Goal: Task Accomplishment & Management: Manage account settings

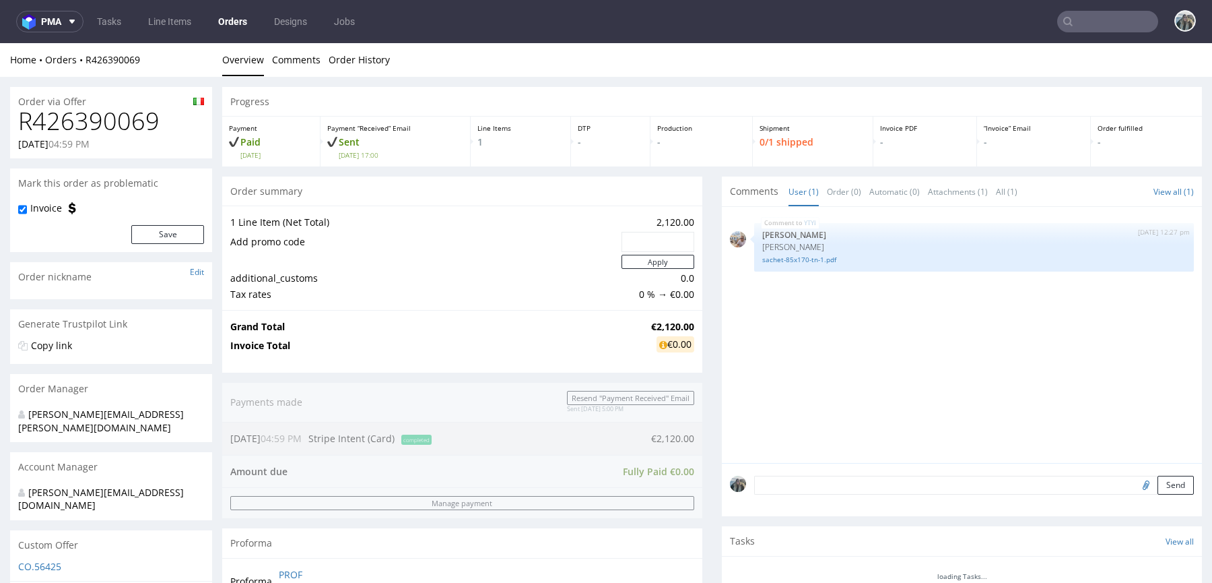
click at [117, 108] on h1 "R426390069" at bounding box center [111, 121] width 186 height 27
copy h1 "R426390069"
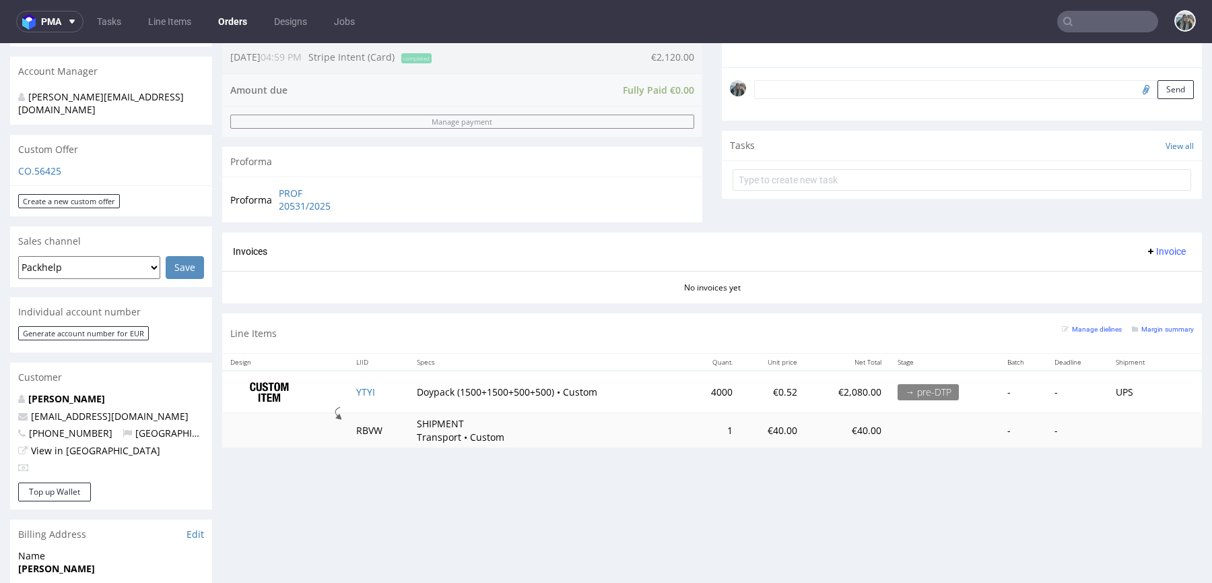
scroll to position [396, 0]
click at [365, 390] on link "YTYI" at bounding box center [365, 391] width 19 height 13
click at [51, 391] on link "Matteo Lai" at bounding box center [66, 397] width 77 height 13
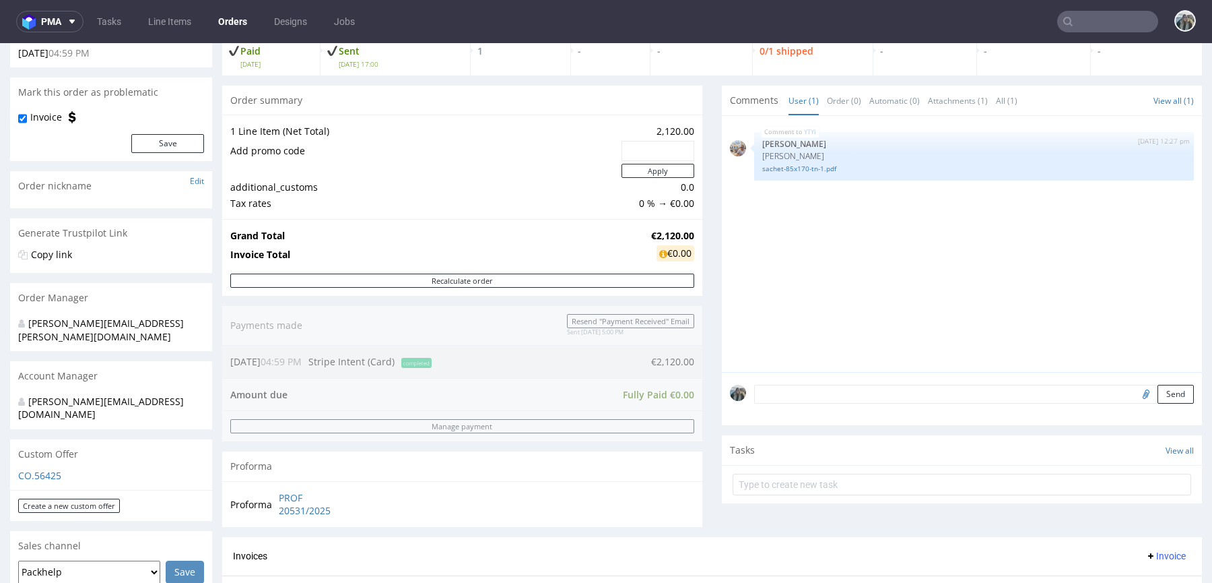
scroll to position [620, 0]
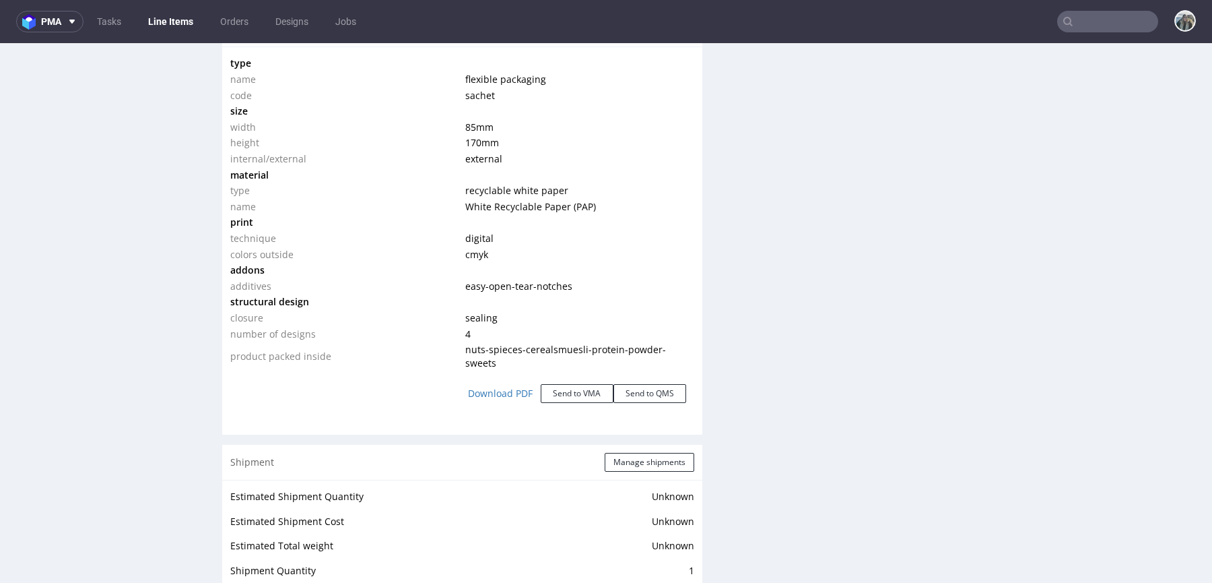
scroll to position [1286, 0]
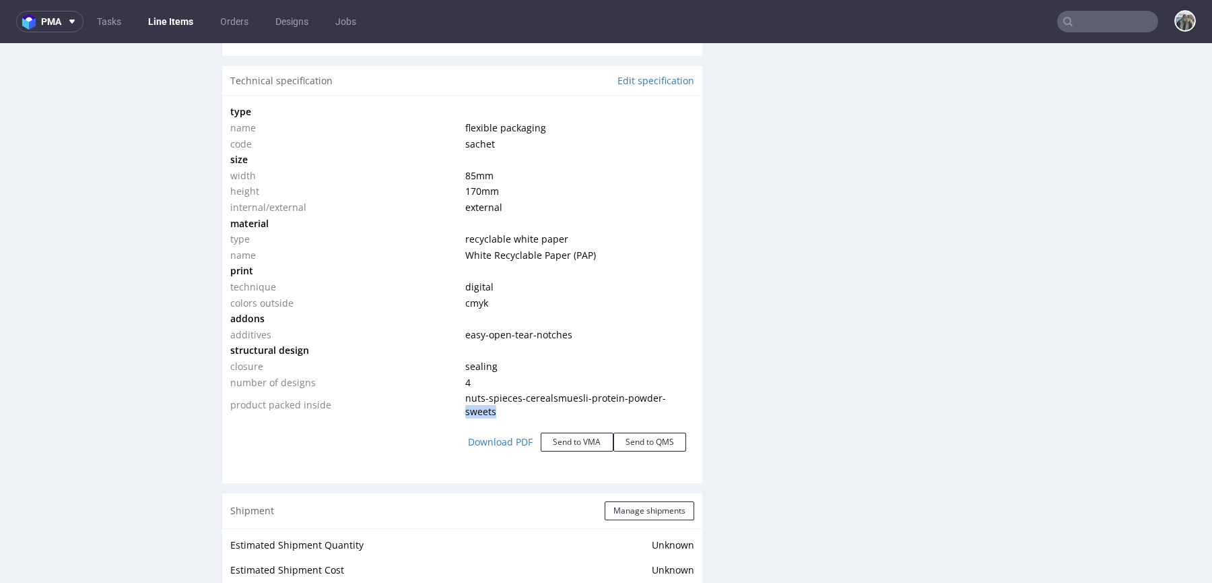
drag, startPoint x: 502, startPoint y: 413, endPoint x: 464, endPoint y: 405, distance: 39.4
click at [464, 405] on td "nuts-spieces-cerealsmuesli-protein-powder-sweets" at bounding box center [578, 404] width 232 height 29
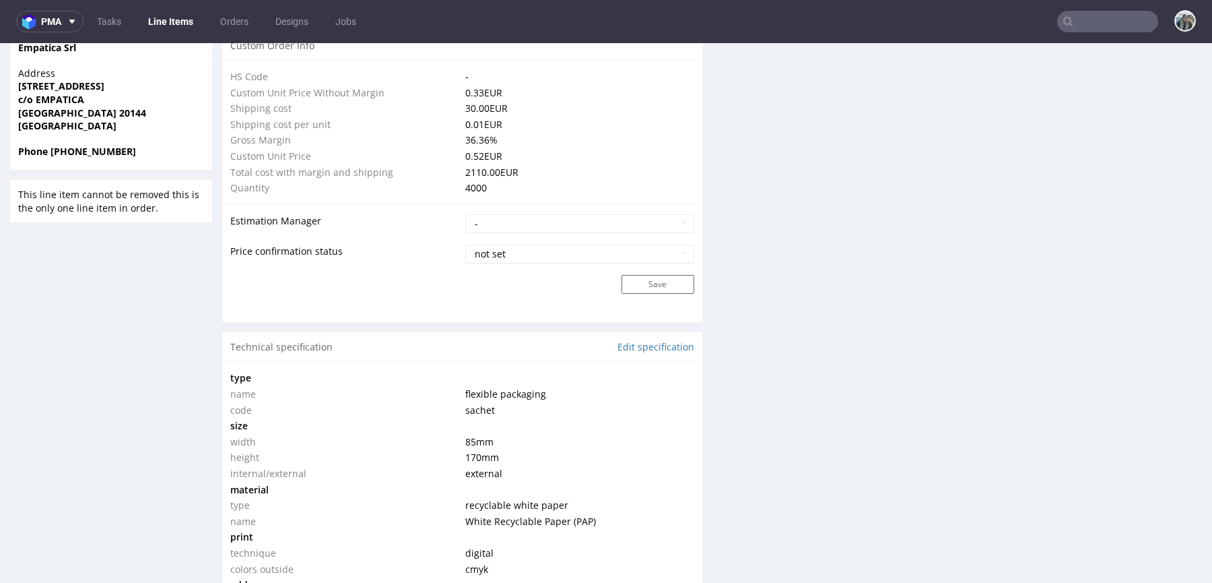
scroll to position [615, 0]
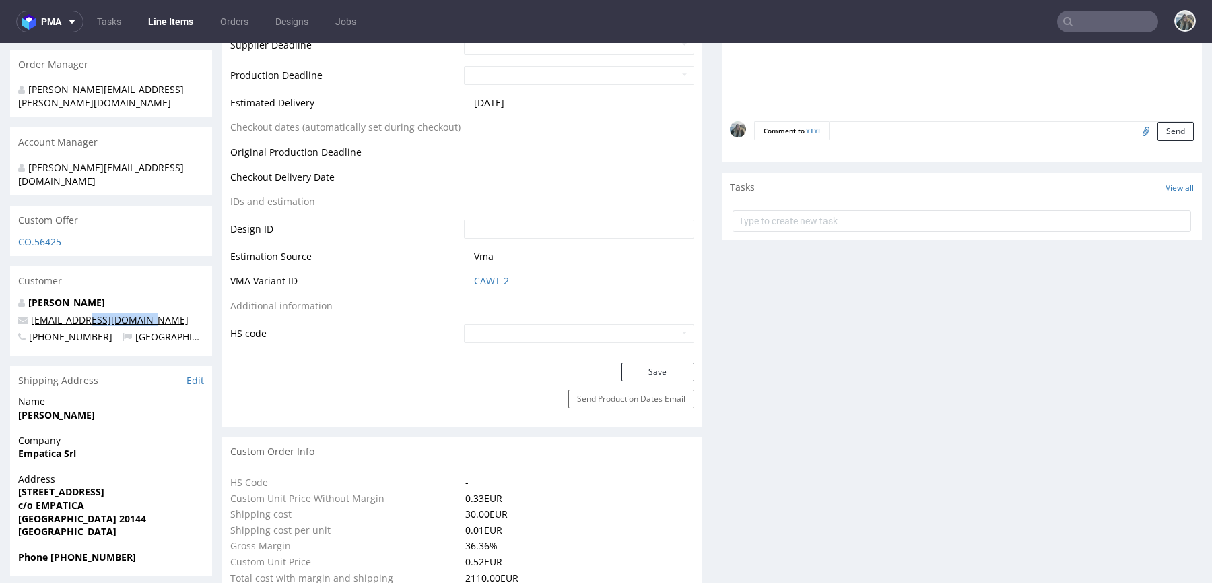
drag, startPoint x: 157, startPoint y: 298, endPoint x: 84, endPoint y: 295, distance: 73.5
click at [84, 313] on p "accounting@empatica.com" at bounding box center [111, 319] width 186 height 13
copy link "empatica.com"
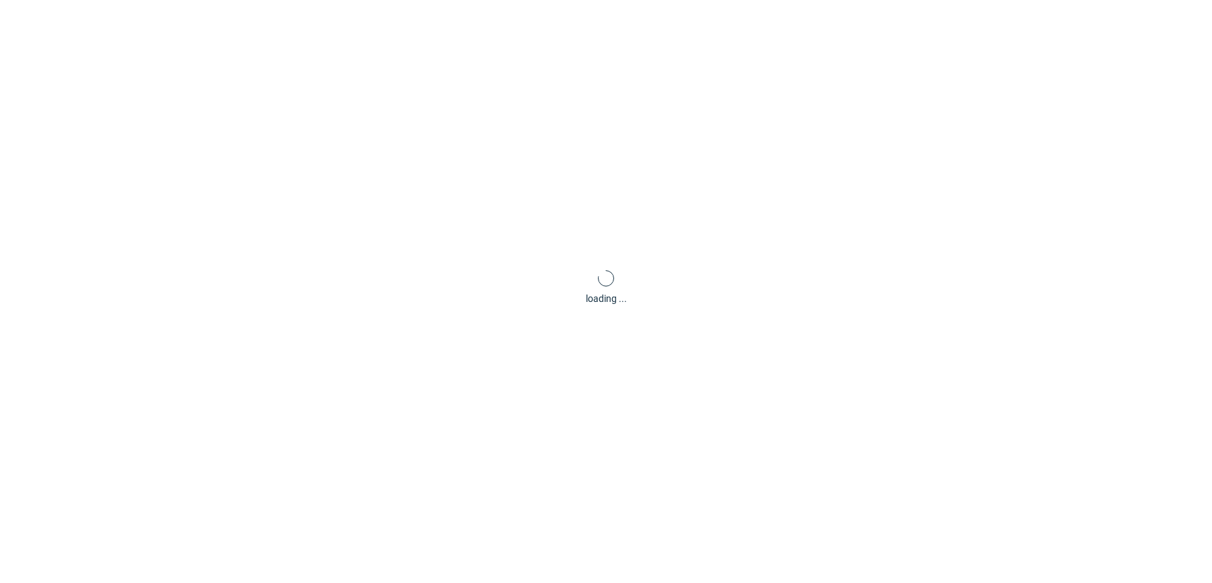
scroll to position [56, 0]
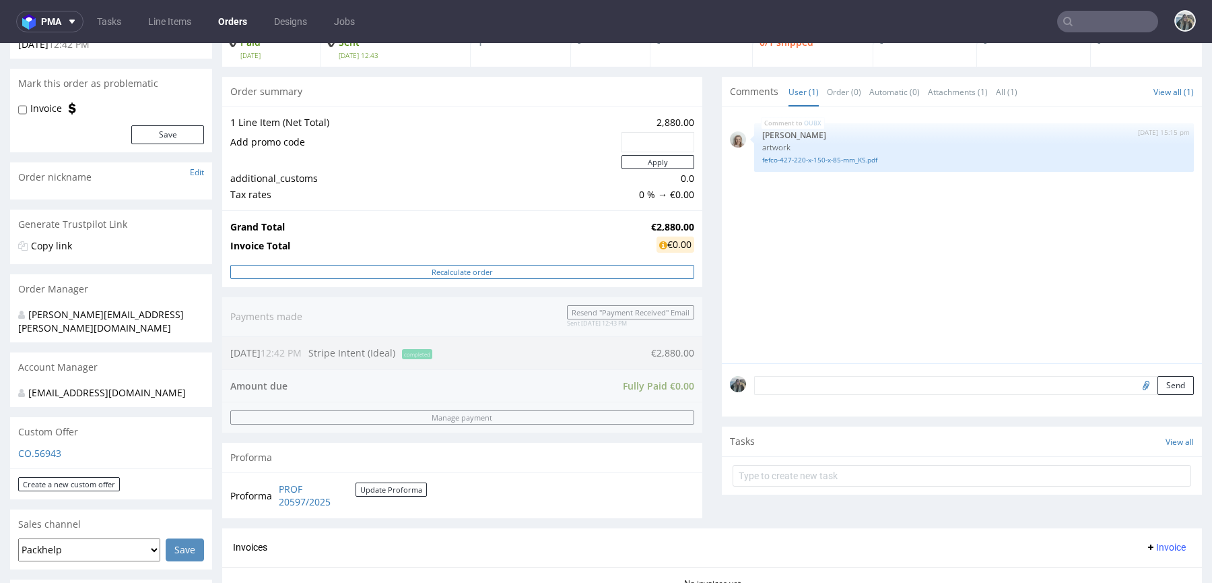
scroll to position [335, 0]
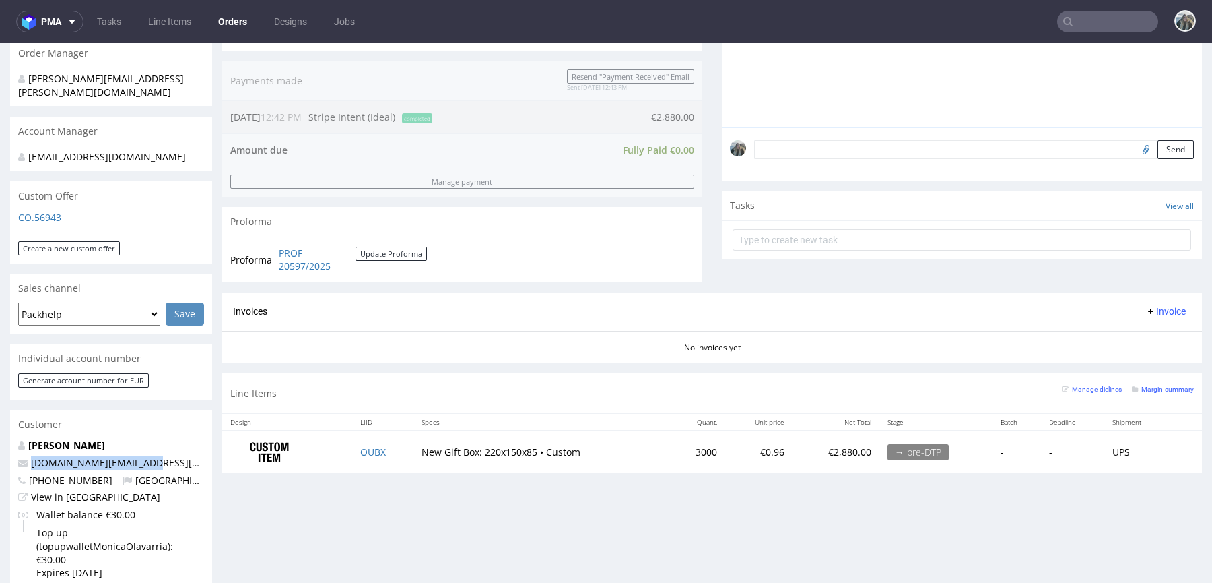
drag, startPoint x: 168, startPoint y: 465, endPoint x: 14, endPoint y: 465, distance: 153.5
click at [15, 465] on div "Monica Olavarria moar.business@gmail.com +31652754952 Netherlands View in Hubsp…" at bounding box center [111, 515] width 202 height 154
copy span "moar.business@gmail.com"
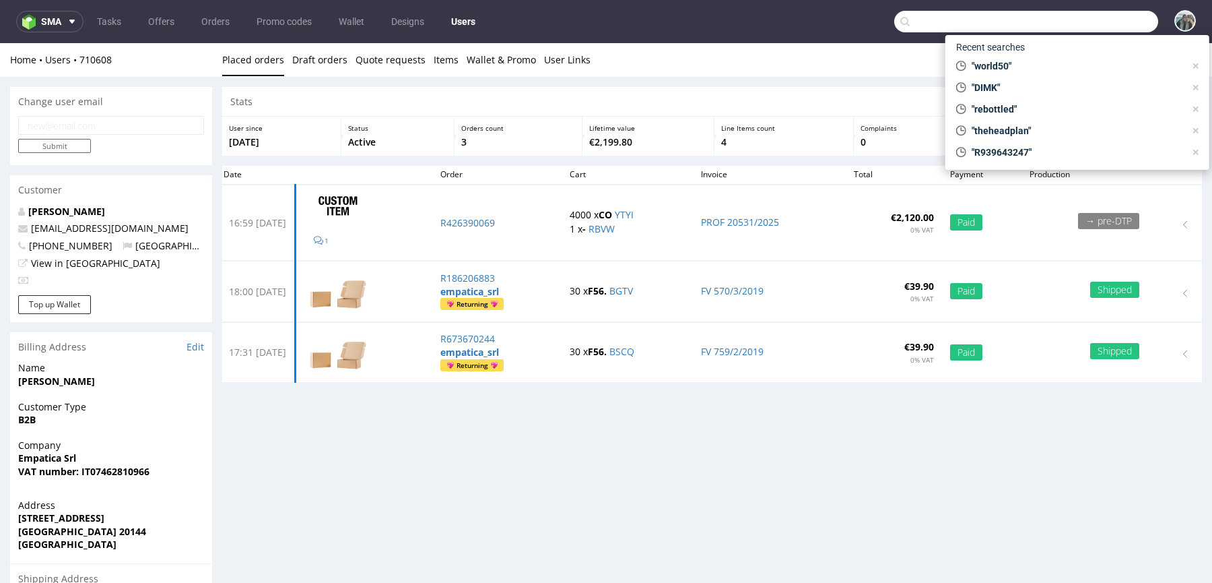
click at [1099, 26] on input "text" at bounding box center [1026, 22] width 264 height 22
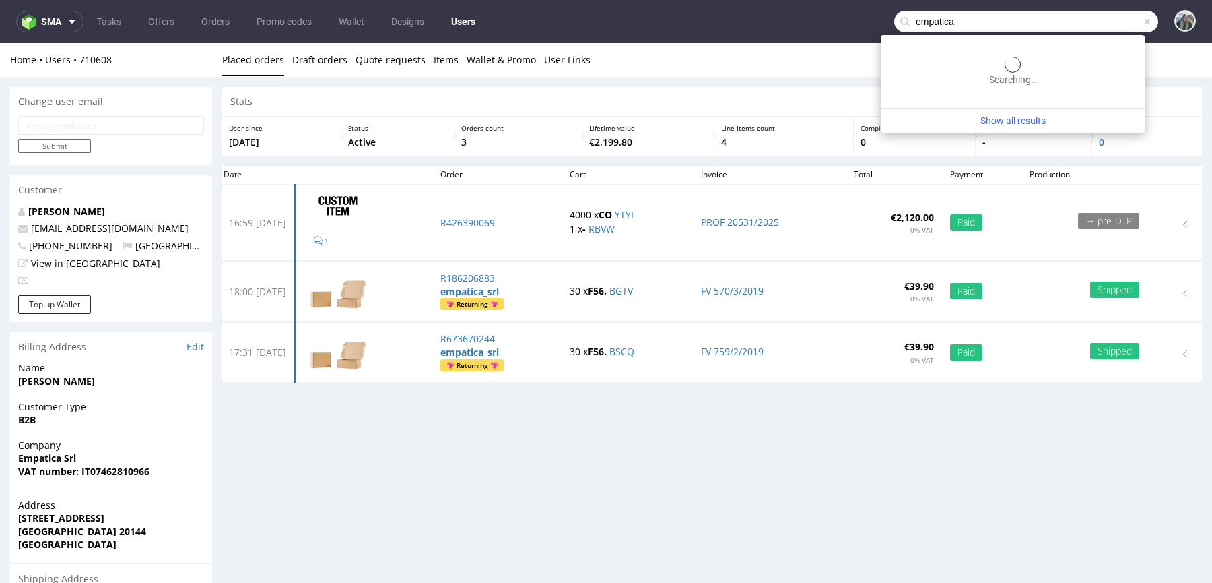
type input "empatica"
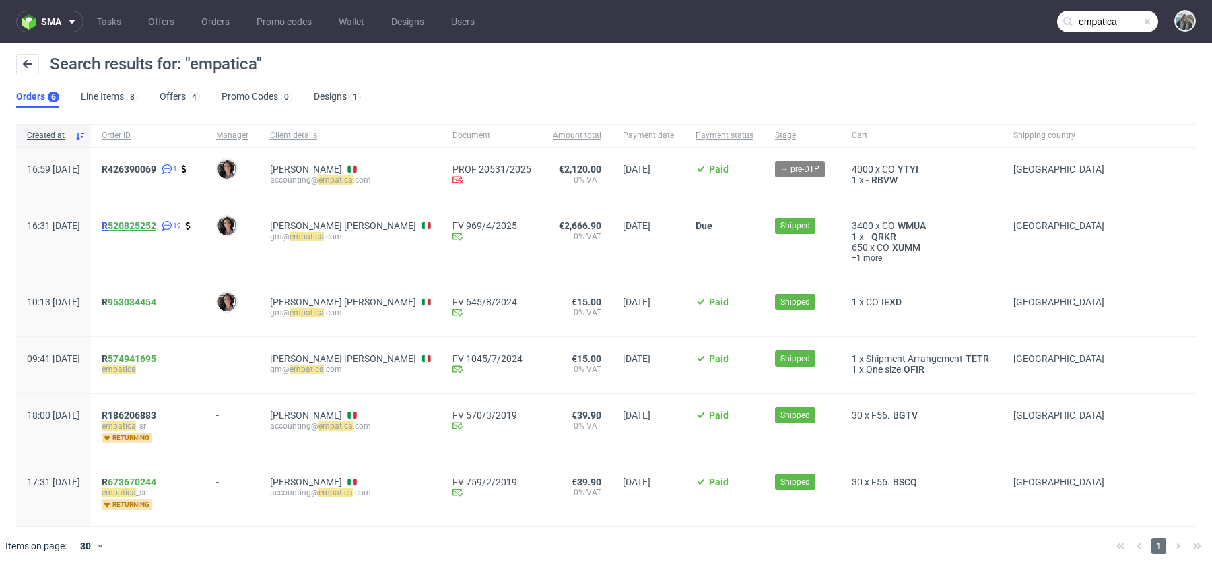
drag, startPoint x: 162, startPoint y: 230, endPoint x: 158, endPoint y: 224, distance: 6.9
click at [156, 224] on link "520825252" at bounding box center [132, 225] width 48 height 11
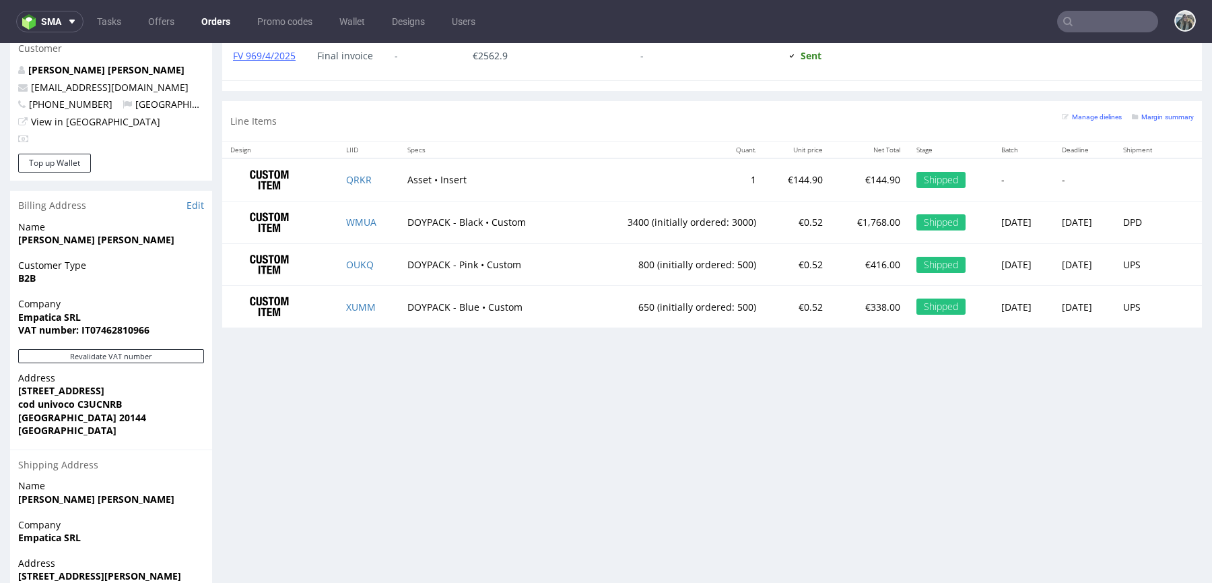
scroll to position [1562, 0]
click at [378, 226] on td "WMUA" at bounding box center [368, 222] width 61 height 42
click at [383, 252] on td "OUKQ" at bounding box center [368, 264] width 61 height 42
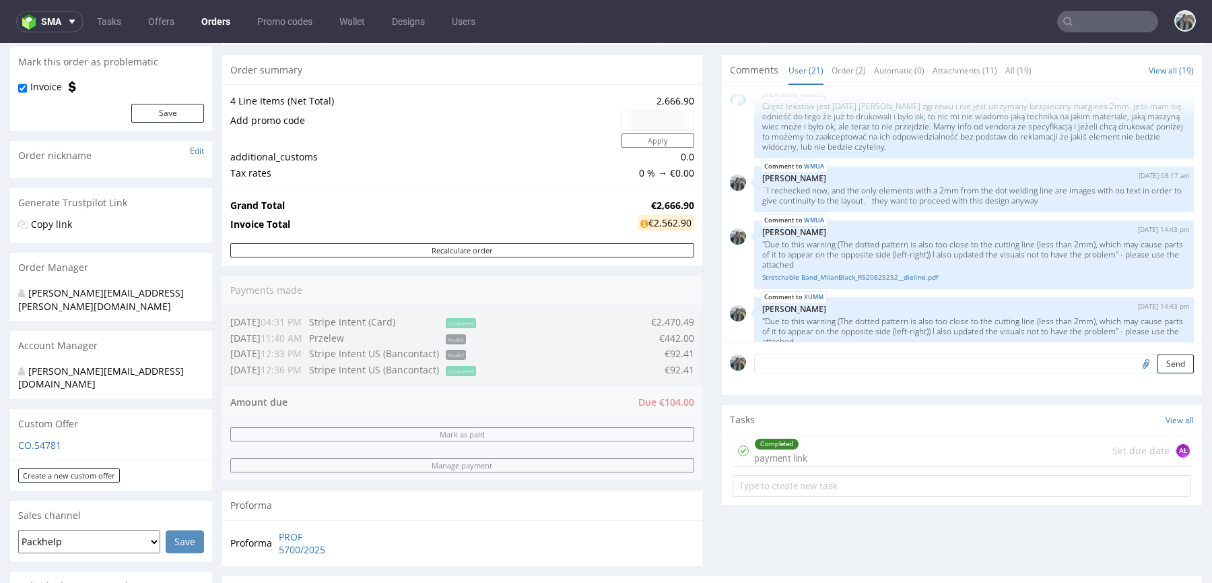
scroll to position [875, 0]
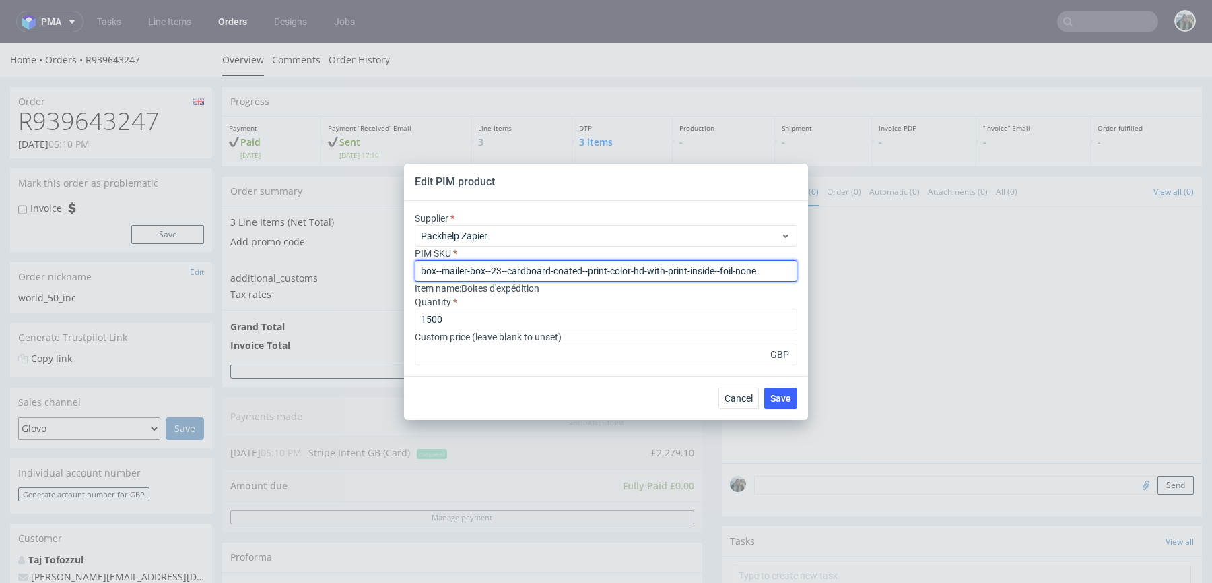
paste input "matt"
type input "box--mailer-box--23--cardboard-coated--print-color-hd-with-print-inside--foil-m…"
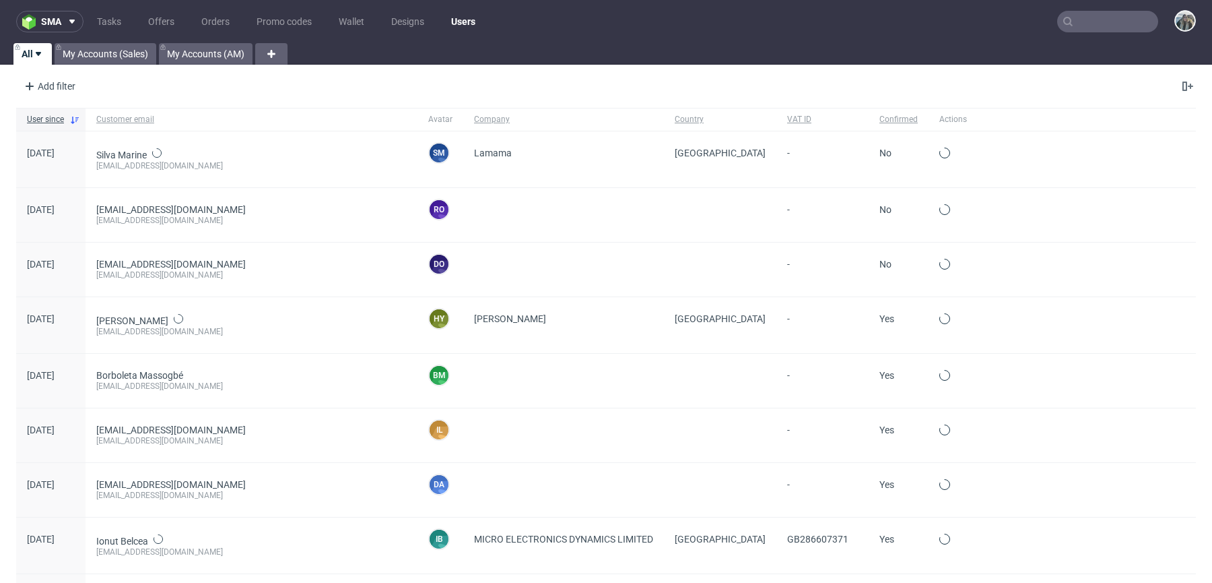
click at [1085, 18] on input "text" at bounding box center [1107, 22] width 101 height 22
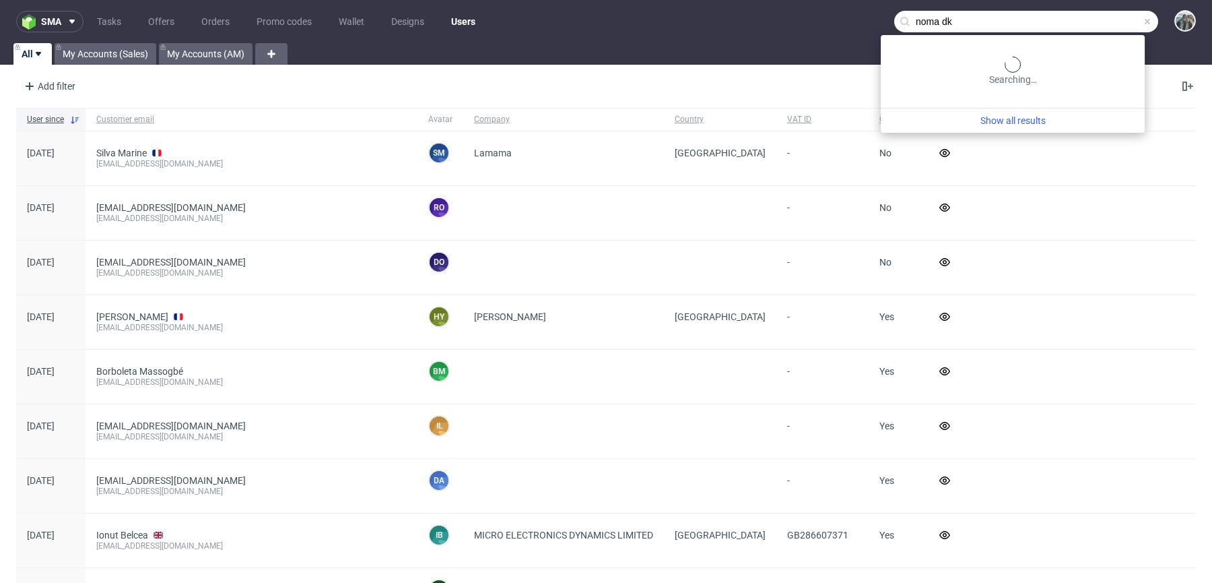
type input "noma dk"
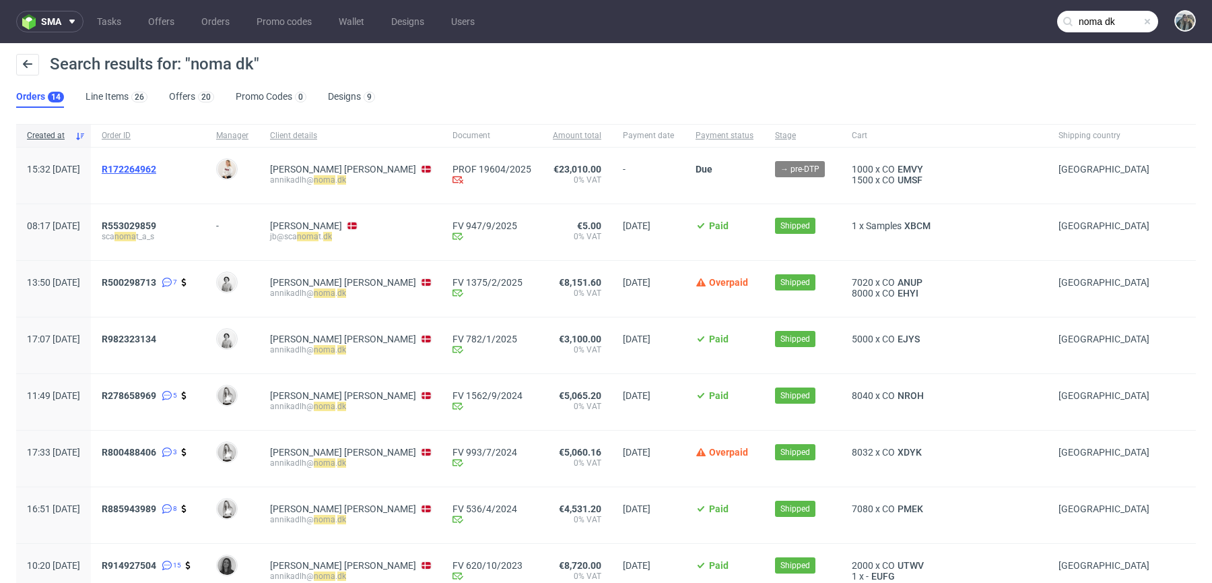
click at [156, 164] on span "R172264962" at bounding box center [129, 169] width 55 height 11
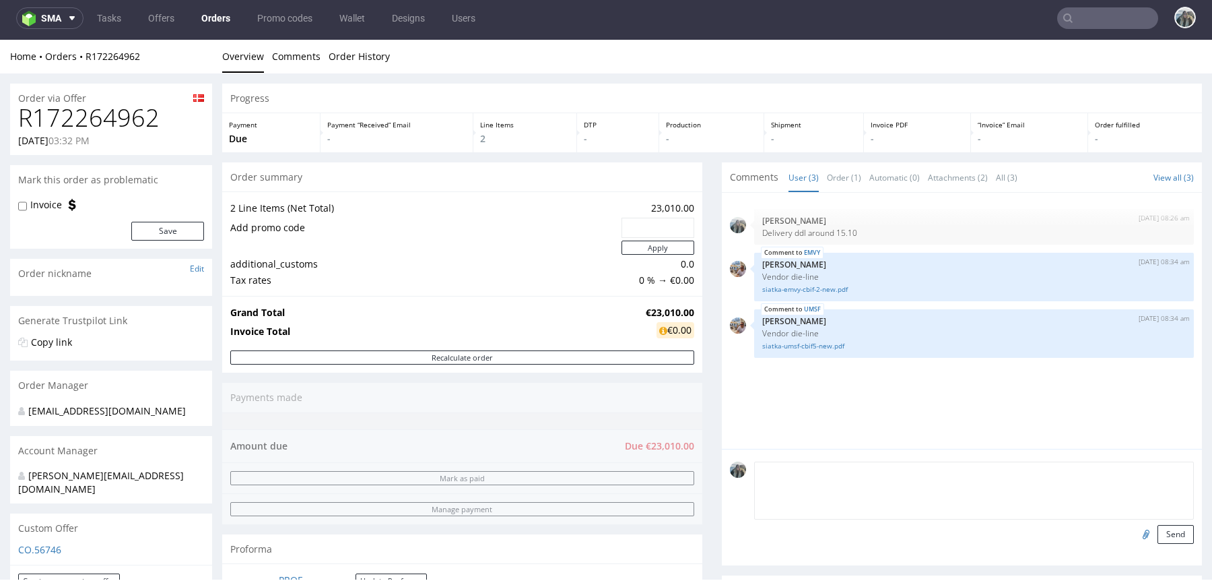
click at [853, 461] on textarea at bounding box center [974, 490] width 440 height 58
type textarea "Czekamy na decyzję klientki ad zmiany specyfikacji"
click at [1170, 535] on button "Send" at bounding box center [1176, 534] width 36 height 19
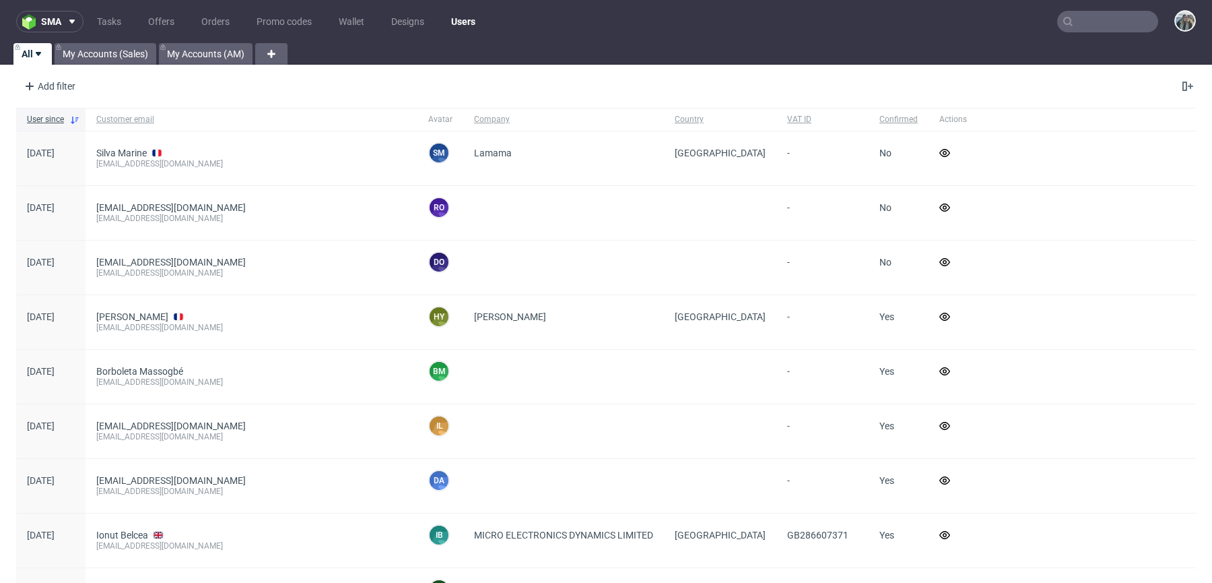
click at [1080, 25] on input "text" at bounding box center [1107, 22] width 101 height 22
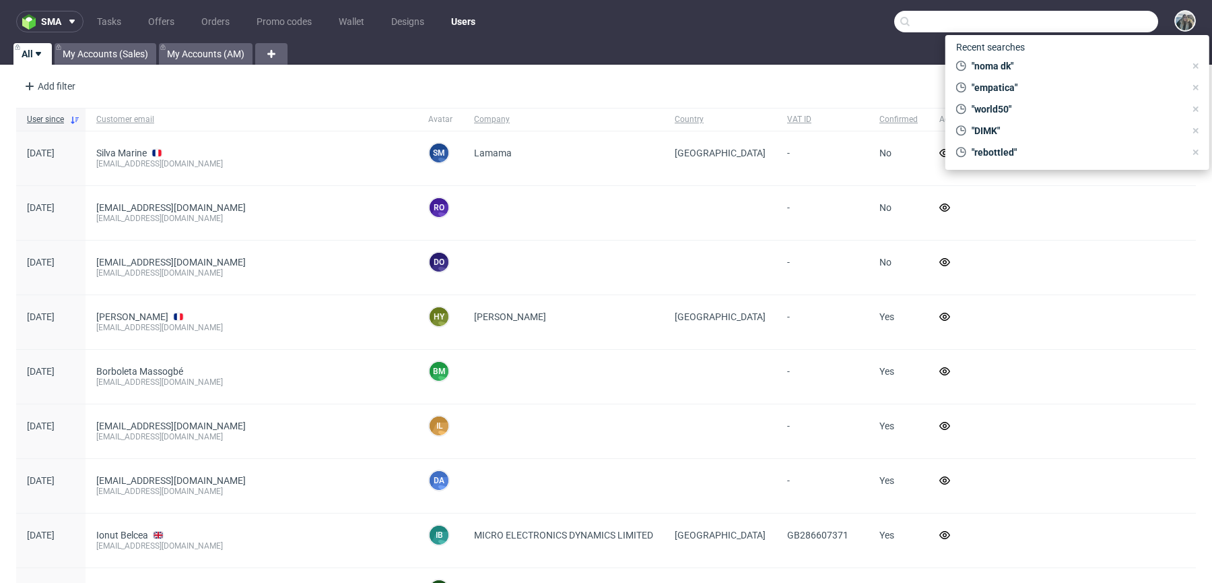
paste input "[PERSON_NAME][EMAIL_ADDRESS][DOMAIN_NAME]"
type input "[PERSON_NAME][EMAIL_ADDRESS][DOMAIN_NAME]"
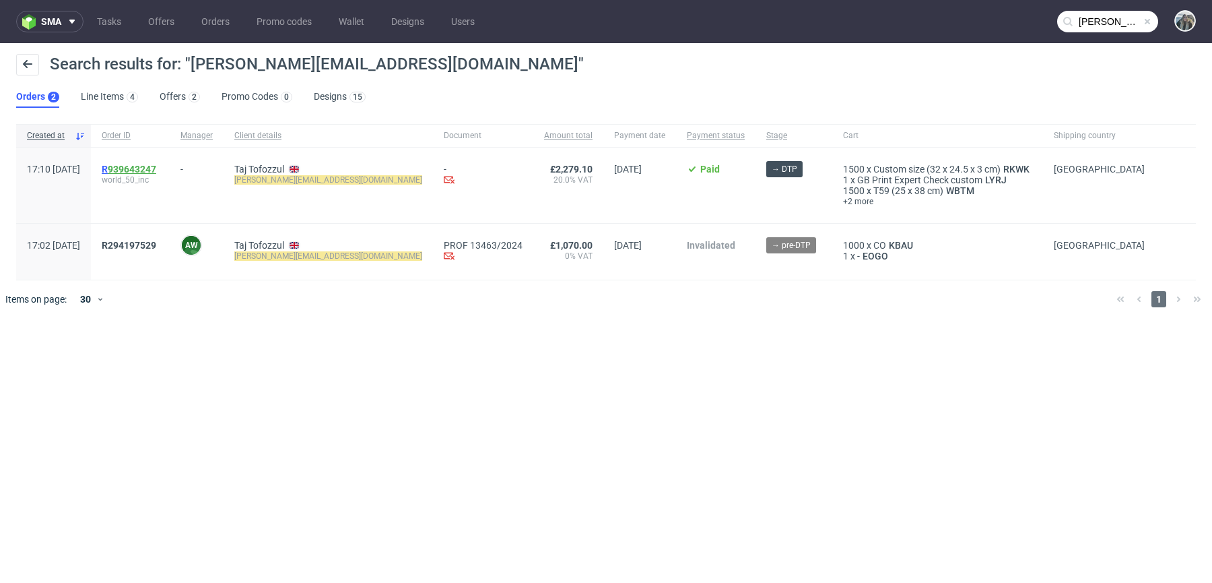
click at [156, 169] on link "939643247" at bounding box center [132, 169] width 48 height 11
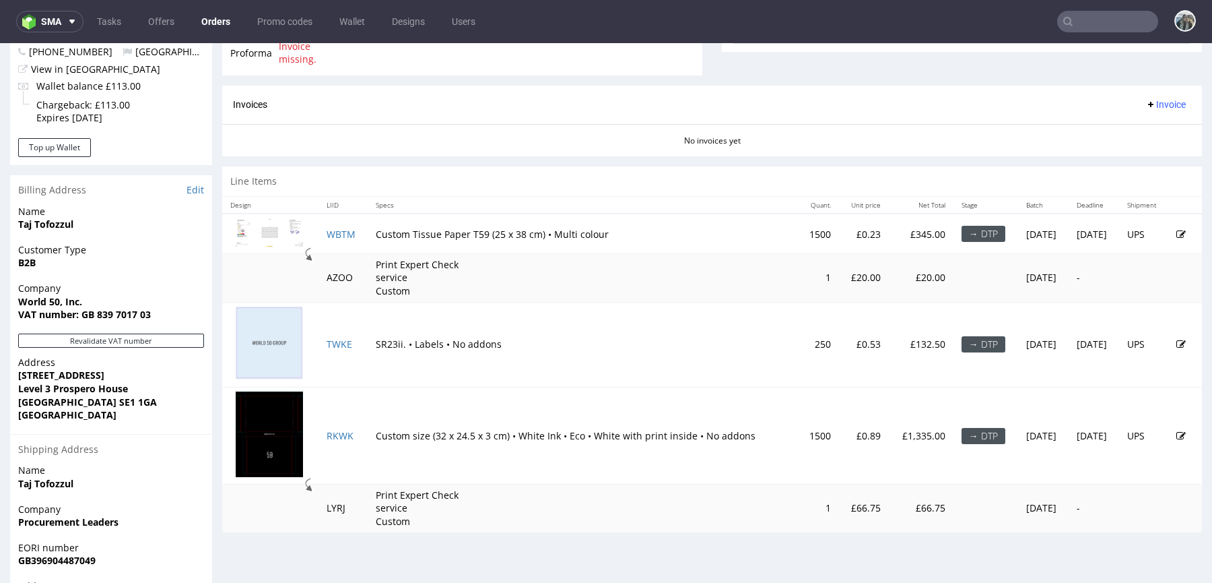
scroll to position [543, 0]
drag, startPoint x: 903, startPoint y: 429, endPoint x: 859, endPoint y: 429, distance: 44.4
click at [889, 429] on td "£1,335.00" at bounding box center [921, 434] width 65 height 97
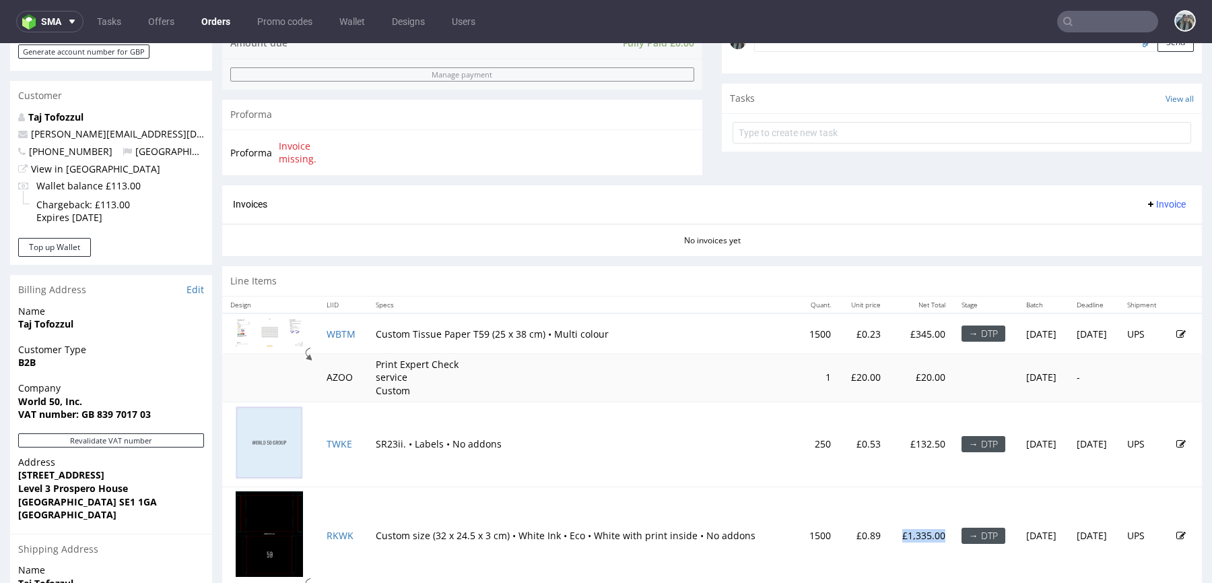
scroll to position [620, 0]
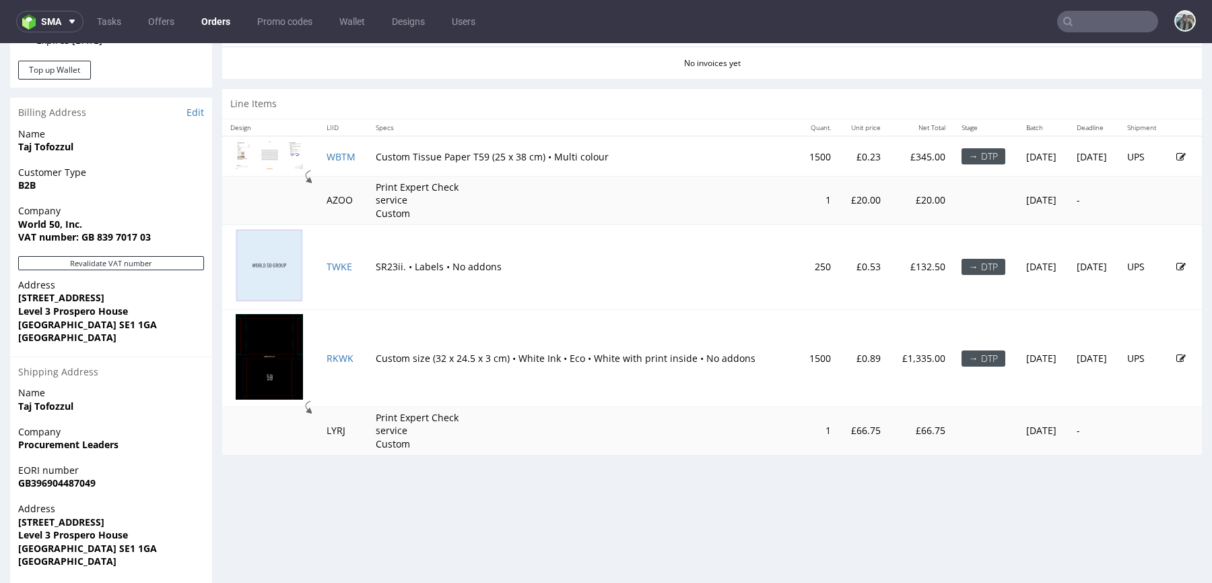
click at [844, 367] on td "£0.89" at bounding box center [864, 357] width 50 height 97
drag, startPoint x: 903, startPoint y: 360, endPoint x: 851, endPoint y: 360, distance: 51.9
click at [889, 360] on td "£1,335.00" at bounding box center [921, 357] width 65 height 97
copy p "£1,335.00"
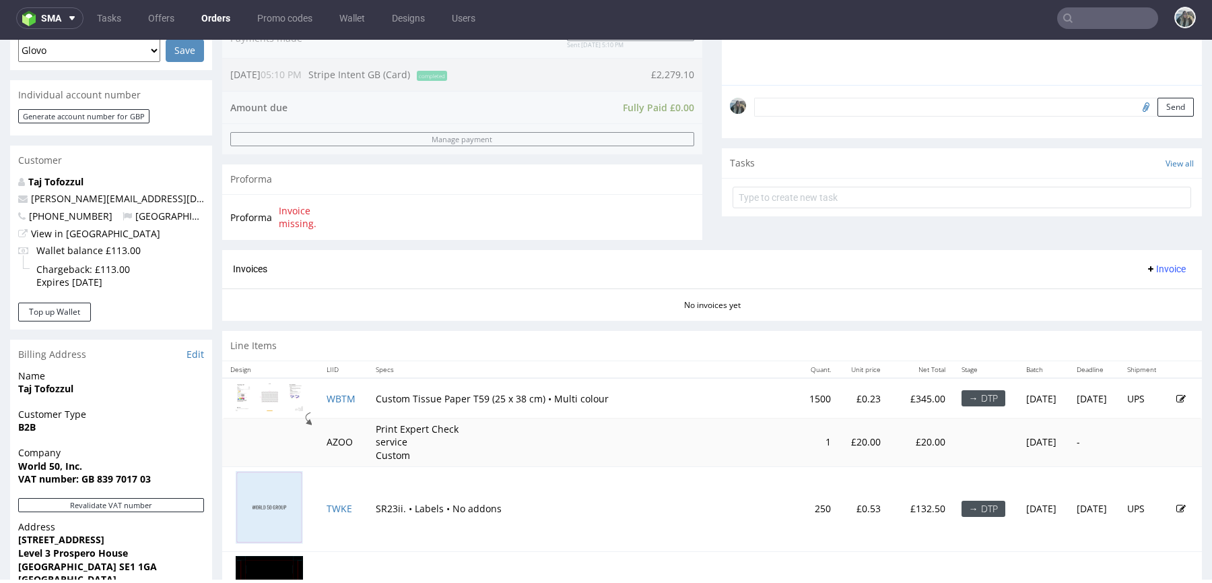
scroll to position [659, 0]
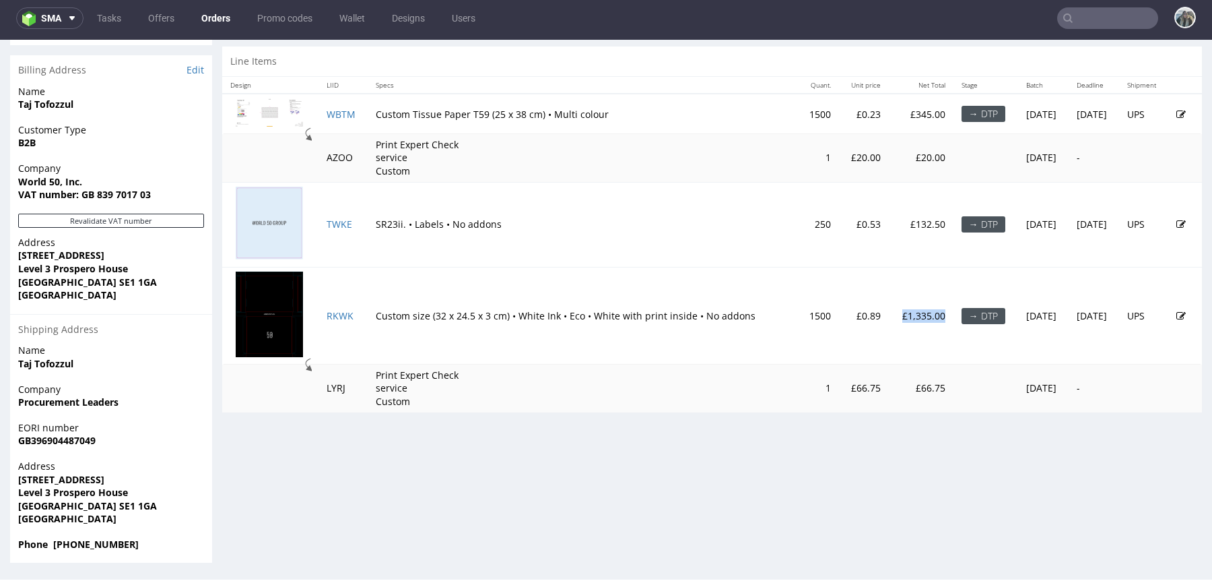
copy p "£1,335.00"
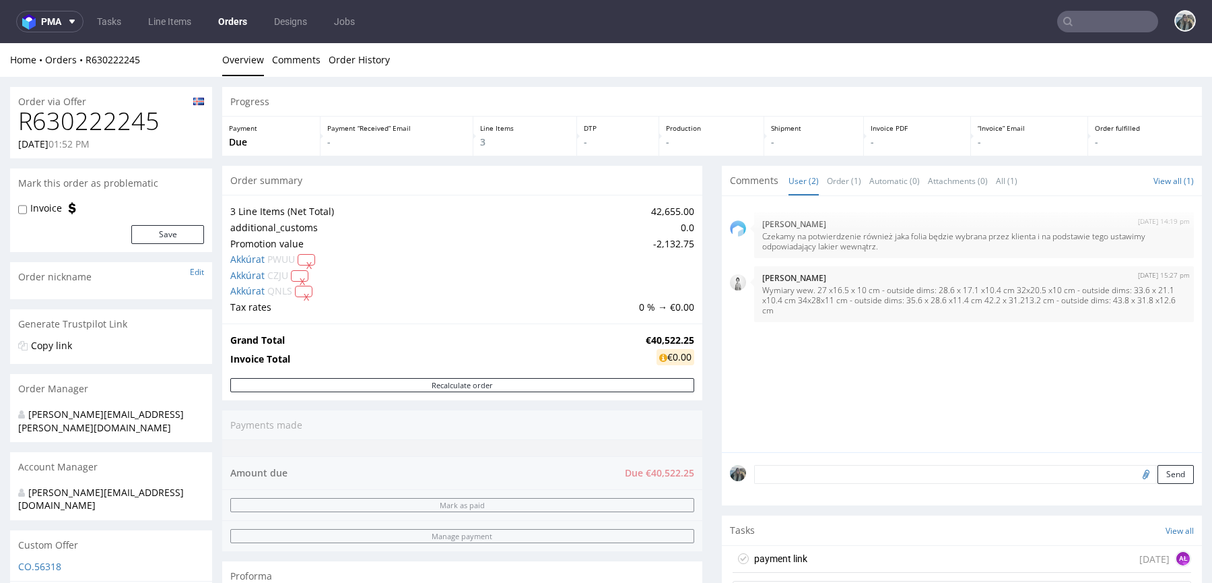
click at [108, 127] on h1 "R630222245" at bounding box center [111, 121] width 186 height 27
copy h1 "R630222245"
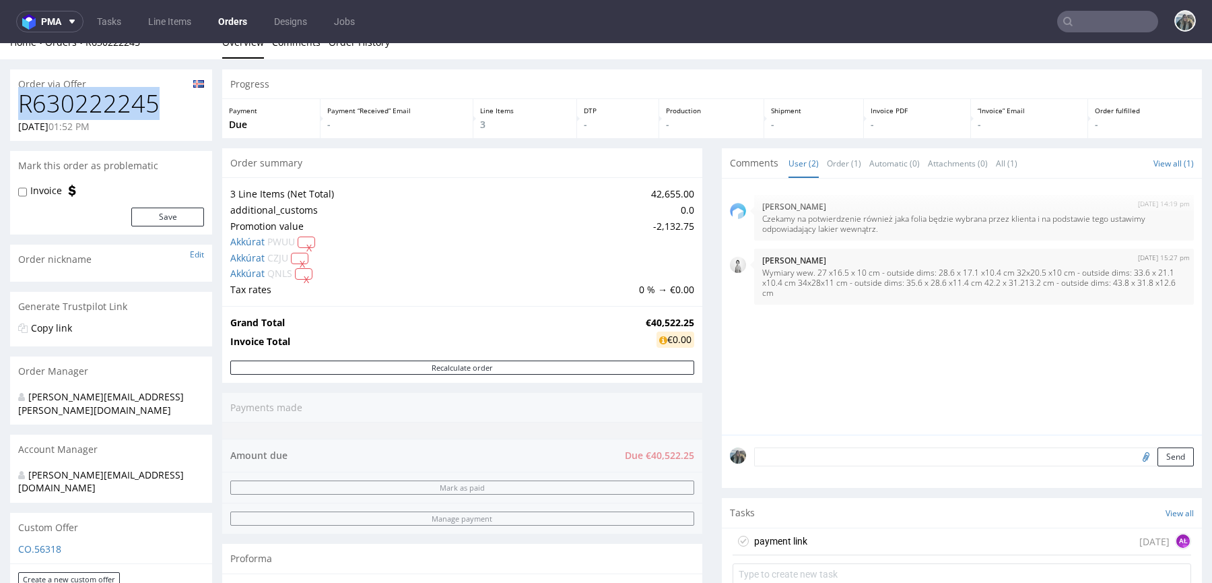
scroll to position [22, 0]
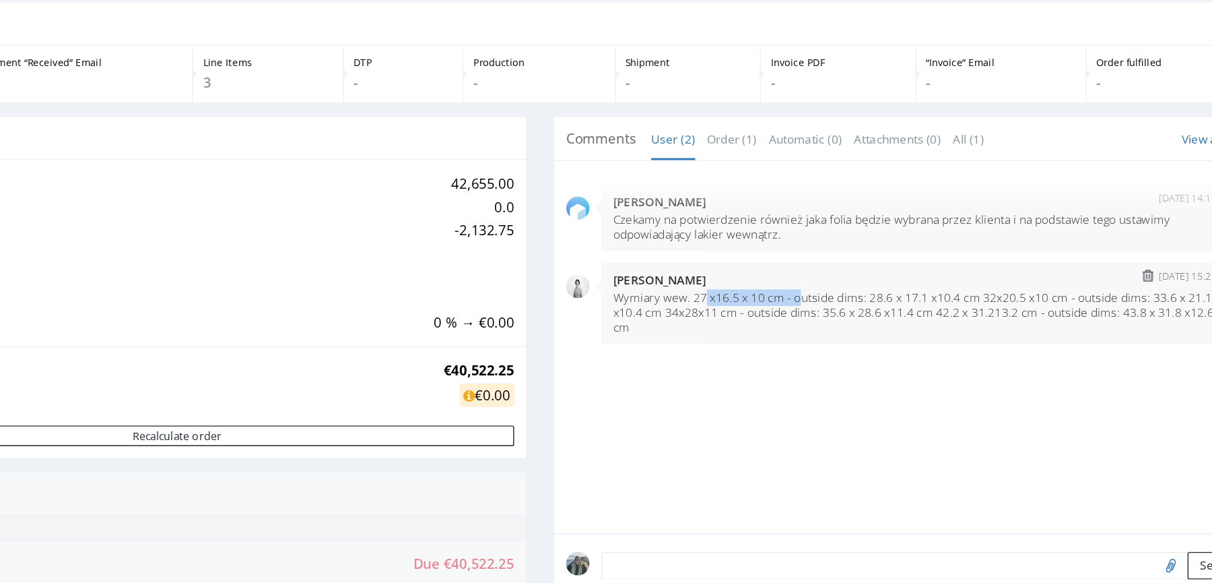
drag, startPoint x: 325, startPoint y: 199, endPoint x: 391, endPoint y: 199, distance: 66.0
click at [390, 199] on p "Wymiary wew. 27 x16.5 x 10 cm - outside dims: 28.6 x 17.1 x10.4 cm 32x20.5 x10 …" at bounding box center [480, 206] width 424 height 30
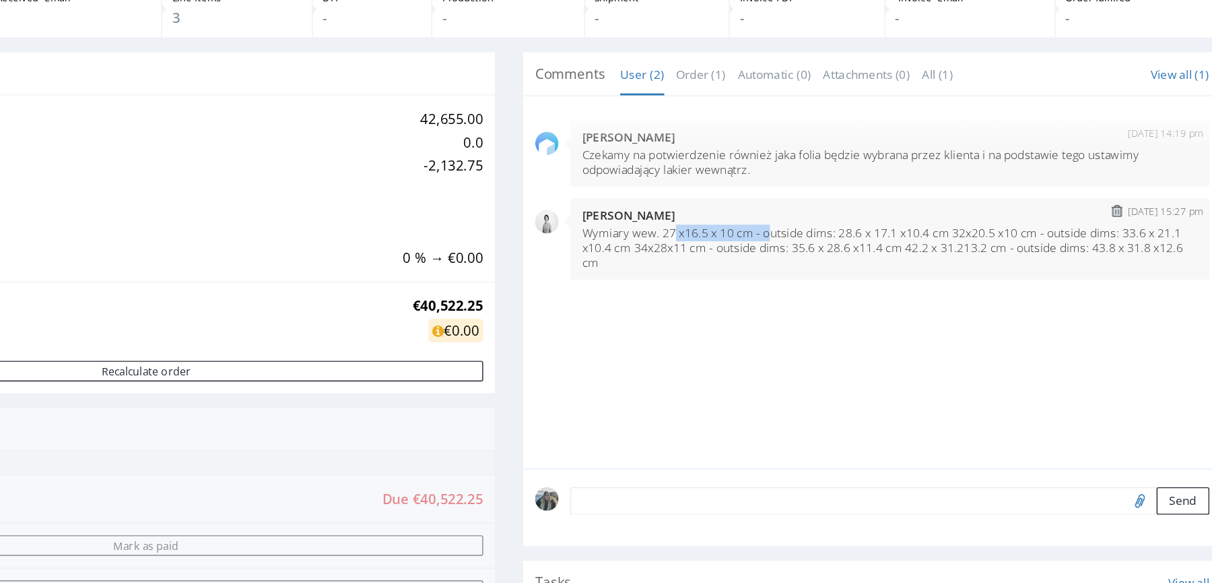
scroll to position [279, 0]
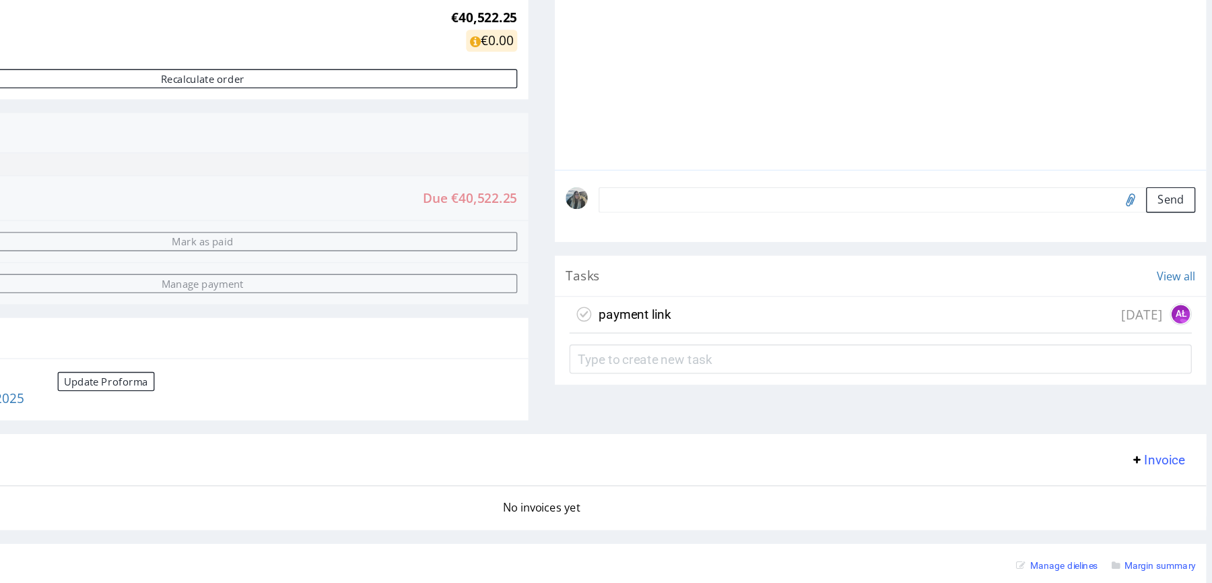
click at [490, 311] on div "Comments User (2) Order (1) Automatic (0) Attachments (0) All (1) View all (1) …" at bounding box center [537, 78] width 480 height 481
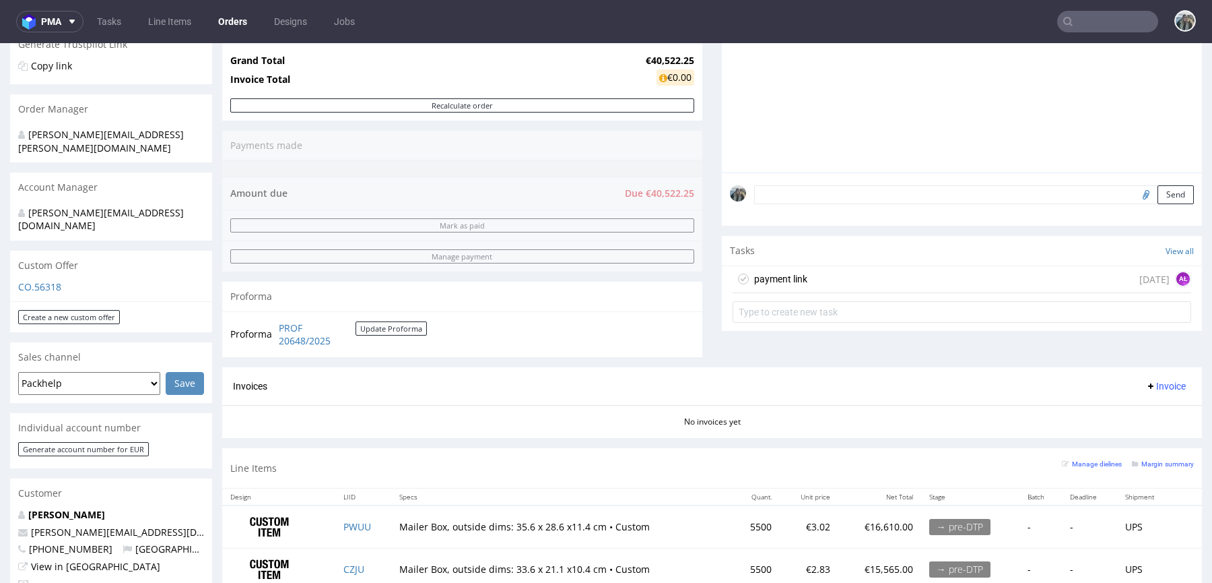
click at [804, 271] on div "payment link [DATE] AŁ" at bounding box center [962, 279] width 459 height 27
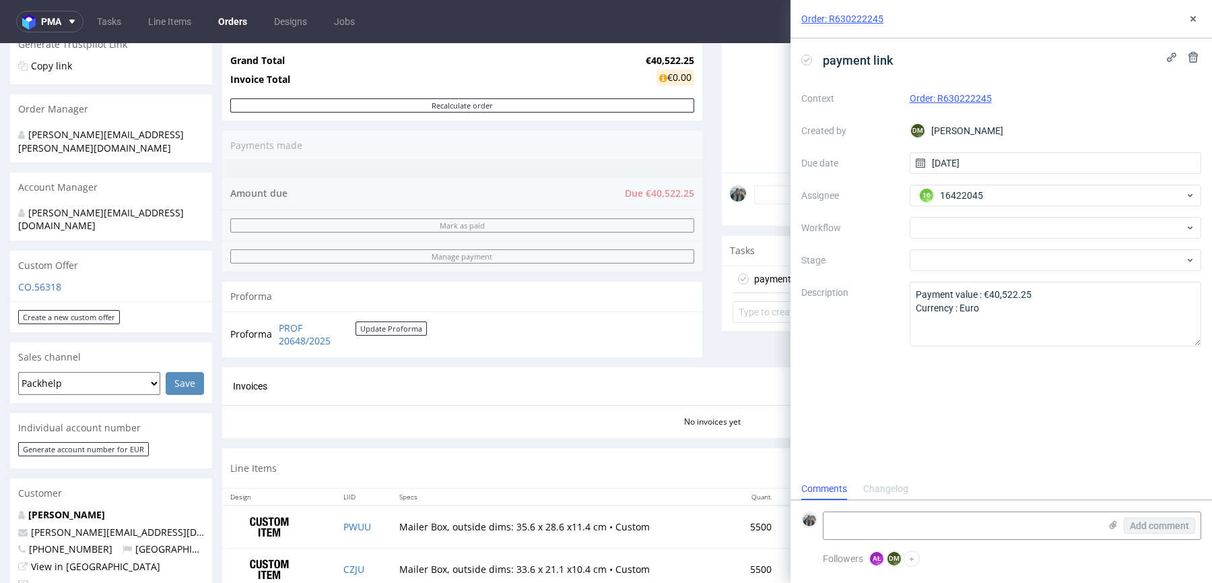
scroll to position [11, 0]
click at [1191, 20] on use at bounding box center [1193, 18] width 5 height 5
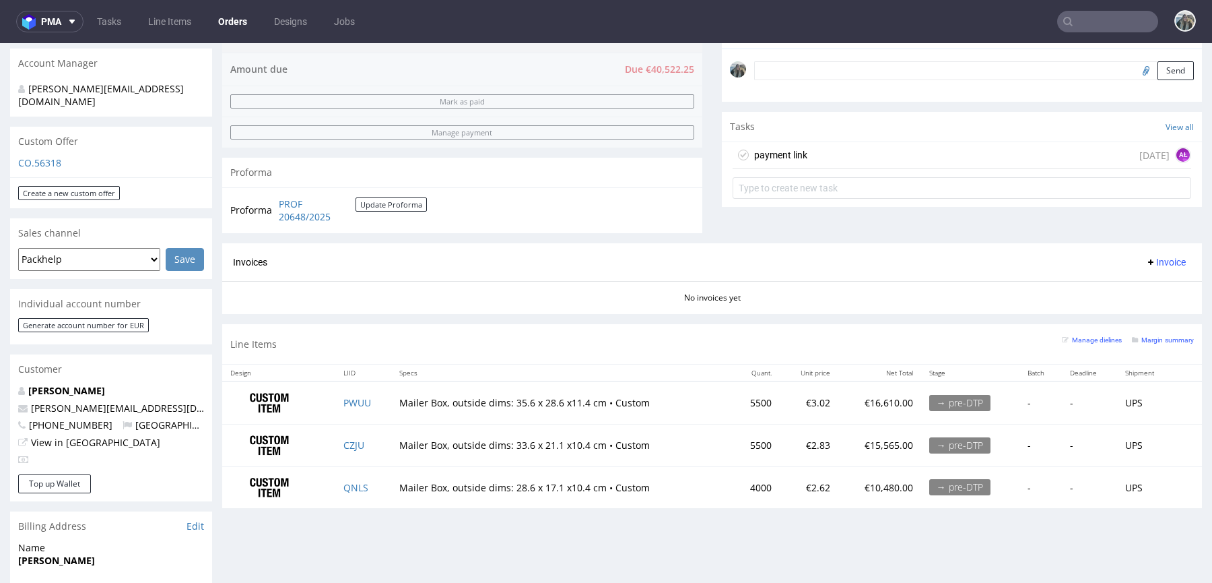
scroll to position [420, 0]
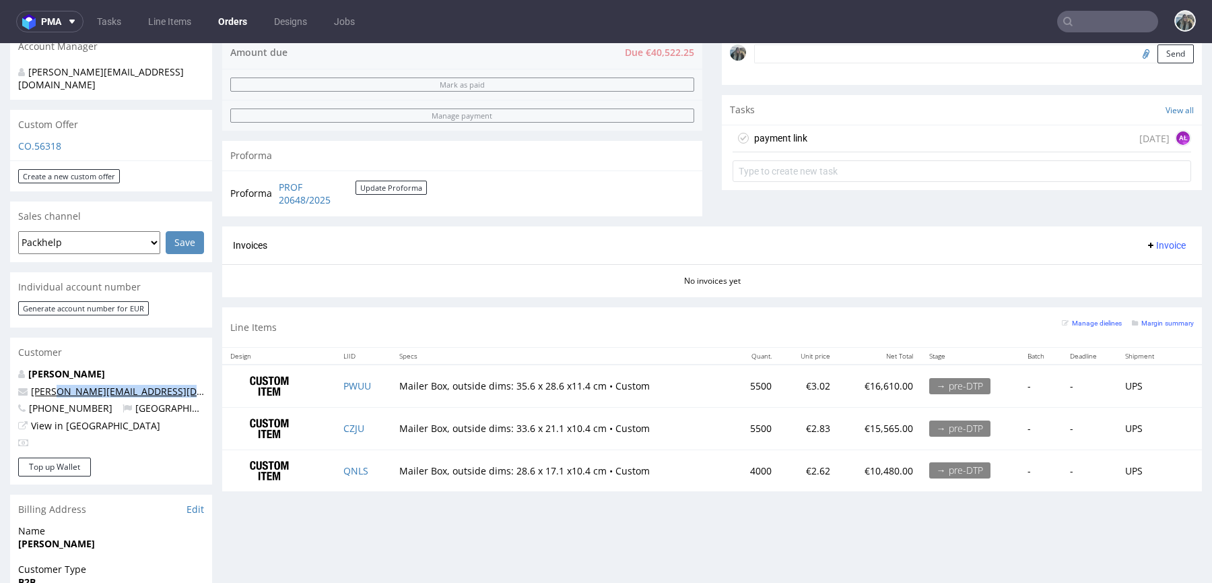
drag, startPoint x: 132, startPoint y: 372, endPoint x: 59, endPoint y: 368, distance: 72.9
click at [59, 368] on div "Elva Bjork Barkardottir elva@akkuratstore.is +3548696964 Iceland View in Hubspot" at bounding box center [111, 412] width 202 height 90
copy link "akkuratstore.is"
click at [75, 367] on p "[PERSON_NAME]" at bounding box center [111, 373] width 186 height 13
drag, startPoint x: 78, startPoint y: 345, endPoint x: 123, endPoint y: 336, distance: 46.0
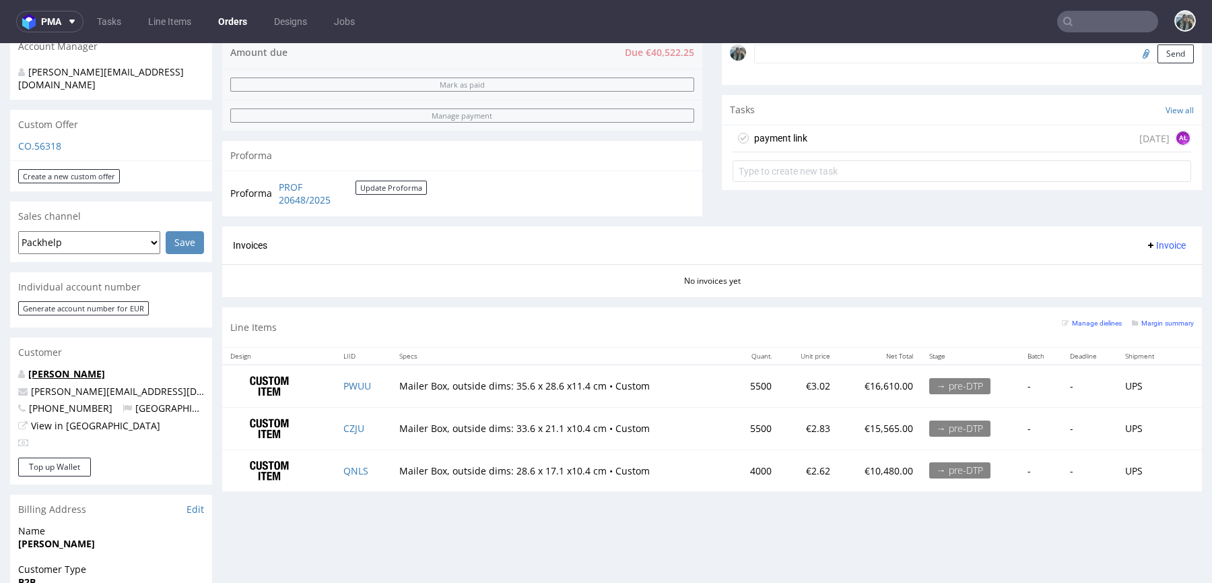
click at [78, 367] on link "[PERSON_NAME]" at bounding box center [66, 373] width 77 height 13
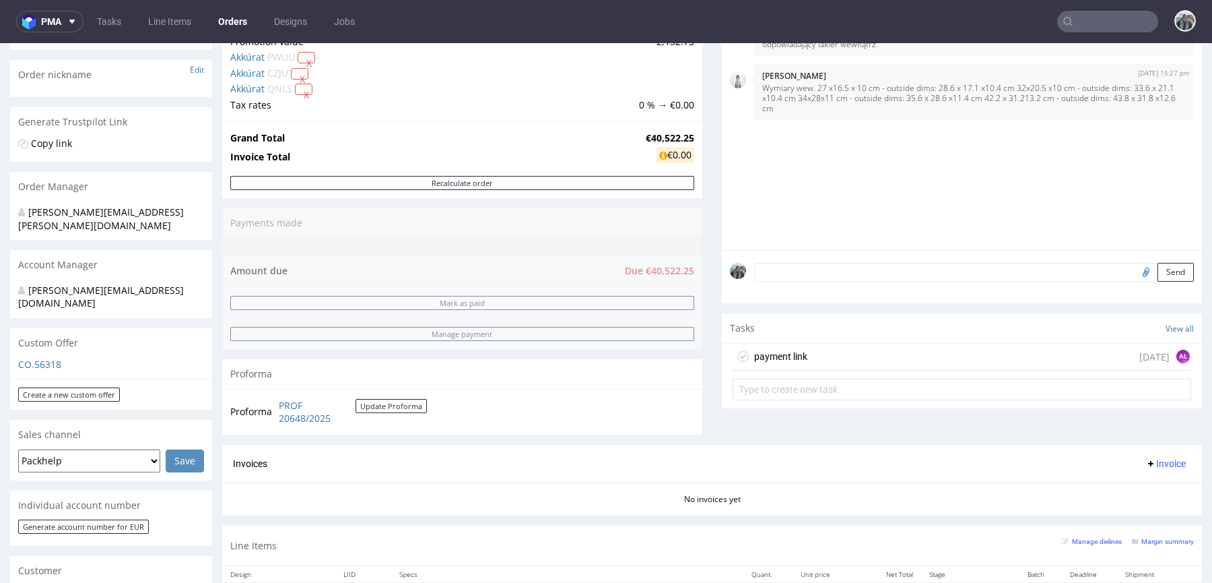
scroll to position [0, 0]
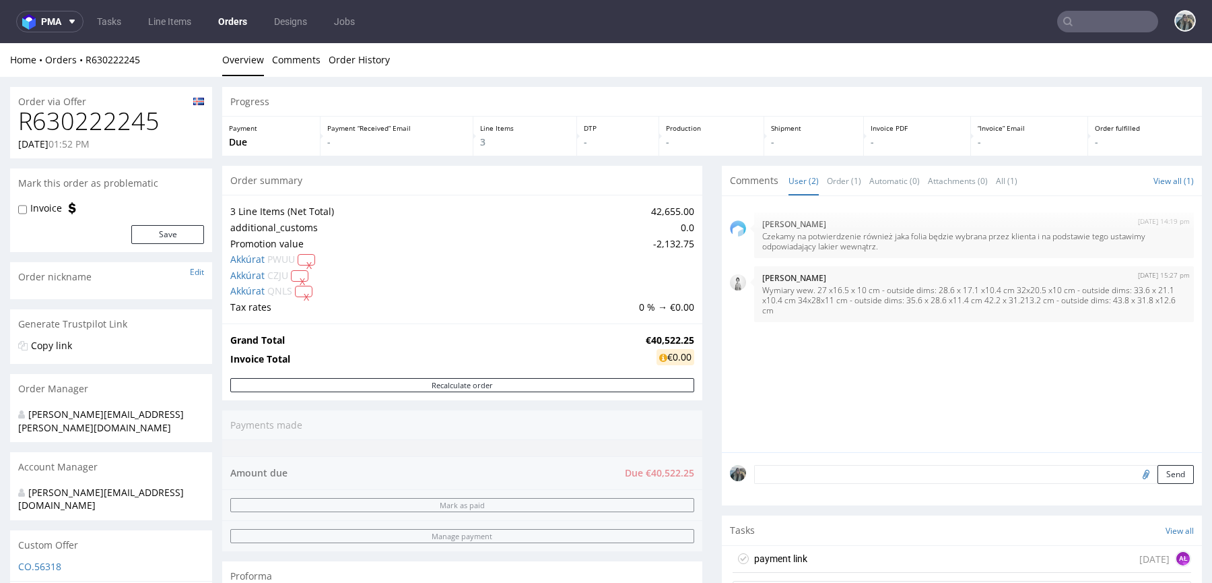
click at [115, 125] on h1 "R630222245" at bounding box center [111, 121] width 186 height 27
copy h1 "R630222245"
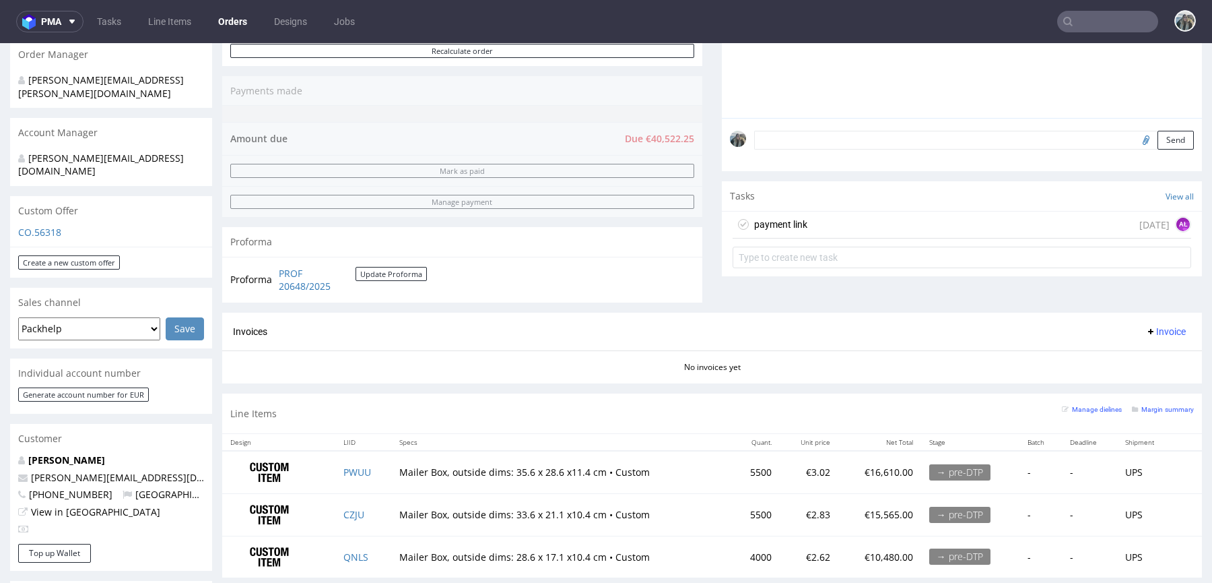
scroll to position [422, 0]
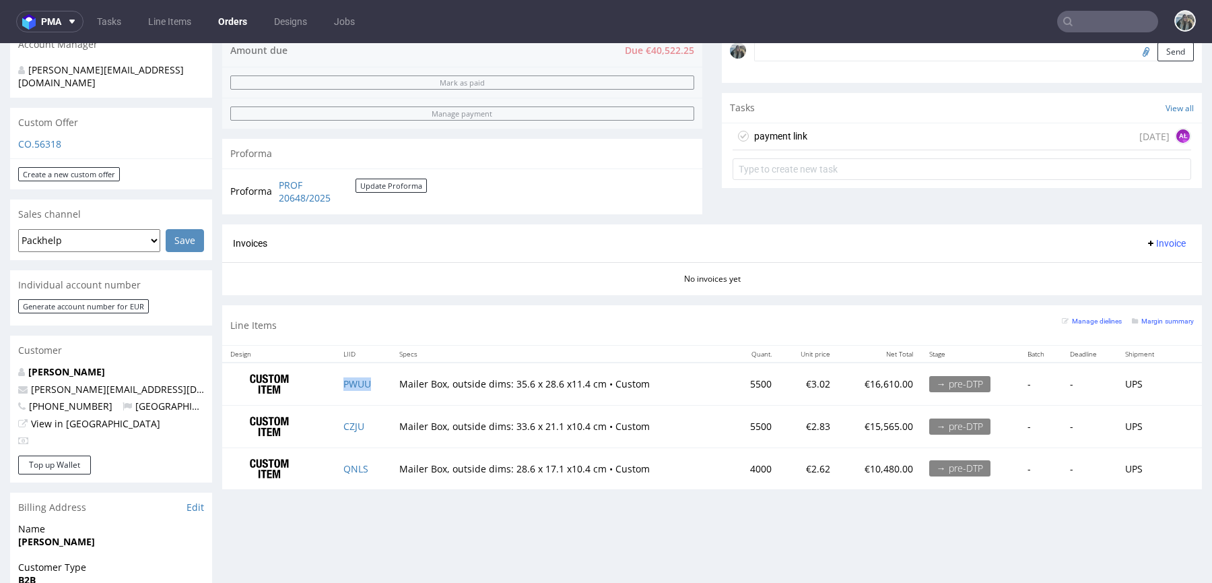
click at [383, 390] on td "PWUU" at bounding box center [363, 383] width 56 height 42
copy link "PWUU"
click at [370, 425] on td "CZJU" at bounding box center [363, 426] width 56 height 42
copy link "CZJU"
click at [375, 470] on td "QNLS" at bounding box center [363, 468] width 56 height 42
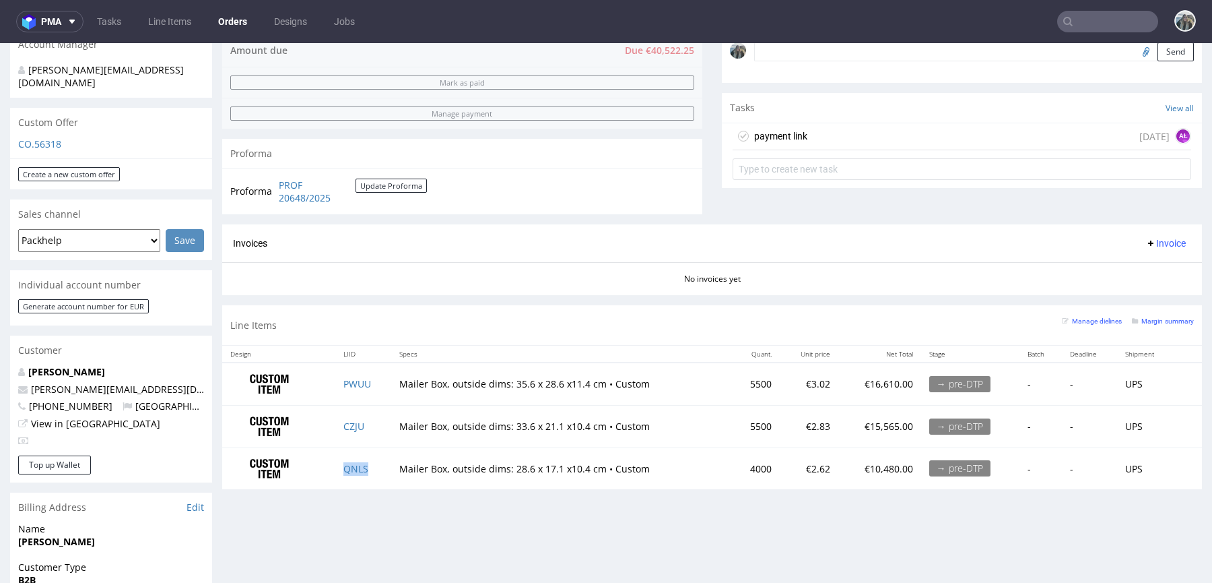
copy link "QNLS"
click at [354, 380] on link "PWUU" at bounding box center [357, 383] width 28 height 13
click at [353, 424] on link "CZJU" at bounding box center [353, 426] width 21 height 13
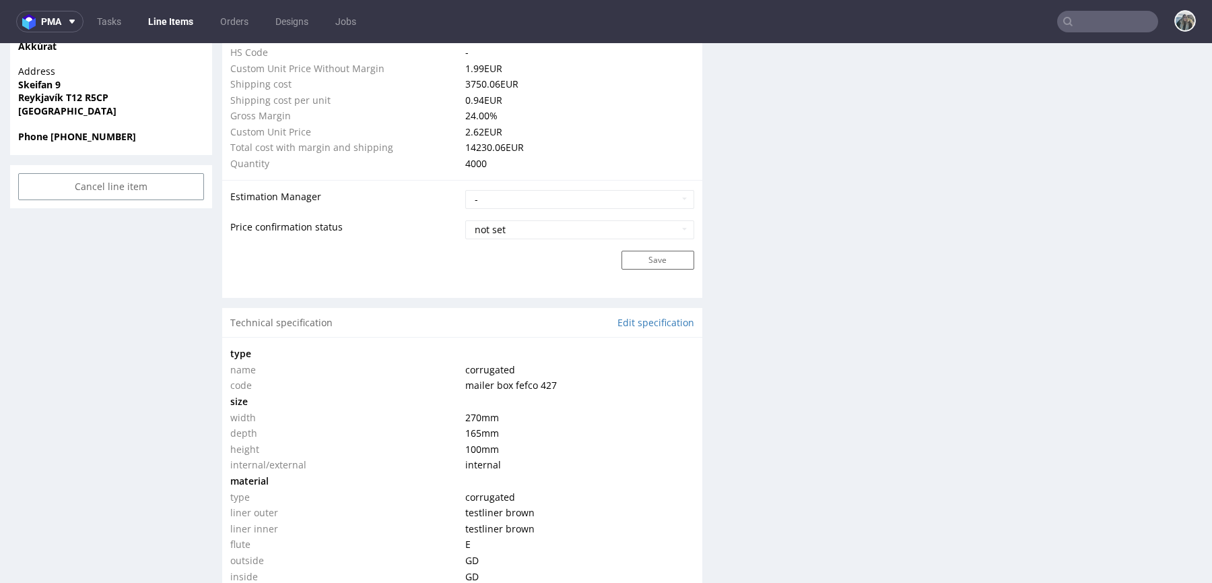
scroll to position [1280, 0]
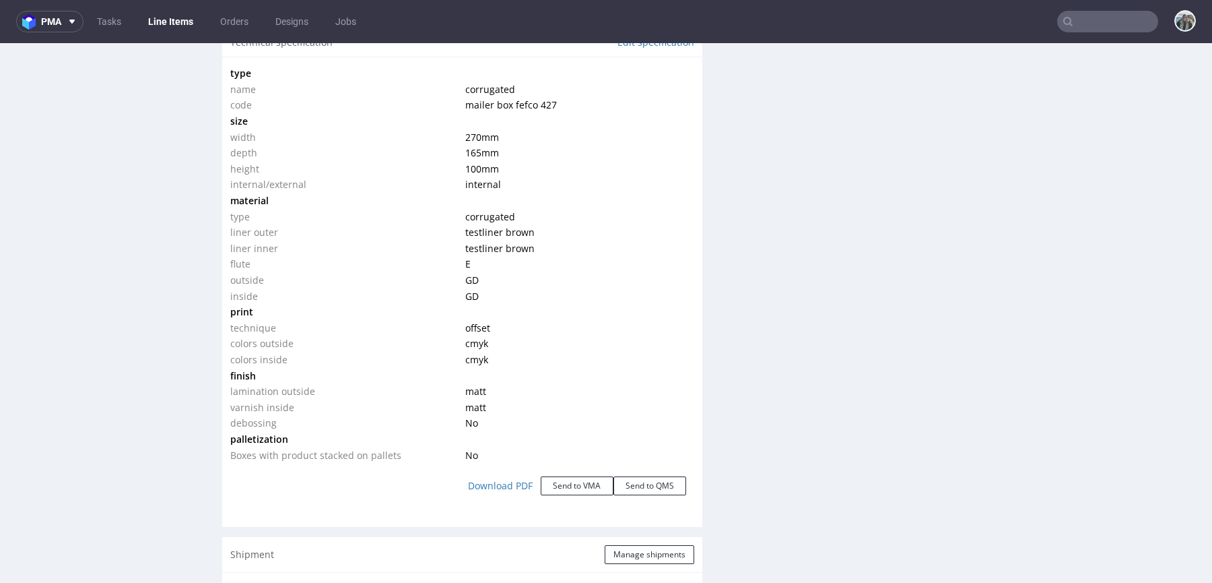
click at [468, 133] on span "270 mm" at bounding box center [482, 137] width 34 height 13
copy span "270"
click at [469, 150] on span "165 mm" at bounding box center [482, 152] width 34 height 13
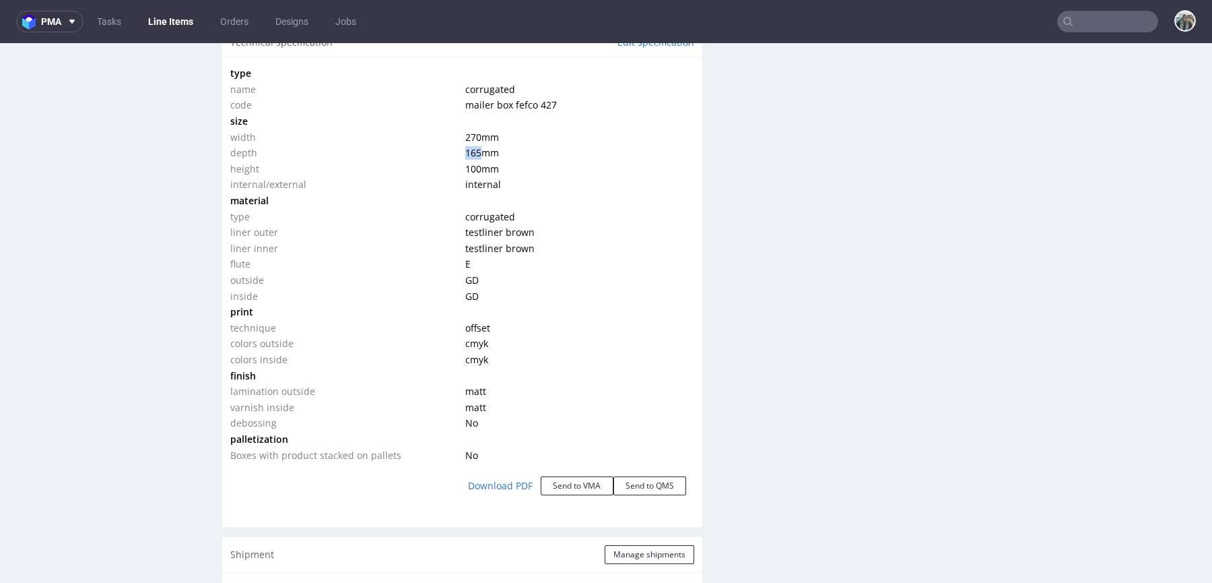
copy span "165"
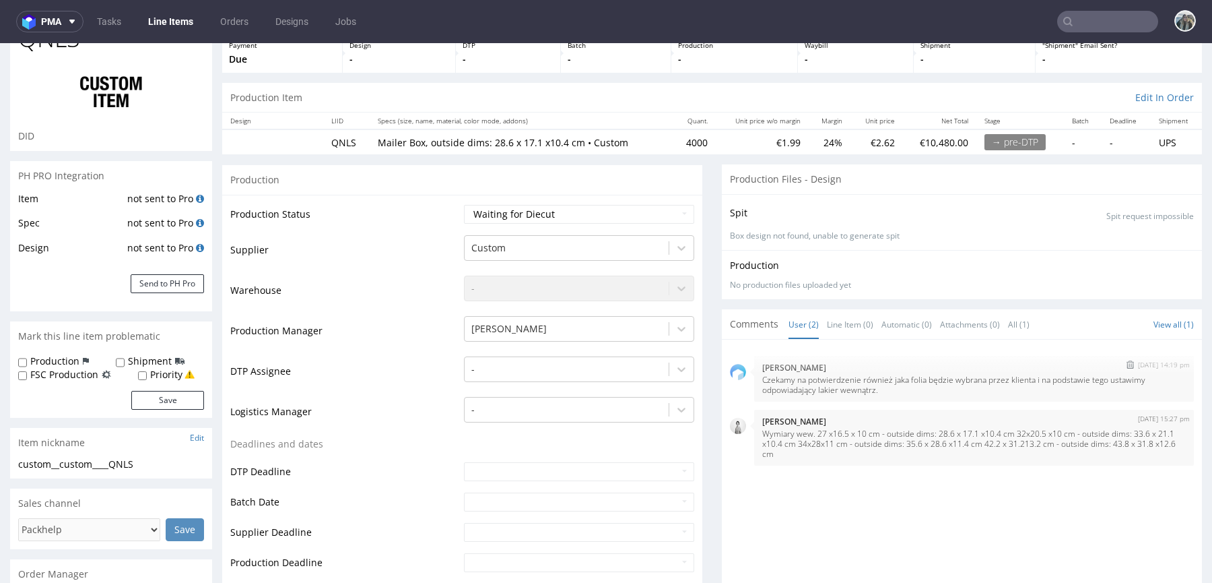
scroll to position [88, 0]
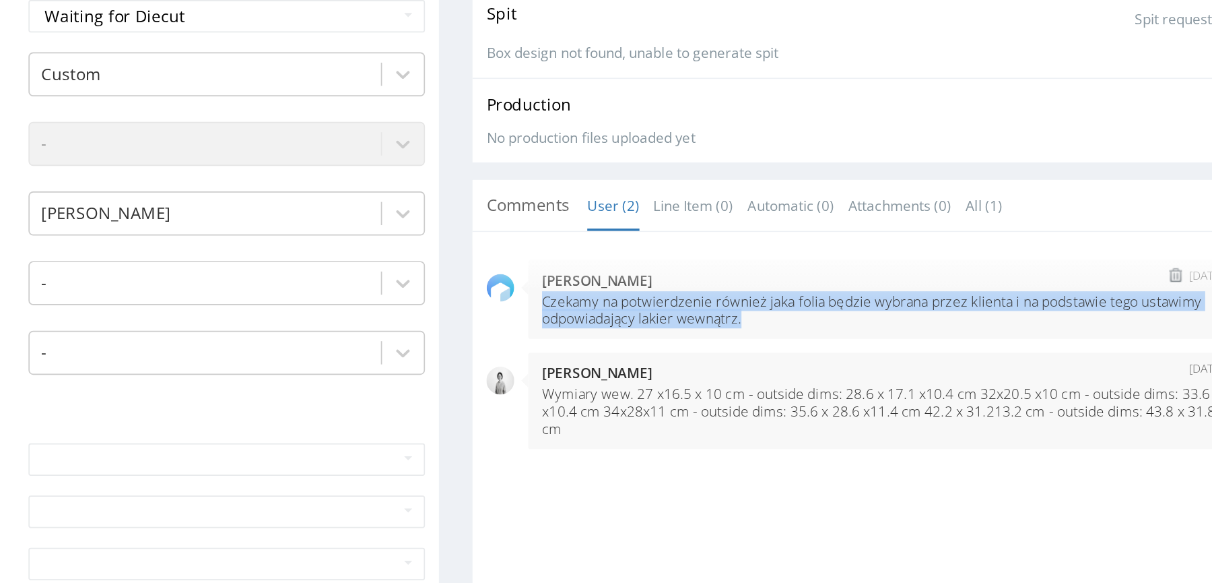
drag, startPoint x: 106, startPoint y: 73, endPoint x: -24, endPoint y: 63, distance: 129.7
click at [0, 63] on div "25th Sep 25 | 14:19 pm Sebastian Markut Czekamy na potwierdzenie również jaka f…" at bounding box center [192, 61] width 464 height 46
copy p "Czekamy na potwierdzenie również jaka folia będzie wybrana przez klienta i na p…"
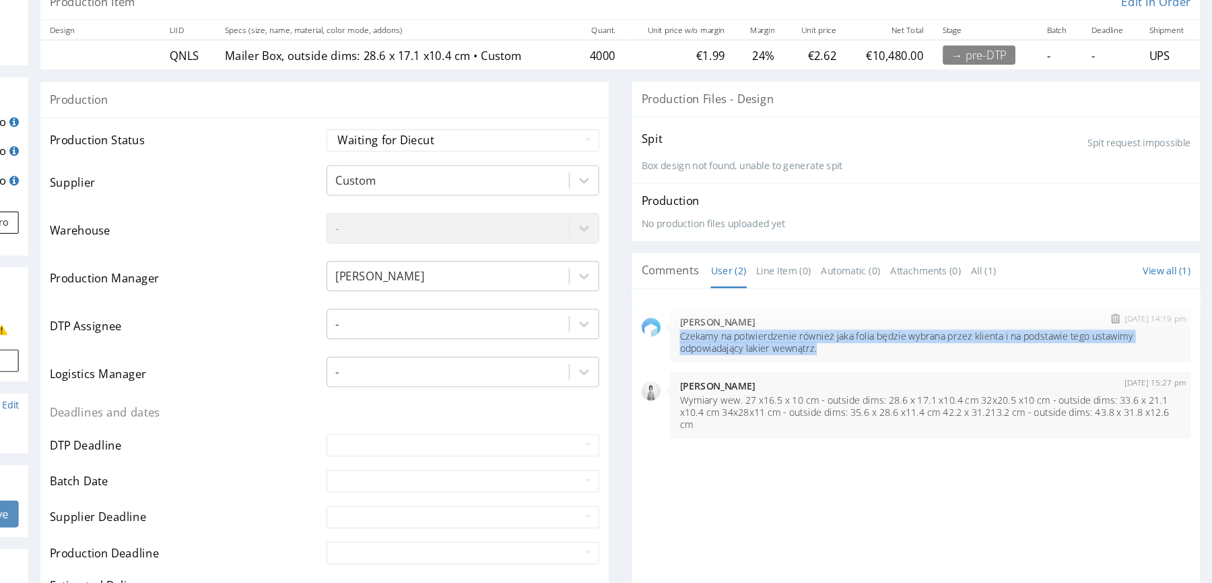
scroll to position [0, 0]
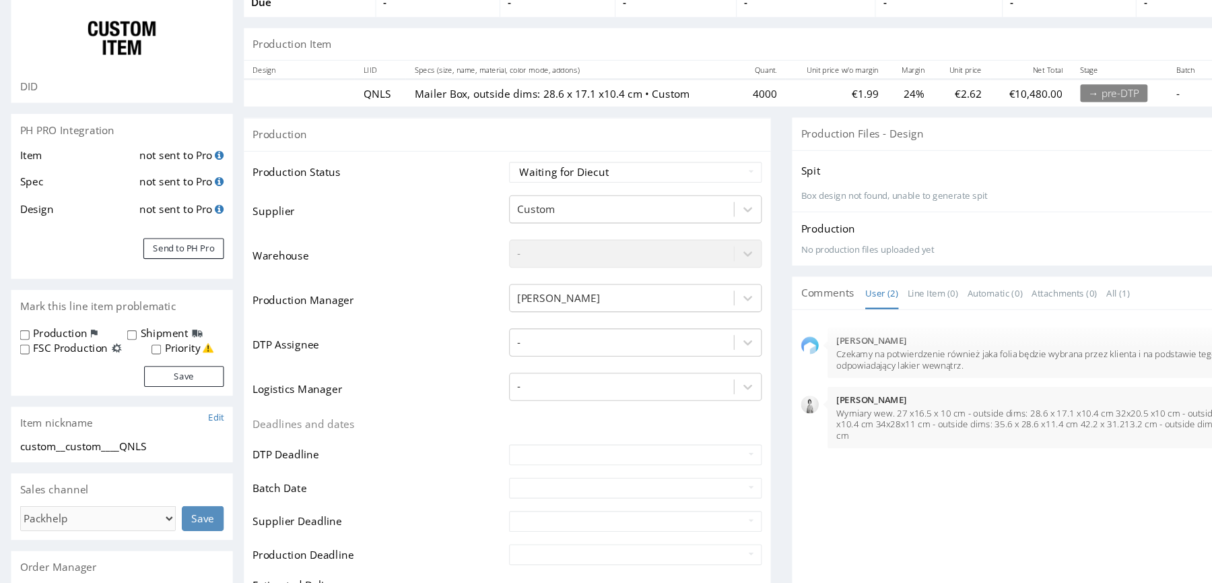
click at [158, 317] on label "Priority" at bounding box center [166, 316] width 32 height 13
click at [147, 317] on input "Priority" at bounding box center [142, 318] width 9 height 11
checkbox input "true"
click at [159, 339] on button "Save" at bounding box center [167, 342] width 73 height 19
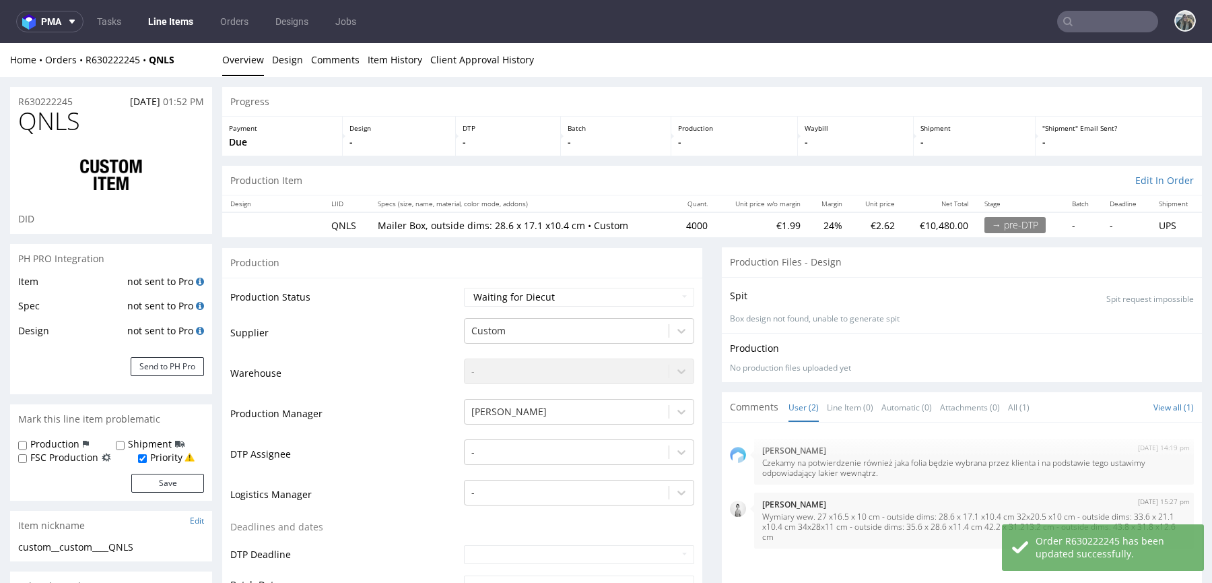
click at [67, 443] on label "Production" at bounding box center [54, 443] width 49 height 13
click at [27, 443] on input "Production" at bounding box center [22, 445] width 9 height 11
checkbox input "true"
click at [164, 479] on button "Save" at bounding box center [167, 482] width 73 height 19
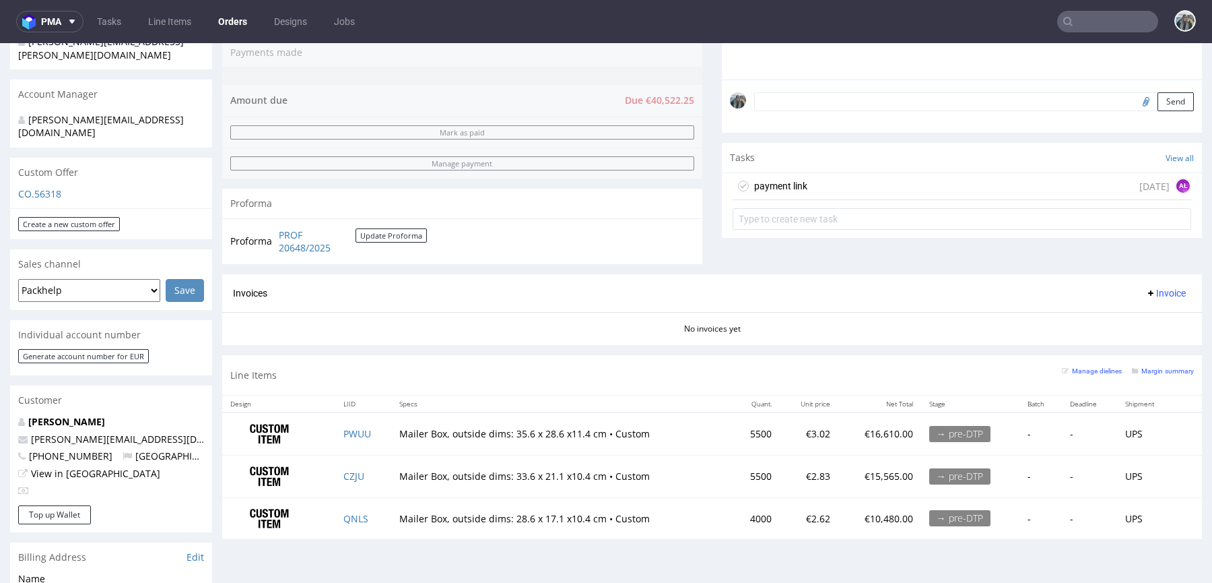
scroll to position [398, 0]
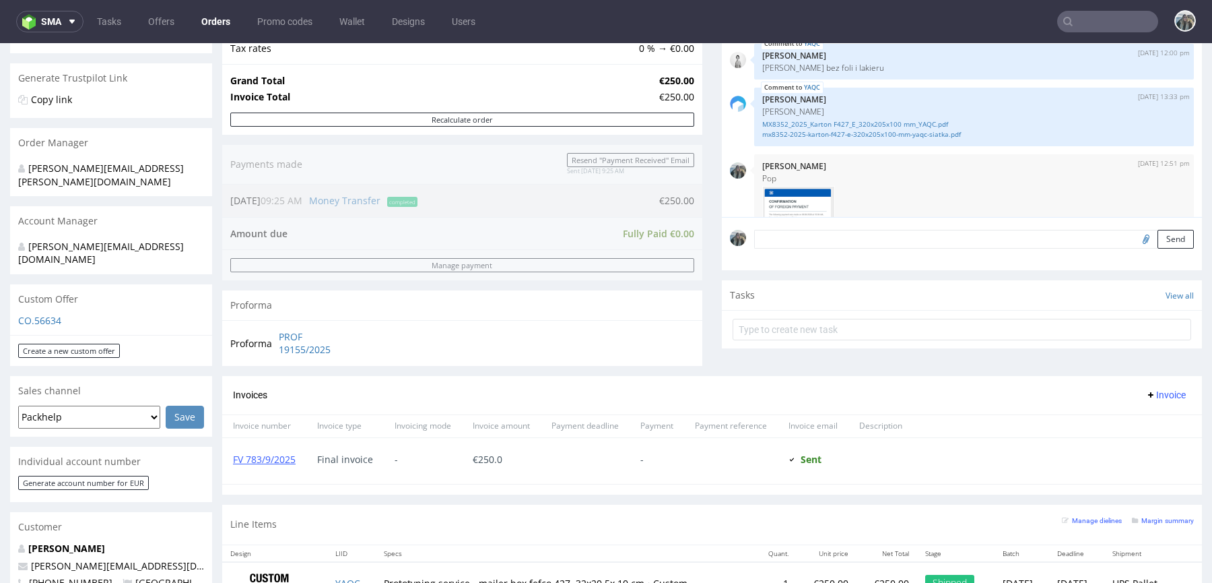
scroll to position [479, 0]
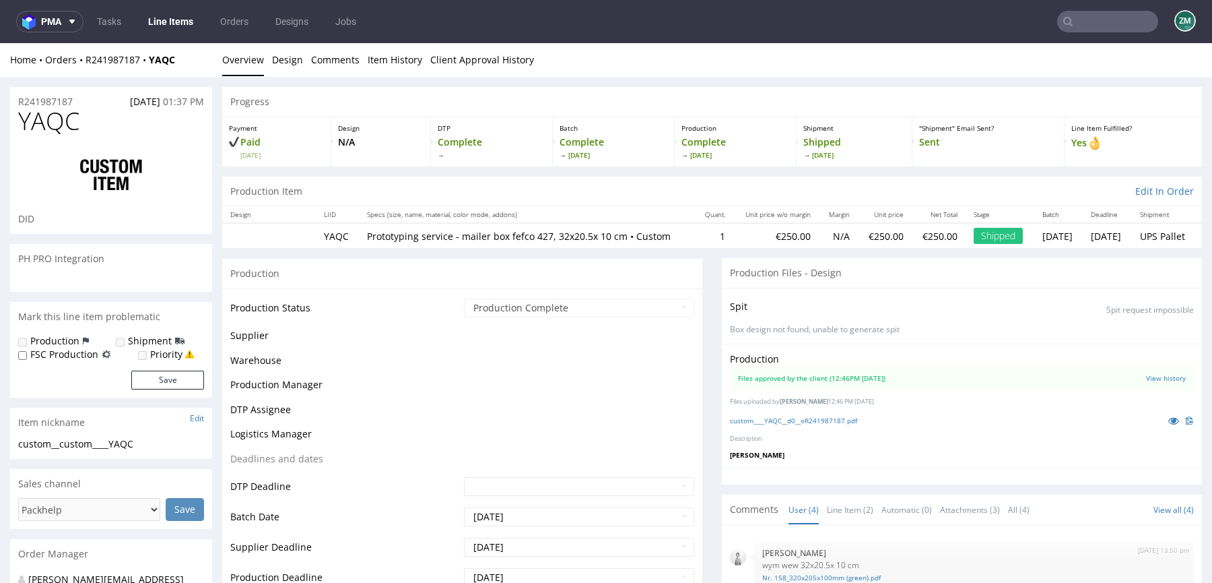
scroll to position [114, 0]
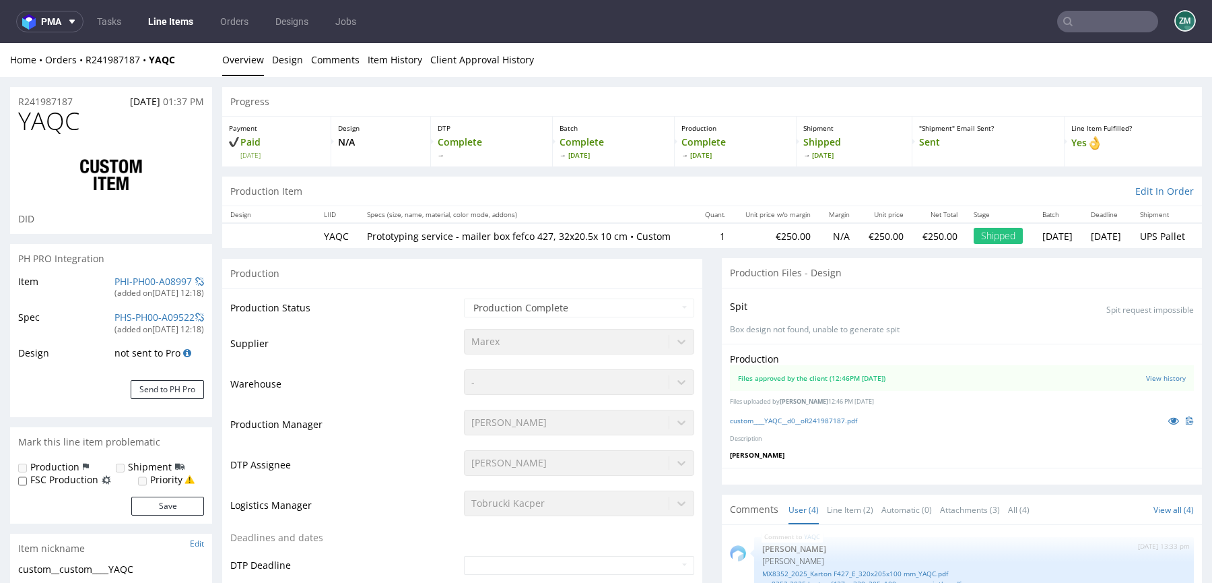
click at [58, 121] on span "YAQC" at bounding box center [48, 121] width 61 height 27
copy span "YAQC"
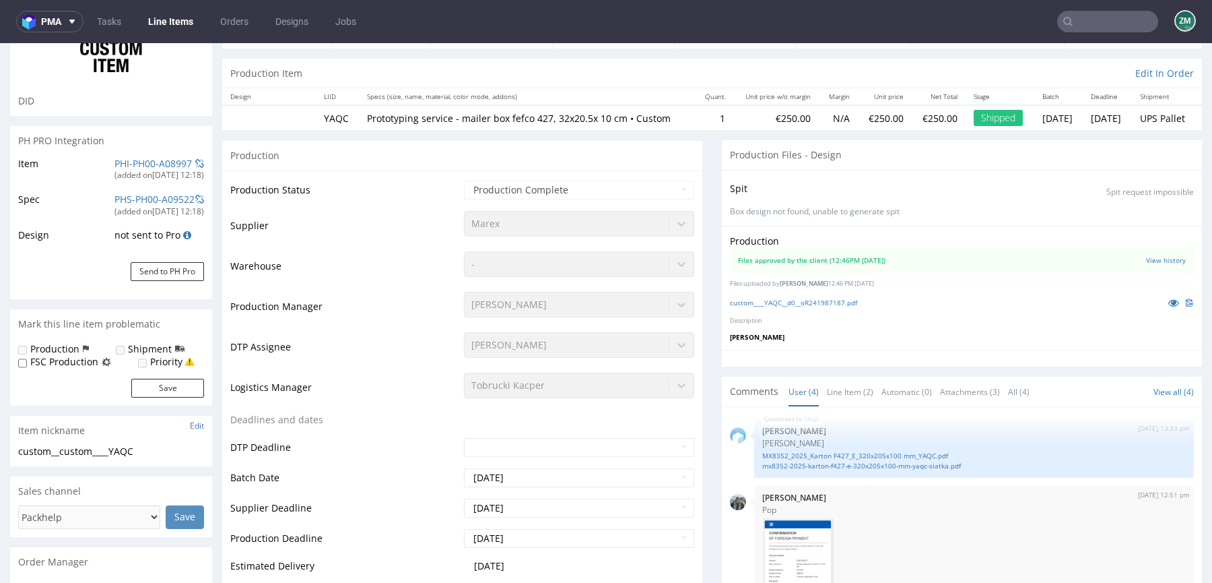
scroll to position [273, 0]
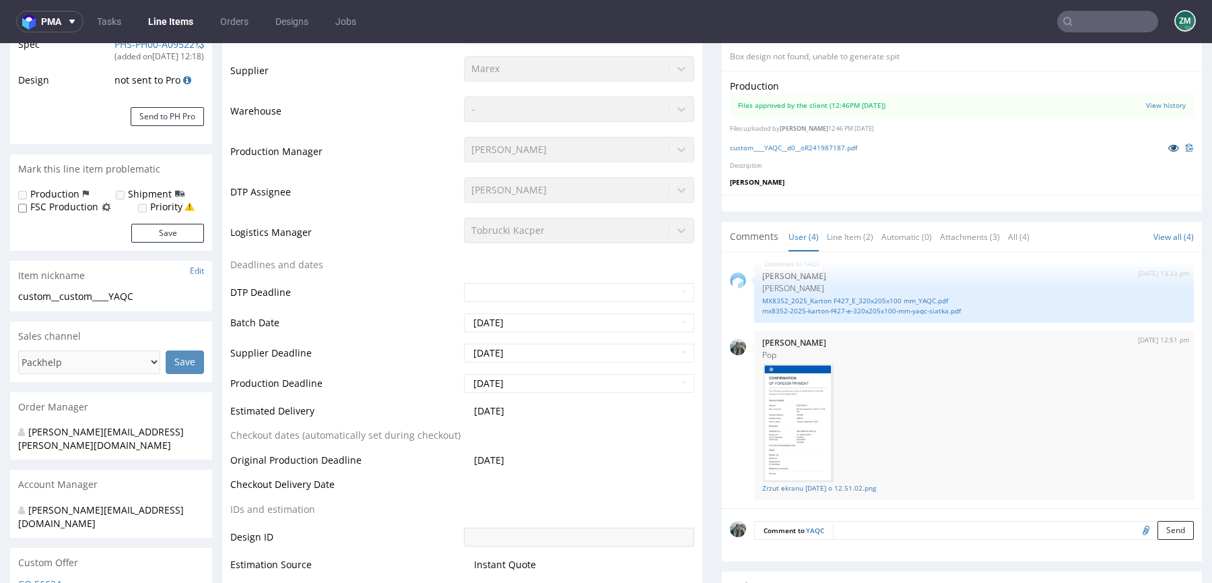
click at [1168, 152] on icon at bounding box center [1173, 147] width 11 height 9
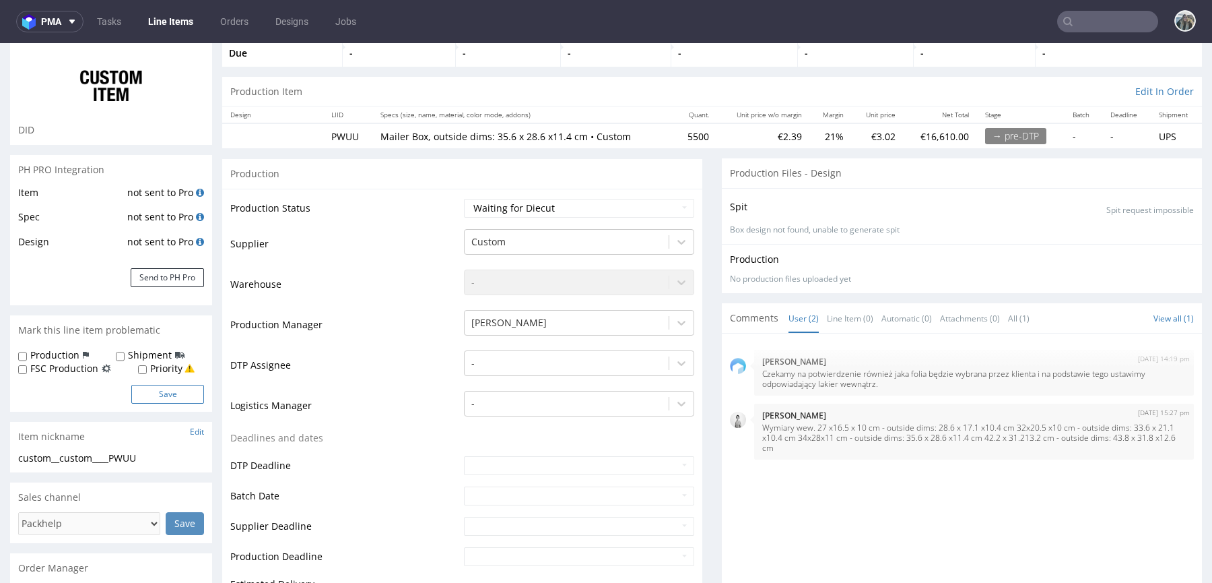
scroll to position [388, 0]
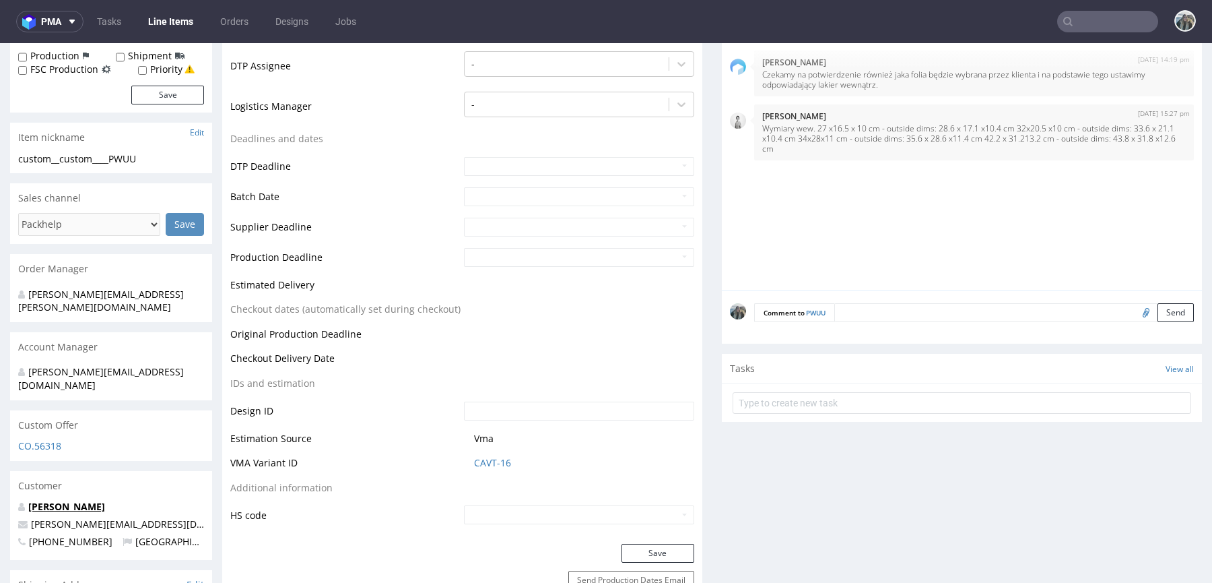
click at [102, 500] on link "[PERSON_NAME]" at bounding box center [66, 506] width 77 height 13
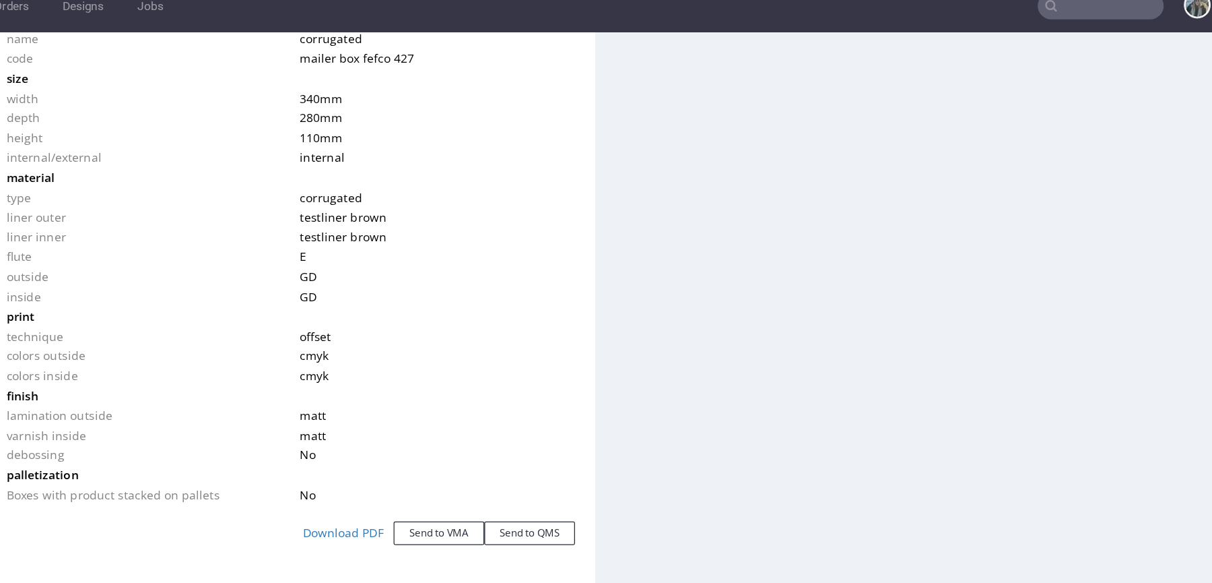
scroll to position [1332, 0]
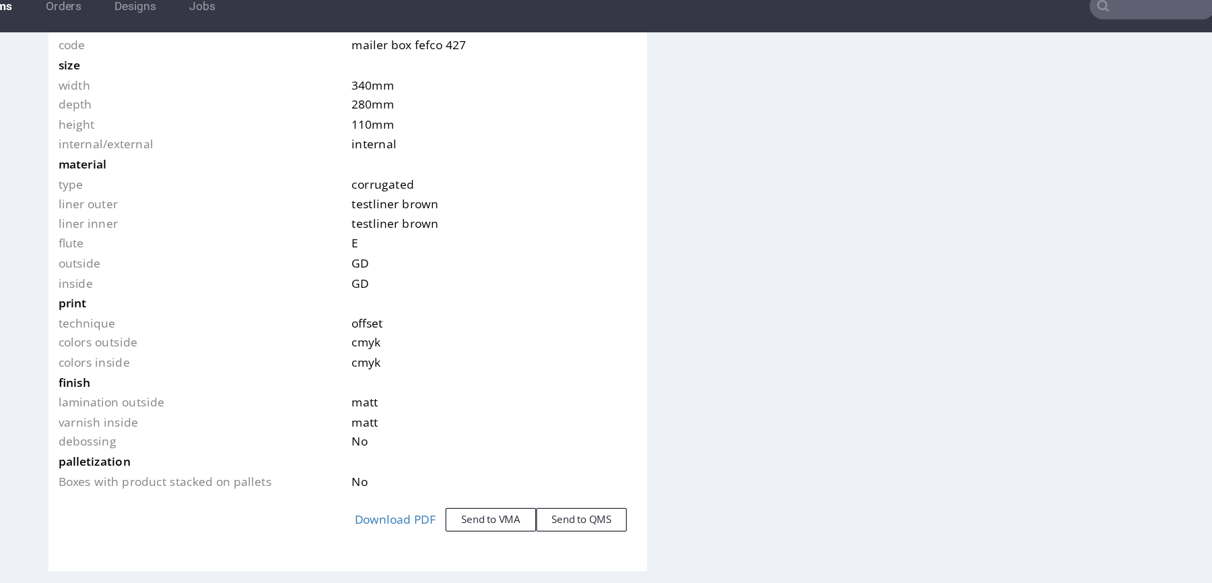
click at [244, 71] on span "340 mm" at bounding box center [254, 73] width 34 height 13
copy span "340"
click at [242, 90] on span "280 mm" at bounding box center [254, 89] width 34 height 13
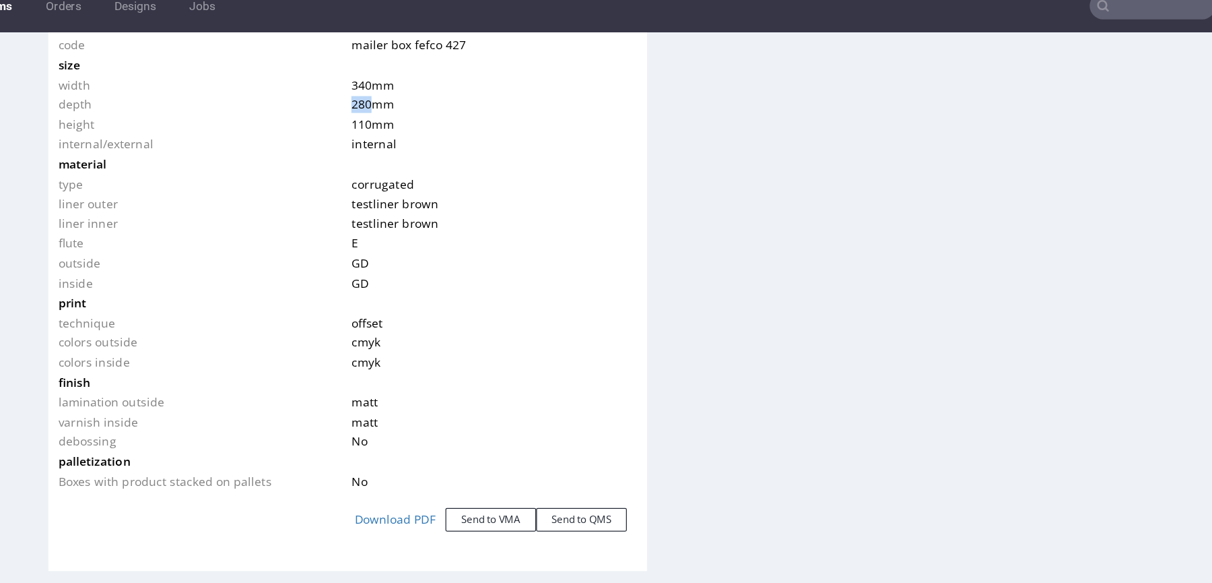
copy span "280"
click at [236, 110] on td "110 mm" at bounding box center [350, 106] width 232 height 16
click at [246, 100] on span "110 mm" at bounding box center [254, 105] width 34 height 13
click at [239, 100] on span "110 mm" at bounding box center [254, 105] width 34 height 13
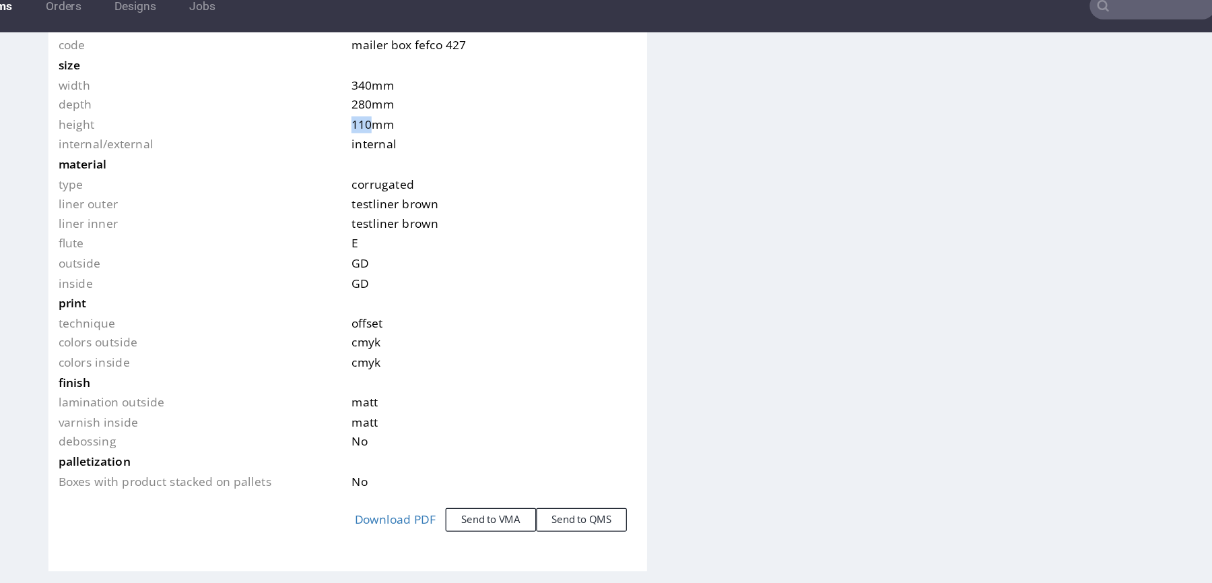
click at [238, 100] on span "110 mm" at bounding box center [254, 105] width 34 height 13
copy span "110"
click at [240, 75] on span "340 mm" at bounding box center [254, 73] width 34 height 13
copy span "340"
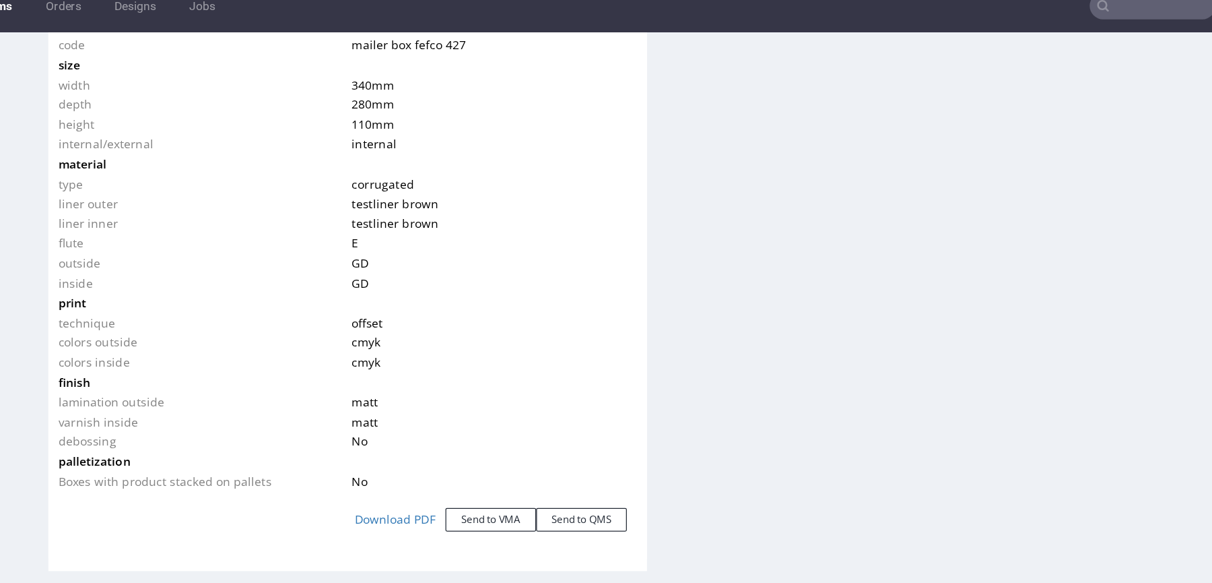
click at [238, 93] on td "280 mm" at bounding box center [350, 89] width 232 height 16
copy span "280"
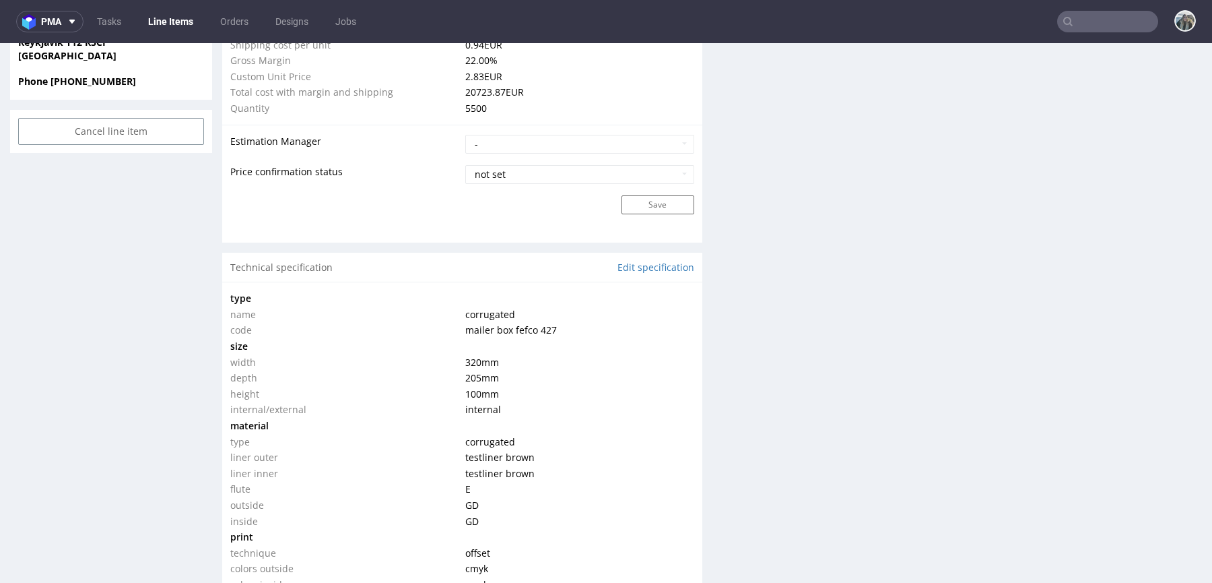
scroll to position [1325, 0]
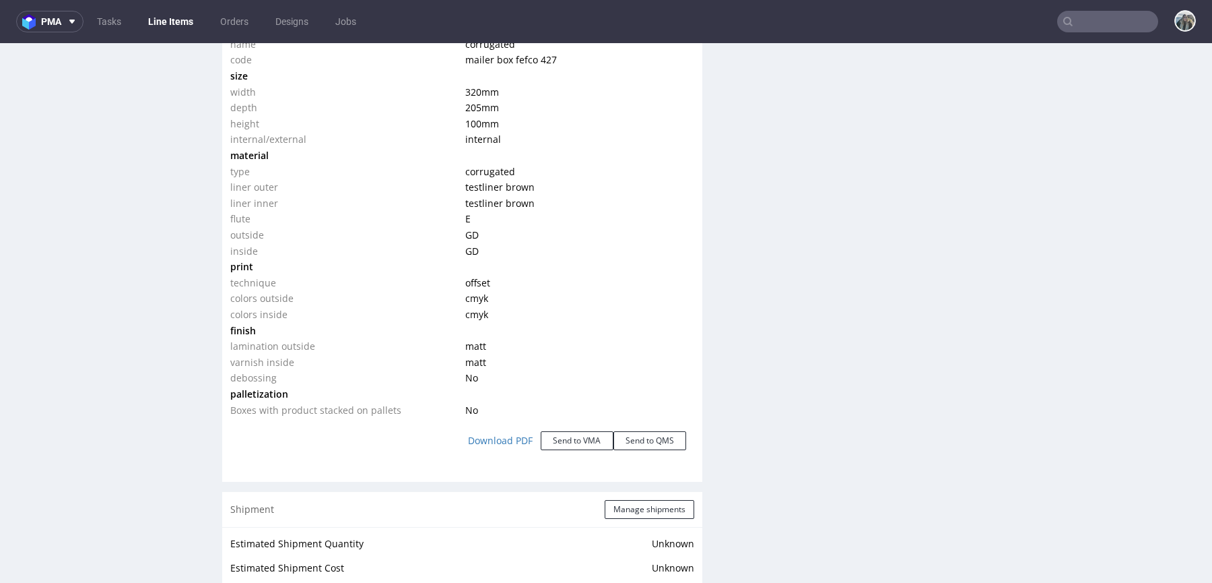
click at [467, 94] on span "320 mm" at bounding box center [482, 92] width 34 height 13
copy span "320"
click at [468, 110] on span "205 mm" at bounding box center [482, 107] width 34 height 13
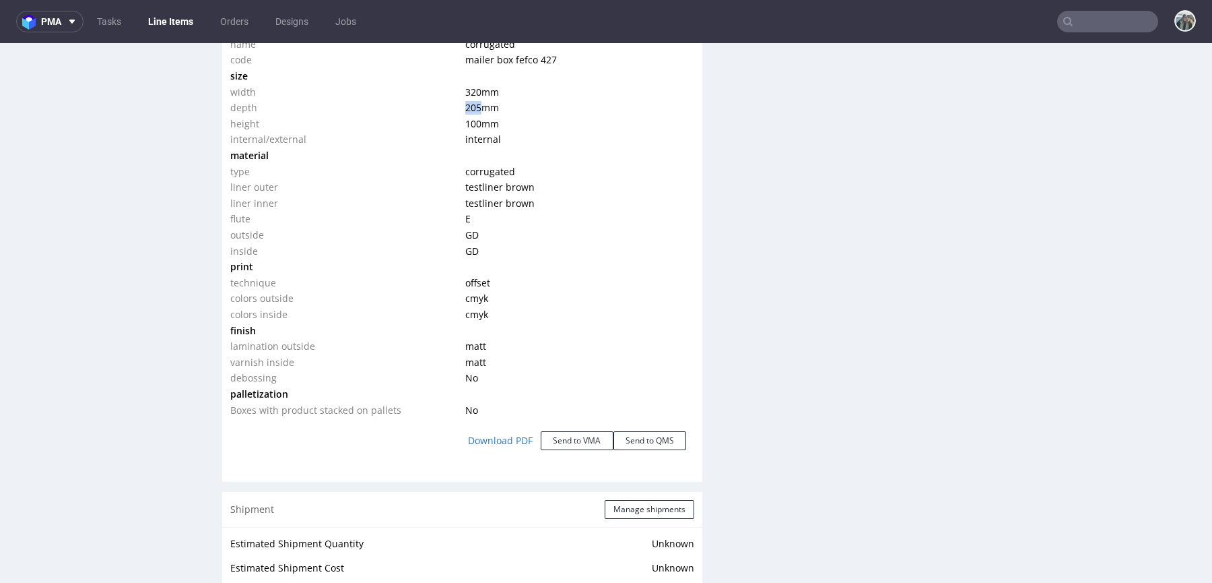
copy span "205"
click at [465, 123] on span "100 mm" at bounding box center [482, 123] width 34 height 13
copy span "100"
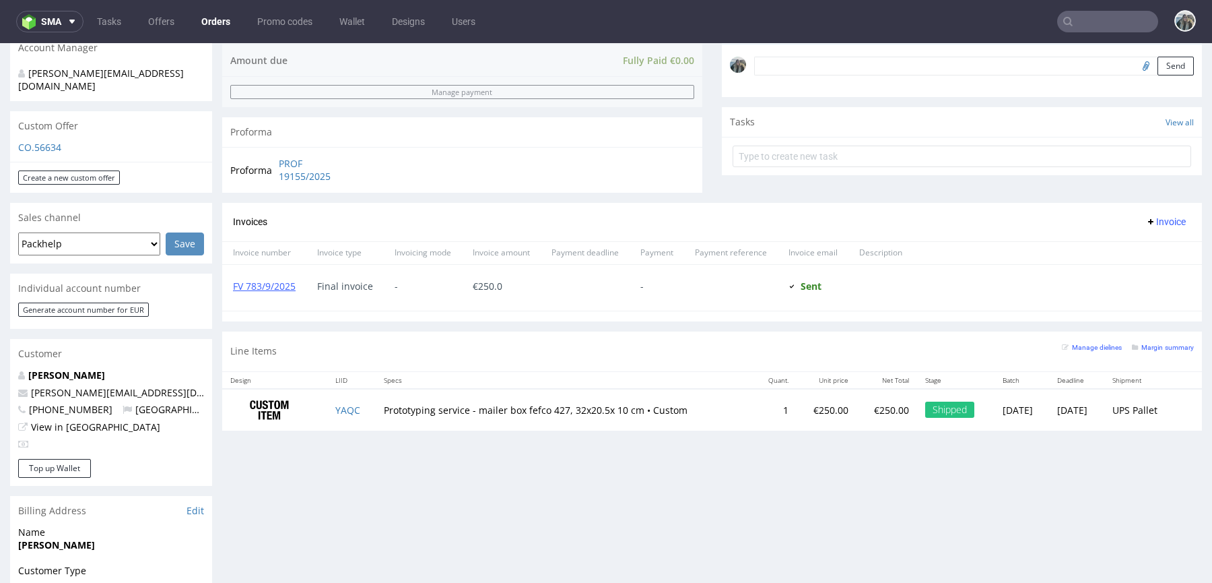
scroll to position [459, 0]
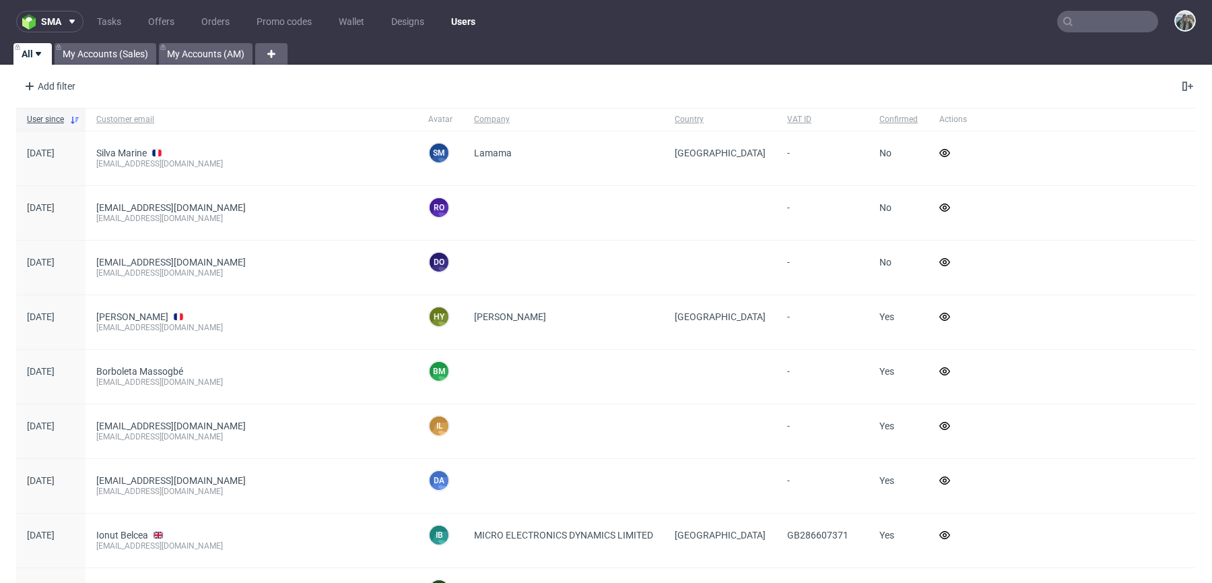
click at [1113, 30] on input "text" at bounding box center [1107, 22] width 101 height 22
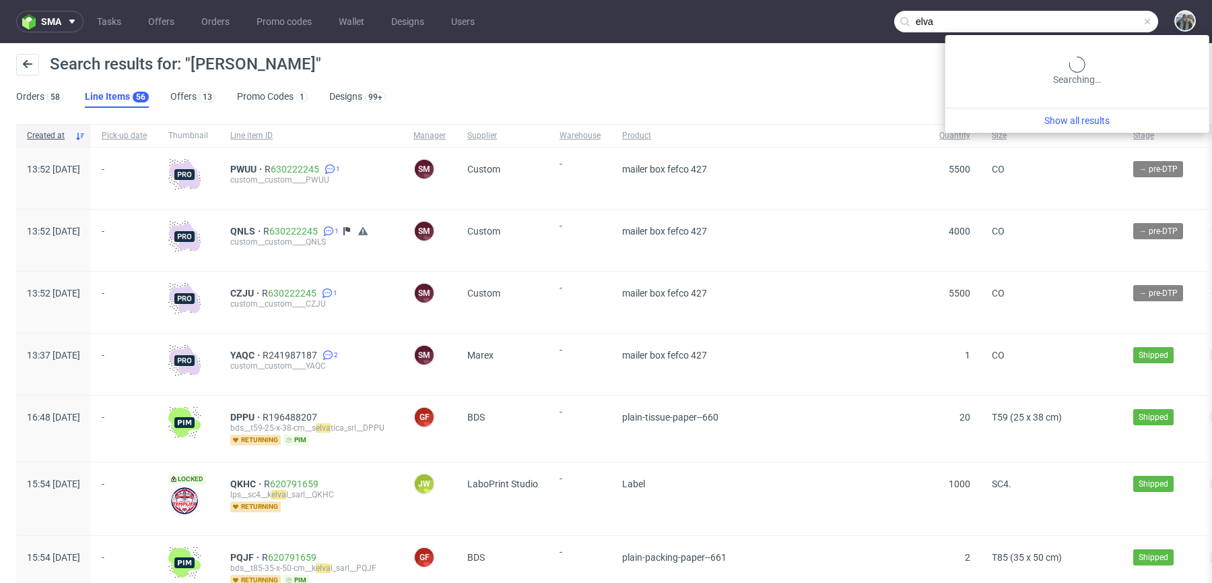
click at [1075, 24] on input "elva" at bounding box center [1026, 22] width 264 height 22
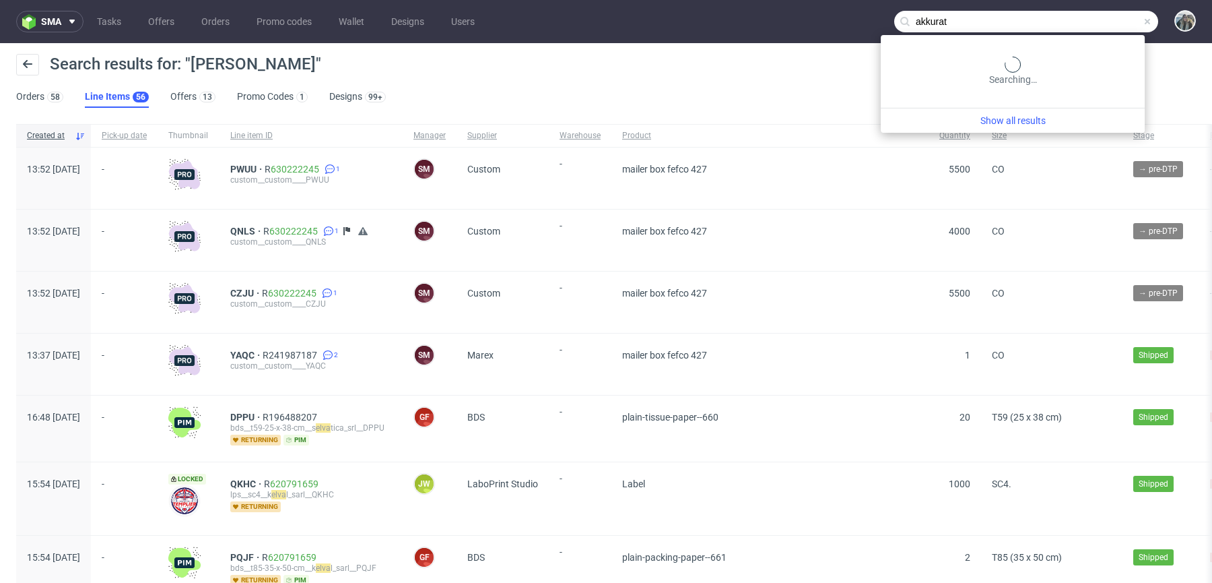
type input "akkurat"
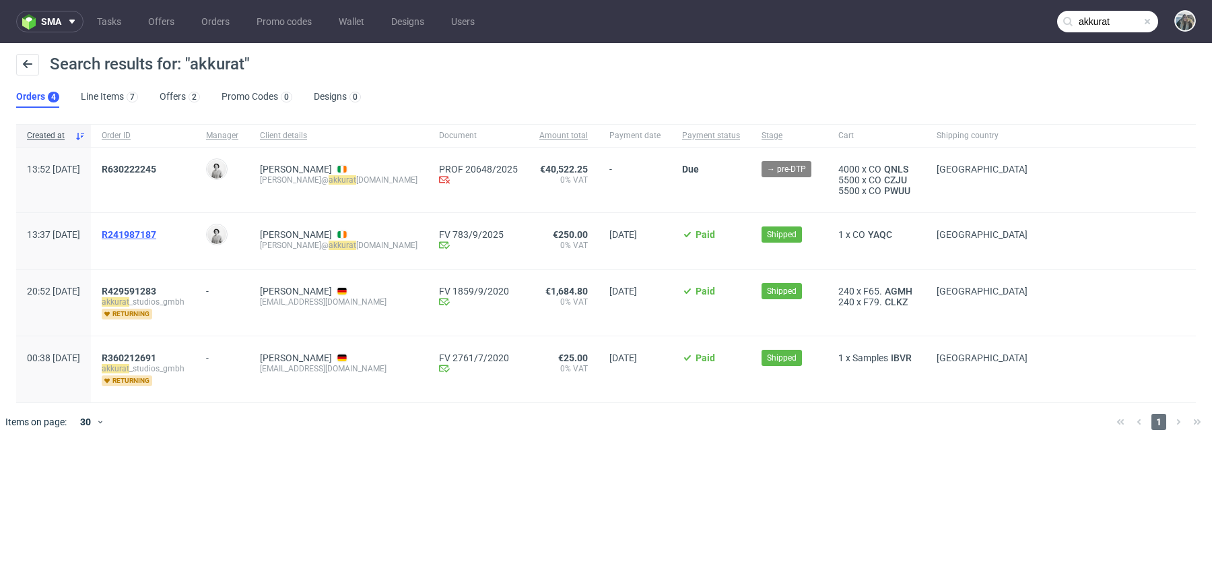
click at [156, 229] on span "R241987187" at bounding box center [129, 234] width 55 height 11
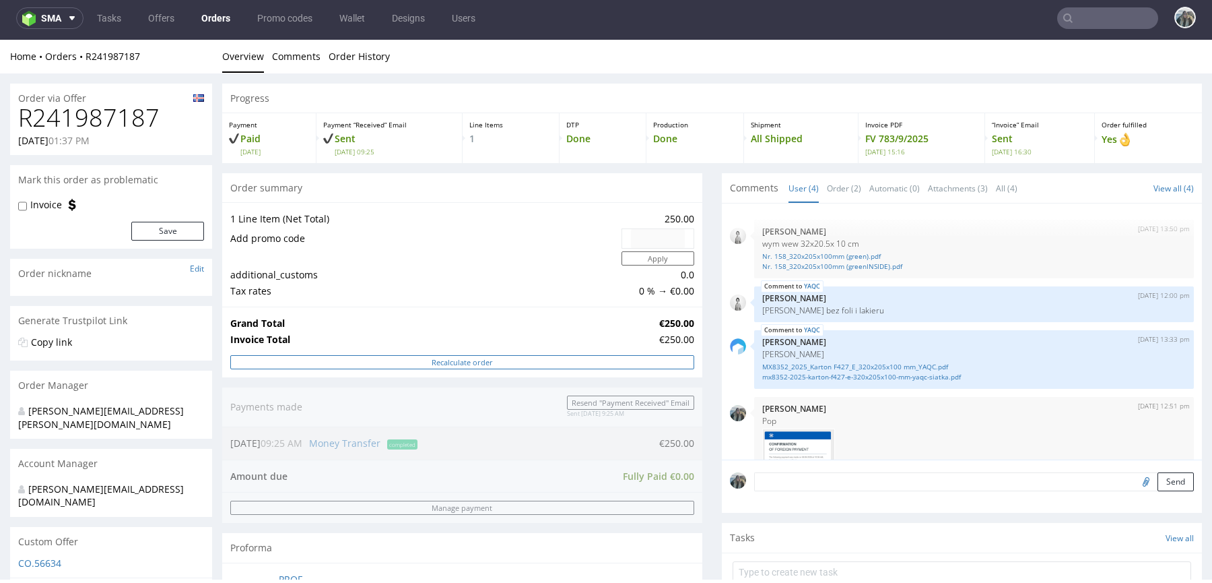
scroll to position [535, 0]
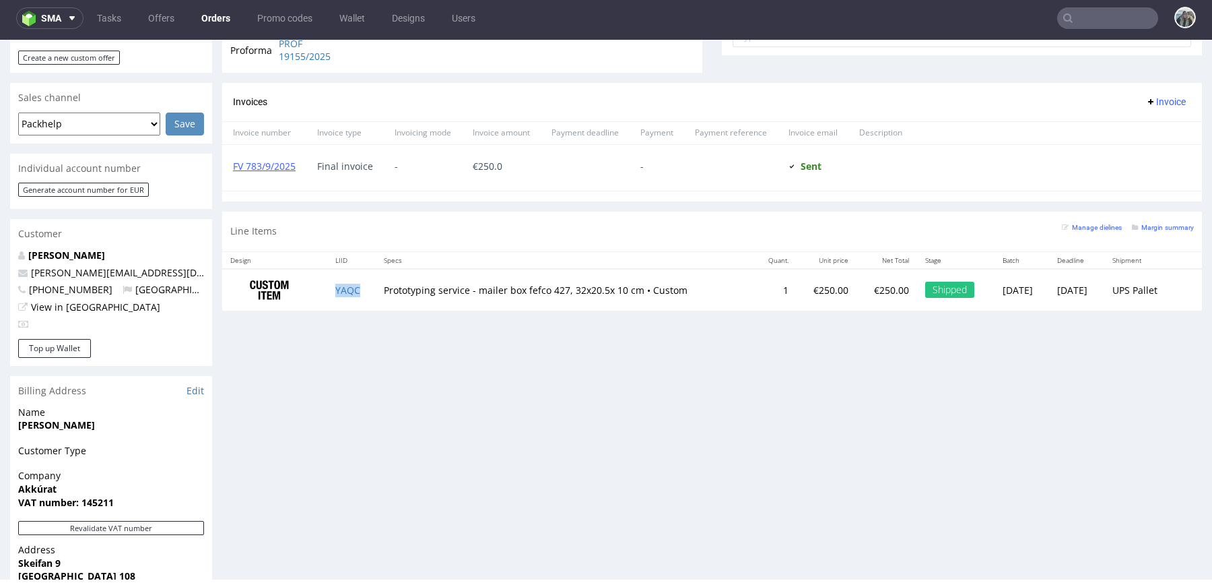
click at [333, 279] on td "YAQC" at bounding box center [351, 290] width 48 height 42
click at [334, 294] on td "YAQC" at bounding box center [351, 290] width 48 height 42
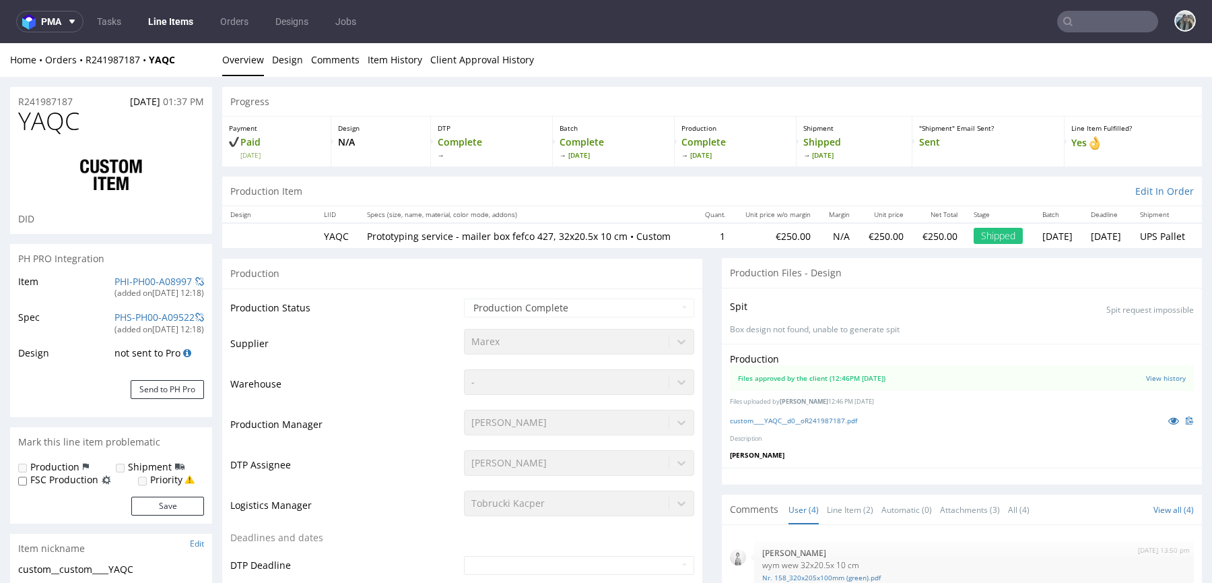
scroll to position [114, 0]
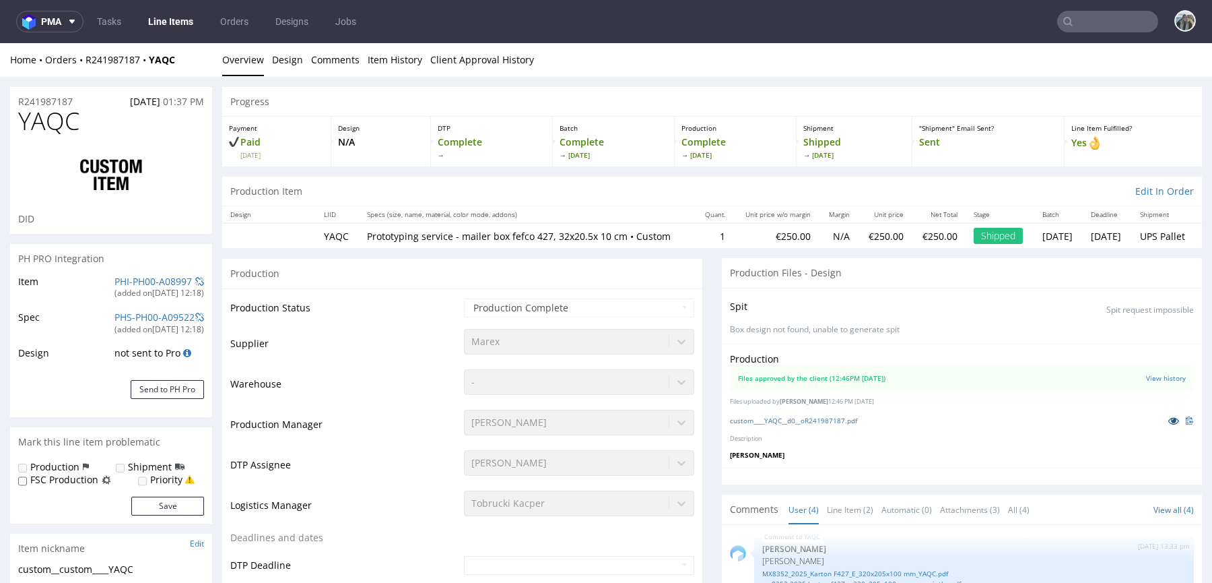
click at [1162, 427] on link at bounding box center [1174, 420] width 24 height 15
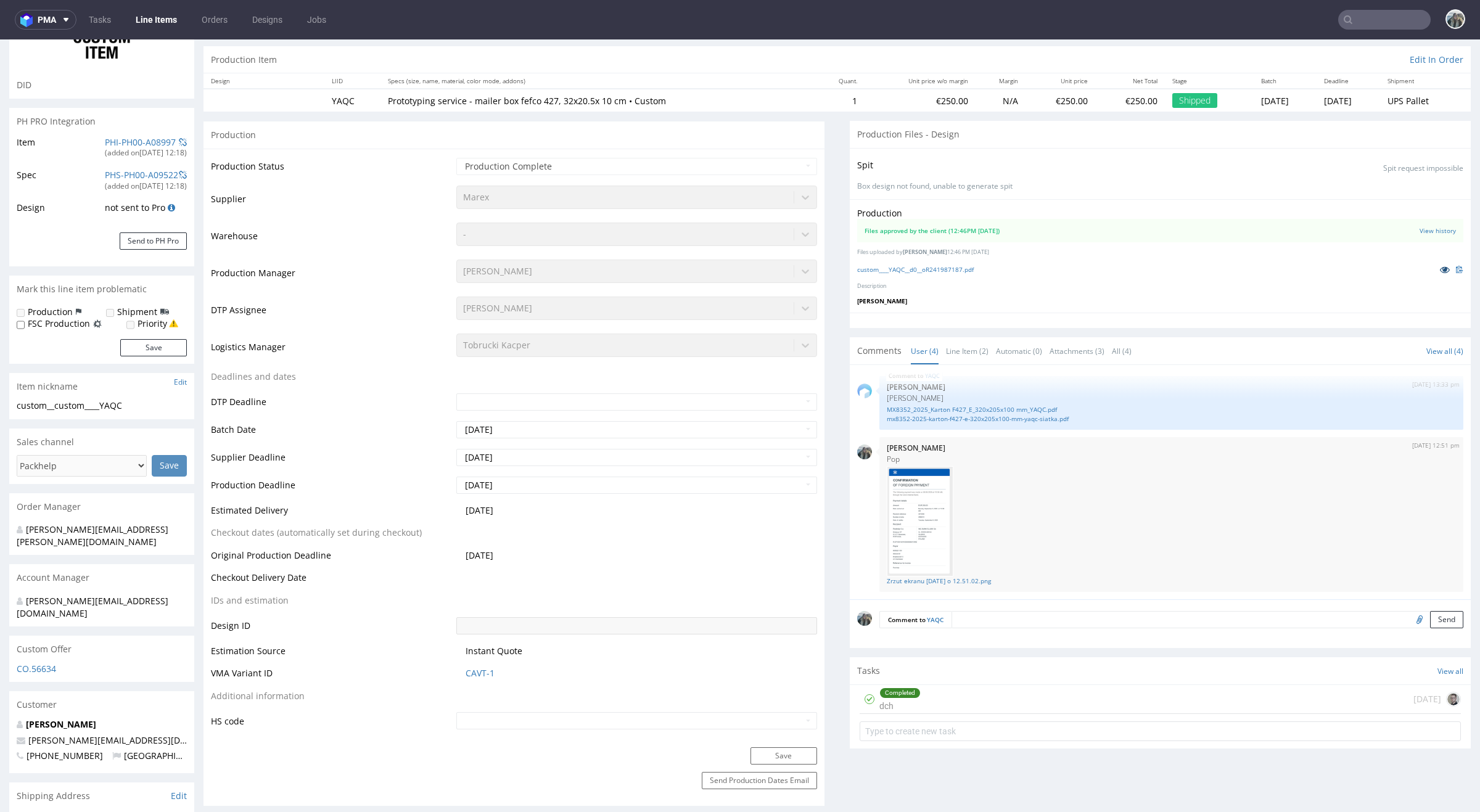
scroll to position [119, 0]
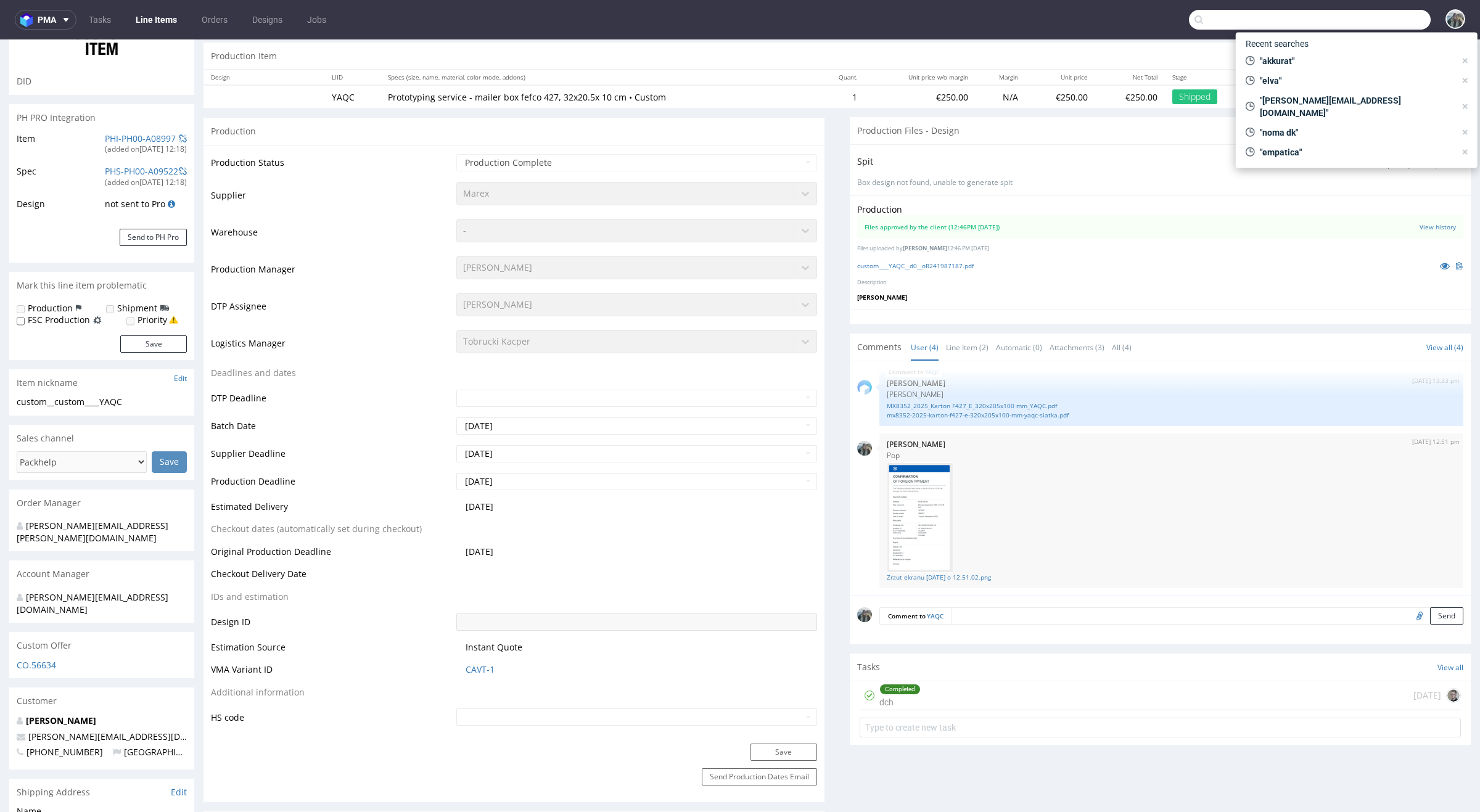
click at [1110, 14] on input "text" at bounding box center [1310, 20] width 242 height 20
type input "R203443141"
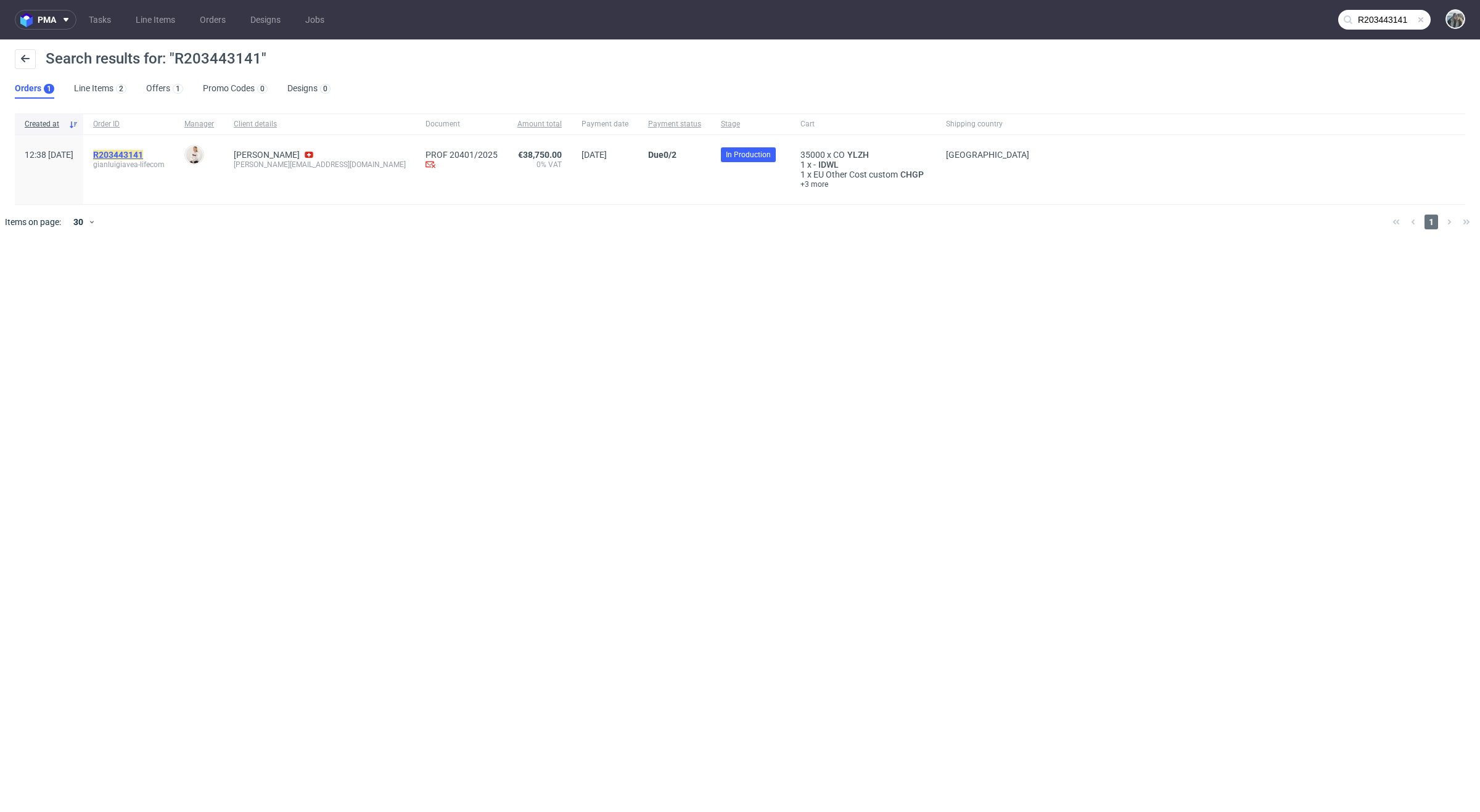
click at [143, 157] on mark "R203443141" at bounding box center [118, 155] width 50 height 10
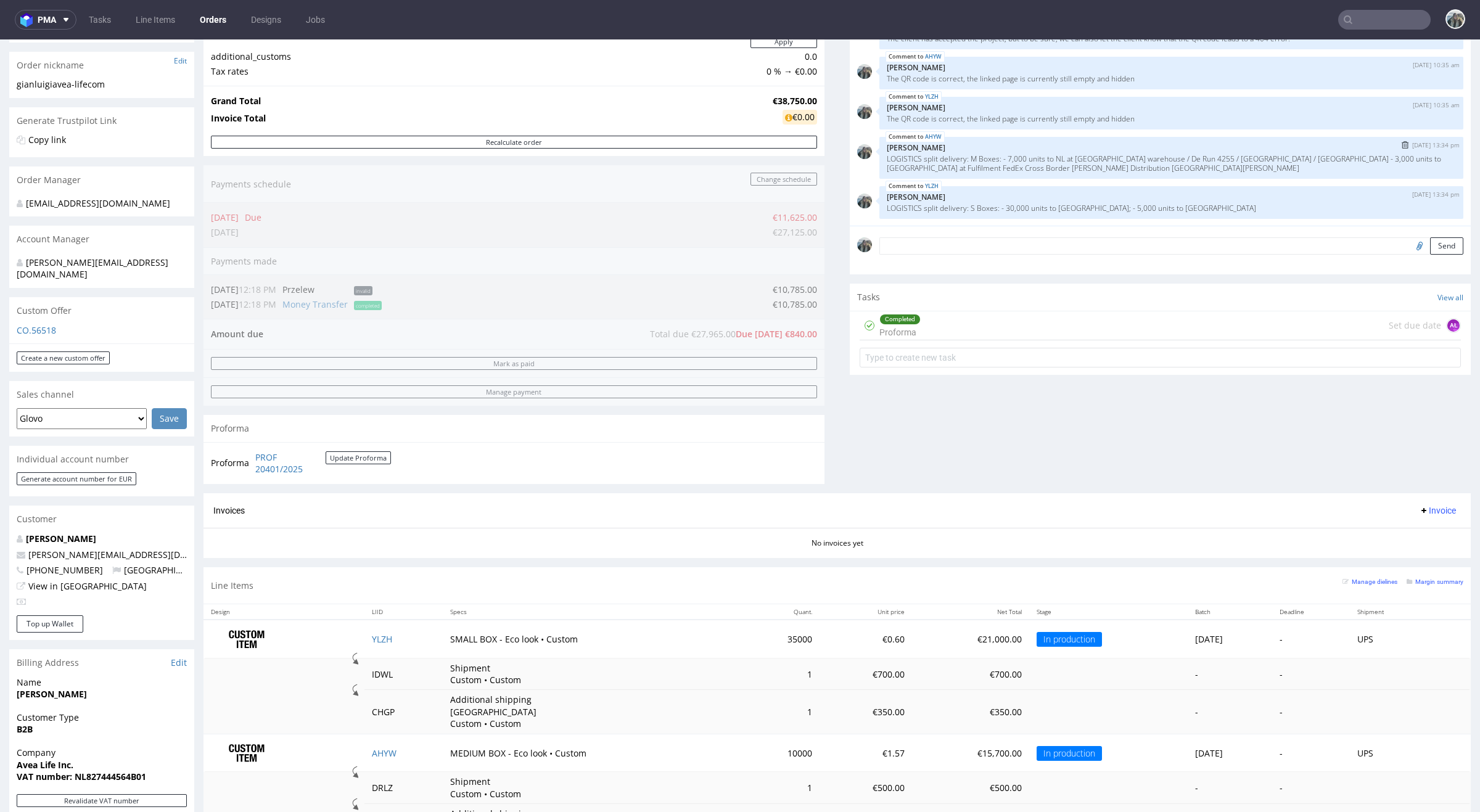
scroll to position [174, 0]
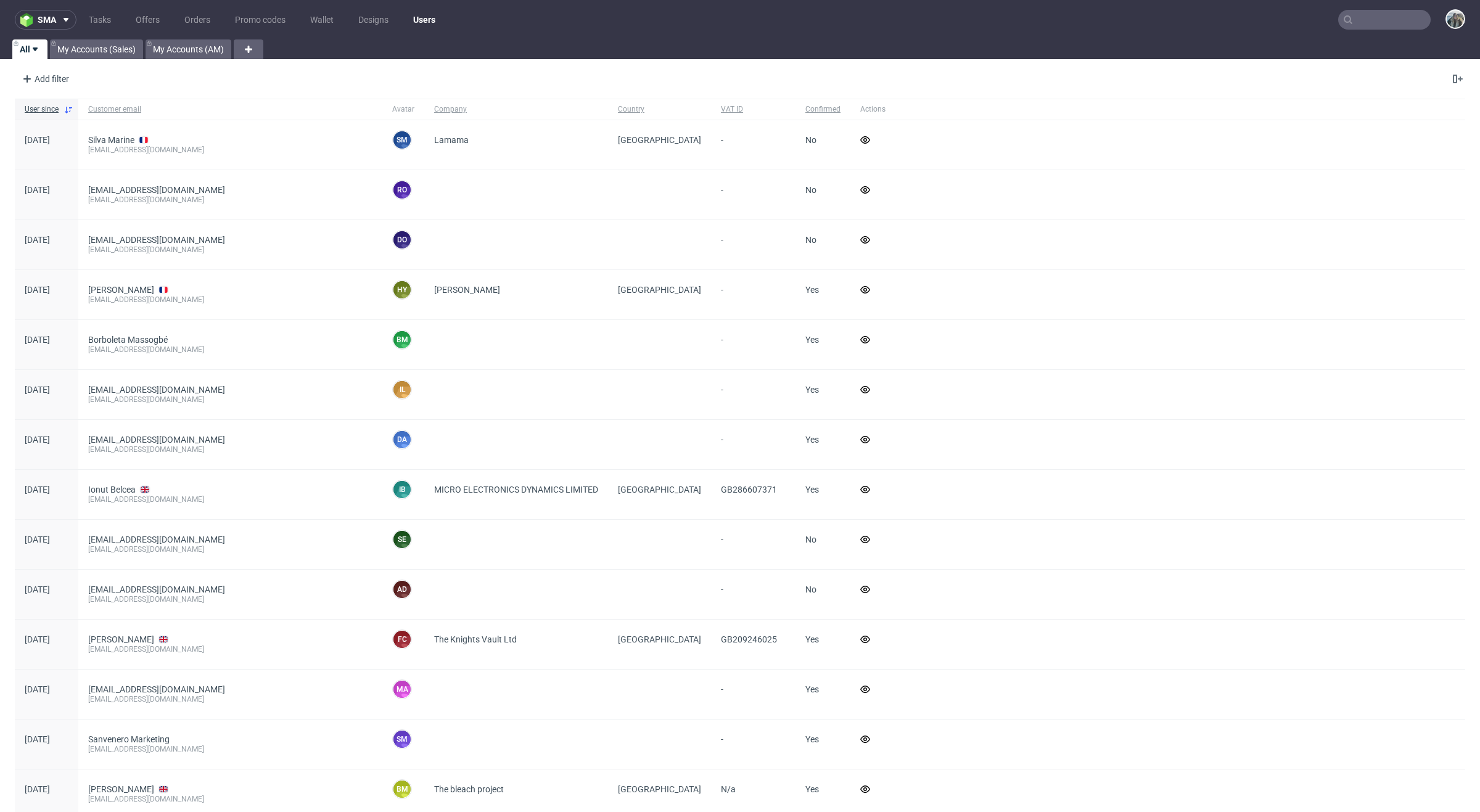
click at [1381, 22] on input "text" at bounding box center [1384, 20] width 92 height 20
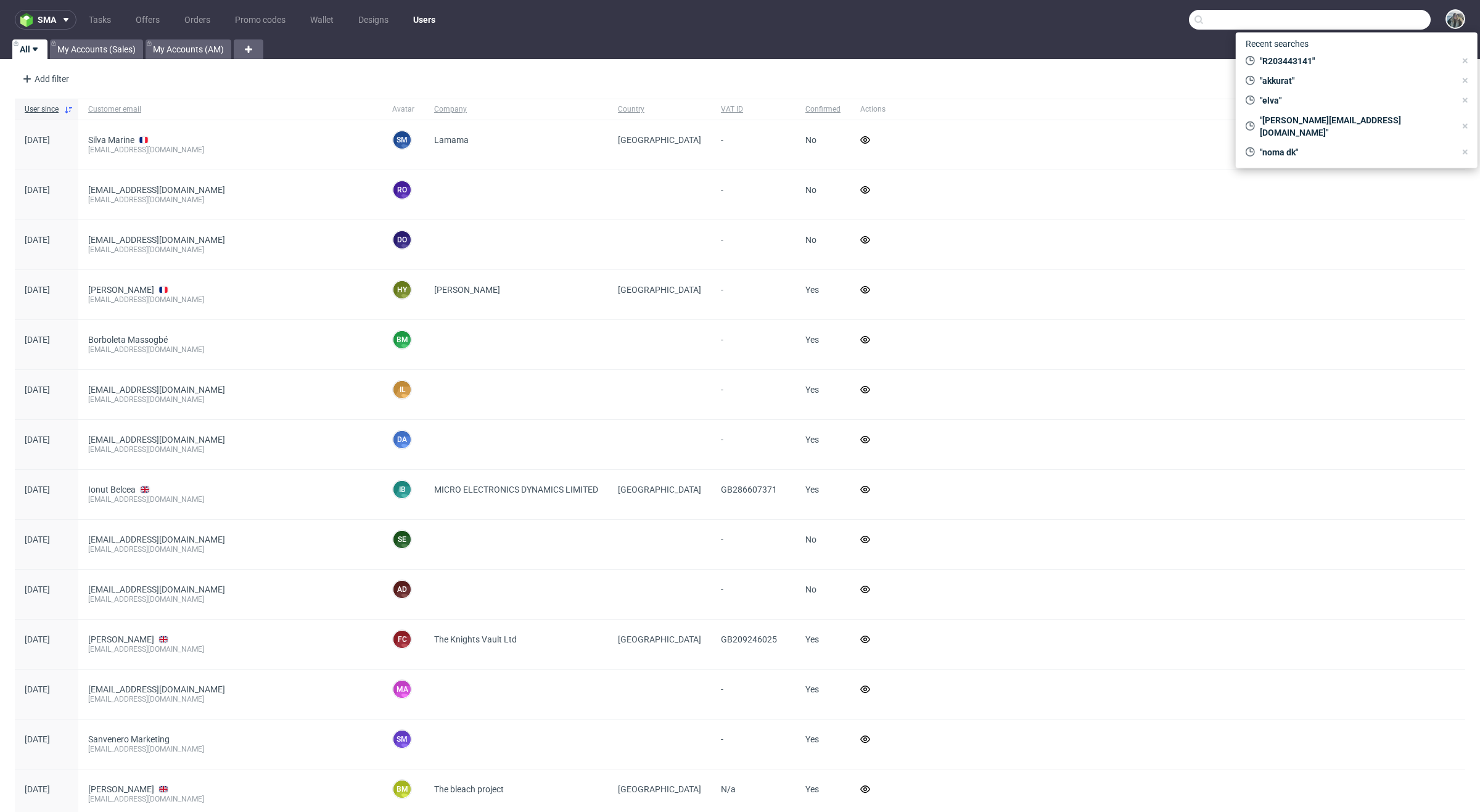
paste input "gecanor"
type input "gecanor"
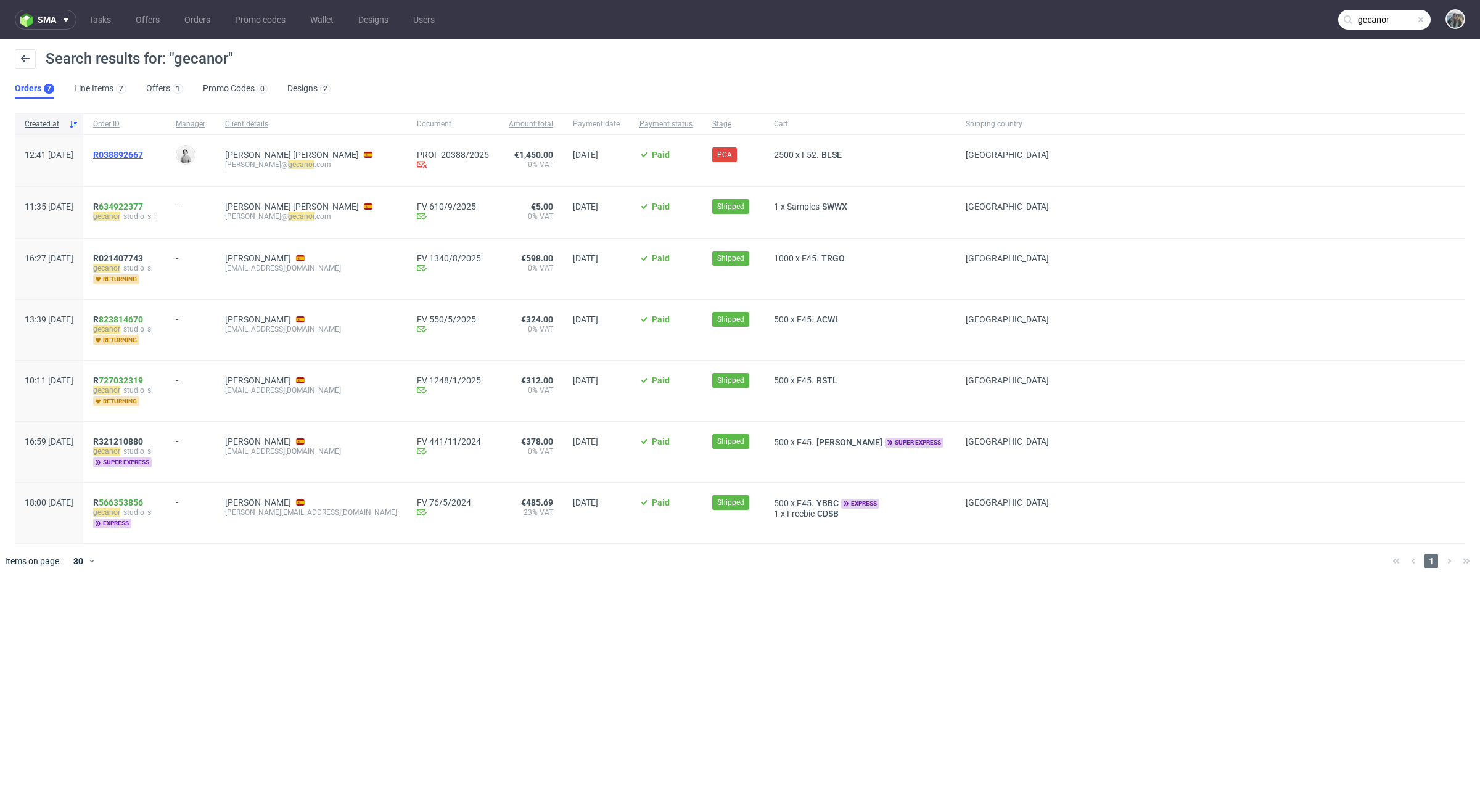
click at [140, 150] on span "R038892667" at bounding box center [118, 155] width 50 height 10
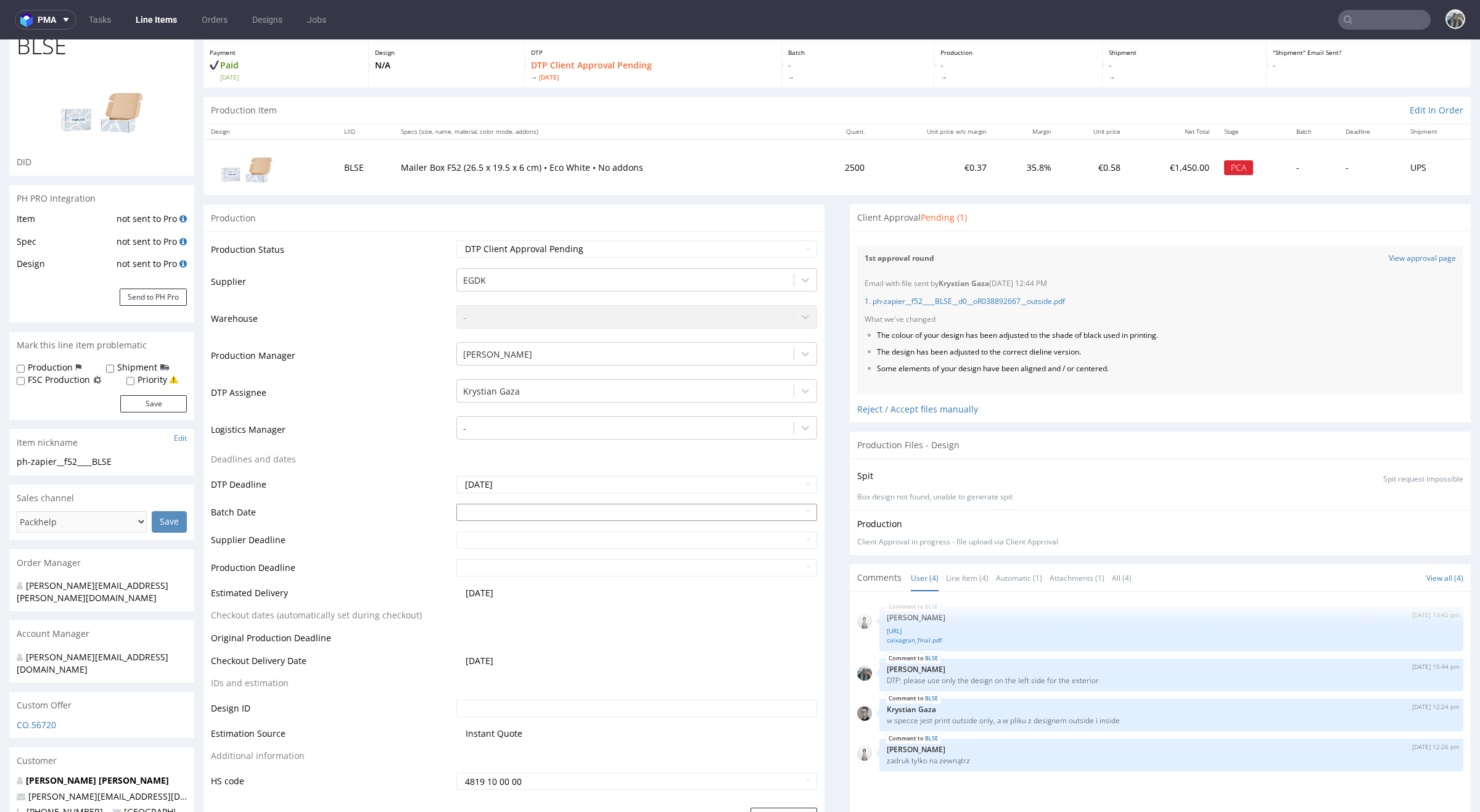
scroll to position [66, 0]
click at [887, 408] on div "Reject / Accept files manually" at bounding box center [1160, 404] width 606 height 22
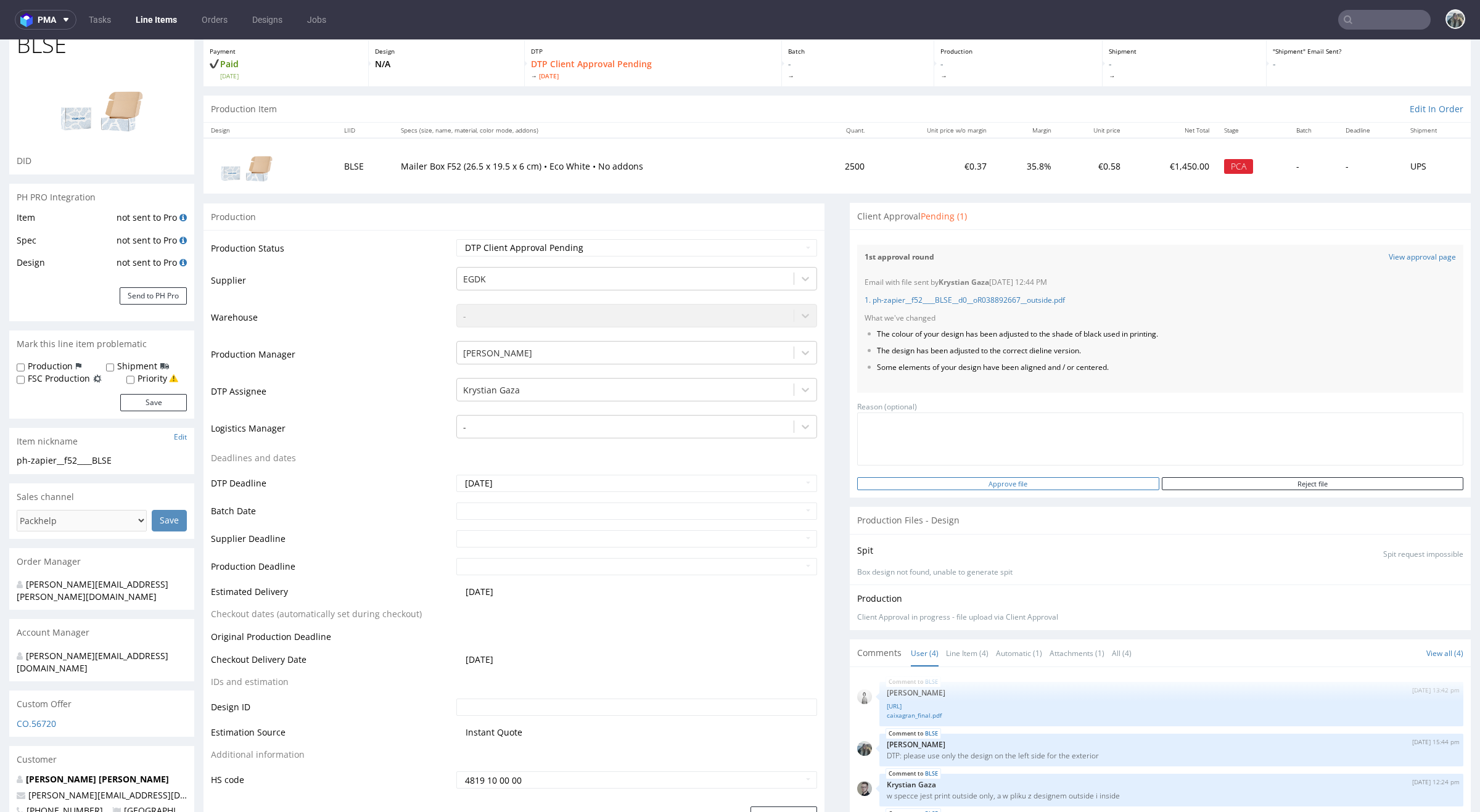
click at [1039, 480] on input "Approve file" at bounding box center [1007, 483] width 301 height 13
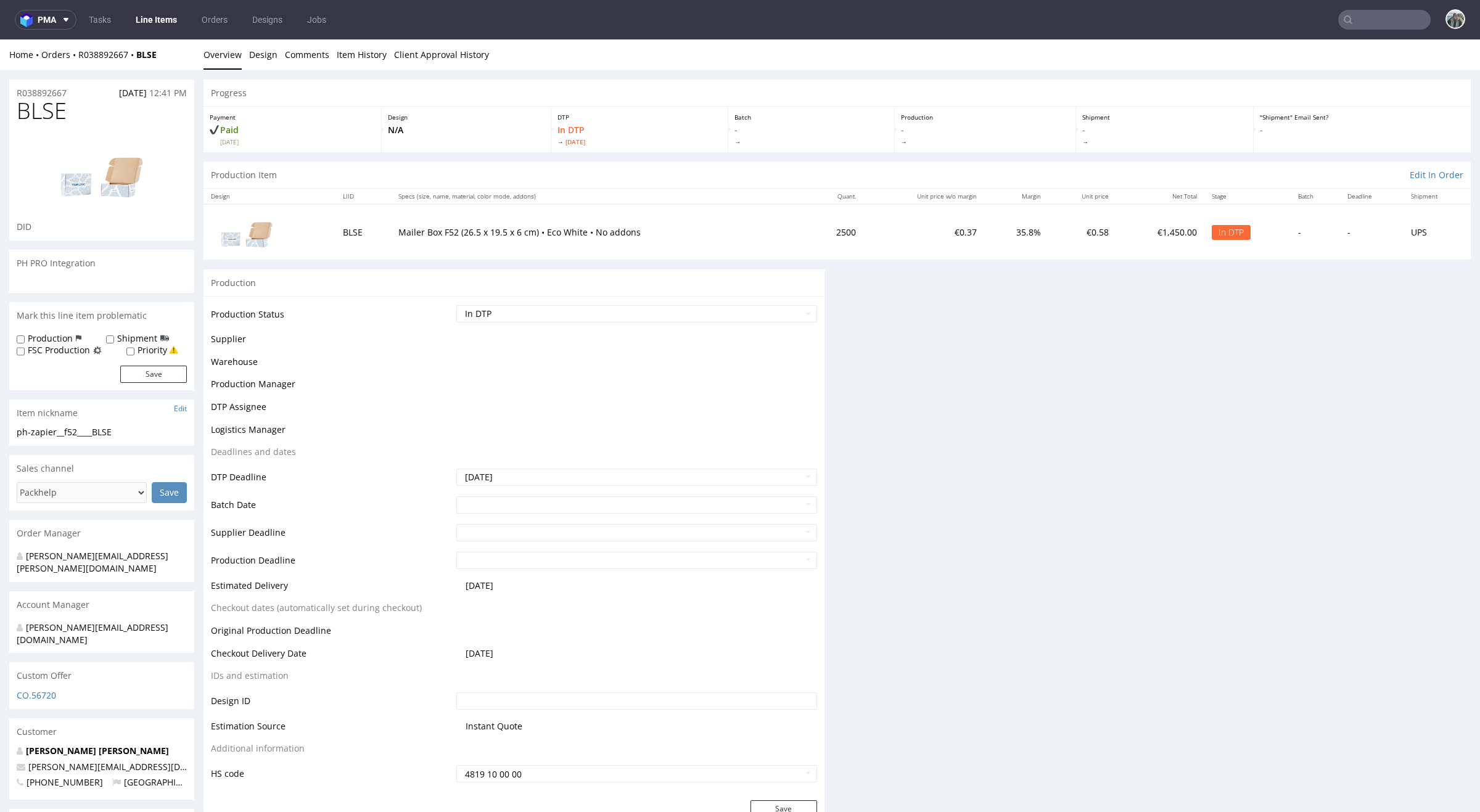
scroll to position [0, 0]
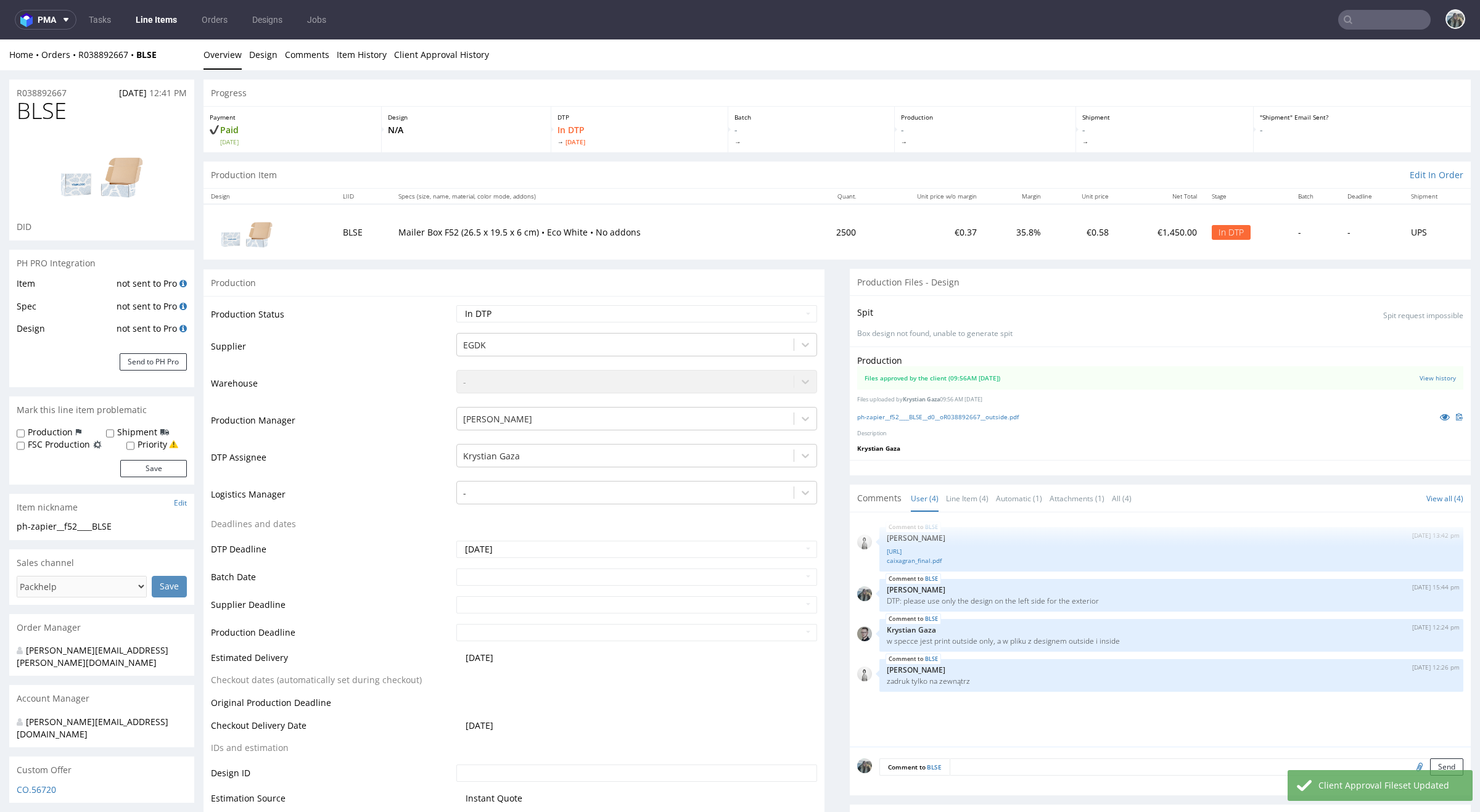
click at [345, 227] on td "BLSE" at bounding box center [363, 232] width 56 height 55
copy td "BLSE"
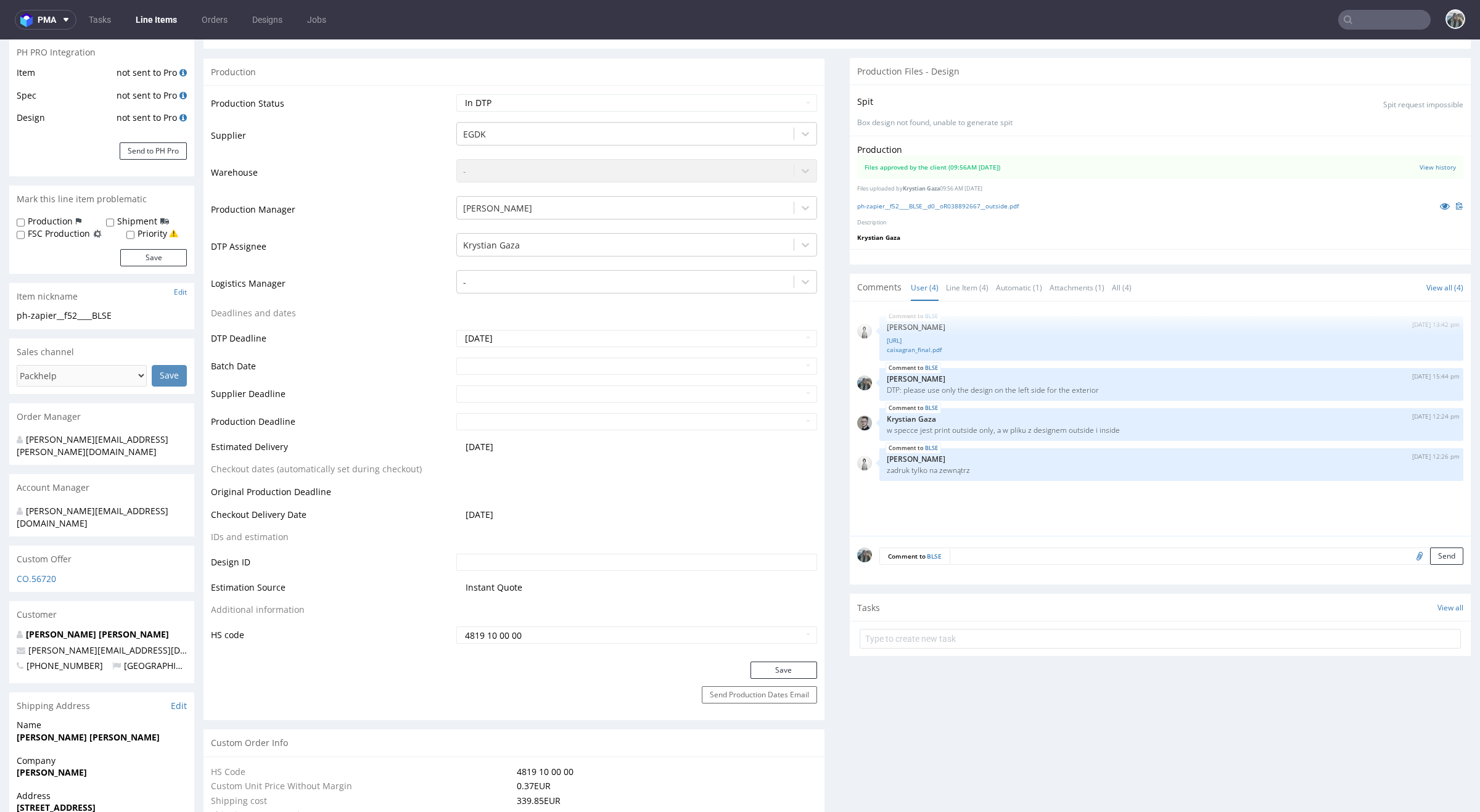
scroll to position [27, 0]
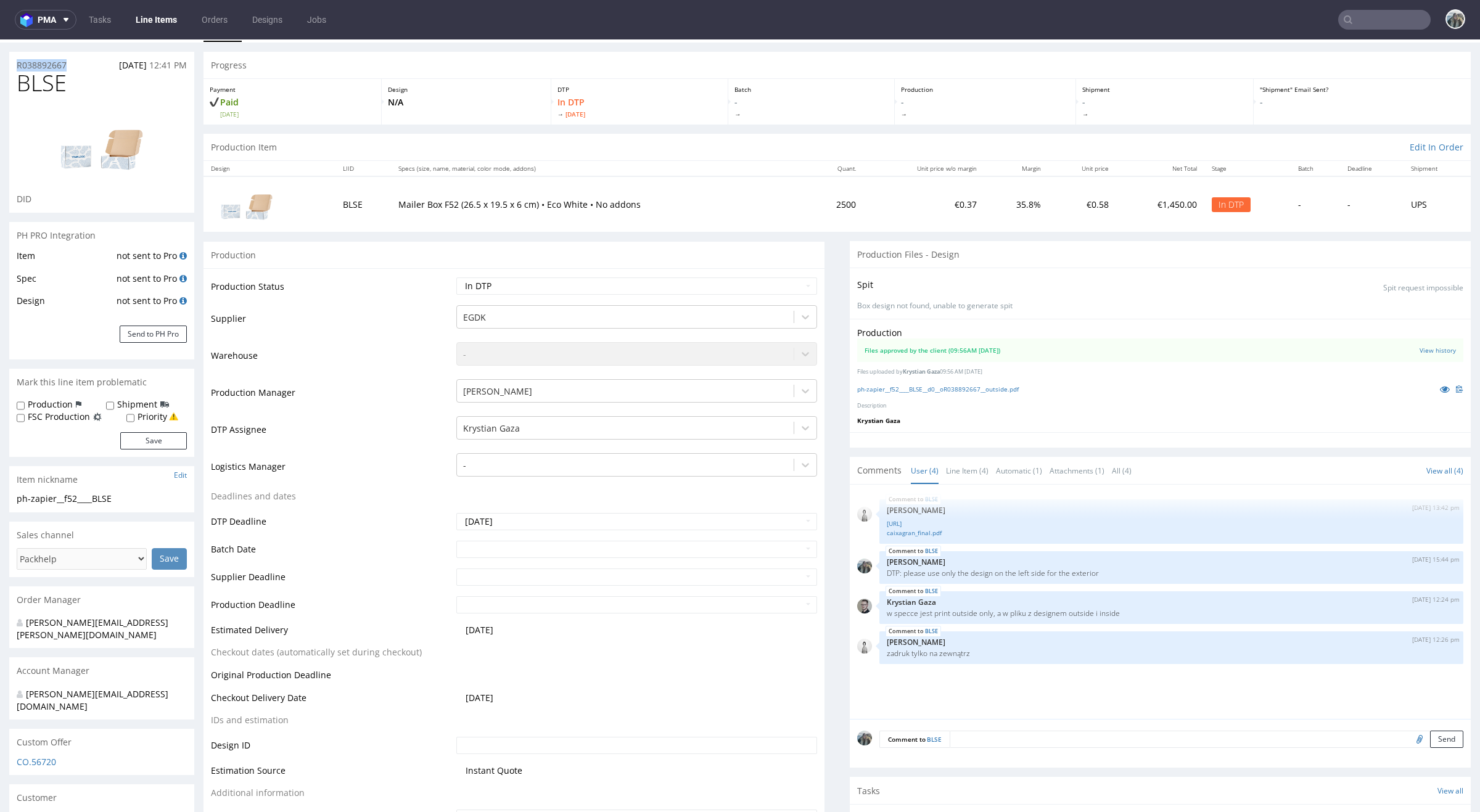
drag, startPoint x: 74, startPoint y: 65, endPoint x: 0, endPoint y: 69, distance: 74.1
copy p "R038892667"
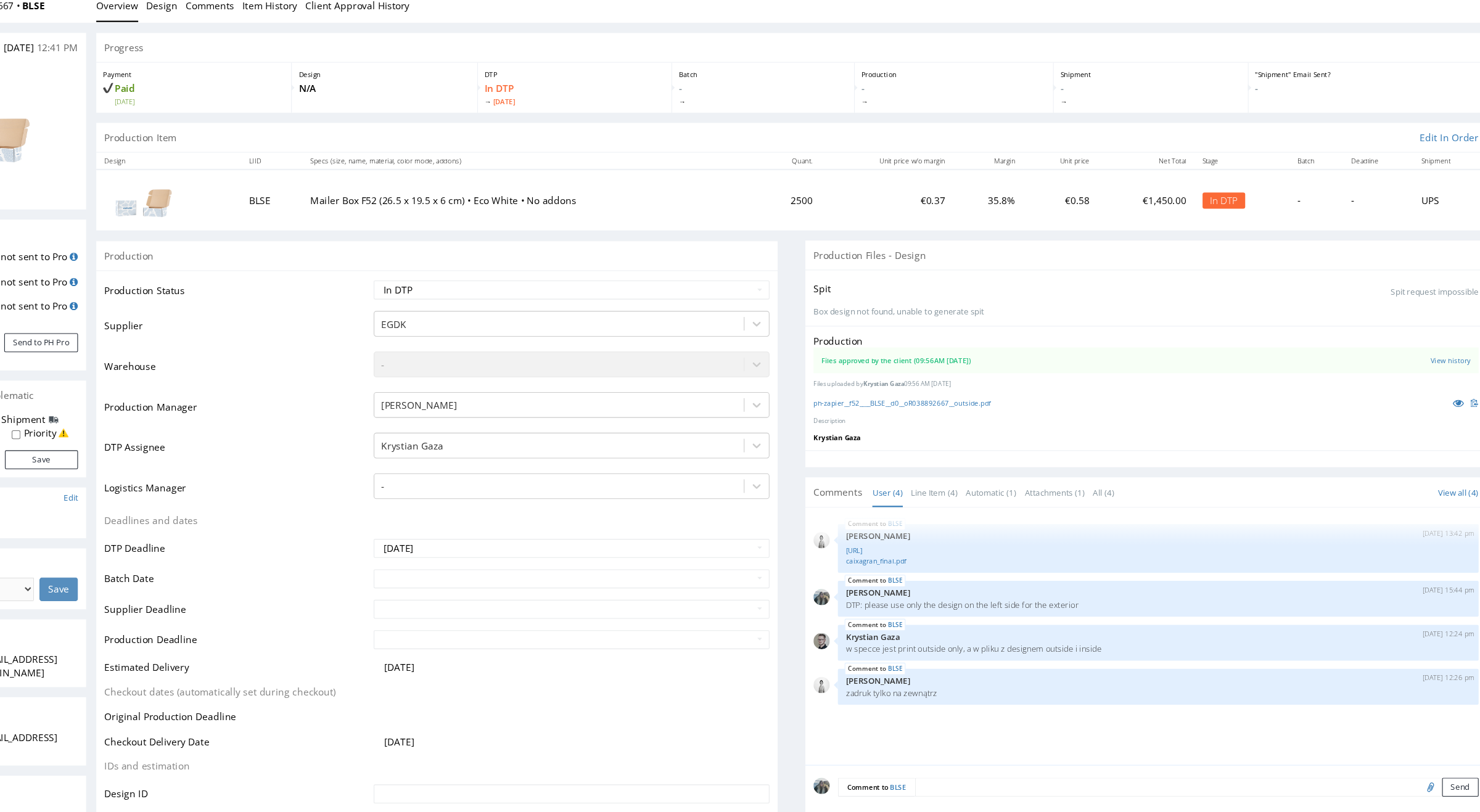
scroll to position [0, 0]
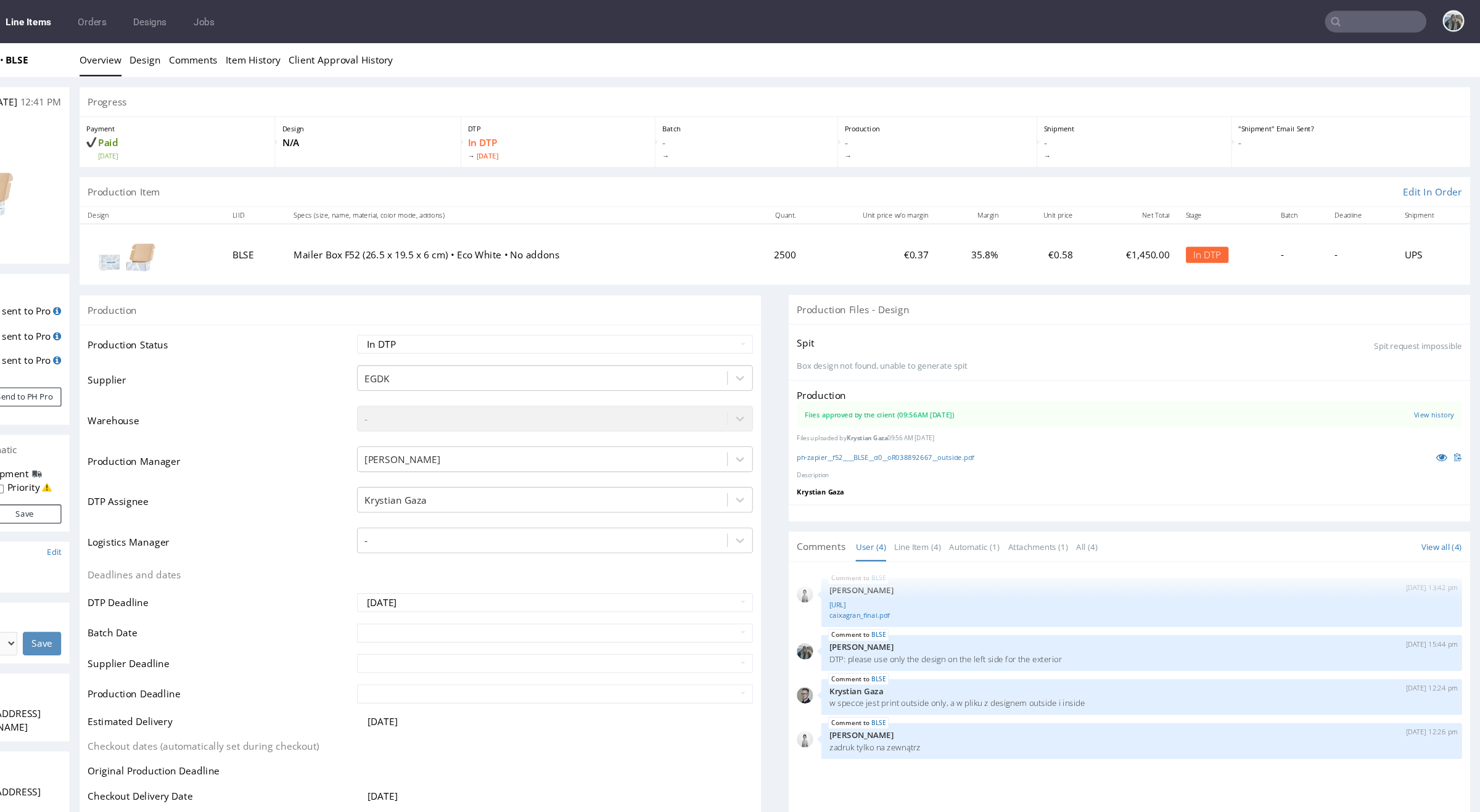
click at [1377, 33] on nav "pma Tasks Line Items Orders Designs Jobs" at bounding box center [740, 19] width 1480 height 39
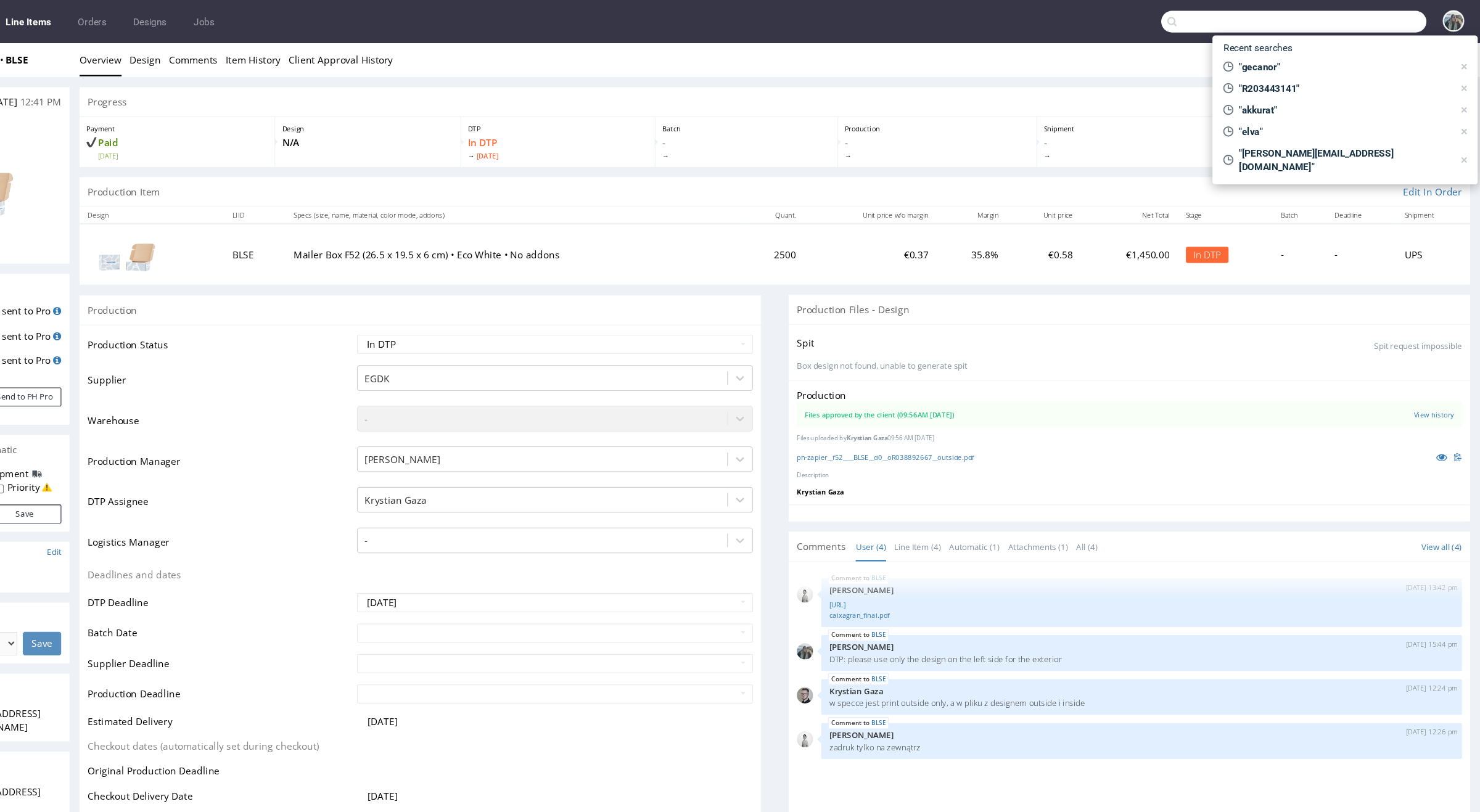
click at [1388, 23] on input "text" at bounding box center [1310, 20] width 242 height 20
paste input "gusandbella"
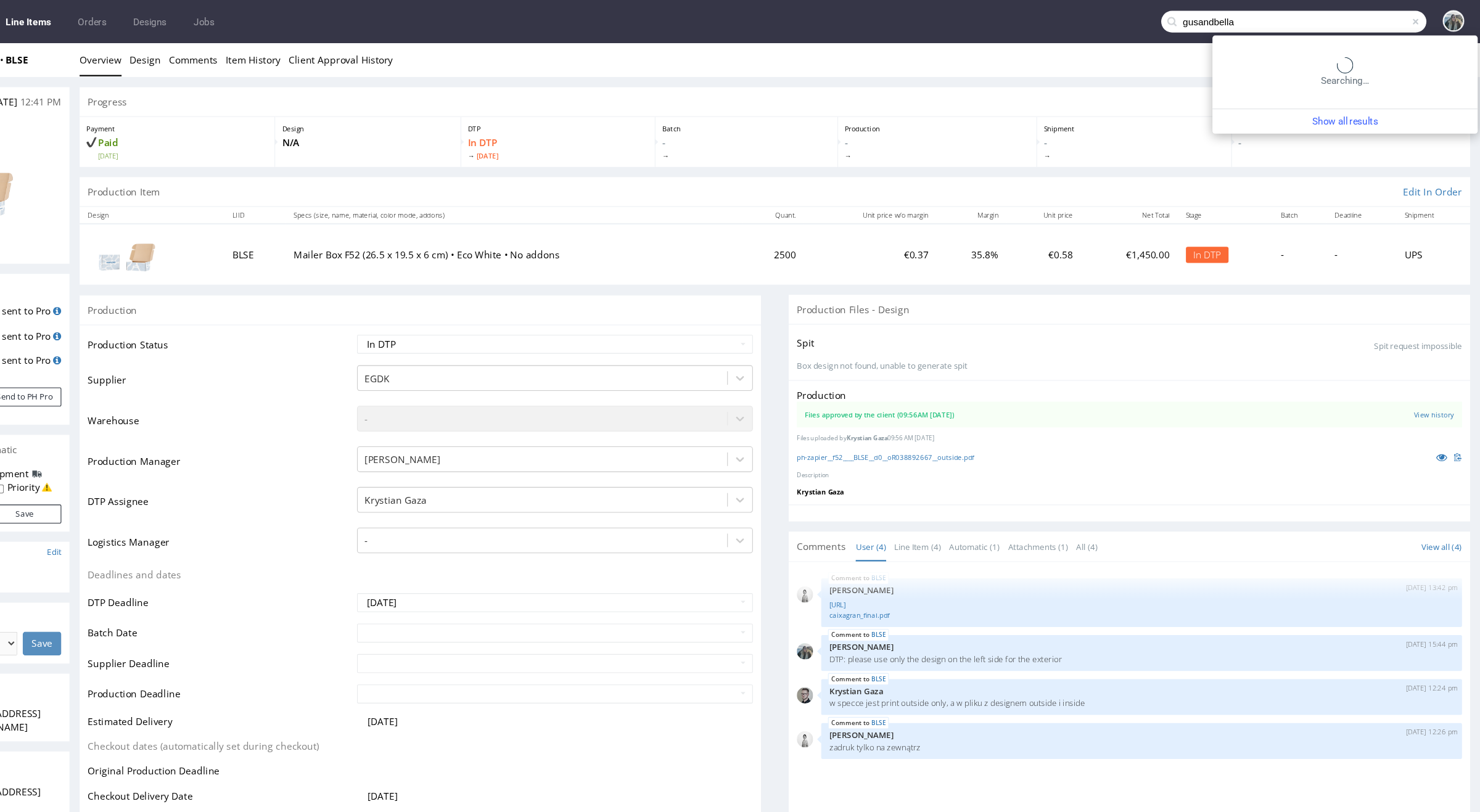
type input "gusandbella"
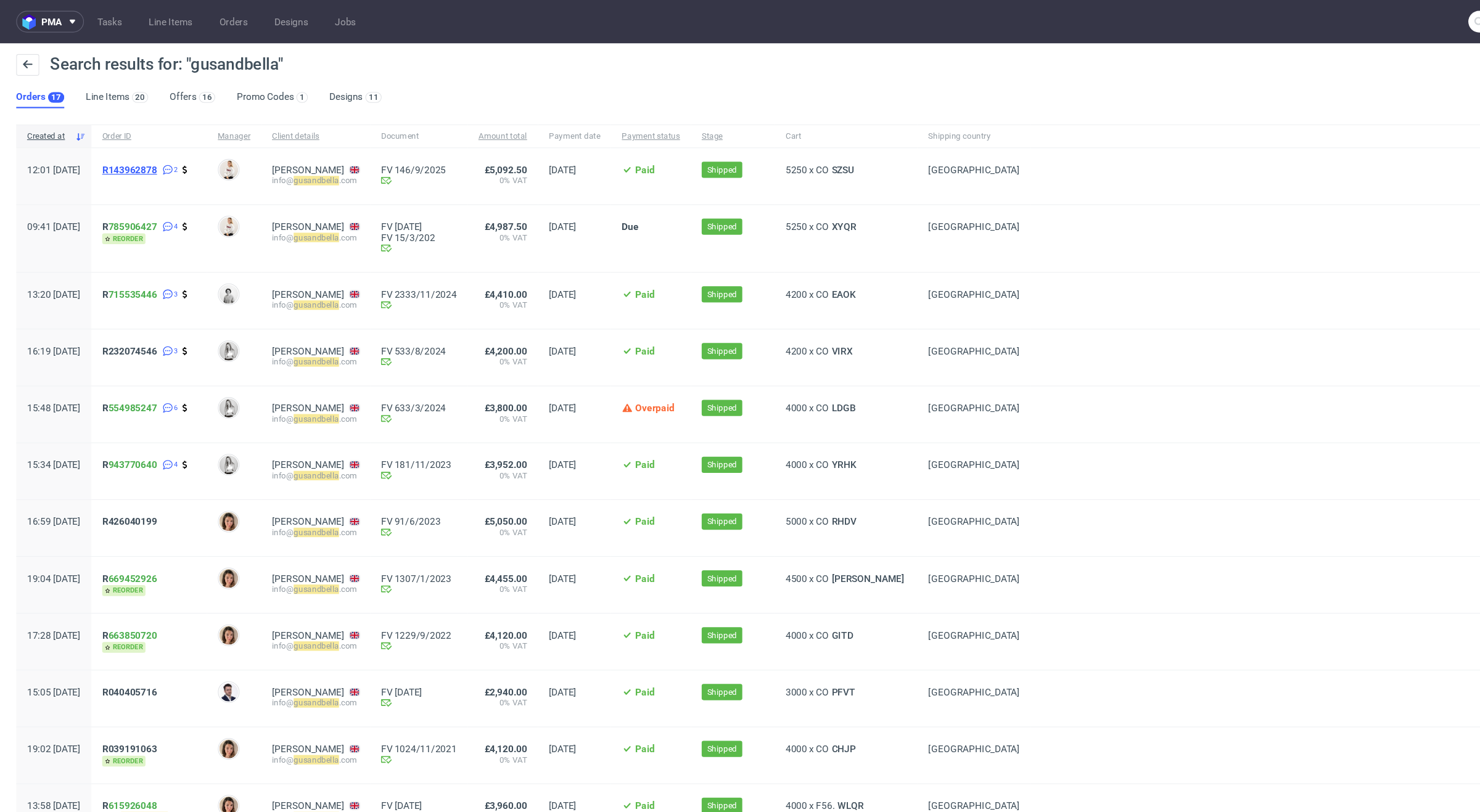
click at [143, 157] on span "R143962878" at bounding box center [118, 155] width 50 height 10
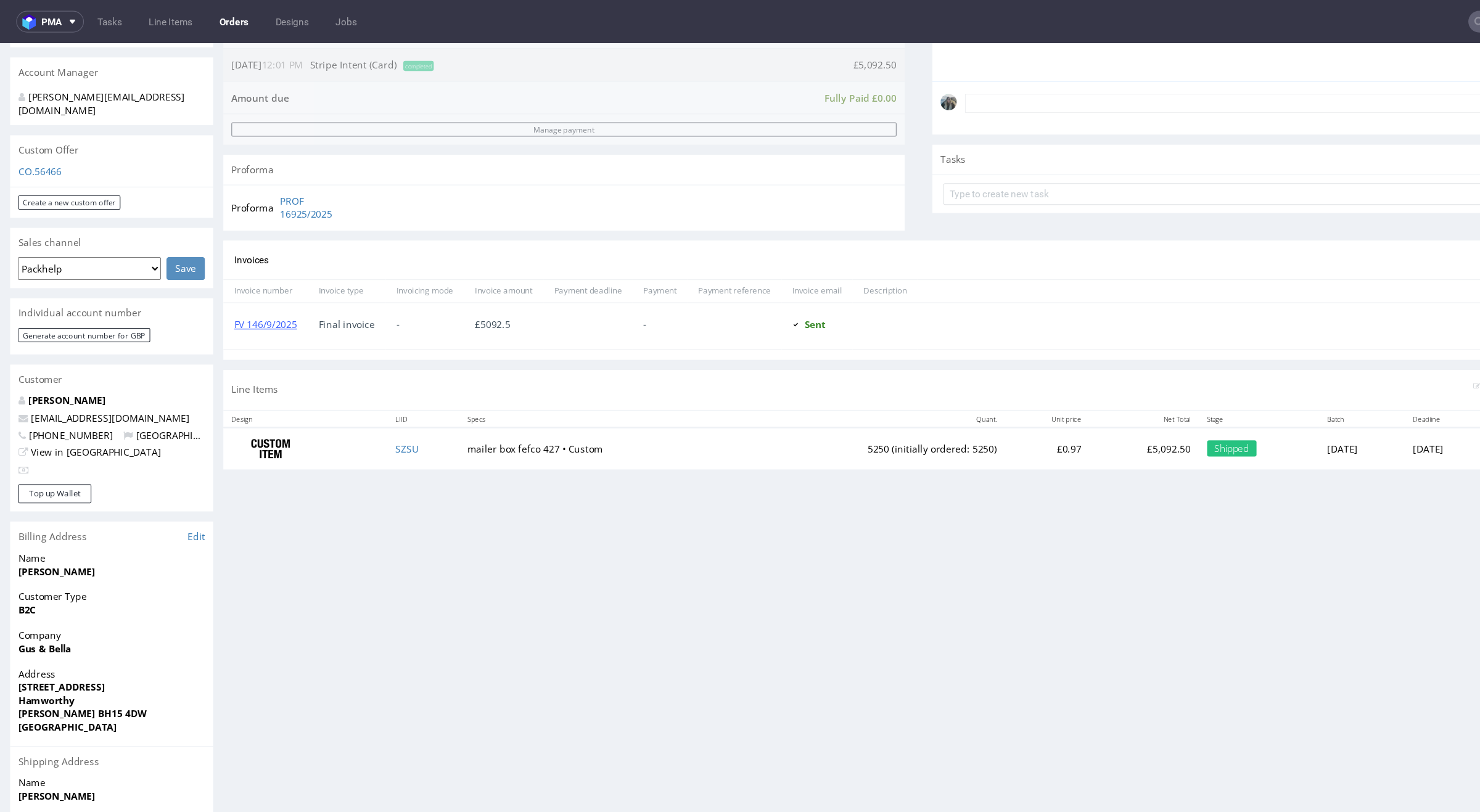
scroll to position [328, 0]
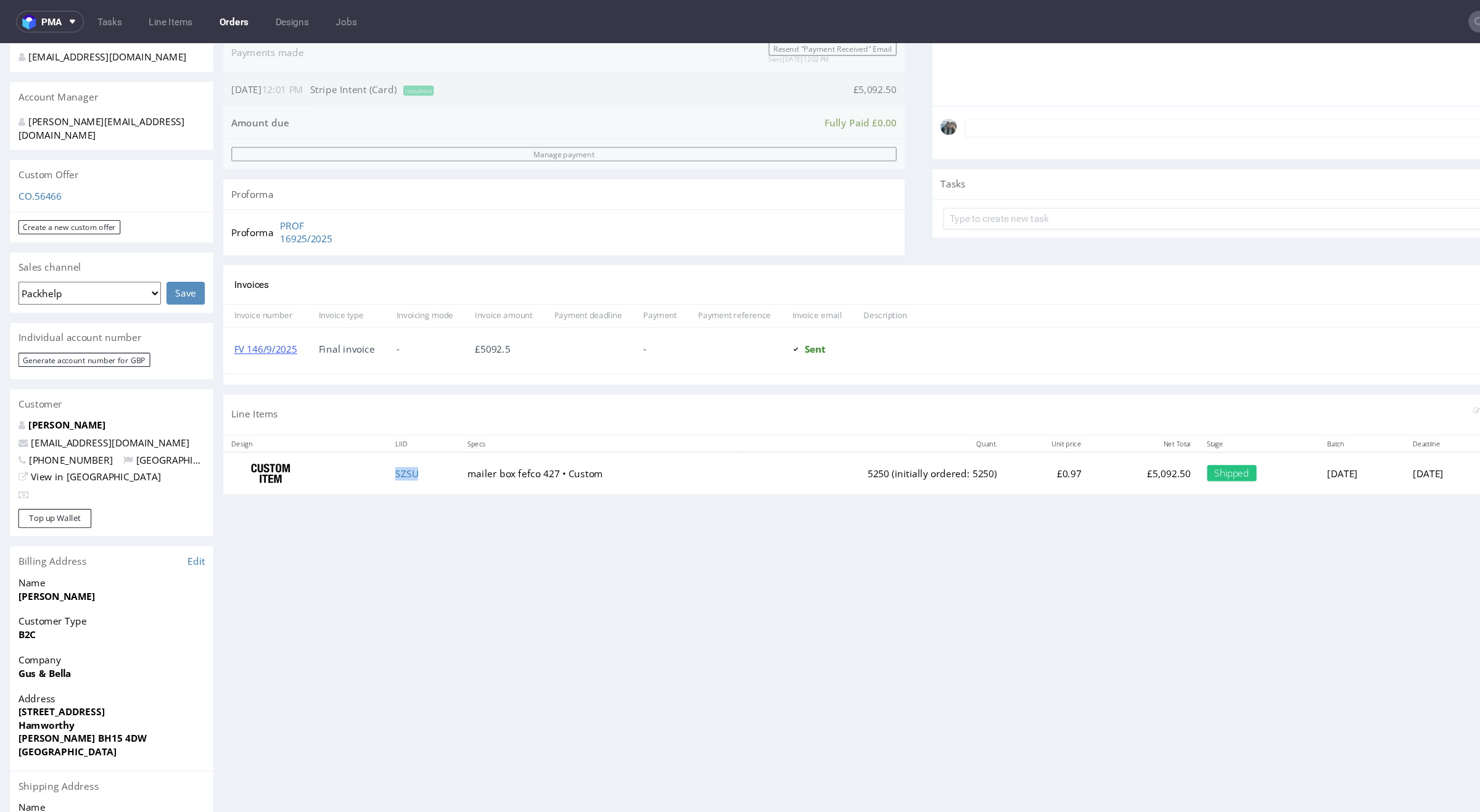
click at [396, 443] on td "SZSU" at bounding box center [386, 435] width 66 height 38
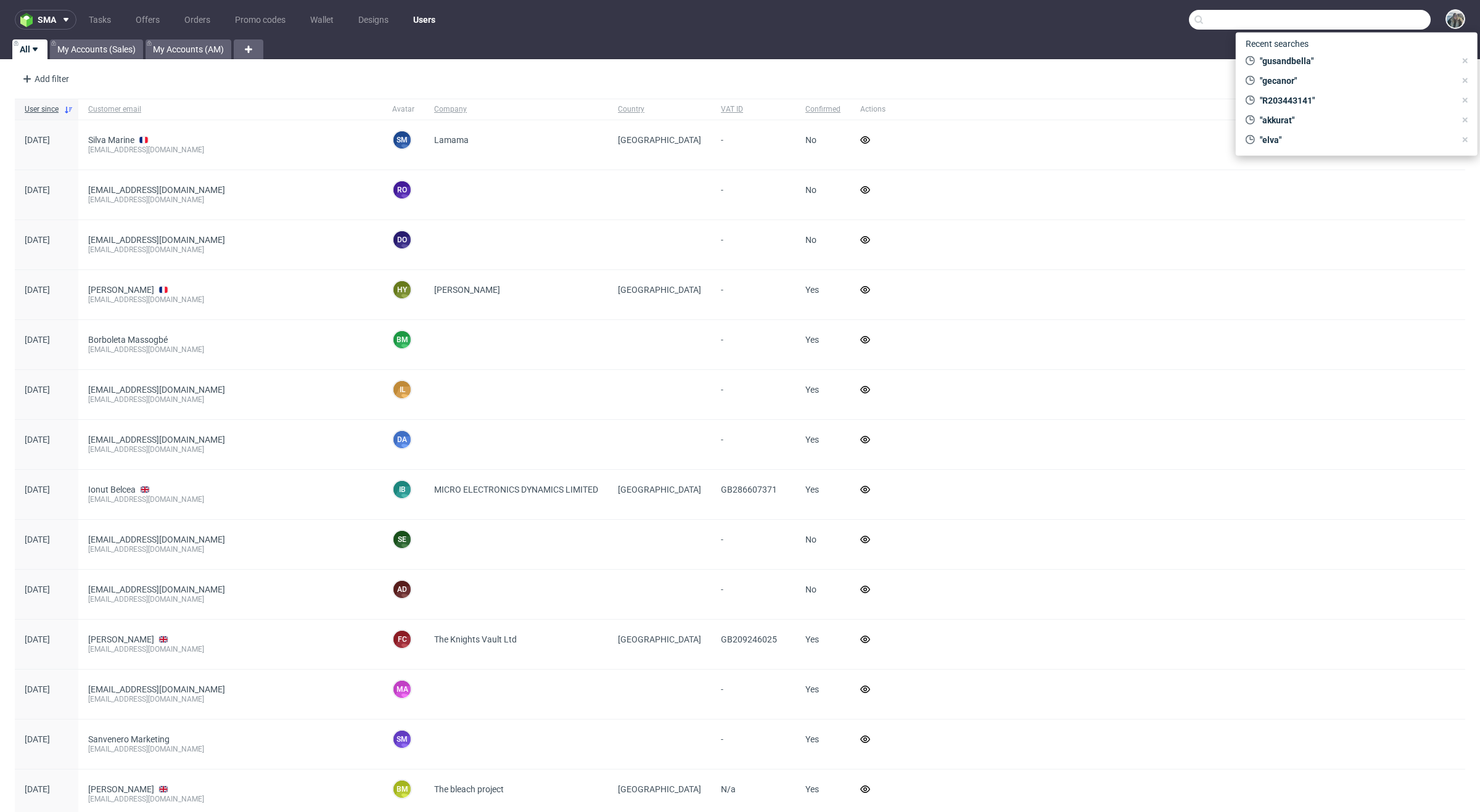
click at [1354, 16] on input "text" at bounding box center [1310, 20] width 242 height 20
paste input "andopen"
type input "andopen"
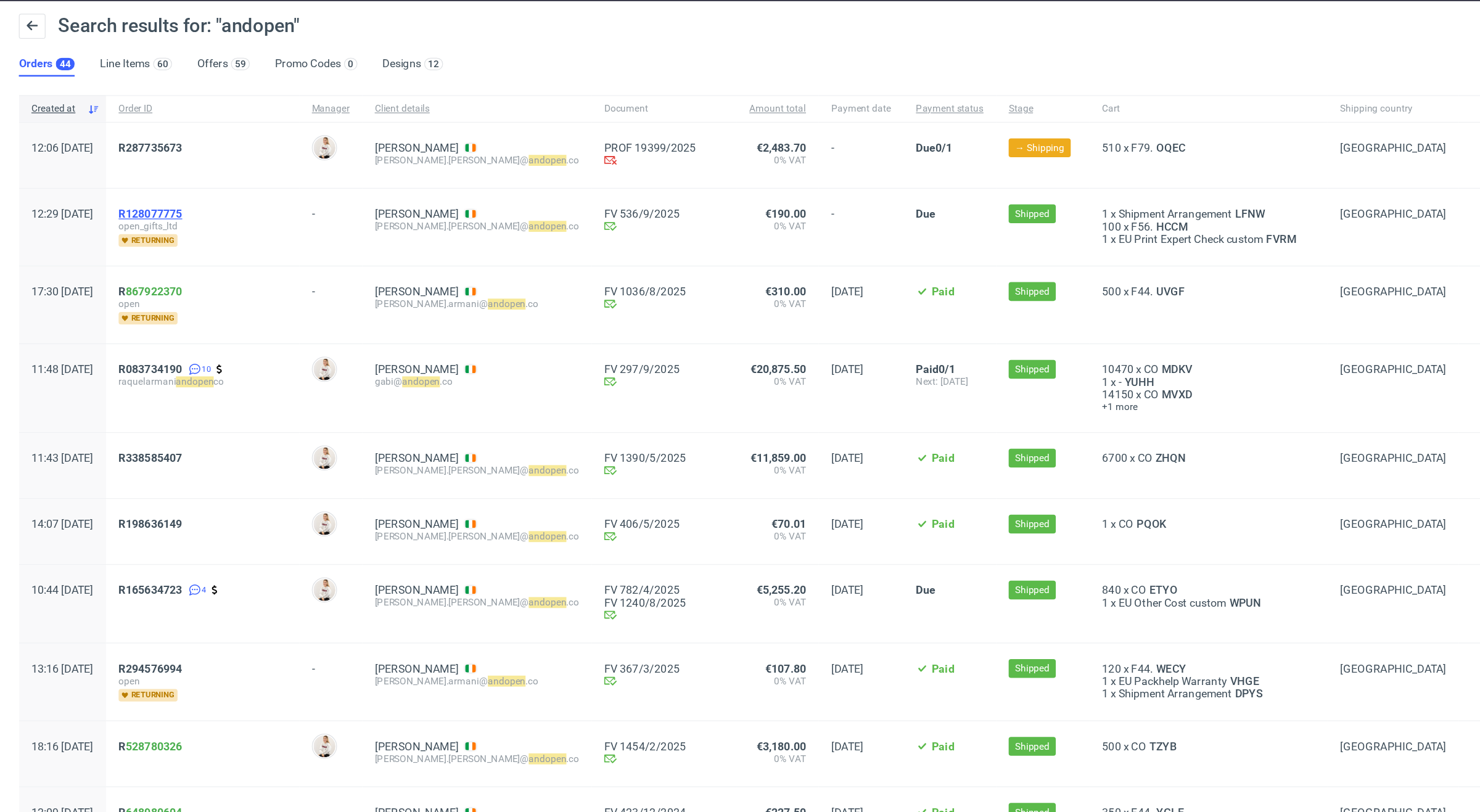
click at [143, 205] on span "R128077775" at bounding box center [118, 206] width 50 height 10
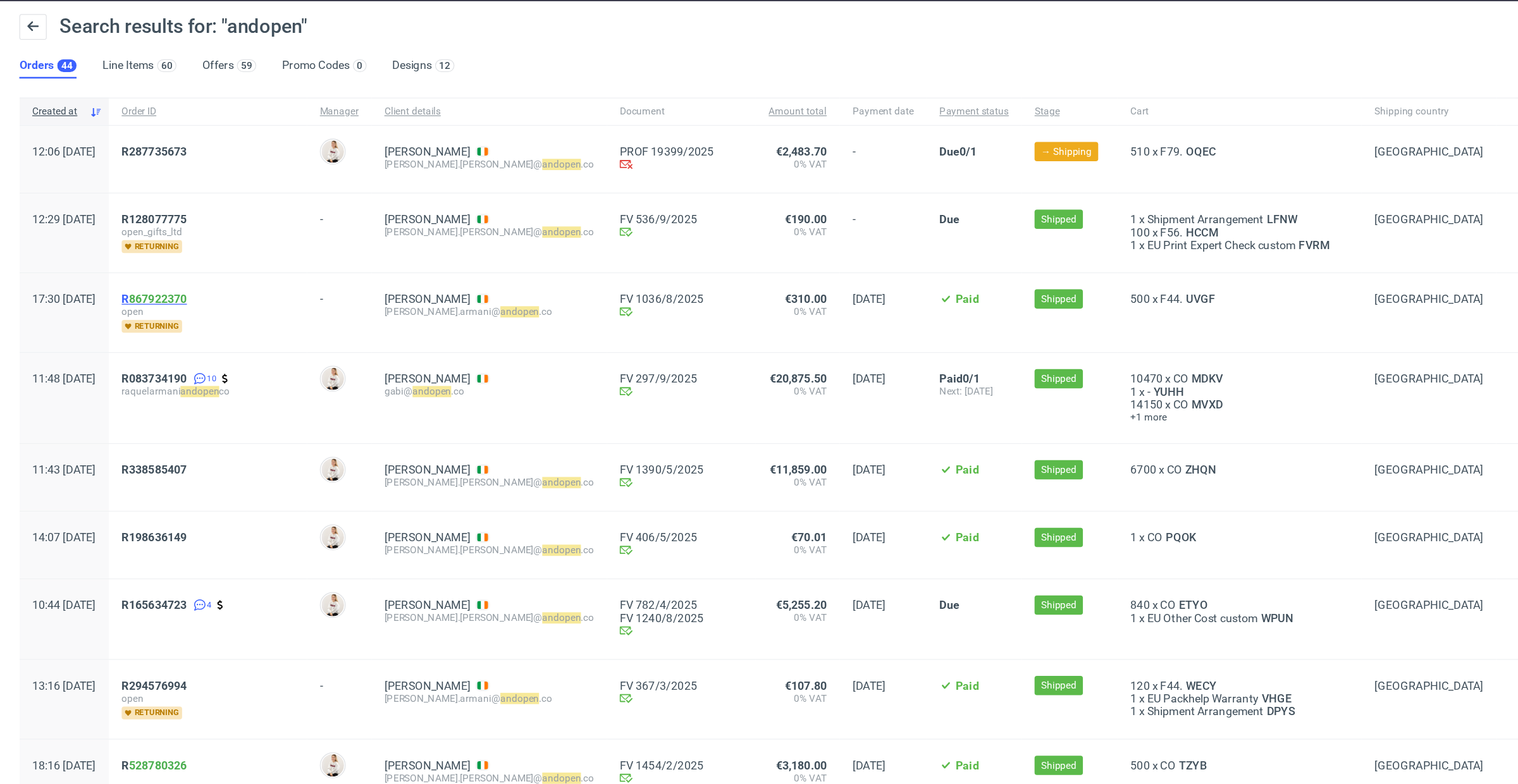
click at [134, 273] on span "R 867922370" at bounding box center [121, 274] width 52 height 10
click at [137, 278] on span "R 867922370" at bounding box center [121, 274] width 52 height 10
click at [147, 338] on span "R083734190" at bounding box center [121, 337] width 52 height 10
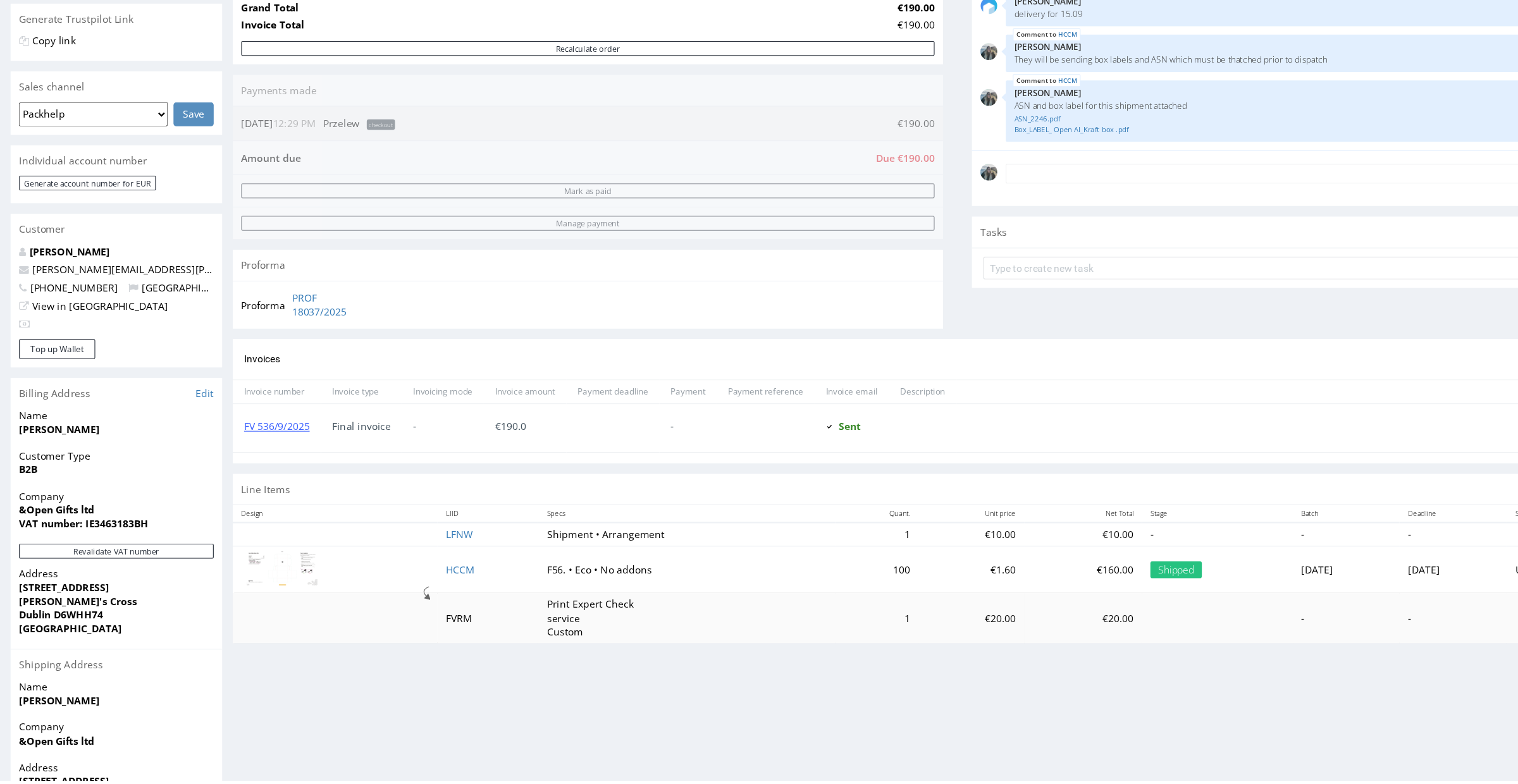
scroll to position [245, 0]
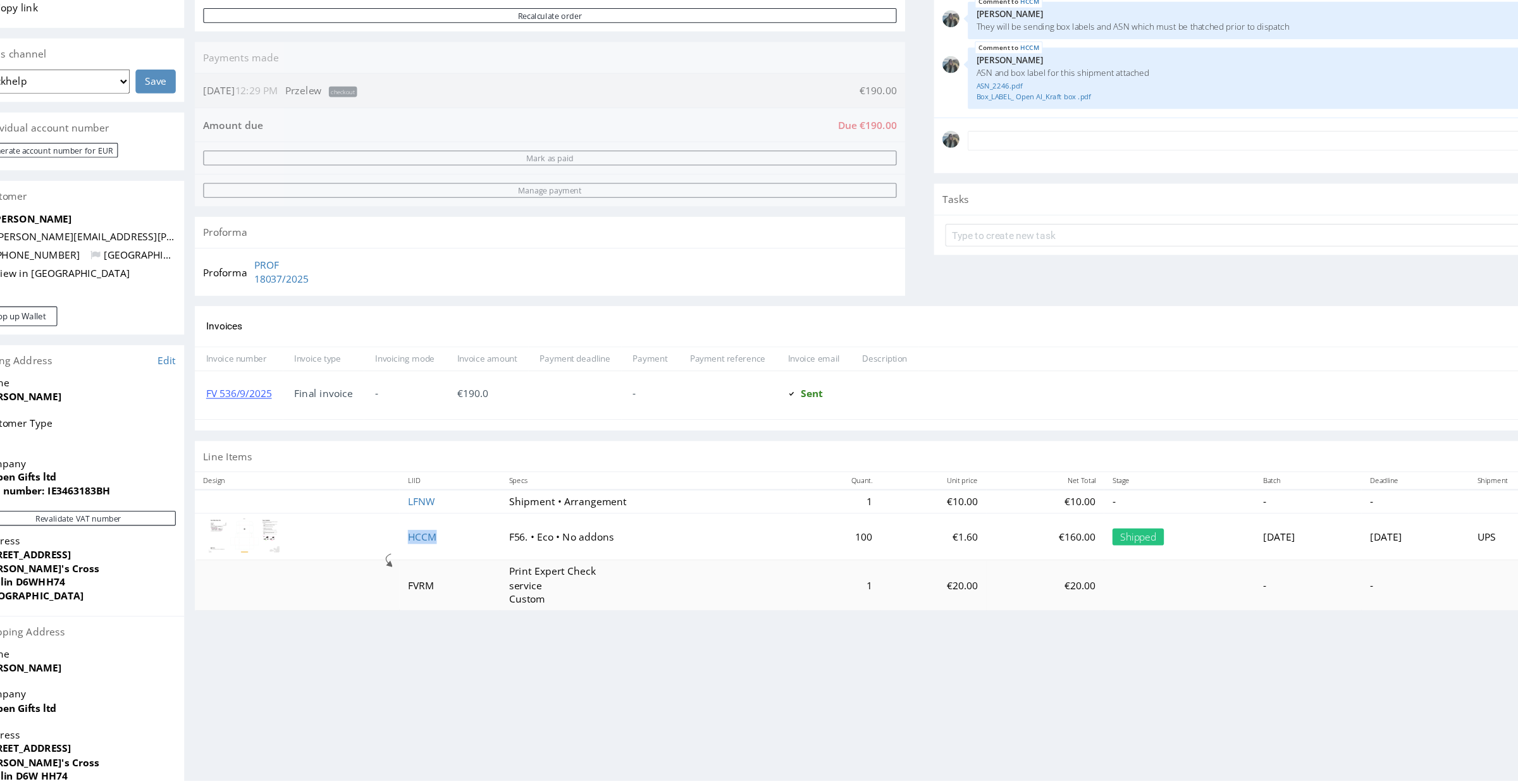
click at [363, 483] on td "HCCM" at bounding box center [400, 476] width 90 height 42
click at [363, 478] on link "HCCM" at bounding box center [376, 476] width 26 height 12
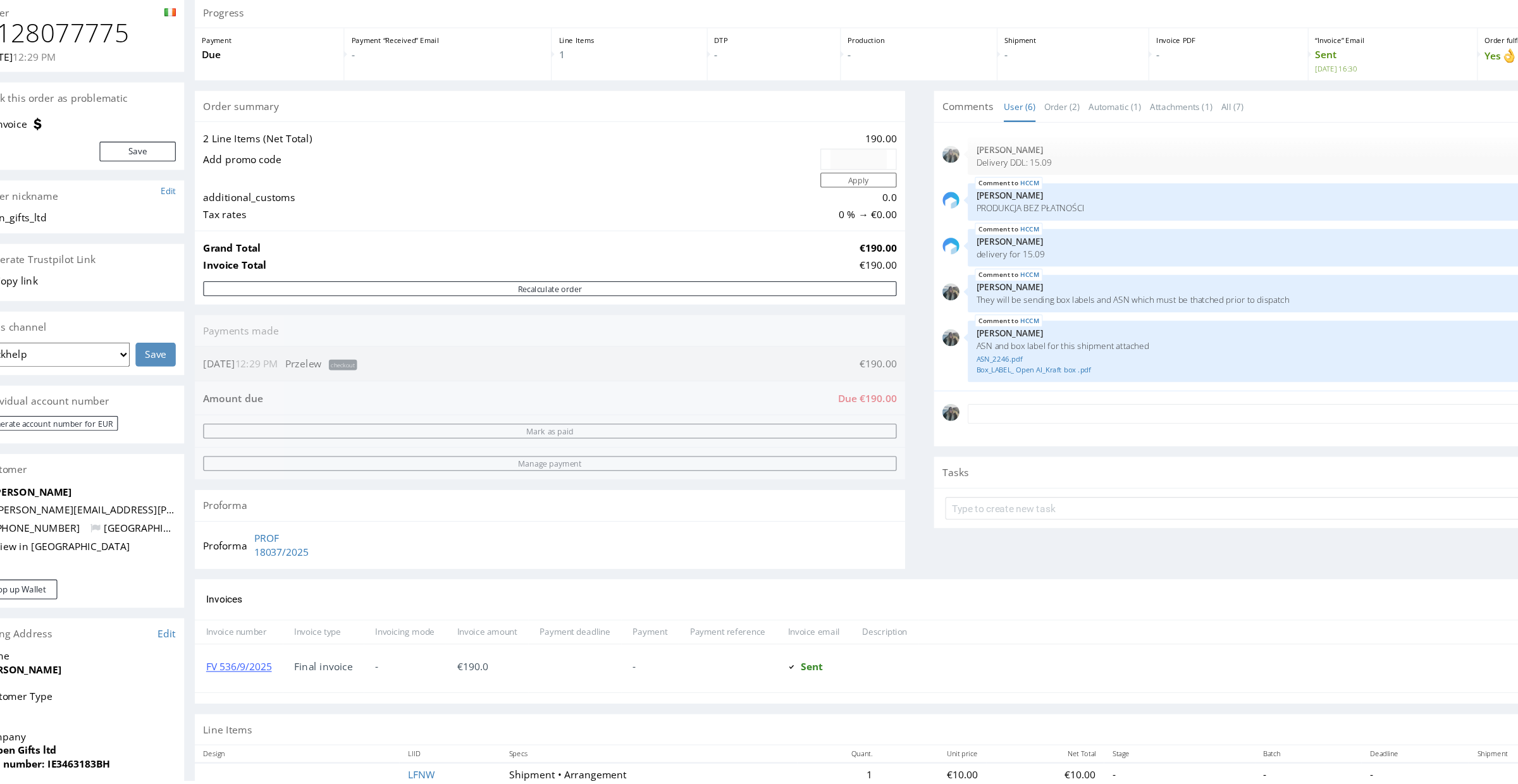
scroll to position [1, 0]
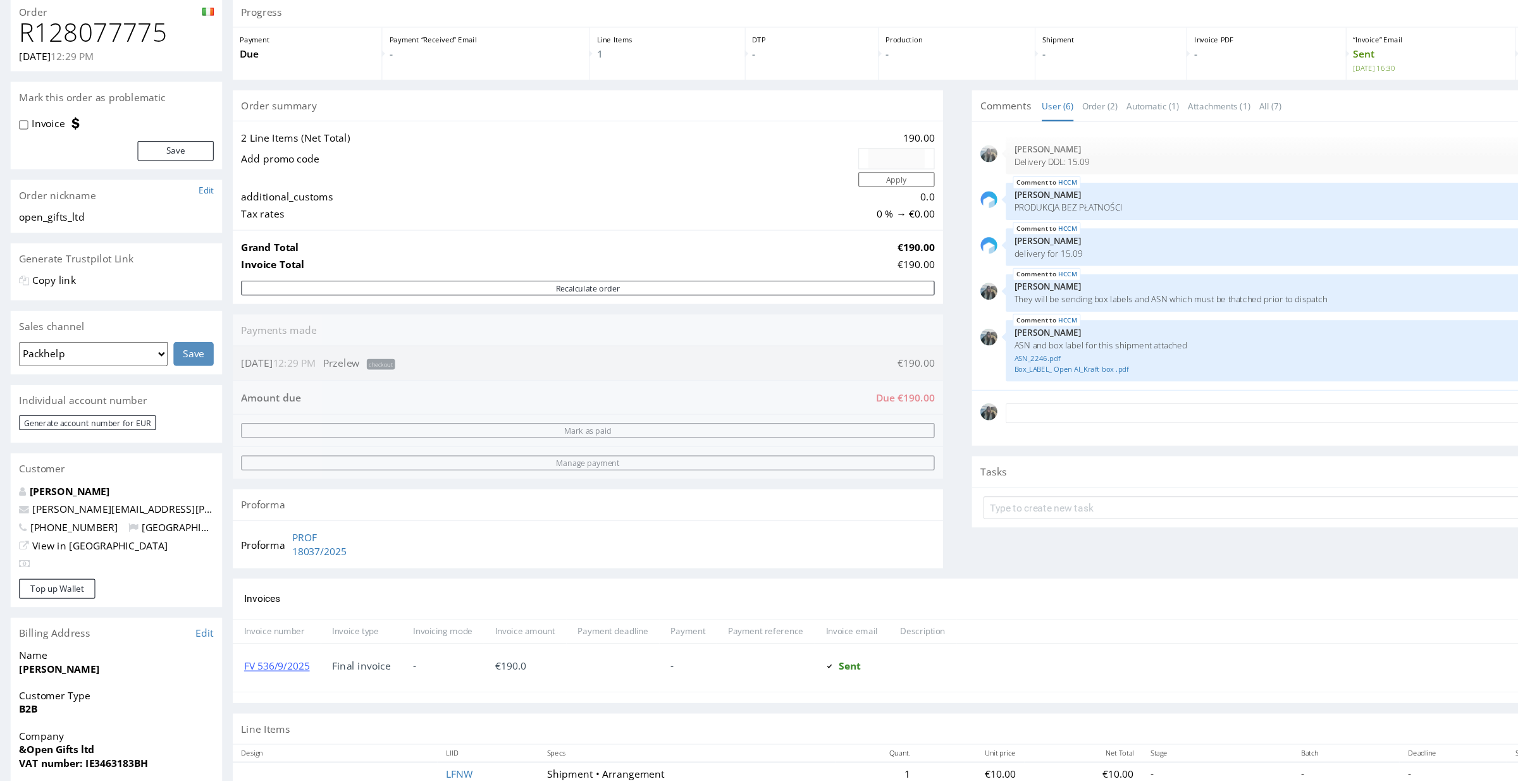
click at [105, 23] on h1 "R128077775" at bounding box center [104, 24] width 175 height 25
copy h1 "R128077775"
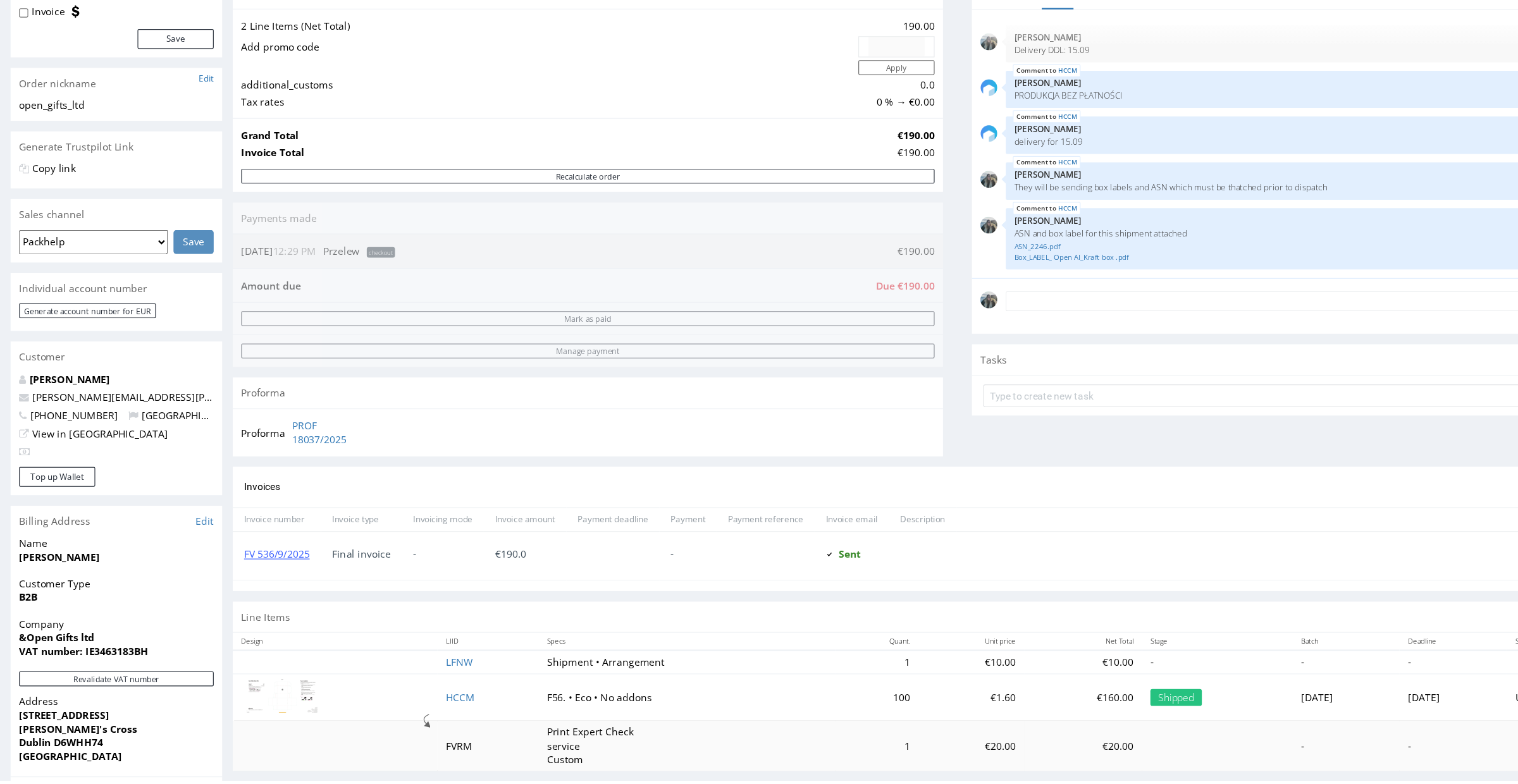
scroll to position [311, 0]
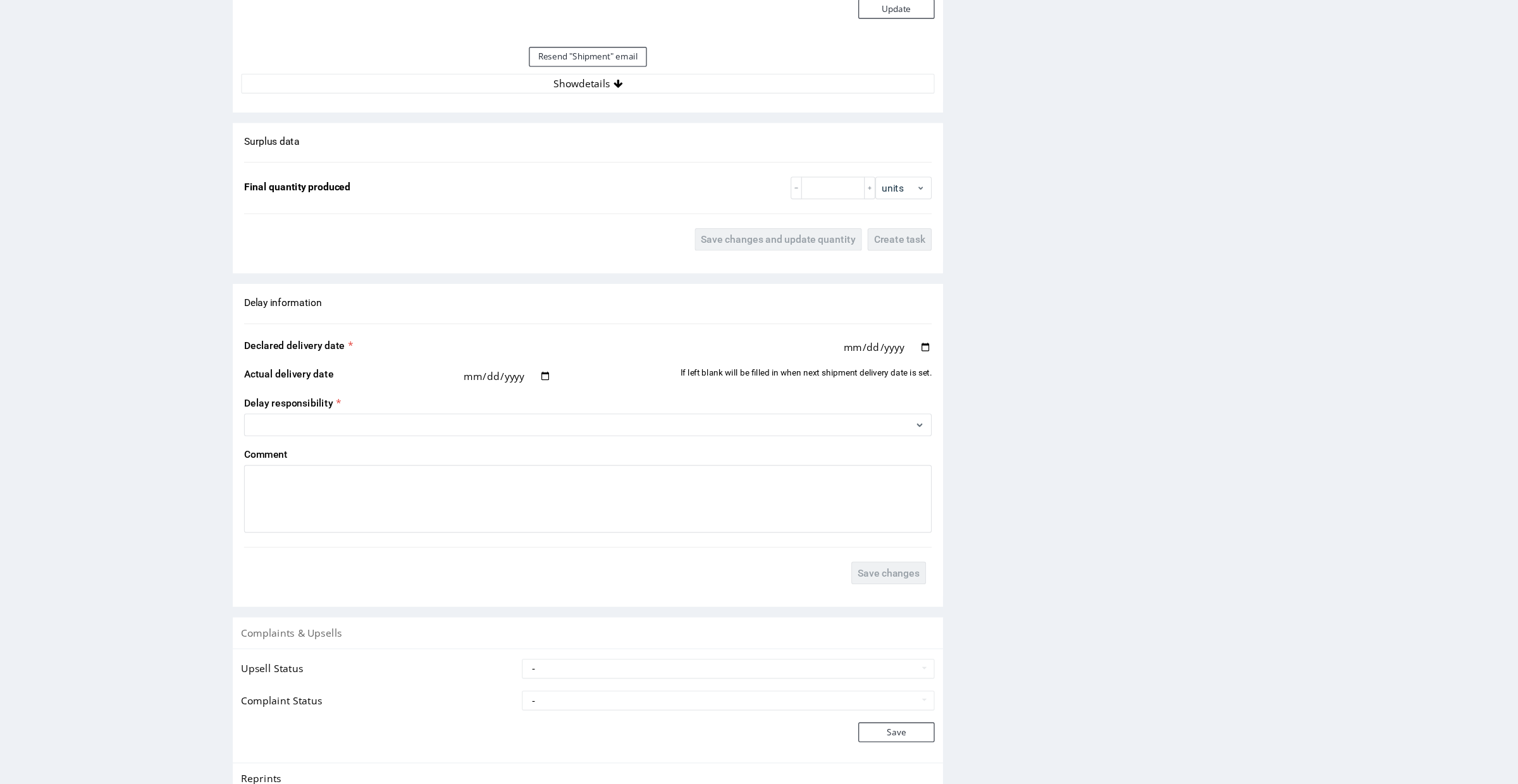
scroll to position [1487, 0]
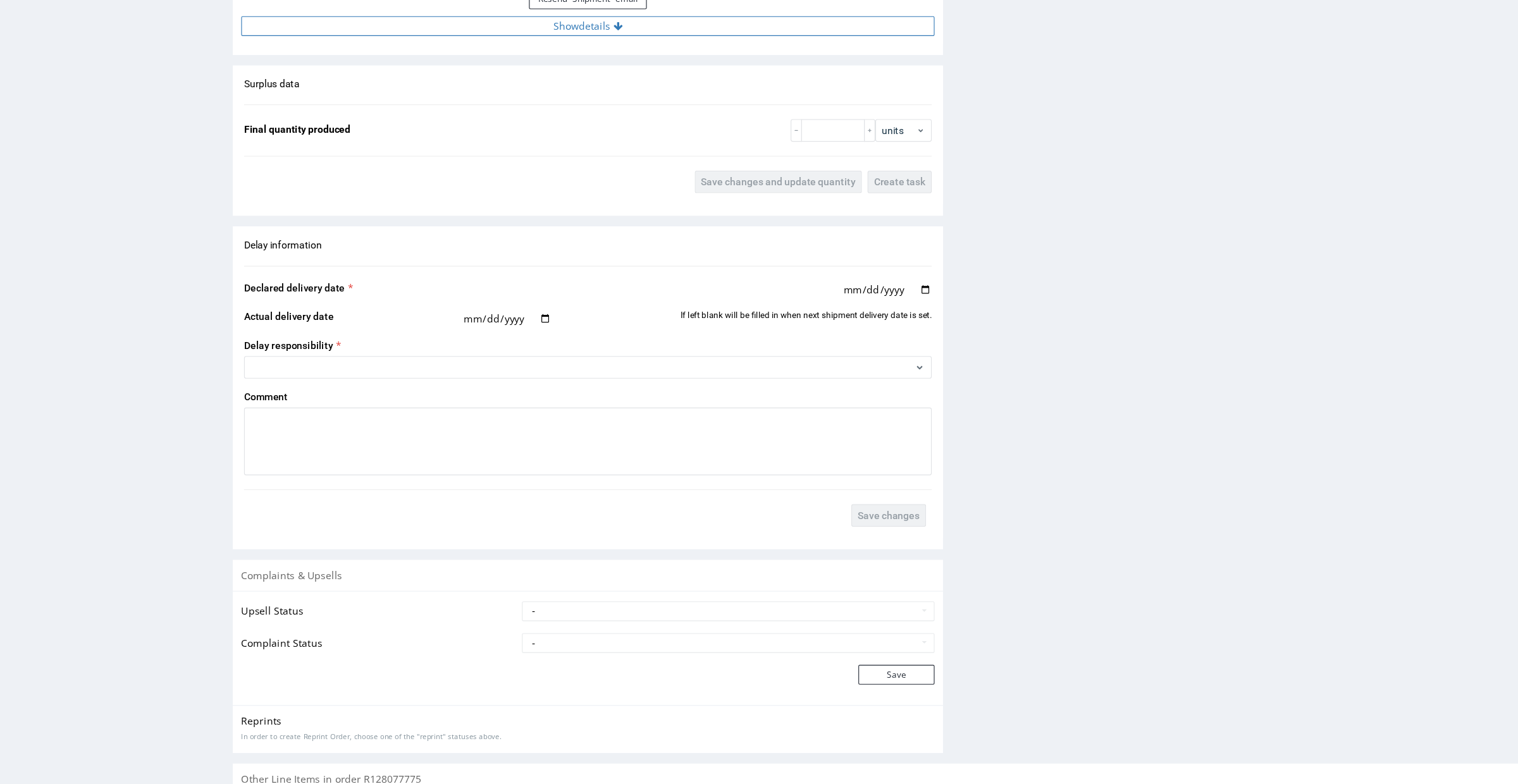
click at [475, 24] on button "Show details" at bounding box center [527, 19] width 622 height 18
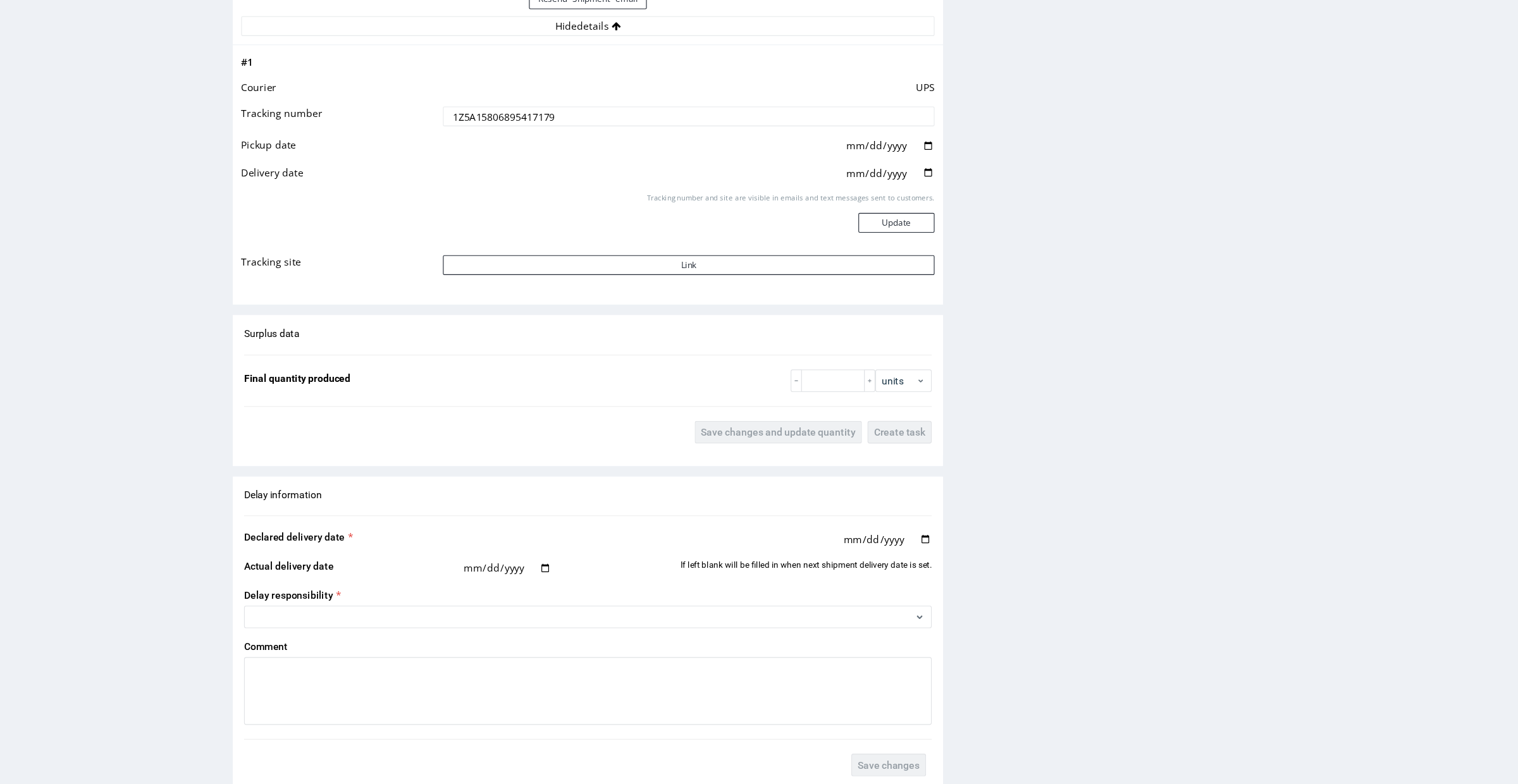
click at [459, 100] on input "1Z5A15806895417179" at bounding box center [617, 100] width 441 height 18
click at [478, 228] on button "Link" at bounding box center [617, 233] width 441 height 18
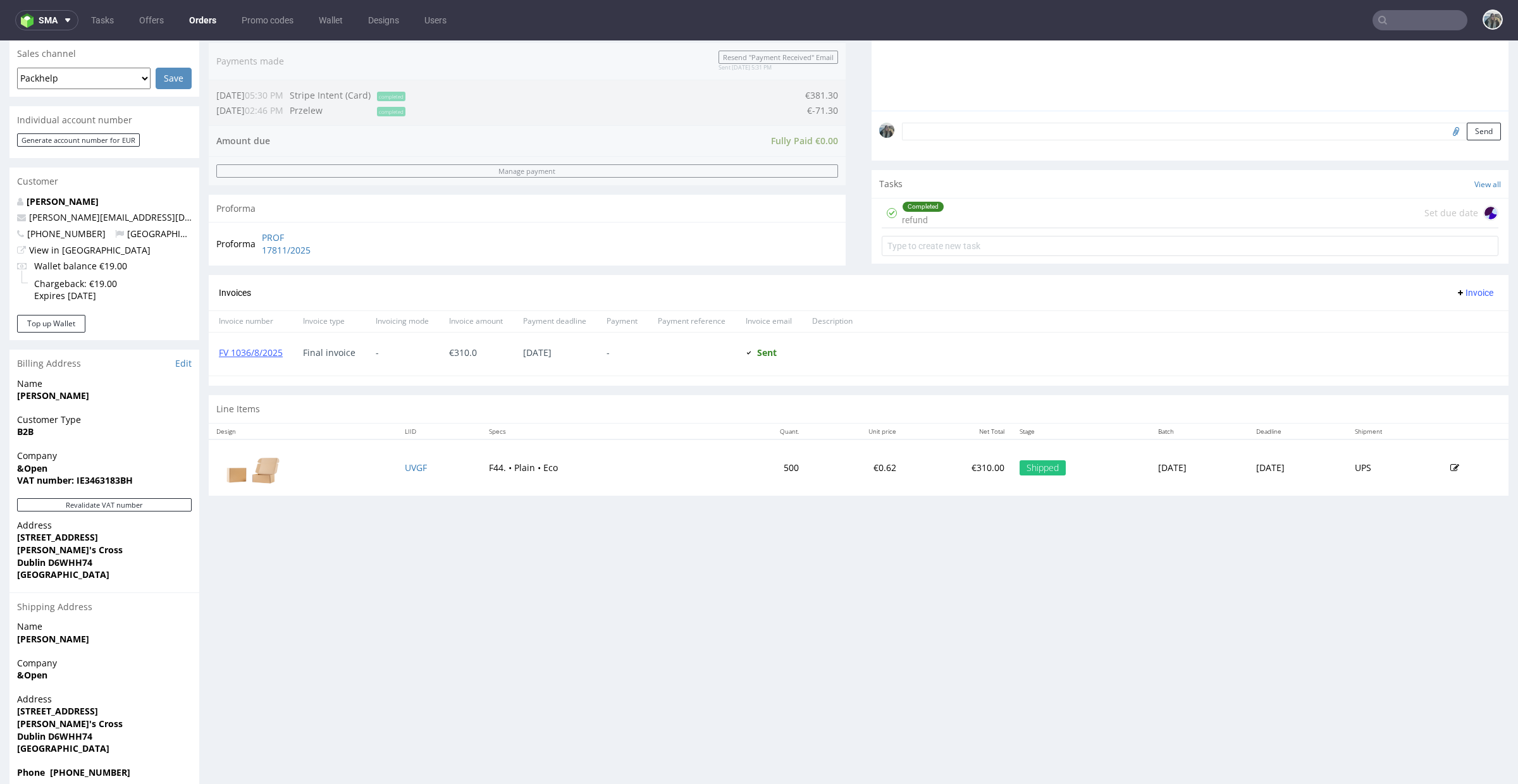
scroll to position [346, 0]
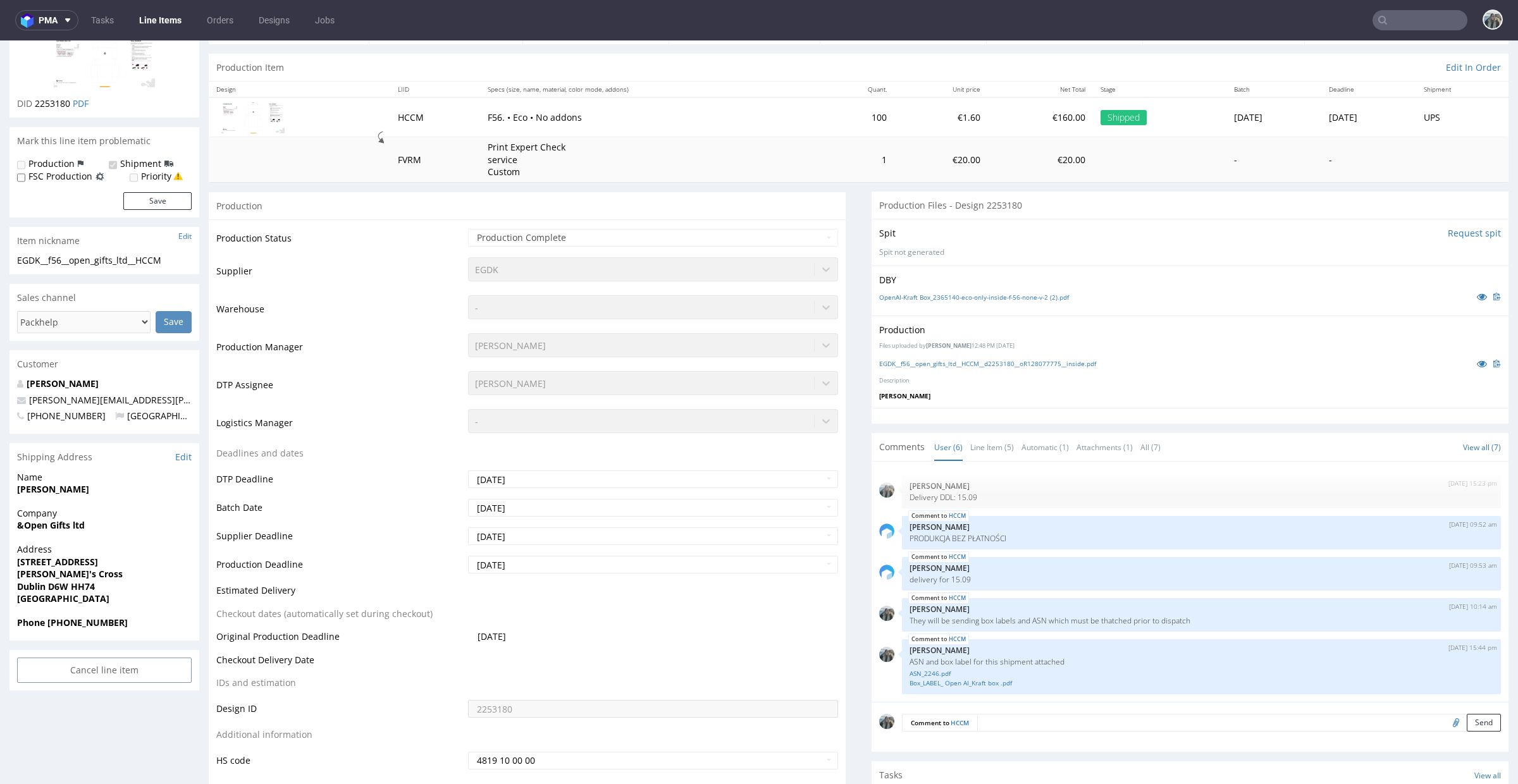
scroll to position [98, 0]
click at [1477, 367] on icon at bounding box center [1481, 367] width 10 height 8
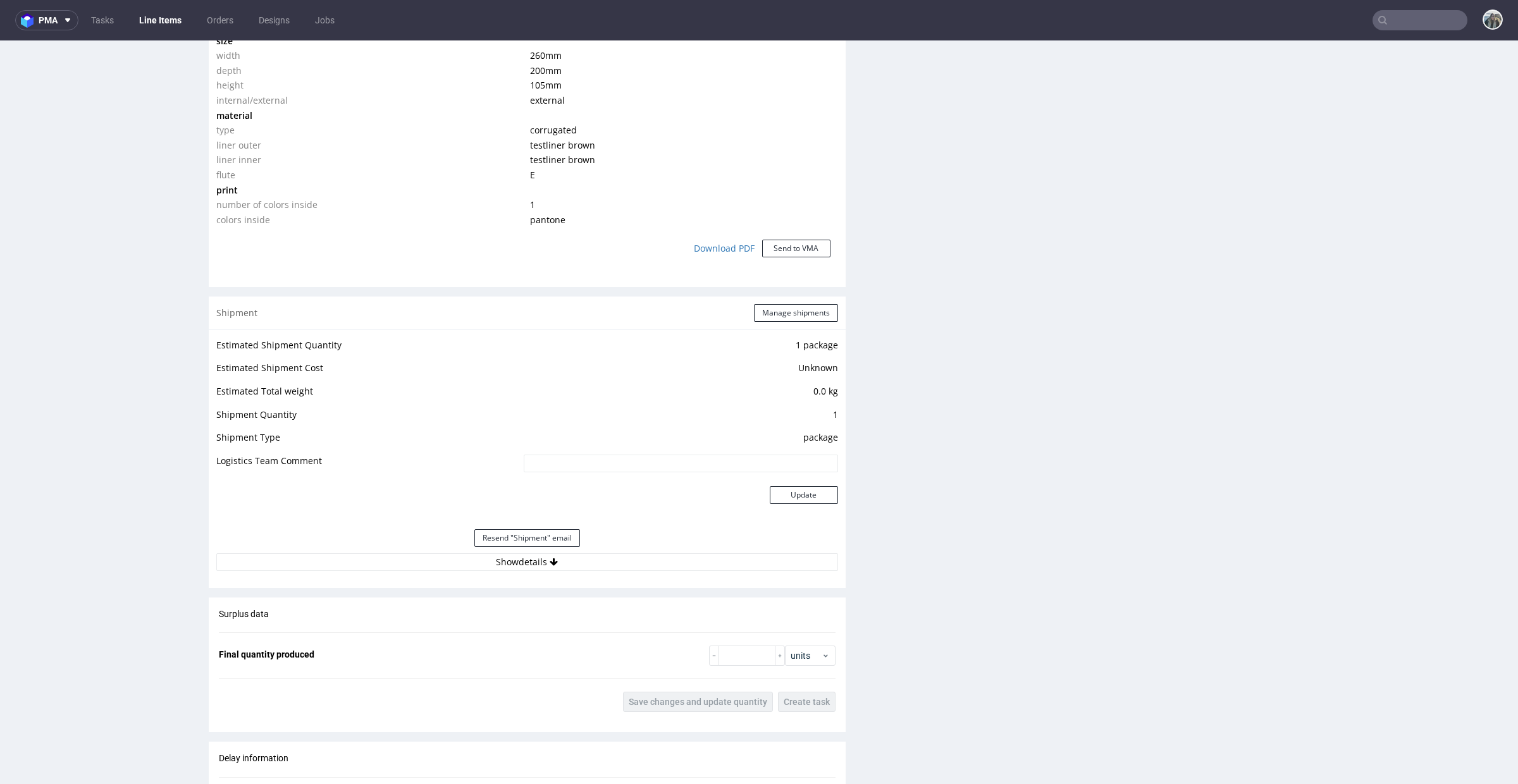
scroll to position [1339, 0]
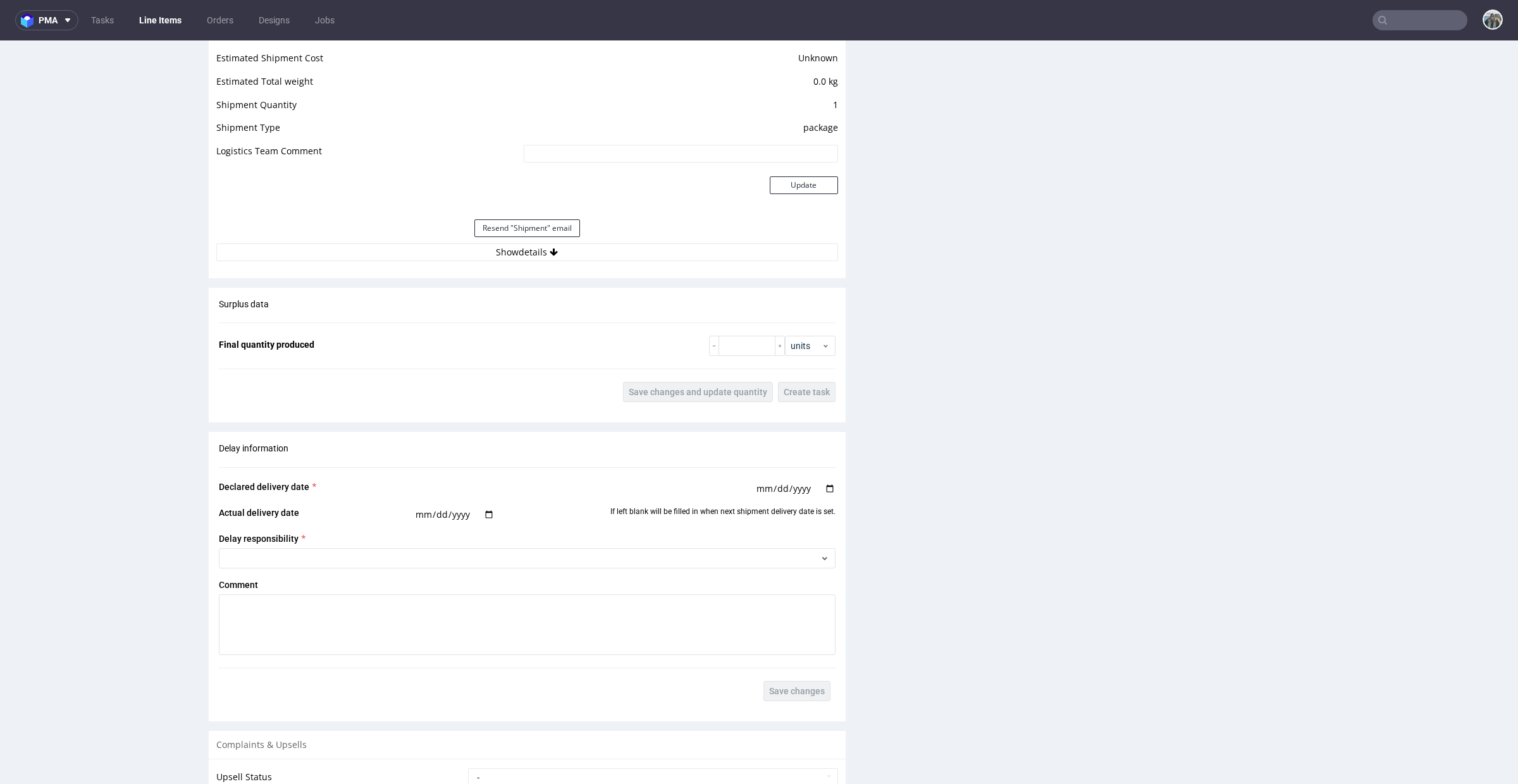
click at [673, 261] on div "Estimated Shipment Quantity 1 package Estimated Shipment Cost Unknown Estimated…" at bounding box center [527, 144] width 637 height 249
click at [666, 255] on button "Show details" at bounding box center [527, 252] width 622 height 18
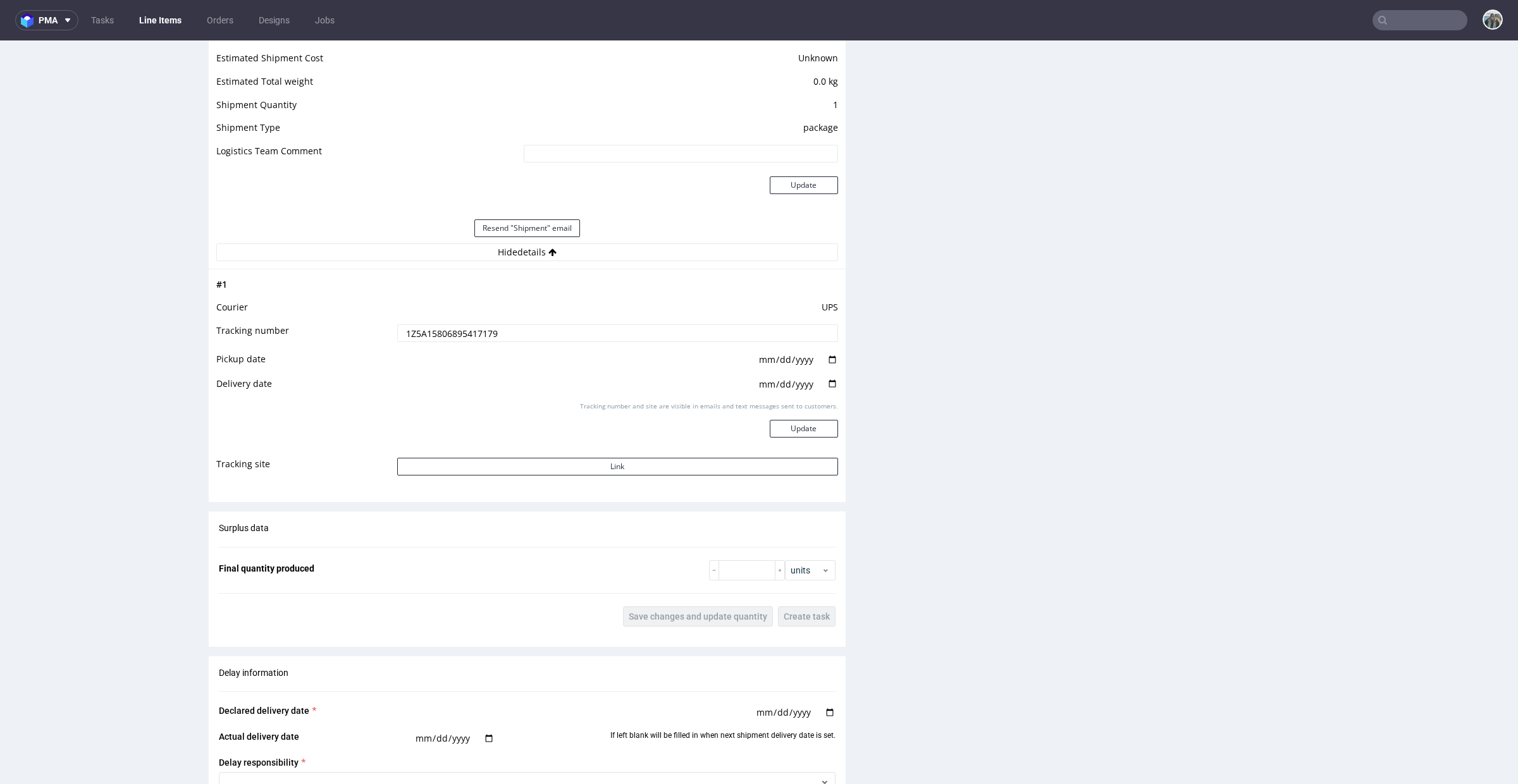
click at [520, 331] on input "1Z5A15806895417179" at bounding box center [617, 332] width 441 height 18
click at [538, 468] on button "Link" at bounding box center [617, 467] width 441 height 18
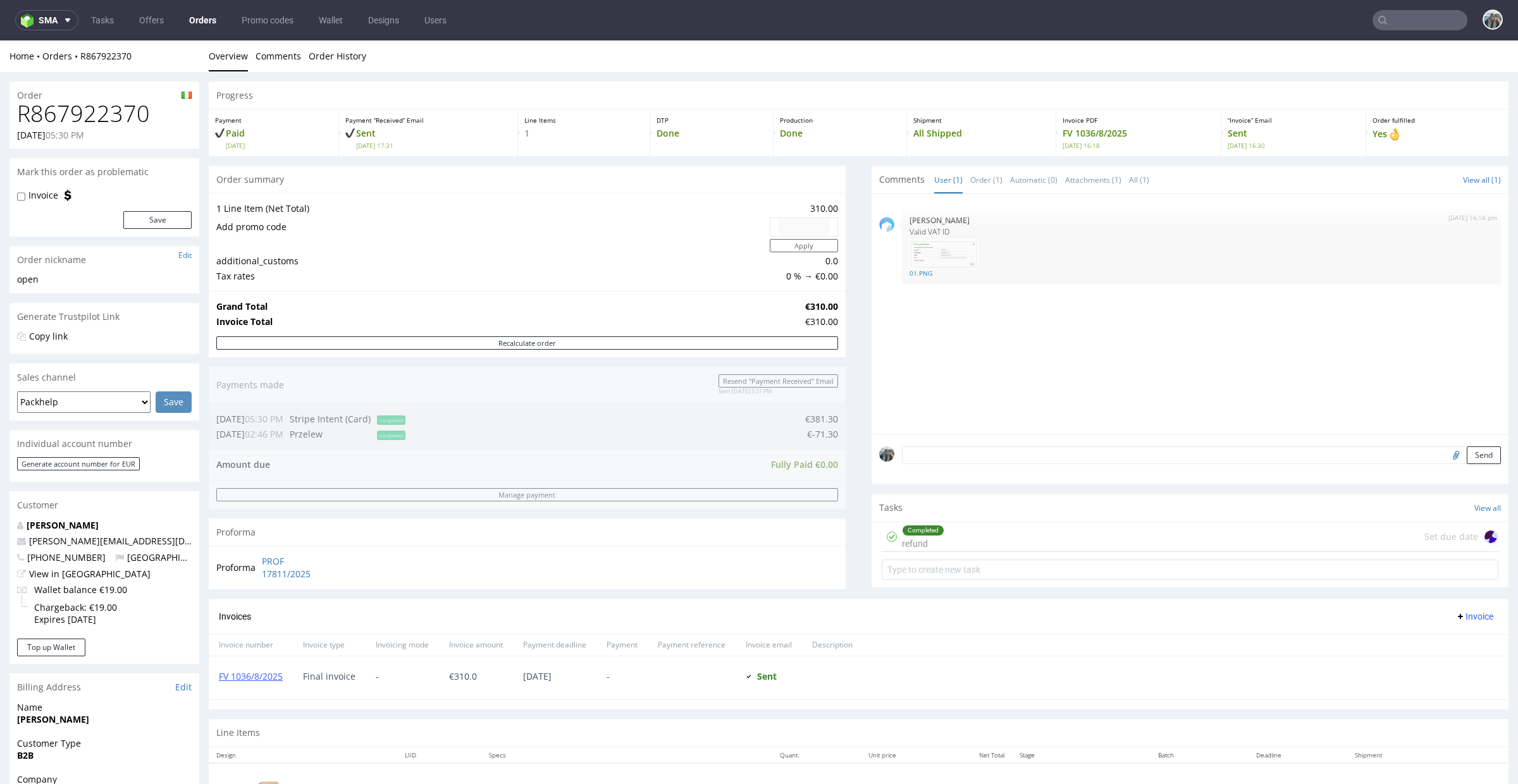
click at [105, 110] on h1 "R867922370" at bounding box center [104, 114] width 175 height 25
copy h1 "R867922370"
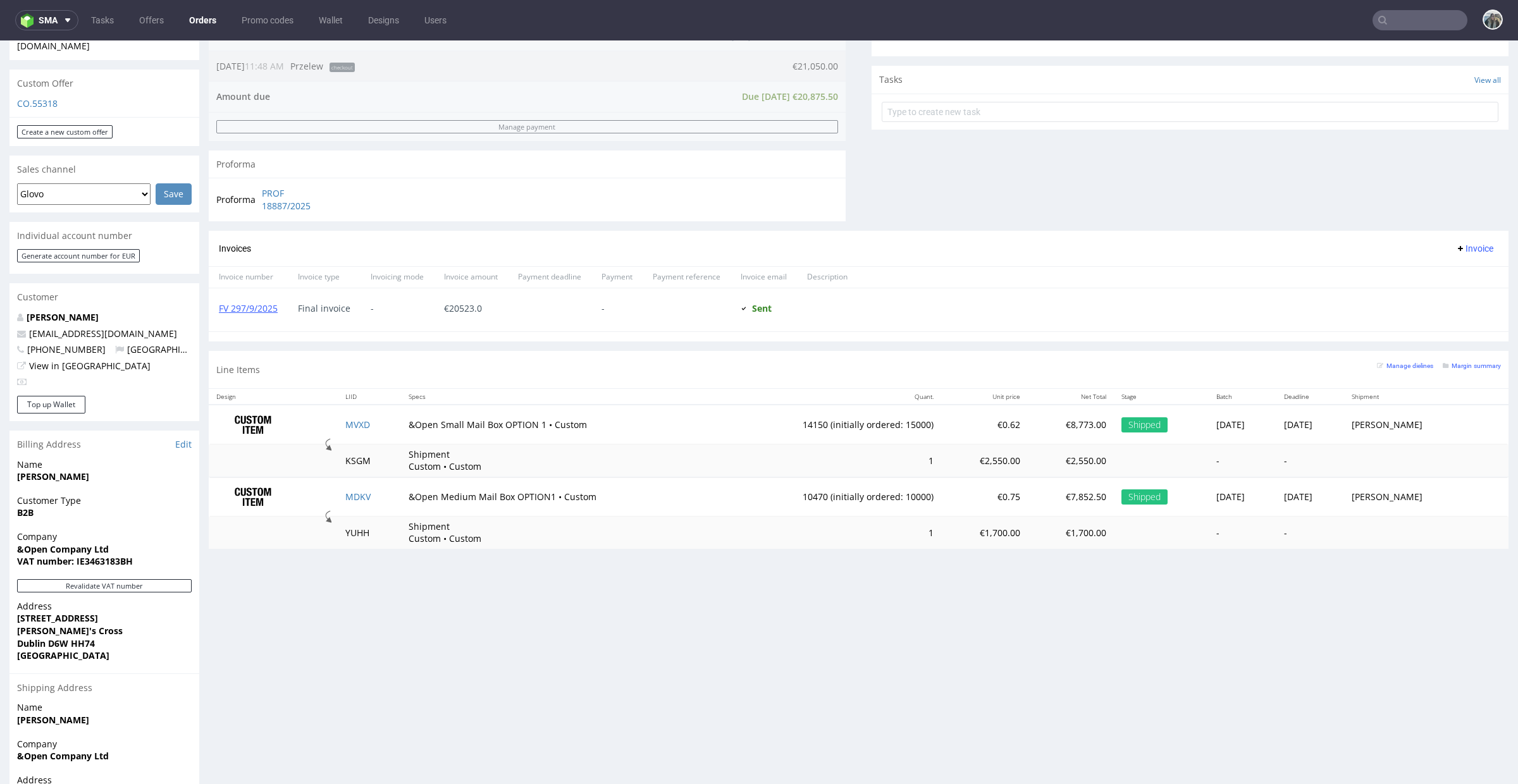
scroll to position [441, 0]
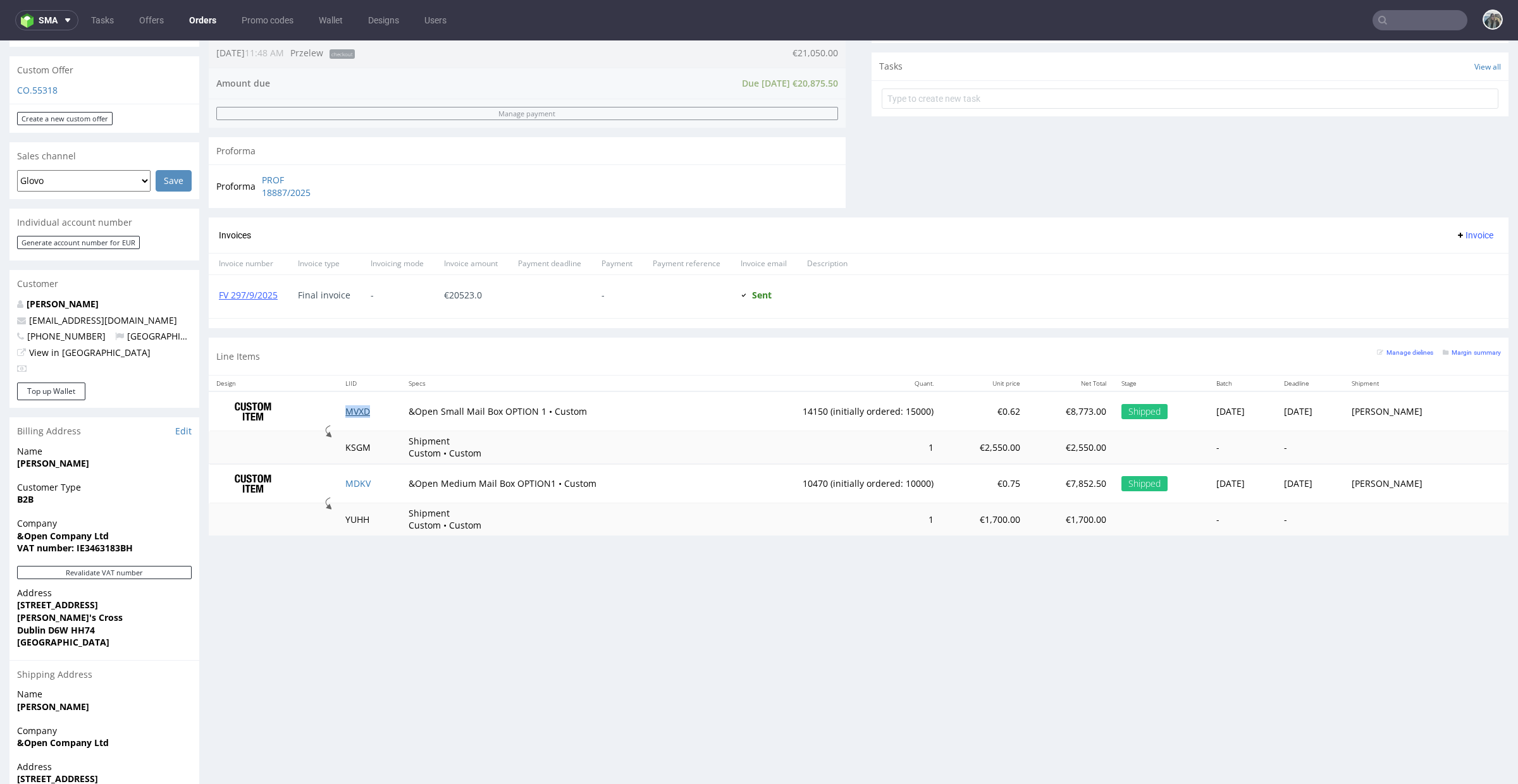
click at [351, 415] on link "MVXD" at bounding box center [358, 411] width 24 height 12
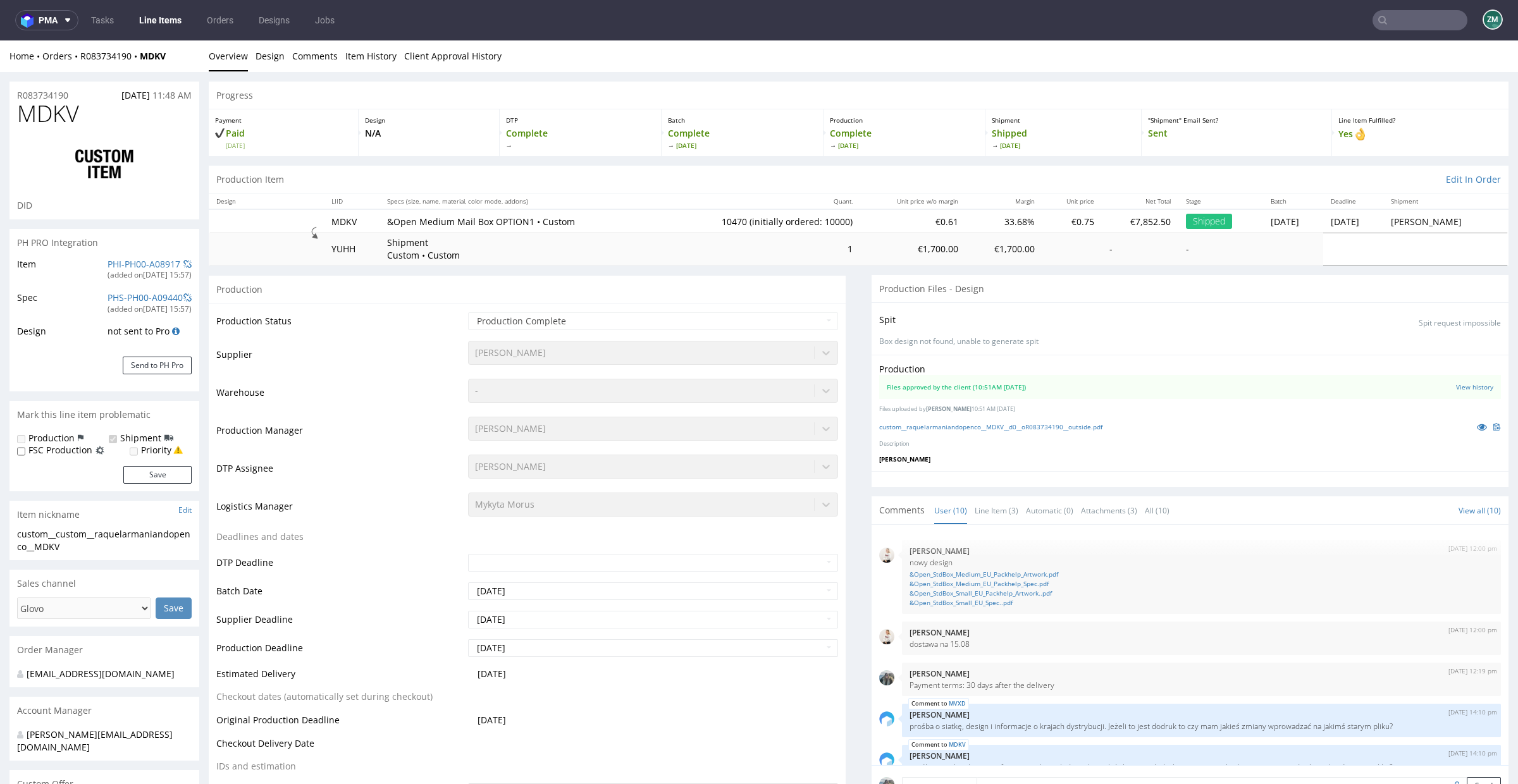
scroll to position [251, 0]
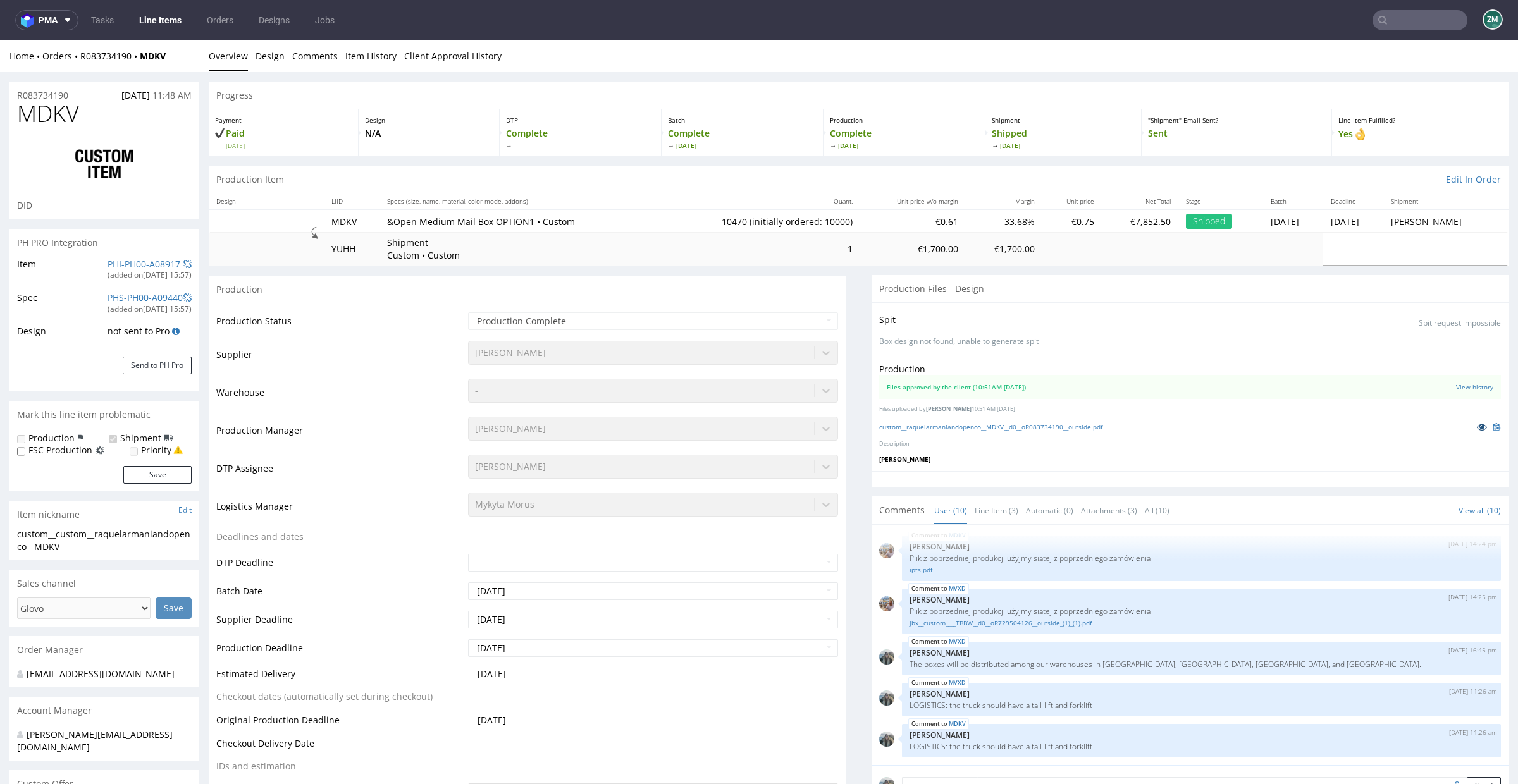
click at [1477, 424] on icon at bounding box center [1481, 426] width 10 height 8
click at [50, 96] on p "R083734190" at bounding box center [42, 95] width 52 height 12
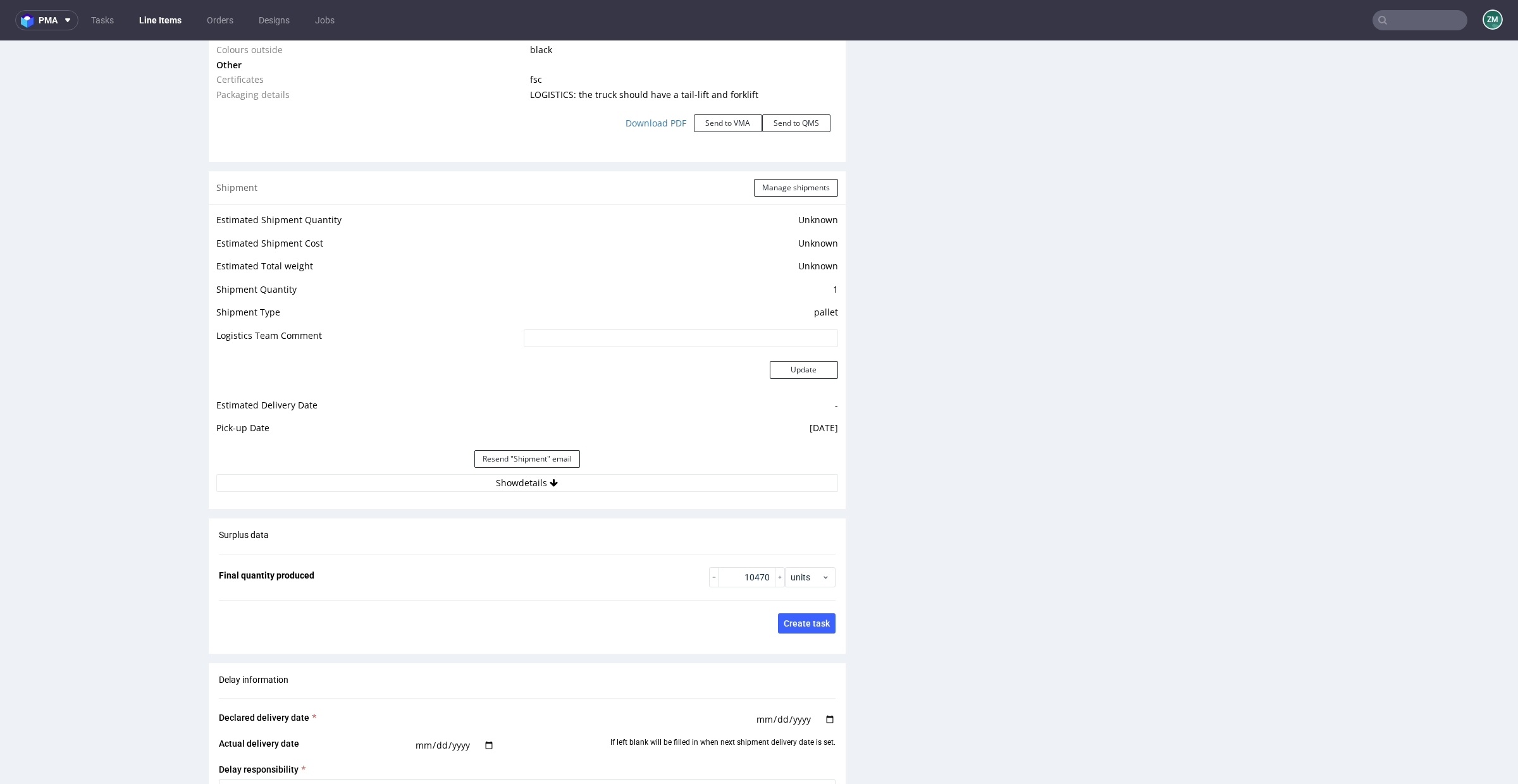
scroll to position [1563, 0]
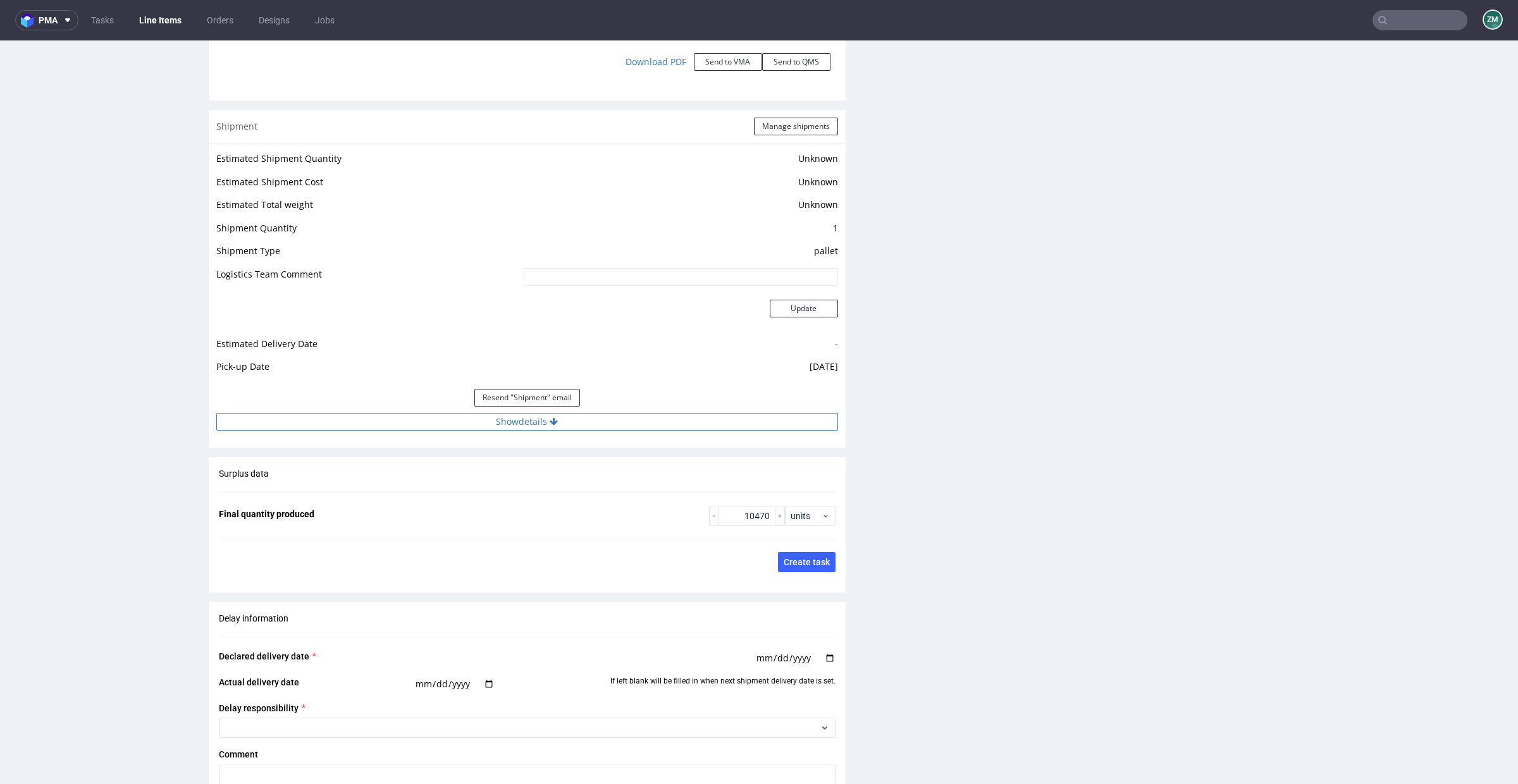
click at [590, 424] on button "Show details" at bounding box center [527, 422] width 622 height 18
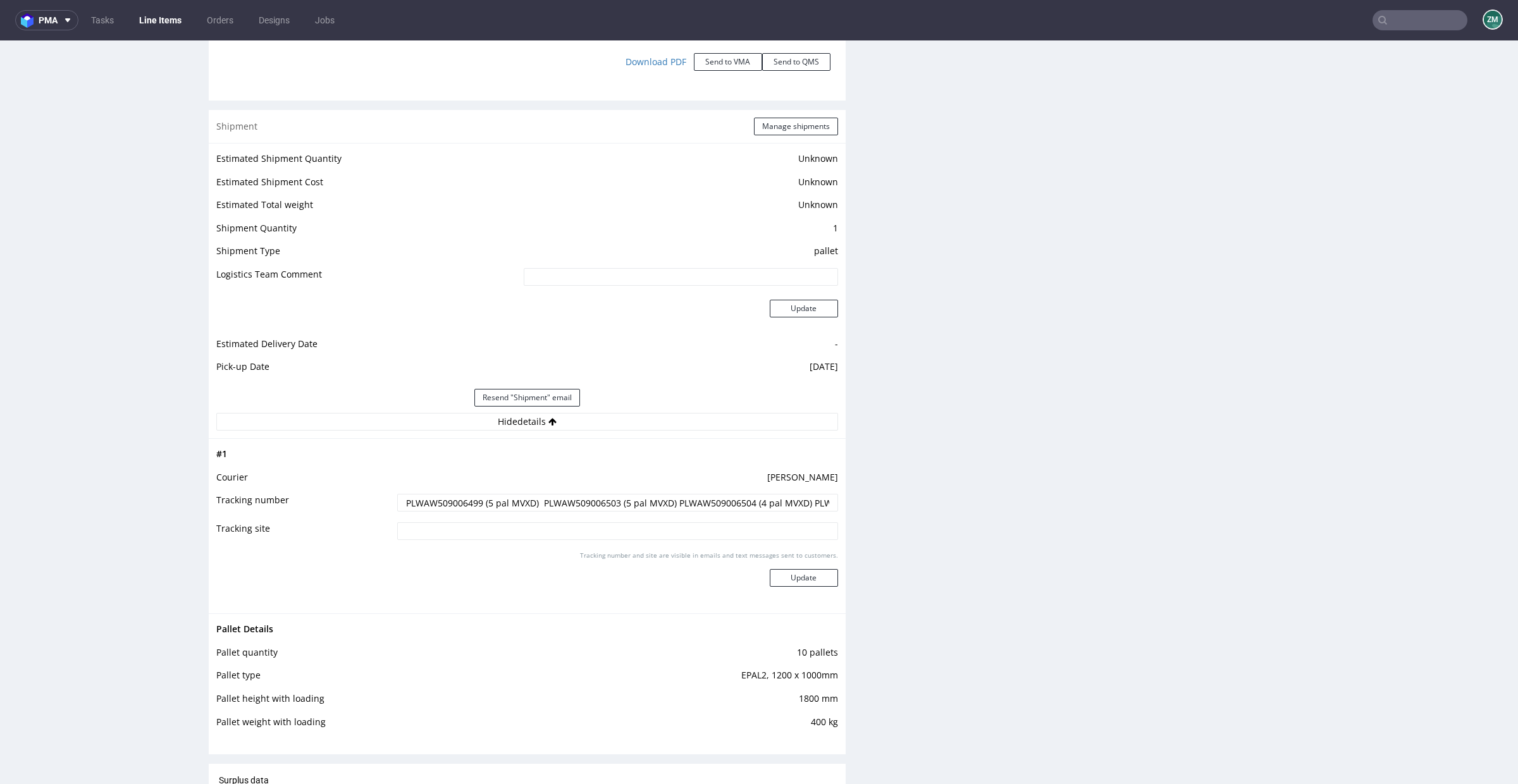
click at [515, 509] on input "PLWAW509006499 (5 pal MVXD) PLWAW509006503 (5 pal MVXD) PLWAW509006504 (4 pal M…" at bounding box center [617, 502] width 441 height 18
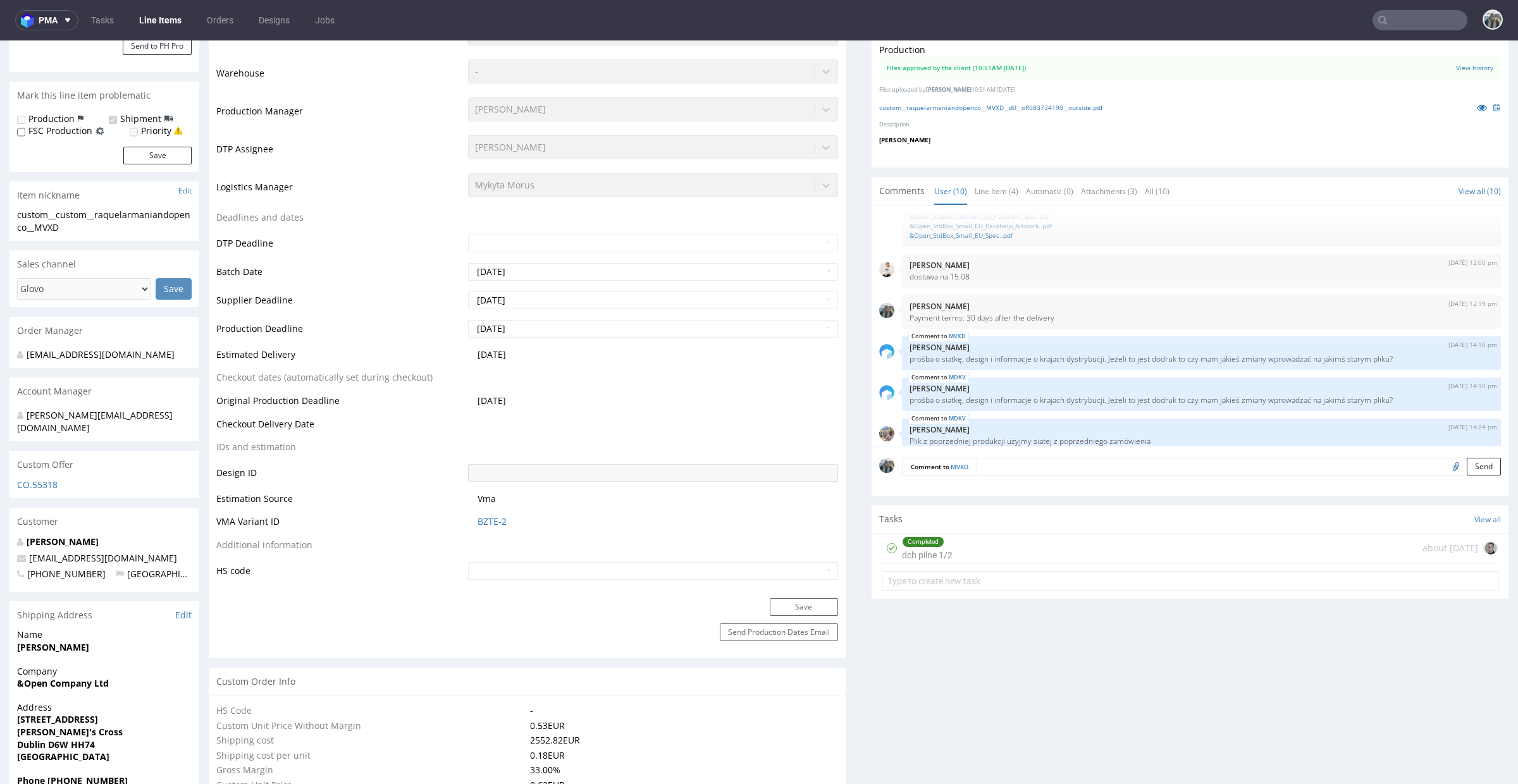
scroll to position [8, 0]
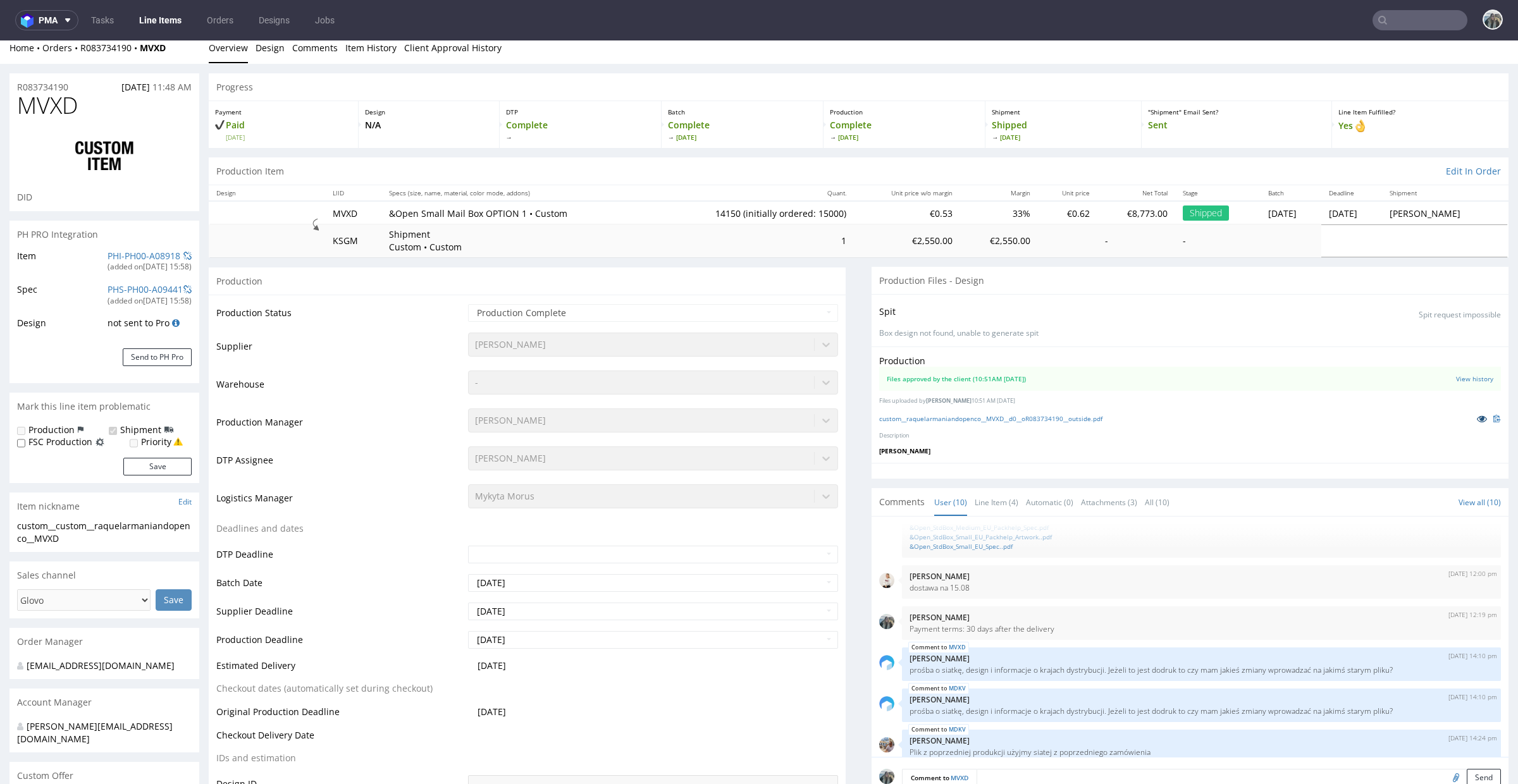
click at [1477, 421] on icon at bounding box center [1481, 418] width 10 height 8
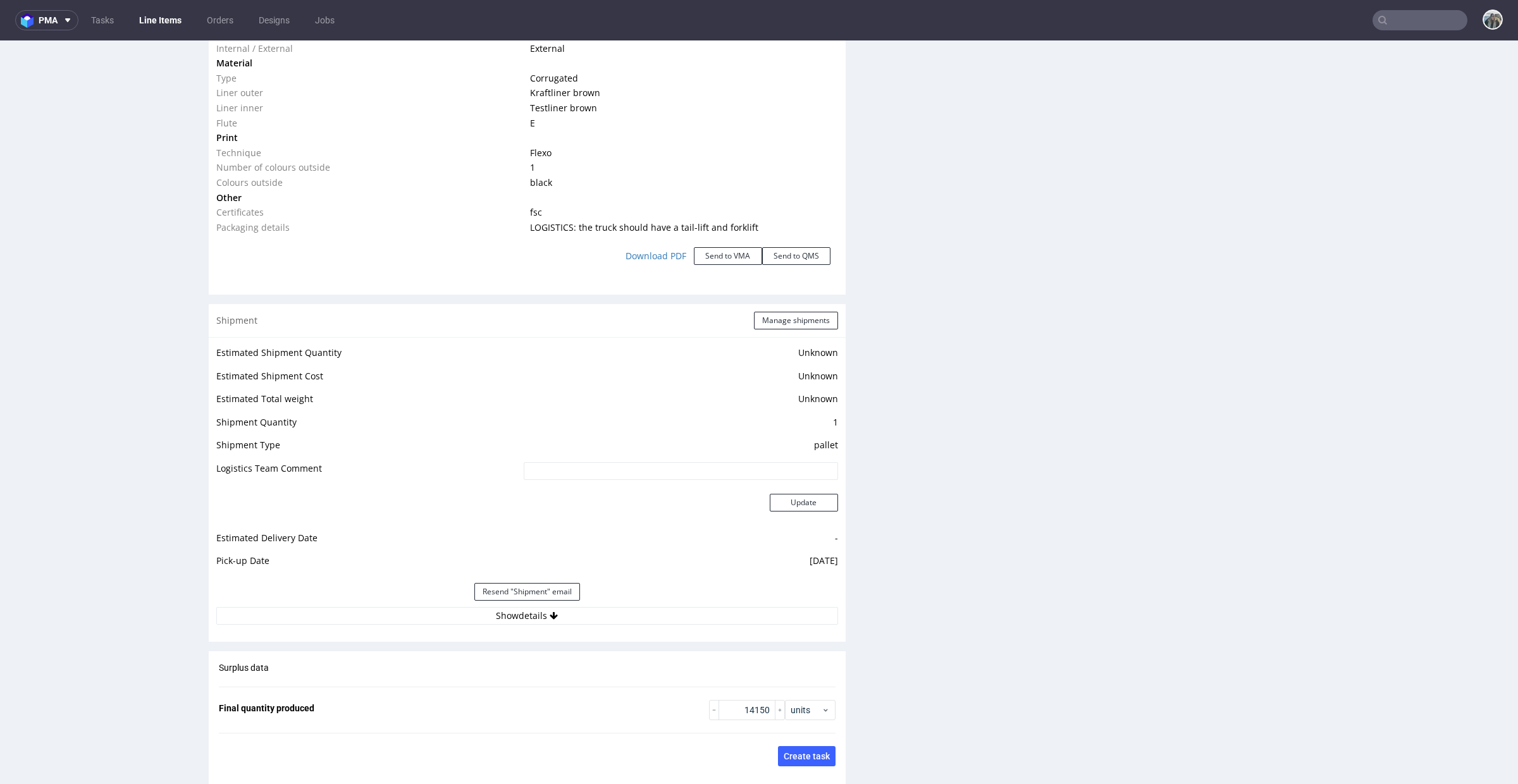
scroll to position [1529, 0]
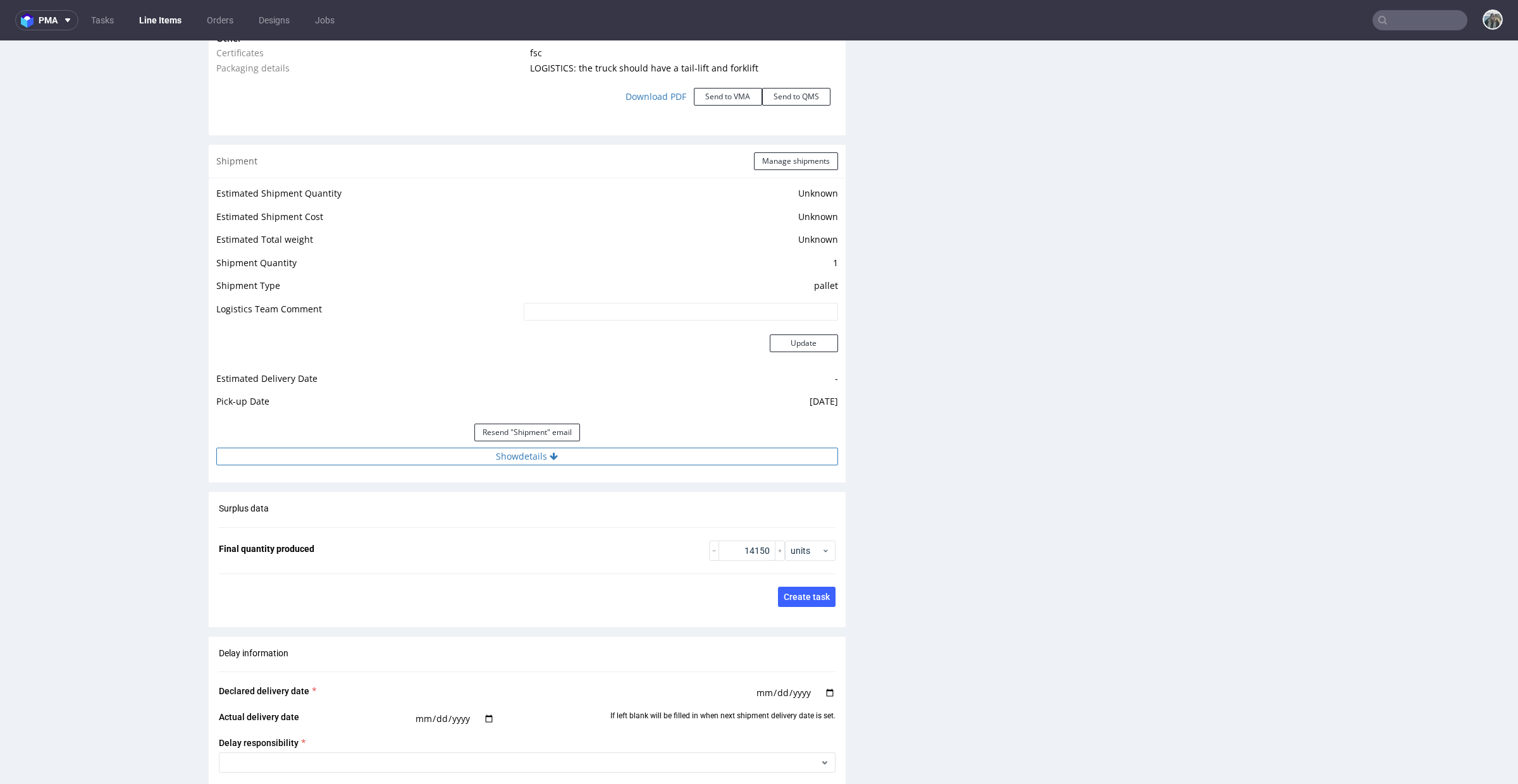
click at [643, 456] on button "Show details" at bounding box center [527, 456] width 622 height 18
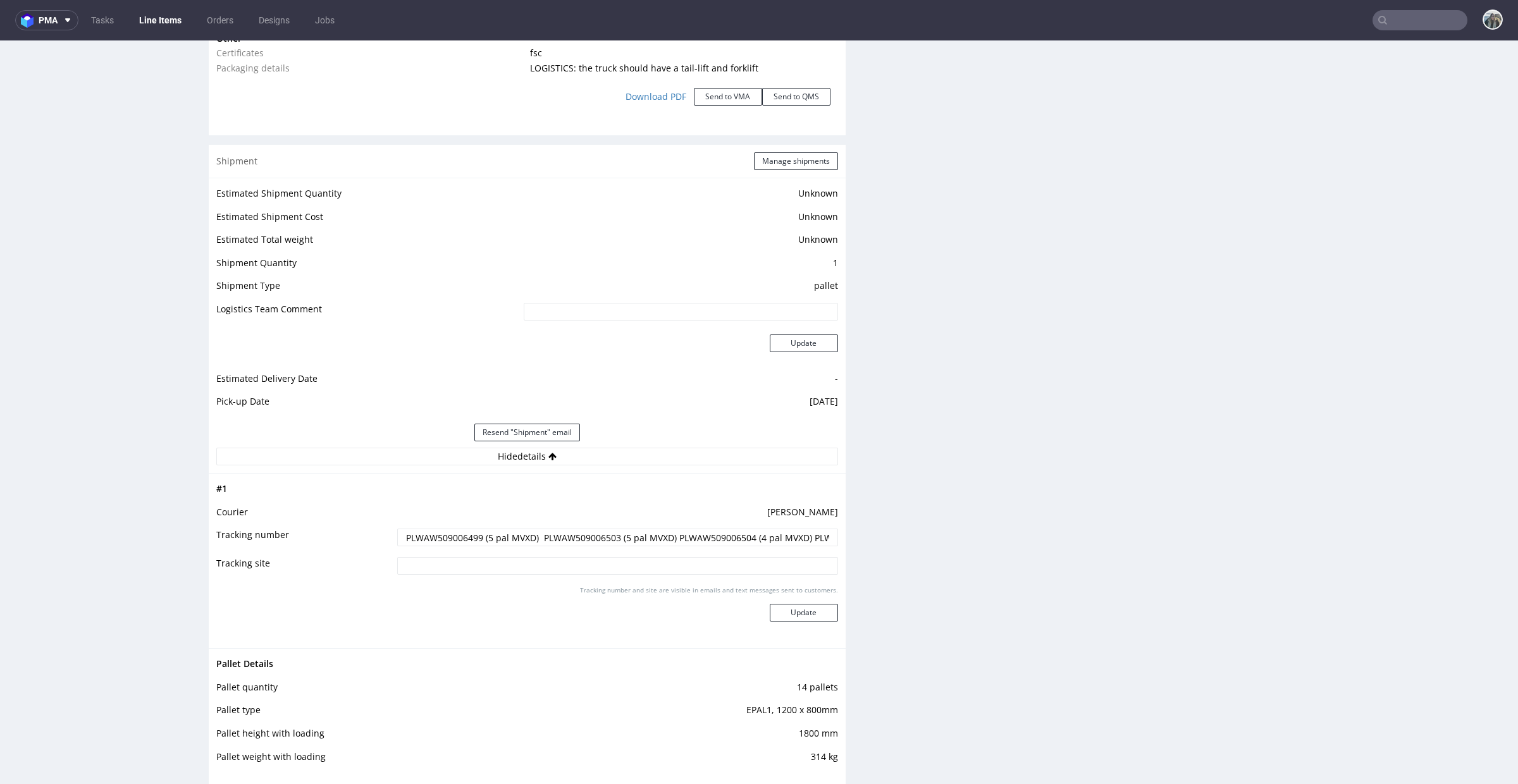
click at [590, 536] on input "PLWAW509006499 (5 pal MVXD) PLWAW509006503 (5 pal MVXD) PLWAW509006504 (4 pal M…" at bounding box center [617, 537] width 441 height 18
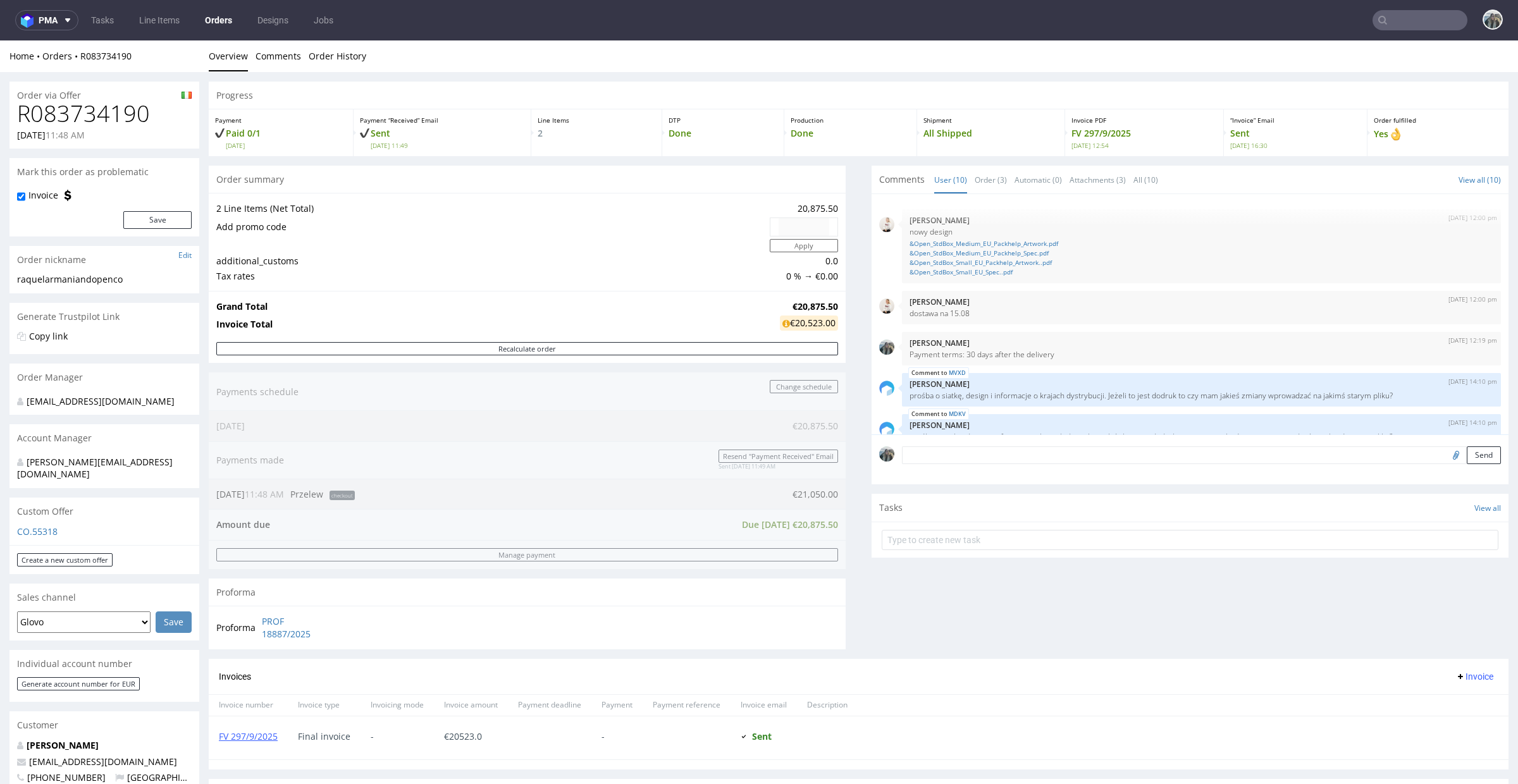
scroll to position [251, 0]
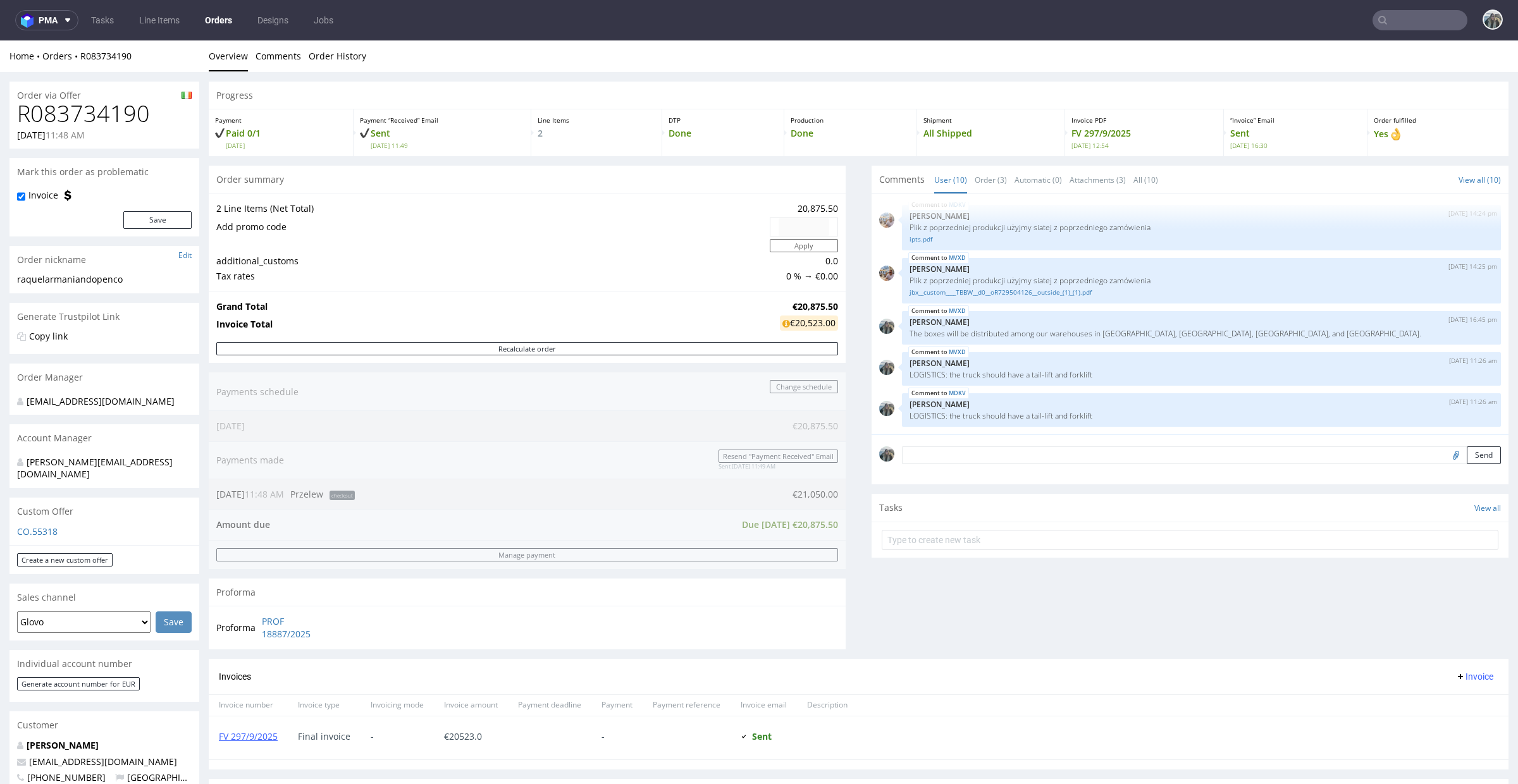
click at [123, 123] on h1 "R083734190" at bounding box center [104, 114] width 175 height 25
copy h1 "R083734190"
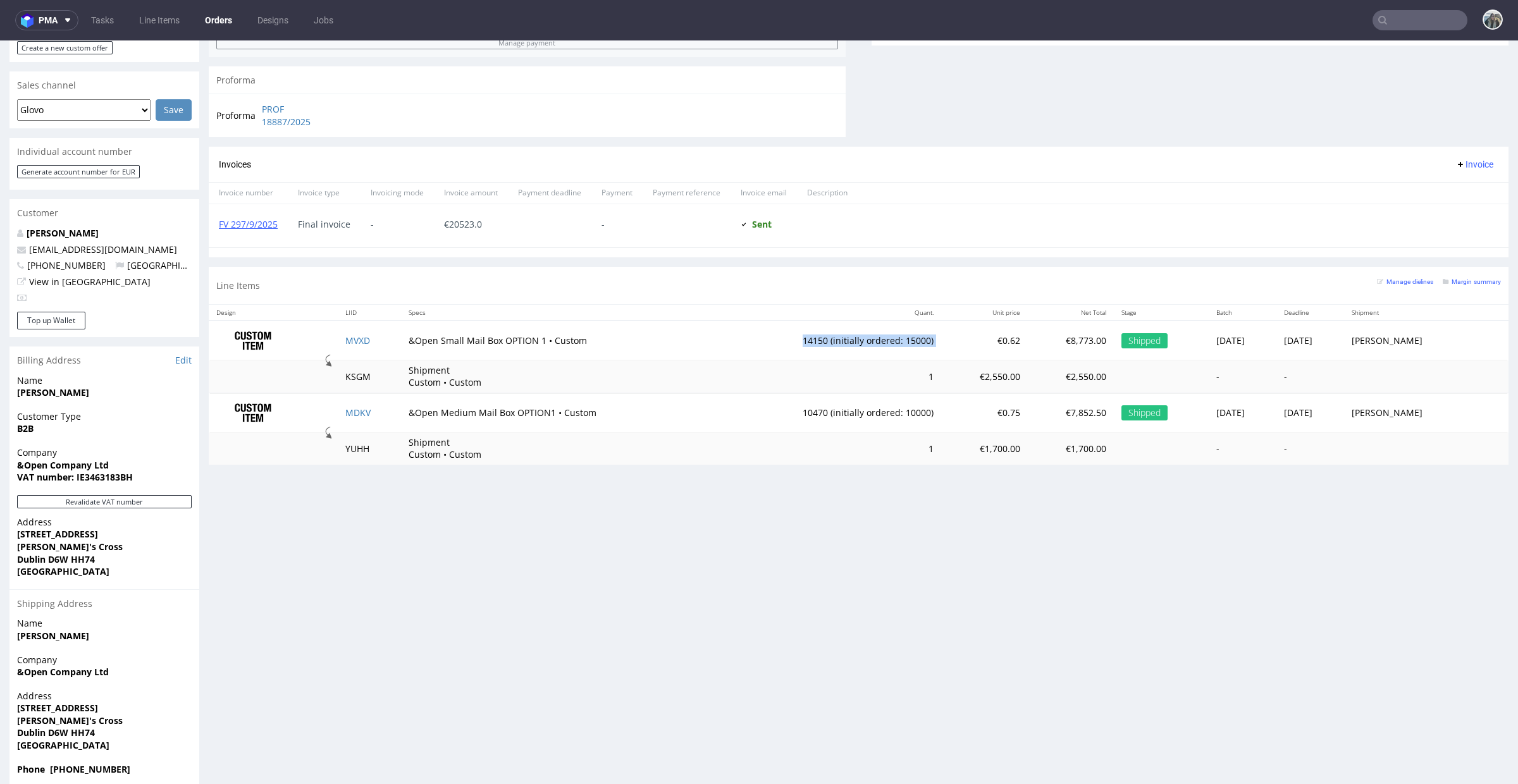
drag, startPoint x: 770, startPoint y: 347, endPoint x: 913, endPoint y: 345, distance: 143.0
click at [913, 345] on tr "MVXD &Open Small Mail Box OPTION 1 • Custom 14150 (initially ordered: 15000) €0…" at bounding box center [859, 340] width 1300 height 39
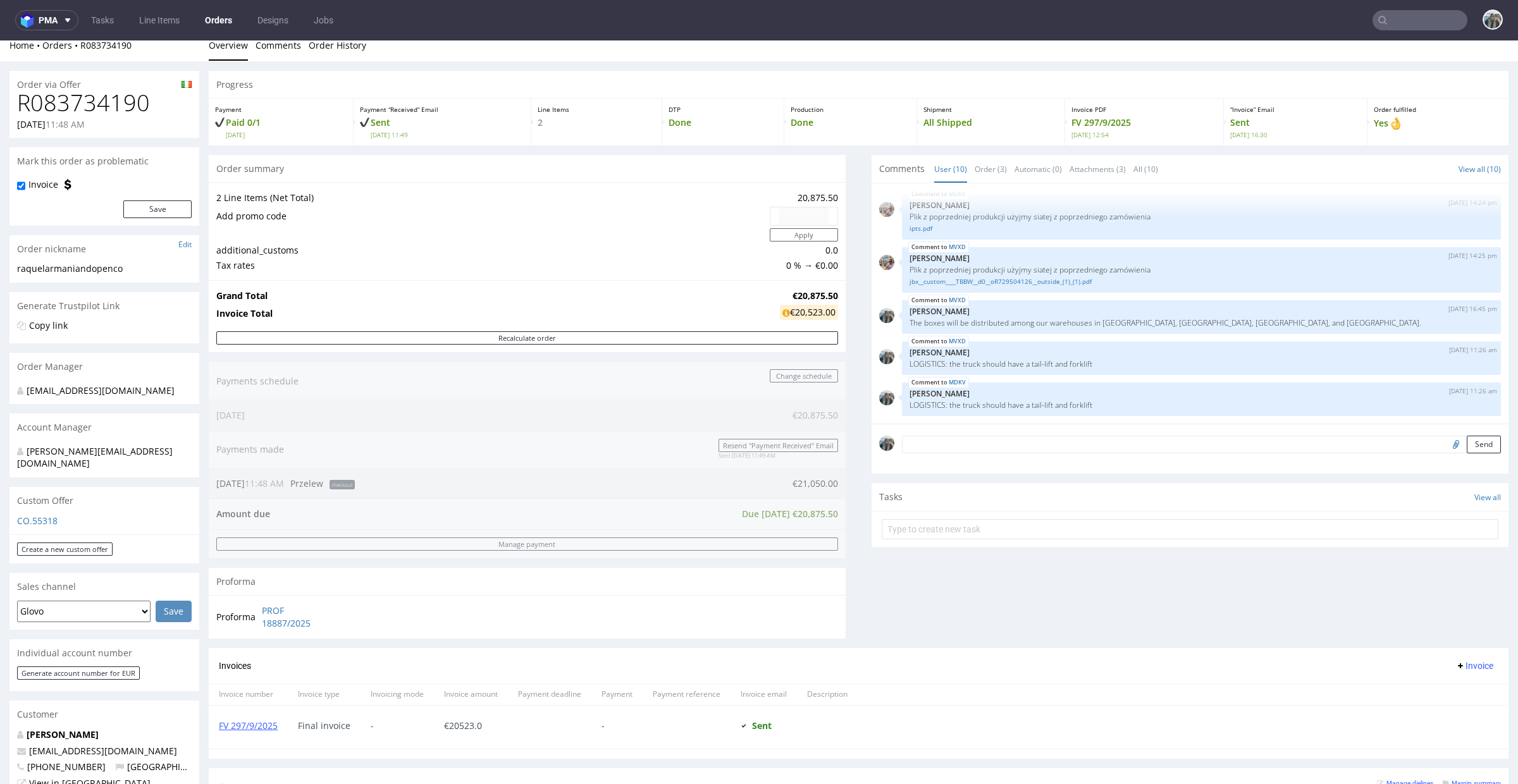
scroll to position [13, 0]
click at [123, 101] on h1 "R083734190" at bounding box center [104, 100] width 175 height 25
click at [122, 101] on h1 "R083734190" at bounding box center [104, 100] width 175 height 25
copy h1 "R083734190"
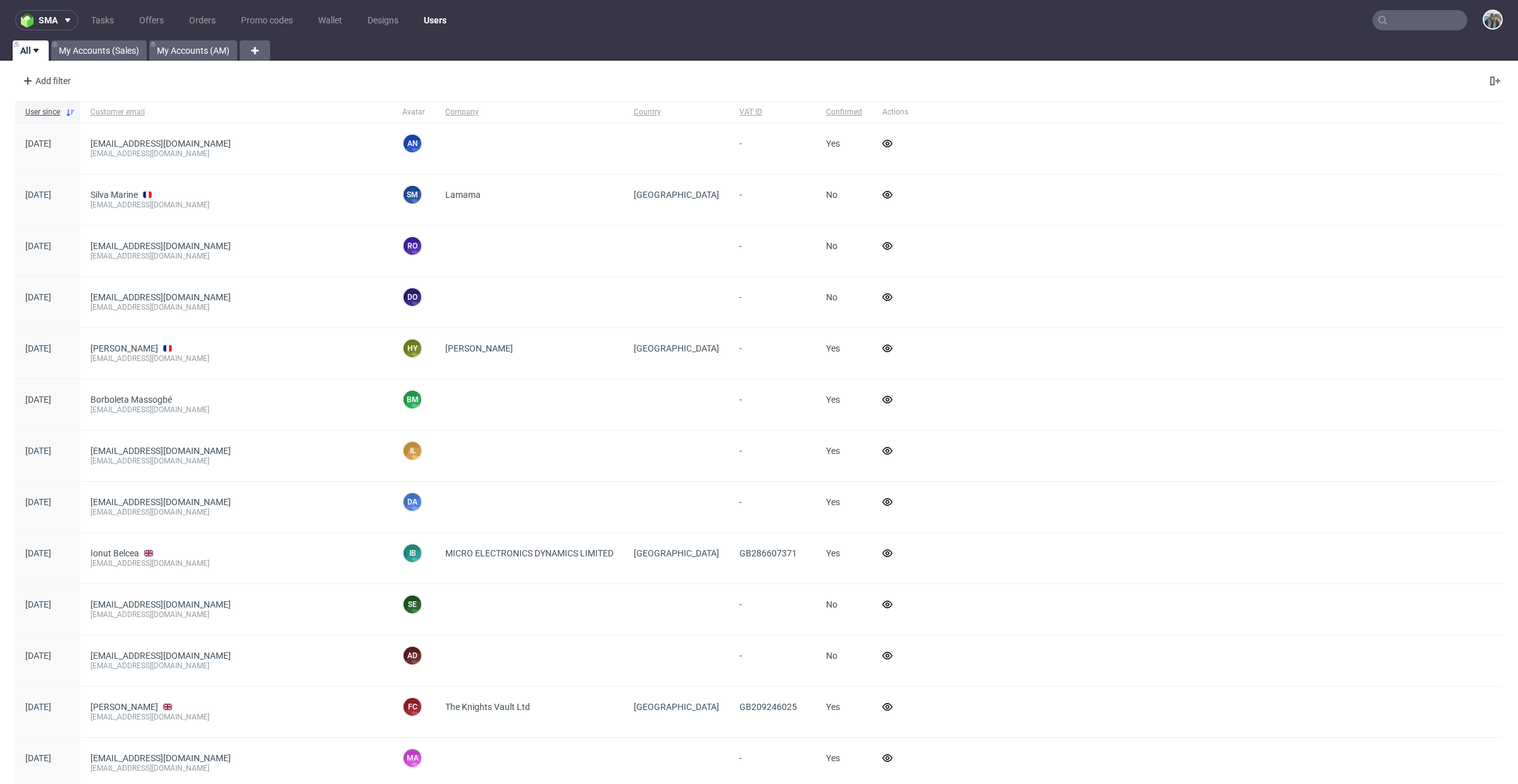
click at [1406, 26] on input "text" at bounding box center [1419, 21] width 95 height 21
paste input "empatica"
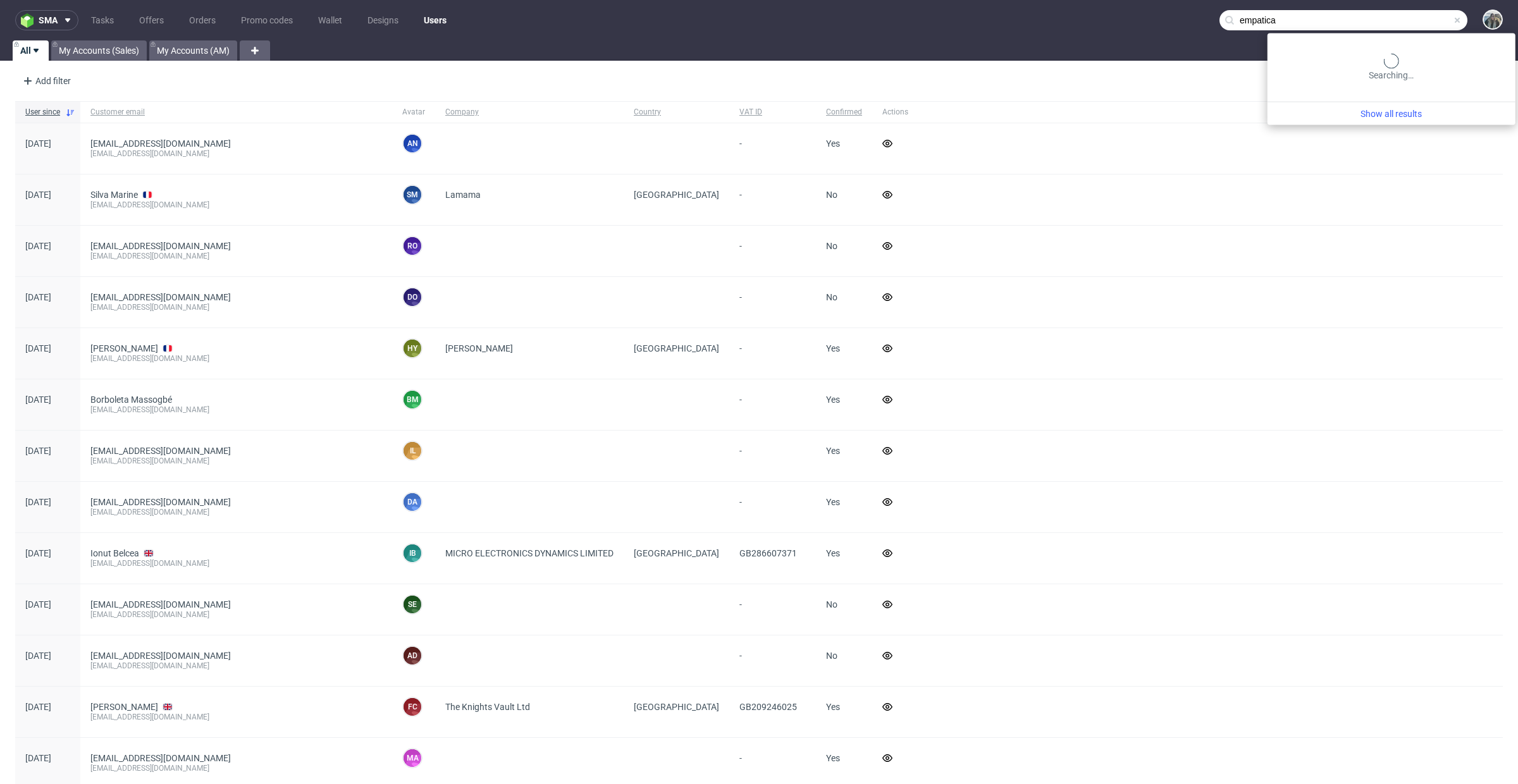
type input "empatica"
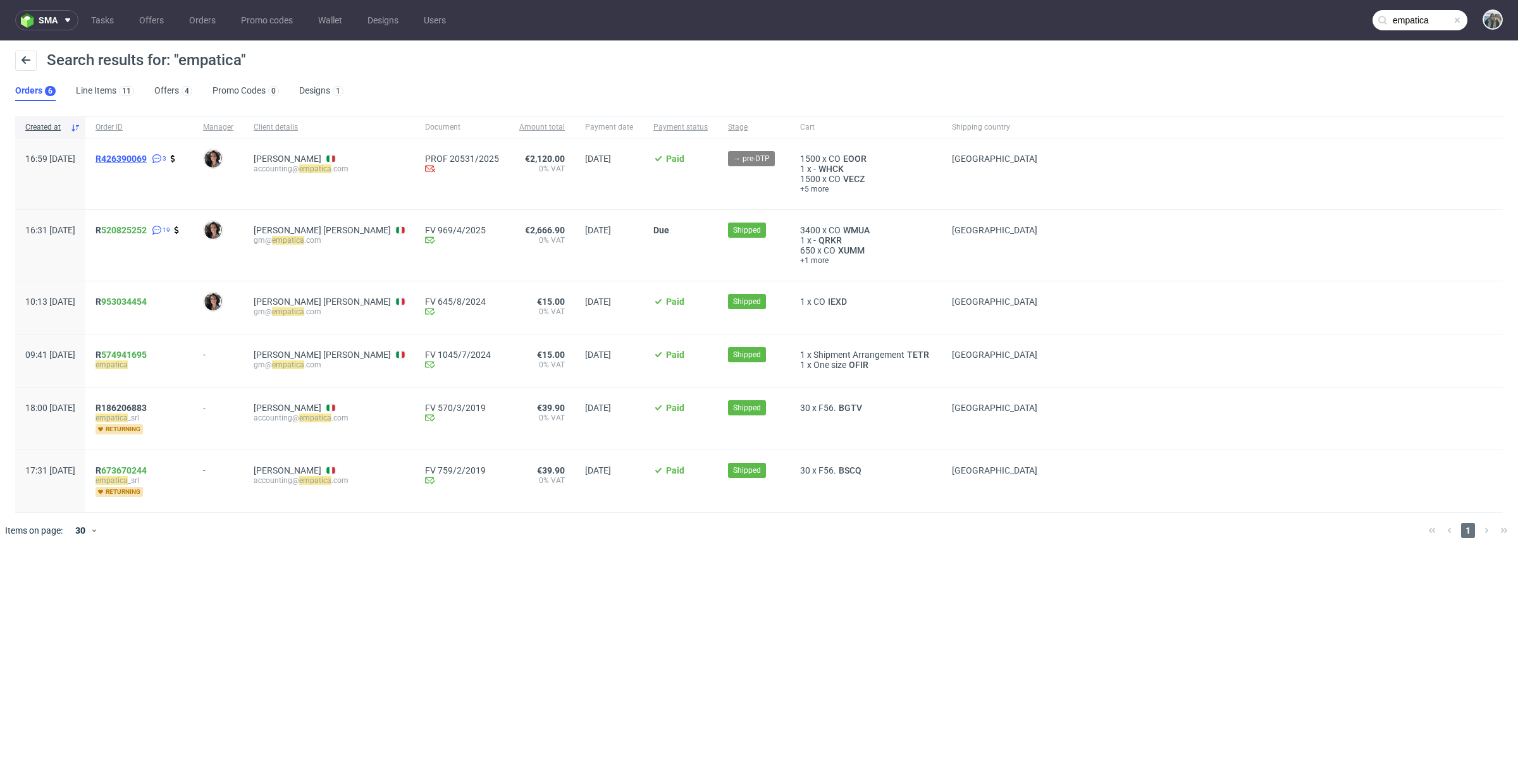
click at [147, 156] on span "R426390069" at bounding box center [121, 159] width 52 height 10
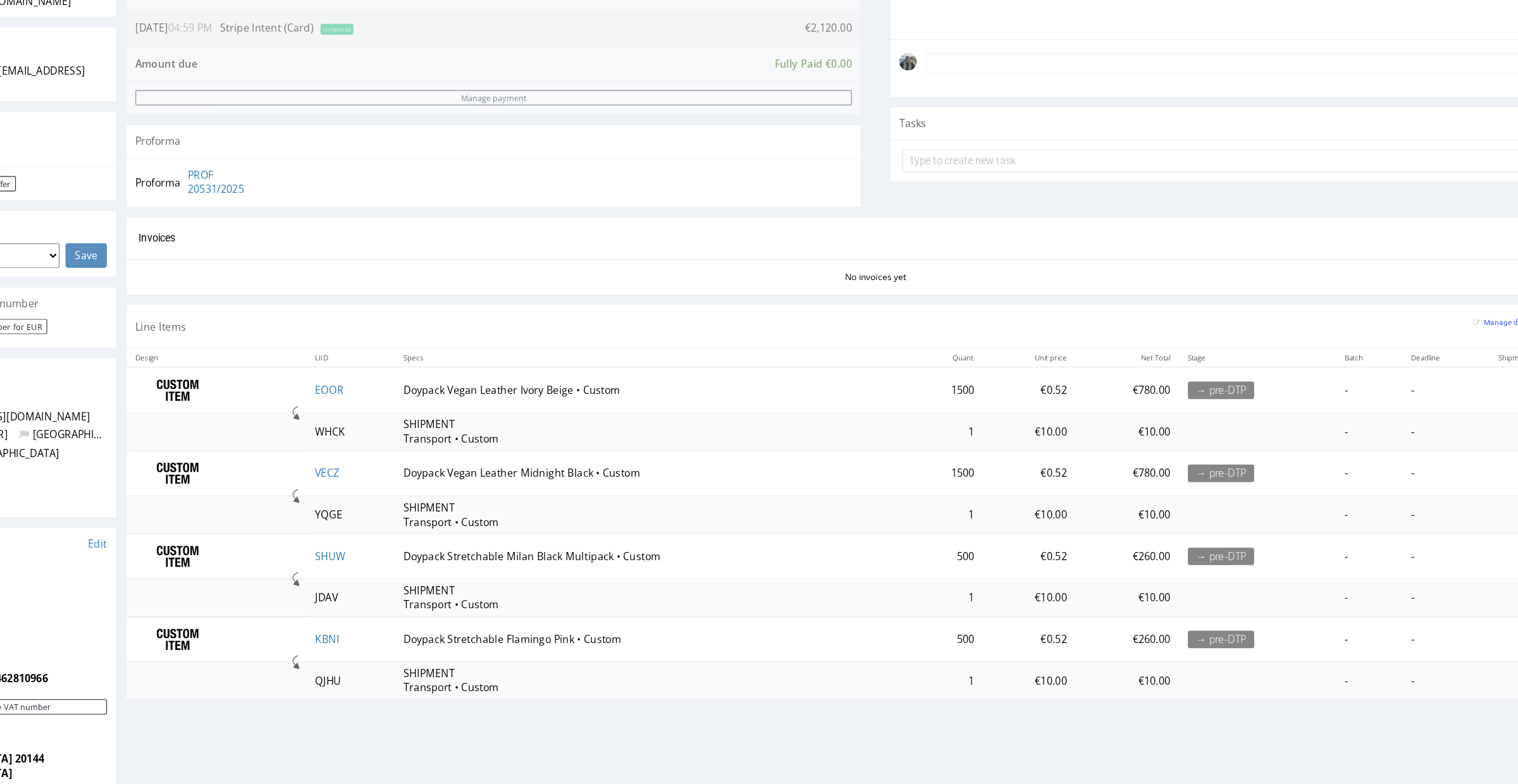
scroll to position [346, 0]
click at [264, 334] on link "EOOR" at bounding box center [271, 335] width 24 height 12
click at [262, 409] on link "VECZ" at bounding box center [269, 407] width 21 height 12
click at [270, 485] on link "SHUW" at bounding box center [271, 479] width 26 height 12
click at [277, 557] on td "KBNI" at bounding box center [288, 552] width 76 height 39
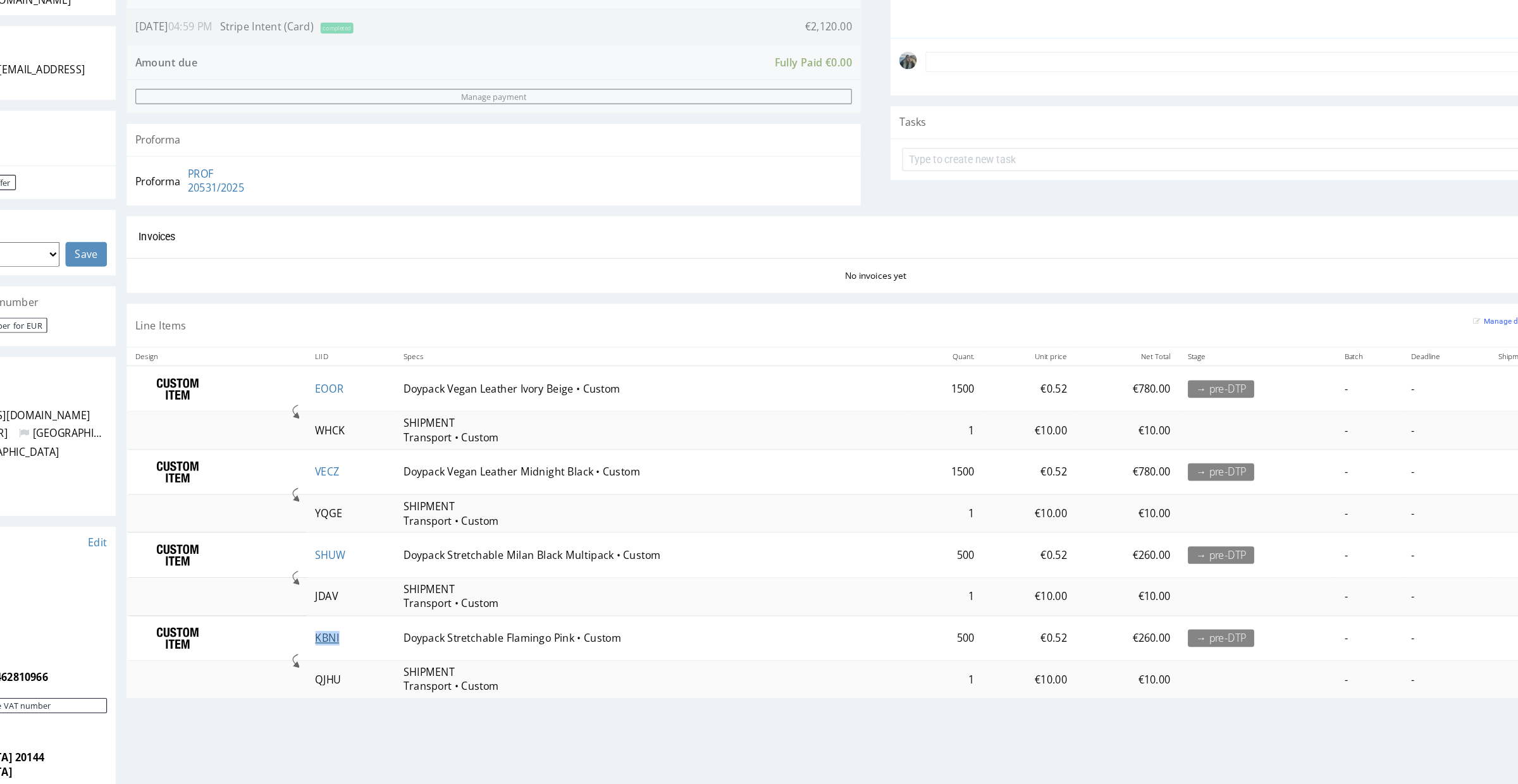
click at [264, 552] on link "KBNI" at bounding box center [269, 551] width 21 height 12
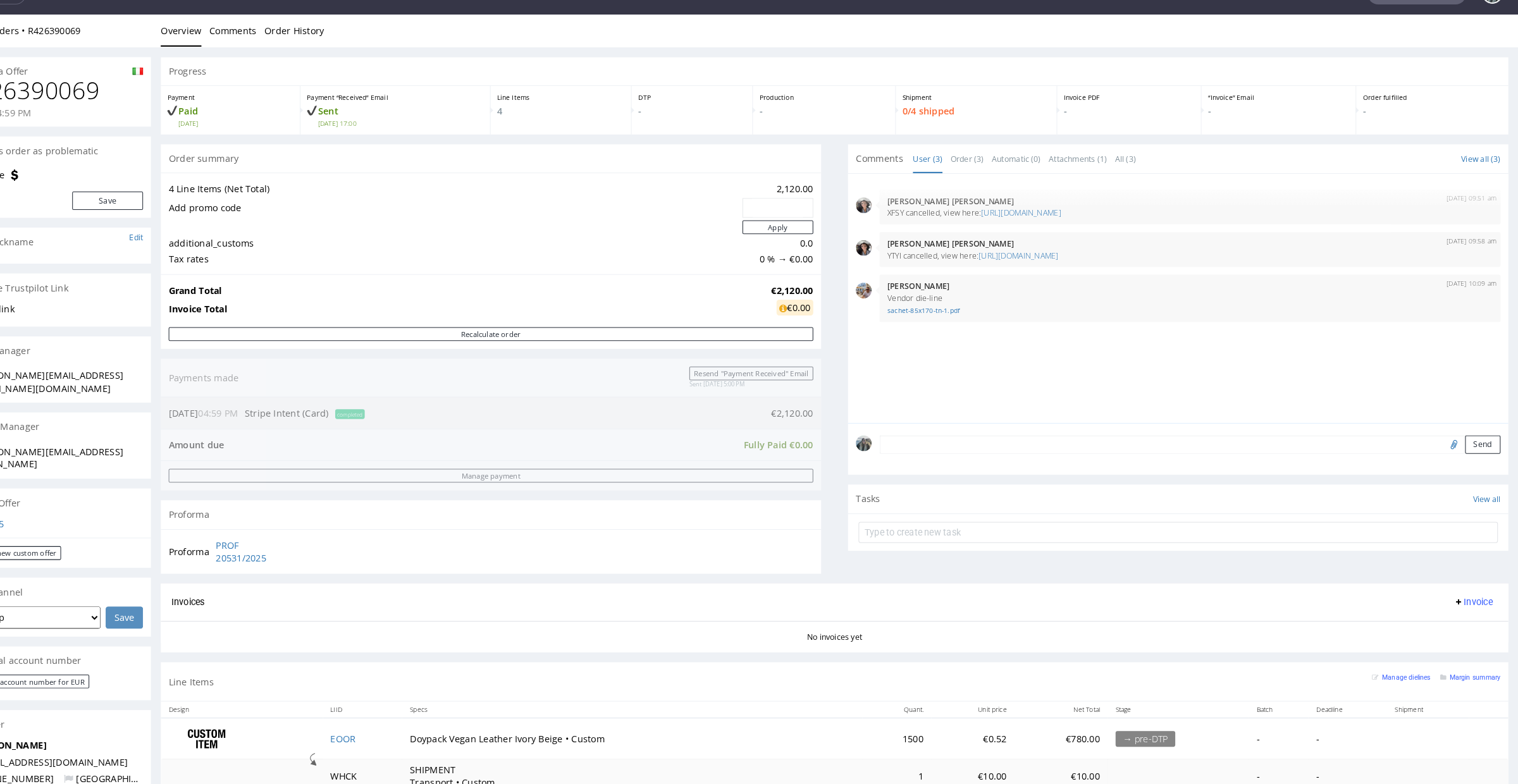
scroll to position [0, 0]
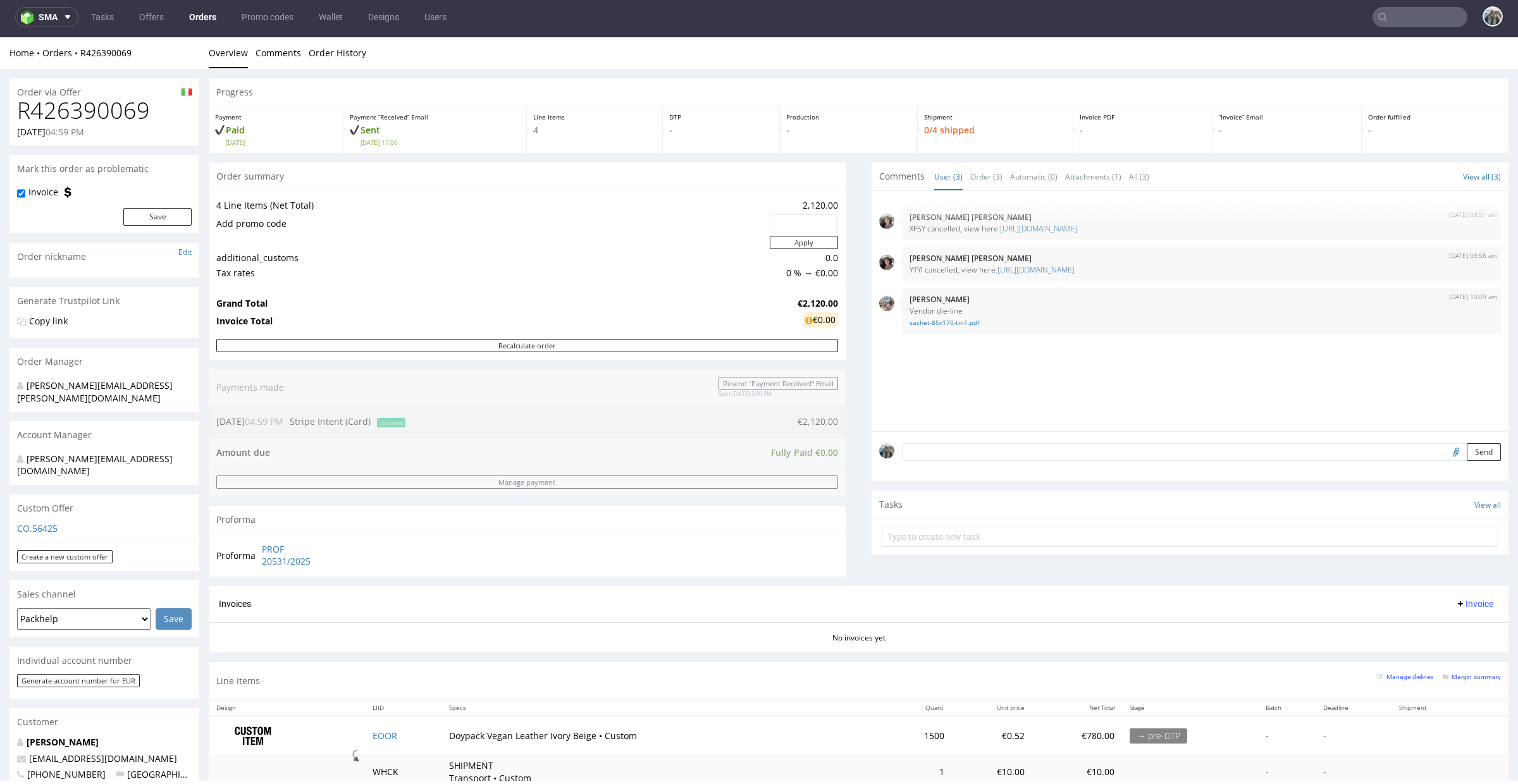
click at [92, 106] on h1 "R426390069" at bounding box center [104, 110] width 175 height 25
click at [92, 107] on h1 "R426390069" at bounding box center [104, 110] width 175 height 25
copy h1 "R426390069"
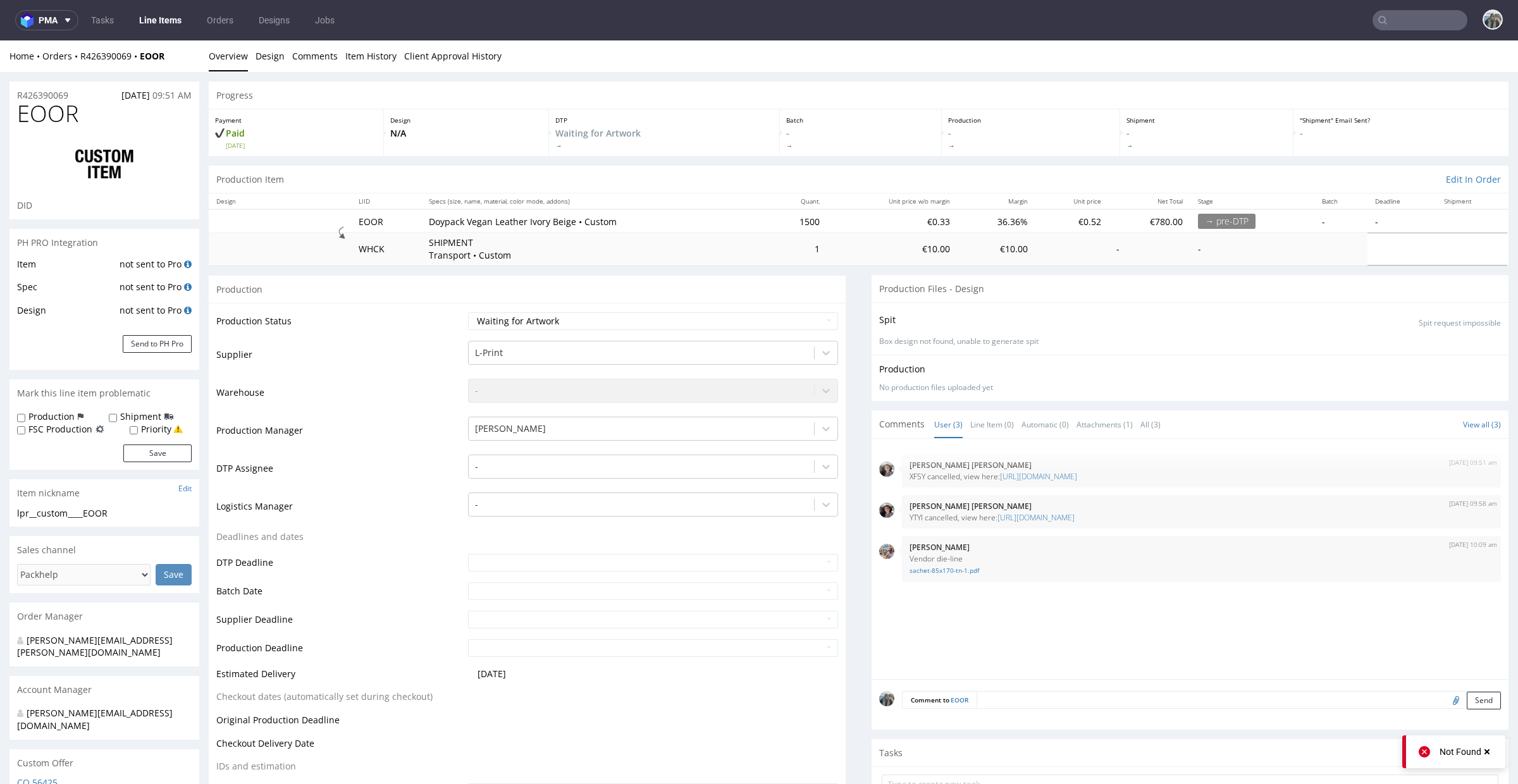
click at [1446, 702] on input "file" at bounding box center [1454, 700] width 18 height 17
type input "C:\fakepath\[PRINT]Vegan Leather_Ivory Beige_dieline.pdf"
click at [1051, 702] on textarea at bounding box center [1201, 718] width 599 height 54
type textarea "Artwork"
click at [1467, 756] on button "Send" at bounding box center [1484, 759] width 34 height 18
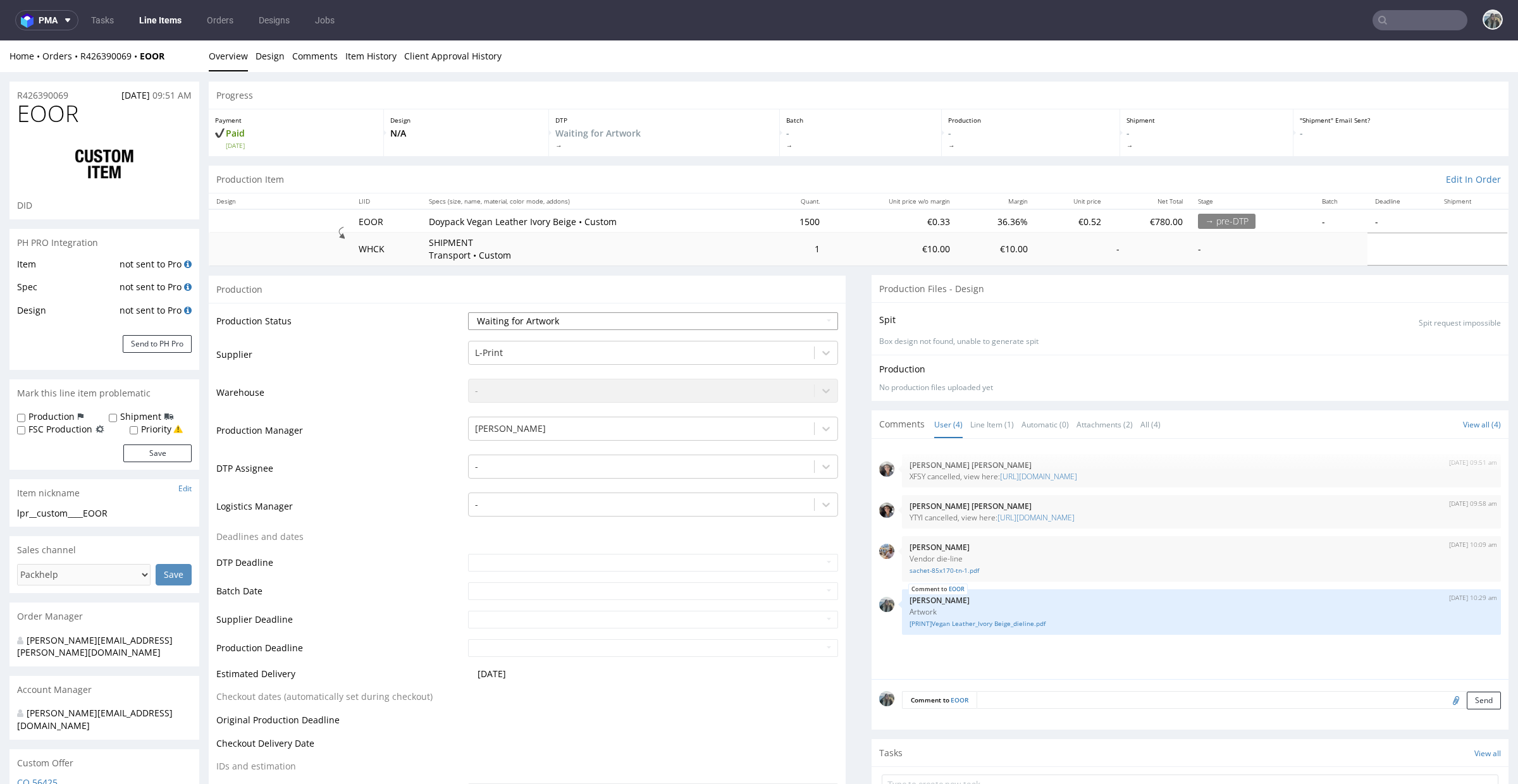
click at [558, 320] on select "Waiting for Artwork Waiting for Diecut Waiting for Mockup Waiting for DTP Waiti…" at bounding box center [653, 321] width 370 height 18
select select "dtp_waiting_for_check"
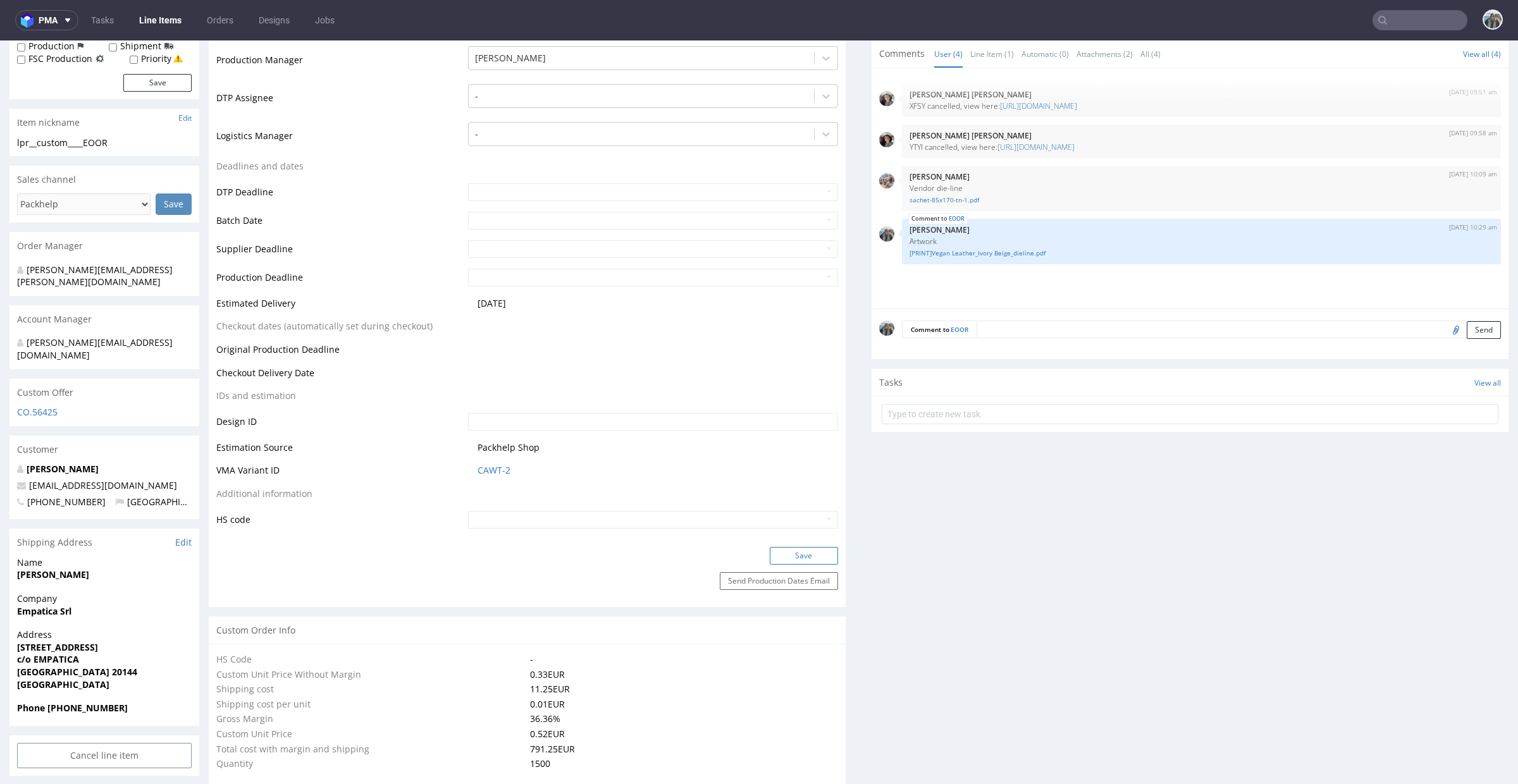
click at [799, 551] on button "Save" at bounding box center [804, 556] width 69 height 18
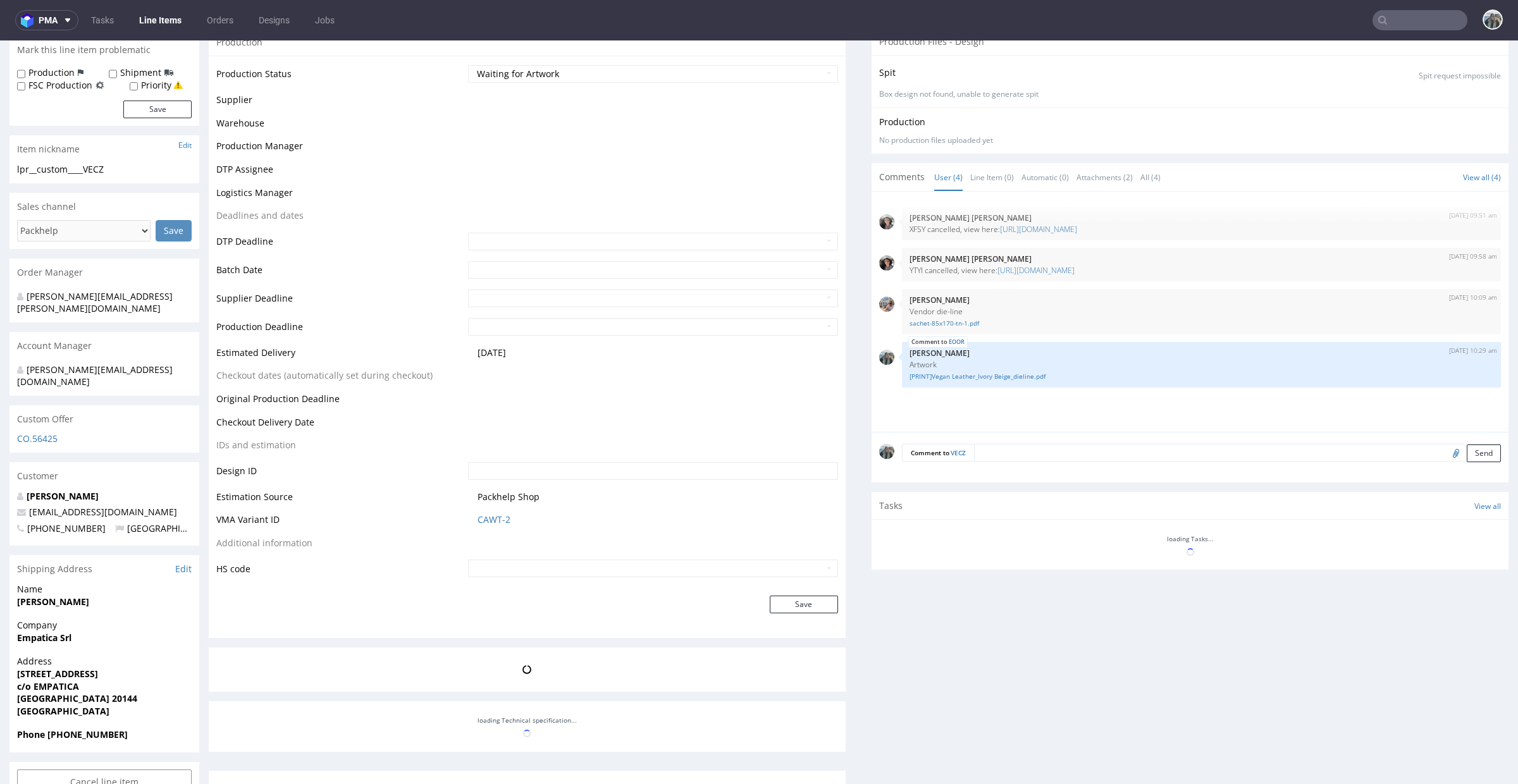
scroll to position [345, 0]
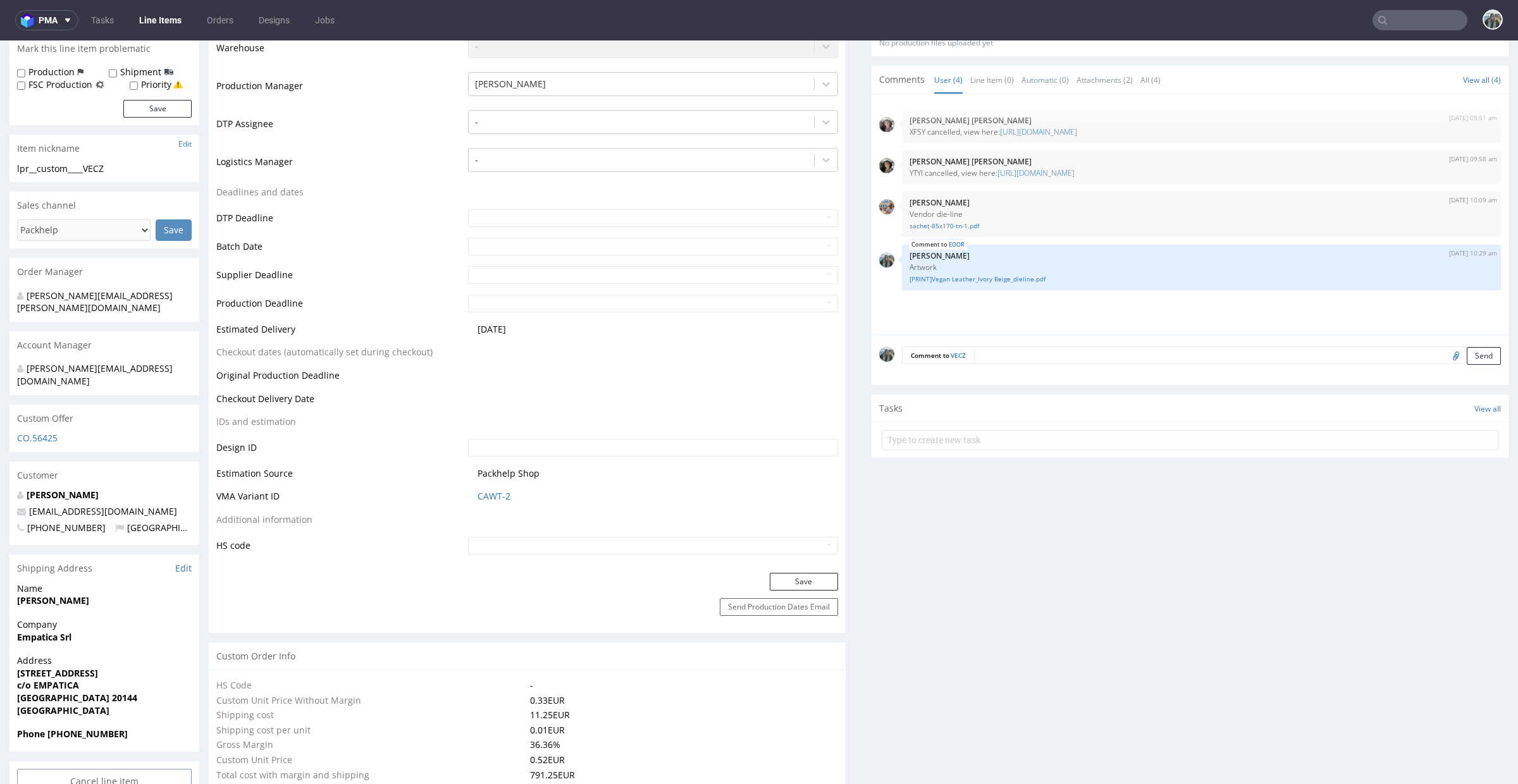
click at [1446, 360] on input "file" at bounding box center [1454, 356] width 18 height 17
type input "C:\fakepath\[PRINT]Vegan Leather_Midnight black _dieline.pdf"
click at [1154, 365] on div "Comment to VECZ Send" at bounding box center [1190, 360] width 637 height 51
click at [1159, 361] on textarea at bounding box center [1237, 355] width 527 height 18
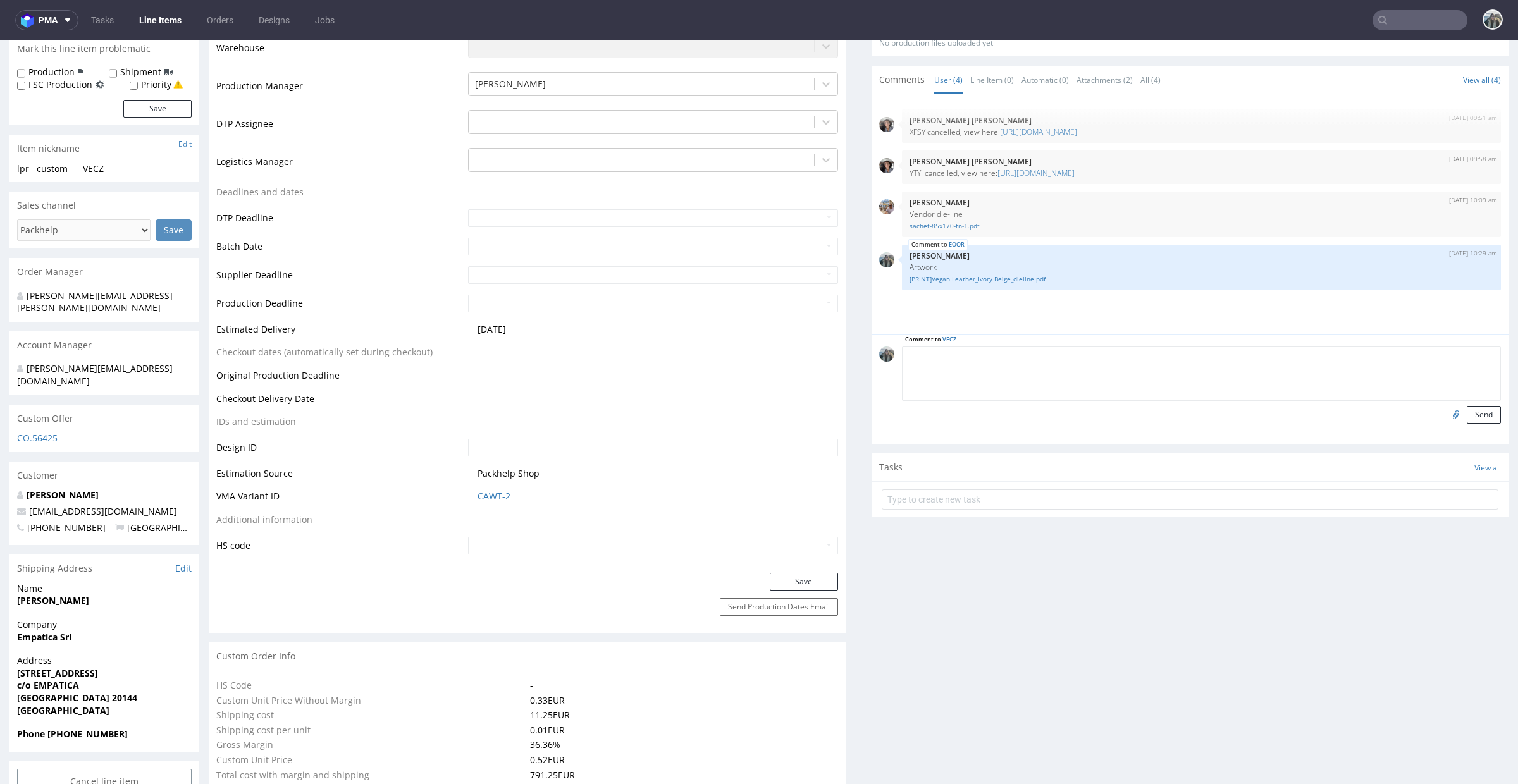
paste textarea "Artwork"
type textarea "Artwork"
click at [1470, 420] on button "Send" at bounding box center [1484, 414] width 34 height 18
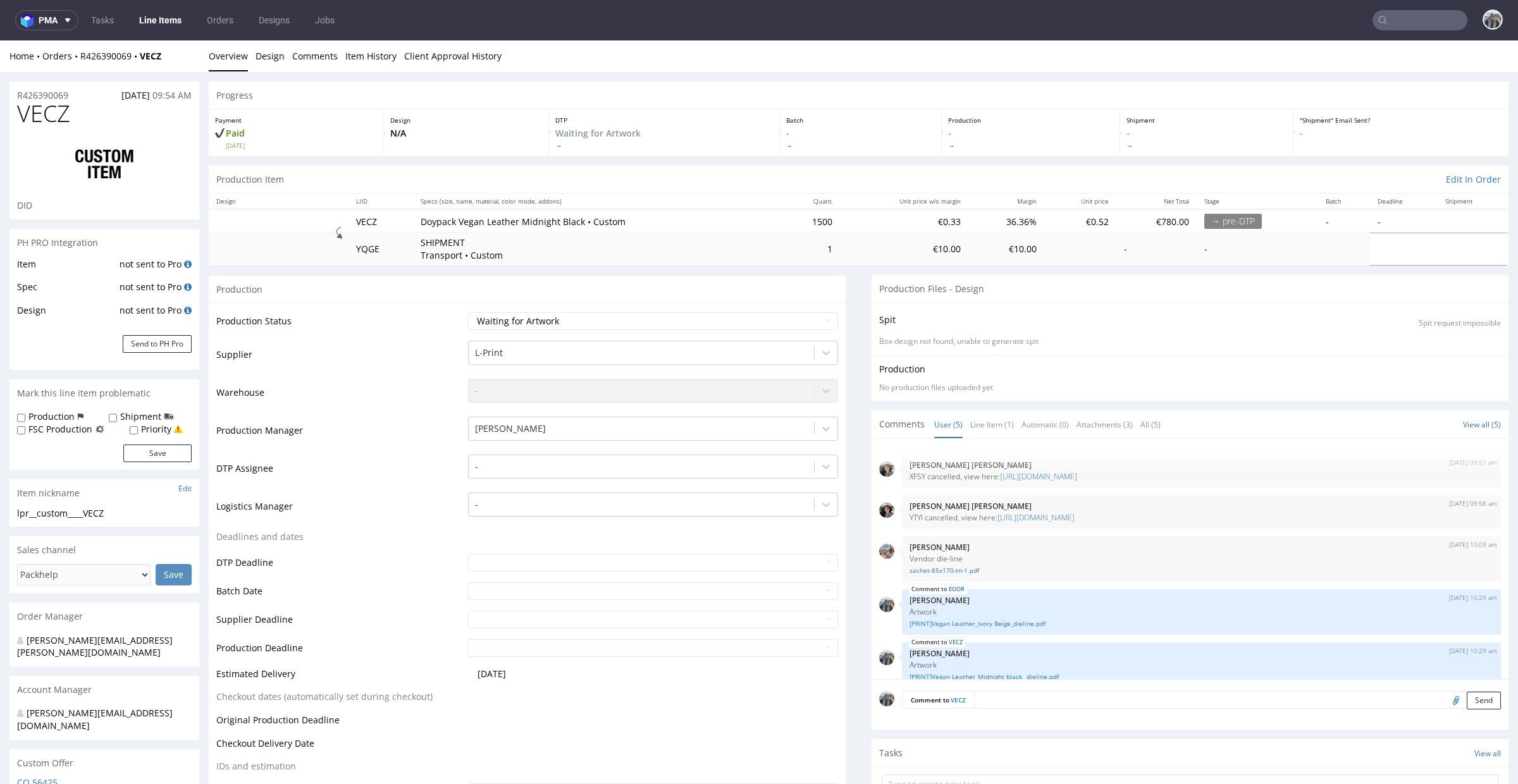
scroll to position [17, 0]
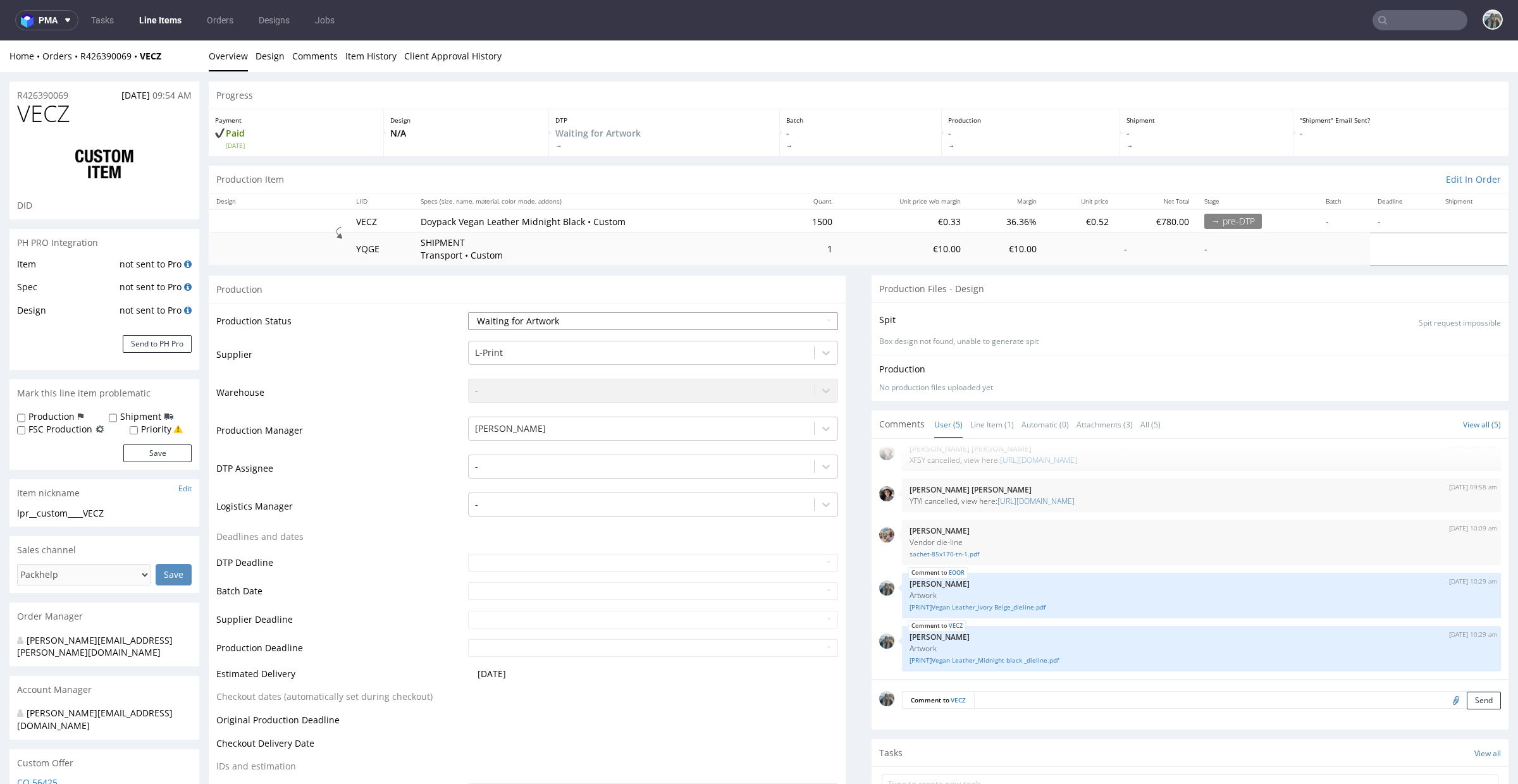
click at [570, 318] on select "Waiting for Artwork Waiting for Diecut Waiting for Mockup Waiting for DTP Waiti…" at bounding box center [653, 321] width 370 height 18
select select "dtp_waiting_for_check"
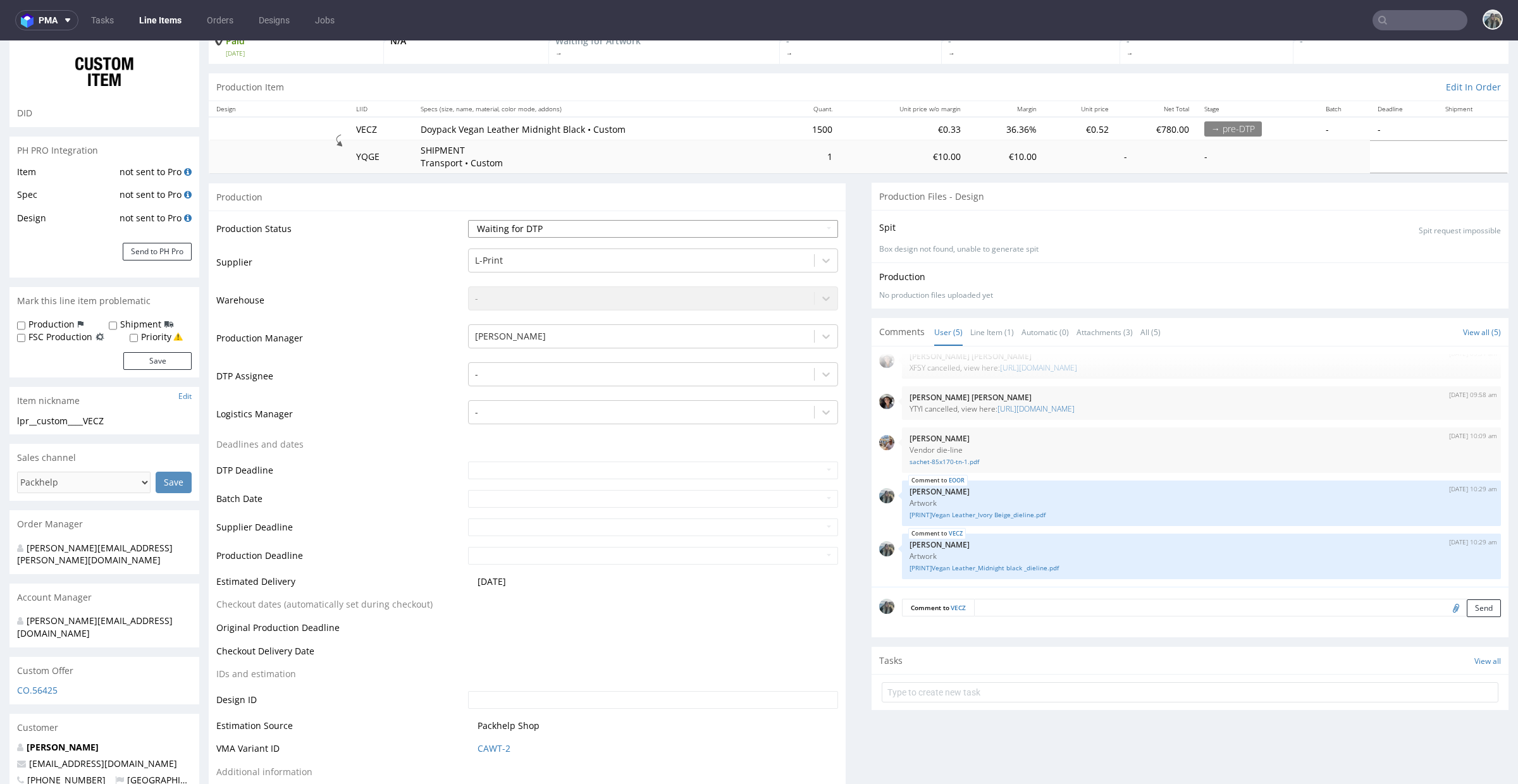
scroll to position [406, 0]
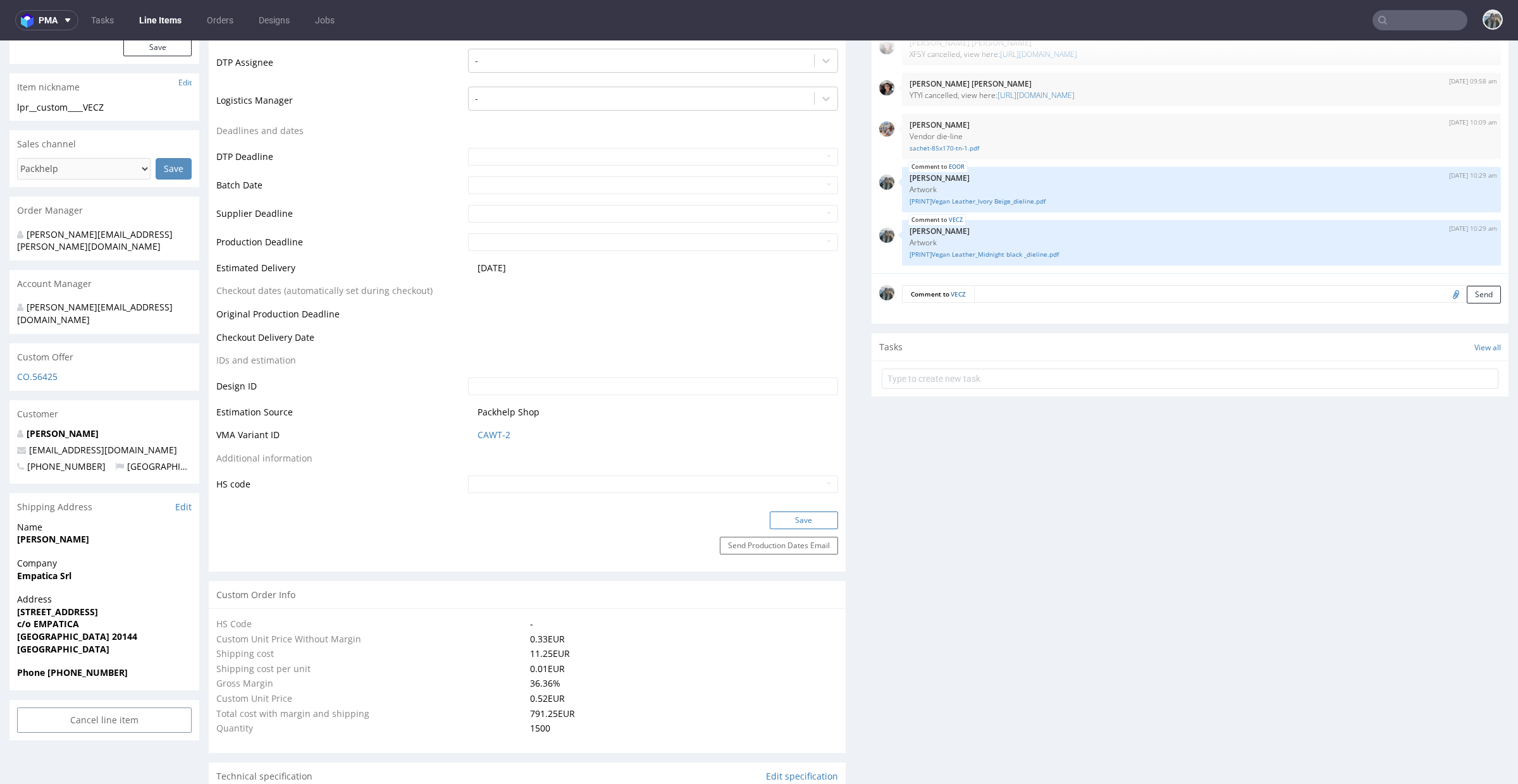
click at [797, 515] on button "Save" at bounding box center [804, 520] width 69 height 18
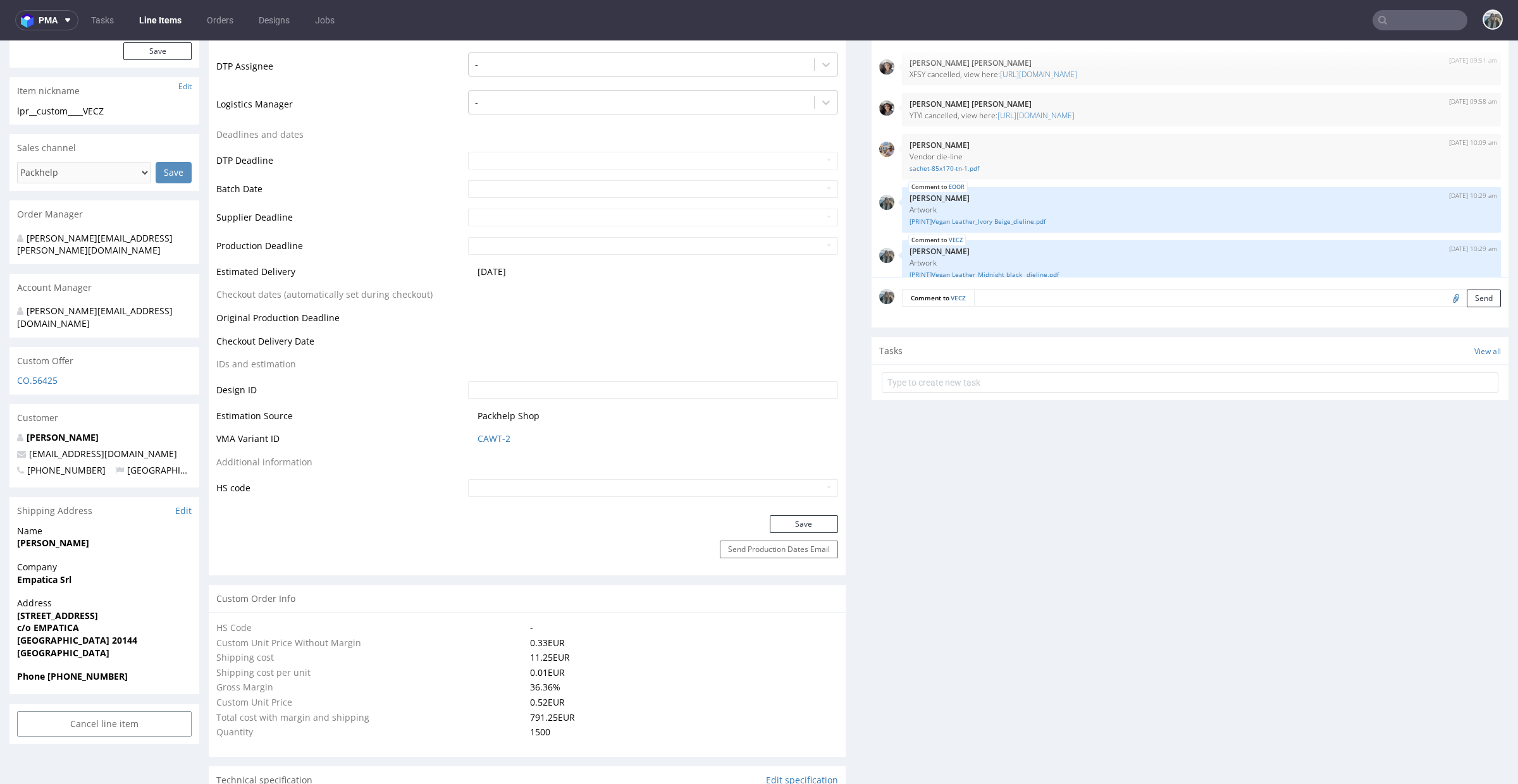
scroll to position [122, 0]
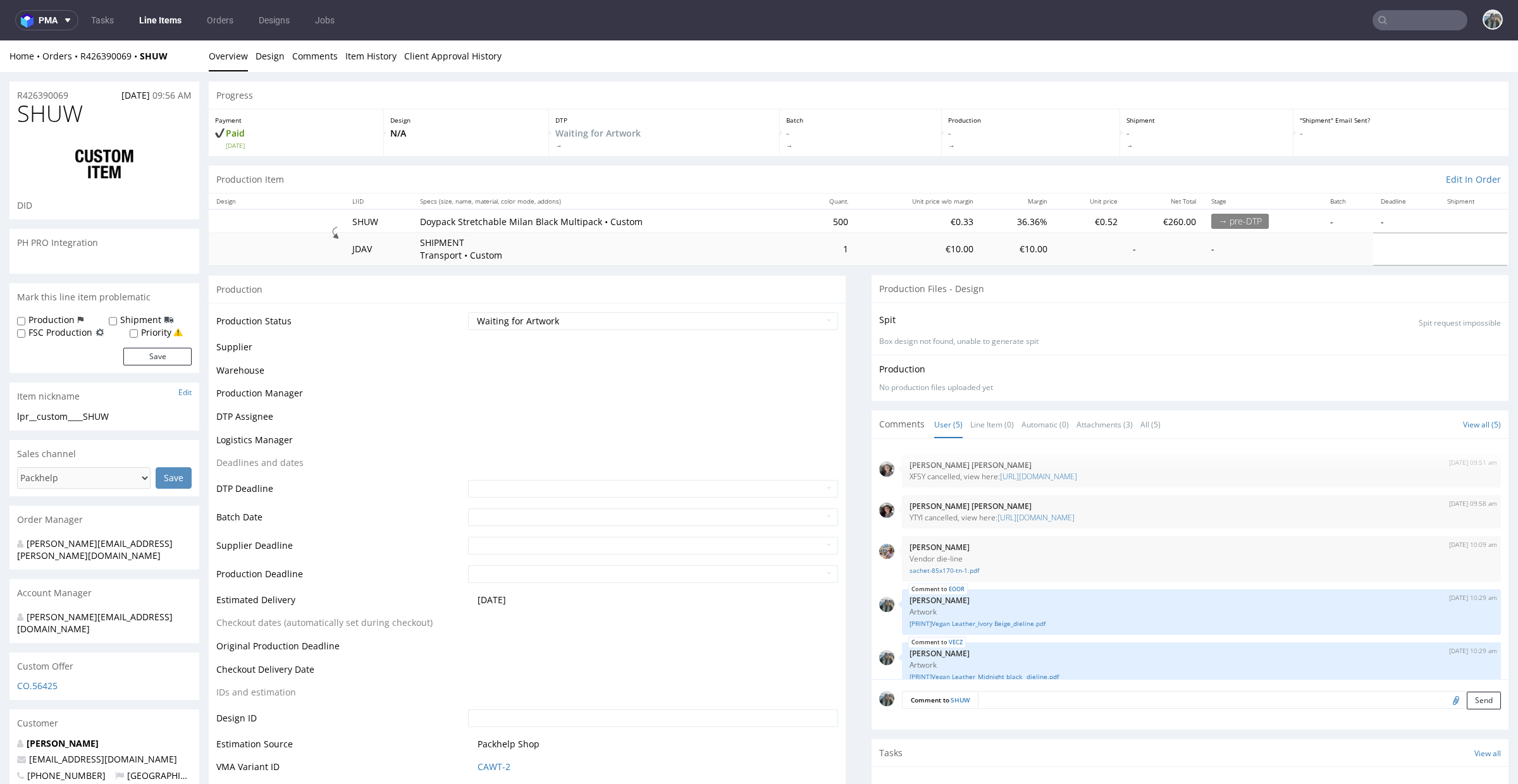
scroll to position [17, 0]
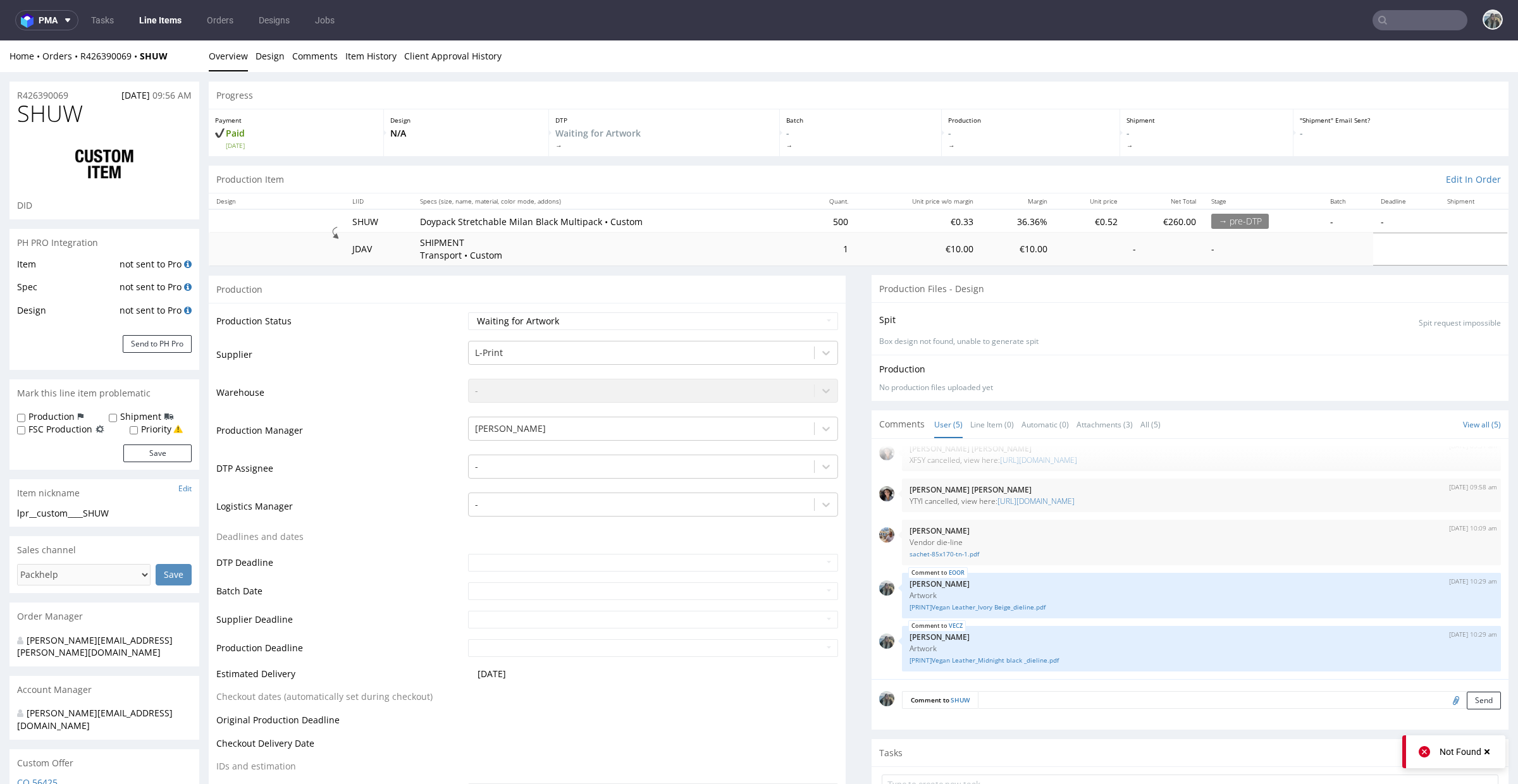
click at [1446, 699] on input "file" at bounding box center [1454, 700] width 18 height 17
type input "C:\fakepath\[PRINT]Multipack-Stretchable Band - milan black - PKG-0002594REV1.0…"
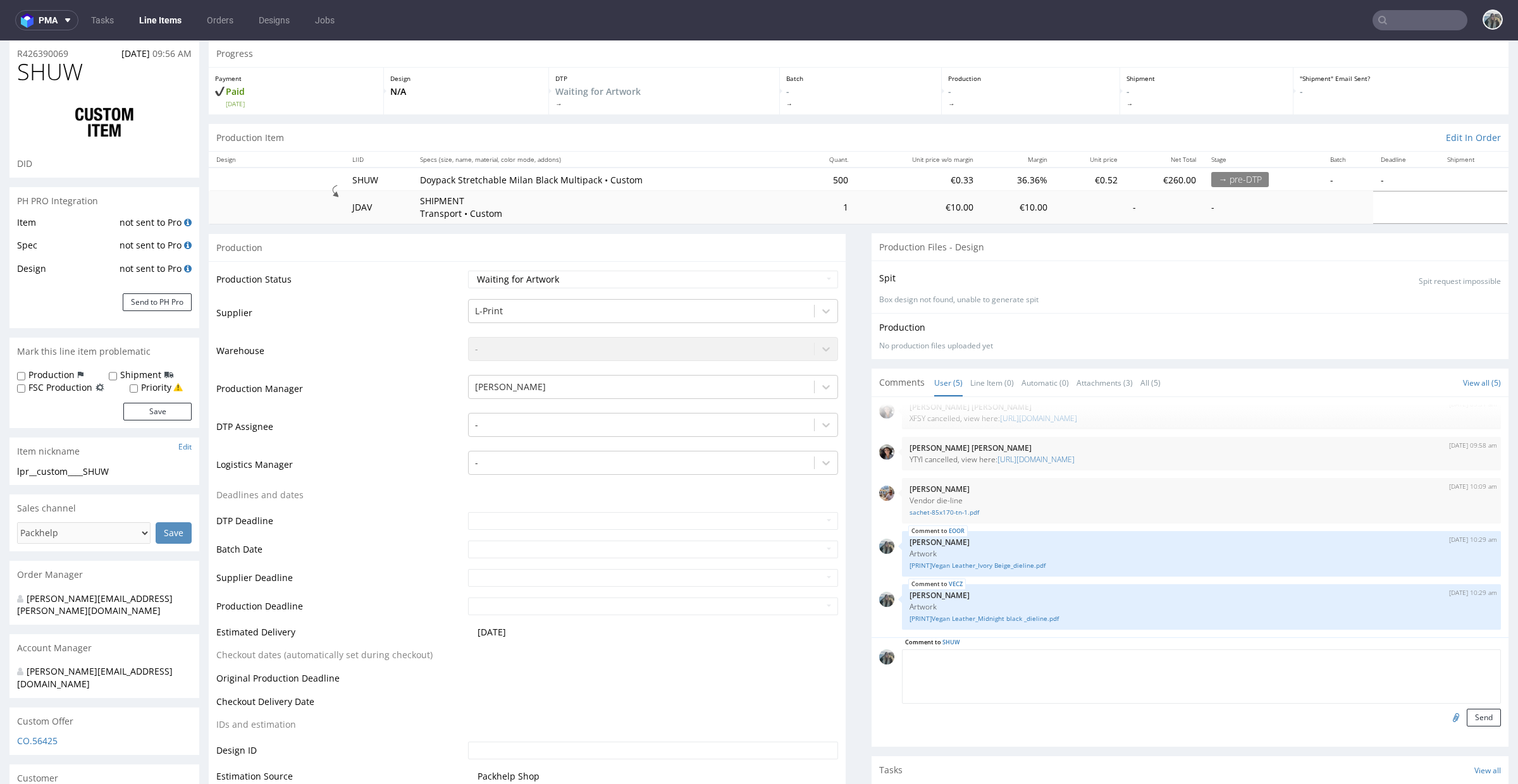
click at [1226, 653] on textarea at bounding box center [1201, 677] width 599 height 54
paste textarea "Artwork"
type textarea "Artwork"
click at [1477, 727] on div "Comment to SHUW Artwork Send" at bounding box center [1190, 692] width 637 height 110
click at [1467, 720] on button "Send" at bounding box center [1484, 717] width 34 height 18
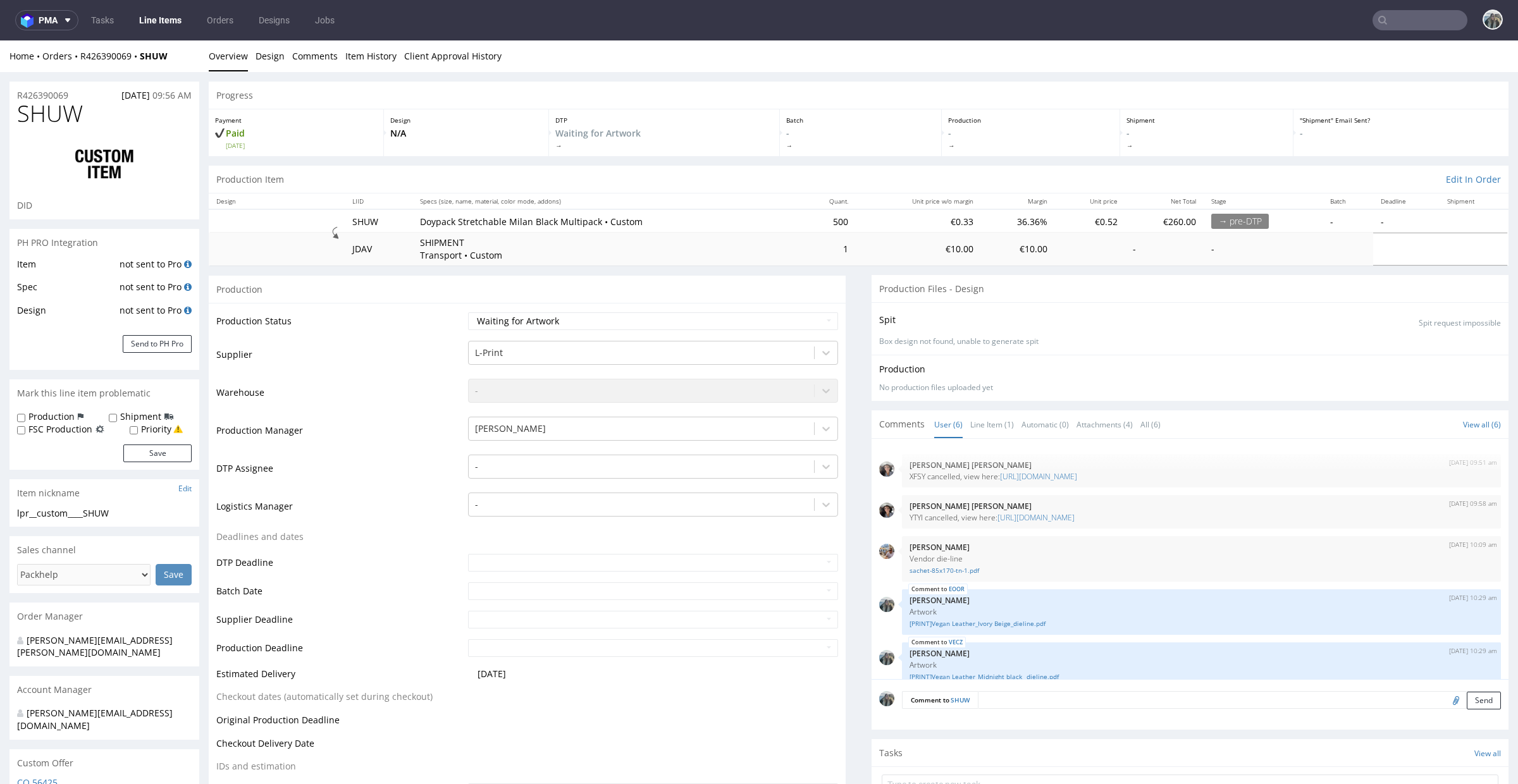
scroll to position [69, 0]
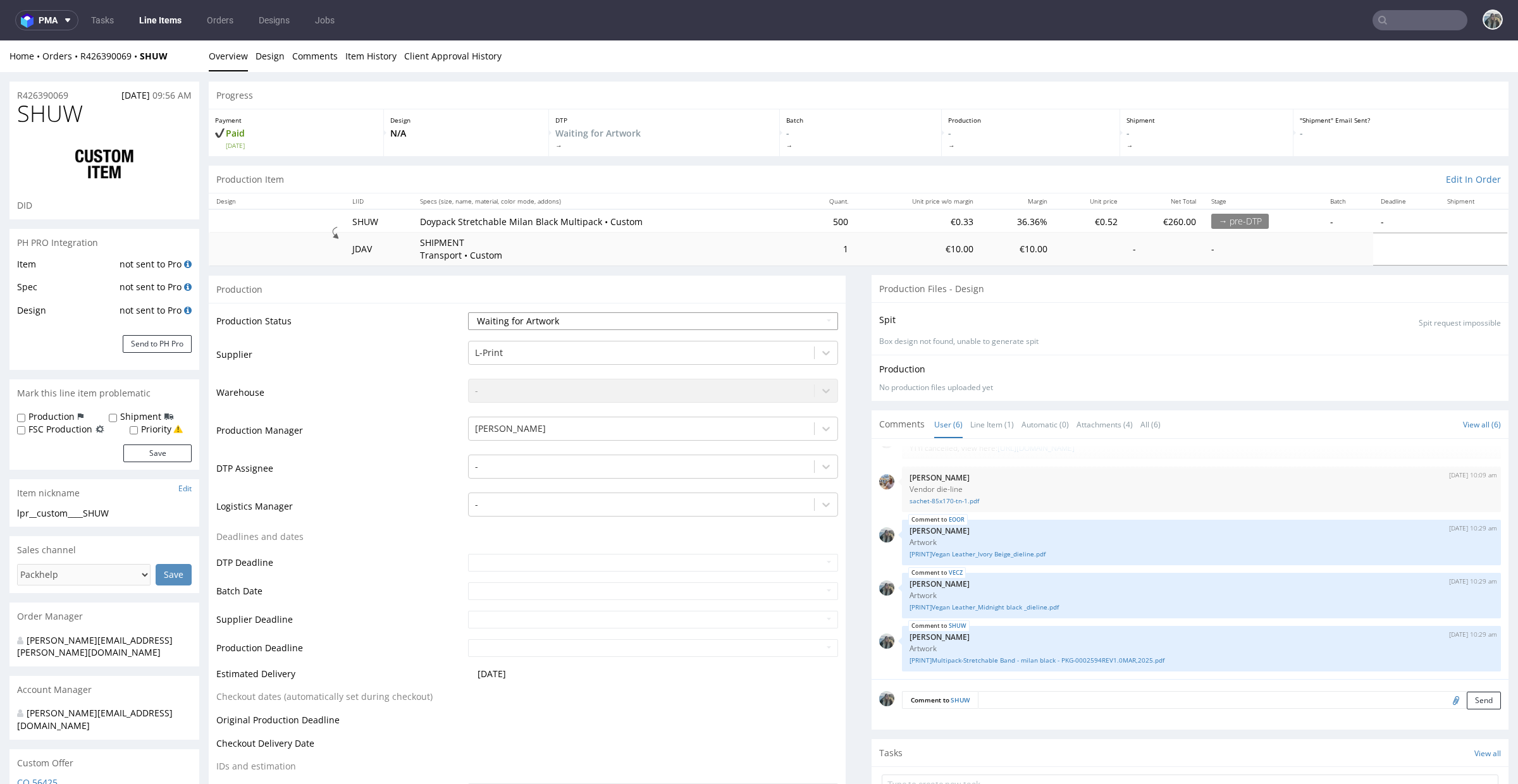
click at [702, 326] on select "Waiting for Artwork Waiting for Diecut Waiting for Mockup Waiting for DTP Waiti…" at bounding box center [653, 321] width 370 height 18
select select "dtp_waiting_for_check"
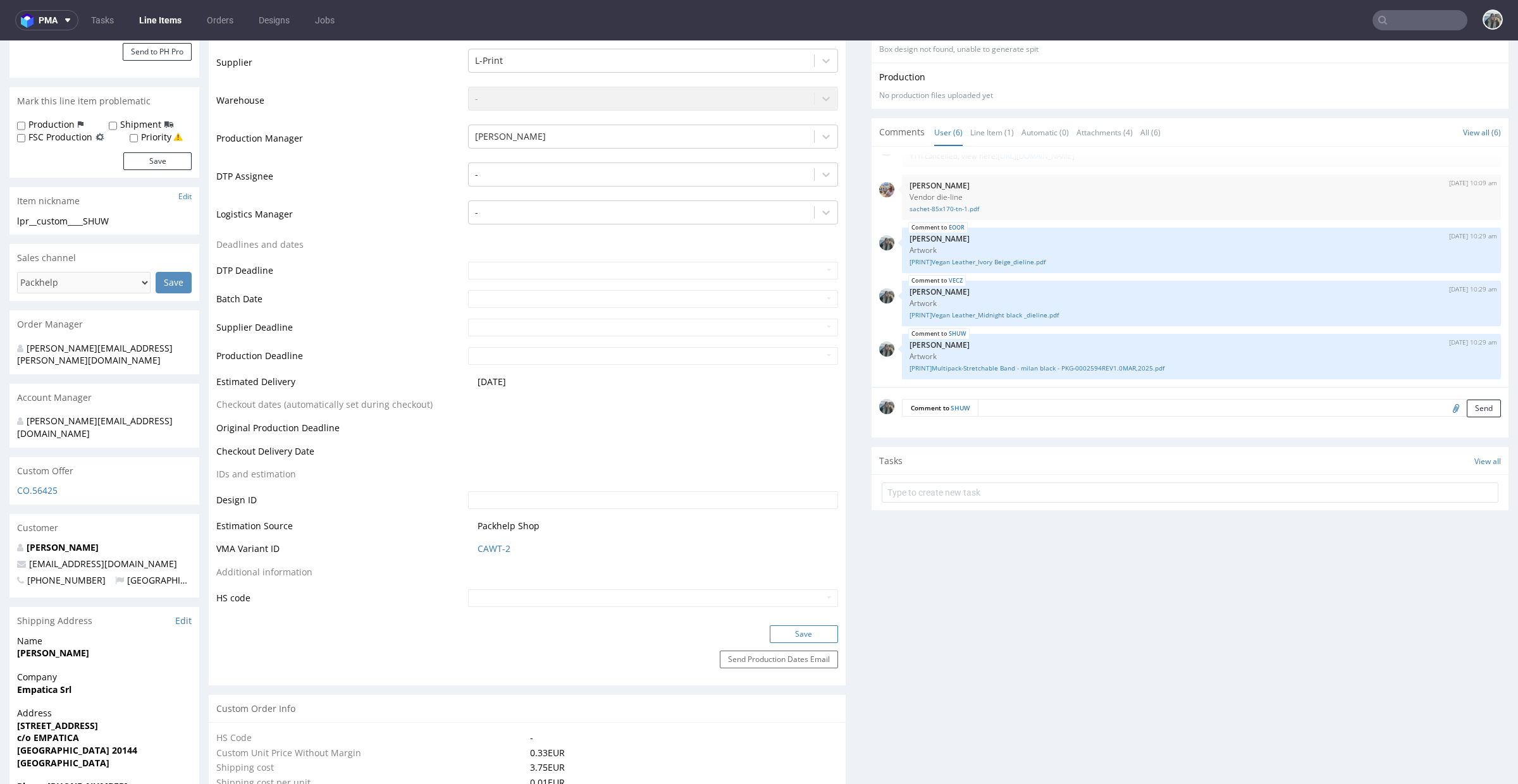
click at [799, 634] on button "Save" at bounding box center [804, 634] width 69 height 18
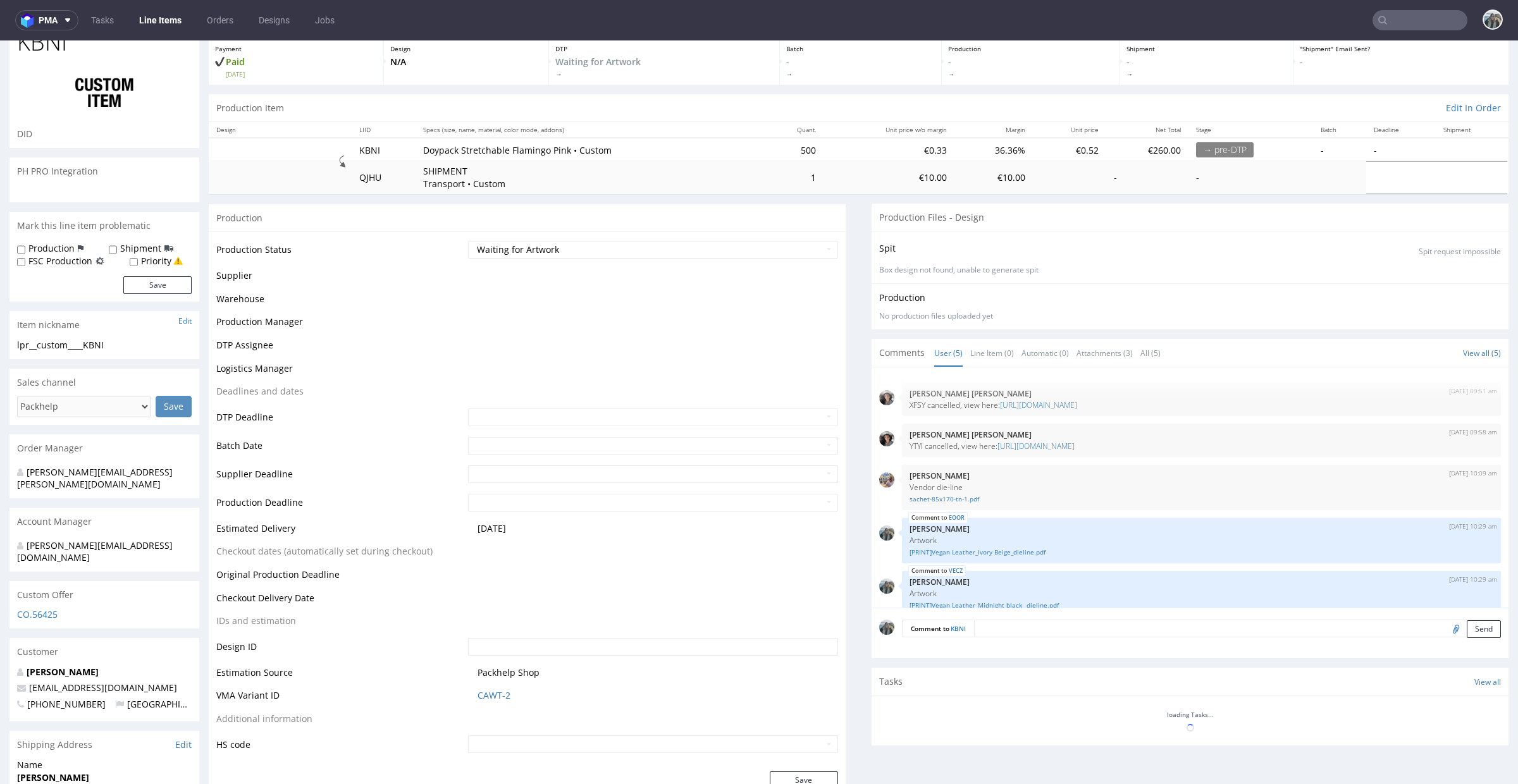
scroll to position [17, 0]
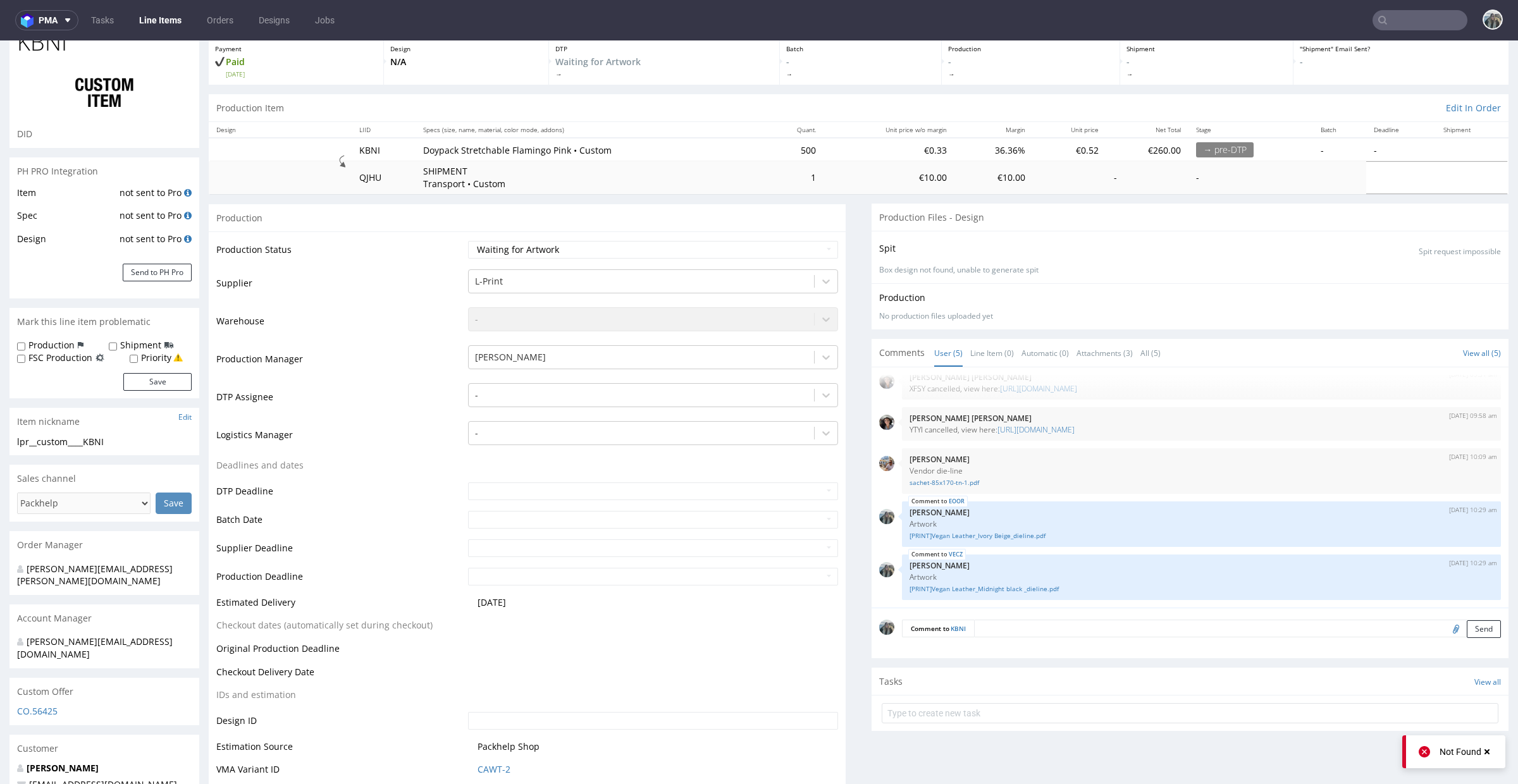
click at [1446, 627] on input "file" at bounding box center [1454, 629] width 18 height 17
type input "C:\fakepath\[PRINT]Stretchable Band_FlamingoPink_R520825252__dieline.pdf"
click at [1095, 633] on textarea at bounding box center [1237, 628] width 527 height 18
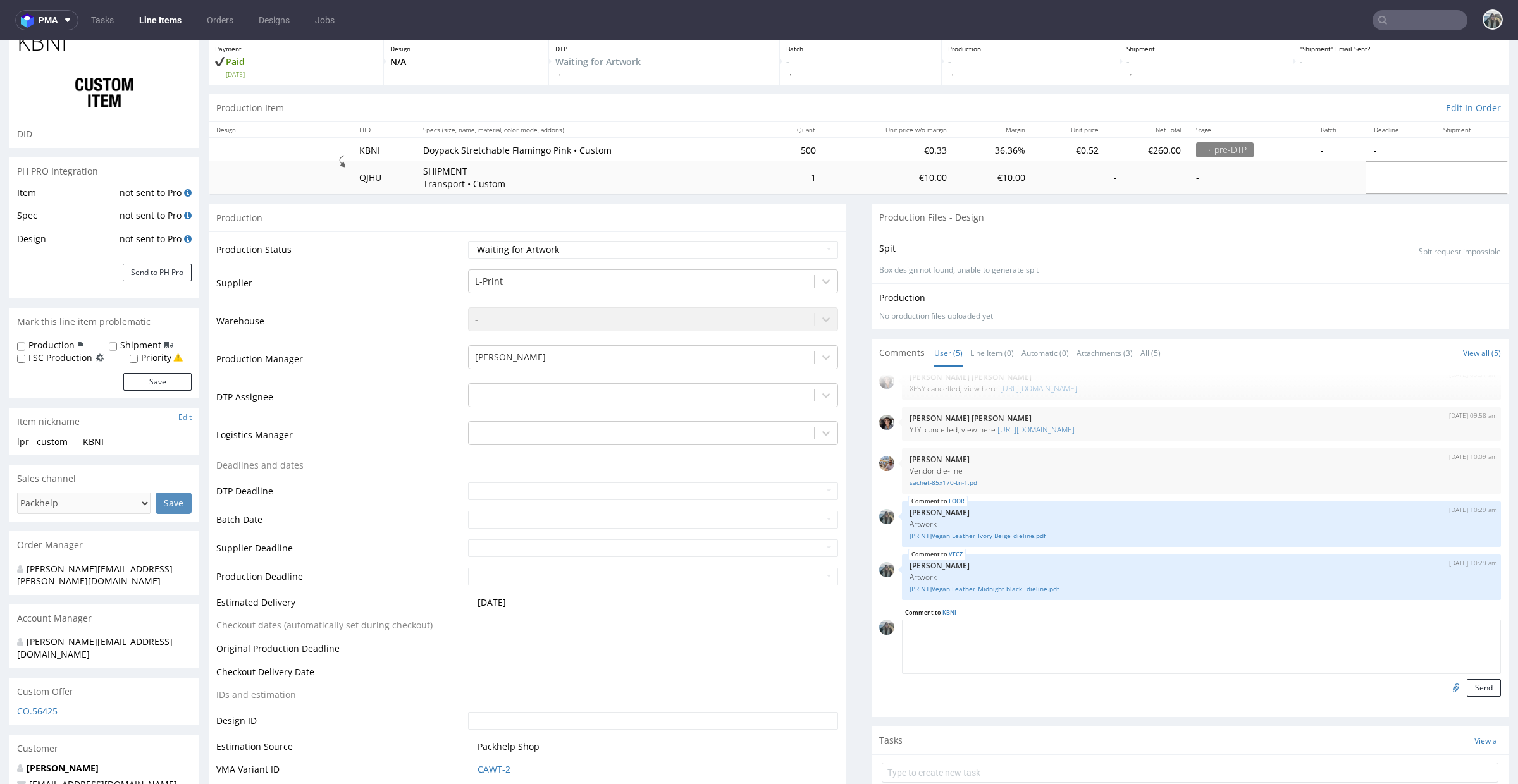
paste textarea "Artwork"
type textarea "Artwork"
click at [1471, 689] on button "Send" at bounding box center [1484, 687] width 34 height 18
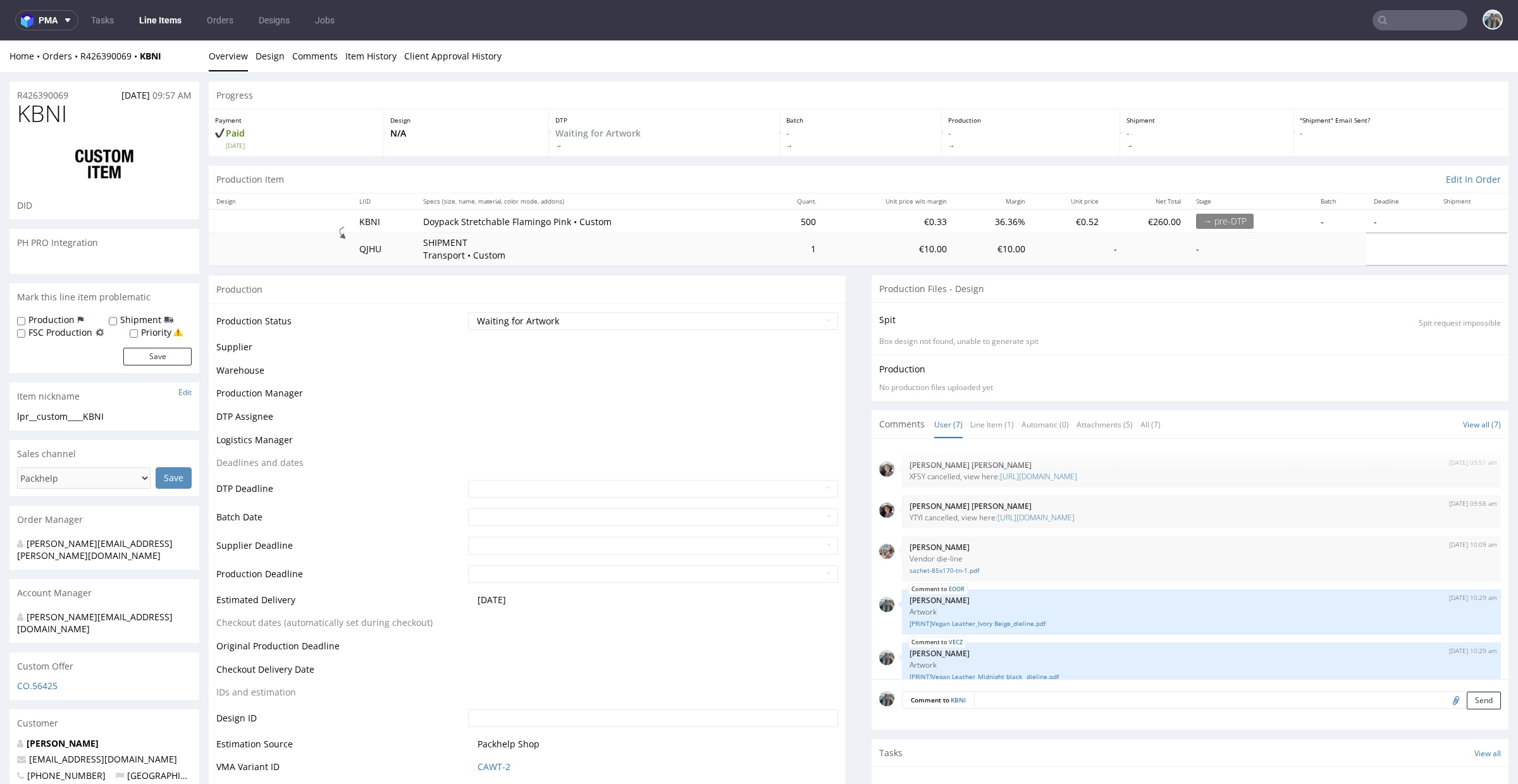
scroll to position [122, 0]
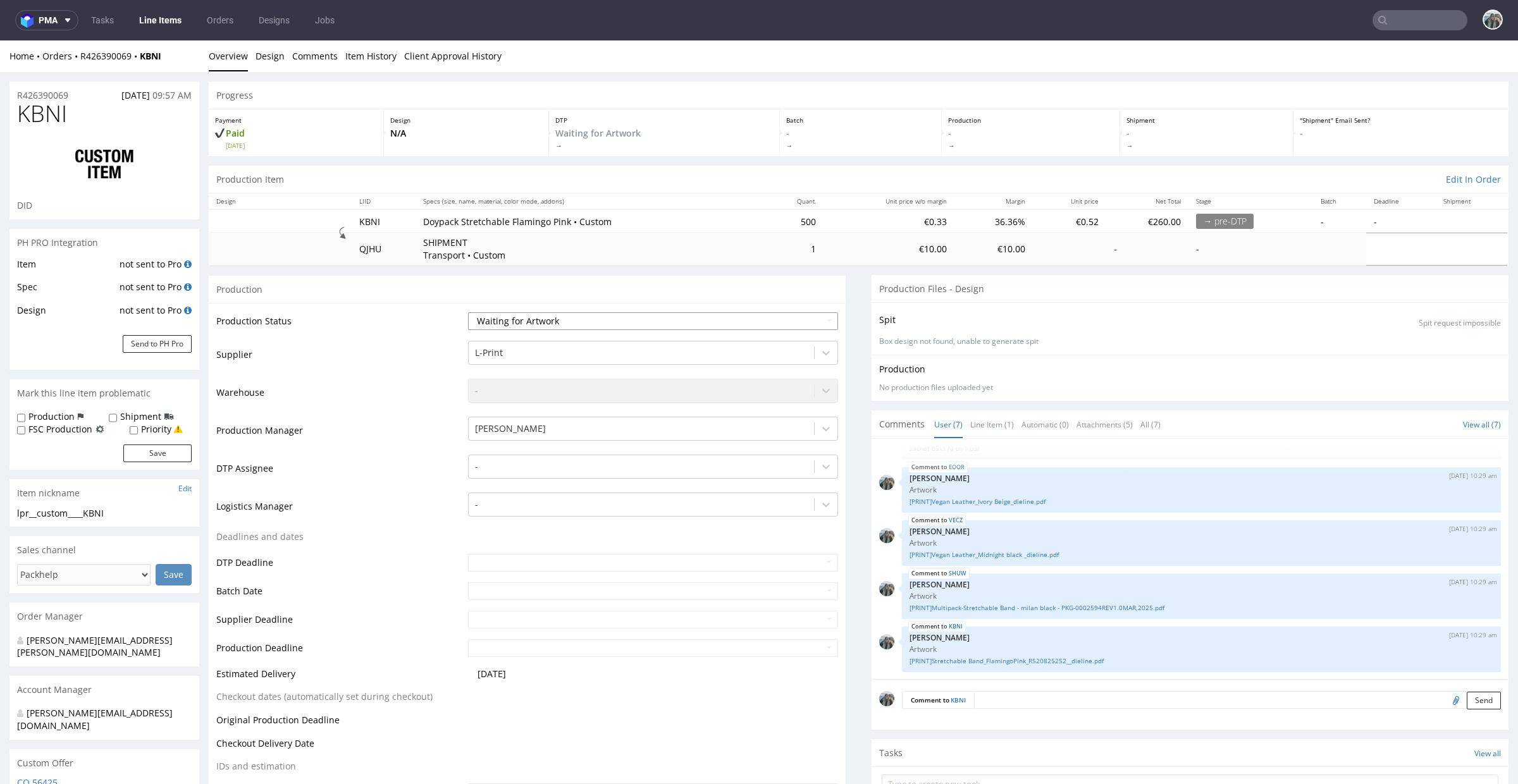
click at [599, 320] on select "Waiting for Artwork Waiting for Diecut Waiting for Mockup Waiting for DTP Waiti…" at bounding box center [653, 321] width 370 height 18
select select "dtp_waiting_for_check"
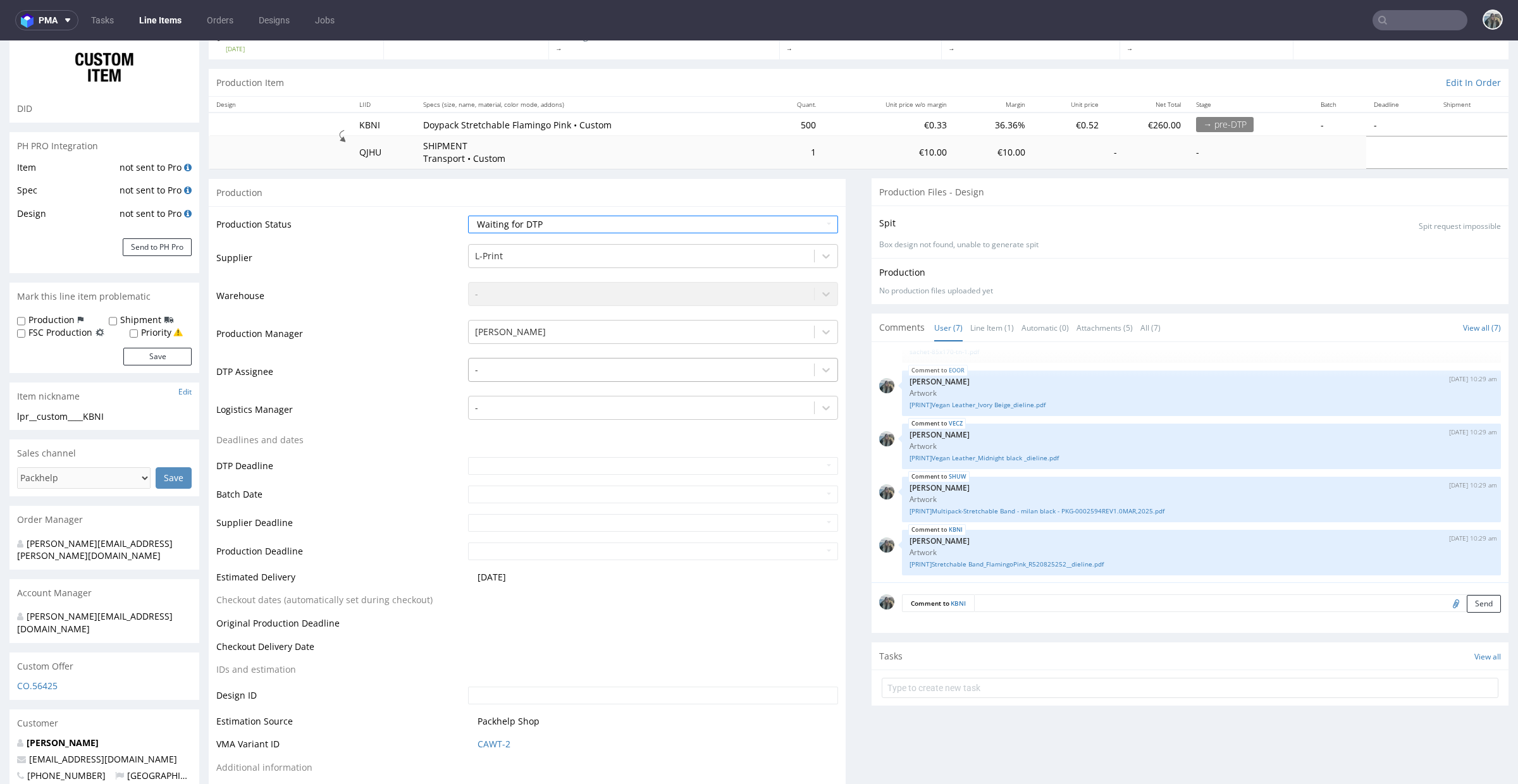
scroll to position [391, 0]
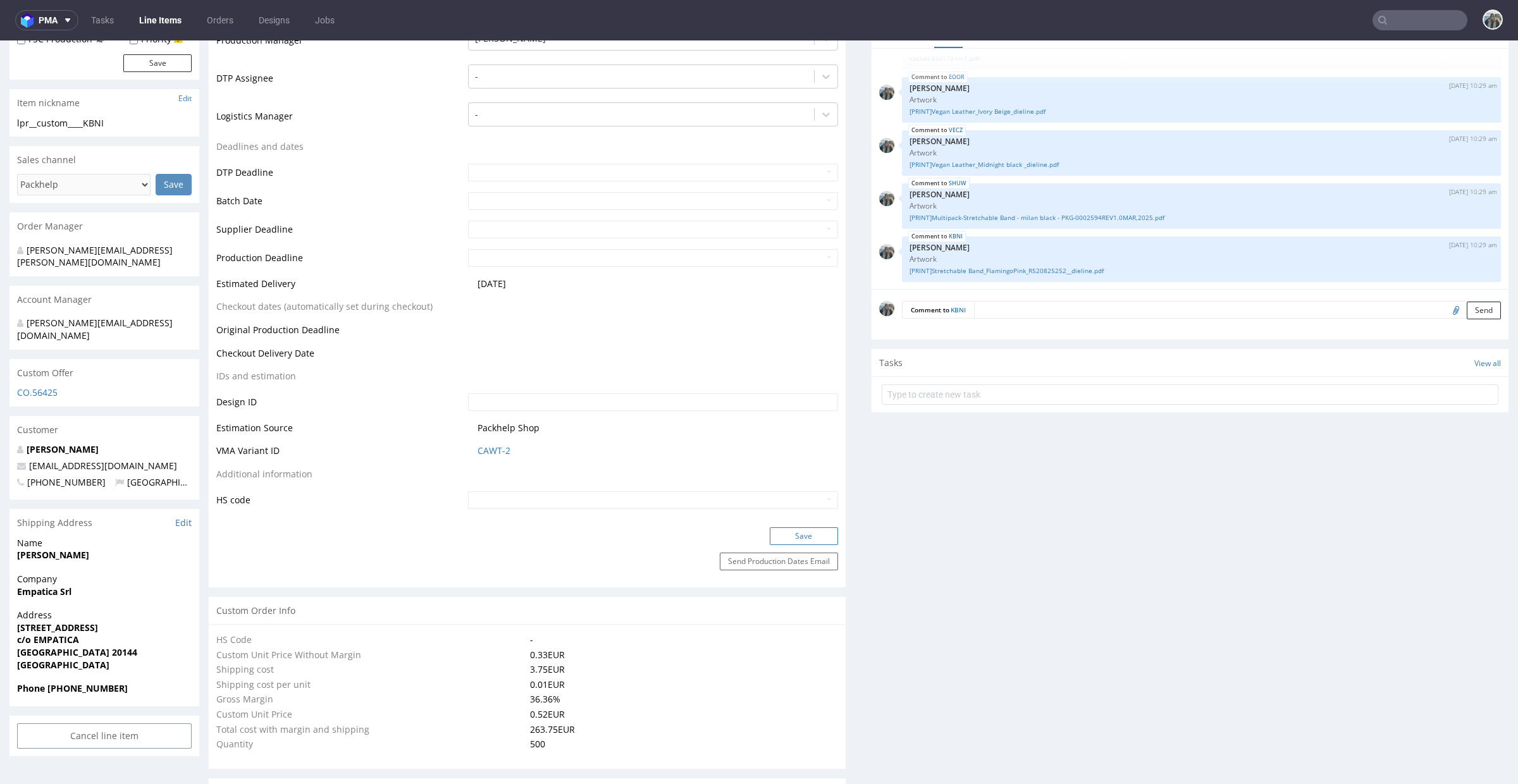
click at [793, 529] on button "Save" at bounding box center [804, 536] width 69 height 18
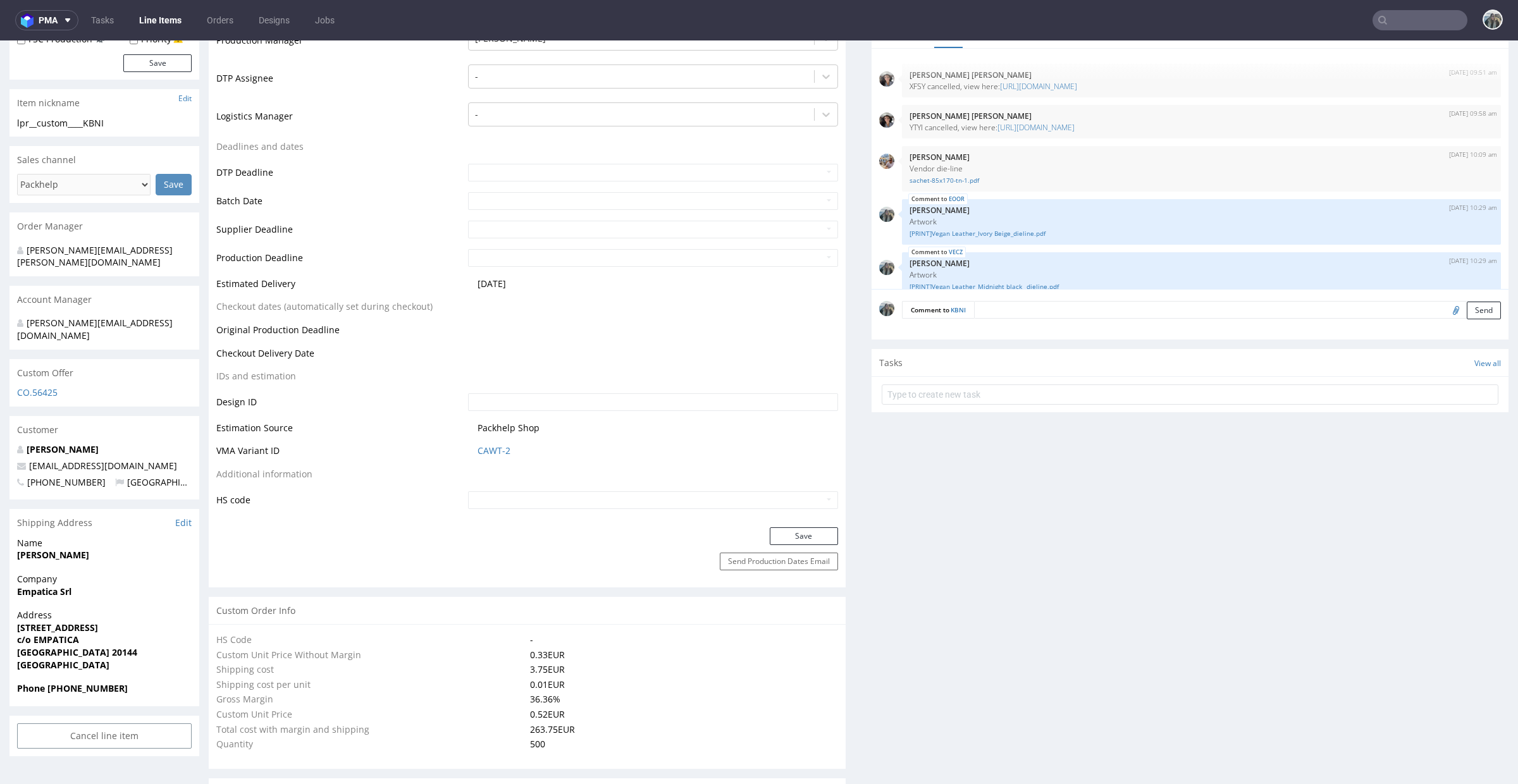
scroll to position [122, 0]
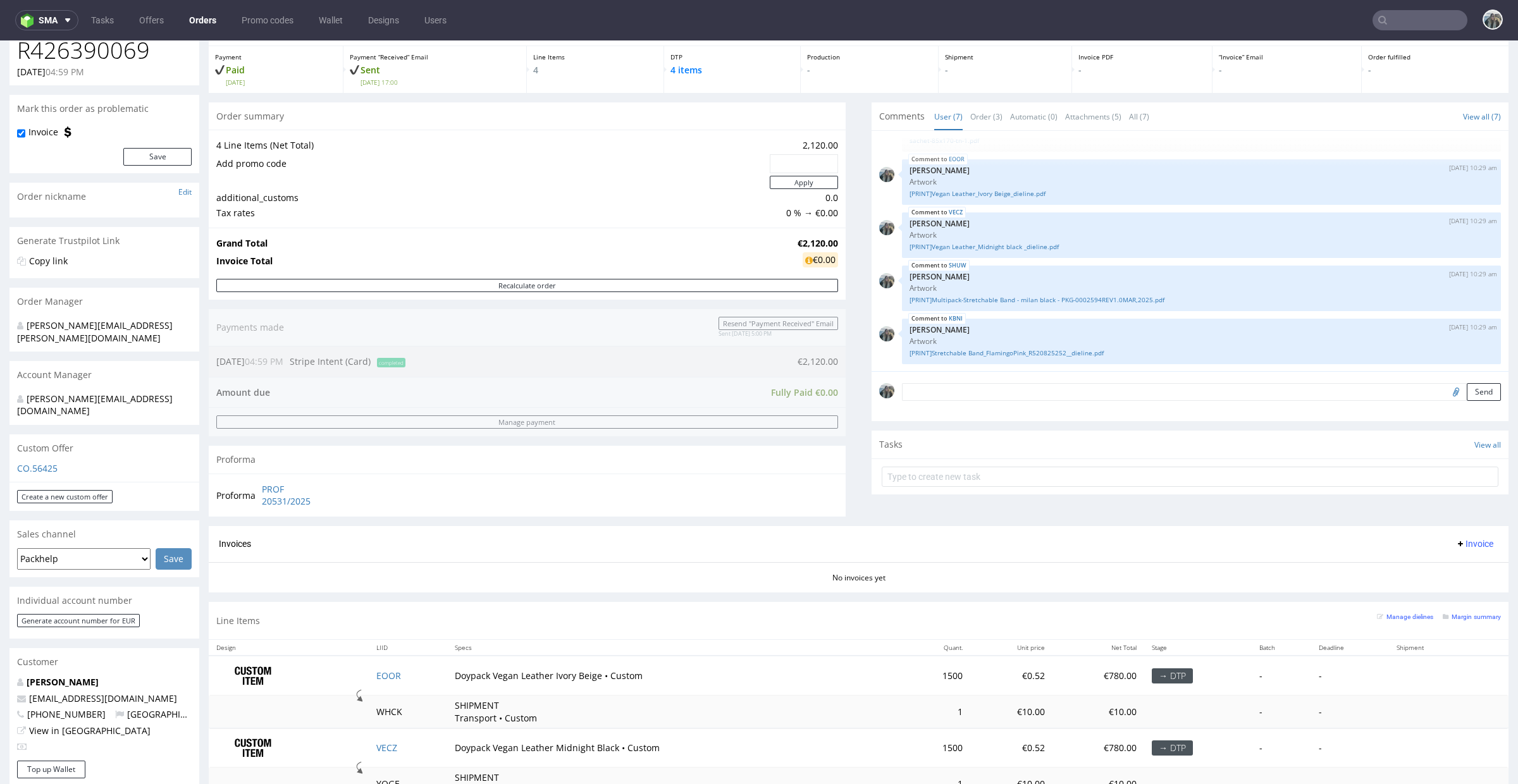
scroll to position [322, 0]
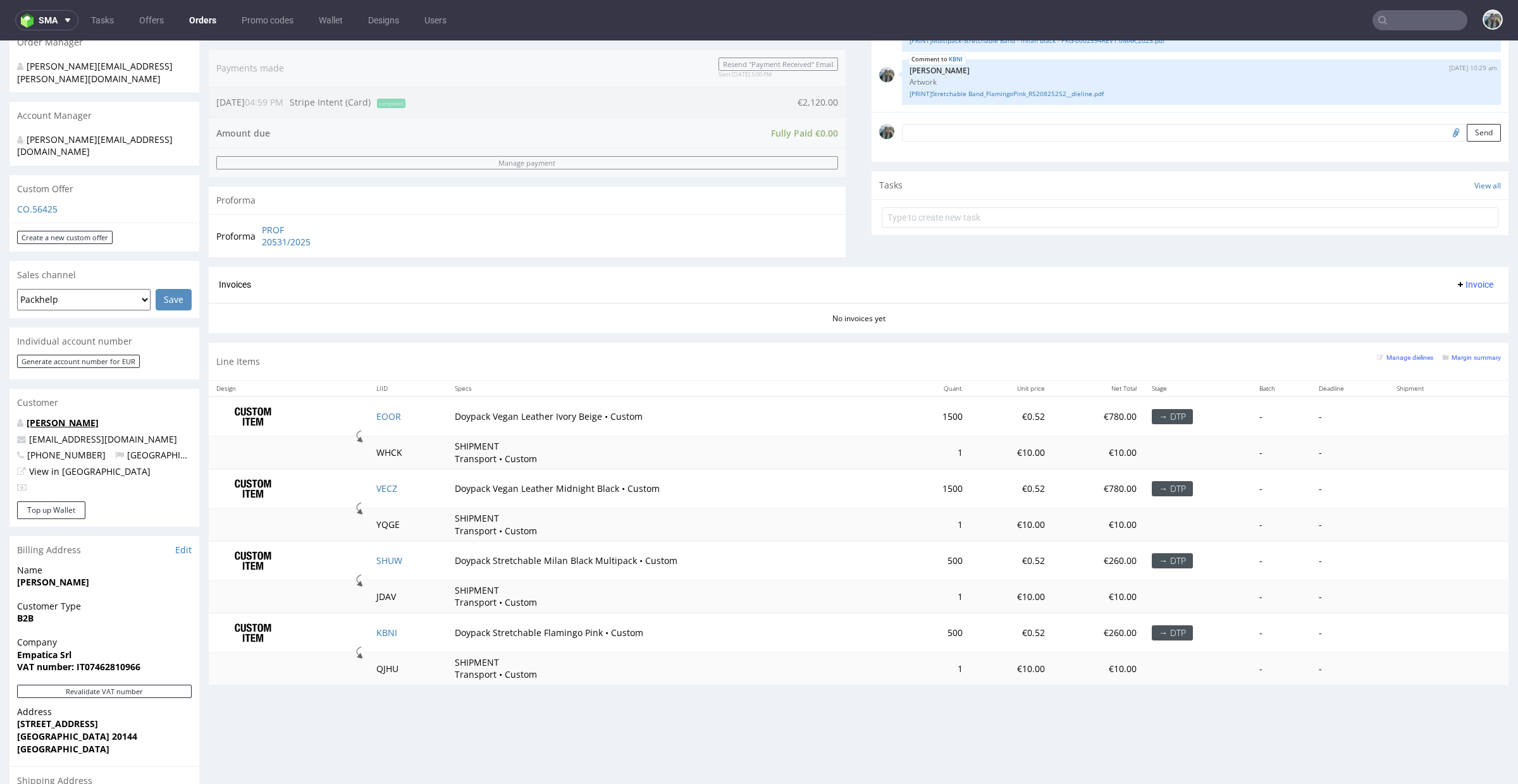
click at [62, 417] on link "Matteo Lai" at bounding box center [62, 423] width 72 height 12
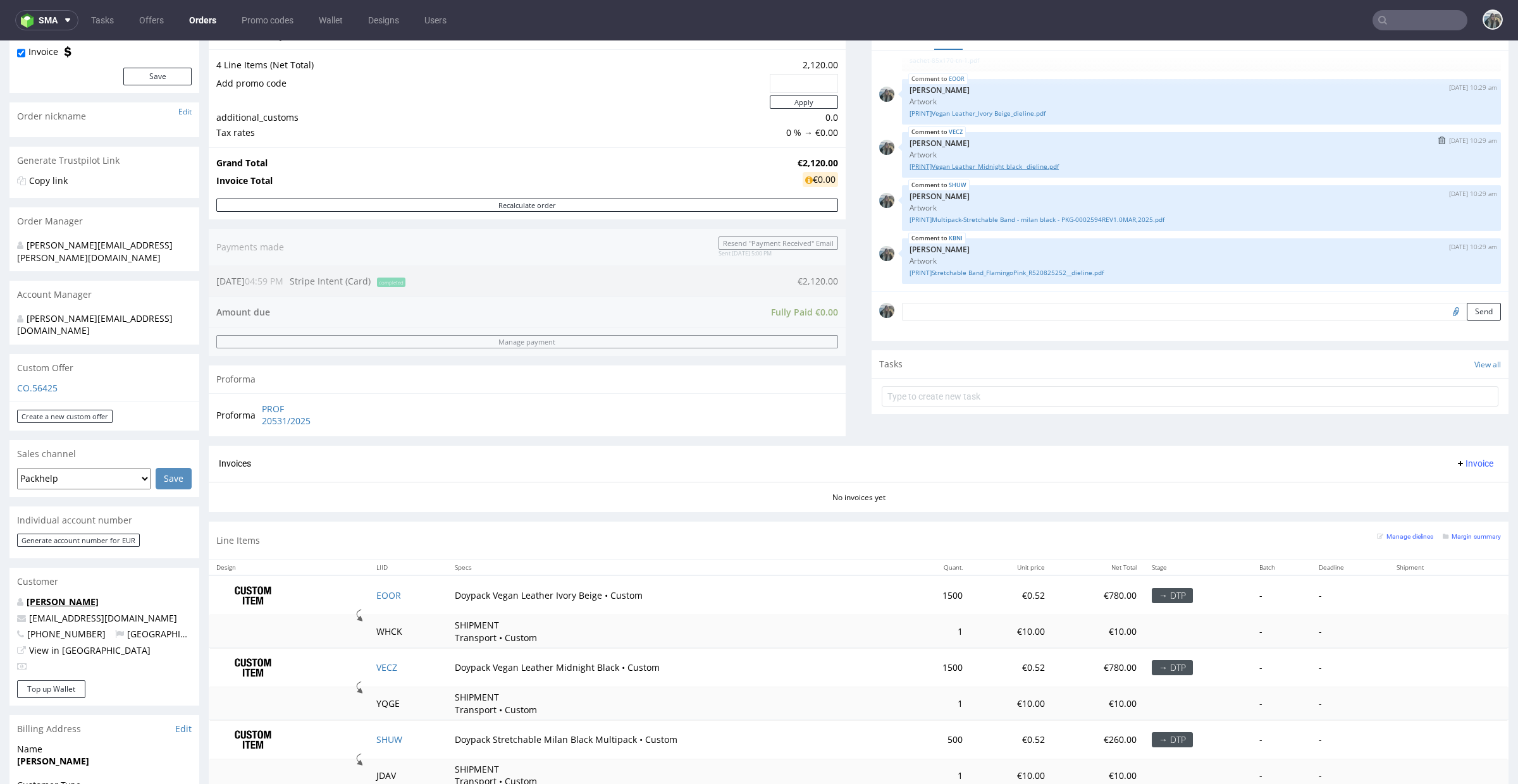
scroll to position [55, 0]
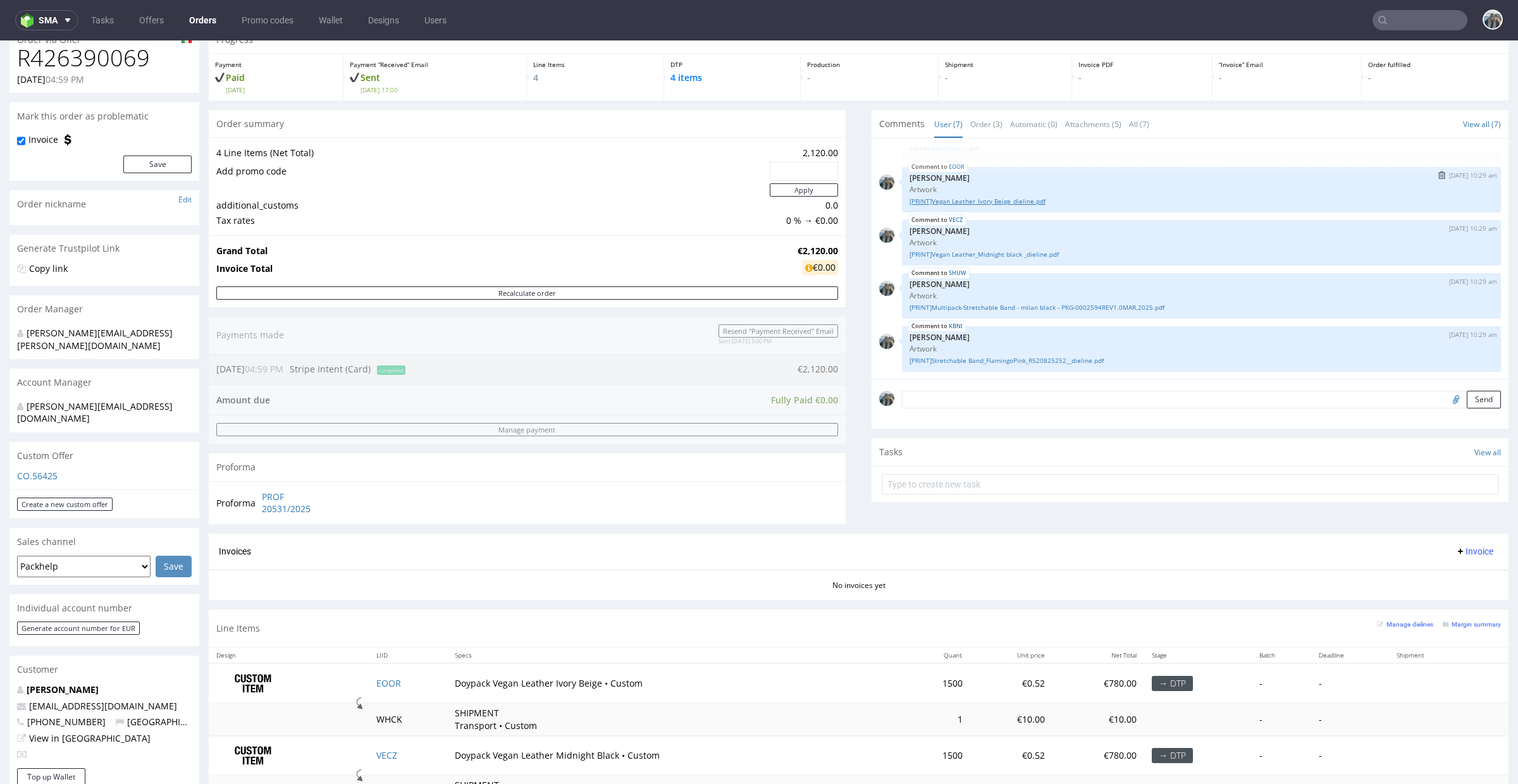
click at [990, 202] on link "[PRINT]Vegan Leather_Ivory Beige_dieline.pdf" at bounding box center [1201, 201] width 584 height 9
click at [990, 254] on link "[PRINT]Vegan Leather_Midnight black _dieline.pdf" at bounding box center [1201, 254] width 584 height 9
click at [989, 312] on div "SHUW 26th Sep 25 | 10:29 am Zeniuk Magdalena Artwork [PRINT]Multipack-Stretchab…" at bounding box center [1201, 296] width 599 height 45
click at [997, 308] on link "[PRINT]Multipack-Stretchable Band - milan black - PKG-0002594REV1.0MAR,2025.pdf" at bounding box center [1201, 308] width 584 height 9
click at [997, 361] on link "[PRINT]Stretchable Band_FlamingoPink_R520825252__dieline.pdf" at bounding box center [1201, 361] width 584 height 9
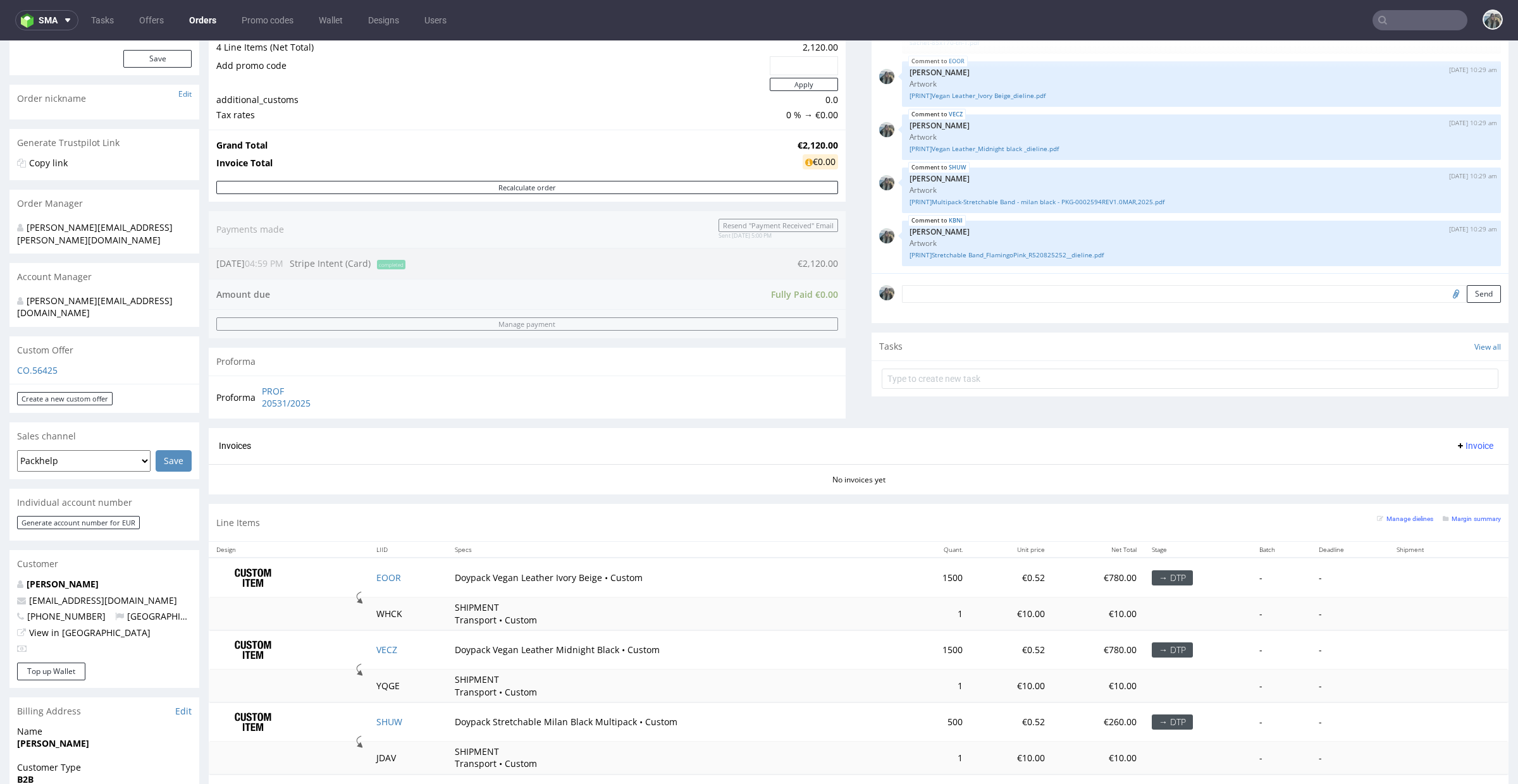
scroll to position [493, 0]
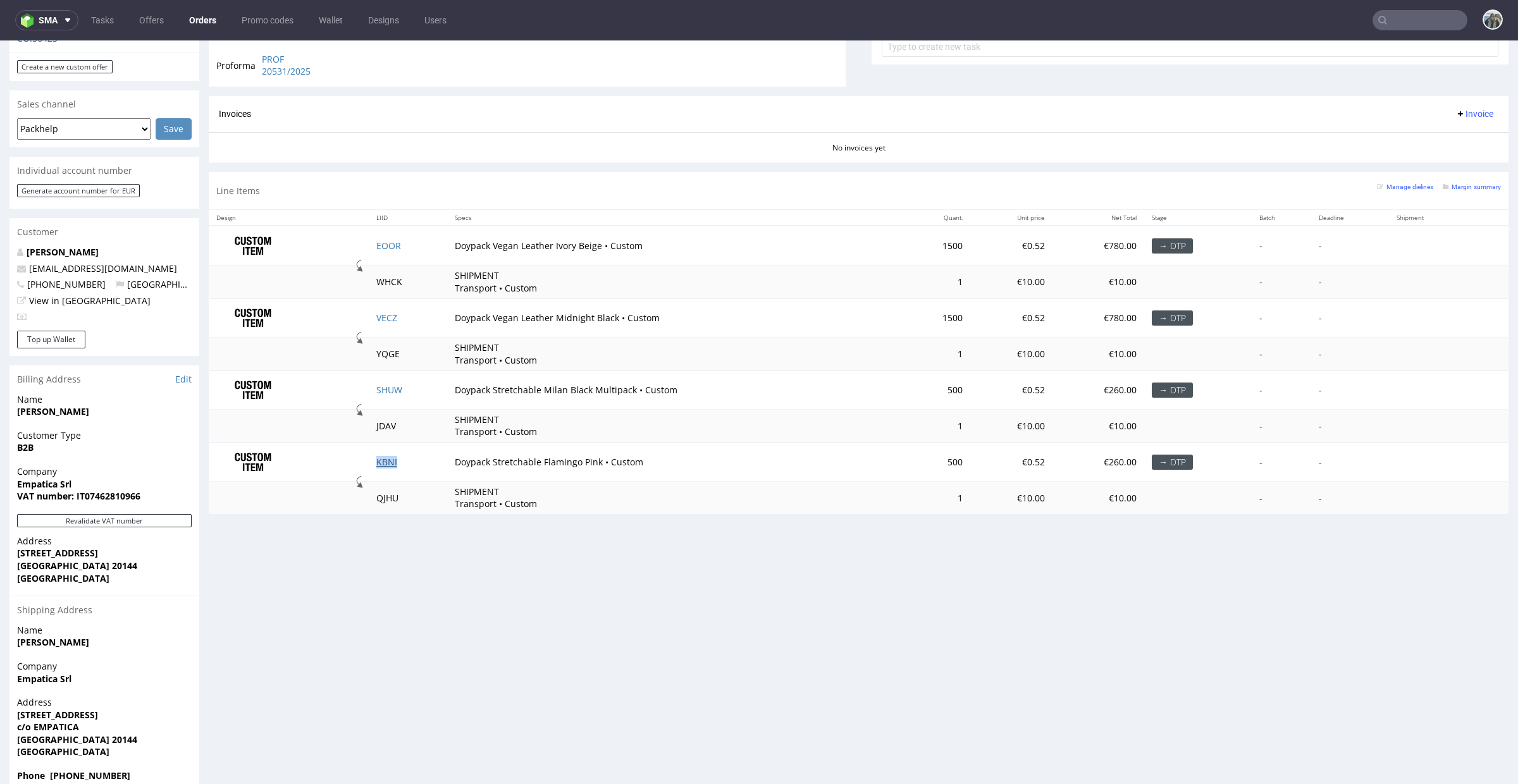
click at [382, 465] on link "KBNI" at bounding box center [387, 462] width 21 height 12
click at [378, 469] on td "KBNI" at bounding box center [409, 462] width 79 height 39
click at [393, 469] on td "KBNI" at bounding box center [409, 462] width 79 height 39
click at [382, 469] on td "KBNI" at bounding box center [409, 462] width 79 height 39
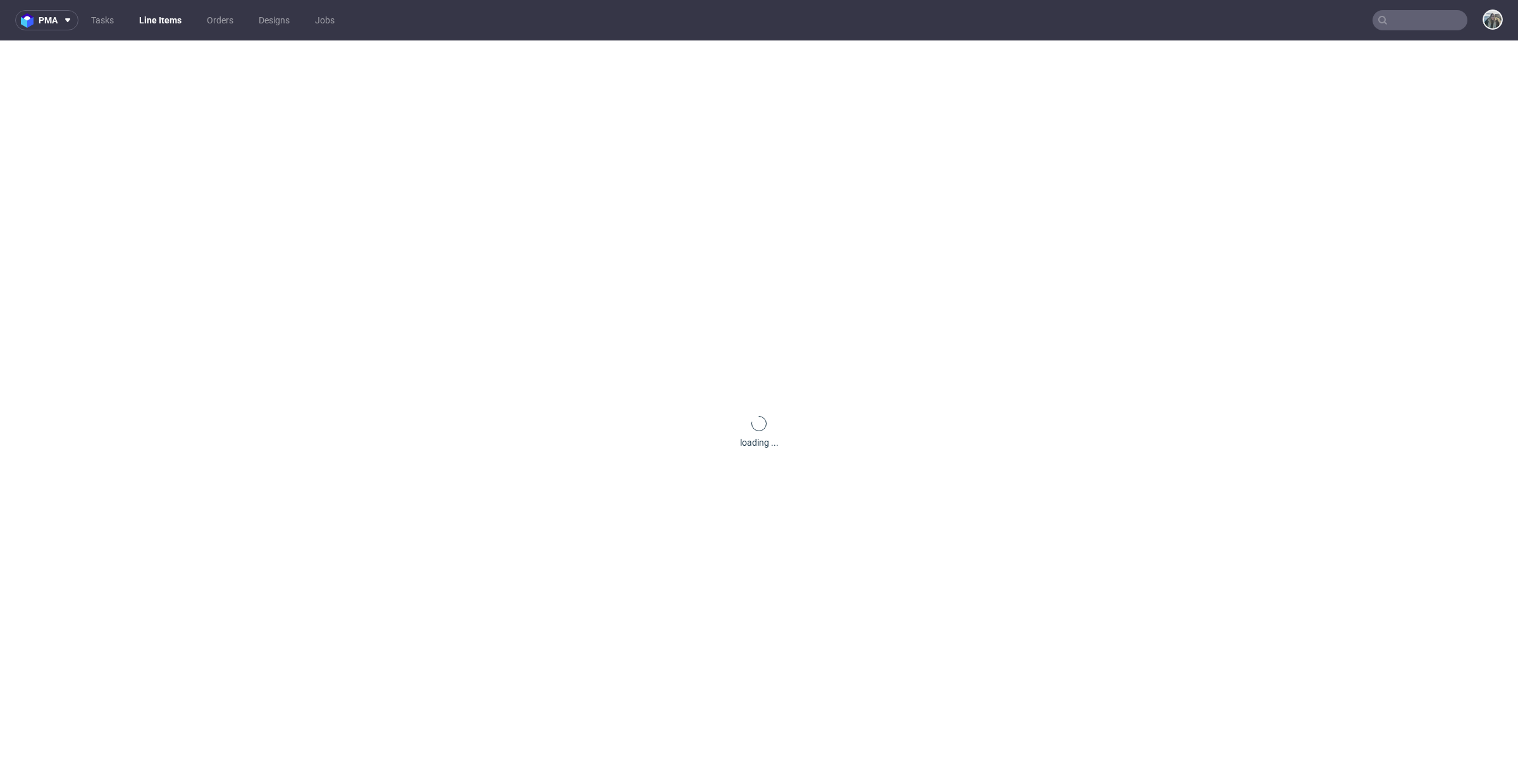
click at [386, 466] on div "loading ..." at bounding box center [759, 432] width 1518 height 784
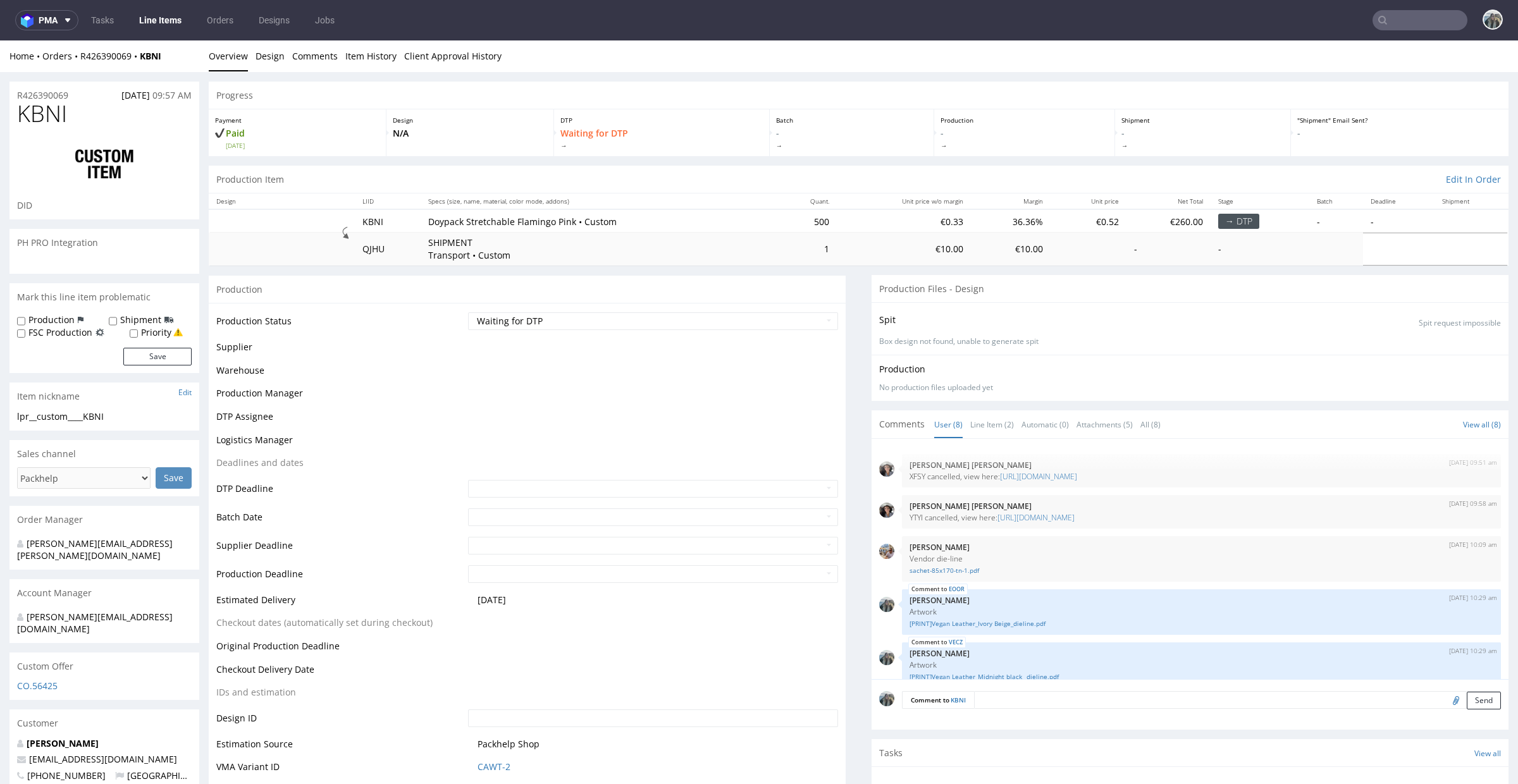
scroll to position [163, 0]
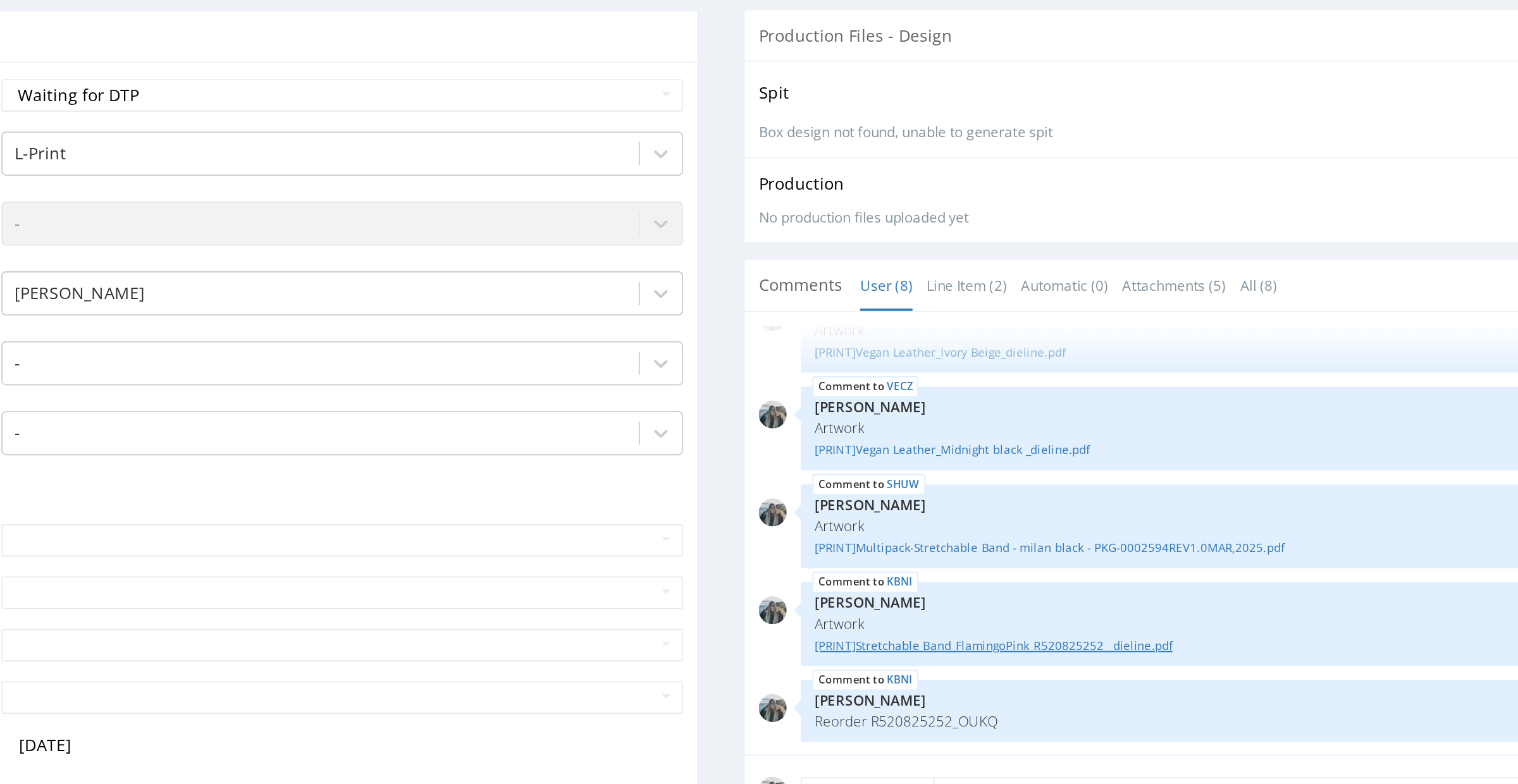
click at [153, 154] on link "[PRINT]Stretchable Band_FlamingoPink_R520825252__dieline.pdf" at bounding box center [342, 158] width 584 height 9
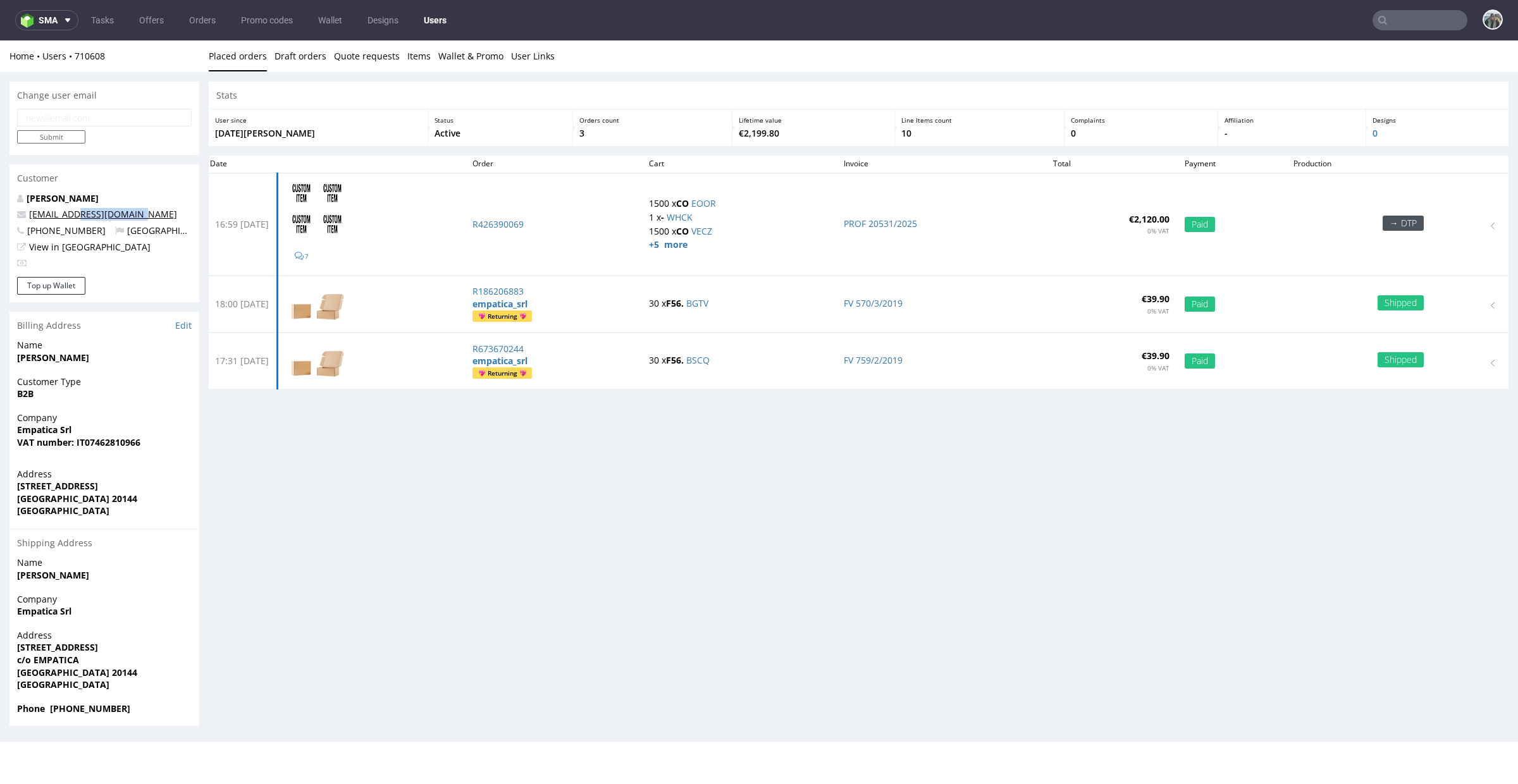
drag, startPoint x: 154, startPoint y: 218, endPoint x: 72, endPoint y: 217, distance: 82.0
click at [72, 217] on p "[EMAIL_ADDRESS][DOMAIN_NAME]" at bounding box center [104, 214] width 175 height 12
copy link "@[DOMAIN_NAME]"
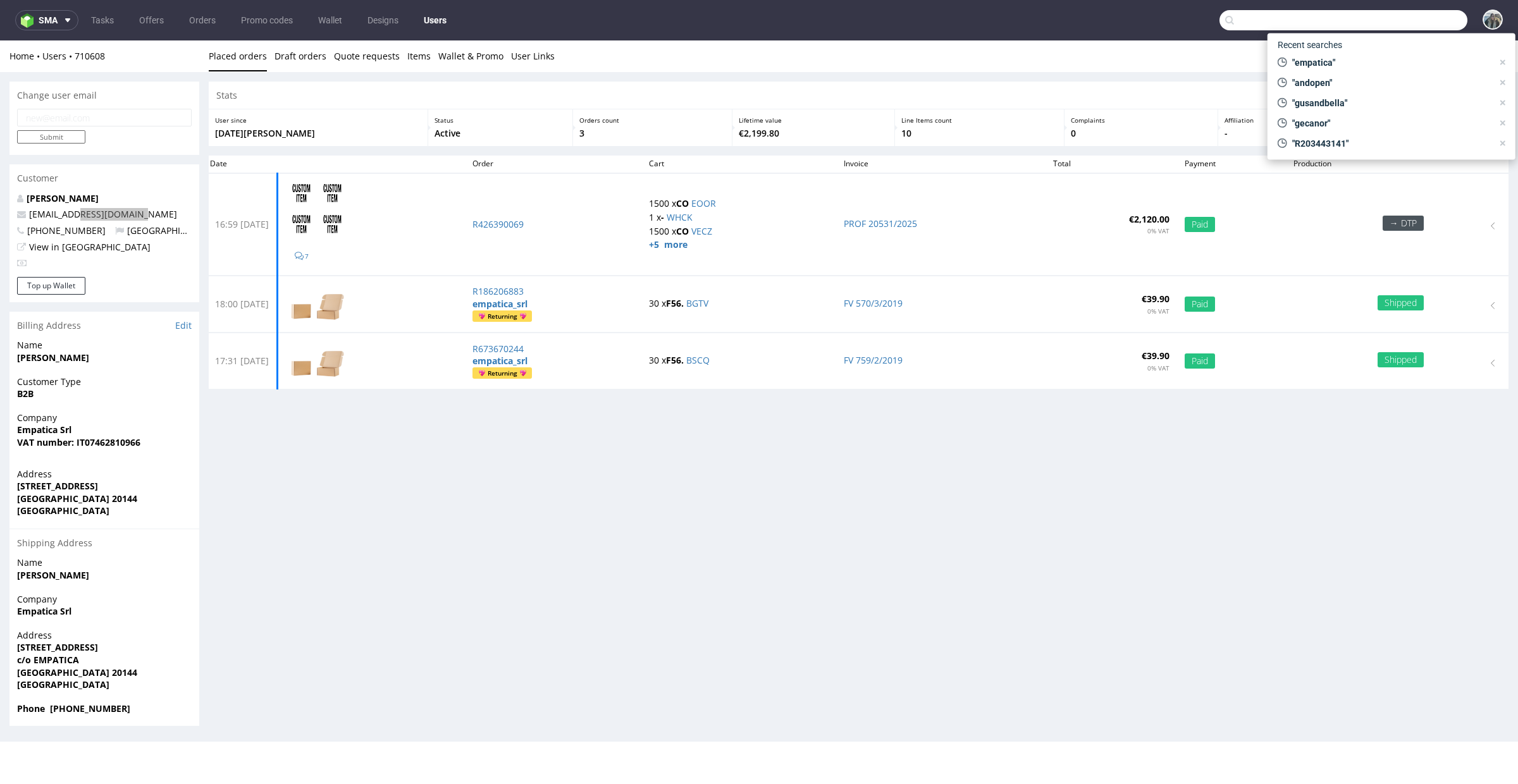
click at [1402, 20] on input "text" at bounding box center [1343, 21] width 248 height 21
paste input "@empatica.com"
type input "@empatica.com"
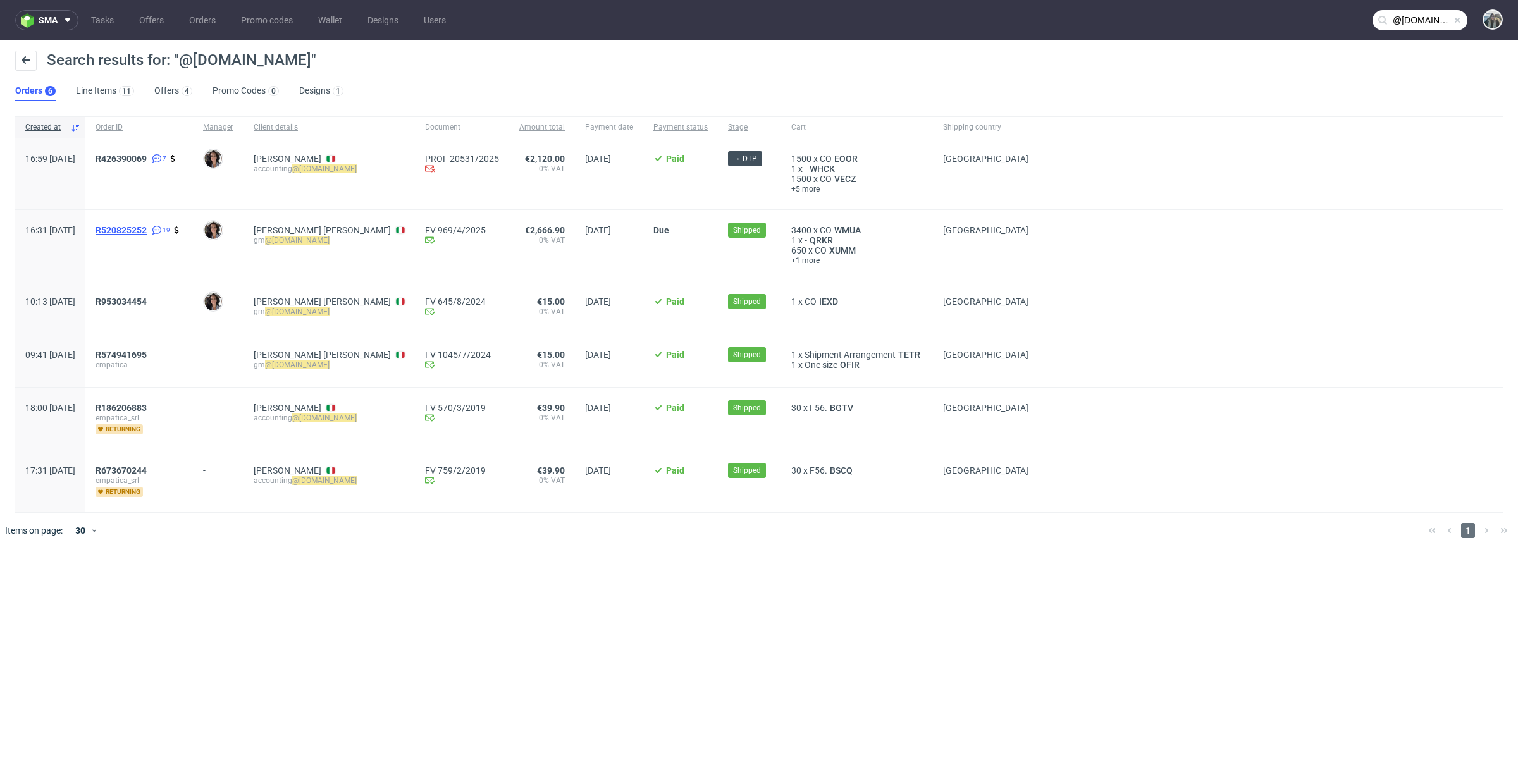
click at [144, 227] on span "R520825252" at bounding box center [121, 230] width 52 height 10
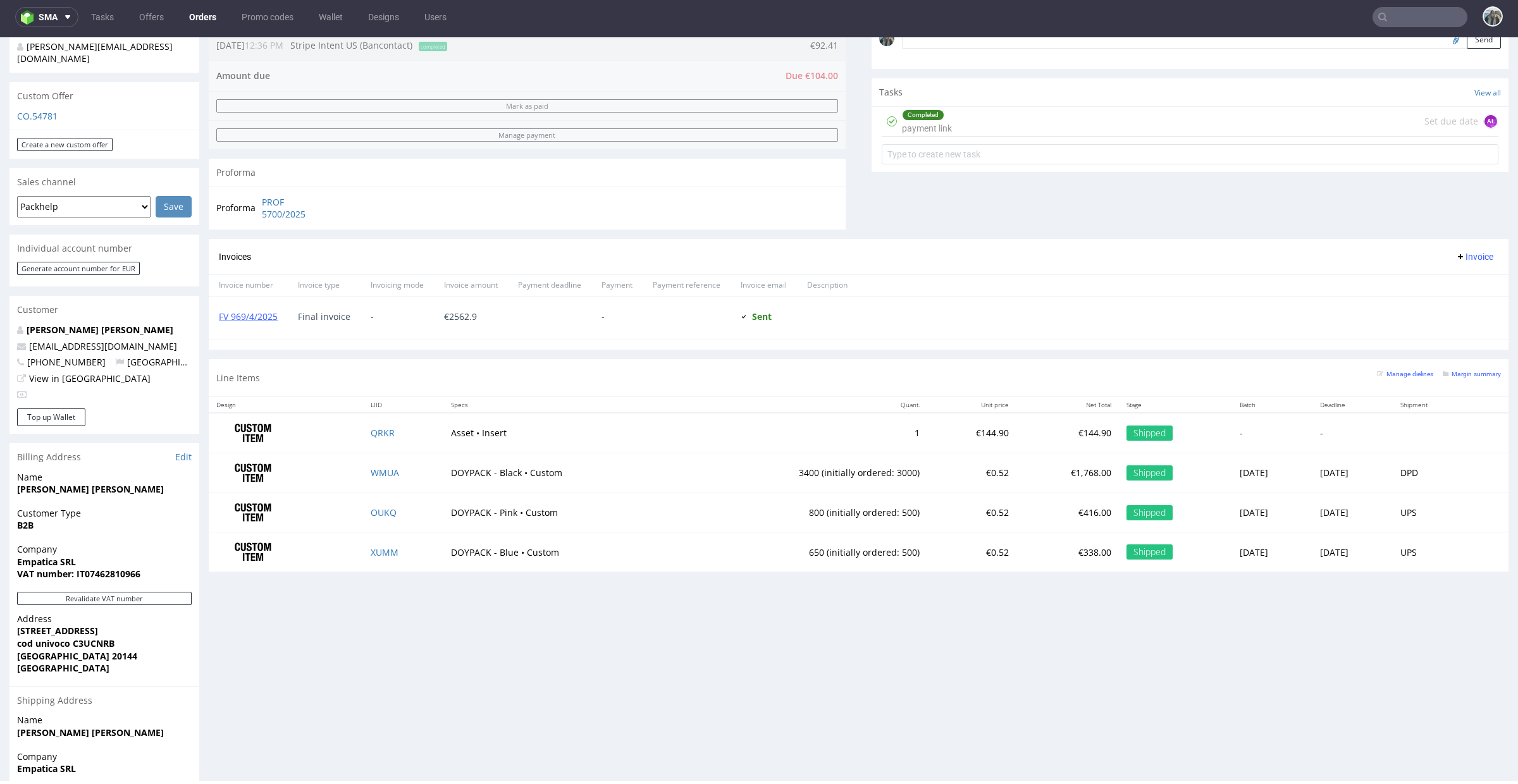
scroll to position [474, 0]
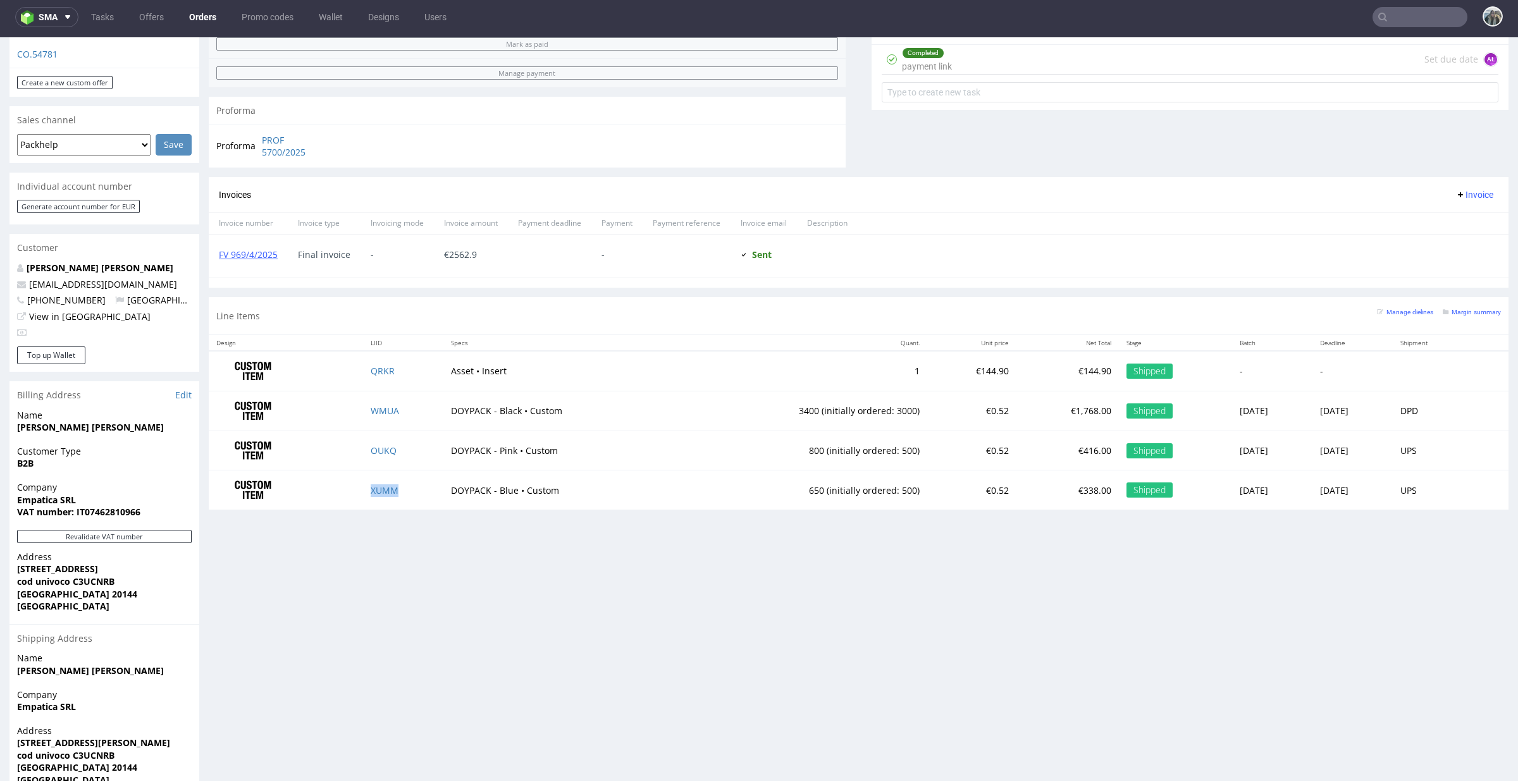
click at [405, 491] on td "XUMM" at bounding box center [404, 490] width 81 height 39
drag, startPoint x: 395, startPoint y: 450, endPoint x: 395, endPoint y: 459, distance: 9.0
click at [395, 450] on td "OUKQ" at bounding box center [404, 451] width 81 height 39
click at [371, 409] on link "WMUA" at bounding box center [385, 410] width 28 height 12
click at [376, 453] on link "OUKQ" at bounding box center [384, 450] width 26 height 12
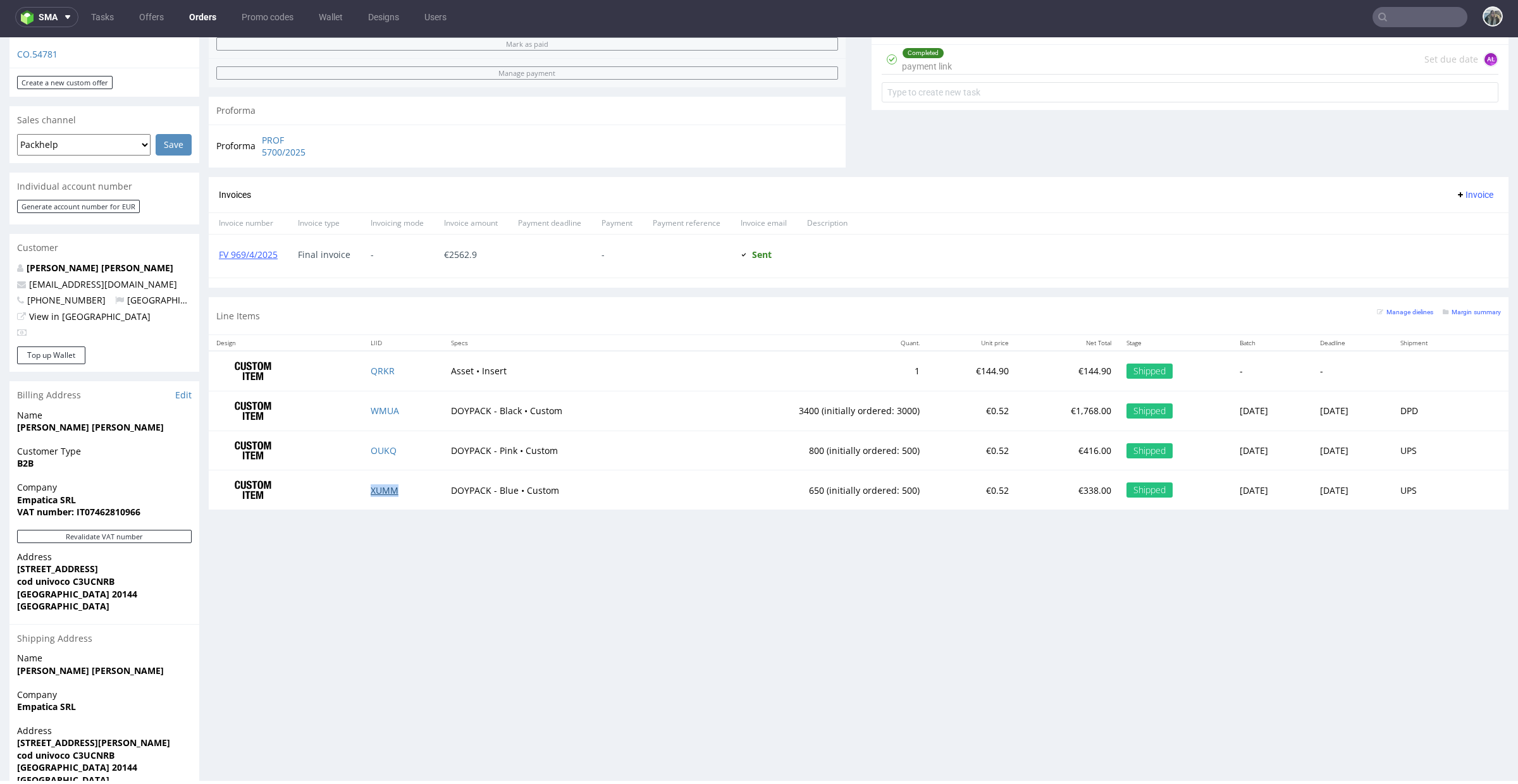
click at [376, 493] on link "XUMM" at bounding box center [385, 490] width 28 height 12
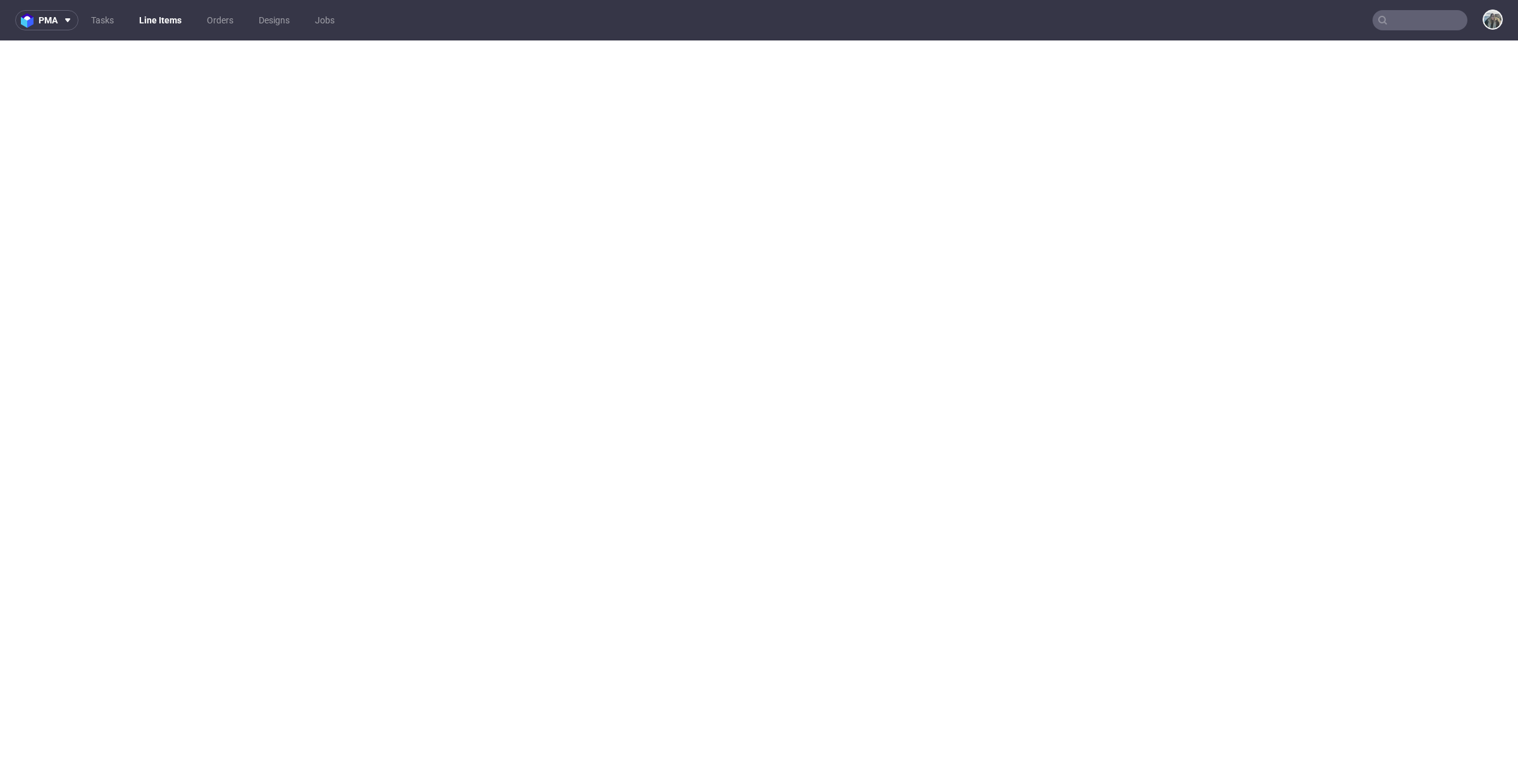
select select "in_progress"
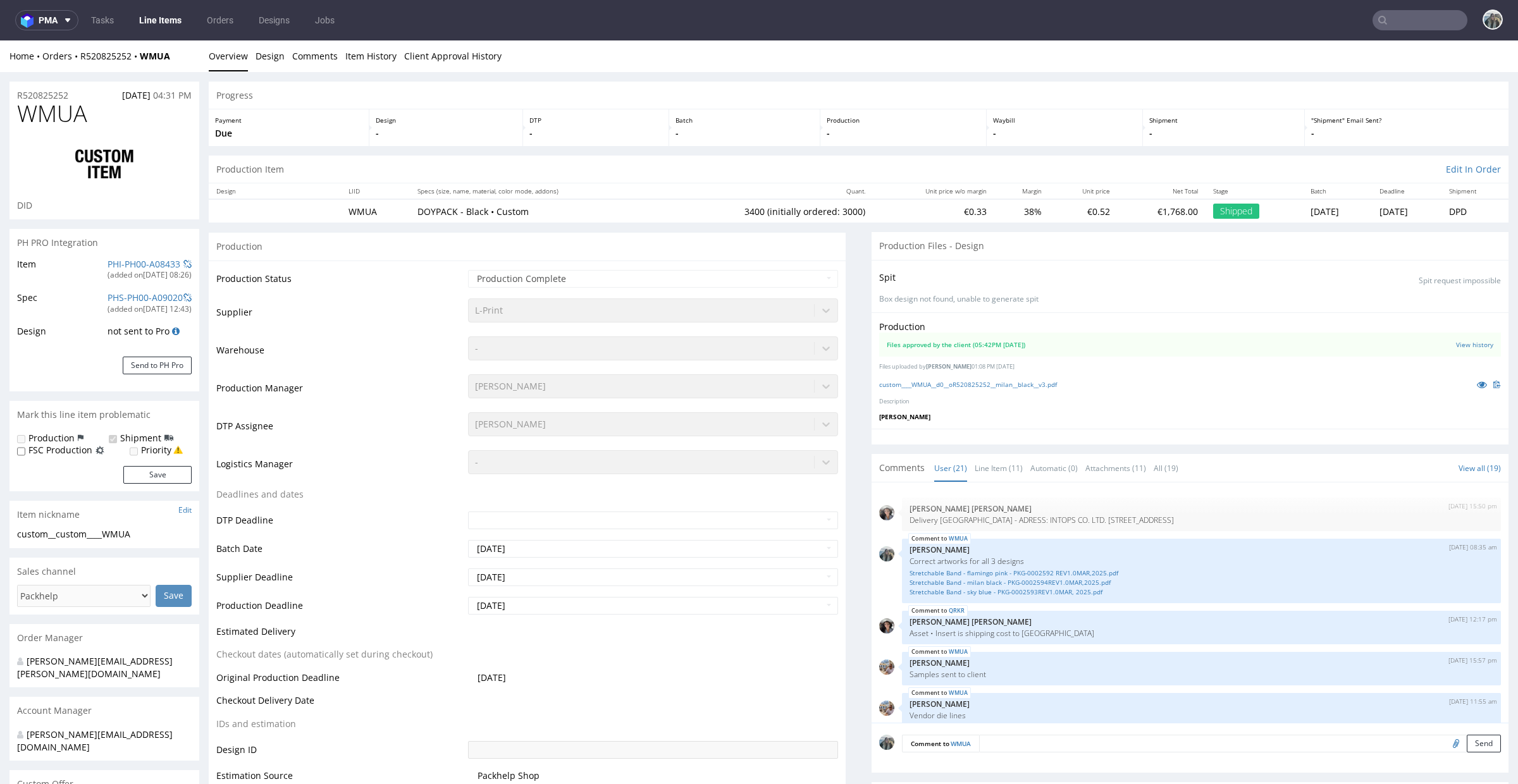
scroll to position [1361, 0]
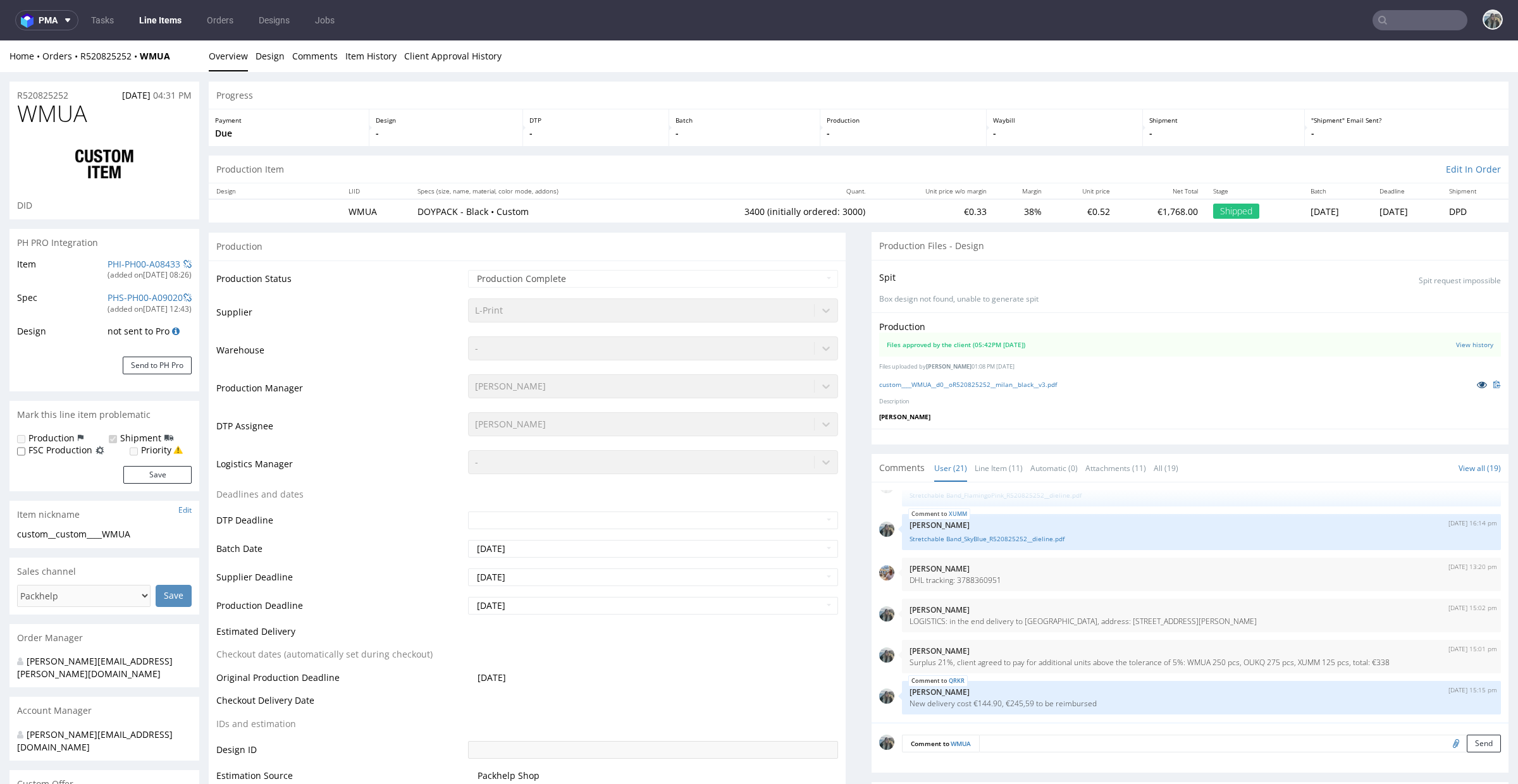
click at [1477, 387] on icon at bounding box center [1481, 384] width 10 height 8
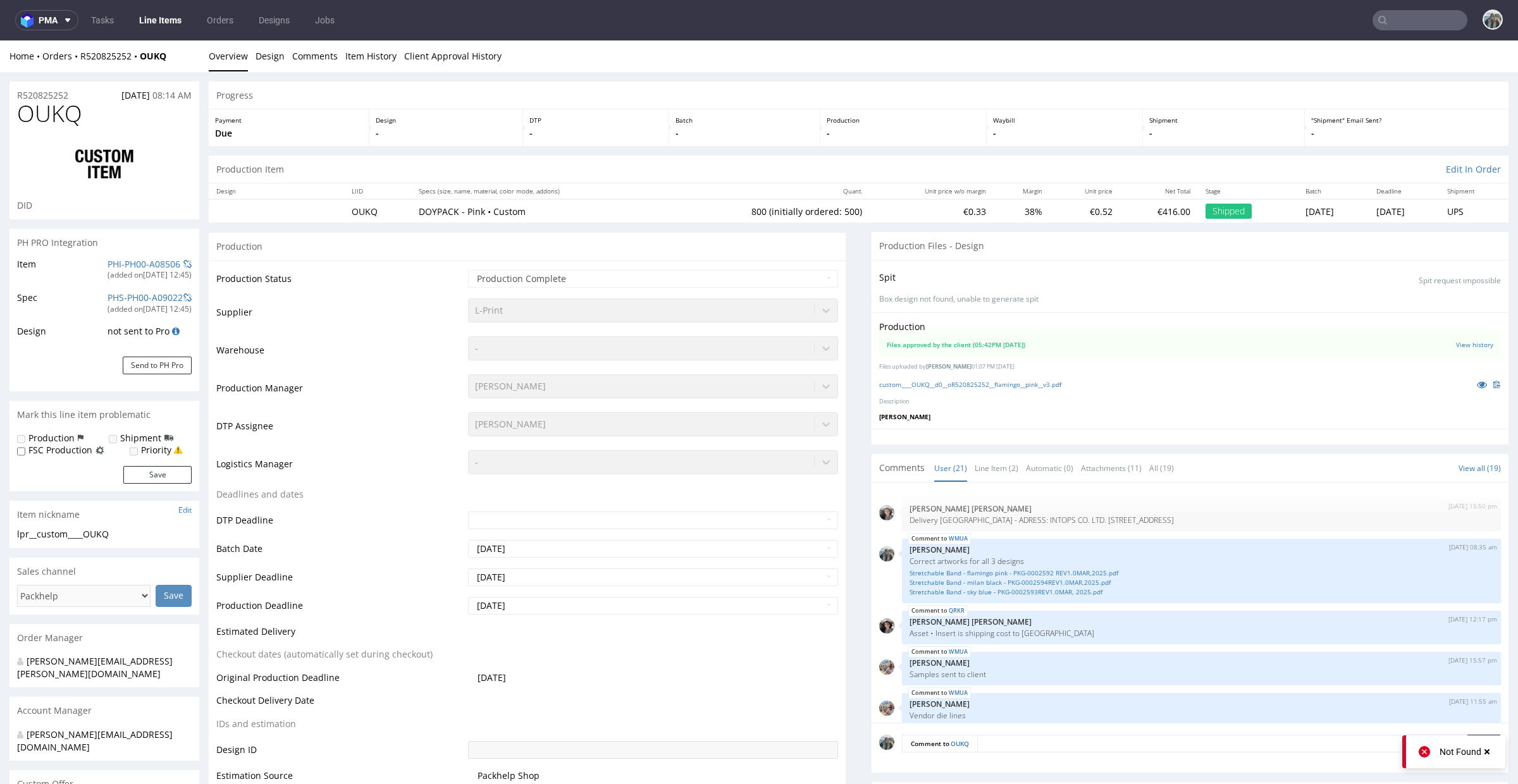
scroll to position [1361, 0]
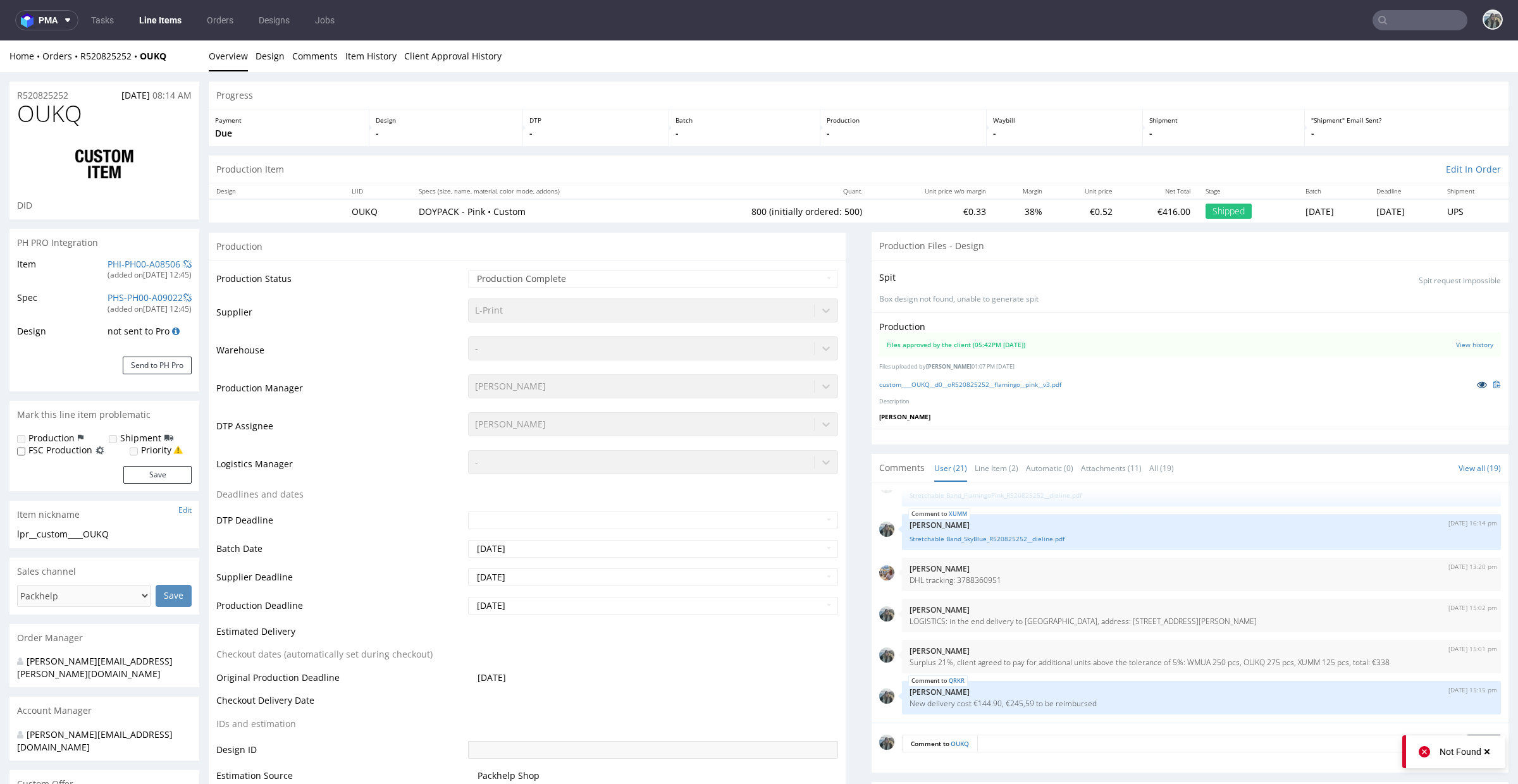
click at [1477, 384] on icon at bounding box center [1481, 384] width 10 height 8
click at [139, 59] on div "Home Orders R520825252 OUKQ Overview Design Comments Item History Client Approv…" at bounding box center [759, 56] width 1518 height 32
copy strong "OUKQ"
drag, startPoint x: 89, startPoint y: 67, endPoint x: 76, endPoint y: 55, distance: 17.7
click at [76, 55] on div "Home Orders R520825252 OUKQ Overview Design Comments Item History Client Approv…" at bounding box center [759, 56] width 1518 height 32
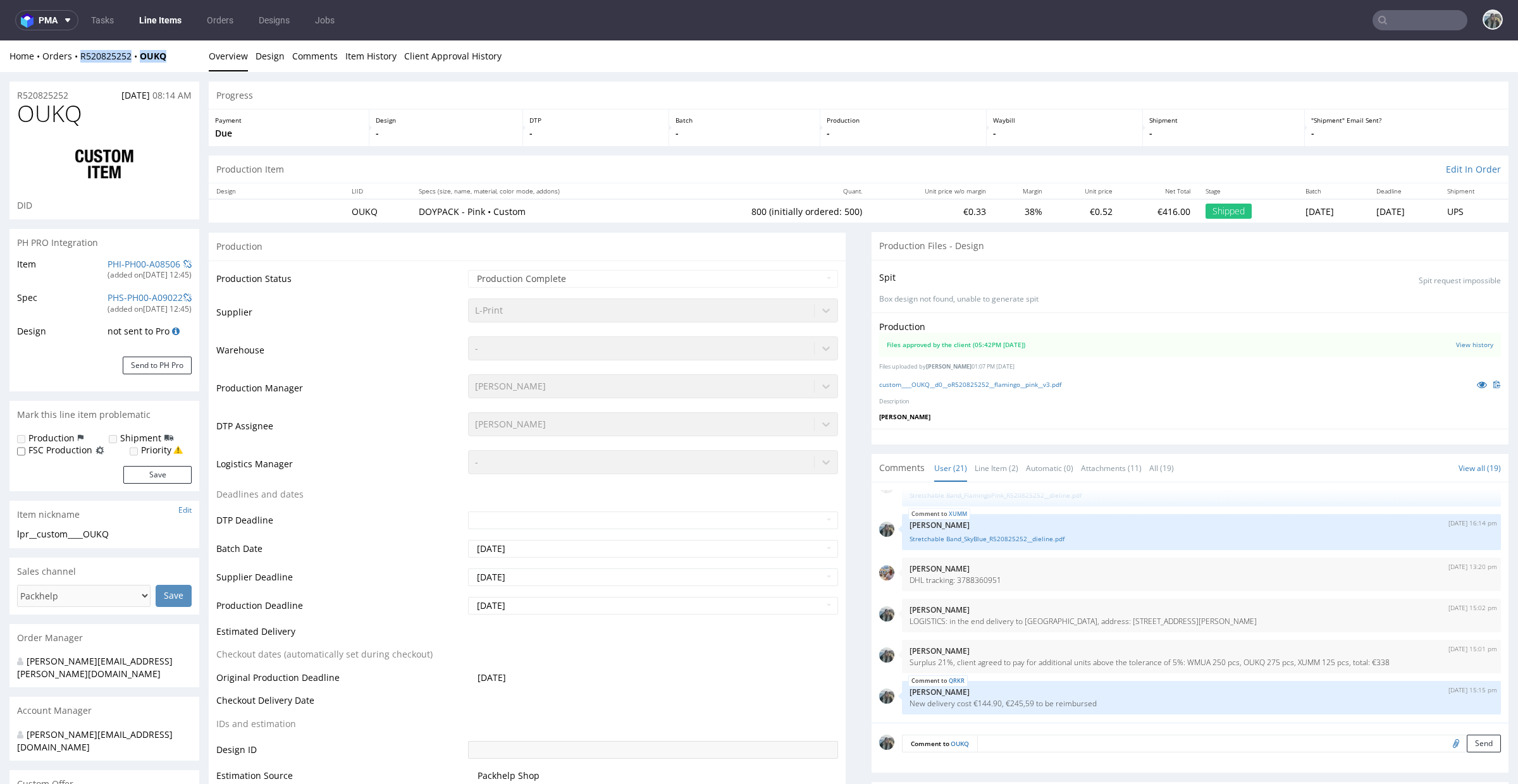
copy div "R520825252 OUKQ"
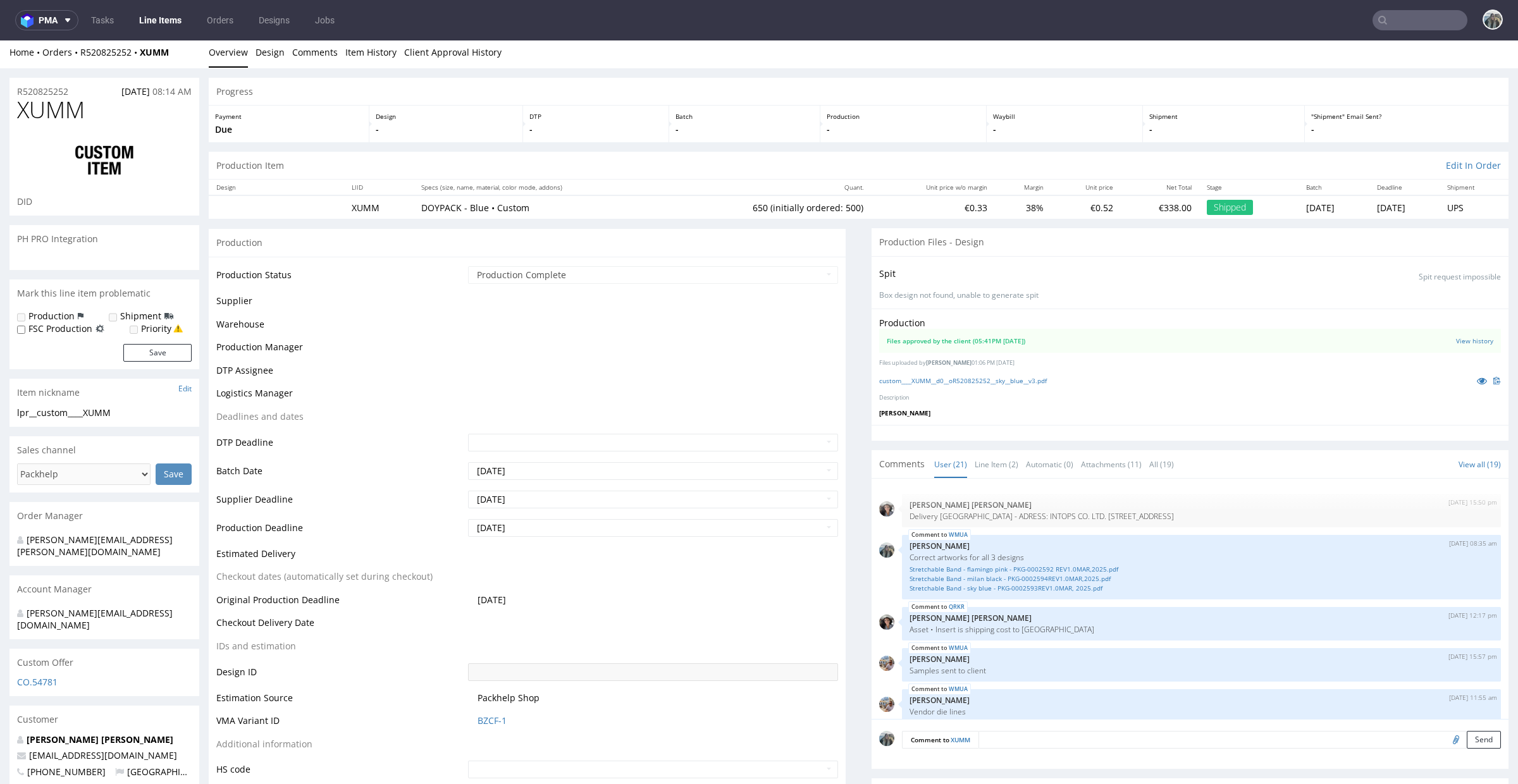
scroll to position [1361, 0]
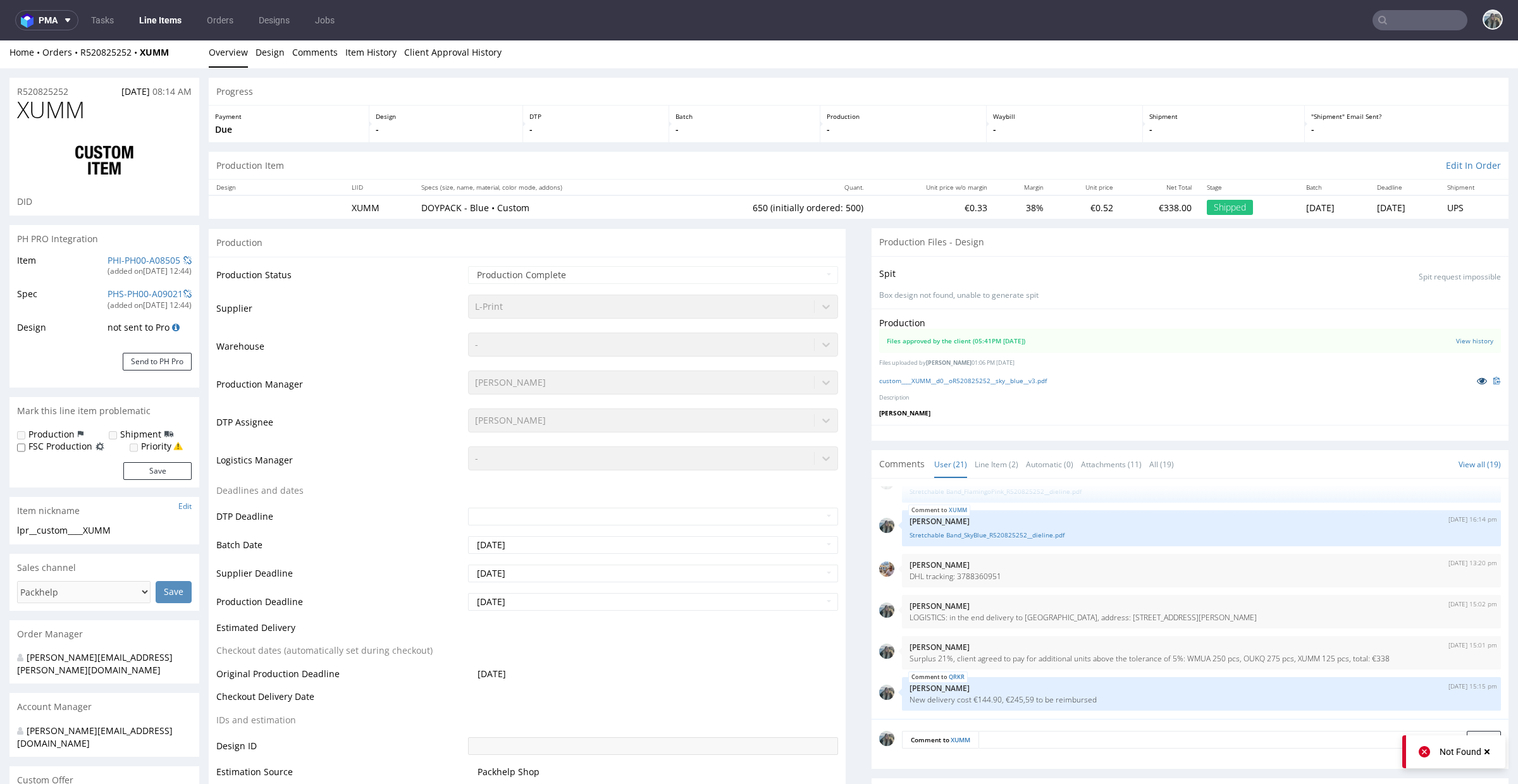
click at [1477, 378] on icon at bounding box center [1481, 380] width 10 height 8
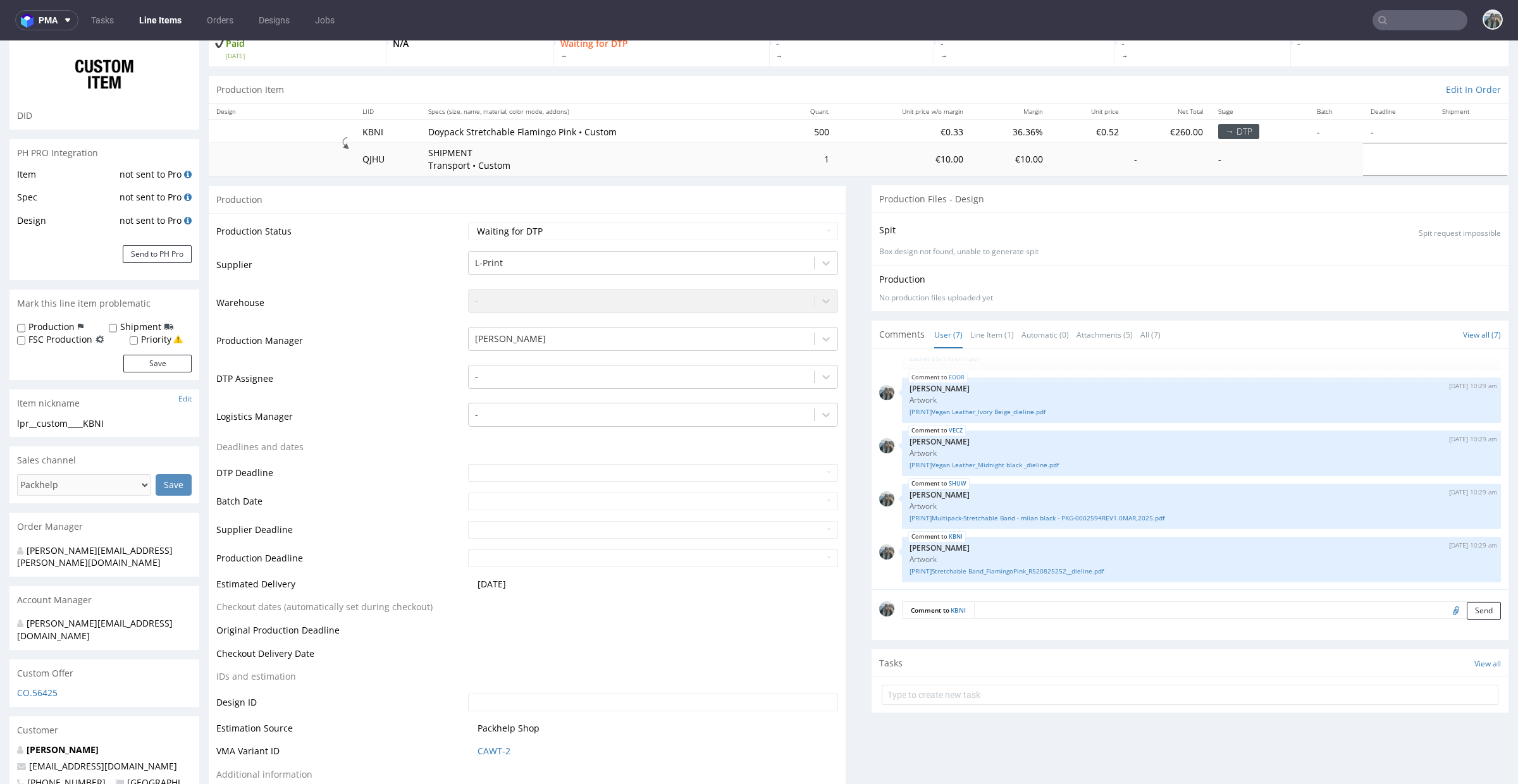
scroll to position [99, 0]
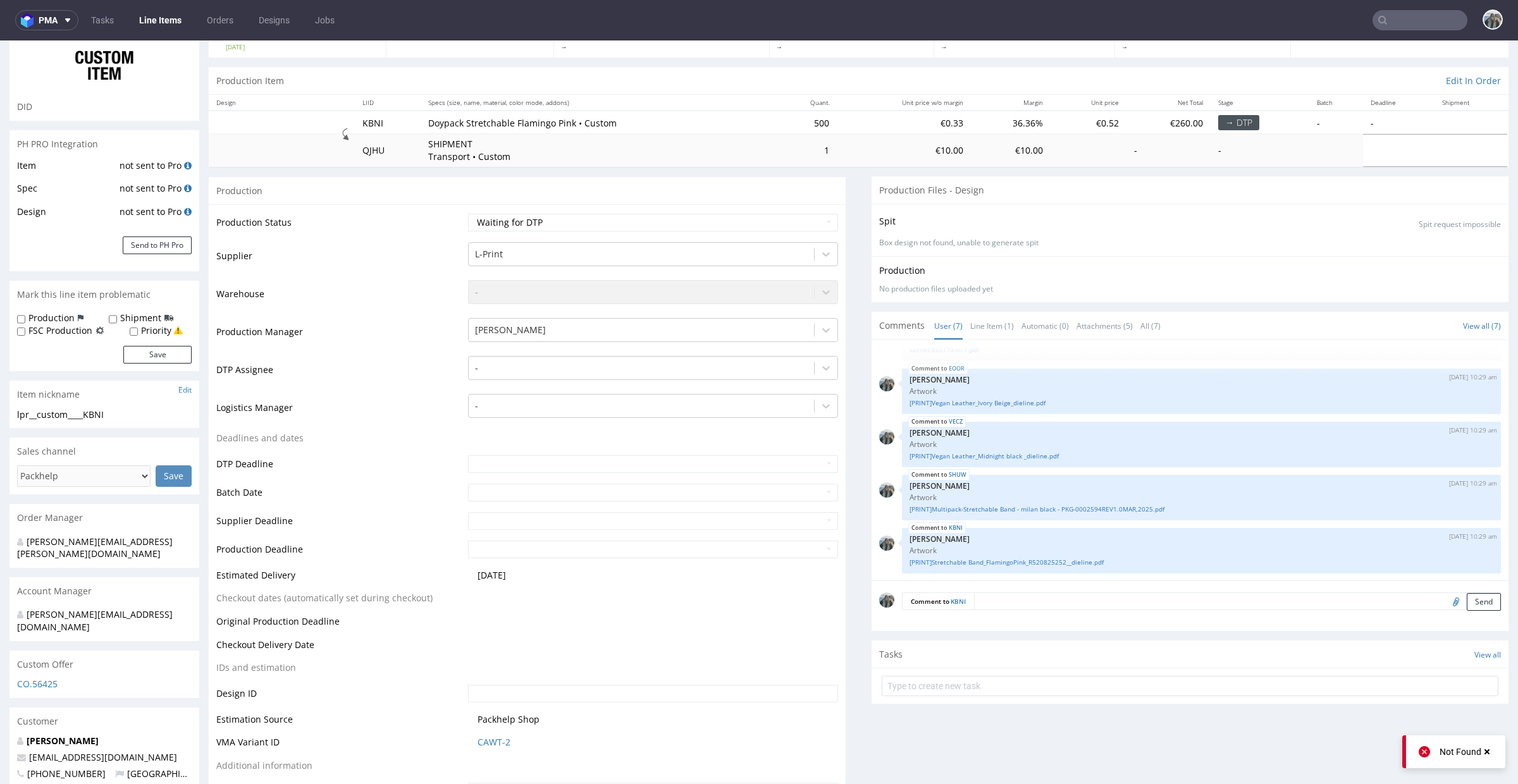
click at [1019, 597] on textarea at bounding box center [1237, 601] width 527 height 18
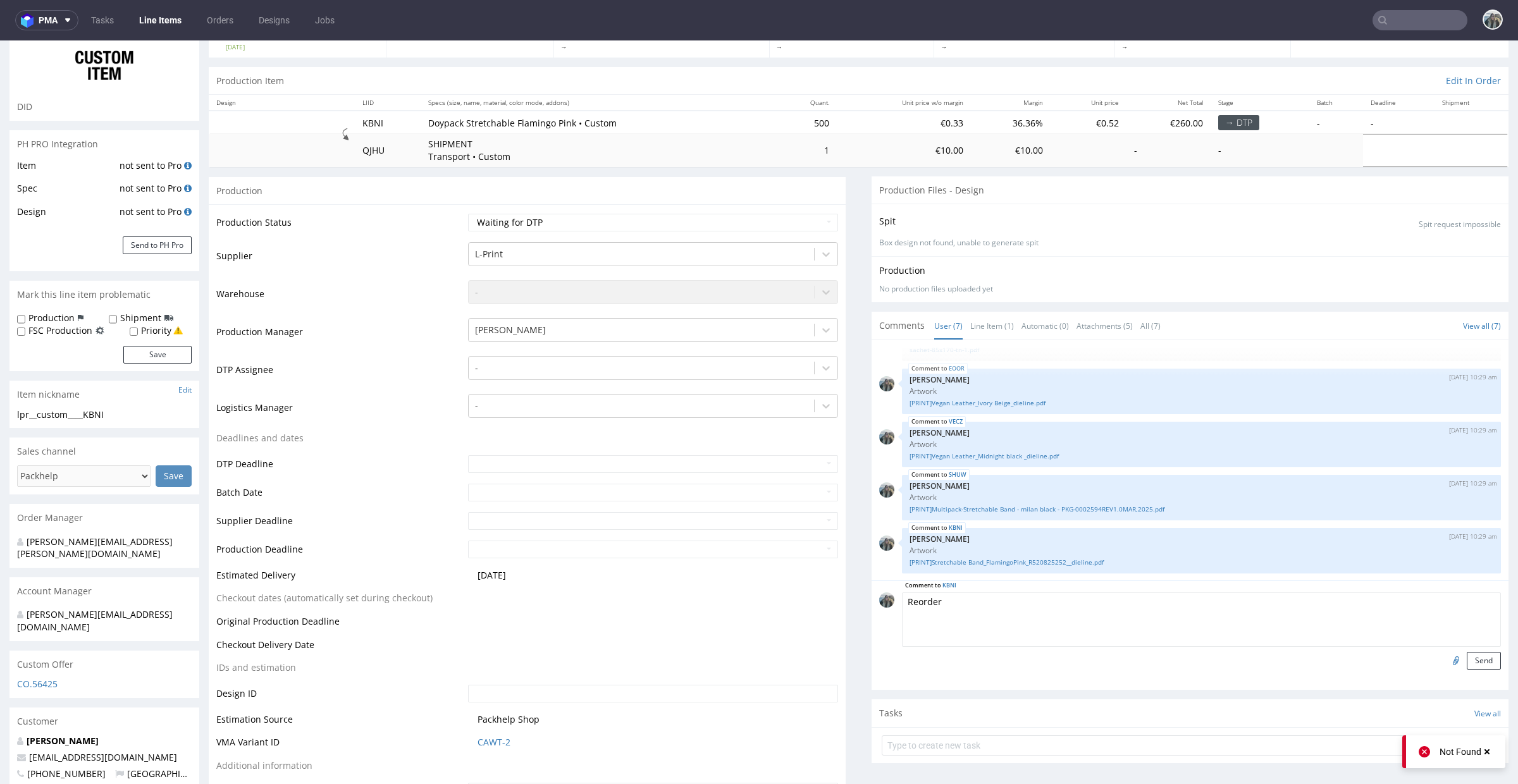
paste textarea "OUKQ"
click at [939, 603] on textarea "Reorder OUKQ" at bounding box center [1201, 620] width 599 height 54
paste textarea "R520825252"
click at [991, 605] on textarea "Reorder R520825252OUKQ" at bounding box center [1201, 620] width 599 height 54
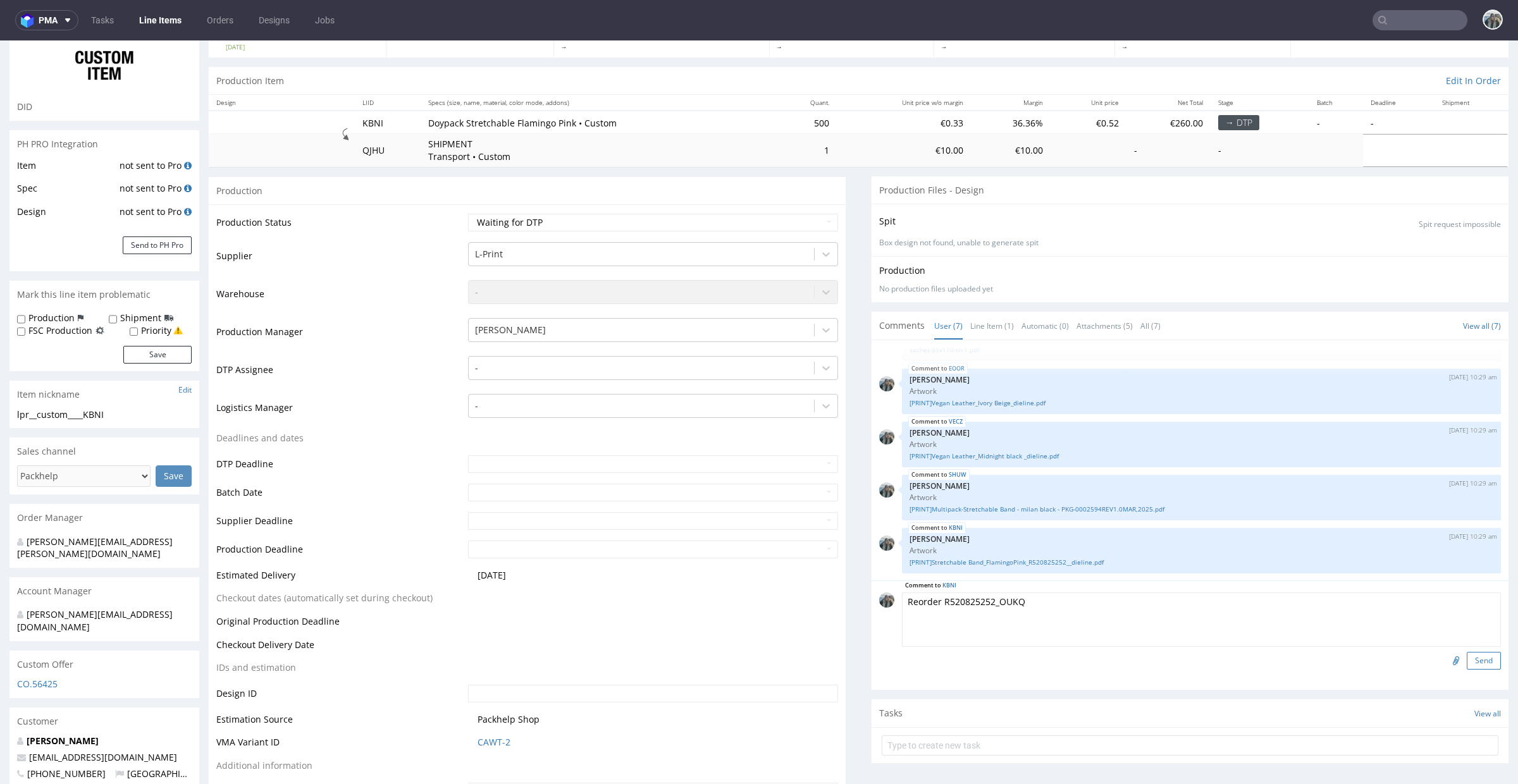
type textarea "Reorder R520825252_OUKQ"
click at [1467, 657] on button "Send" at bounding box center [1484, 660] width 34 height 18
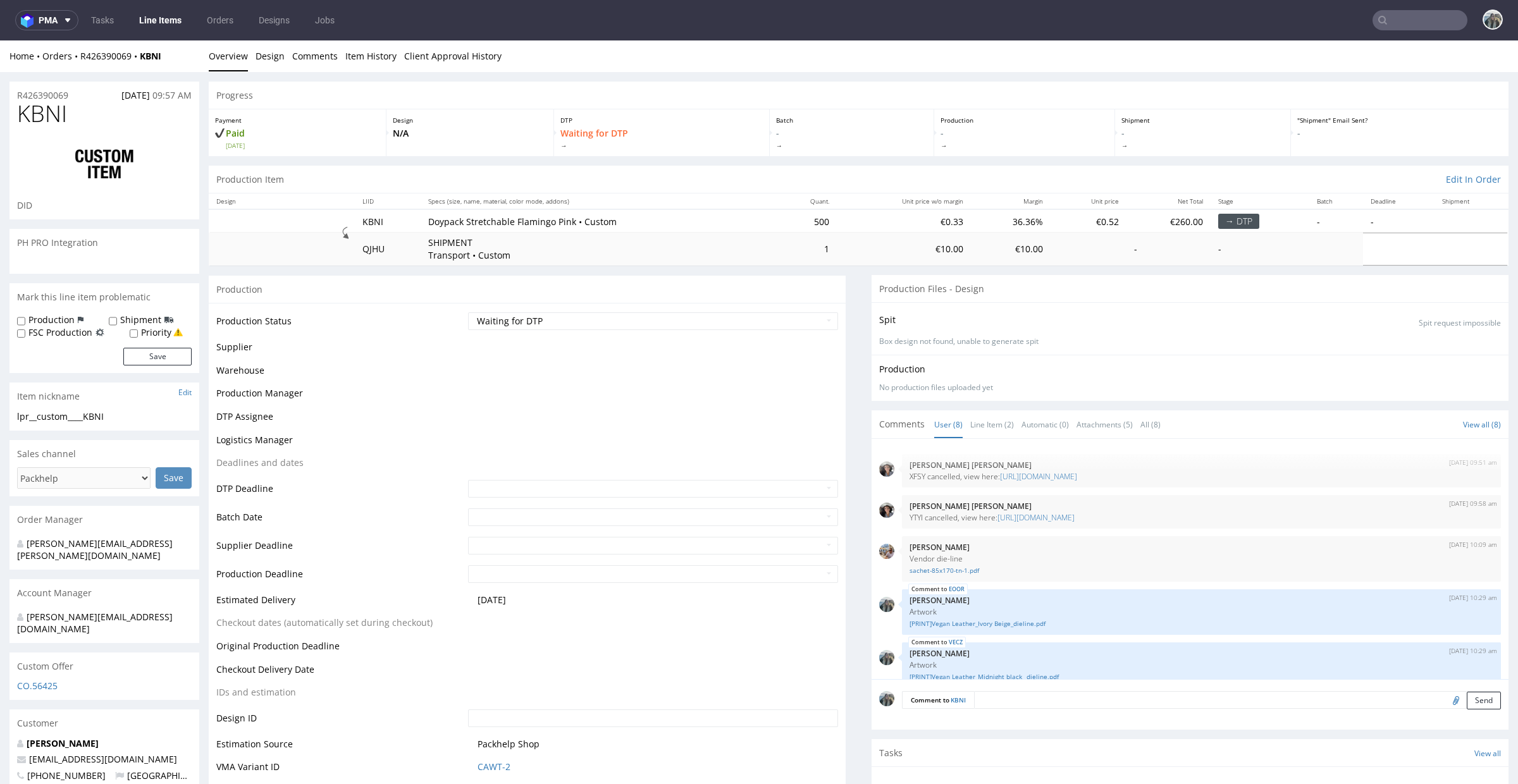
scroll to position [163, 0]
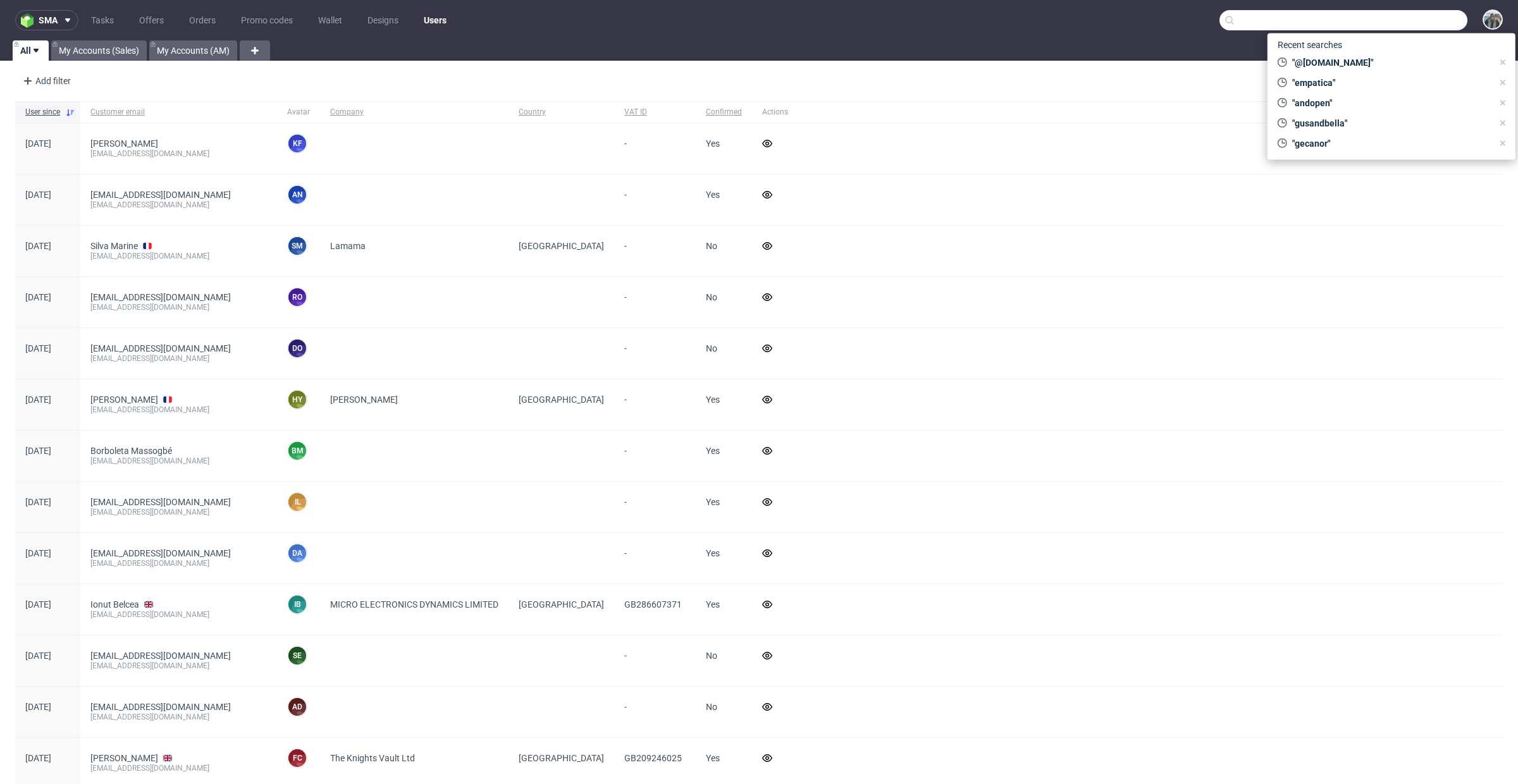
click at [1396, 12] on input "text" at bounding box center [1343, 21] width 248 height 21
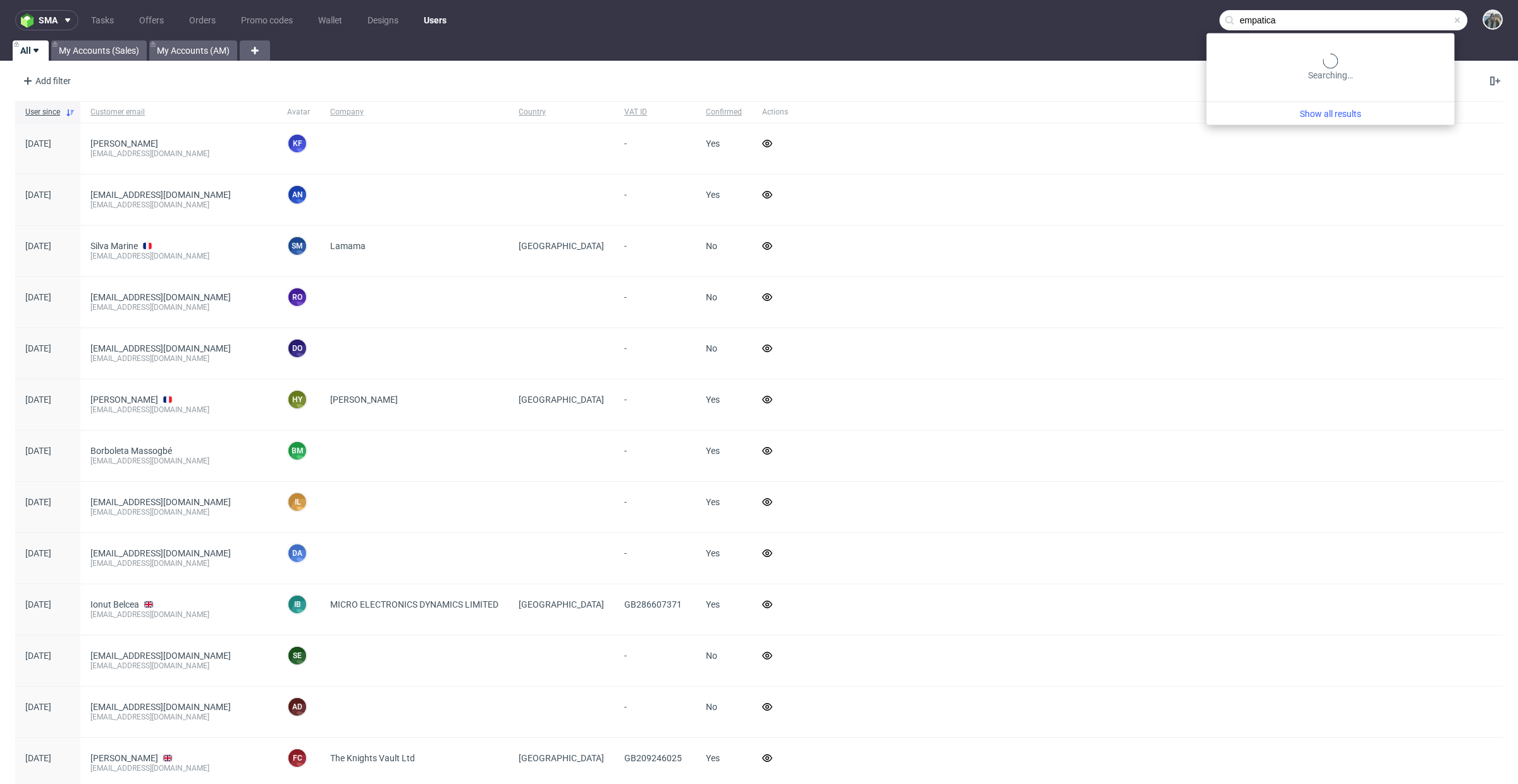
type input "empatica"
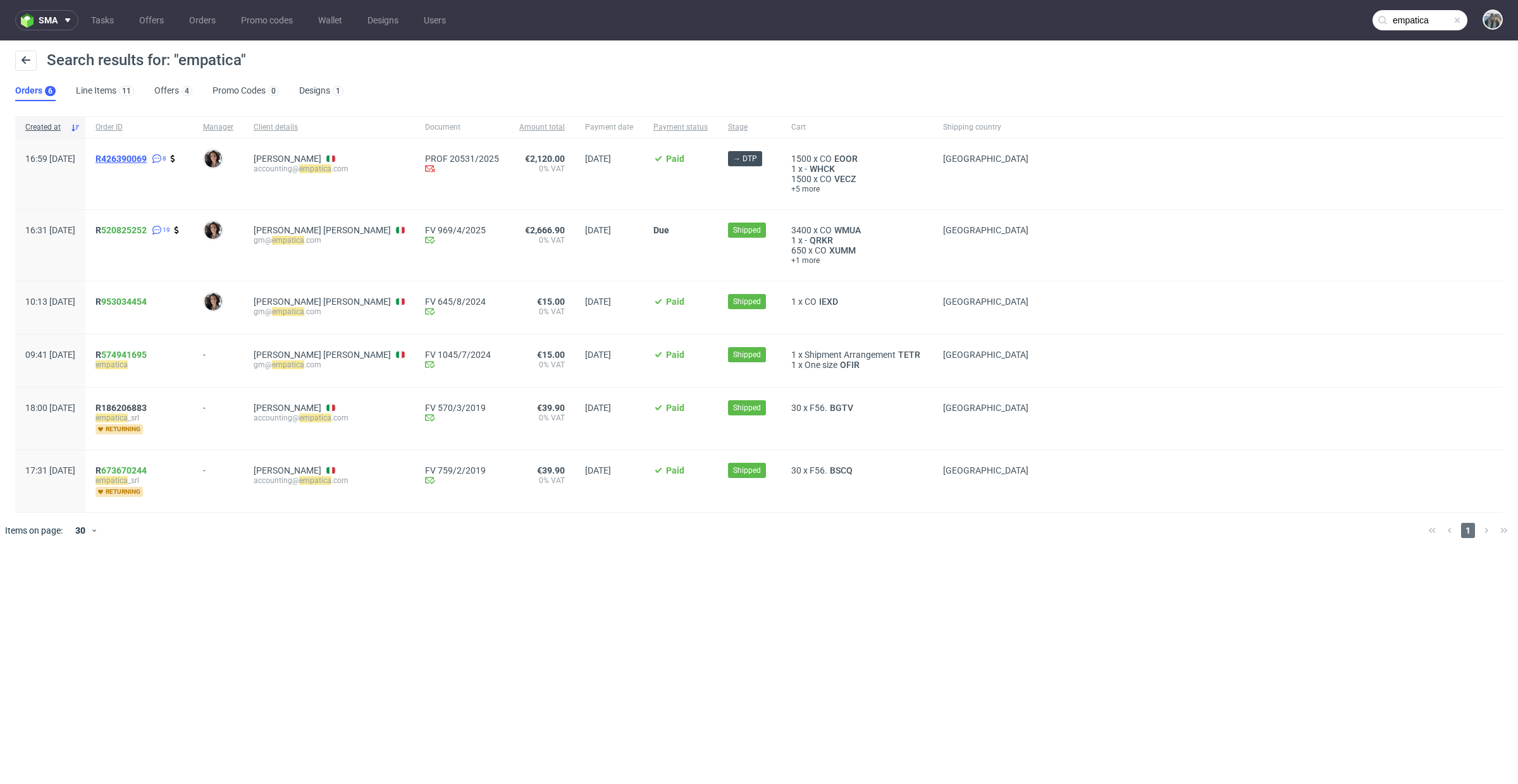
click at [147, 161] on span "R426390069" at bounding box center [121, 159] width 52 height 10
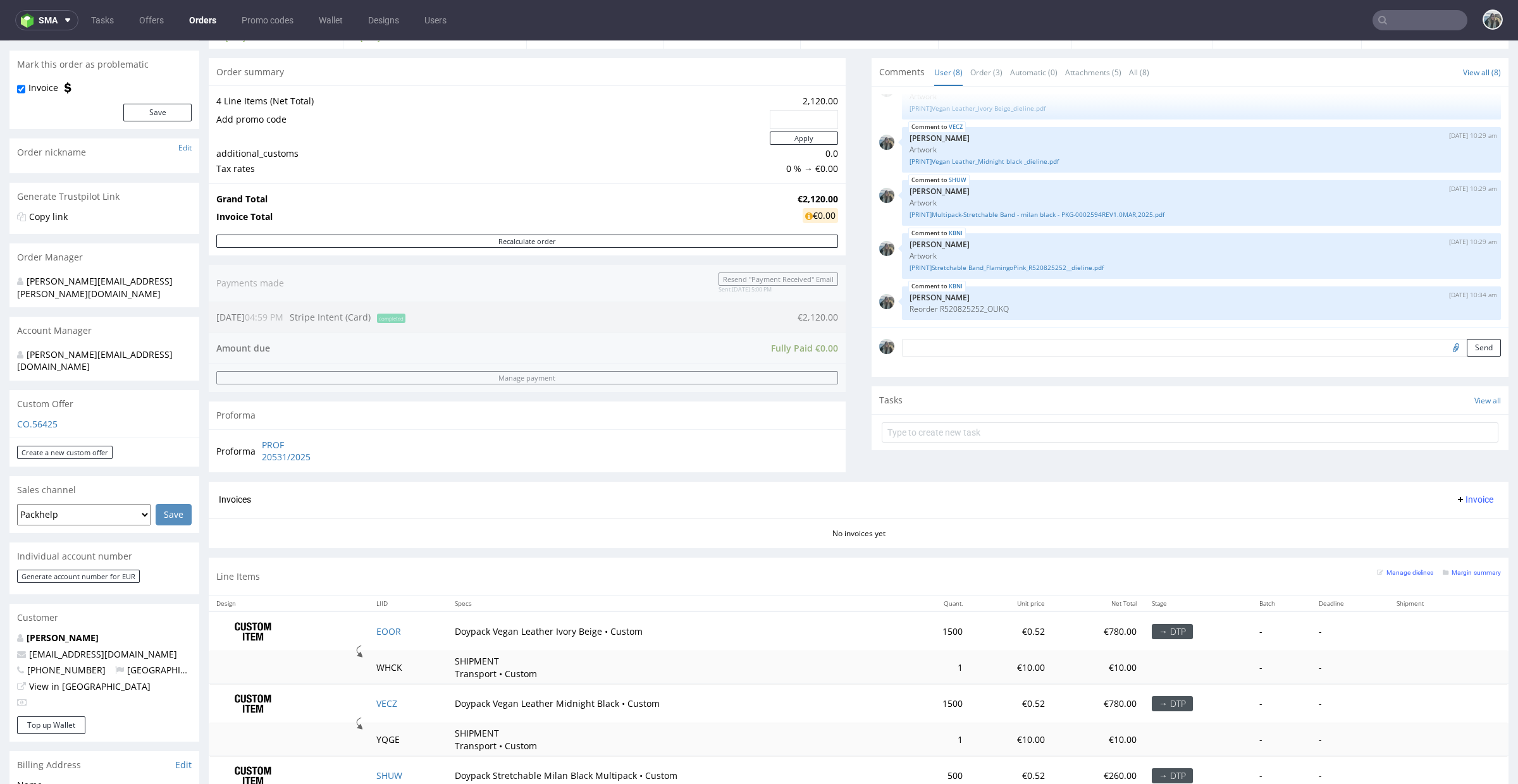
scroll to position [317, 0]
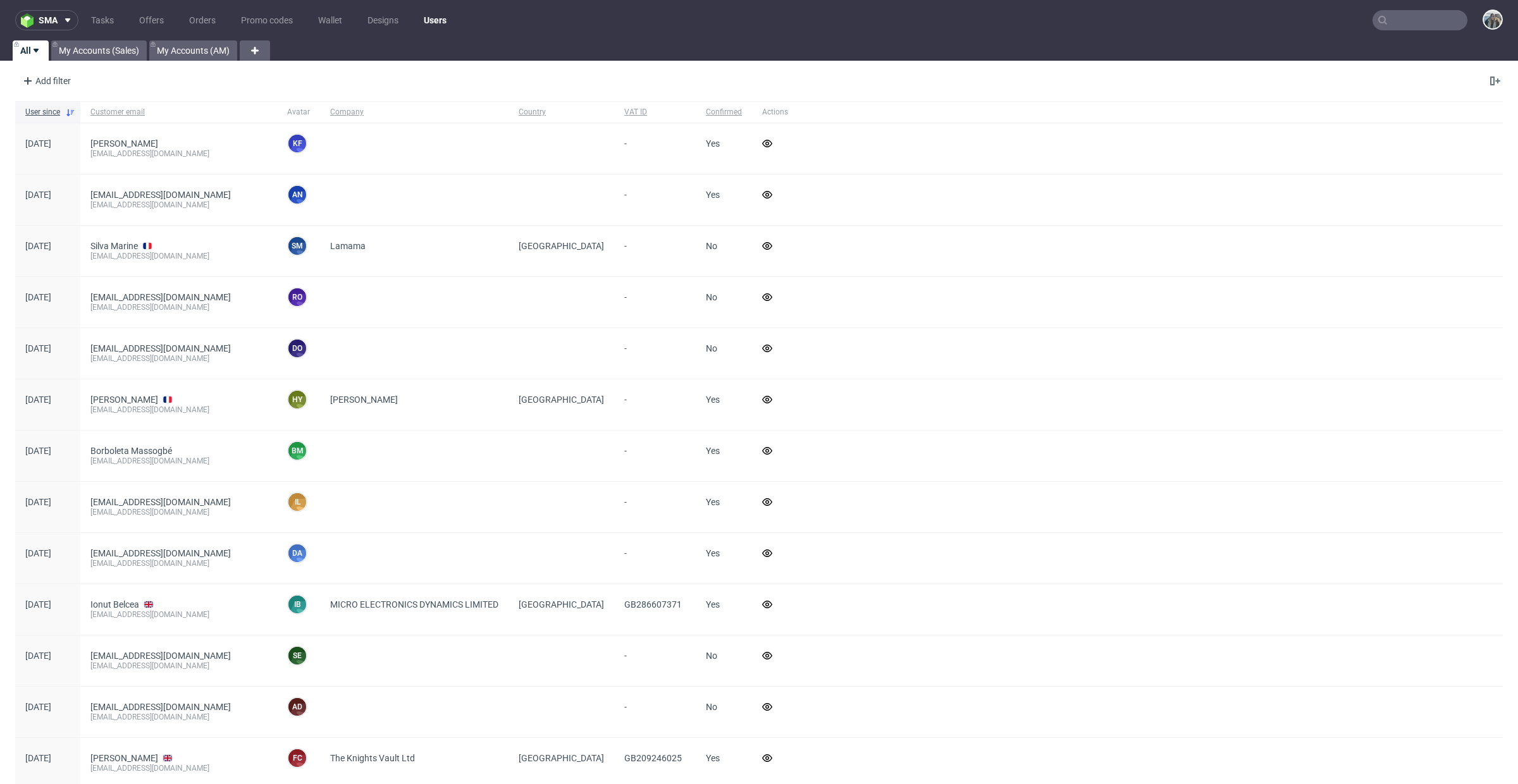
click at [1388, 13] on input "text" at bounding box center [1419, 21] width 95 height 21
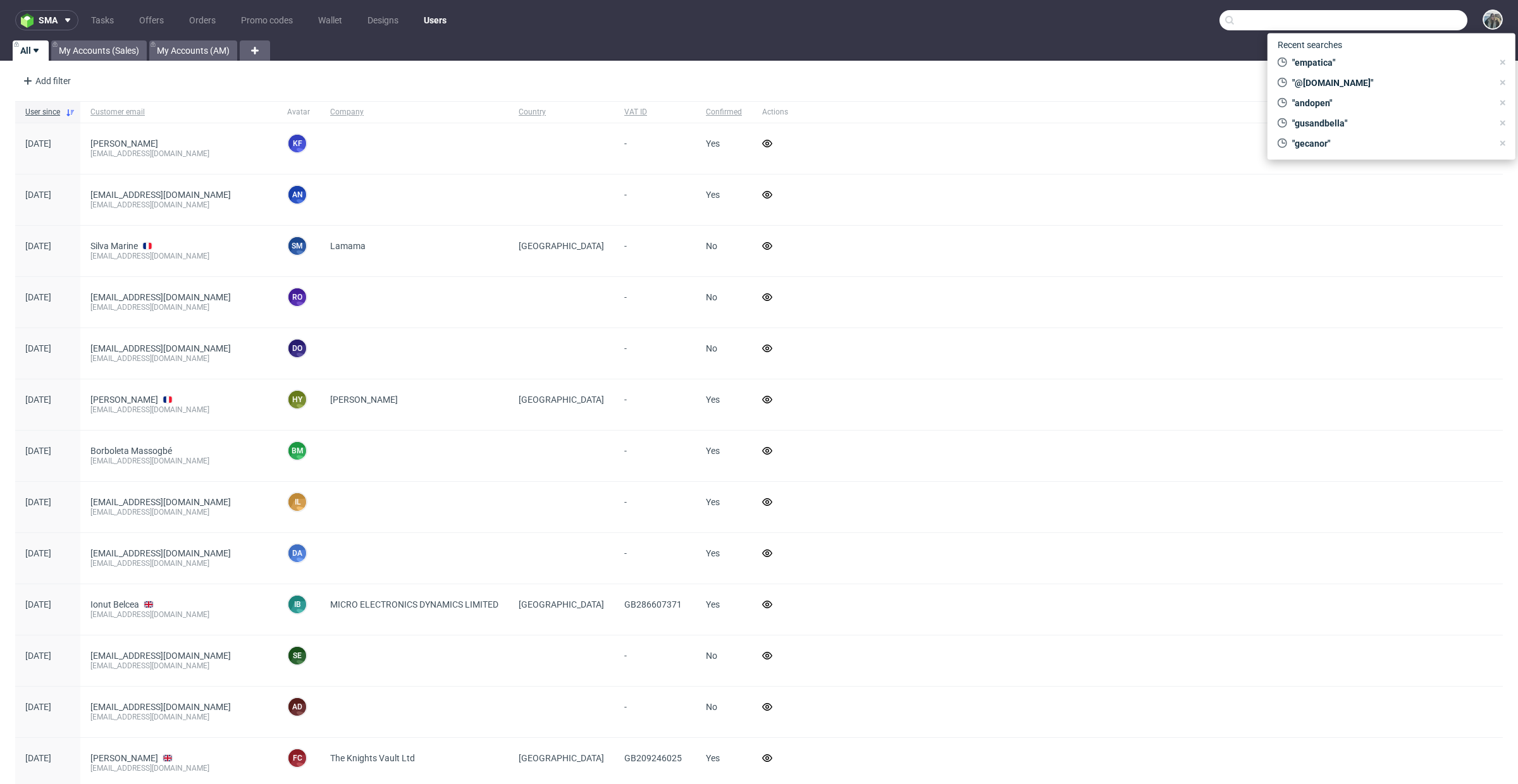
paste input "bowlpros"
type input "bowlpros"
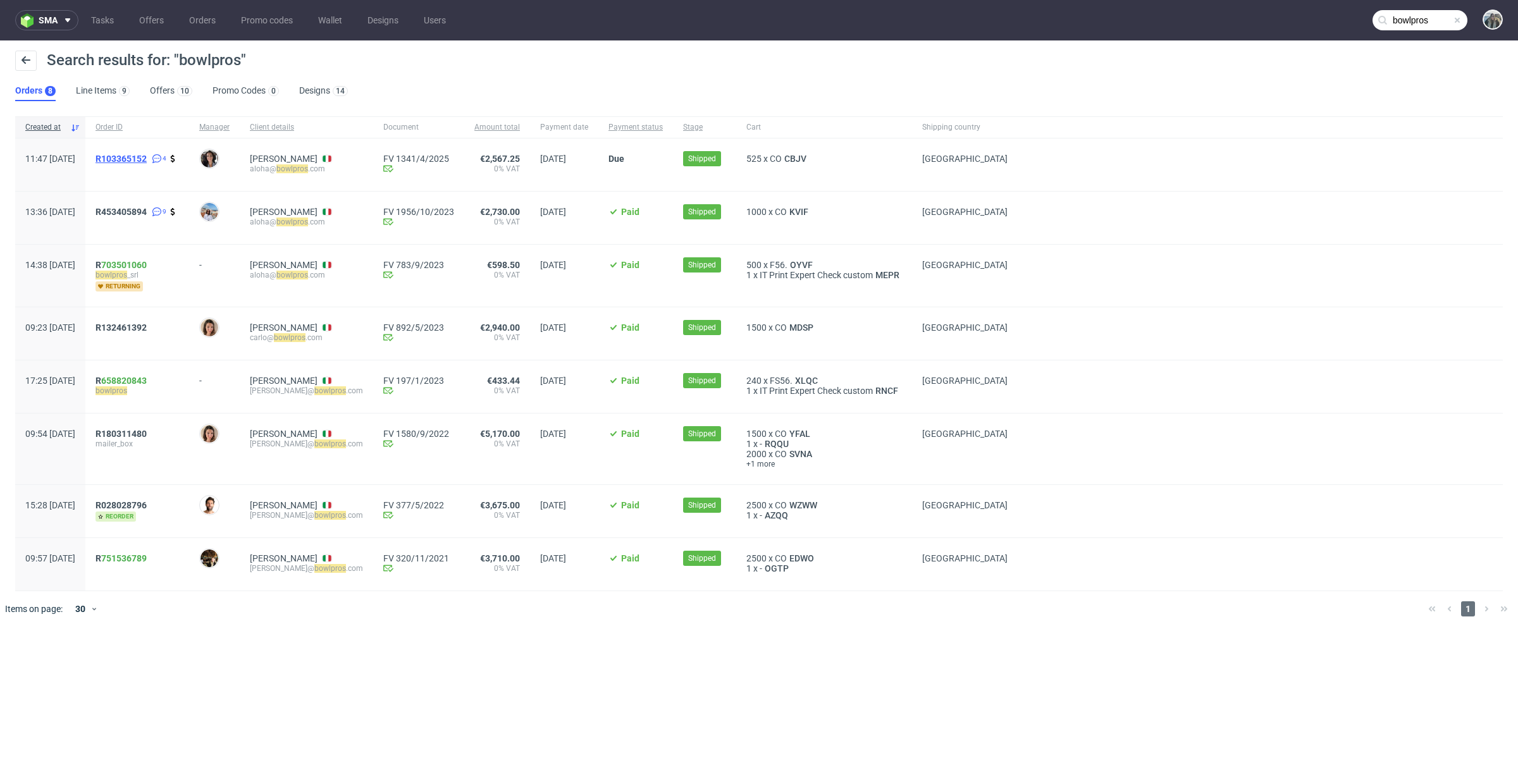
click at [147, 160] on span "R103365152" at bounding box center [121, 159] width 52 height 10
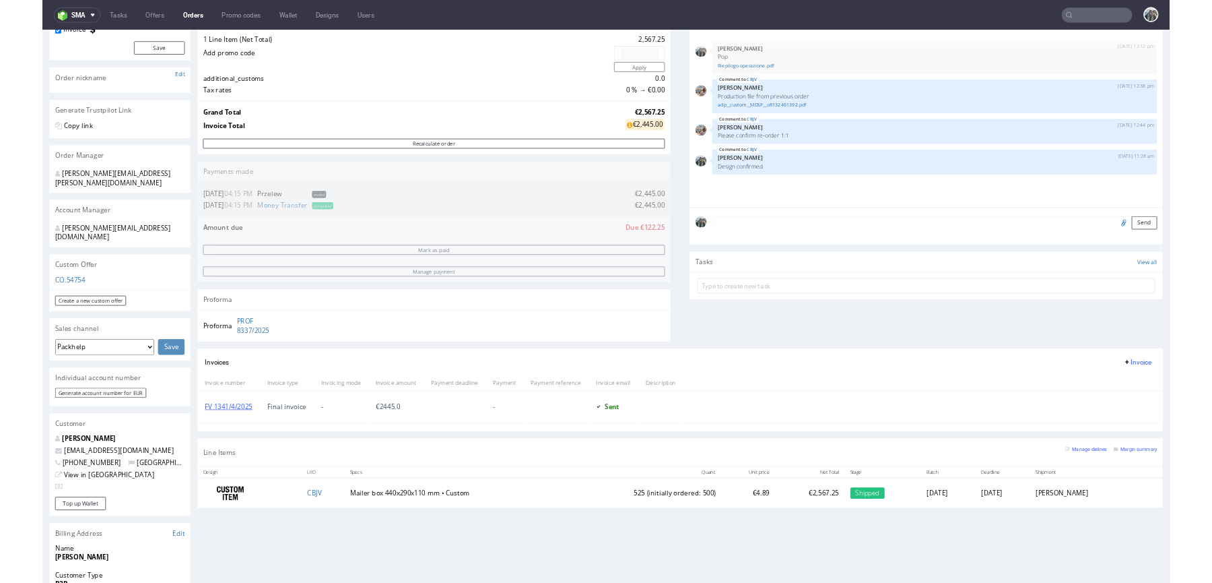
scroll to position [212, 0]
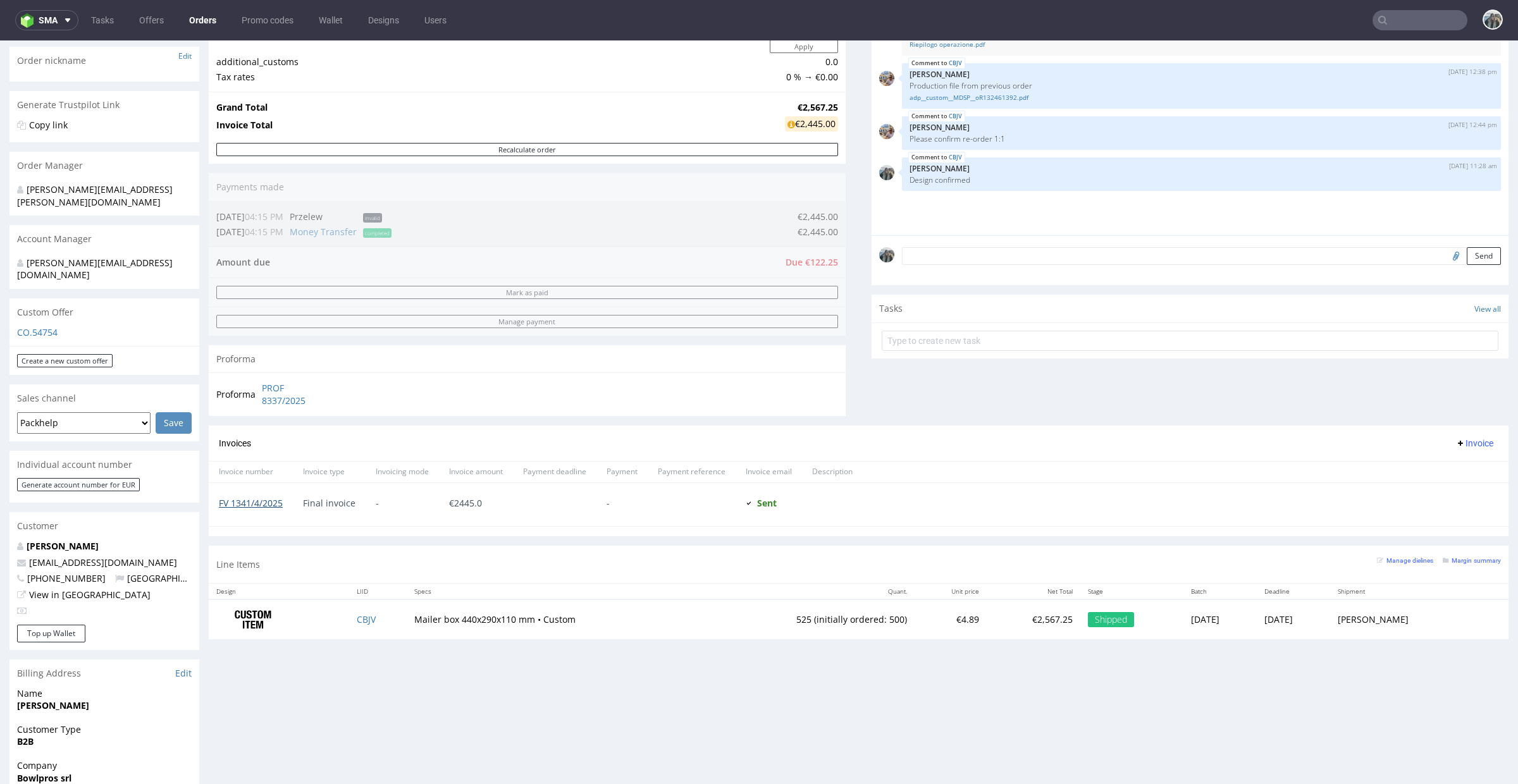
click at [245, 509] on link "FV 1341/4/2025" at bounding box center [251, 502] width 64 height 12
click at [1394, 19] on input "text" at bounding box center [1419, 21] width 95 height 21
paste input "issey"
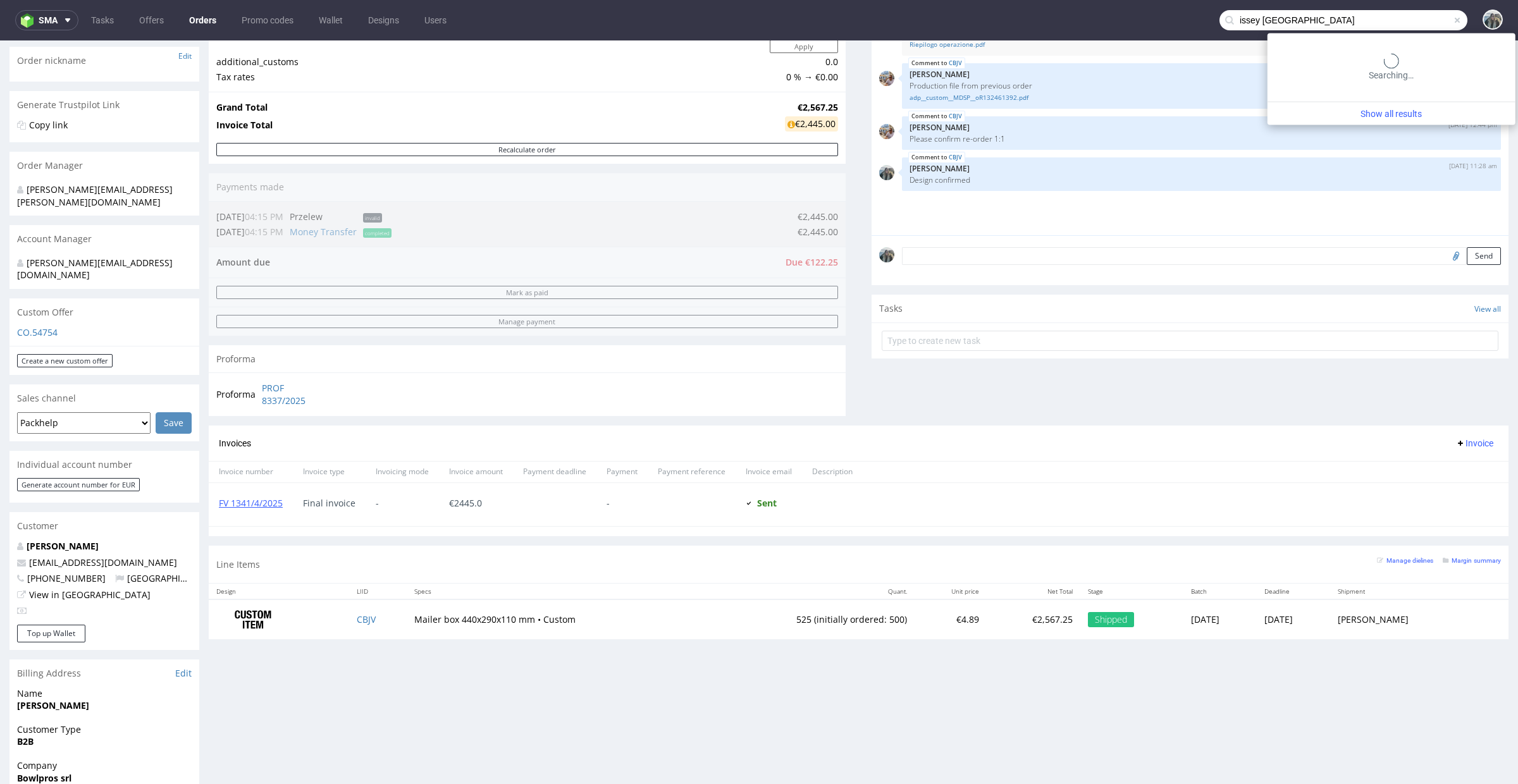
type input "issey europe"
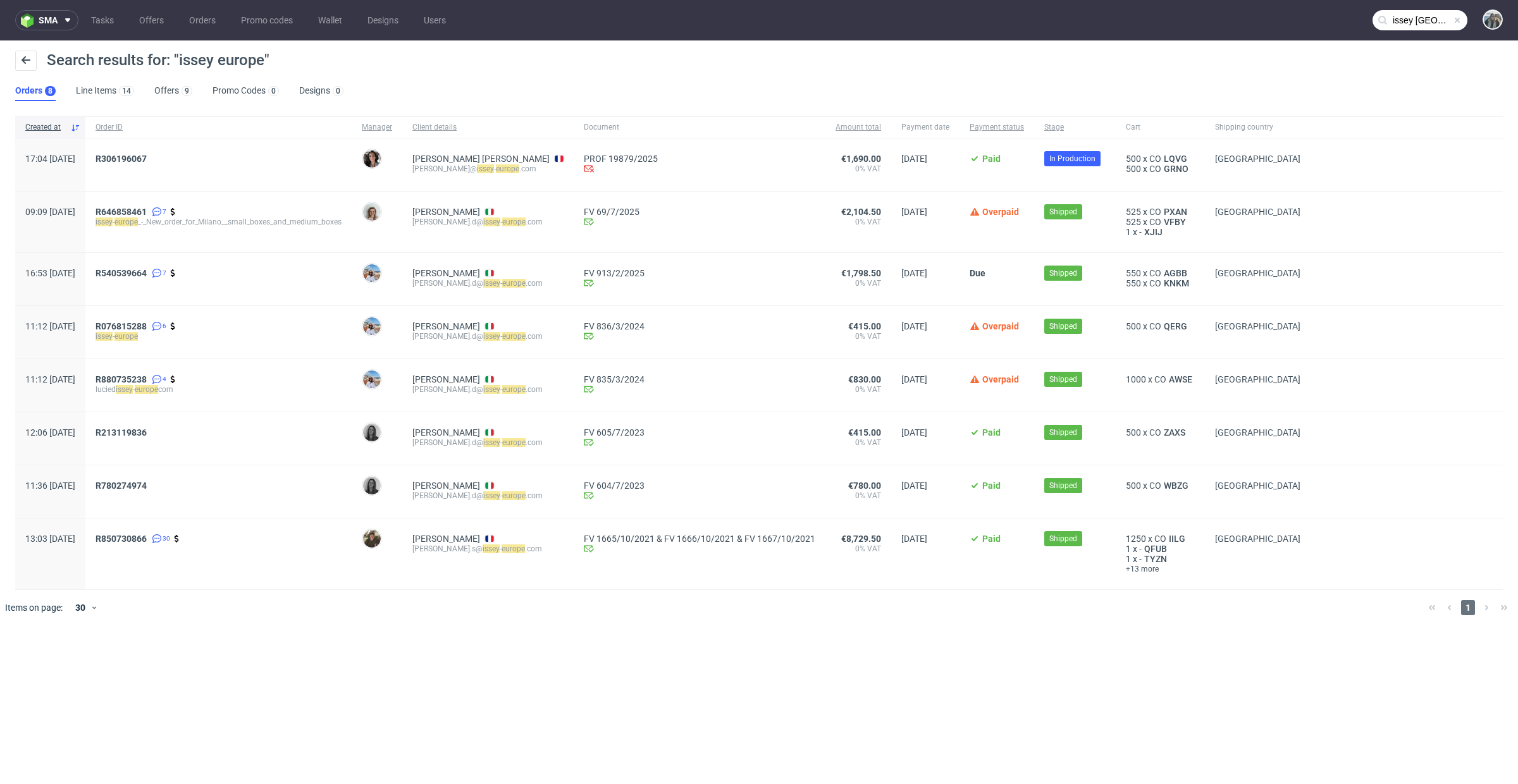
click at [129, 152] on div "R306196067" at bounding box center [219, 164] width 267 height 53
click at [134, 154] on span "R306196067" at bounding box center [121, 159] width 52 height 10
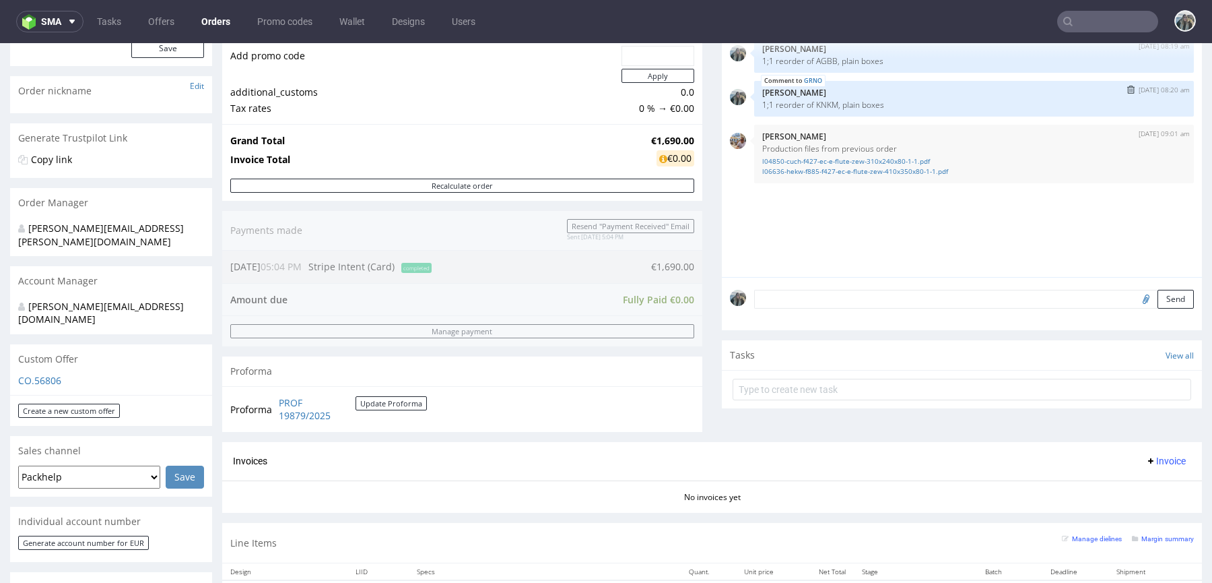
scroll to position [404, 0]
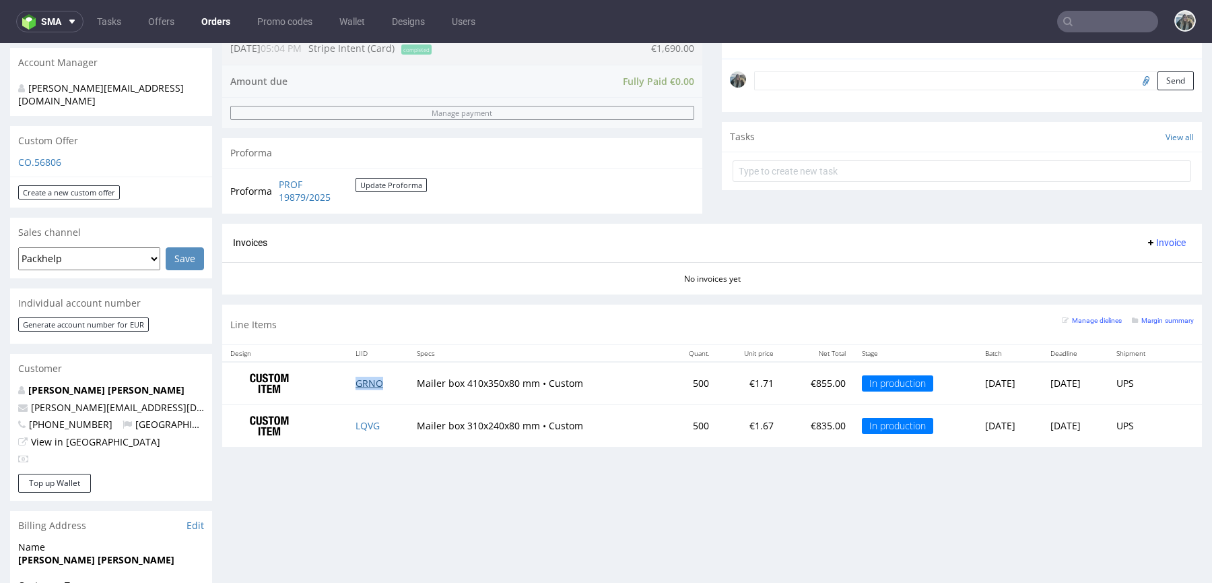
click at [360, 380] on link "GRNO" at bounding box center [370, 382] width 28 height 13
click at [359, 429] on td "LQVG" at bounding box center [378, 426] width 62 height 42
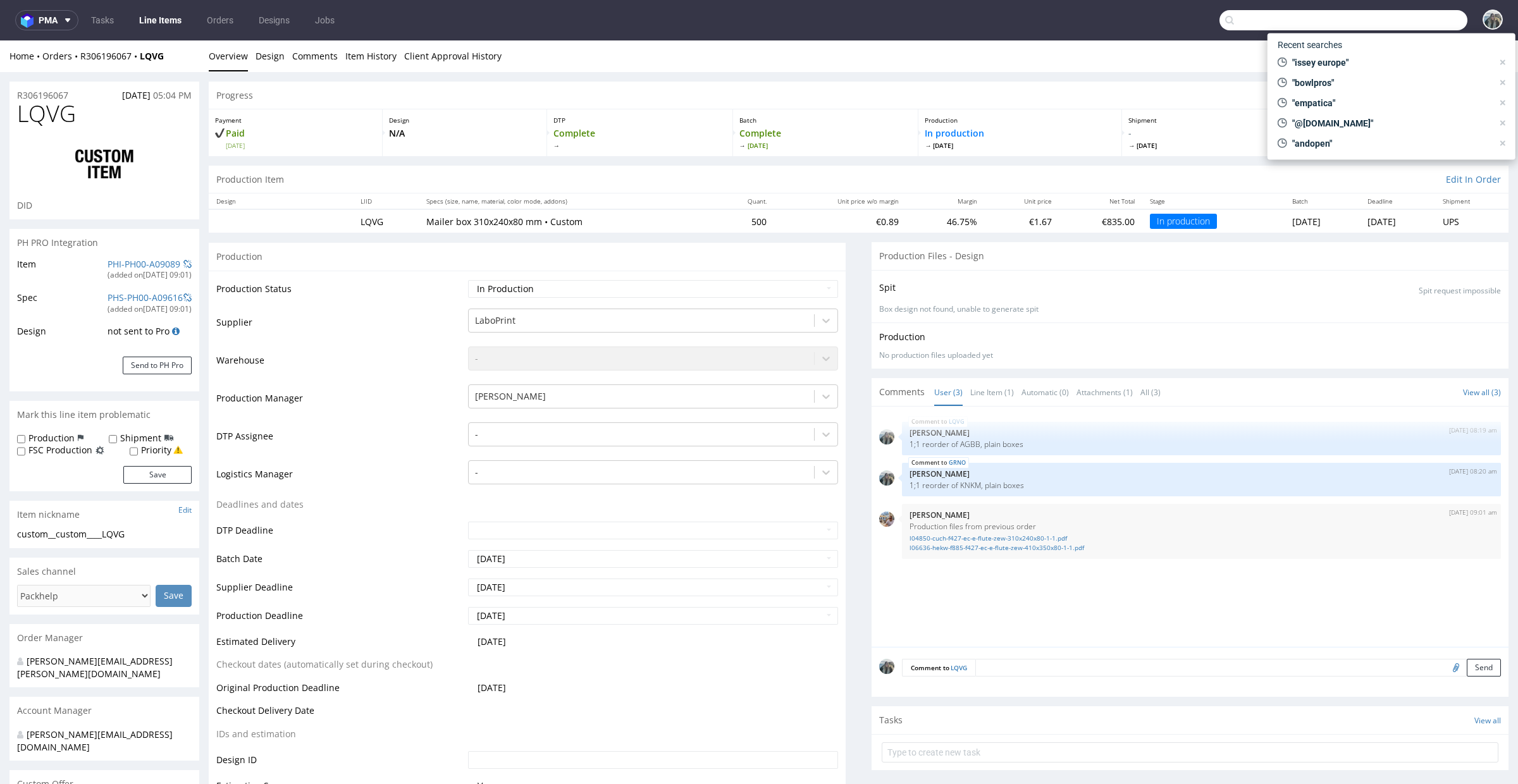
click at [1395, 17] on input "text" at bounding box center [1343, 21] width 248 height 21
paste input "R287735673"
type input "R287735673"
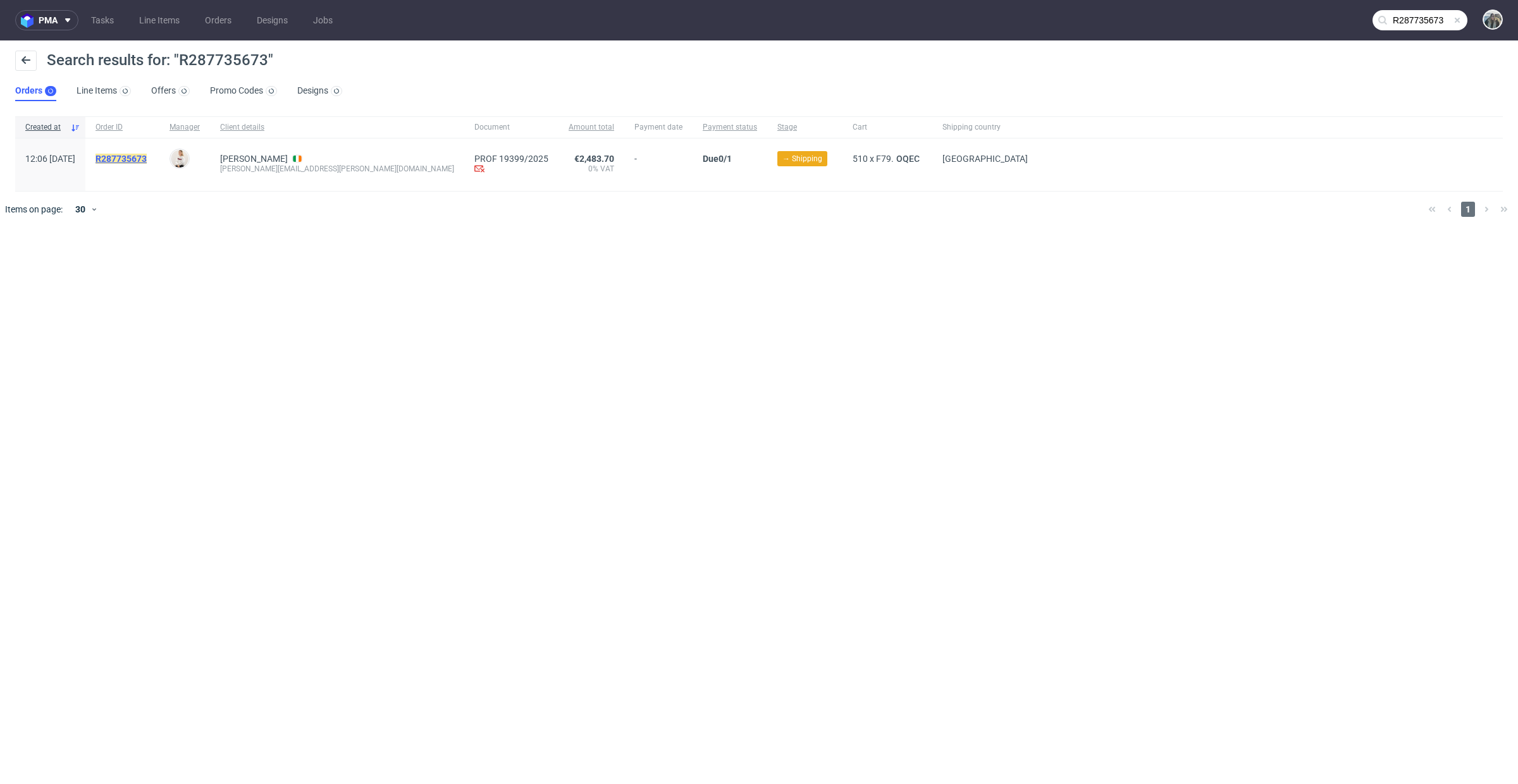
click at [147, 161] on mark "R287735673" at bounding box center [121, 159] width 52 height 10
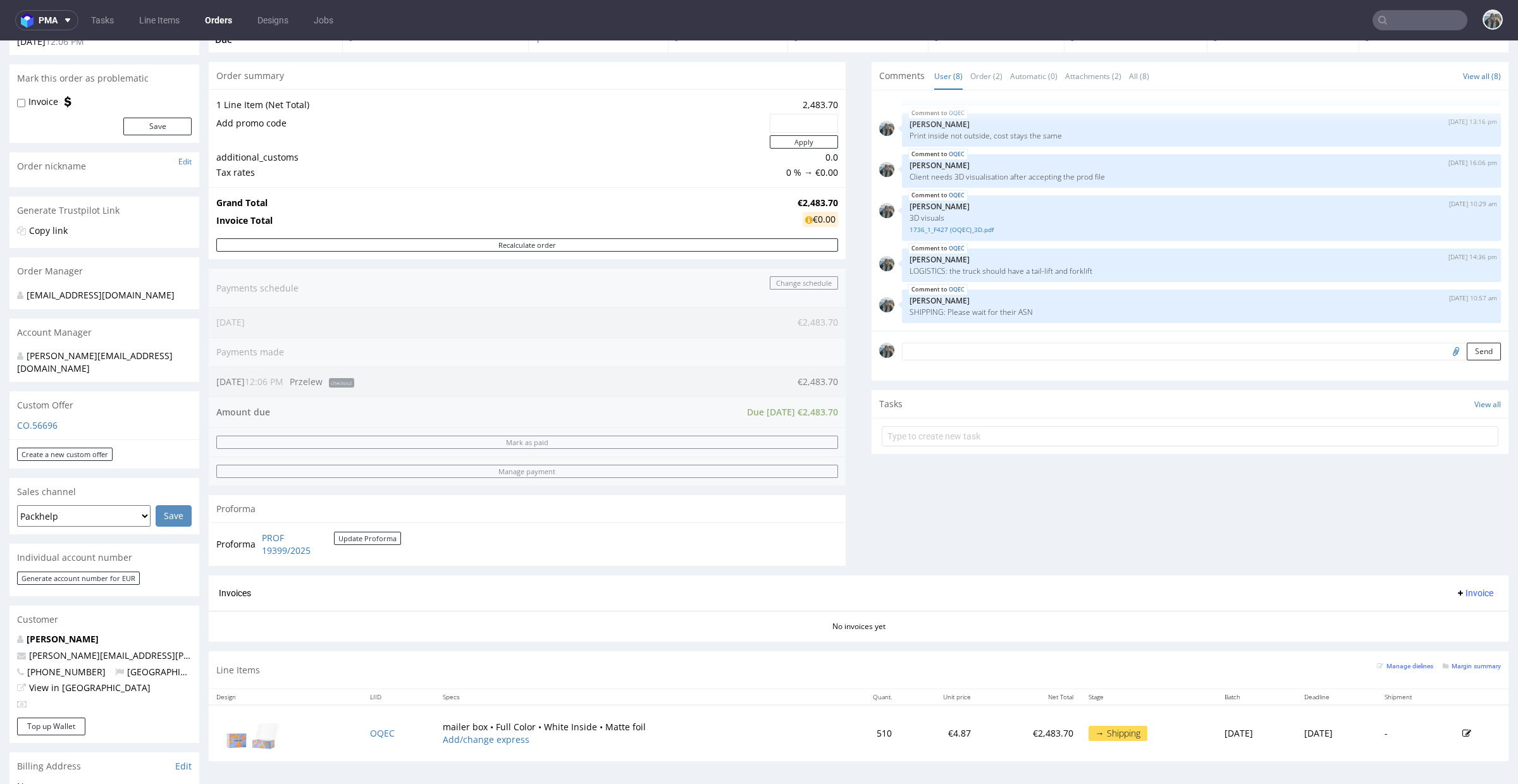
scroll to position [272, 0]
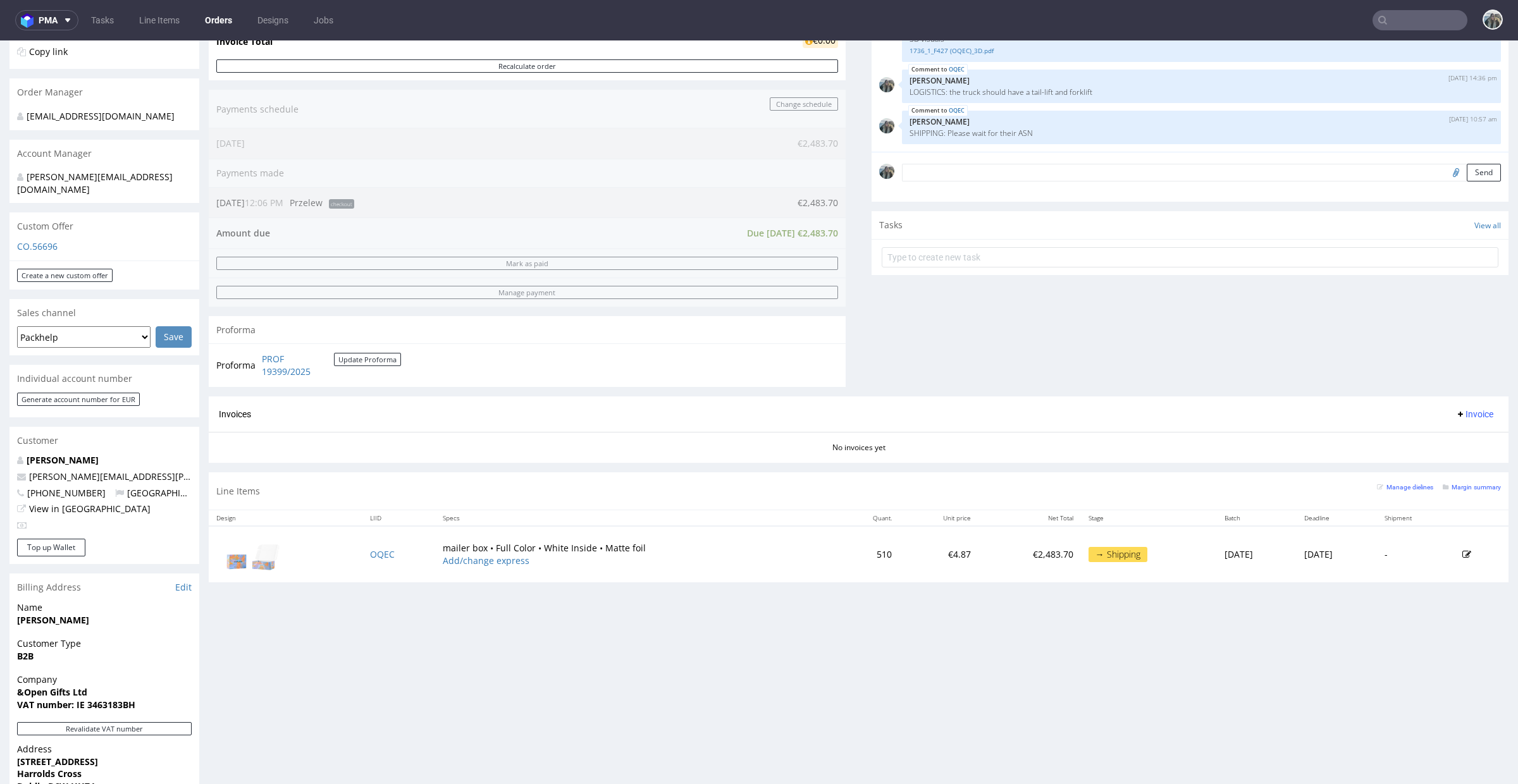
click at [1429, 23] on input "text" at bounding box center [1419, 21] width 95 height 21
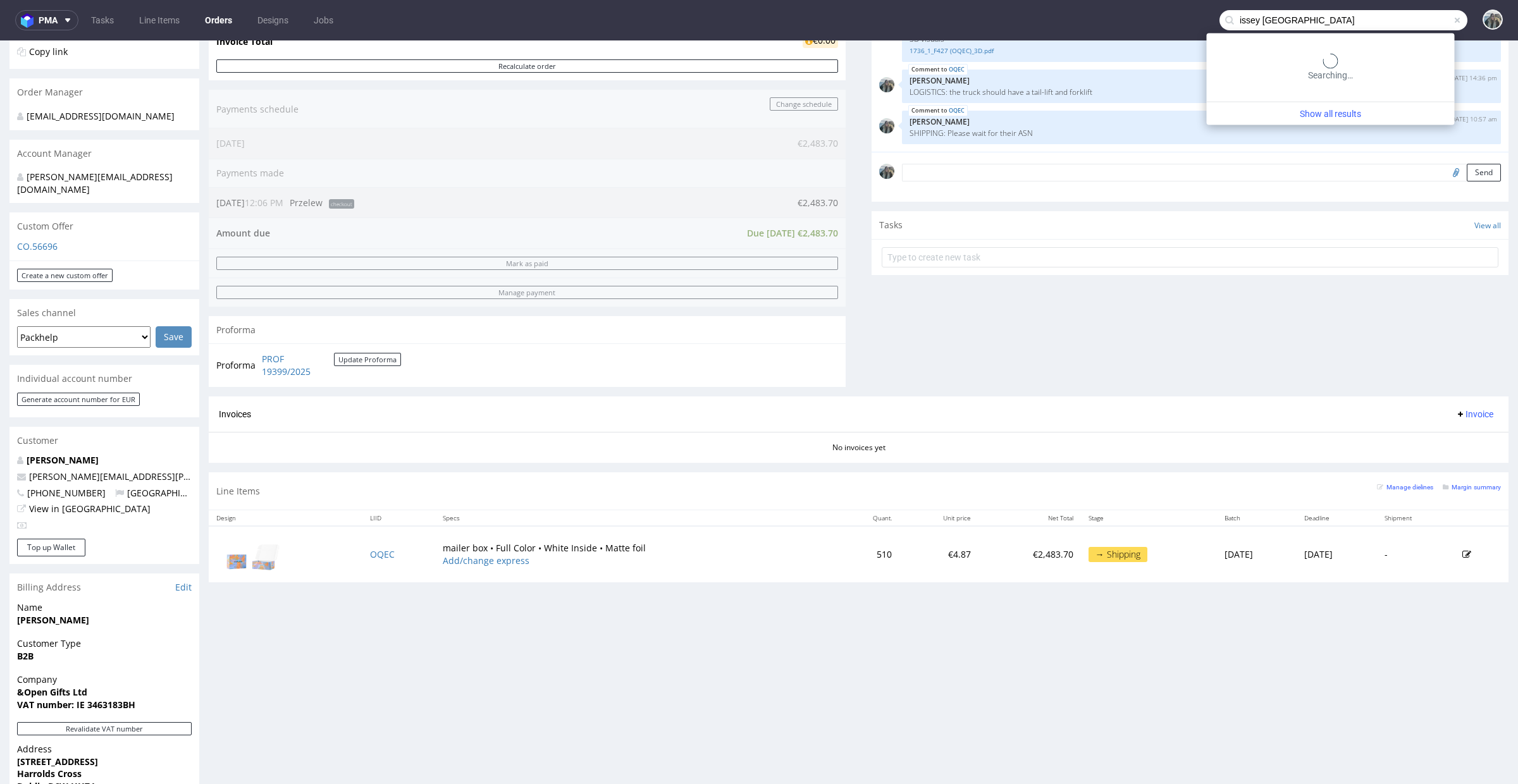
type input "issey europe"
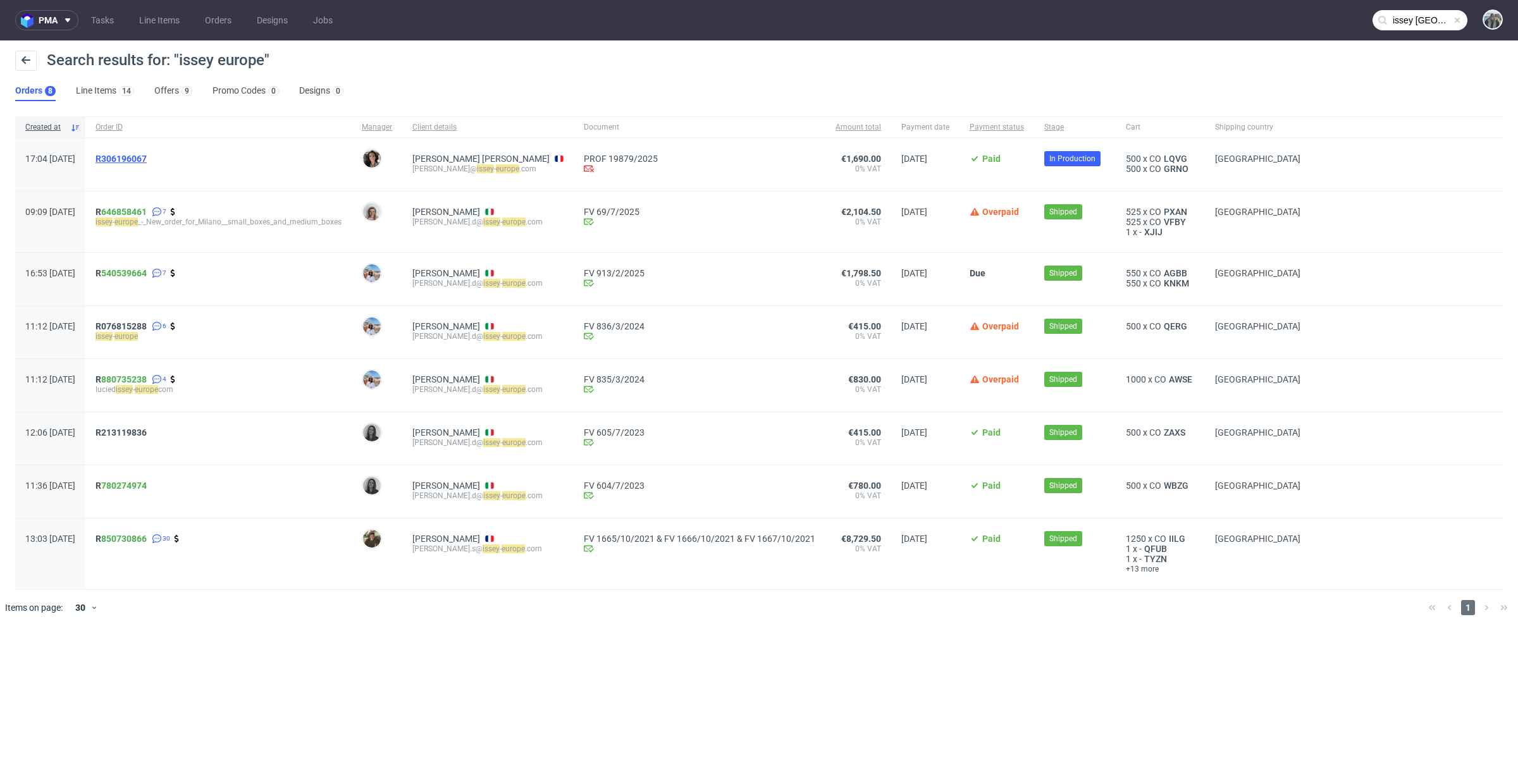
click at [147, 159] on span "R306196067" at bounding box center [121, 159] width 52 height 10
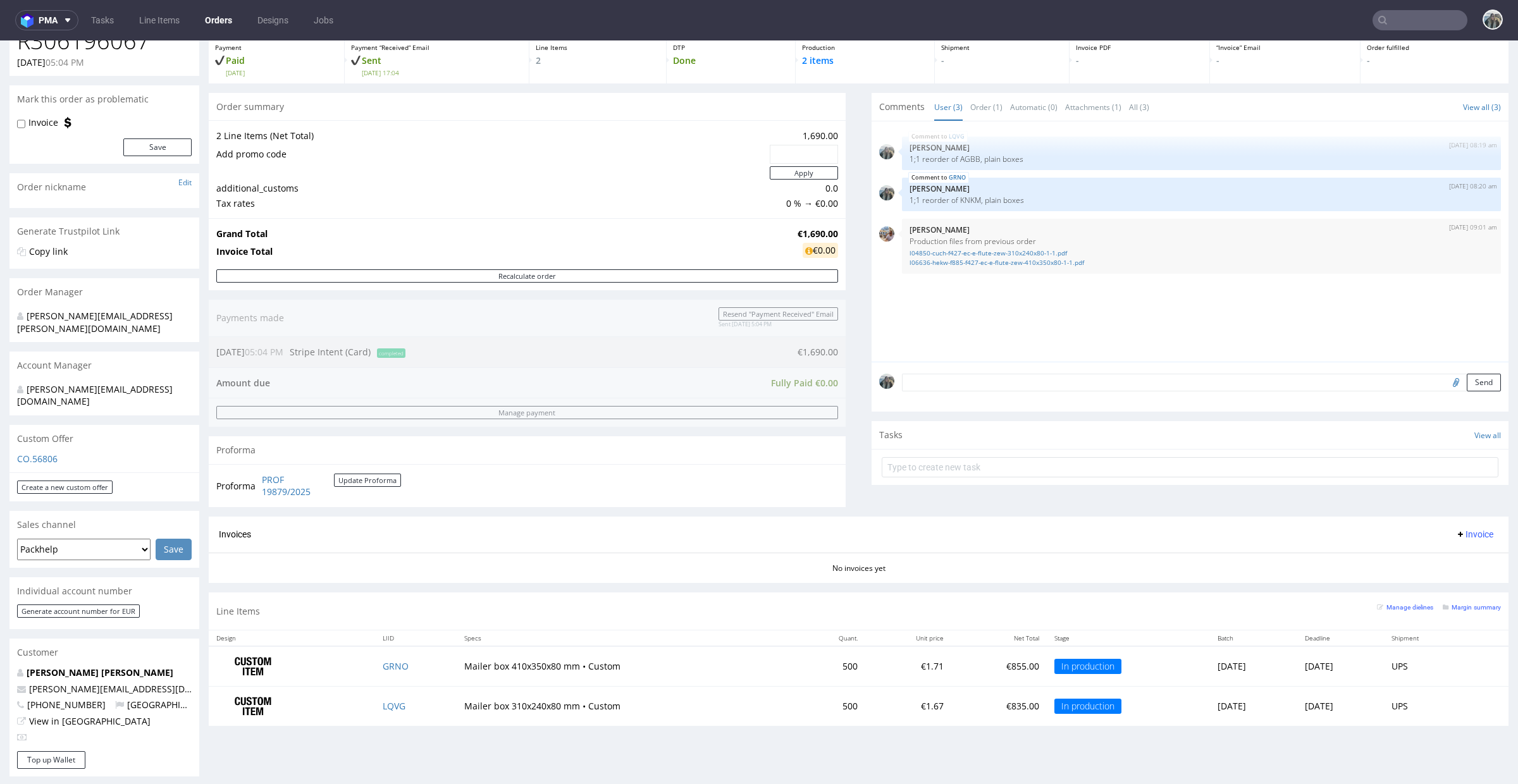
scroll to position [128, 0]
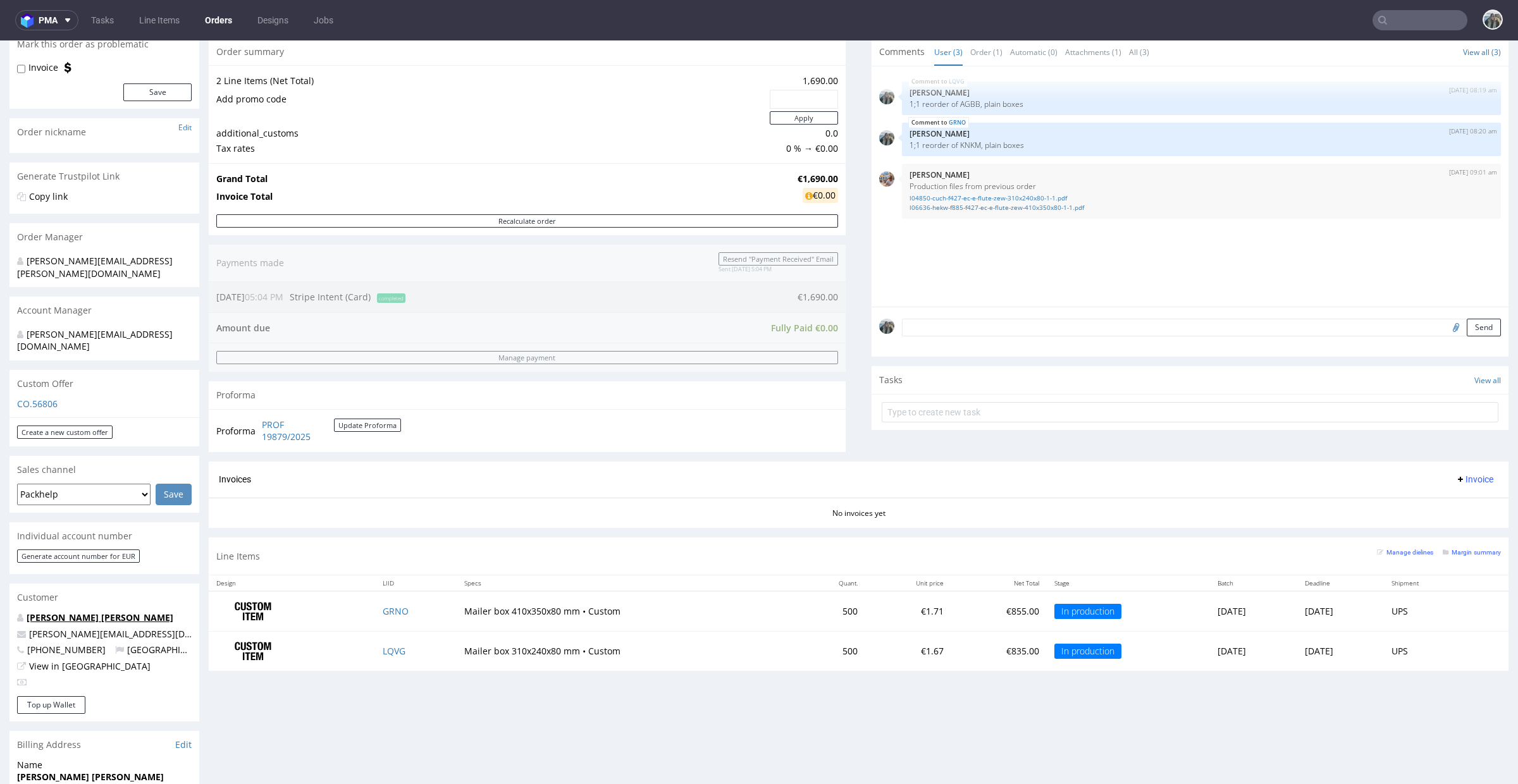
click at [68, 611] on link "[PERSON_NAME] [PERSON_NAME]" at bounding box center [100, 617] width 147 height 12
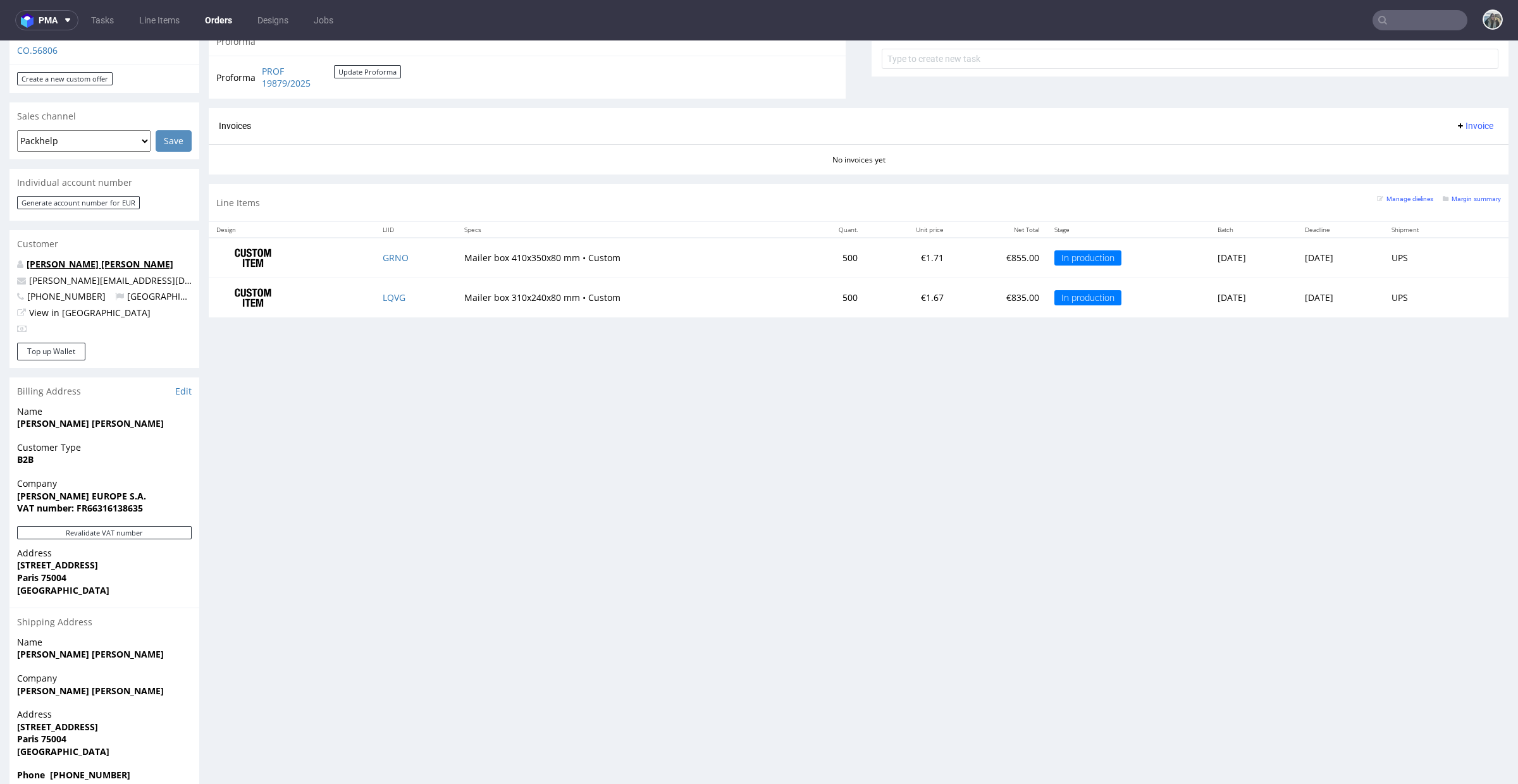
scroll to position [4, 0]
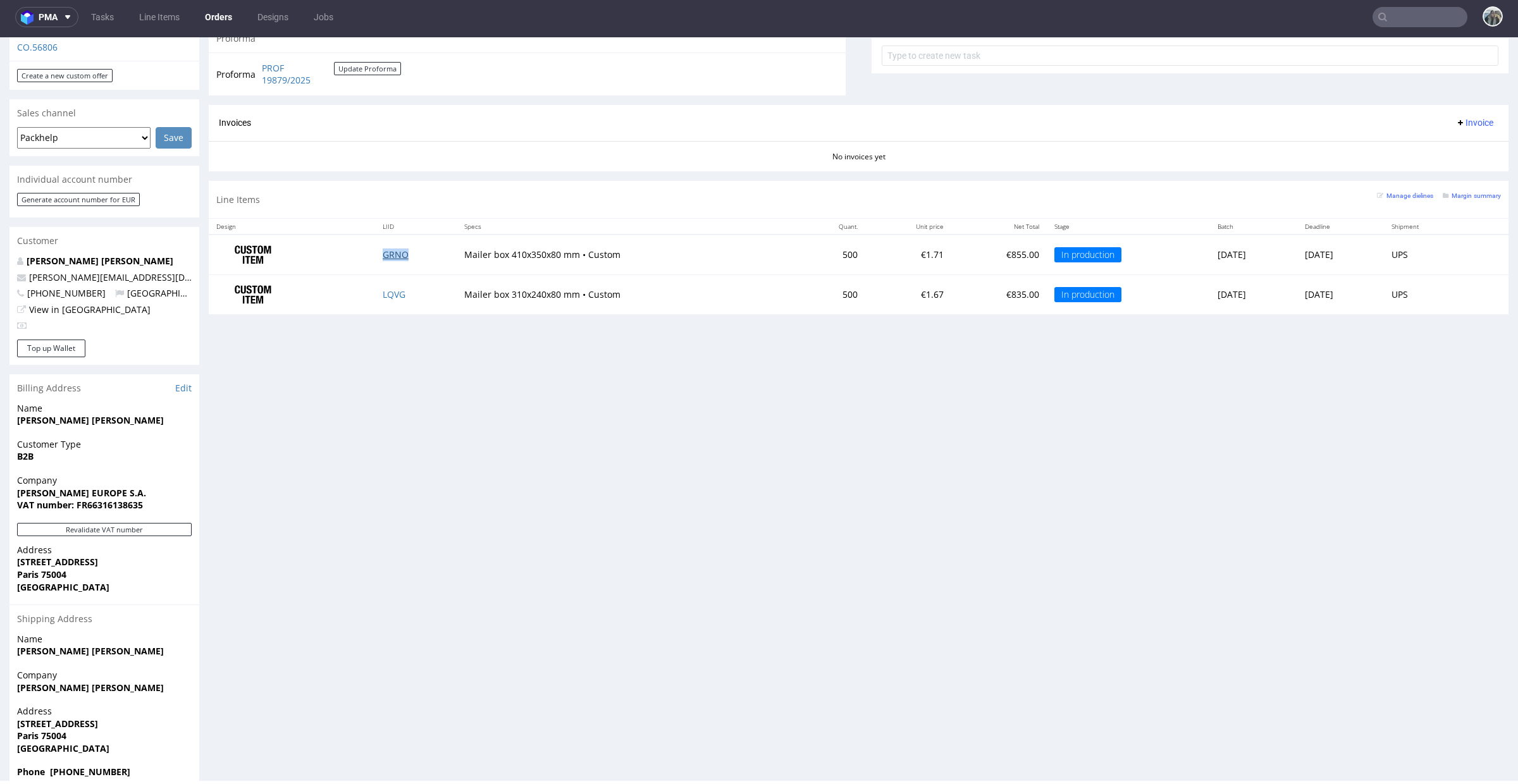
click at [382, 253] on link "GRNO" at bounding box center [395, 254] width 26 height 12
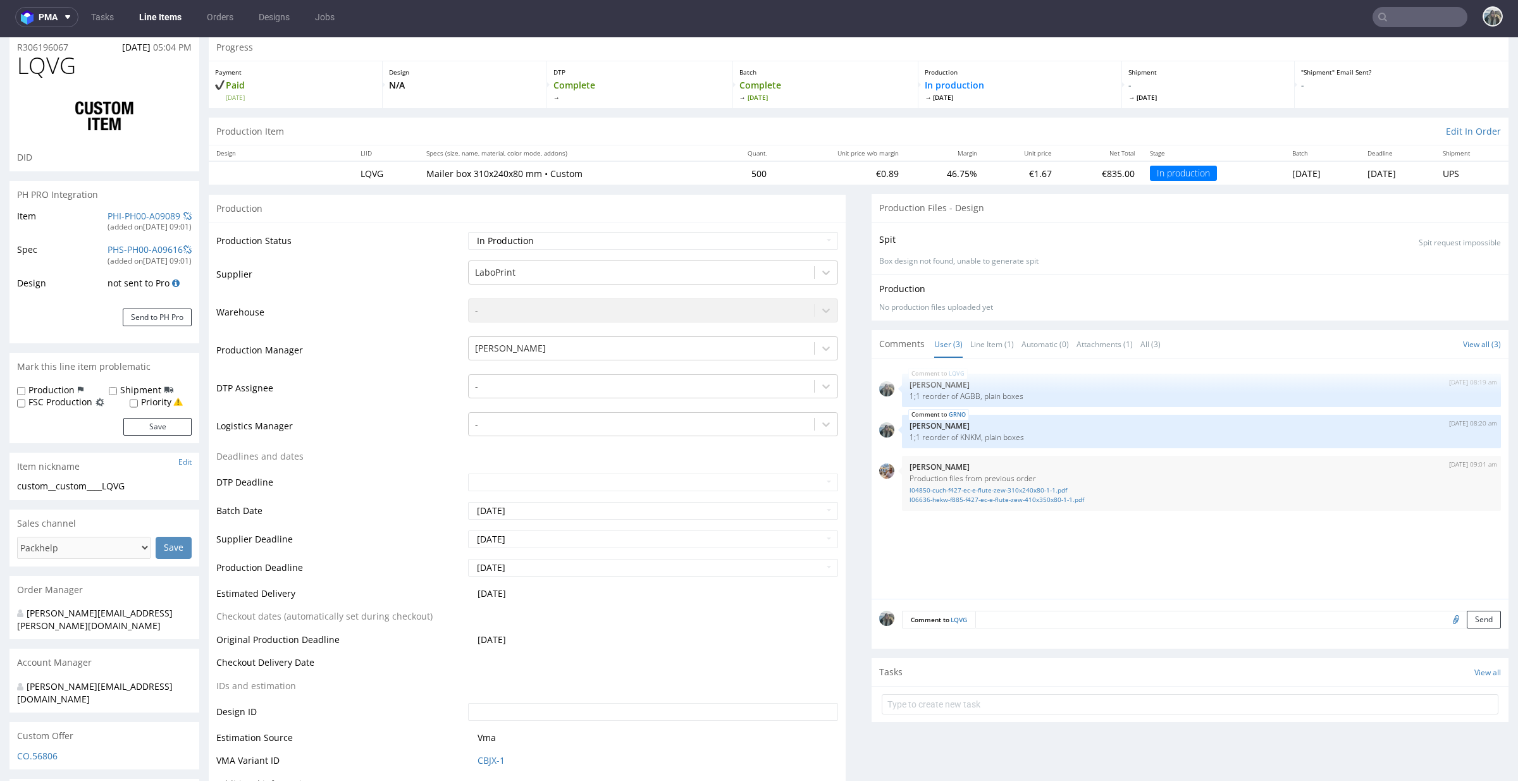
scroll to position [52, 0]
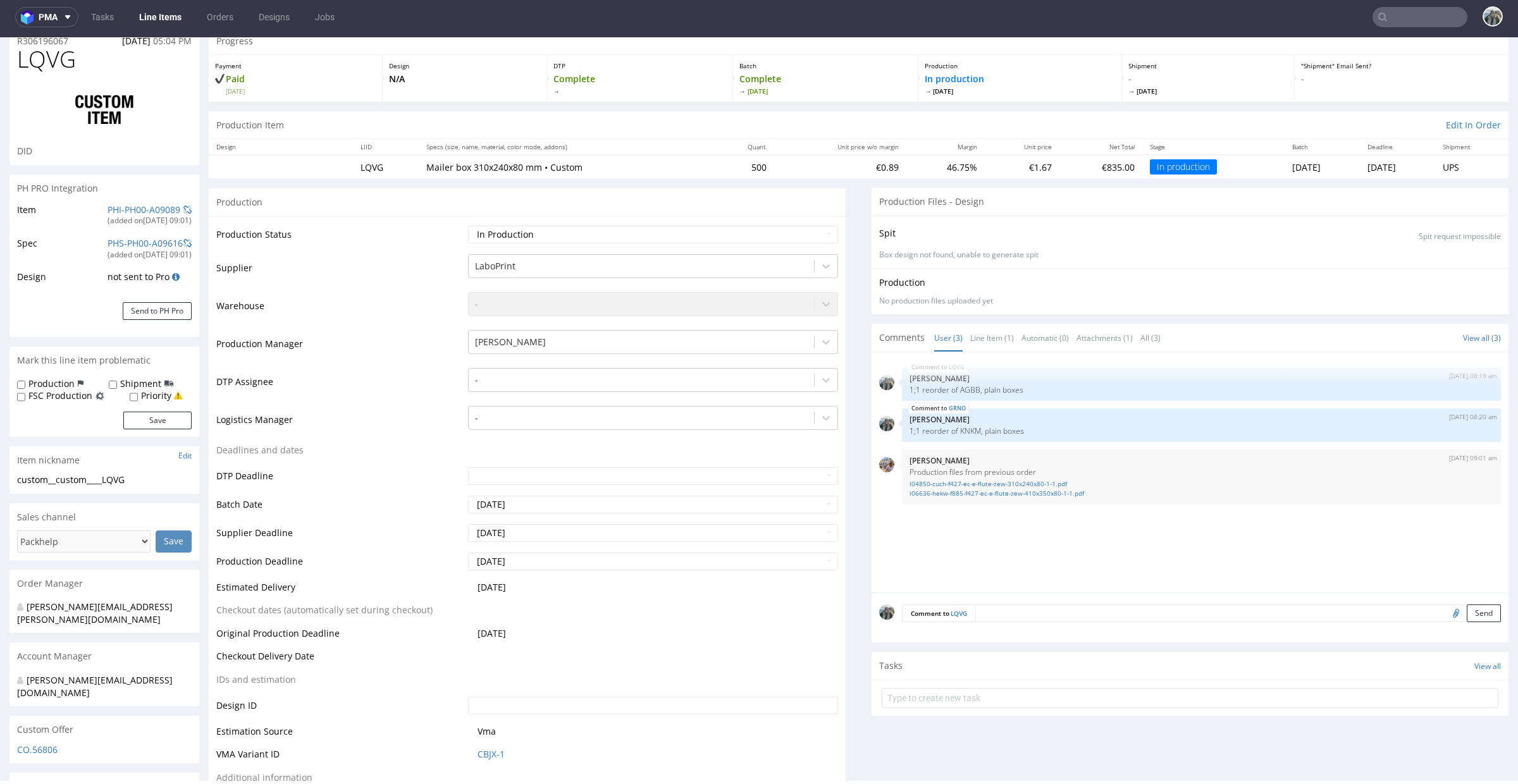
click at [1043, 615] on textarea at bounding box center [1238, 613] width 526 height 18
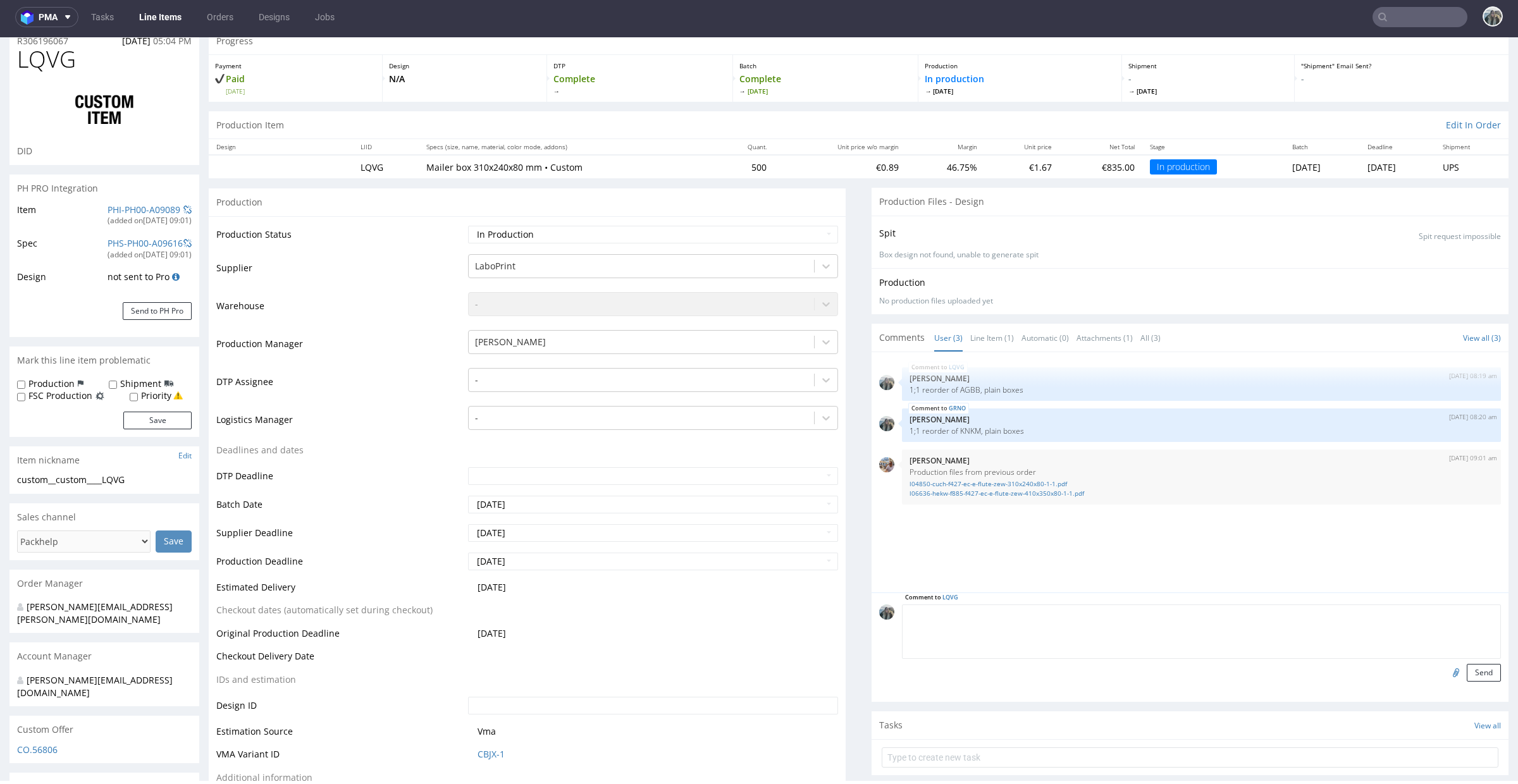
paste textarea "LOGISTICS: Please add a tail-lift and a fork-lift. During the last delivery, th…"
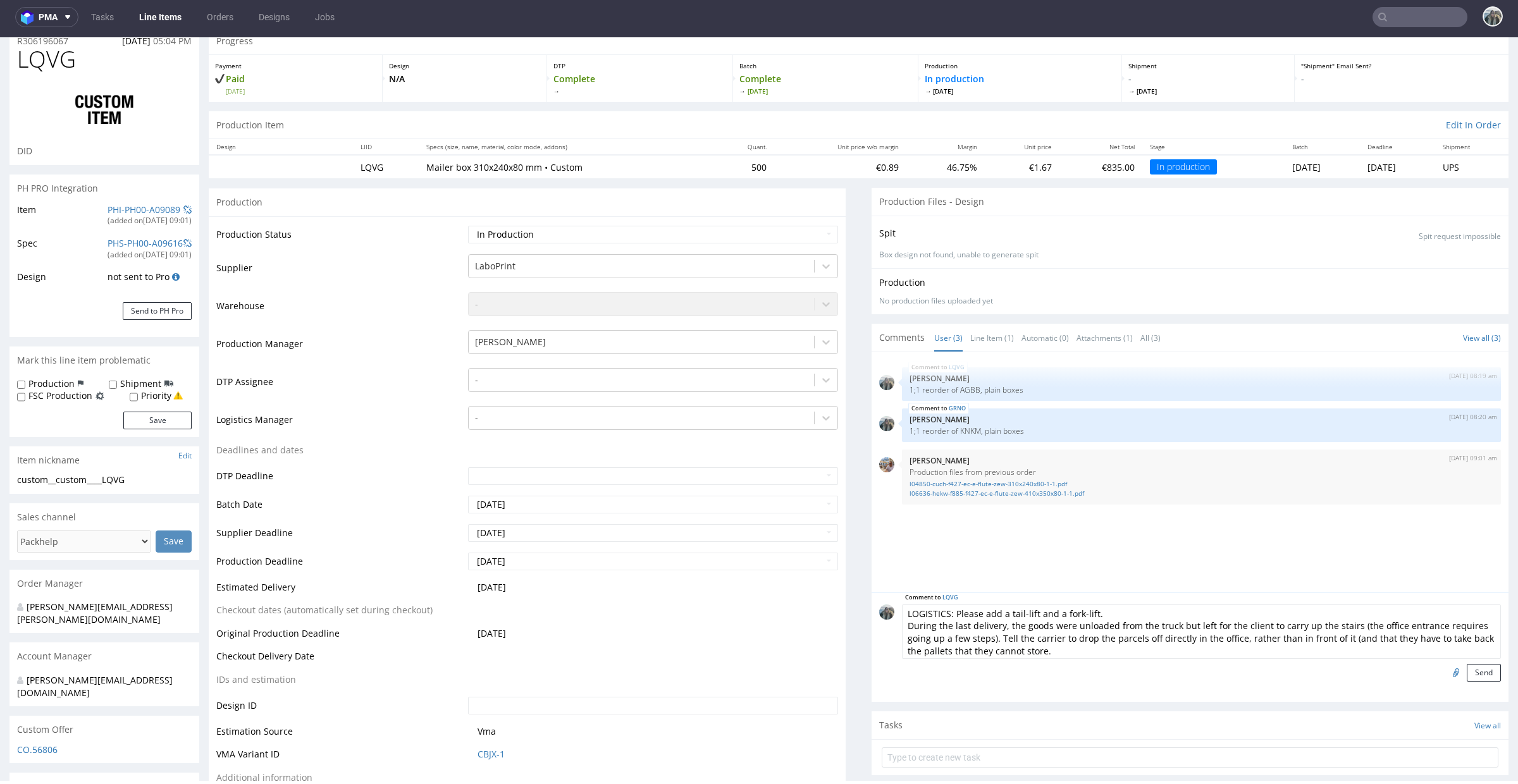
type textarea "LOGISTICS: Please add a tail-lift and a fork-lift. During the last delivery, th…"
click at [1463, 682] on div "Comment to LQVG LOGISTICS: Please add a tail-lift and a fork-lift. During the l…" at bounding box center [1190, 647] width 637 height 110
click at [1467, 677] on button "Send" at bounding box center [1484, 672] width 34 height 18
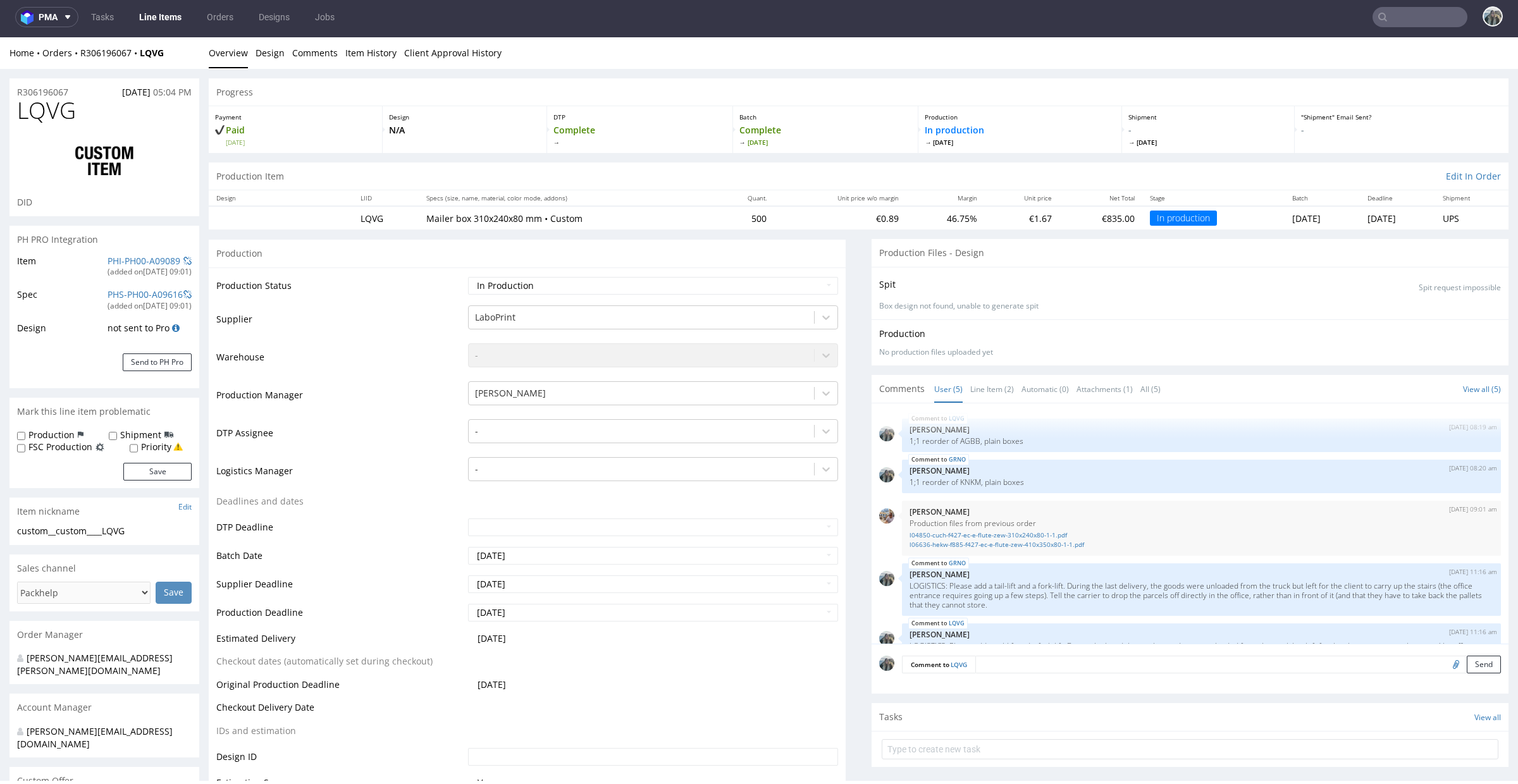
scroll to position [39, 0]
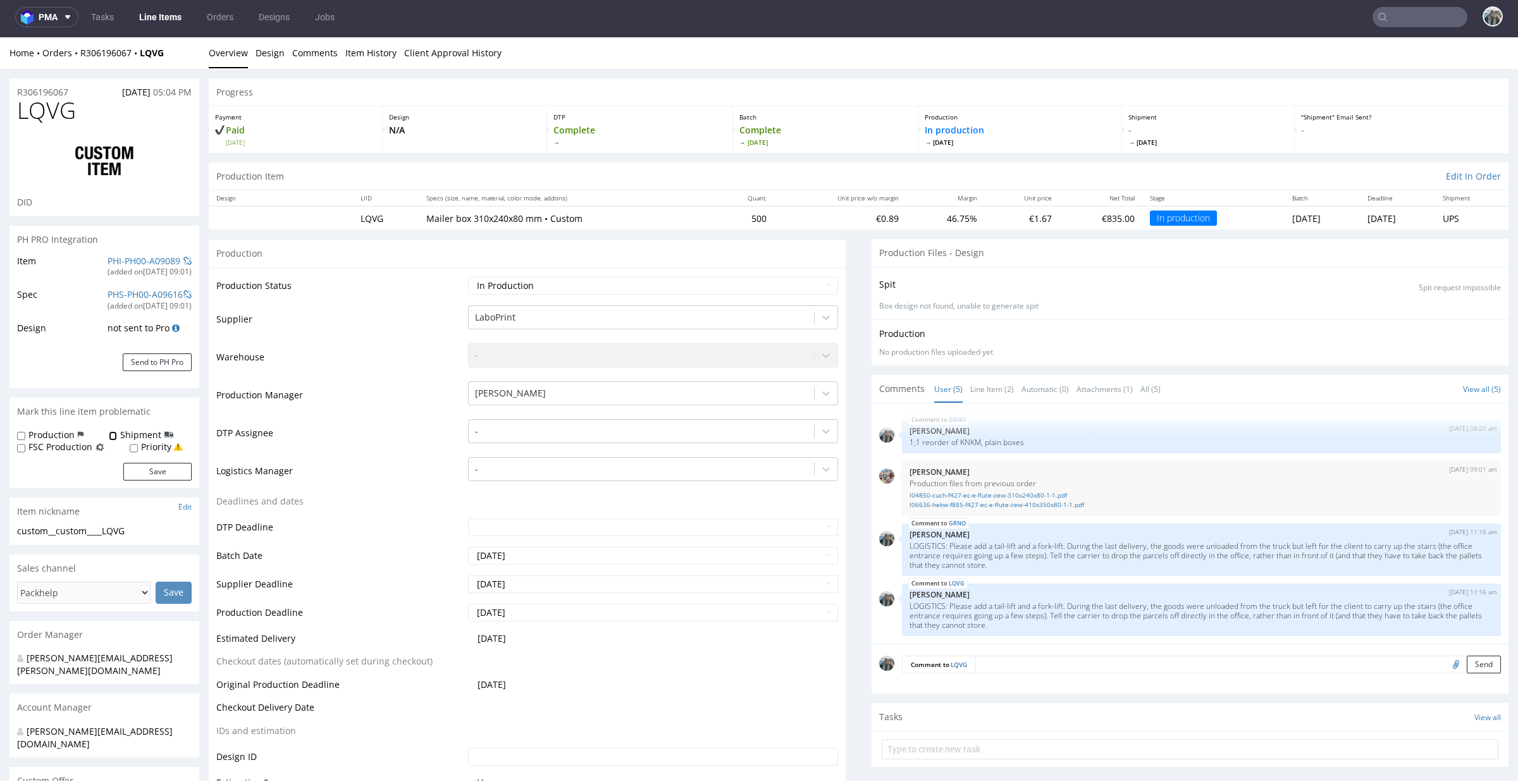
click at [109, 438] on input "Shipment" at bounding box center [113, 436] width 8 height 10
checkbox input "true"
click at [146, 473] on button "Save" at bounding box center [157, 471] width 69 height 18
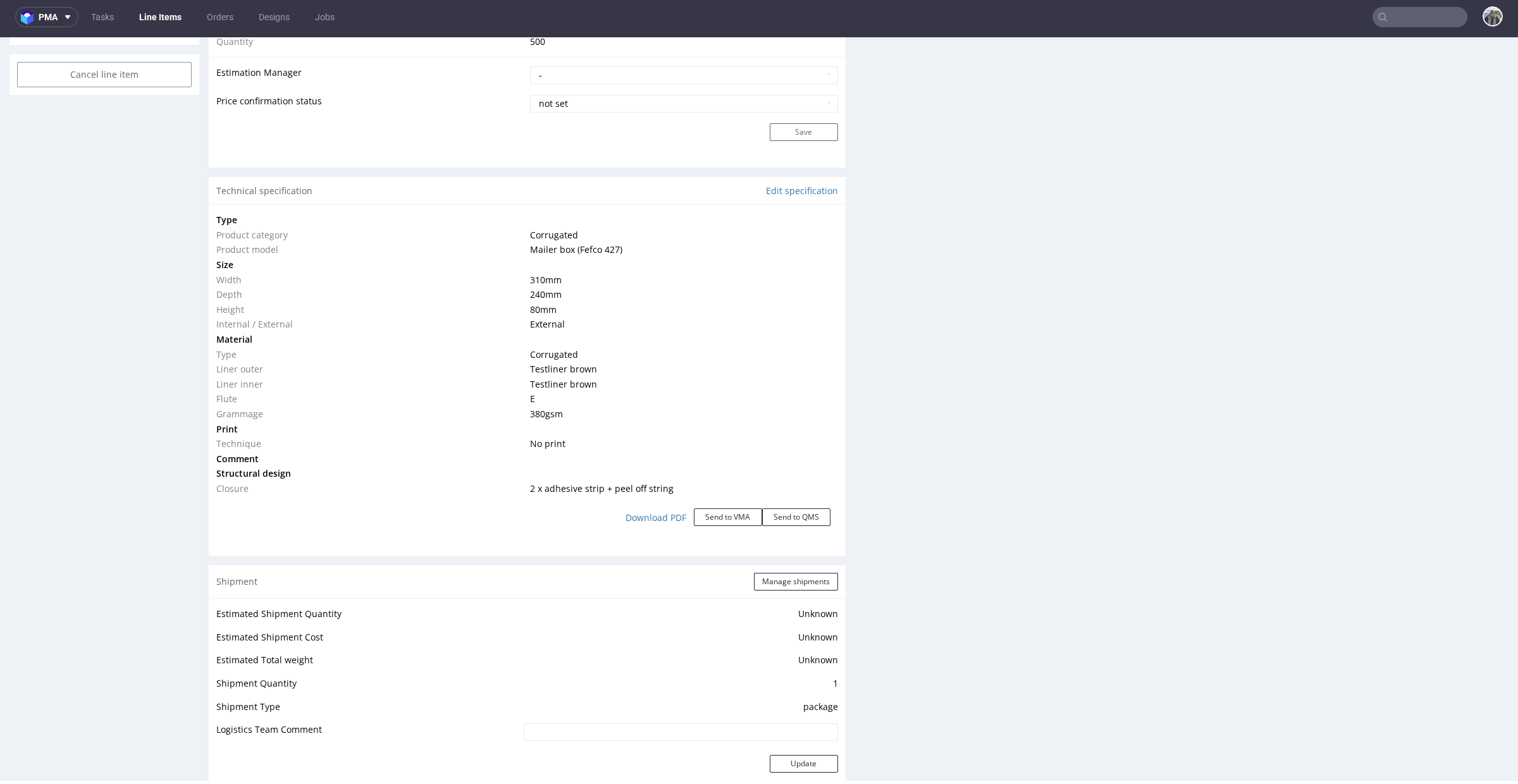
scroll to position [1002, 0]
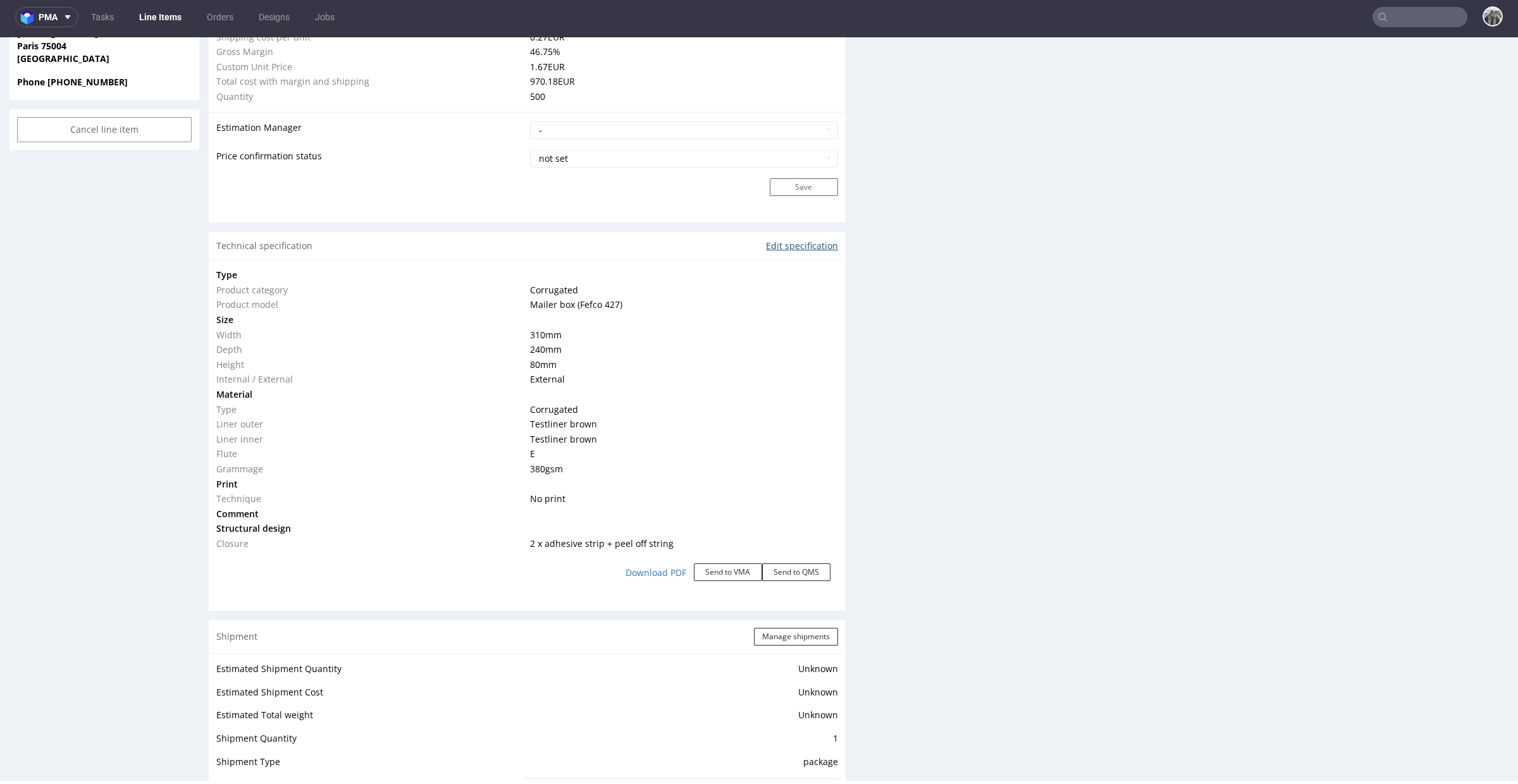
click at [793, 249] on link "Edit specification" at bounding box center [802, 245] width 72 height 12
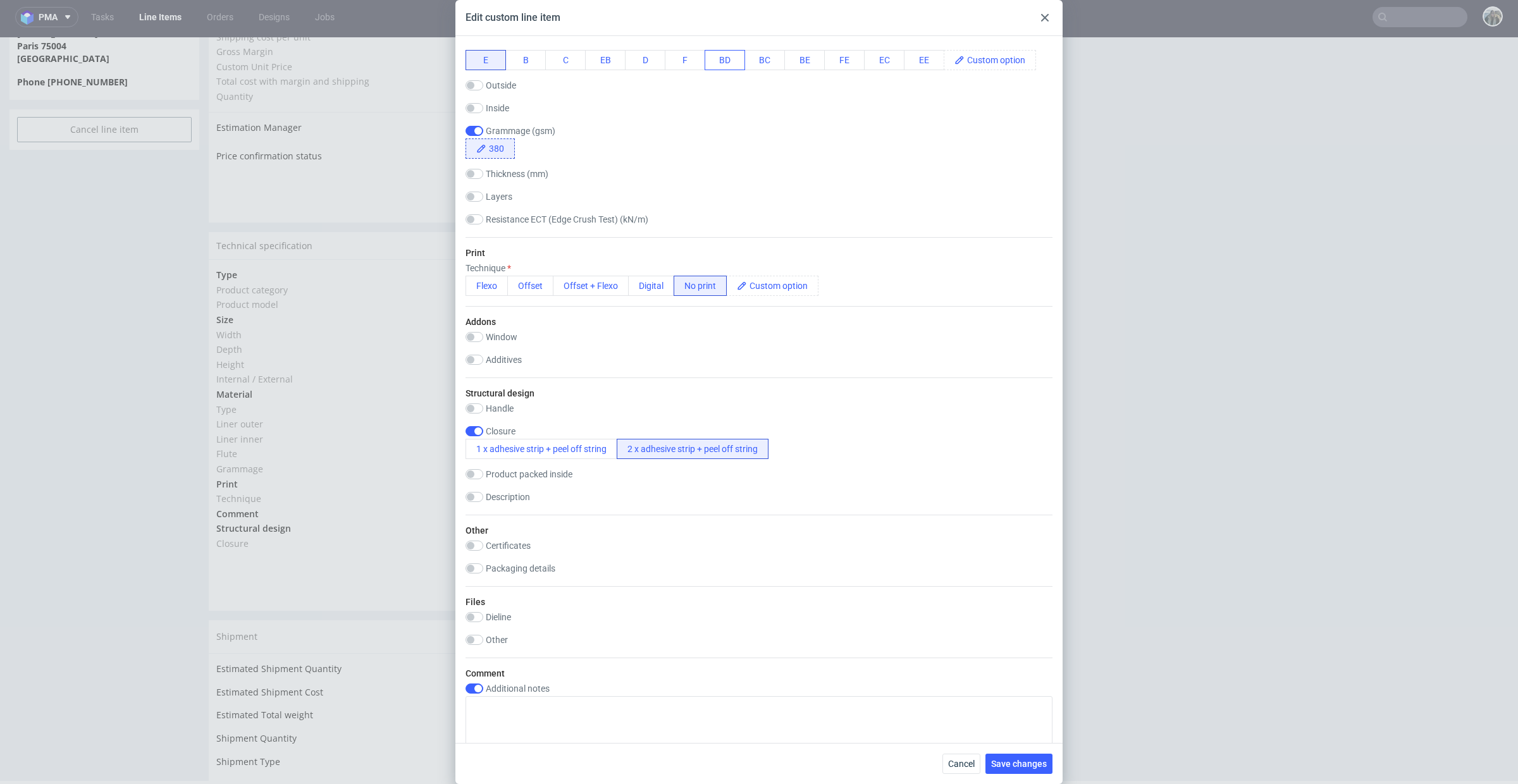
scroll to position [504, 0]
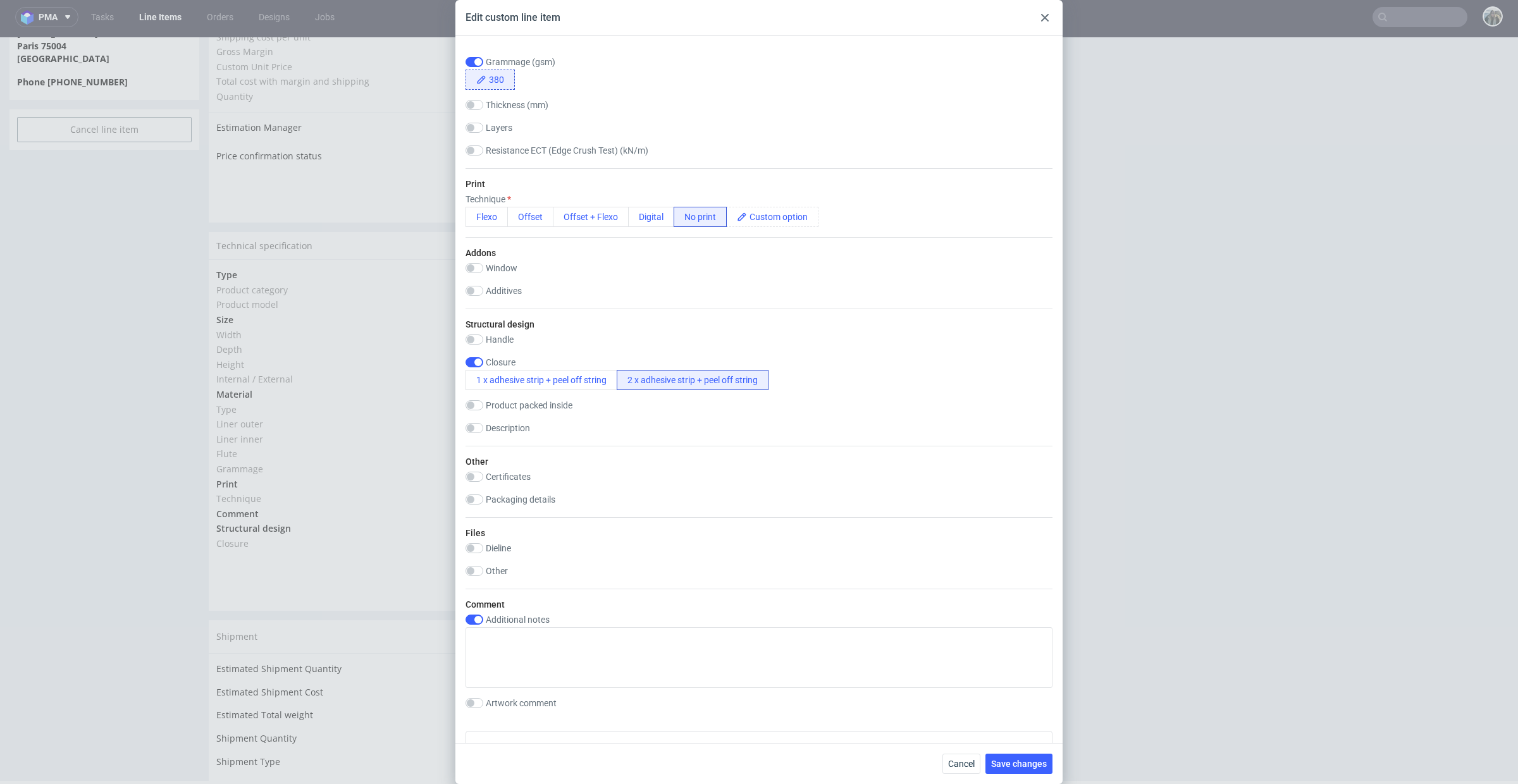
click at [530, 505] on div "Packaging details" at bounding box center [759, 500] width 587 height 12
click at [526, 501] on label "Packaging details" at bounding box center [520, 500] width 70 height 10
checkbox input "true"
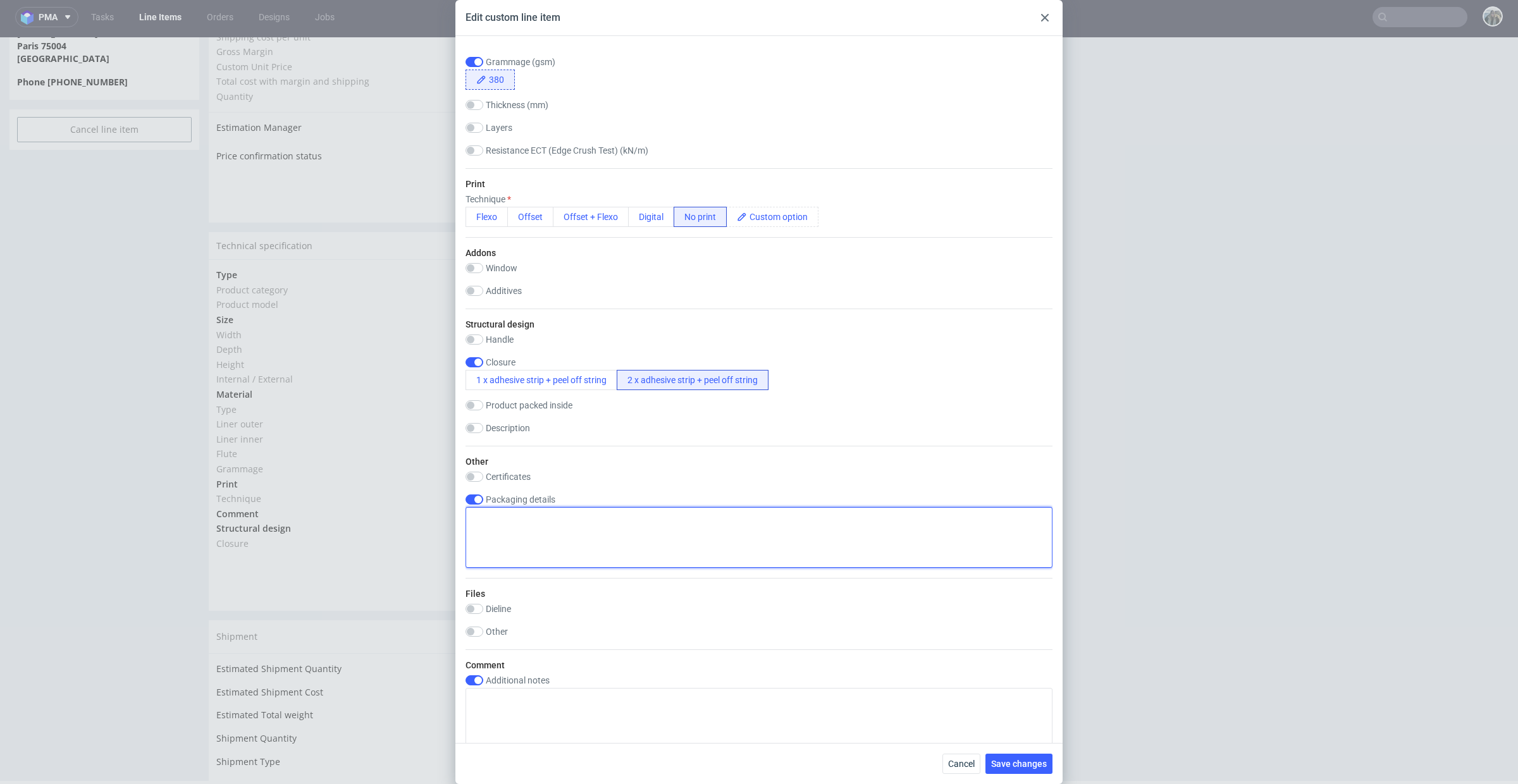
click at [546, 551] on textarea at bounding box center [759, 537] width 587 height 61
paste textarea "LOGISTICS: Please add a tail-lift and a fork-lift. During the last delivery, th…"
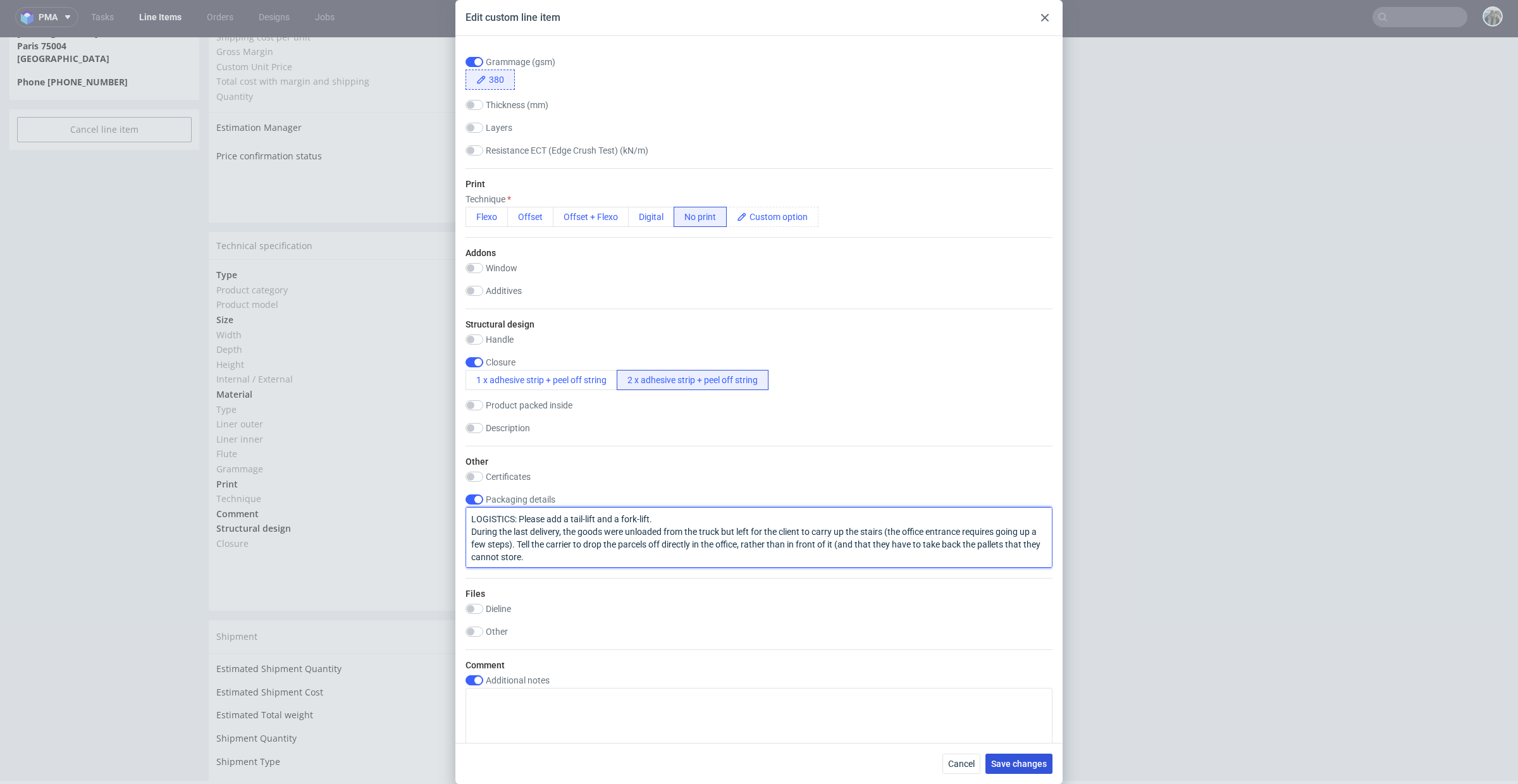
type textarea "LOGISTICS: Please add a tail-lift and a fork-lift. During the last delivery, th…"
click at [1023, 765] on span "Save changes" at bounding box center [1018, 763] width 55 height 8
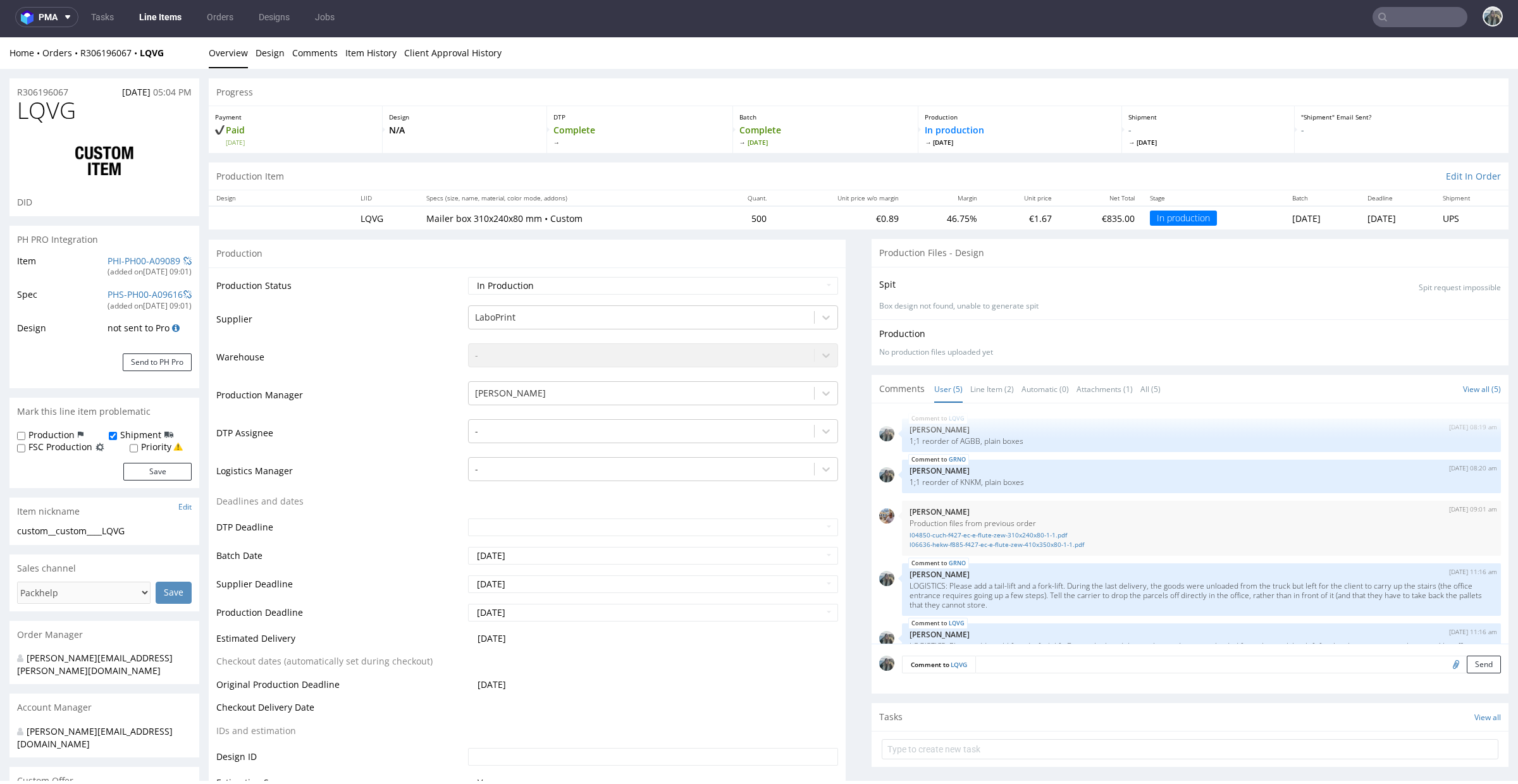
scroll to position [39, 0]
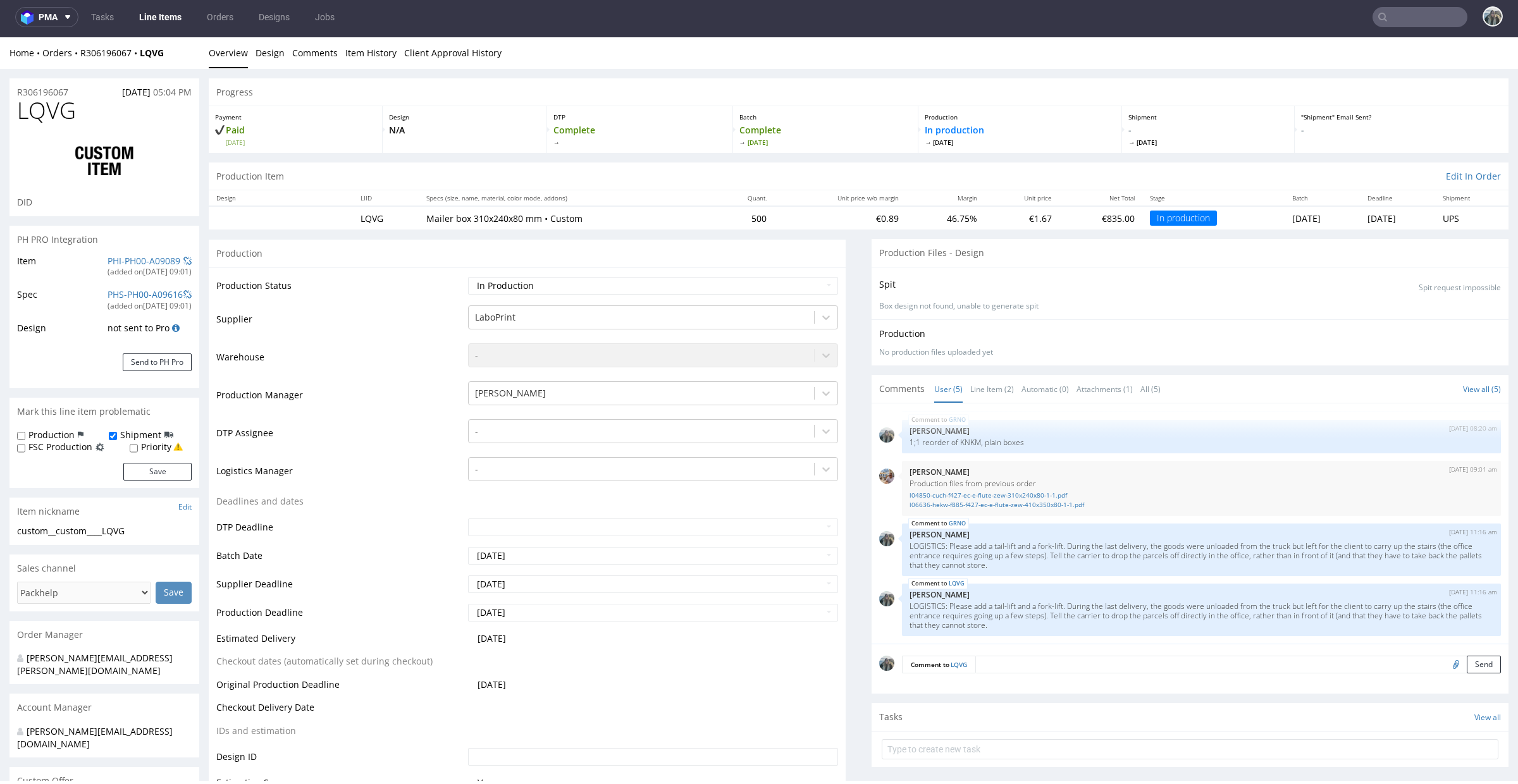
click at [57, 100] on span "LQVG" at bounding box center [46, 110] width 59 height 25
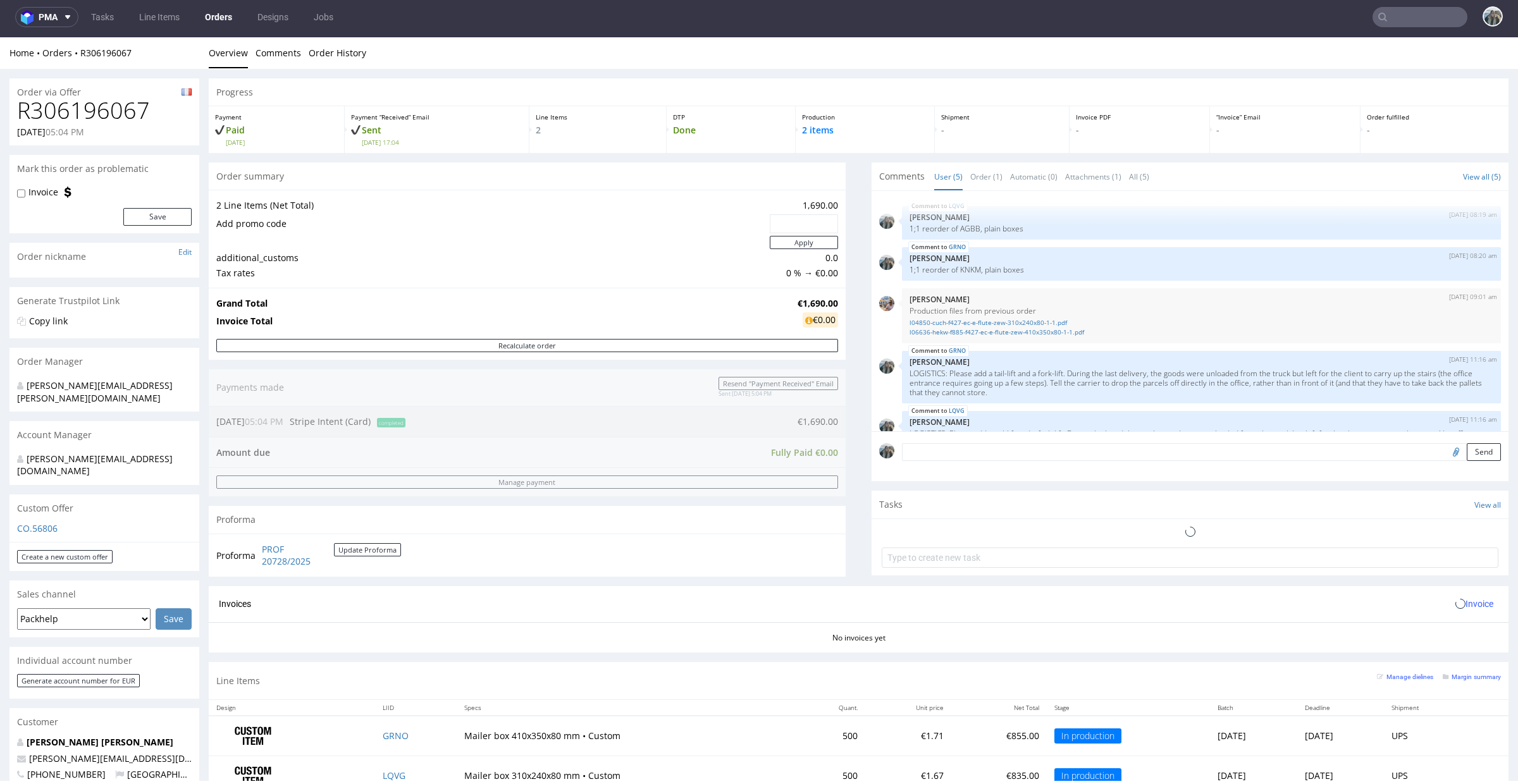
scroll to position [39, 0]
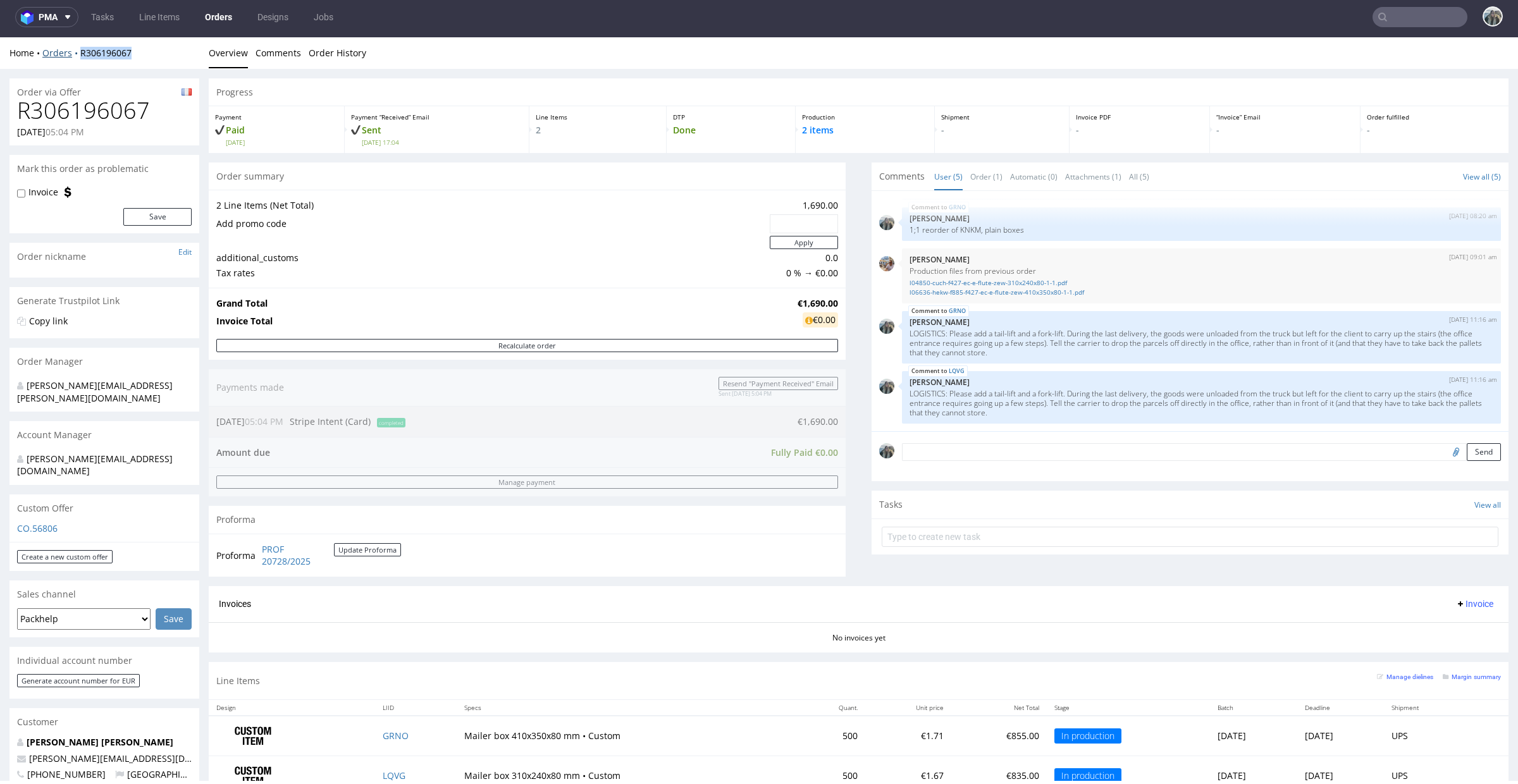
drag, startPoint x: 76, startPoint y: 66, endPoint x: 76, endPoint y: 55, distance: 11.0
click at [76, 55] on div "Home Orders R306196067 Overview Comments Order History" at bounding box center [759, 54] width 1518 height 32
copy link "R306196067"
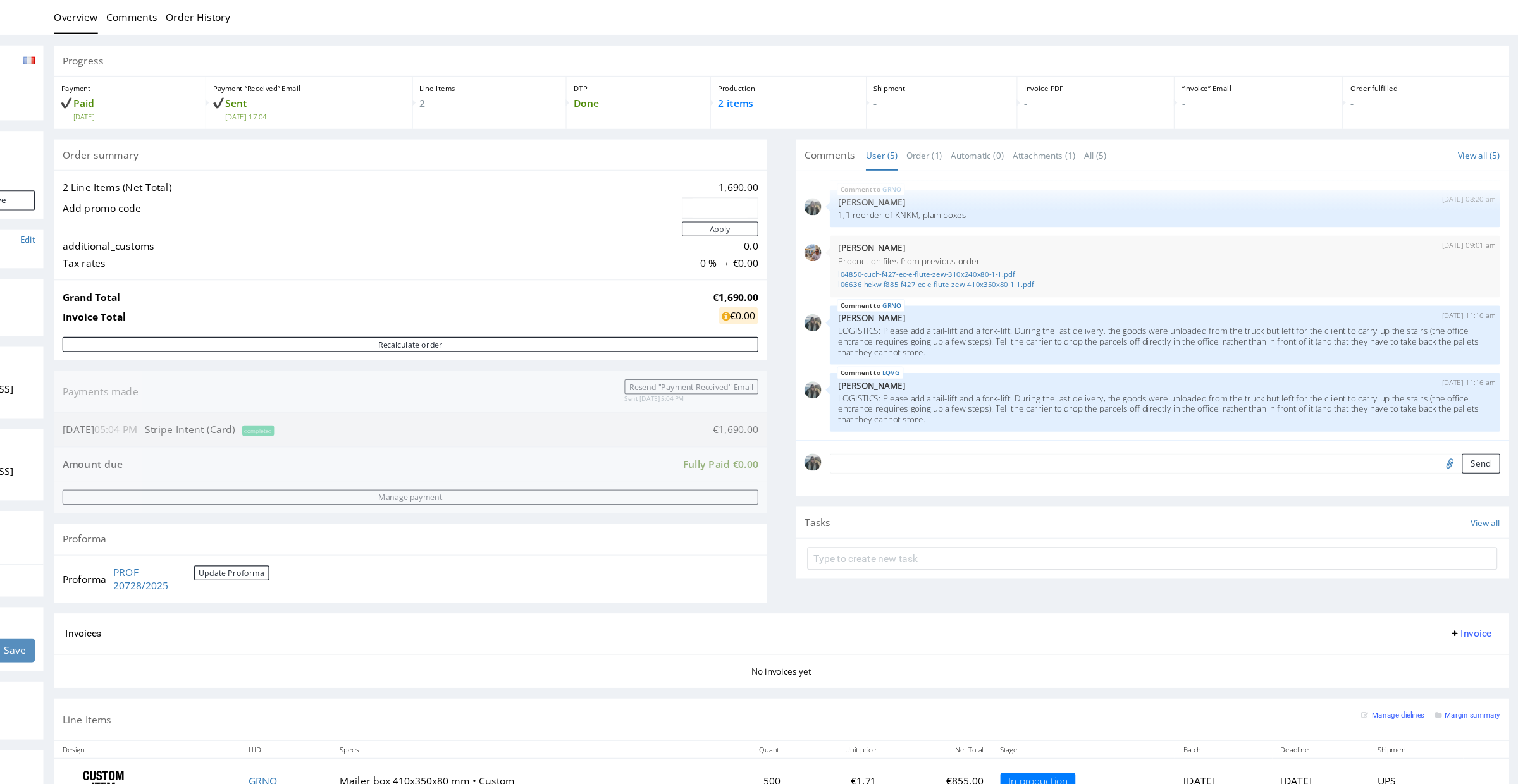
scroll to position [0, 0]
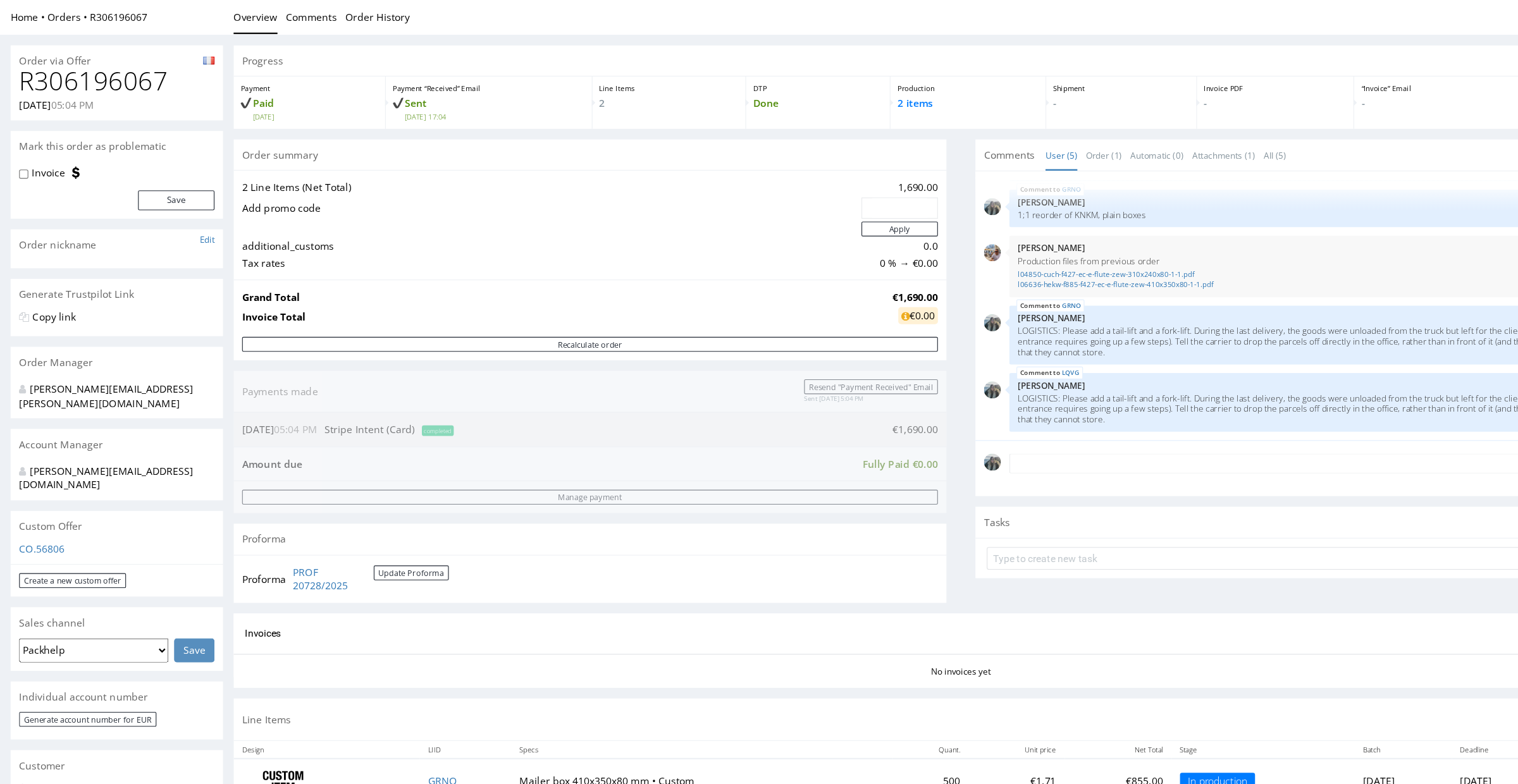
click at [119, 73] on h1 "R306196067" at bounding box center [104, 72] width 175 height 25
copy h1 "R306196067"
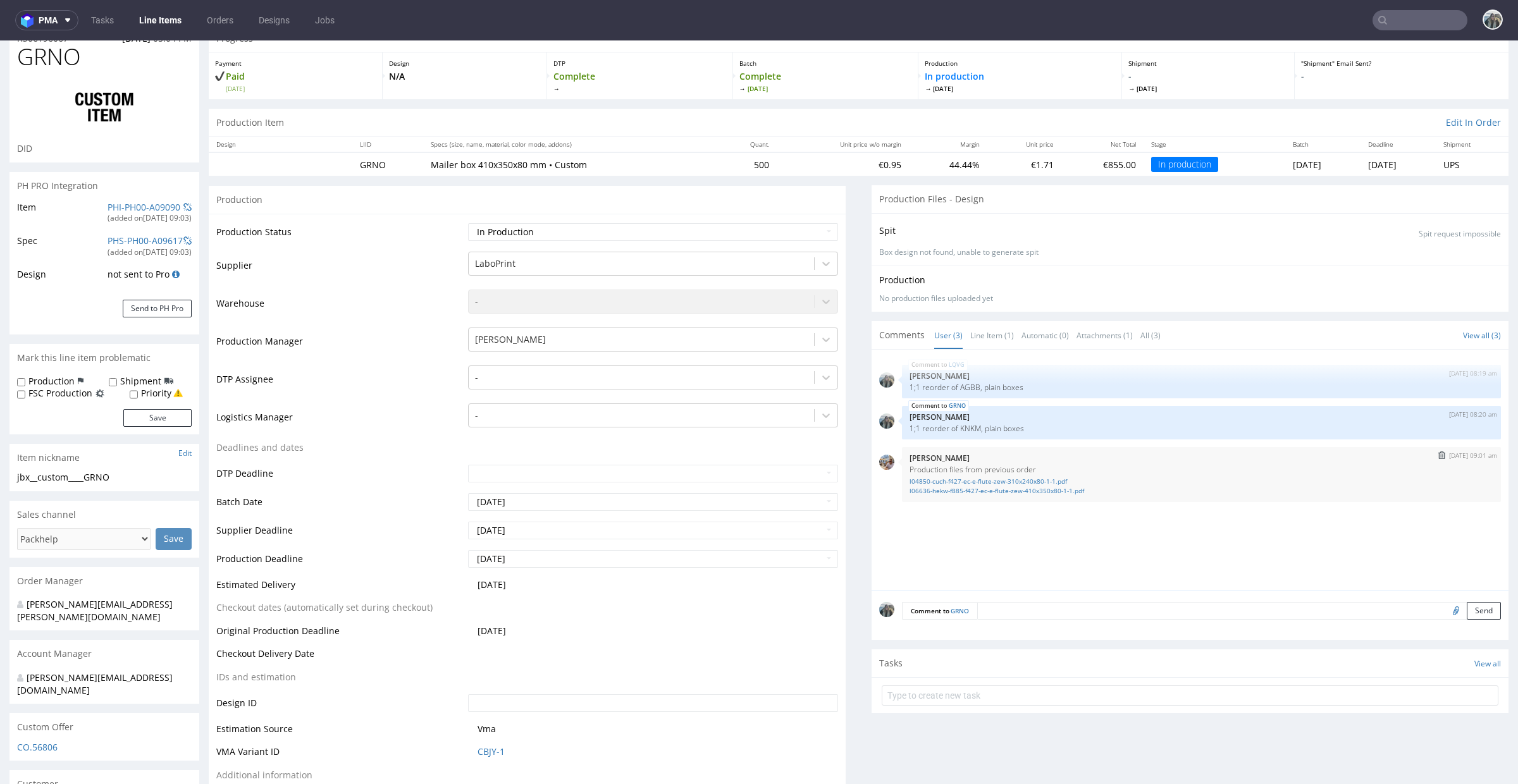
scroll to position [65, 0]
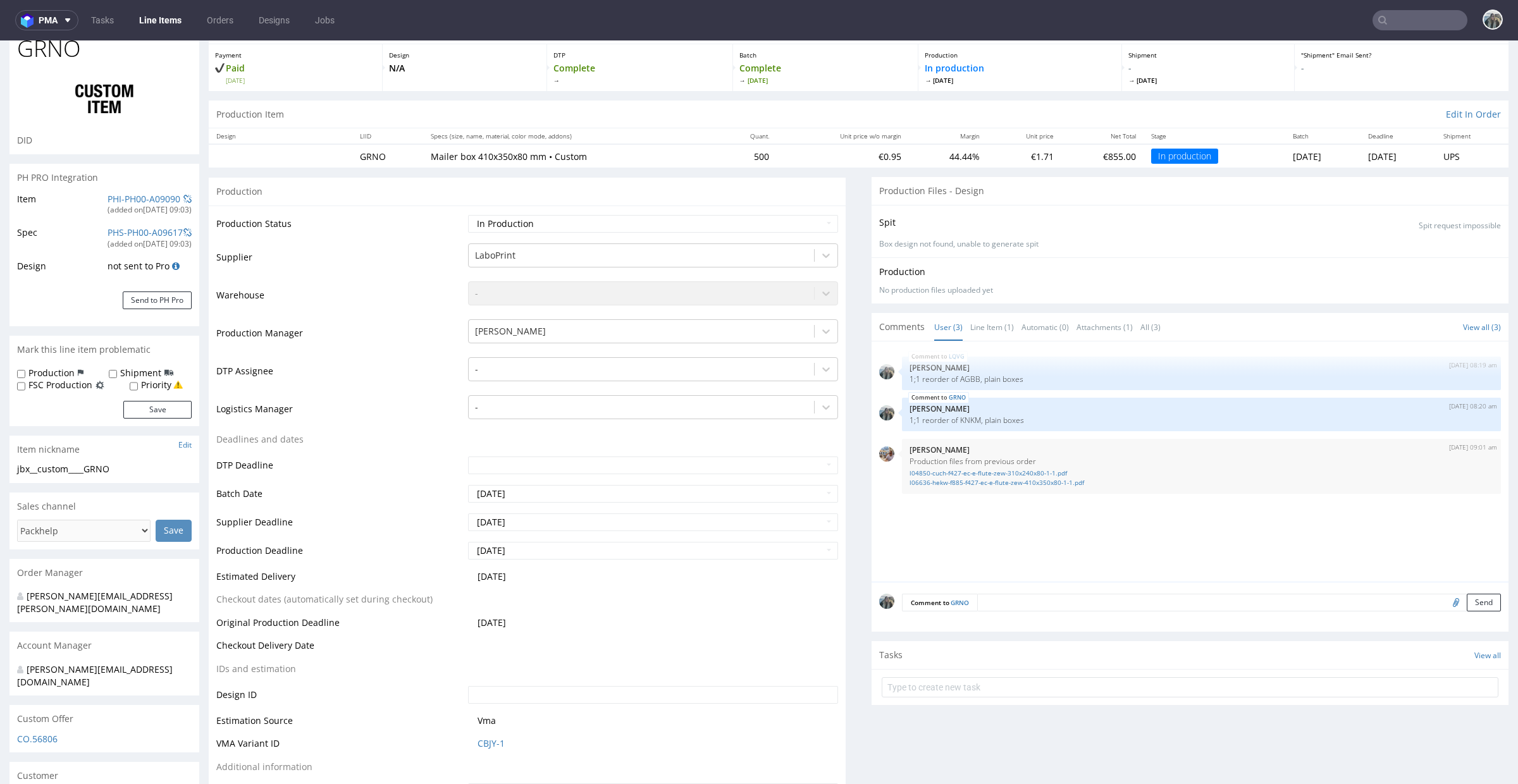
click at [906, 520] on div "LQVG [DATE] 08:19 am [PERSON_NAME] 1;1 reorder of AGBB, plain boxes GRNO [DATE]…" at bounding box center [1194, 466] width 629 height 233
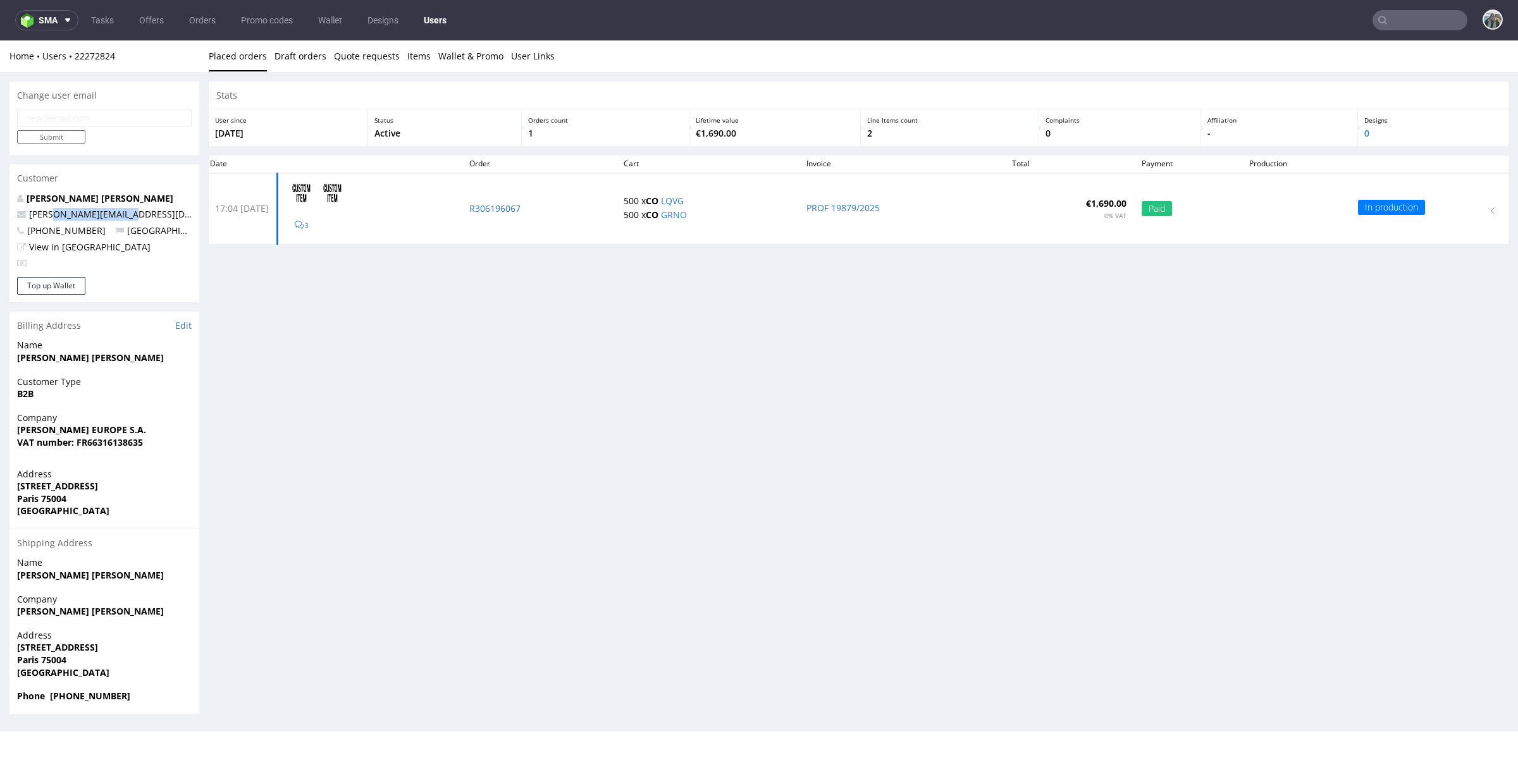
drag, startPoint x: 132, startPoint y: 219, endPoint x: 12, endPoint y: 237, distance: 121.3
click at [51, 217] on p "luna@issey-europe.com" at bounding box center [104, 214] width 175 height 12
copy link "issey-europe.com"
click at [1405, 21] on input "text" at bounding box center [1419, 21] width 95 height 21
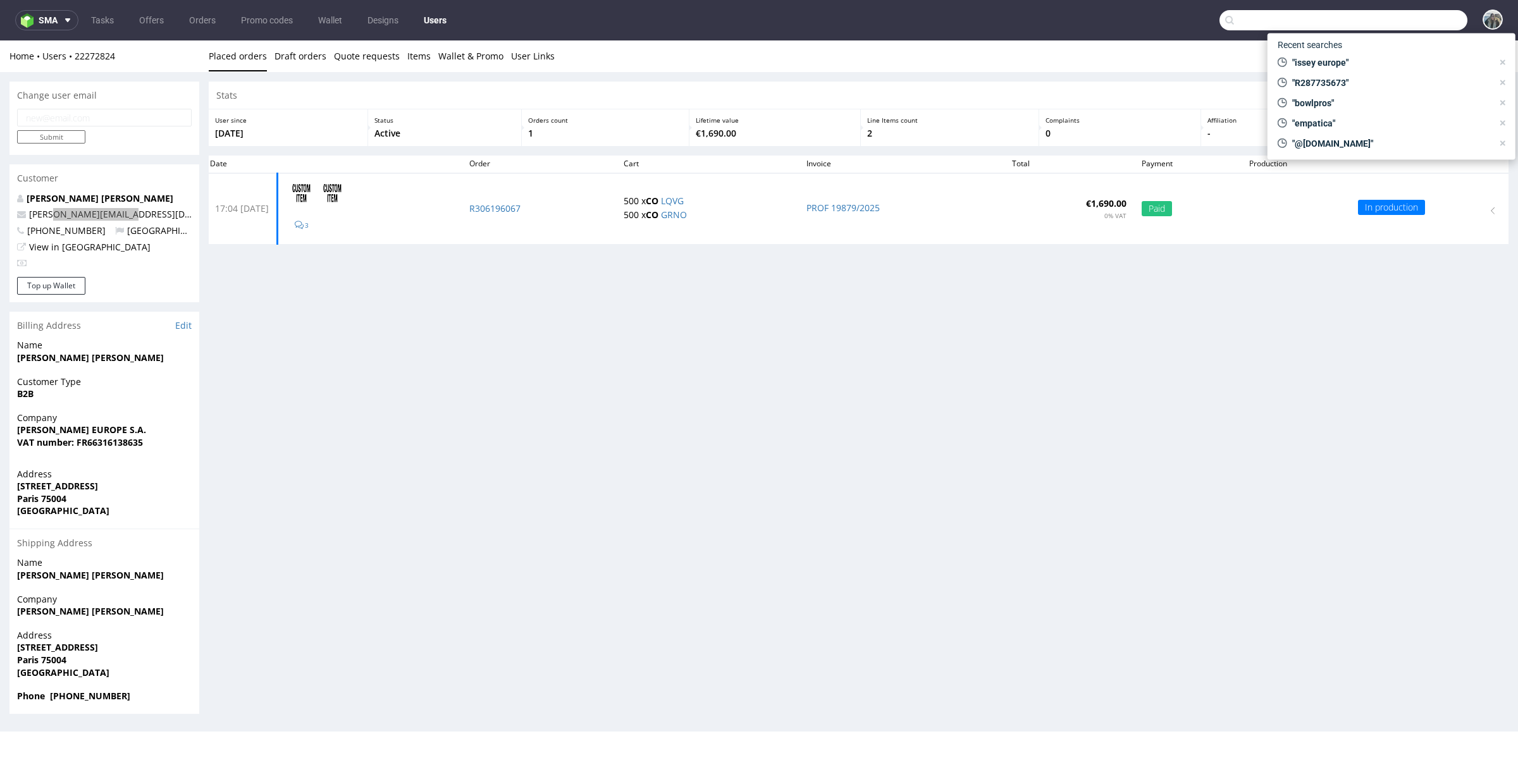
paste input "issey-europe.com"
type input "issey-europe.com"
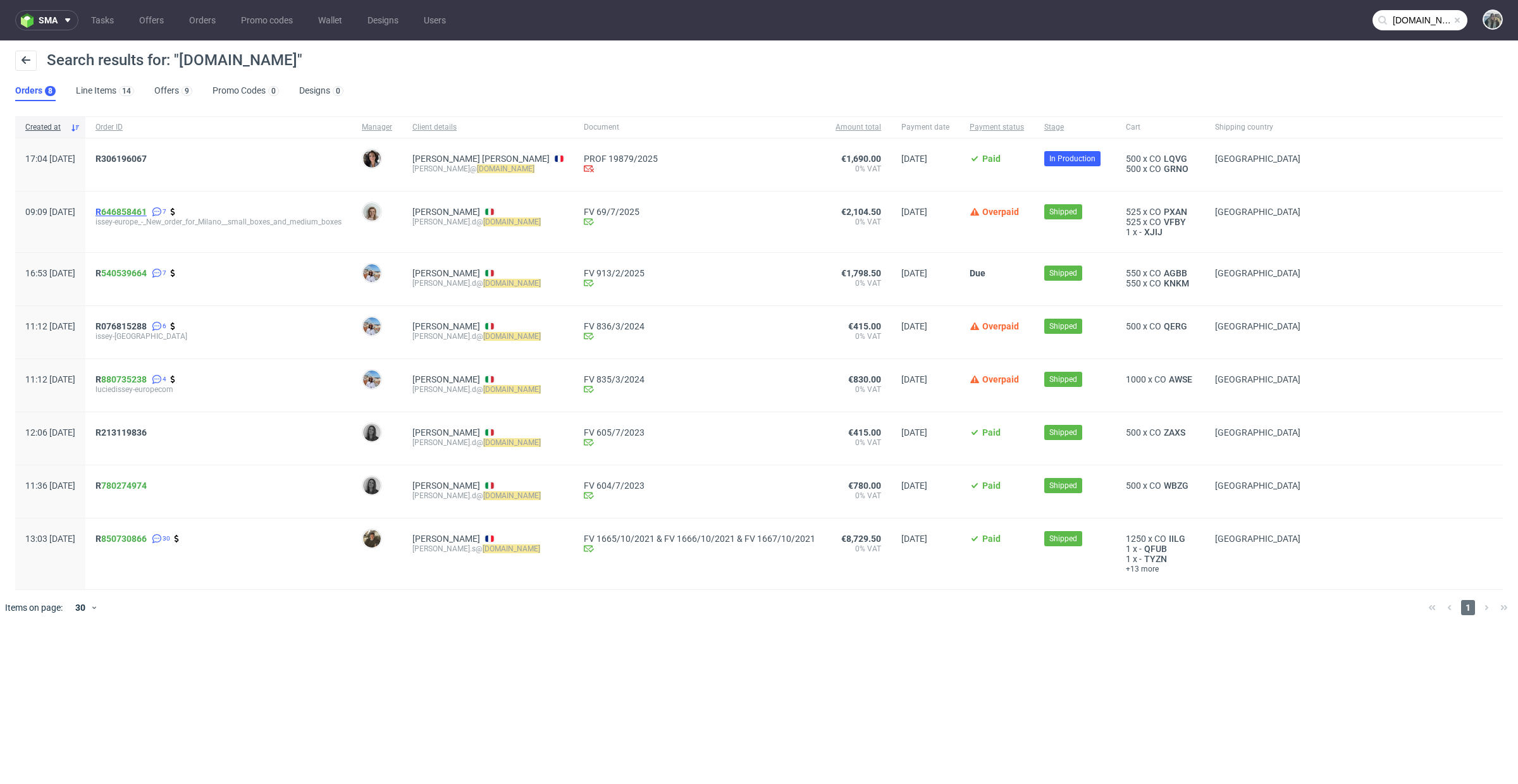
click at [147, 216] on span "R 646858461" at bounding box center [121, 211] width 52 height 10
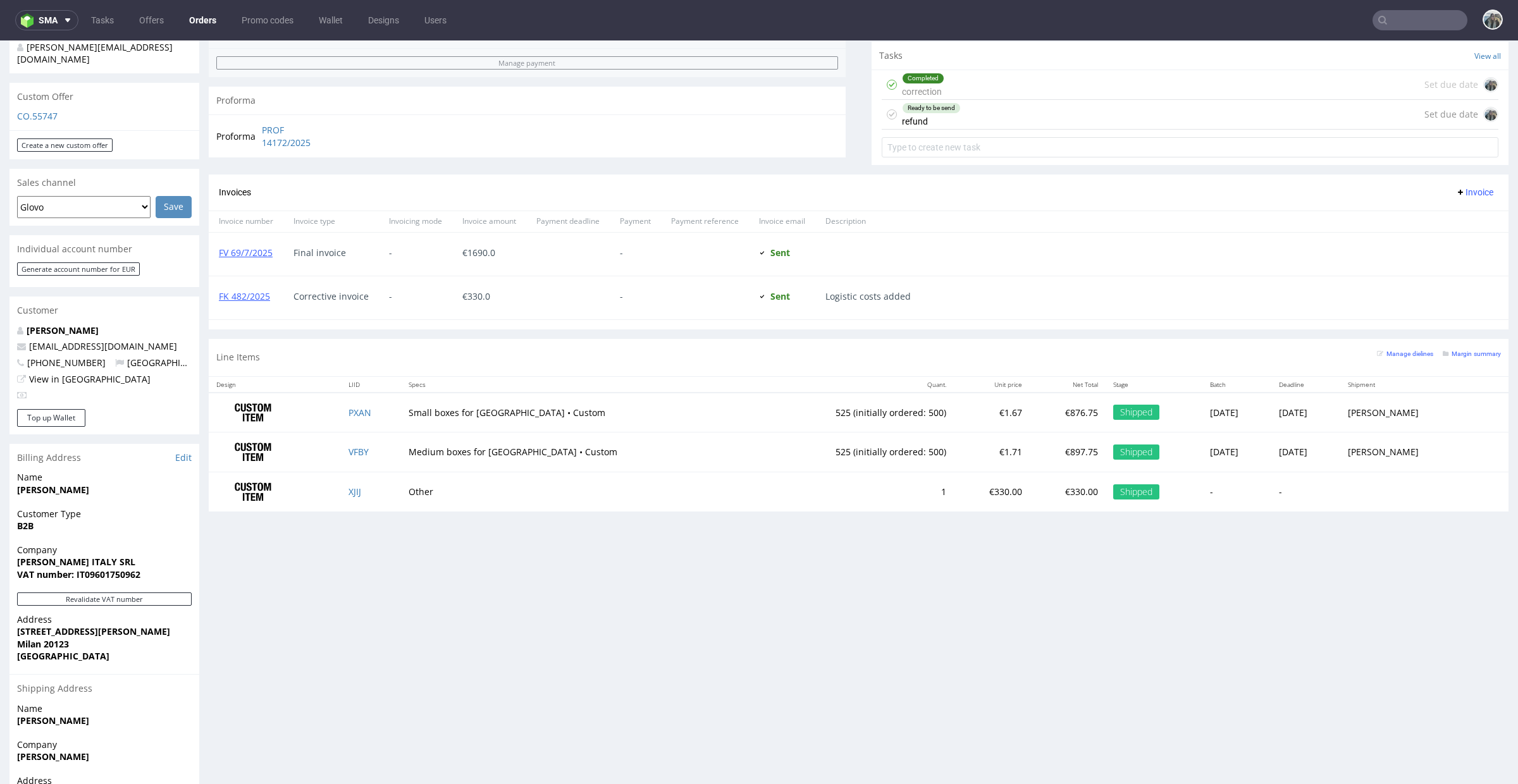
scroll to position [523, 0]
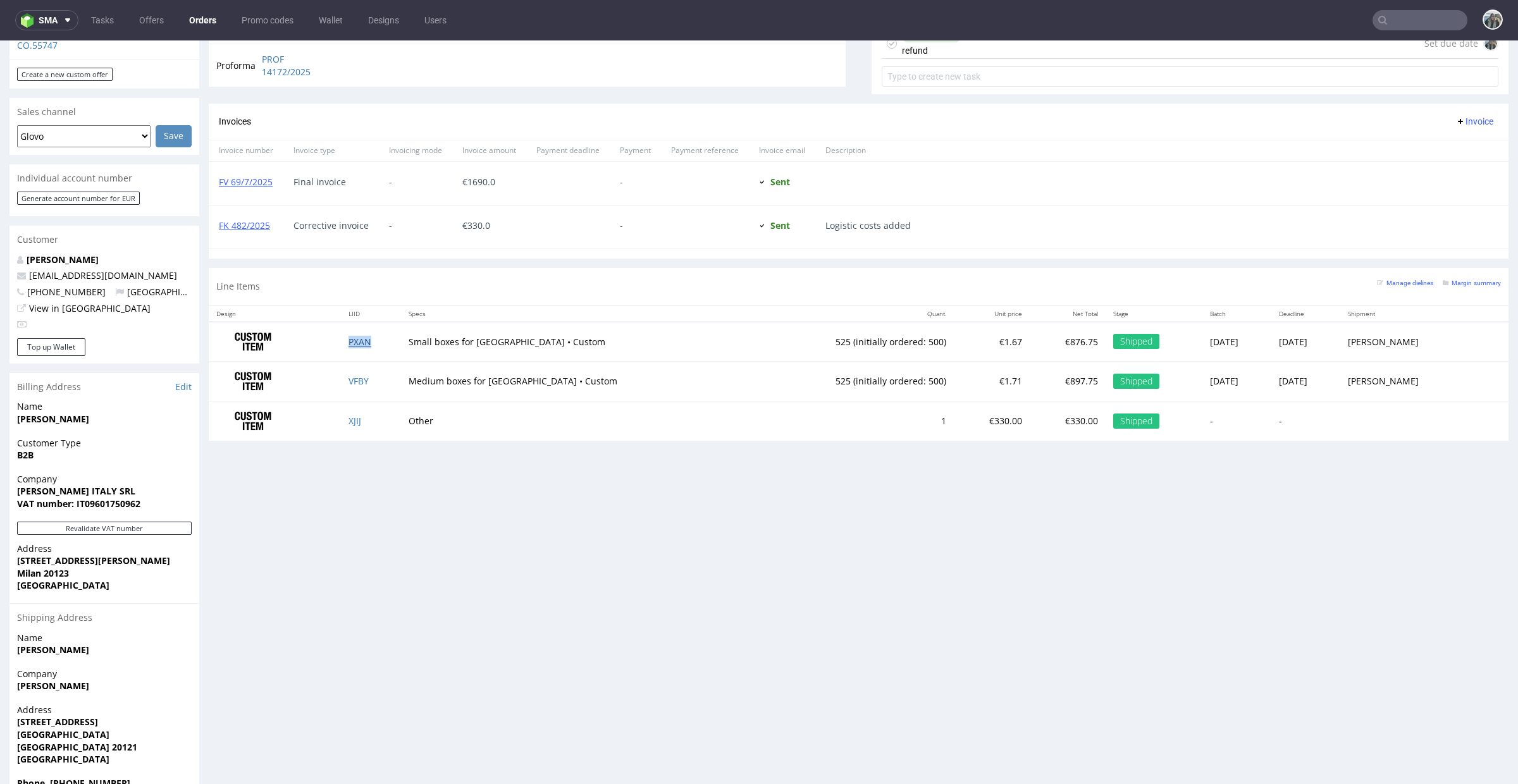
click at [371, 339] on link "PXAN" at bounding box center [360, 342] width 23 height 12
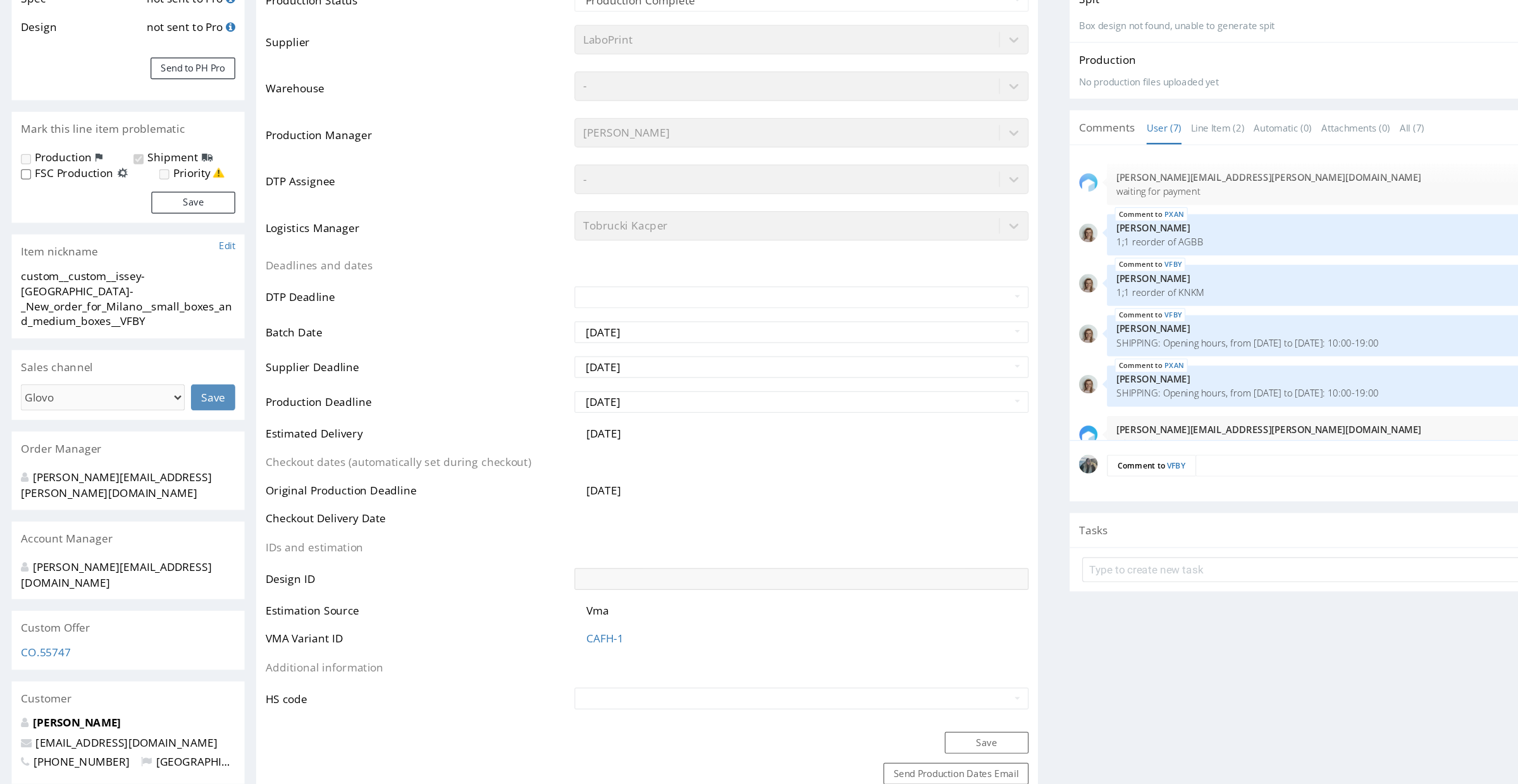
scroll to position [251, 0]
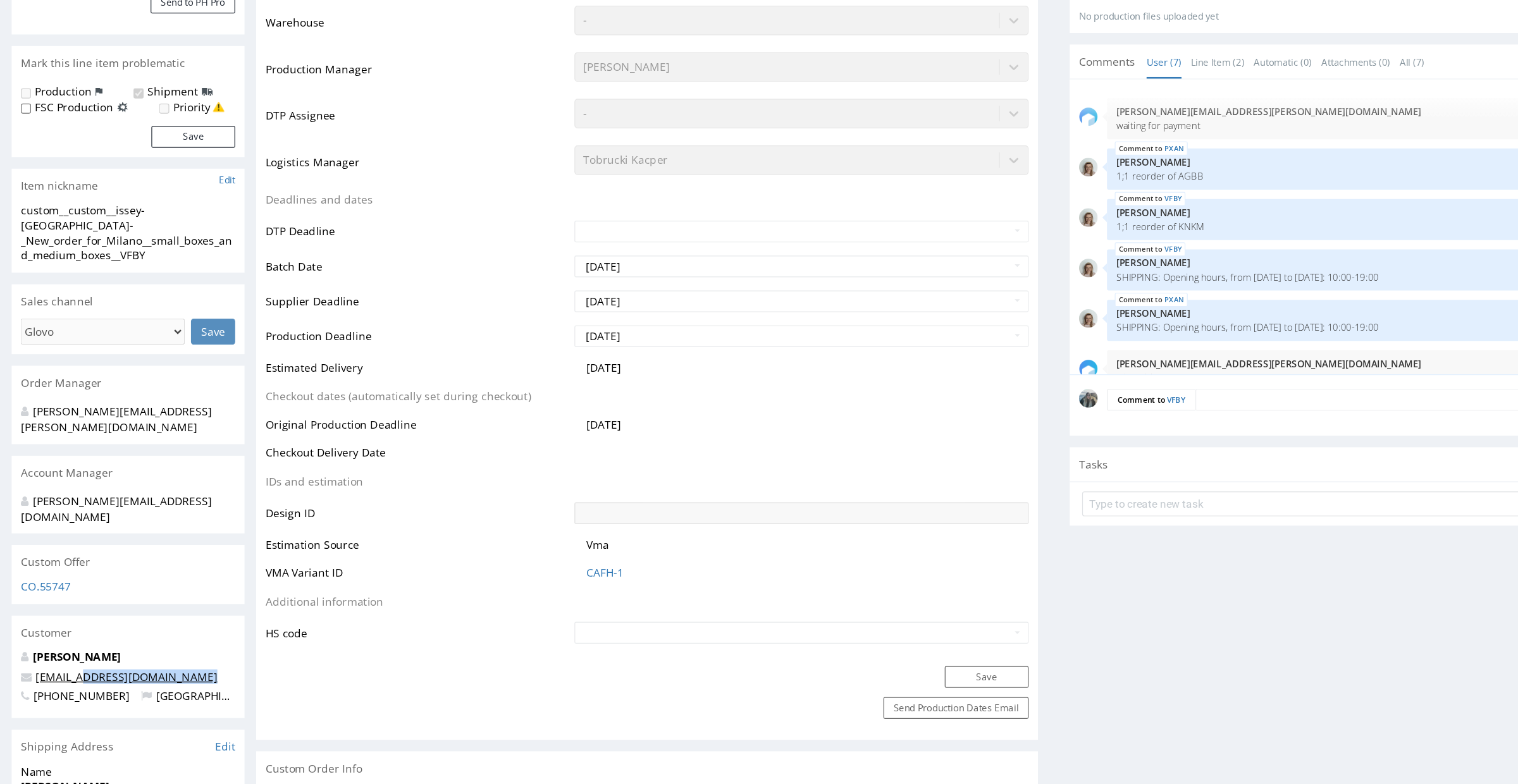
drag, startPoint x: 148, startPoint y: 512, endPoint x: 61, endPoint y: 506, distance: 87.2
click at [61, 517] on div "Lucie Delrue lucie.d@issey-europe.com +39 02 781040 Italy" at bounding box center [104, 546] width 190 height 56
copy link "issey-europe.com"
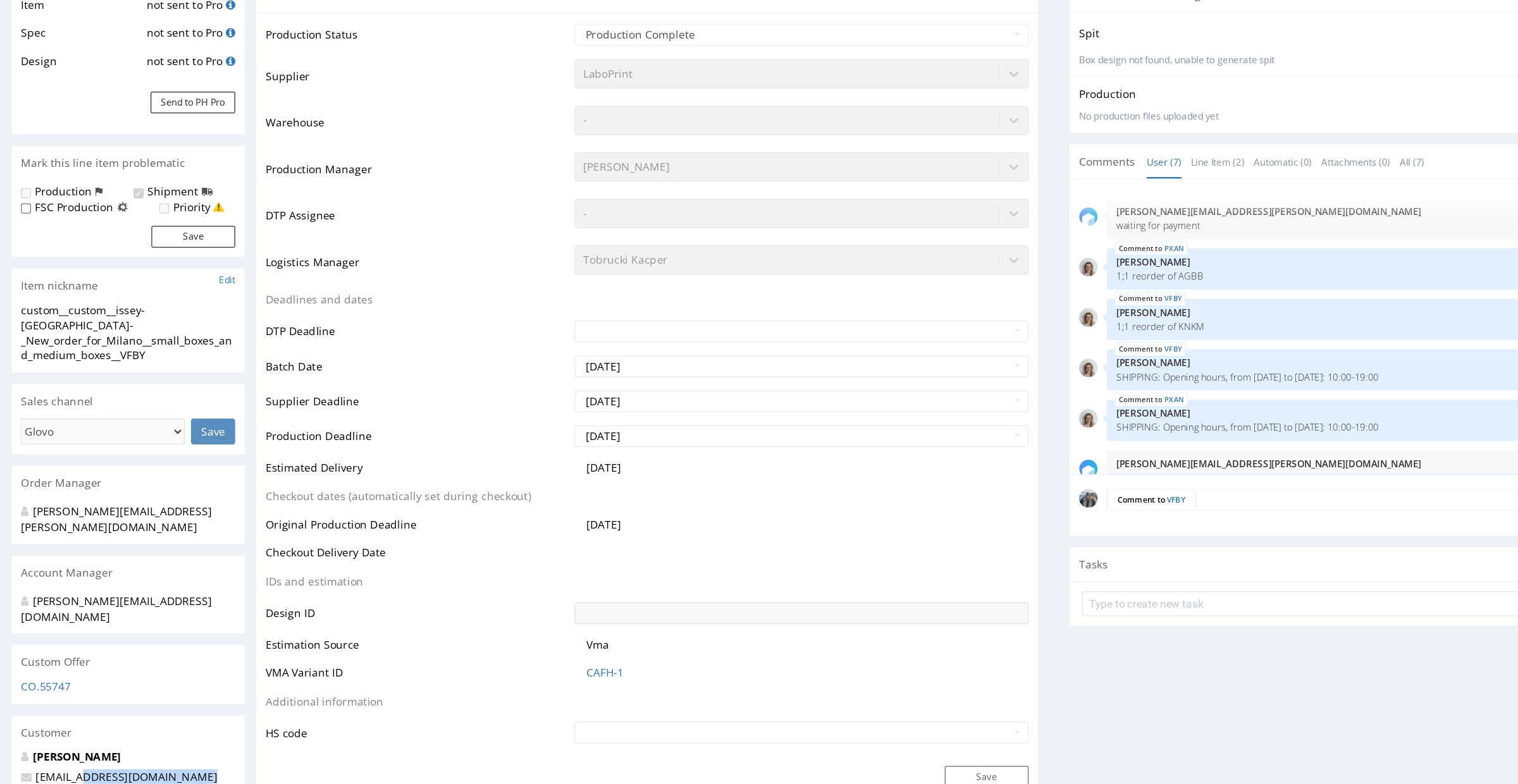
scroll to position [0, 0]
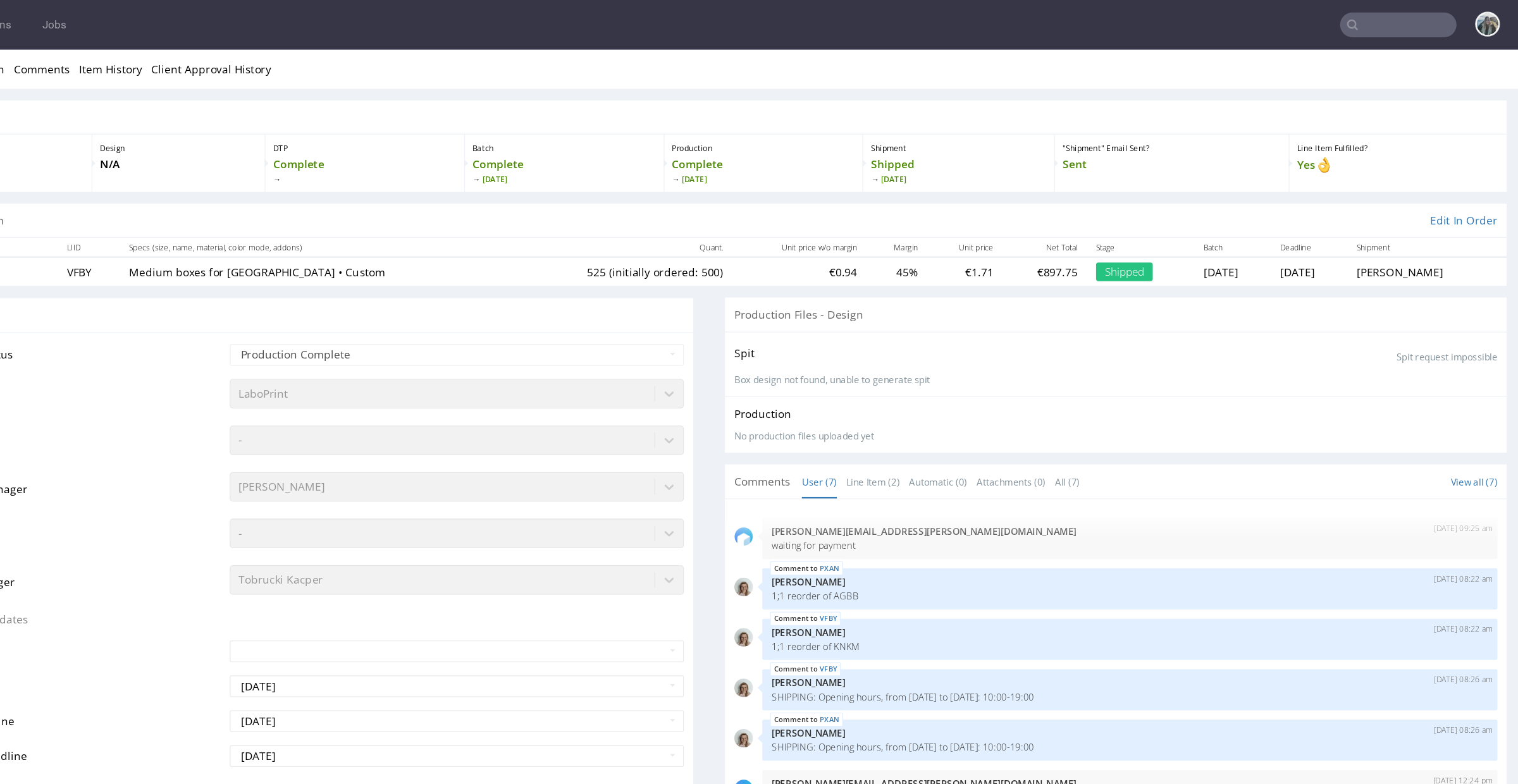
click at [1398, 16] on input "text" at bounding box center [1419, 21] width 95 height 21
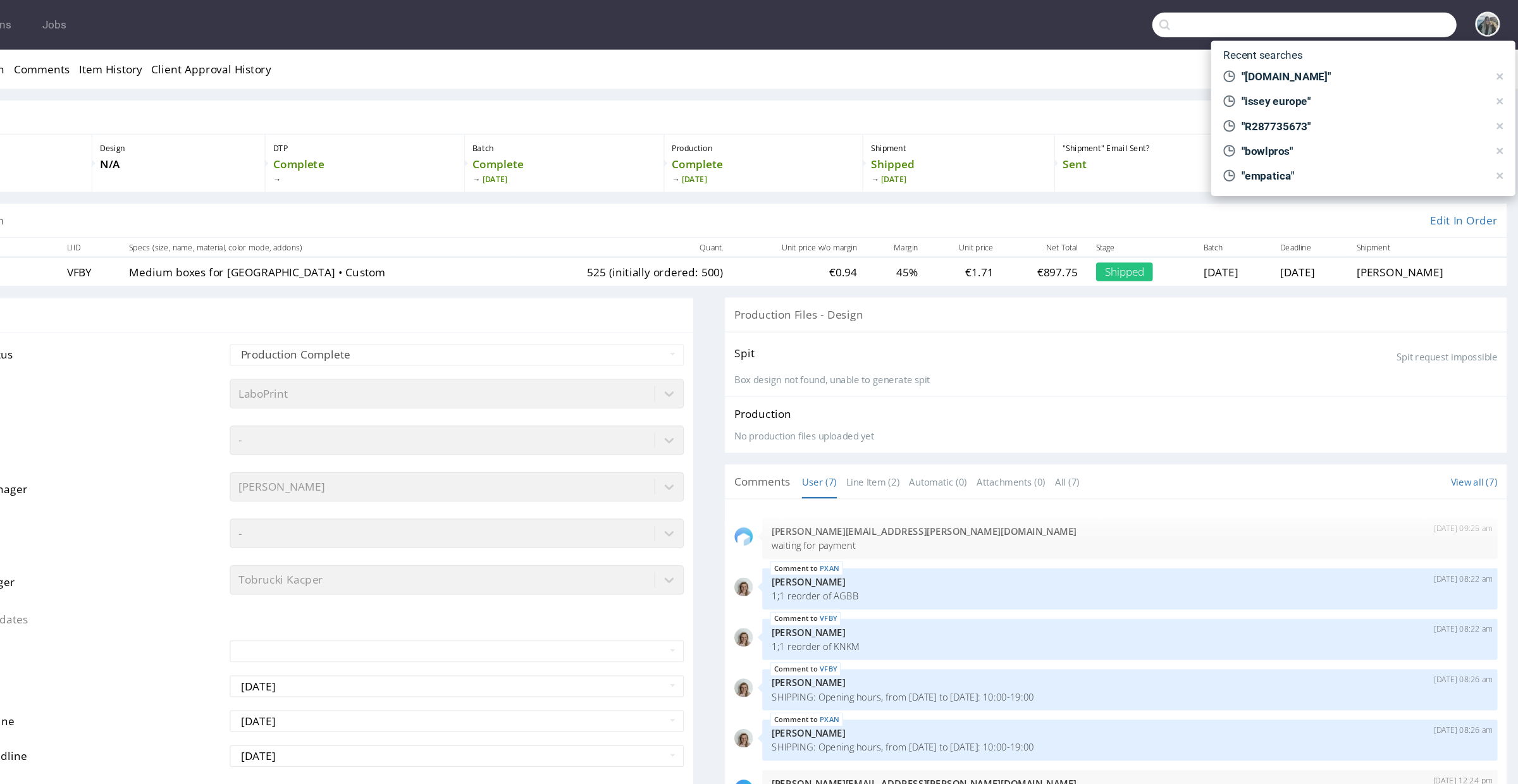
paste input "issey-europe.com"
type input "issey-europe.com"
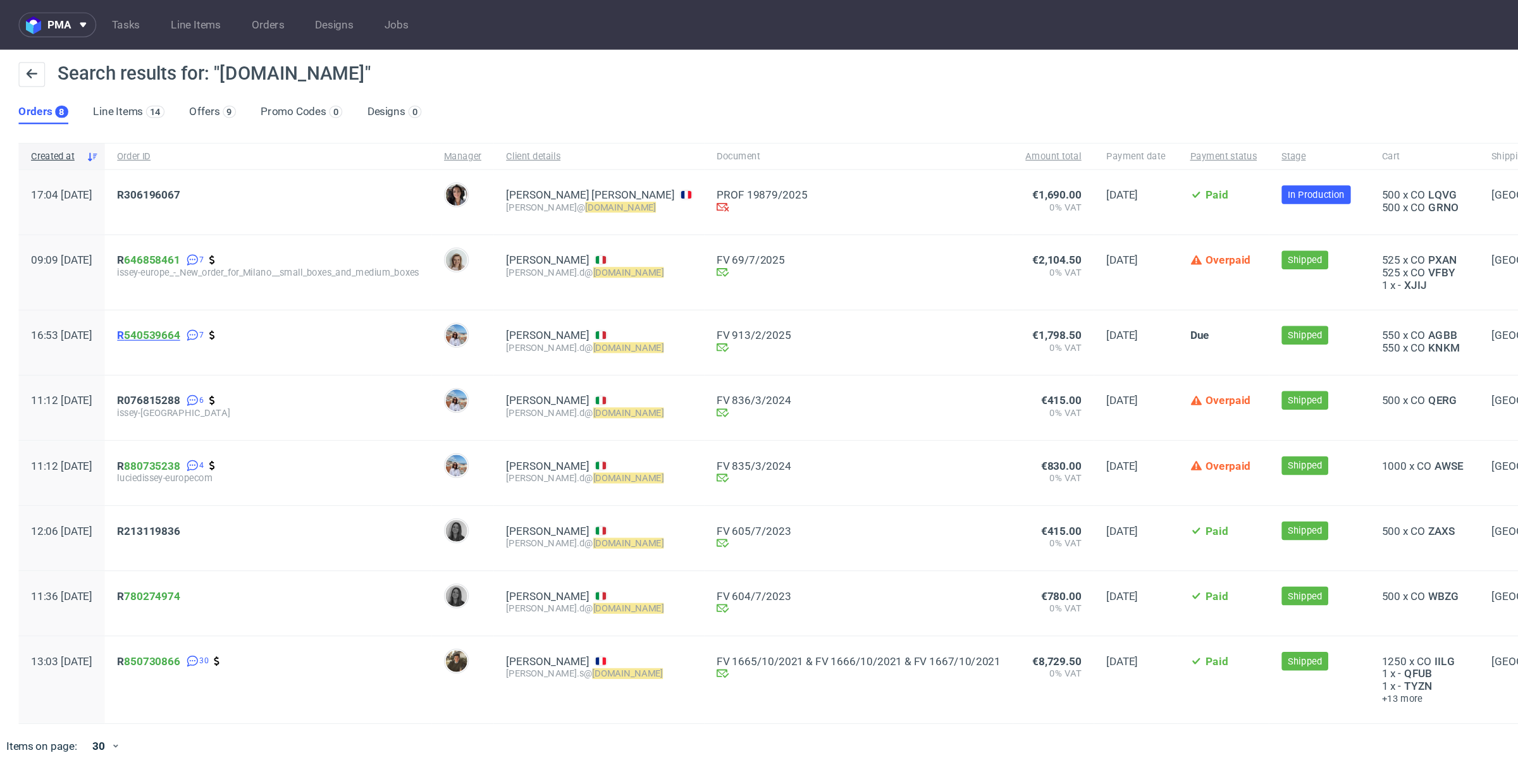
click at [133, 278] on span "R 540539664" at bounding box center [121, 273] width 52 height 10
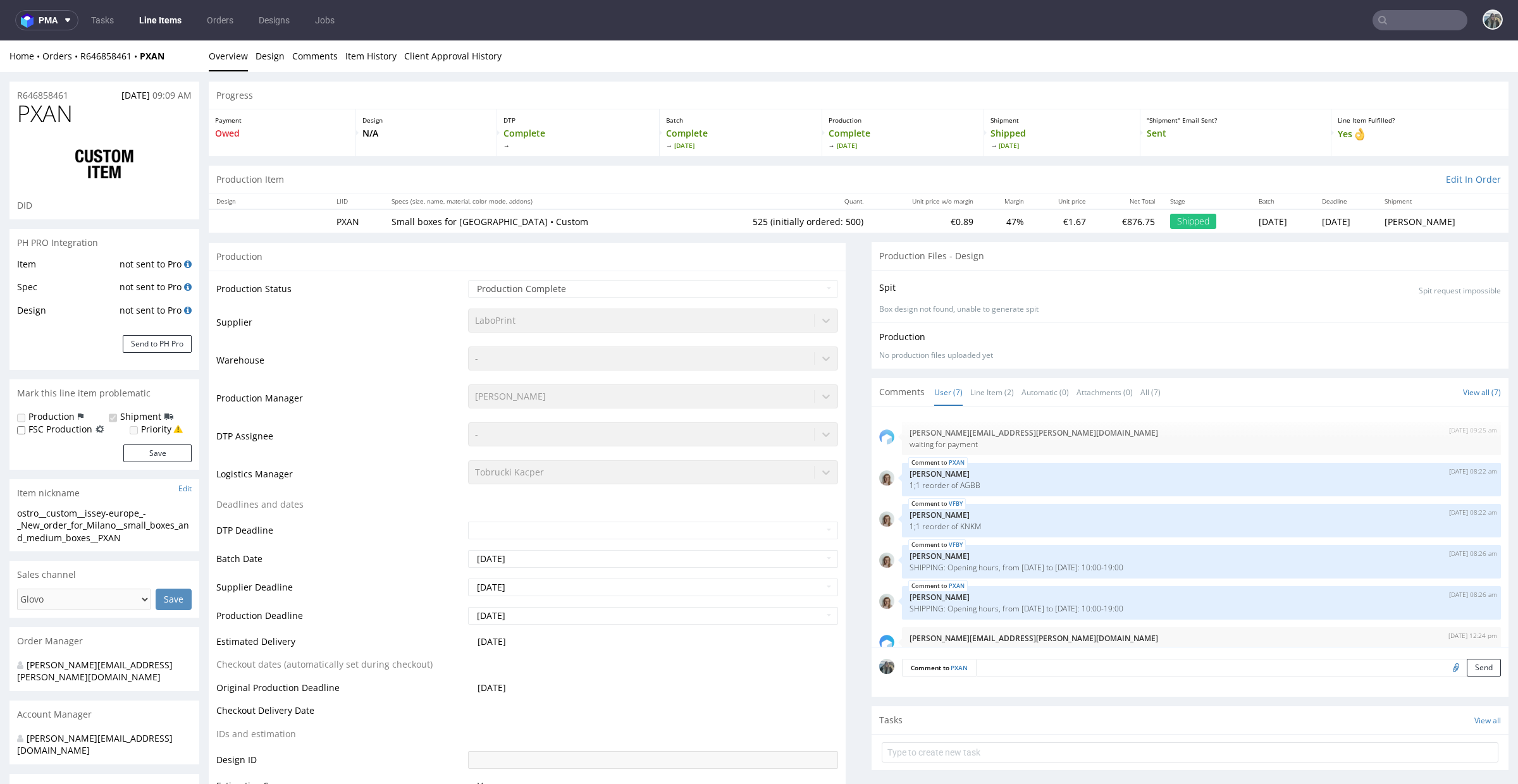
scroll to position [62, 0]
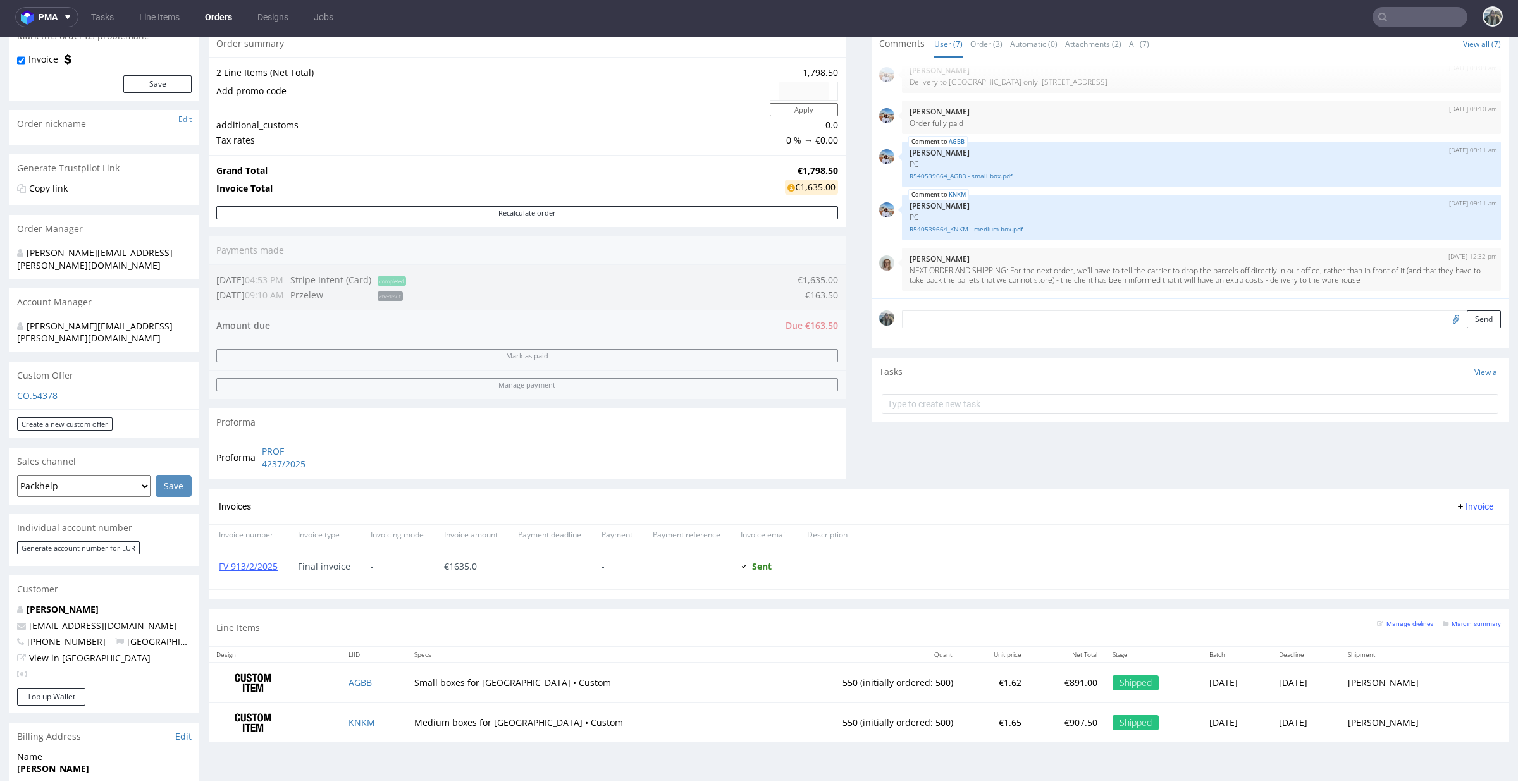
scroll to position [493, 0]
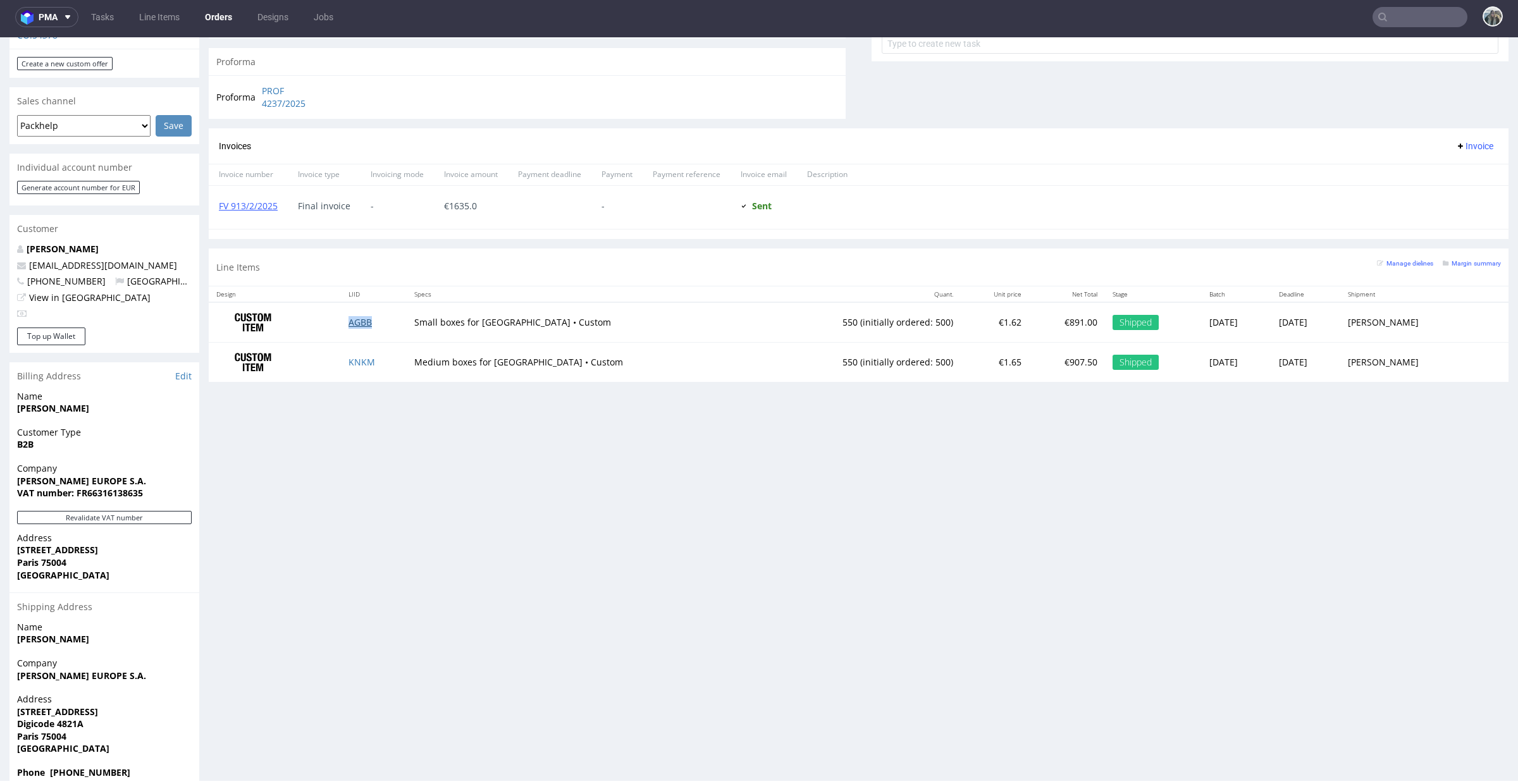
click at [372, 328] on link "AGBB" at bounding box center [360, 322] width 23 height 12
click at [373, 373] on td "KNKM" at bounding box center [374, 361] width 66 height 39
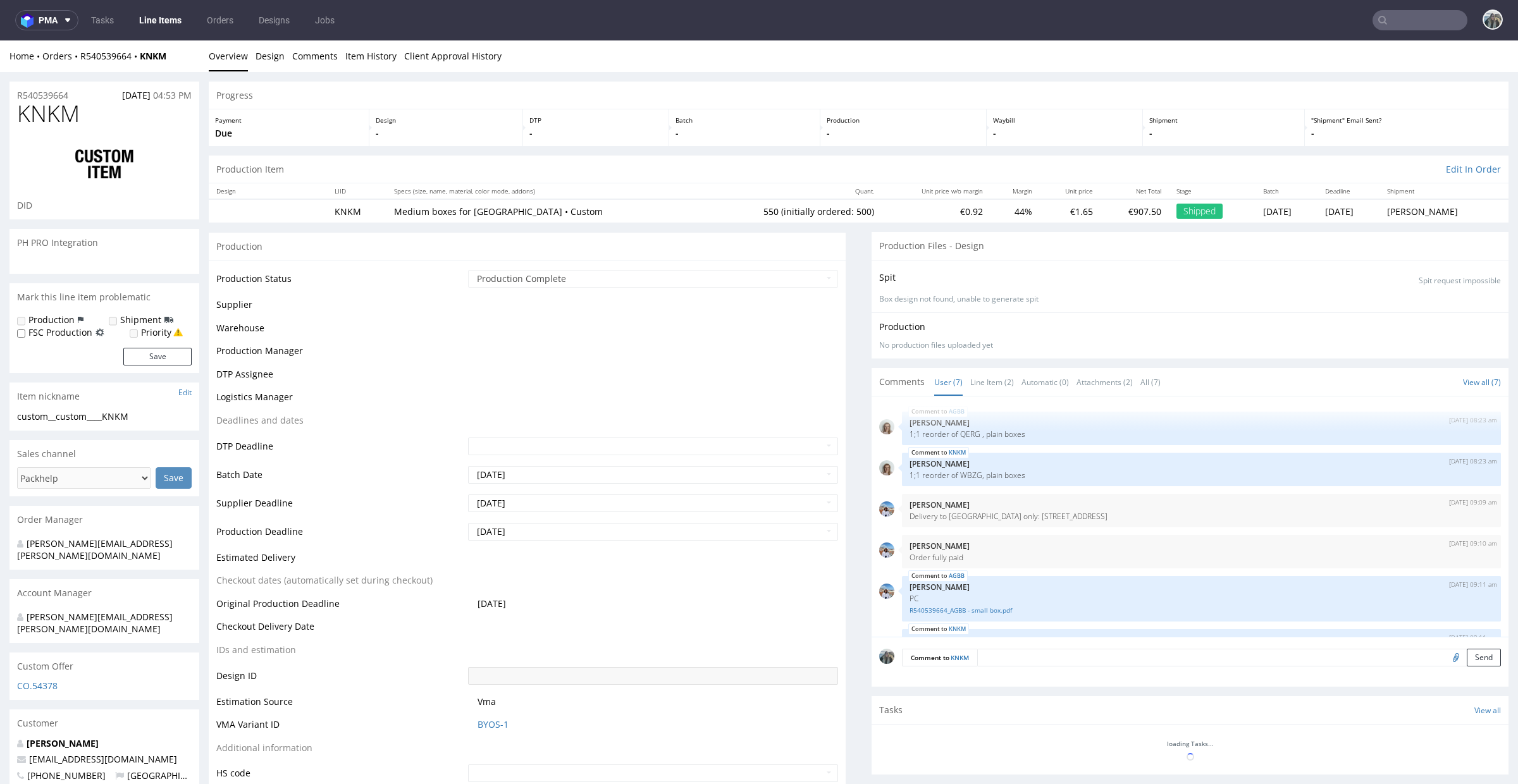
scroll to position [96, 0]
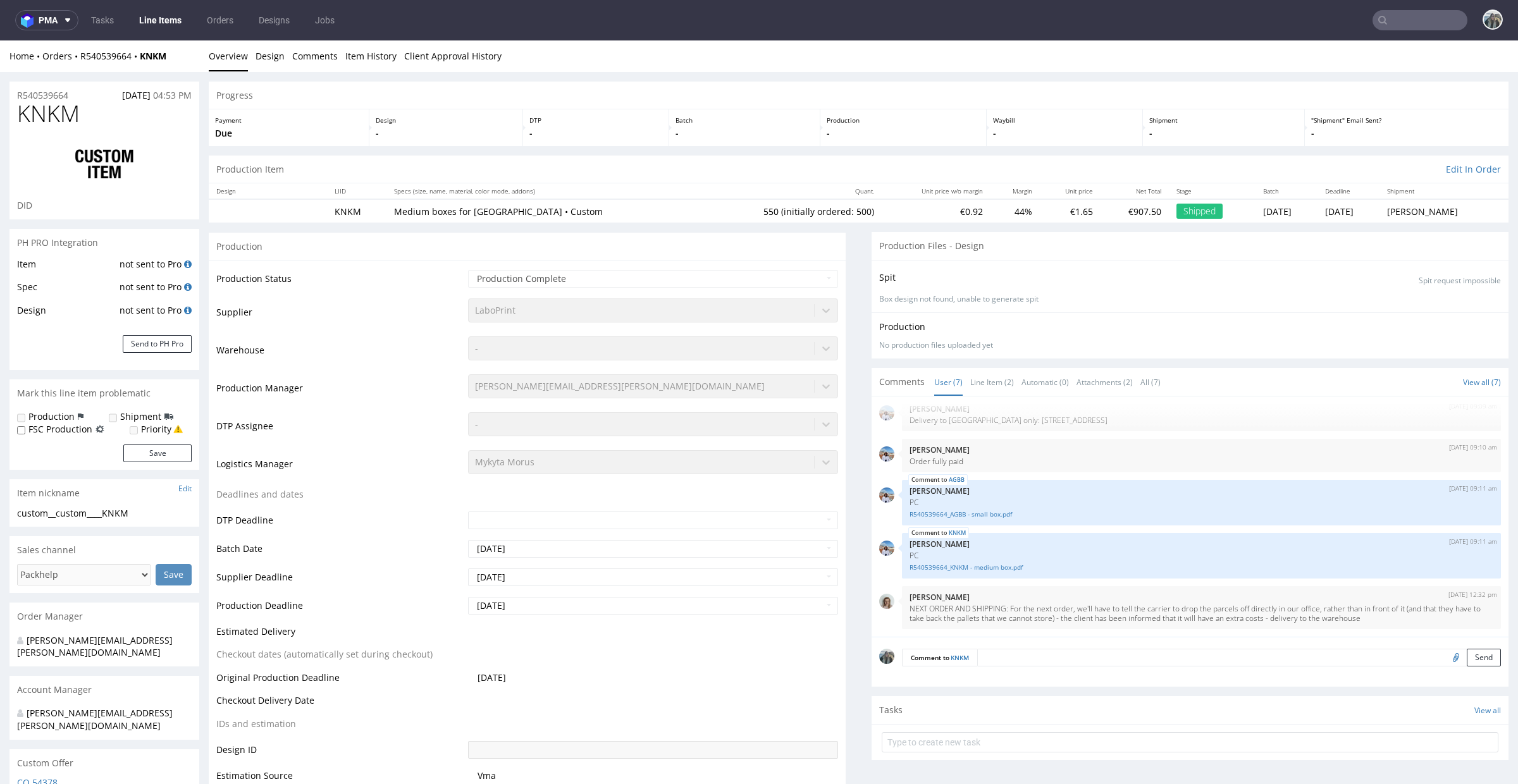
select select "in_progress"
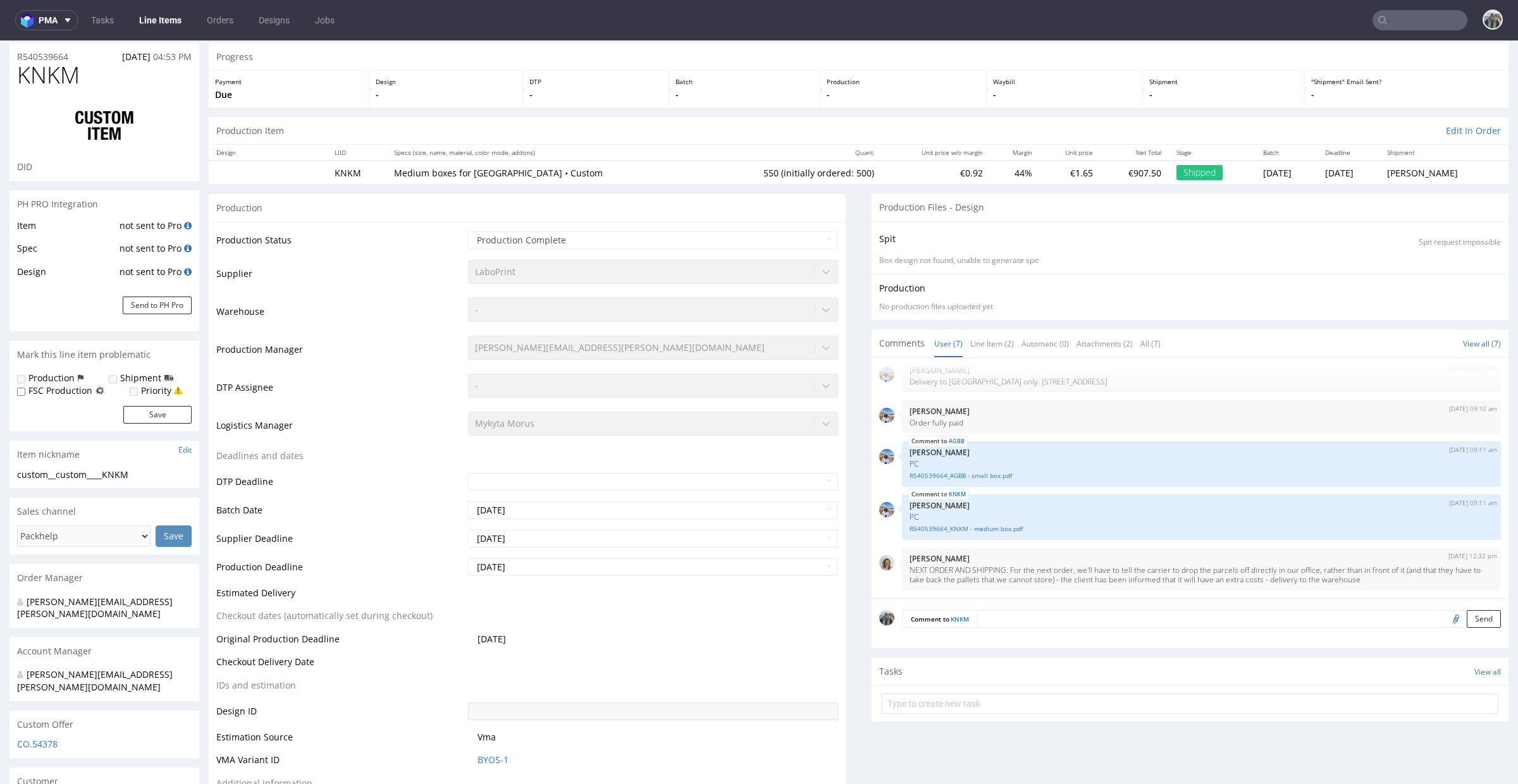
scroll to position [51, 0]
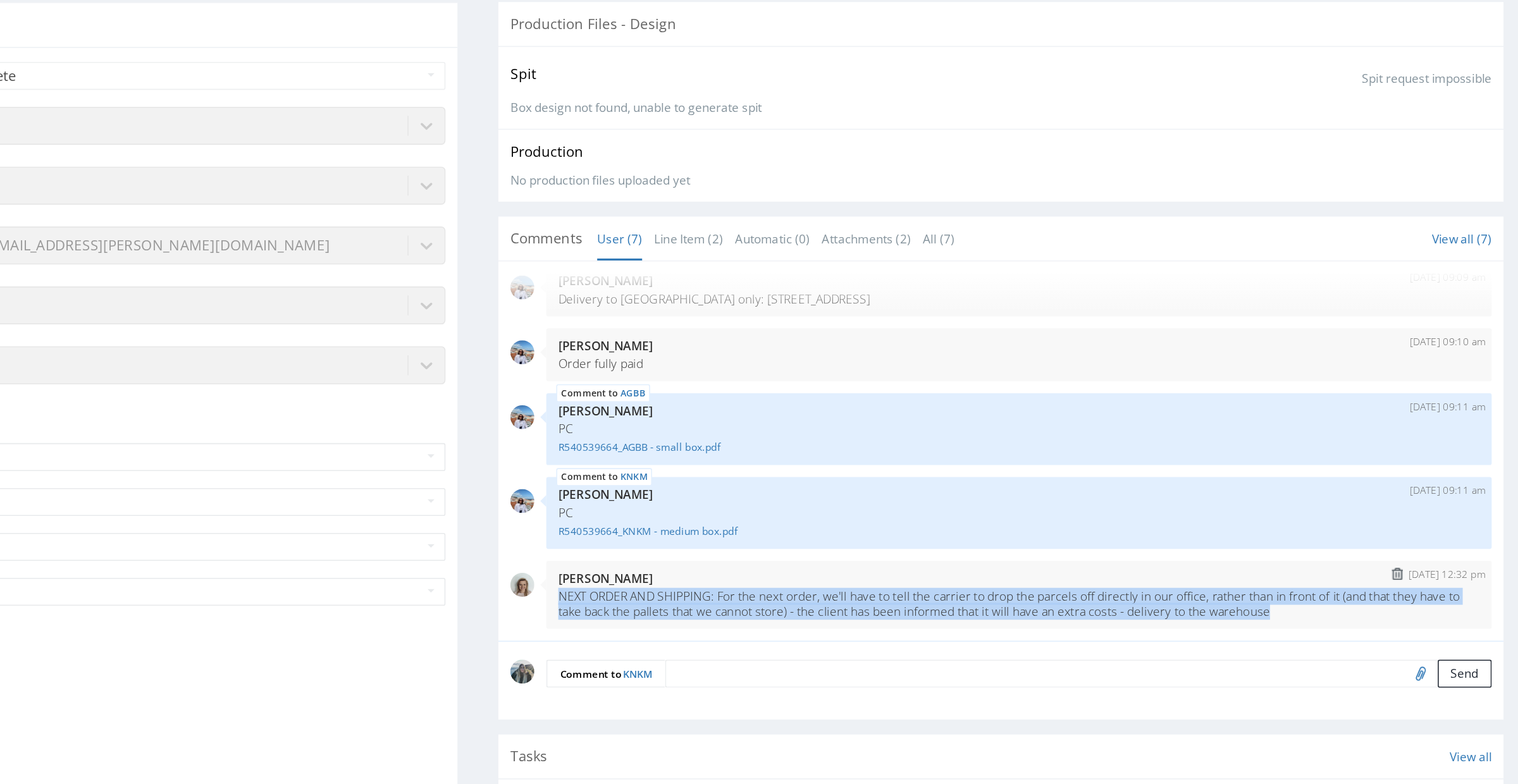
drag, startPoint x: 532, startPoint y: 308, endPoint x: 23, endPoint y: 293, distance: 509.2
click at [25, 293] on div "3rd Mar 25 | 12:32 pm Monika Poźniak NEXT ORDER AND SHIPPING: For the next orde…" at bounding box center [325, 297] width 599 height 43
copy p "NEXT ORDER AND SHIPPING: For the next order, we'll have to tell the carrier to …"
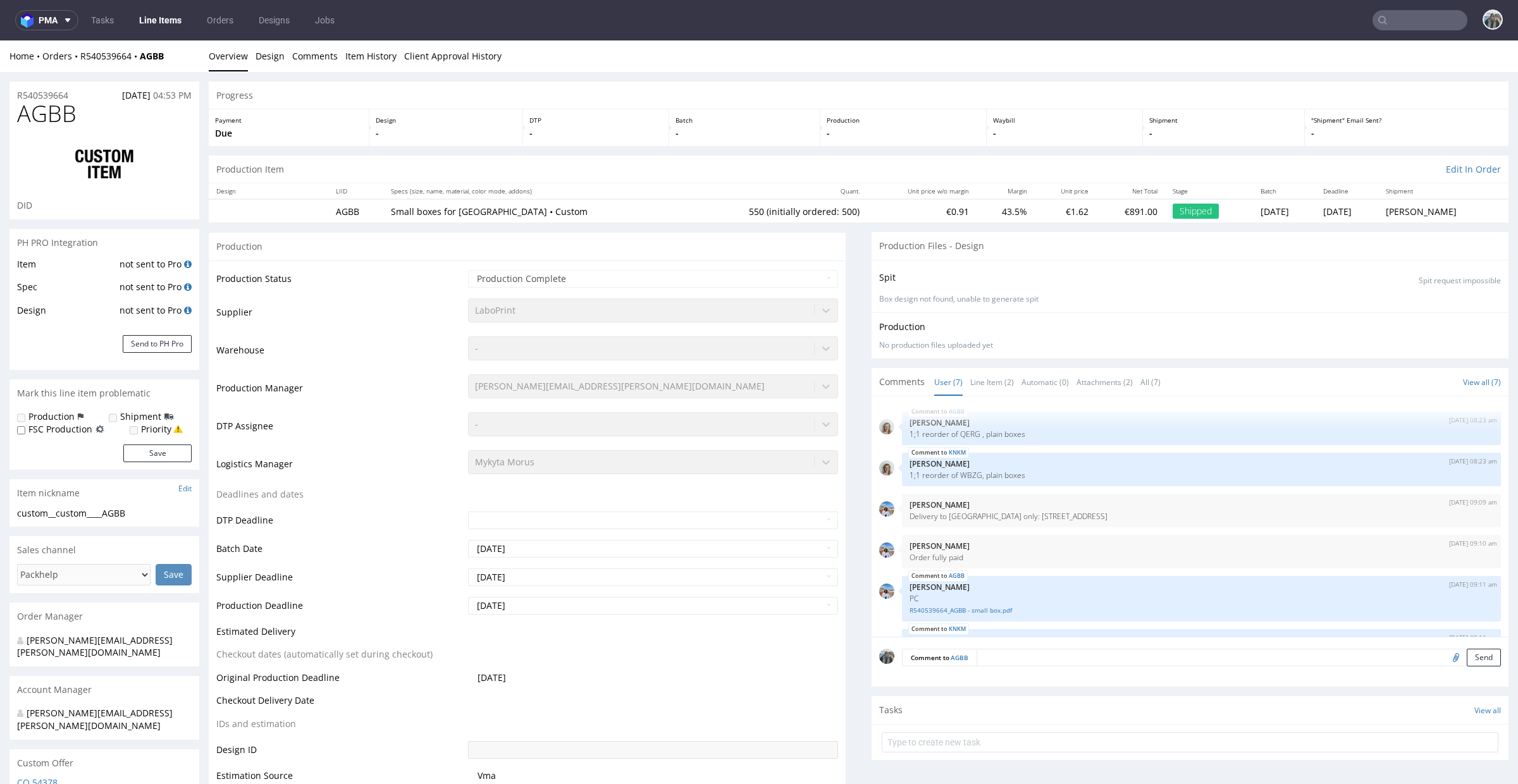
select select "in_progress"
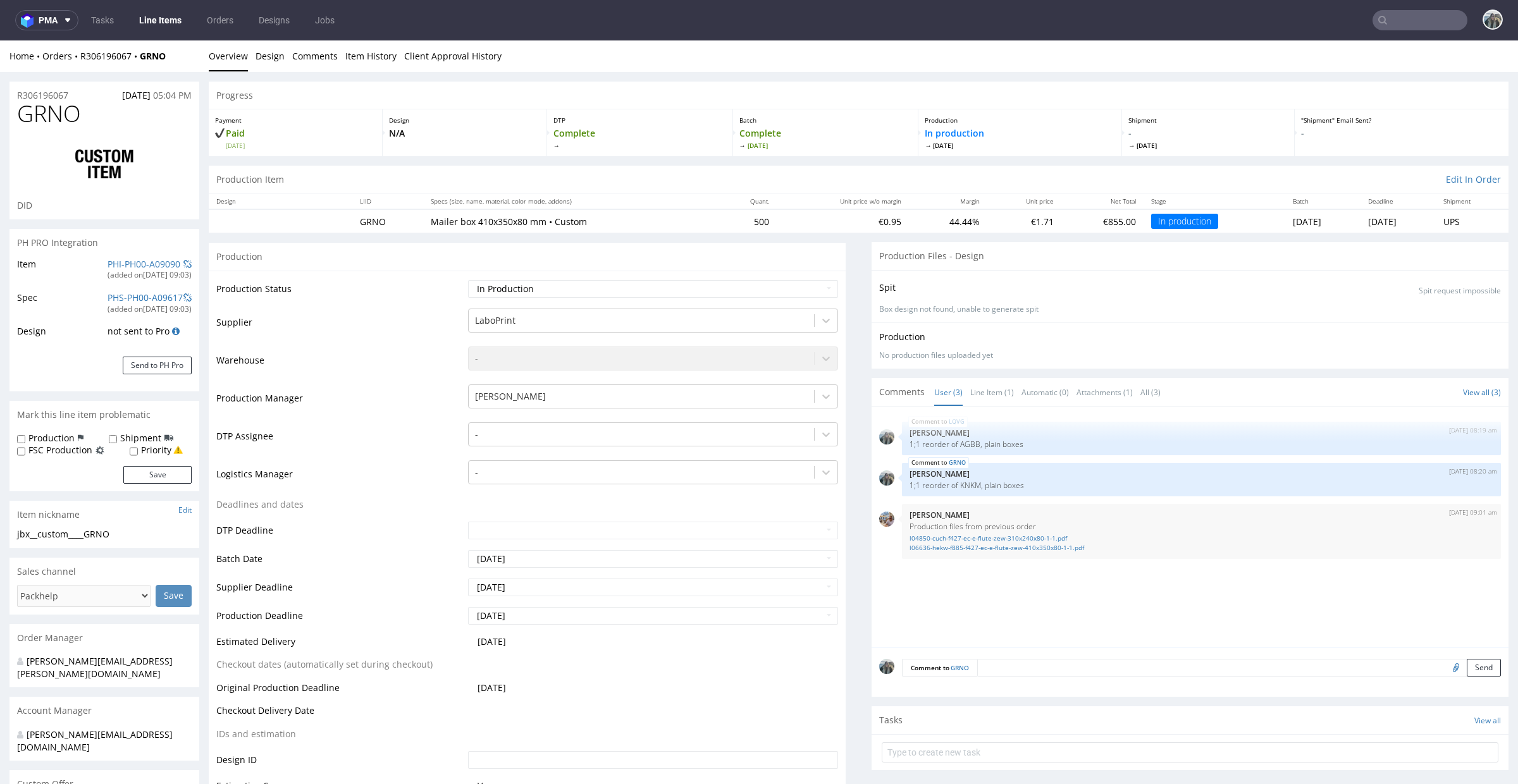
click at [1031, 673] on textarea at bounding box center [1239, 668] width 524 height 18
paste textarea "NEXT ORDER AND SHIPPING: For the next order, we'll have to tell the carrier to …"
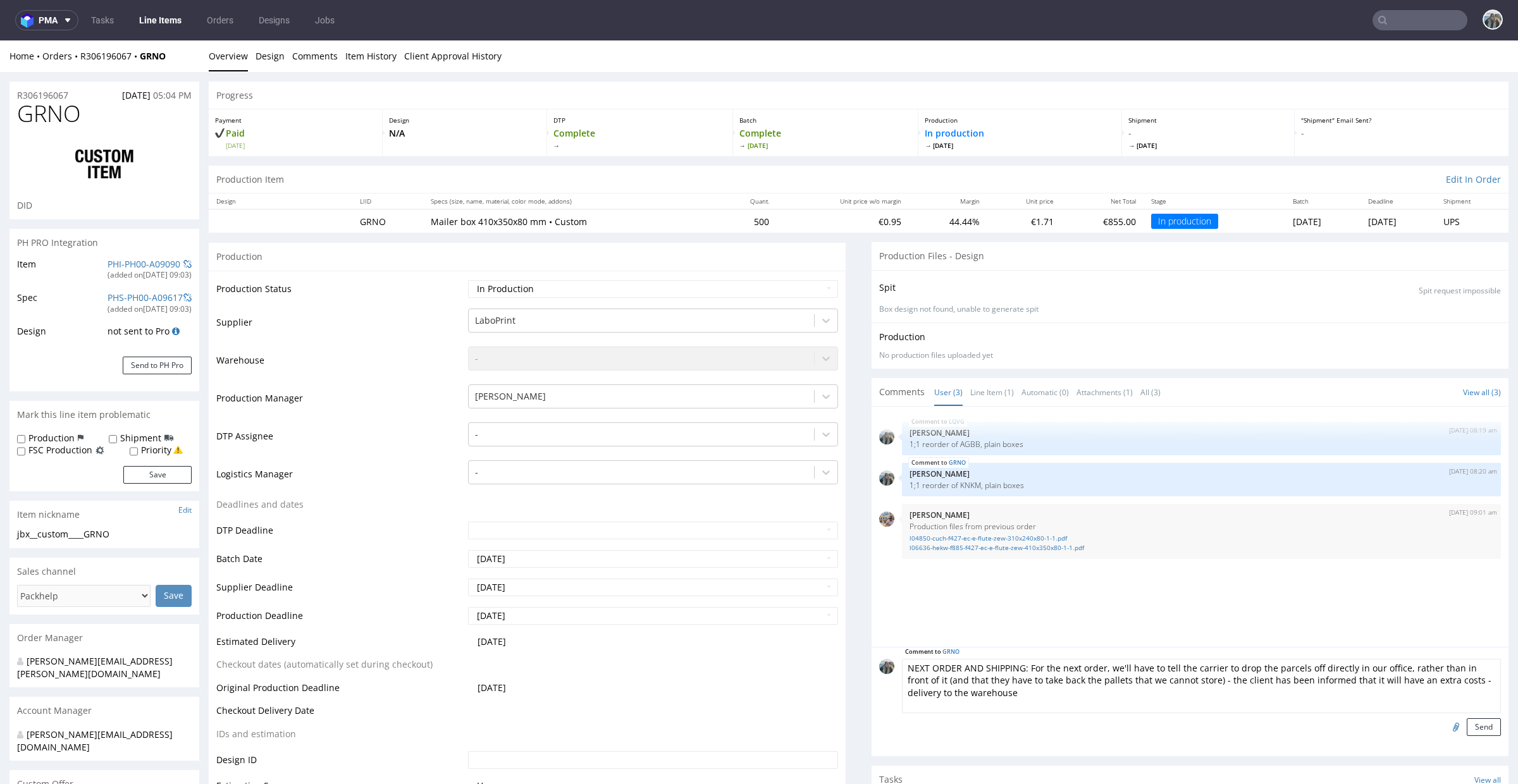
drag, startPoint x: 1019, startPoint y: 667, endPoint x: 752, endPoint y: 667, distance: 267.0
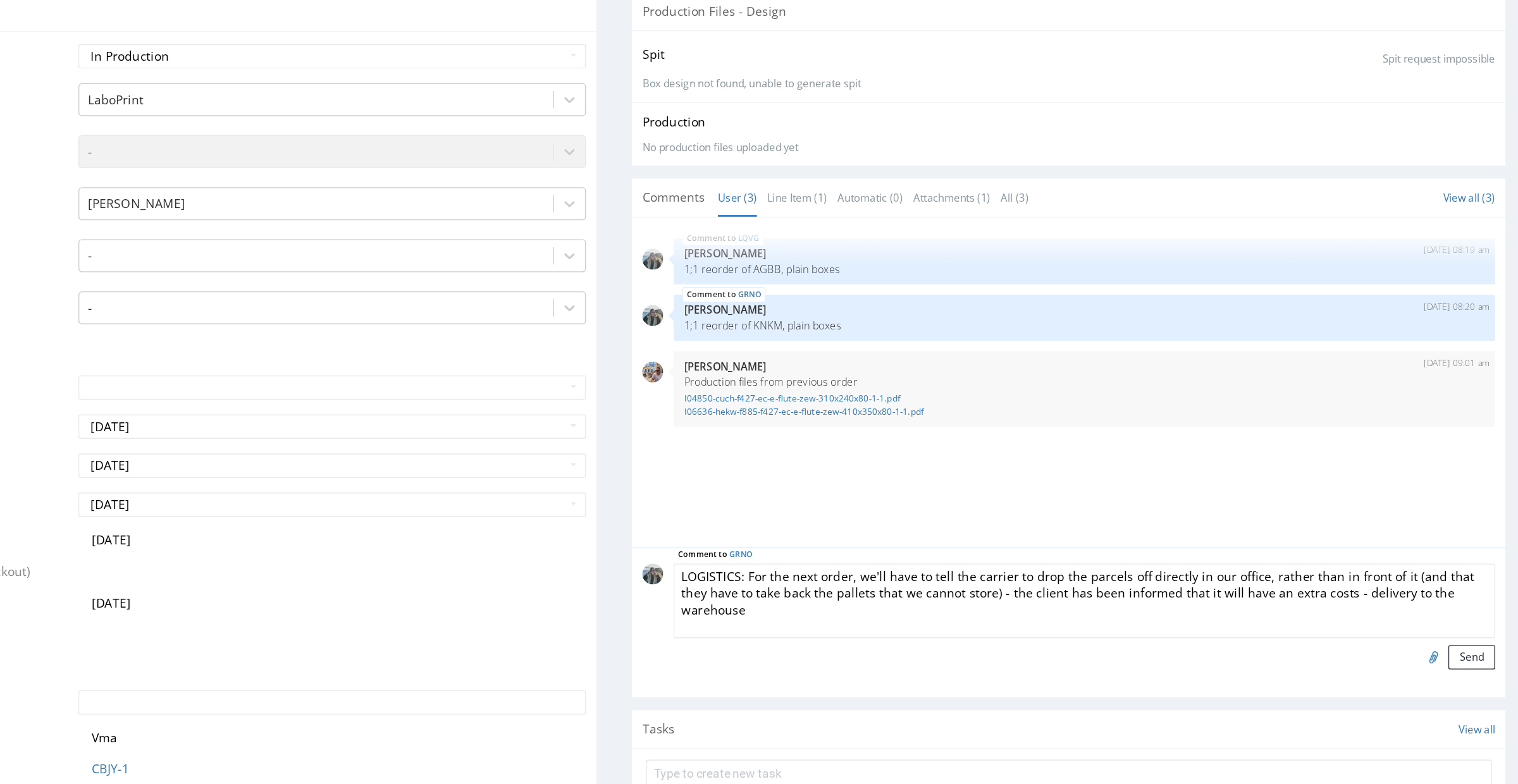
scroll to position [54, 0]
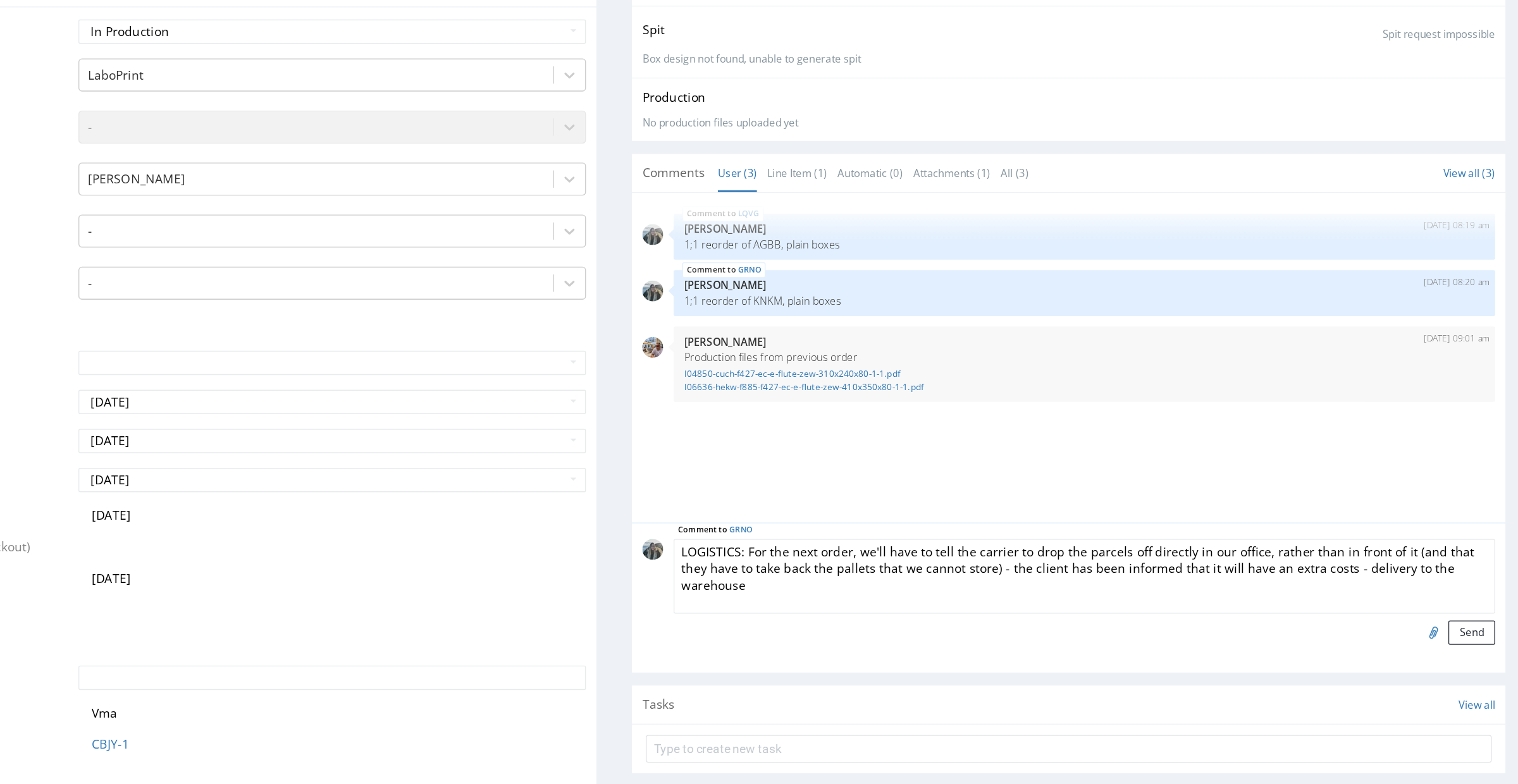
click at [387, 342] on textarea "LOGISTICS: For the next order, we'll have to tell the carrier to drop the parce…" at bounding box center [638, 358] width 599 height 54
paste textarea "a tail-lift and a fork-lift"
click at [429, 338] on textarea "LOGISTICS: Please a tail-lift and a fork-lift. For the next order, we'll have t…" at bounding box center [638, 358] width 599 height 54
click at [418, 338] on textarea "LOGISTICS: Please a tail-lift and a fork-lift. For the next order, we'll have t…" at bounding box center [638, 358] width 599 height 54
drag, startPoint x: 534, startPoint y: 338, endPoint x: 534, endPoint y: 351, distance: 13.0
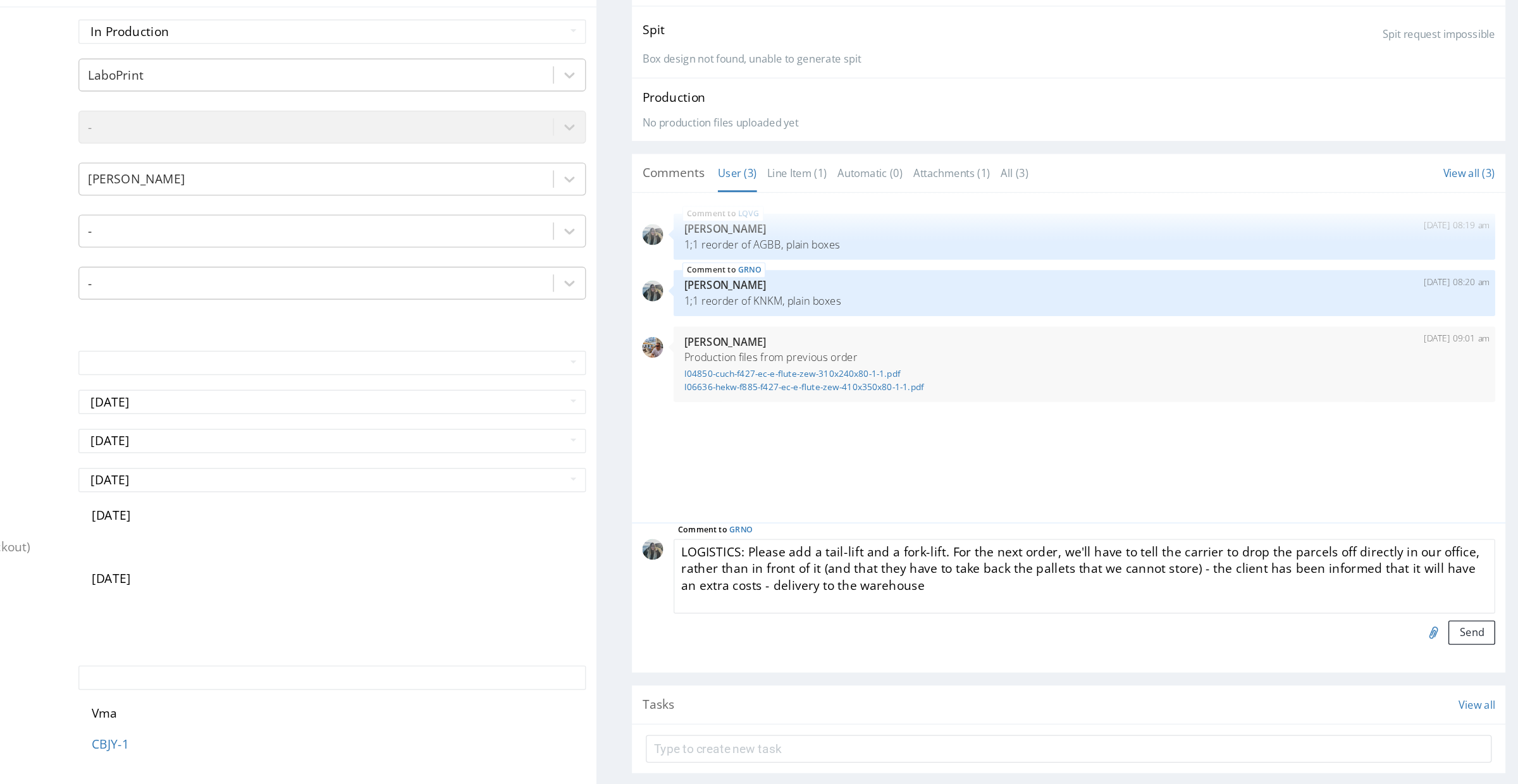
click at [534, 338] on textarea "LOGISTICS: Please add a tail-lift and a fork-lift. For the next order, we'll ha…" at bounding box center [638, 358] width 599 height 54
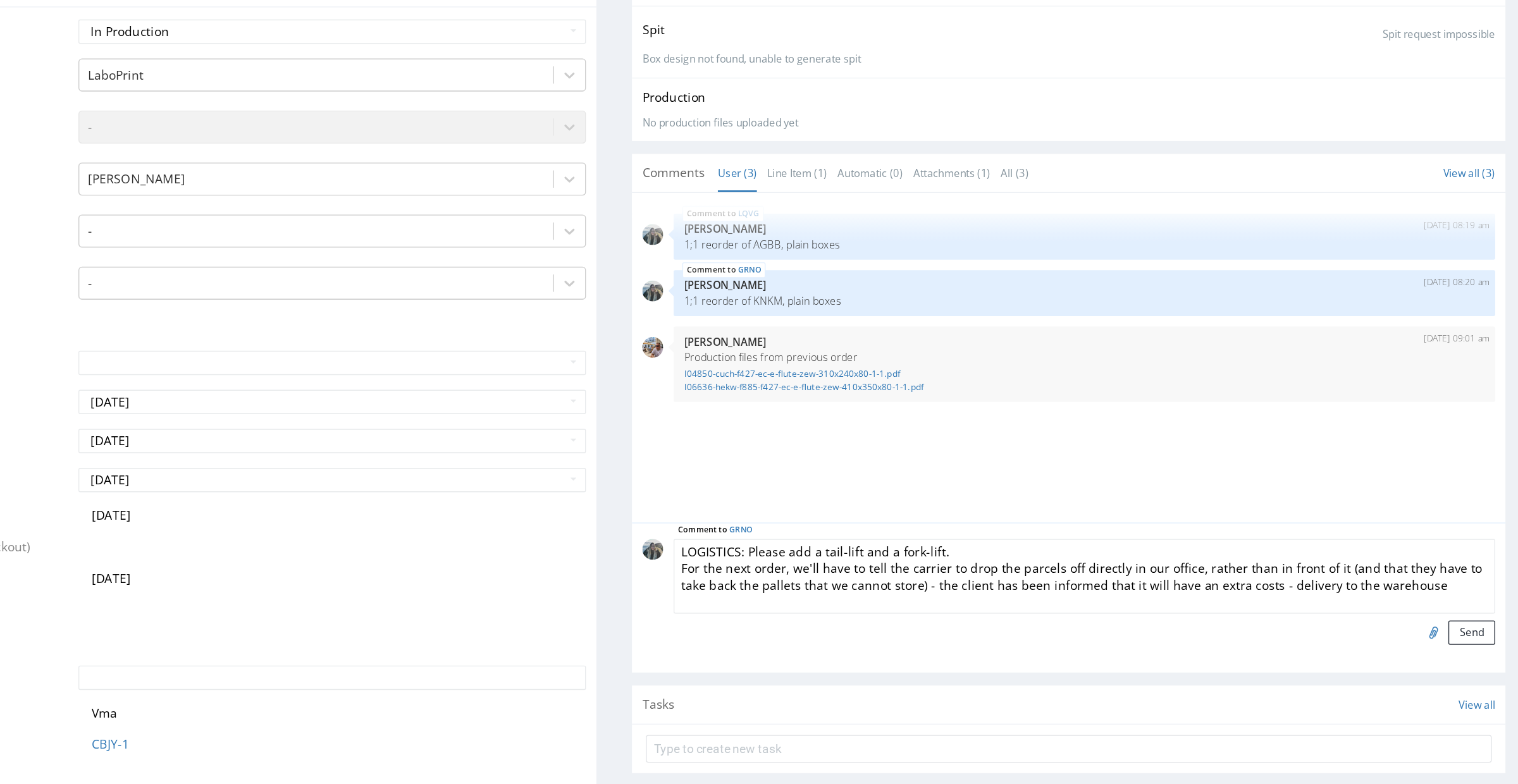
drag, startPoint x: 472, startPoint y: 354, endPoint x: 284, endPoint y: 354, distance: 188.0
click at [547, 344] on textarea "LOGISTICS: Please add a tail-lift and a fork-lift. Tell the carrier to drop the…" at bounding box center [638, 358] width 599 height 54
drag, startPoint x: 442, startPoint y: 367, endPoint x: 716, endPoint y: 365, distance: 274.0
click at [716, 366] on textarea "LOGISTICS: Please add a tail-lift and a fork-lift. Tell the carrier to drop the…" at bounding box center [638, 358] width 599 height 54
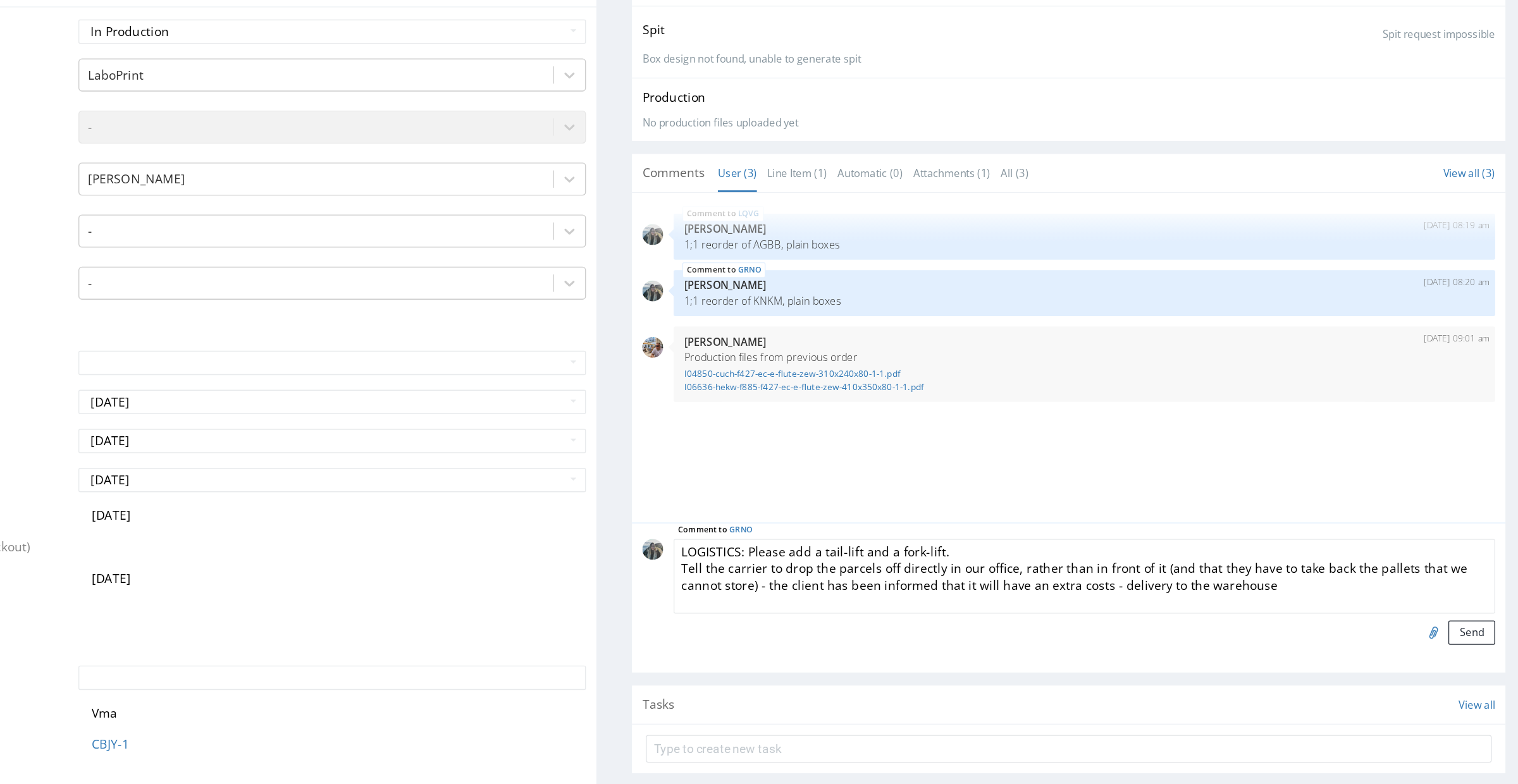
drag, startPoint x: 732, startPoint y: 369, endPoint x: 731, endPoint y: 377, distance: 8.1
click at [730, 377] on textarea "LOGISTICS: Please add a tail-lift and a fork-lift. Tell the carrier to drop the…" at bounding box center [638, 358] width 599 height 54
paste textarea "During the last delivery, the goods were unloaded from the truck but left for u…"
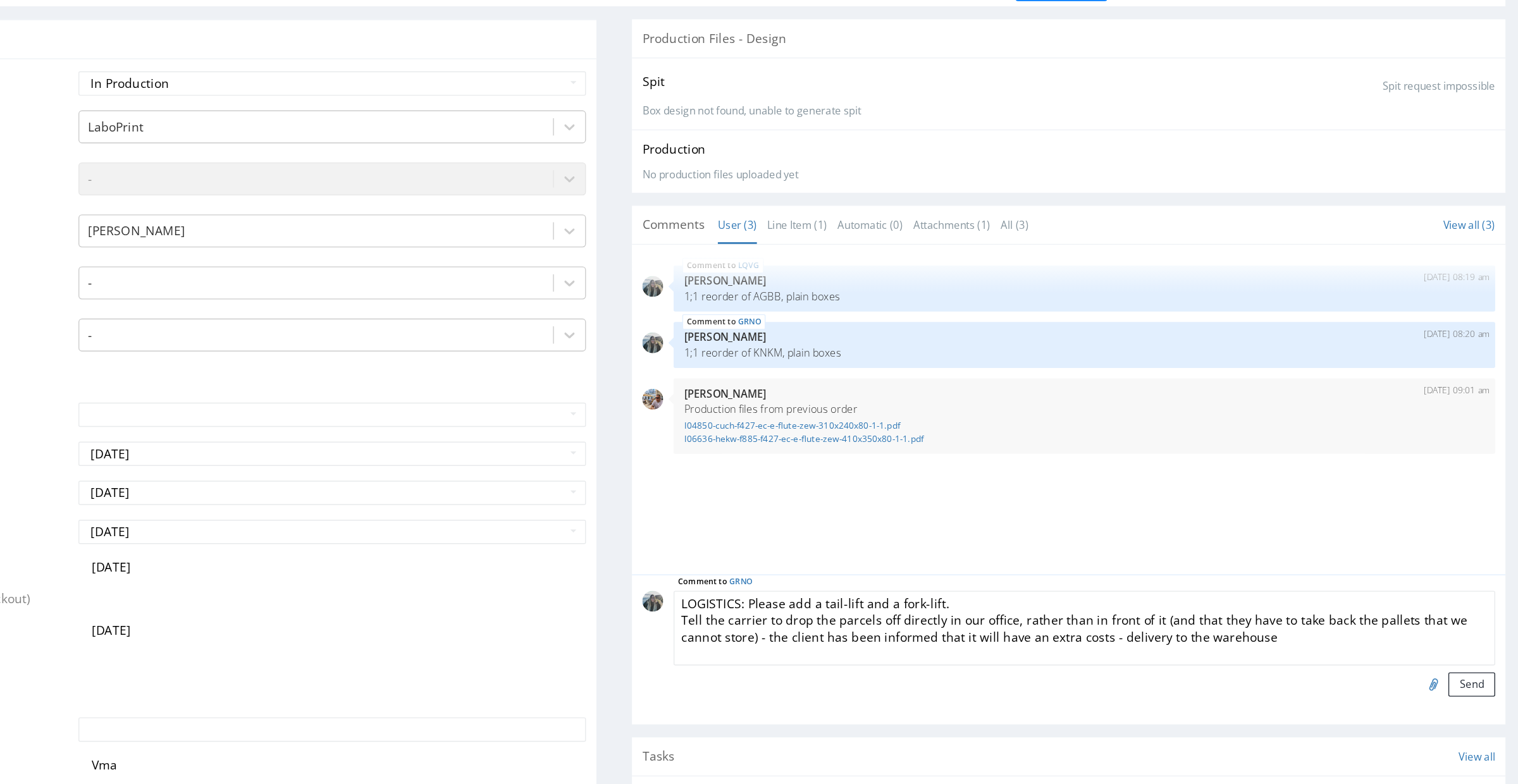
scroll to position [1, 0]
click at [543, 368] on textarea "LOGISTICS: Please add a tail-lift and a fork-lift. Tell the carrier to drop the…" at bounding box center [638, 395] width 599 height 54
click at [543, 374] on textarea "LOGISTICS: Please add a tail-lift and a fork-lift. Tell the carrier to drop the…" at bounding box center [638, 395] width 599 height 54
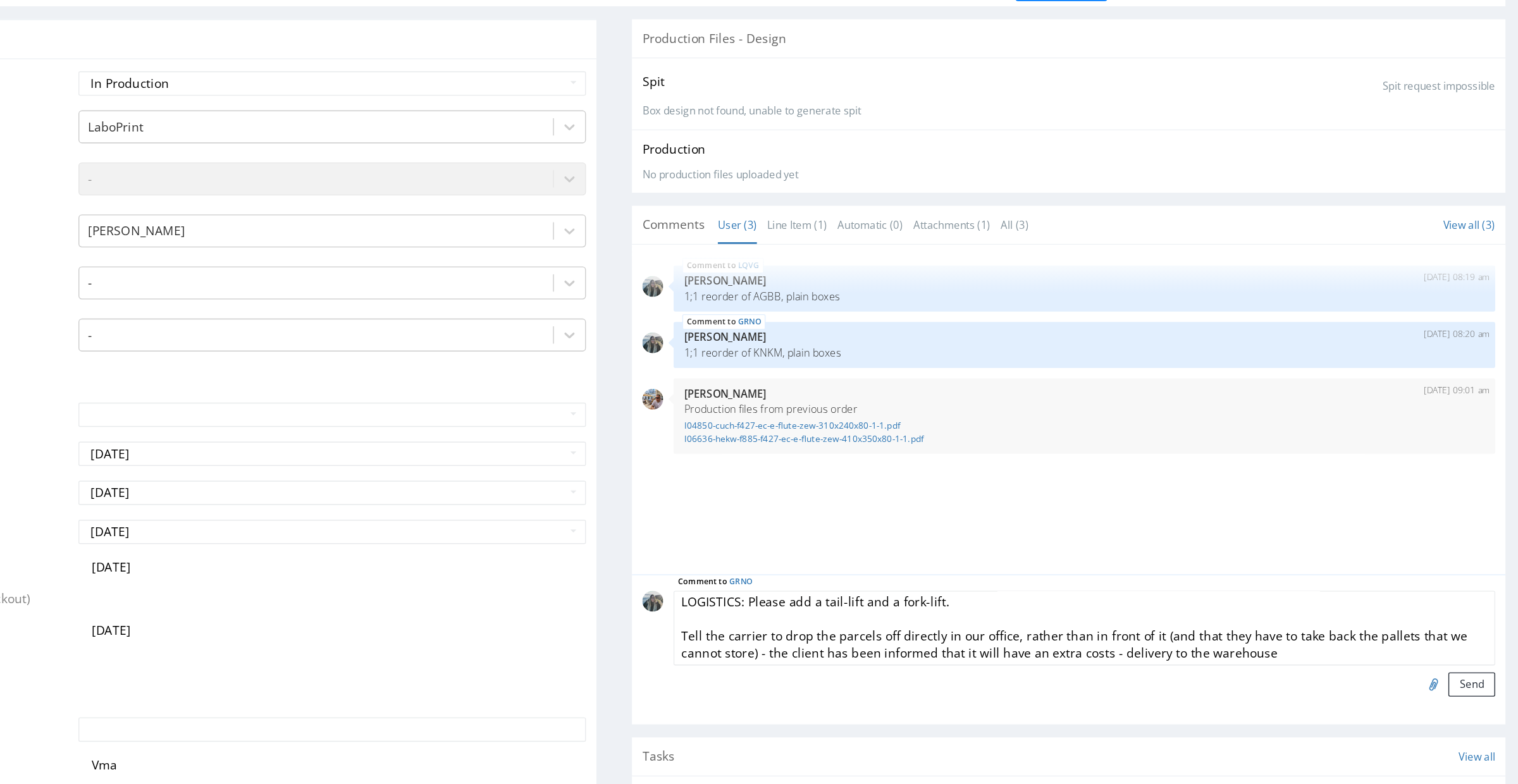
paste textarea "During the last delivery, the goods were unloaded from the truck but left for u…"
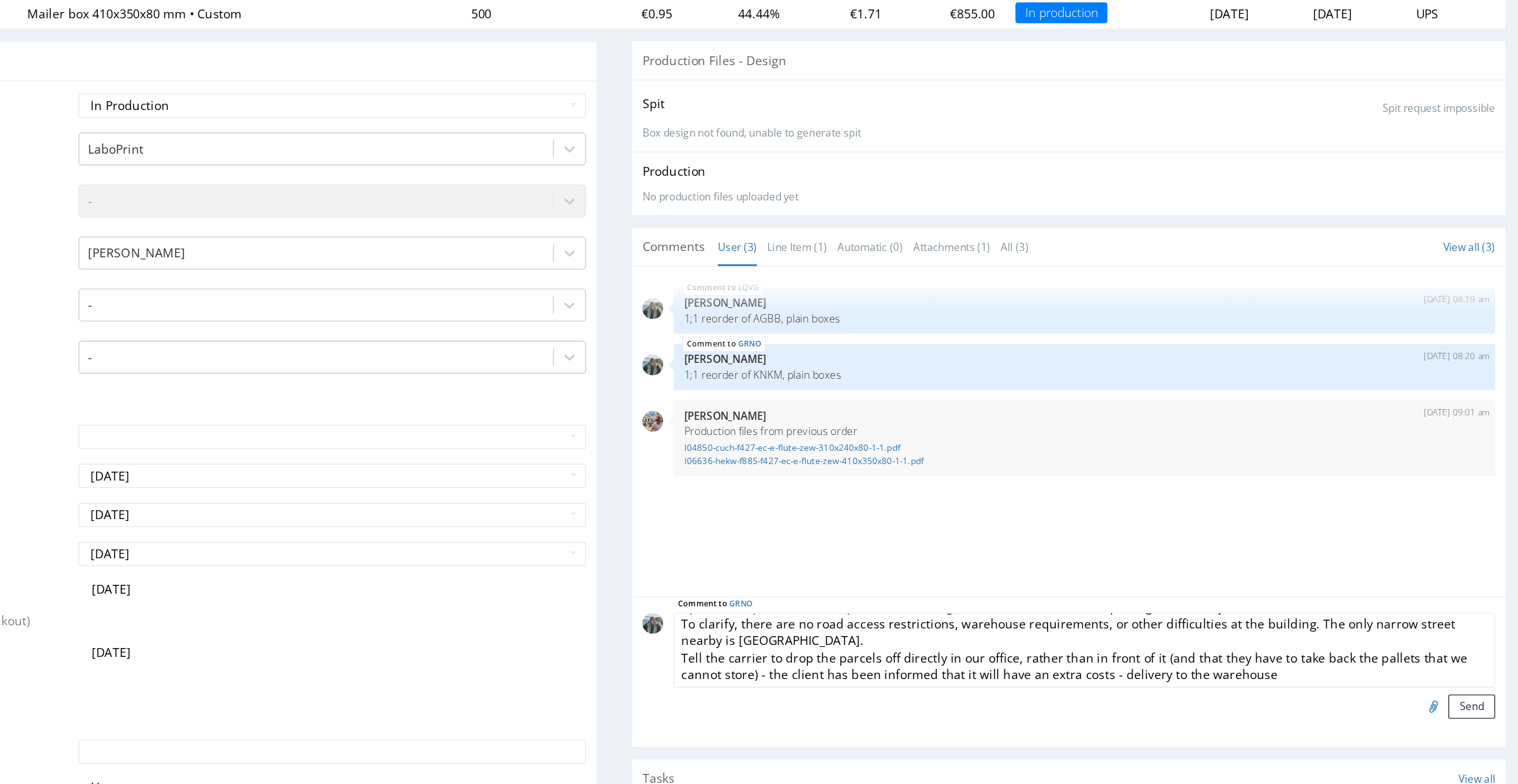
scroll to position [0, 0]
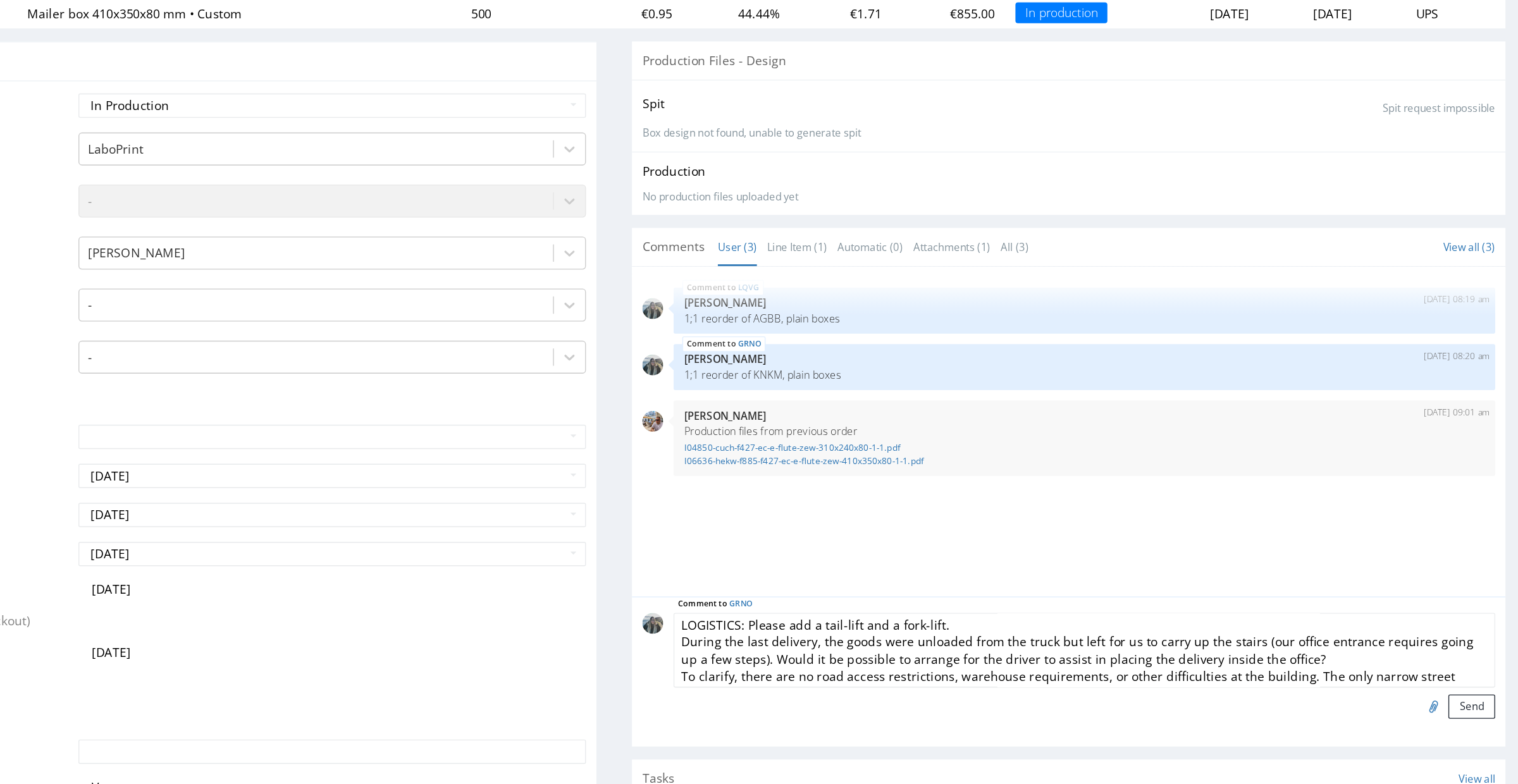
click at [648, 408] on textarea "LOGISTICS: Please add a tail-lift and a fork-lift. During the last delivery, th…" at bounding box center [638, 411] width 599 height 54
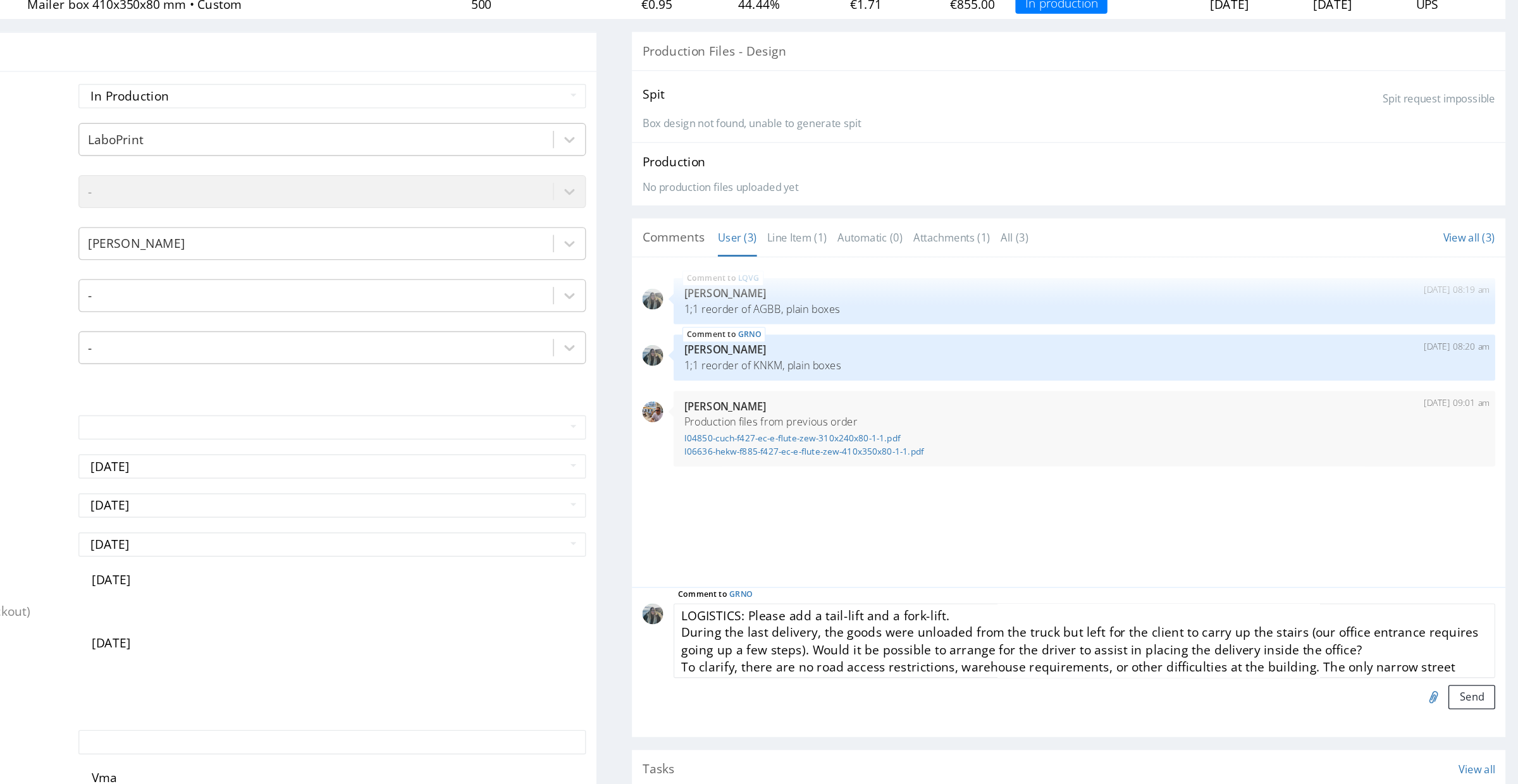
drag, startPoint x: 409, startPoint y: 412, endPoint x: 460, endPoint y: 411, distance: 51.0
click at [460, 411] on textarea "LOGISTICS: Please add a tail-lift and a fork-lift. During the last delivery, th…" at bounding box center [638, 404] width 599 height 54
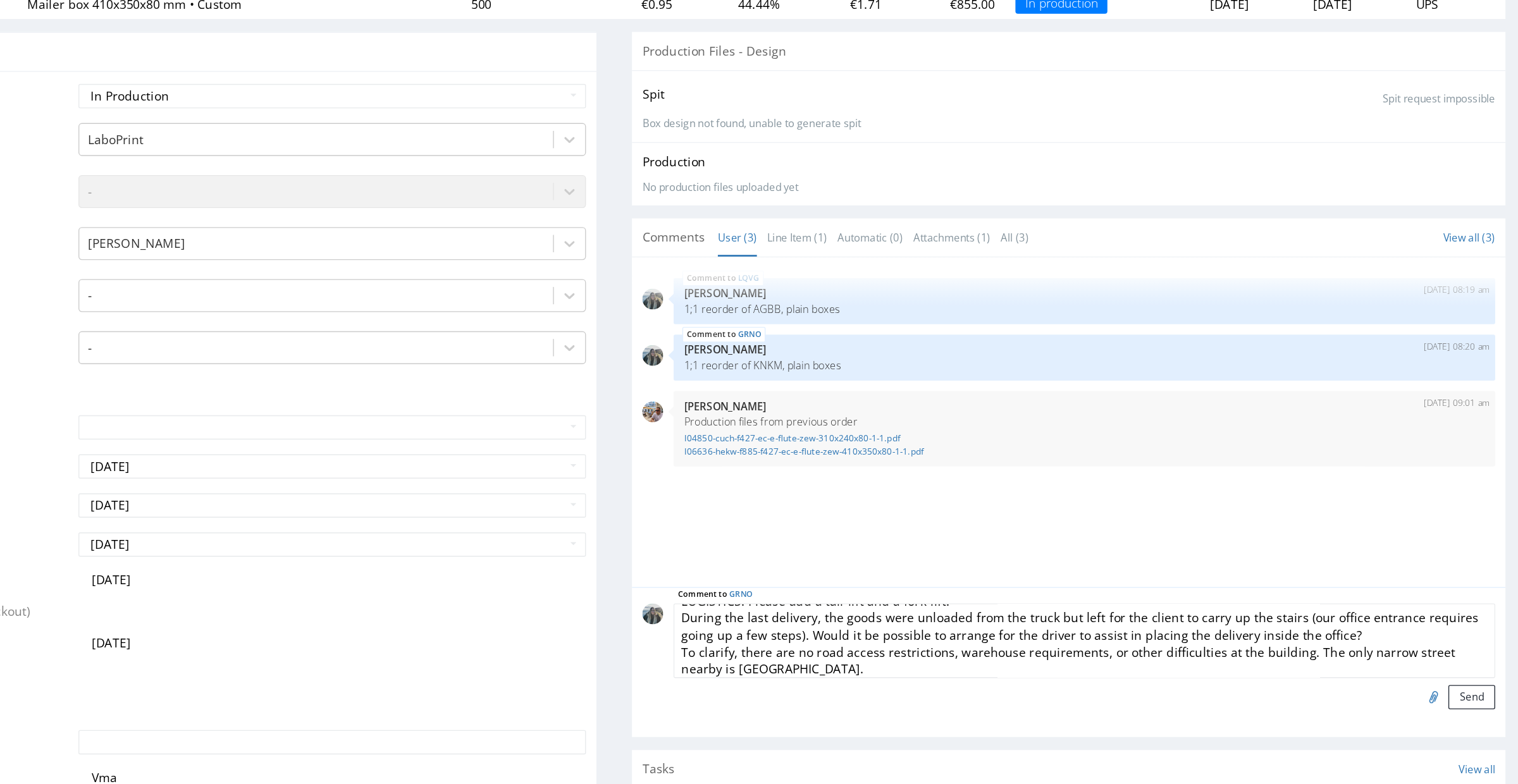
scroll to position [43, 0]
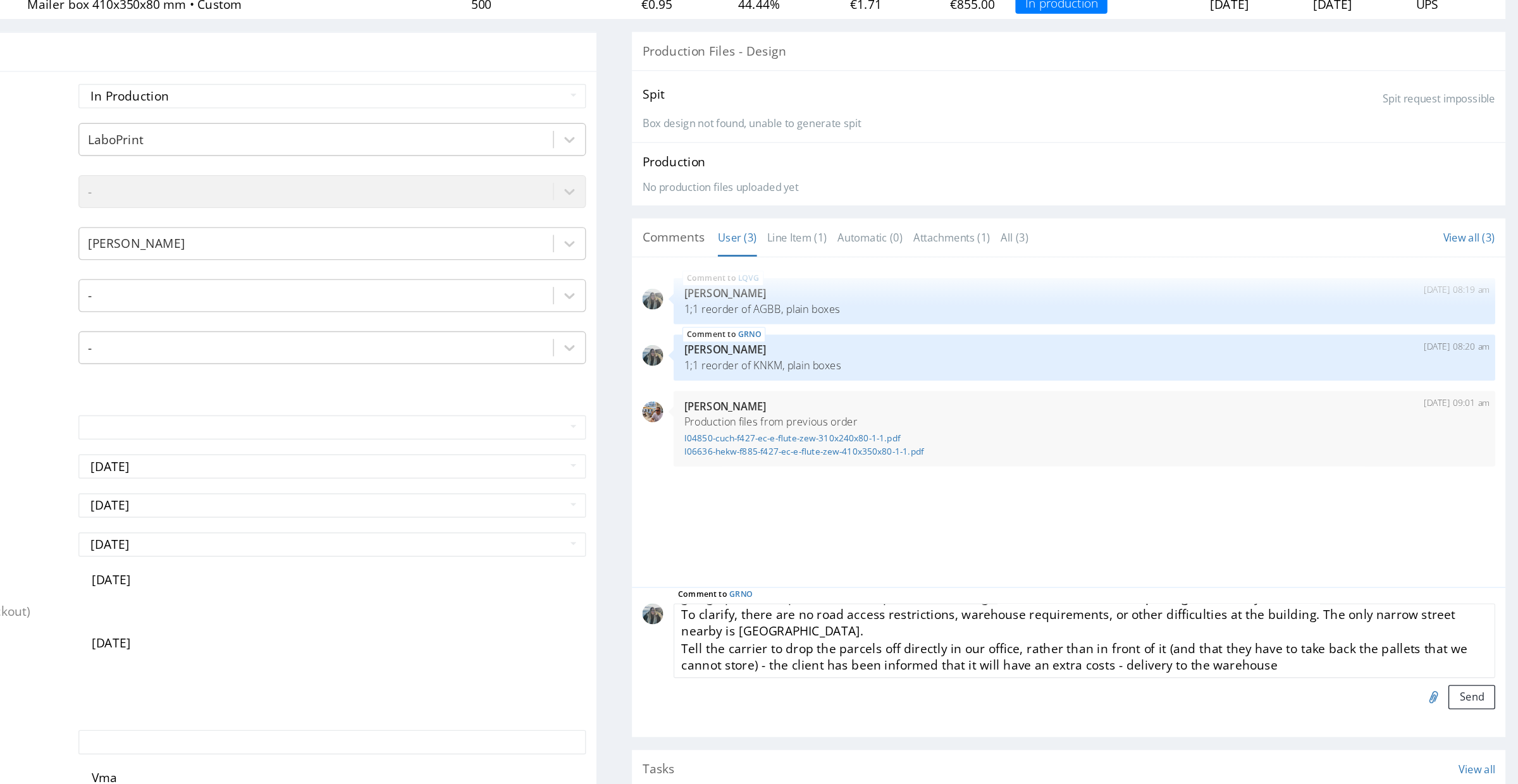
click at [674, 404] on textarea "LOGISTICS: Please add a tail-lift and a fork-lift. During the last delivery, th…" at bounding box center [638, 404] width 599 height 54
drag, startPoint x: 360, startPoint y: 417, endPoint x: 331, endPoint y: 394, distance: 37.0
click at [331, 394] on div "Comment to GRNO LOGISTICS: Please add a tail-lift and a fork-lift. During the l…" at bounding box center [627, 415] width 622 height 77
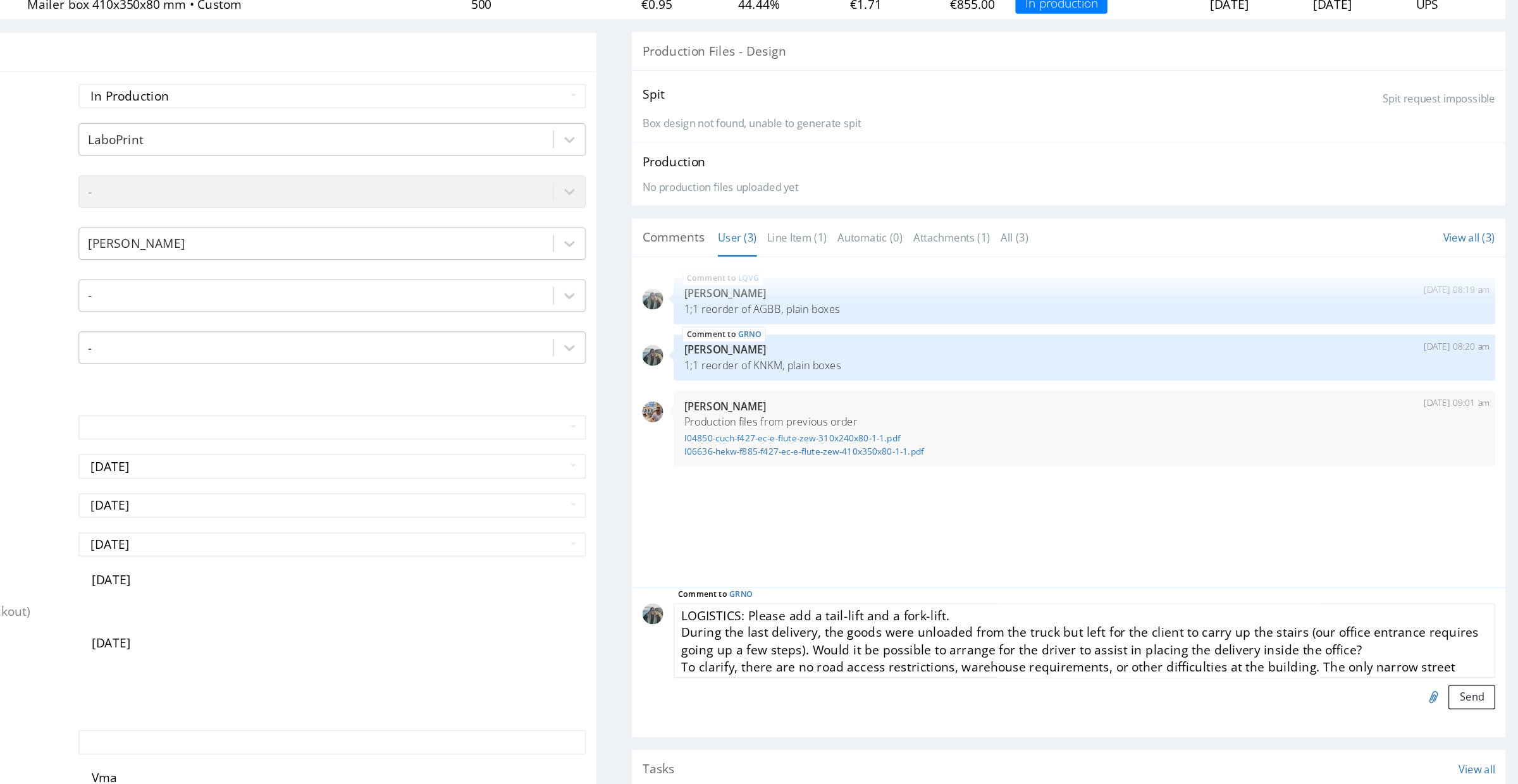
drag, startPoint x: 405, startPoint y: 411, endPoint x: 816, endPoint y: 412, distance: 411.0
click at [816, 412] on textarea "LOGISTICS: Please add a tail-lift and a fork-lift. During the last delivery, th…" at bounding box center [638, 404] width 599 height 54
paste textarea "Tell the carrier to drop the parcels off directly in our office, rather than in…"
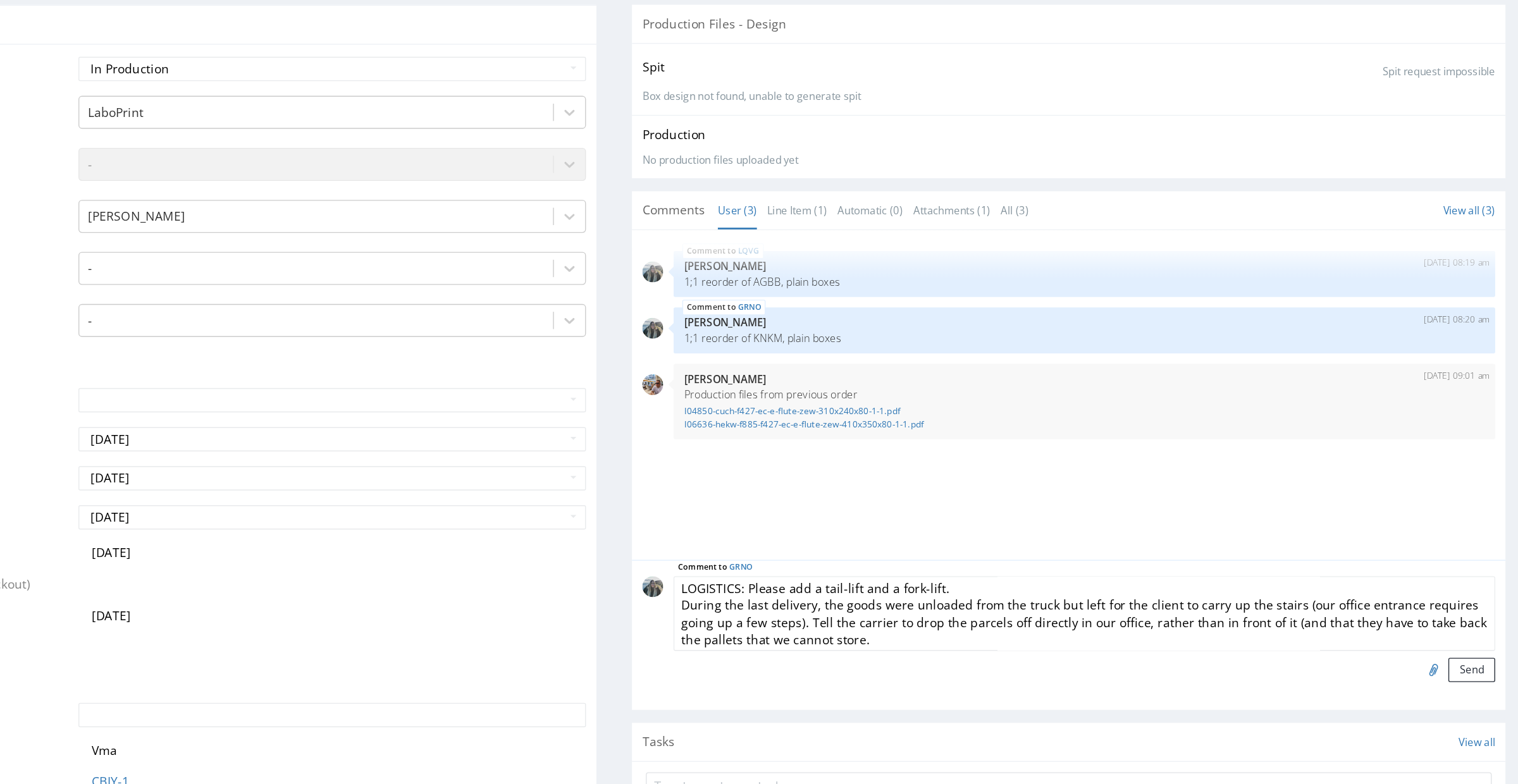
scroll to position [10, 0]
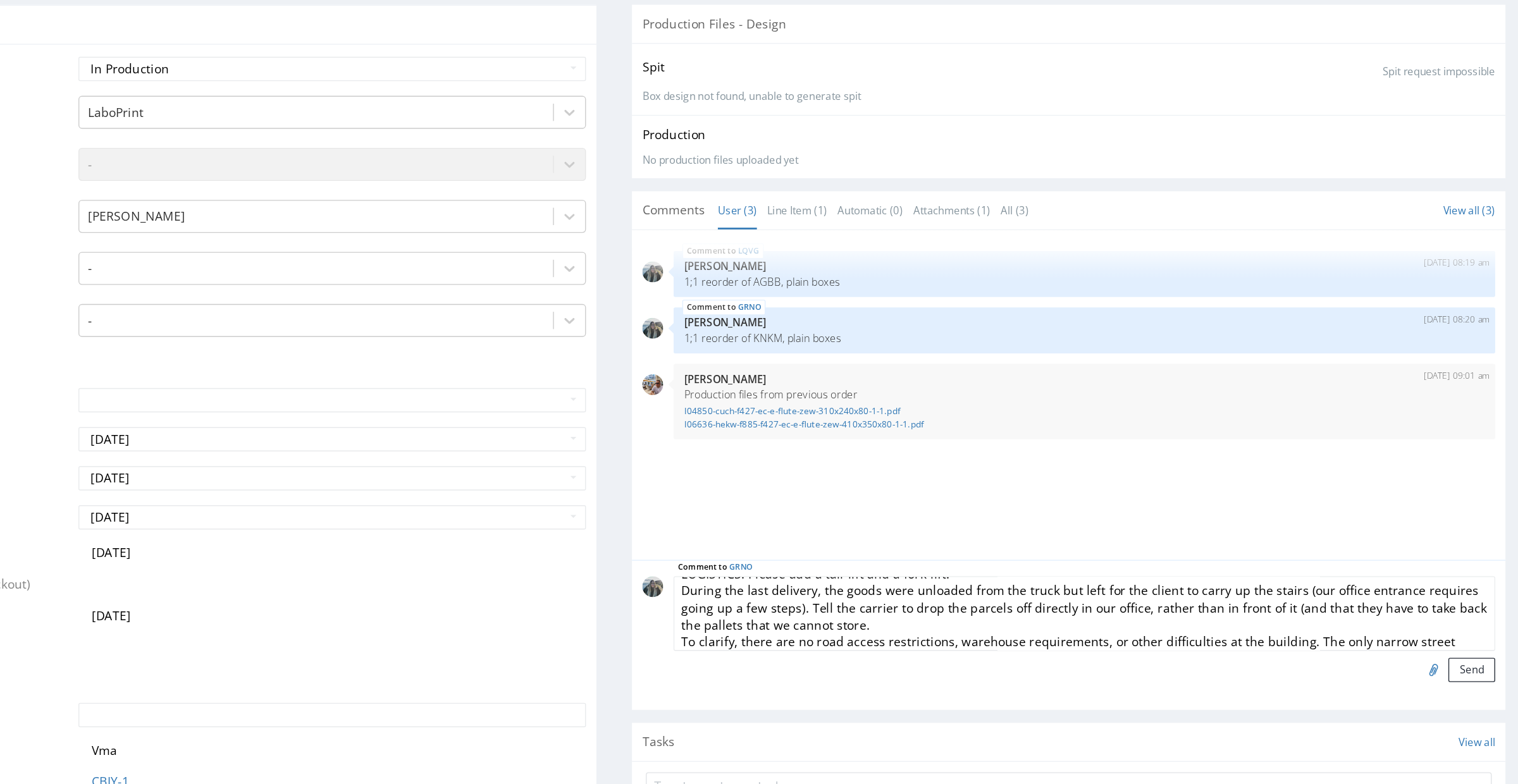
drag, startPoint x: 426, startPoint y: 403, endPoint x: 460, endPoint y: 391, distance: 36.1
click at [460, 391] on textarea "LOGISTICS: Please add a tail-lift and a fork-lift. During the last delivery, th…" at bounding box center [638, 384] width 599 height 54
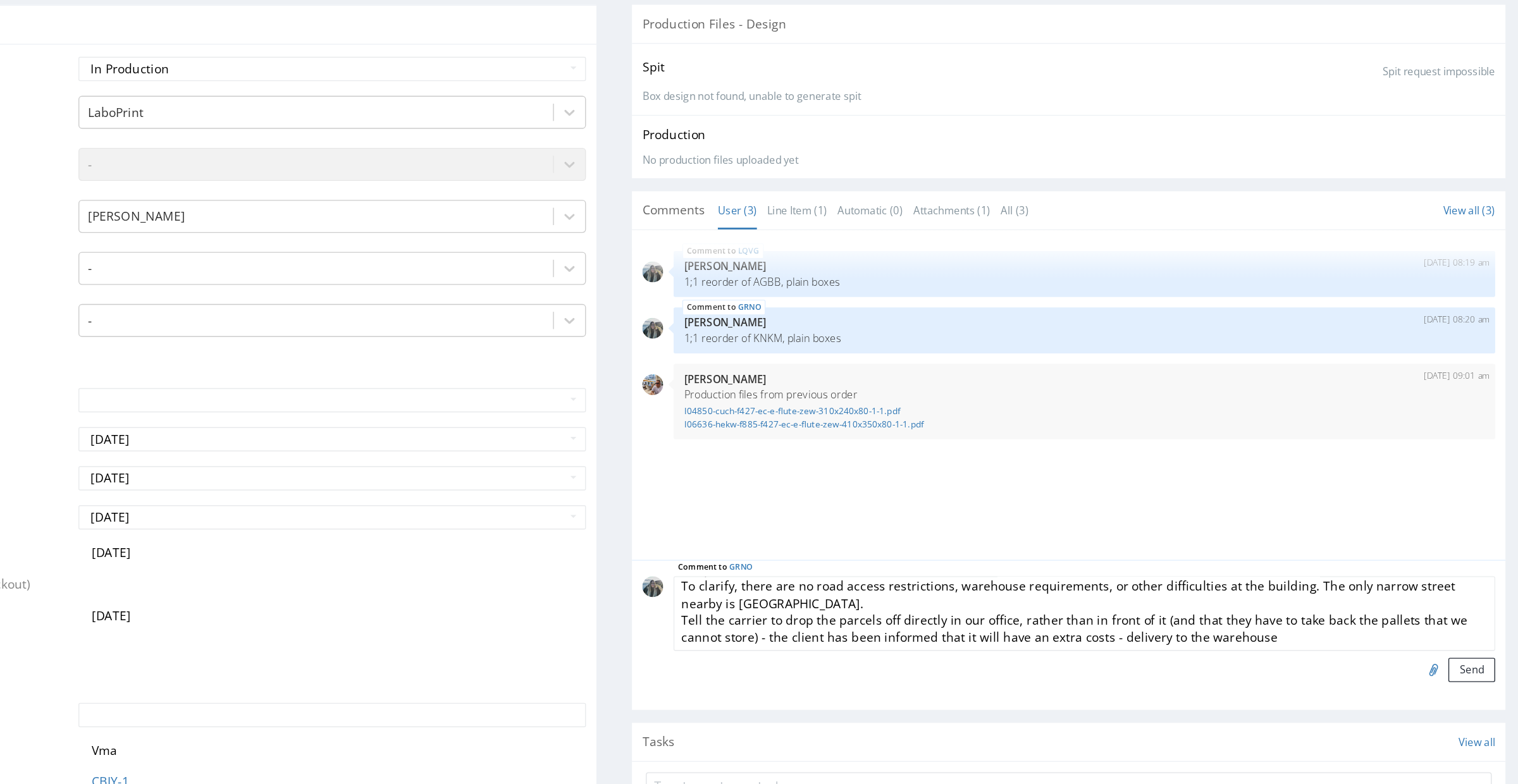
scroll to position [0, 0]
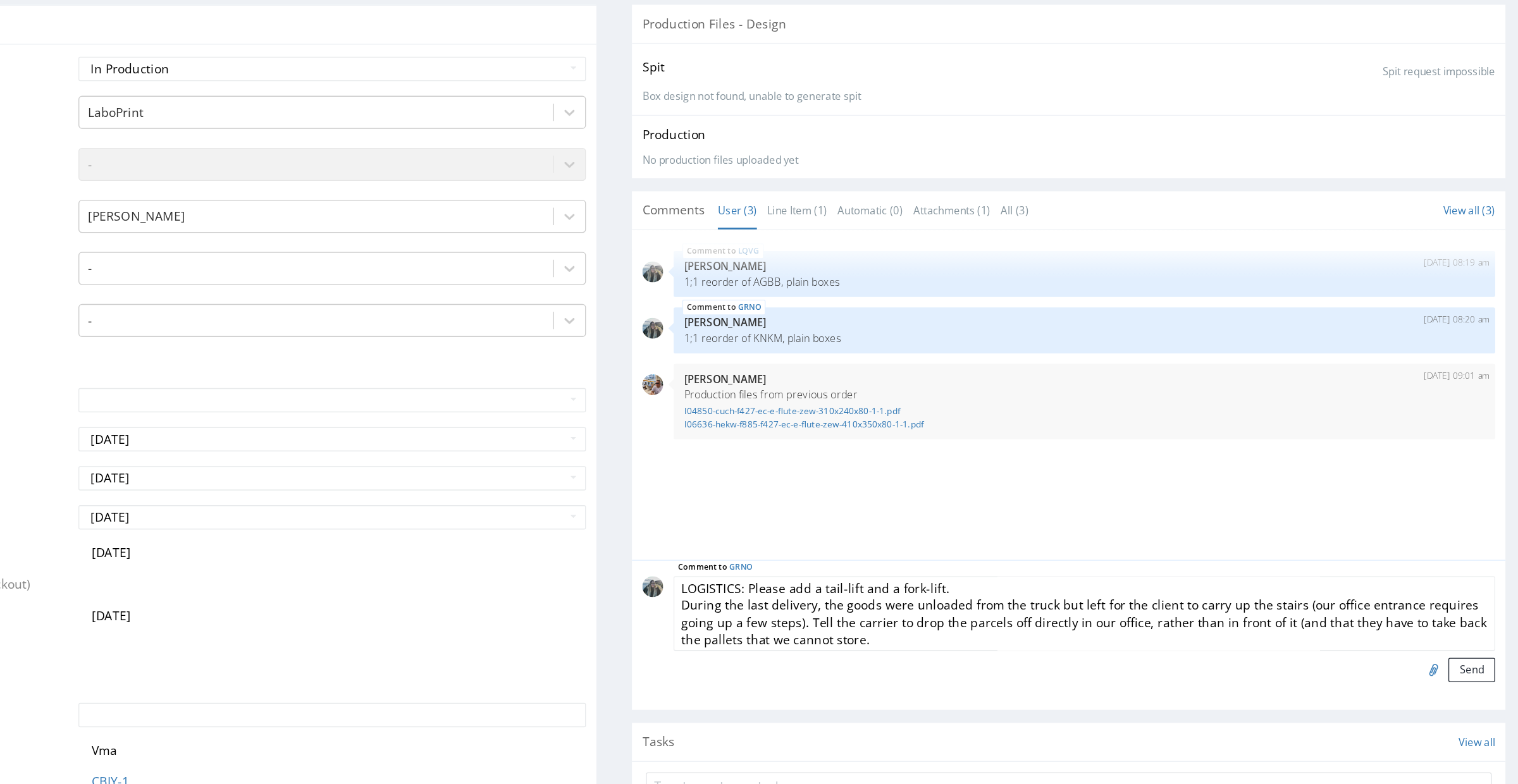
drag, startPoint x: 460, startPoint y: 391, endPoint x: 475, endPoint y: 340, distance: 53.2
click at [475, 340] on section "Comments User (3) Line Item (1) Automatic (0) Attachments (1) All (3) View all …" at bounding box center [627, 265] width 637 height 378
click at [464, 400] on textarea "LOGISTICS: Please add a tail-lift and a fork-lift. During the last delivery, th…" at bounding box center [638, 384] width 599 height 54
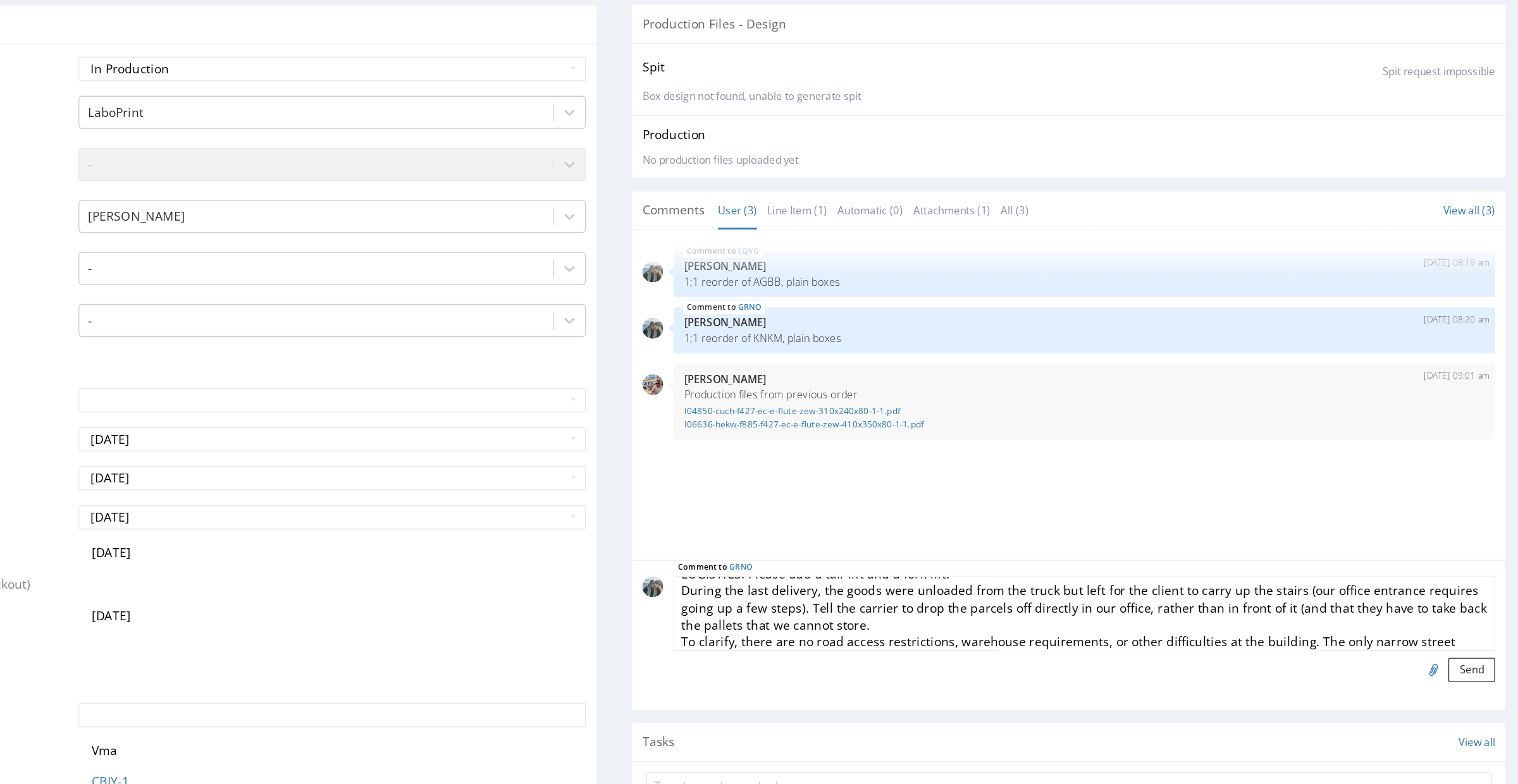
scroll to position [43, 0]
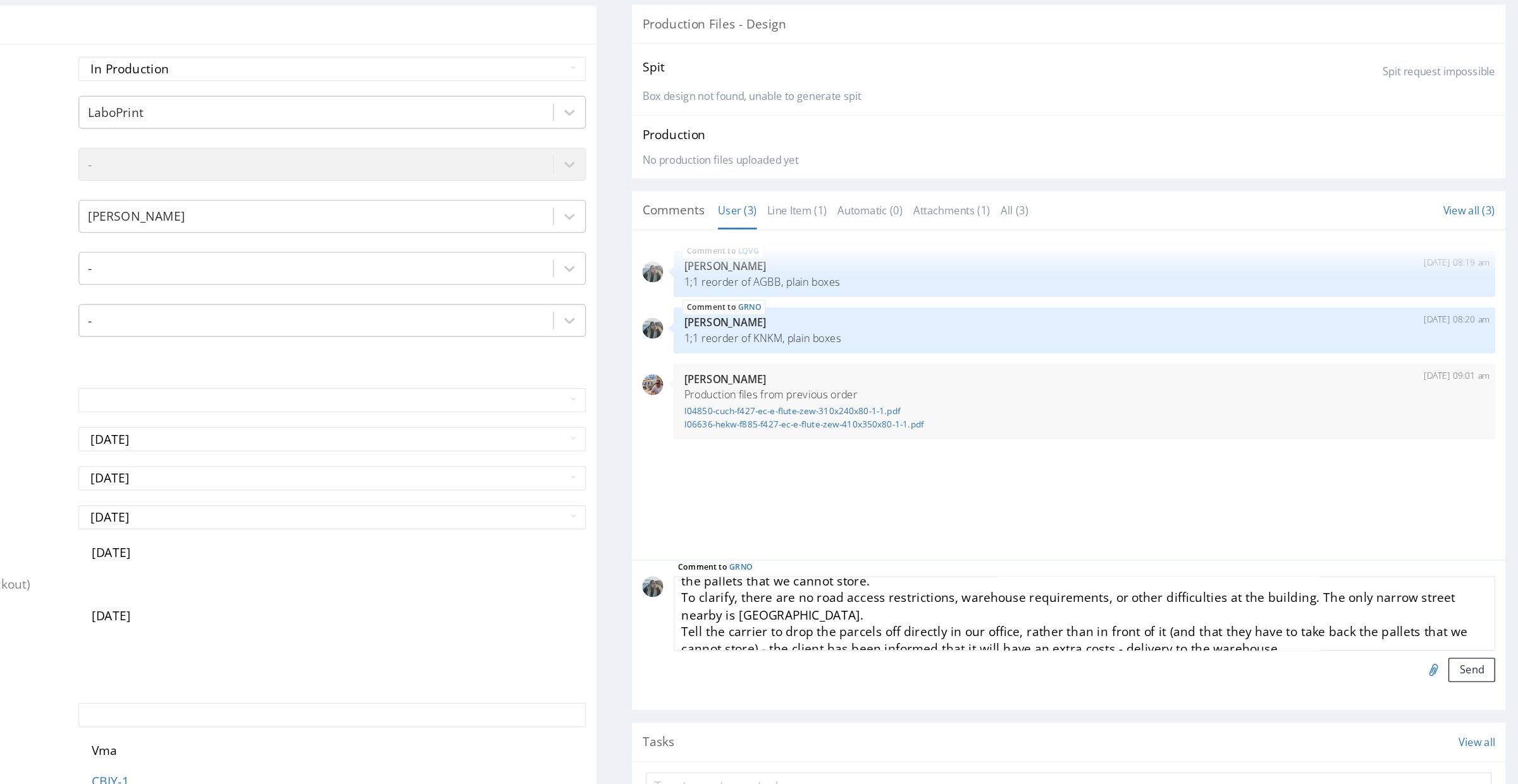
drag, startPoint x: 410, startPoint y: 383, endPoint x: 333, endPoint y: 373, distance: 77.6
click at [338, 374] on textarea "LOGISTICS: Please add a tail-lift and a fork-lift. During the last delivery, th…" at bounding box center [638, 384] width 599 height 54
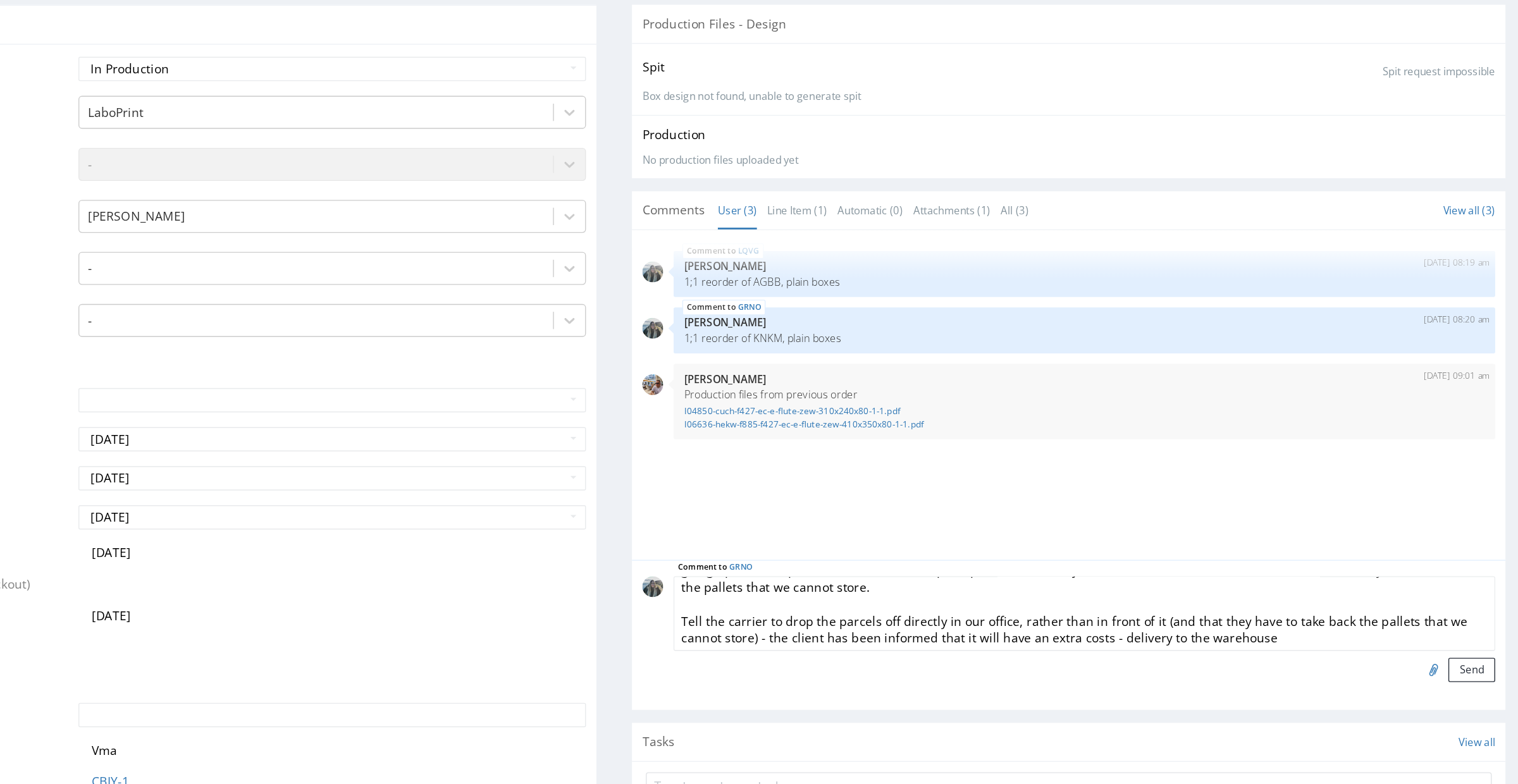
drag, startPoint x: 694, startPoint y: 366, endPoint x: 749, endPoint y: 409, distance: 69.8
click at [749, 409] on textarea "LOGISTICS: Please add a tail-lift and a fork-lift. During the last delivery, th…" at bounding box center [638, 384] width 599 height 54
drag, startPoint x: 741, startPoint y: 401, endPoint x: 660, endPoint y: 405, distance: 81.1
click at [660, 405] on textarea "LOGISTICS: Please add a tail-lift and a fork-lift. During the last delivery, th…" at bounding box center [638, 384] width 599 height 54
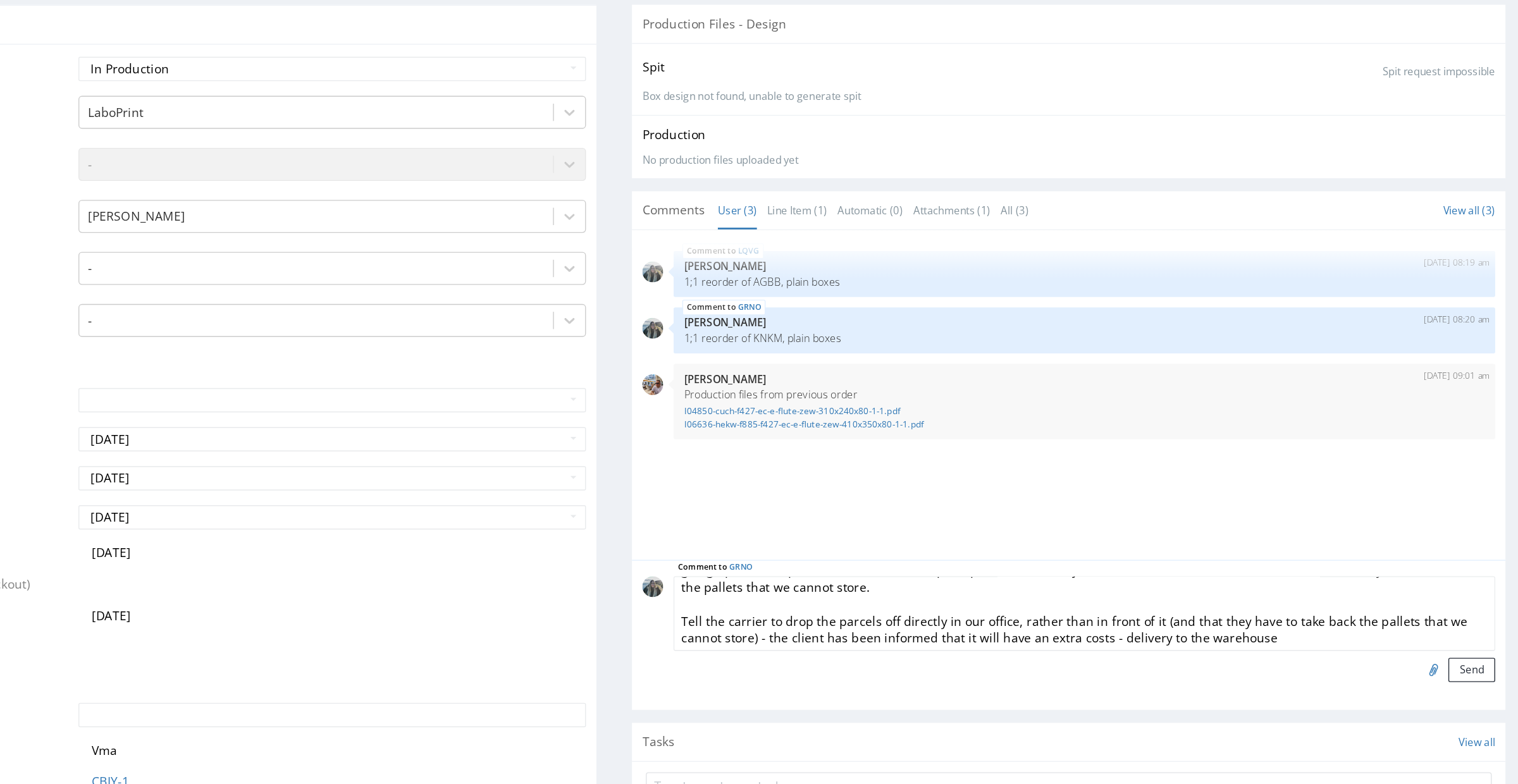
click at [751, 395] on textarea "LOGISTICS: Please add a tail-lift and a fork-lift. During the last delivery, th…" at bounding box center [638, 384] width 599 height 54
drag, startPoint x: 737, startPoint y: 394, endPoint x: 329, endPoint y: 375, distance: 408.4
click at [329, 375] on div "Comment to GRNO LOGISTICS: Please add a tail-lift and a fork-lift. During the l…" at bounding box center [627, 395] width 622 height 77
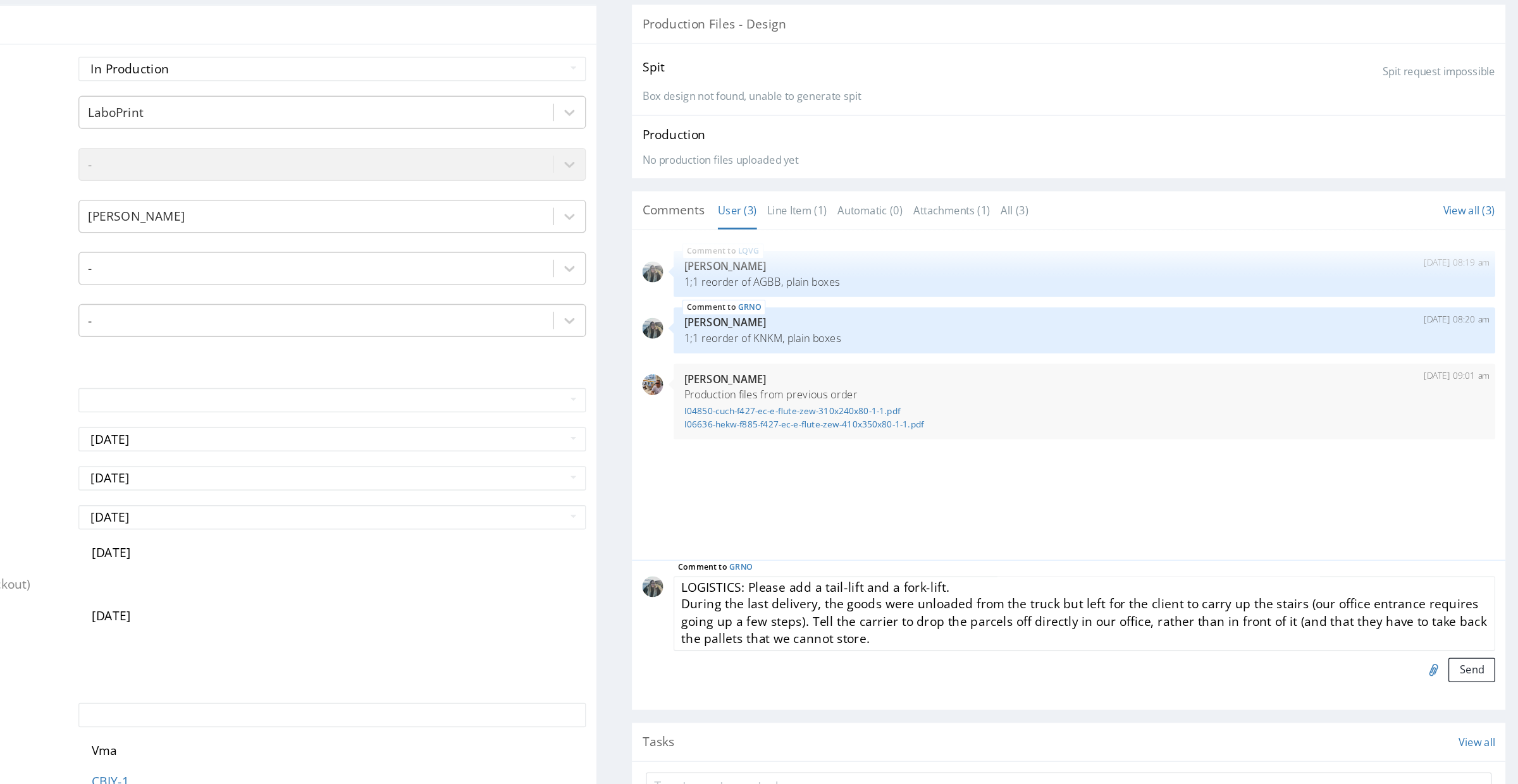
scroll to position [1, 0]
click at [783, 376] on textarea "LOGISTICS: Please add a tail-lift and a fork-lift. During the last delivery, th…" at bounding box center [638, 384] width 599 height 54
click at [609, 387] on textarea "LOGISTICS: Please add a tail-lift and a fork-lift. During the last delivery, th…" at bounding box center [638, 384] width 599 height 54
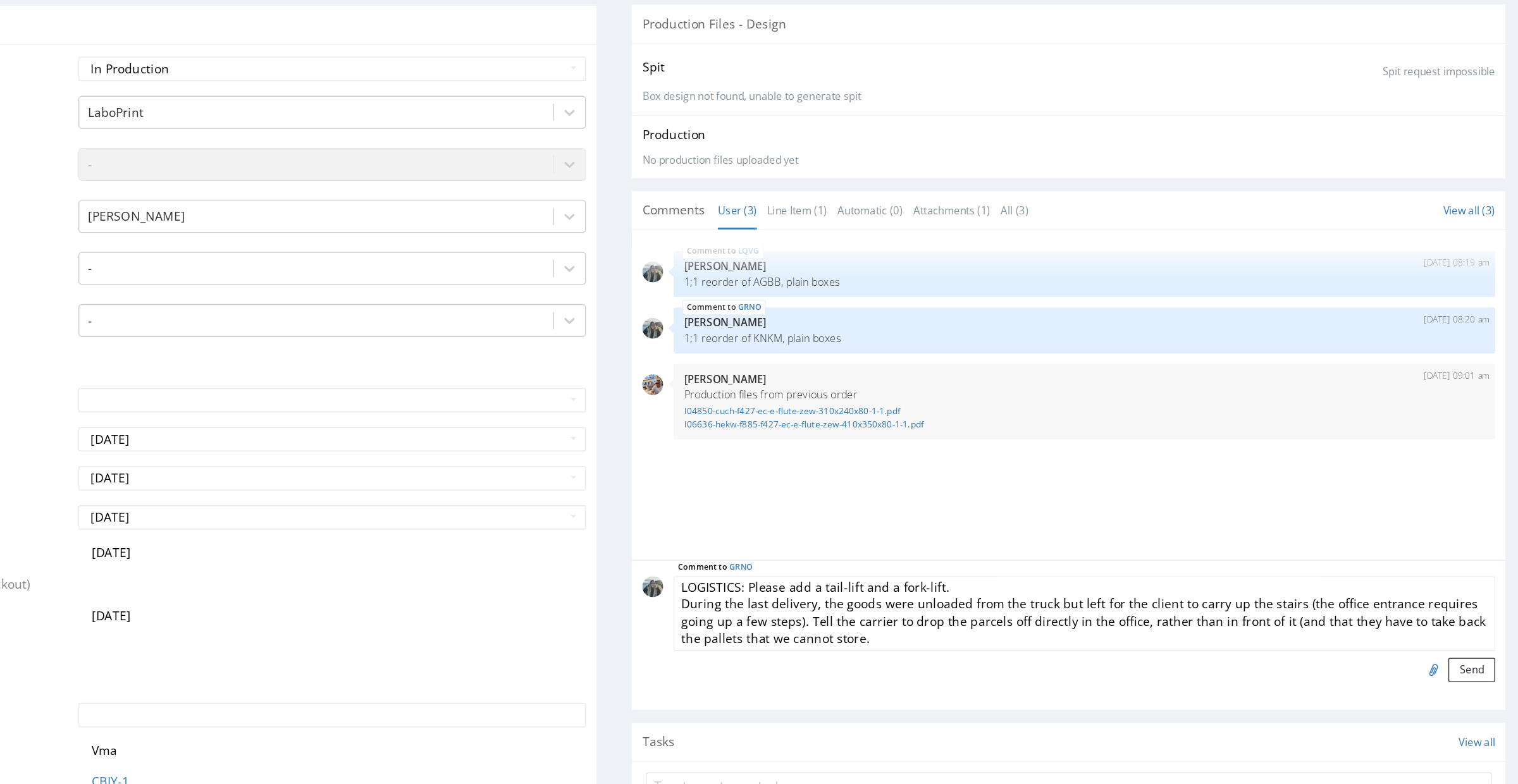
click at [517, 396] on textarea "LOGISTICS: Please add a tail-lift and a fork-lift. During the last delivery, th…" at bounding box center [638, 384] width 599 height 54
click at [391, 404] on textarea "LOGISTICS: Please add a tail-lift and a fork-lift. During the last delivery, th…" at bounding box center [638, 384] width 599 height 54
type textarea "LOGISTICS: Please add a tail-lift and a fork-lift. During the last delivery, th…"
click at [907, 422] on button "Send" at bounding box center [921, 425] width 34 height 18
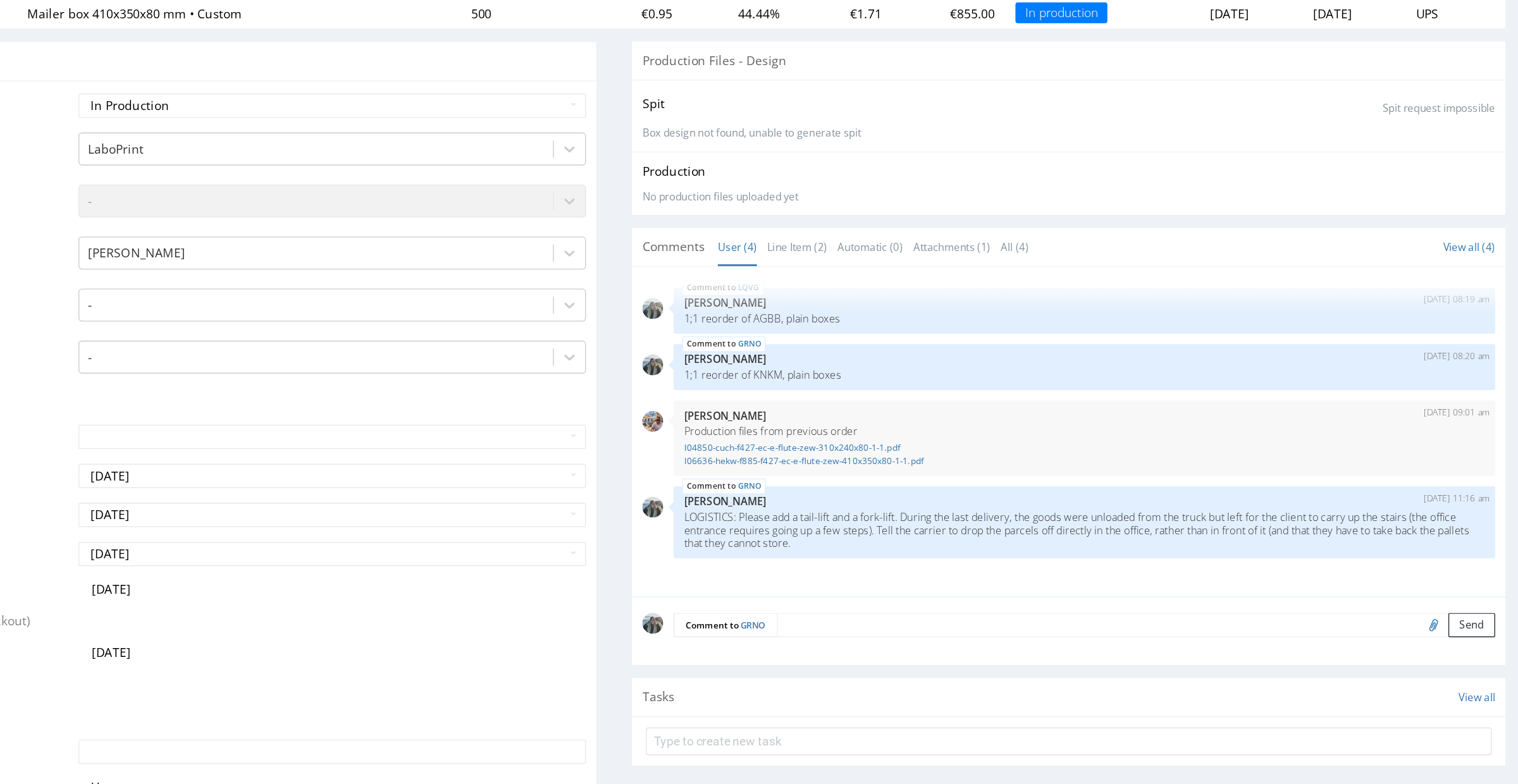
scroll to position [0, 0]
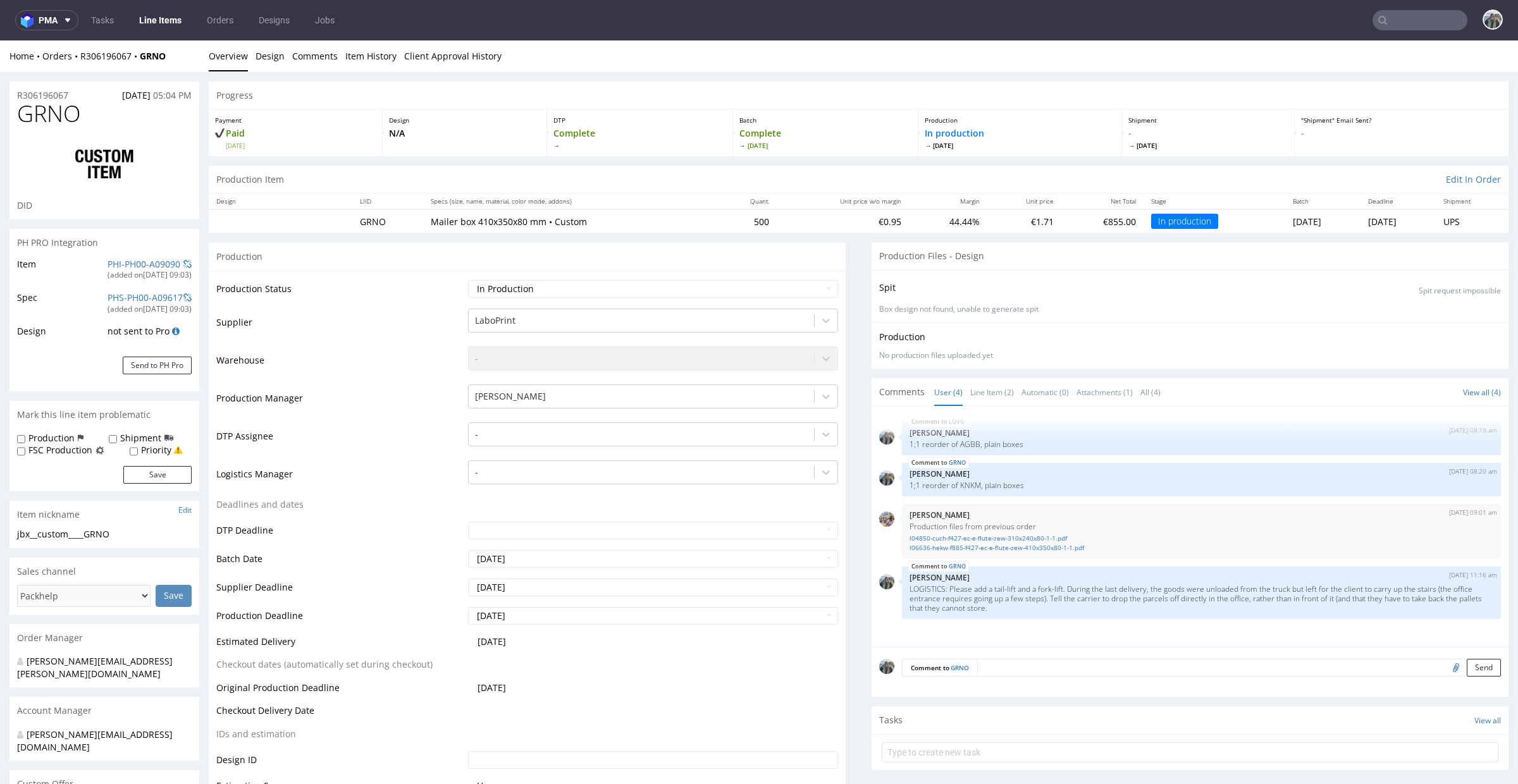
click at [116, 444] on div "Production Shipment FSC Production Priority" at bounding box center [104, 444] width 175 height 24
click at [116, 439] on div "Shipment" at bounding box center [141, 438] width 65 height 12
click at [112, 438] on input "Shipment" at bounding box center [113, 439] width 8 height 10
checkbox input "true"
click at [136, 467] on button "Save" at bounding box center [157, 474] width 69 height 18
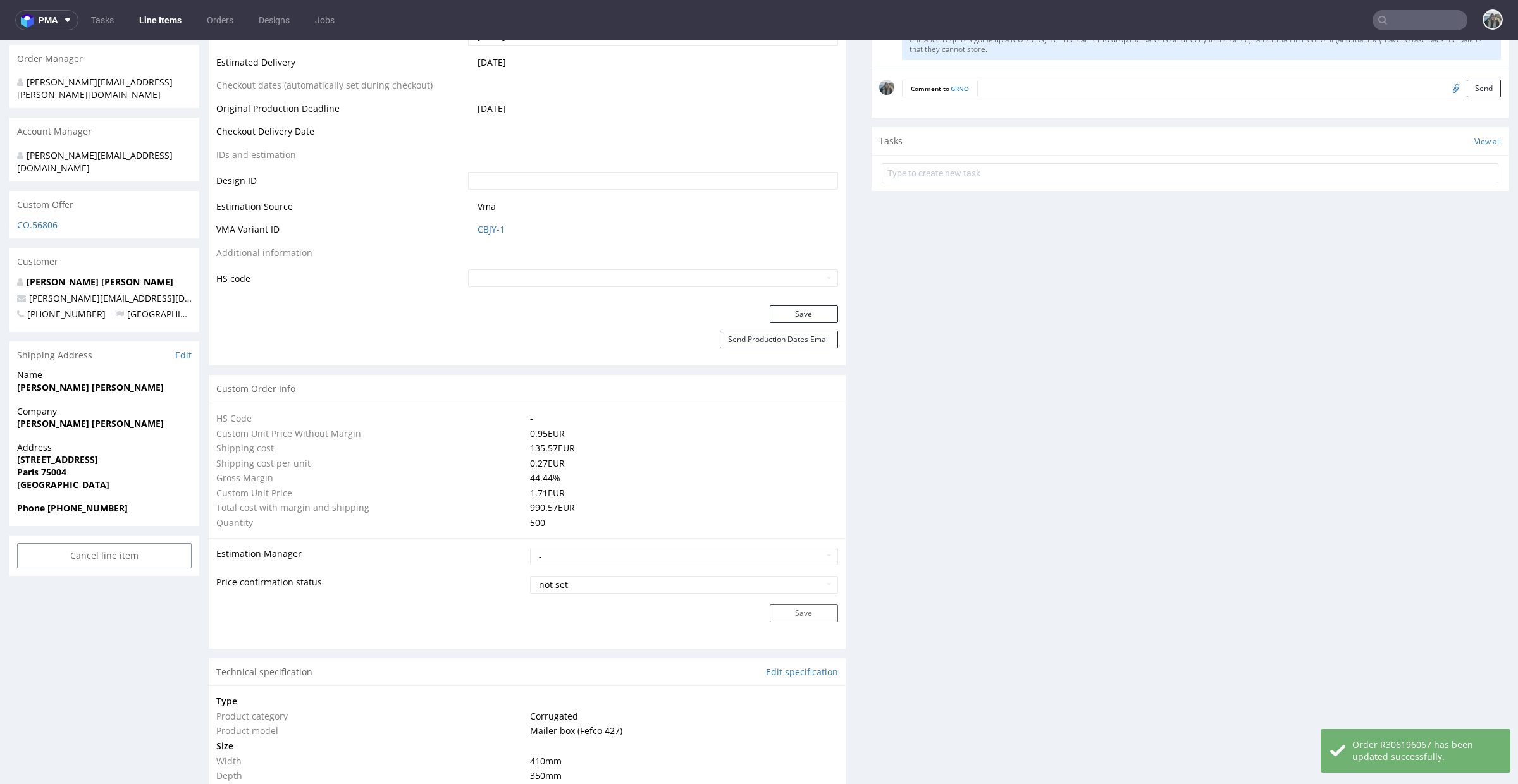
scroll to position [925, 0]
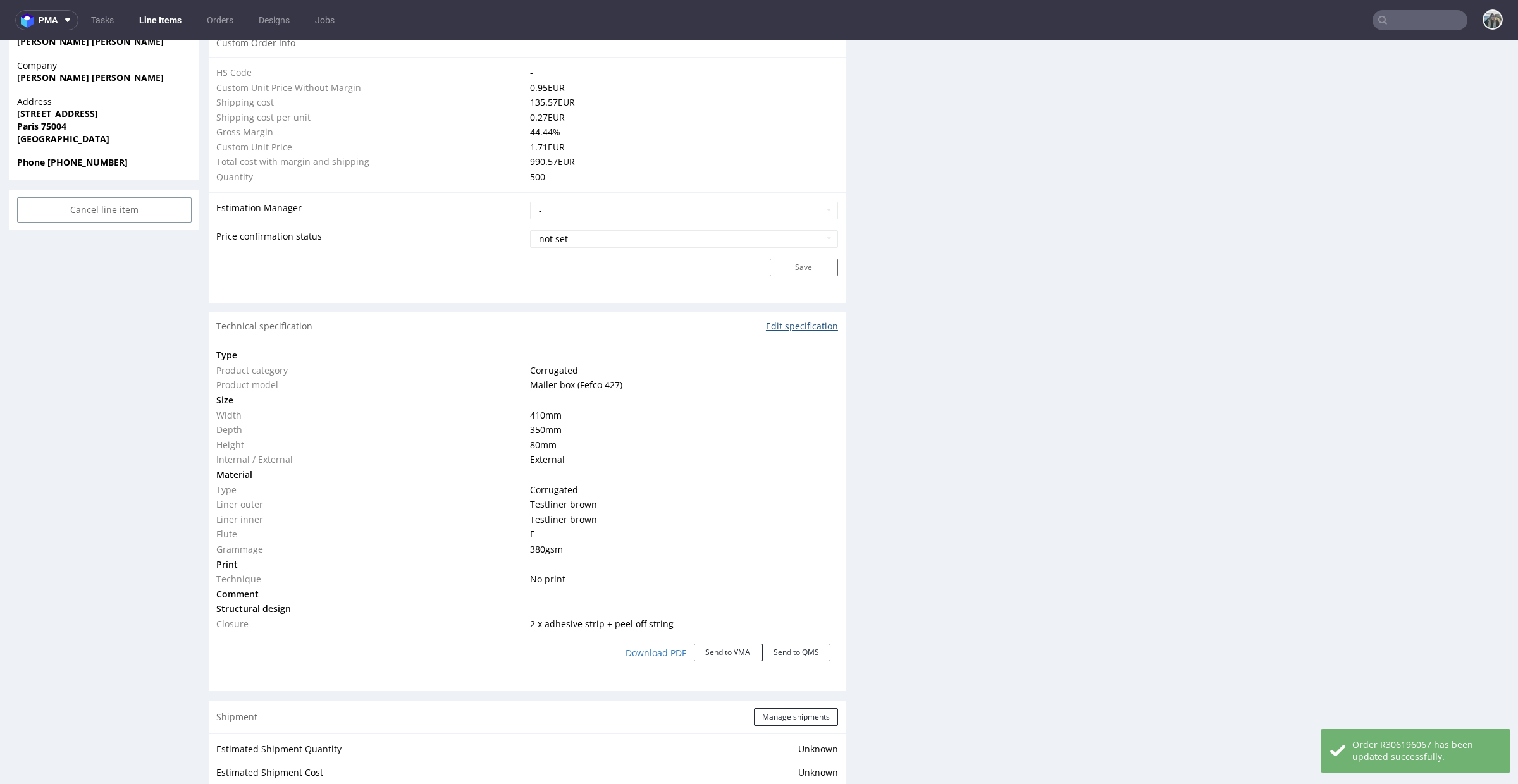
click at [807, 331] on link "Edit specification" at bounding box center [802, 326] width 72 height 12
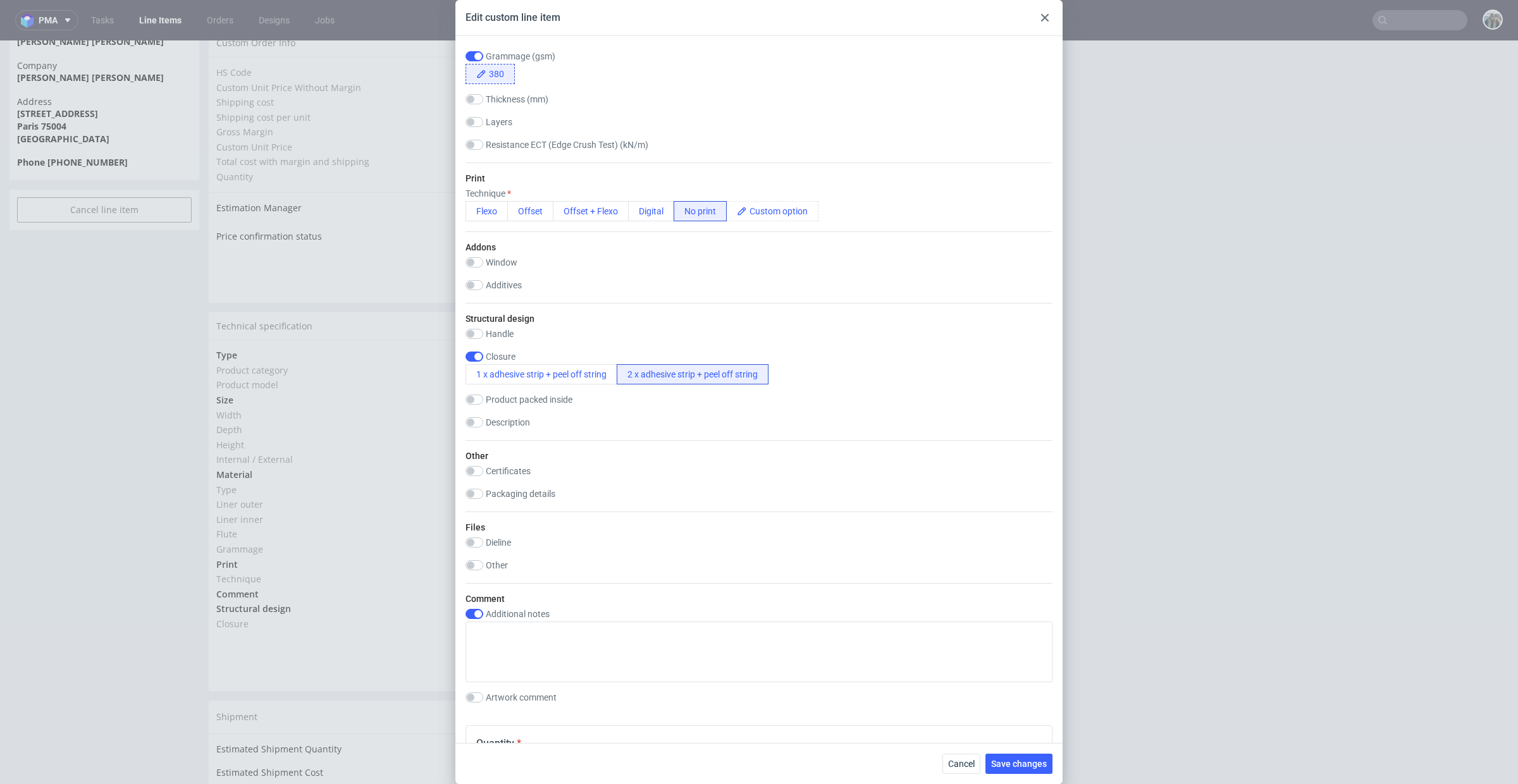
scroll to position [666, 0]
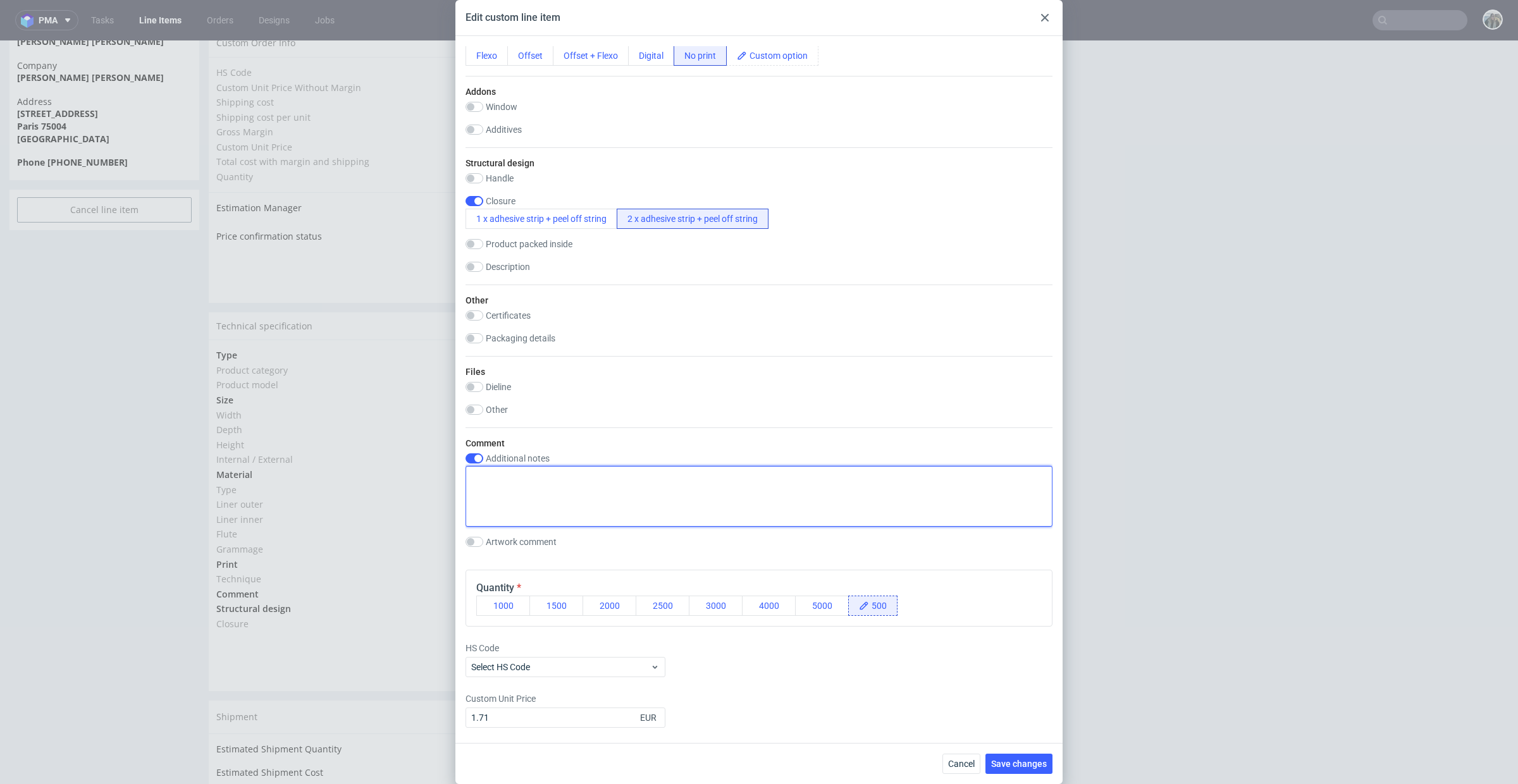
click at [629, 484] on textarea at bounding box center [759, 496] width 587 height 61
paste textarea "LOGISTICS: Please add a tail-lift and a fork-lift. During the last delivery, th…"
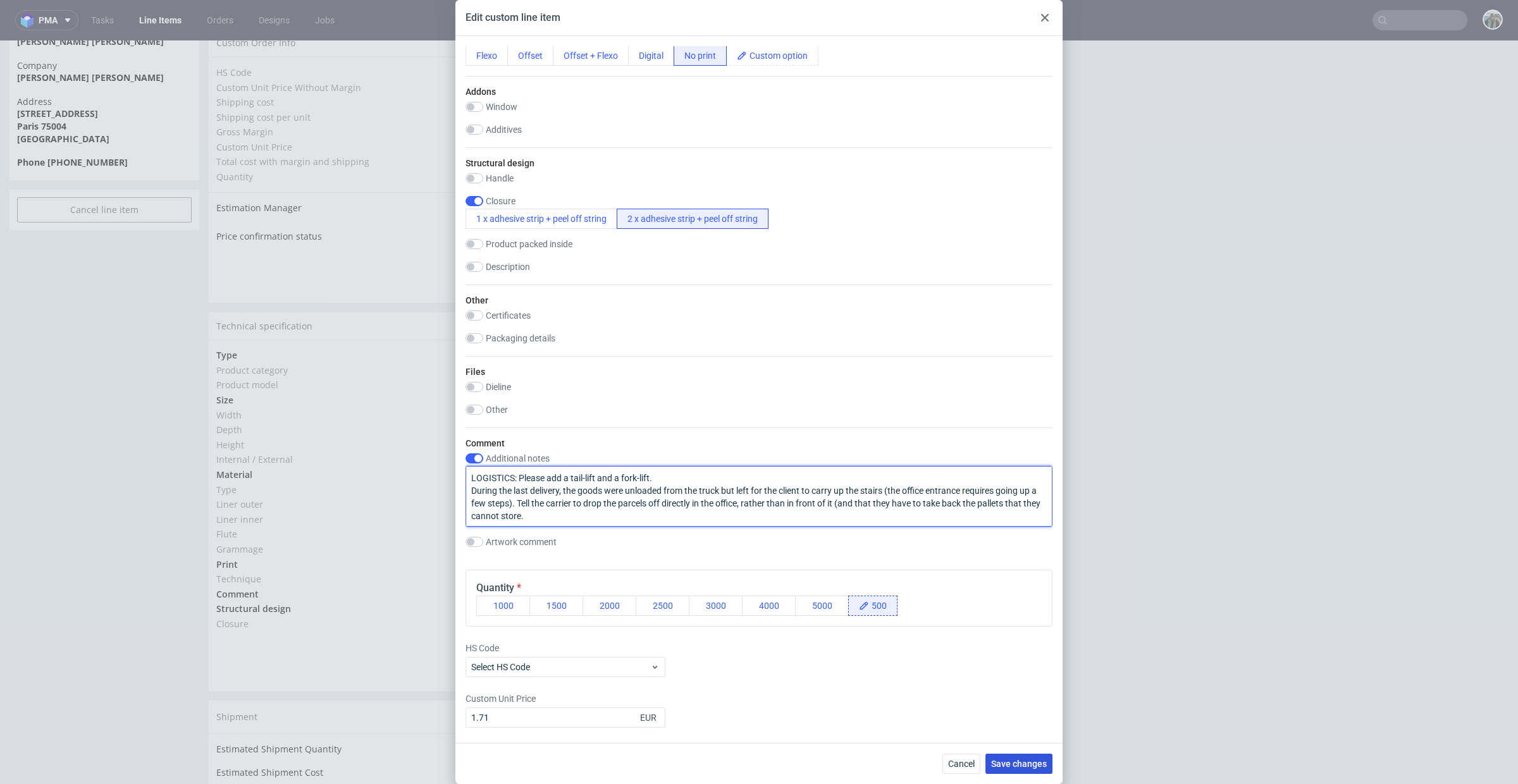
type textarea "LOGISTICS: Please add a tail-lift and a fork-lift. During the last delivery, th…"
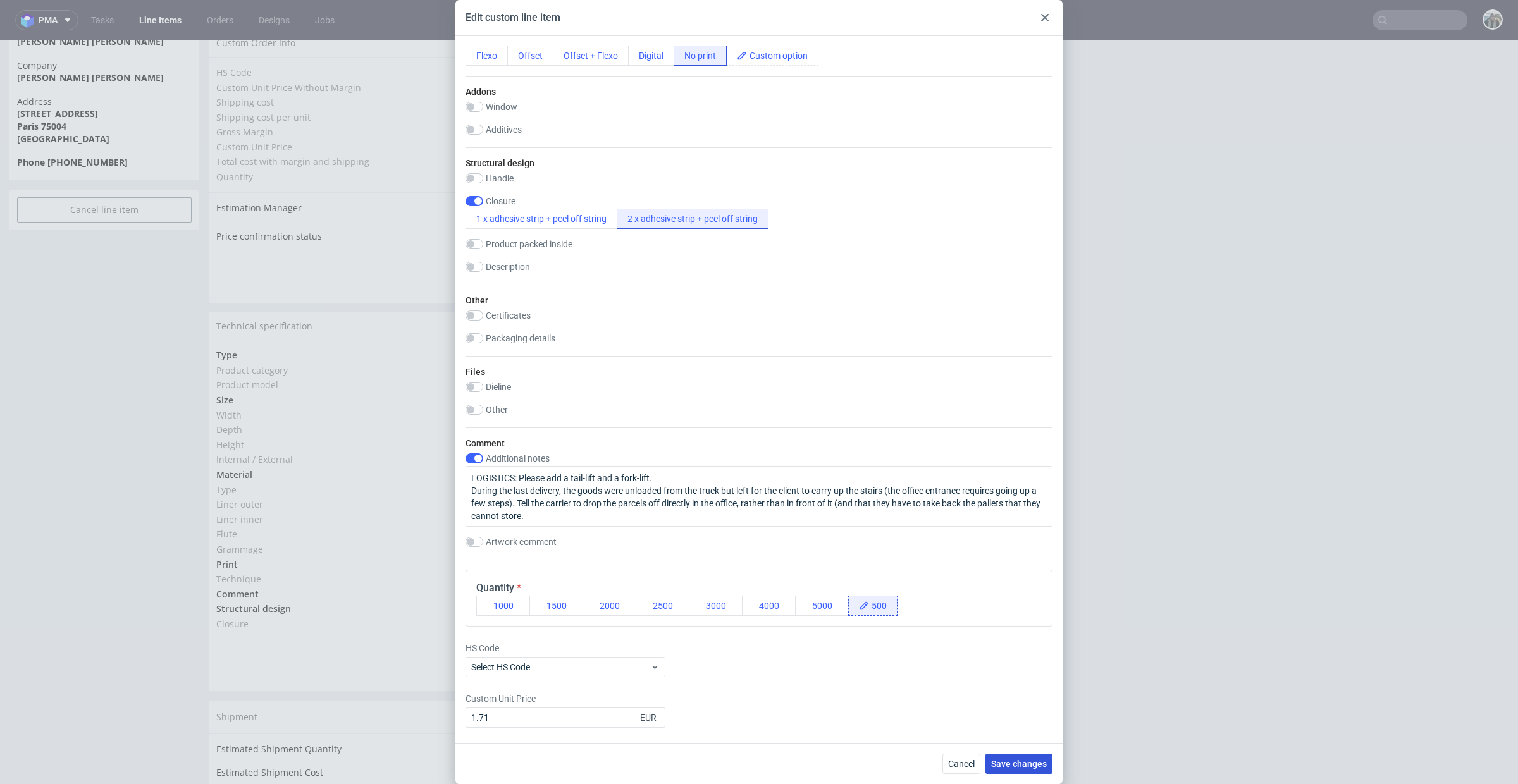
click at [1019, 764] on span "Save changes" at bounding box center [1018, 763] width 55 height 8
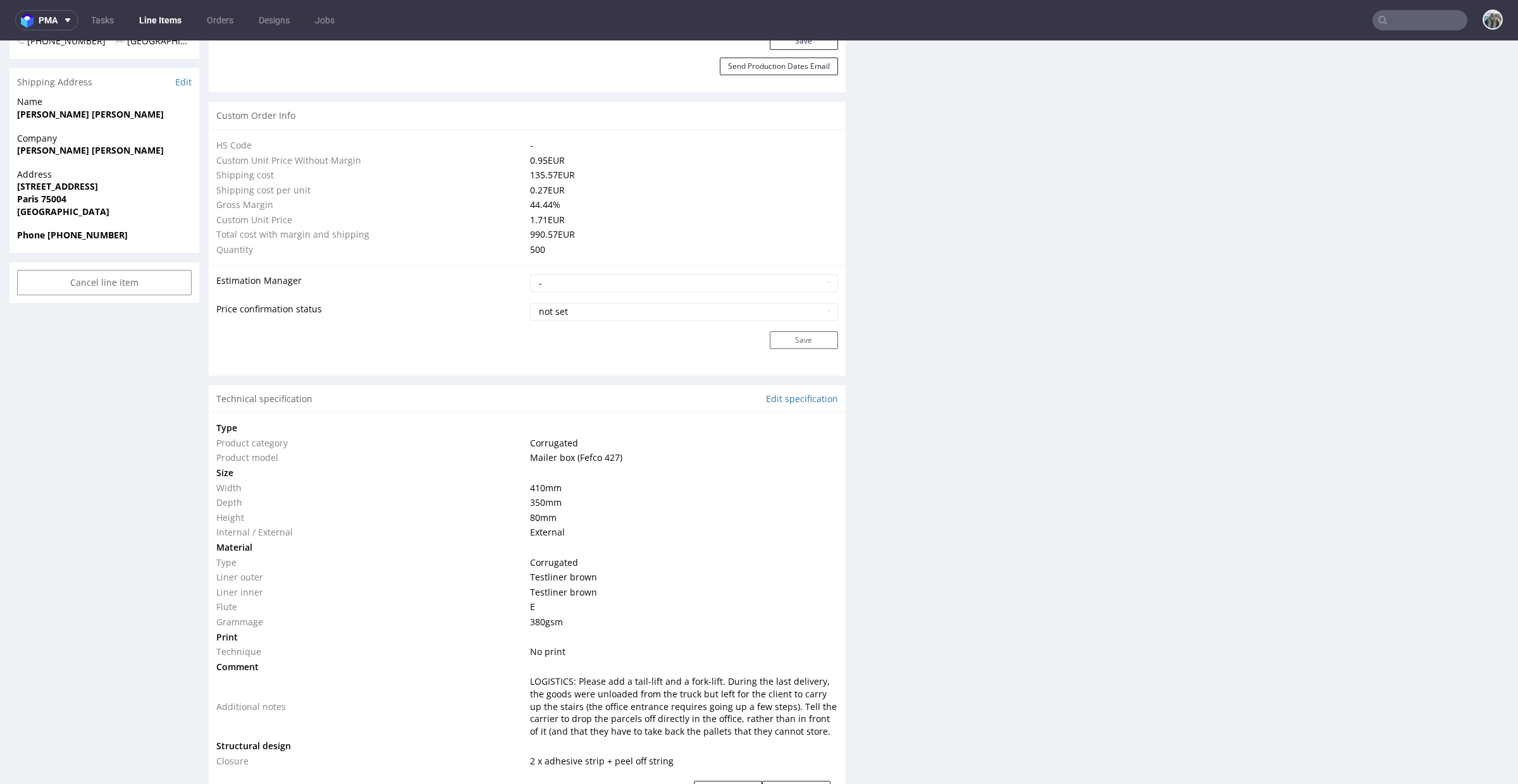
scroll to position [679, 0]
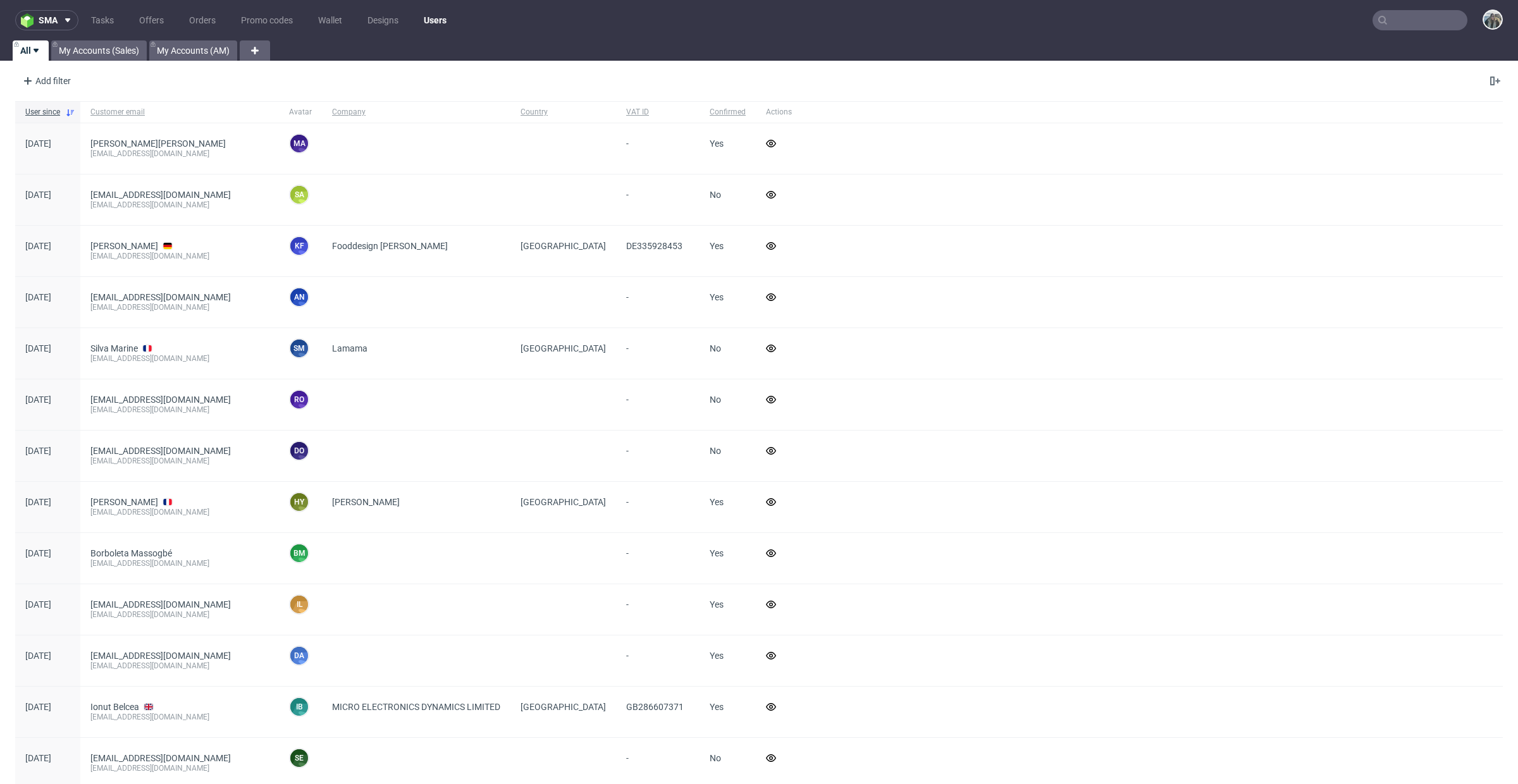
click at [1399, 12] on input "text" at bounding box center [1419, 21] width 95 height 21
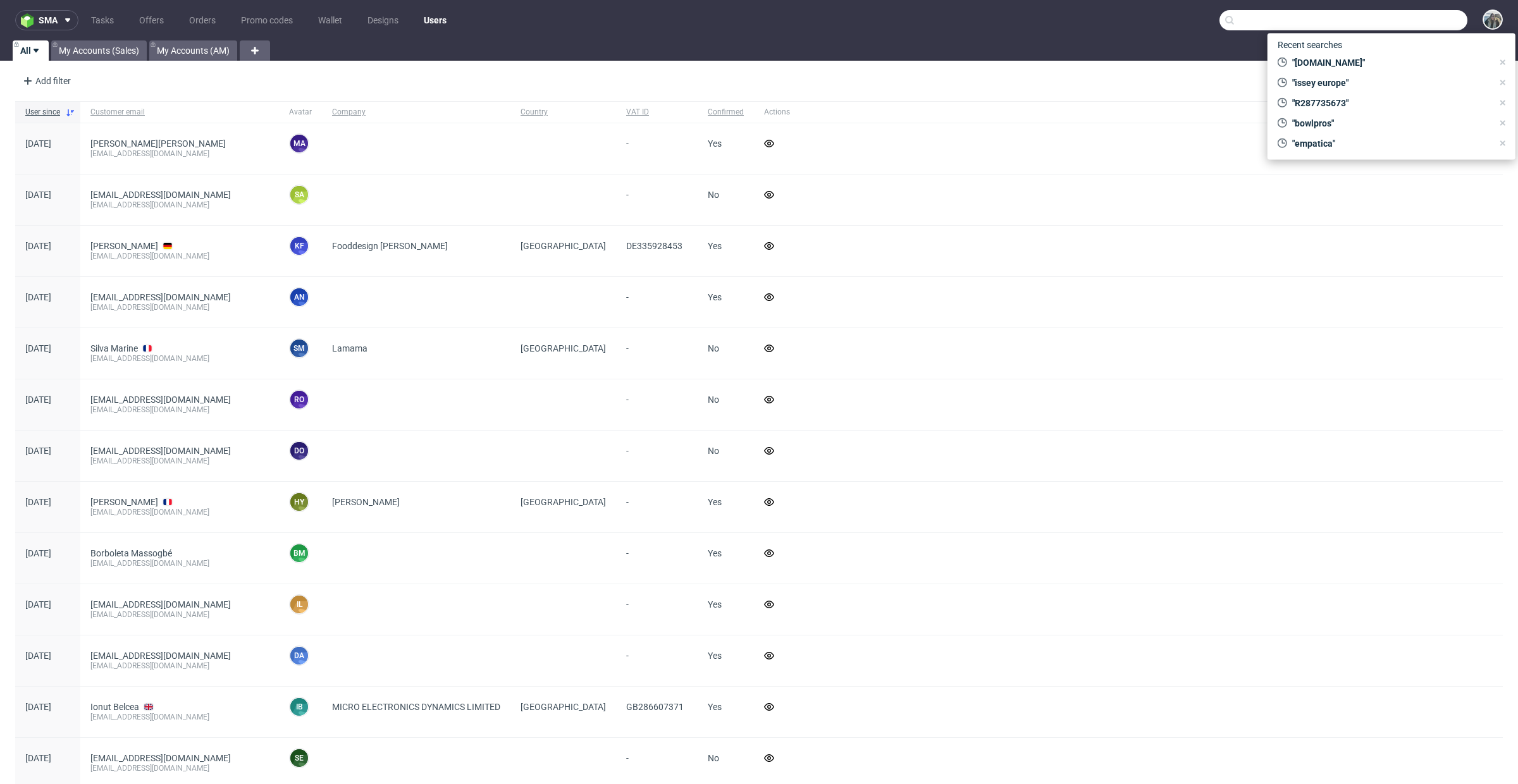
paste input "akkuratstore"
type input "akkuratstore"
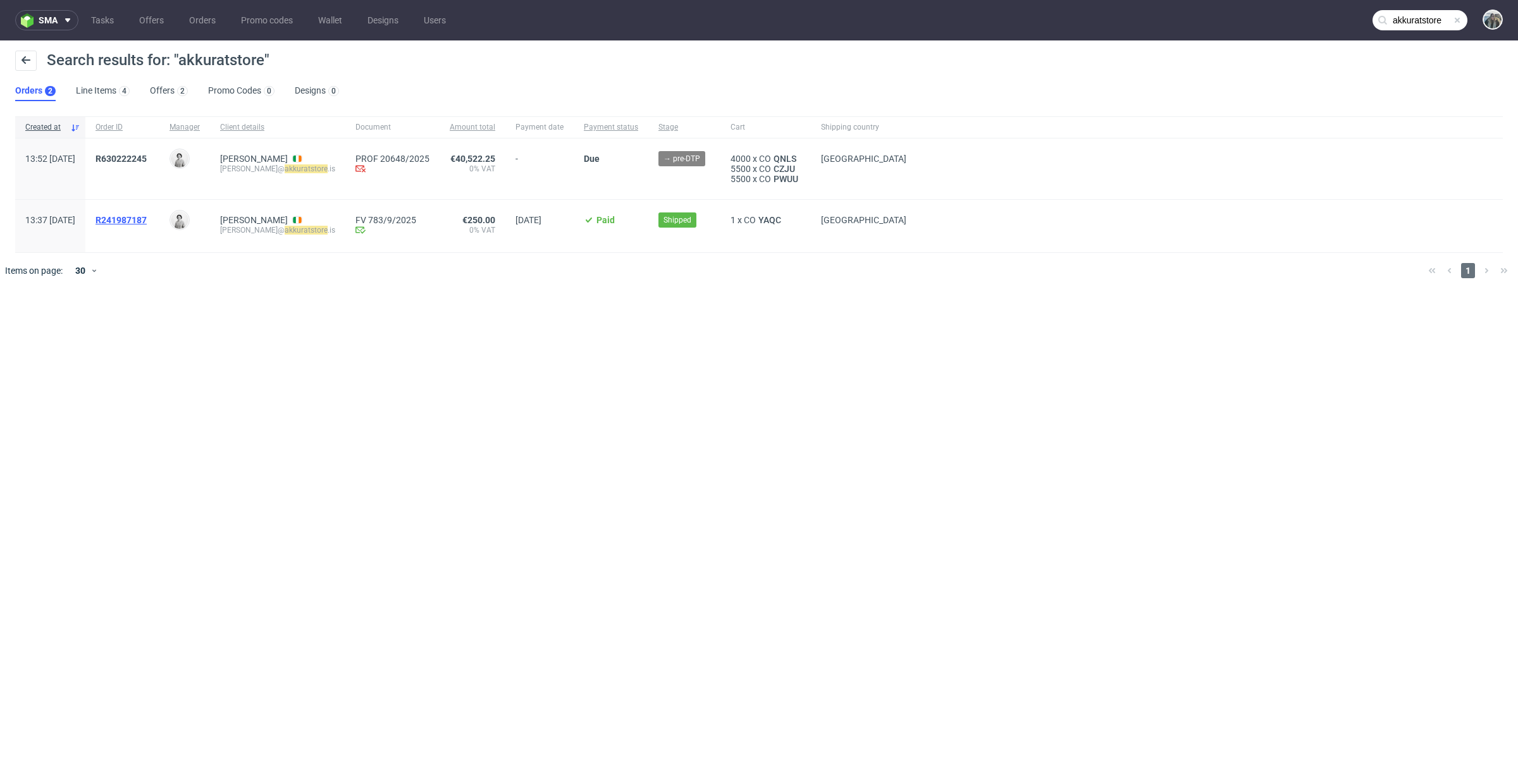
click at [147, 219] on span "R241987187" at bounding box center [121, 220] width 52 height 10
click at [133, 158] on span "R 630222245" at bounding box center [121, 159] width 52 height 10
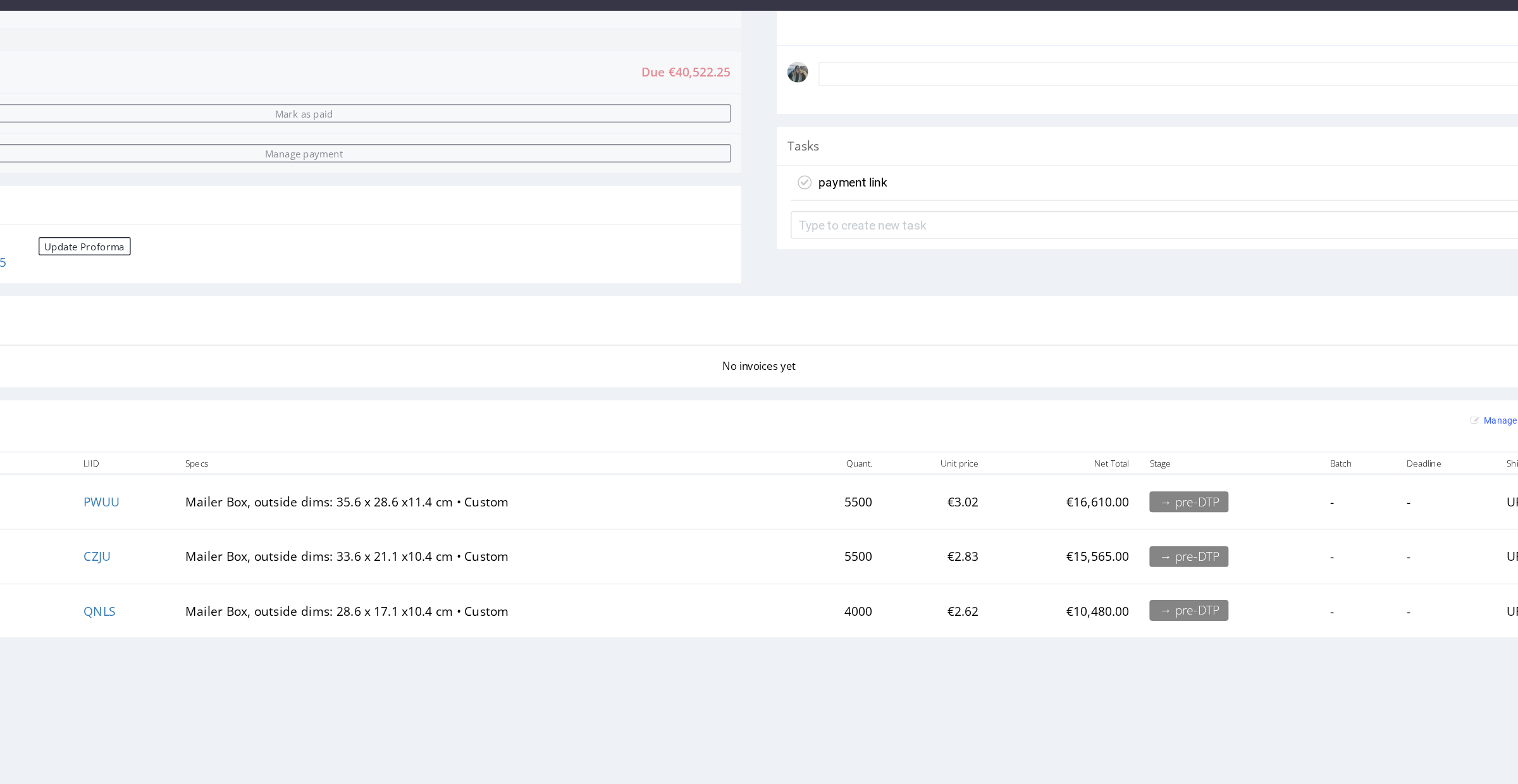
scroll to position [375, 0]
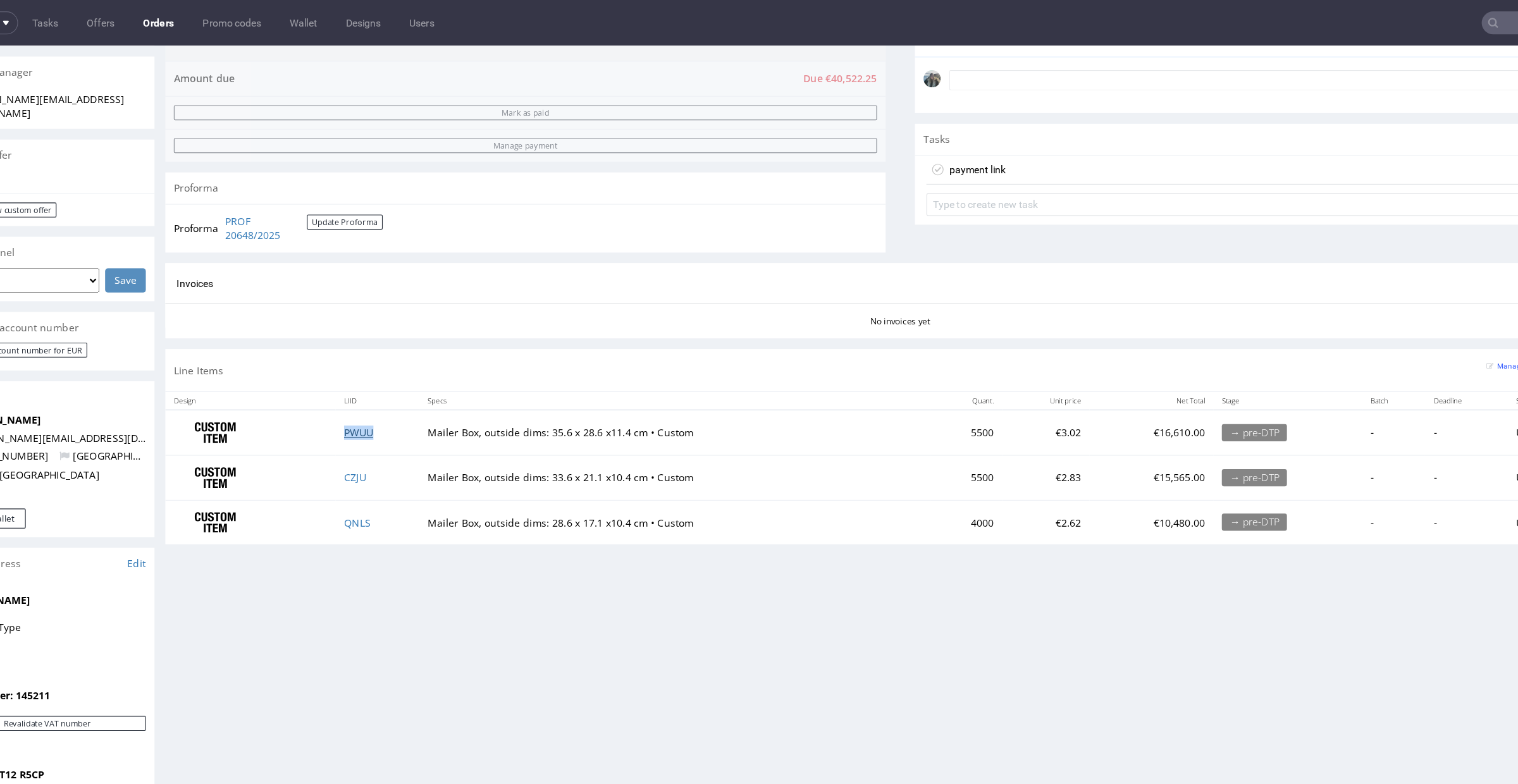
click at [314, 385] on link "PWUU" at bounding box center [310, 387] width 26 height 12
click at [310, 429] on link "CZJU" at bounding box center [306, 427] width 20 height 12
click at [308, 471] on link "QNLS" at bounding box center [308, 467] width 23 height 12
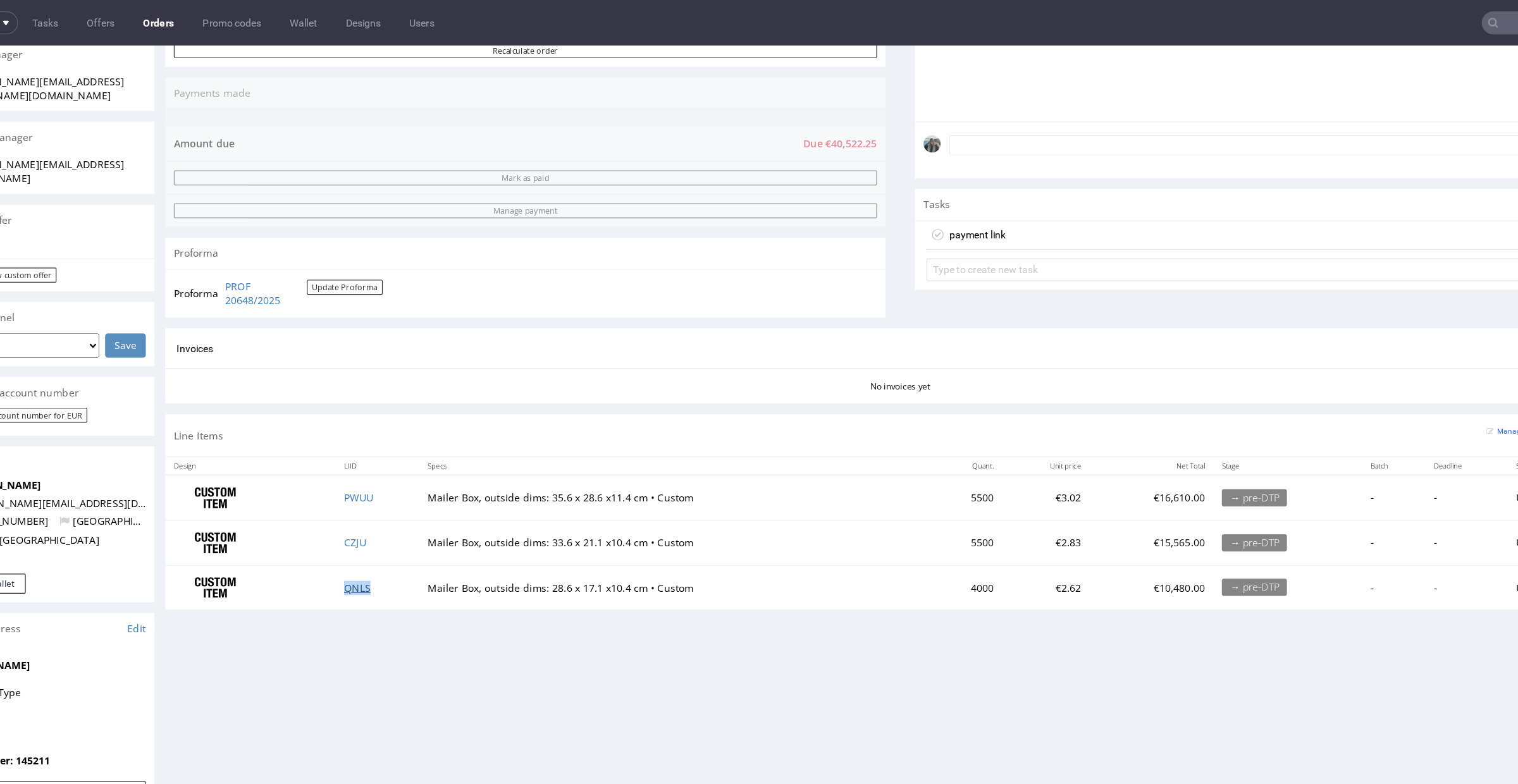
scroll to position [276, 0]
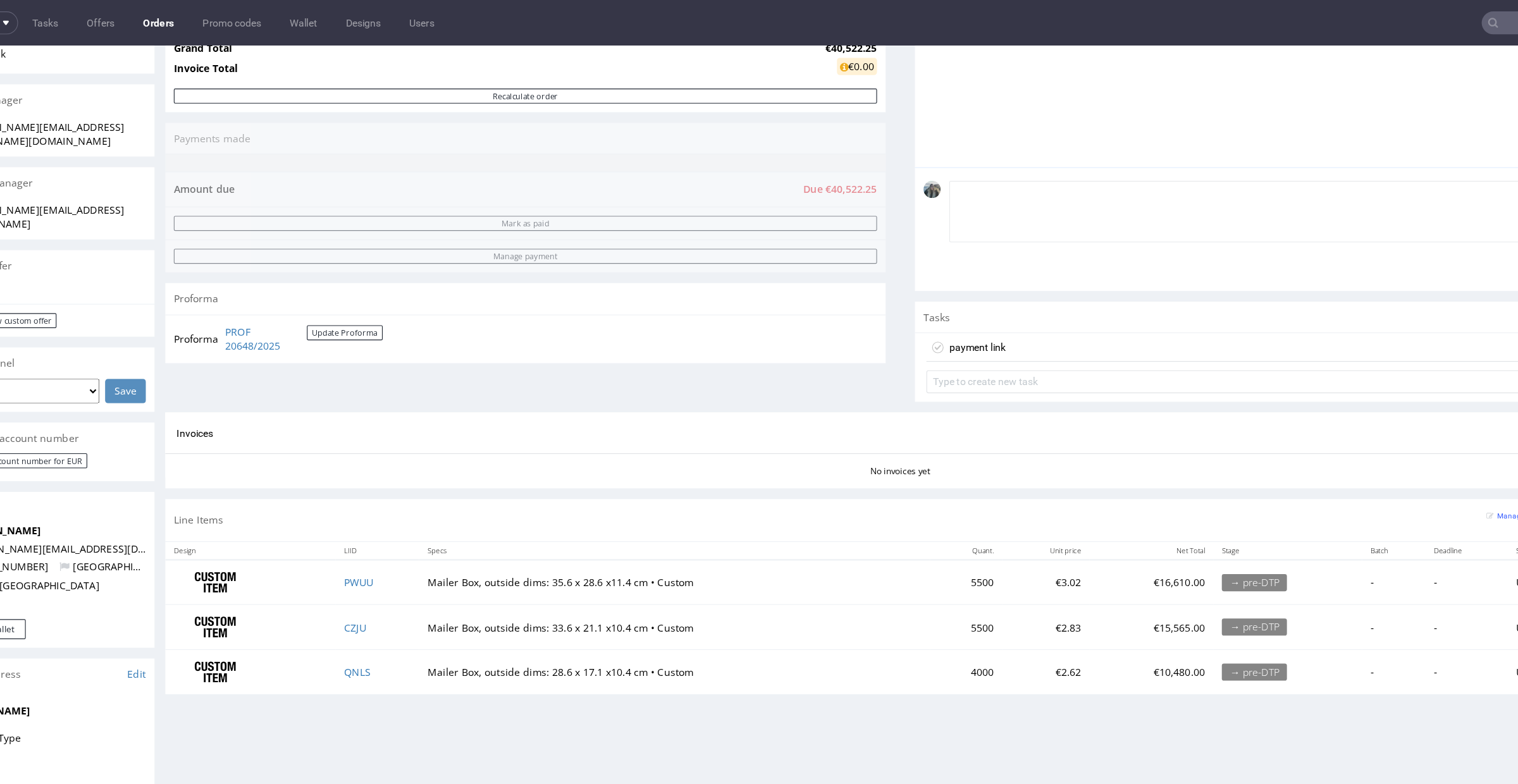
click at [925, 174] on textarea at bounding box center [1132, 192] width 599 height 54
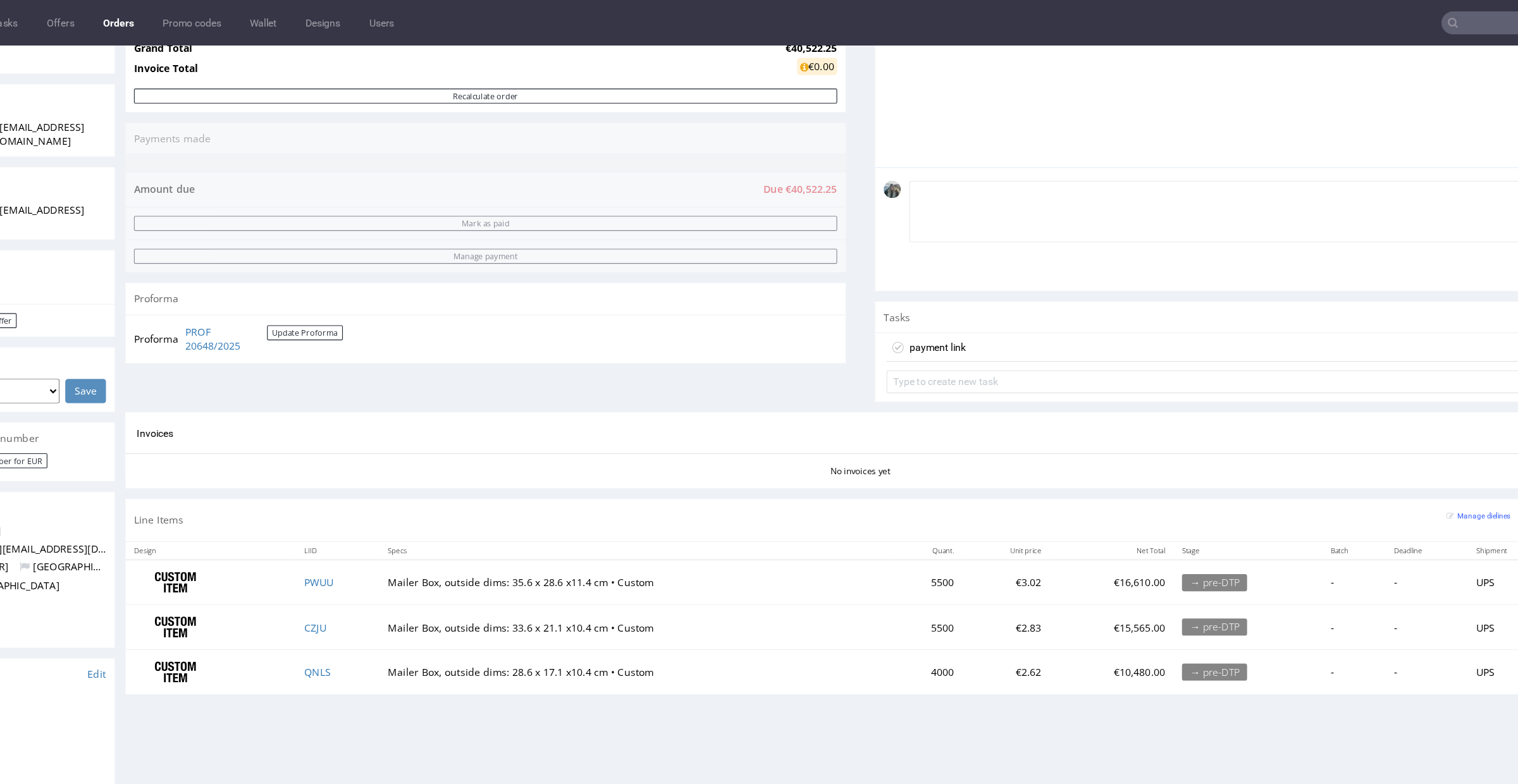
scroll to position [0, 0]
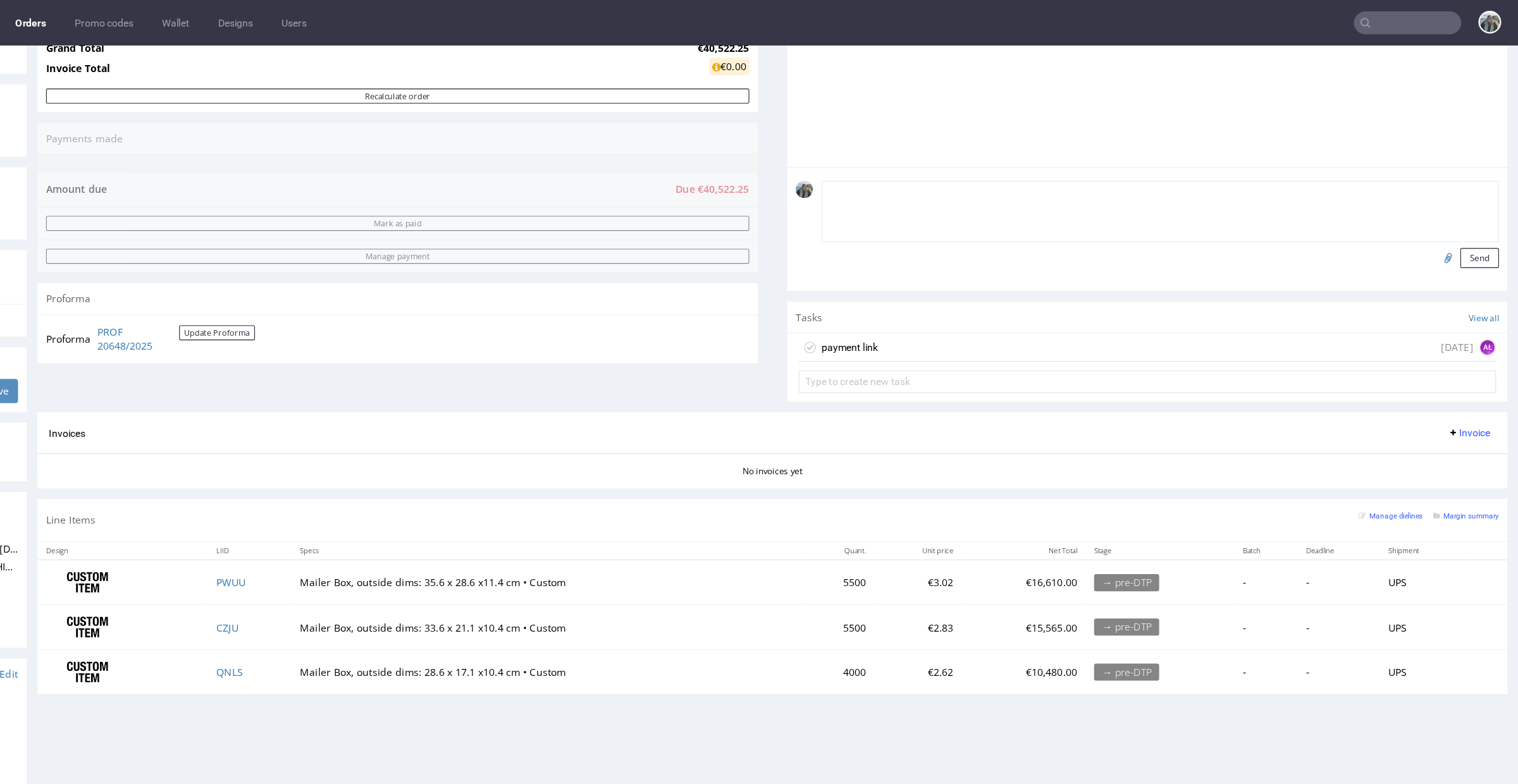
click at [1247, 232] on input "file" at bounding box center [1256, 233] width 18 height 17
type input "C:\fakepath\Nr. 158_320x205x100mm (greenINSIDE).pdf"
click at [854, 185] on textarea at bounding box center [1004, 192] width 599 height 54
click at [782, 173] on textarea "Artwork for all 3 LI" at bounding box center [1004, 192] width 599 height 54
type textarea "Artwork for all 3 LI, please transfer it to correct dielines"
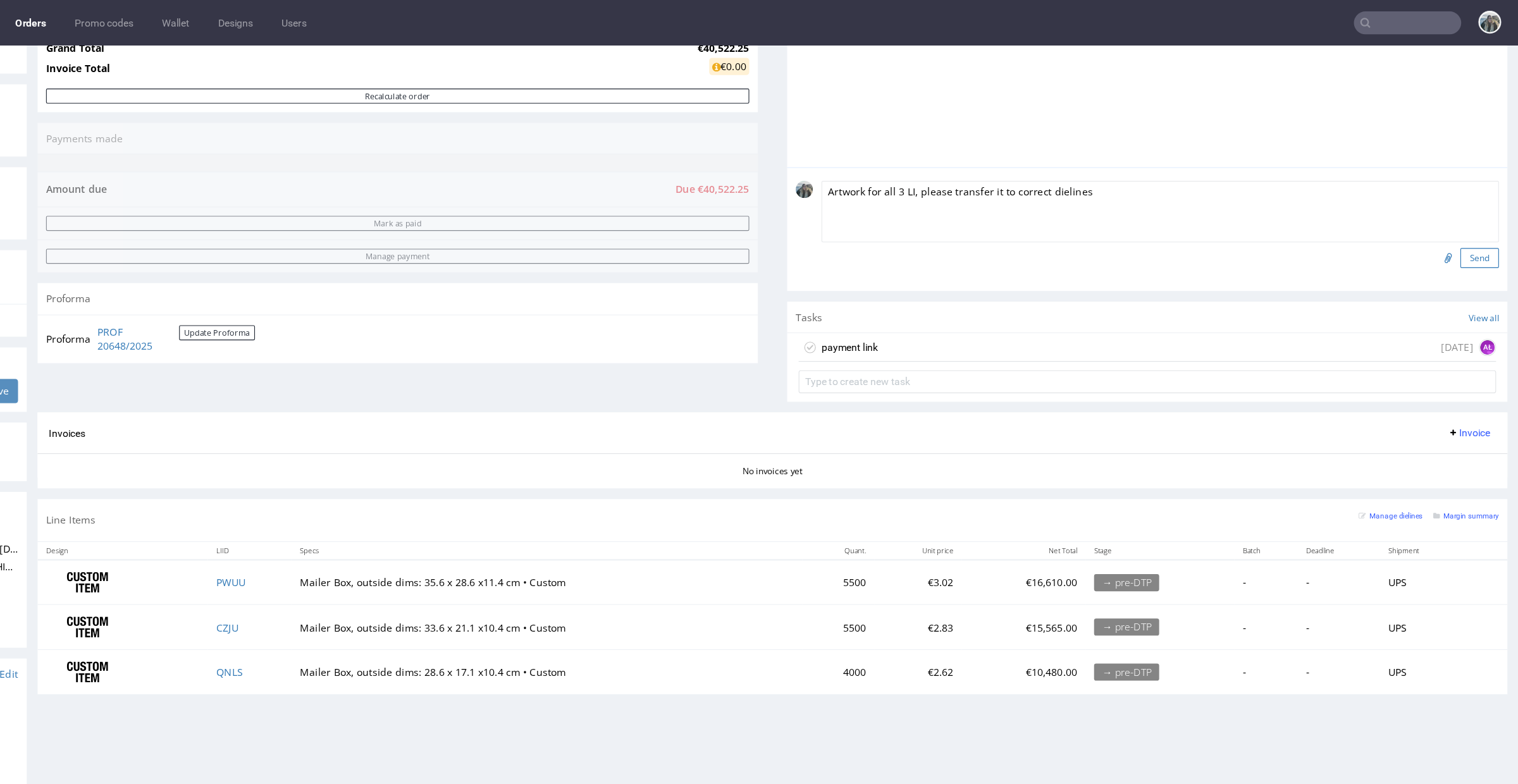
click at [1272, 239] on button "Send" at bounding box center [1286, 233] width 34 height 18
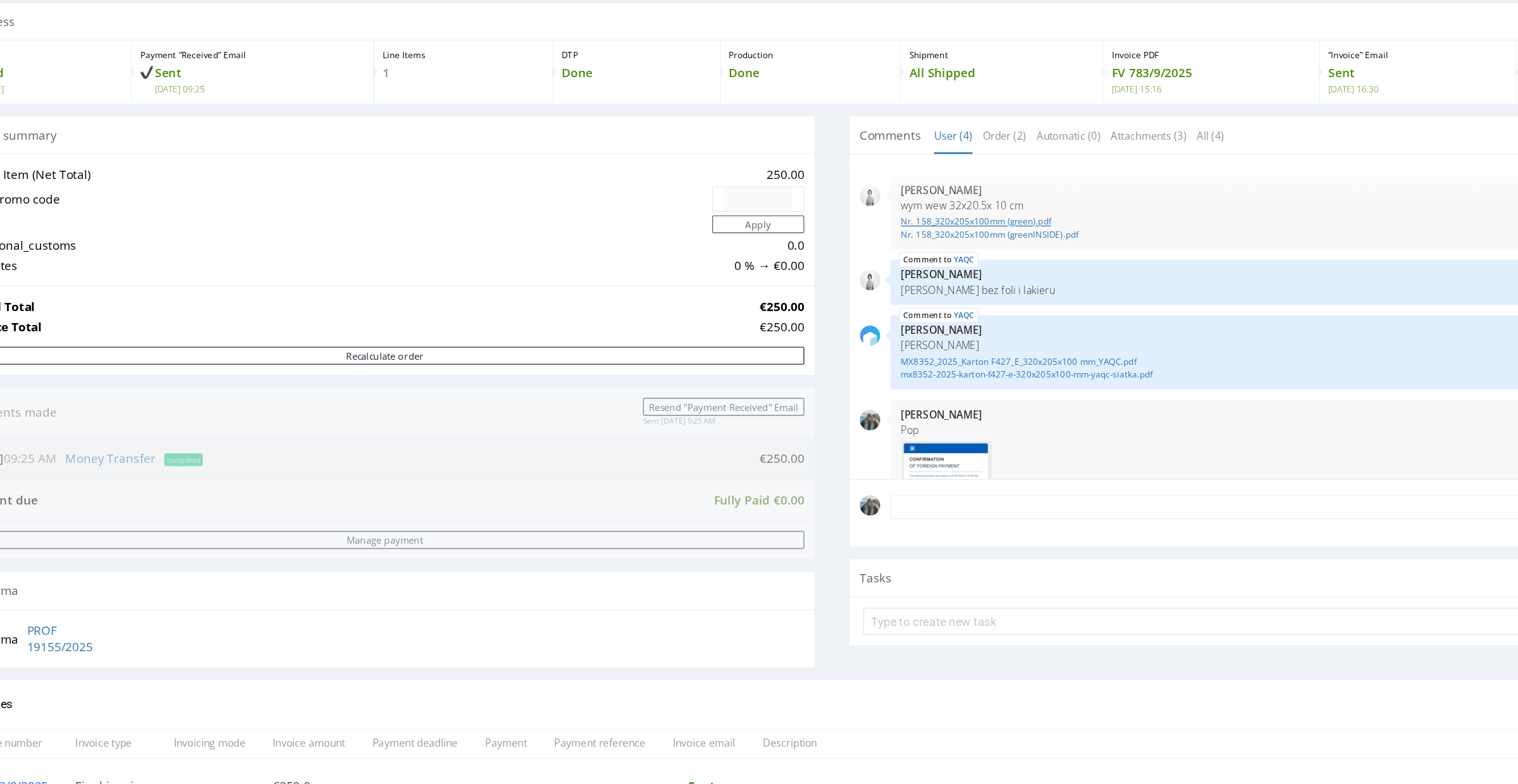
click at [647, 152] on link "Nr. 158_320x205x100mm (green).pdf" at bounding box center [875, 151] width 584 height 9
click at [647, 161] on link "Nr. 158_320x205x100mm (greenINSIDE).pdf" at bounding box center [875, 161] width 584 height 9
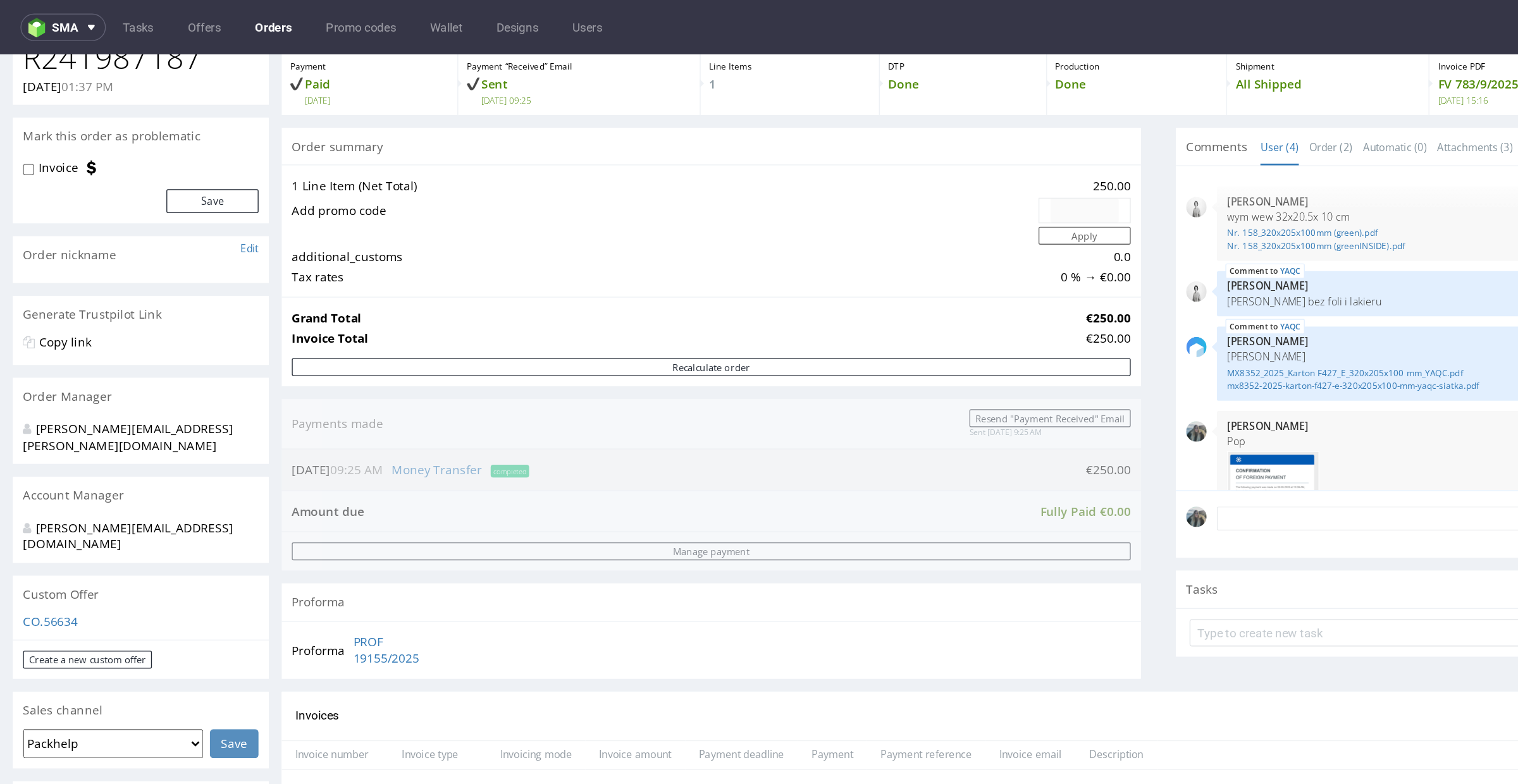
scroll to position [336, 0]
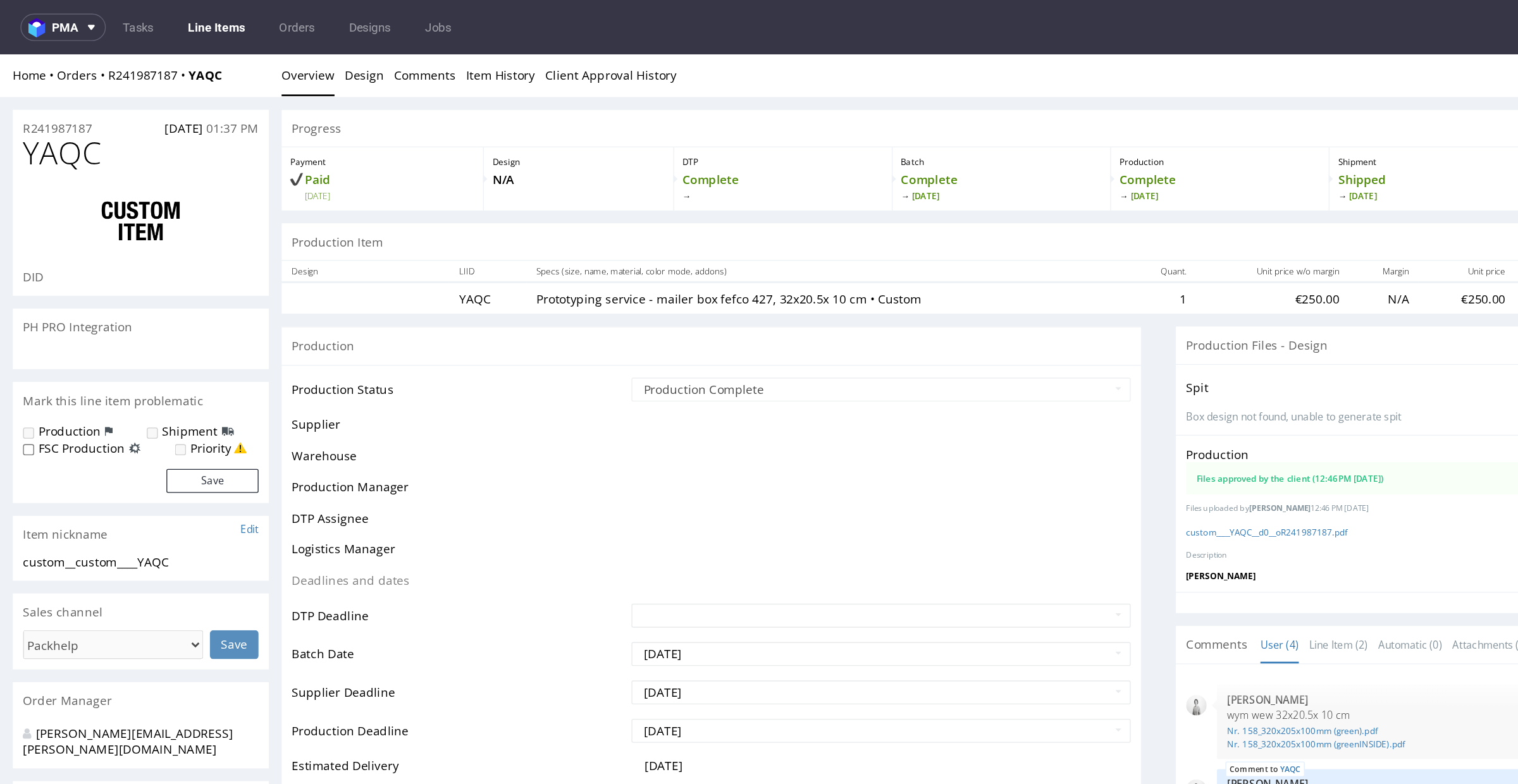
scroll to position [107, 0]
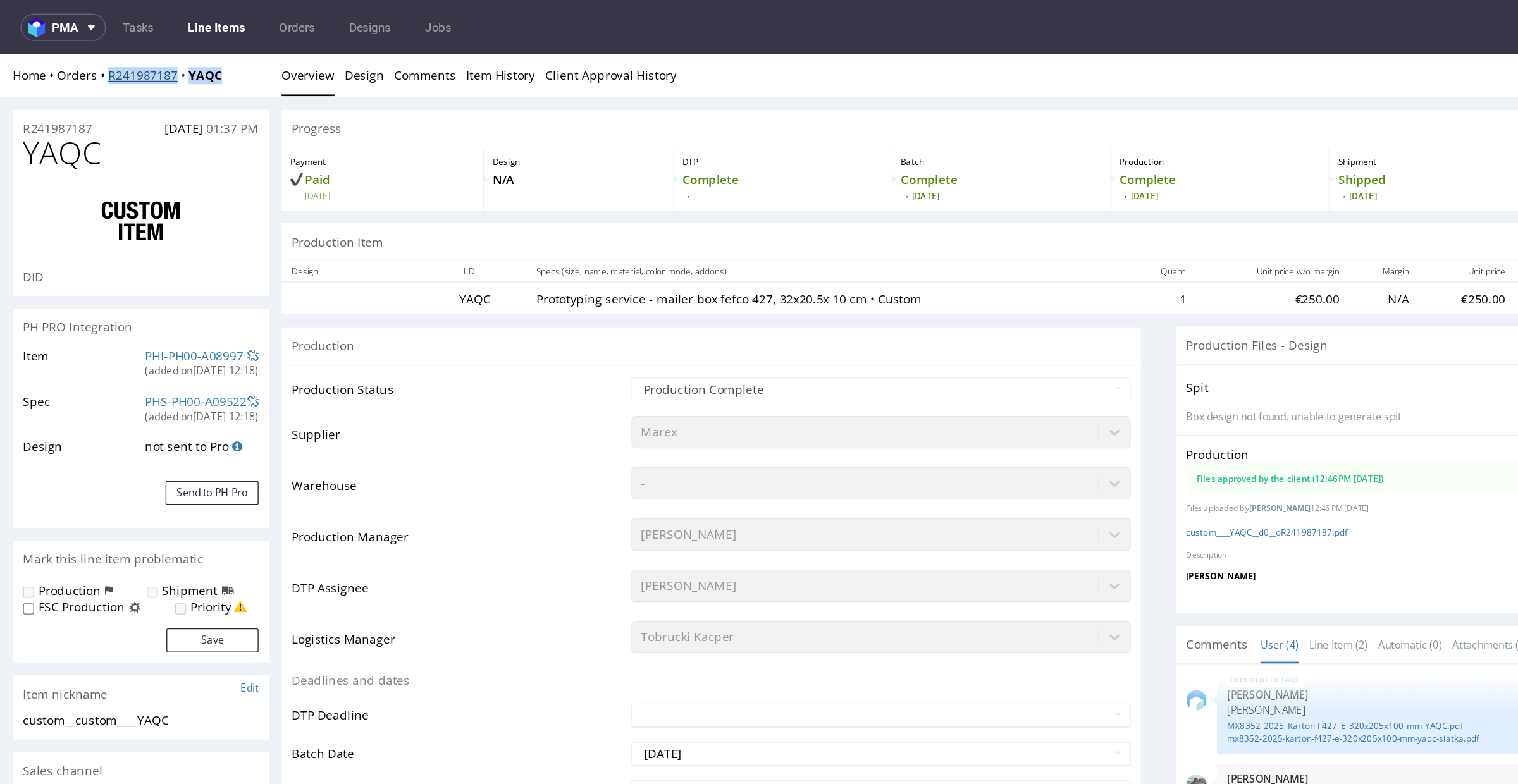
drag, startPoint x: 92, startPoint y: 83, endPoint x: 84, endPoint y: 71, distance: 14.4
click at [81, 72] on div "Home Orders R241987187 YAQC Overview Design Comments Item History Client Approv…" at bounding box center [759, 70] width 1518 height 32
copy div "R241987187 YAQC"
click at [54, 449] on label "Production" at bounding box center [51, 452] width 46 height 12
click at [32, 455] on label "Production" at bounding box center [51, 452] width 46 height 12
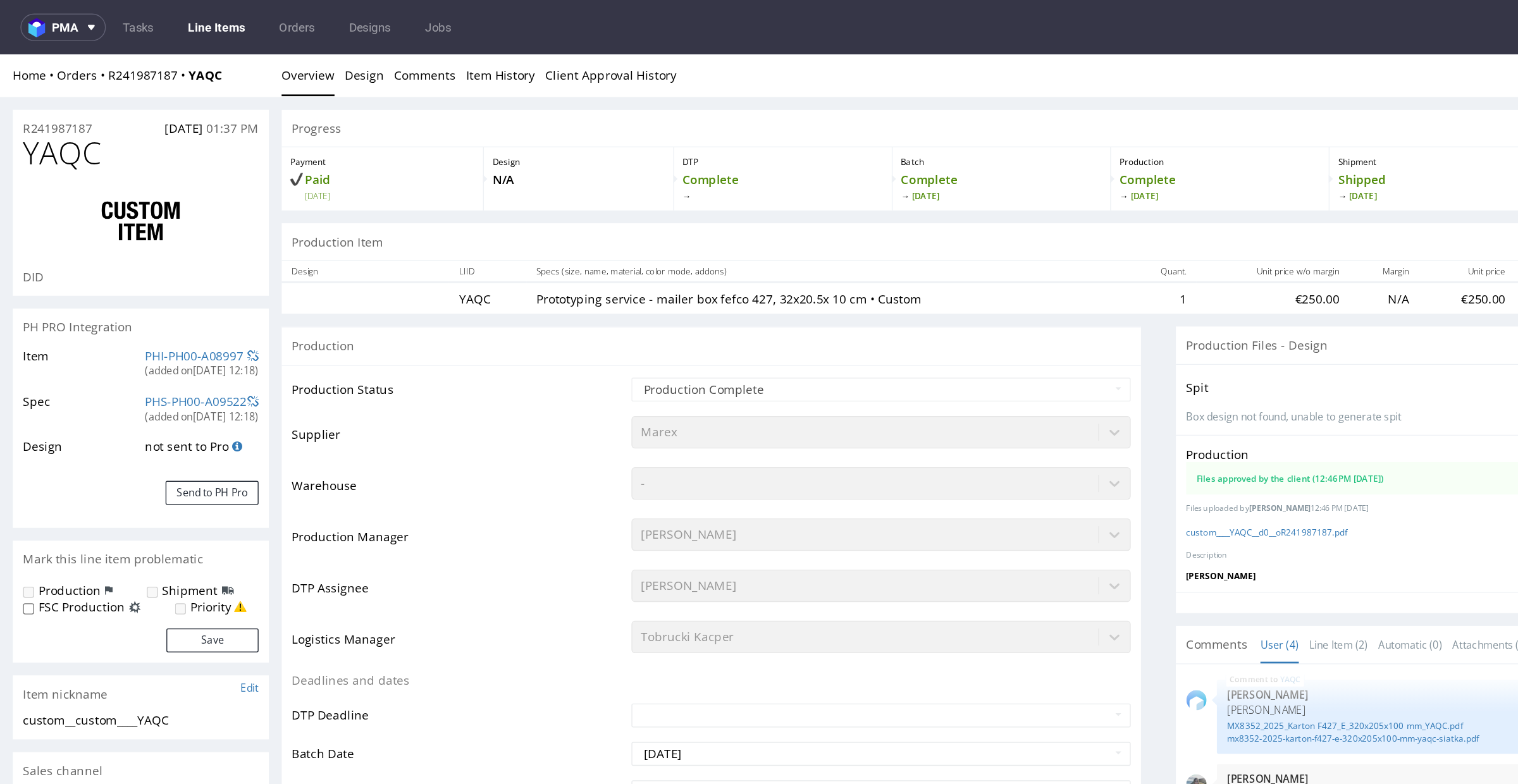
click at [38, 452] on label "Production" at bounding box center [51, 452] width 46 height 12
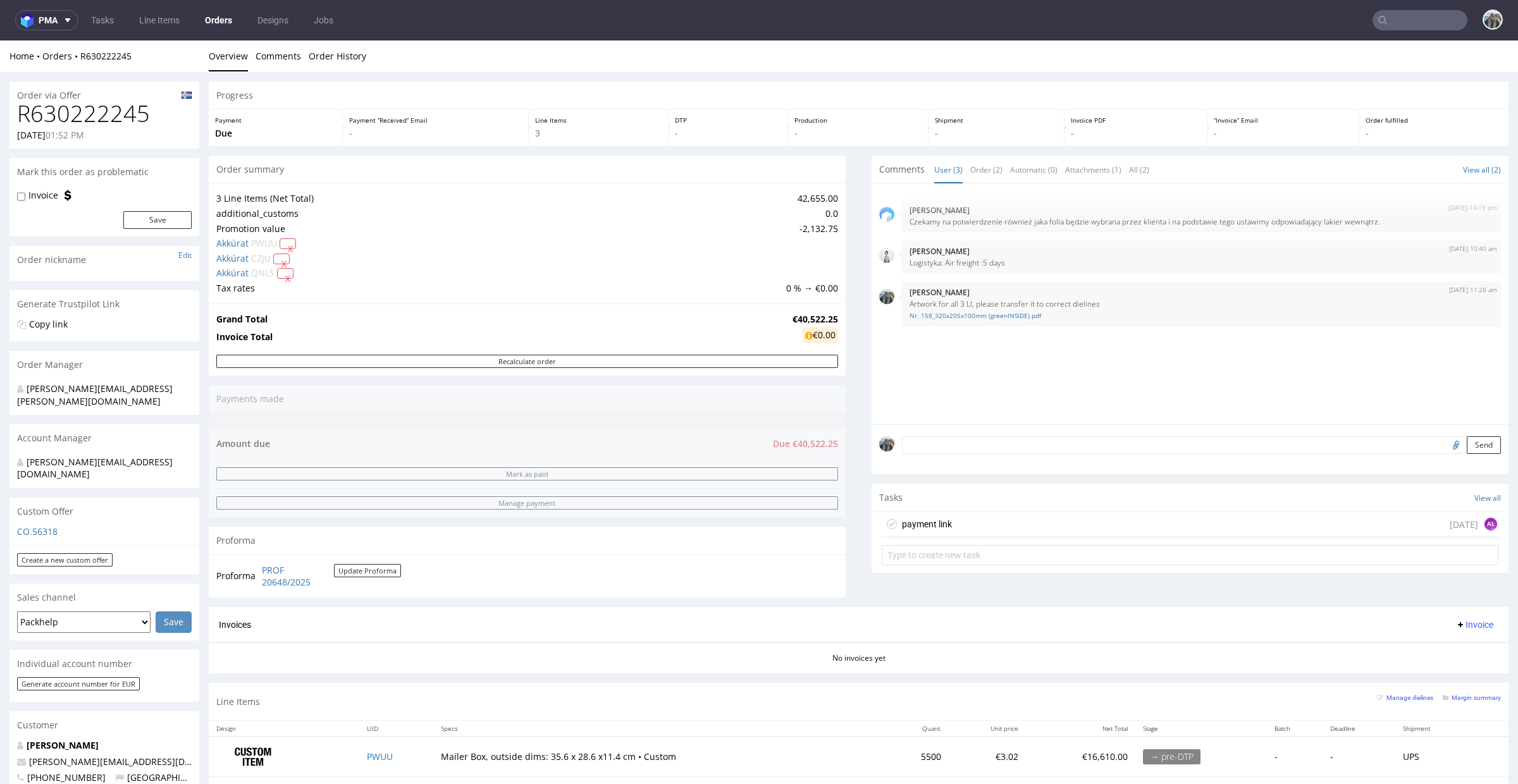
click at [984, 446] on textarea at bounding box center [1201, 445] width 599 height 18
paste textarea "R241987187YAQC"
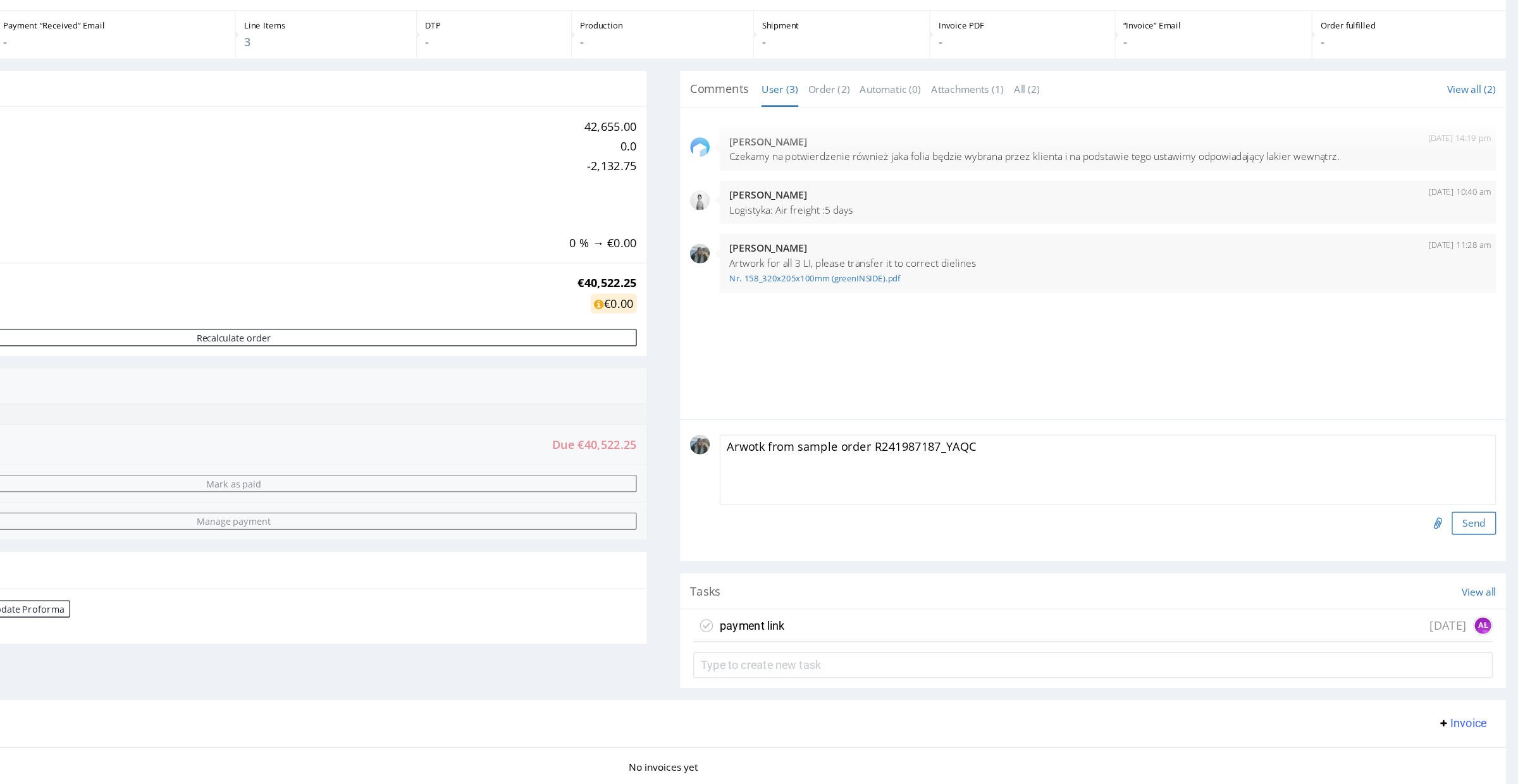
type textarea "Arwotk from sample order R241987187_YAQC"
click at [1018, 382] on button "Send" at bounding box center [1034, 385] width 34 height 18
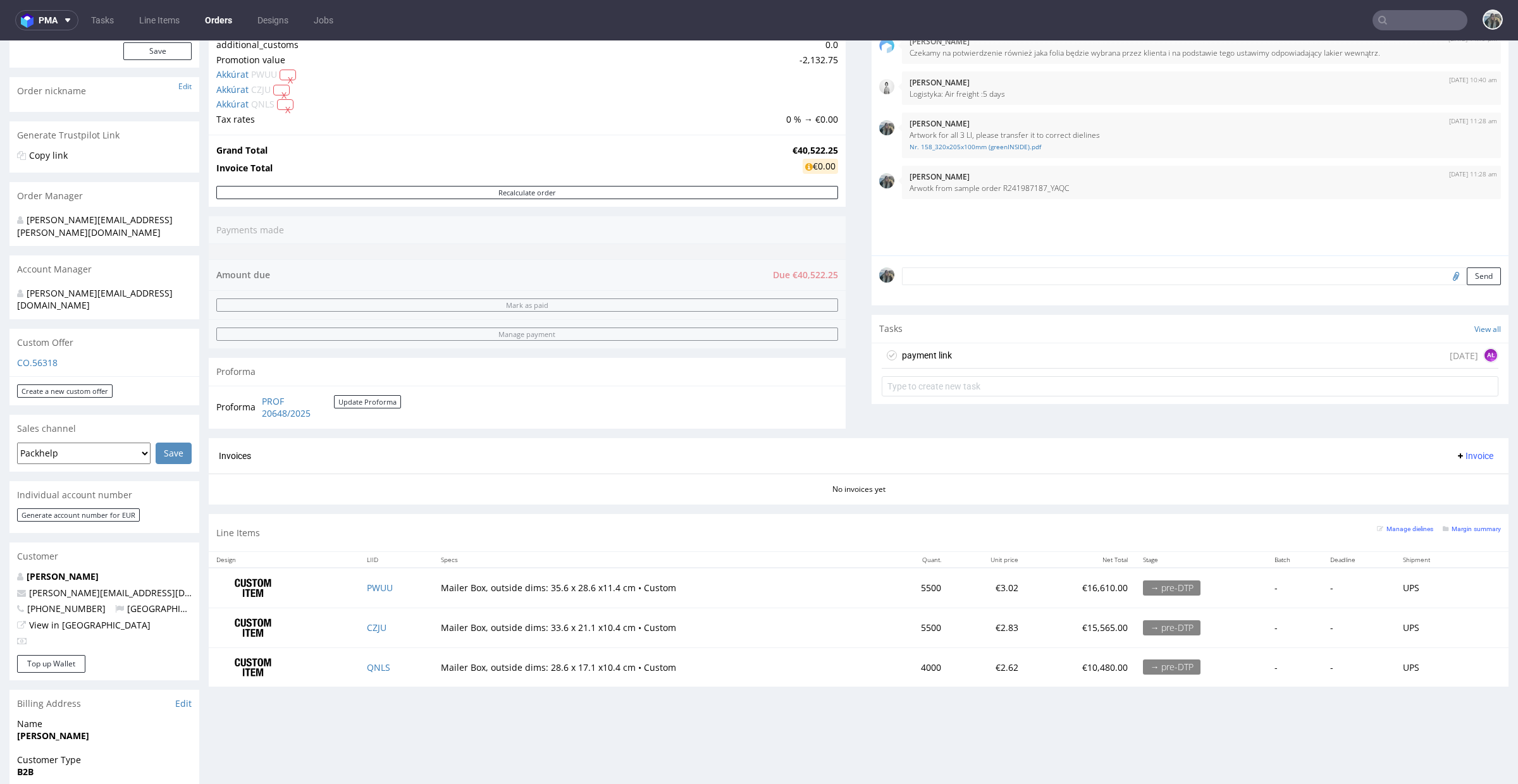
scroll to position [277, 0]
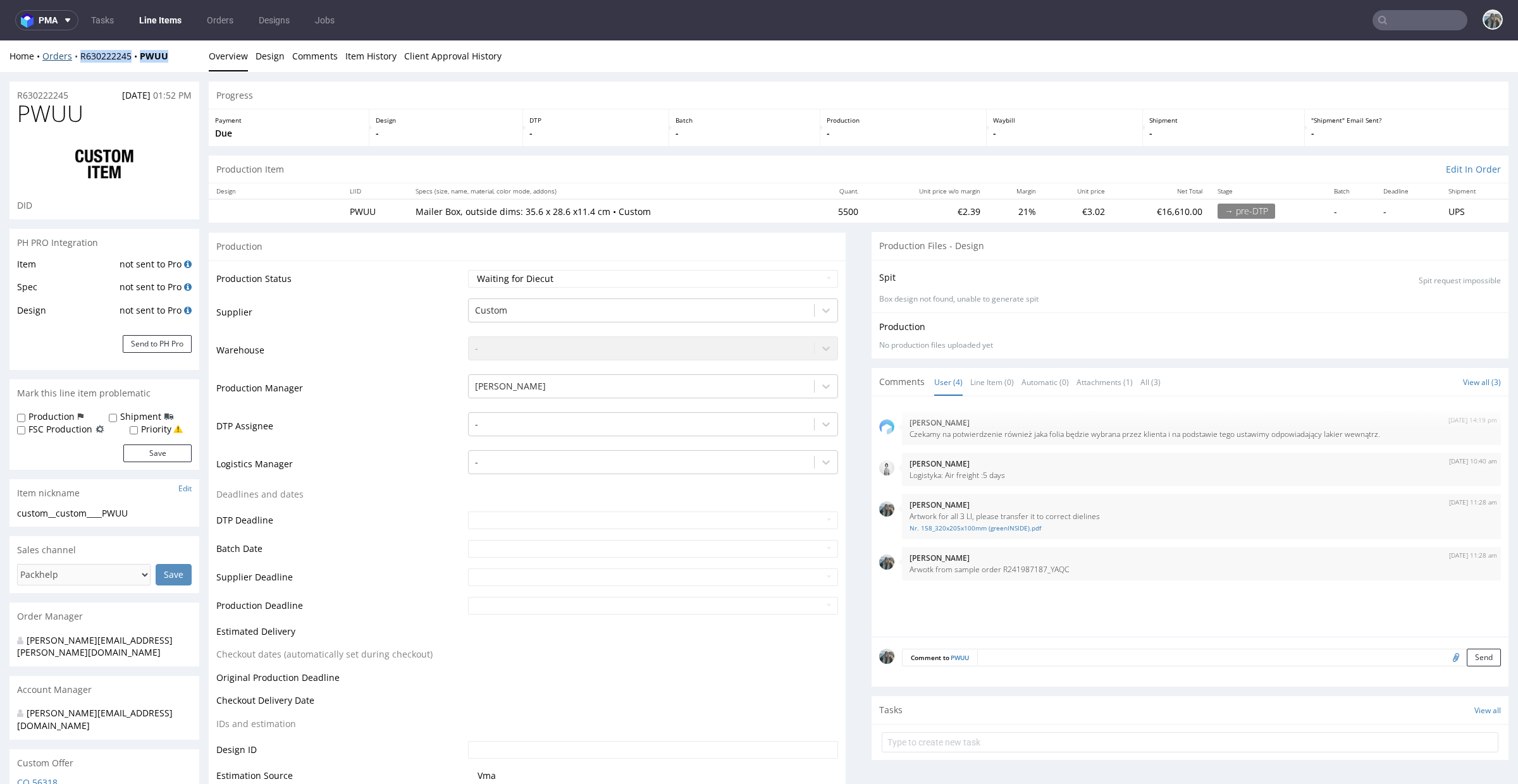
drag, startPoint x: 83, startPoint y: 69, endPoint x: 74, endPoint y: 55, distance: 16.6
click at [74, 56] on div "Home Orders R630222245 PWUU Overview Design Comments Item History Client Approv…" at bounding box center [759, 56] width 1518 height 32
copy div "R630222245 PWUU"
click at [59, 416] on label "Production" at bounding box center [51, 416] width 46 height 12
click at [25, 416] on input "Production" at bounding box center [21, 418] width 8 height 10
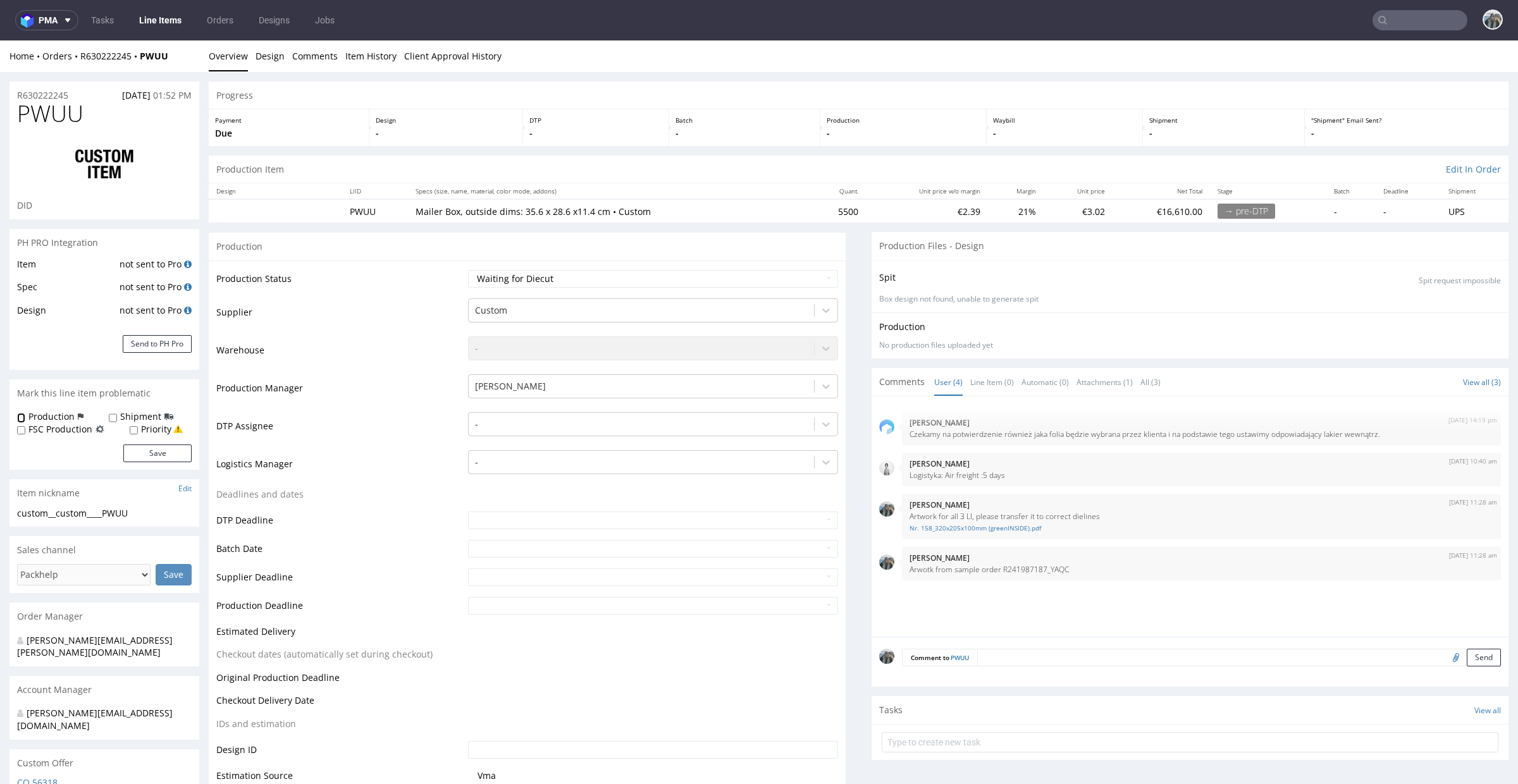
checkbox input "true"
click at [134, 429] on input "Priority" at bounding box center [133, 430] width 8 height 10
checkbox input "true"
click at [134, 450] on button "Save" at bounding box center [157, 453] width 69 height 18
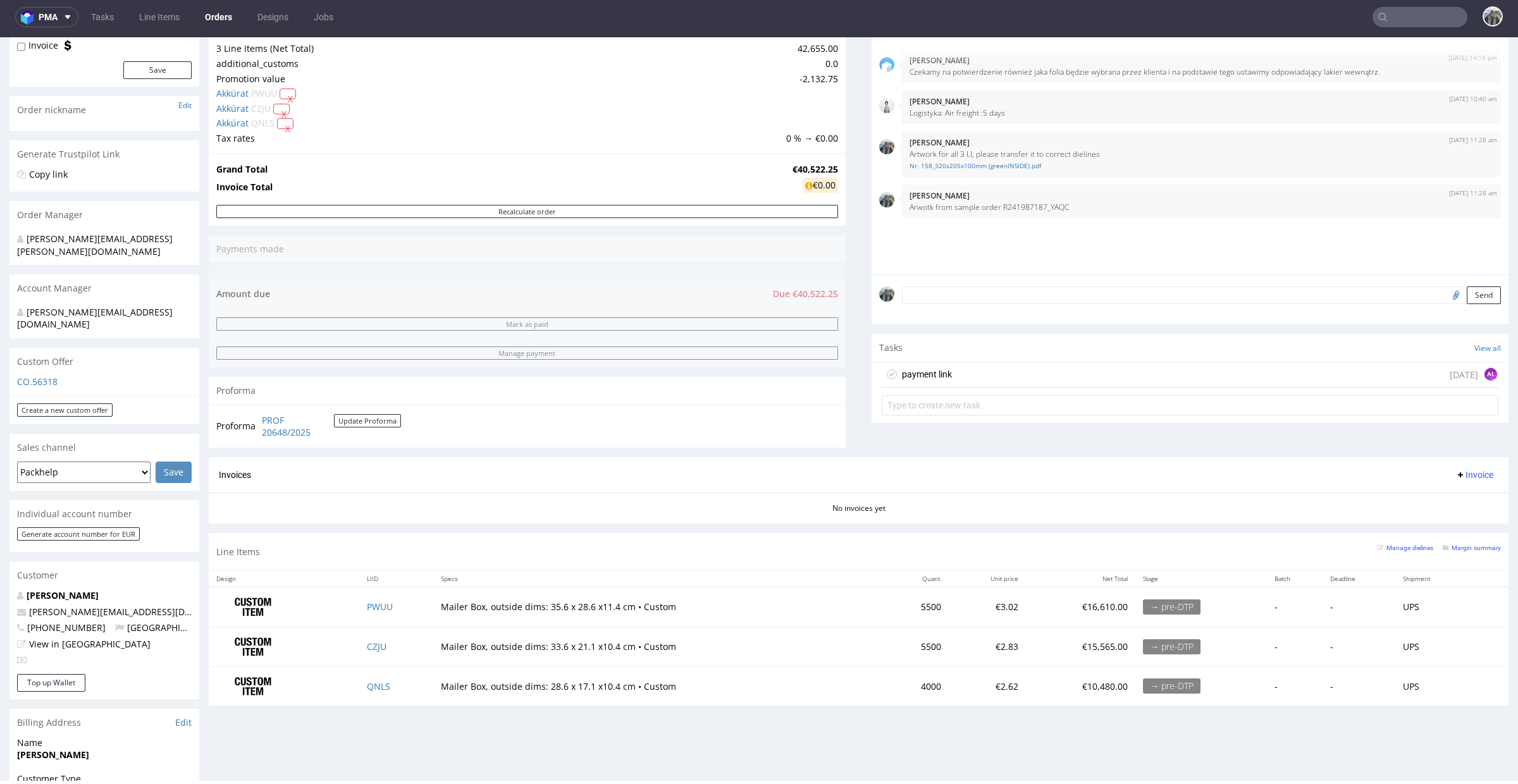
scroll to position [177, 0]
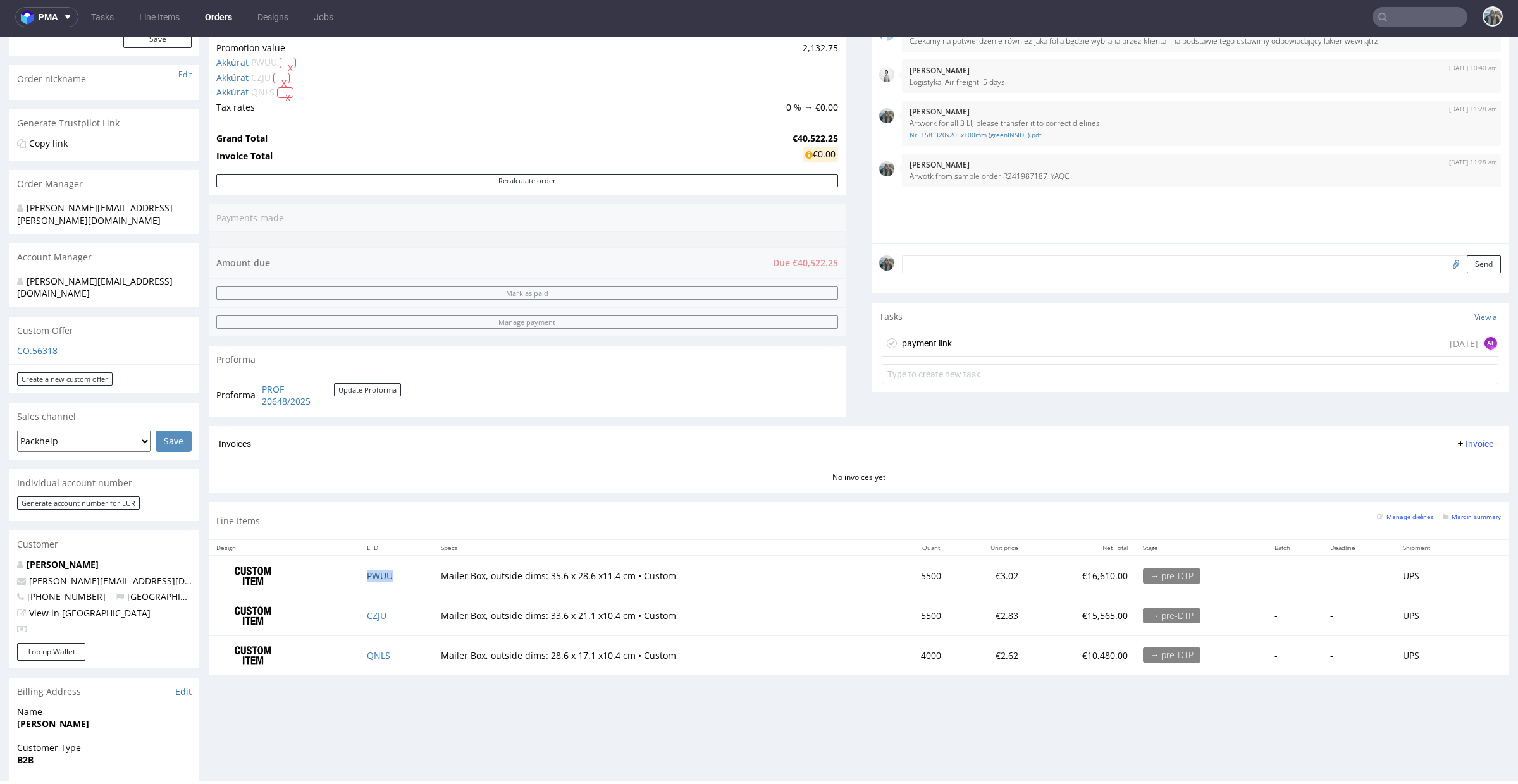
click at [379, 580] on link "PWUU" at bounding box center [380, 576] width 26 height 12
click at [1393, 26] on div at bounding box center [1419, 17] width 95 height 21
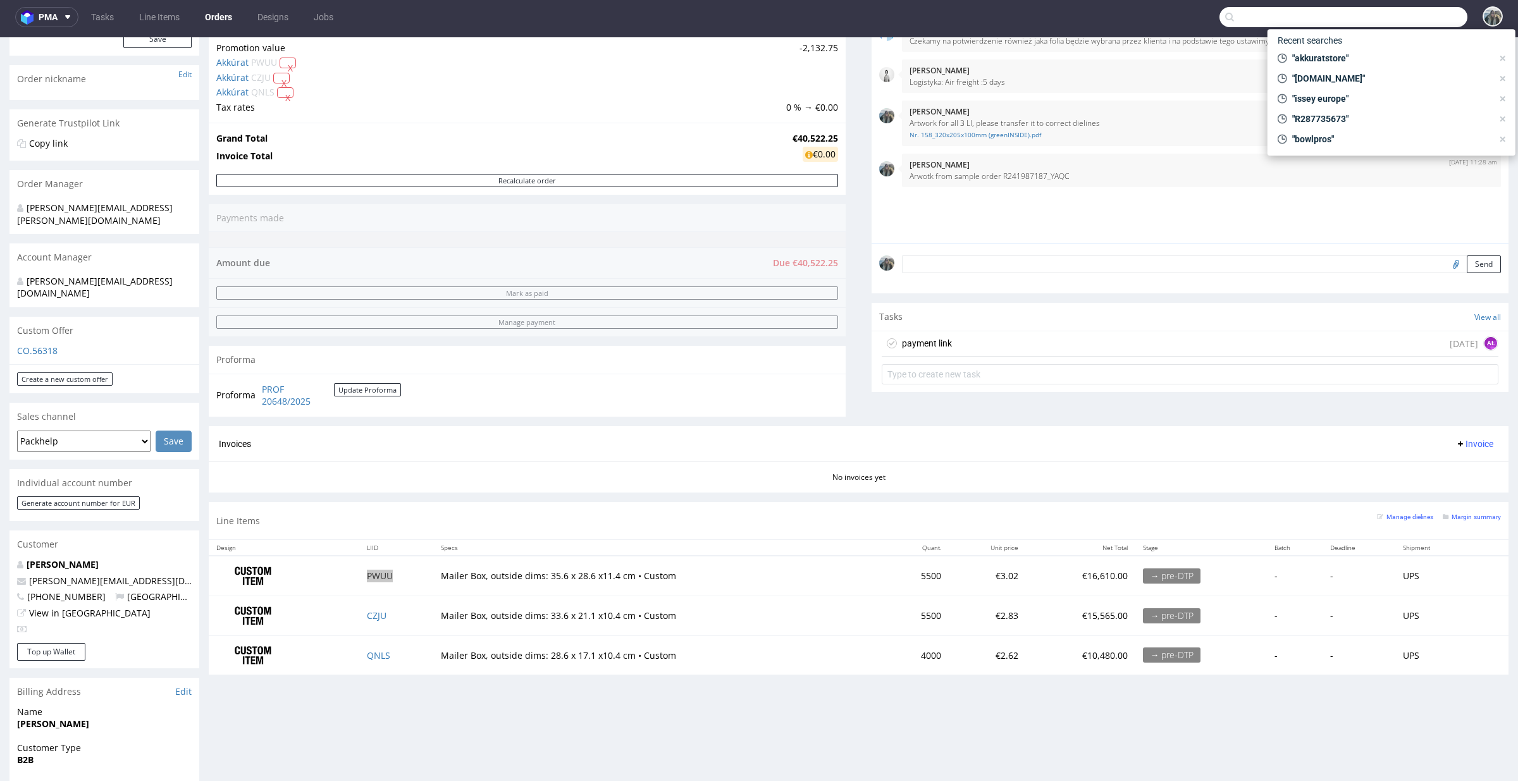
click at [1400, 14] on input "text" at bounding box center [1343, 17] width 248 height 21
paste input "andopen"
type input "andopen"
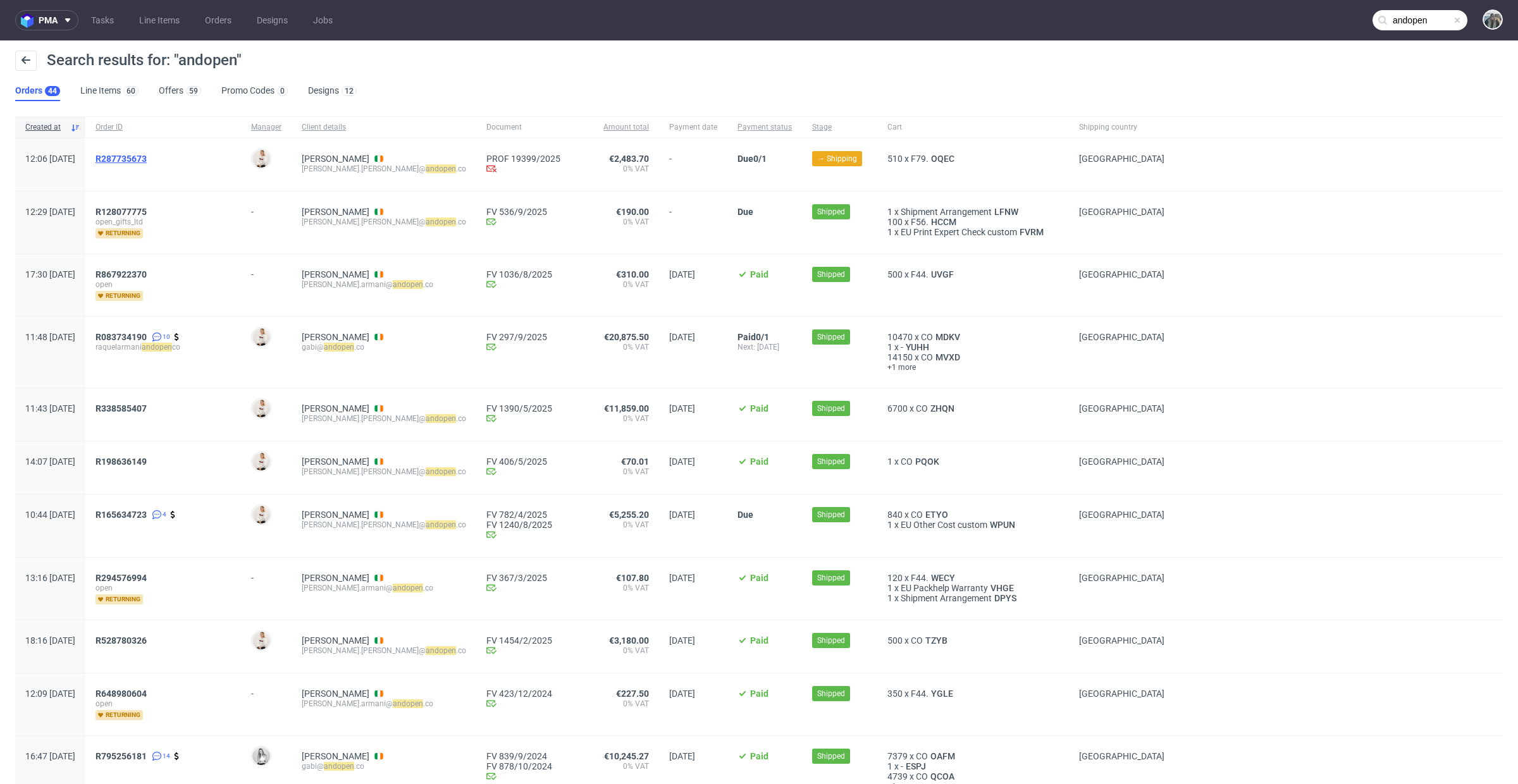
click at [147, 161] on span "R287735673" at bounding box center [121, 159] width 52 height 10
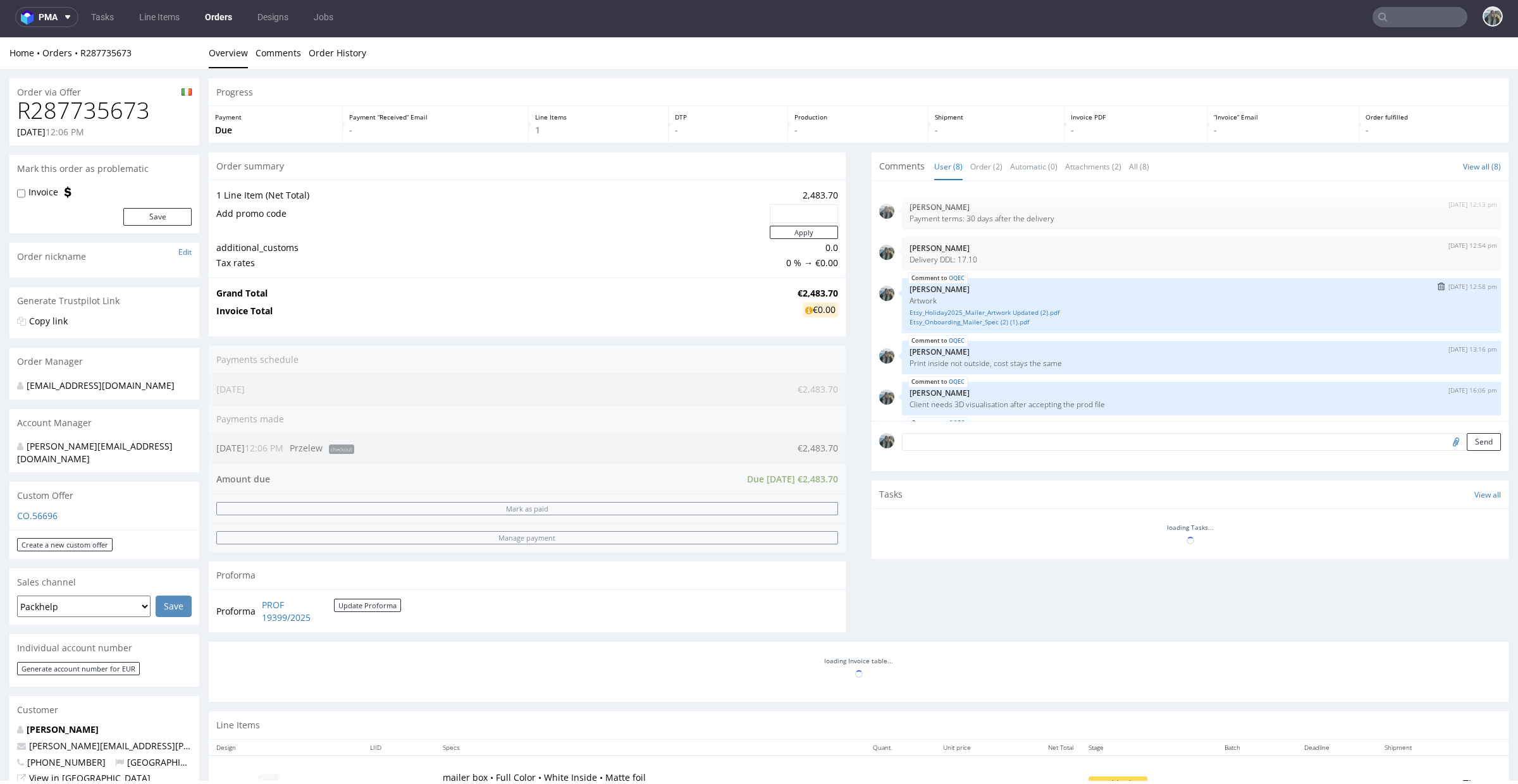
scroll to position [137, 0]
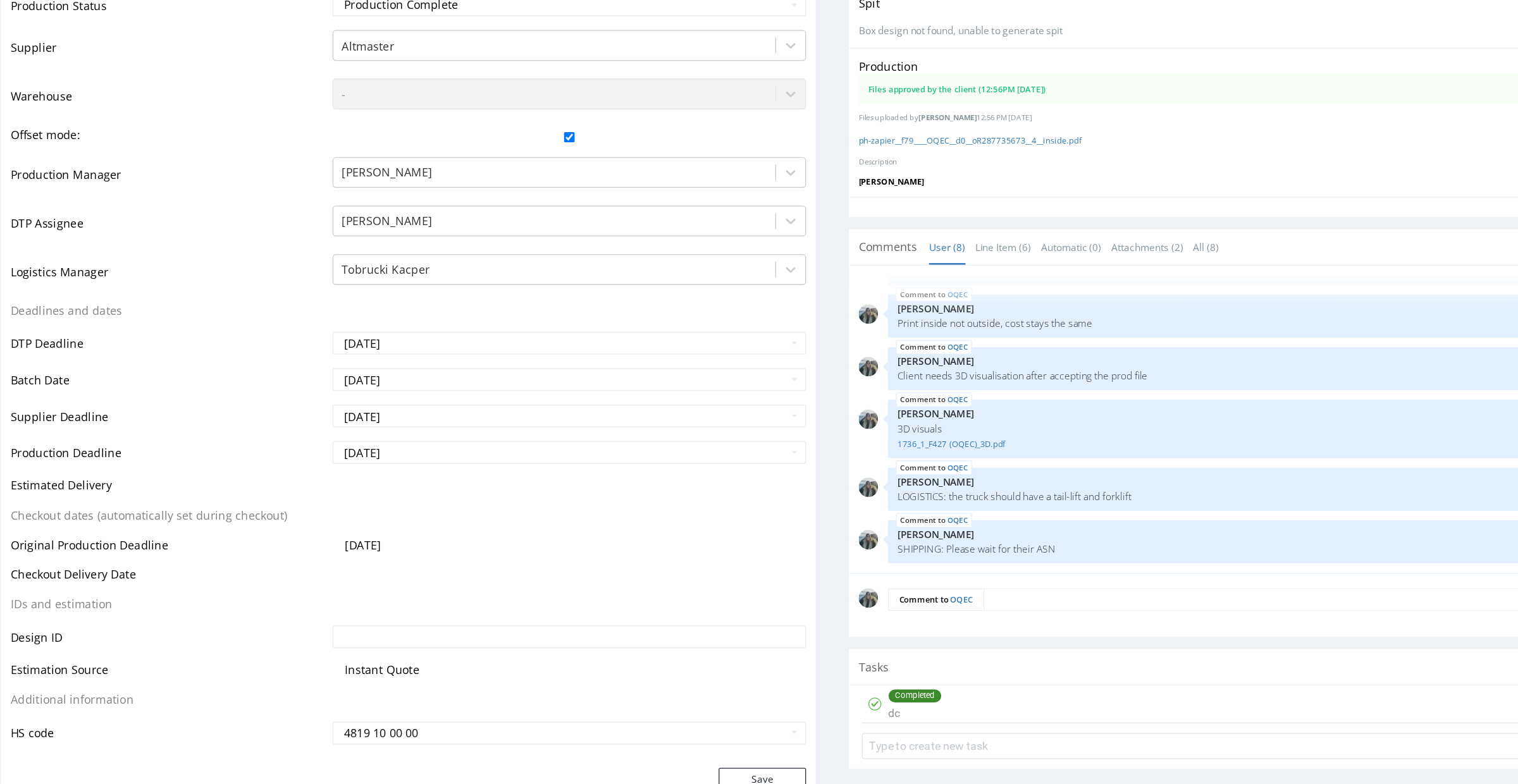
scroll to position [241, 0]
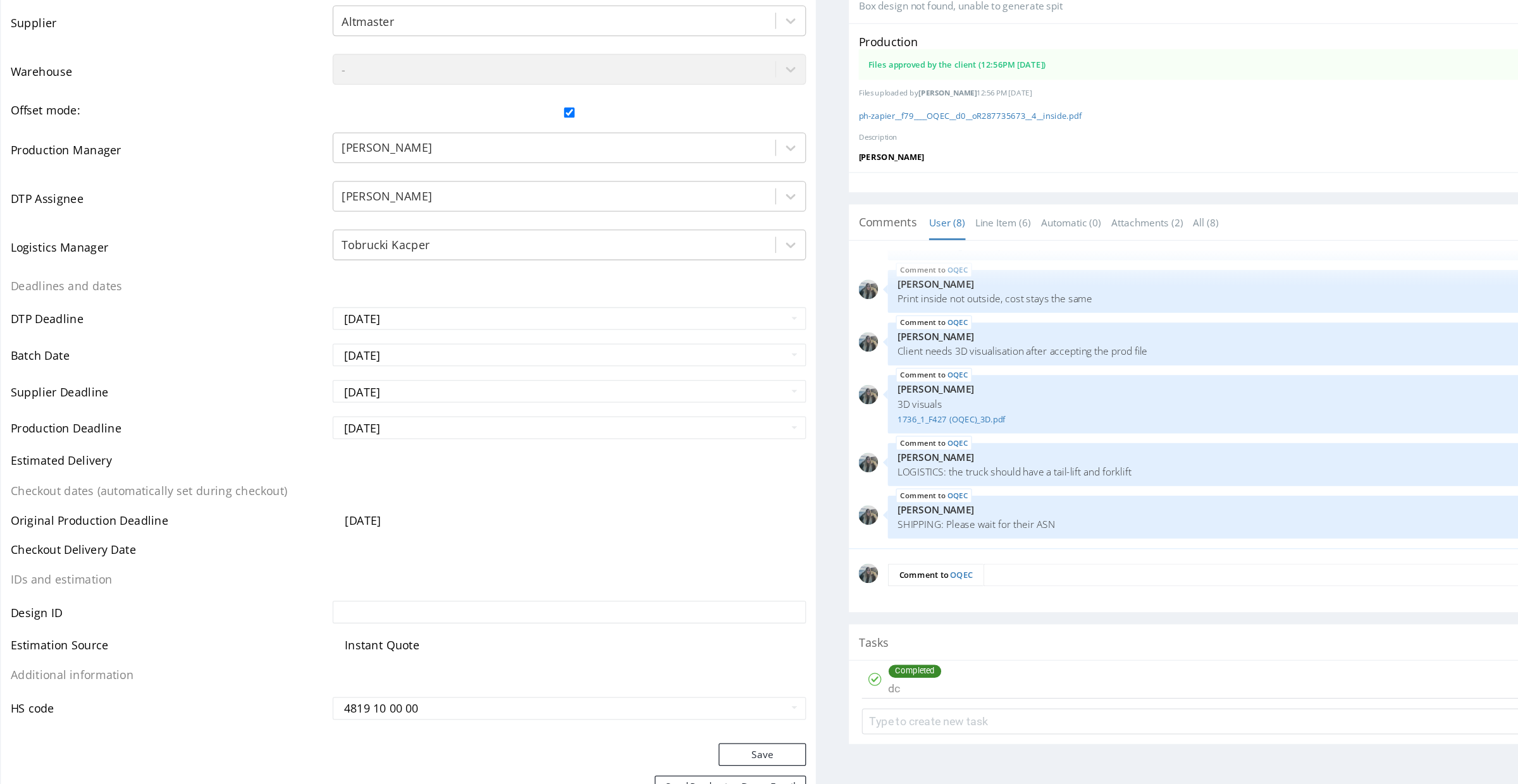
click at [800, 453] on div "Comment to OQEC Send" at bounding box center [924, 441] width 637 height 51
paste textarea "ASN attached"
click at [804, 443] on textarea "ASN attached" at bounding box center [973, 437] width 524 height 18
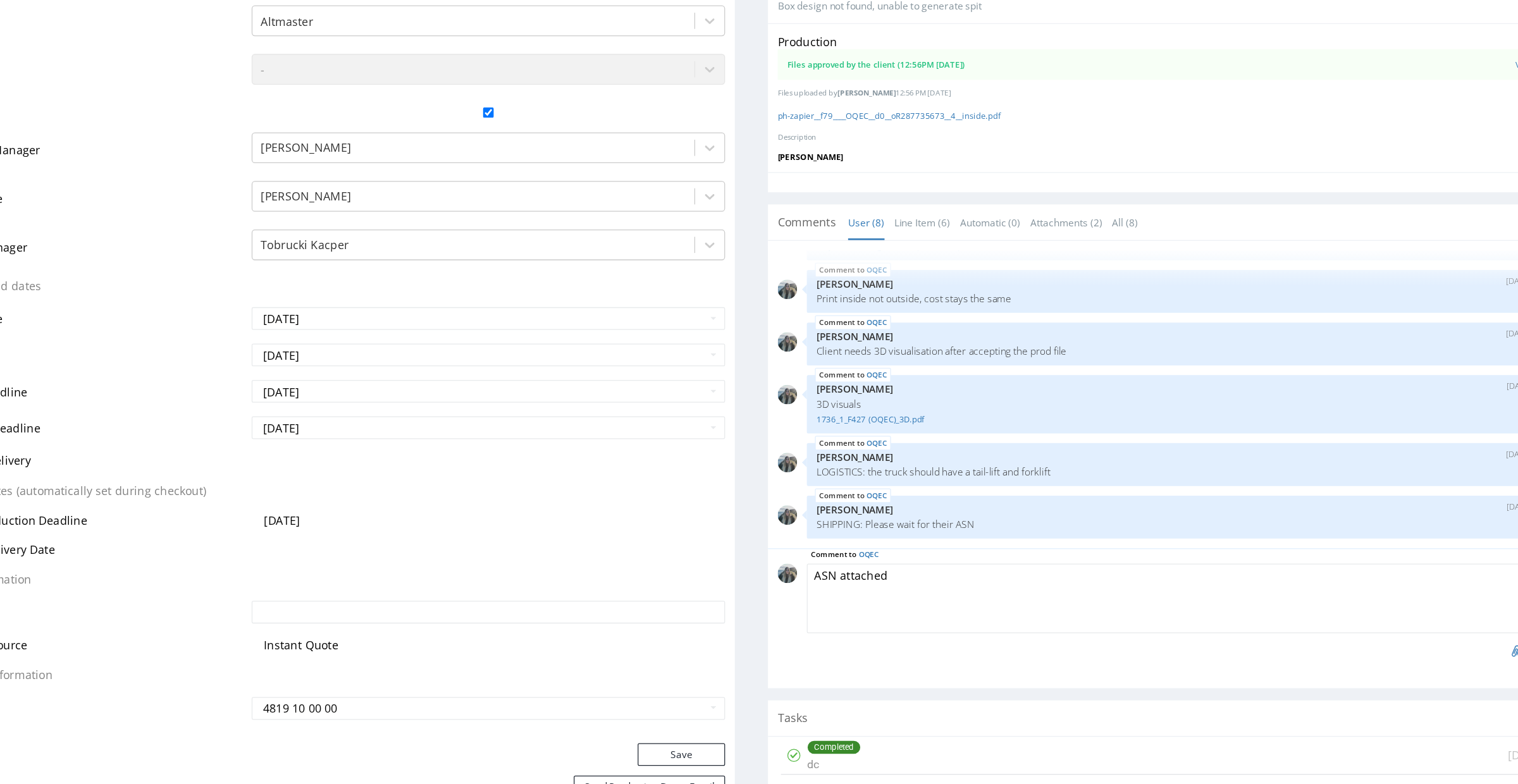
scroll to position [0, 0]
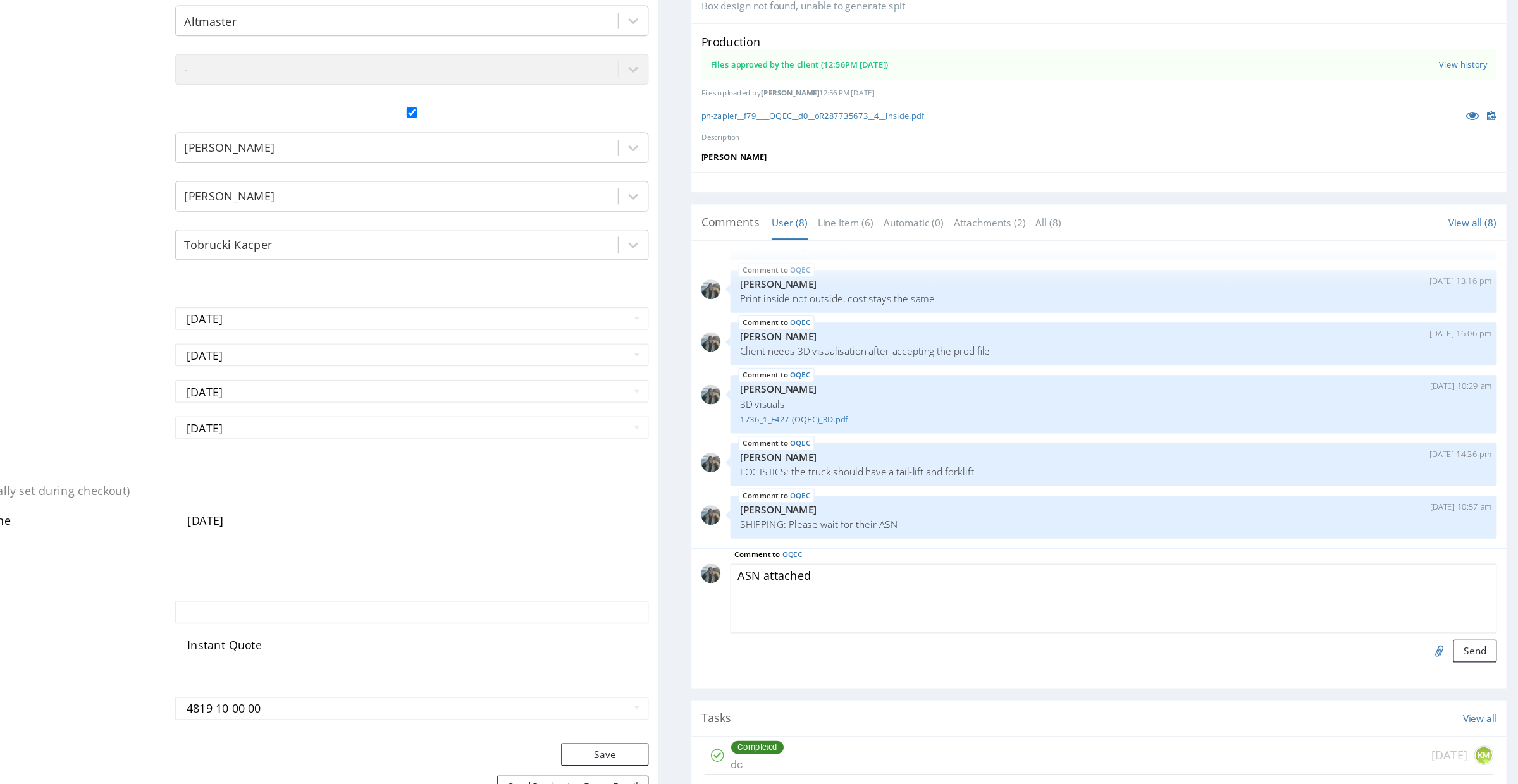
type textarea "ASN attached"
click at [1022, 492] on input "file" at bounding box center [1030, 496] width 18 height 17
type input "C:\fakepath\ASN_2271.pdf"
click at [1043, 496] on button "Send" at bounding box center [1060, 496] width 34 height 18
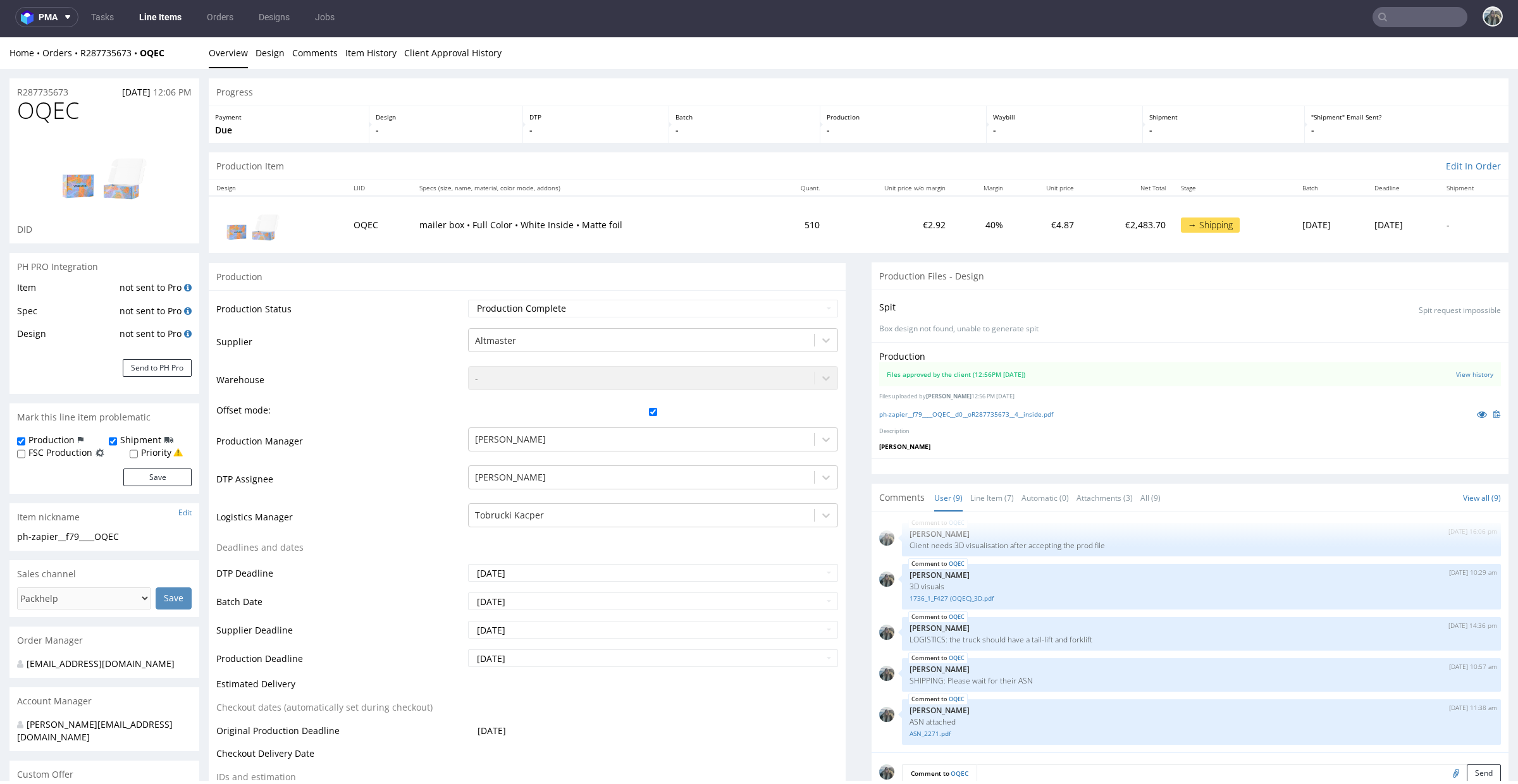
click at [67, 113] on span "OQEC" at bounding box center [48, 110] width 62 height 25
click at [67, 114] on span "OQEC" at bounding box center [48, 110] width 62 height 25
copy span "OQEC"
drag, startPoint x: 92, startPoint y: 90, endPoint x: 62, endPoint y: 83, distance: 30.8
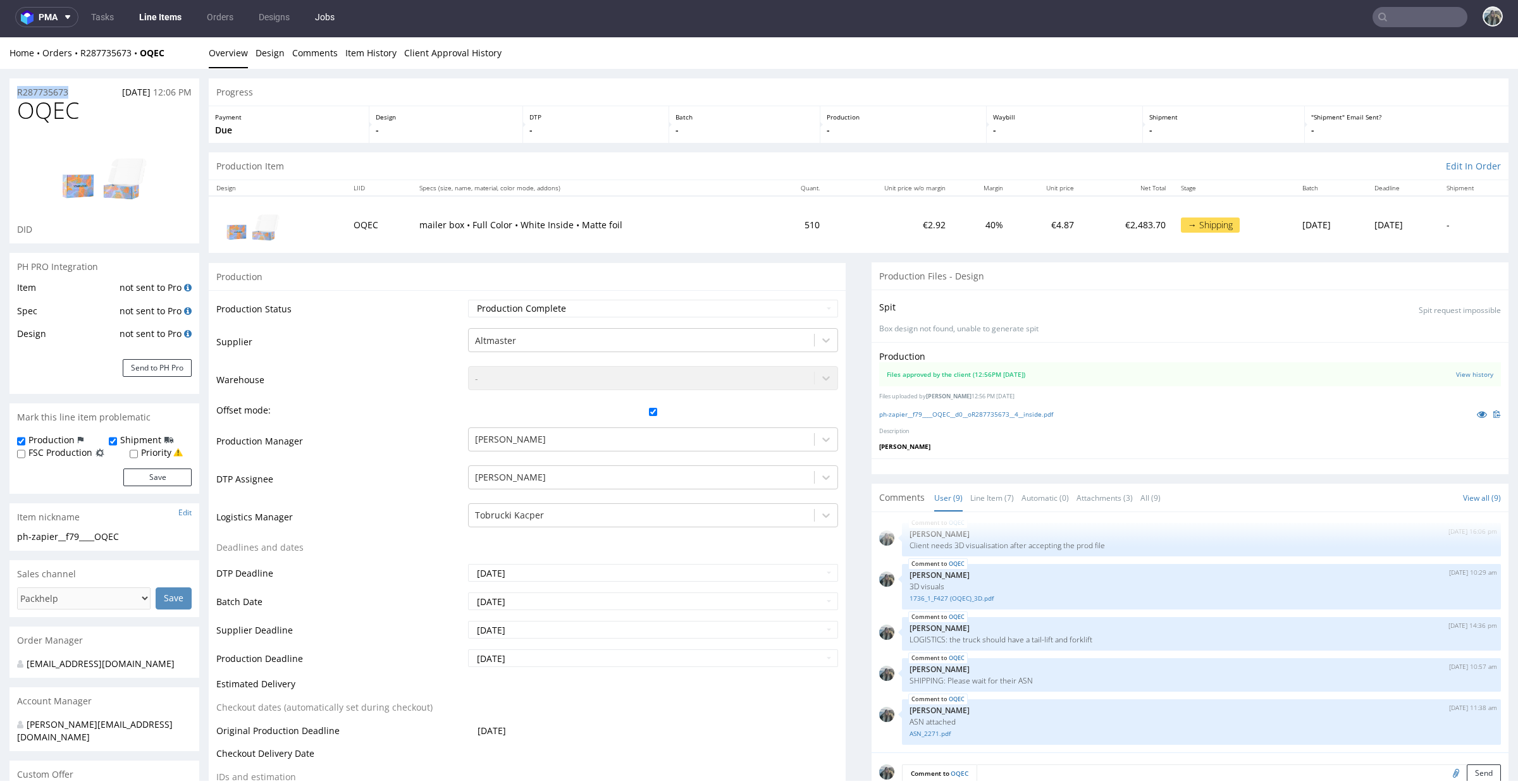
copy p "R287735673"
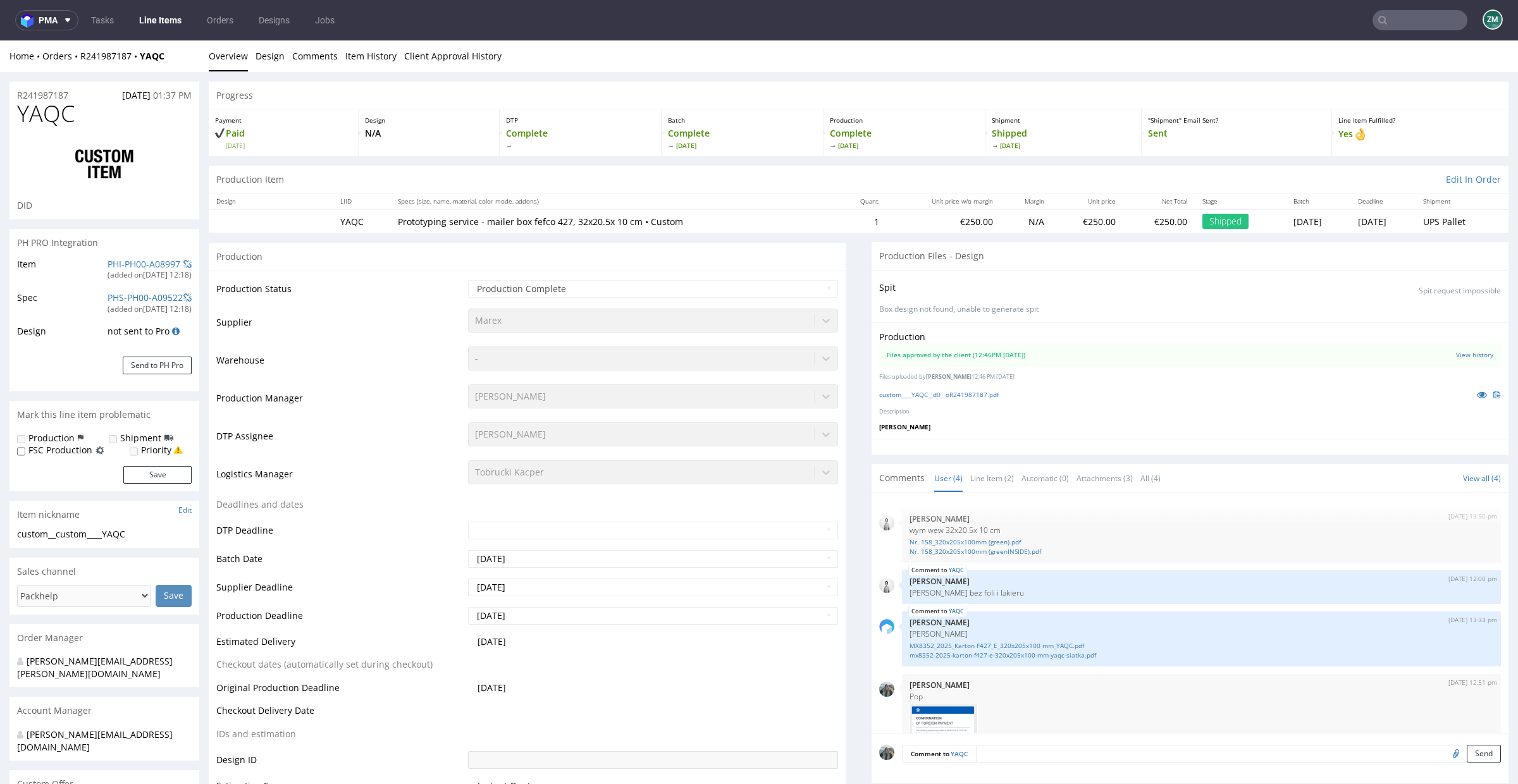
scroll to position [107, 0]
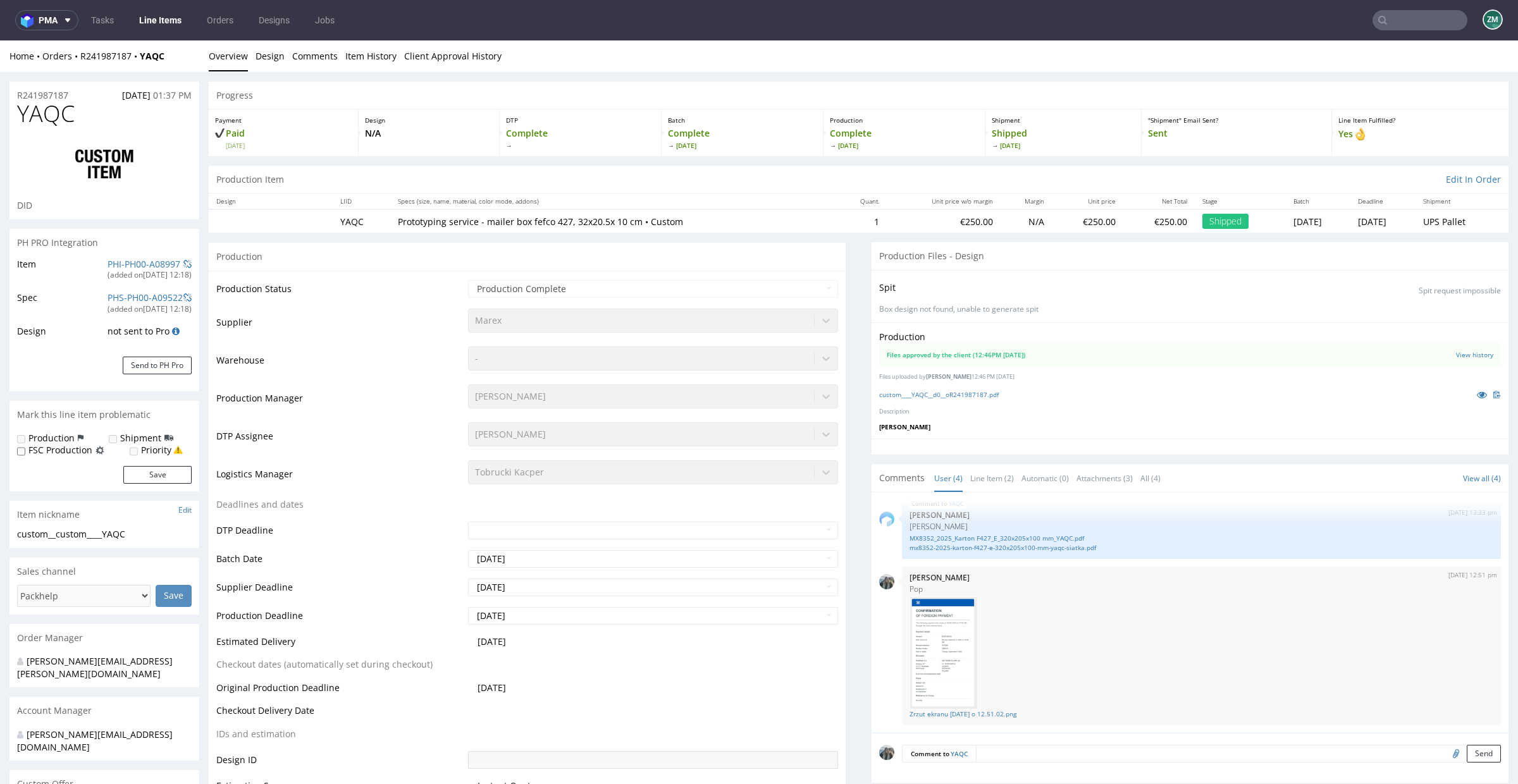
click at [59, 435] on label "Production" at bounding box center [51, 438] width 46 height 12
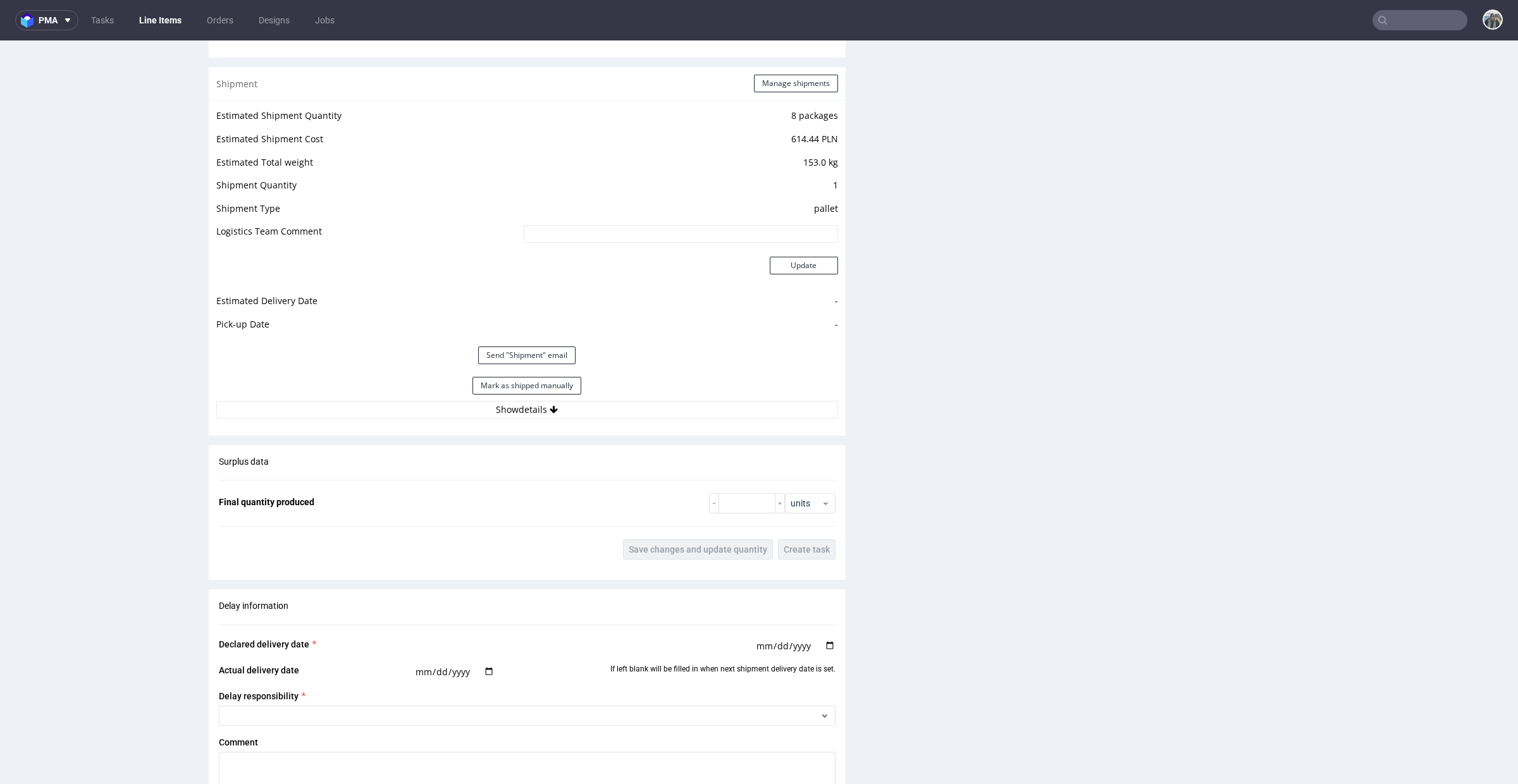
scroll to position [1725, 0]
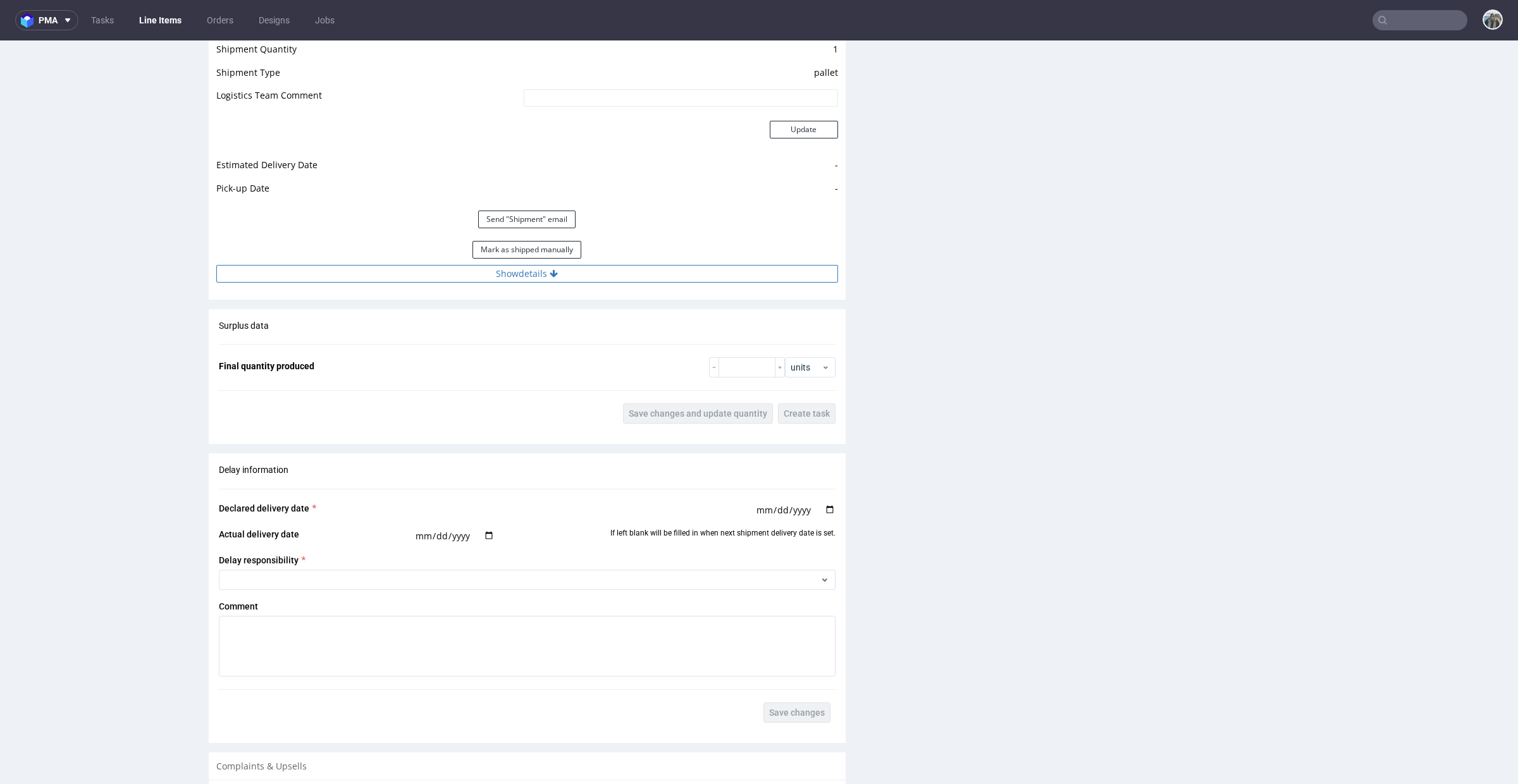
click at [570, 274] on button "Show details" at bounding box center [527, 273] width 622 height 18
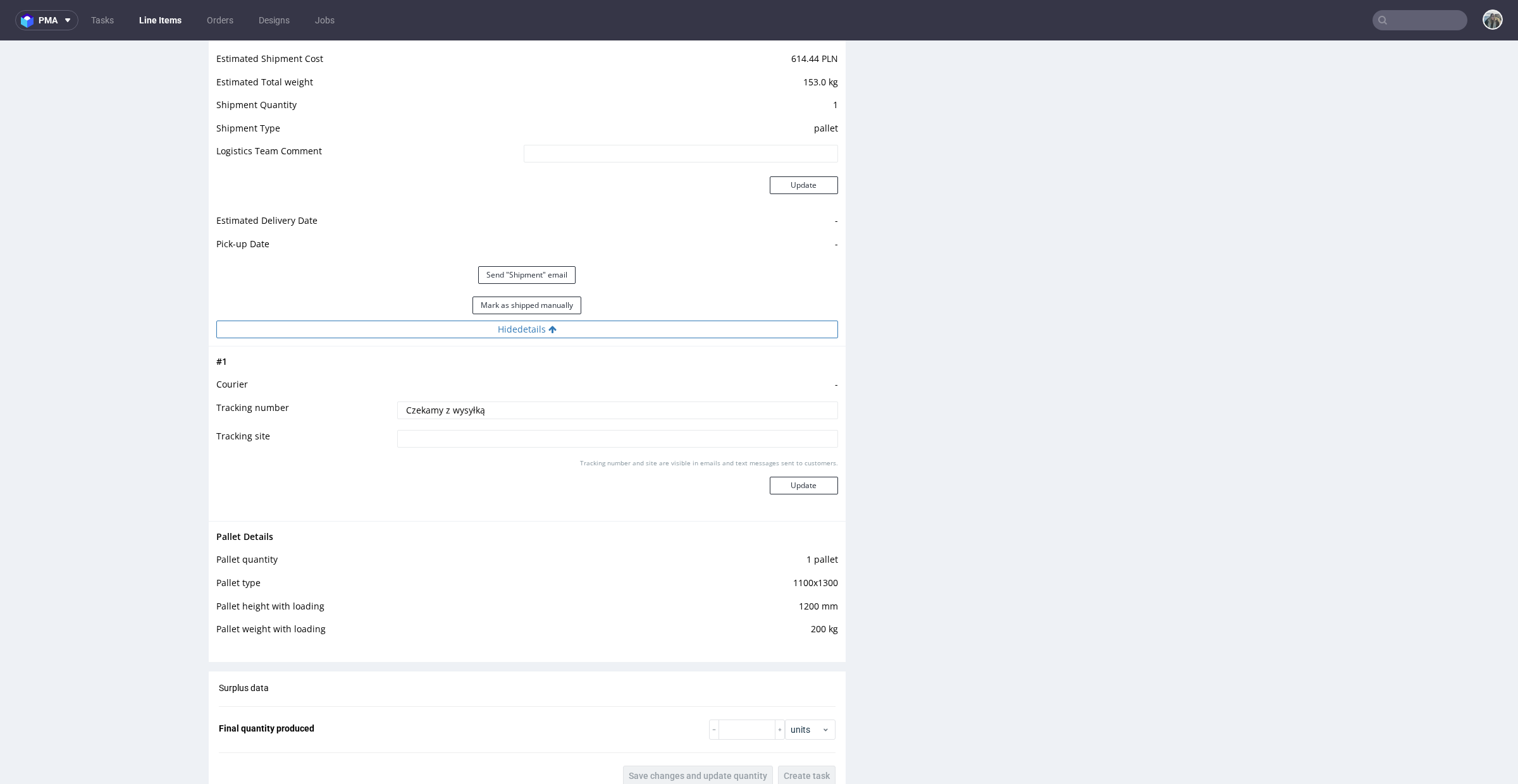
scroll to position [1667, 0]
drag, startPoint x: 800, startPoint y: 571, endPoint x: 840, endPoint y: 570, distance: 40.0
click at [839, 570] on div "Pallet Details Pallet quantity 1 pallet Pallet type 1100x1300 Pallet height wit…" at bounding box center [527, 590] width 637 height 131
click at [813, 567] on td "1 pallet" at bounding box center [745, 566] width 186 height 23
drag, startPoint x: 803, startPoint y: 566, endPoint x: 832, endPoint y: 566, distance: 29.0
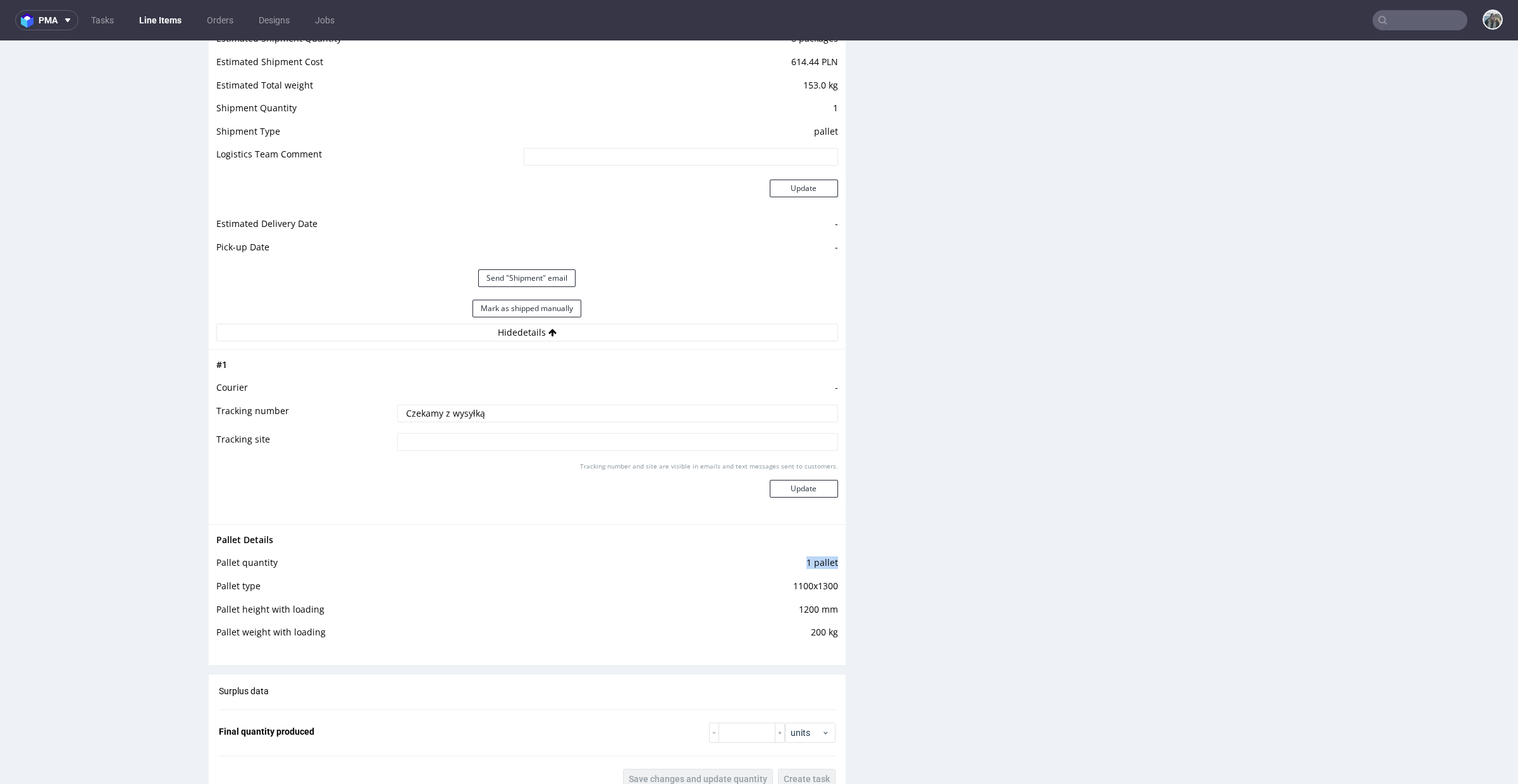
click at [832, 566] on div "Pallet Details Pallet quantity 1 pallet Pallet type 1100x1300 Pallet height wit…" at bounding box center [527, 590] width 637 height 131
copy td "1 pallet"
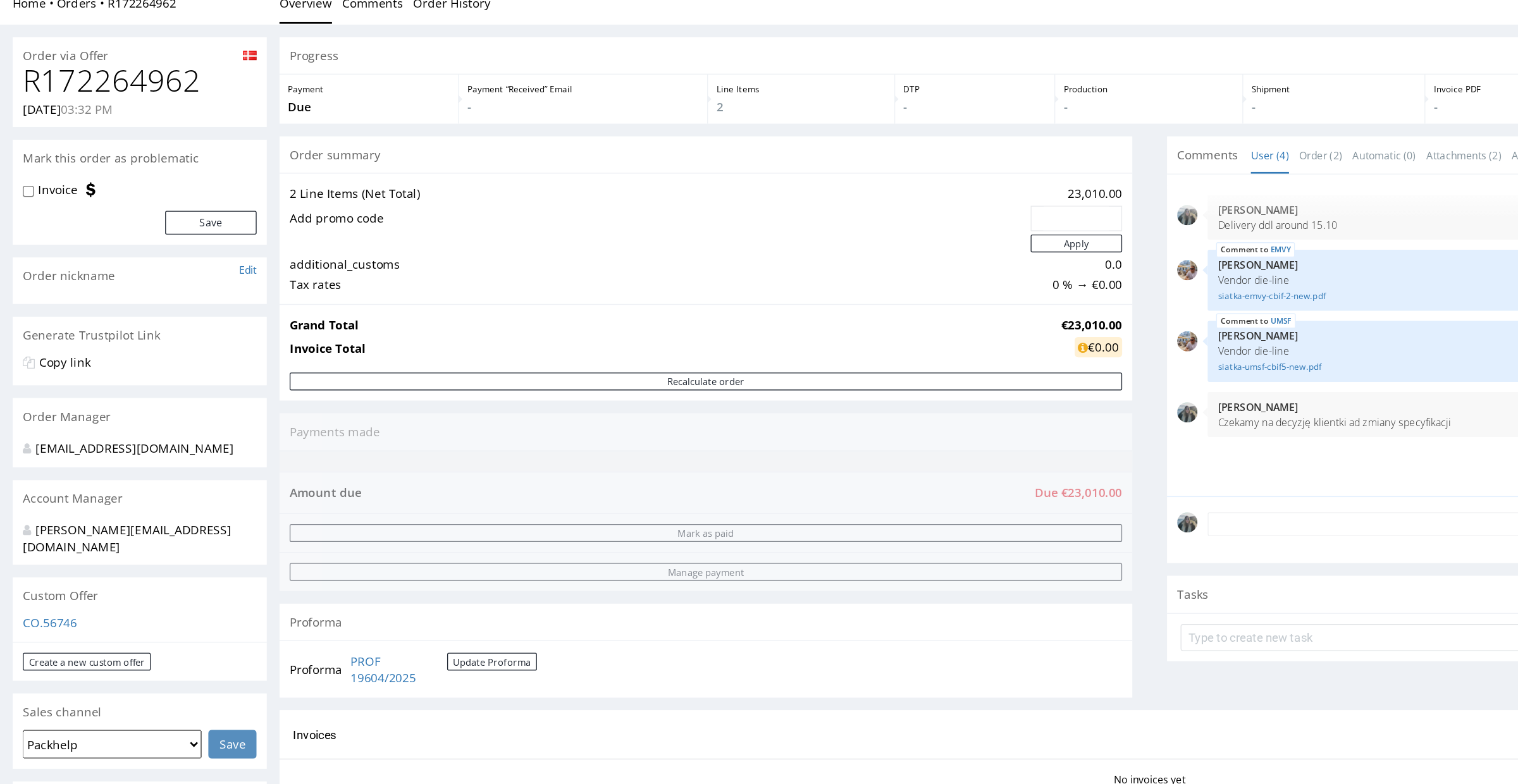
click at [98, 63] on h1 "R172264962" at bounding box center [104, 55] width 175 height 25
click at [98, 64] on h1 "R172264962" at bounding box center [104, 55] width 175 height 25
copy h1 "R172264962"
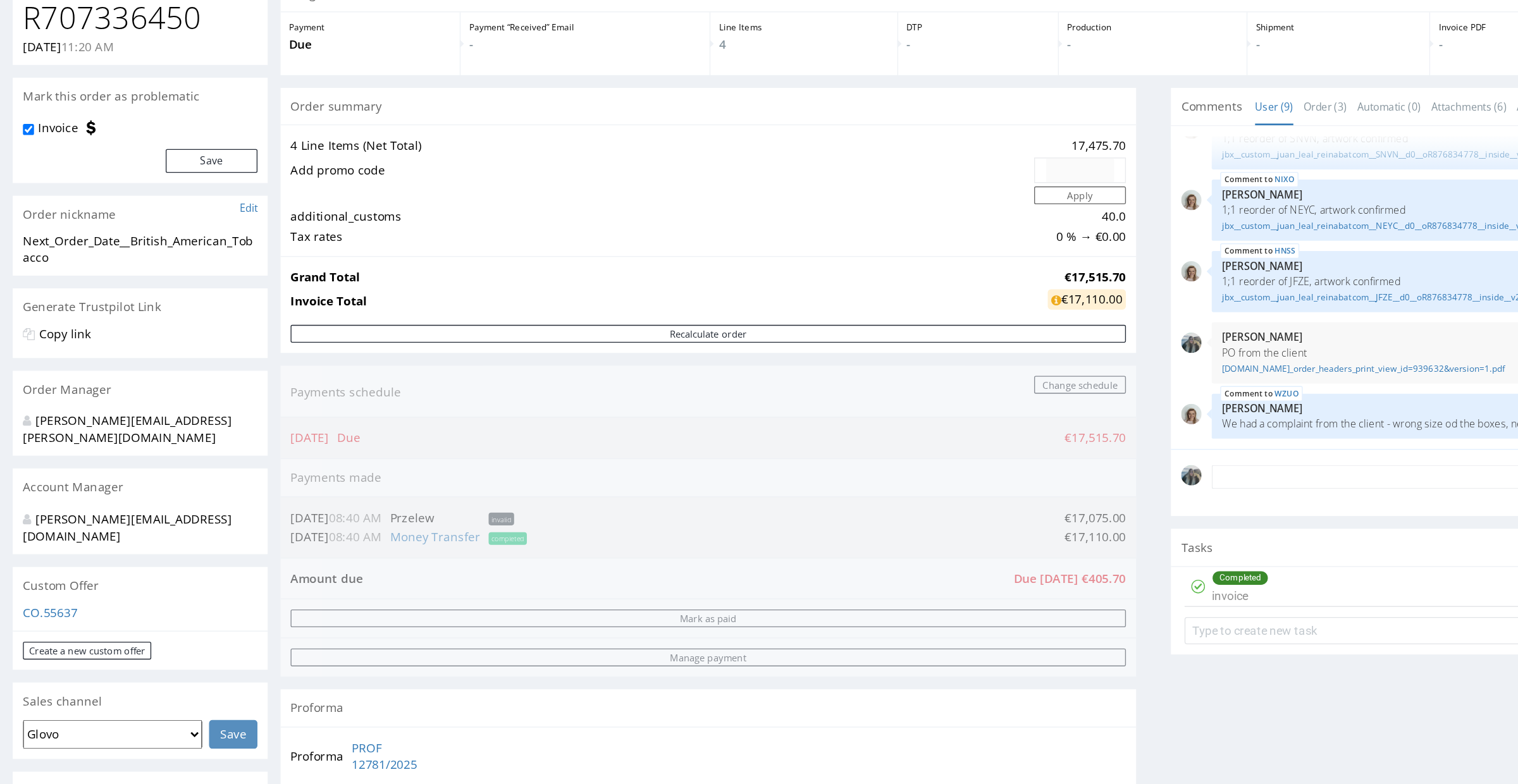
copy h1 "R707336450"
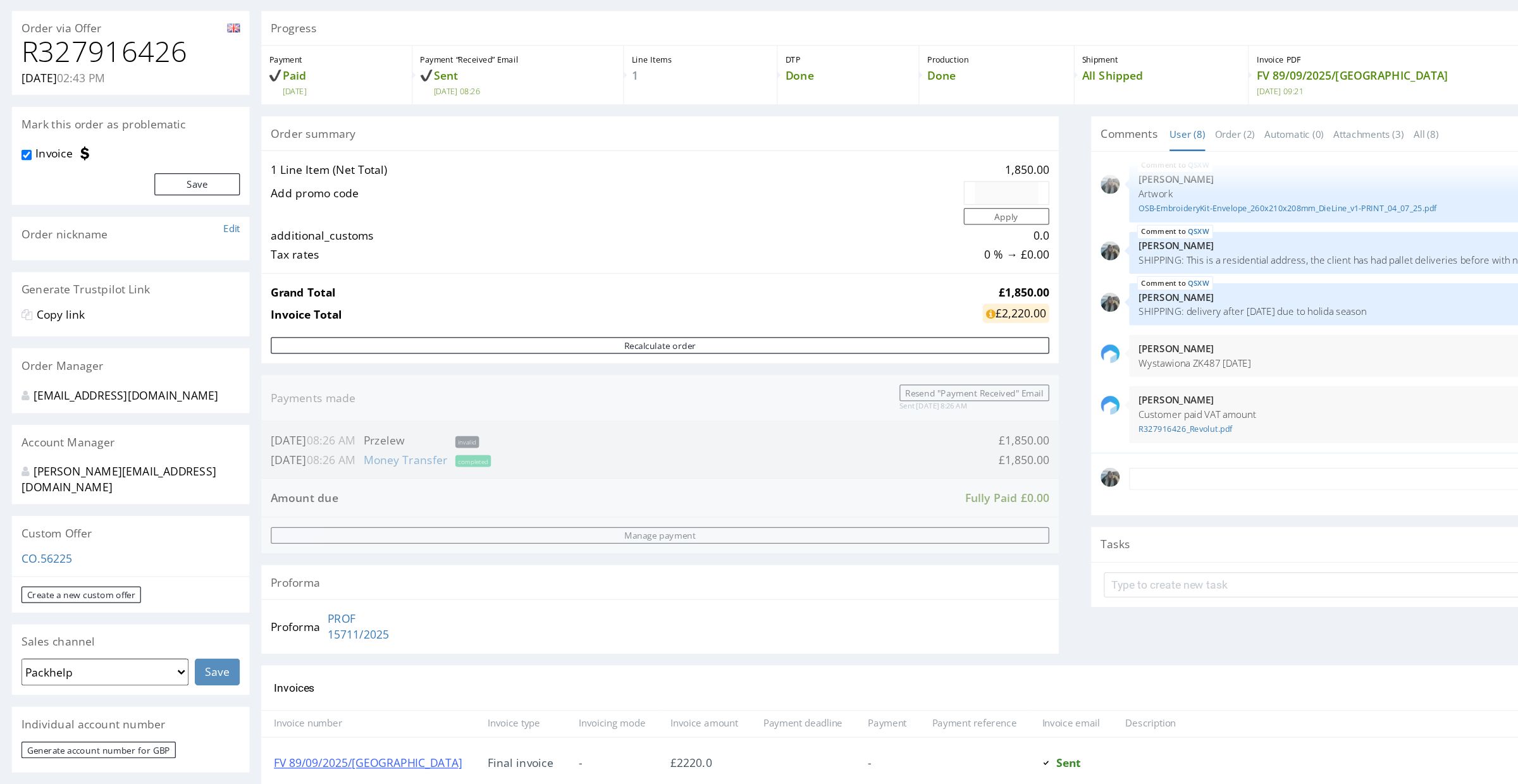
click at [96, 30] on h1 "R327916426" at bounding box center [104, 33] width 175 height 25
click at [97, 30] on h1 "R327916426" at bounding box center [104, 33] width 175 height 25
copy h1 "R327916426"
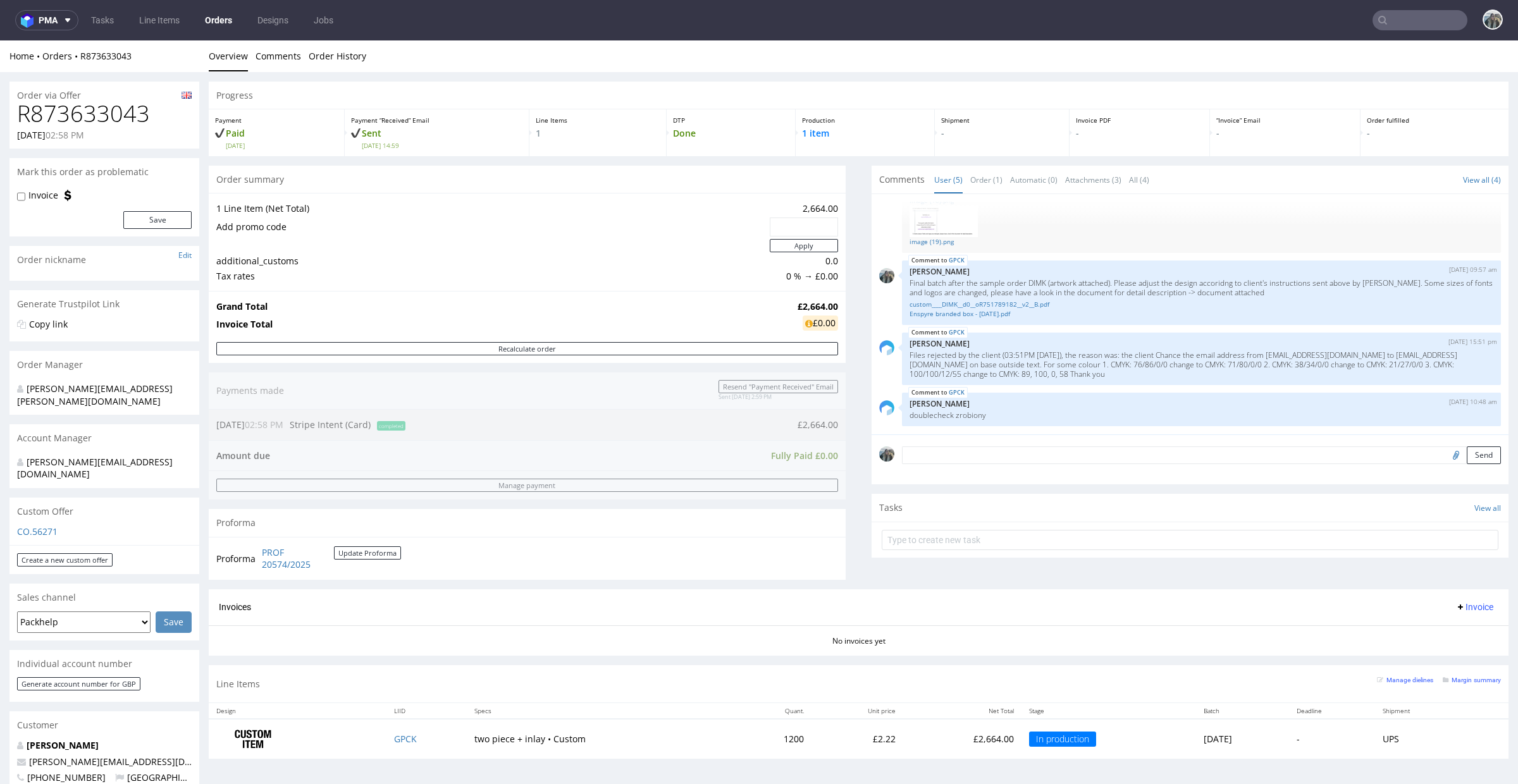
click at [86, 115] on h1 "R873633043" at bounding box center [104, 114] width 175 height 25
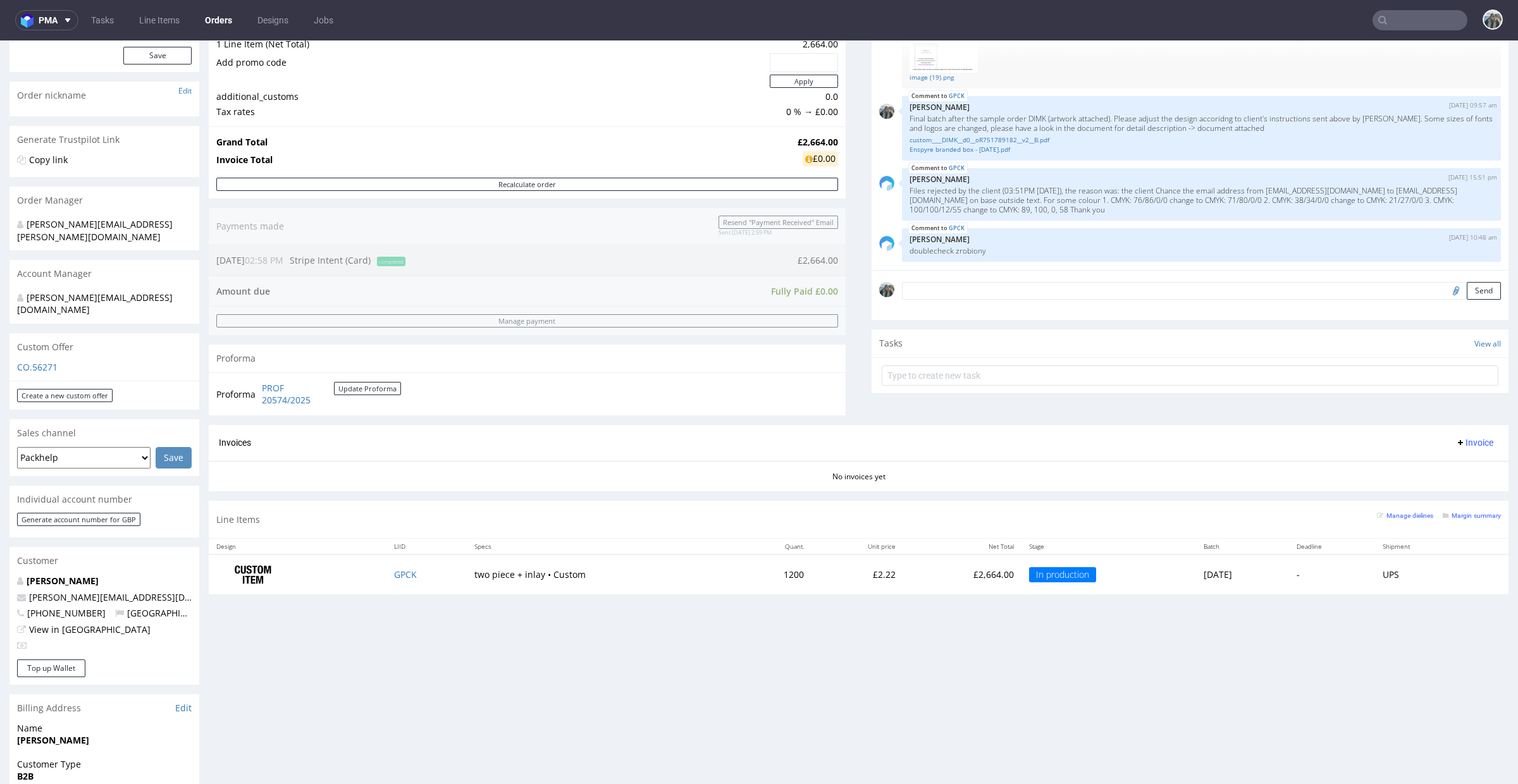
scroll to position [231, 0]
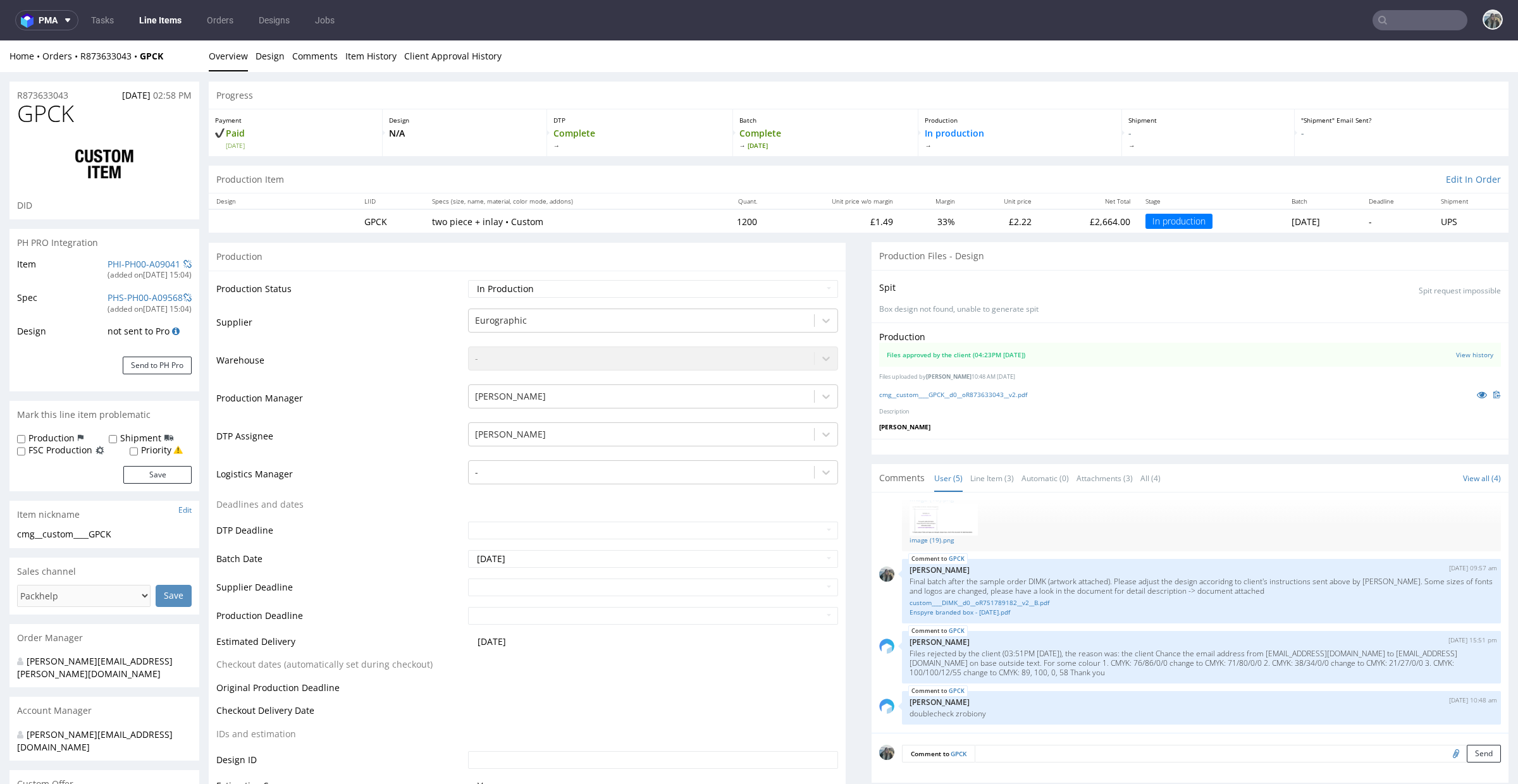
scroll to position [10, 0]
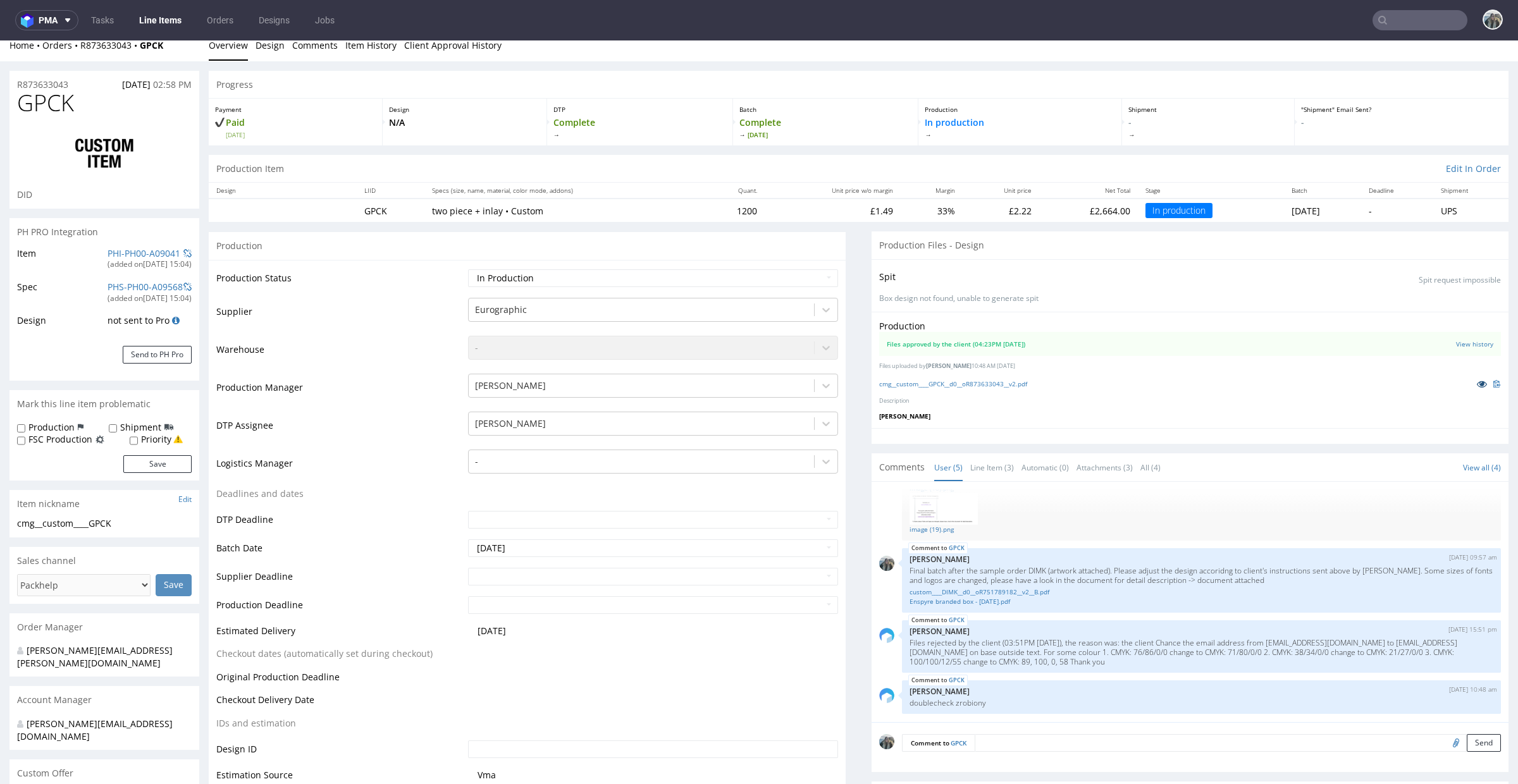
click at [1477, 383] on icon at bounding box center [1481, 383] width 10 height 8
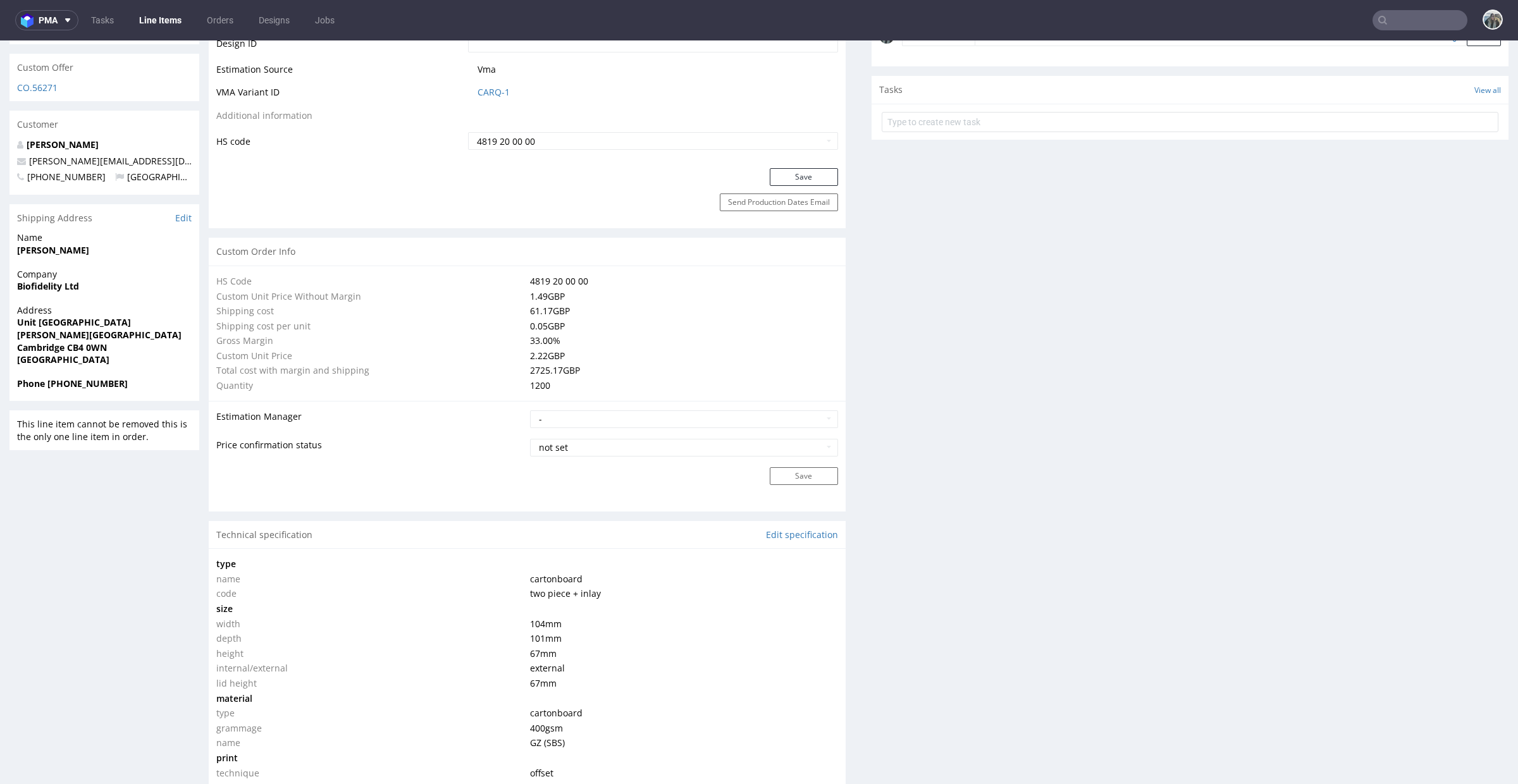
scroll to position [552, 0]
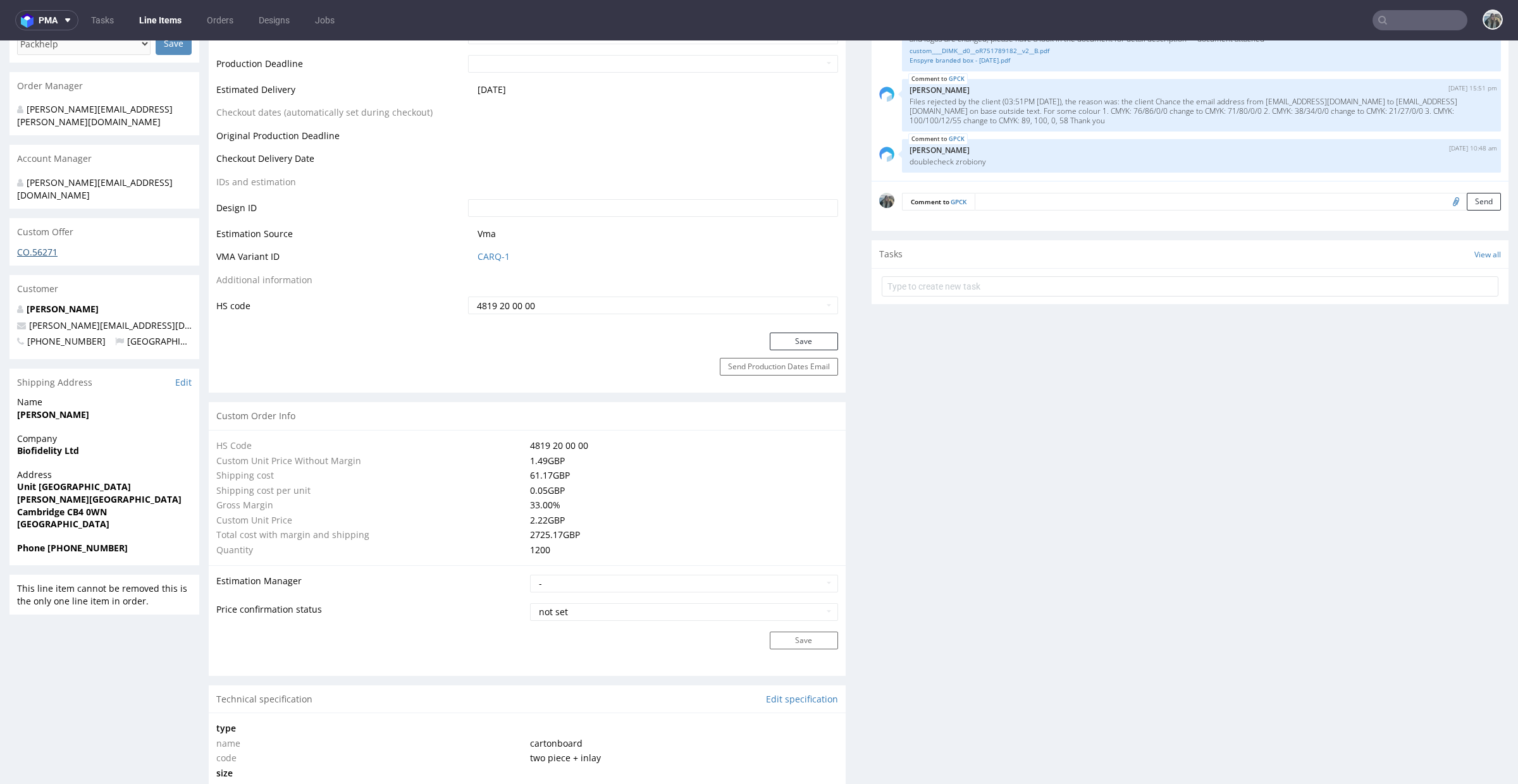
click at [42, 246] on link "CO.56271" at bounding box center [37, 252] width 40 height 12
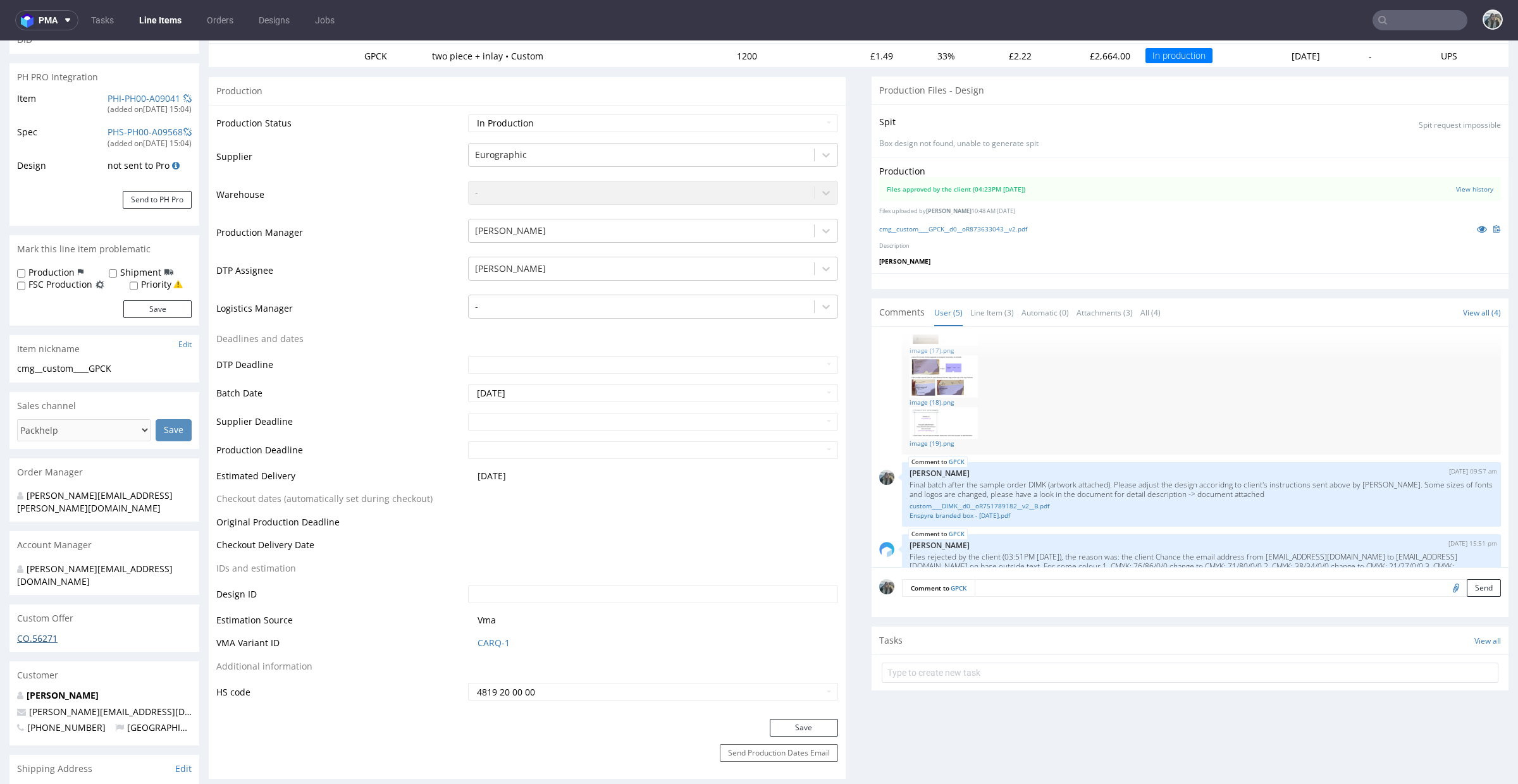
scroll to position [0, 0]
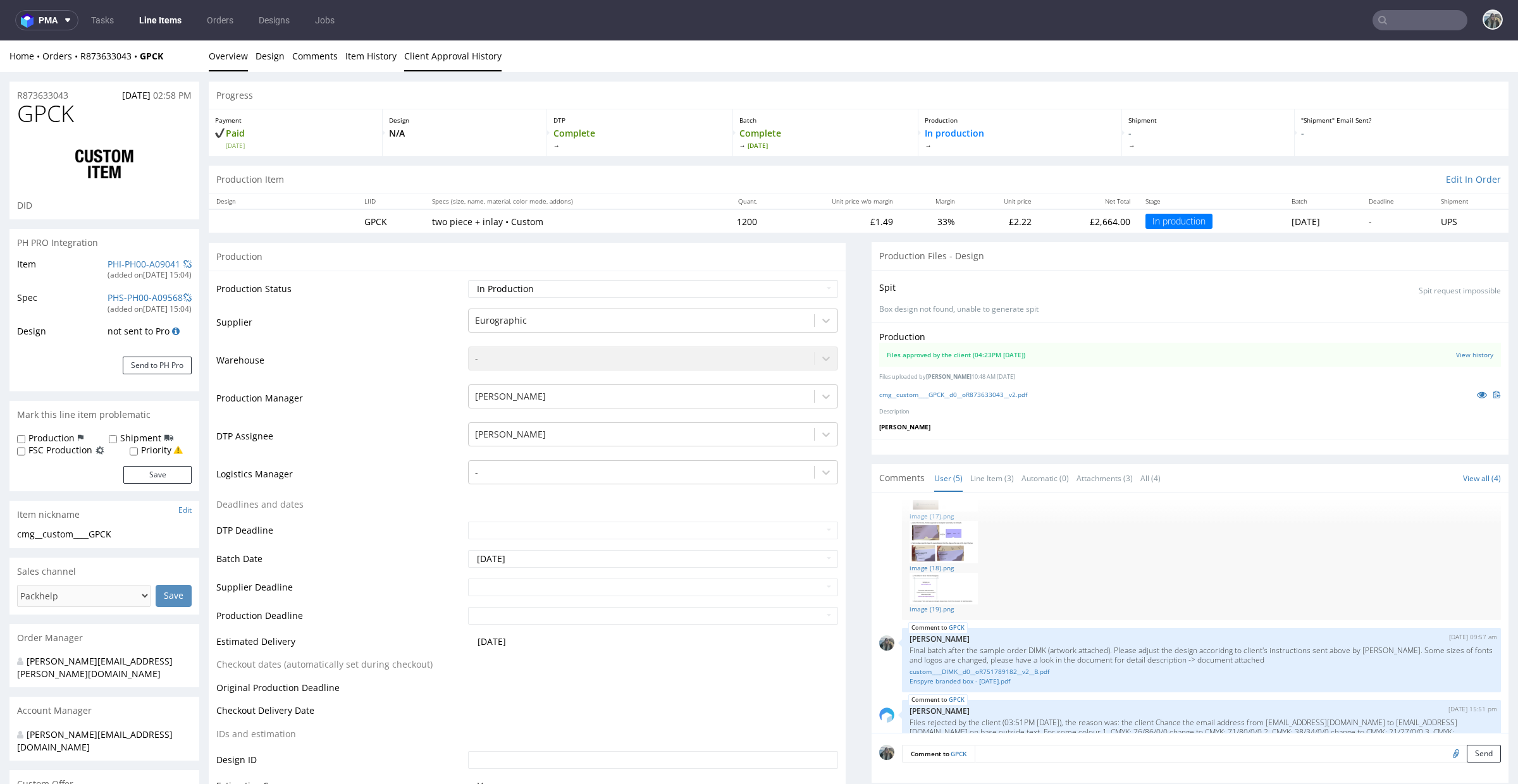
click at [457, 63] on link "Client Approval History" at bounding box center [453, 55] width 98 height 31
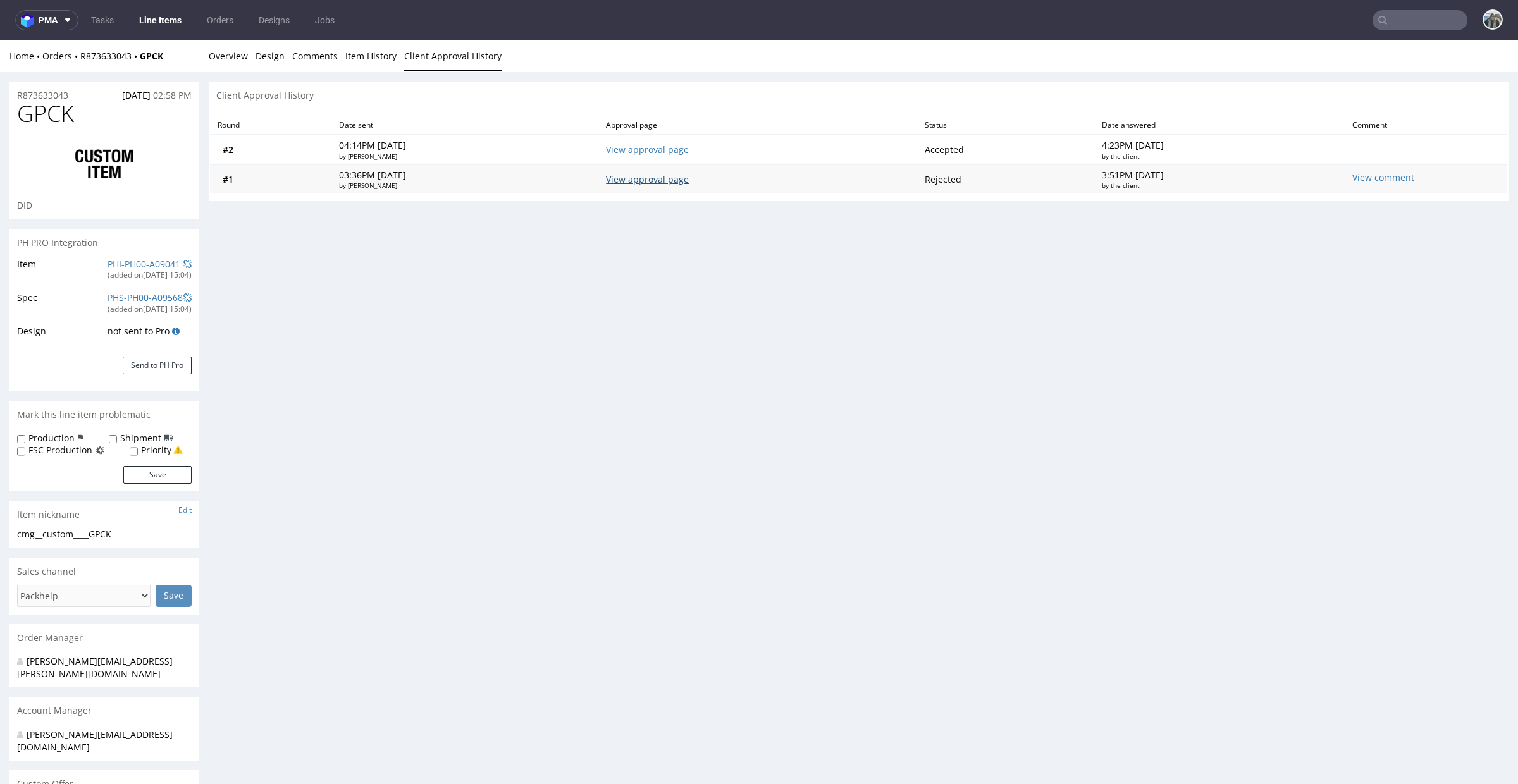
click at [689, 177] on link "View approval page" at bounding box center [647, 179] width 83 height 12
click at [698, 143] on td "View approval page" at bounding box center [757, 149] width 318 height 30
drag, startPoint x: 697, startPoint y: 154, endPoint x: 953, endPoint y: 56, distance: 274.1
click at [697, 154] on td "View approval page" at bounding box center [757, 149] width 318 height 30
click at [679, 154] on td "View approval page" at bounding box center [757, 149] width 318 height 30
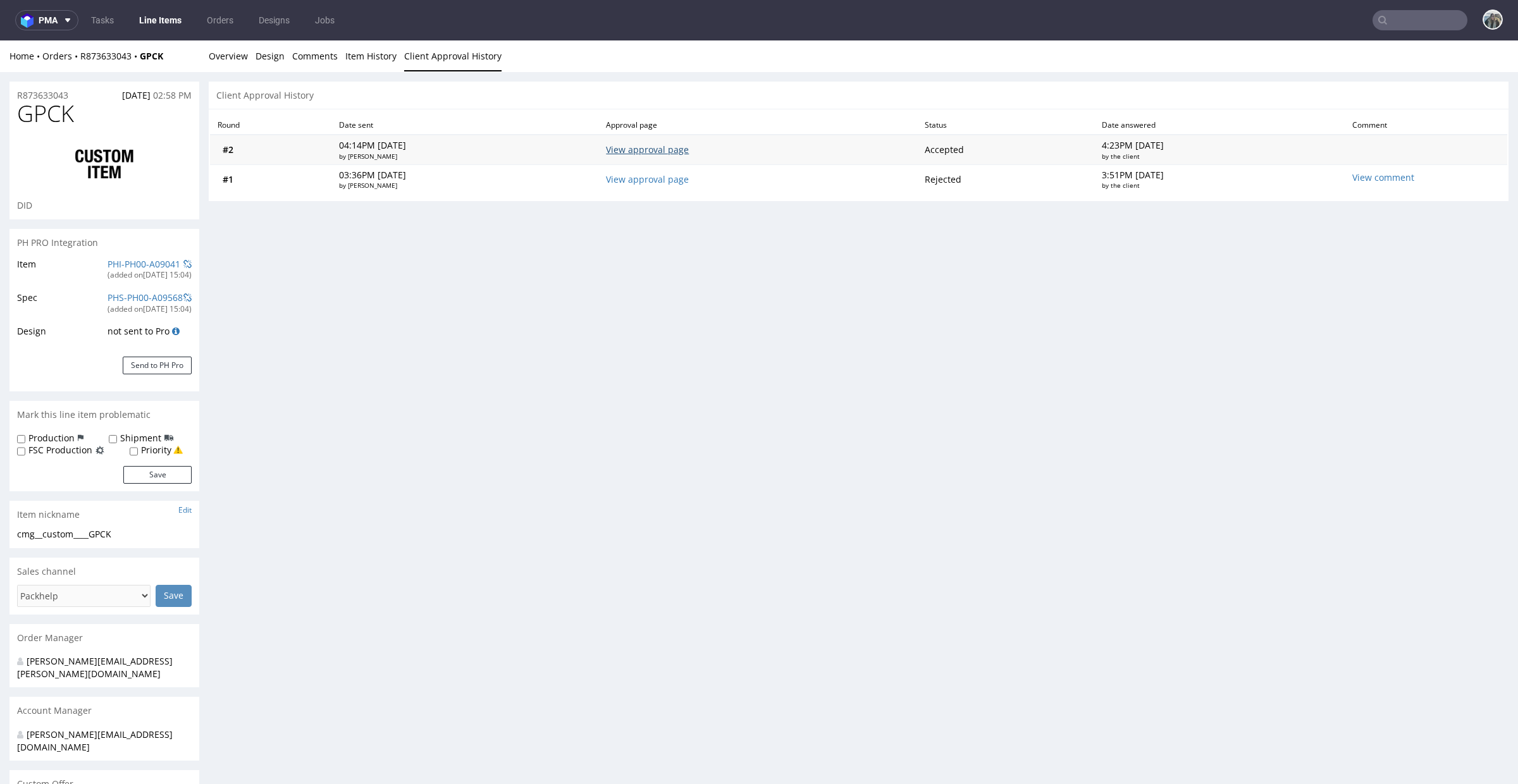
click at [687, 152] on link "View approval page" at bounding box center [647, 149] width 83 height 12
click at [236, 57] on link "Overview" at bounding box center [228, 55] width 39 height 31
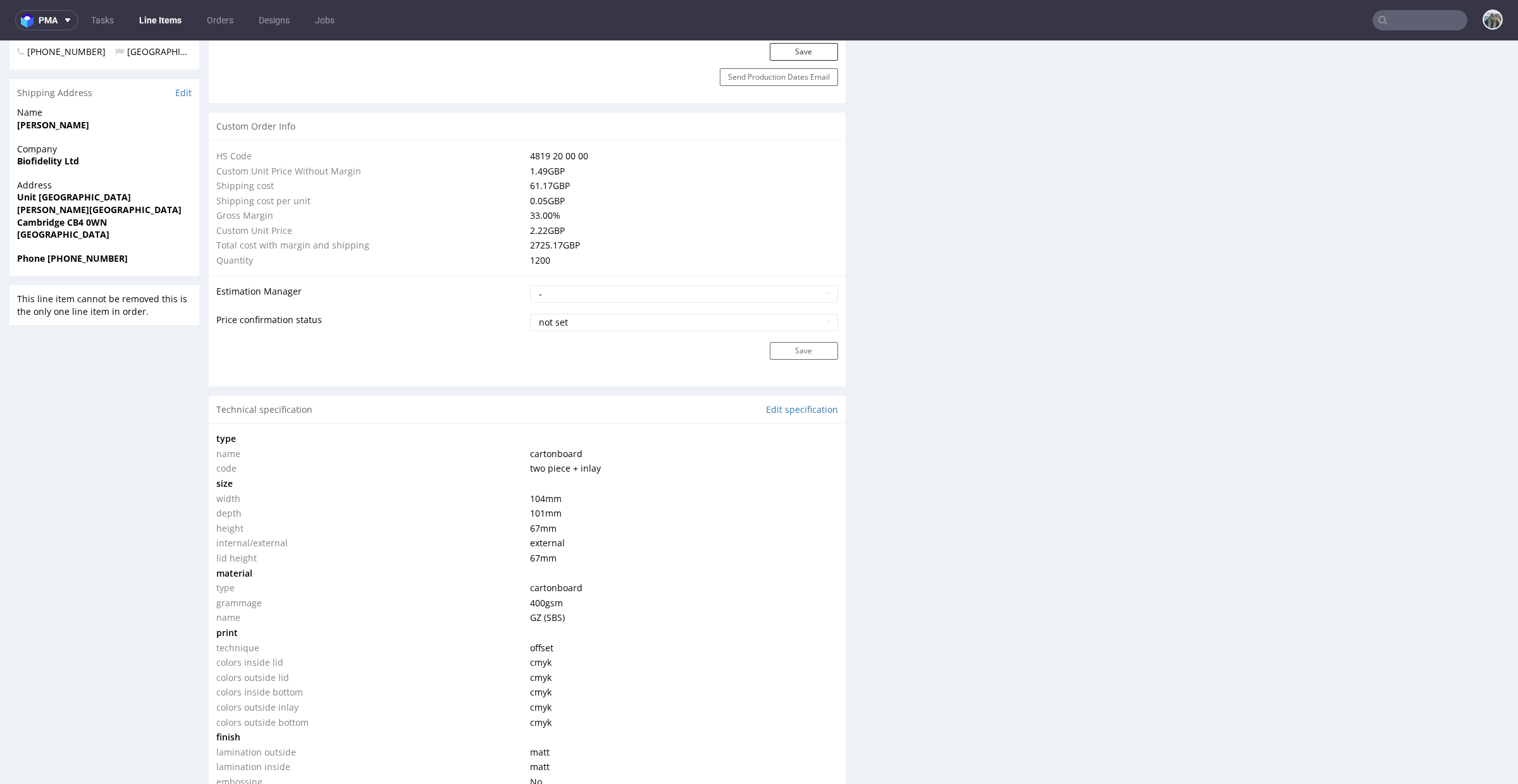
scroll to position [1122, 0]
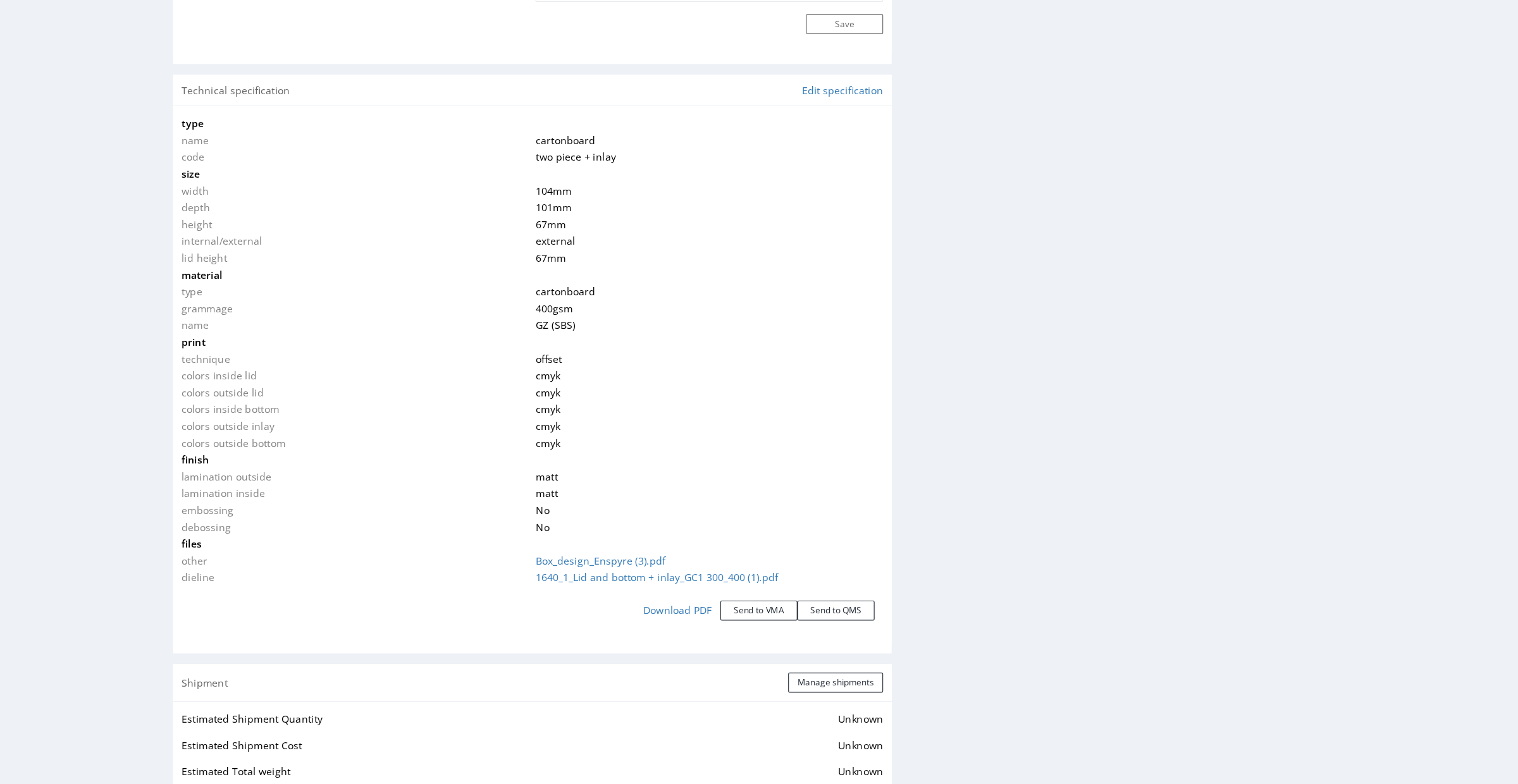
click at [472, 386] on span "cmyk" at bounding box center [478, 392] width 22 height 12
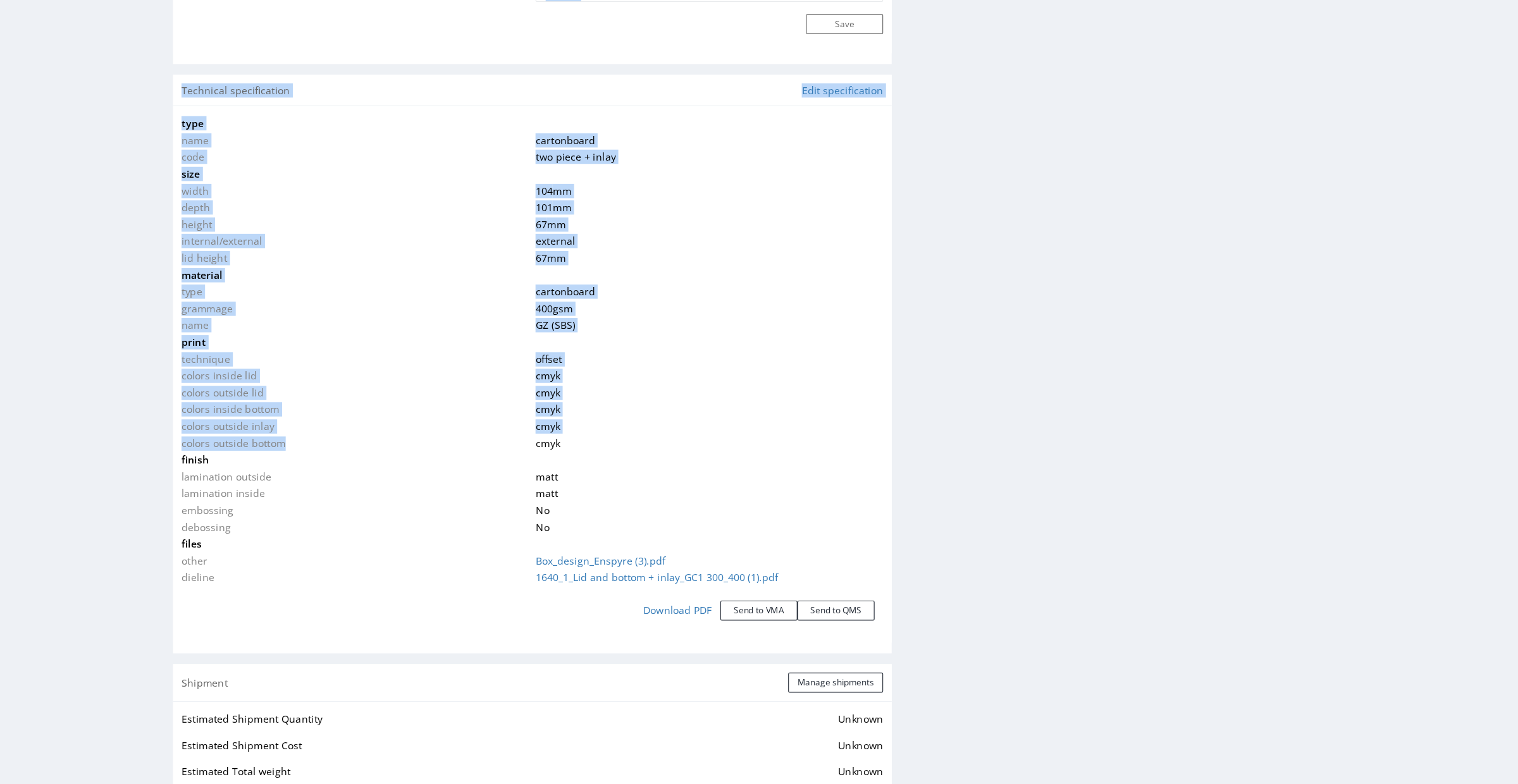
drag, startPoint x: 241, startPoint y: 392, endPoint x: 105, endPoint y: 392, distance: 136.0
click at [106, 392] on div "R873633043 09.09.2025 02:58 PM GPCK DID PH PRO Integration Item PHI-PH00-A09041…" at bounding box center [697, 249] width 1518 height 2698
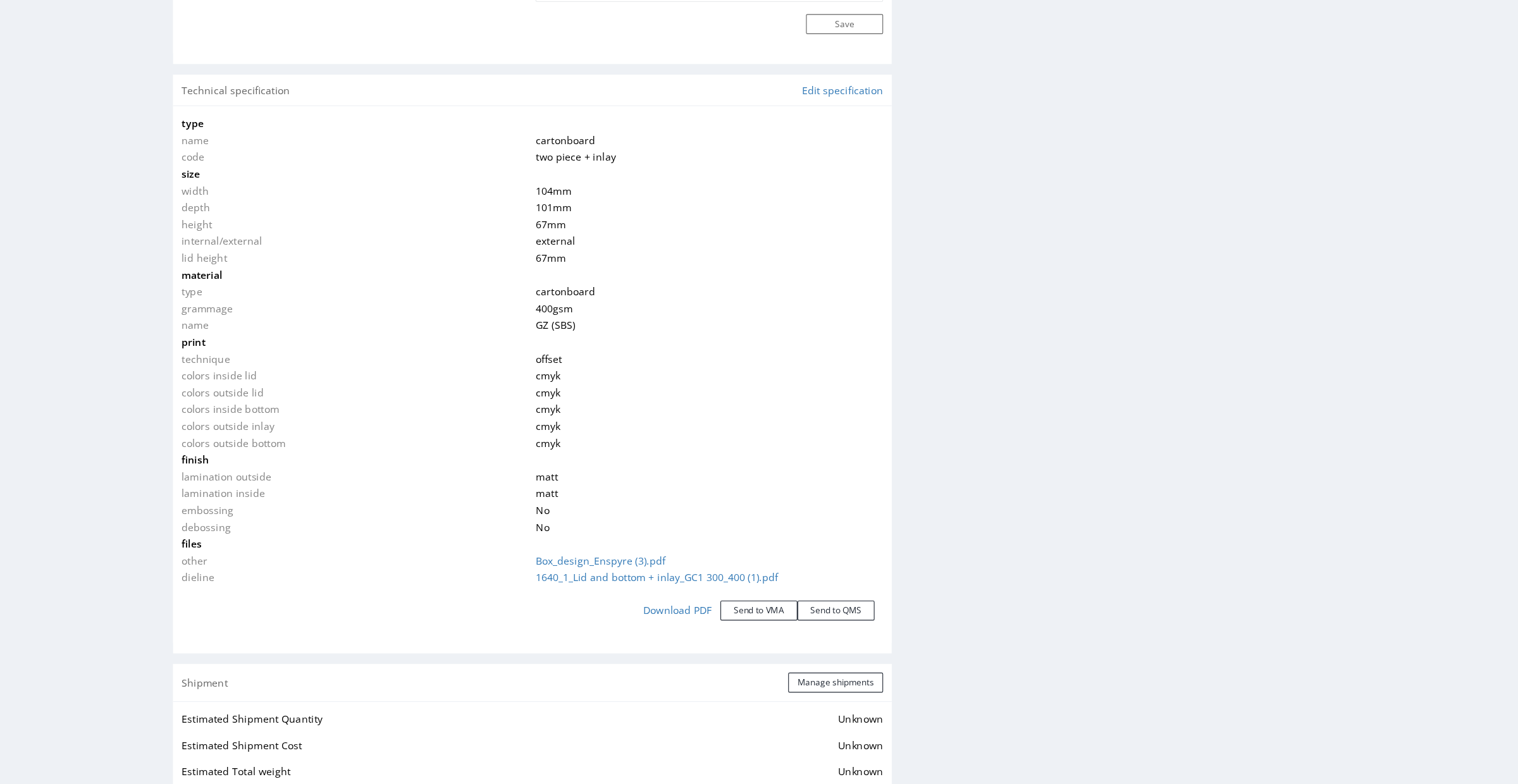
click at [171, 393] on td "colors outside bottom" at bounding box center [309, 392] width 311 height 15
drag, startPoint x: 236, startPoint y: 398, endPoint x: 199, endPoint y: 396, distance: 37.1
click at [200, 396] on tbody "type name cartonboard code two piece + inlay size width 104 mm depth 101 mm hei…" at bounding box center [465, 309] width 622 height 418
click at [206, 391] on td "colors outside bottom" at bounding box center [309, 392] width 311 height 15
drag, startPoint x: 241, startPoint y: 393, endPoint x: 156, endPoint y: 394, distance: 85.0
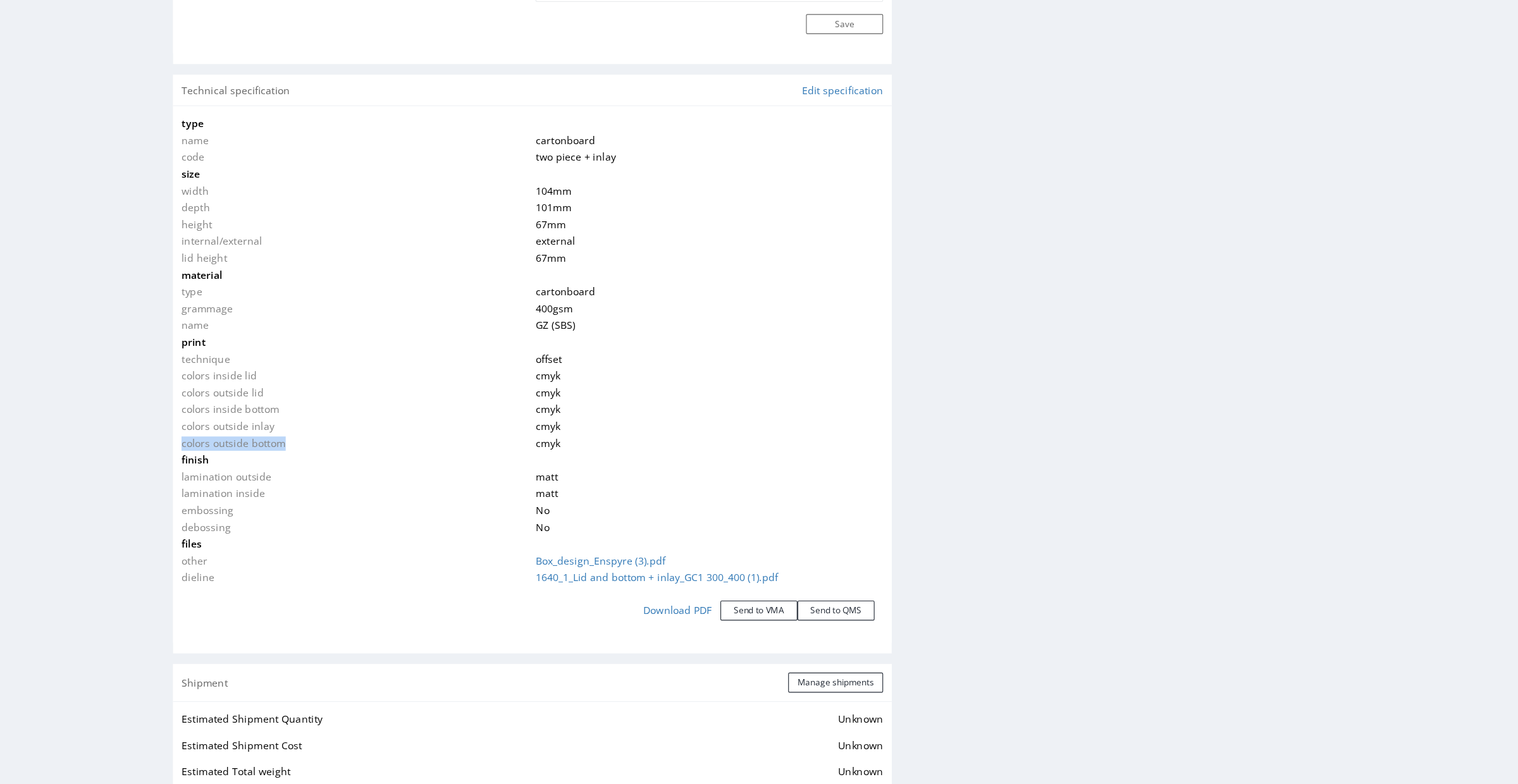
click at [156, 394] on td "colors outside bottom" at bounding box center [309, 392] width 311 height 15
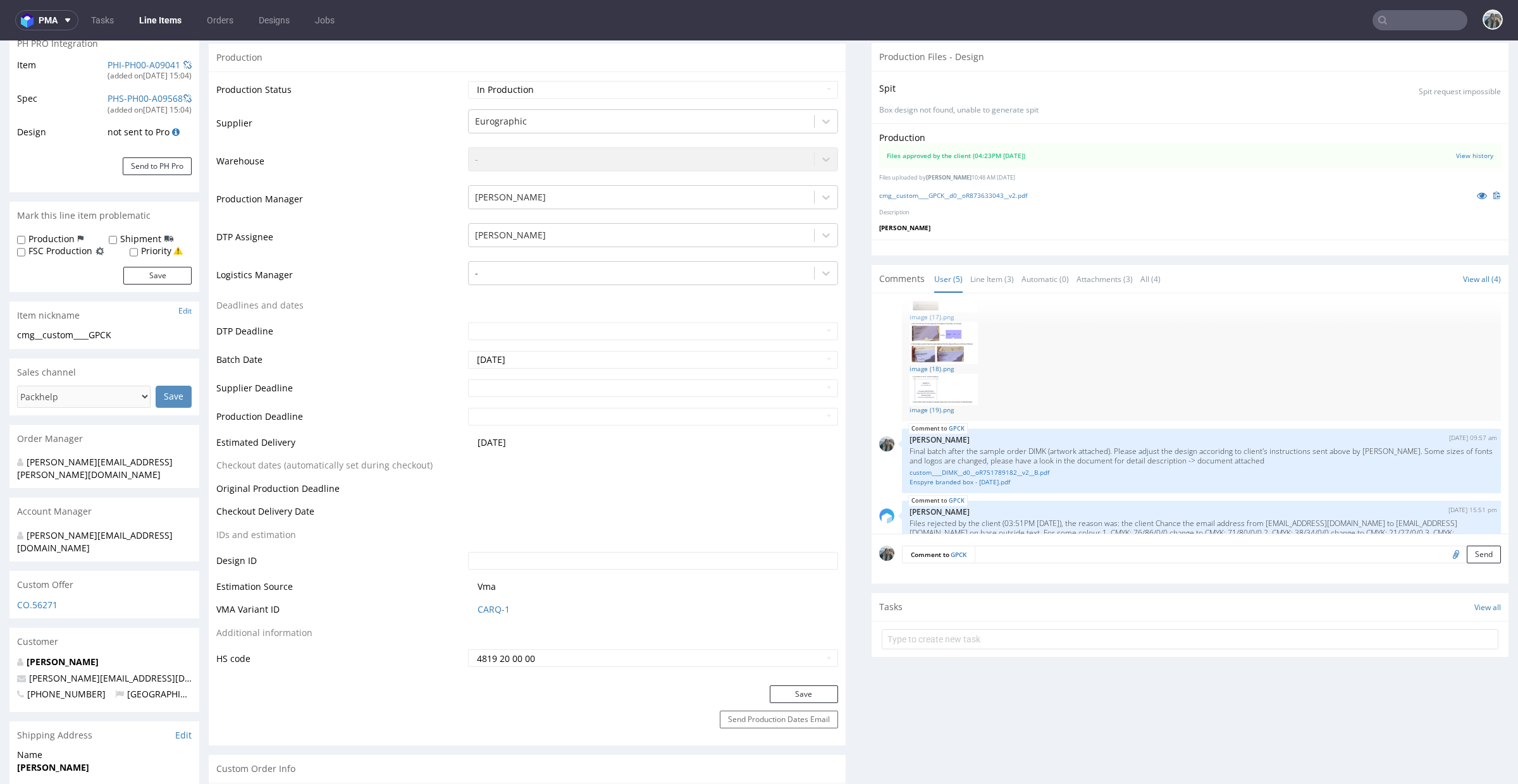
scroll to position [218, 0]
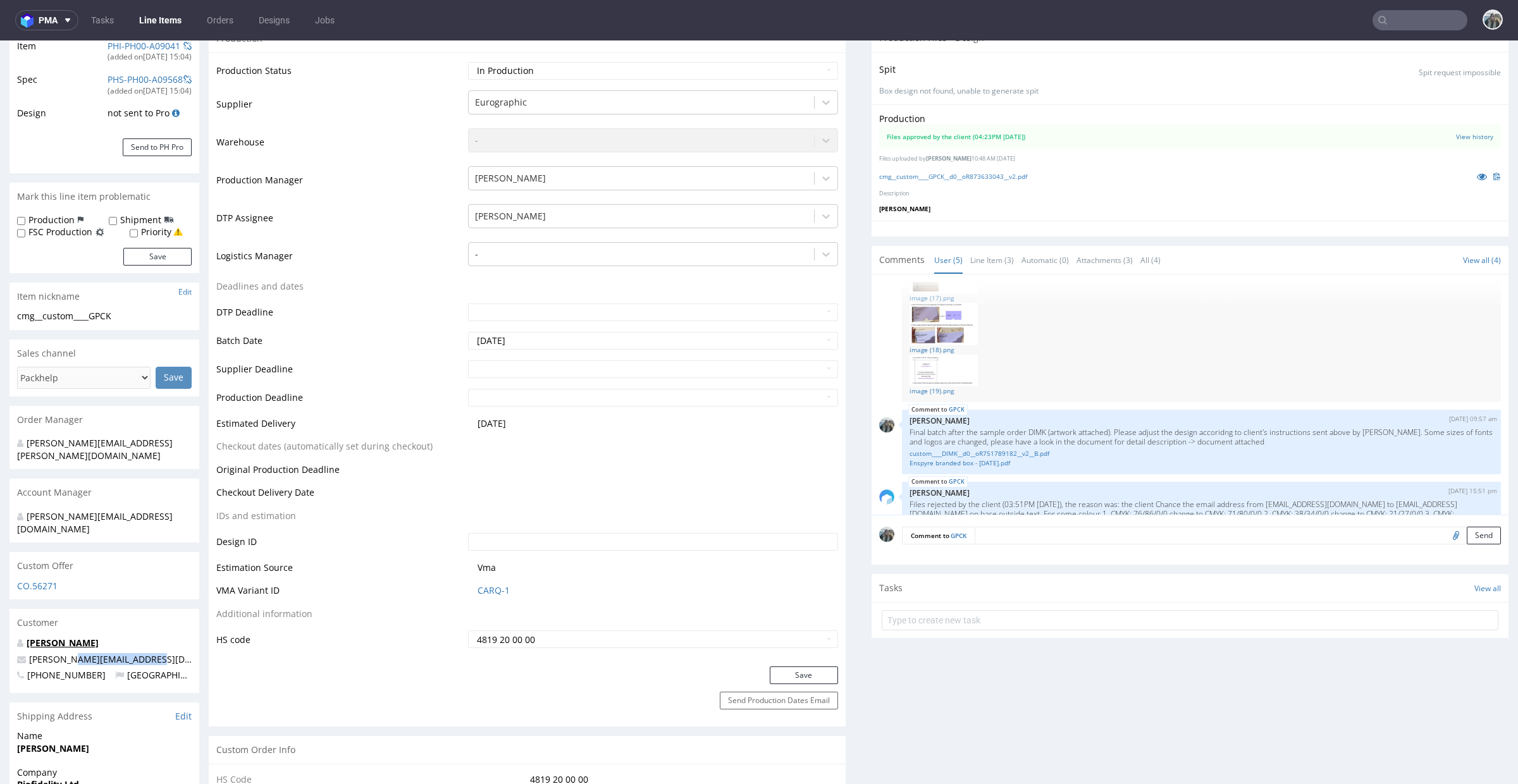
drag, startPoint x: 151, startPoint y: 634, endPoint x: 88, endPoint y: 612, distance: 66.7
click at [68, 653] on p "m.stolarek@biofidelity.com" at bounding box center [104, 659] width 175 height 12
copy link "k@biofidelity.com"
click at [1401, 18] on input "text" at bounding box center [1419, 21] width 95 height 21
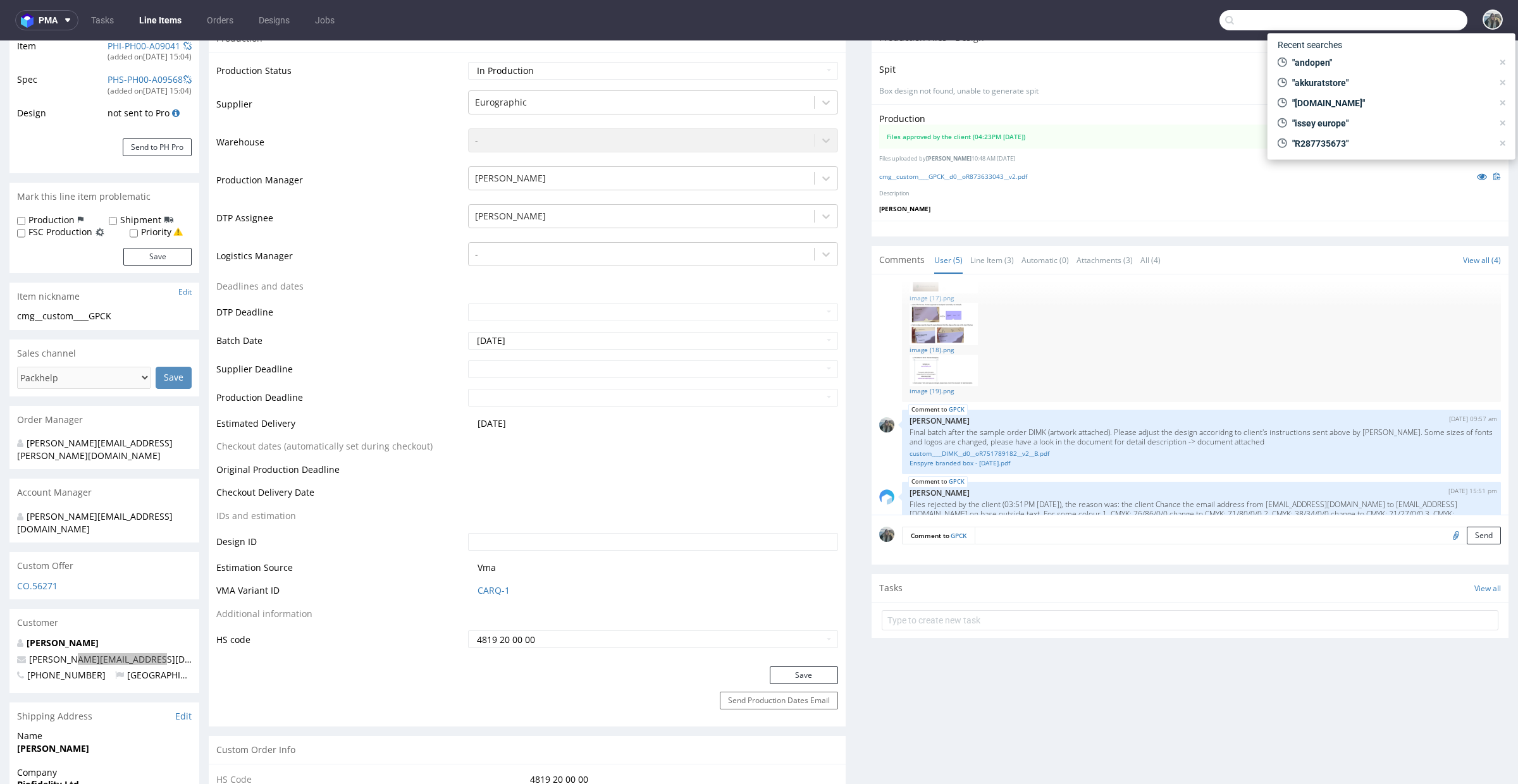
paste input "k@biofidelity.com"
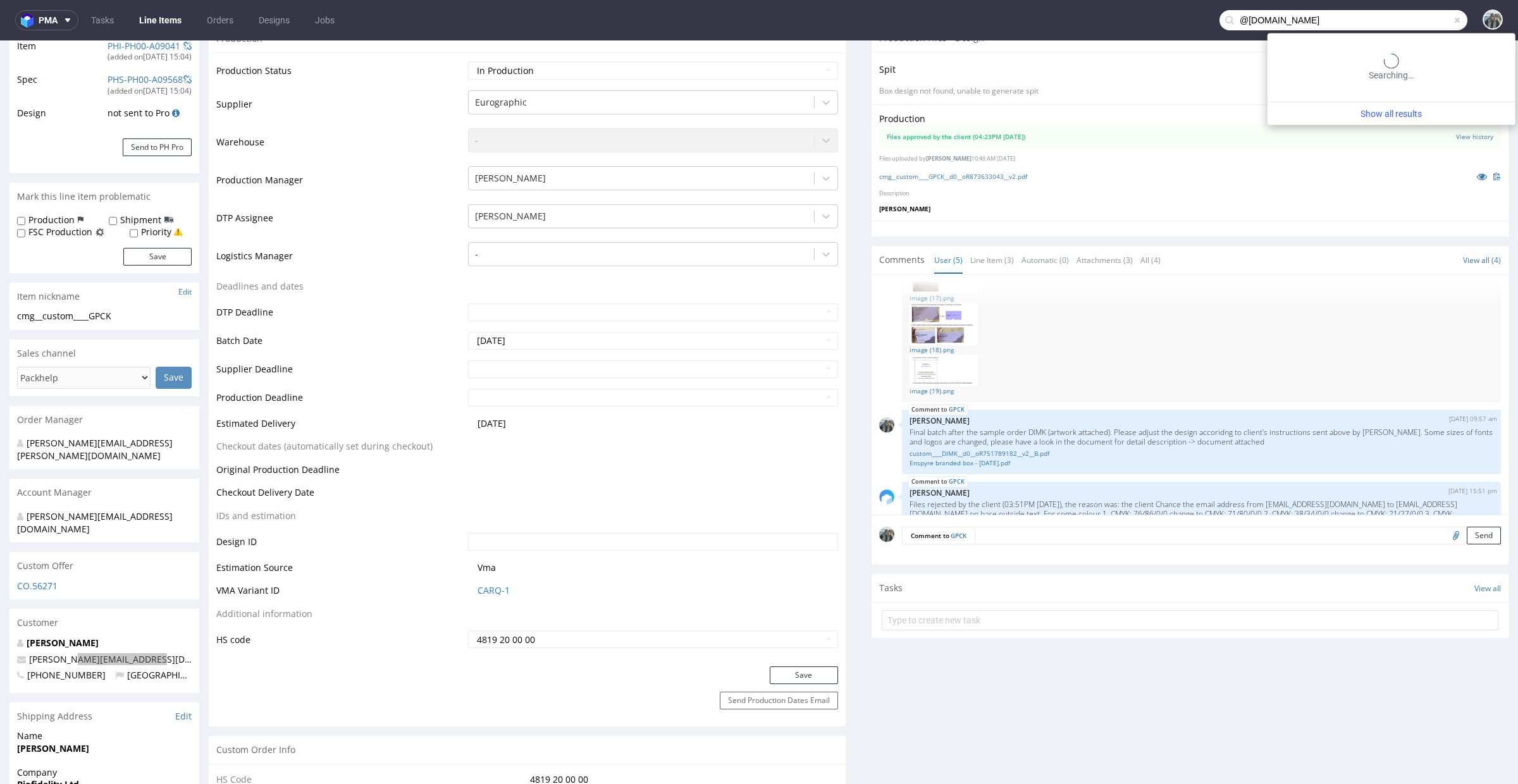
type input "@biofidelity.com"
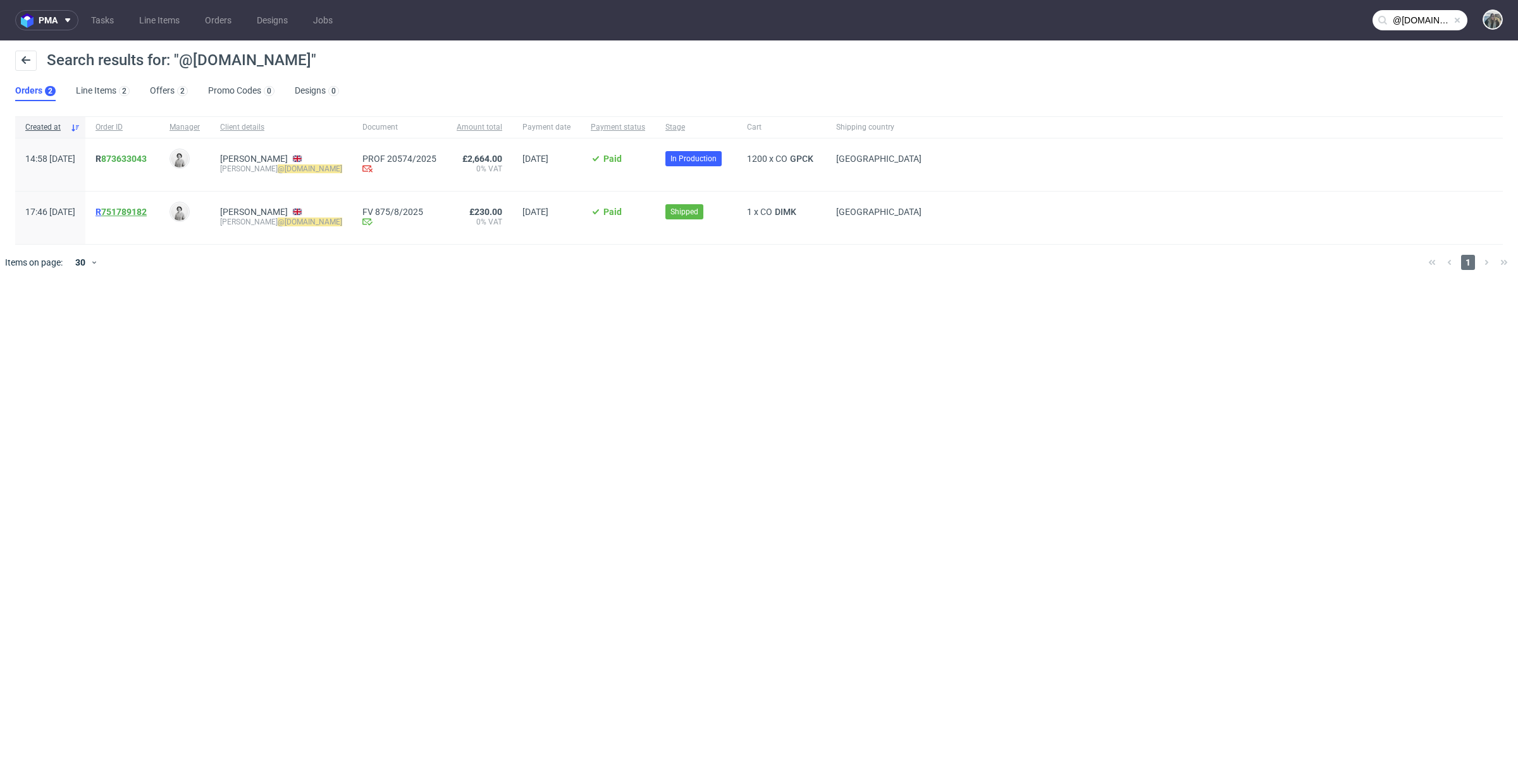
click at [147, 210] on link "751789182" at bounding box center [124, 211] width 45 height 10
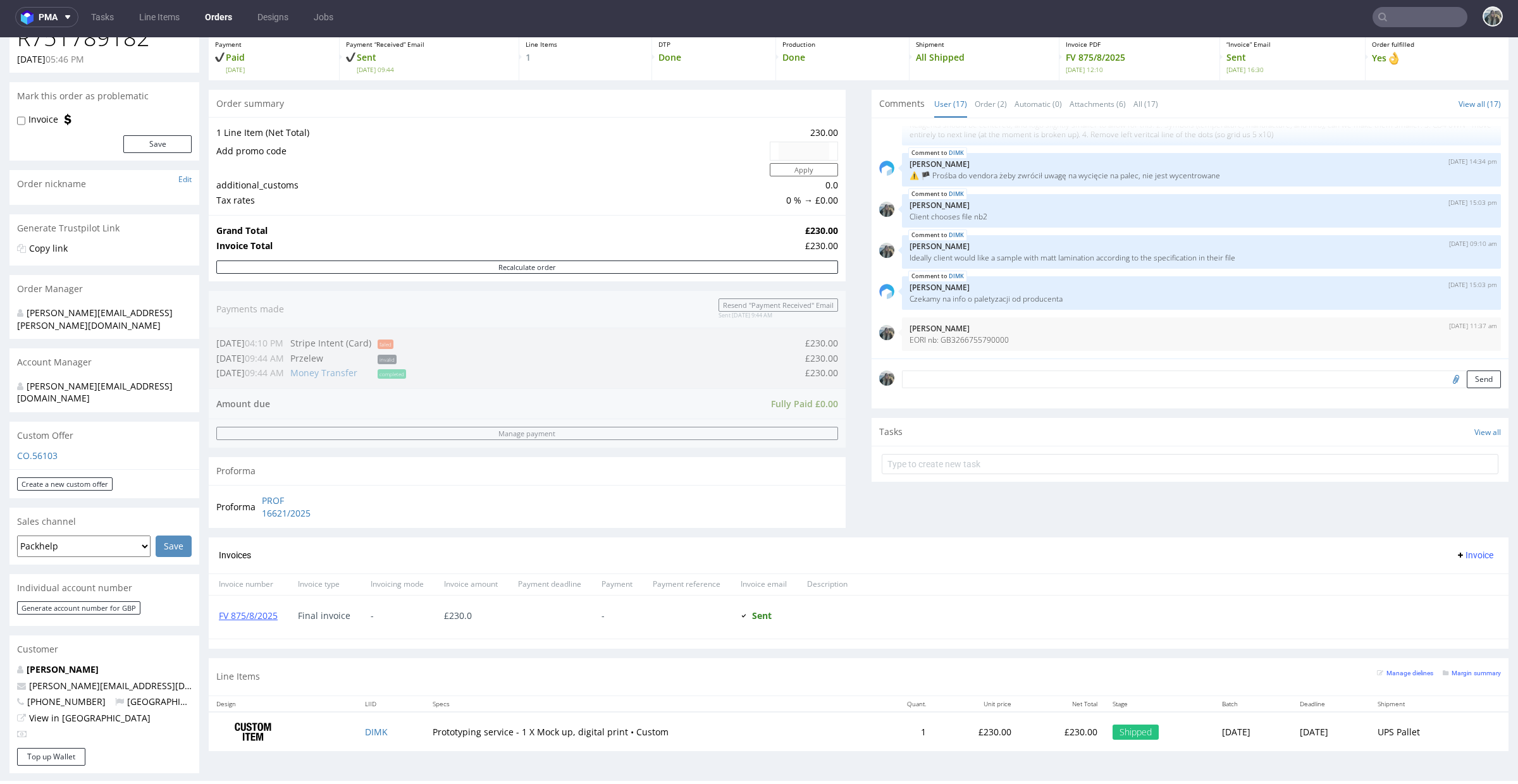
scroll to position [378, 0]
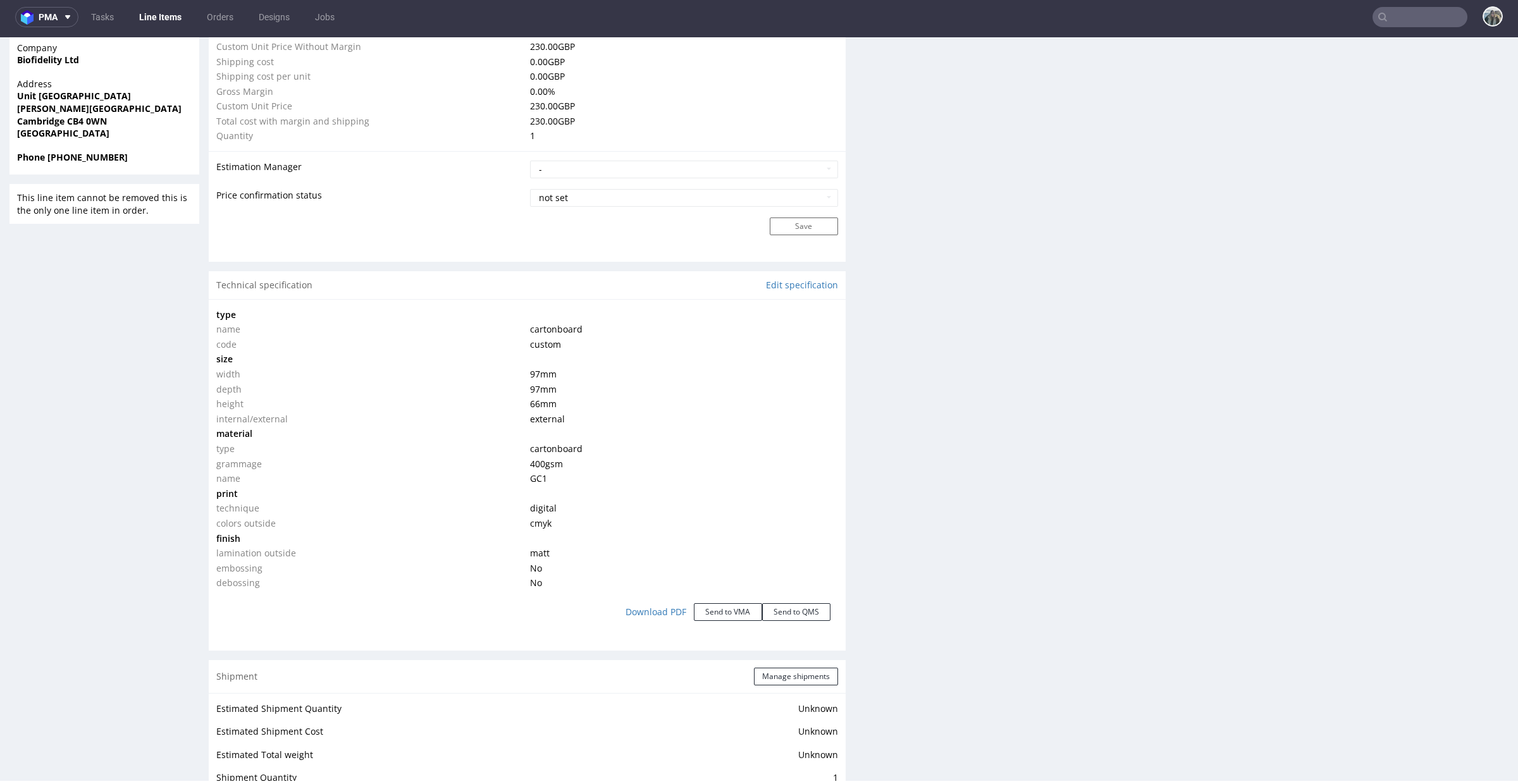
scroll to position [943, 0]
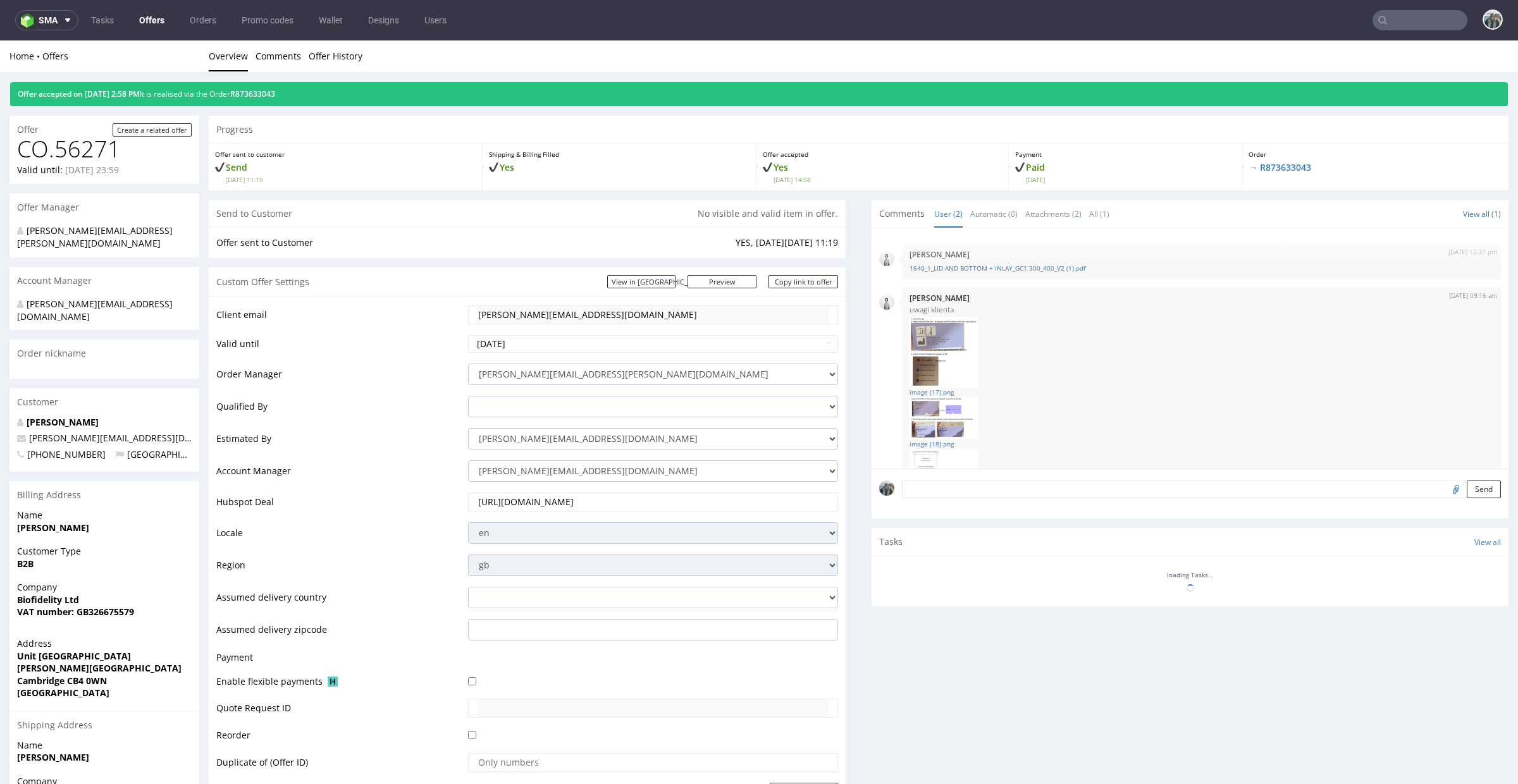
scroll to position [36, 0]
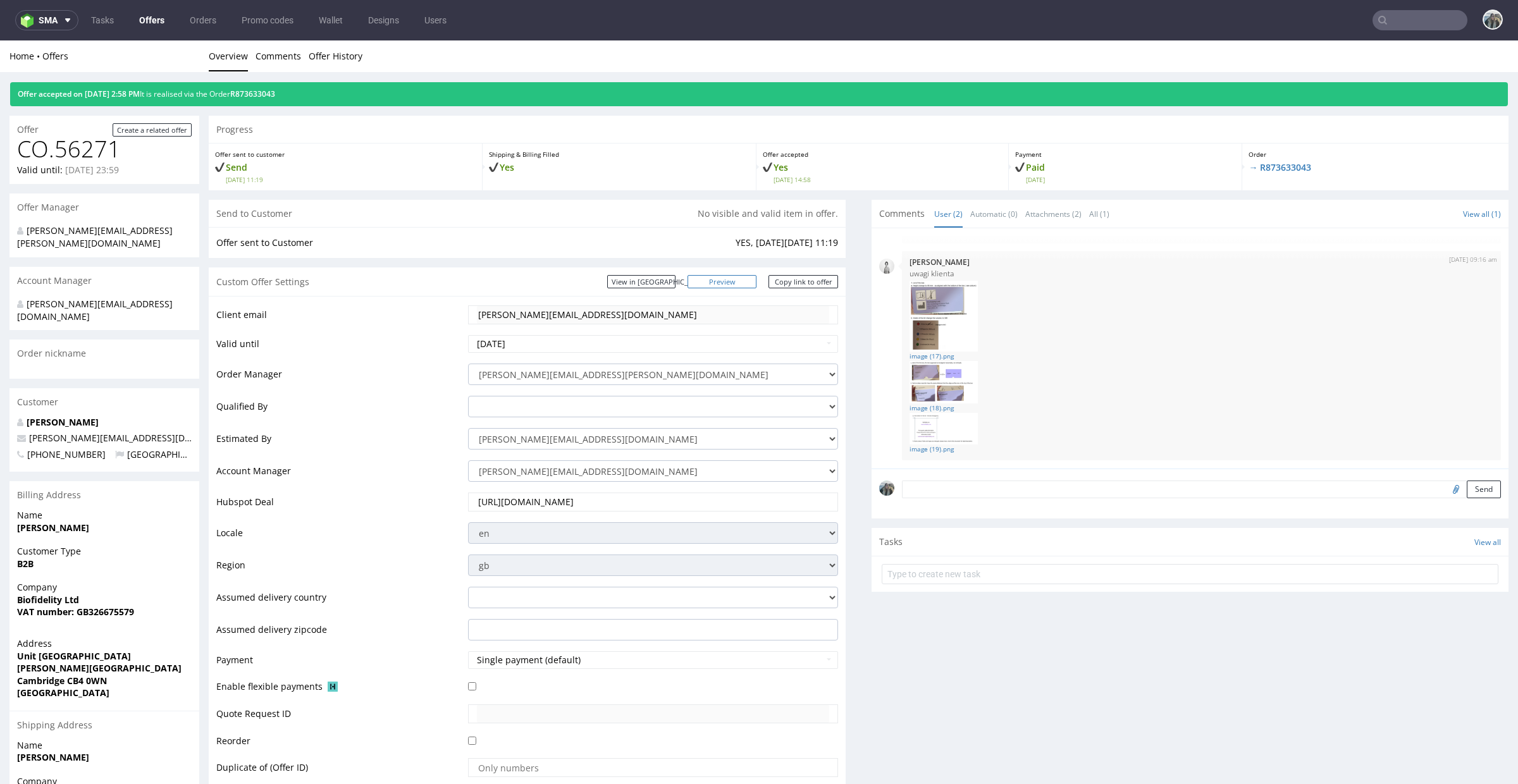
click at [739, 285] on link "Preview" at bounding box center [722, 282] width 70 height 13
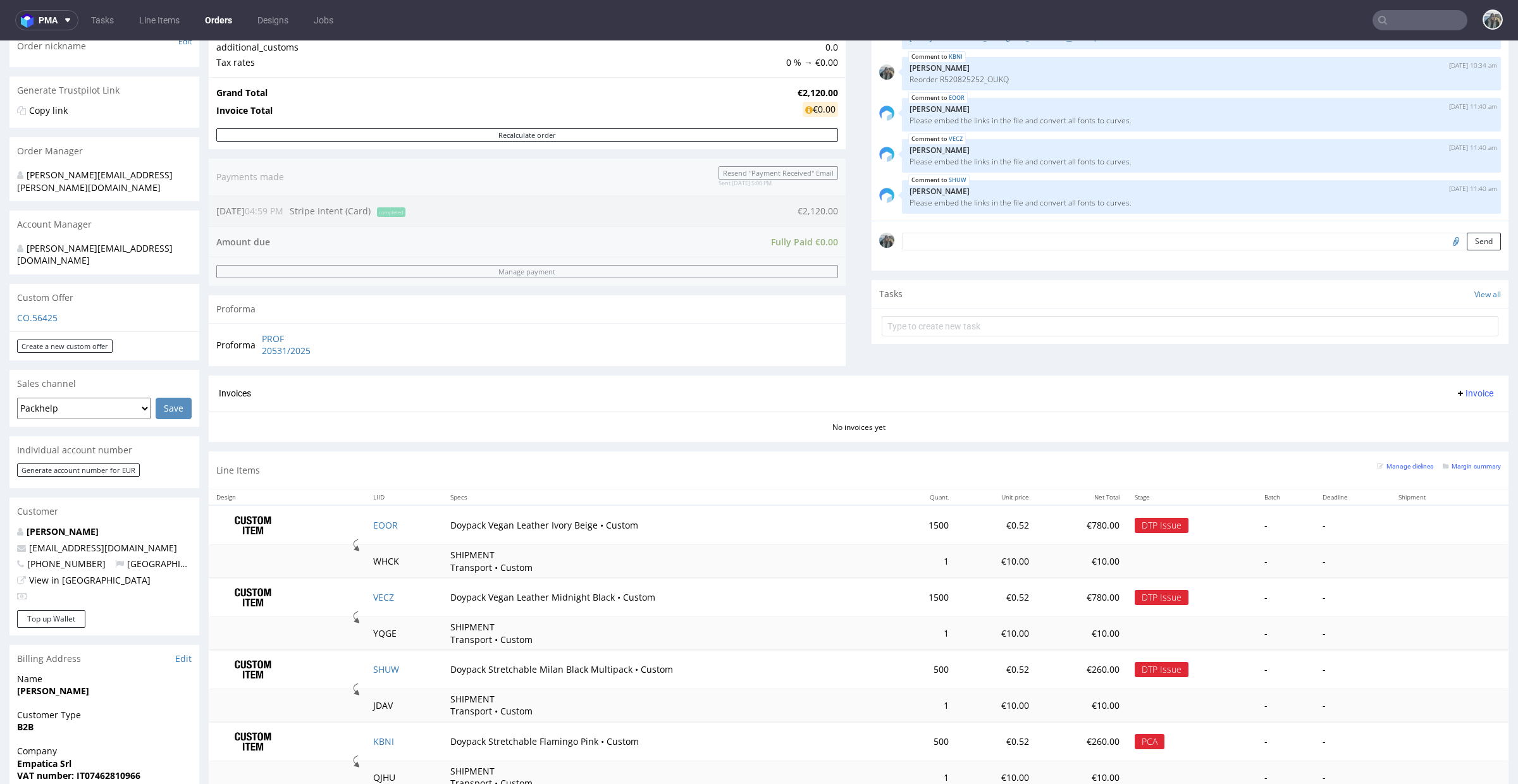
scroll to position [203, 0]
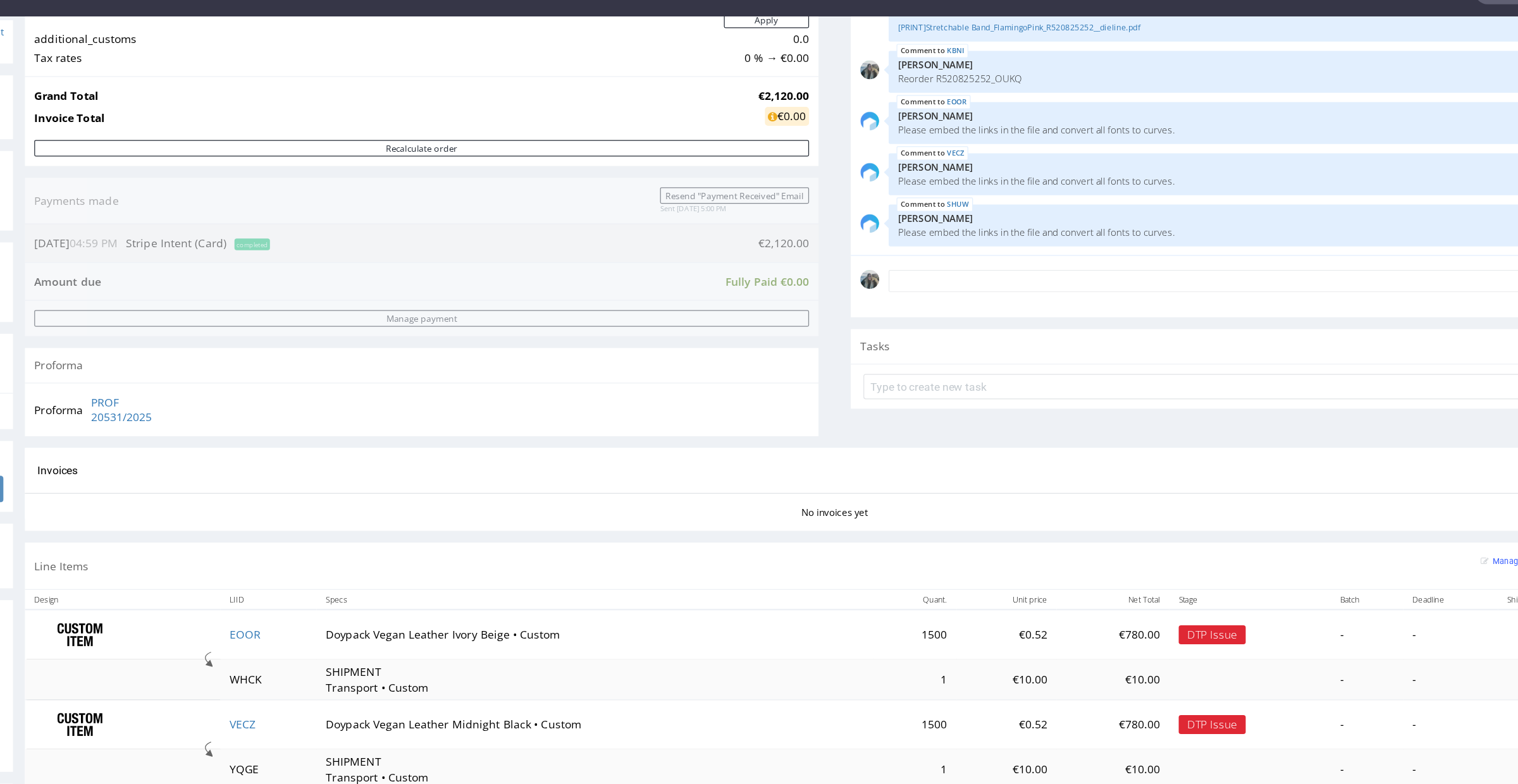
click at [723, 64] on p "Reorder R520825252_OUKQ" at bounding box center [967, 66] width 584 height 9
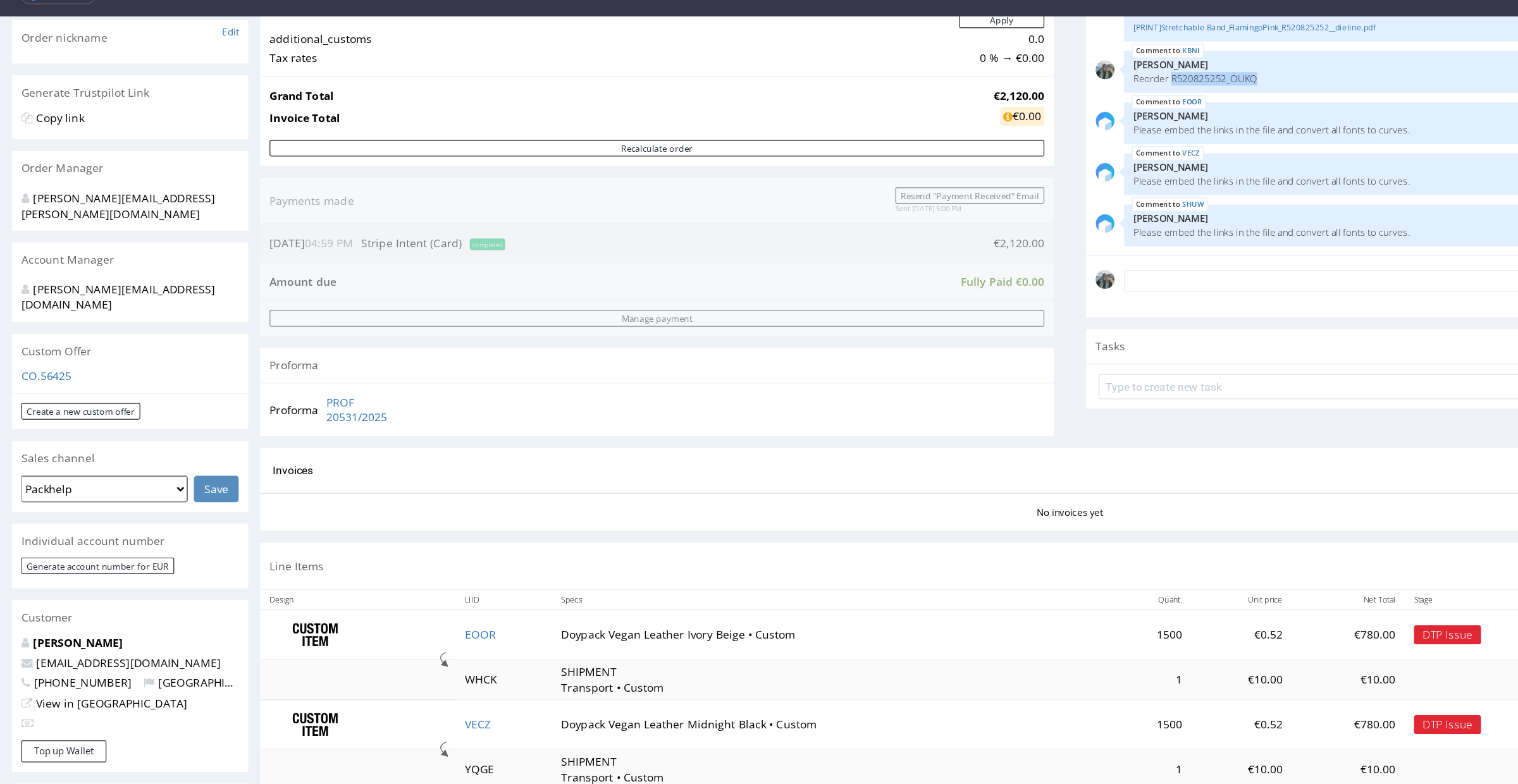
scroll to position [0, 0]
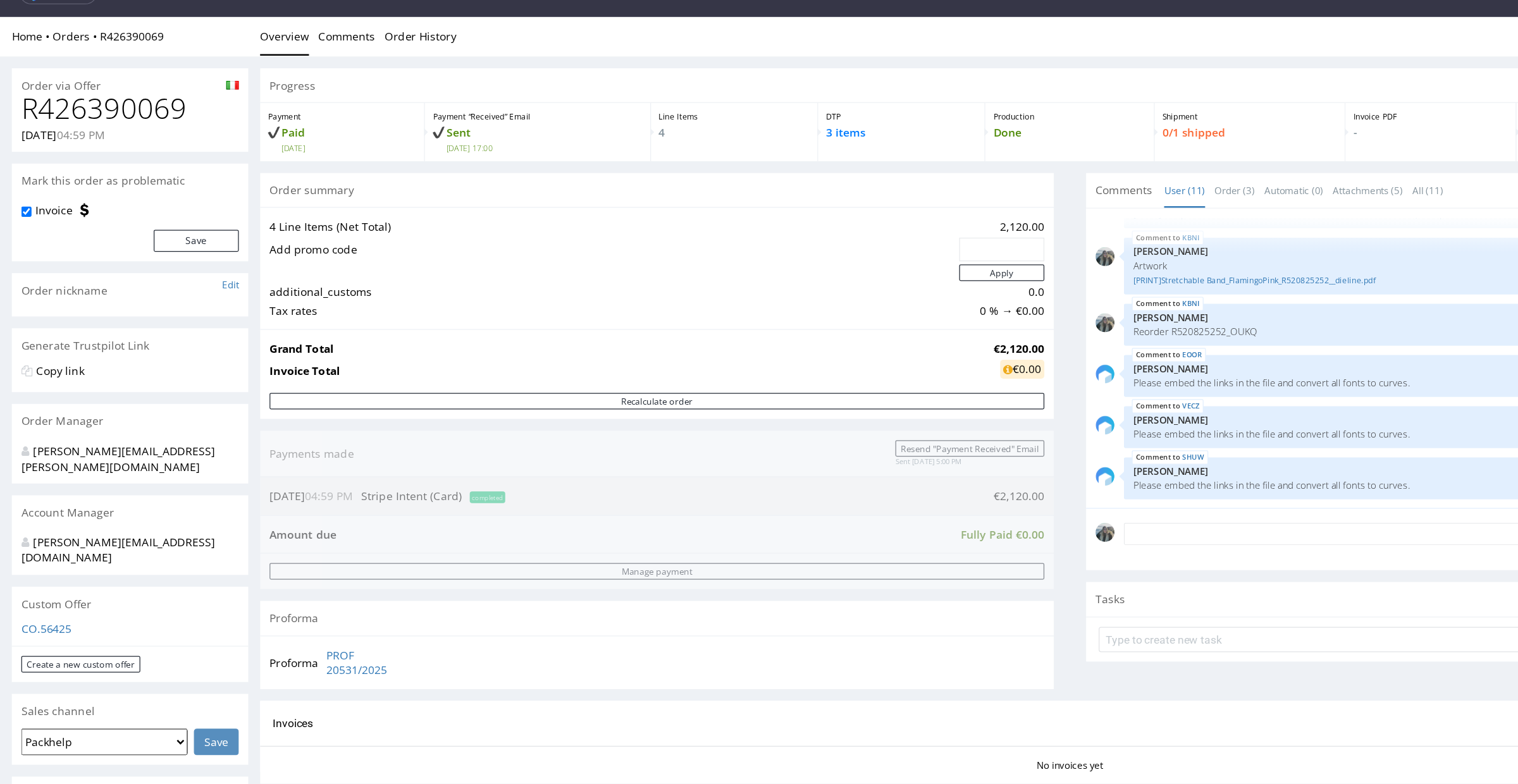
click at [84, 94] on h1 "R426390069" at bounding box center [104, 89] width 175 height 25
copy h1 "R426390069"
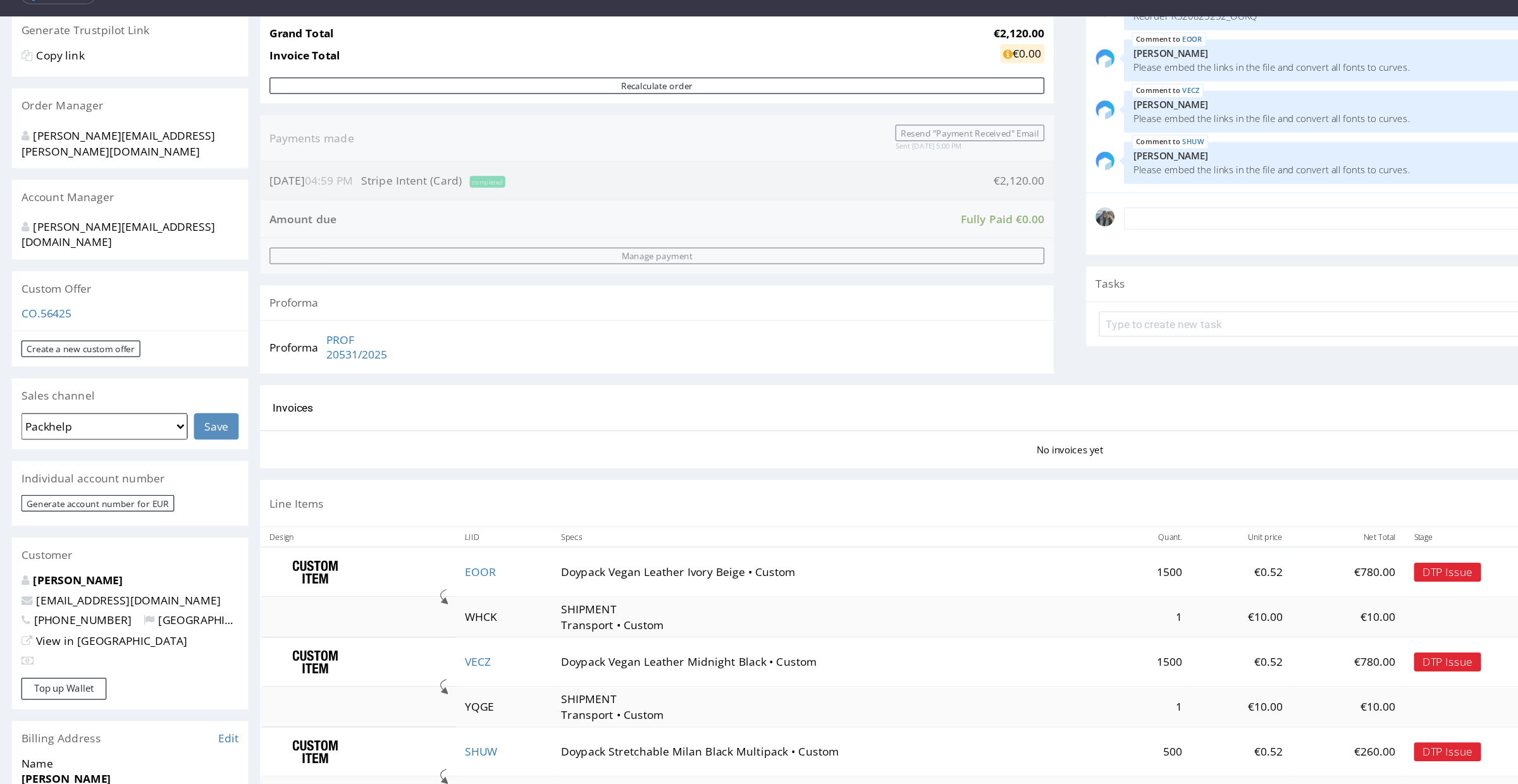
scroll to position [493, 0]
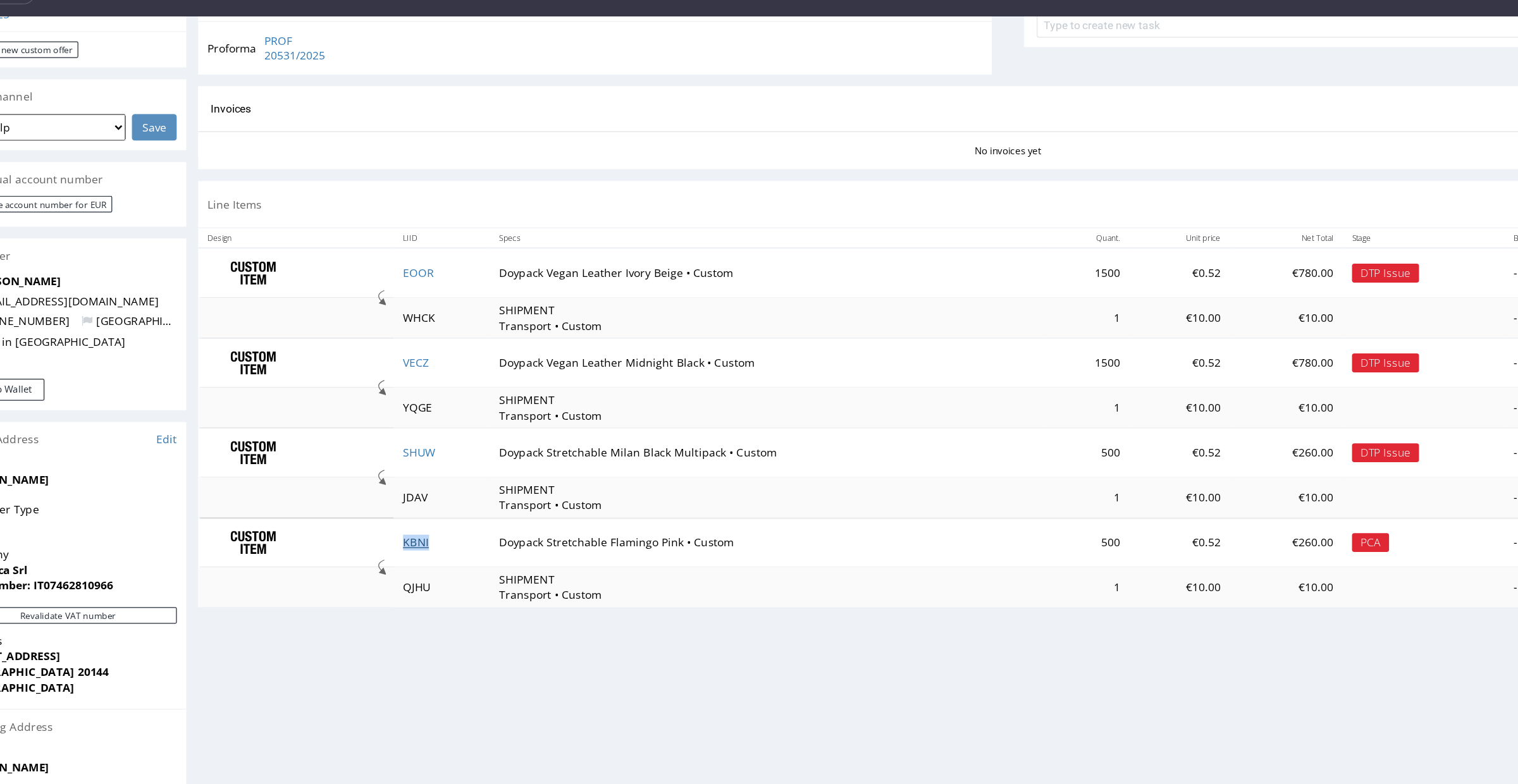
click at [322, 439] on link "KBNI" at bounding box center [321, 438] width 21 height 12
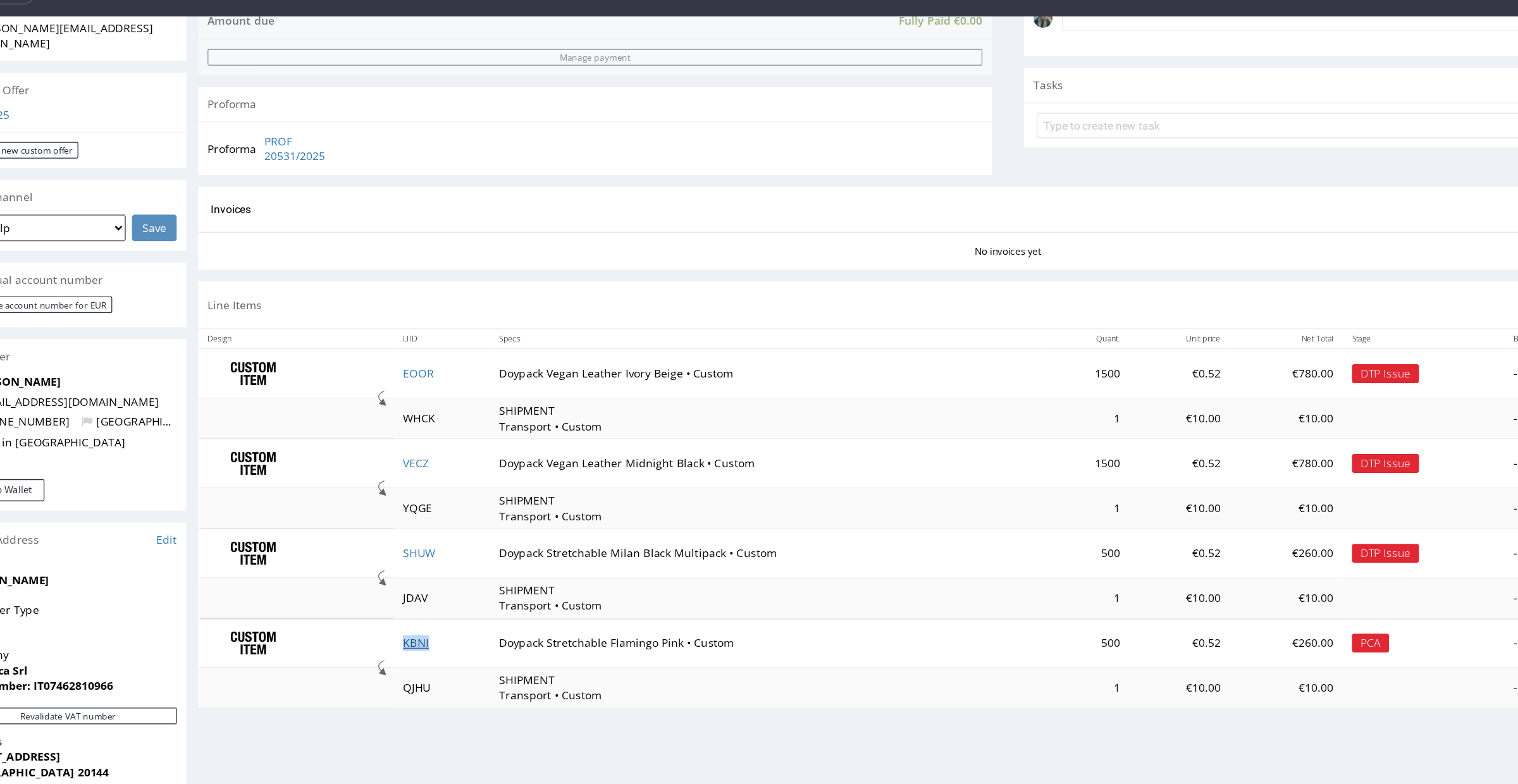
scroll to position [236, 0]
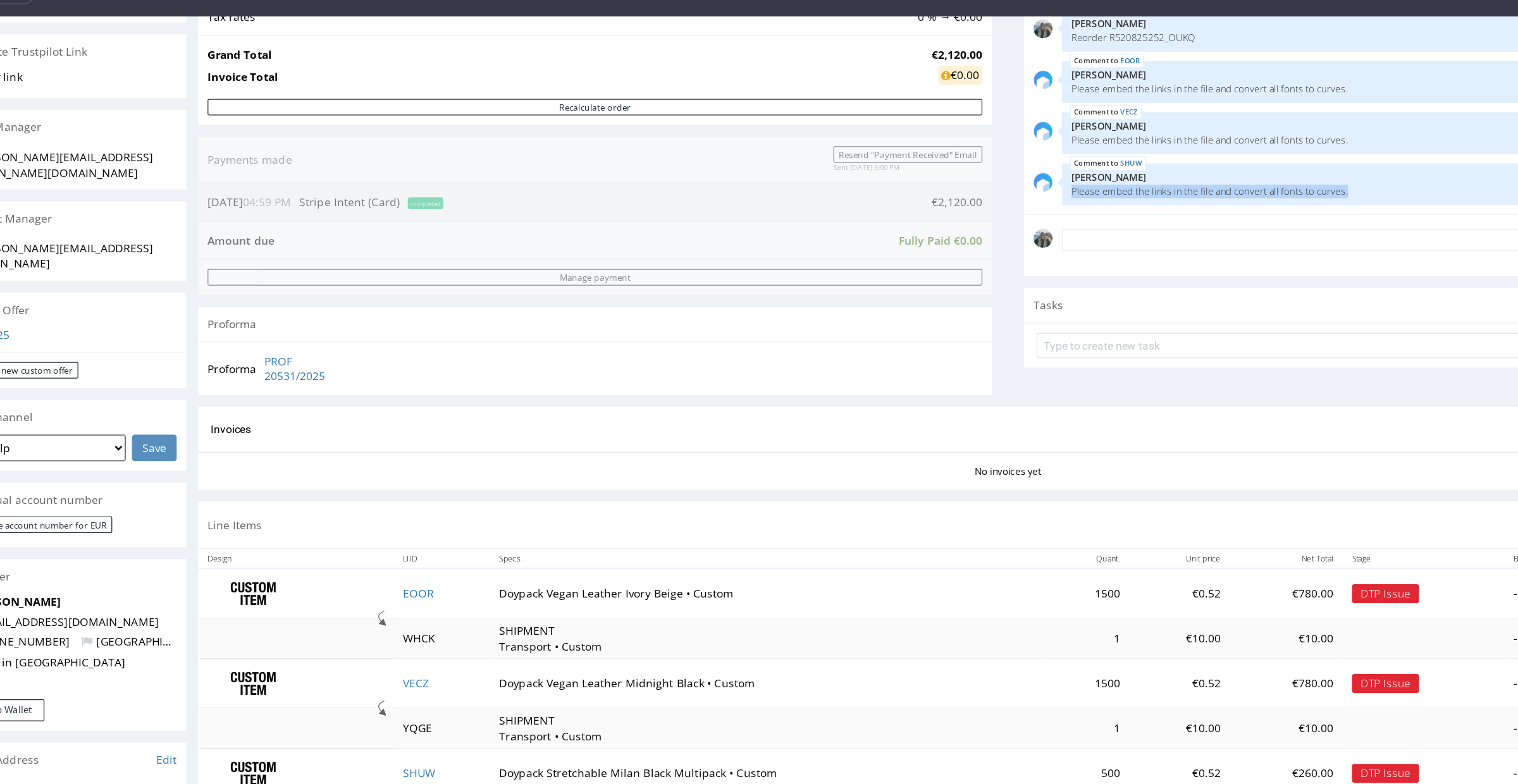
drag, startPoint x: 863, startPoint y: 165, endPoint x: 839, endPoint y: 158, distance: 25.0
click at [840, 158] on div "SHUW 26th Sep 25 | 11:40 am Karol Markowski Please embed the links in the file …" at bounding box center [1139, 151] width 599 height 34
copy p "Please embed the links in the file and convert all fonts to curves."
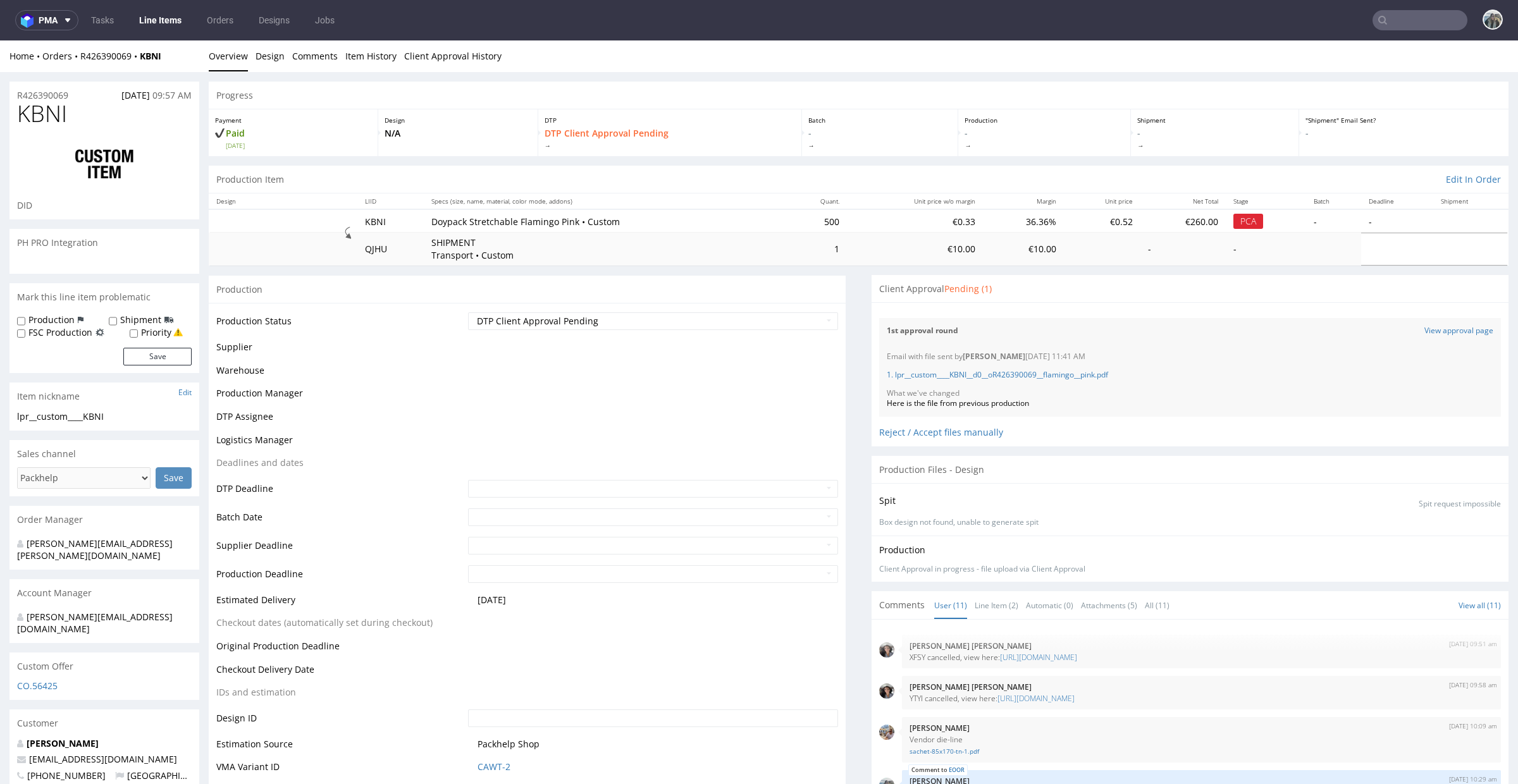
scroll to position [286, 0]
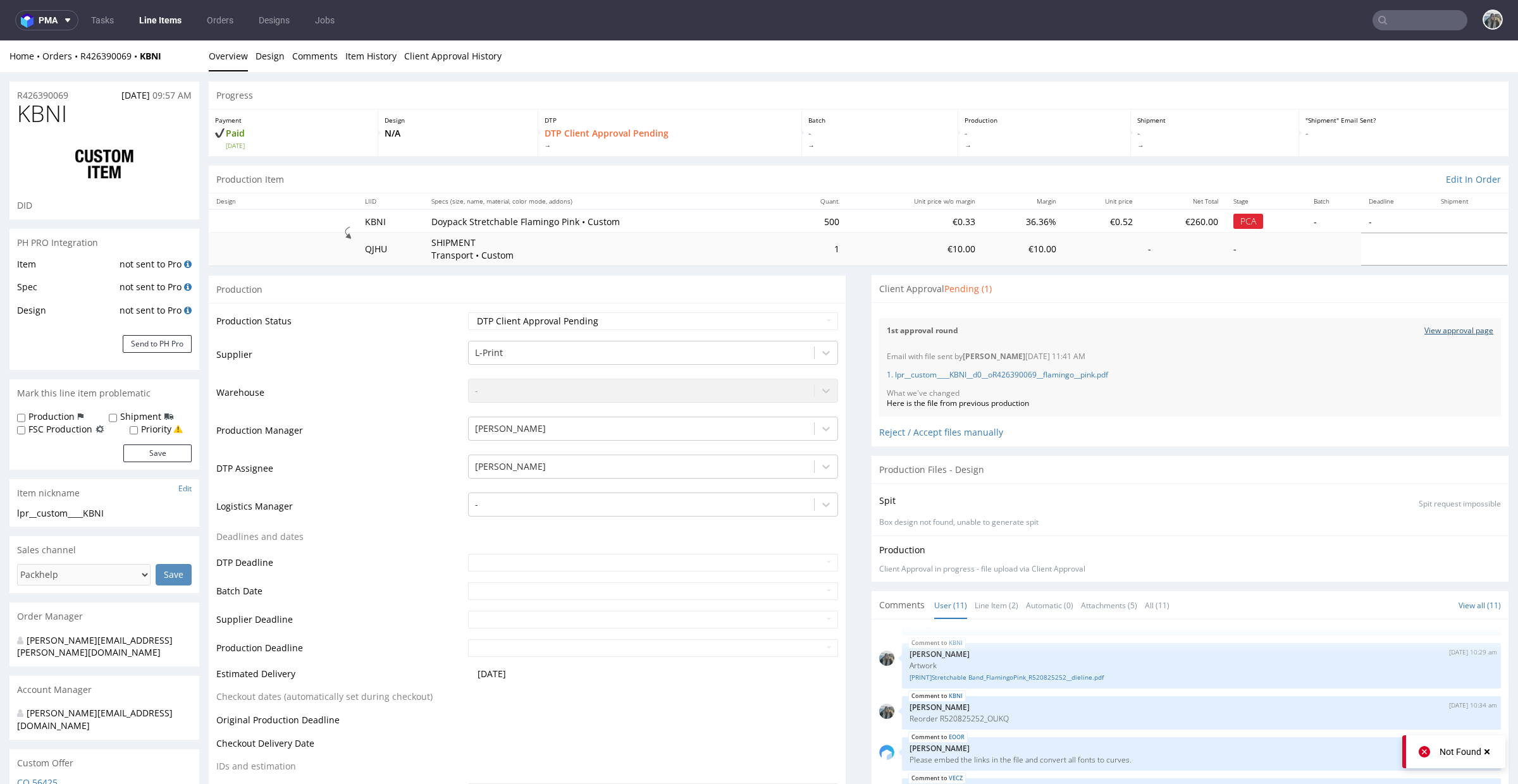
click at [1427, 328] on link "View approval page" at bounding box center [1459, 331] width 69 height 10
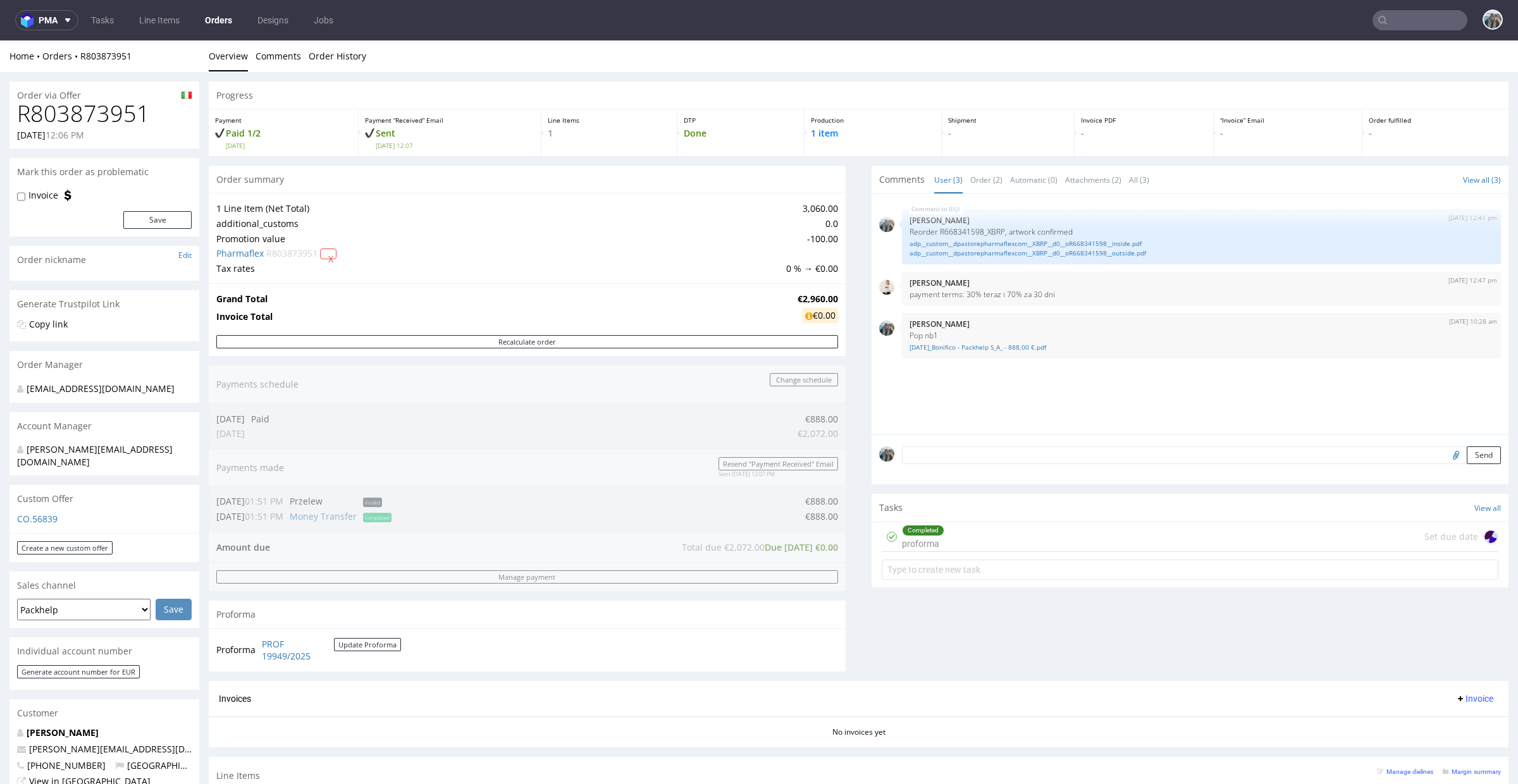
click at [106, 105] on h1 "R803873951" at bounding box center [104, 114] width 175 height 25
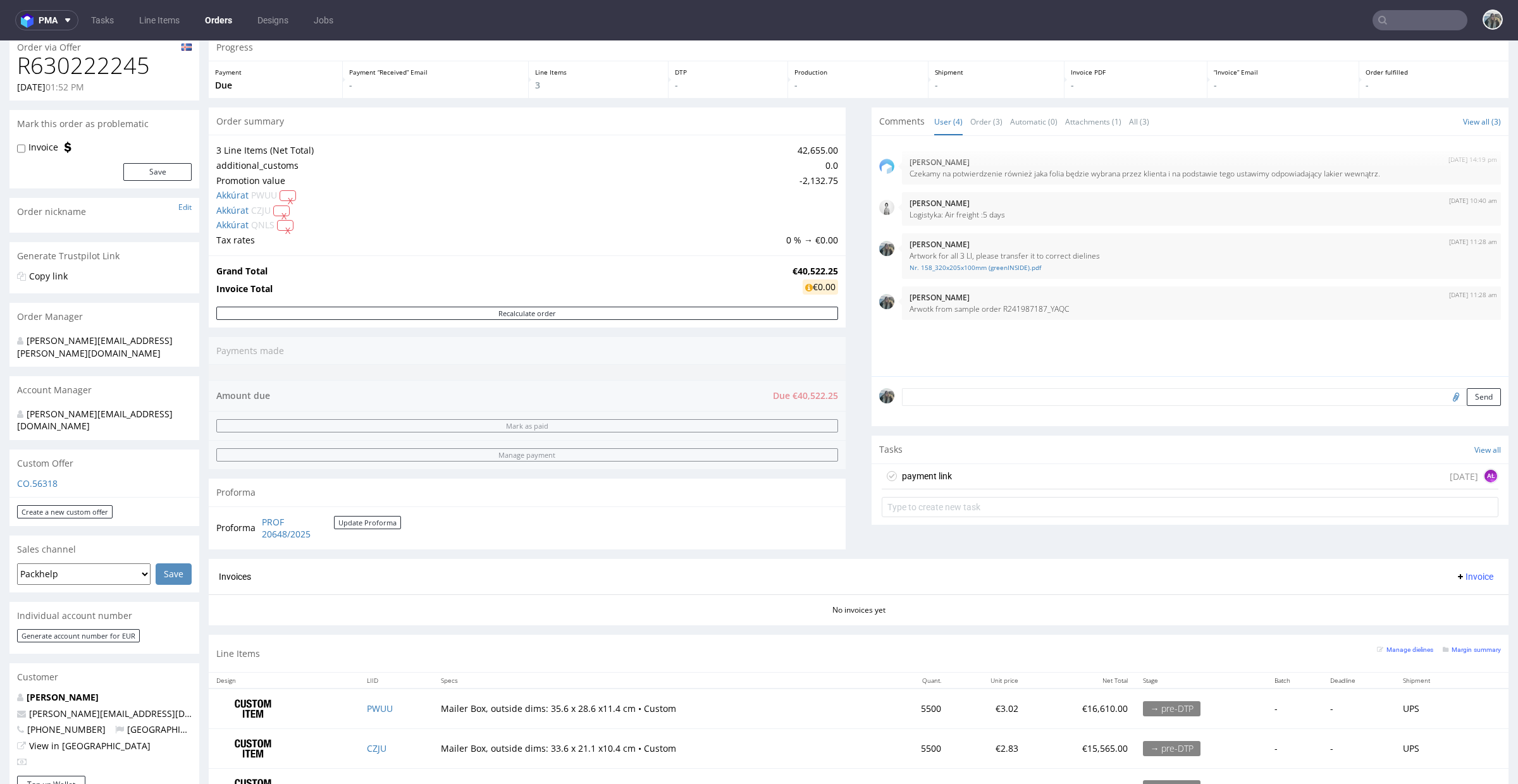
scroll to position [46, 0]
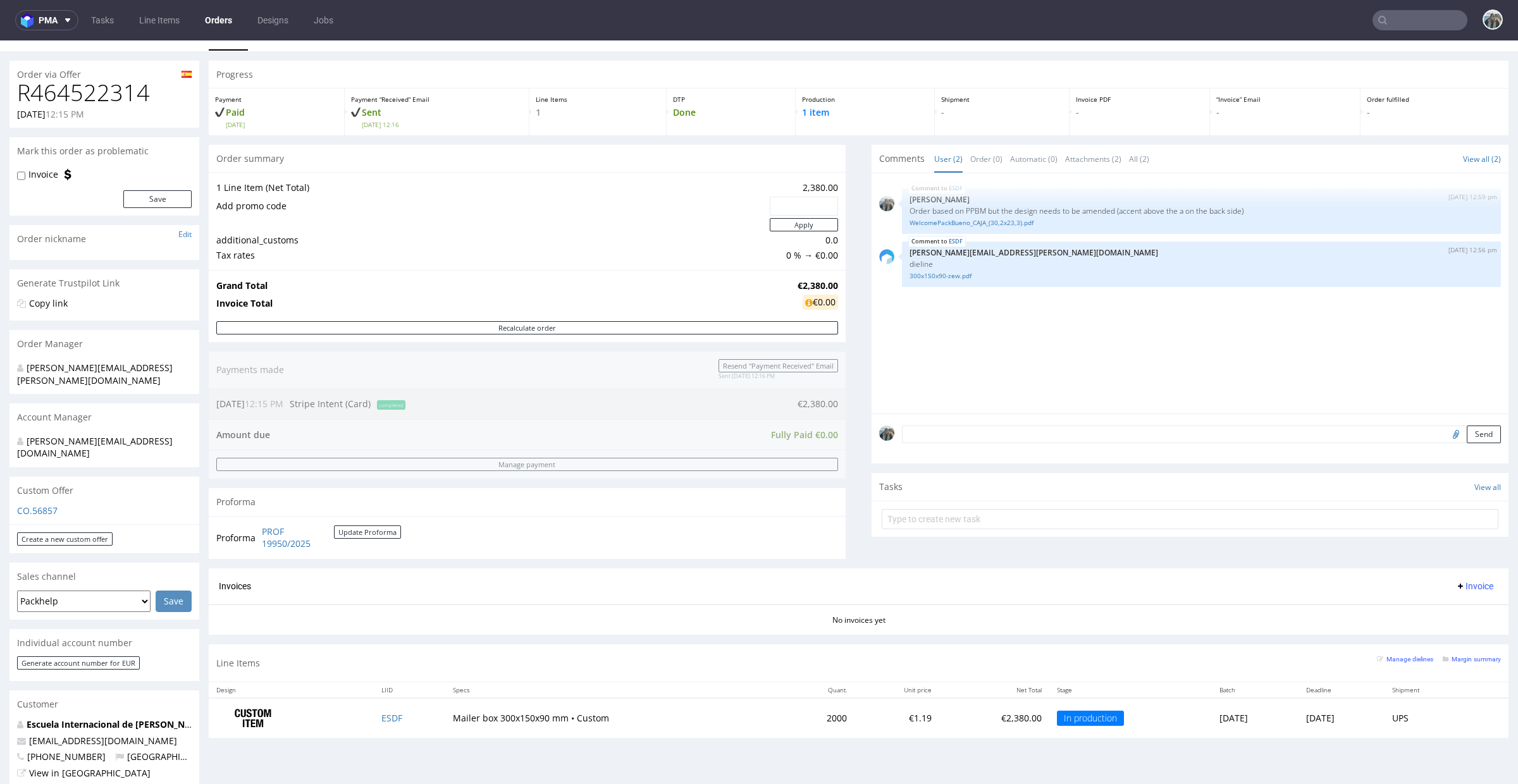
scroll to position [39, 0]
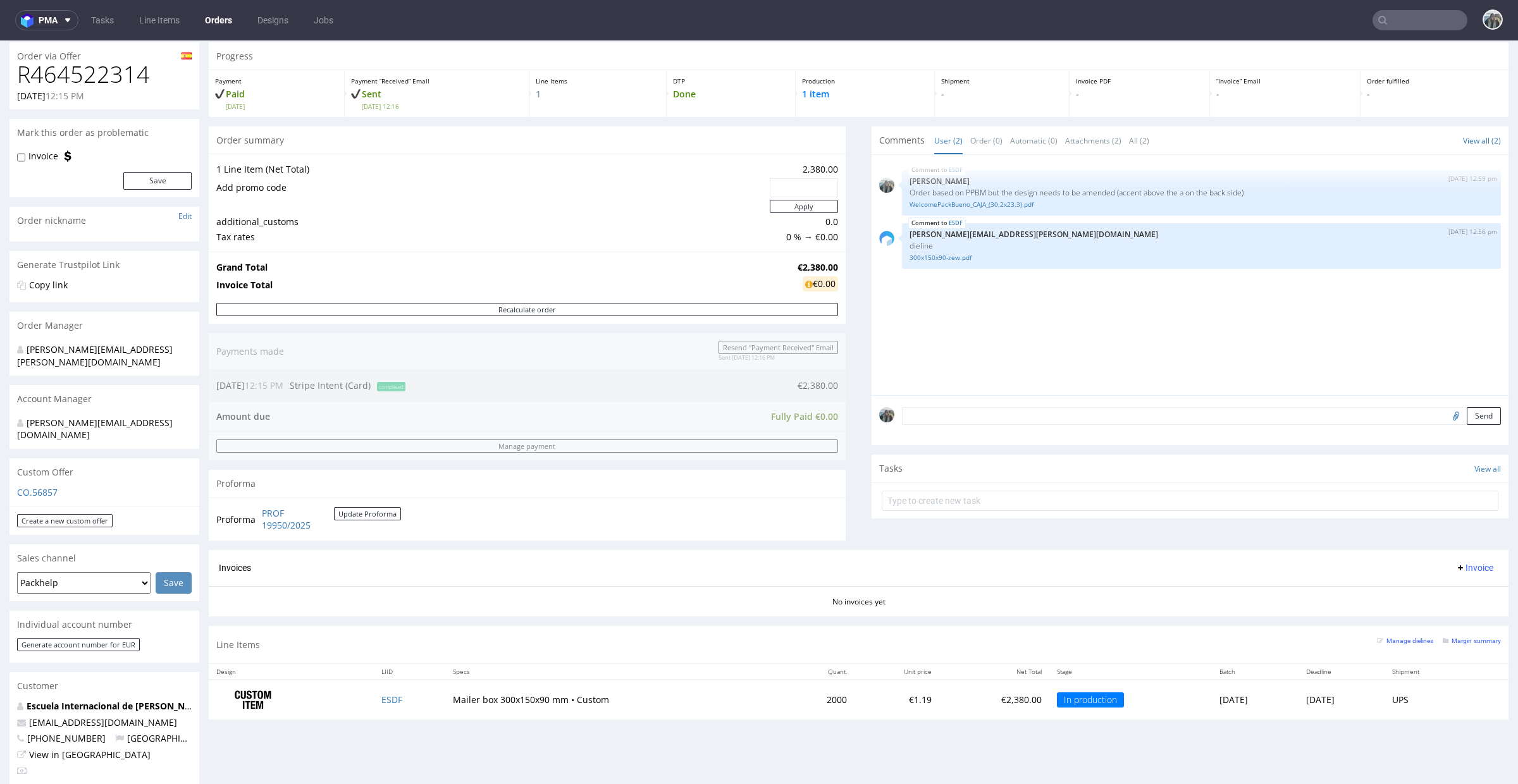
click at [90, 86] on h1 "R464522314" at bounding box center [104, 74] width 175 height 25
copy h1 "R464522314"
click at [386, 708] on td "ESDF" at bounding box center [410, 699] width 71 height 39
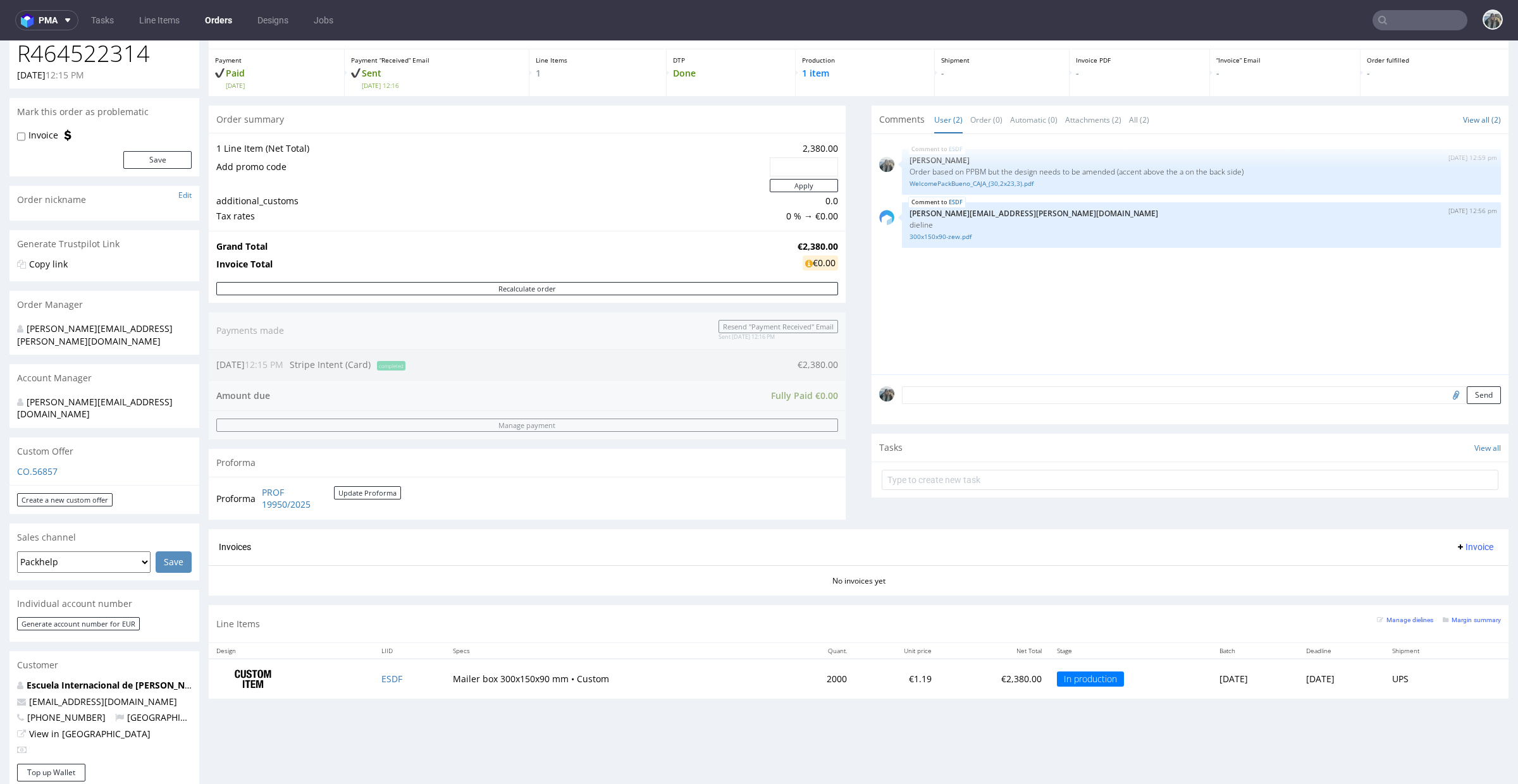
scroll to position [168, 0]
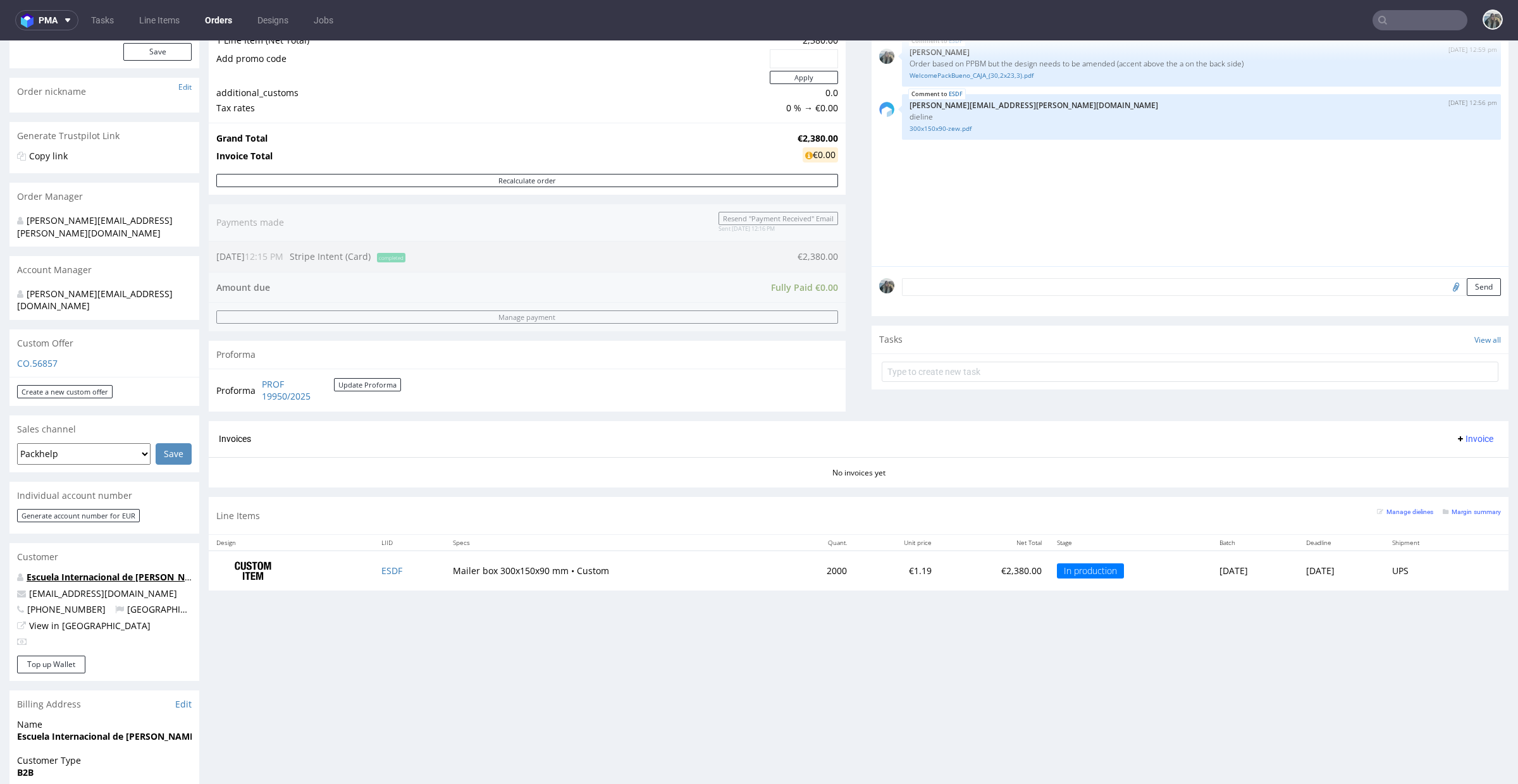
click at [138, 571] on link "Escuela Internacional de Péndulo Hebreo" at bounding box center [116, 576] width 181 height 12
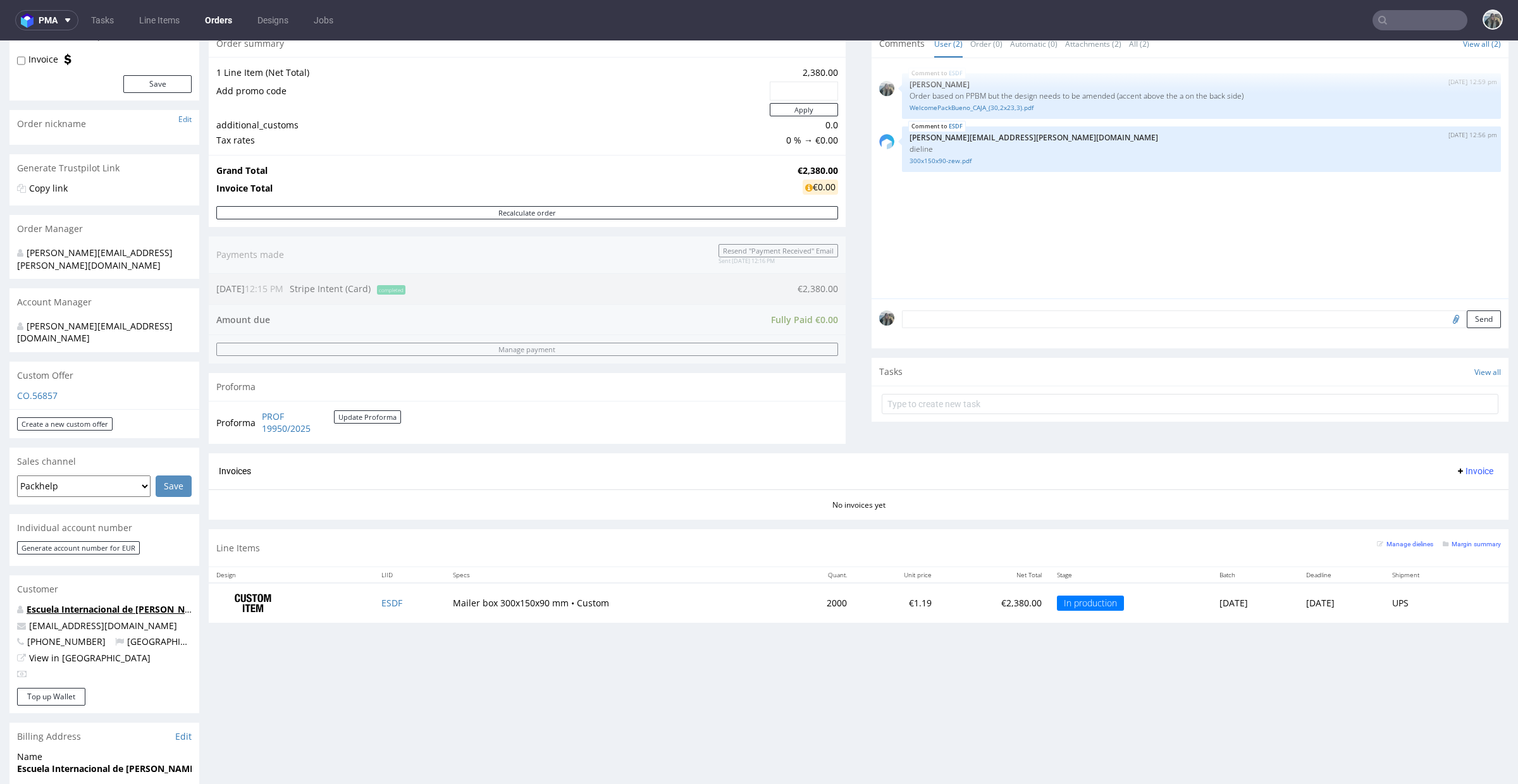
scroll to position [133, 0]
click at [974, 98] on p "Order based on PPBM but the design needs to be amended (accent above the a on t…" at bounding box center [1201, 99] width 584 height 9
click at [973, 98] on p "Order based on PPBM but the design needs to be amended (accent above the a on t…" at bounding box center [1201, 99] width 584 height 9
copy p "PPBM"
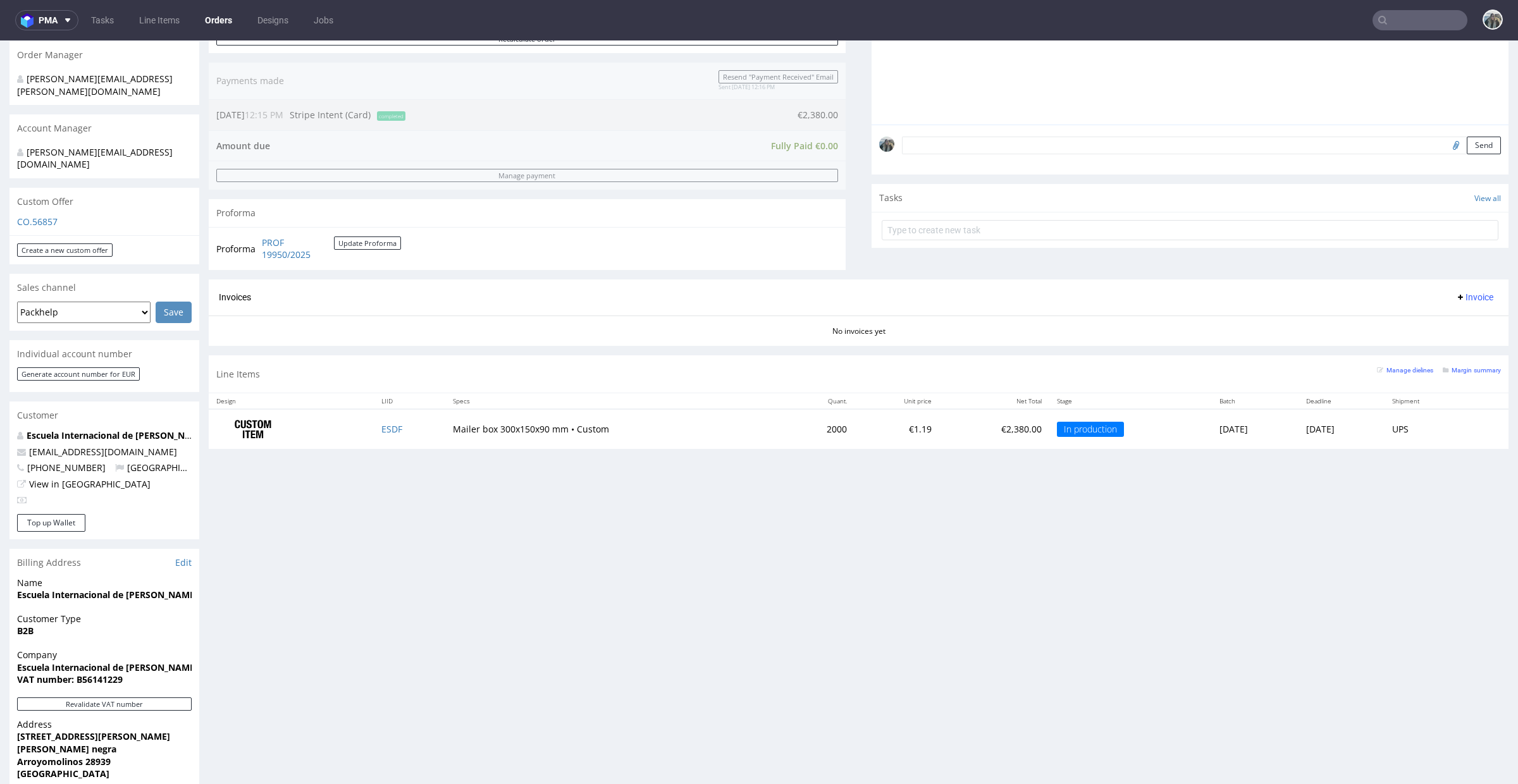
scroll to position [506, 0]
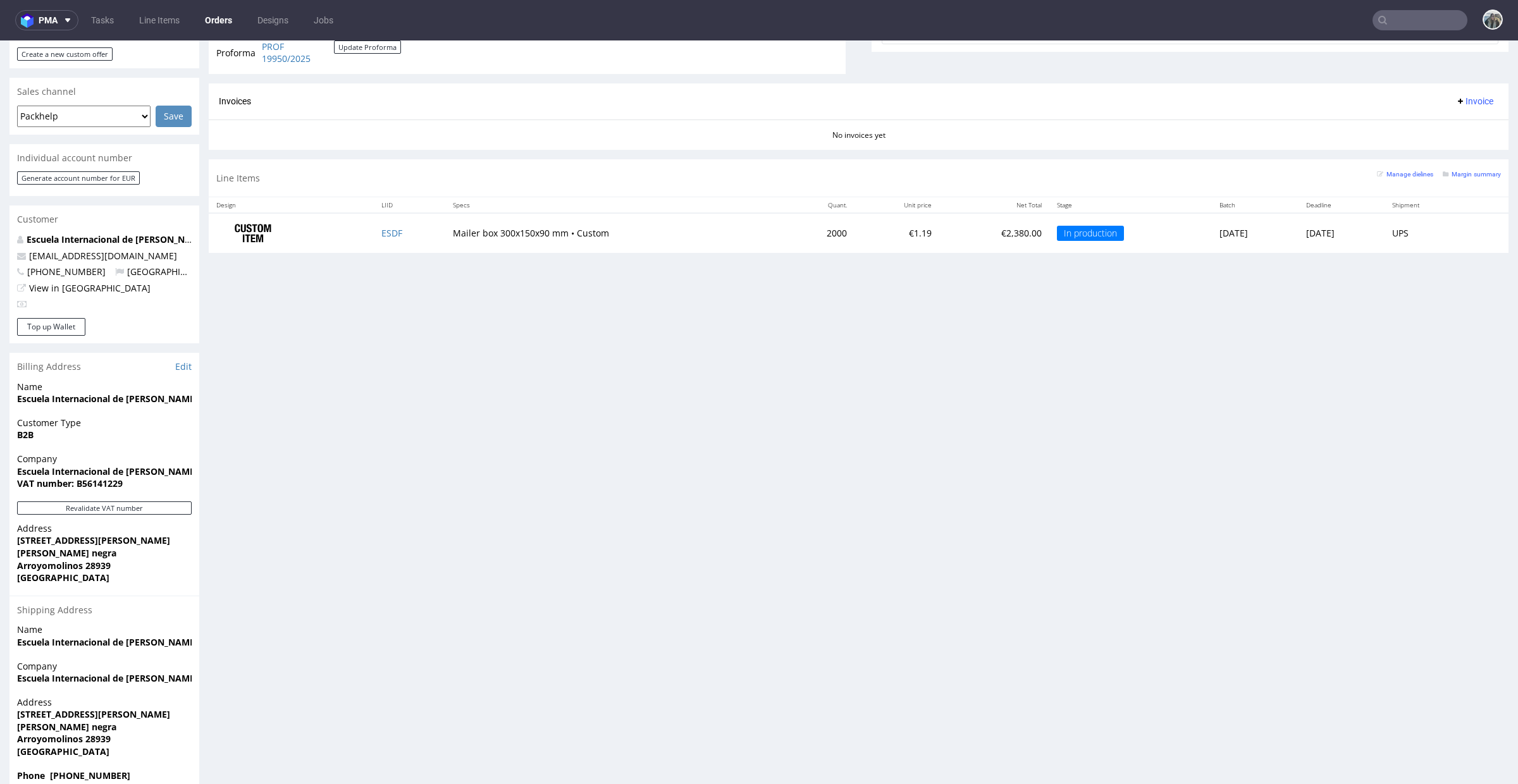
click at [300, 465] on div "Progress Payment Paid Thu 18 Sep Payment “Received” Email Sent Thu 18 Sep 12:16…" at bounding box center [859, 184] width 1300 height 1218
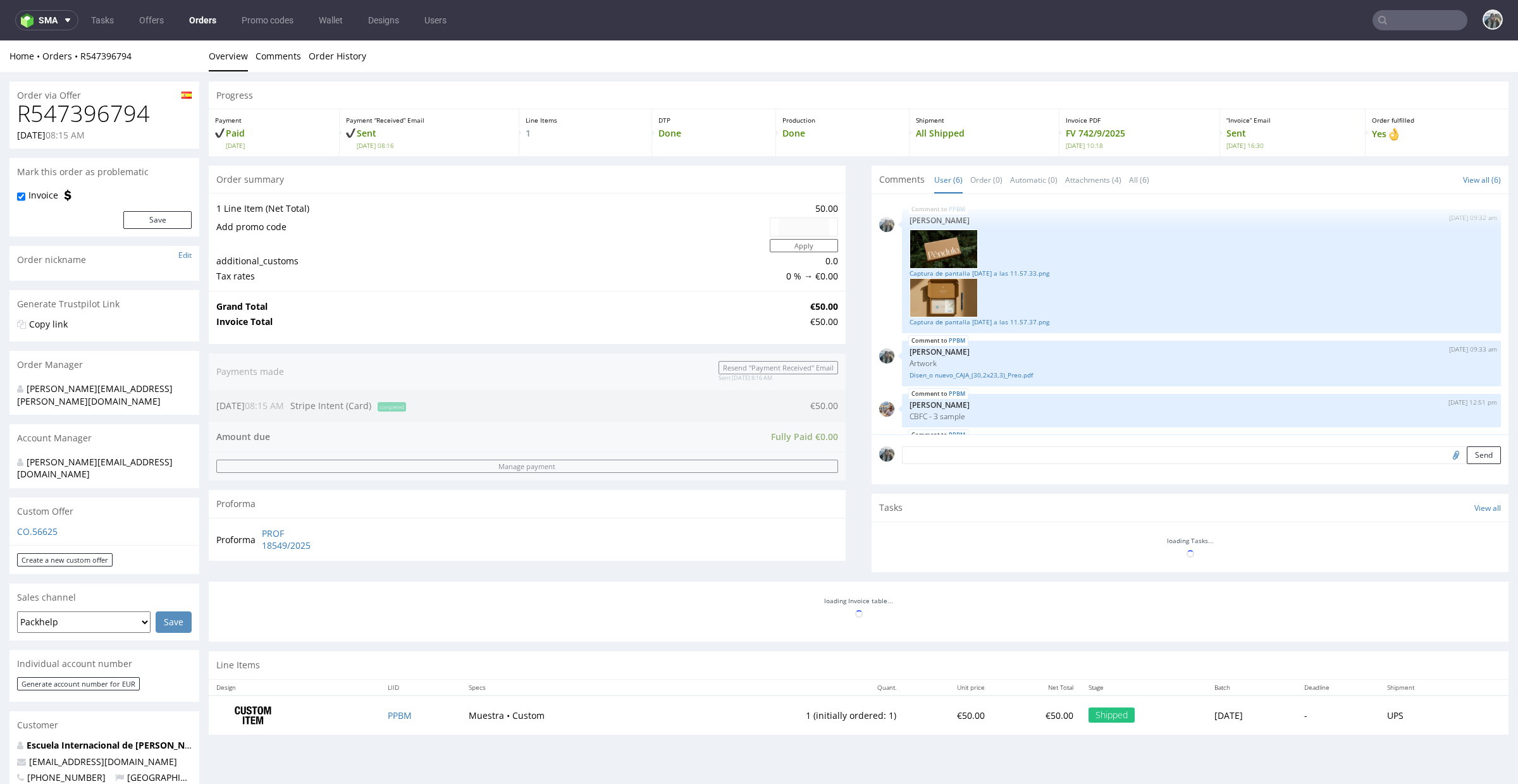
scroll to position [148, 0]
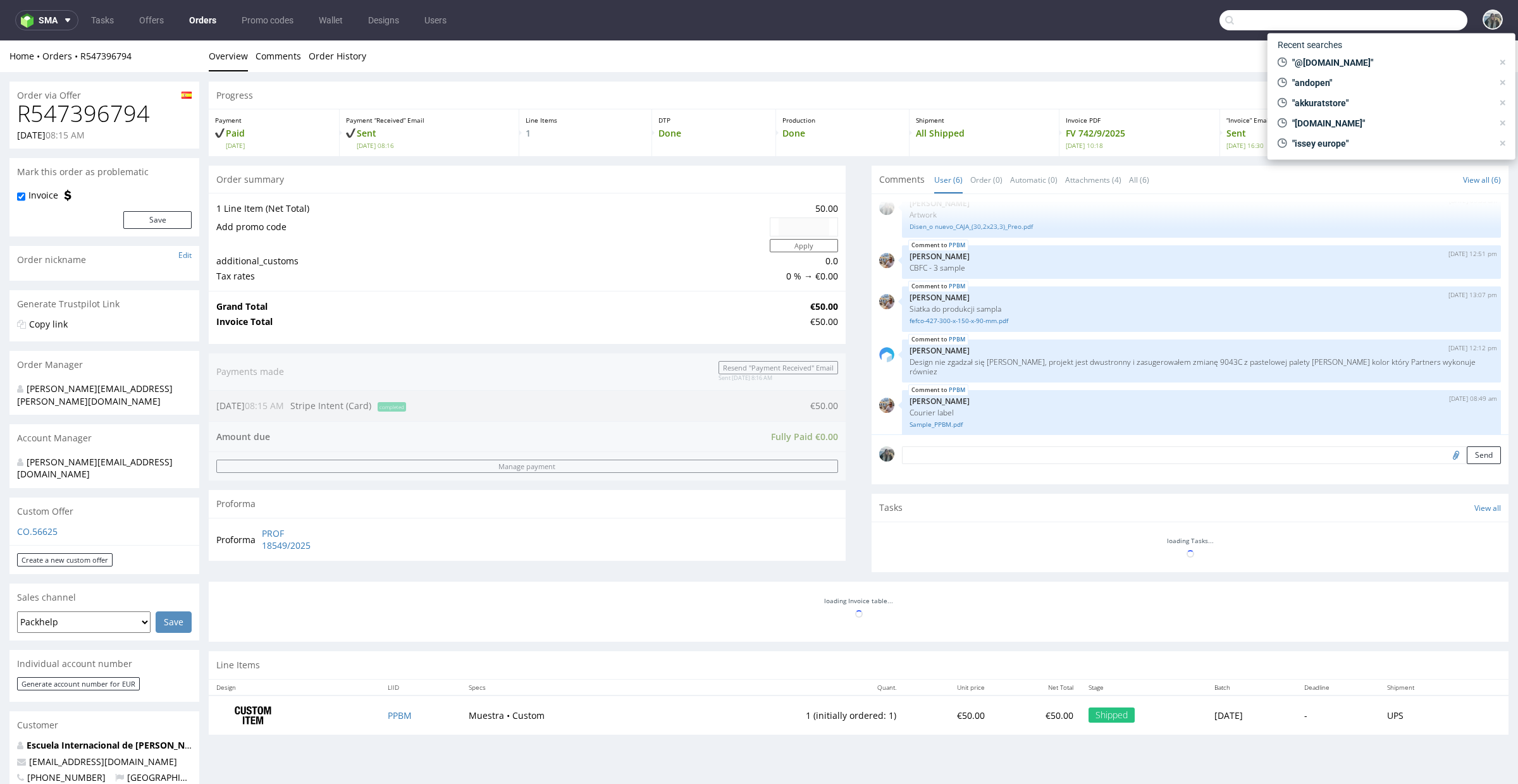
click at [1394, 21] on input "text" at bounding box center [1343, 21] width 248 height 21
paste input "PPBM"
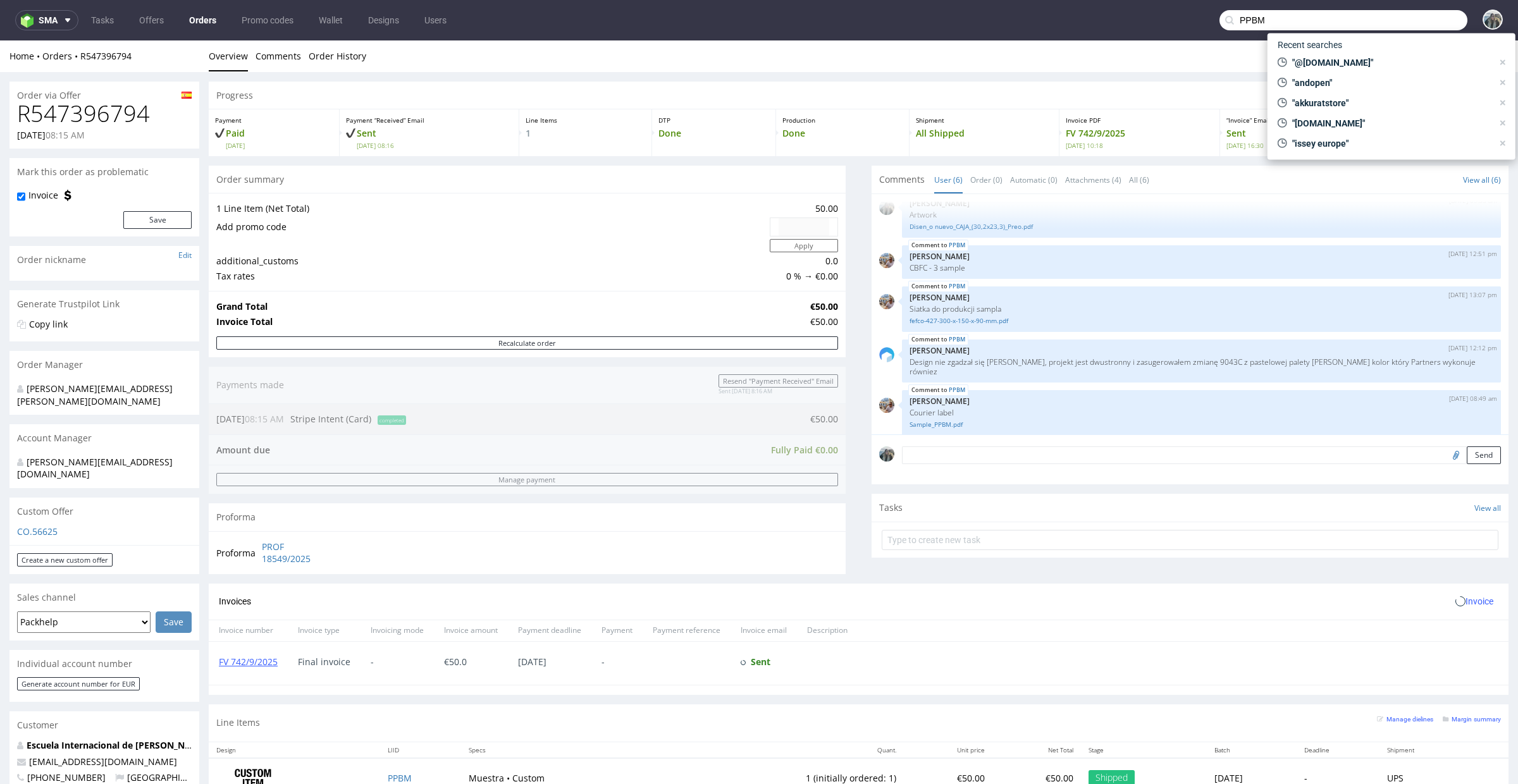
type input "PPBM"
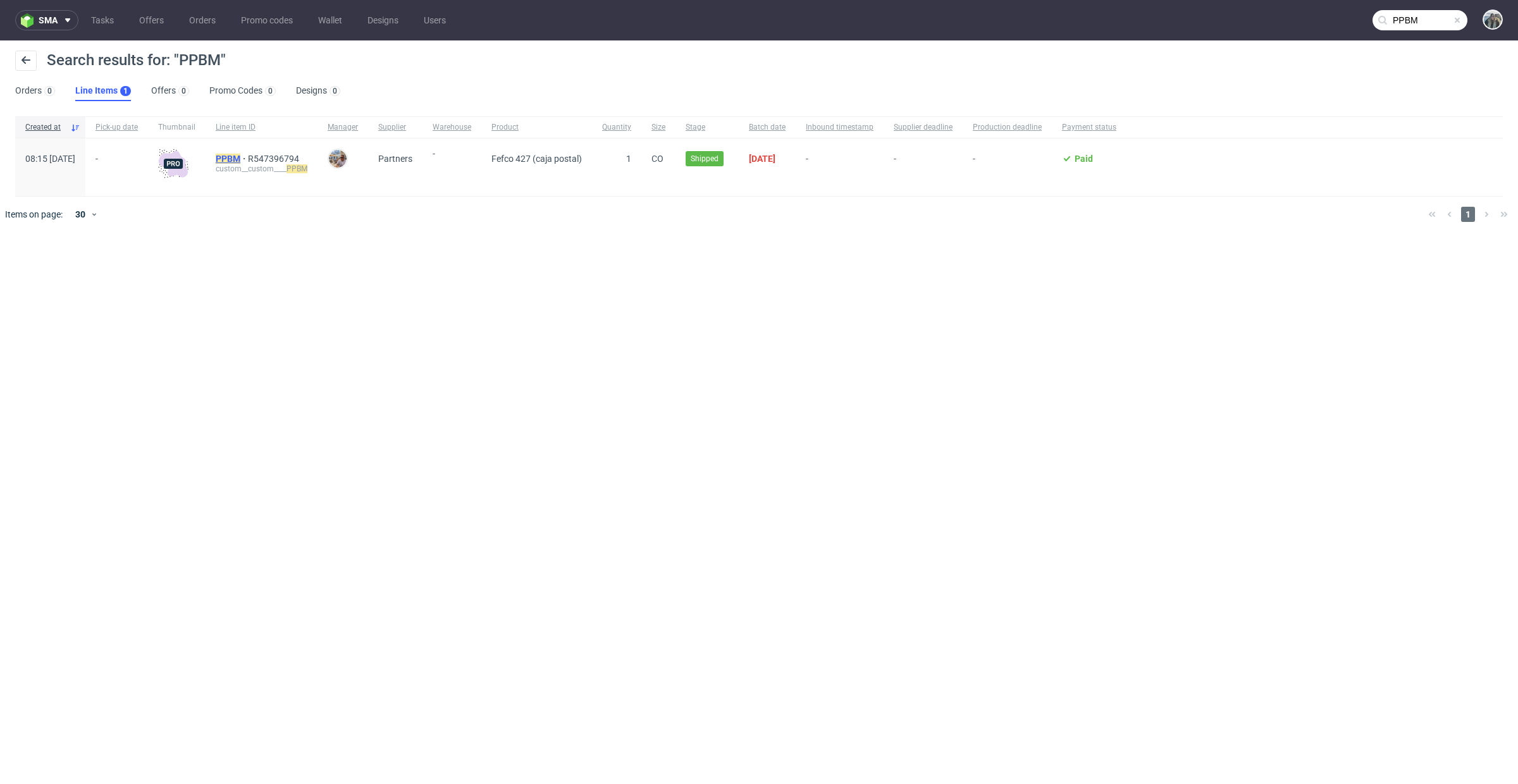
click at [240, 161] on mark "PPBM" at bounding box center [228, 159] width 24 height 10
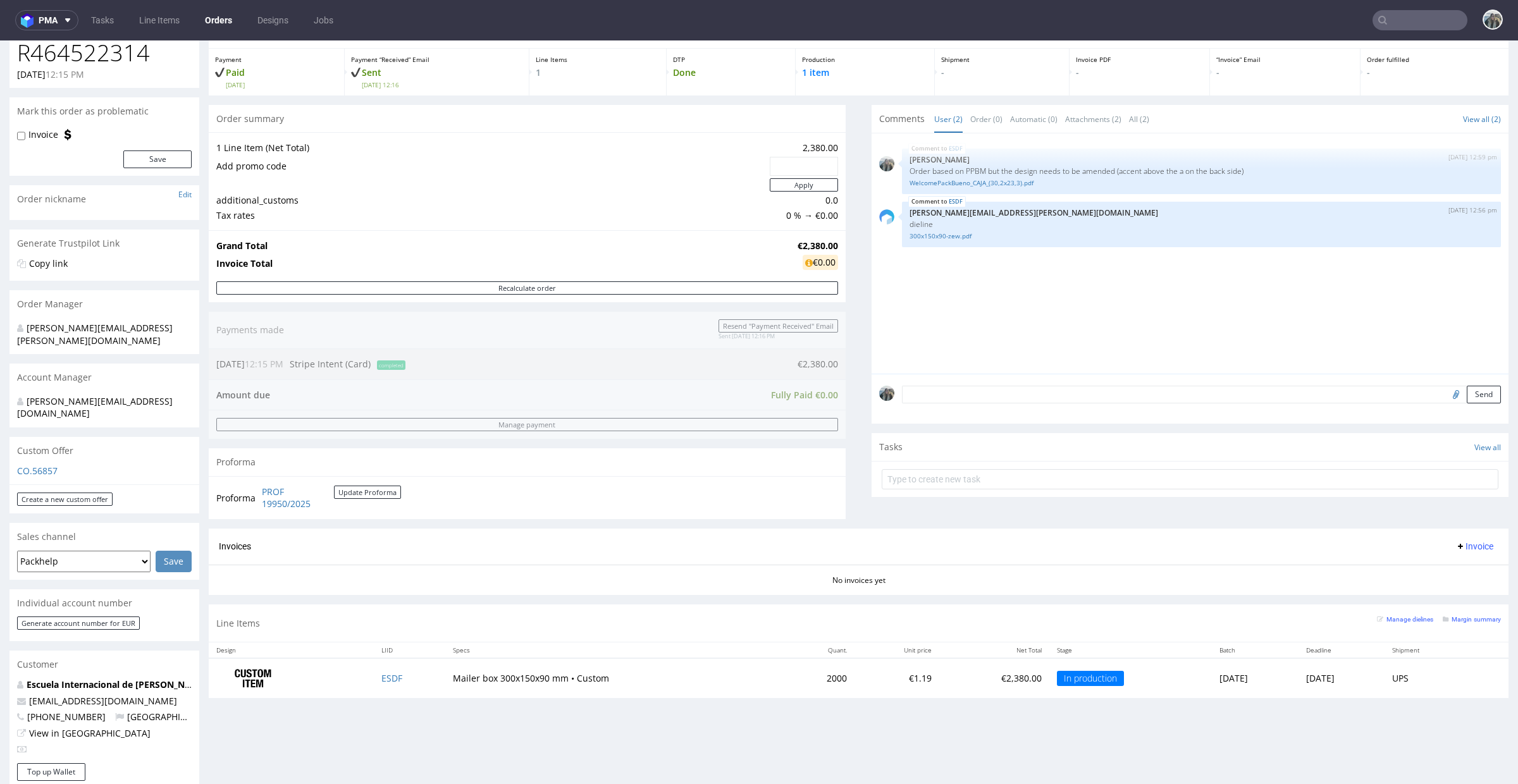
scroll to position [61, 0]
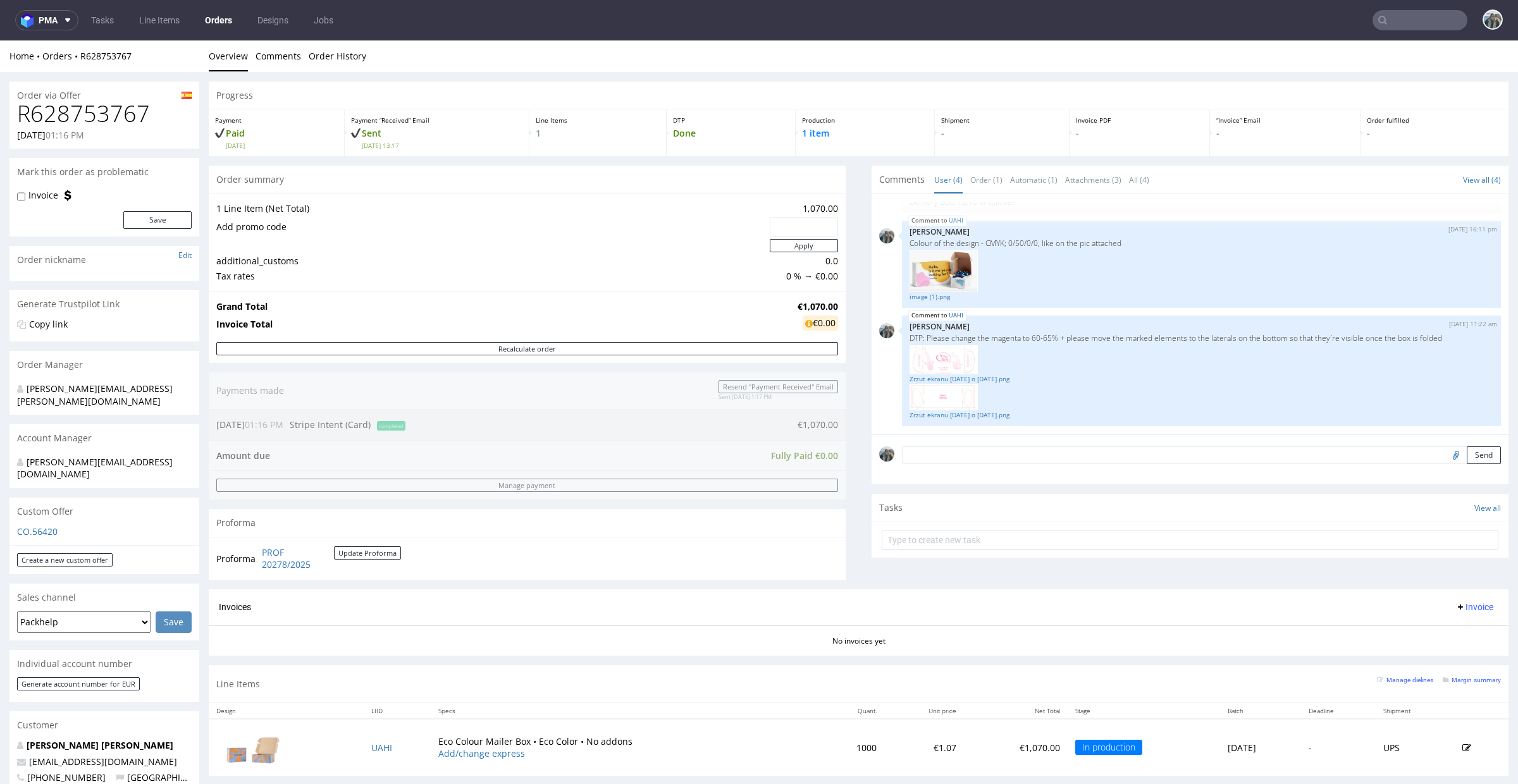
click at [100, 115] on h1 "R628753767" at bounding box center [104, 114] width 175 height 25
copy h1 "R628753767"
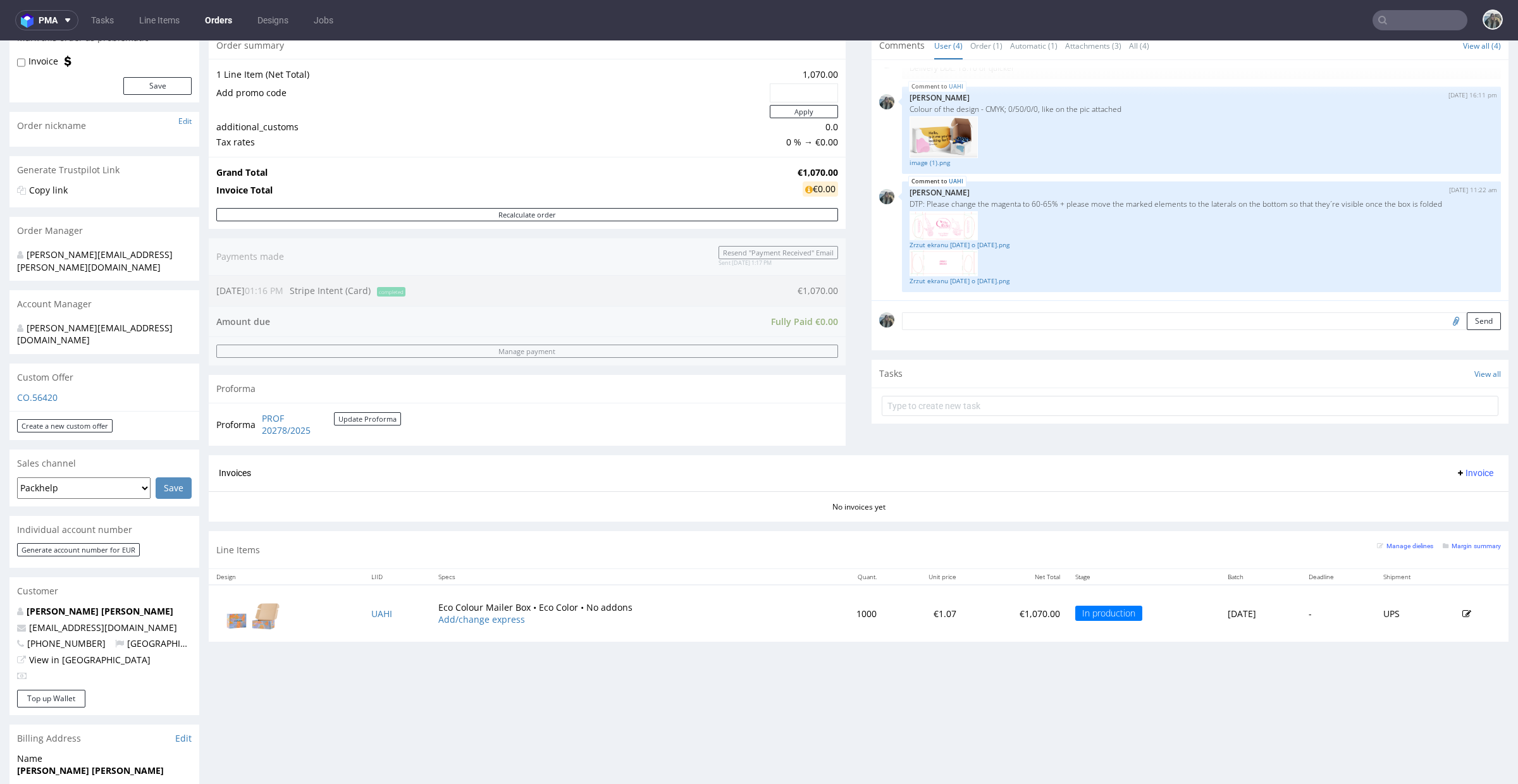
scroll to position [146, 0]
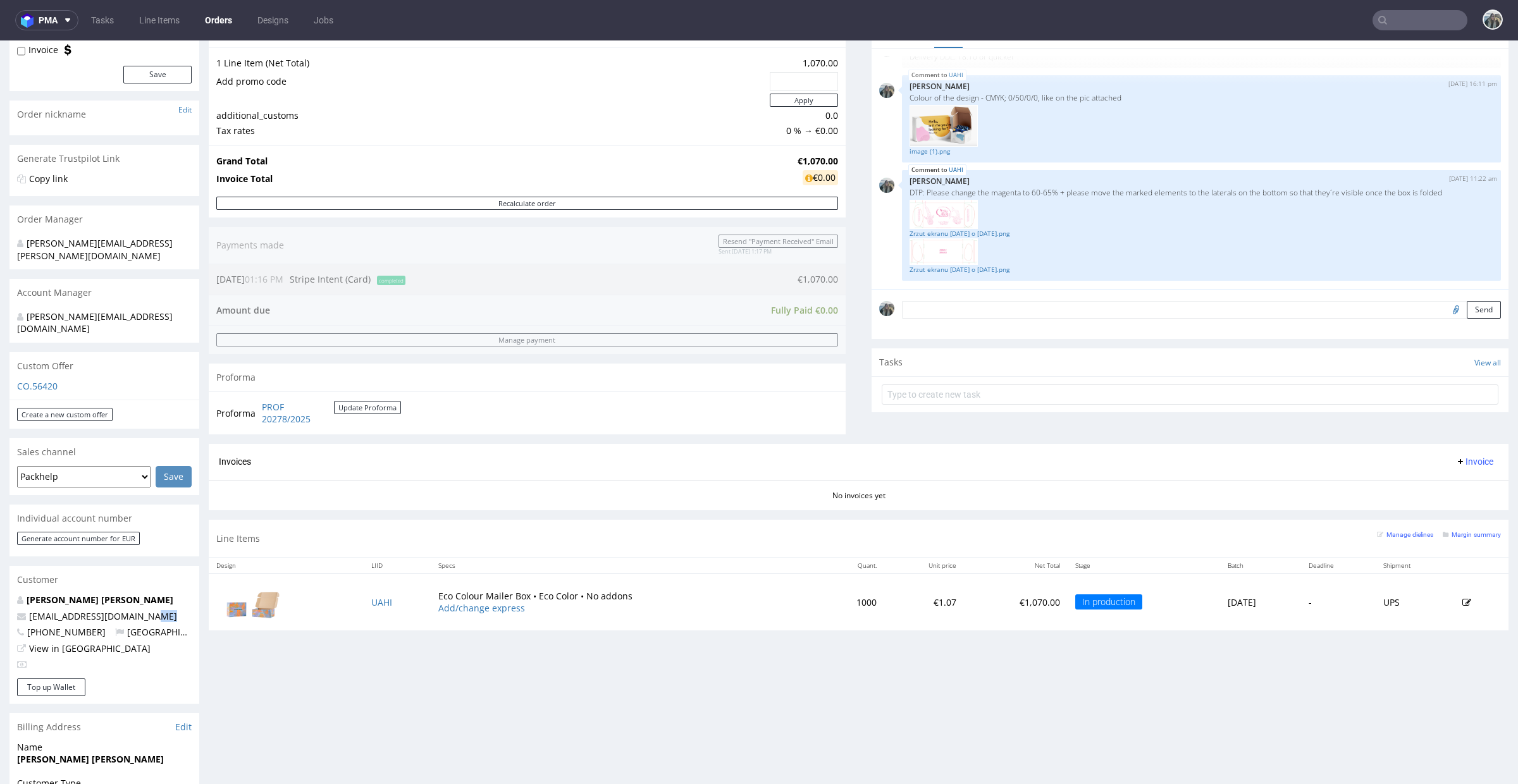
drag, startPoint x: 163, startPoint y: 592, endPoint x: 0, endPoint y: 611, distance: 164.1
click at [0, 611] on div "Order via Offer R628753767 [DATE] 01:16 PM [PERSON_NAME] this order as problema…" at bounding box center [759, 532] width 1518 height 1211
drag, startPoint x: 167, startPoint y: 590, endPoint x: 1, endPoint y: 603, distance: 166.5
click at [0, 605] on div "Order via Offer R628753767 [DATE] 01:16 PM [PERSON_NAME] this order as problema…" at bounding box center [759, 532] width 1518 height 1211
drag, startPoint x: 150, startPoint y: 589, endPoint x: 0, endPoint y: 595, distance: 150.1
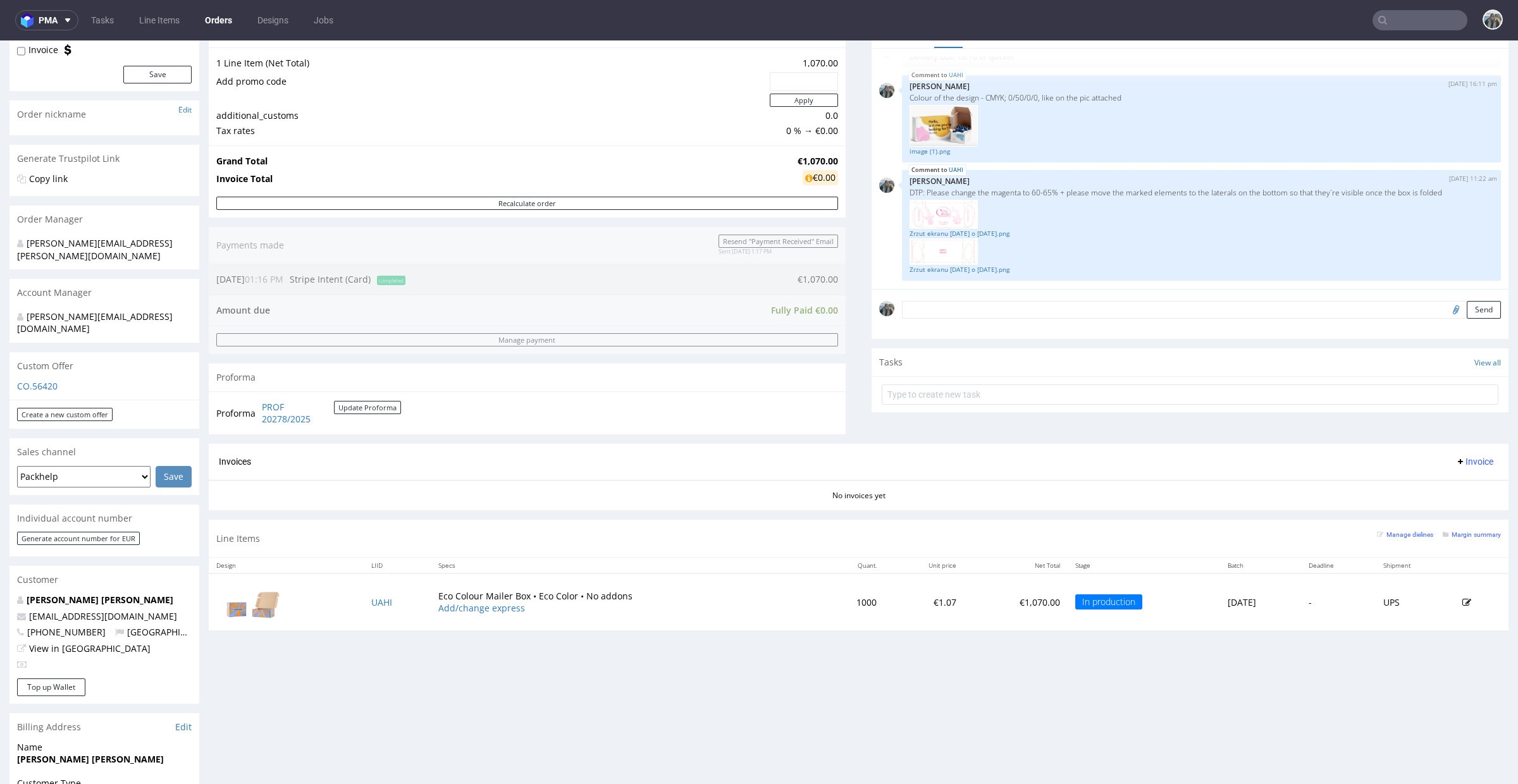
click at [0, 595] on div "Order via Offer R628753767 [DATE] 01:16 PM [PERSON_NAME] this order as problema…" at bounding box center [759, 532] width 1518 height 1211
drag, startPoint x: 157, startPoint y: 595, endPoint x: 1, endPoint y: 595, distance: 156.0
click at [1, 595] on div "Order via Offer R628753767 [DATE] 01:16 PM [PERSON_NAME] this order as problema…" at bounding box center [759, 532] width 1518 height 1211
copy span "[EMAIL_ADDRESS][DOMAIN_NAME]"
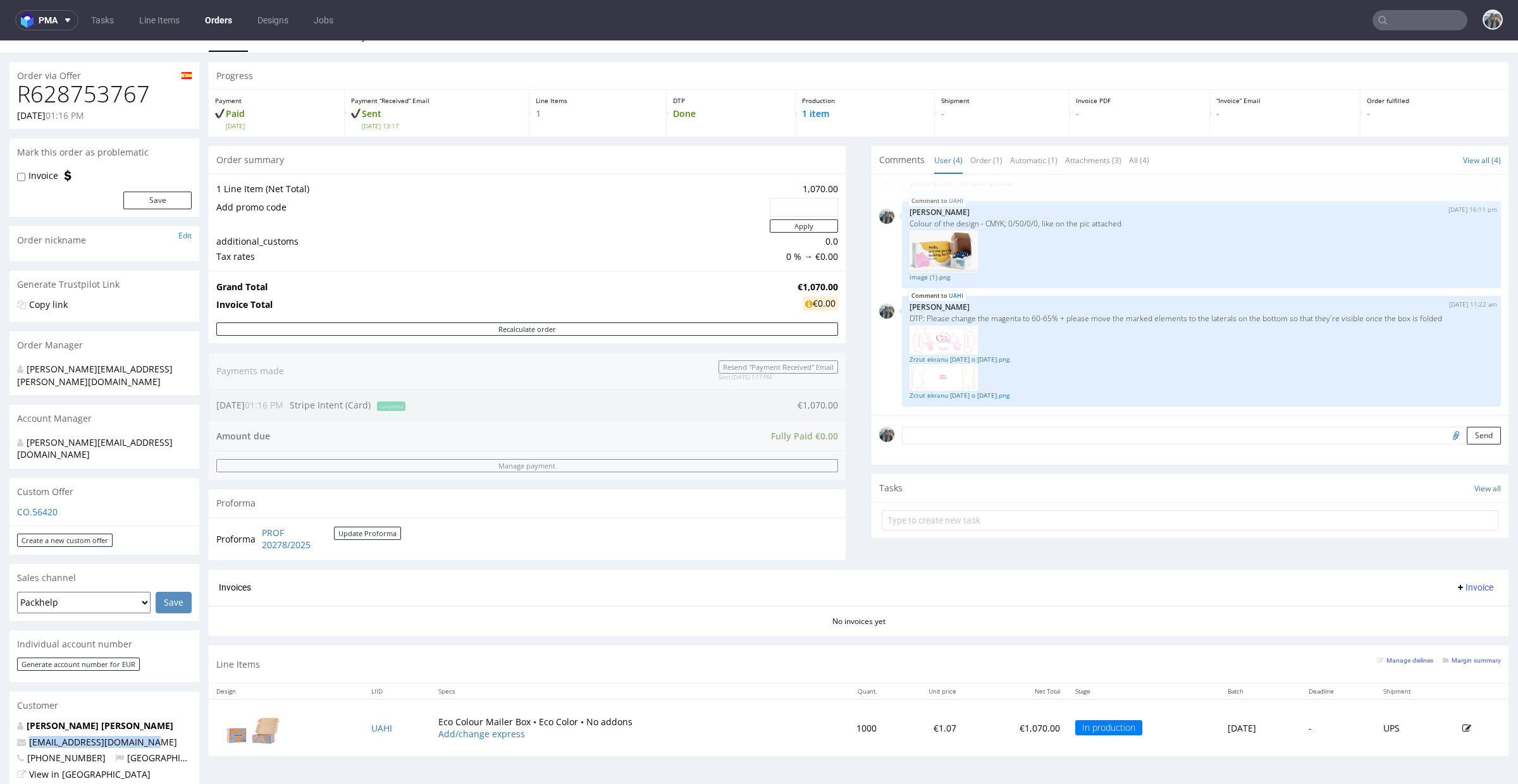
scroll to position [0, 0]
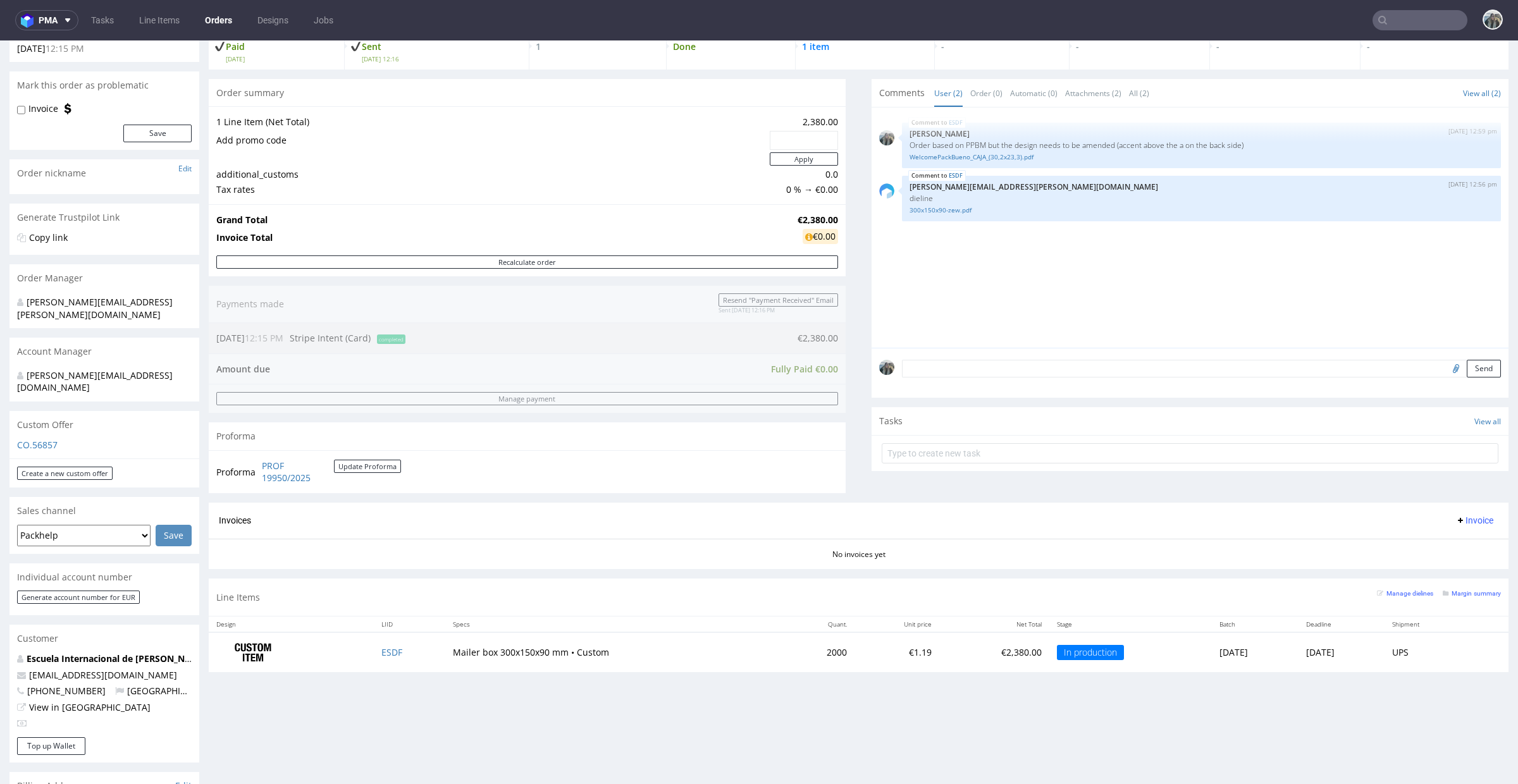
scroll to position [96, 0]
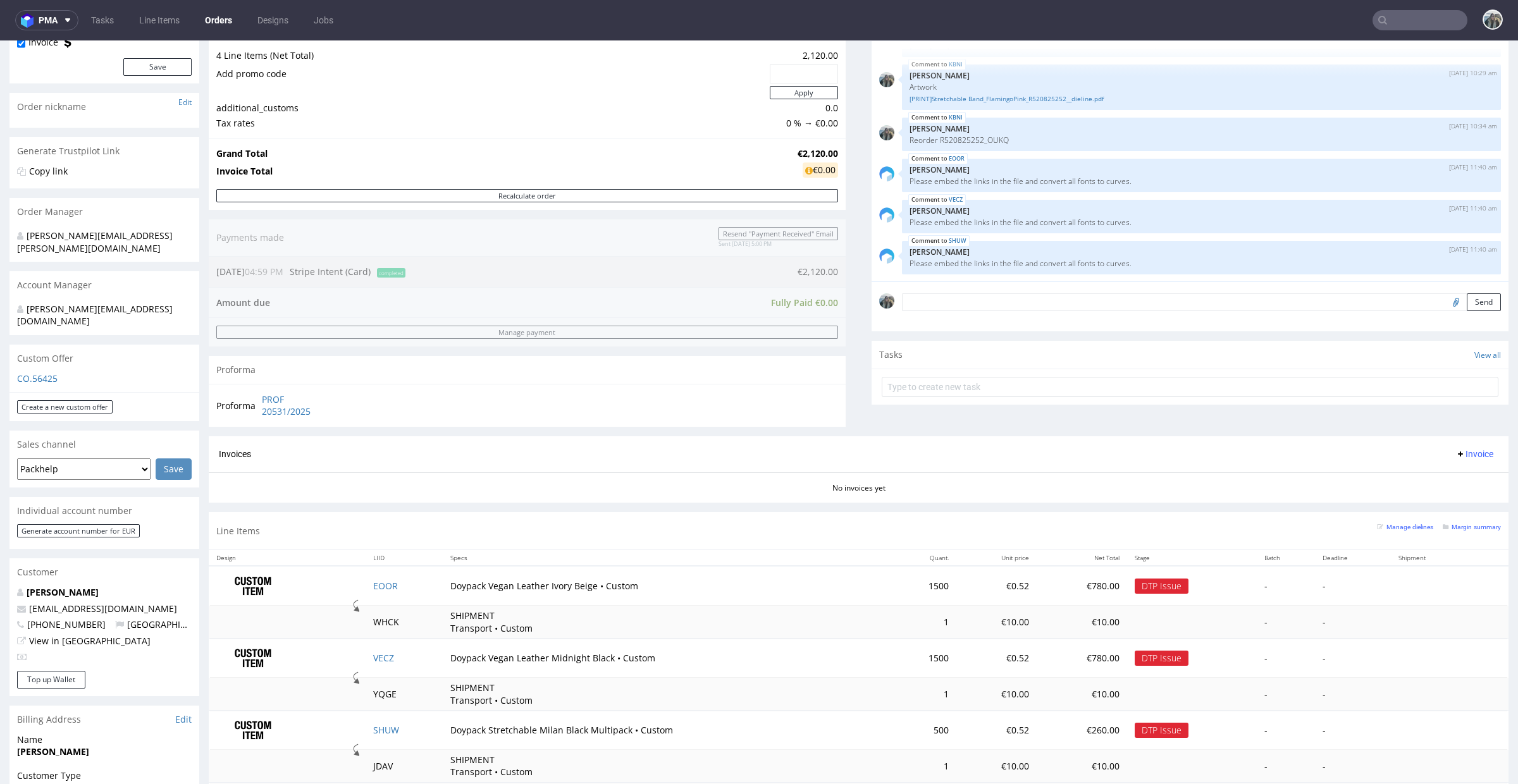
scroll to position [155, 0]
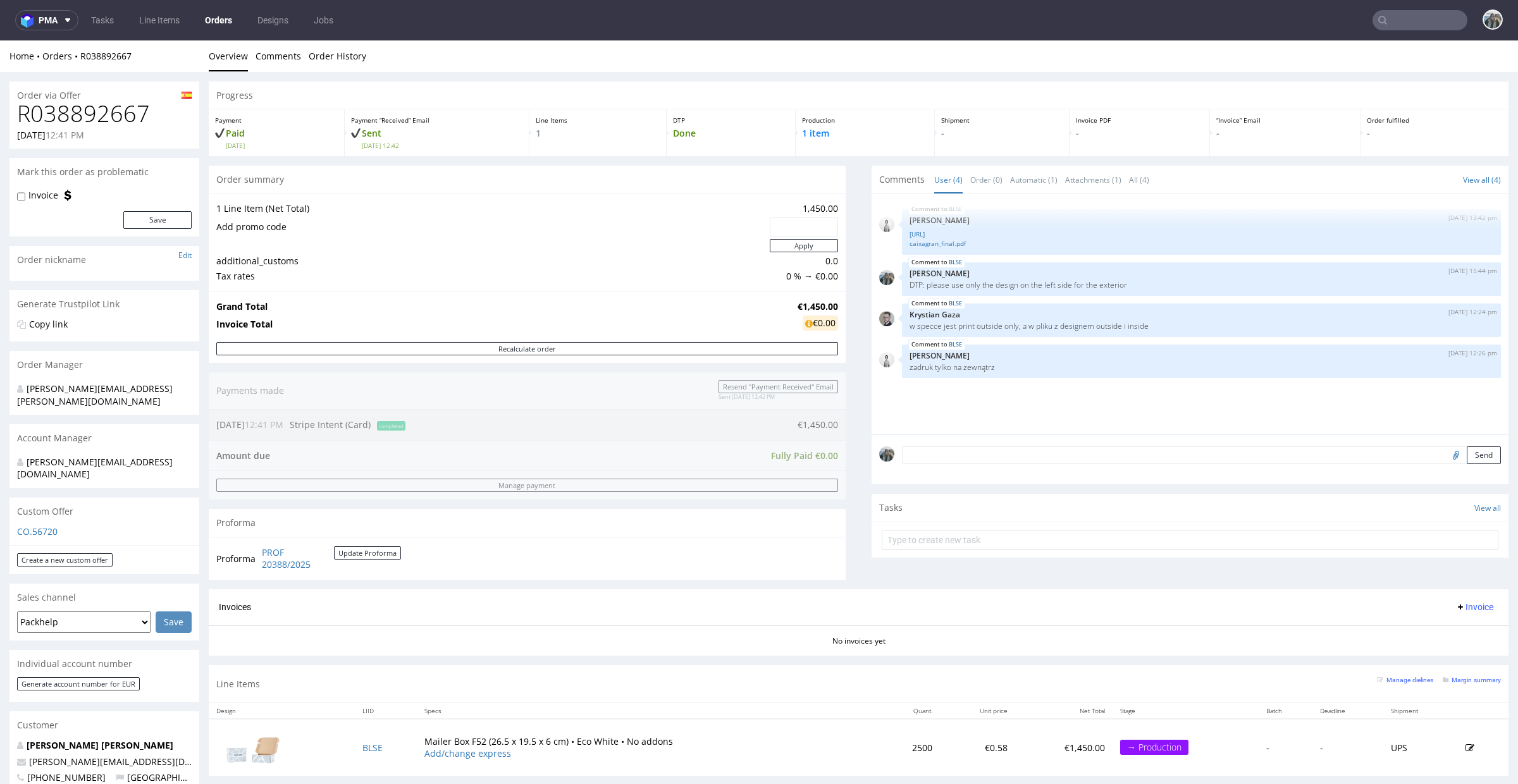
click at [84, 112] on h1 "R038892667" at bounding box center [104, 114] width 175 height 25
copy h1 "R038892667"
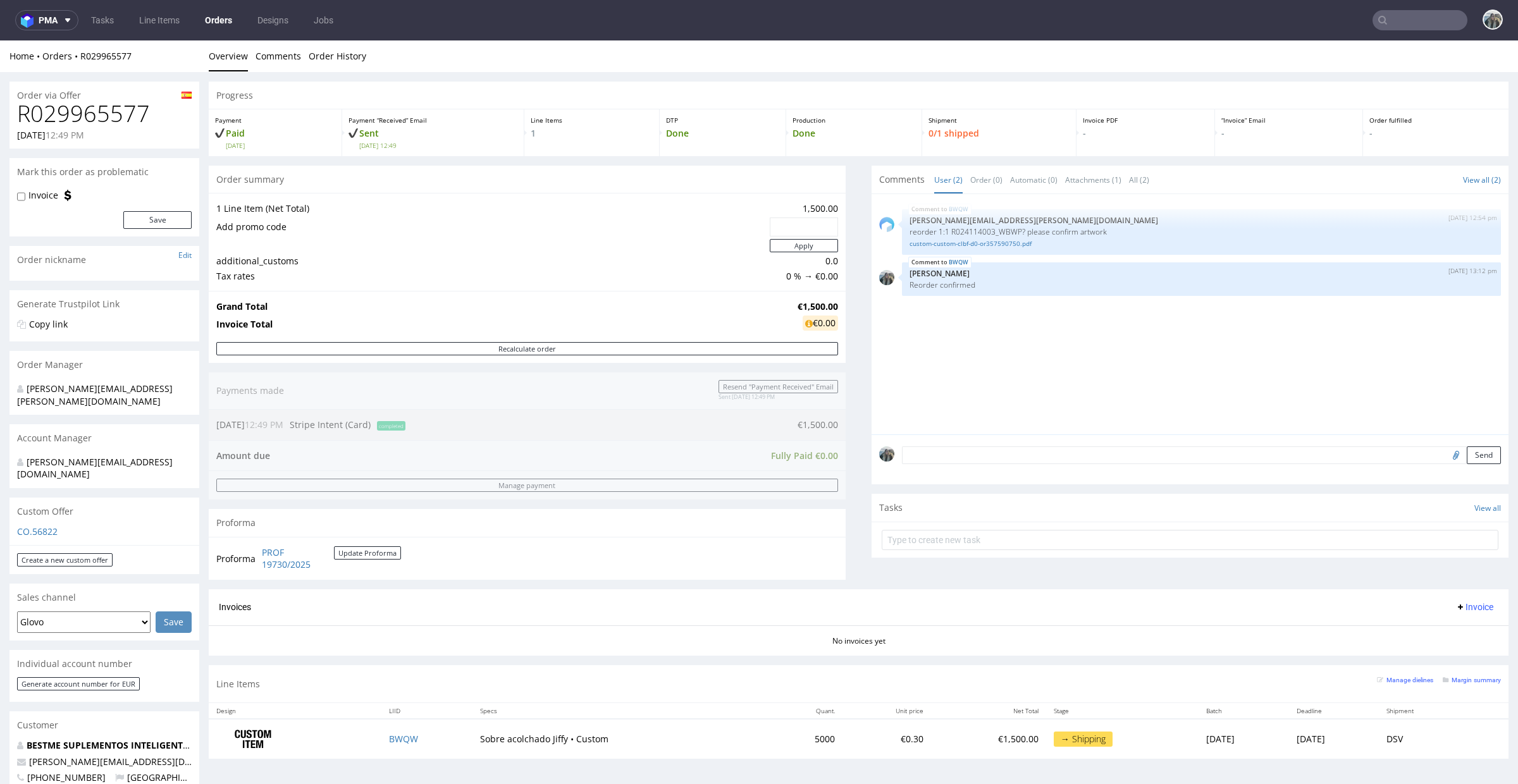
click at [71, 113] on h1 "R029965577" at bounding box center [104, 114] width 175 height 25
copy h1 "R029965577"
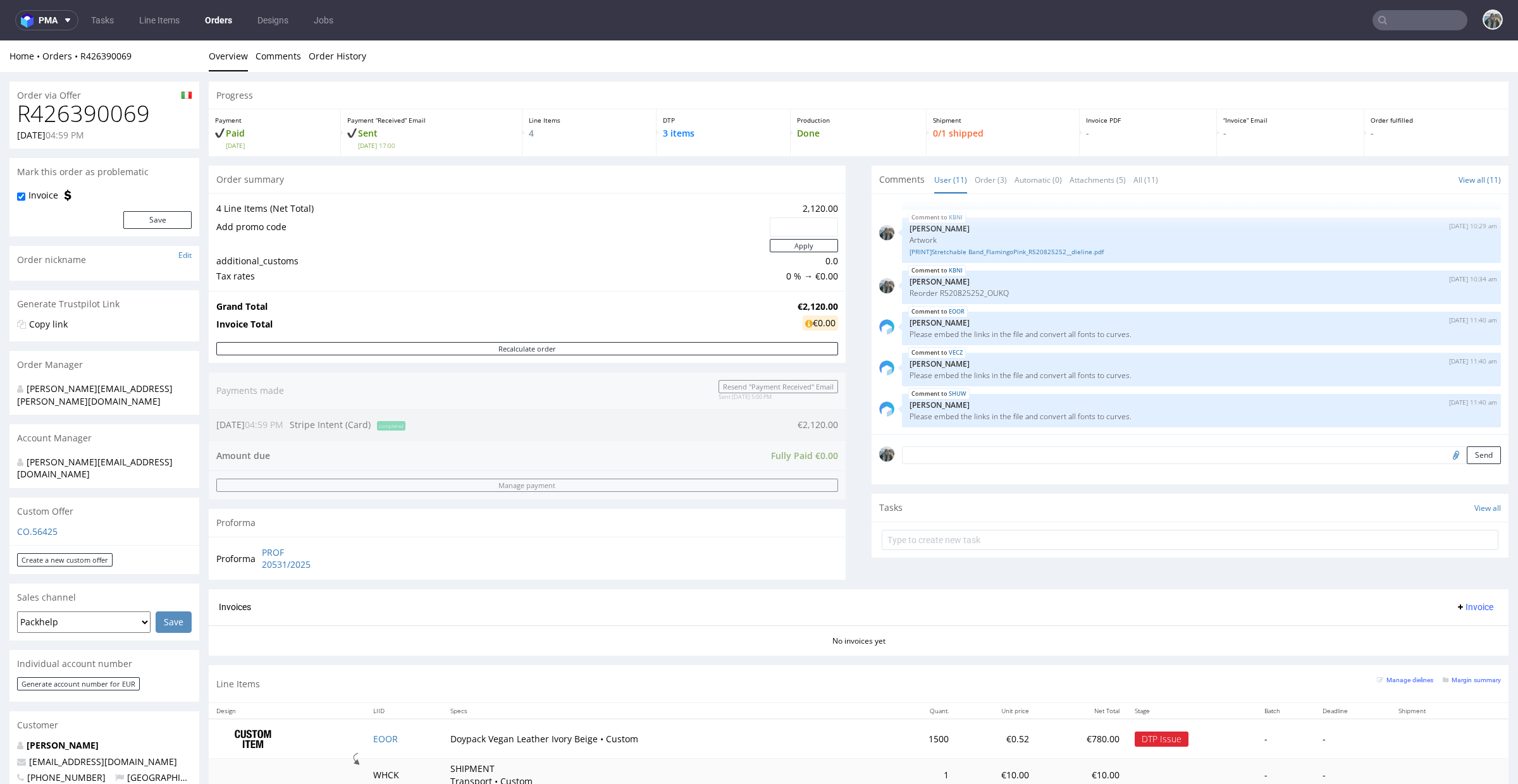
click at [107, 102] on h1 "R426390069" at bounding box center [104, 114] width 175 height 25
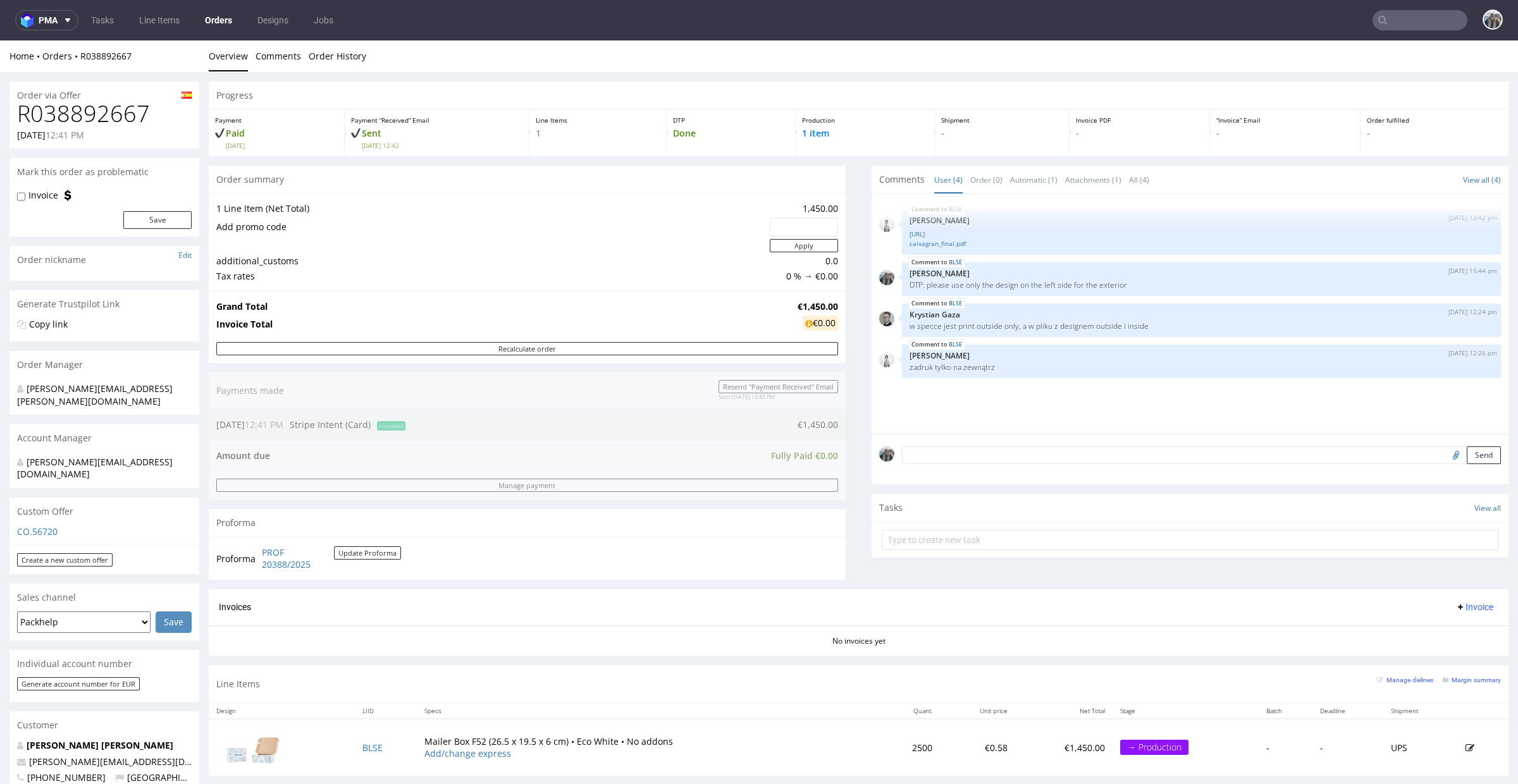
click at [104, 105] on h1 "R038892667" at bounding box center [104, 114] width 175 height 25
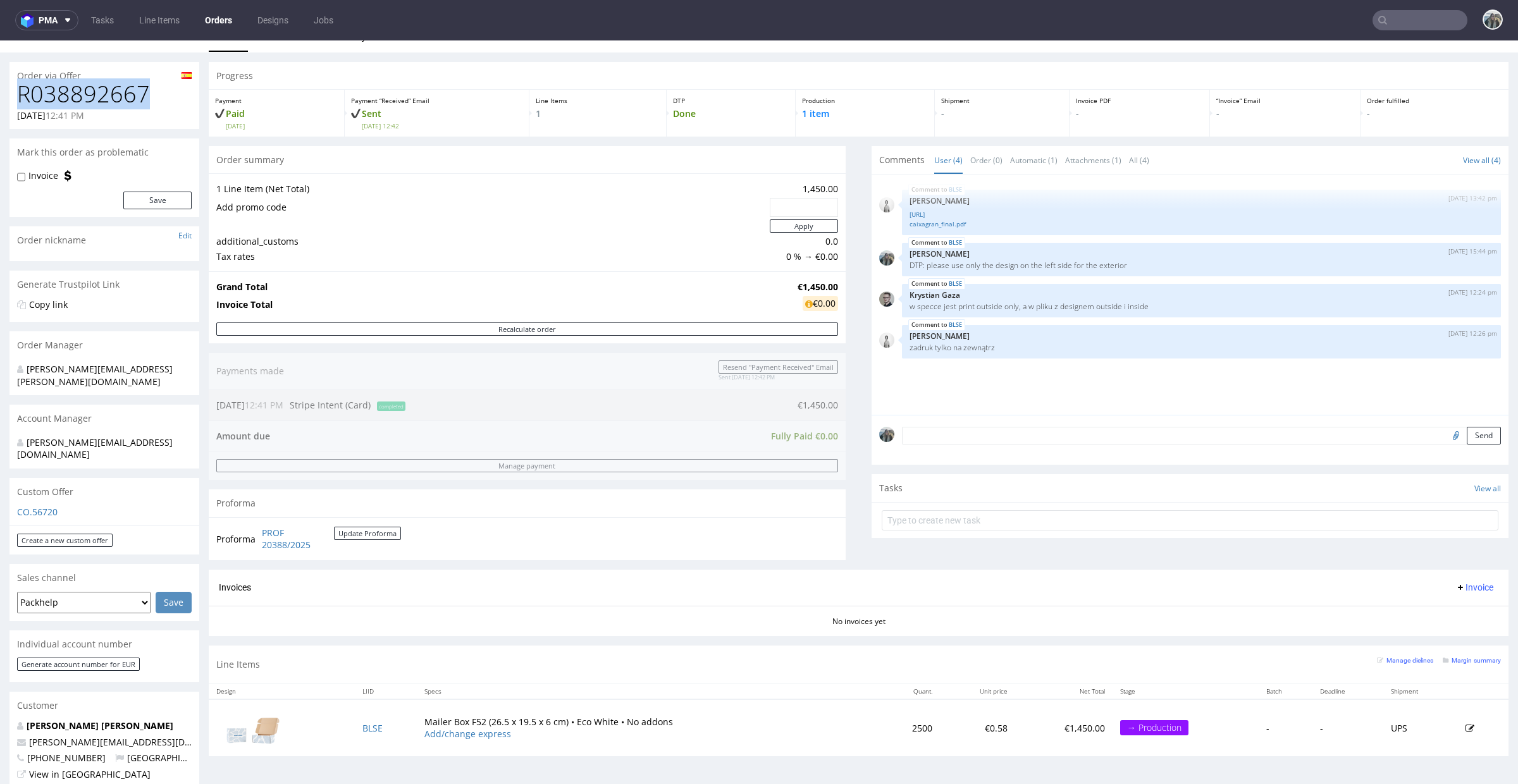
scroll to position [45, 0]
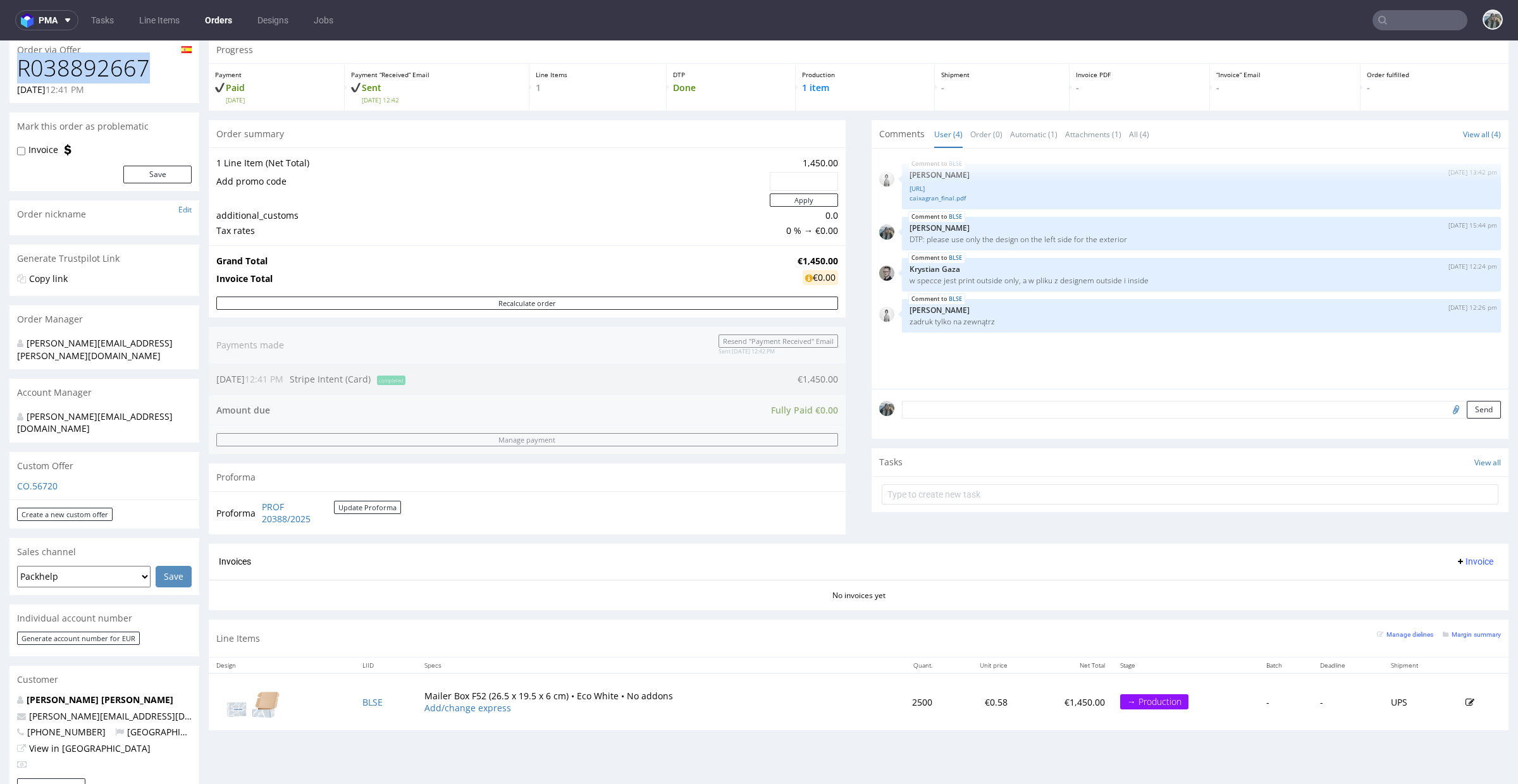
copy h1 "R038892667"
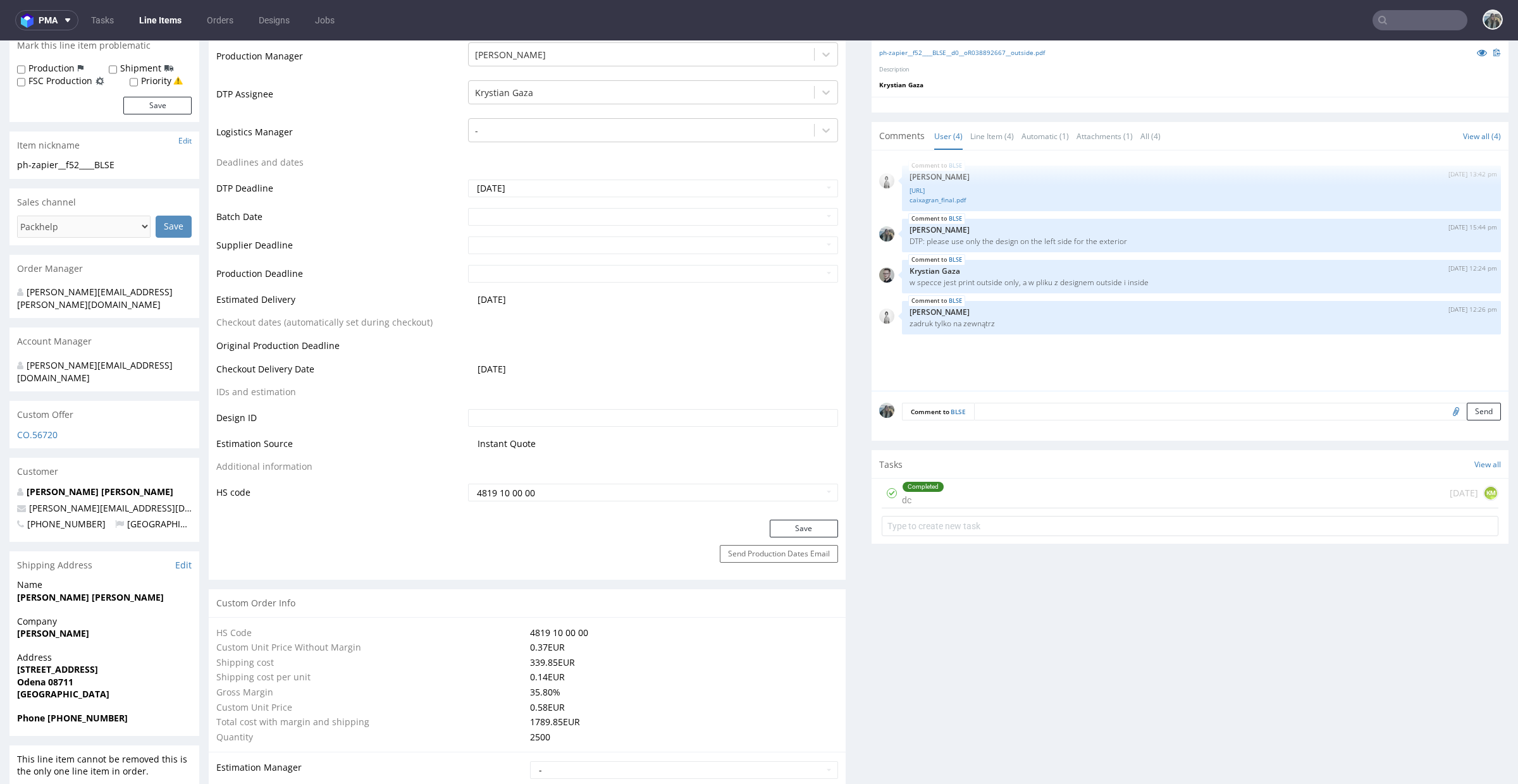
scroll to position [562, 0]
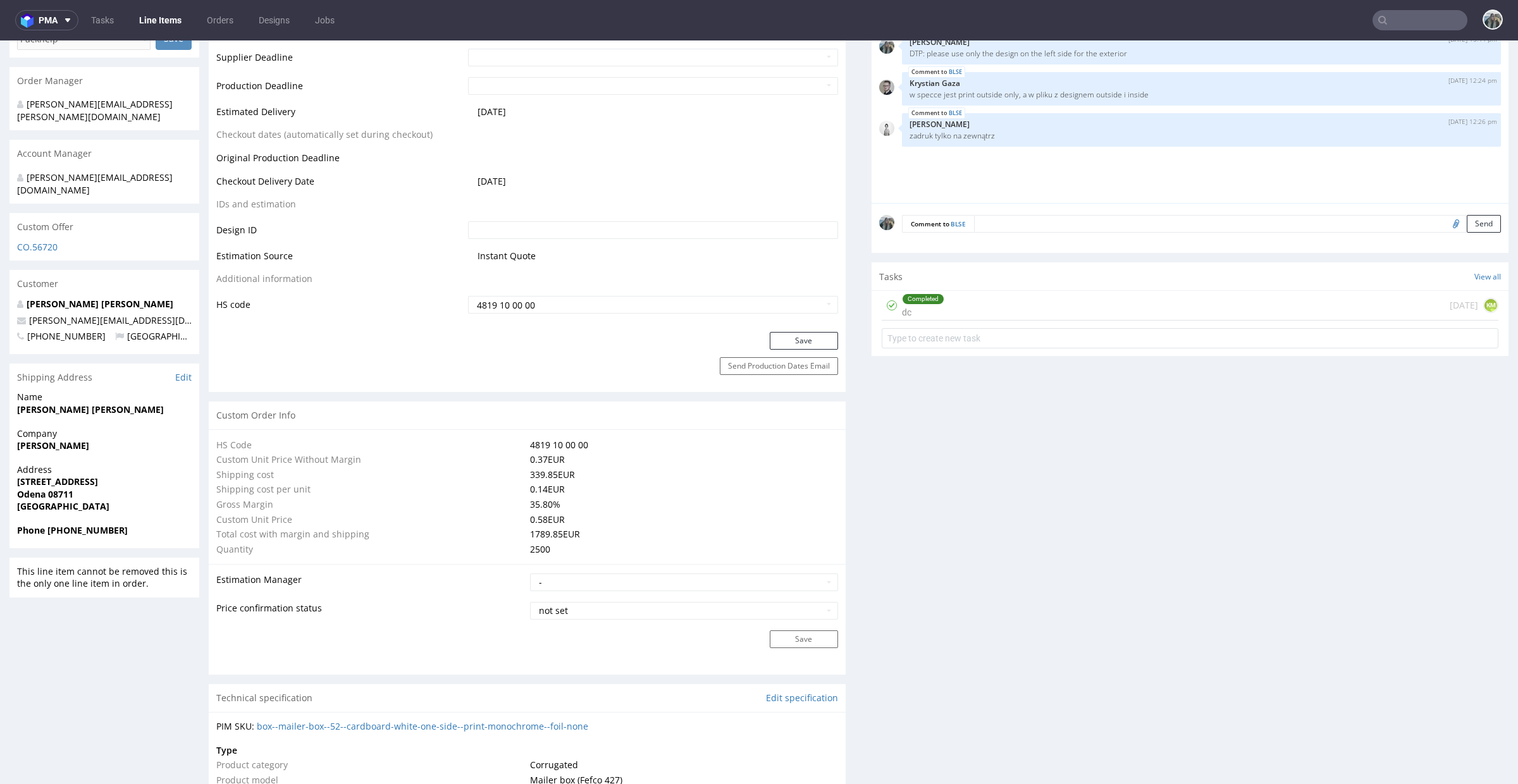
click at [977, 303] on div "Completed dc today KM" at bounding box center [1190, 306] width 617 height 30
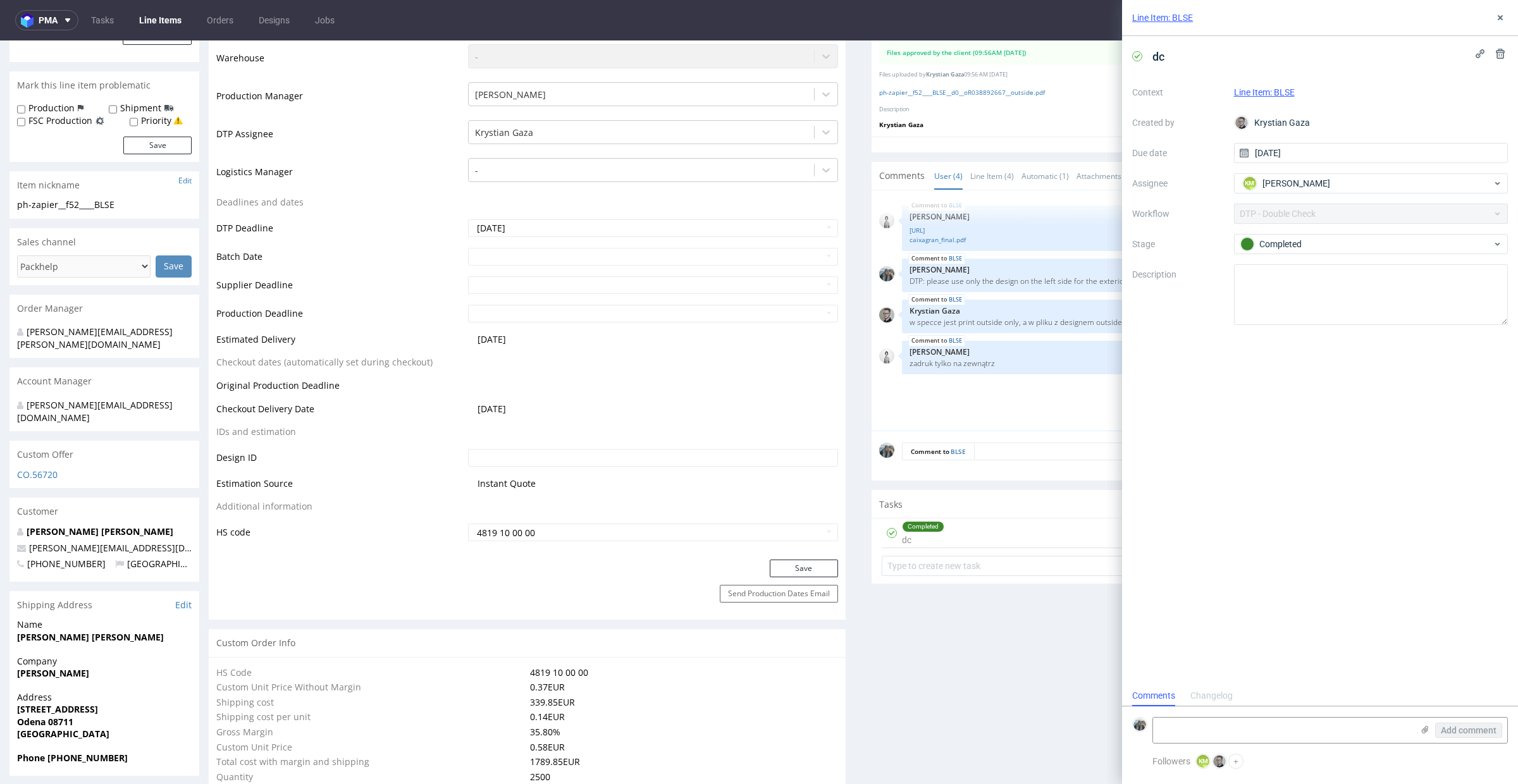
scroll to position [150, 0]
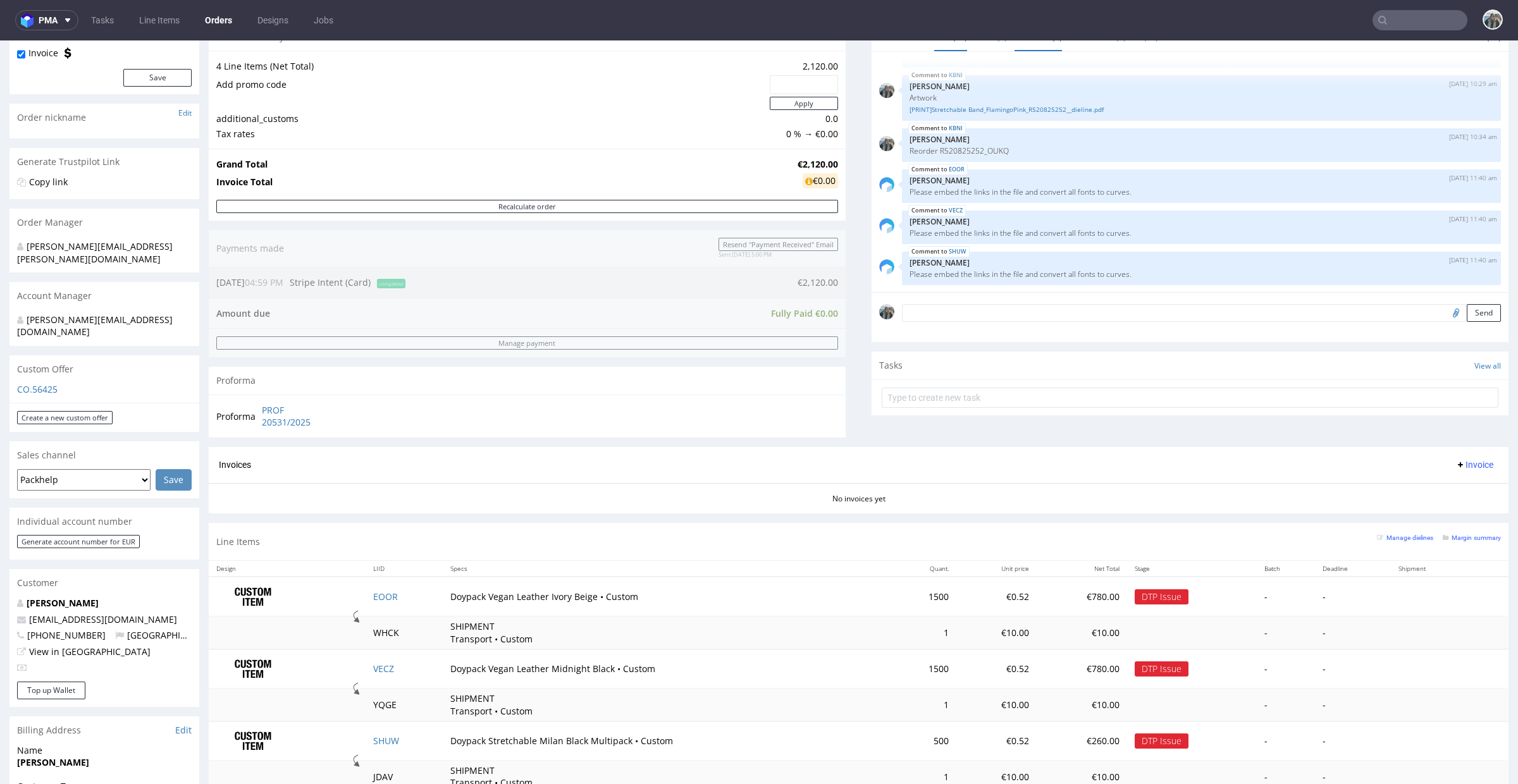
scroll to position [227, 0]
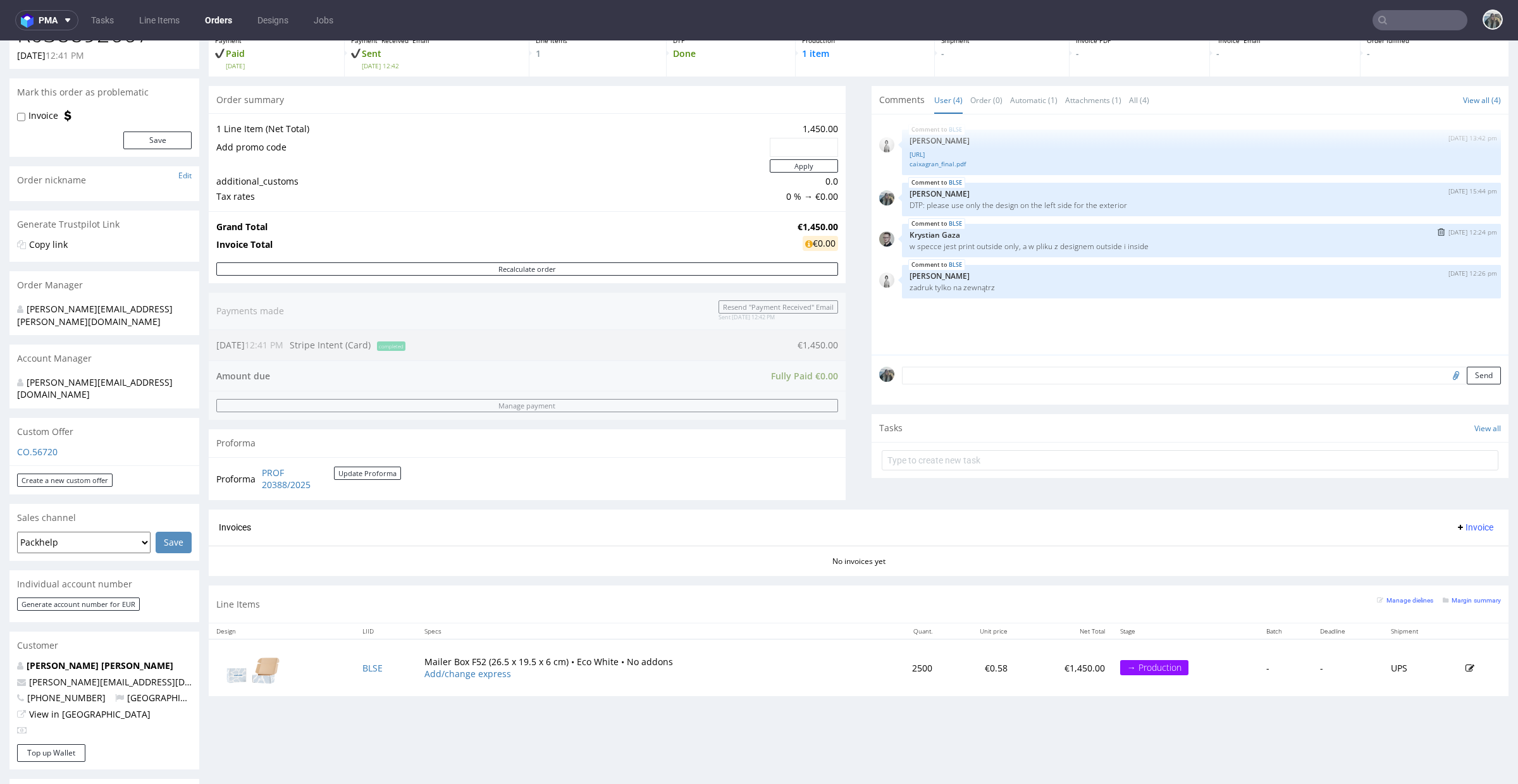
scroll to position [472, 0]
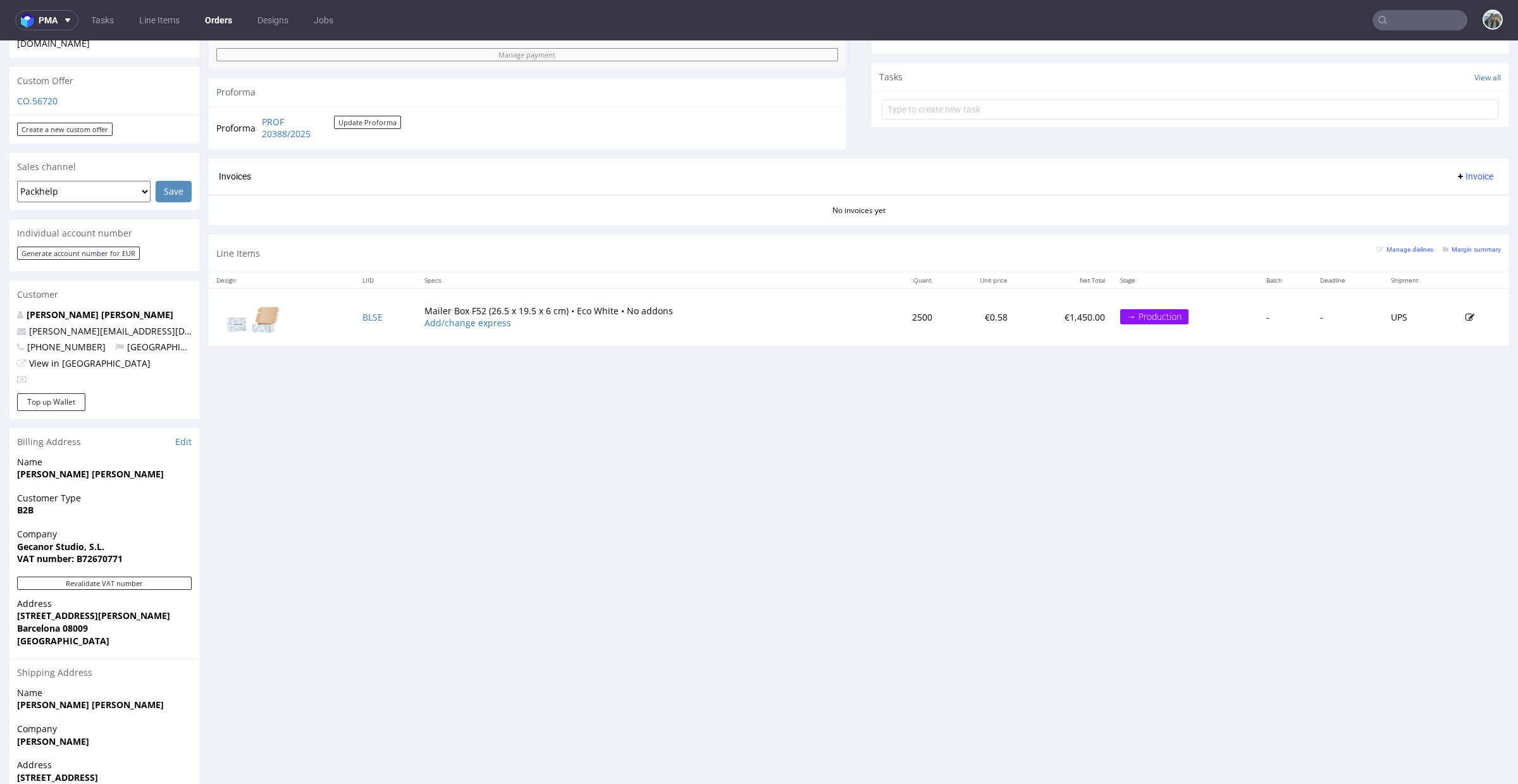
scroll to position [447, 0]
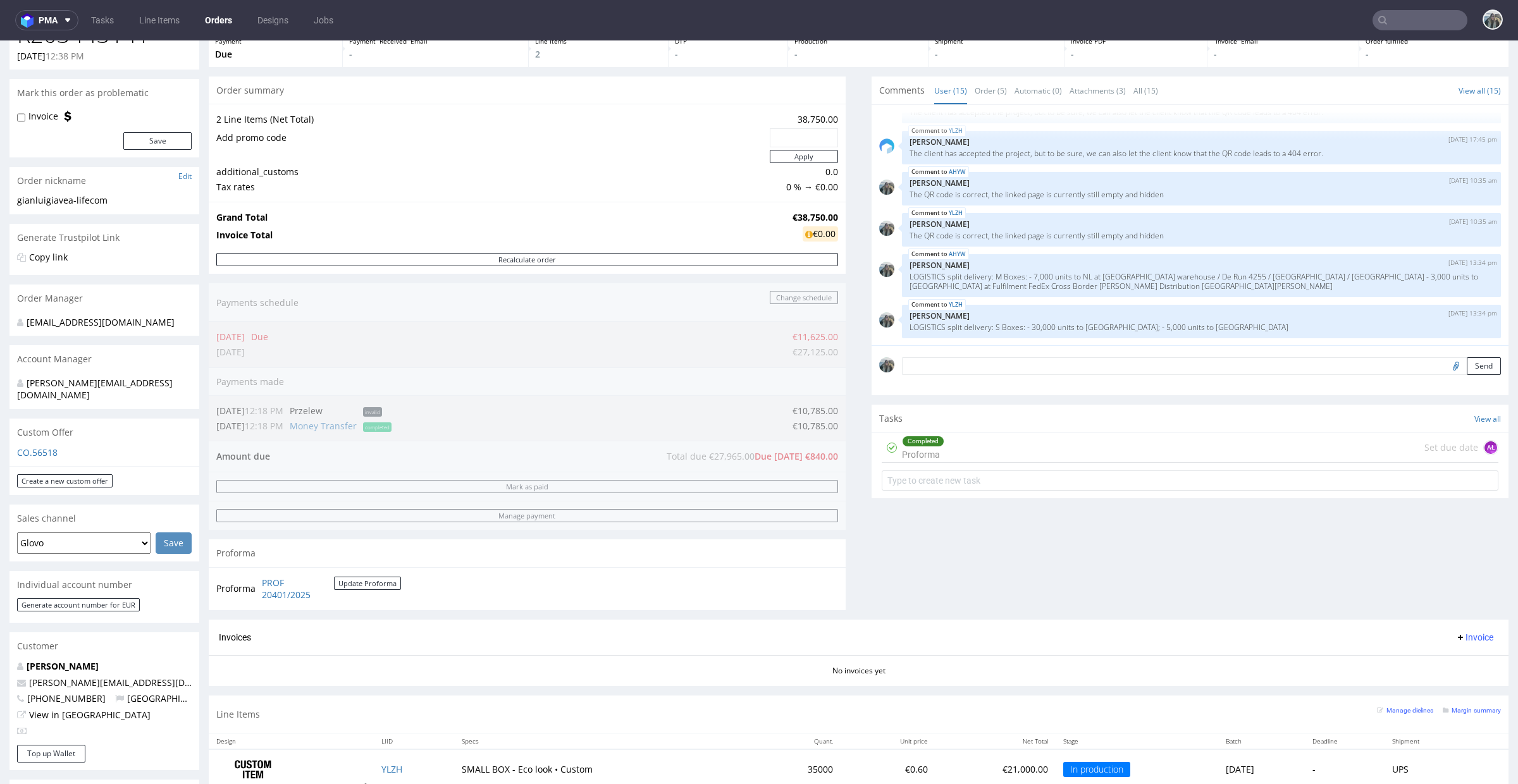
scroll to position [493, 0]
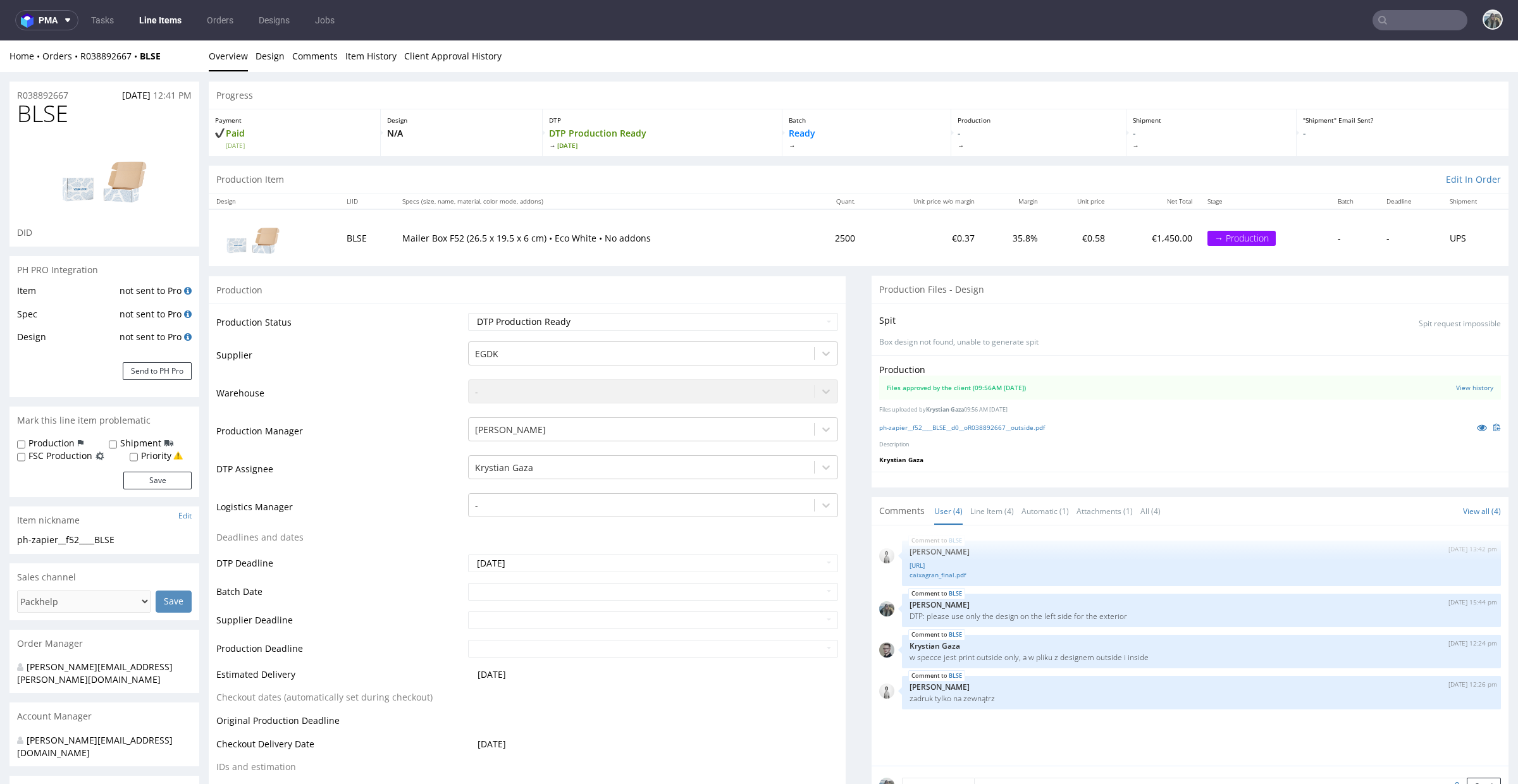
scroll to position [8, 0]
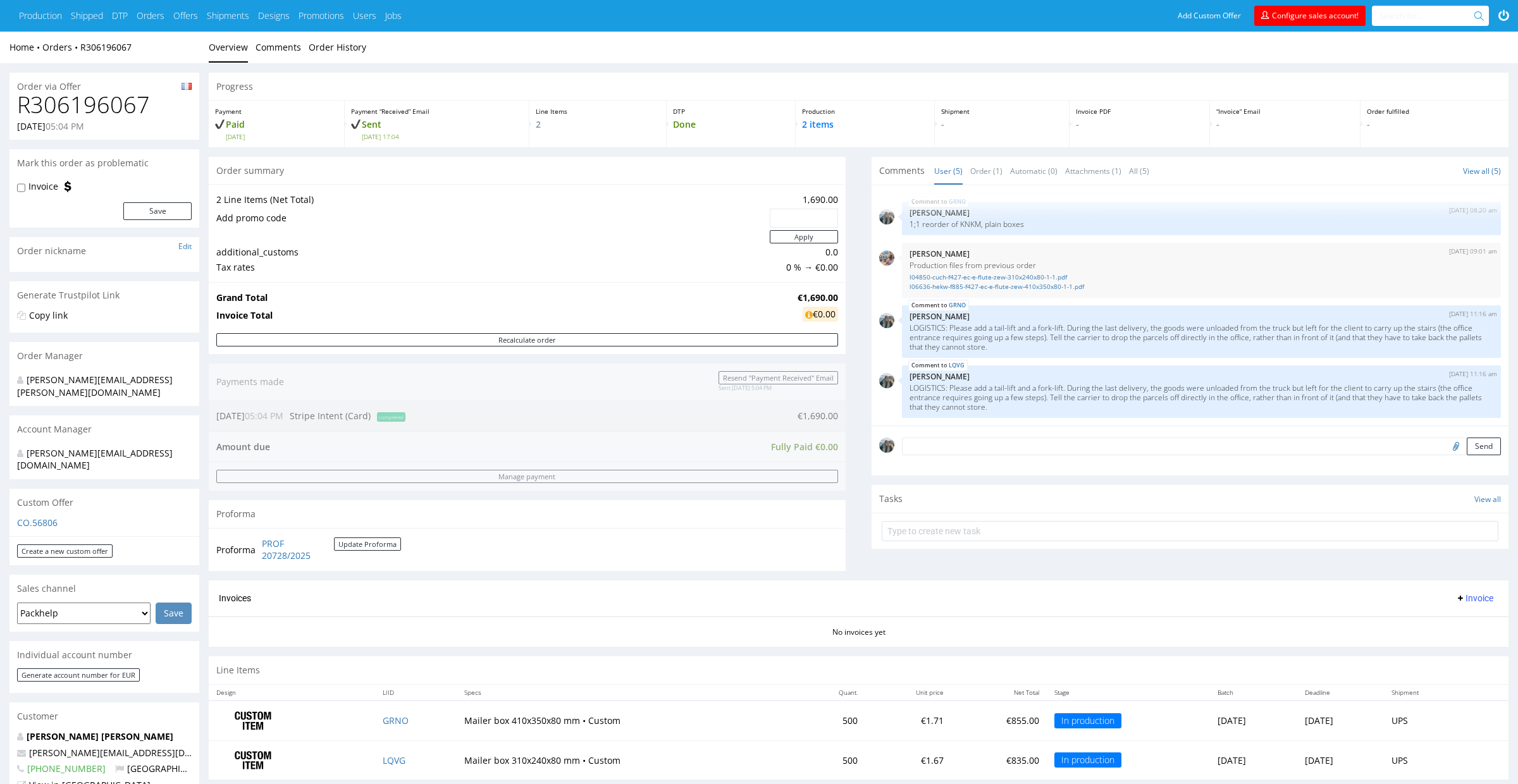
click at [117, 103] on h1 "R306196067" at bounding box center [104, 104] width 175 height 25
copy h1 "R306196067"
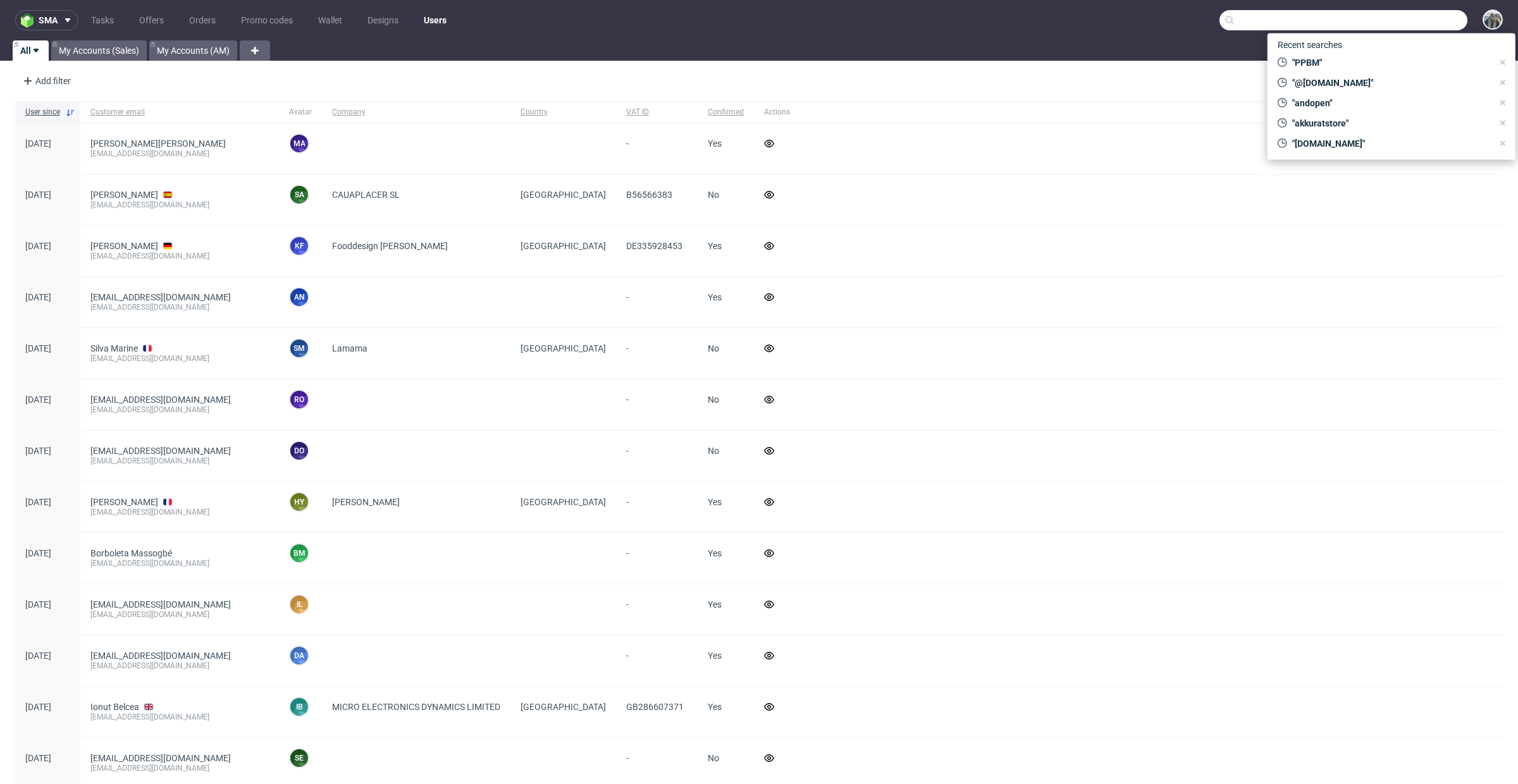
click at [1387, 30] on input "text" at bounding box center [1343, 21] width 248 height 21
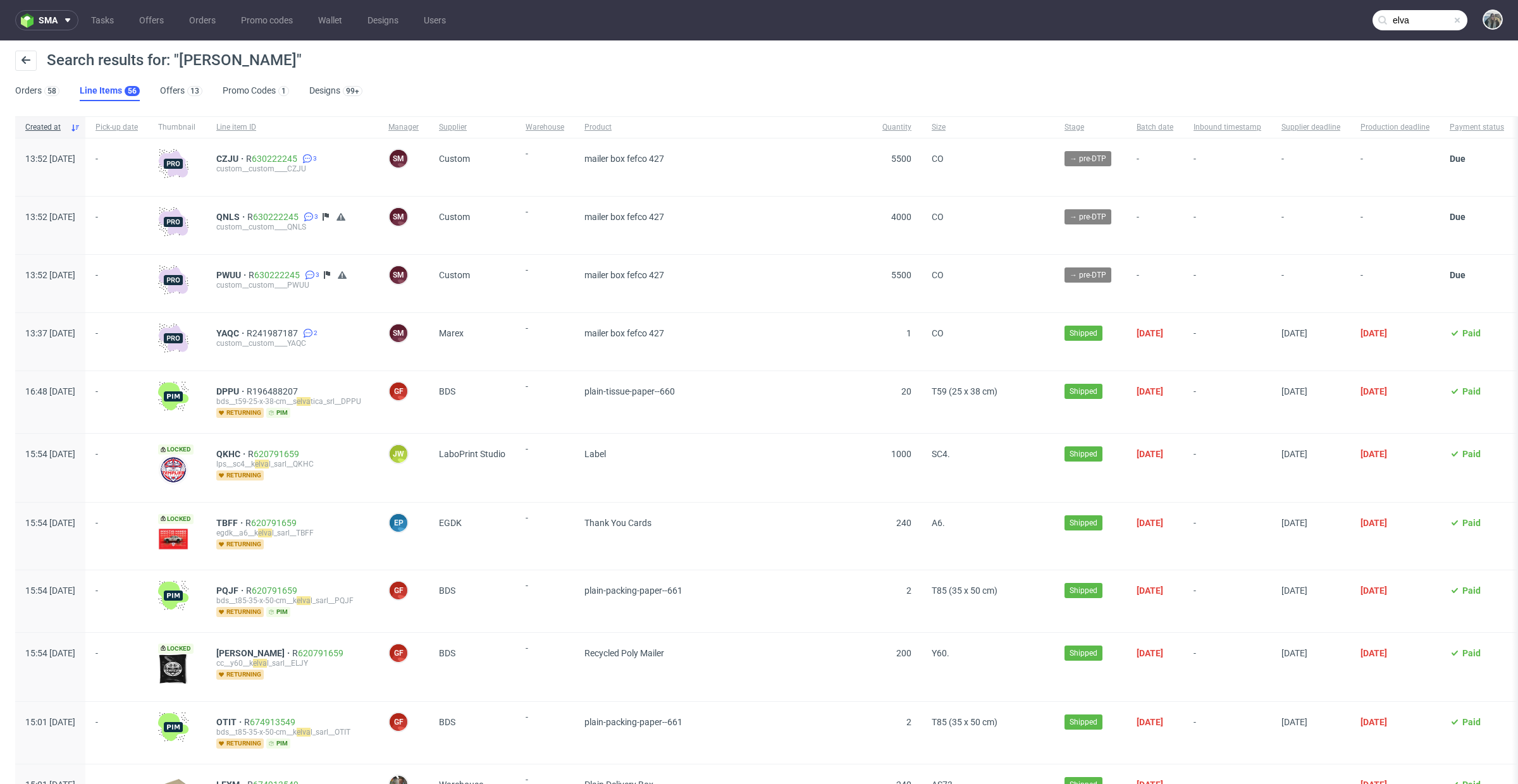
click at [1409, 17] on input "elva" at bounding box center [1419, 21] width 95 height 21
paste input "akkuratstore"
type input "akkuratstore"
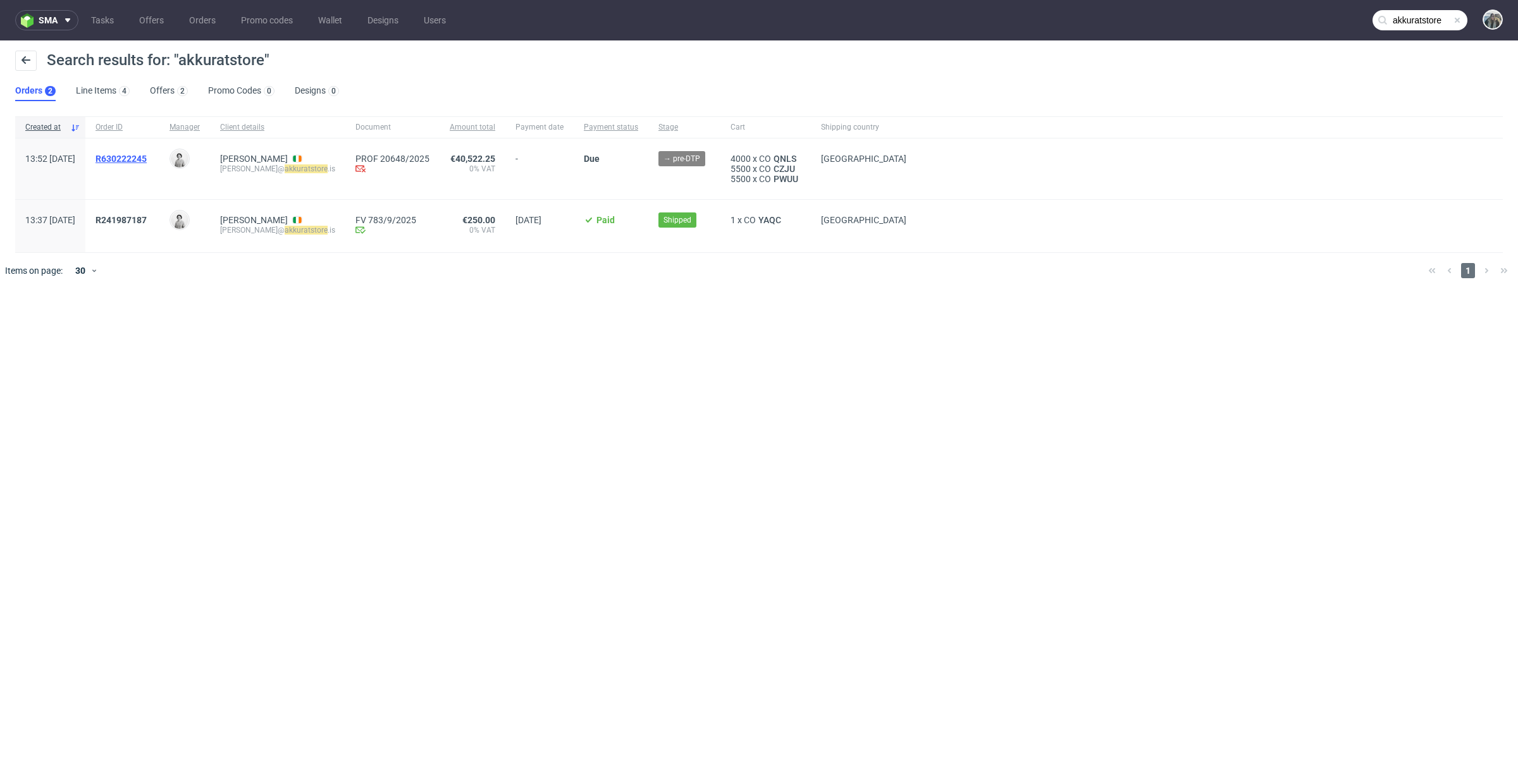
click at [147, 158] on span "R630222245" at bounding box center [121, 159] width 52 height 10
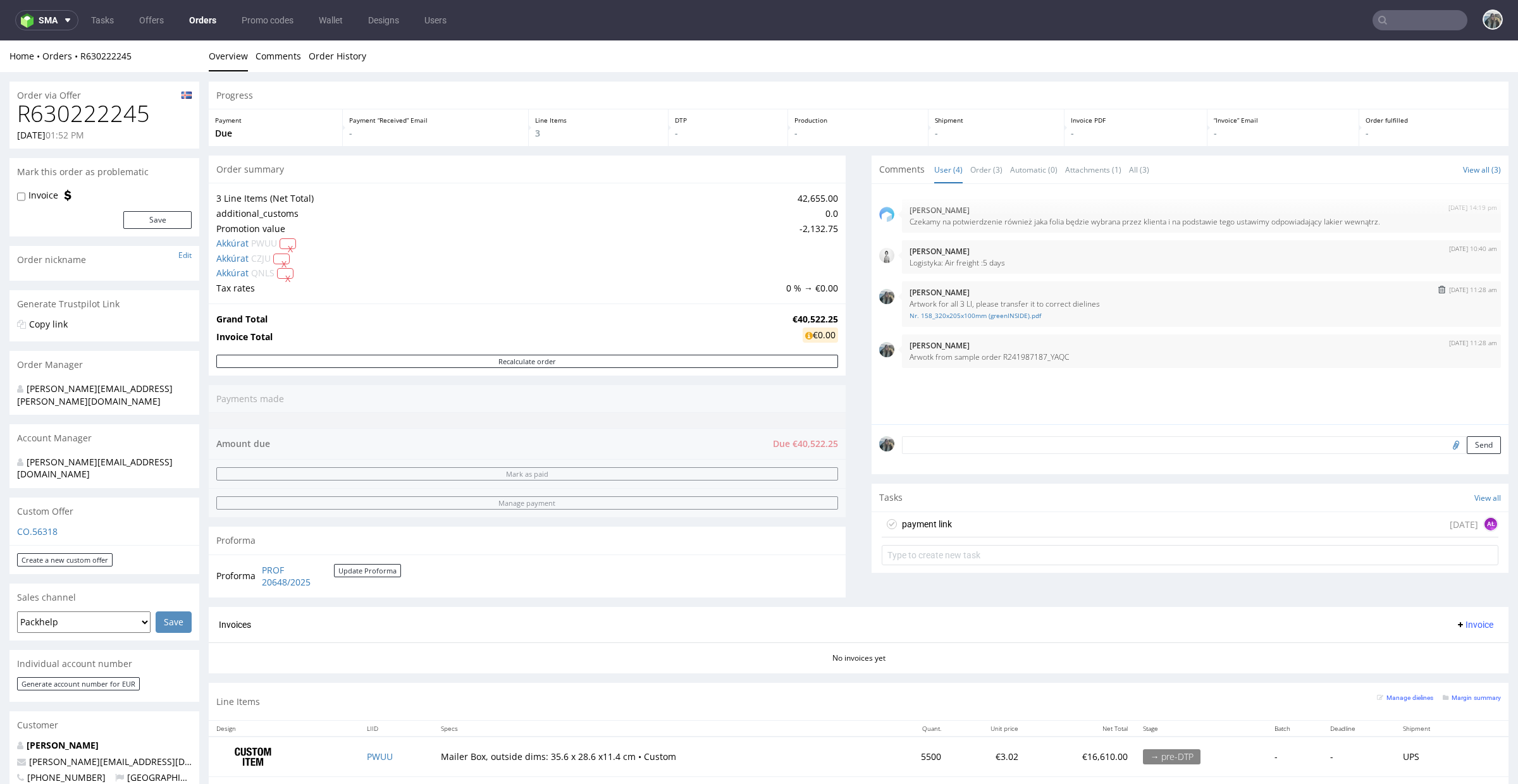
click at [970, 324] on div "26th Sep 25 | 11:28 am Zeniuk Magdalena Artwork for all 3 LI, please transfer i…" at bounding box center [1201, 304] width 599 height 45
click at [970, 322] on div "26th Sep 25 | 11:28 am Zeniuk Magdalena Artwork for all 3 LI, please transfer i…" at bounding box center [1201, 304] width 599 height 45
click at [977, 315] on link "Nr. 158_320x205x100mm (greenINSIDE).pdf" at bounding box center [1201, 315] width 584 height 9
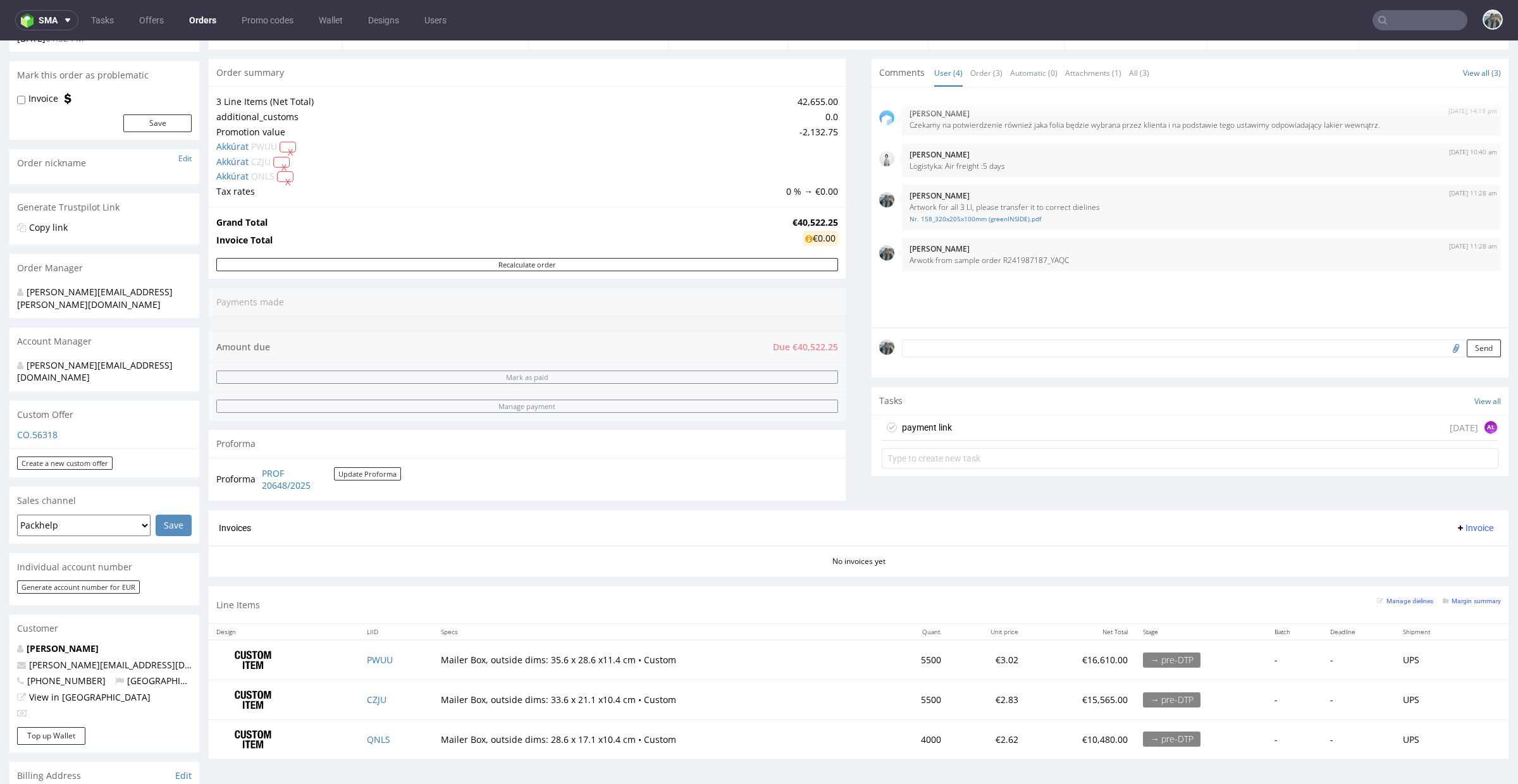
scroll to position [192, 0]
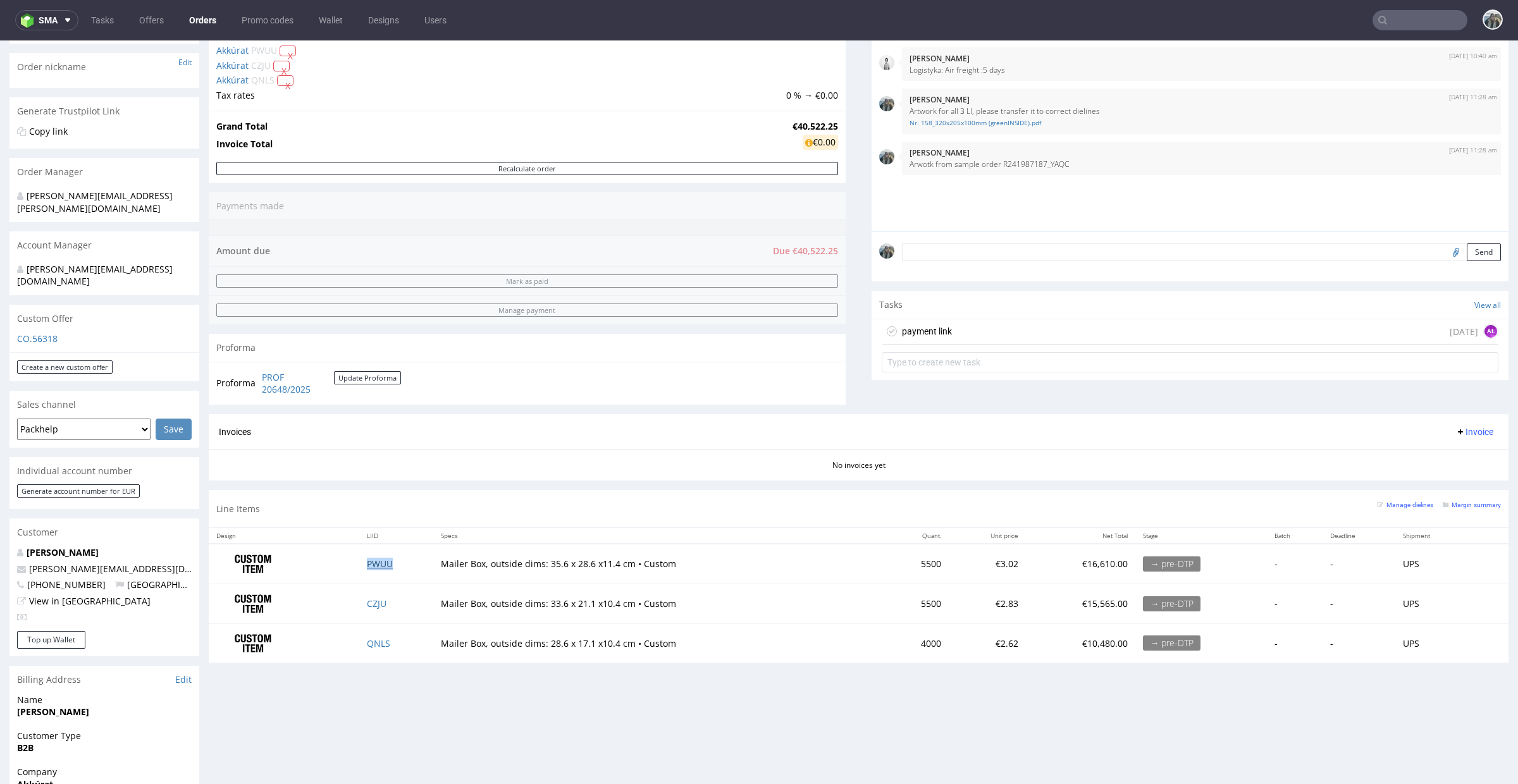
click at [374, 568] on link "PWUU" at bounding box center [380, 563] width 26 height 12
click at [375, 605] on link "CZJU" at bounding box center [377, 603] width 20 height 12
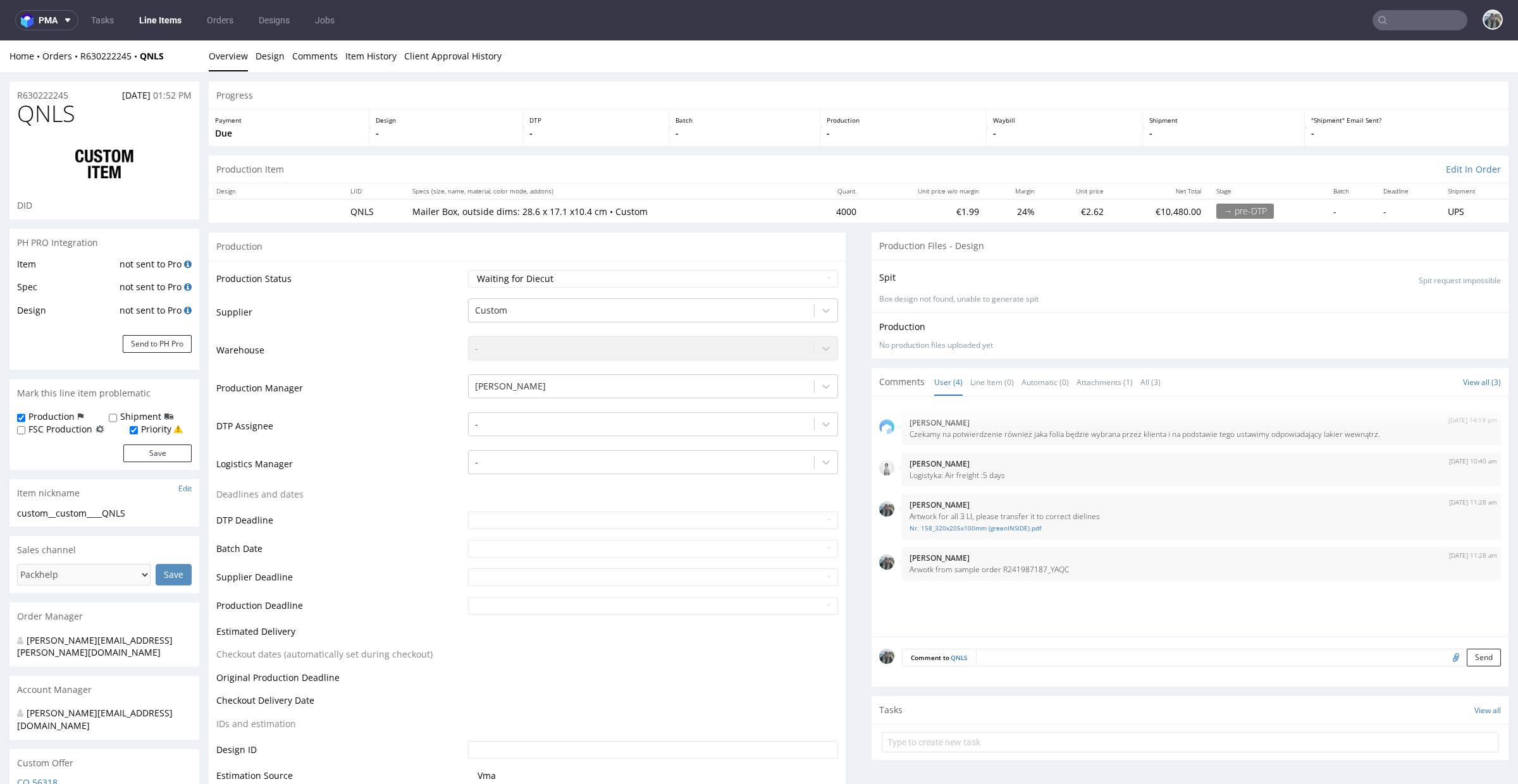
select select "in_progress"
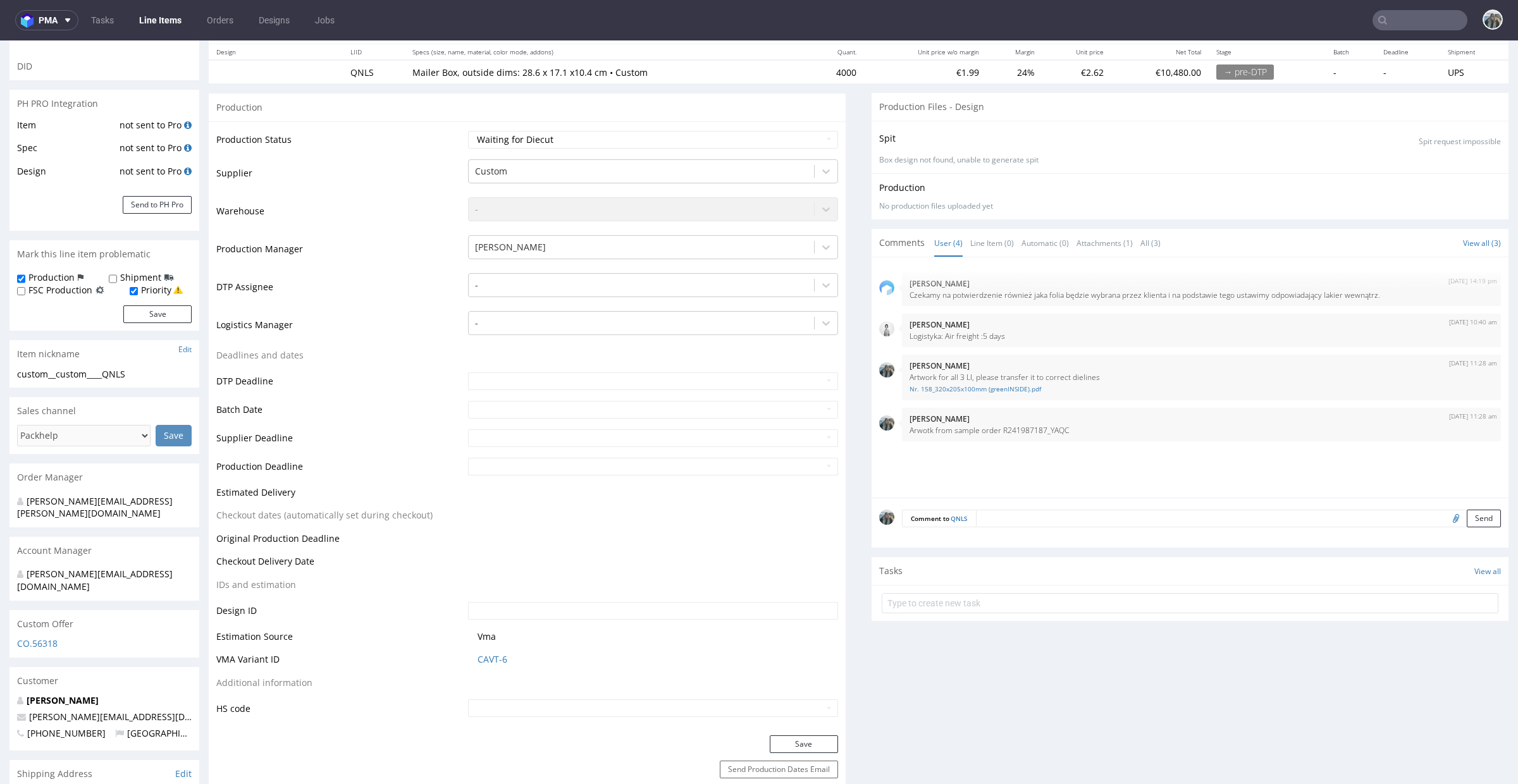
scroll to position [141, 0]
click at [982, 389] on link "Nr. 158_320x205x100mm (greenINSIDE).pdf" at bounding box center [1201, 388] width 584 height 9
click at [1054, 428] on p "Arwotk from sample order R241987187_YAQC" at bounding box center [1201, 429] width 584 height 9
copy p "R241987187_YAQC"
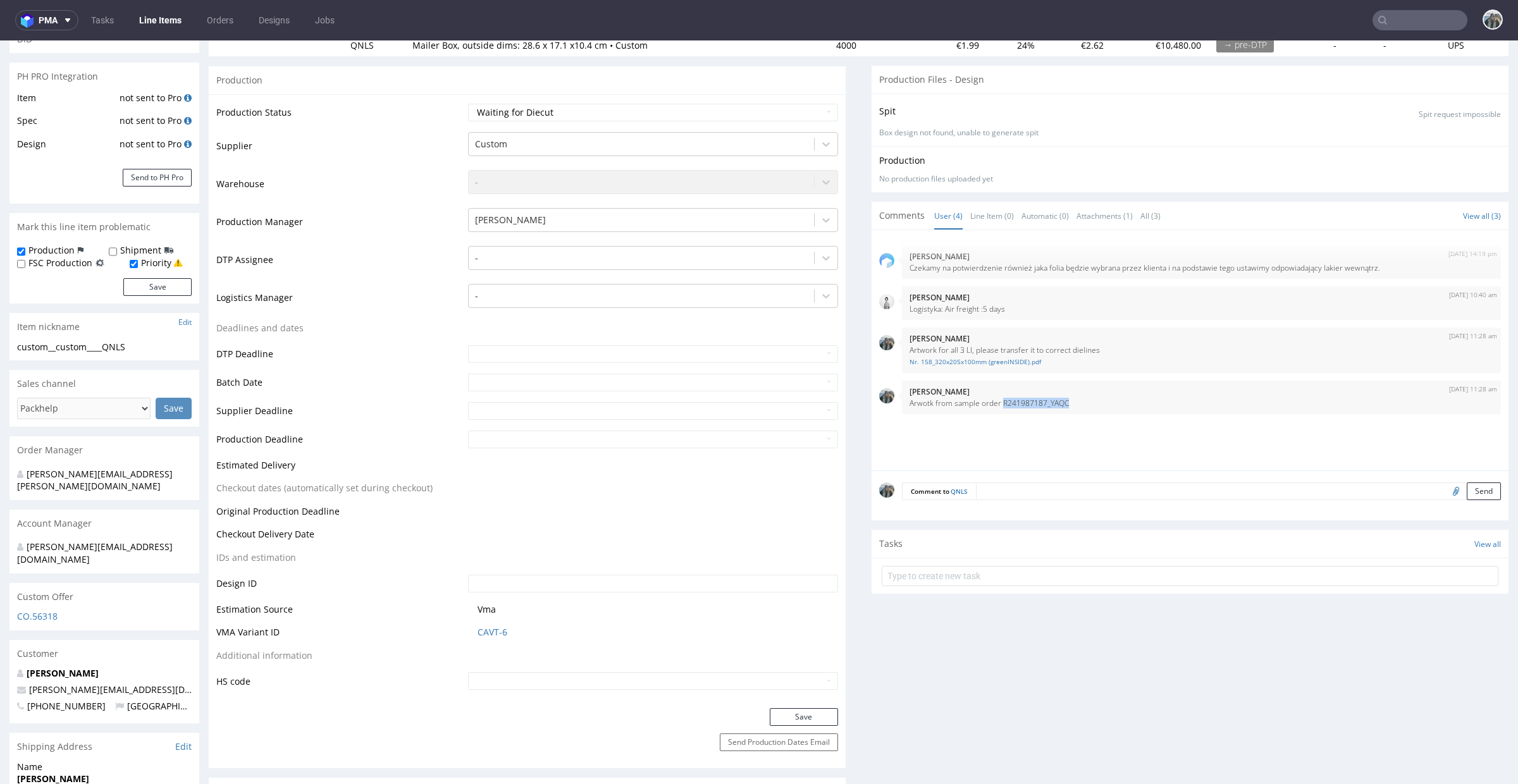
scroll to position [231, 0]
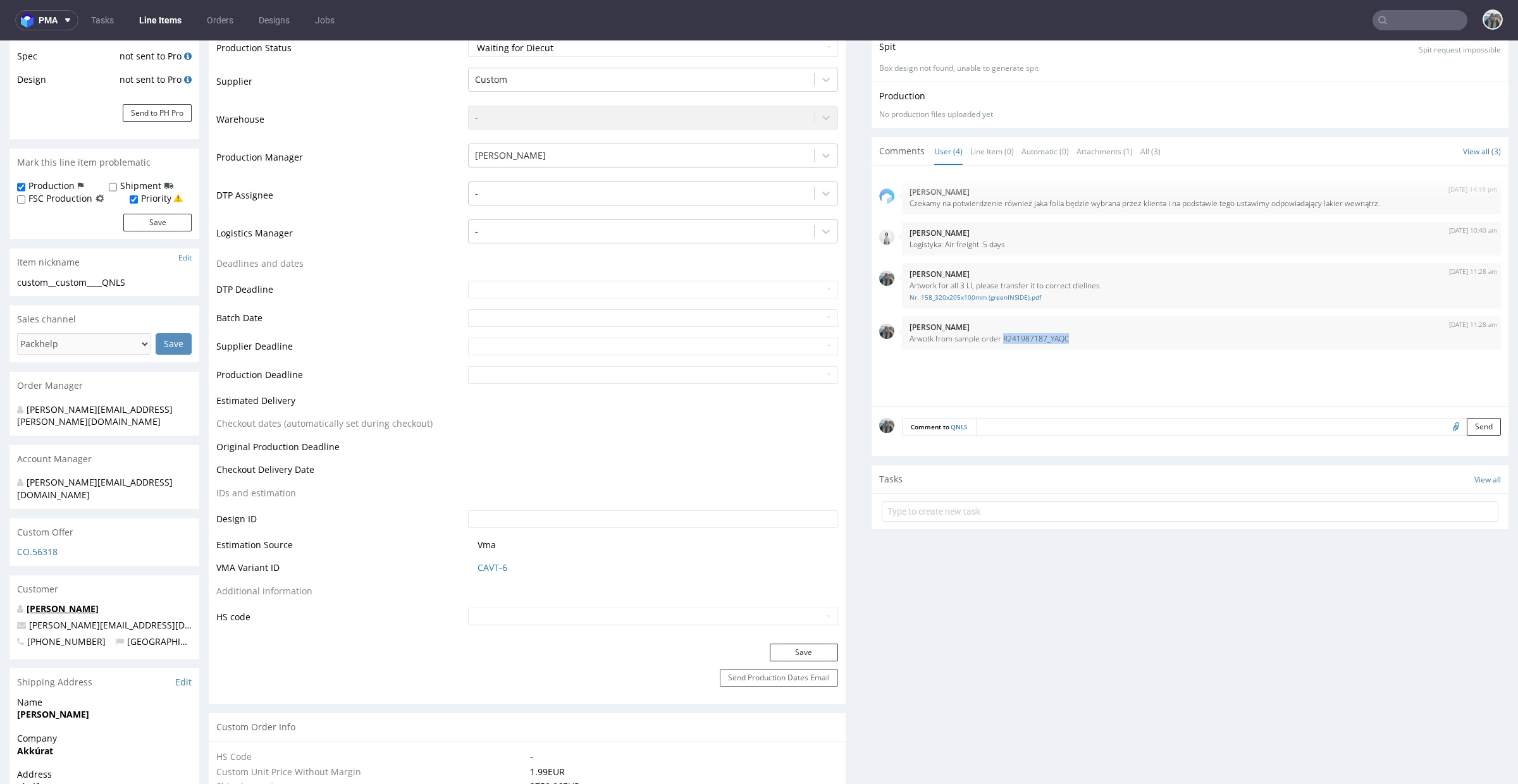
click at [83, 603] on link "[PERSON_NAME]" at bounding box center [62, 608] width 72 height 12
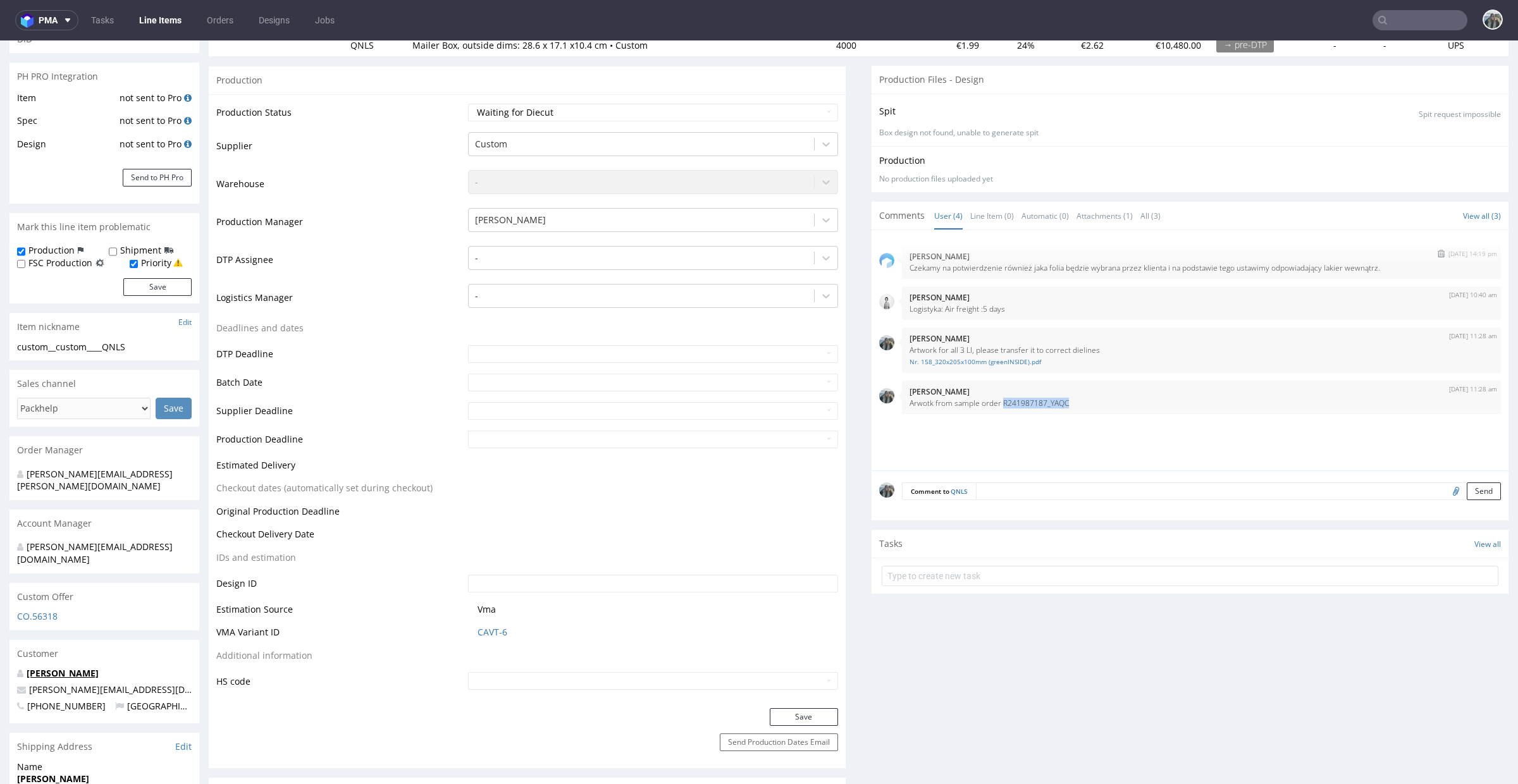
scroll to position [165, 0]
click at [1004, 364] on link "Nr. 158_320x205x100mm (greenINSIDE).pdf" at bounding box center [1201, 362] width 584 height 9
click at [1446, 495] on input "file" at bounding box center [1454, 492] width 18 height 17
type input "C:\fakepath\custom____YAQC__d0__oR241987187.pdf"
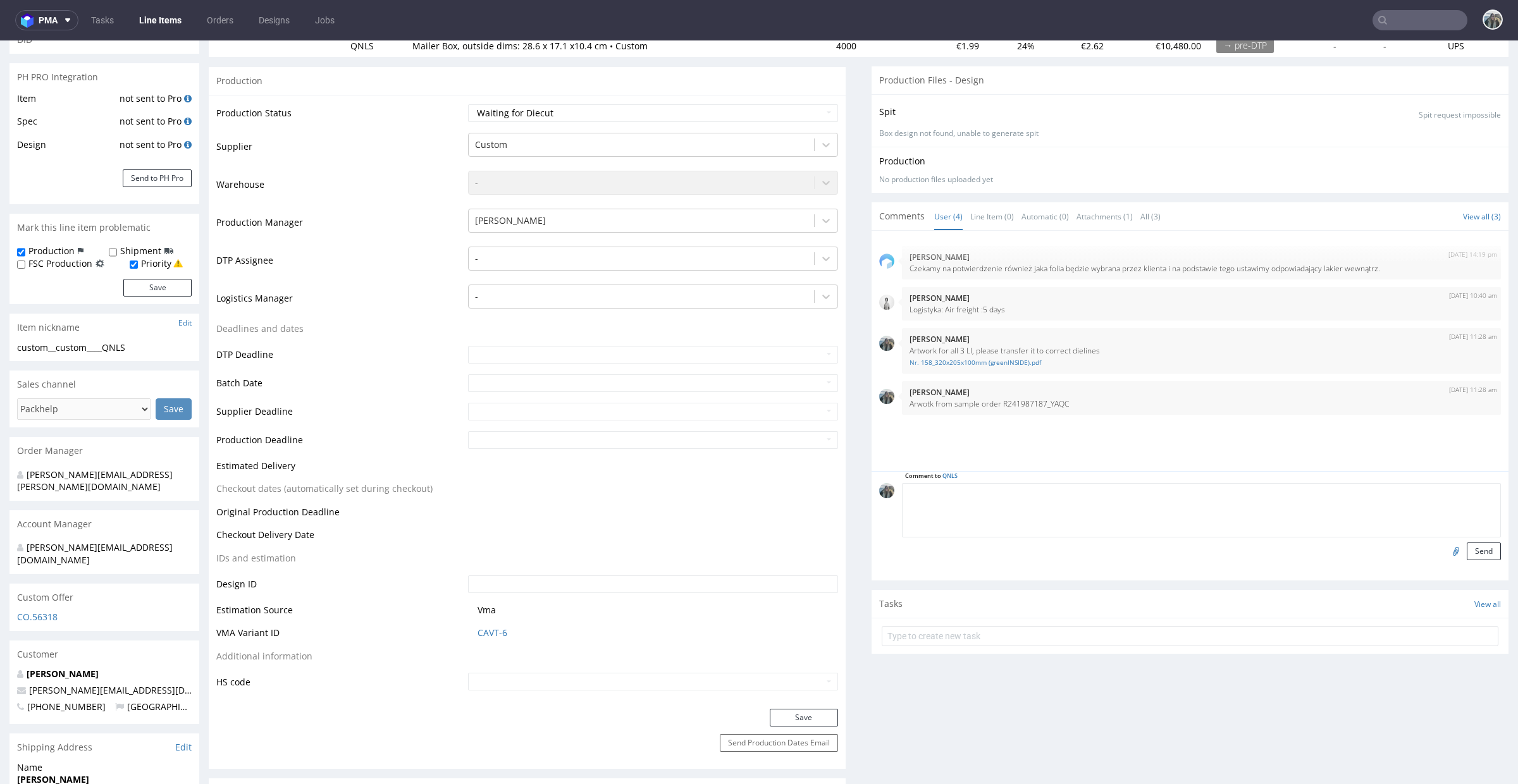
click at [1119, 493] on textarea at bounding box center [1201, 511] width 599 height 54
type textarea "Artwork for both sides"
click at [1446, 546] on input "file" at bounding box center [1454, 551] width 18 height 17
drag, startPoint x: 976, startPoint y: 506, endPoint x: 958, endPoint y: 502, distance: 18.4
click at [981, 518] on textarea "Artwork for both sides" at bounding box center [1201, 511] width 599 height 54
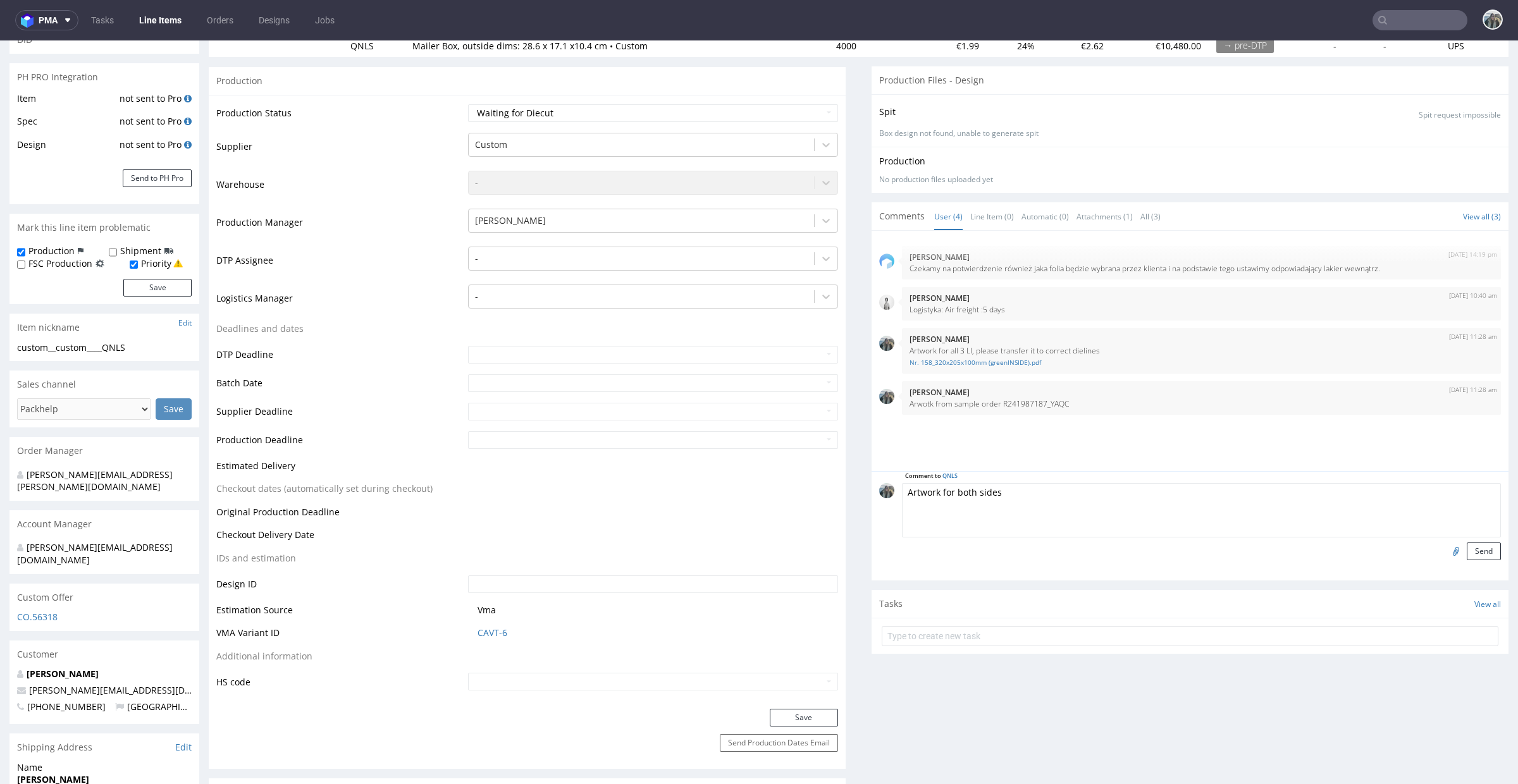
click at [958, 502] on textarea "Artwork for both sides" at bounding box center [1201, 511] width 599 height 54
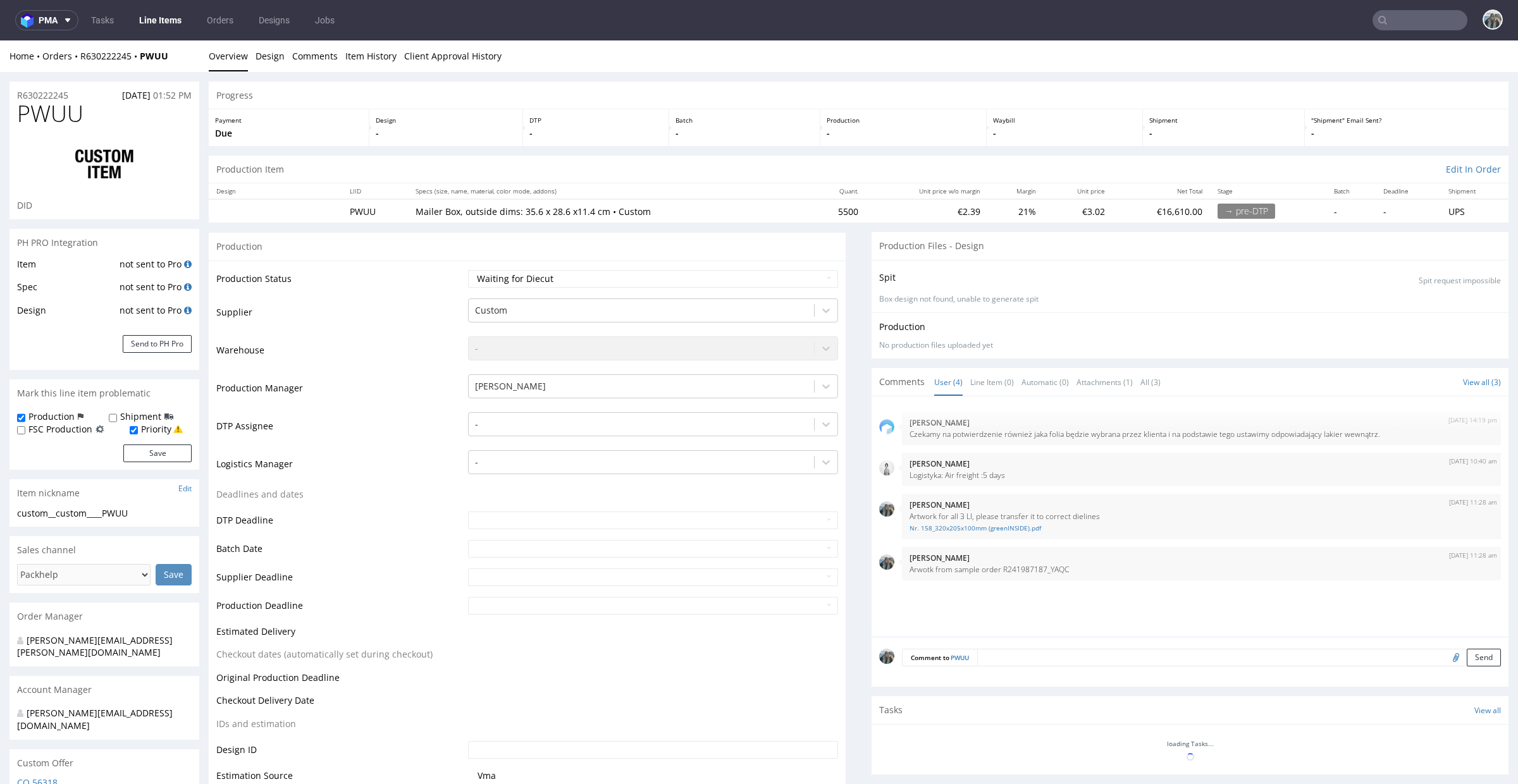
select select "in_progress"
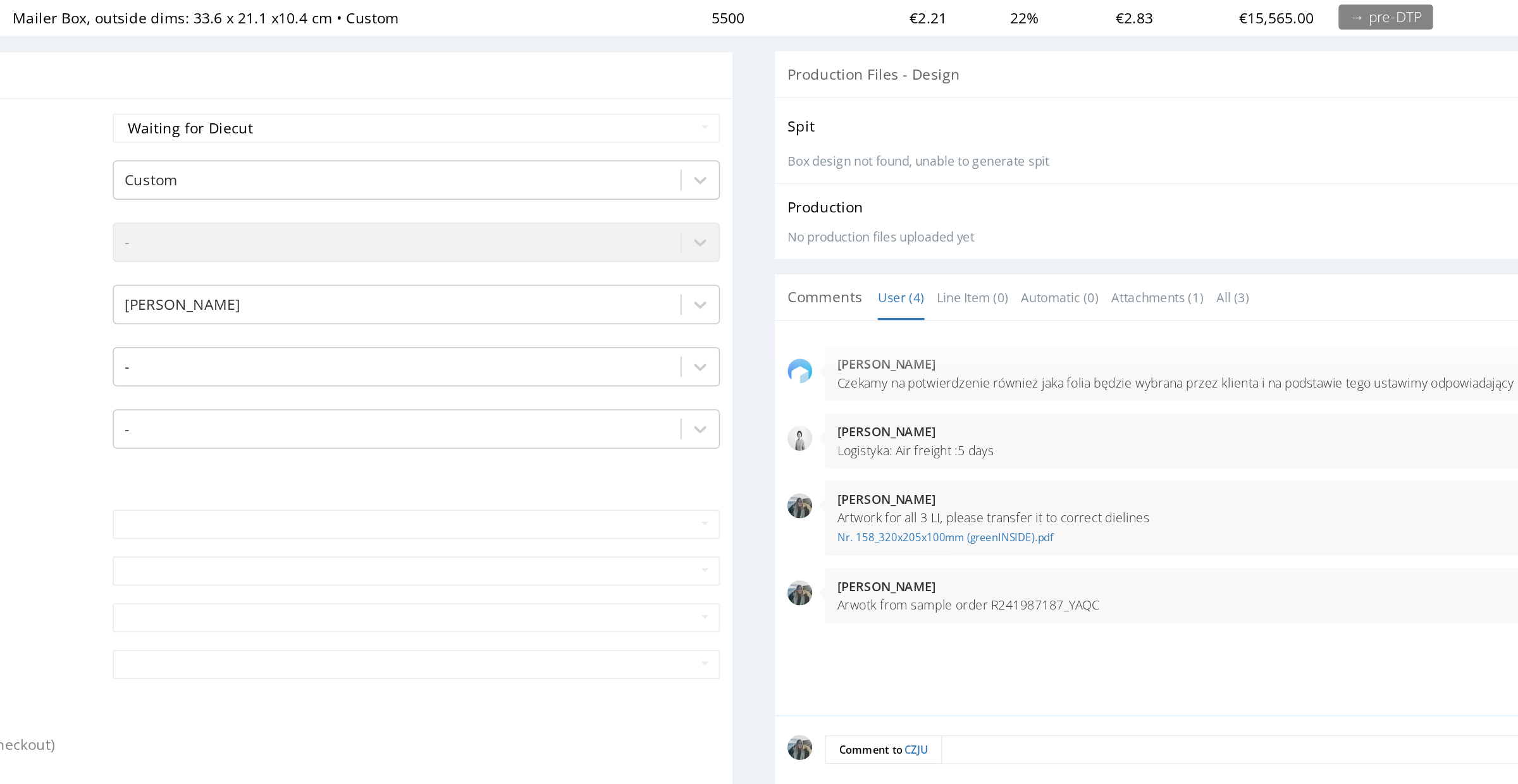
click at [397, 264] on p "Arwotk from sample order R241987187_YAQC" at bounding box center [547, 267] width 584 height 9
copy p "R241987187_YAQC"
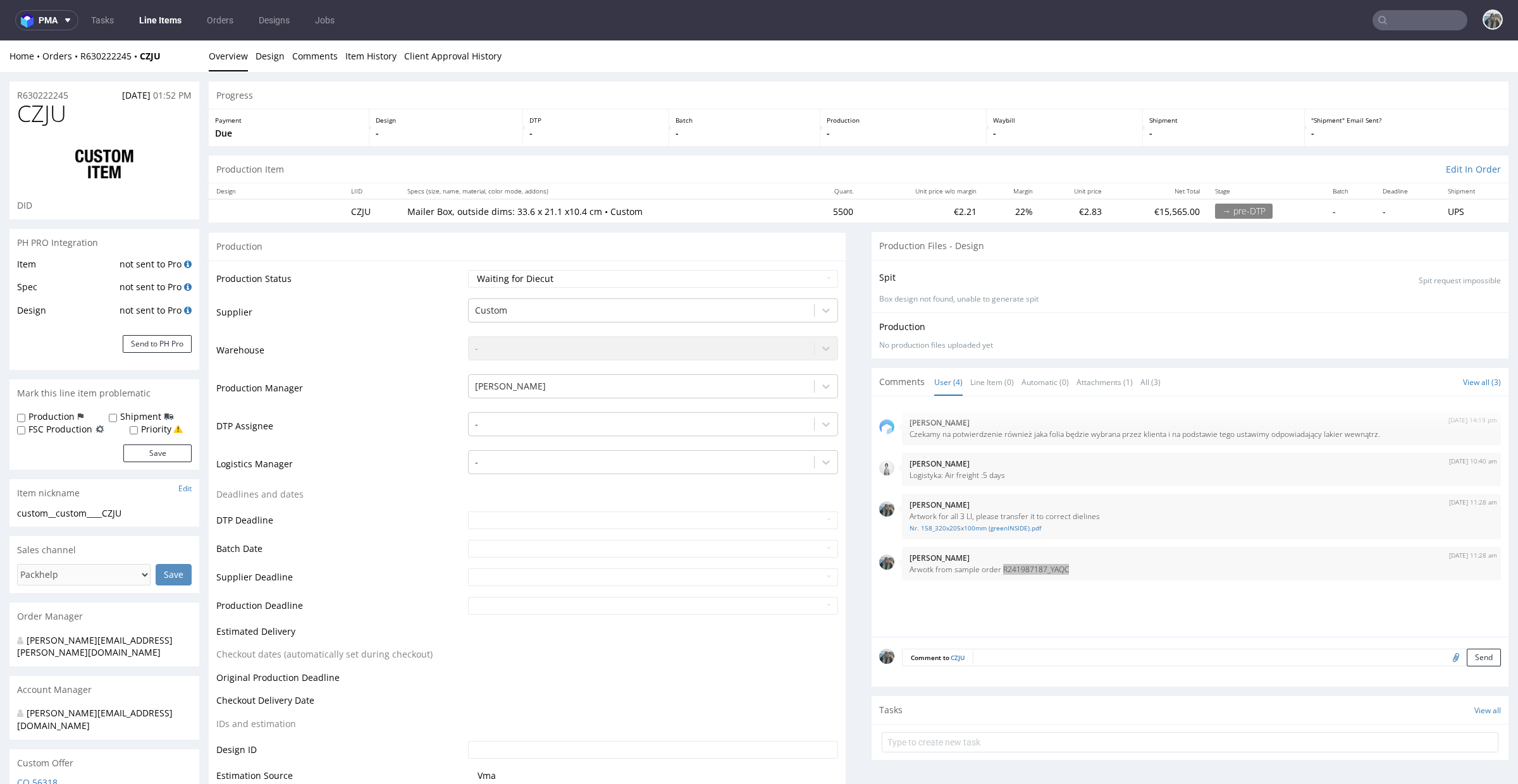
click at [1396, 30] on div at bounding box center [1419, 21] width 95 height 21
paste input "R241987187_YAQC"
drag, startPoint x: 1414, startPoint y: 18, endPoint x: 1269, endPoint y: 18, distance: 145.0
click at [1272, 18] on nav "pma Tasks Line Items Orders Designs Jobs R241987187_YAQC" at bounding box center [759, 20] width 1518 height 40
type input "YAQC"
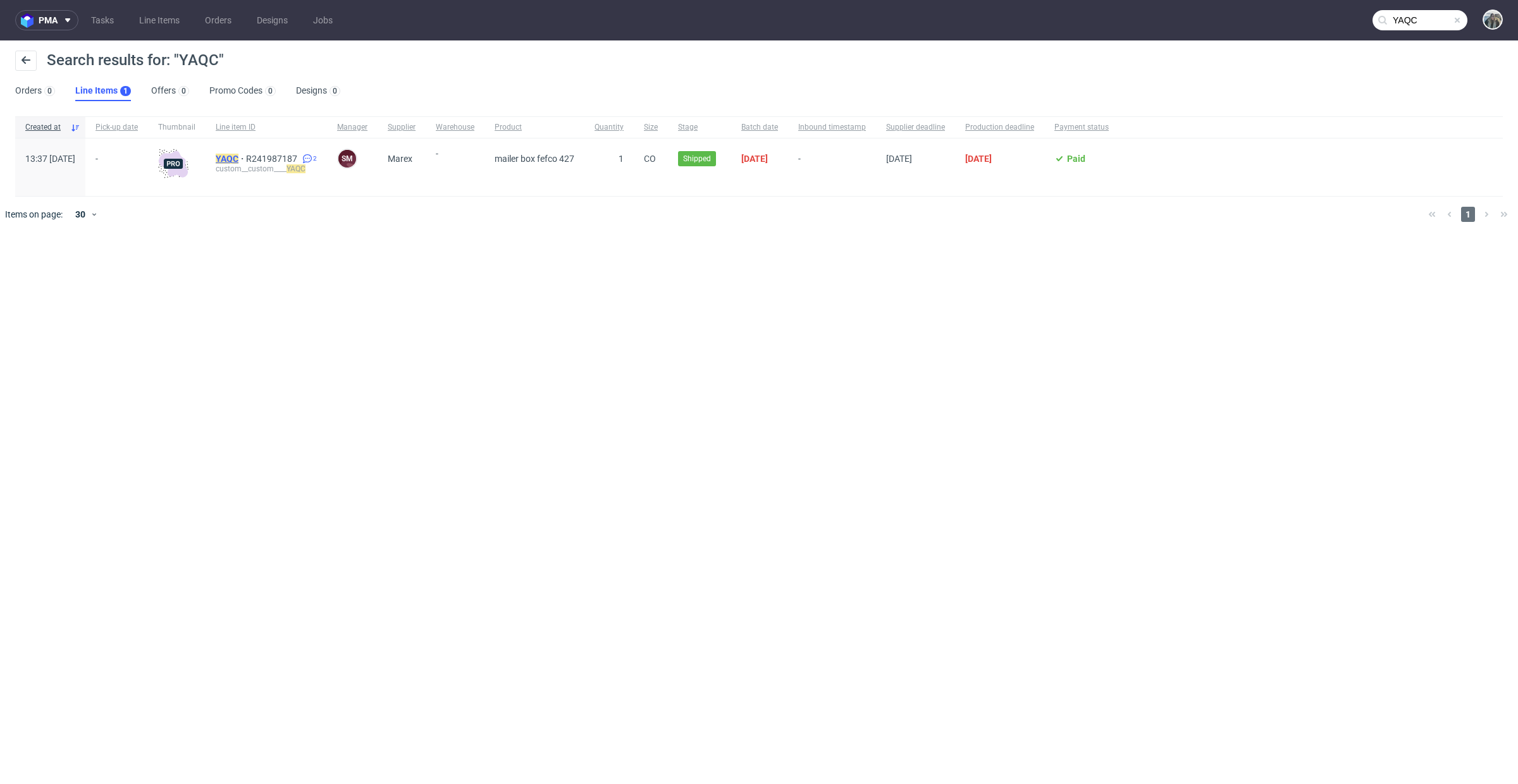
click at [239, 154] on mark "YAQC" at bounding box center [227, 159] width 23 height 10
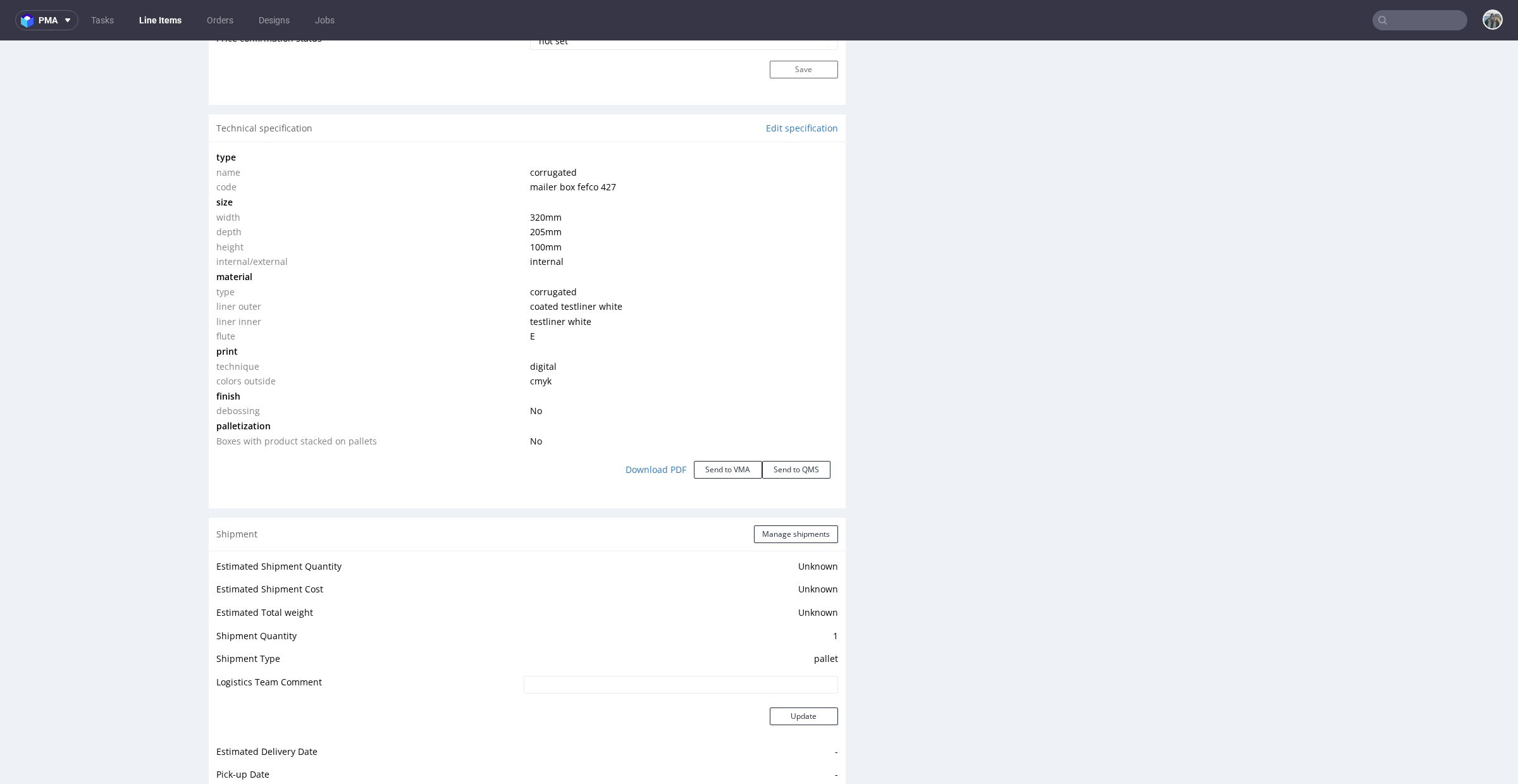
scroll to position [1126, 0]
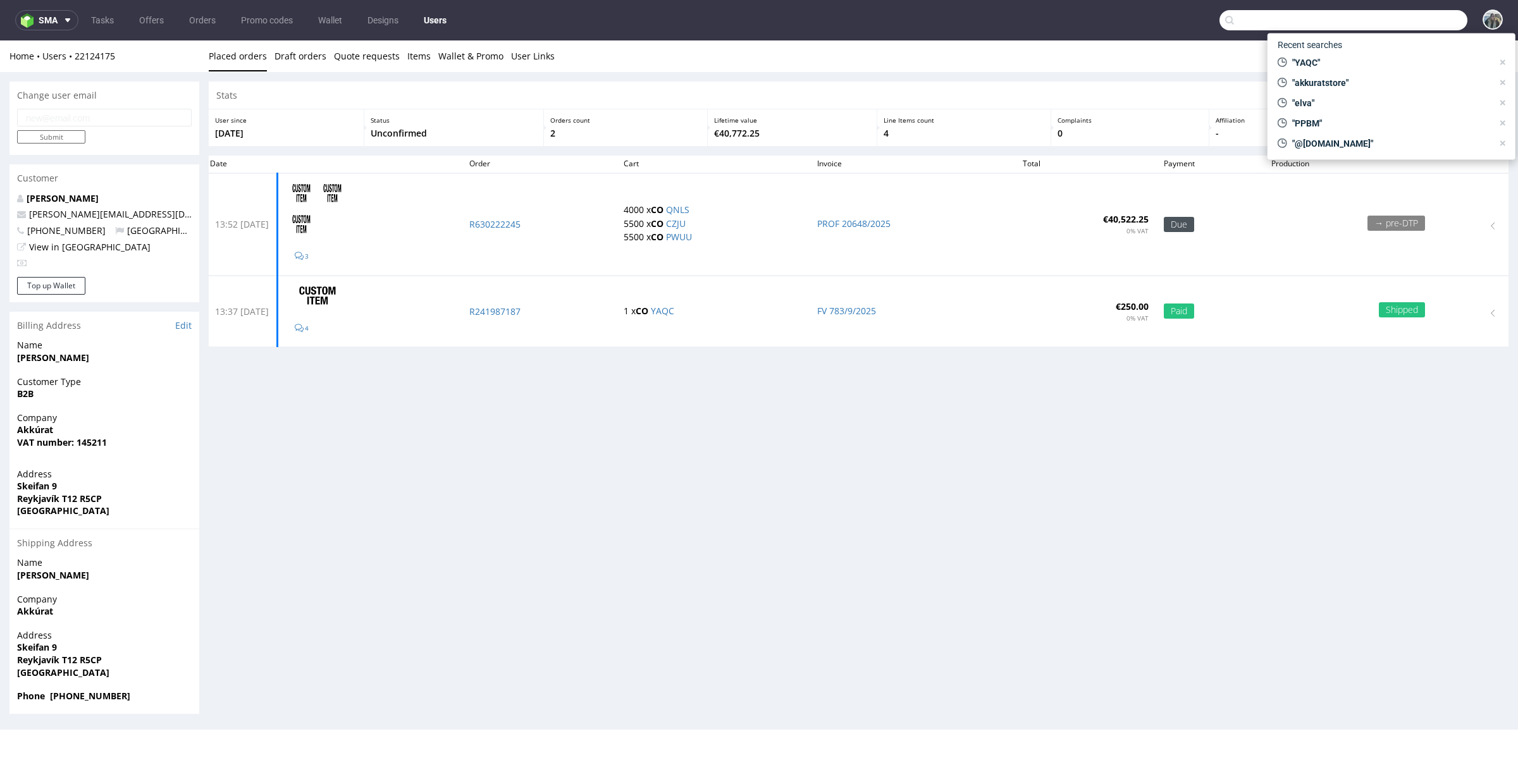
click at [1405, 24] on input "text" at bounding box center [1343, 21] width 248 height 21
paste input "R241987187_YAQC"
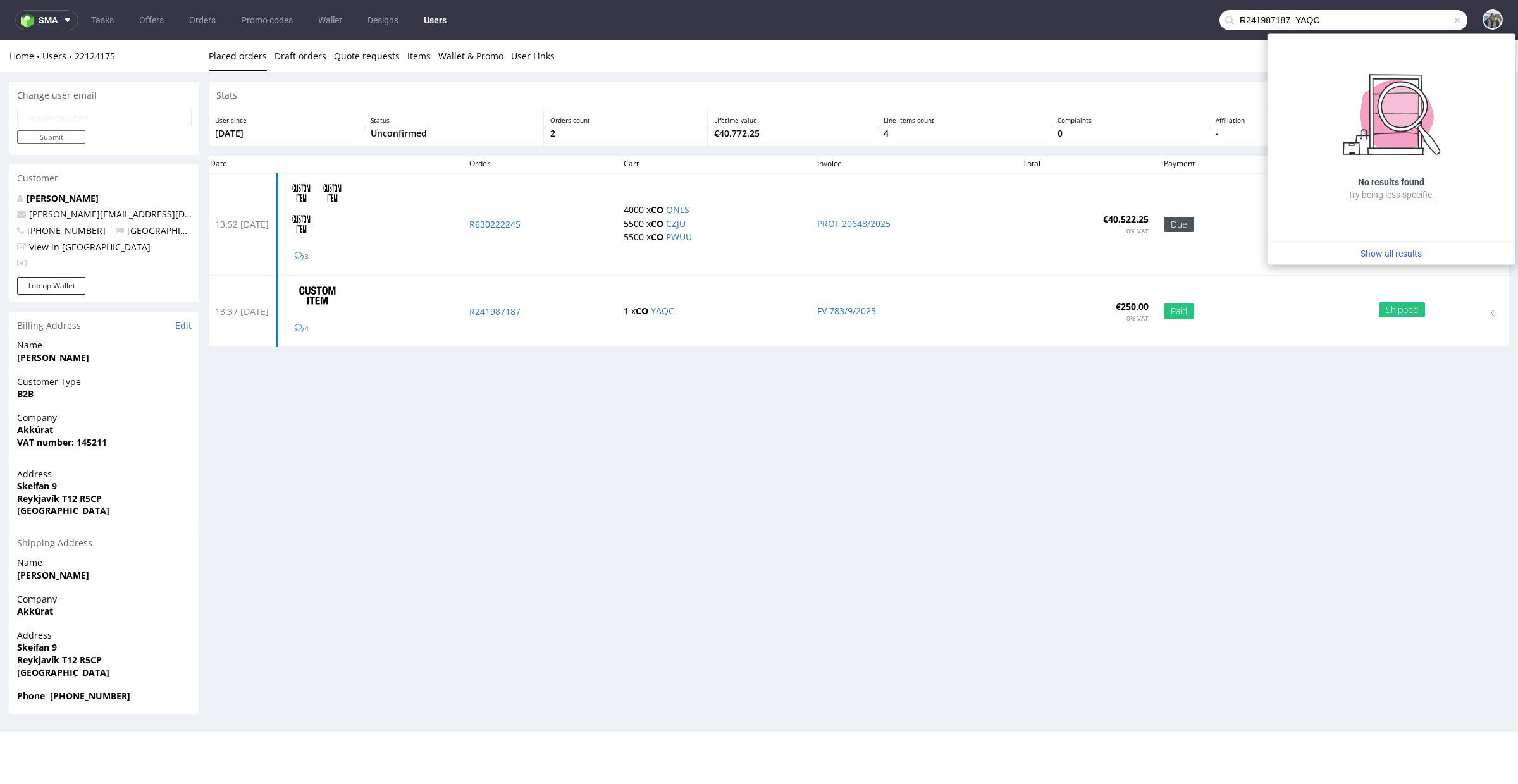
drag, startPoint x: 1285, startPoint y: 17, endPoint x: 1152, endPoint y: 17, distance: 133.0
click at [1163, 17] on nav "sma Tasks Offers Orders Promo codes Wallet Designs Users R241987187_YAQC" at bounding box center [759, 20] width 1518 height 40
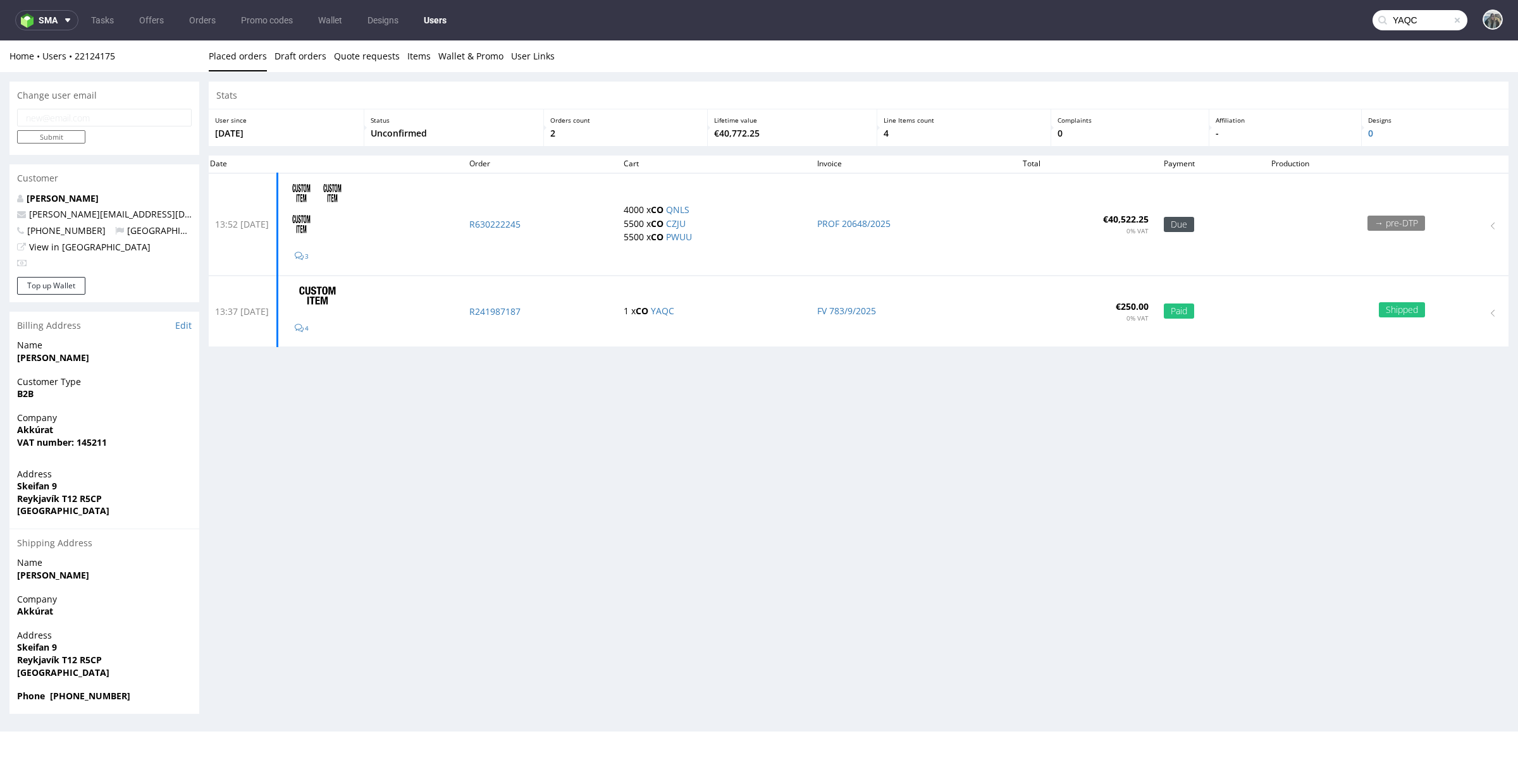
type input "YAQC"
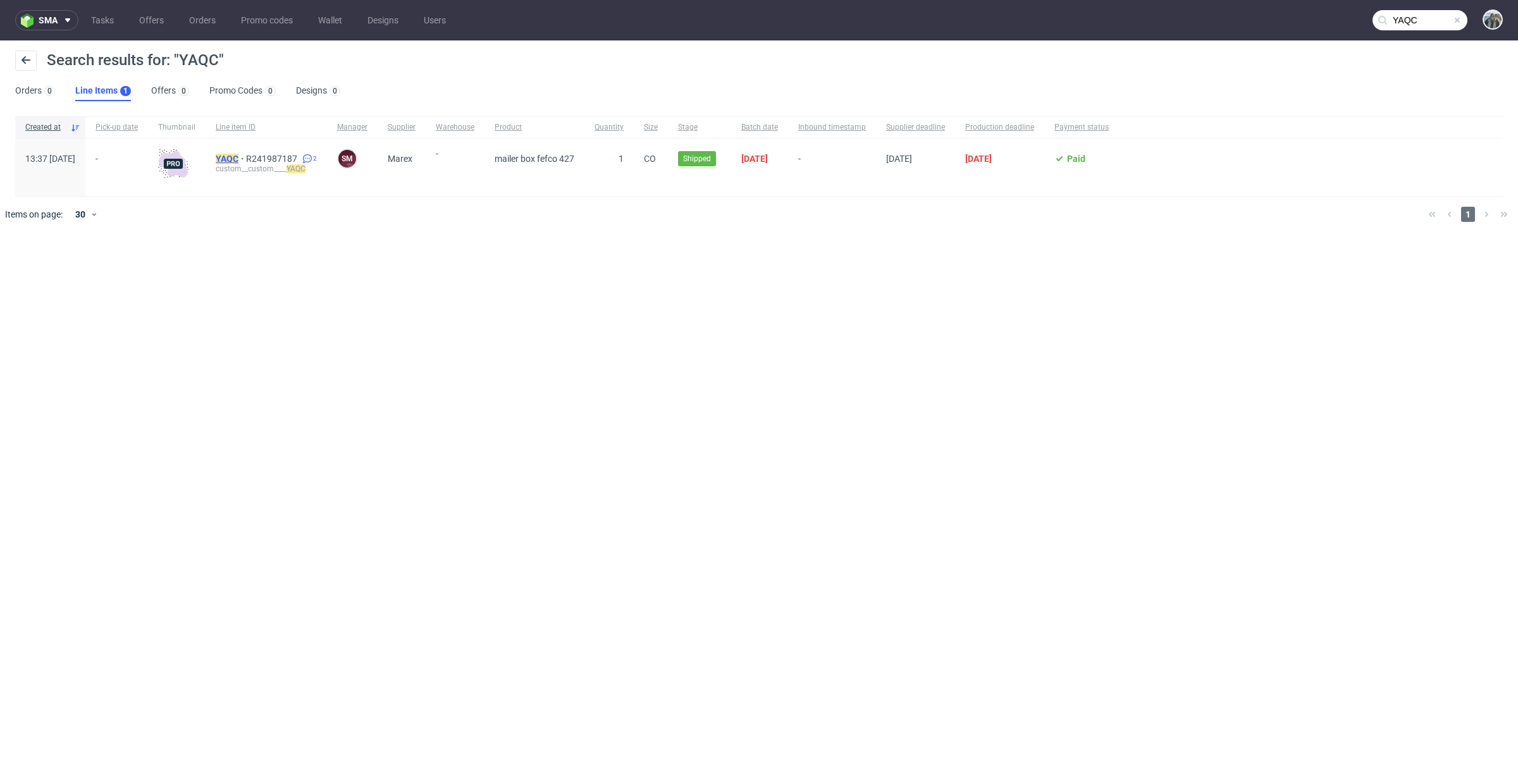
click at [239, 157] on mark "YAQC" at bounding box center [227, 159] width 23 height 10
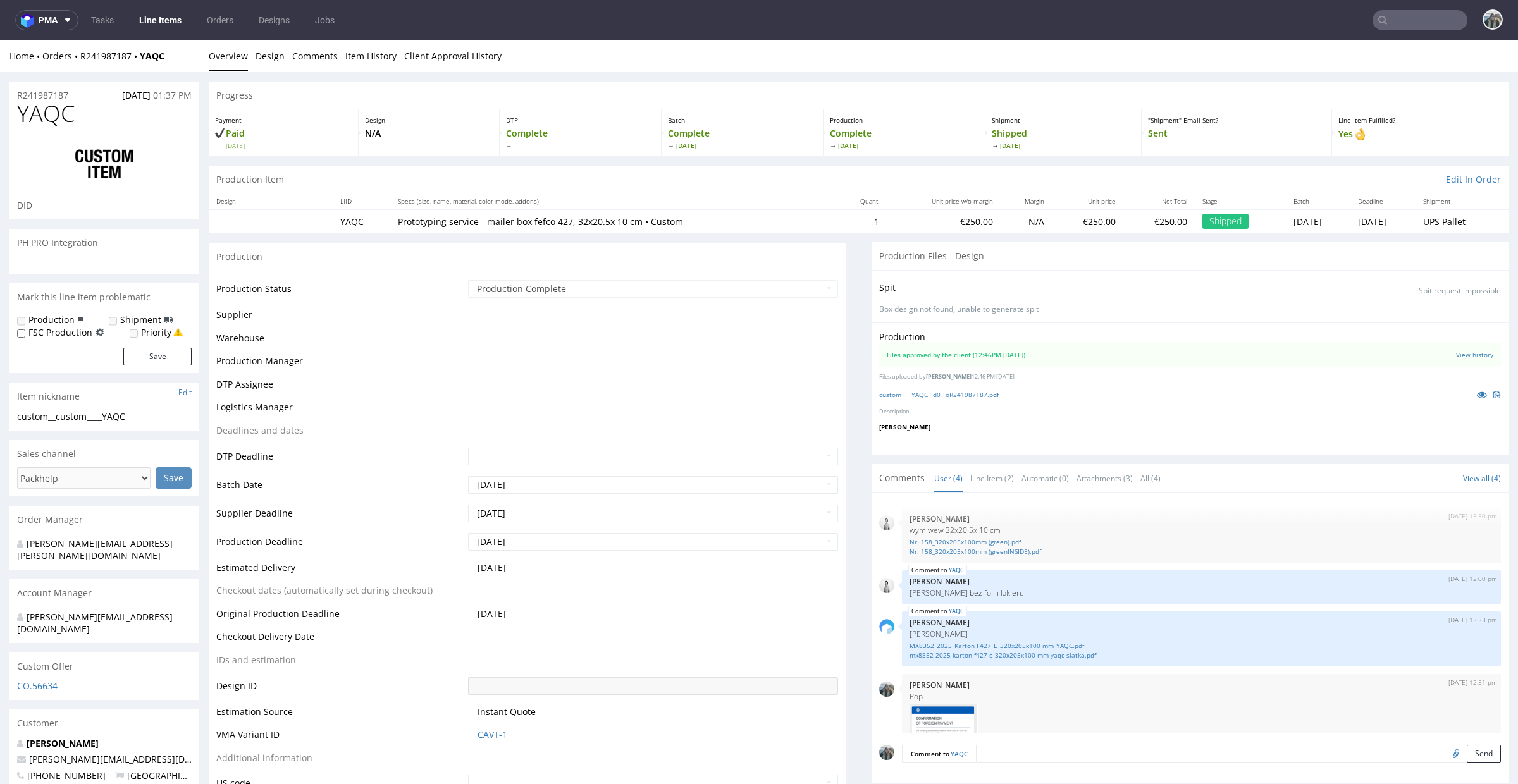
scroll to position [107, 0]
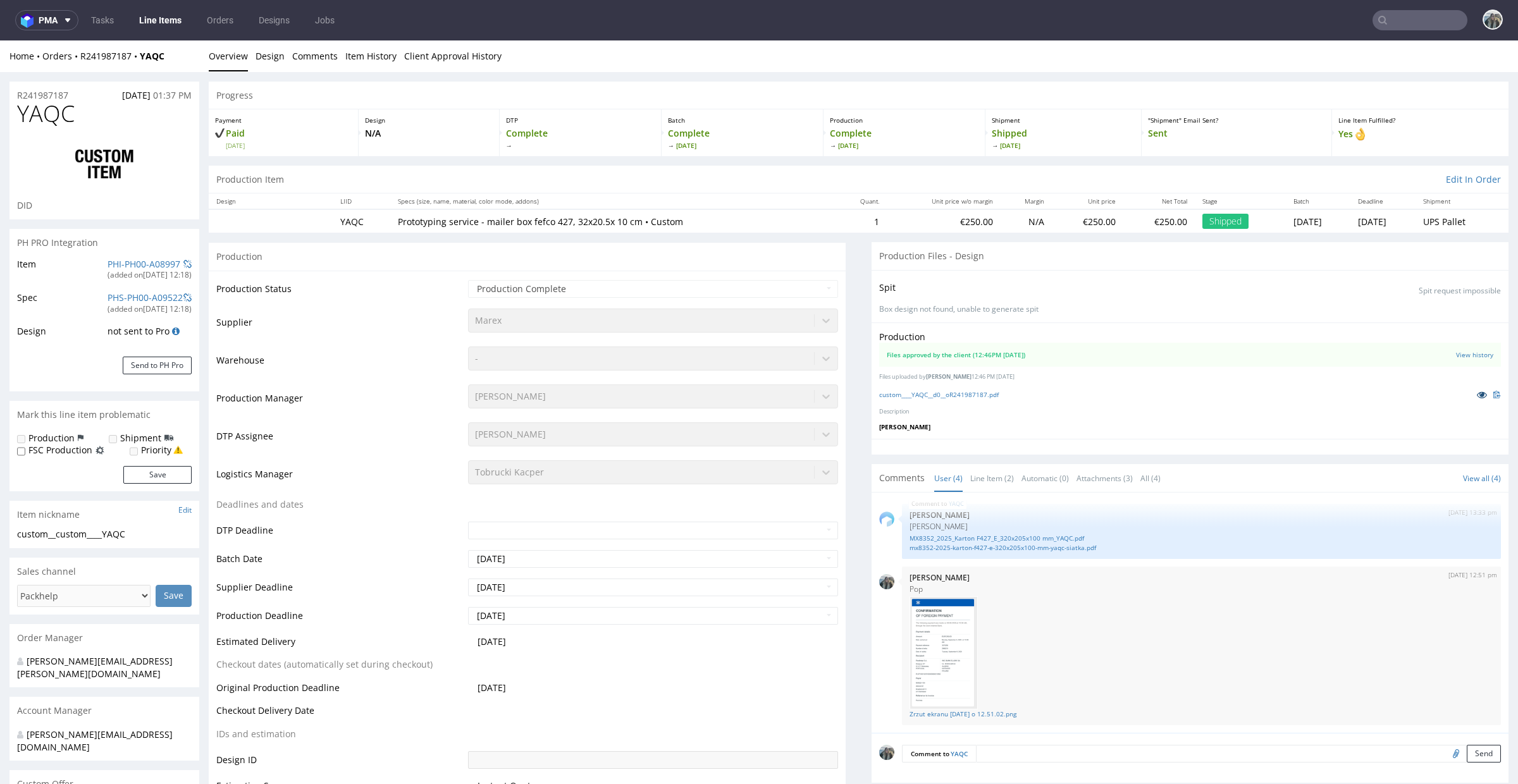
click at [1477, 394] on icon at bounding box center [1481, 394] width 10 height 8
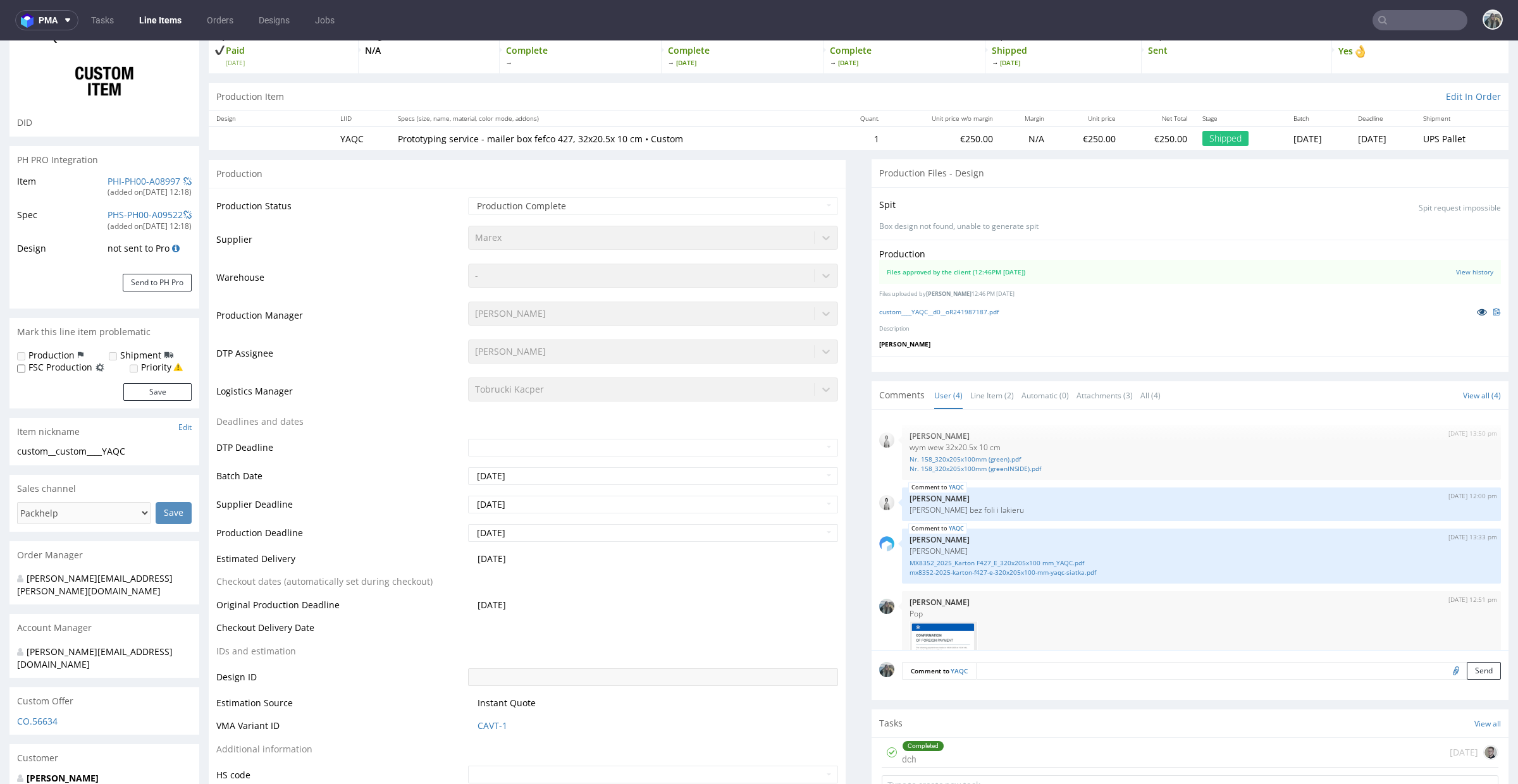
scroll to position [48, 0]
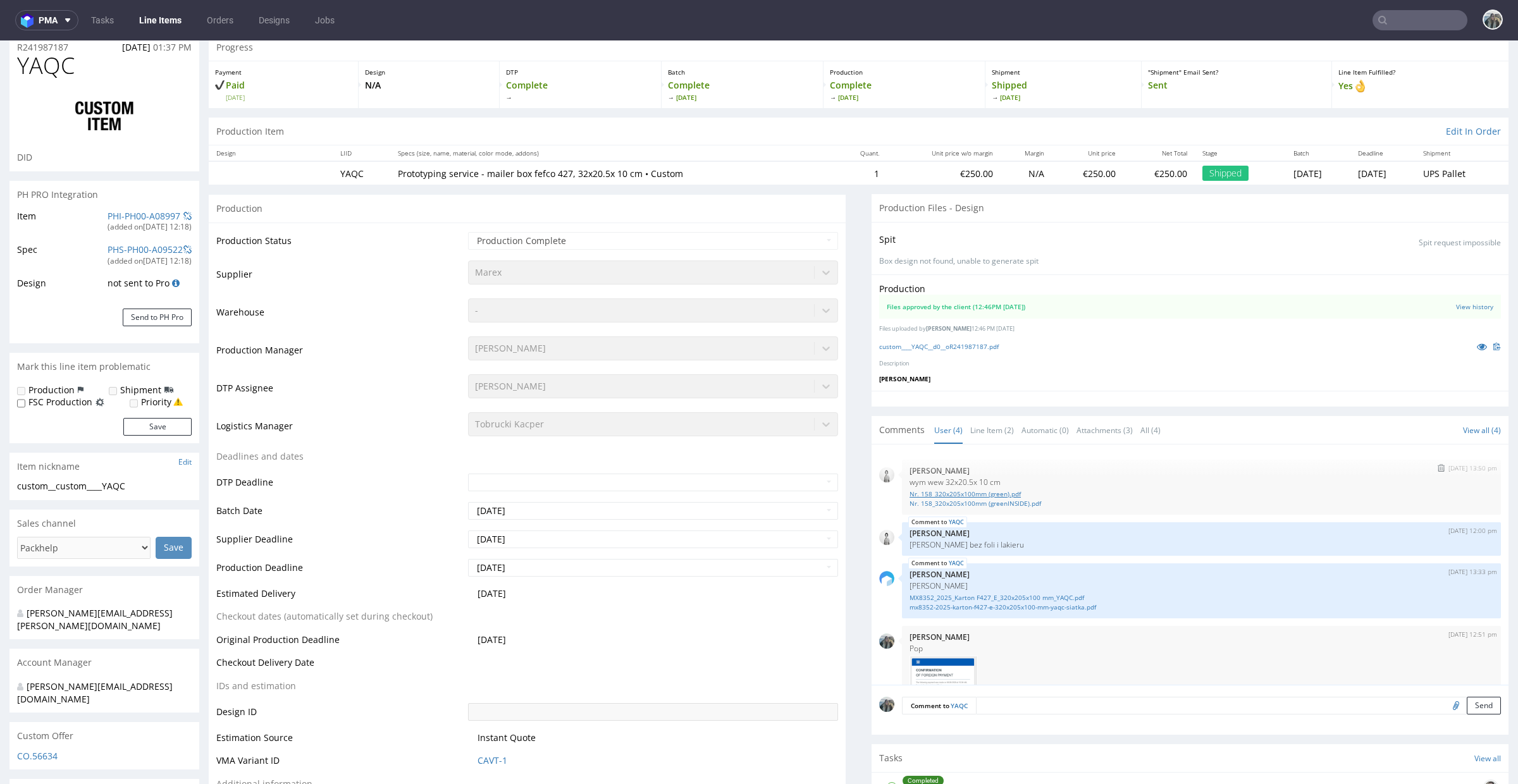
click at [1003, 494] on link "Nr. 158_320x205x100mm (green).pdf" at bounding box center [1201, 494] width 584 height 9
click at [1003, 505] on link "Nr. 158_320x205x100mm (greenINSIDE).pdf" at bounding box center [1201, 503] width 584 height 9
click at [1477, 345] on icon at bounding box center [1481, 346] width 10 height 8
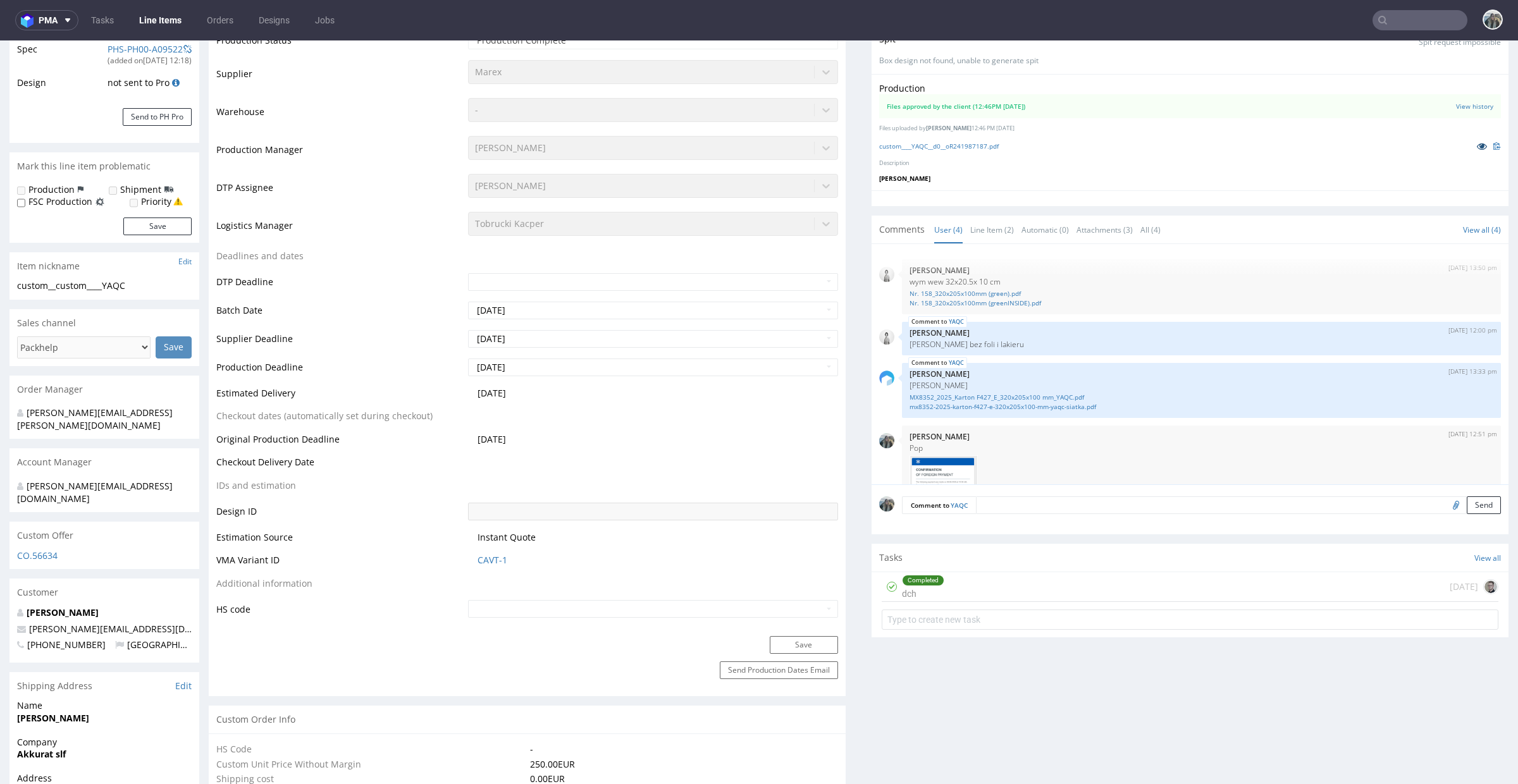
scroll to position [60, 0]
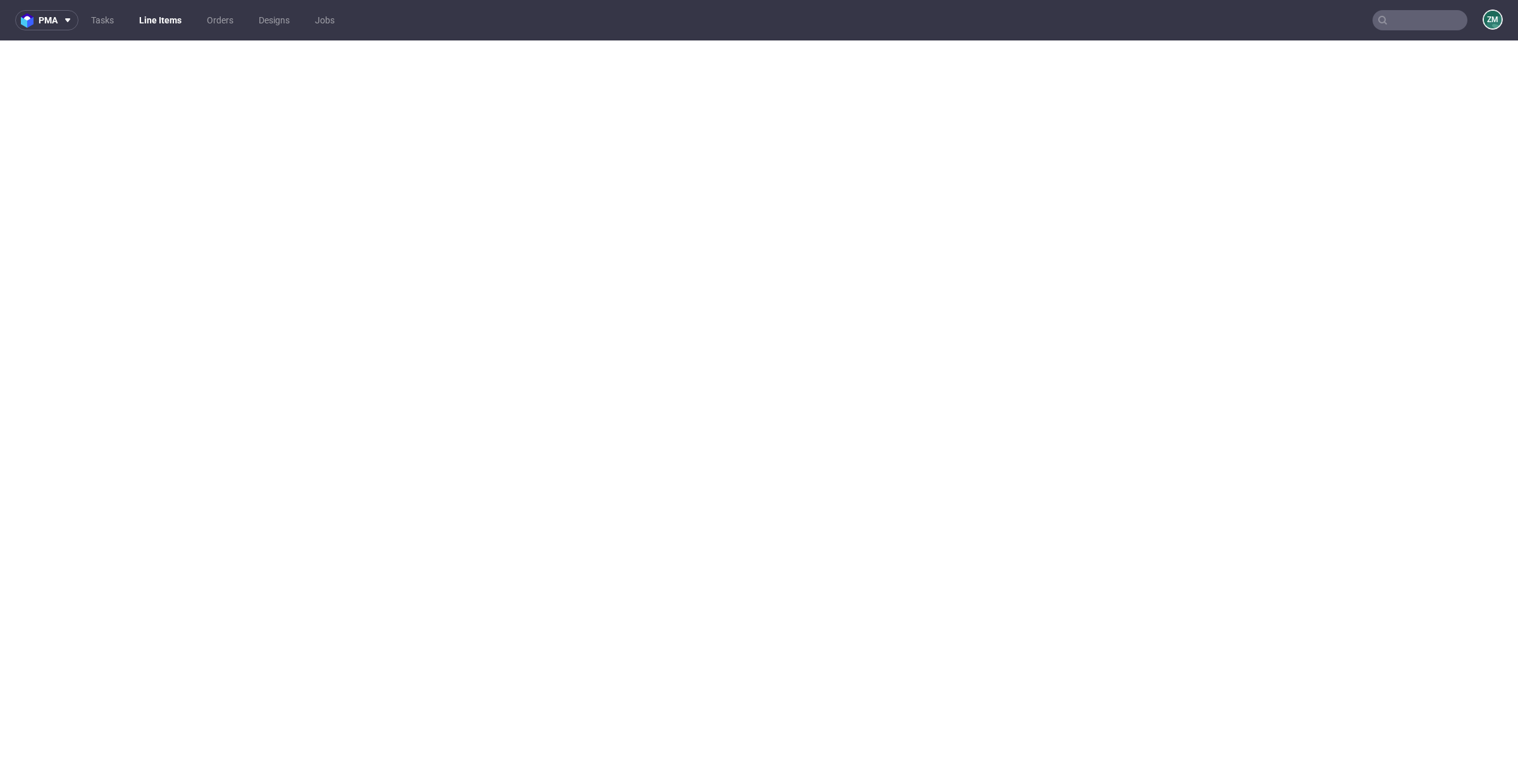
select select "in_progress"
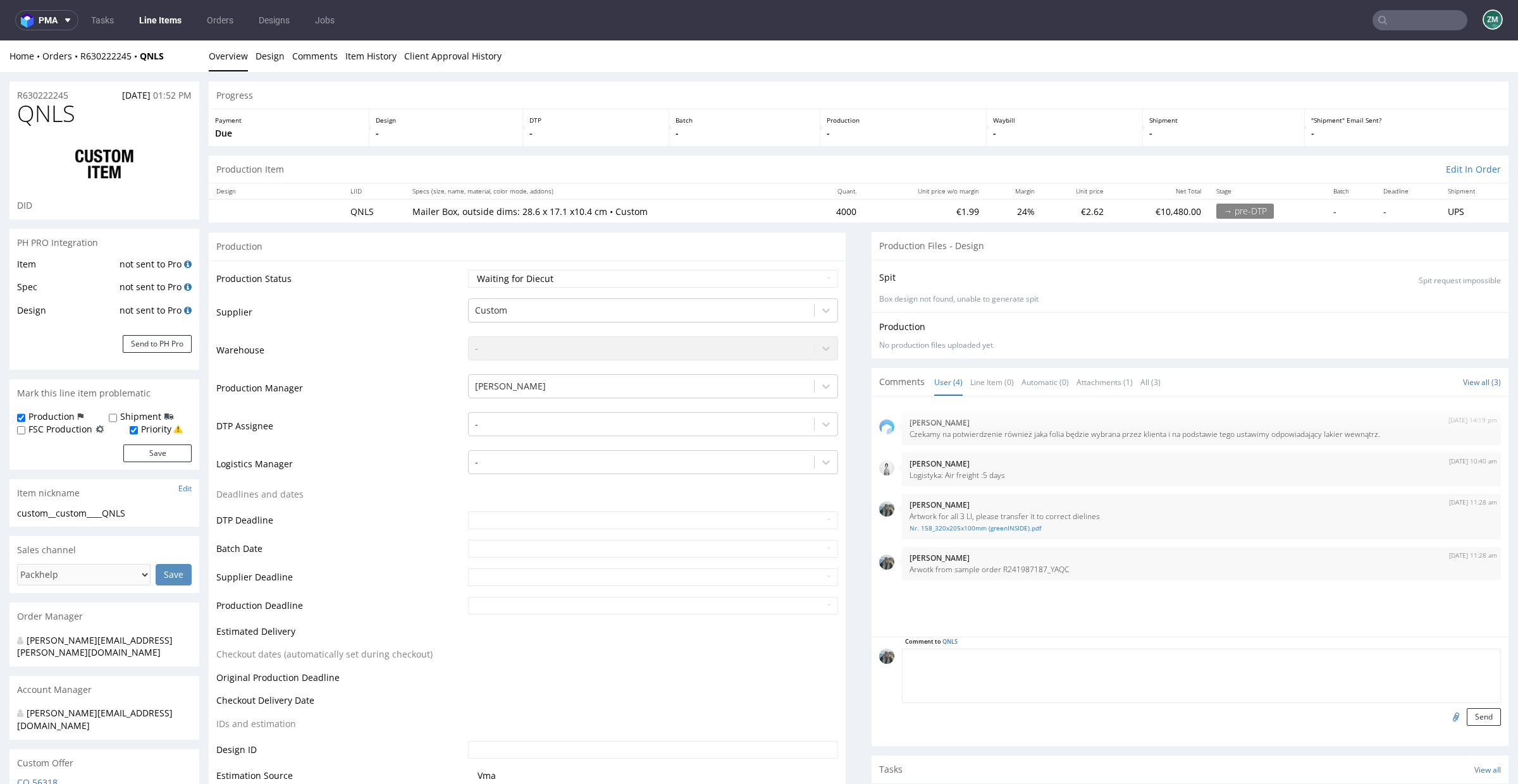
click at [1097, 657] on textarea at bounding box center [1201, 676] width 599 height 54
paste textarea "Artwork for both sides"
type textarea "Artwork for both sides"
click at [1446, 715] on input "file" at bounding box center [1454, 716] width 18 height 17
type input "C:\fakepath\custom____YAQC__d0__oR241987187.pdf"
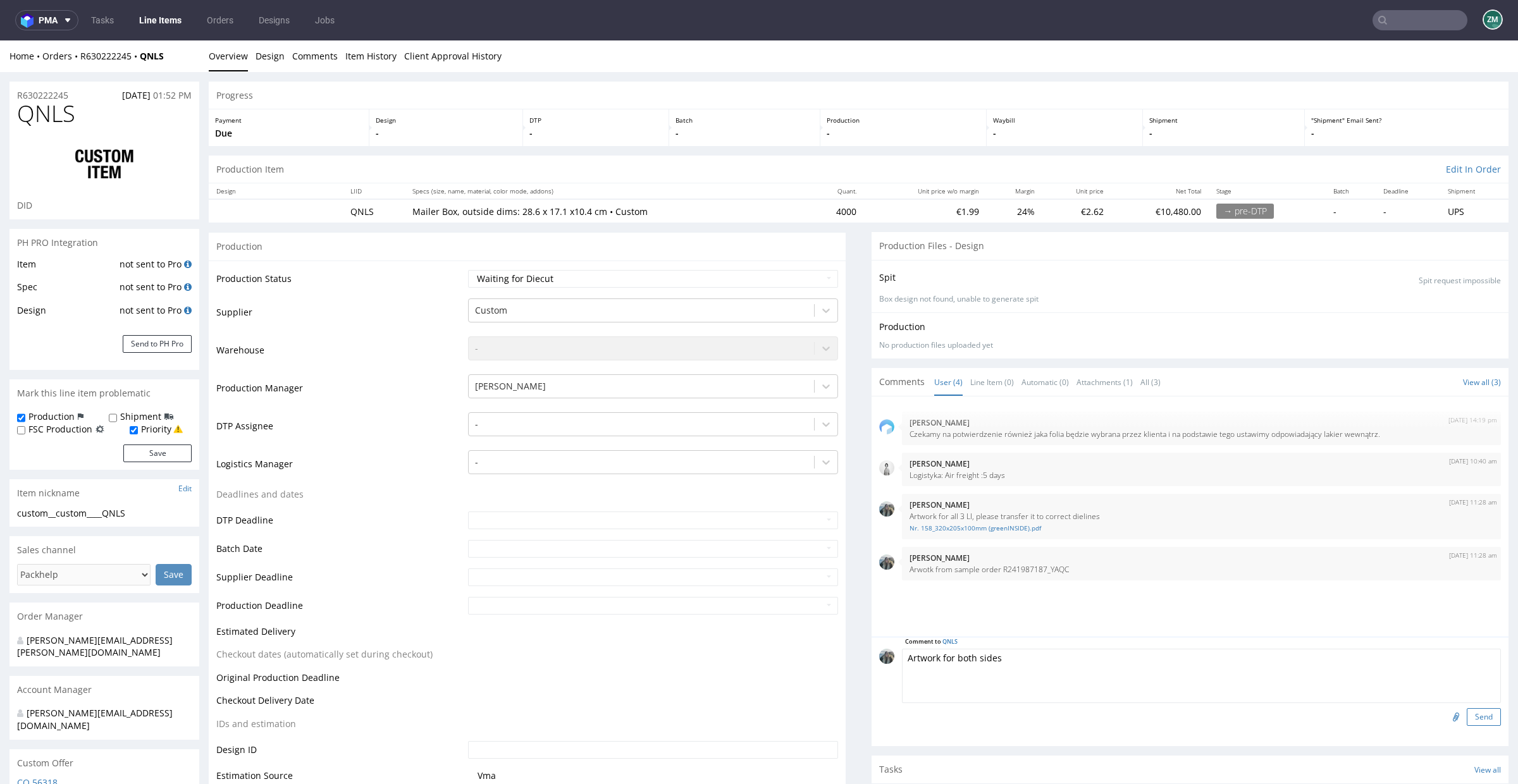
click at [1480, 715] on button "Send" at bounding box center [1484, 716] width 34 height 18
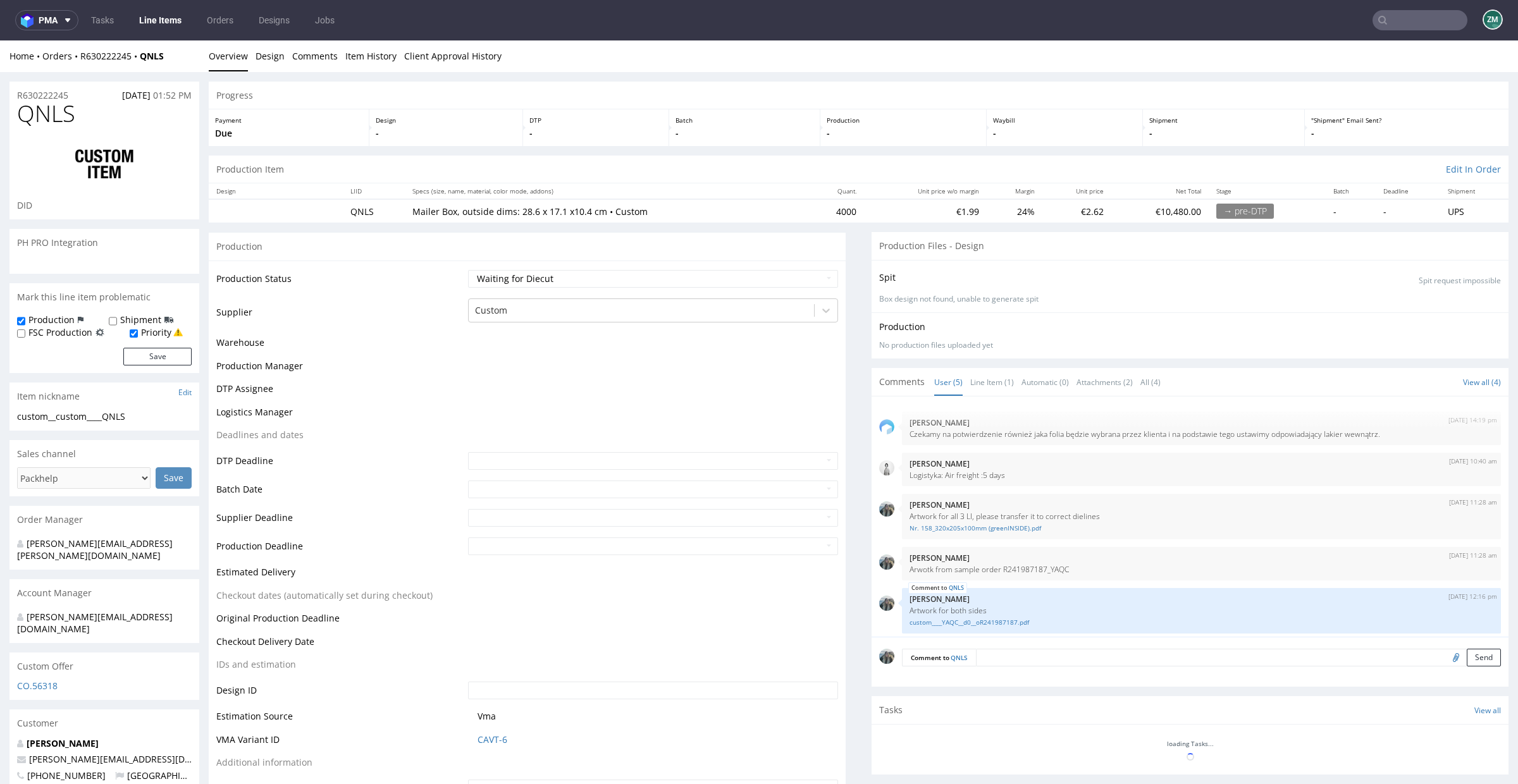
select select "in_progress"
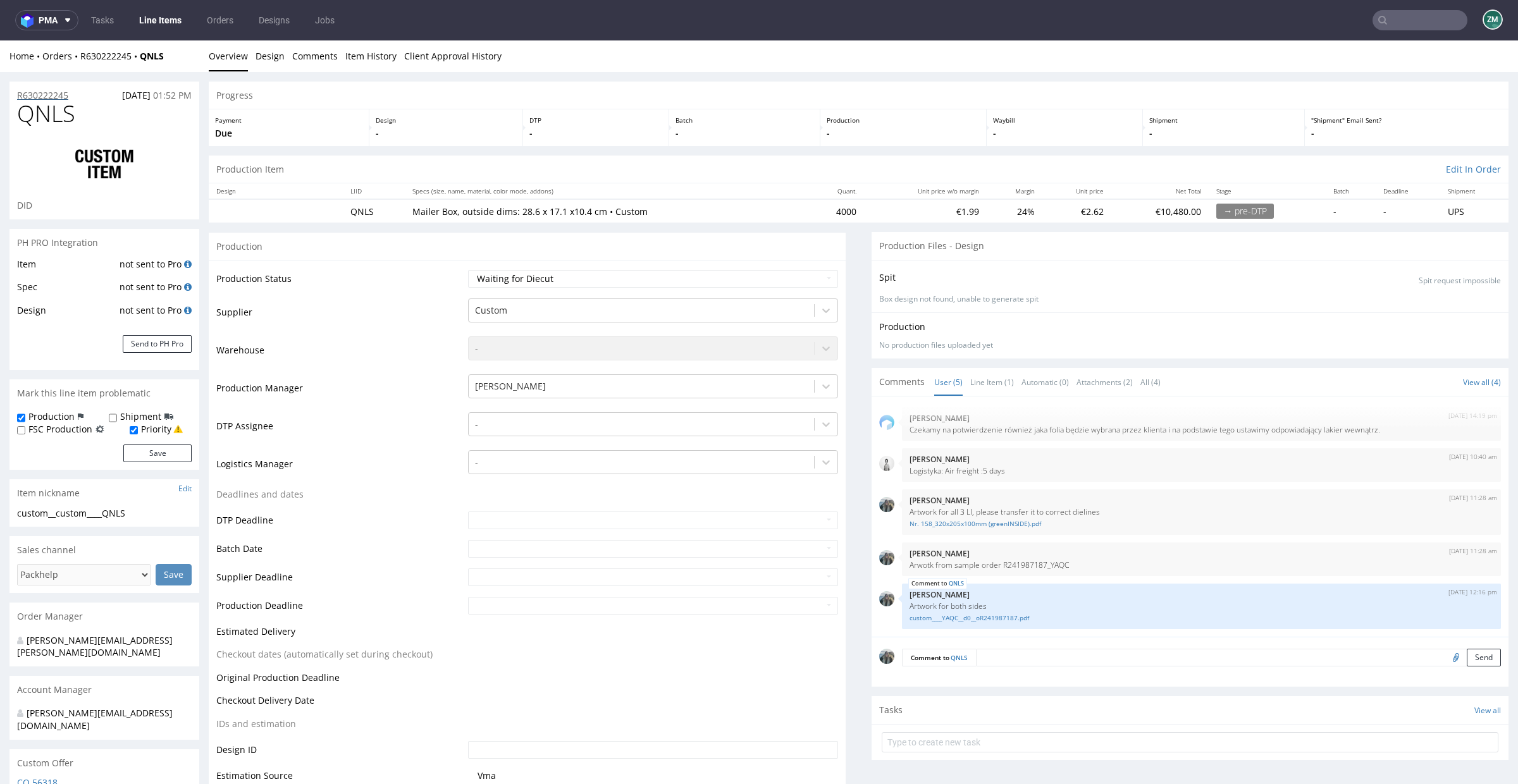
click at [32, 96] on p "R630222245" at bounding box center [42, 95] width 52 height 12
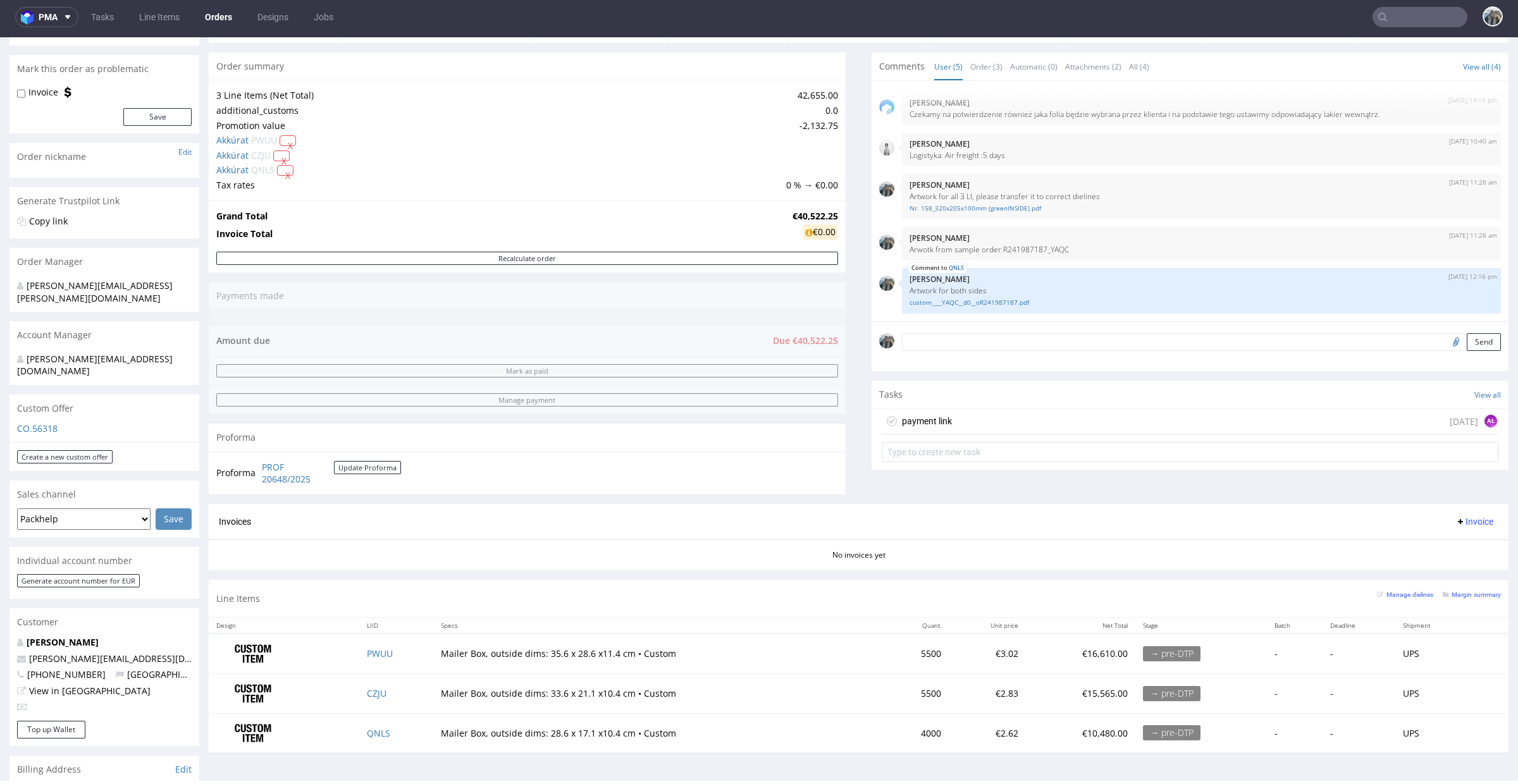
scroll to position [481, 0]
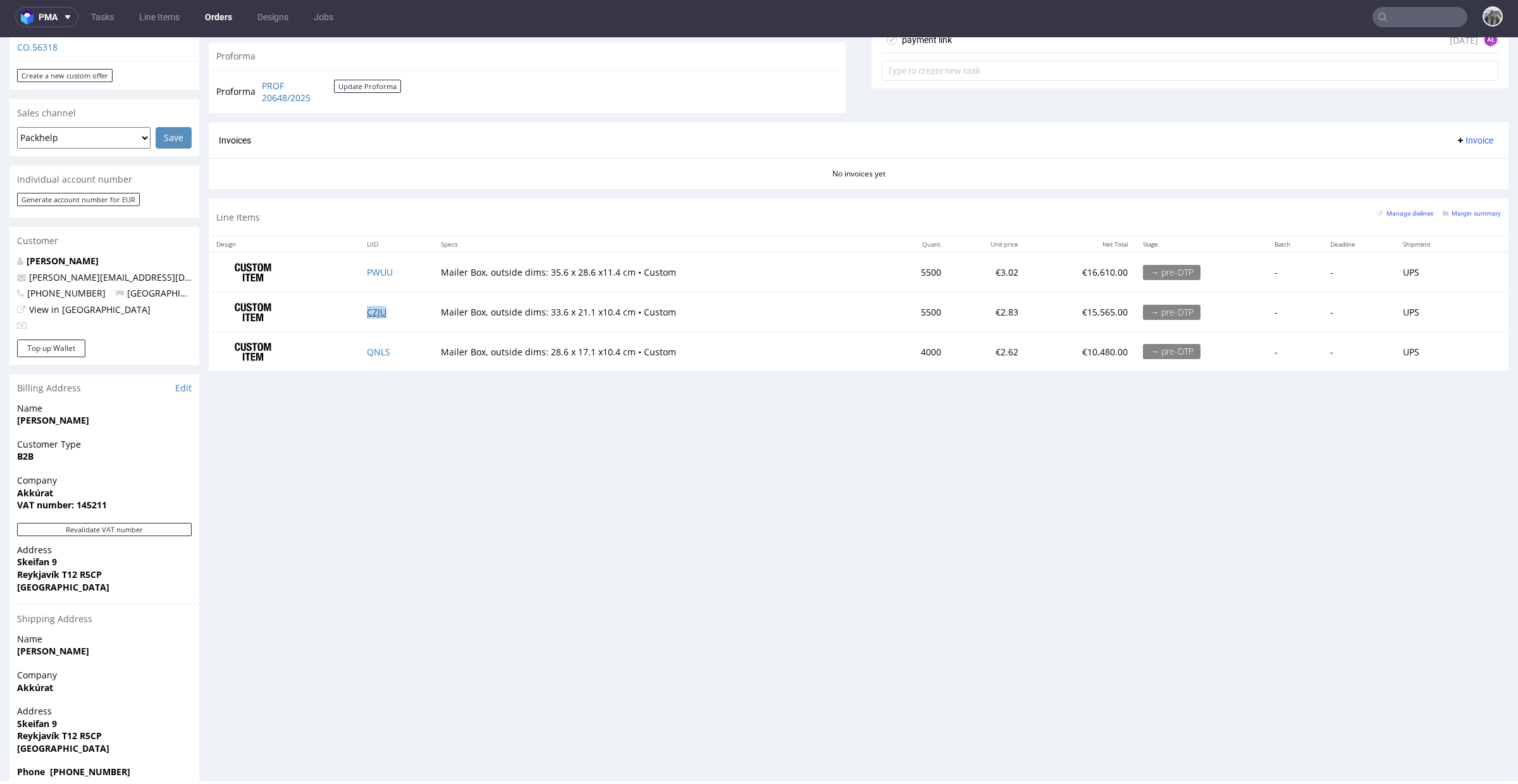
click at [382, 311] on link "CZJU" at bounding box center [377, 312] width 20 height 12
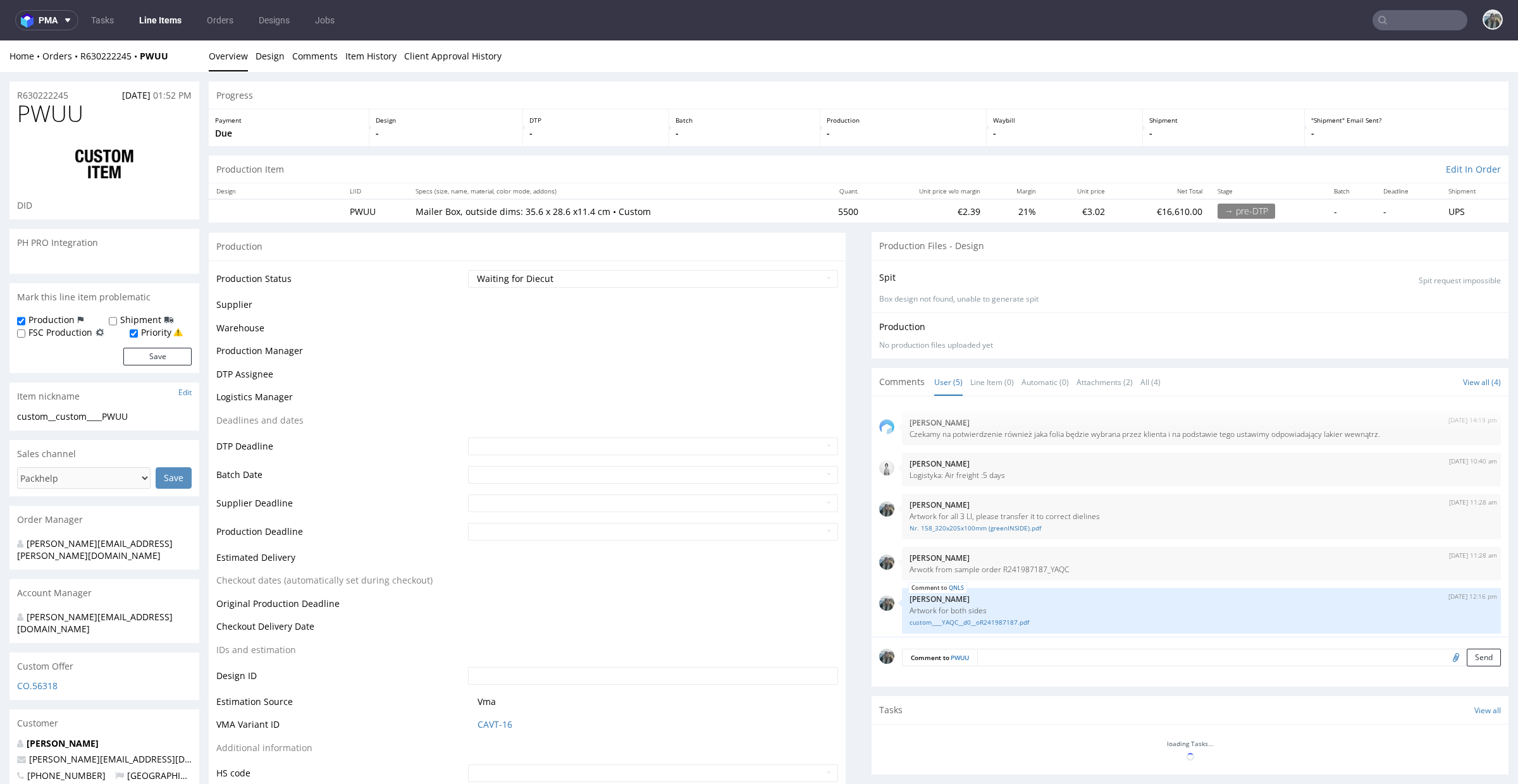
scroll to position [5, 0]
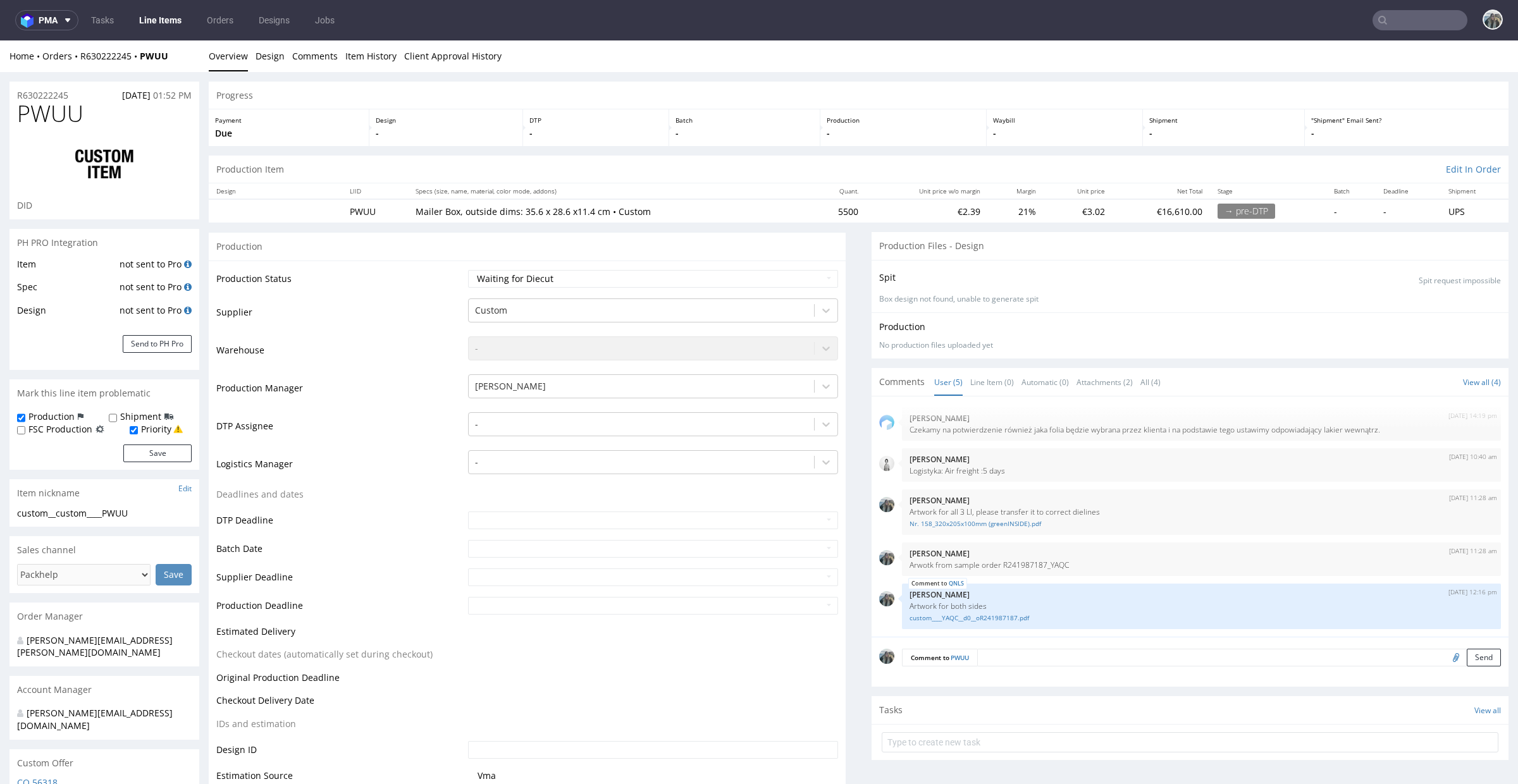
select select "in_progress"
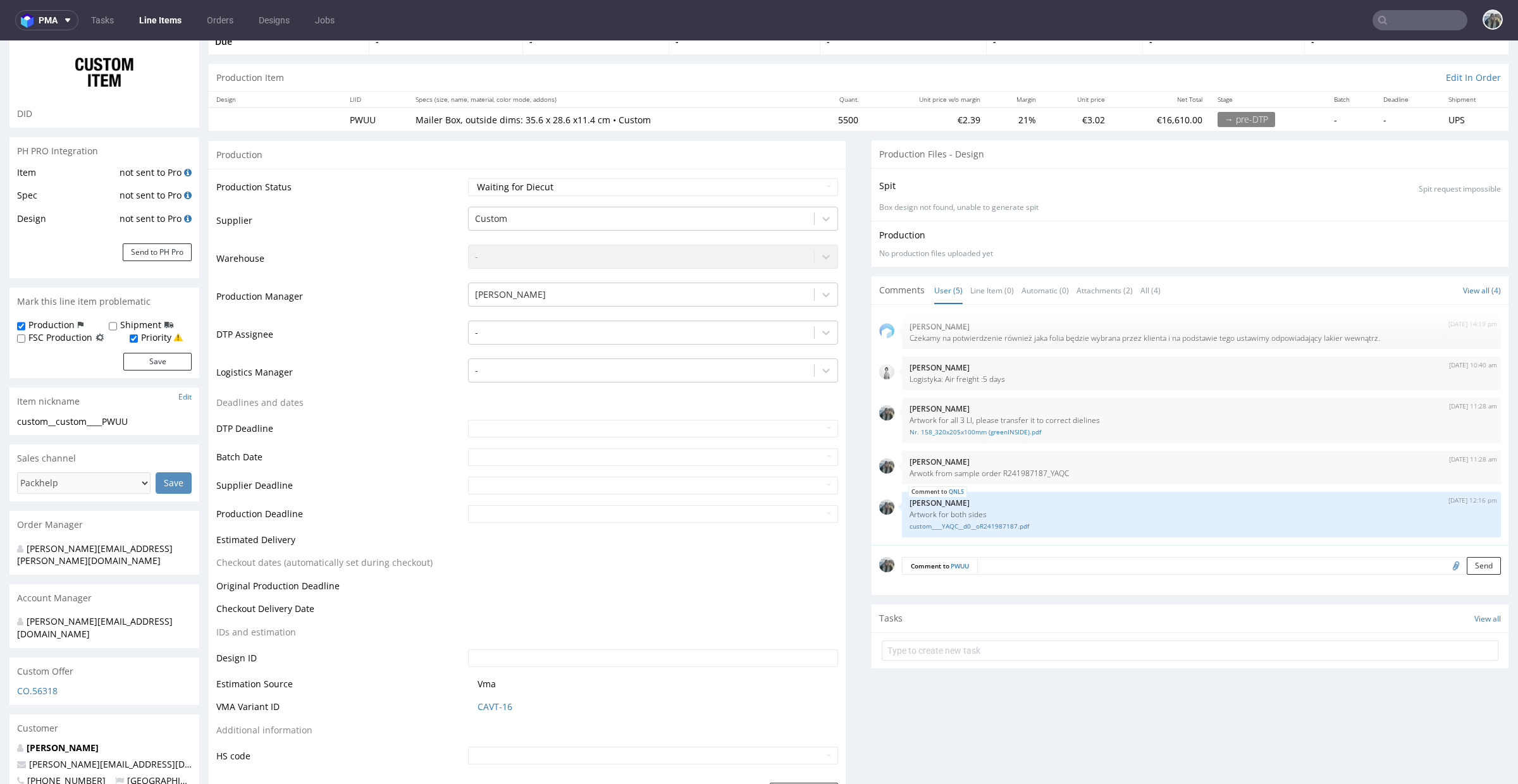
scroll to position [0, 0]
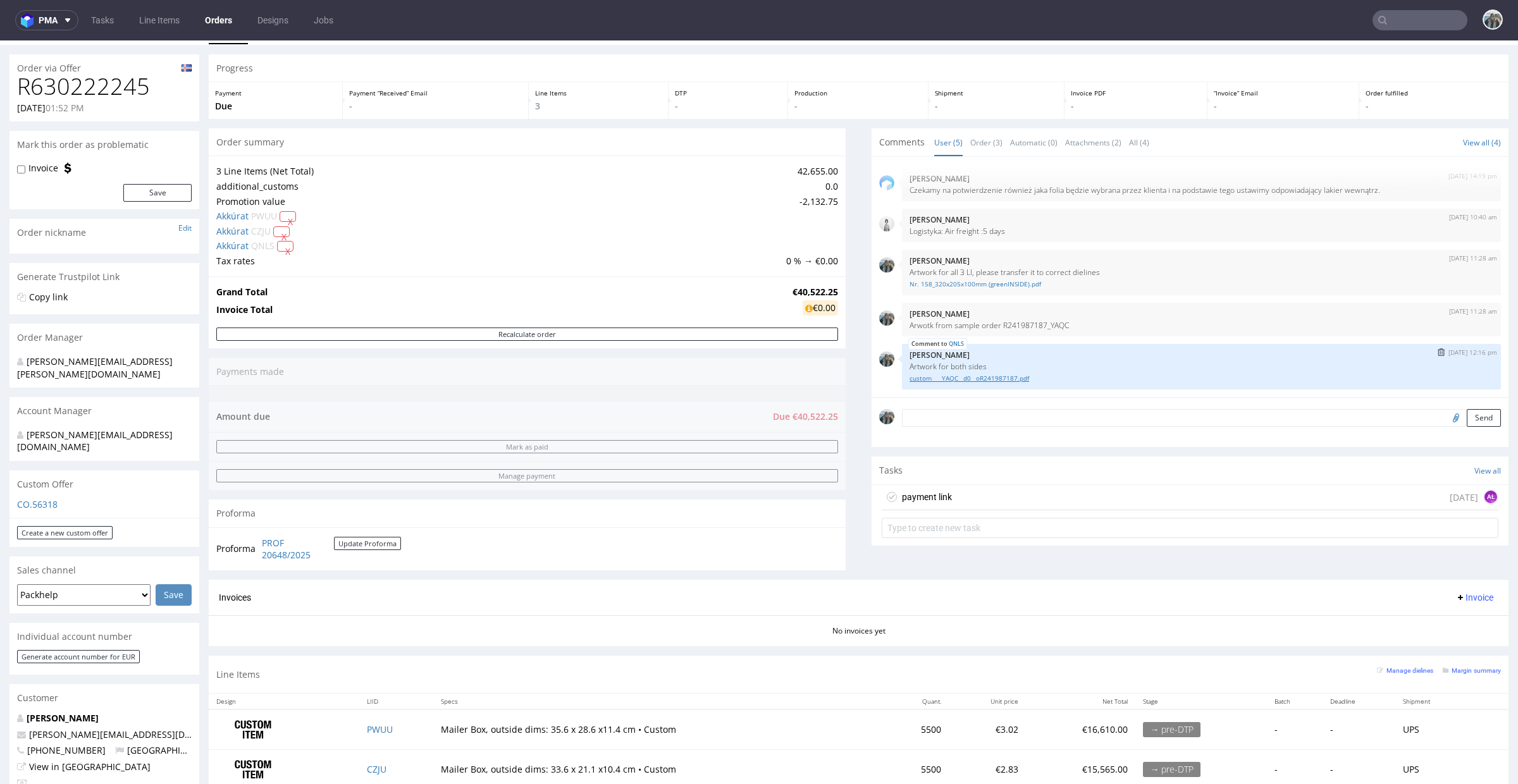
scroll to position [62, 0]
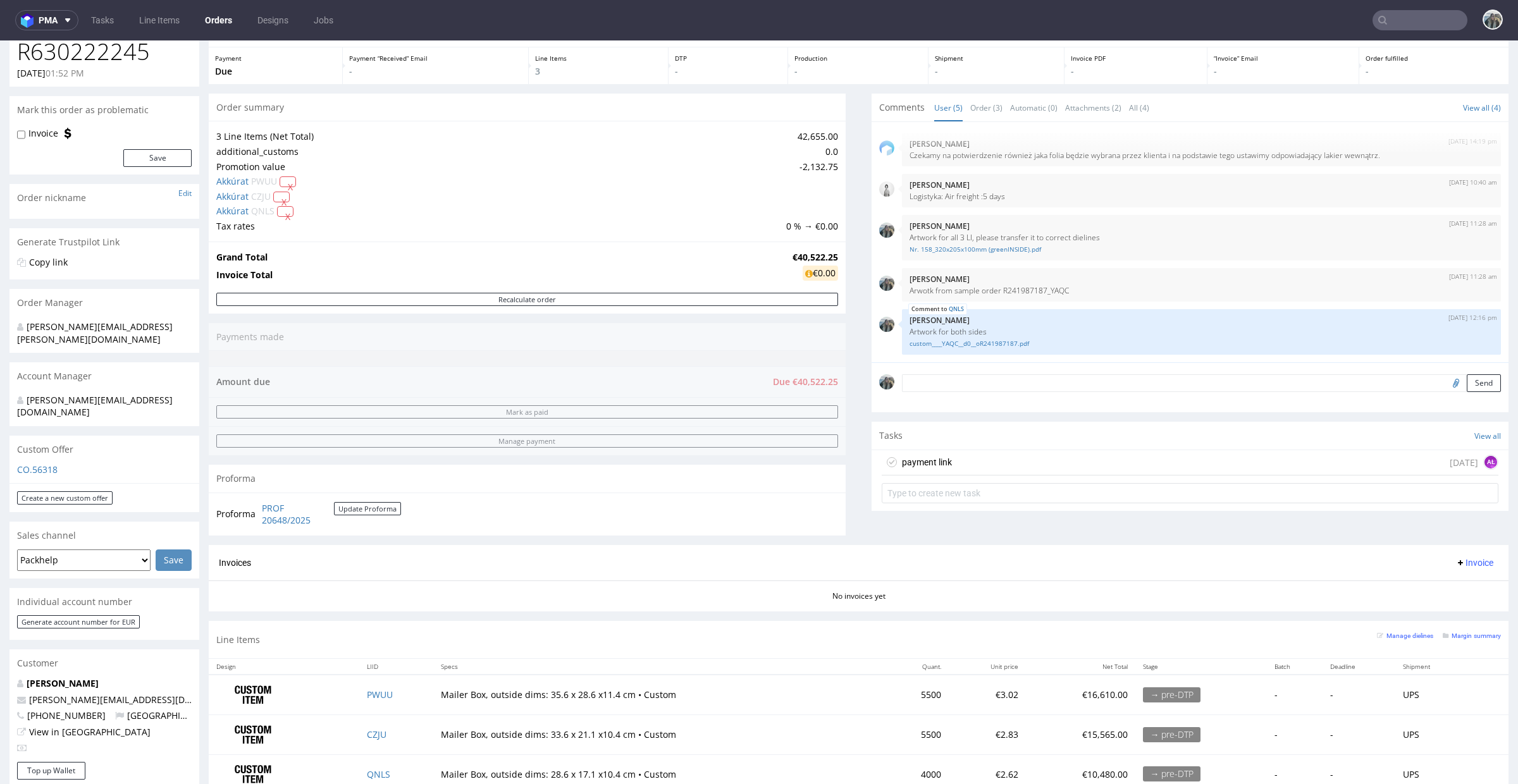
click at [1446, 384] on input "file" at bounding box center [1454, 383] width 18 height 17
type input "C:\fakepath\custom____YAQC__d0__oR241987187.pdf"
drag, startPoint x: 997, startPoint y: 325, endPoint x: 898, endPoint y: 325, distance: 99.0
click at [902, 325] on div "QNLS 26th Sep 25 | 12:16 pm Zeniuk Magdalena Artwork for both sides custom____Y…" at bounding box center [1201, 331] width 599 height 45
drag, startPoint x: 904, startPoint y: 327, endPoint x: 994, endPoint y: 326, distance: 90.0
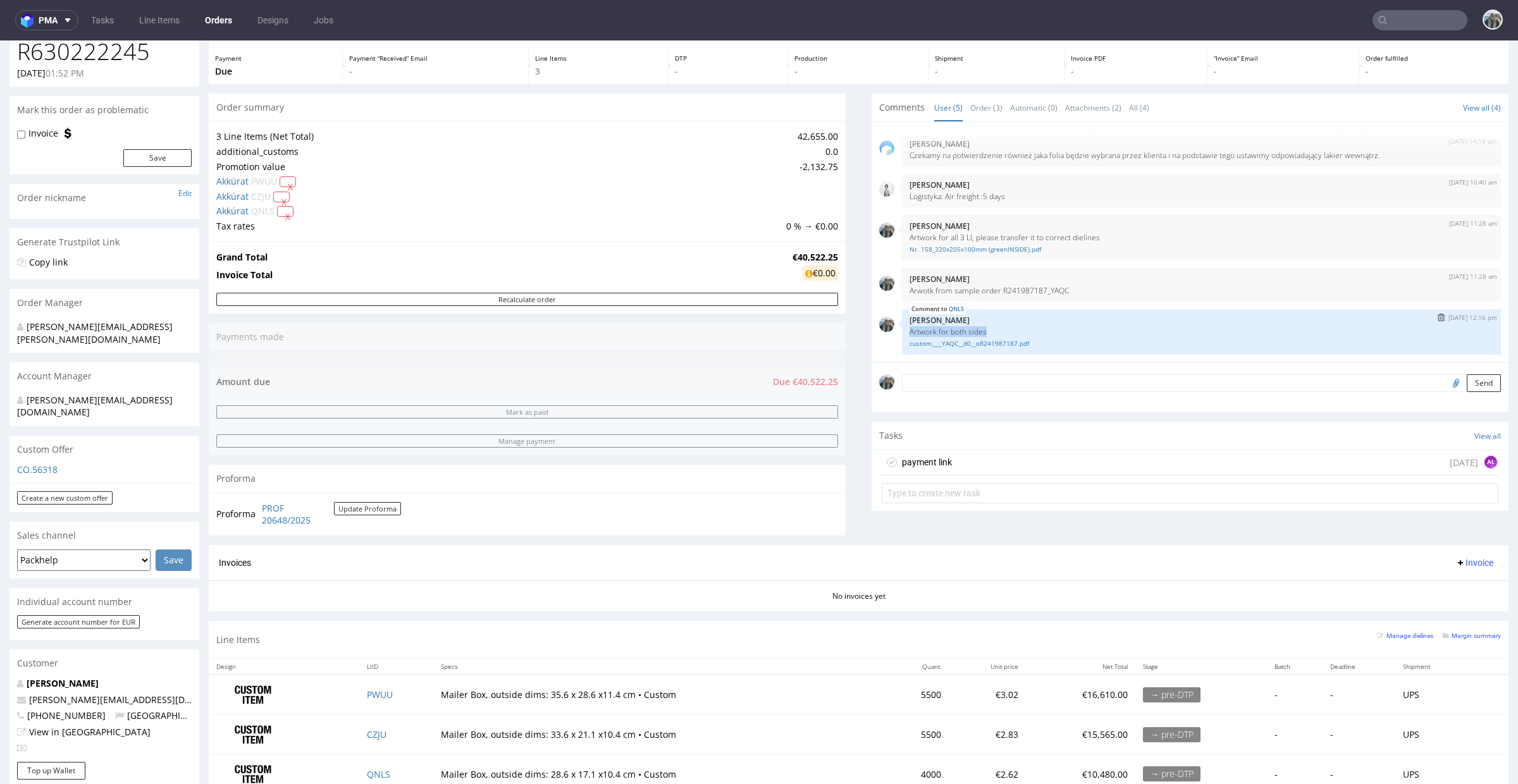
click at [994, 327] on p "Artwork for both sides" at bounding box center [1201, 331] width 584 height 9
copy p "Artwork for both sides"
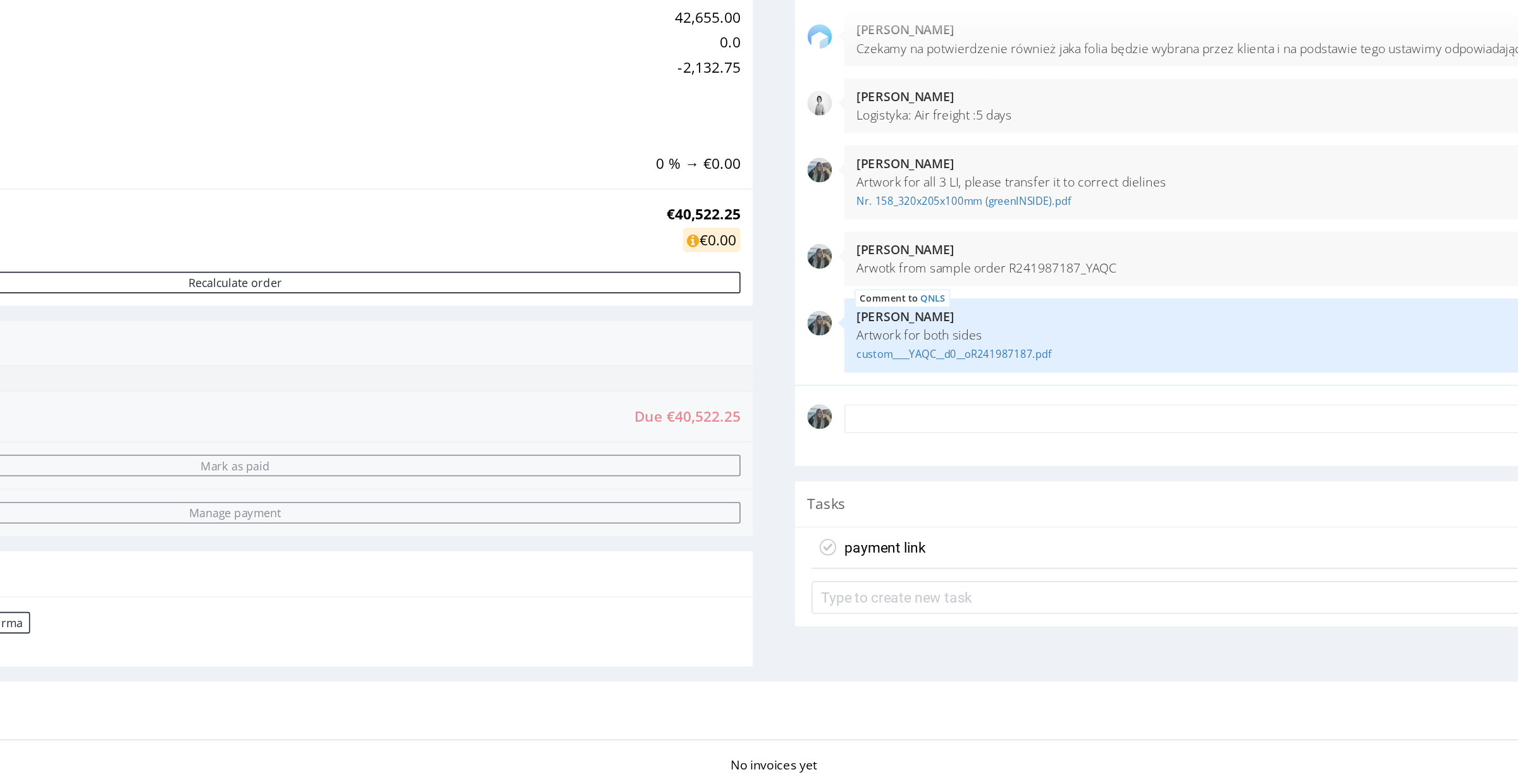
click at [349, 198] on textarea at bounding box center [580, 204] width 599 height 18
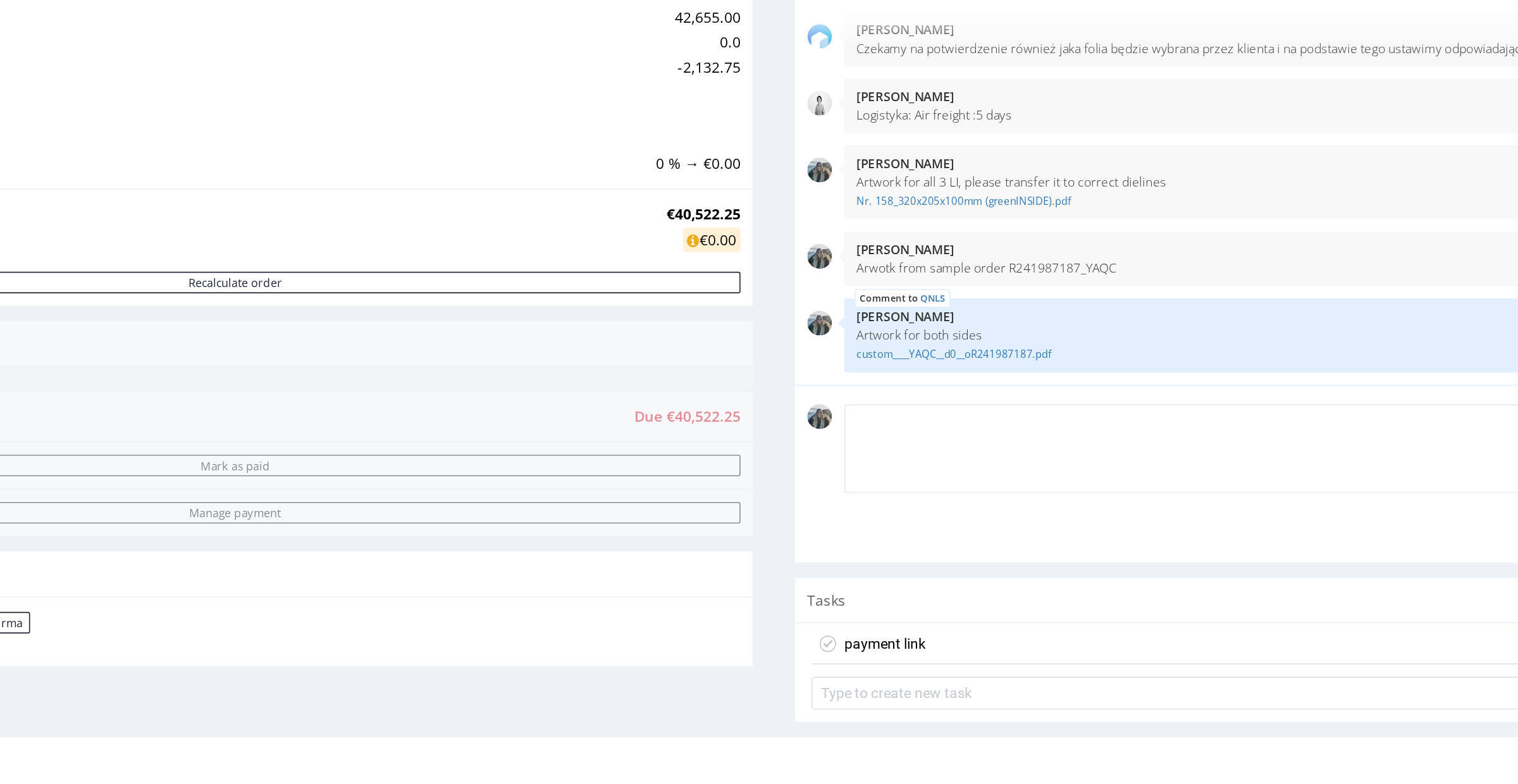
paste textarea "Artwork for both sides"
drag, startPoint x: 349, startPoint y: 56, endPoint x: 511, endPoint y: 55, distance: 162.0
click at [510, 55] on p "Artwork for all 3 LI, please transfer it to correct dielines" at bounding box center [580, 57] width 584 height 9
copy p "please transfer it to correct dielines"
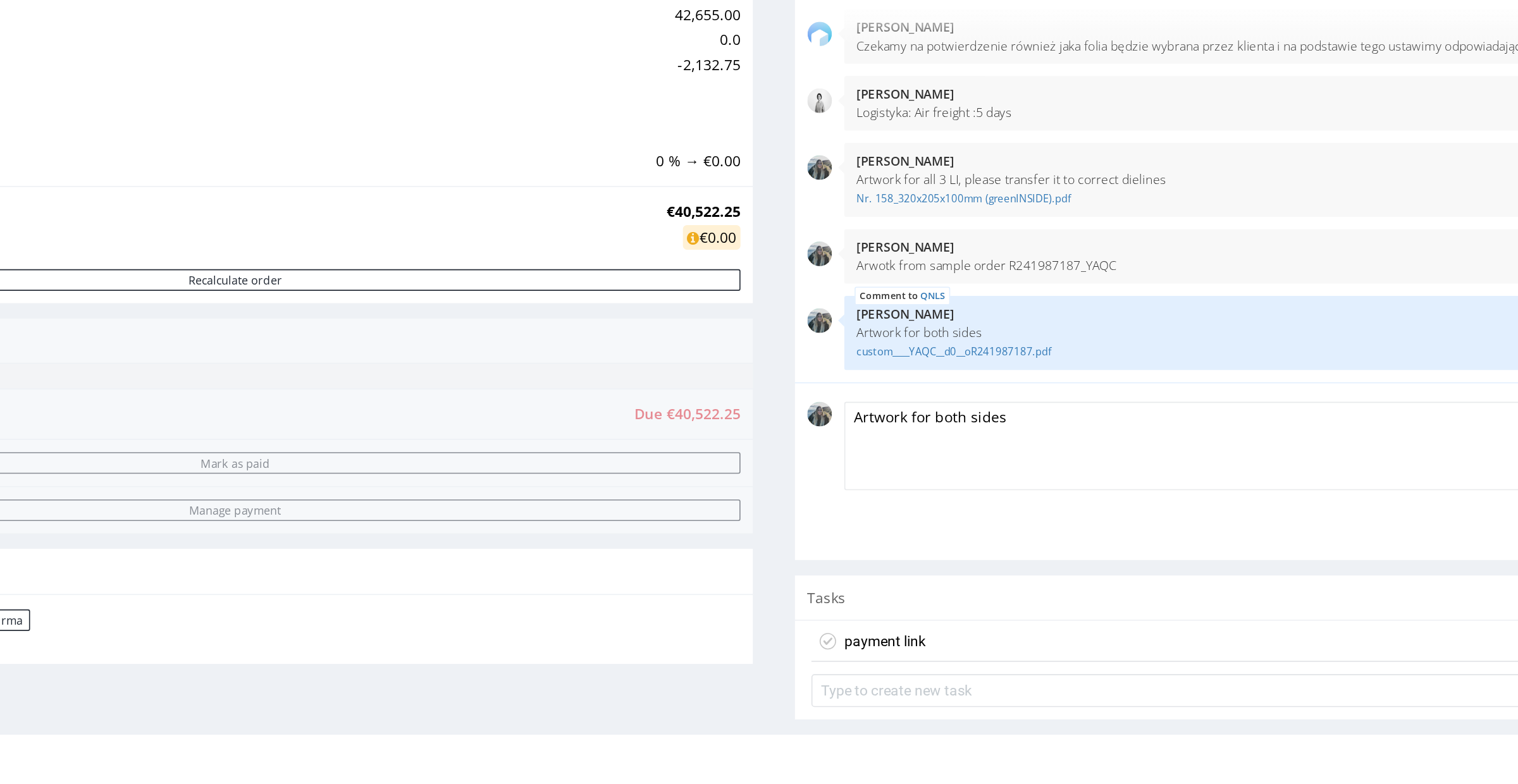
click at [379, 206] on textarea "Artwork for both sides" at bounding box center [580, 222] width 599 height 54
paste textarea "please transfer it to correct dielines"
drag, startPoint x: 346, startPoint y: 56, endPoint x: 268, endPoint y: 55, distance: 78.0
click at [269, 55] on div "26th Sep 25 | 11:28 am Zeniuk Magdalena Artwork for all 3 LI, please transfer i…" at bounding box center [568, 57] width 622 height 45
copy div "26th Sep 25 | 11:28 am Zeniuk Magdalena Artwork for all 3 LI"
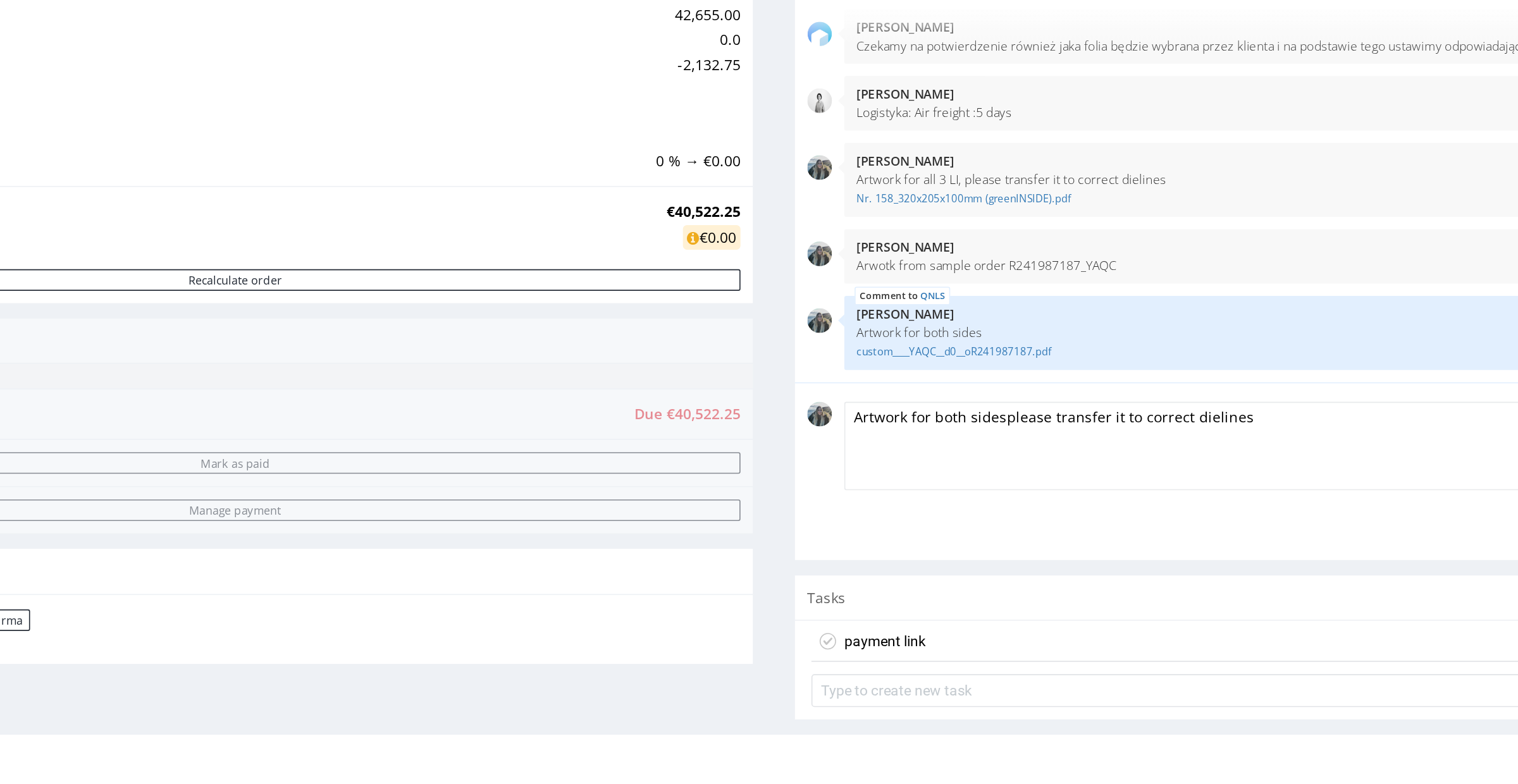
click at [334, 59] on p "Artwork for all 3 LI, please transfer it to correct dielines" at bounding box center [580, 57] width 584 height 9
drag, startPoint x: 345, startPoint y: 59, endPoint x: 307, endPoint y: 59, distance: 38.0
click at [307, 59] on p "Artwork for all 3 LI, please transfer it to correct dielines" at bounding box center [580, 57] width 584 height 9
copy p "for all 3 L"
click at [349, 205] on textarea "Artwork for both sidesplease transfer it to correct dielines" at bounding box center [580, 222] width 599 height 54
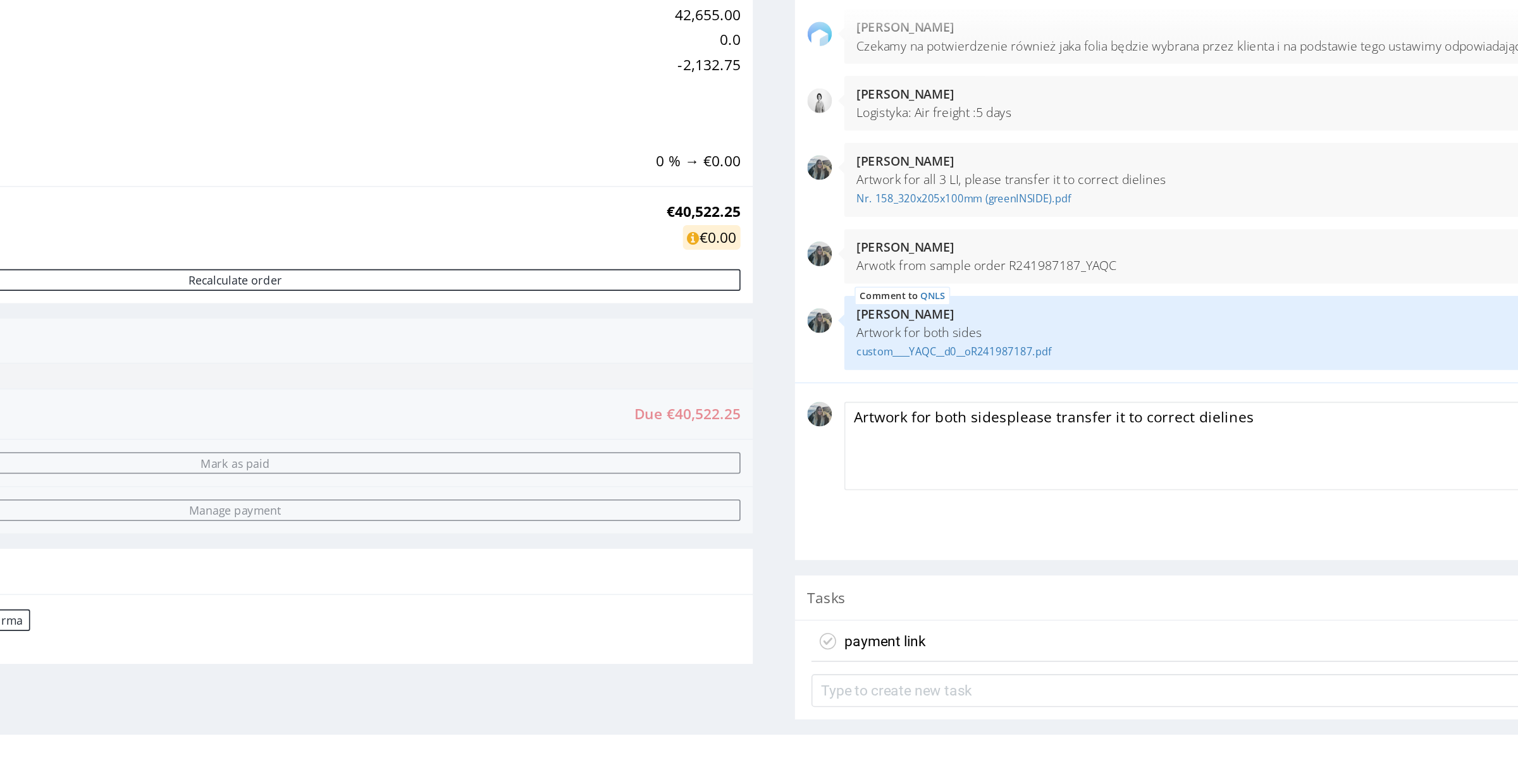
click at [367, 202] on textarea "Artwork for both sidesplease transfer it to correct dielines" at bounding box center [580, 222] width 599 height 54
paste textarea "for all 3 L"
drag, startPoint x: 443, startPoint y: 111, endPoint x: 374, endPoint y: 111, distance: 69.0
click at [374, 111] on p "Arwotk from sample order R241987187_YAQC" at bounding box center [580, 110] width 584 height 9
copy p "R241987187_YAQC"
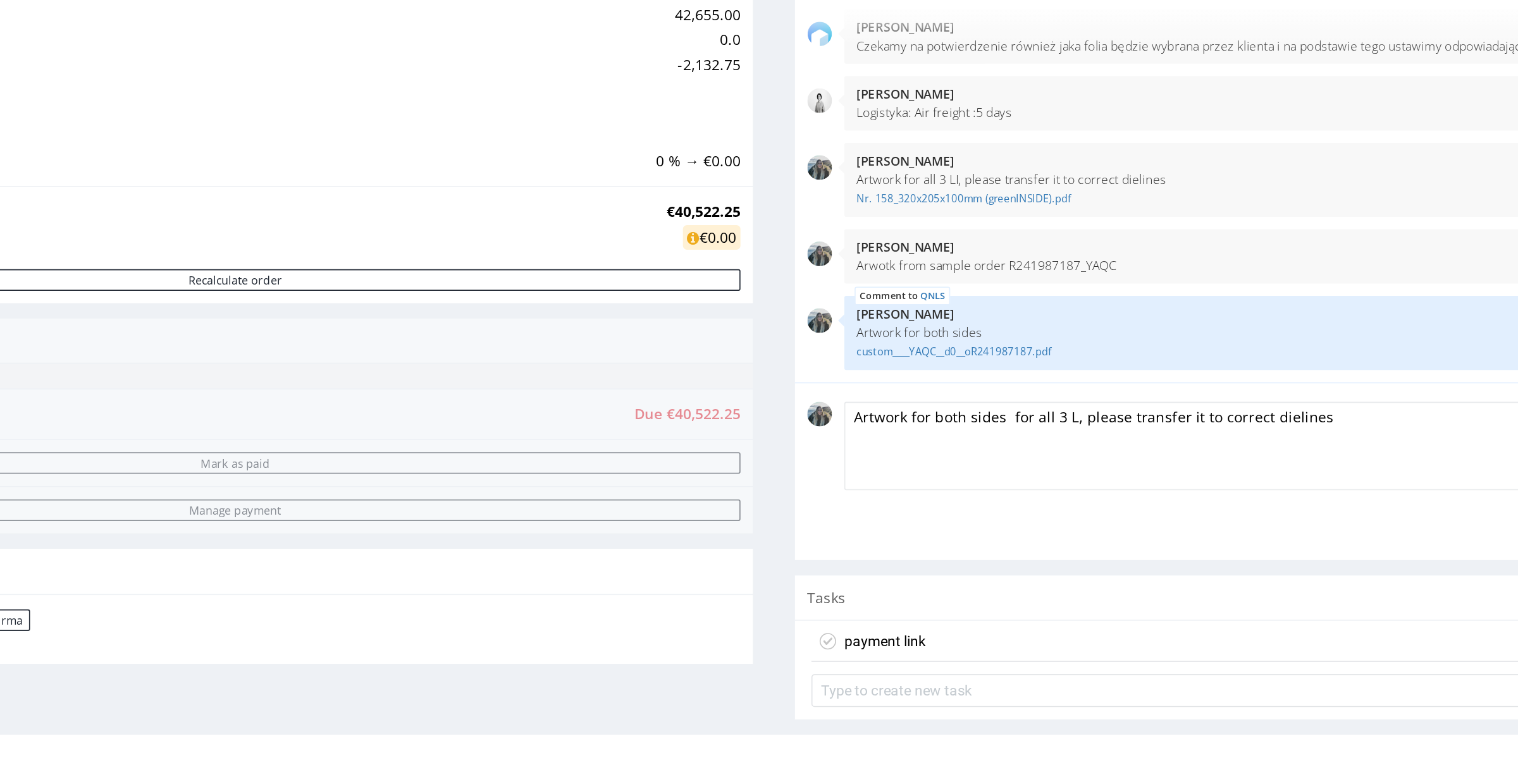
click at [373, 205] on textarea "Artwork for both sides for all 3 L, please transfer it to correct dielines" at bounding box center [580, 222] width 599 height 54
click at [410, 207] on textarea "Artwork for both sides for all 3 L, please transfer it to correct dielines" at bounding box center [580, 222] width 599 height 54
paste textarea "R241987187_YAQC"
click at [450, 202] on textarea "Artwork for both sides for all 3 L same as R241987187_YAQC, please transfer it …" at bounding box center [580, 222] width 599 height 54
drag, startPoint x: 534, startPoint y: 202, endPoint x: 402, endPoint y: 205, distance: 132.0
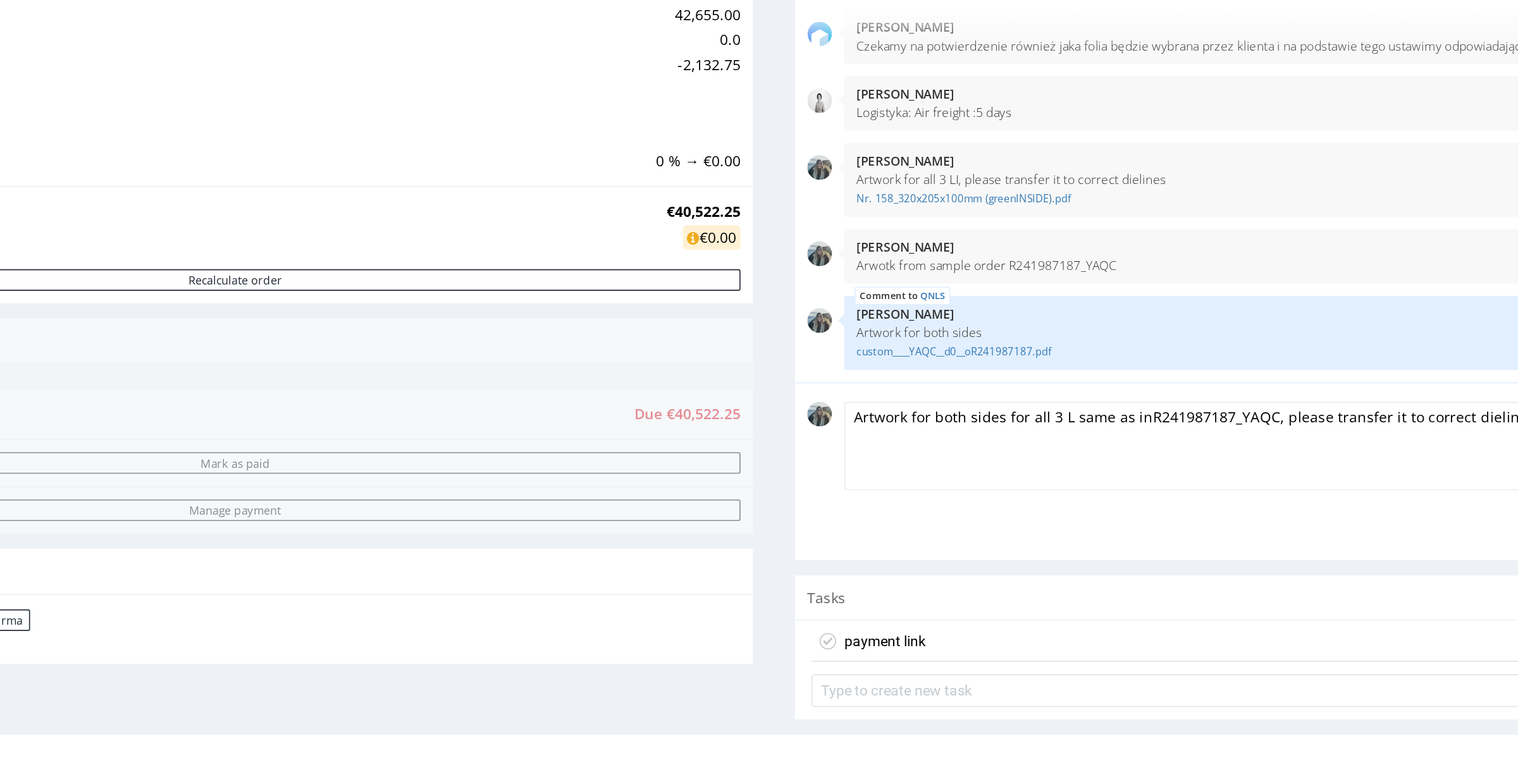
click at [402, 205] on textarea "Artwork for both sides for all 3 L same as inR241987187_YAQC, please transfer i…" at bounding box center [580, 222] width 599 height 54
drag, startPoint x: 407, startPoint y: 203, endPoint x: 531, endPoint y: 203, distance: 124.0
click at [531, 203] on textarea "Artwork for both sides for all 3 L same as inR241987187_YAQC, please transfer i…" at bounding box center [580, 222] width 599 height 54
drag, startPoint x: 441, startPoint y: 107, endPoint x: 277, endPoint y: 112, distance: 164.1
click at [280, 112] on div "26th Sep 25 | 11:28 am Zeniuk Magdalena Arwotk from sample order R241987187_YAQC" at bounding box center [580, 105] width 599 height 34
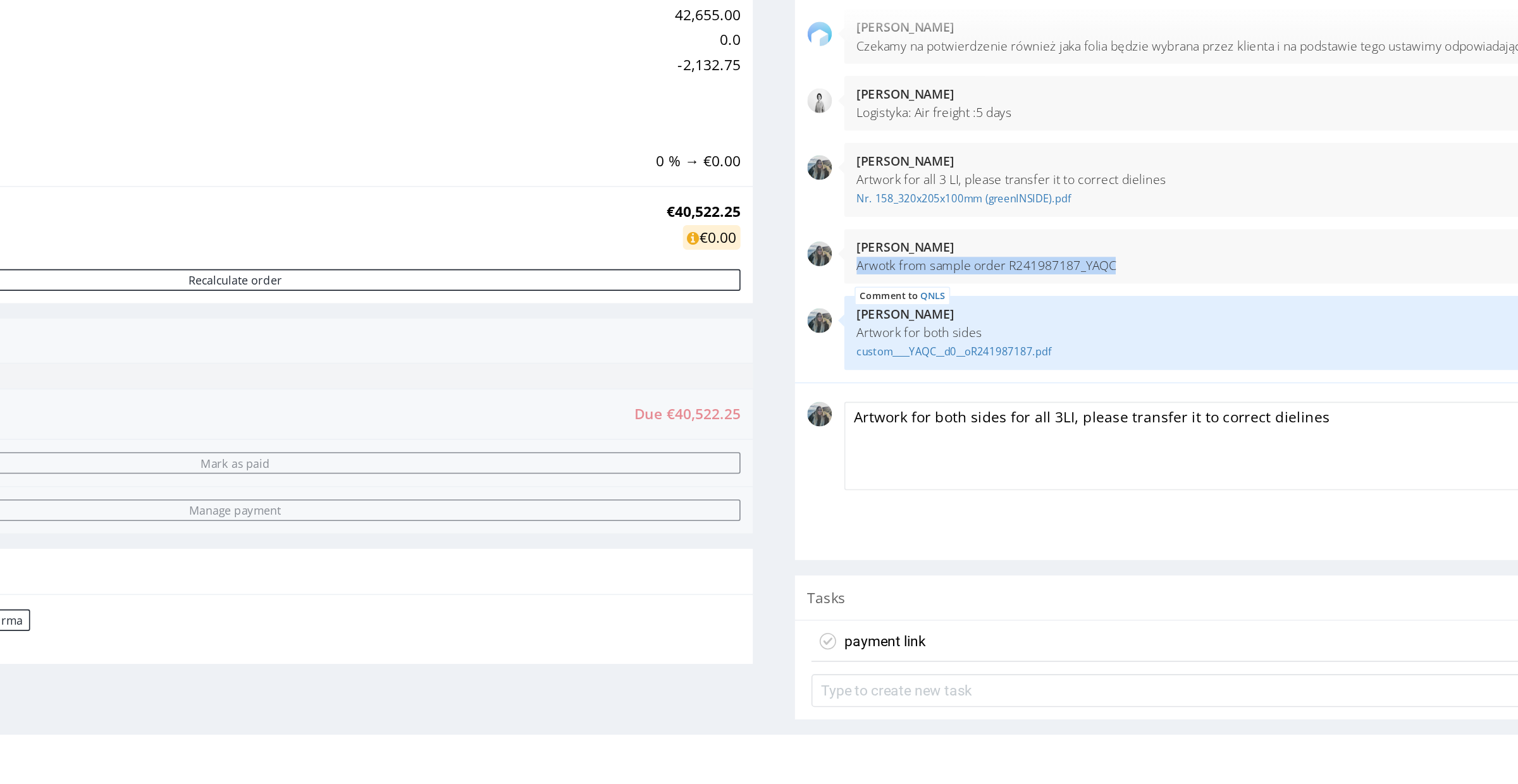
copy p "Arwotk from sample order R241987187_YAQC"
click at [596, 201] on textarea "Artwork for both sides for all 3LI, please transfer it to correct dielines" at bounding box center [580, 222] width 599 height 54
paste textarea "Arwotk from sample order R241987187_YAQC"
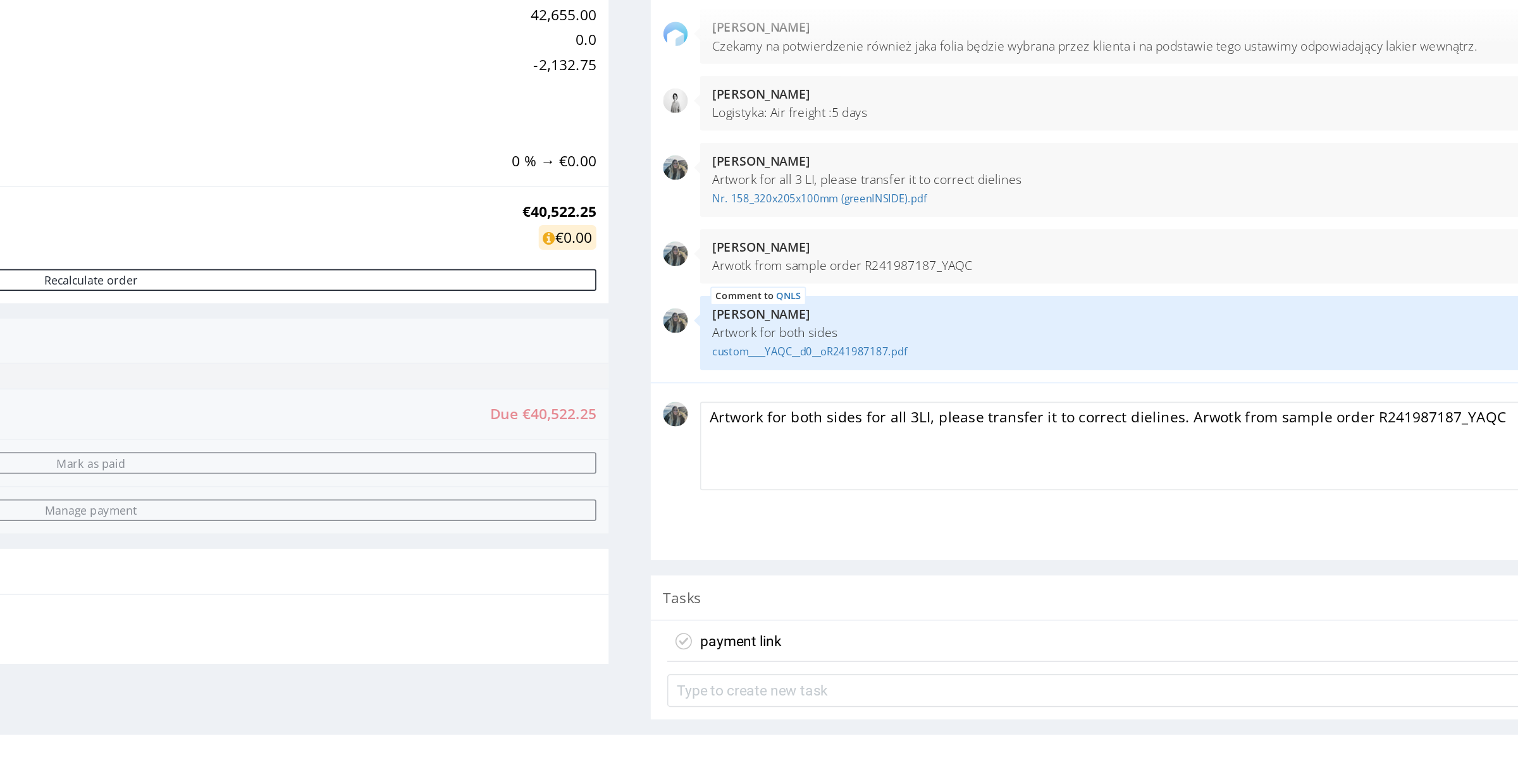
drag, startPoint x: 474, startPoint y: 203, endPoint x: 424, endPoint y: 203, distance: 50.0
click at [424, 203] on textarea "Artwork for both sides for all 3LI, please transfer it to correct dielines. Arw…" at bounding box center [436, 222] width 599 height 54
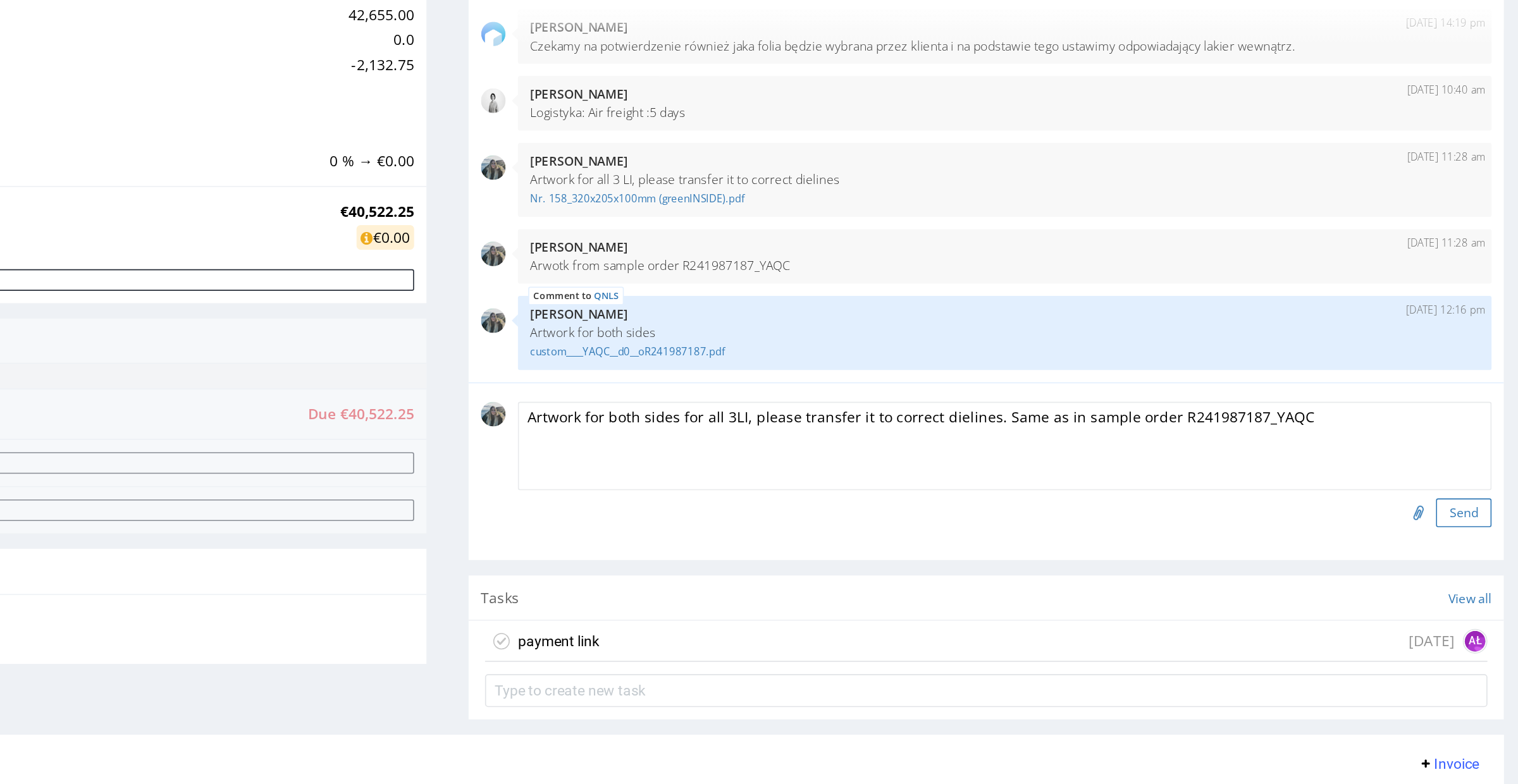
type textarea "Artwork for both sides for all 3LI, please transfer it to correct dielines. Sam…"
click at [520, 256] on button "Send" at bounding box center [535, 262] width 34 height 18
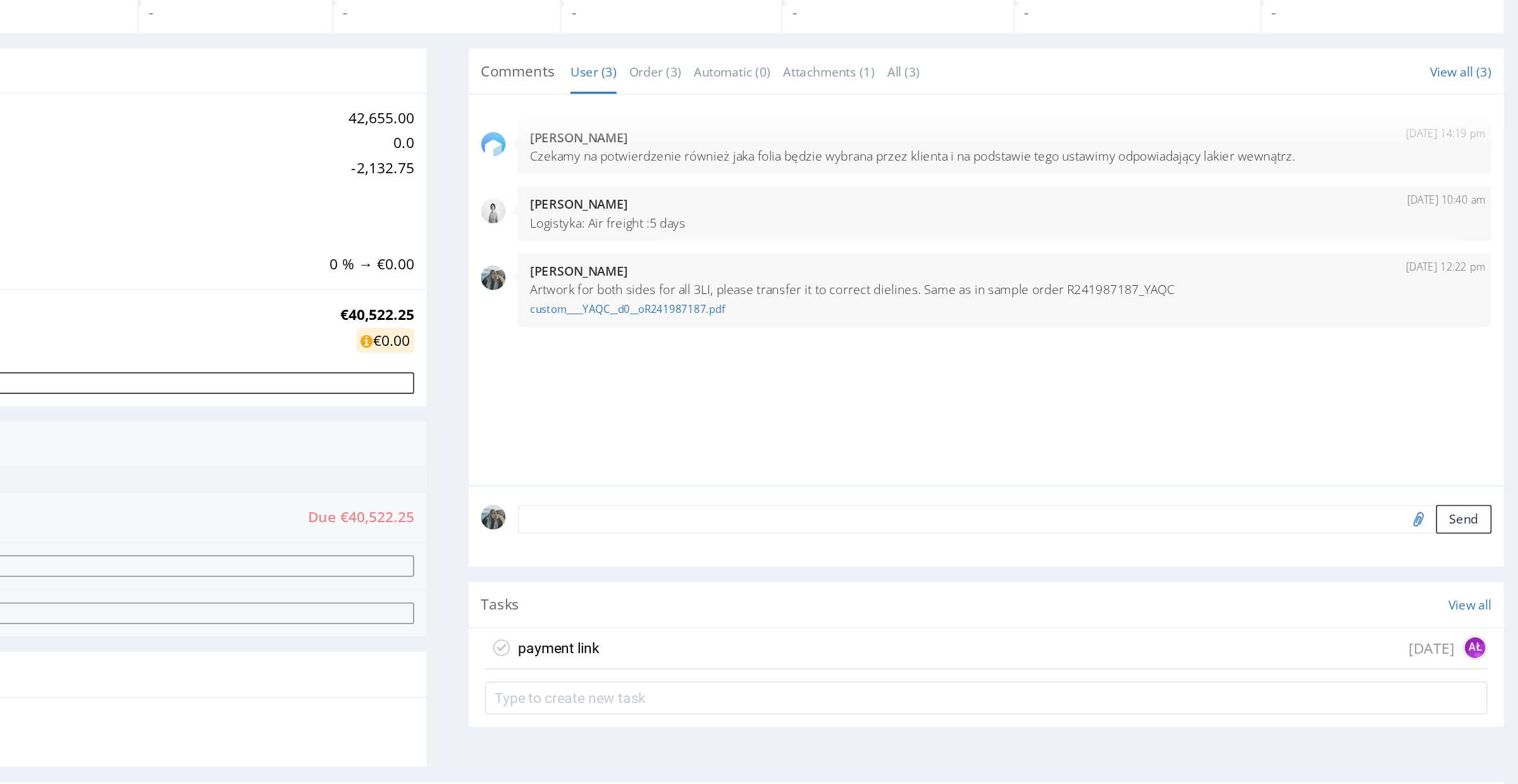
scroll to position [0, 0]
click at [60, 139] on link "custom____YAQC__d0__oR241987187.pdf" at bounding box center [254, 137] width 584 height 9
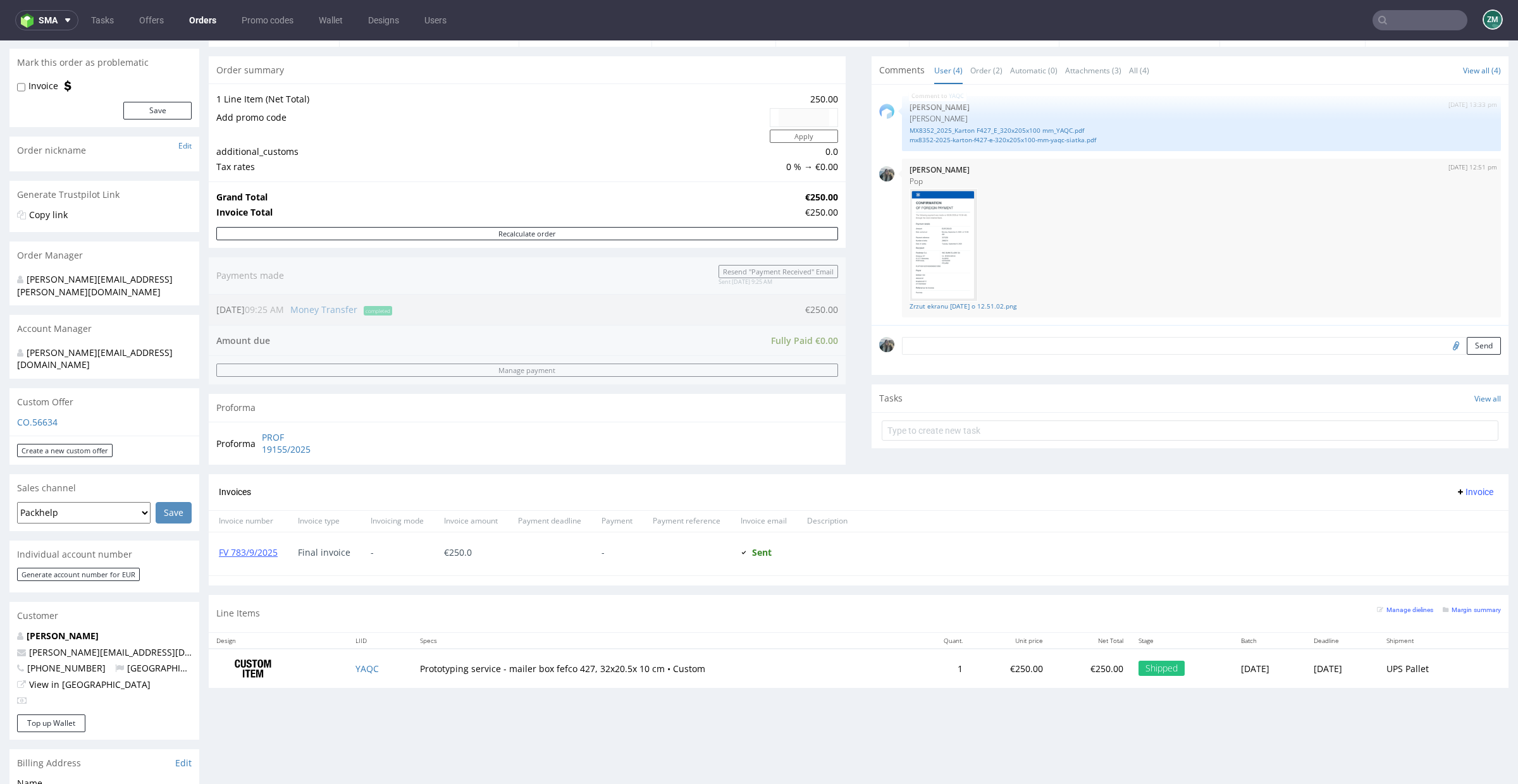
scroll to position [371, 0]
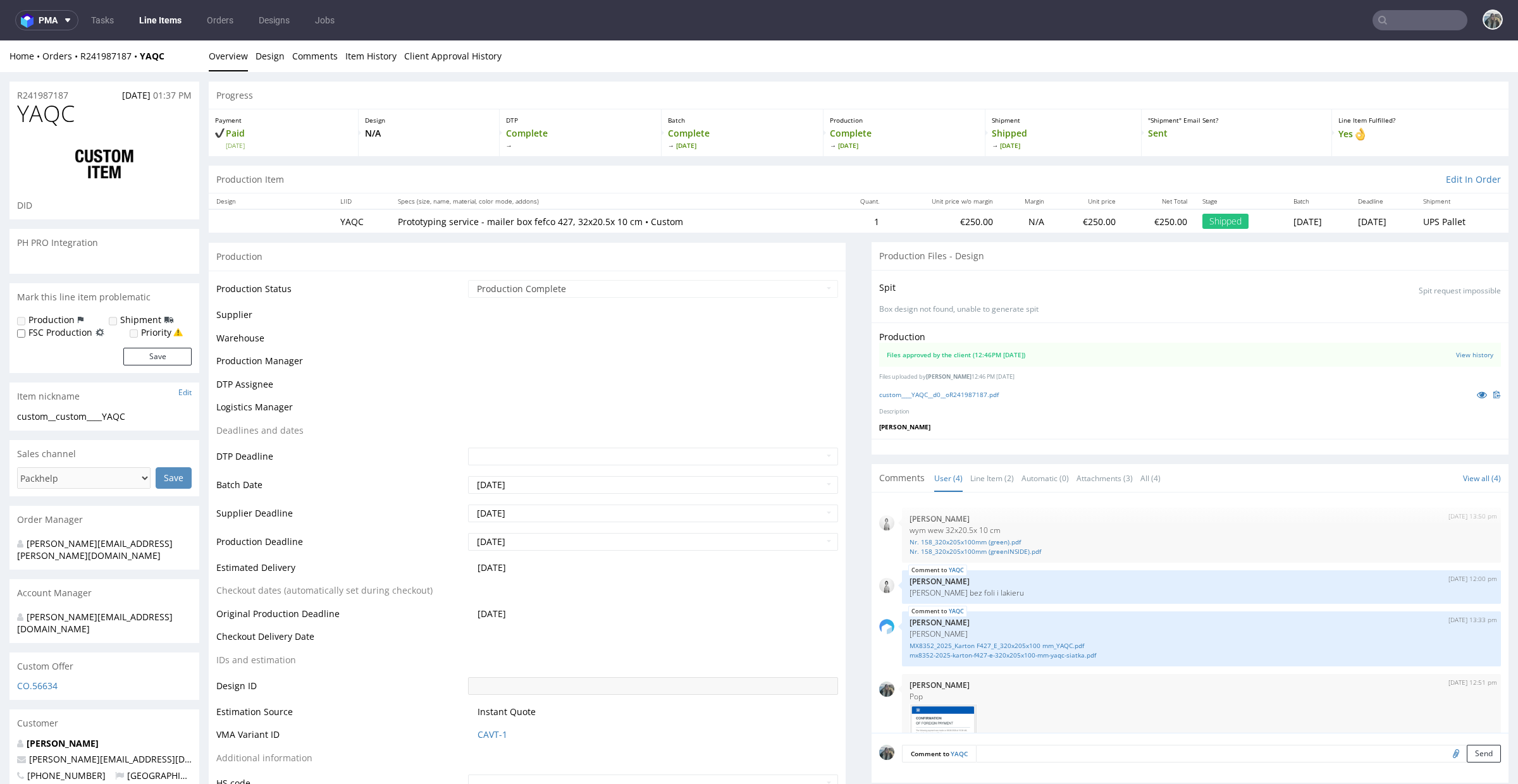
scroll to position [107, 0]
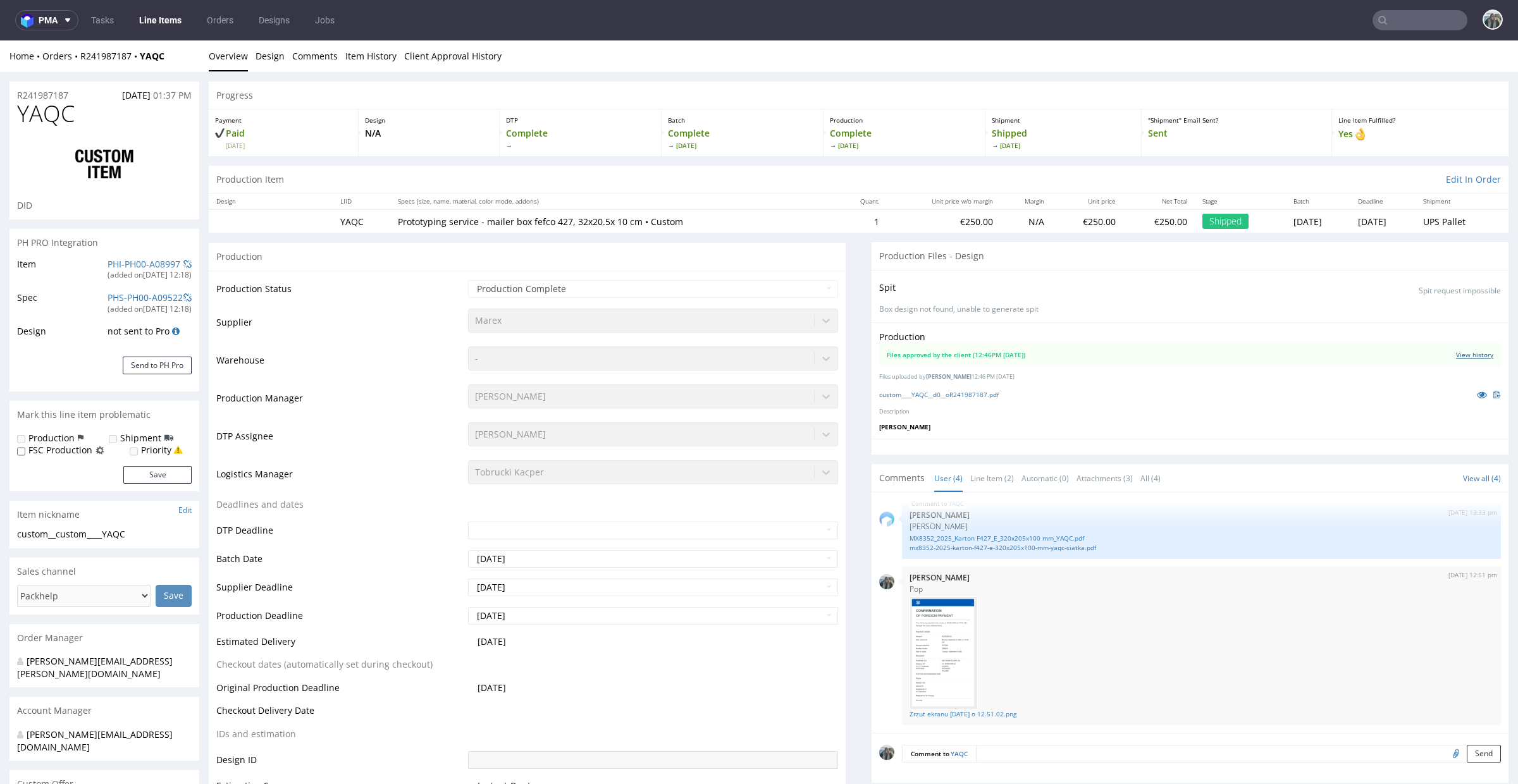
click at [1473, 355] on link "View history" at bounding box center [1475, 354] width 38 height 8
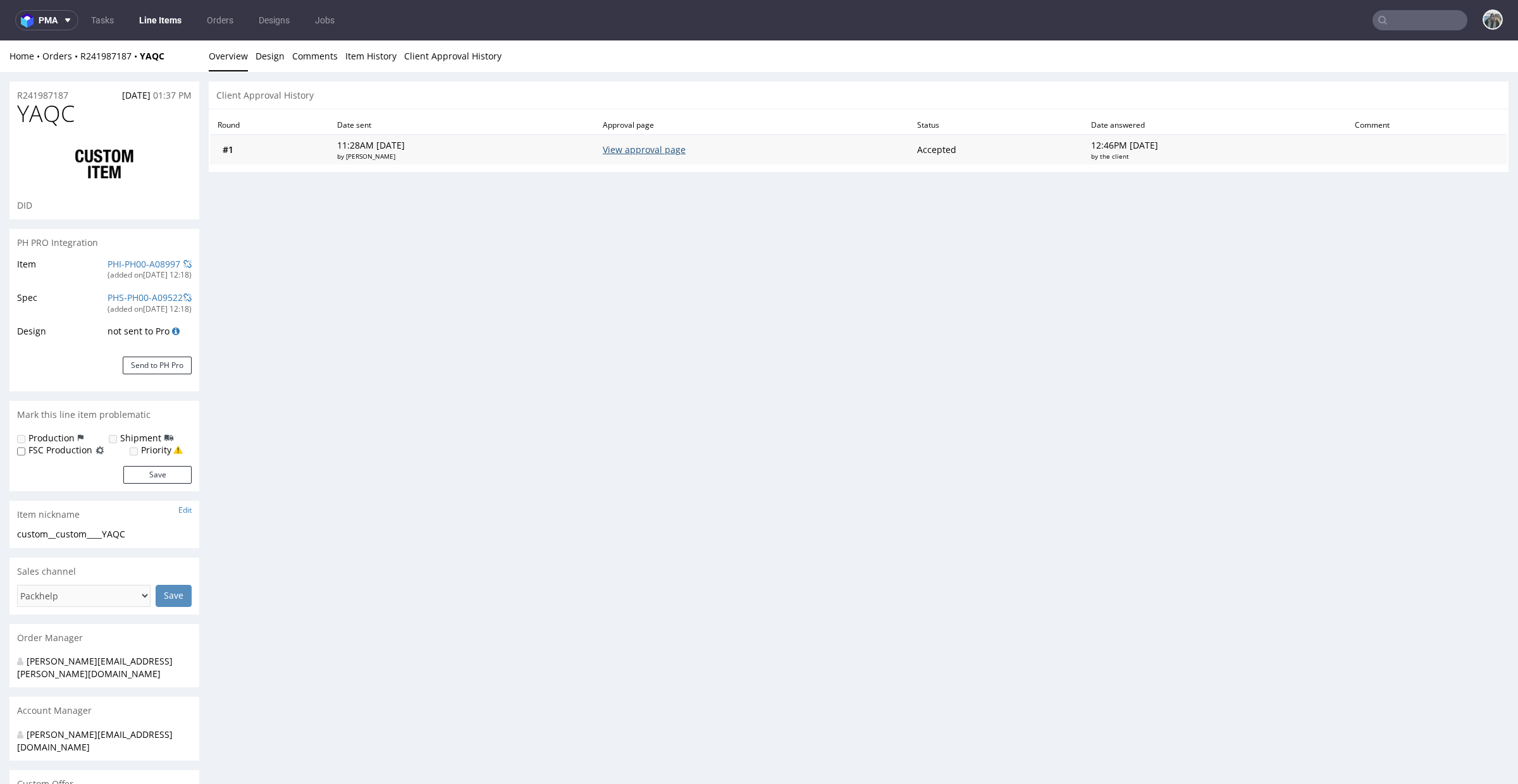
click at [656, 147] on link "View approval page" at bounding box center [644, 149] width 83 height 12
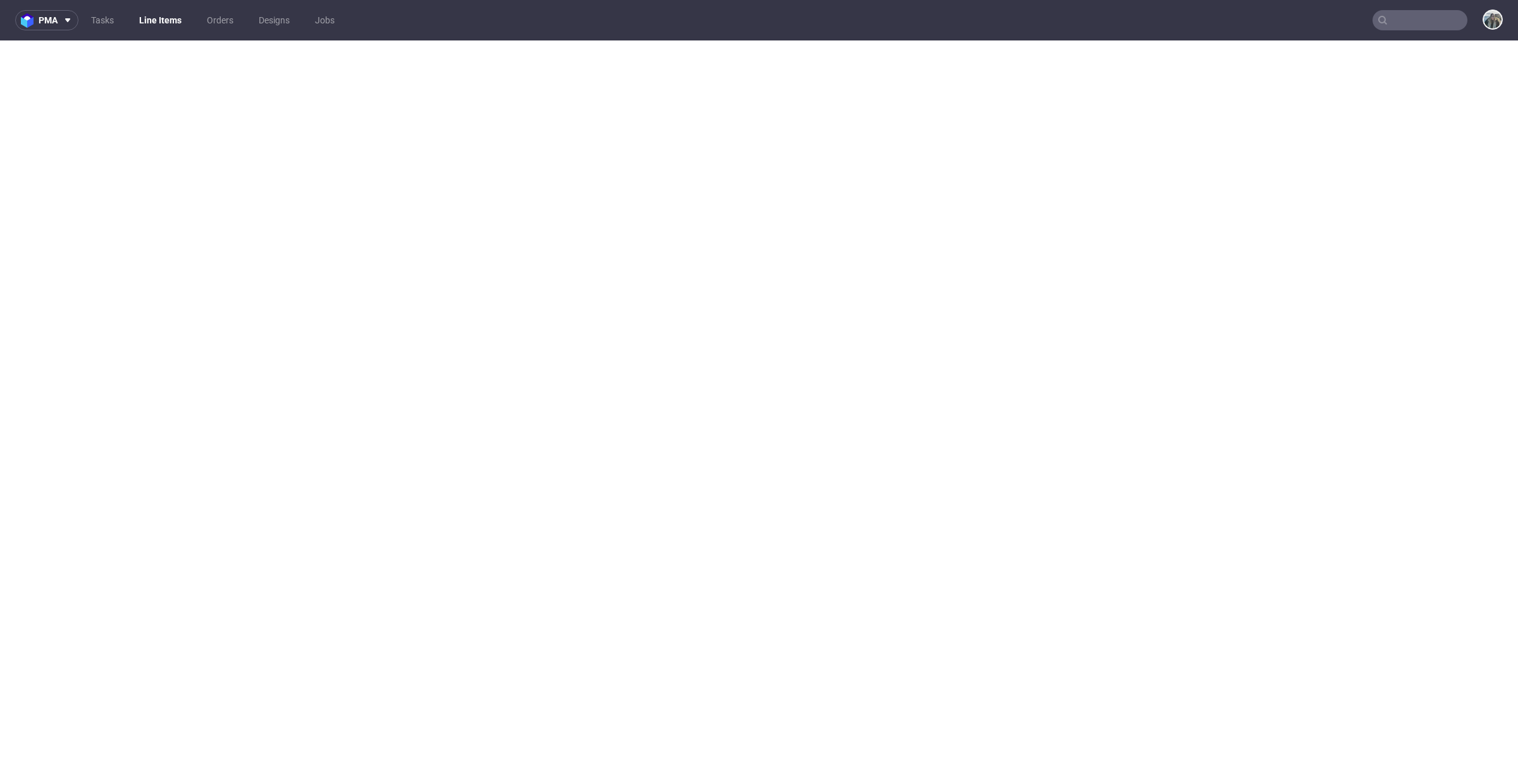
select select "in_progress"
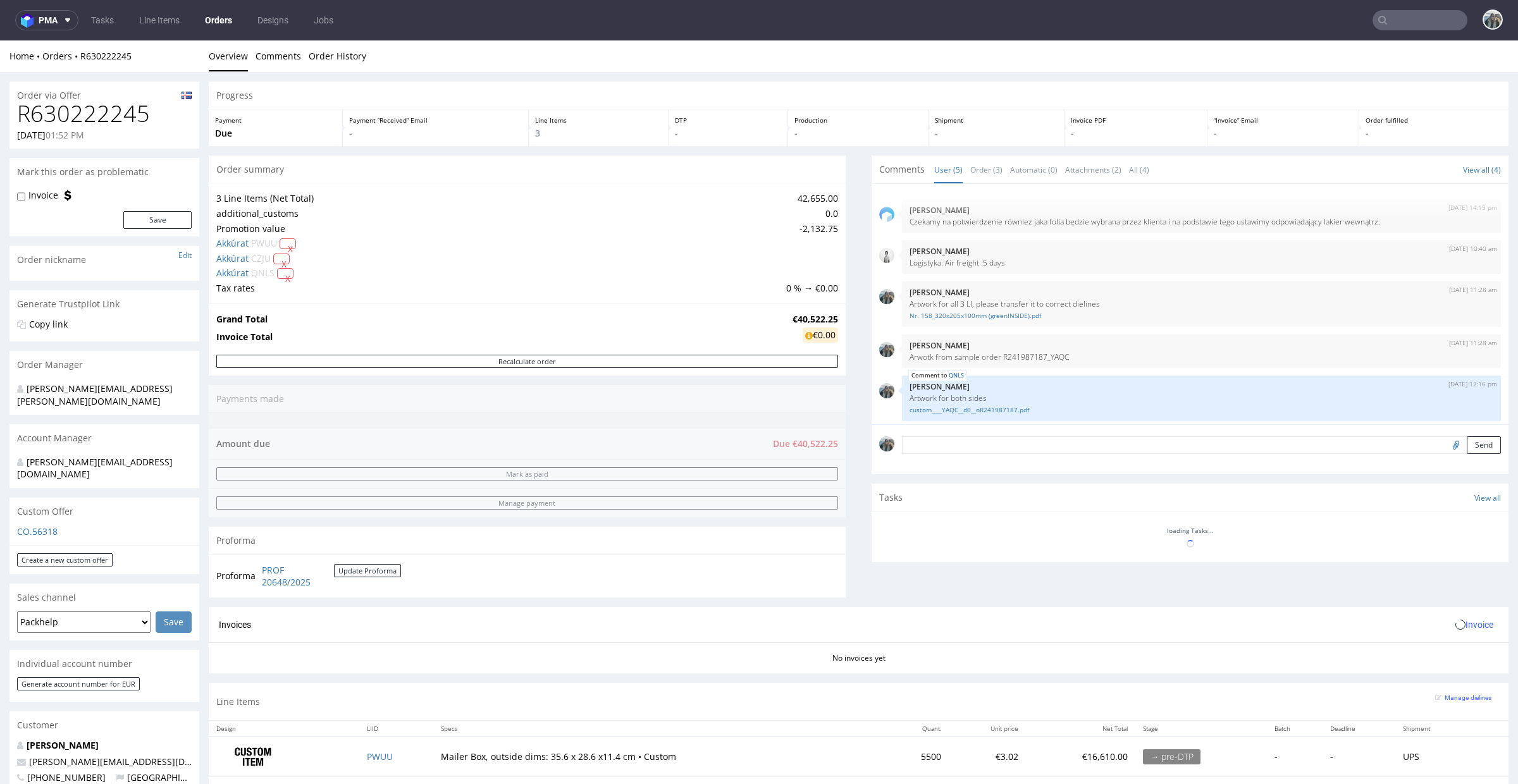
scroll to position [5, 0]
click at [1438, 288] on img "submit" at bounding box center [1441, 285] width 7 height 8
click at [1438, 339] on img "submit" at bounding box center [1441, 338] width 7 height 8
click at [1438, 378] on img "submit" at bounding box center [1441, 379] width 7 height 8
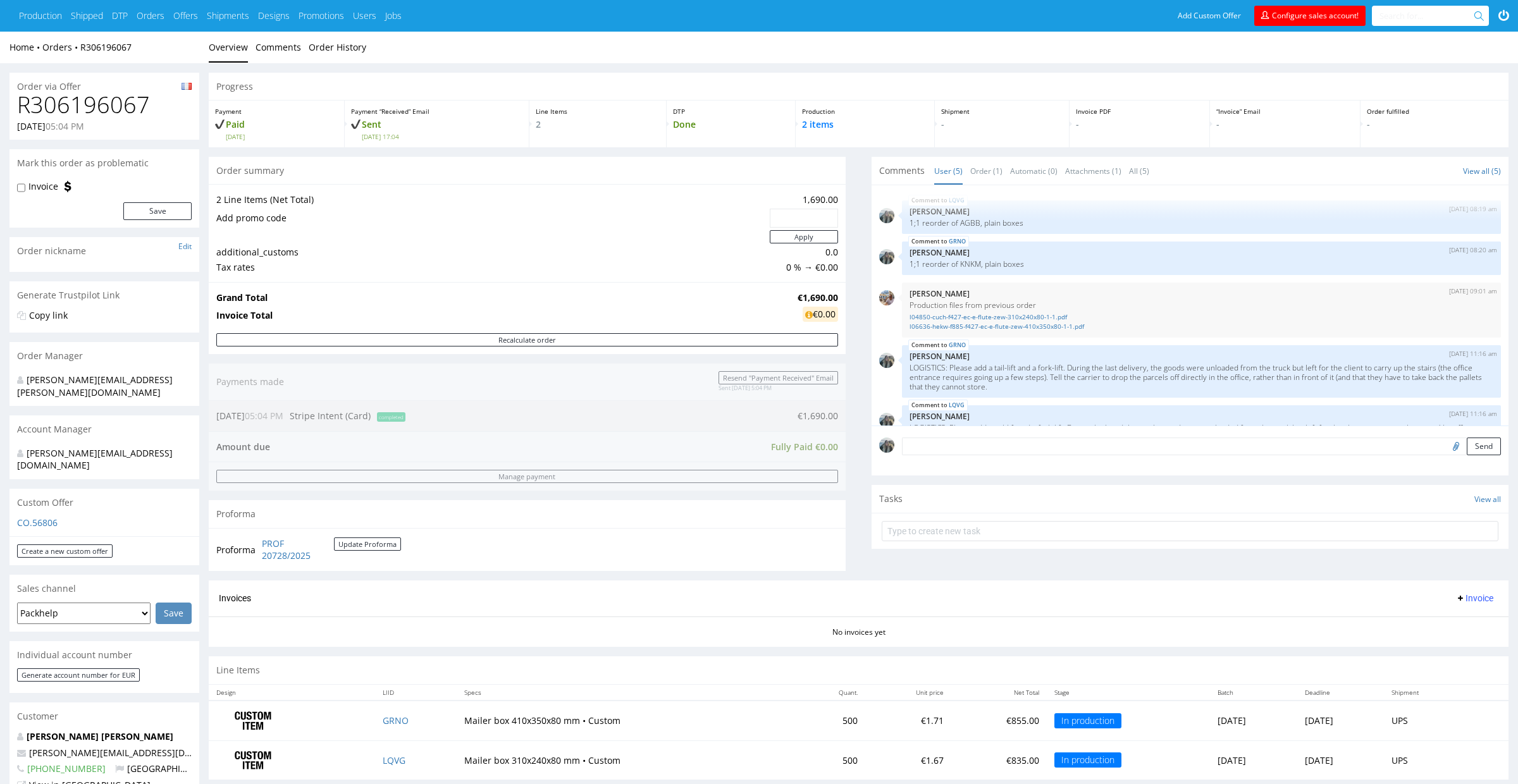
scroll to position [39, 0]
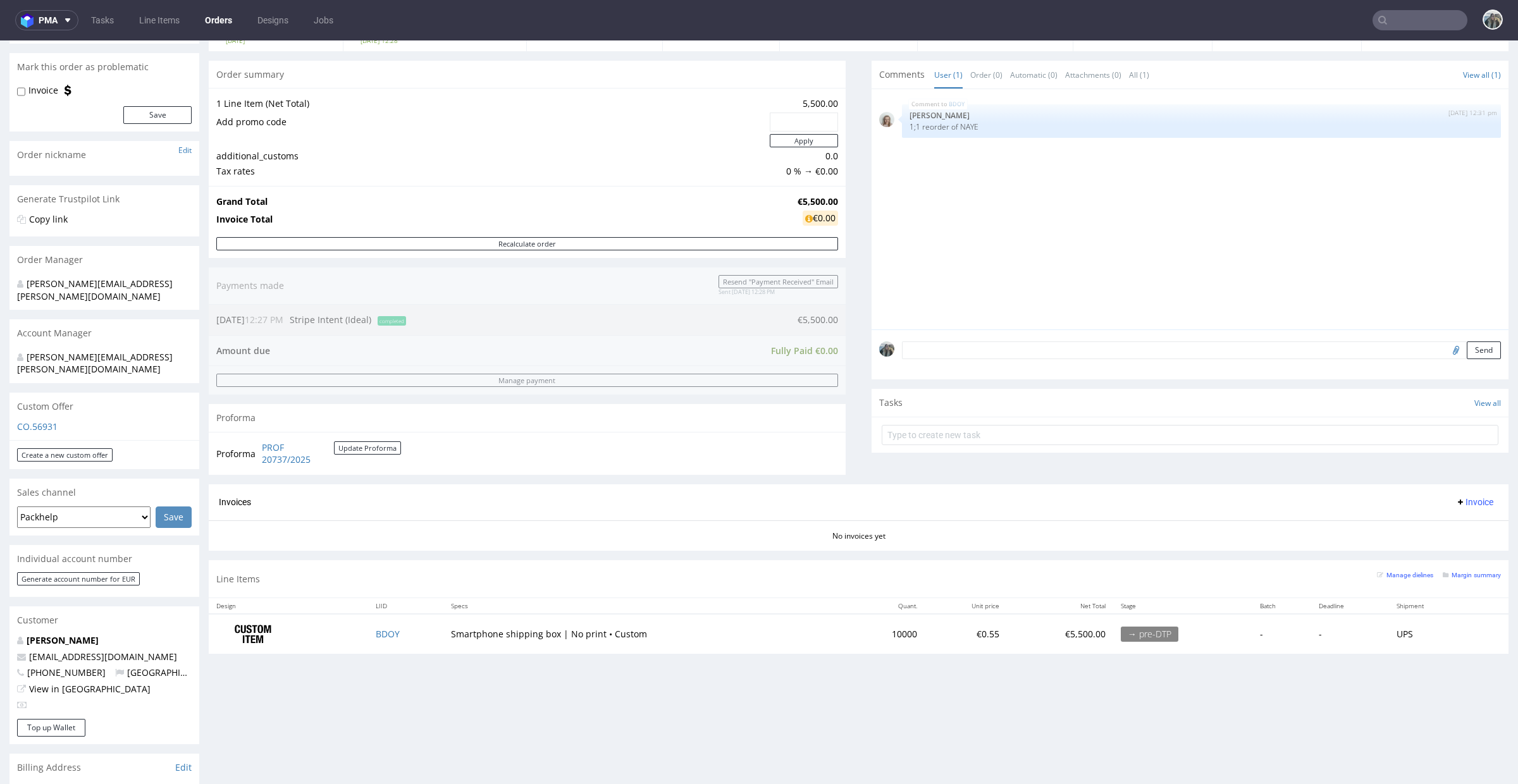
scroll to position [131, 0]
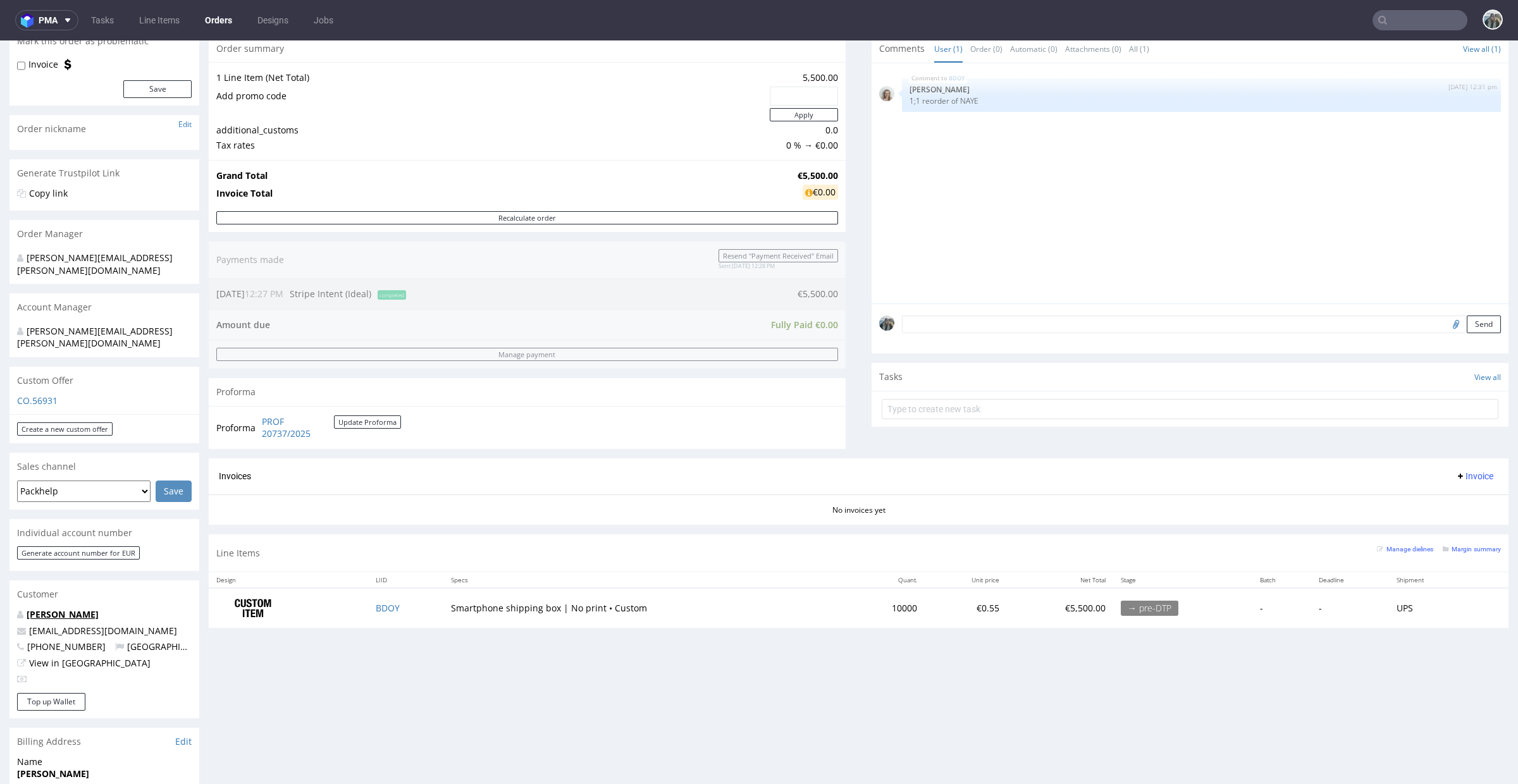
click at [55, 608] on link "[PERSON_NAME]" at bounding box center [62, 614] width 72 height 12
click at [964, 100] on p "1;1 reorder of NAYE" at bounding box center [1201, 100] width 584 height 9
copy p "NAYE"
drag, startPoint x: 93, startPoint y: 605, endPoint x: 54, endPoint y: 605, distance: 39.0
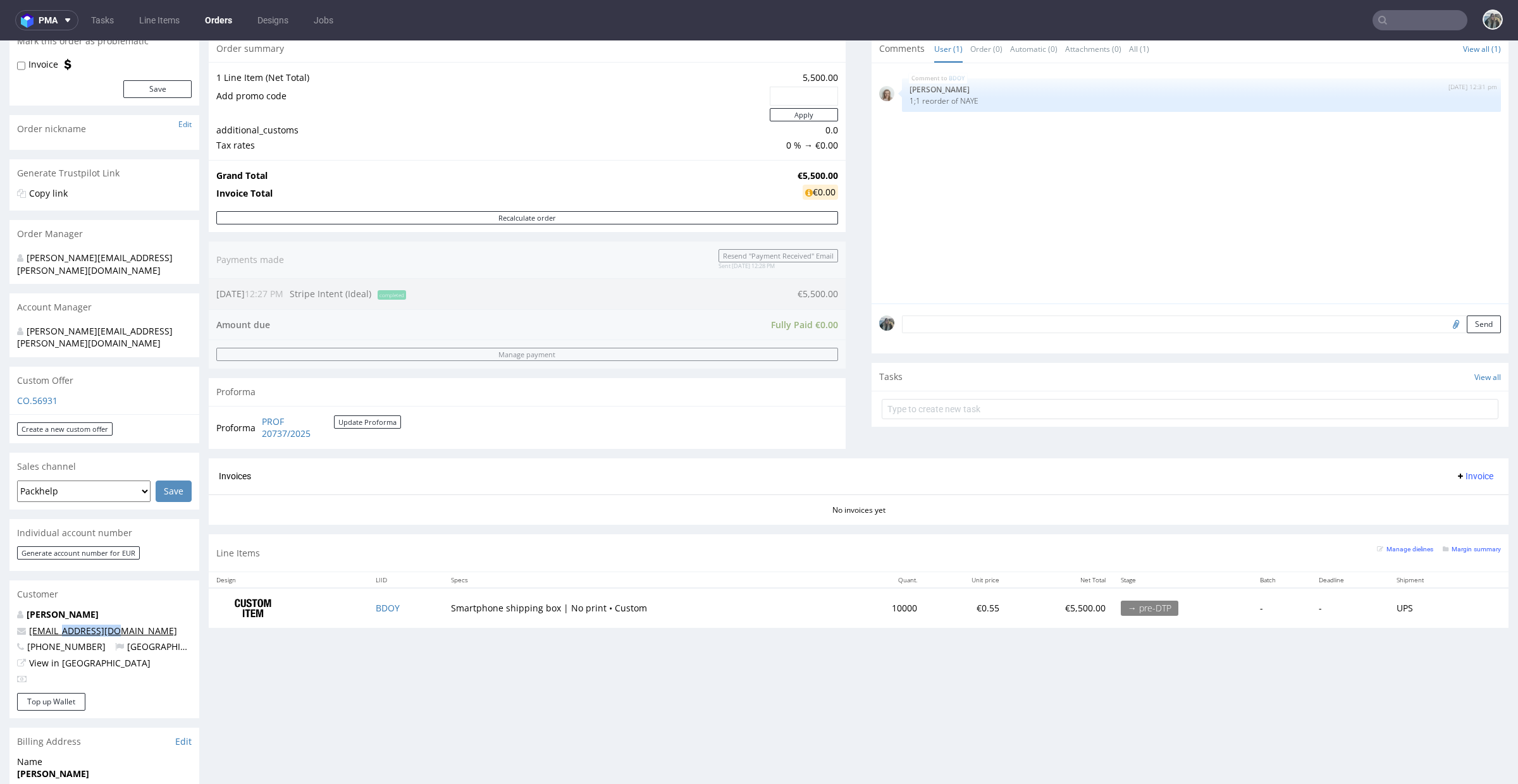
click at [54, 624] on p "billing@valyuu.com" at bounding box center [104, 630] width 175 height 12
copy link "@valyuu.com"
click at [1402, 19] on input "text" at bounding box center [1419, 21] width 95 height 21
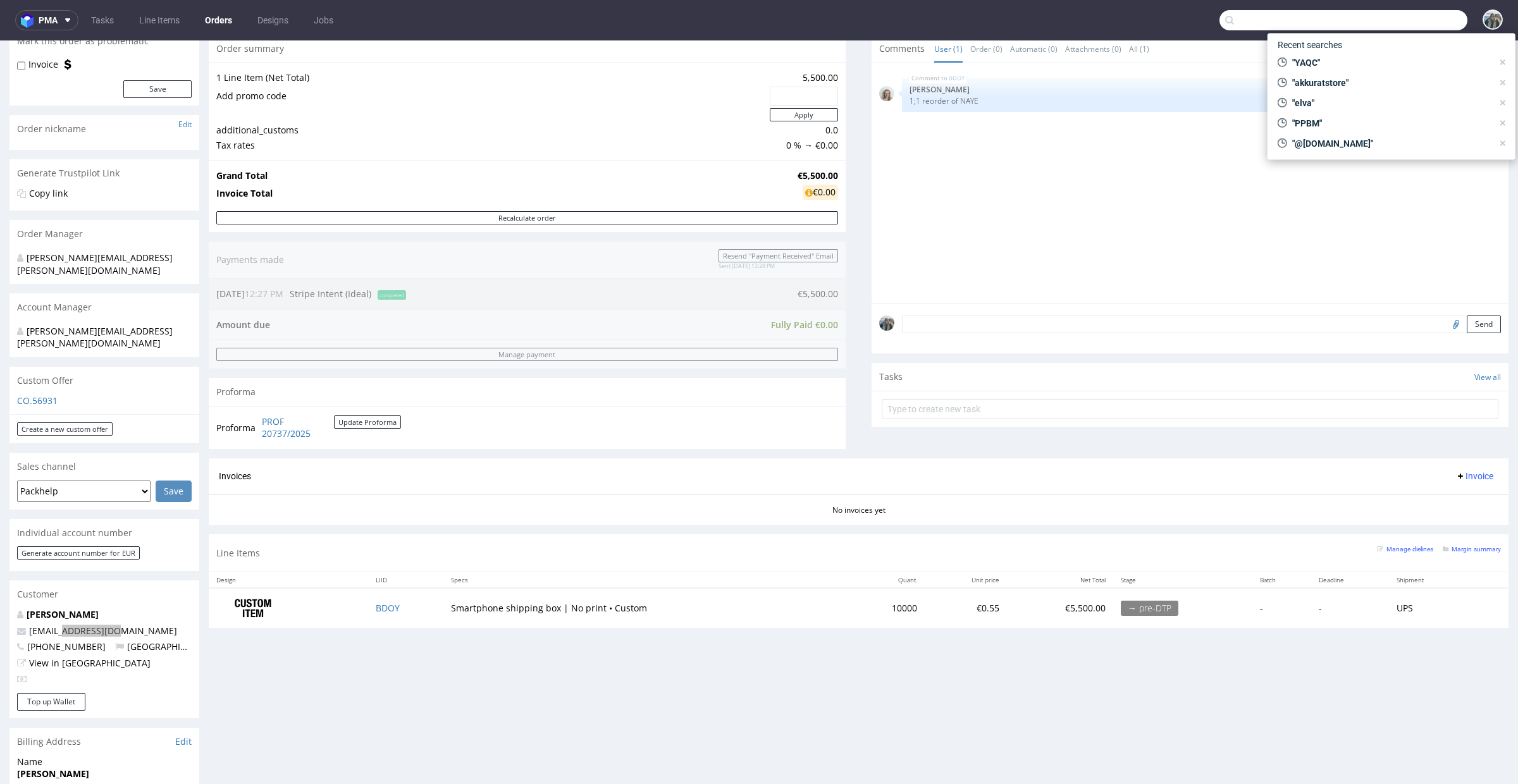
paste input "@valyuu.com"
type input "@valyuu.com"
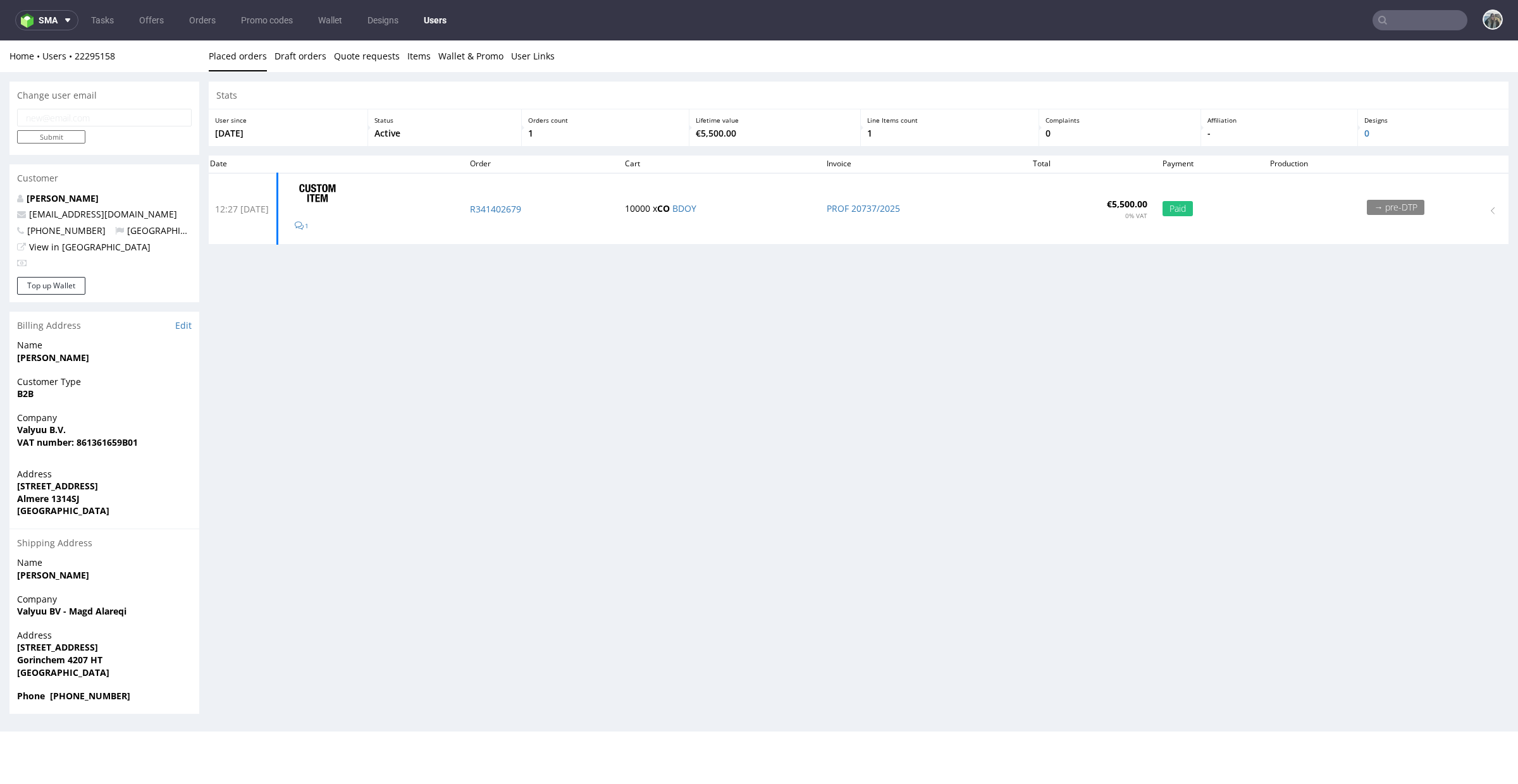
click at [1392, 19] on input "text" at bounding box center [1419, 21] width 95 height 21
paste input "NAYE"
type input "NAYE"
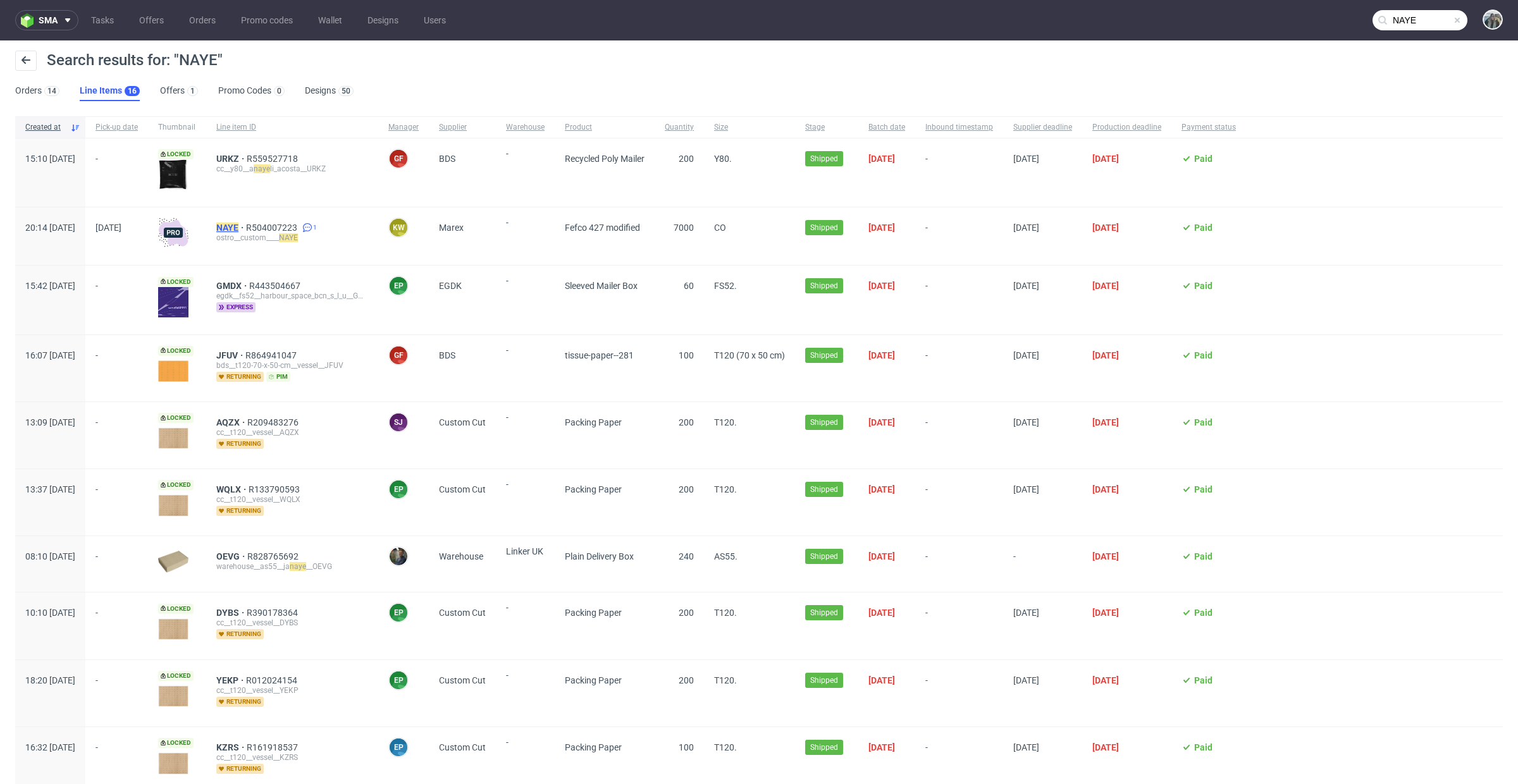
click at [239, 226] on mark "NAYE" at bounding box center [227, 227] width 23 height 10
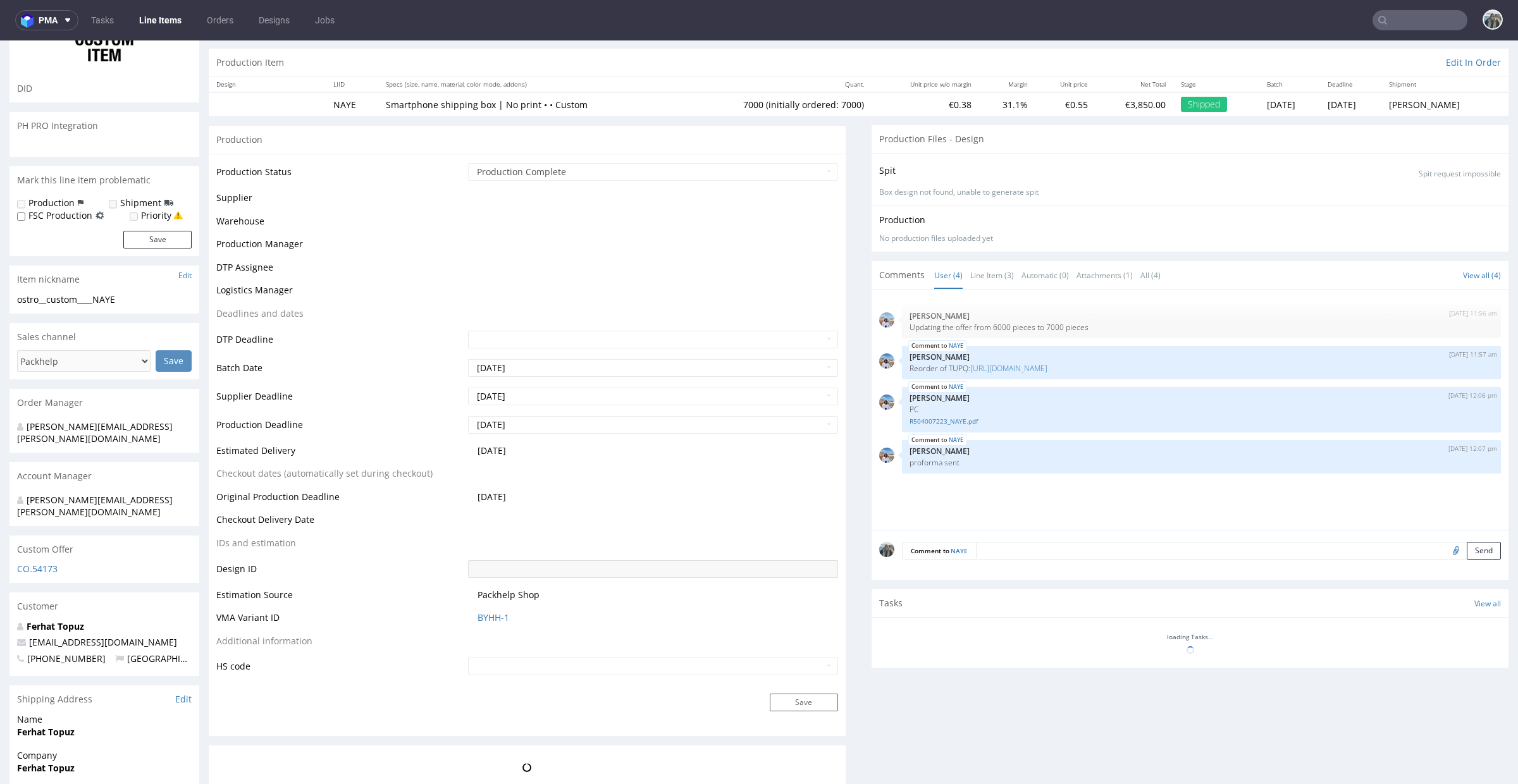
scroll to position [117, 0]
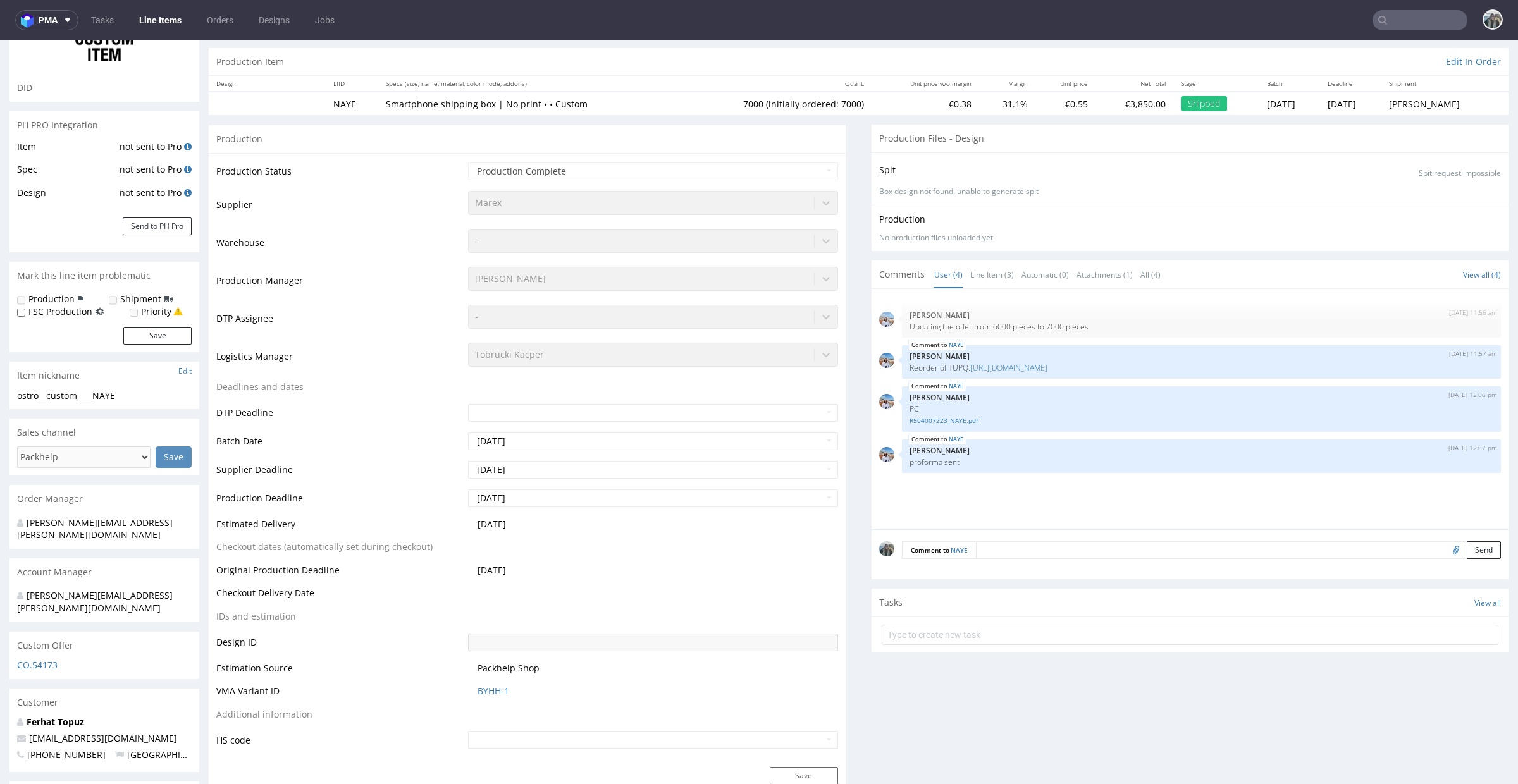
select select "in_progress"
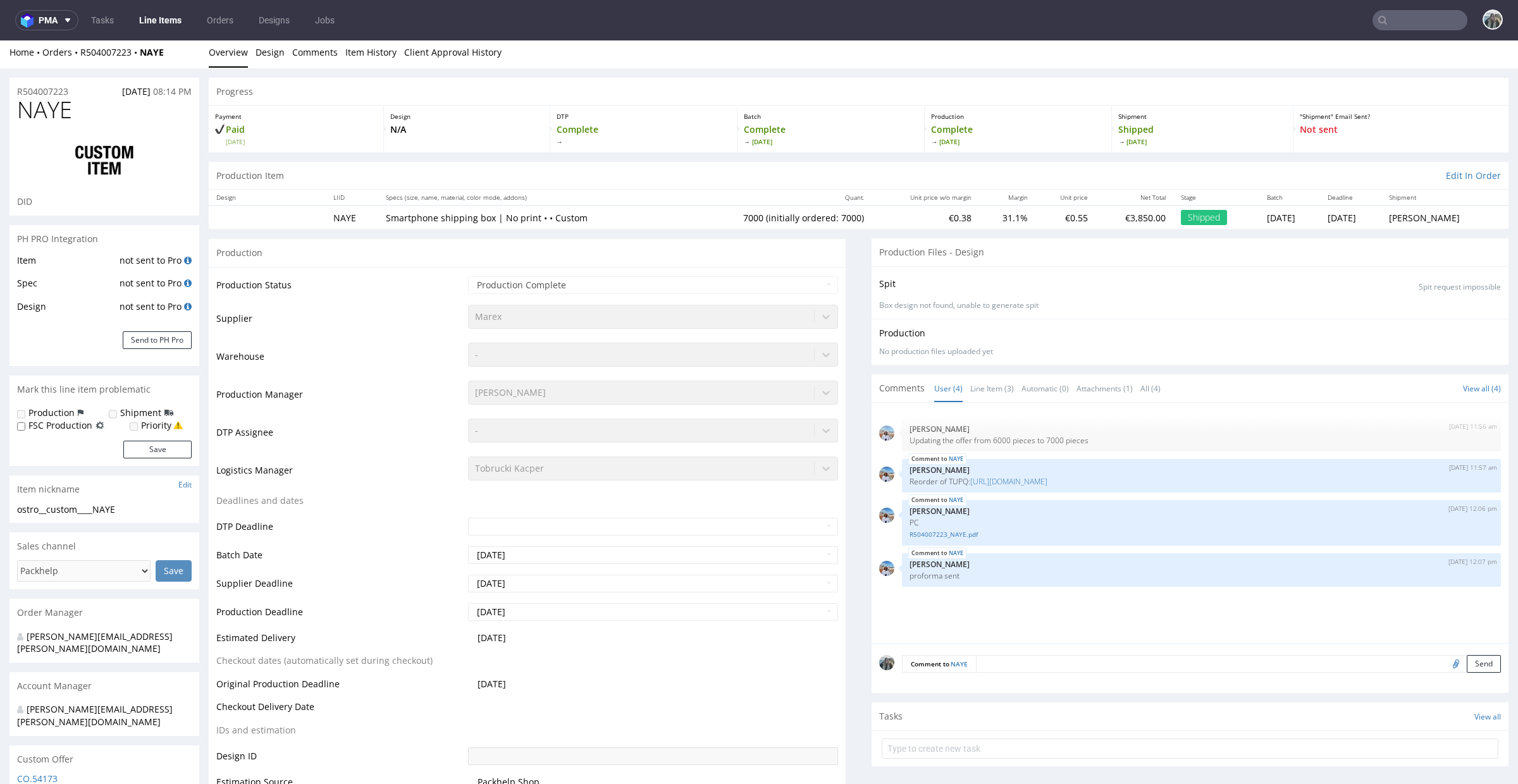
scroll to position [7, 0]
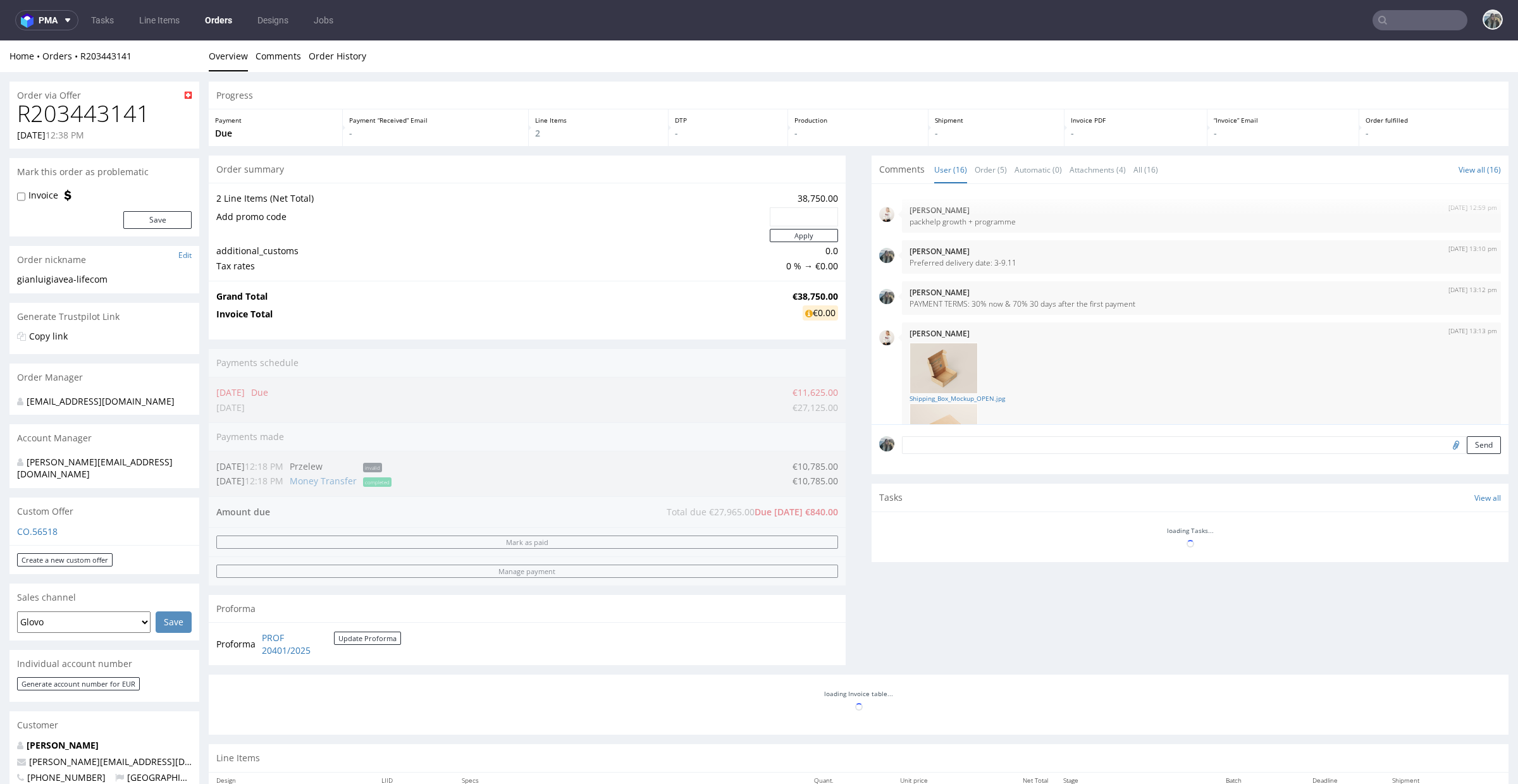
scroll to position [659, 0]
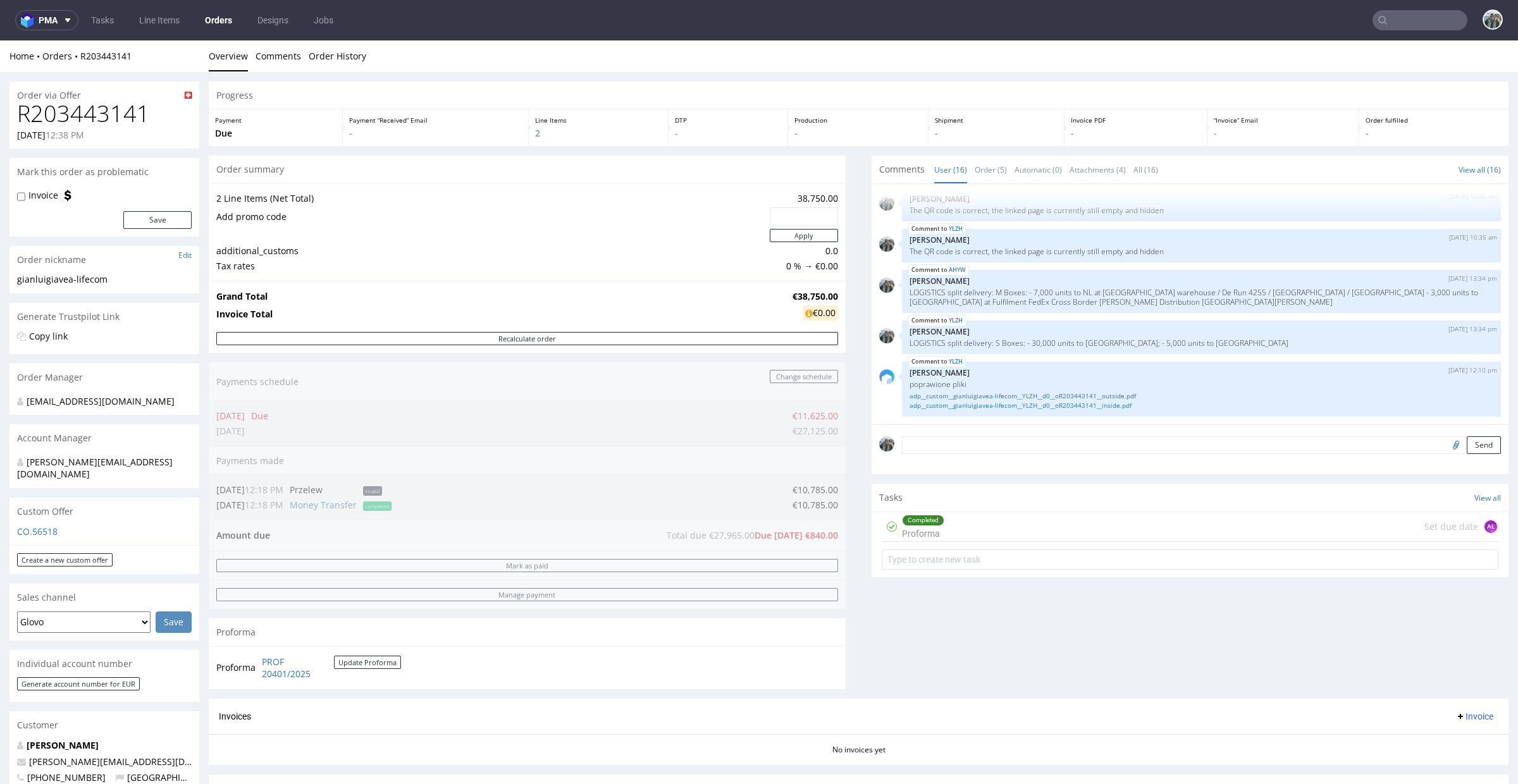
click at [113, 118] on h1 "R203443141" at bounding box center [104, 114] width 175 height 25
copy h1 "R203443141"
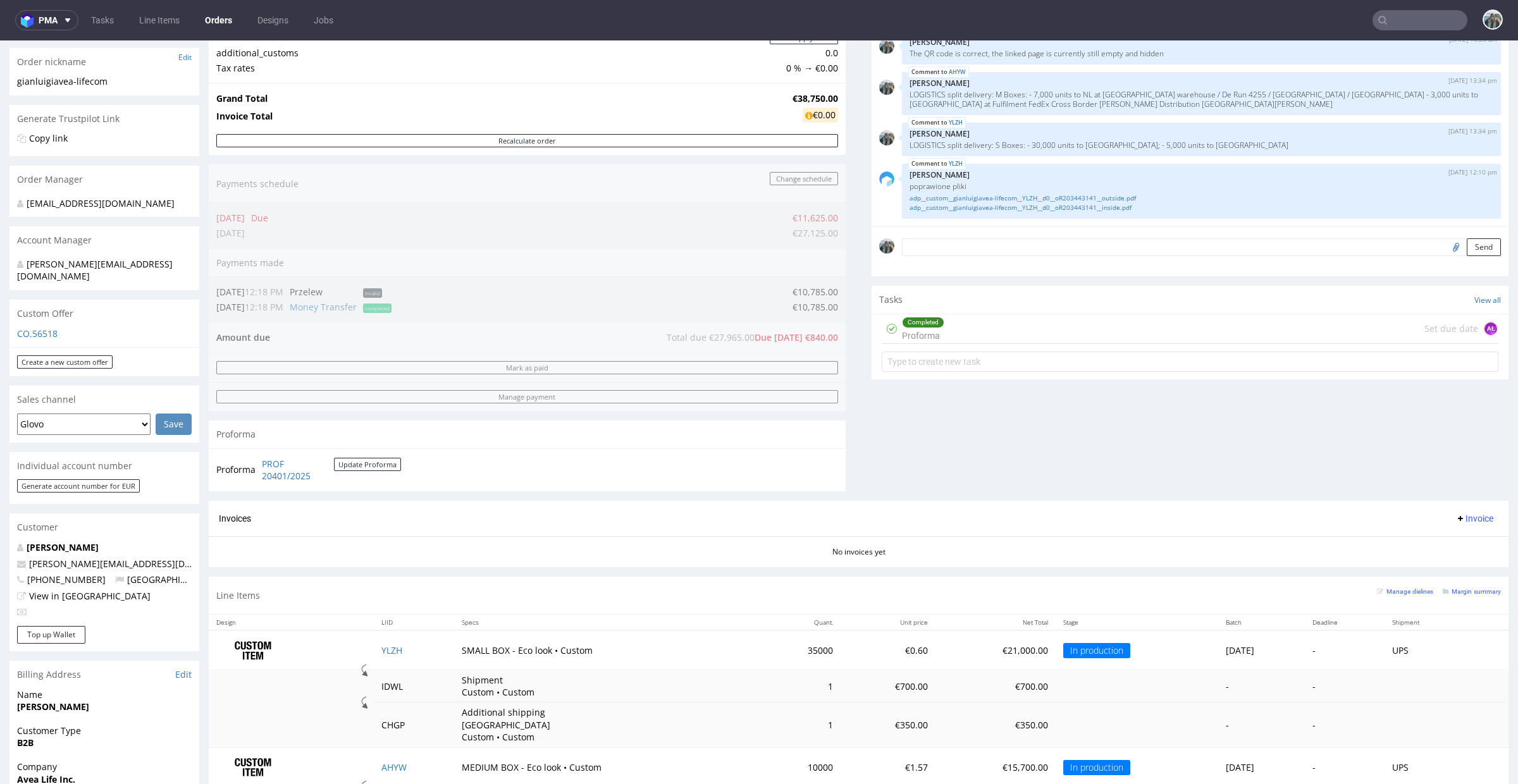
scroll to position [318, 0]
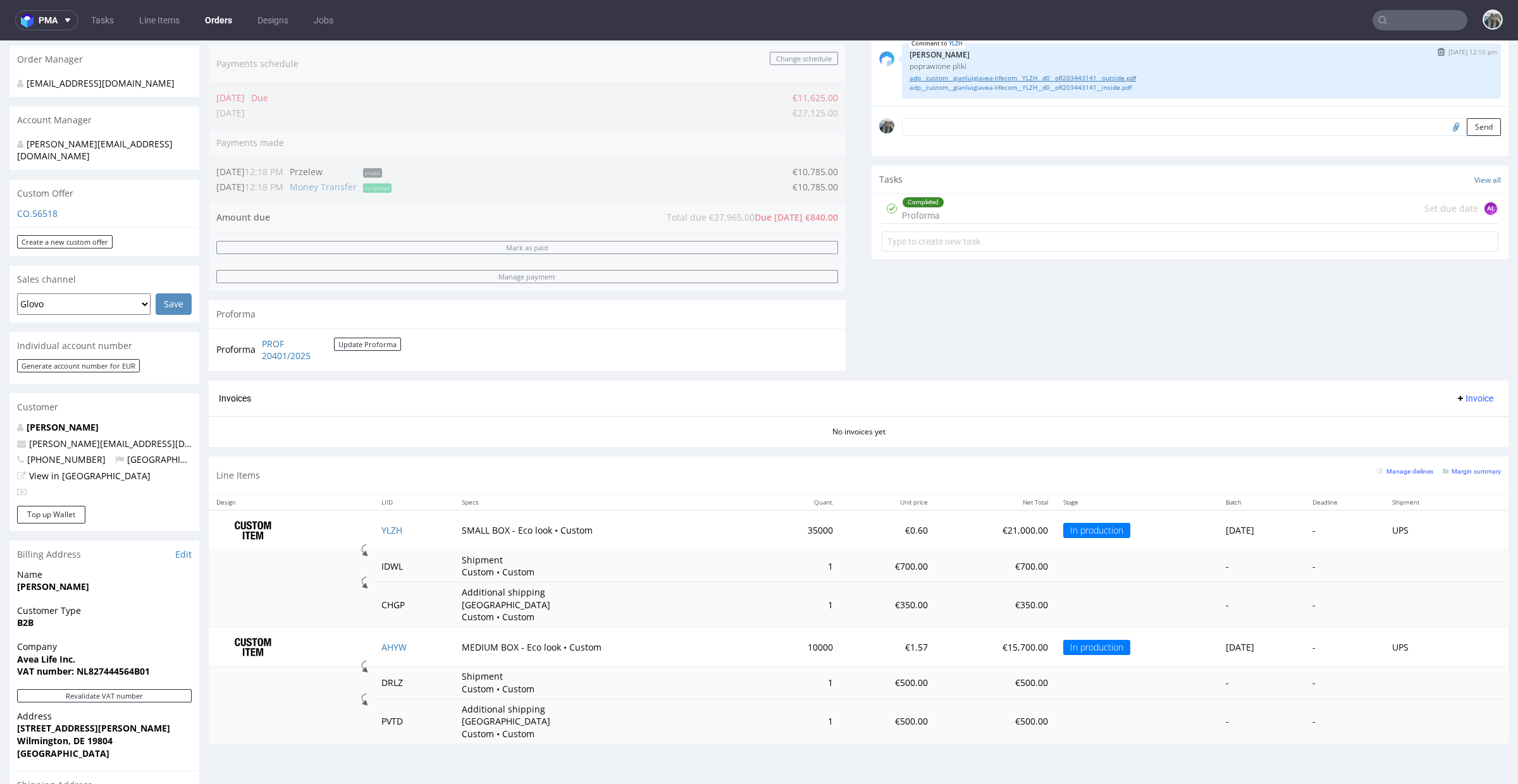
click at [1014, 78] on link "adp__custom__gianluigiavea-lifecom__YLZH__d0__oR203443141__outside.pdf" at bounding box center [1201, 78] width 584 height 9
click at [1019, 85] on link "adp__custom__gianluigiavea-lifecom__YLZH__d0__oR203443141__inside.pdf" at bounding box center [1201, 87] width 584 height 9
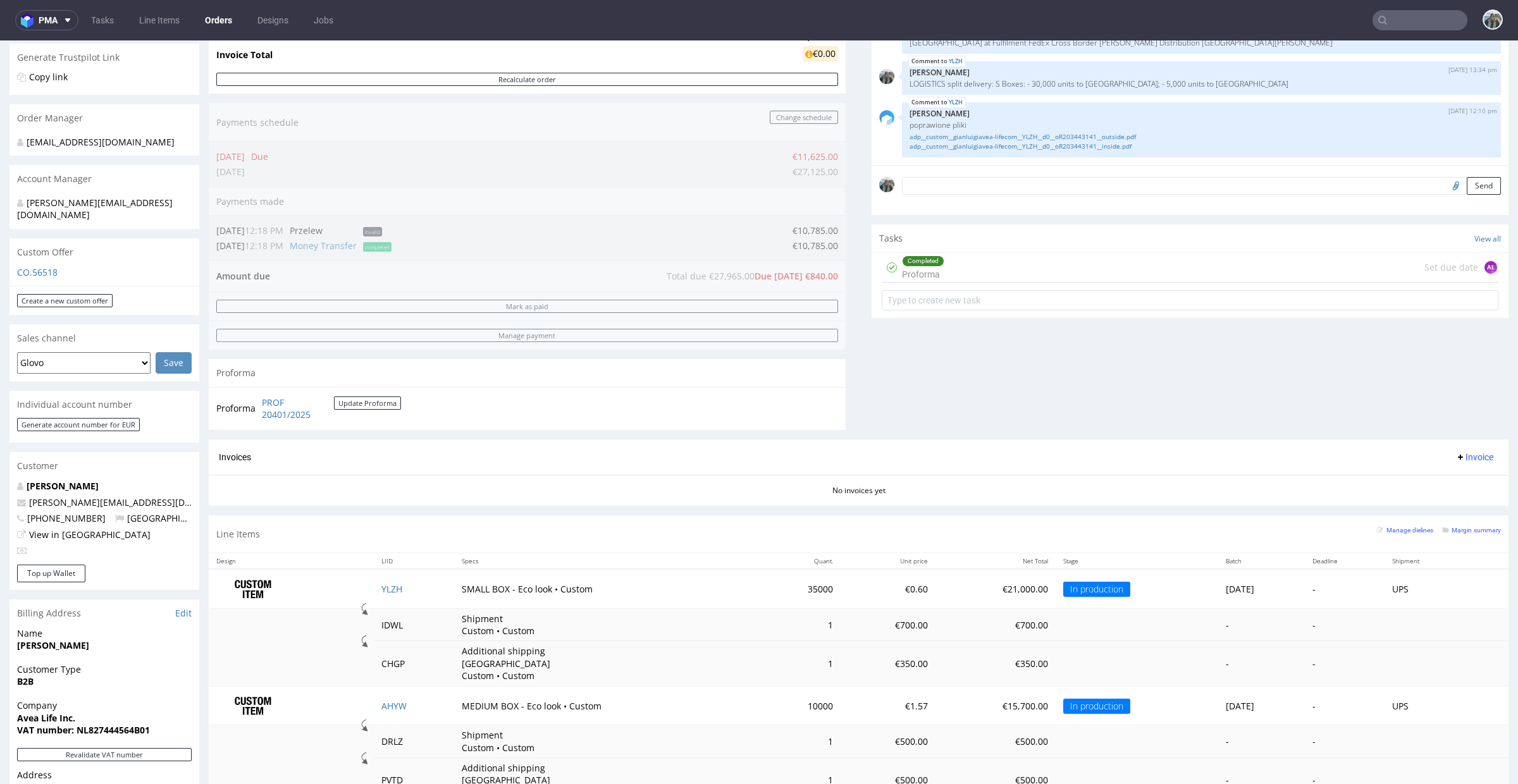
scroll to position [270, 0]
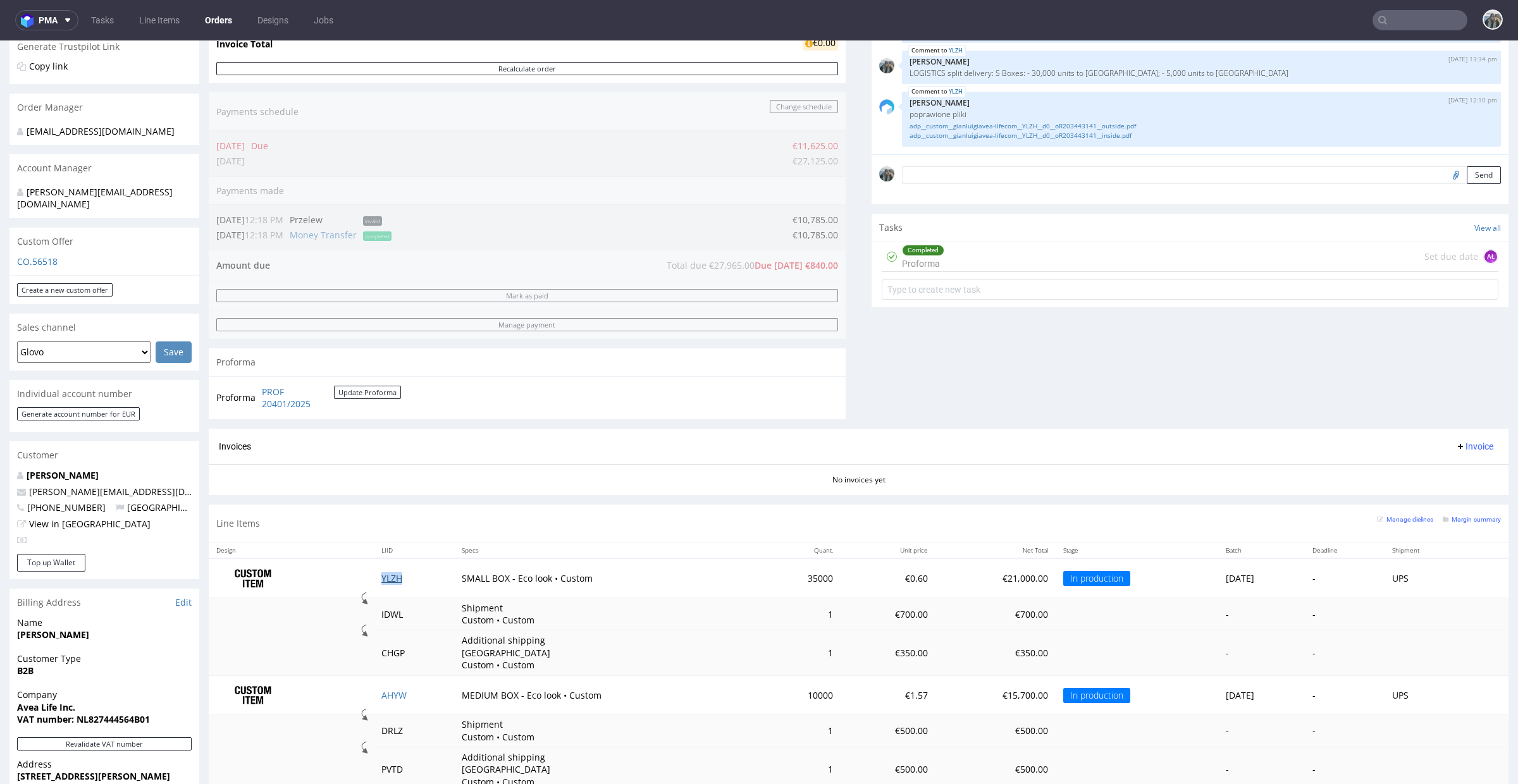
click at [381, 584] on link "YLZH" at bounding box center [392, 577] width 21 height 12
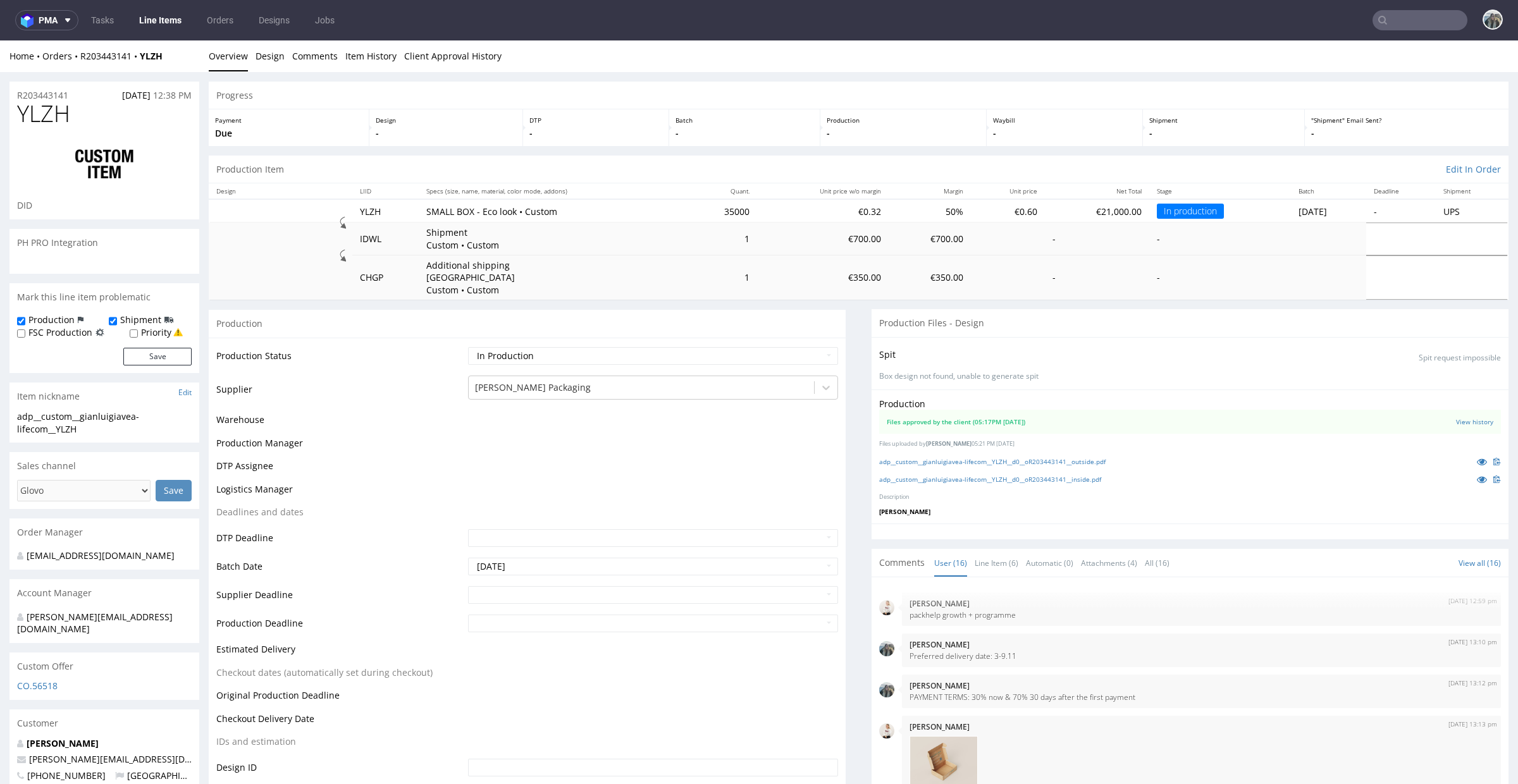
scroll to position [659, 0]
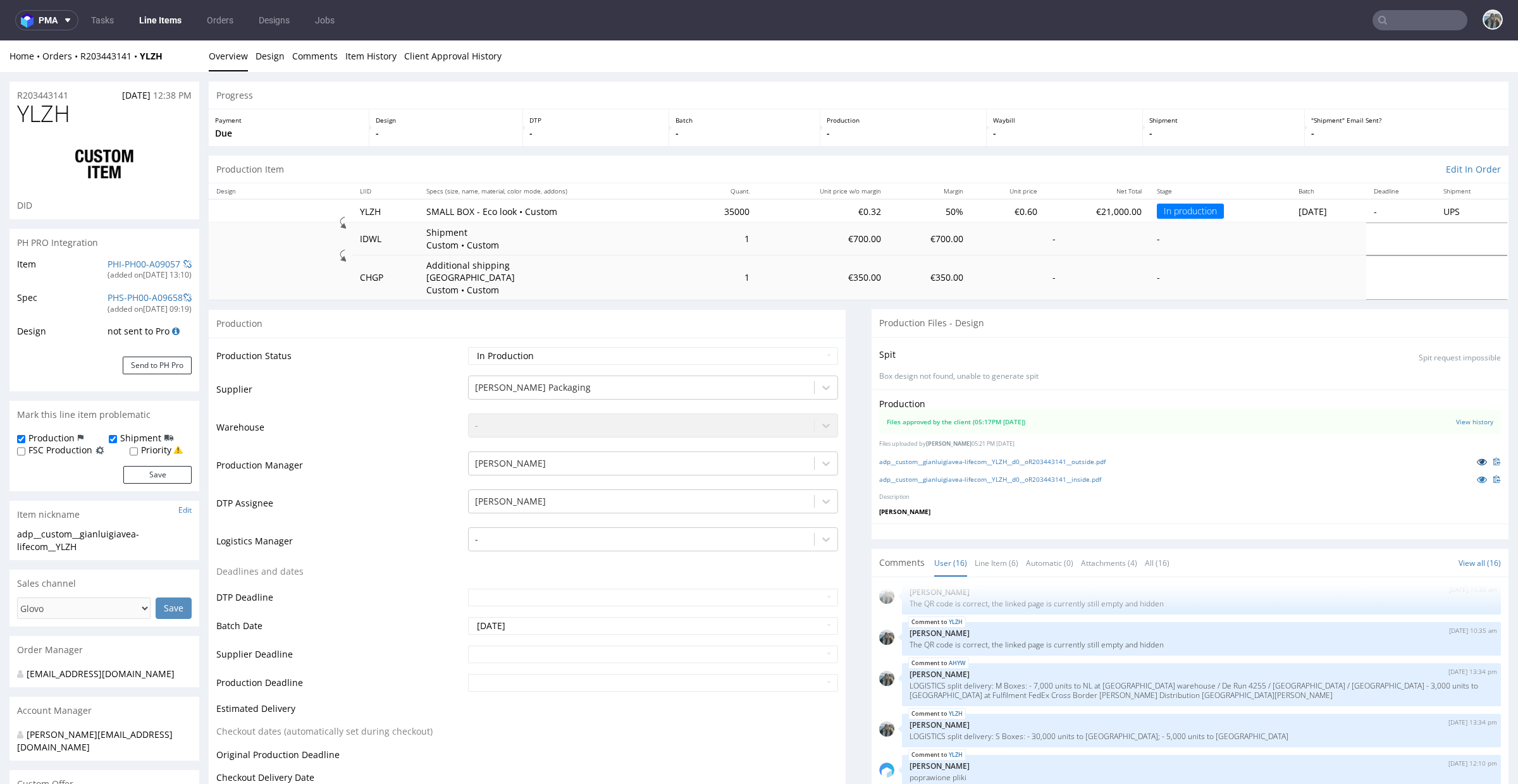
drag, startPoint x: 1466, startPoint y: 446, endPoint x: 1467, endPoint y: 460, distance: 14.0
click at [1477, 457] on icon at bounding box center [1481, 461] width 10 height 8
click at [1477, 475] on icon at bounding box center [1481, 479] width 10 height 8
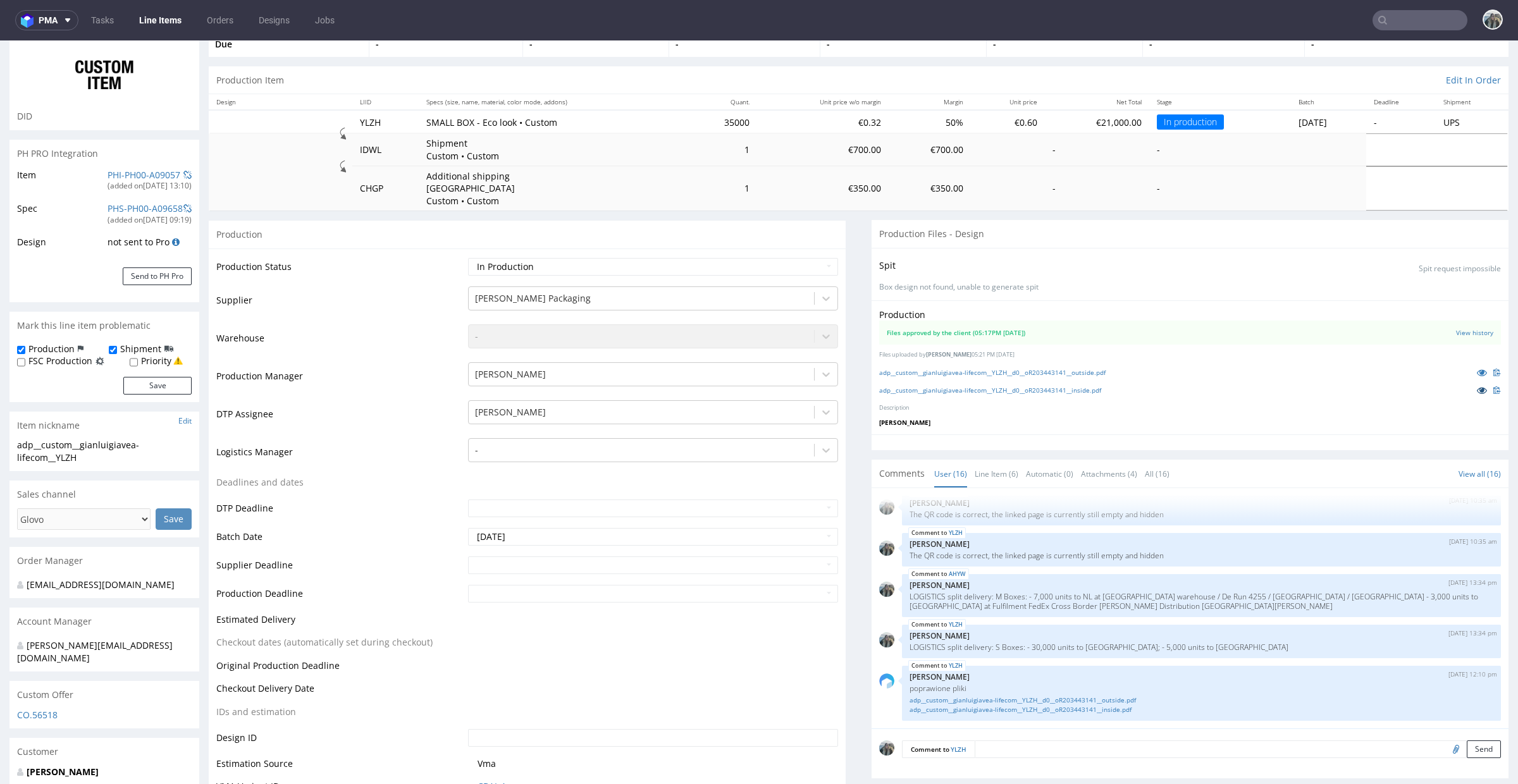
scroll to position [99, 0]
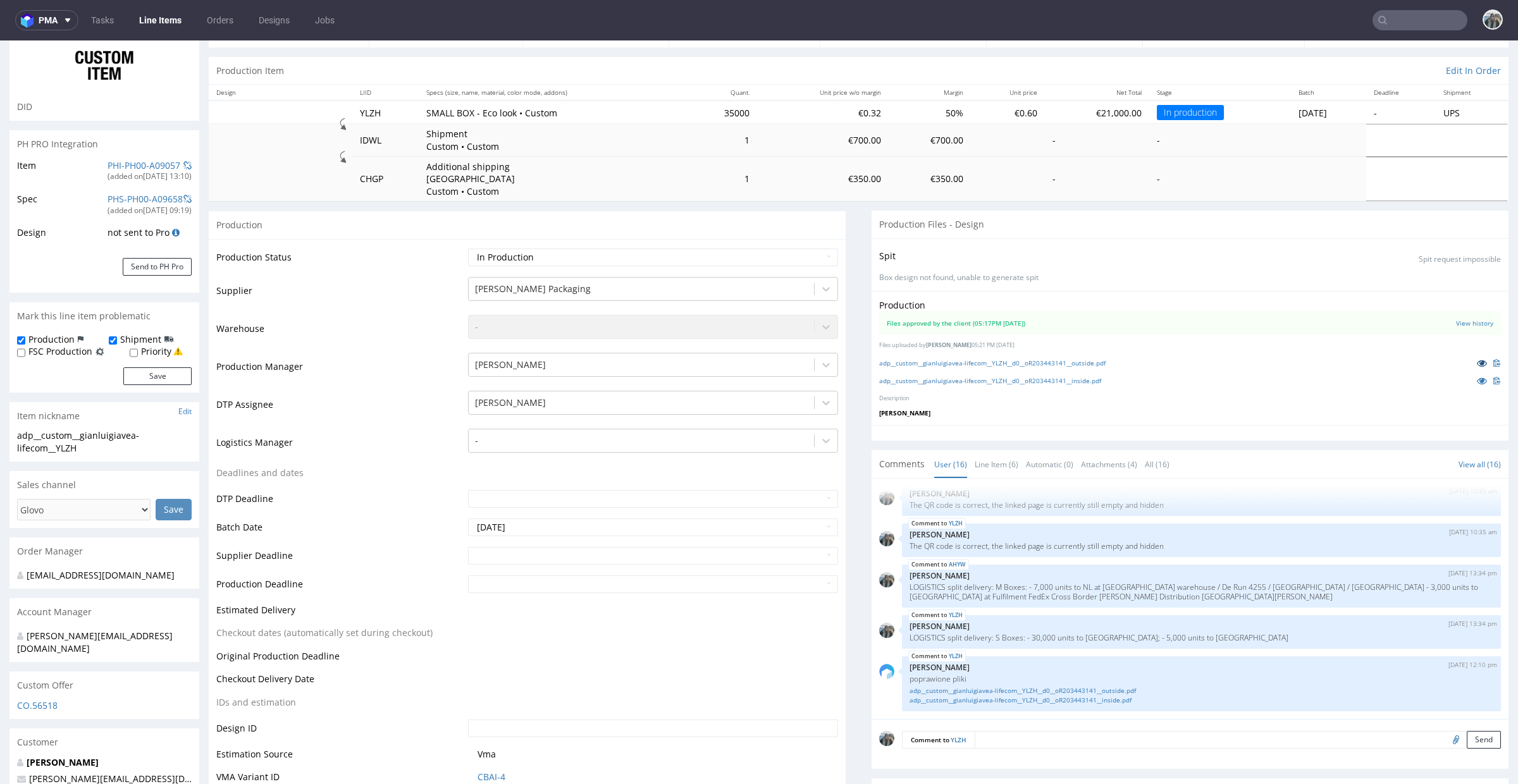
click at [1477, 359] on icon at bounding box center [1481, 362] width 10 height 8
click at [1477, 377] on icon at bounding box center [1481, 380] width 10 height 8
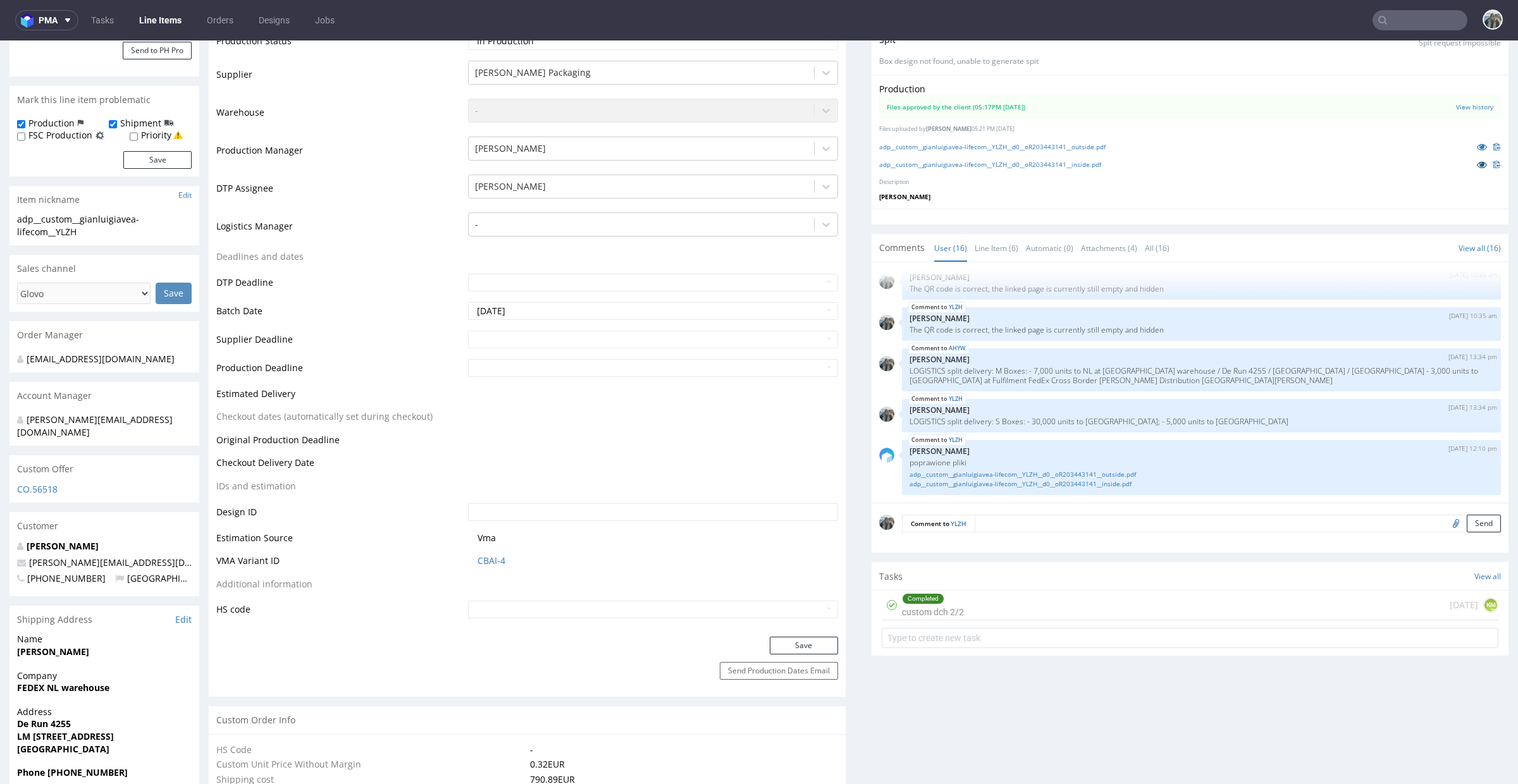
scroll to position [352, 0]
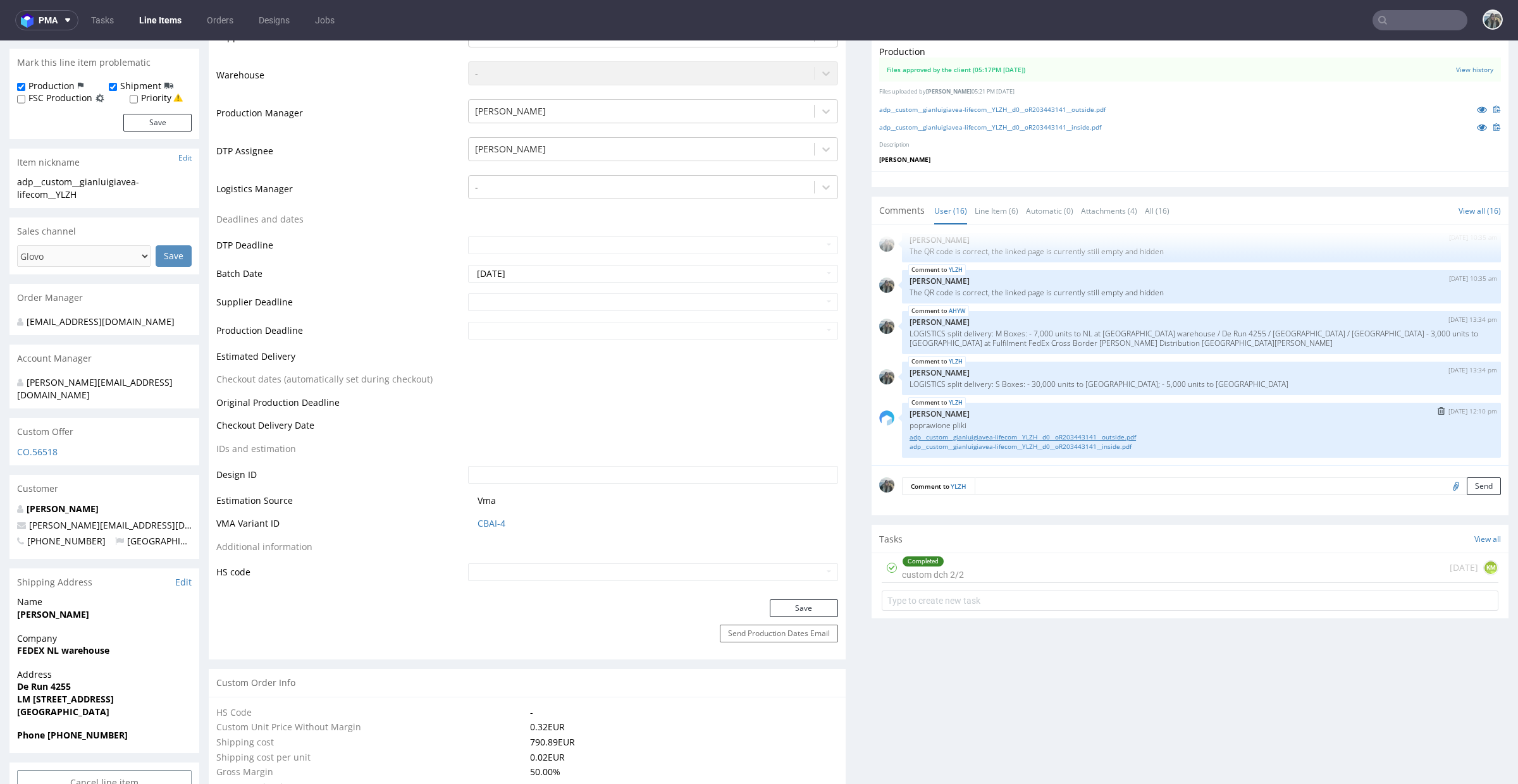
click at [1115, 433] on link "adp__custom__gianluigiavea-lifecom__YLZH__d0__oR203443141__outside.pdf" at bounding box center [1201, 438] width 584 height 9
click at [1115, 442] on link "adp__custom__gianluigiavea-lifecom__YLZH__d0__oR203443141__inside.pdf" at bounding box center [1201, 447] width 584 height 9
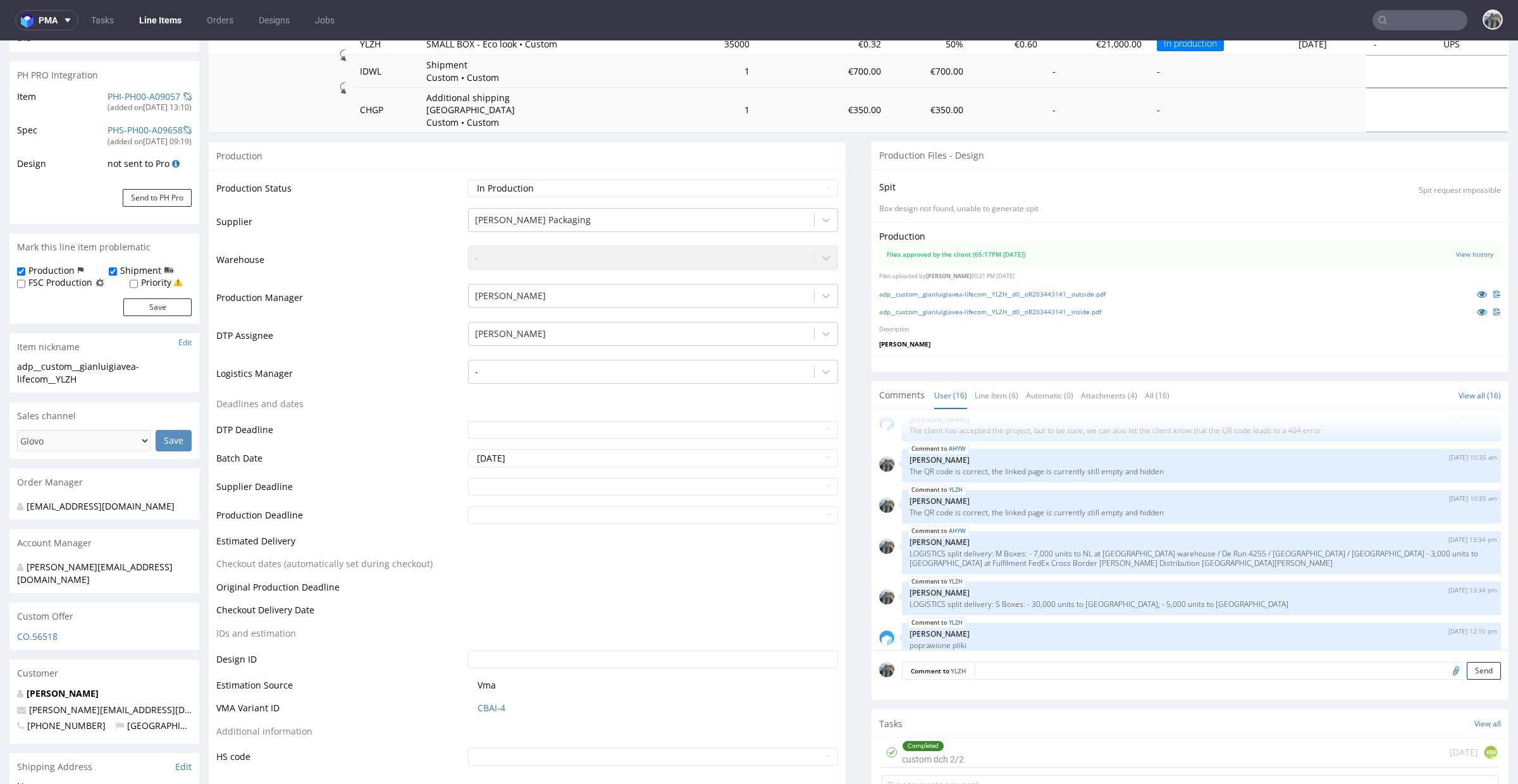
scroll to position [0, 0]
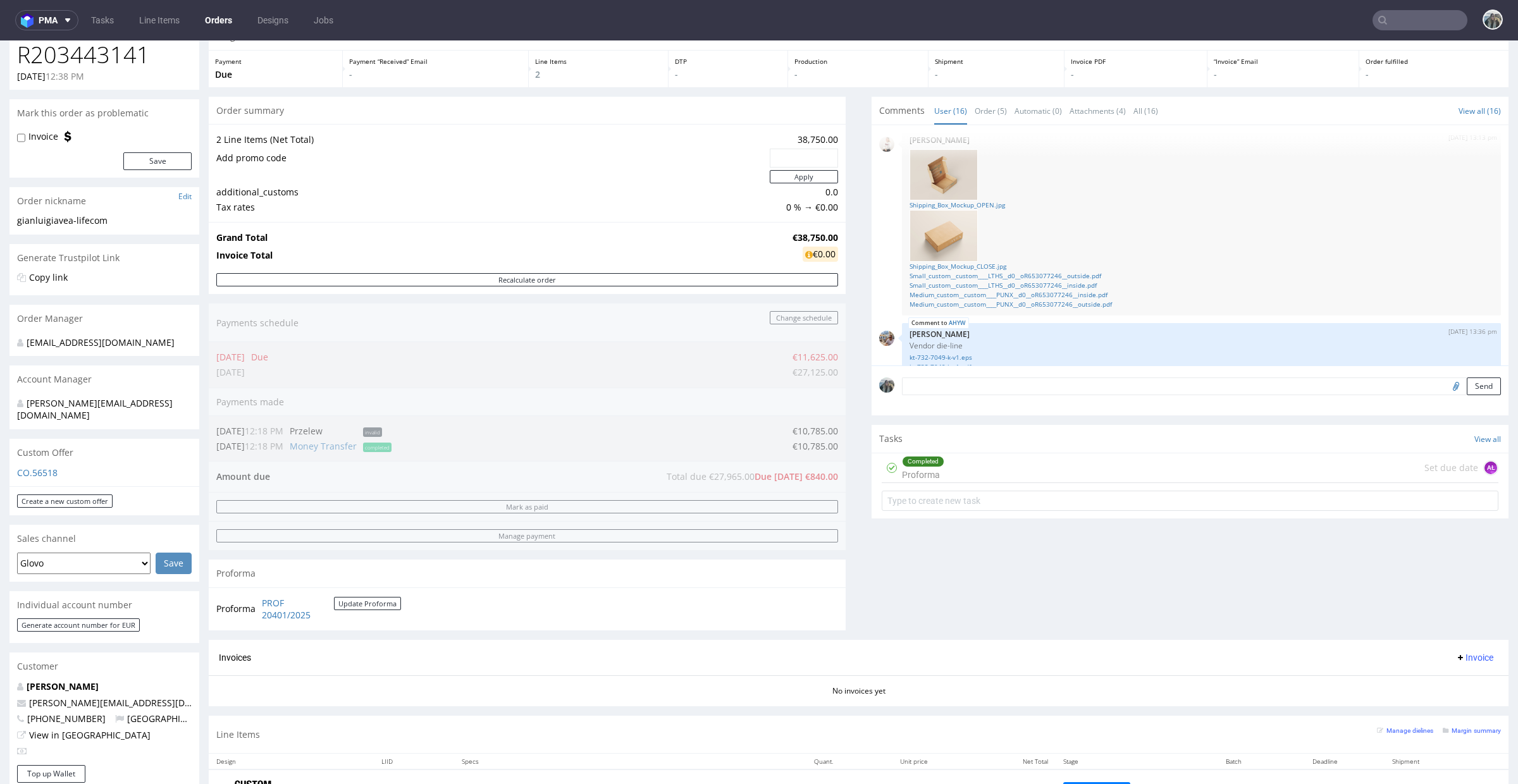
scroll to position [493, 0]
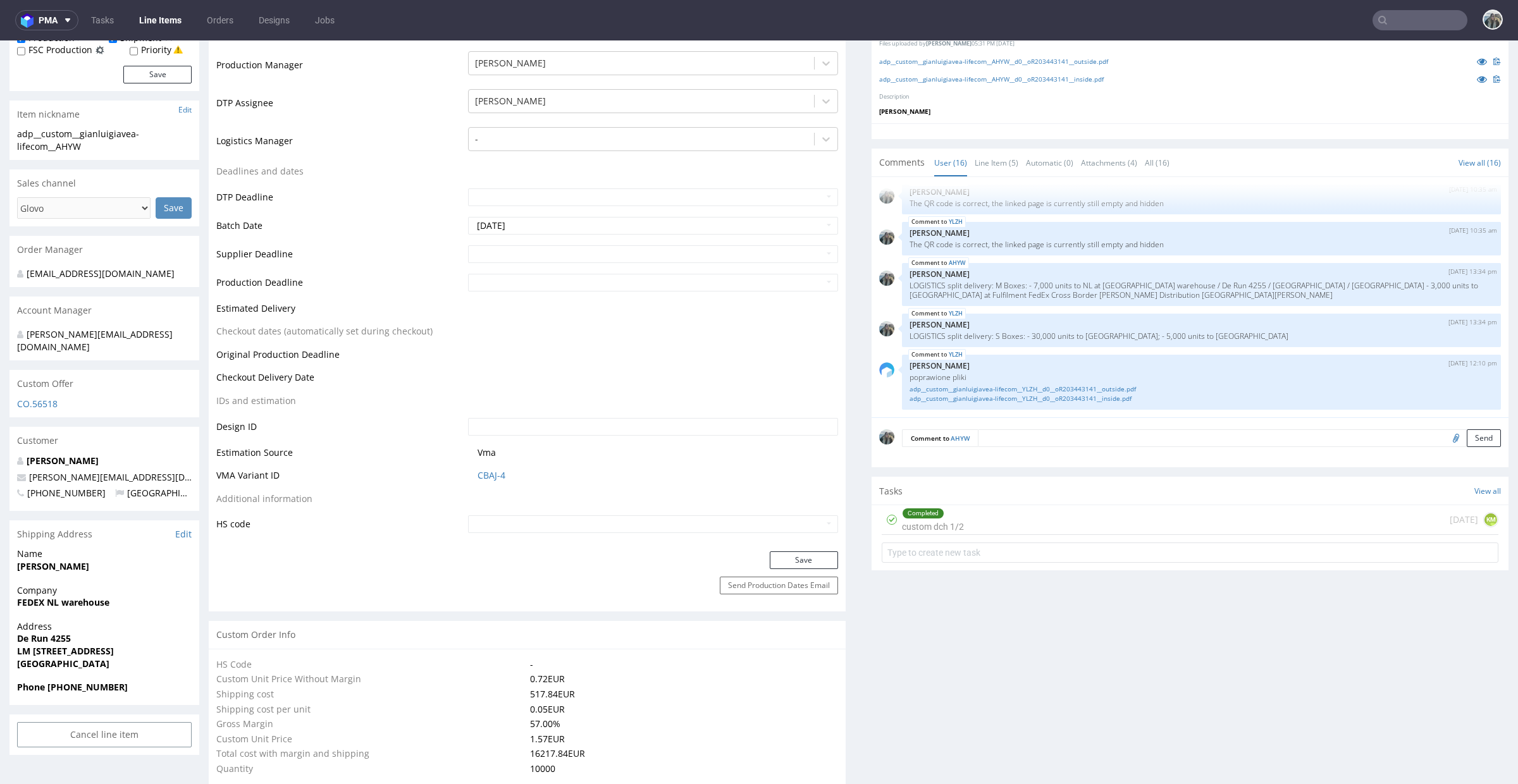
scroll to position [435, 0]
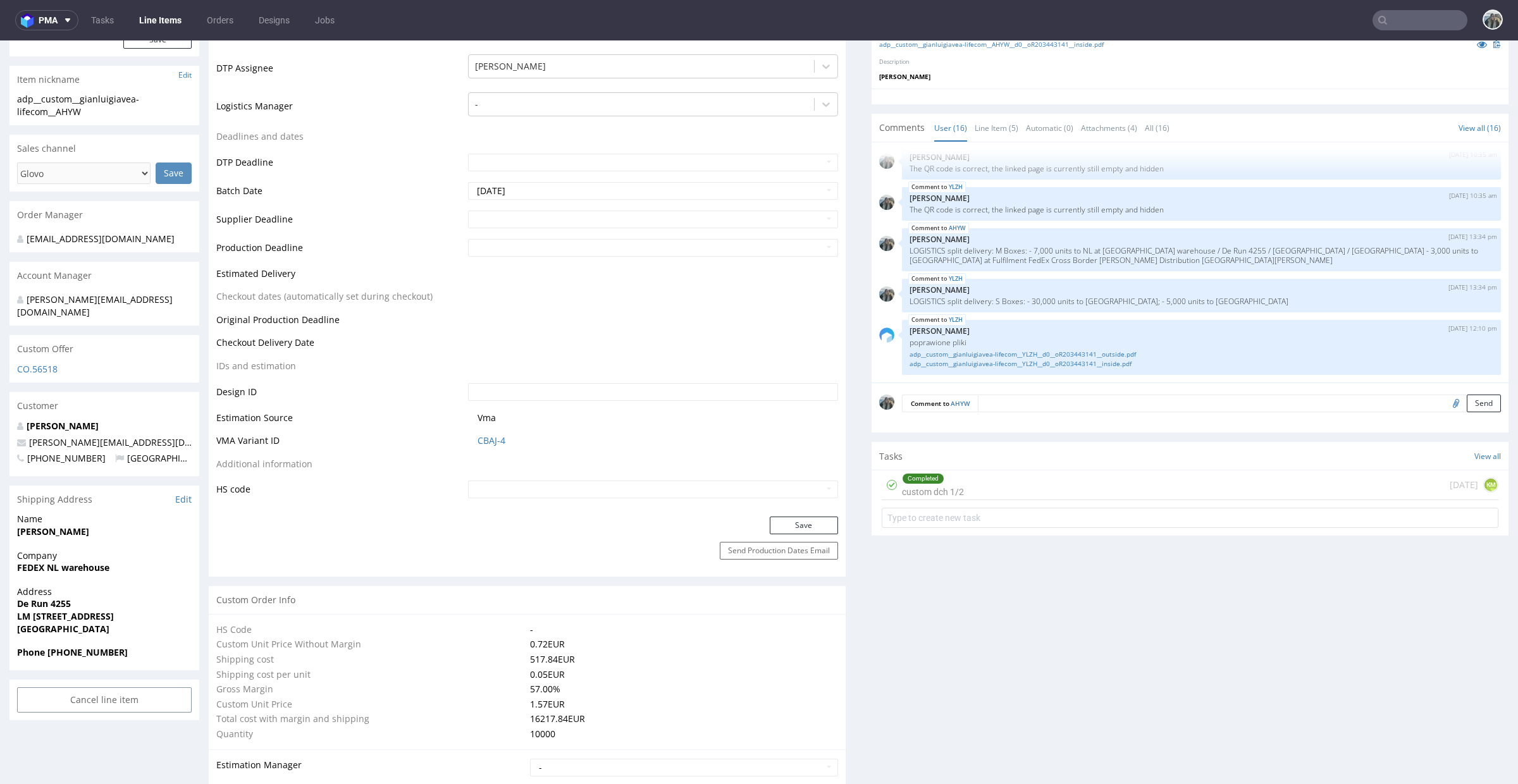
click at [1402, 26] on input "text" at bounding box center [1419, 21] width 95 height 21
type input "elva bjork"
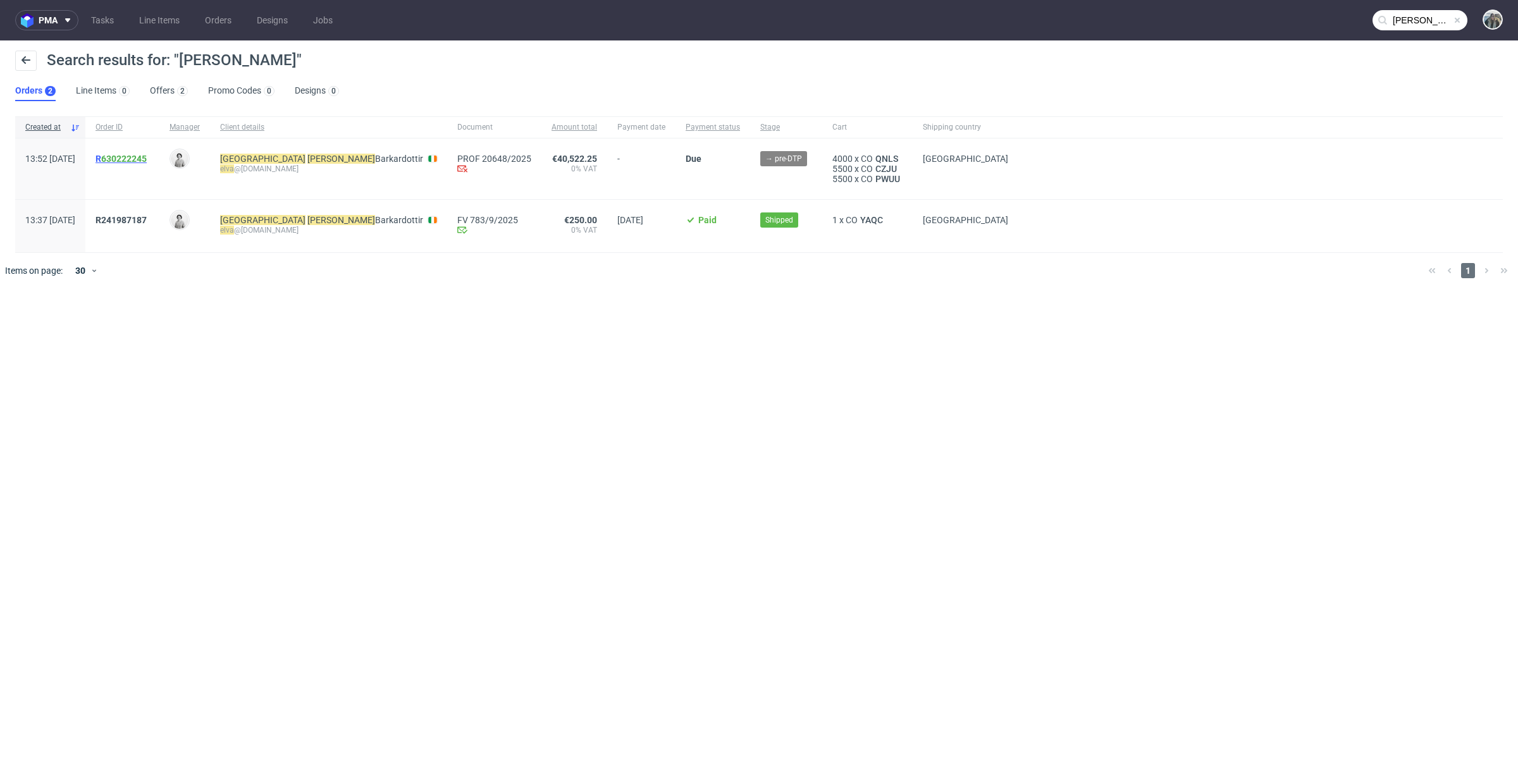
click at [147, 161] on span "R 630222245" at bounding box center [121, 159] width 52 height 10
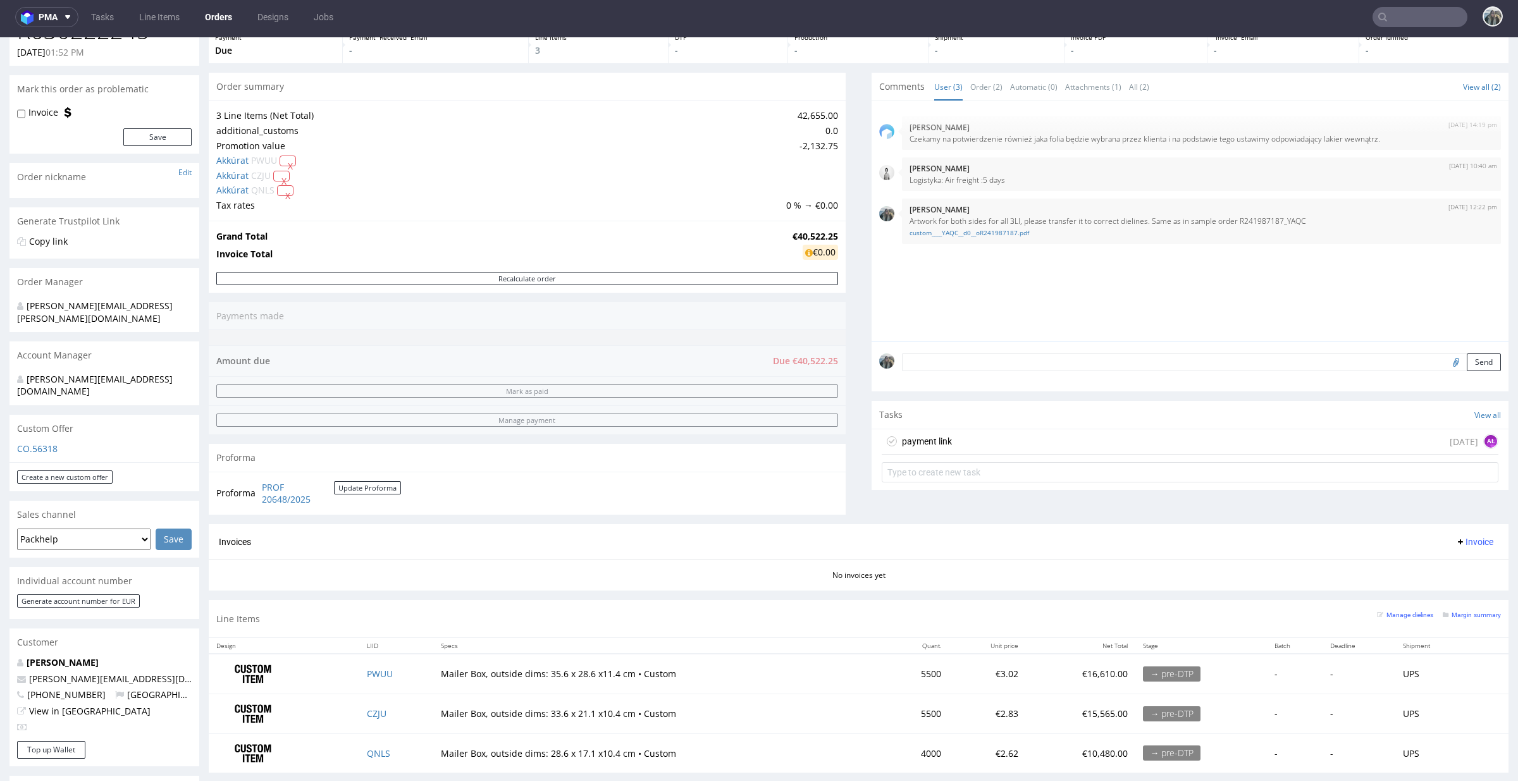
scroll to position [288, 0]
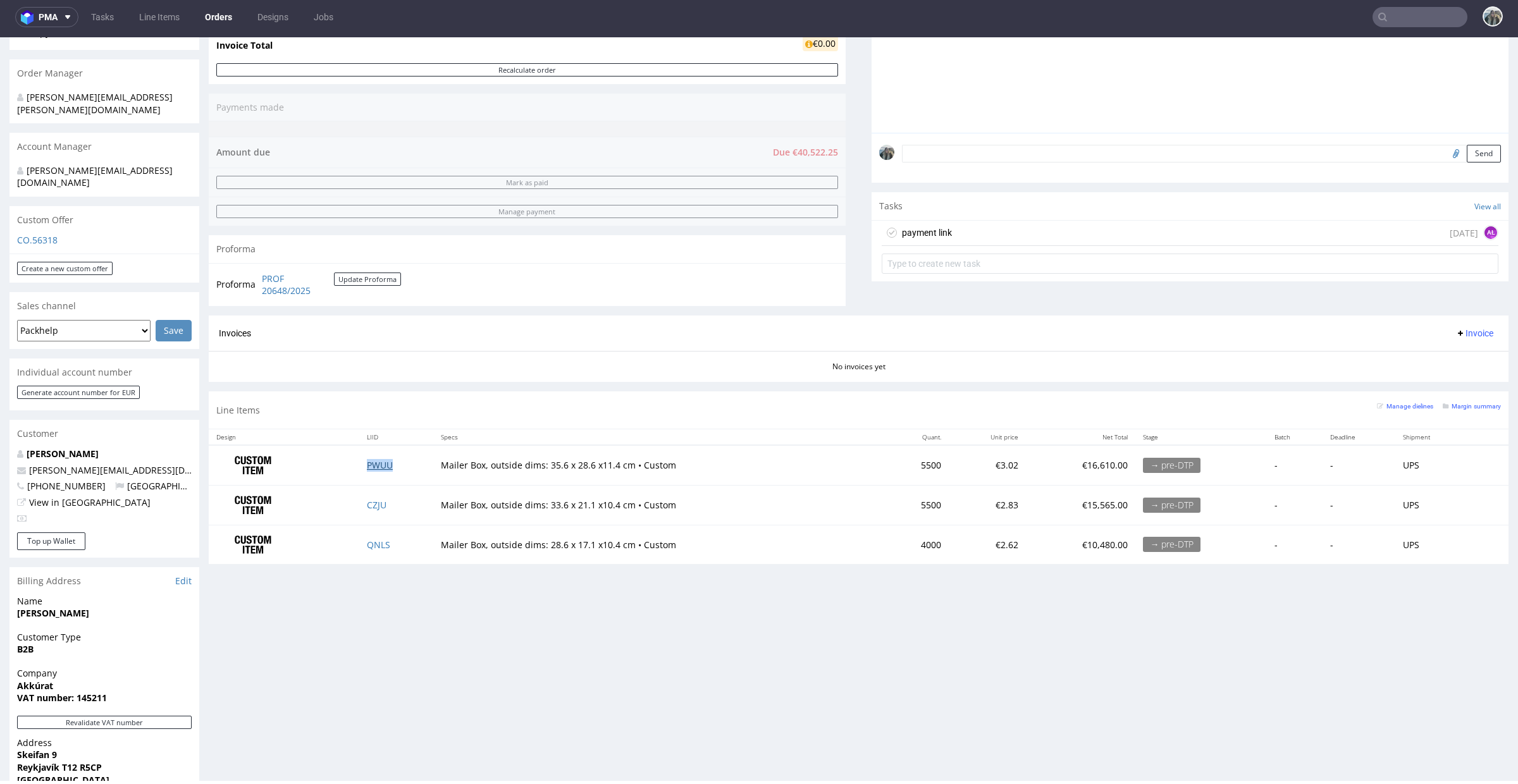
click at [382, 464] on link "PWUU" at bounding box center [380, 465] width 26 height 12
click at [380, 502] on link "CZJU" at bounding box center [377, 504] width 20 height 12
click at [378, 551] on td "QNLS" at bounding box center [396, 545] width 74 height 39
click at [376, 540] on link "QNLS" at bounding box center [379, 545] width 23 height 12
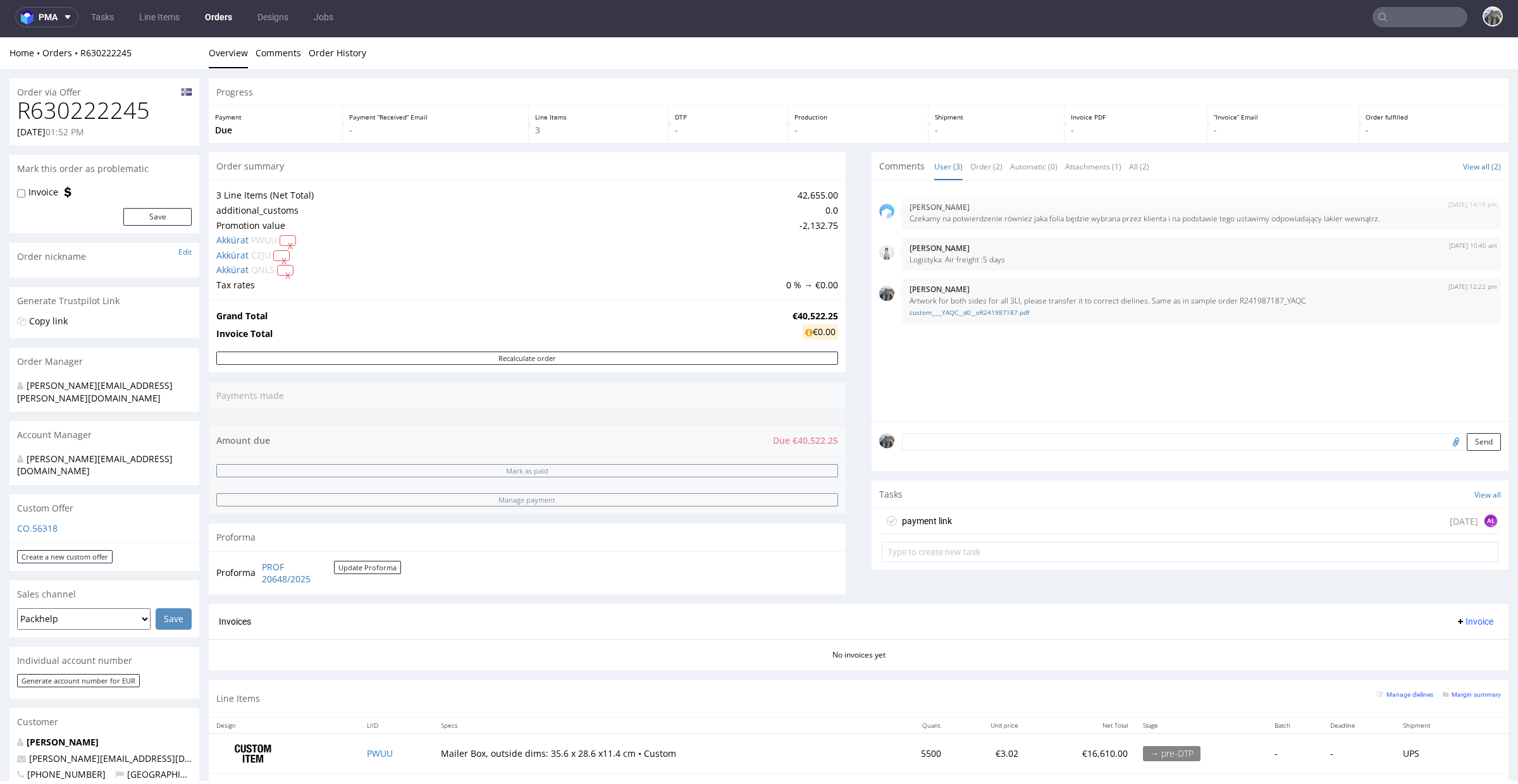
click at [96, 90] on div "Order via Offer" at bounding box center [104, 89] width 190 height 21
click at [96, 108] on h1 "R630222245" at bounding box center [104, 110] width 175 height 25
copy h1 "R630222245"
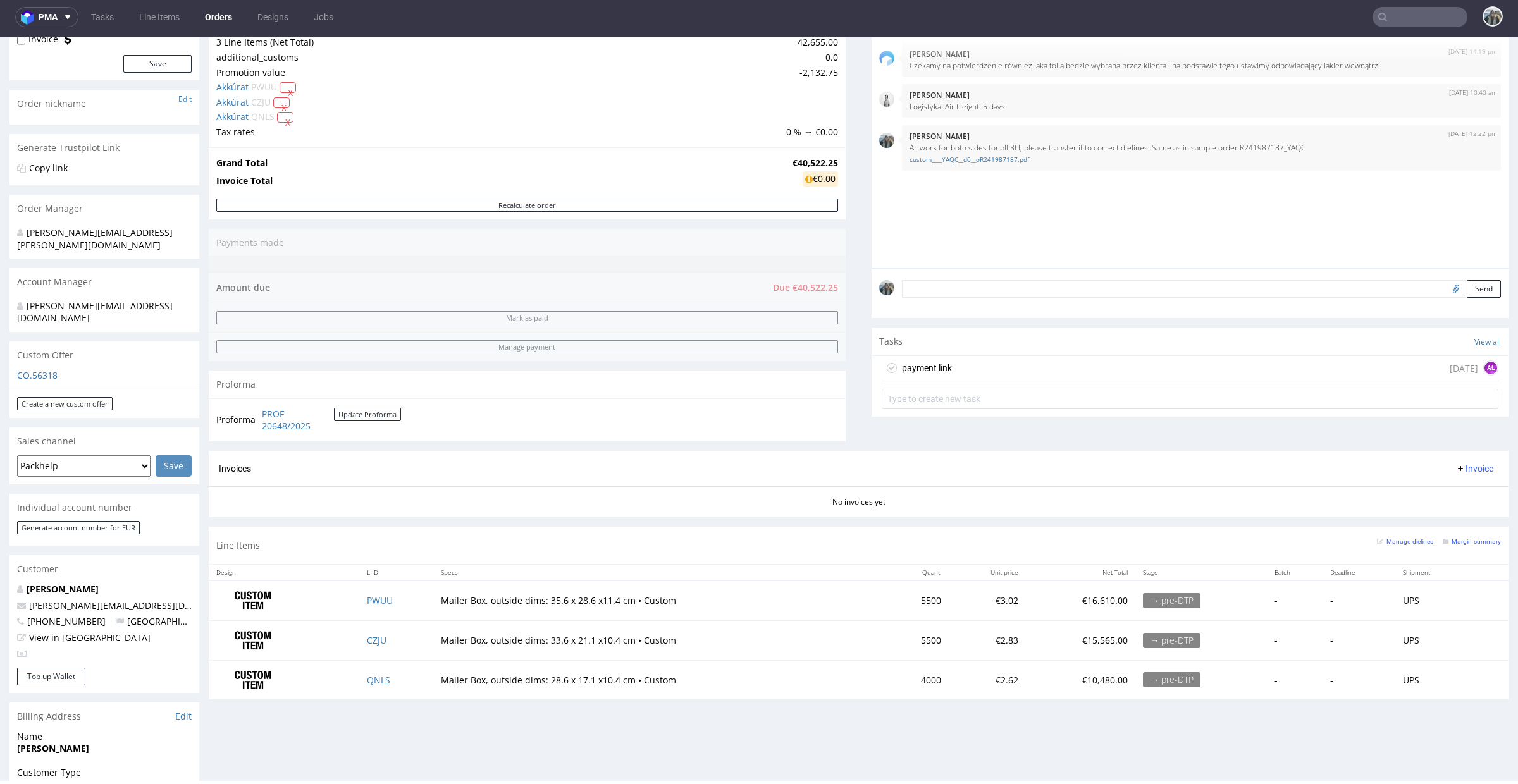
scroll to position [166, 0]
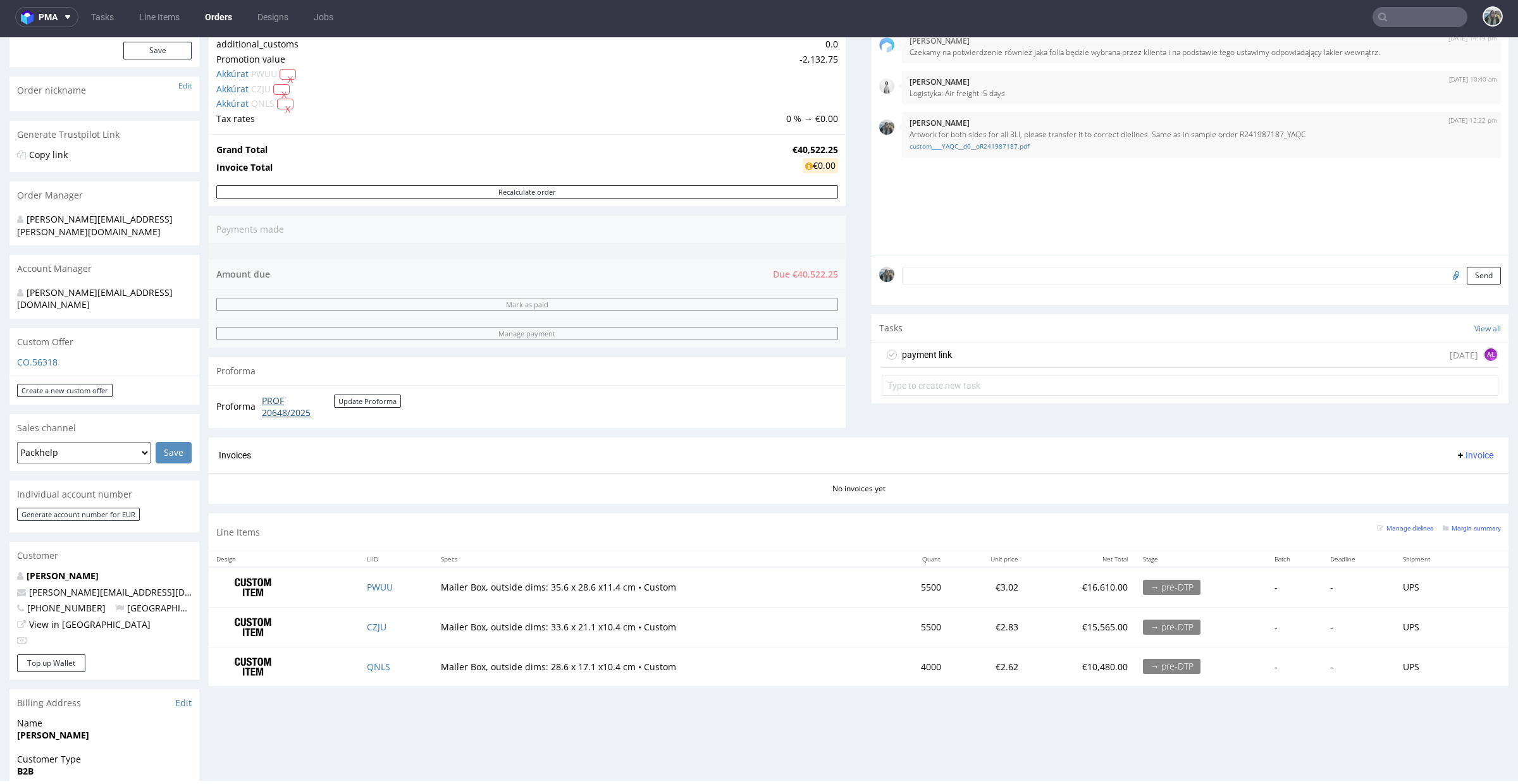
click at [296, 418] on link "PROF 20648/2025" at bounding box center [298, 407] width 72 height 24
click at [1408, 16] on input "text" at bounding box center [1419, 17] width 95 height 21
paste input "biofidelity"
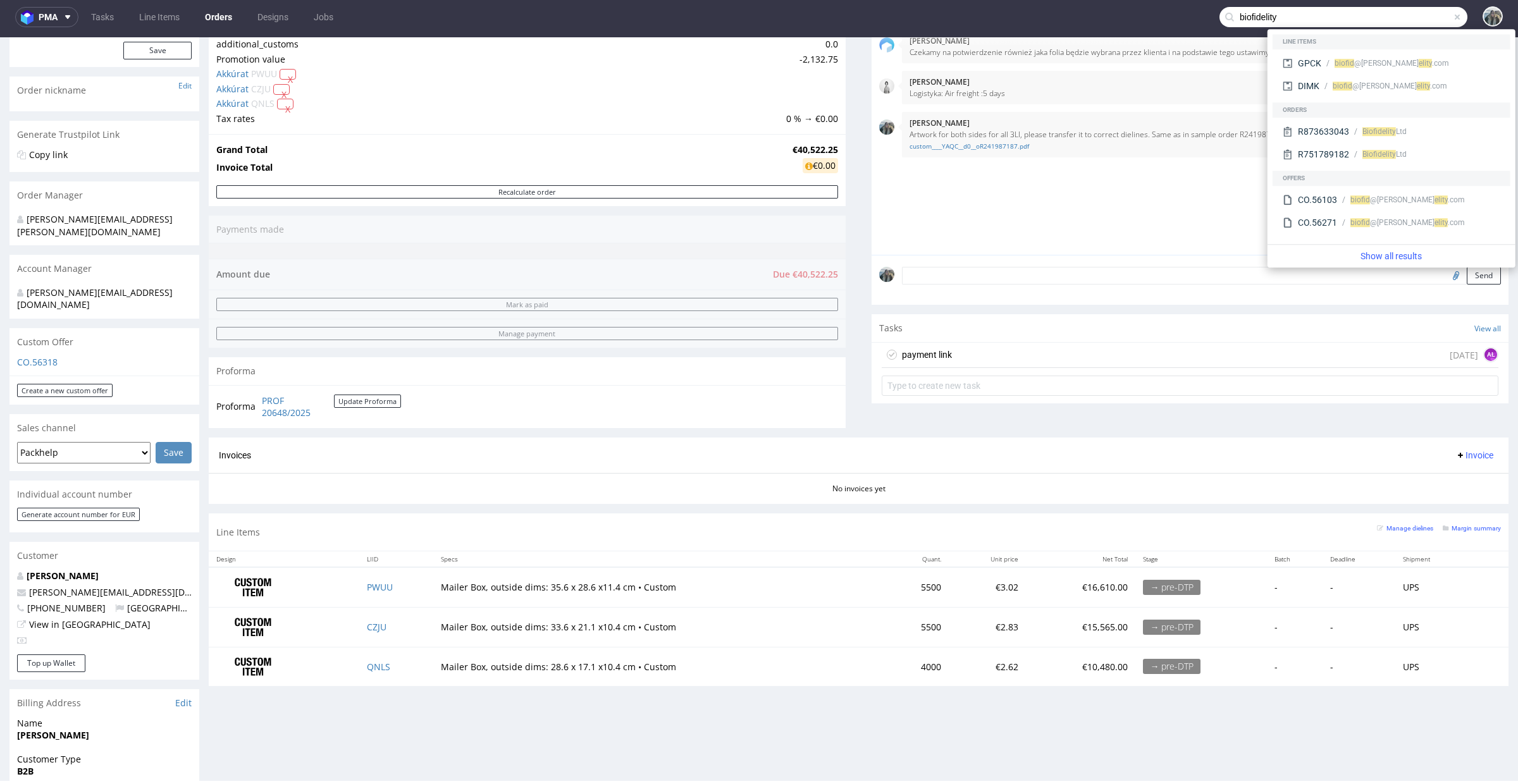
type input "biofidelity"
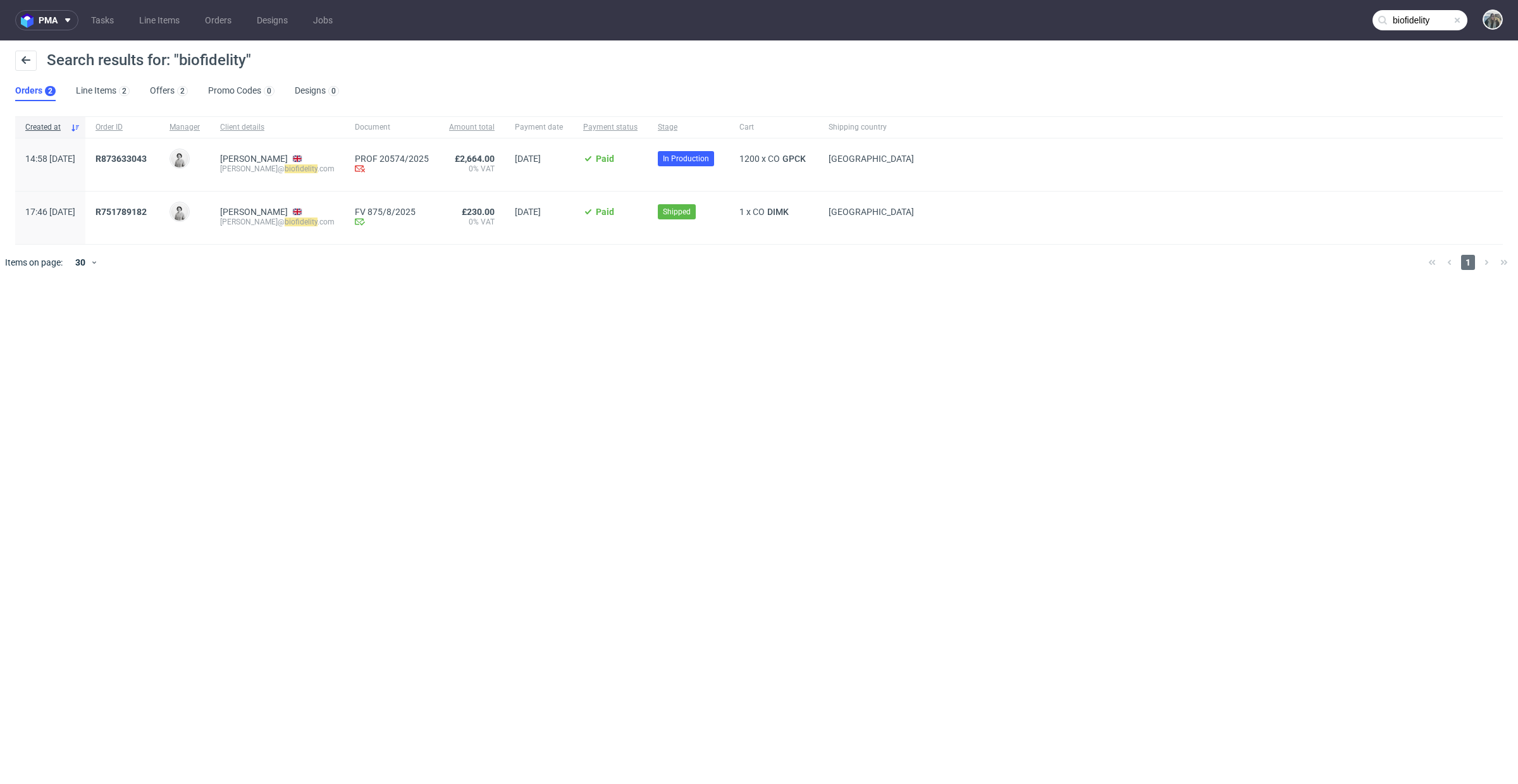
click at [149, 165] on span "R873633043" at bounding box center [122, 165] width 54 height 23
click at [147, 156] on link "873633043" at bounding box center [124, 159] width 45 height 10
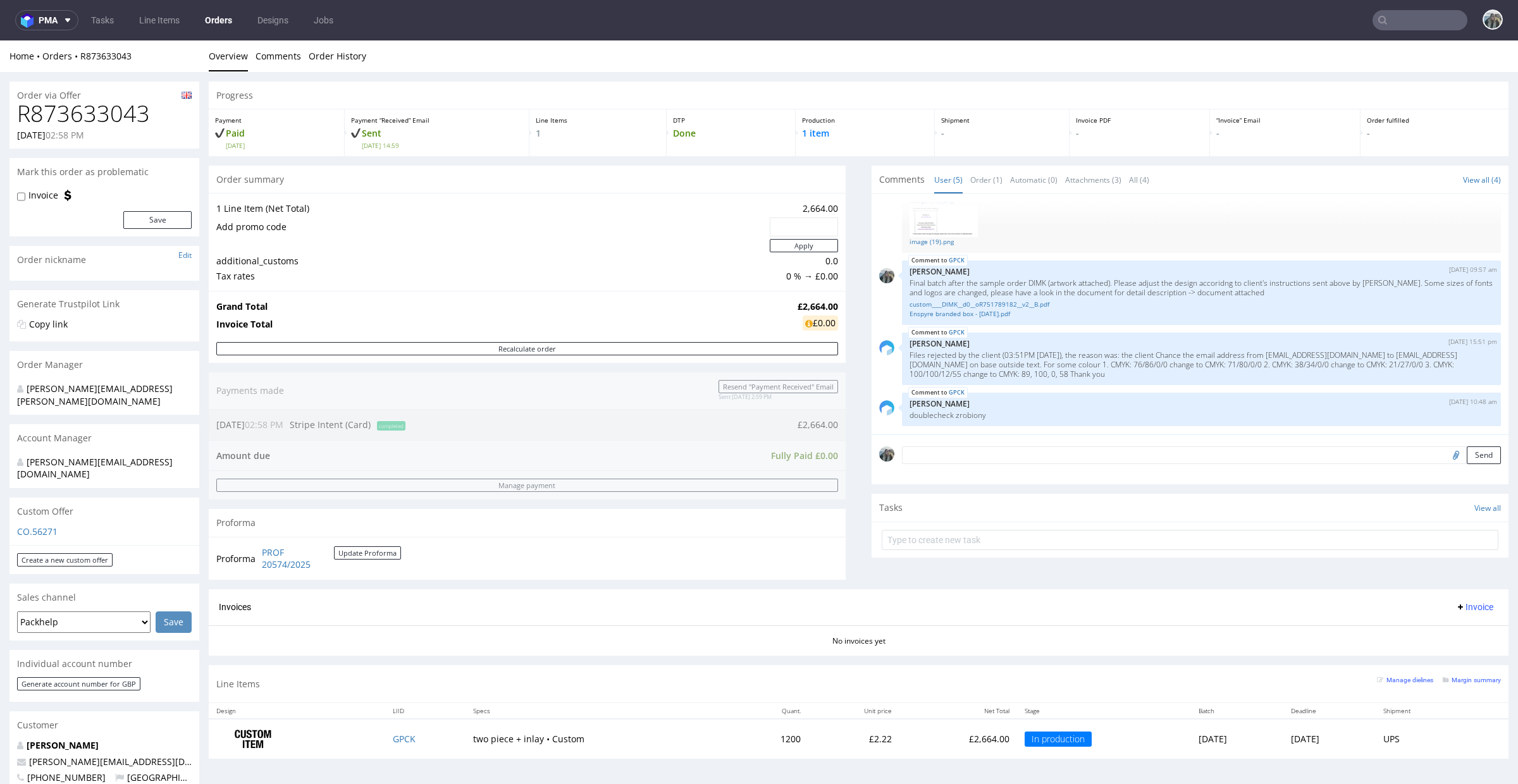
click at [101, 114] on h1 "R873633043" at bounding box center [104, 114] width 175 height 25
click at [101, 115] on h1 "R873633043" at bounding box center [104, 114] width 175 height 25
copy h1 "R873633043"
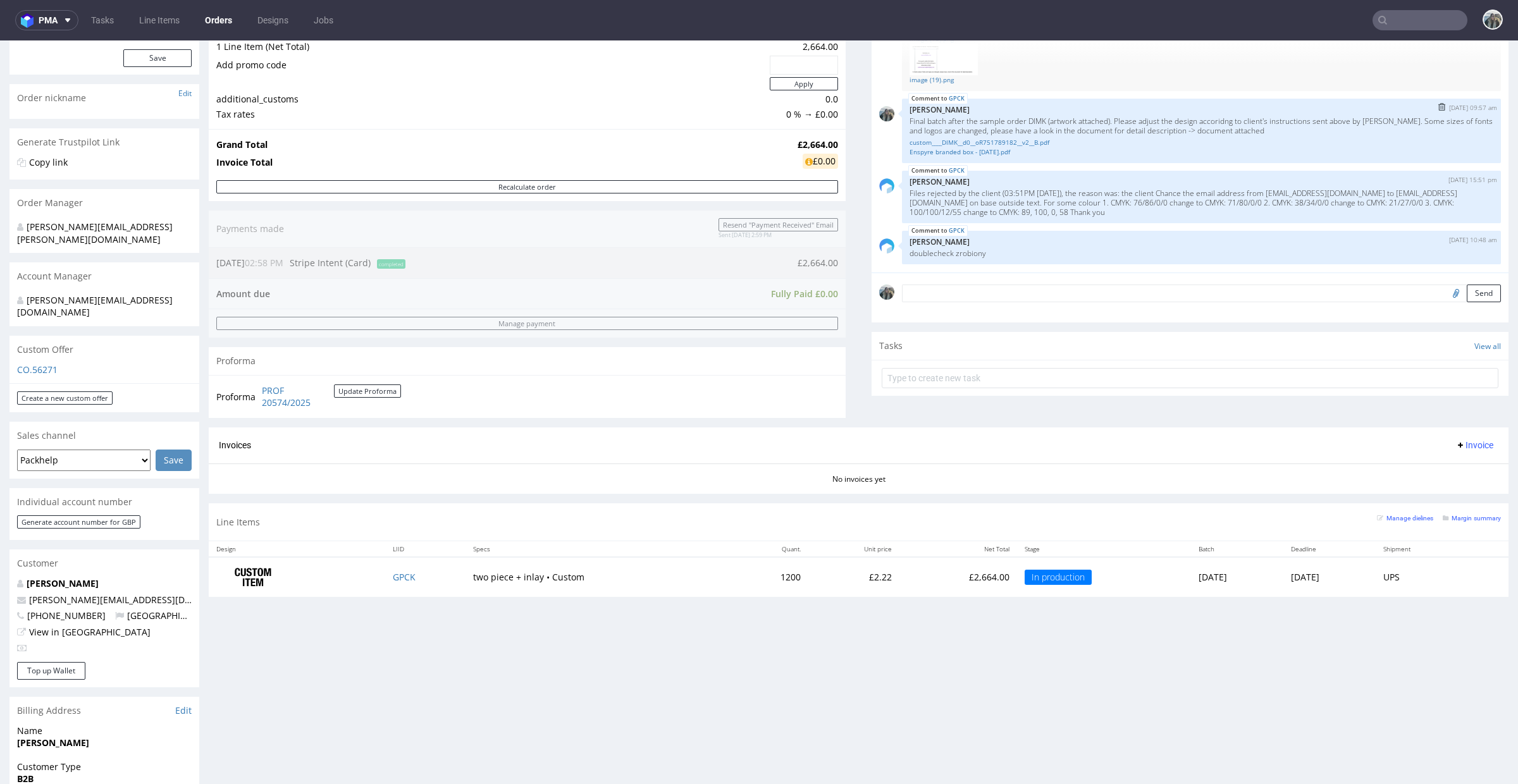
scroll to position [179, 0]
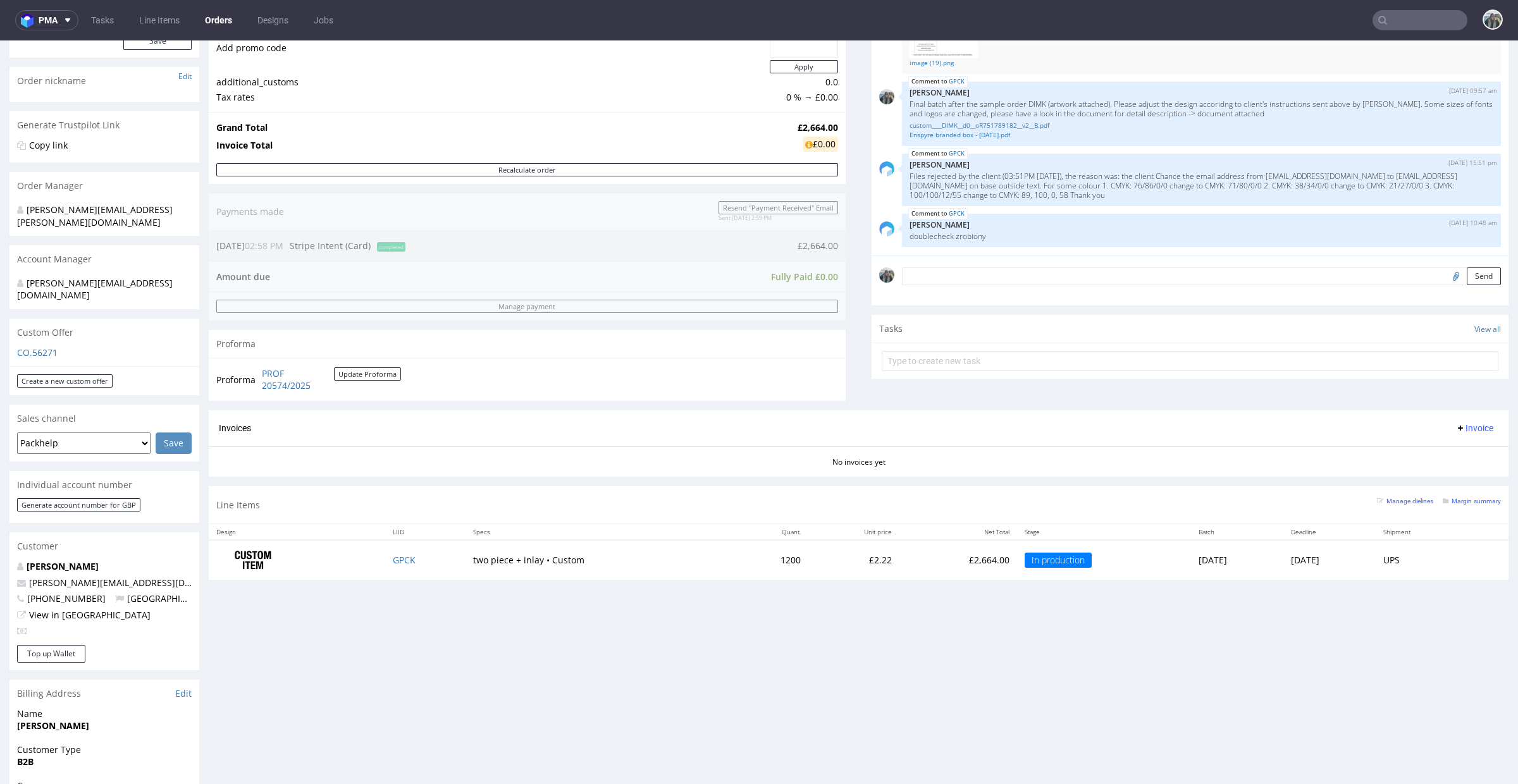
click at [1422, 23] on input "text" at bounding box center [1419, 21] width 95 height 21
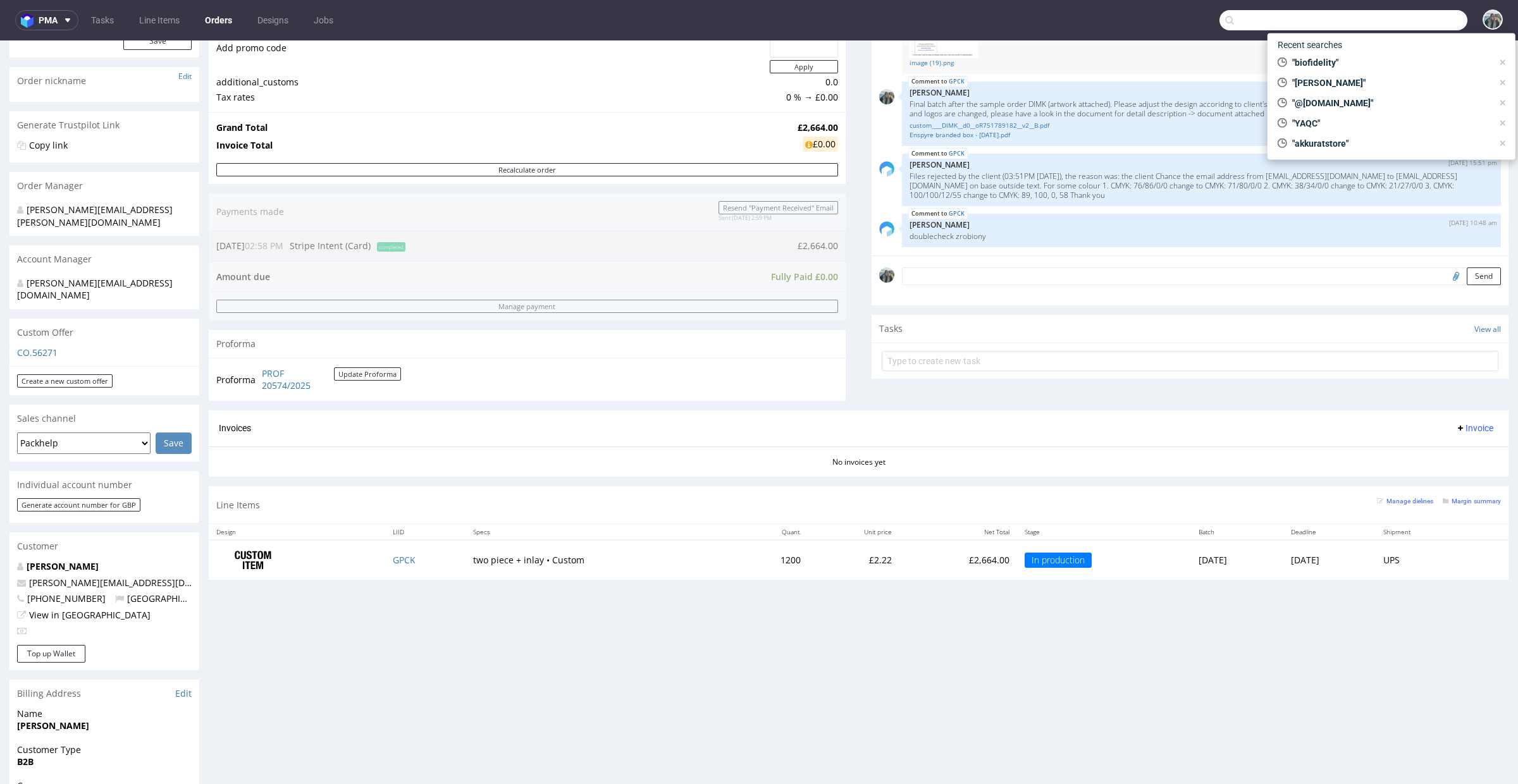
paste input "escuelainternacionaldependulohebreo"
type input "escuelainternacionaldependulohebreo"
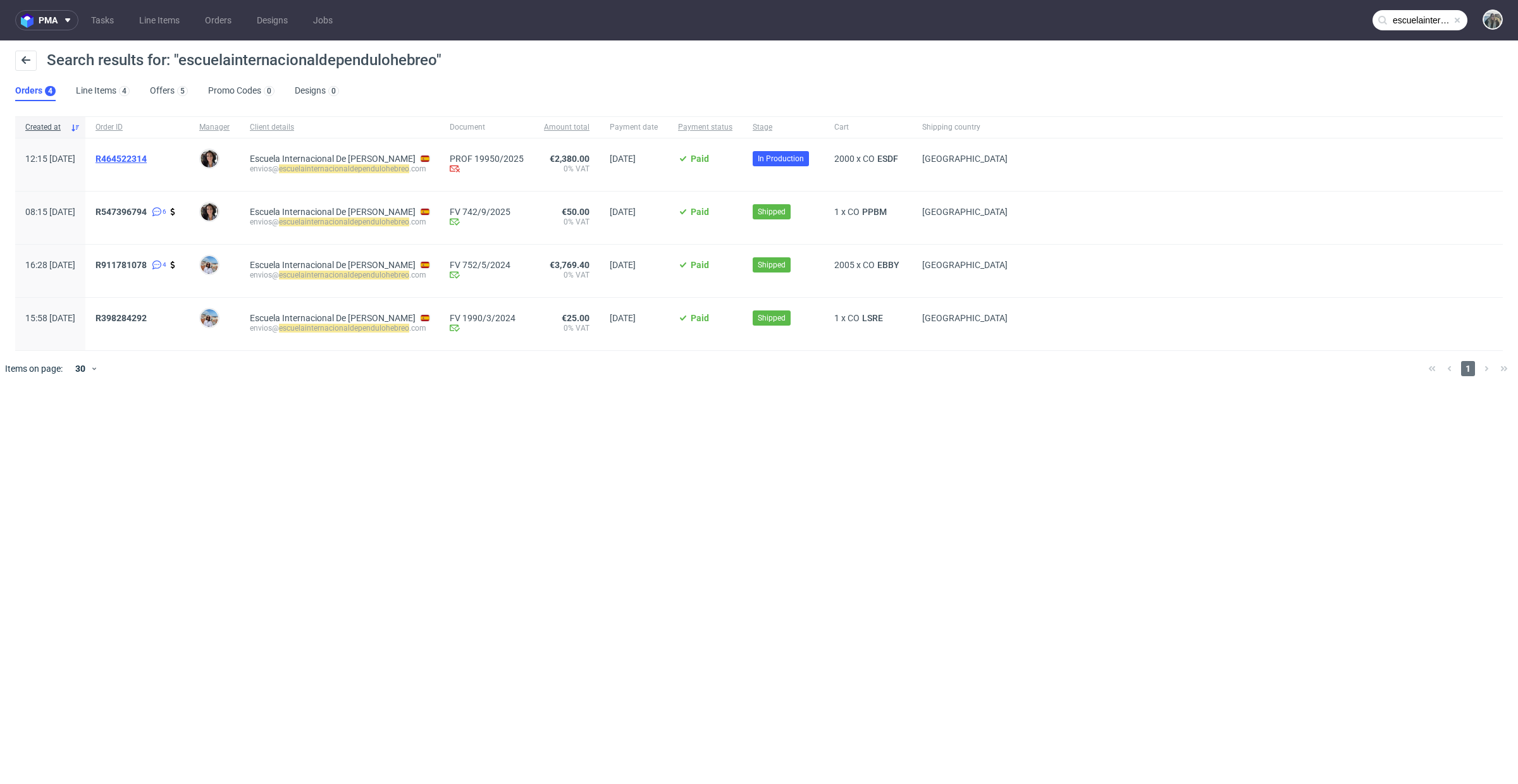
click at [147, 160] on span "R464522314" at bounding box center [121, 159] width 52 height 10
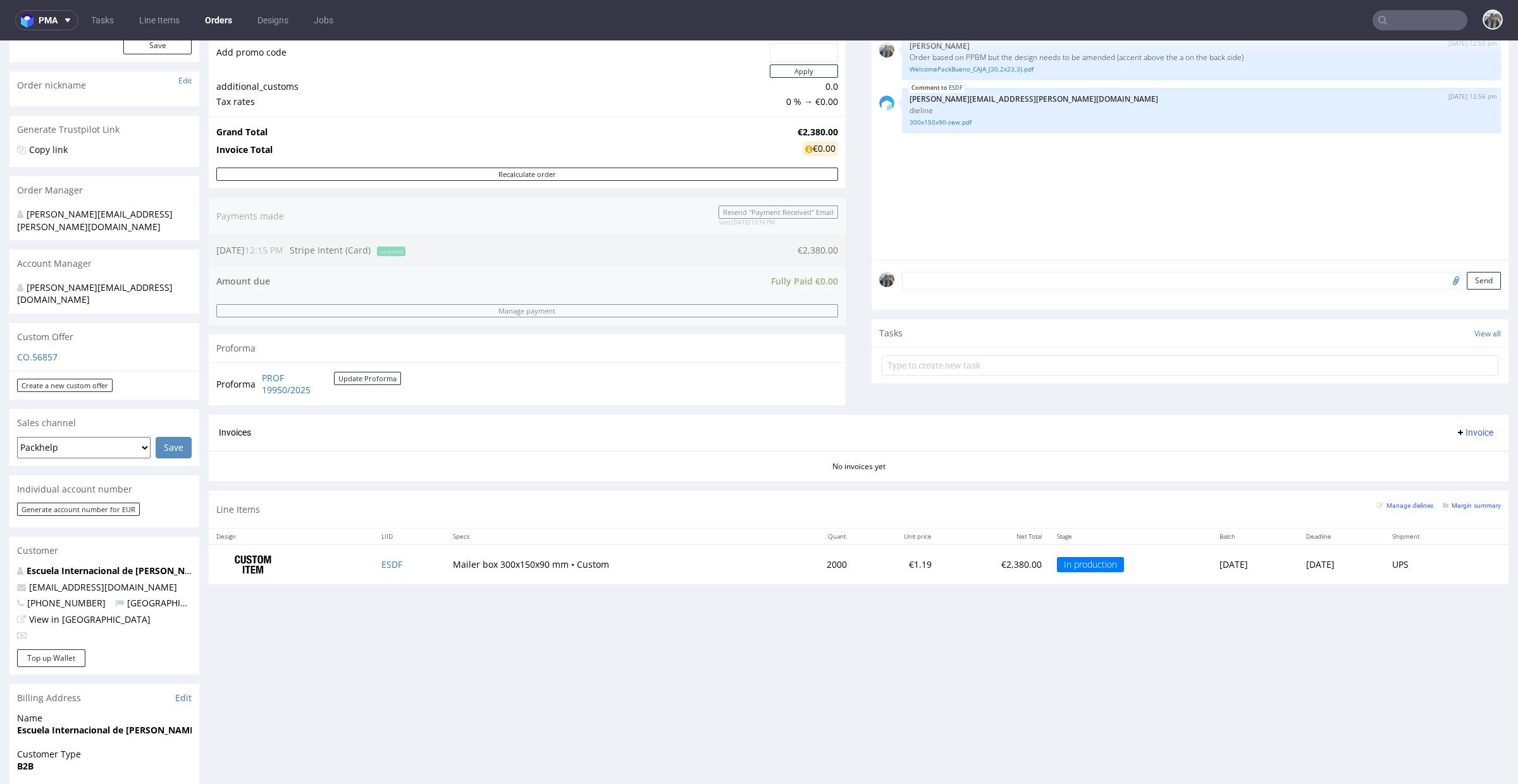
scroll to position [276, 0]
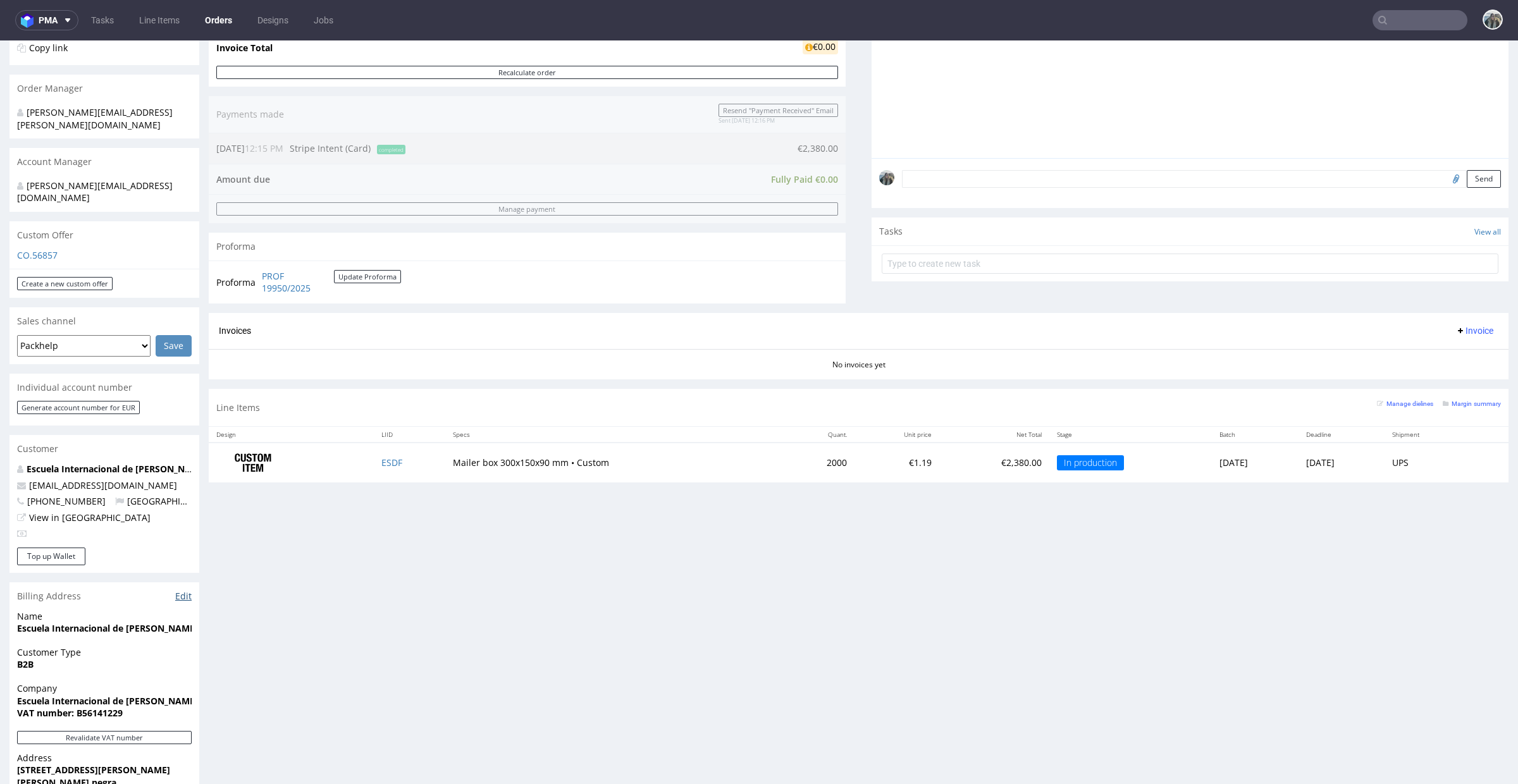
click at [181, 590] on link "Edit" at bounding box center [184, 595] width 17 height 12
click at [1425, 19] on input "text" at bounding box center [1419, 21] width 95 height 21
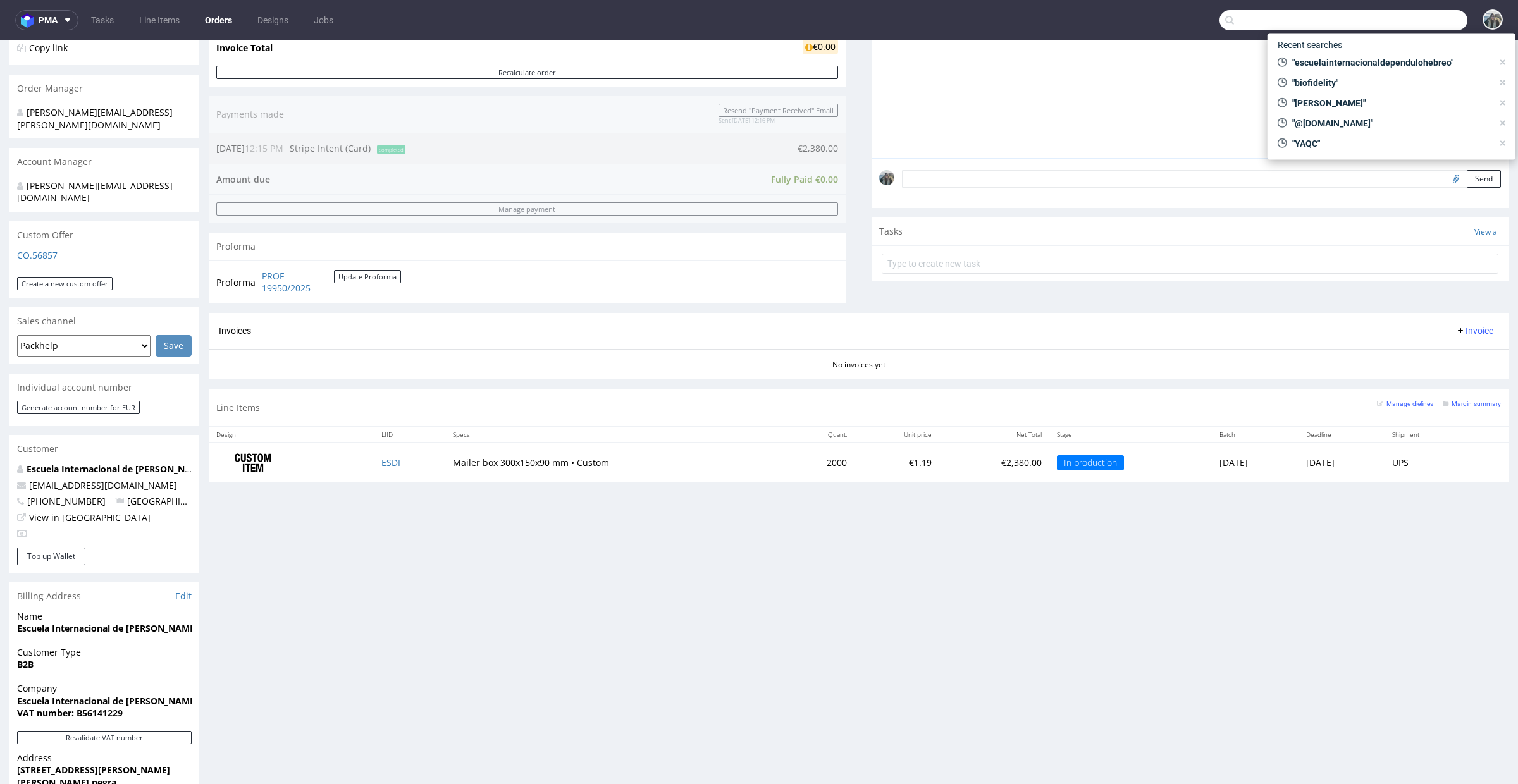
paste input "R464522314 / Shipments"
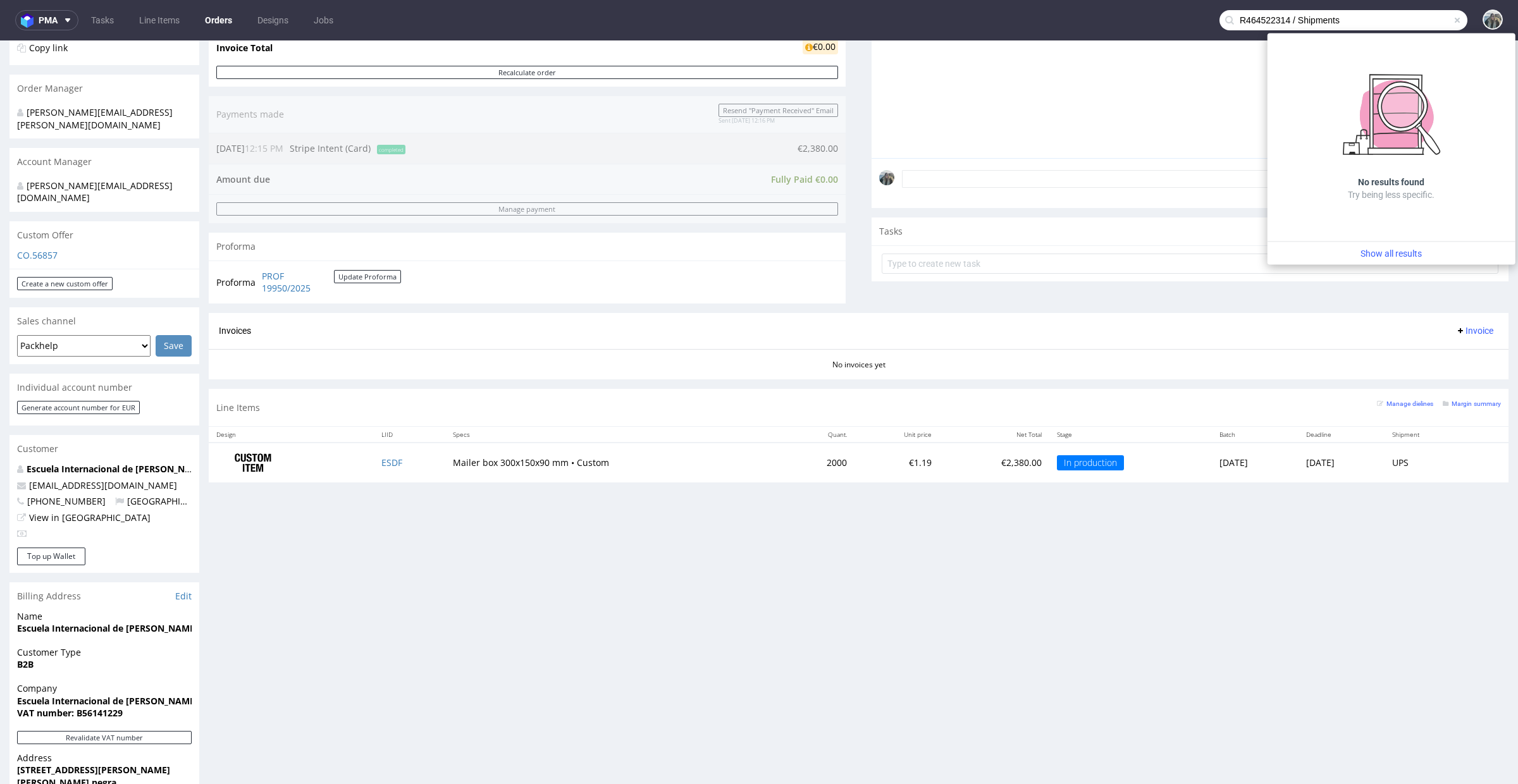
drag, startPoint x: 1277, startPoint y: 21, endPoint x: 1442, endPoint y: 18, distance: 165.0
click at [1442, 18] on div "R464522314 / Shipments" at bounding box center [1343, 21] width 248 height 21
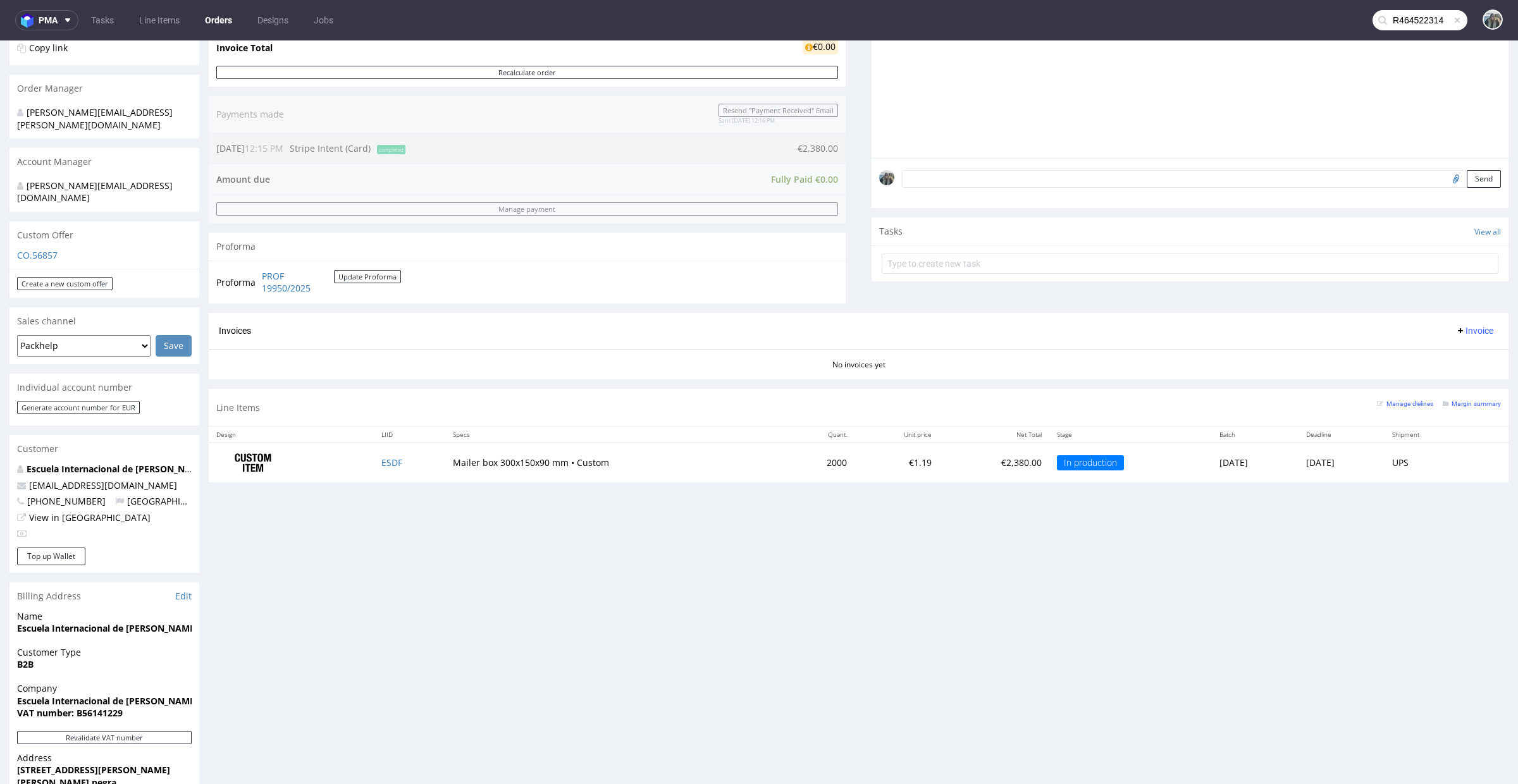
type input "R464522314"
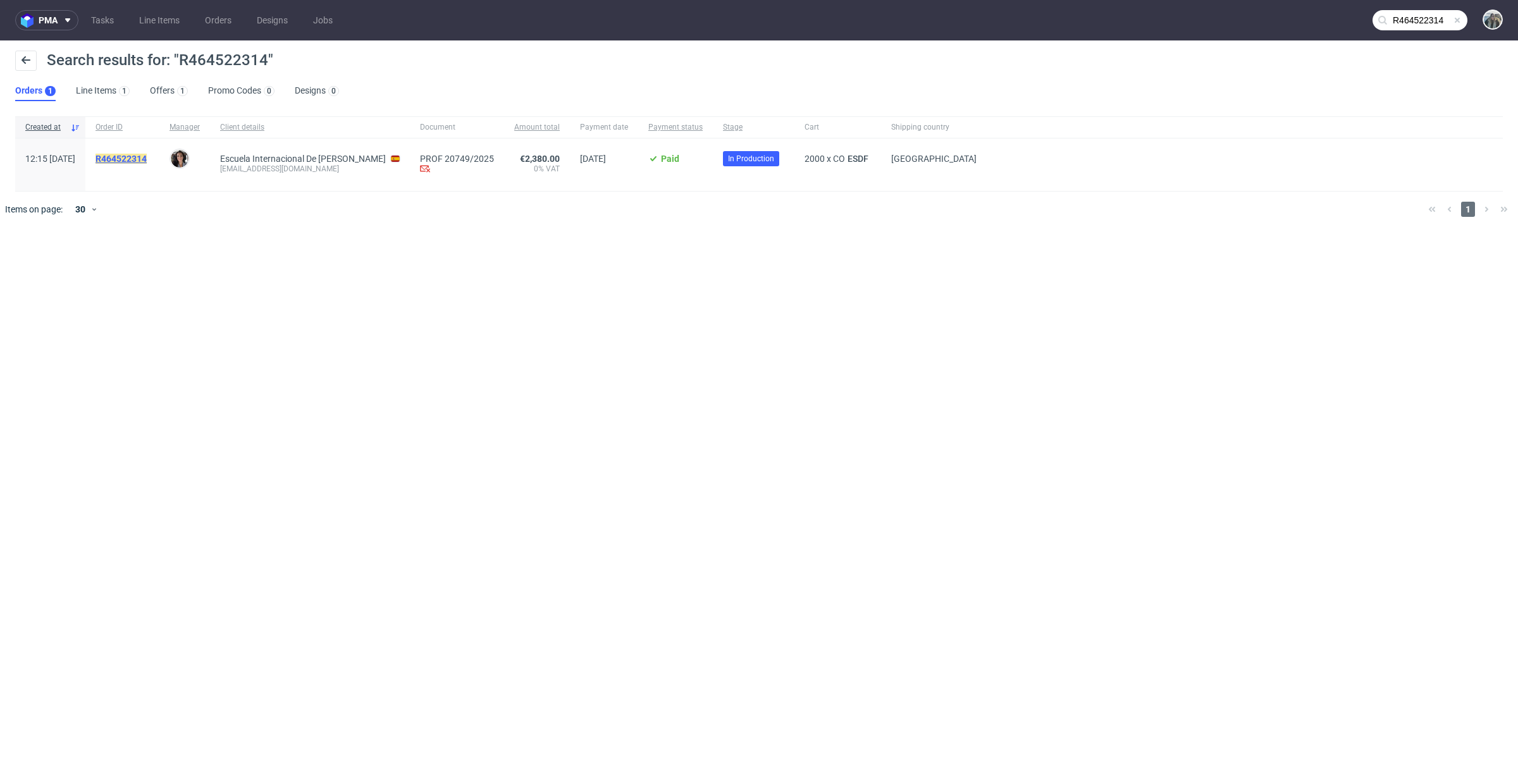
click at [147, 160] on mark "R464522314" at bounding box center [121, 159] width 52 height 10
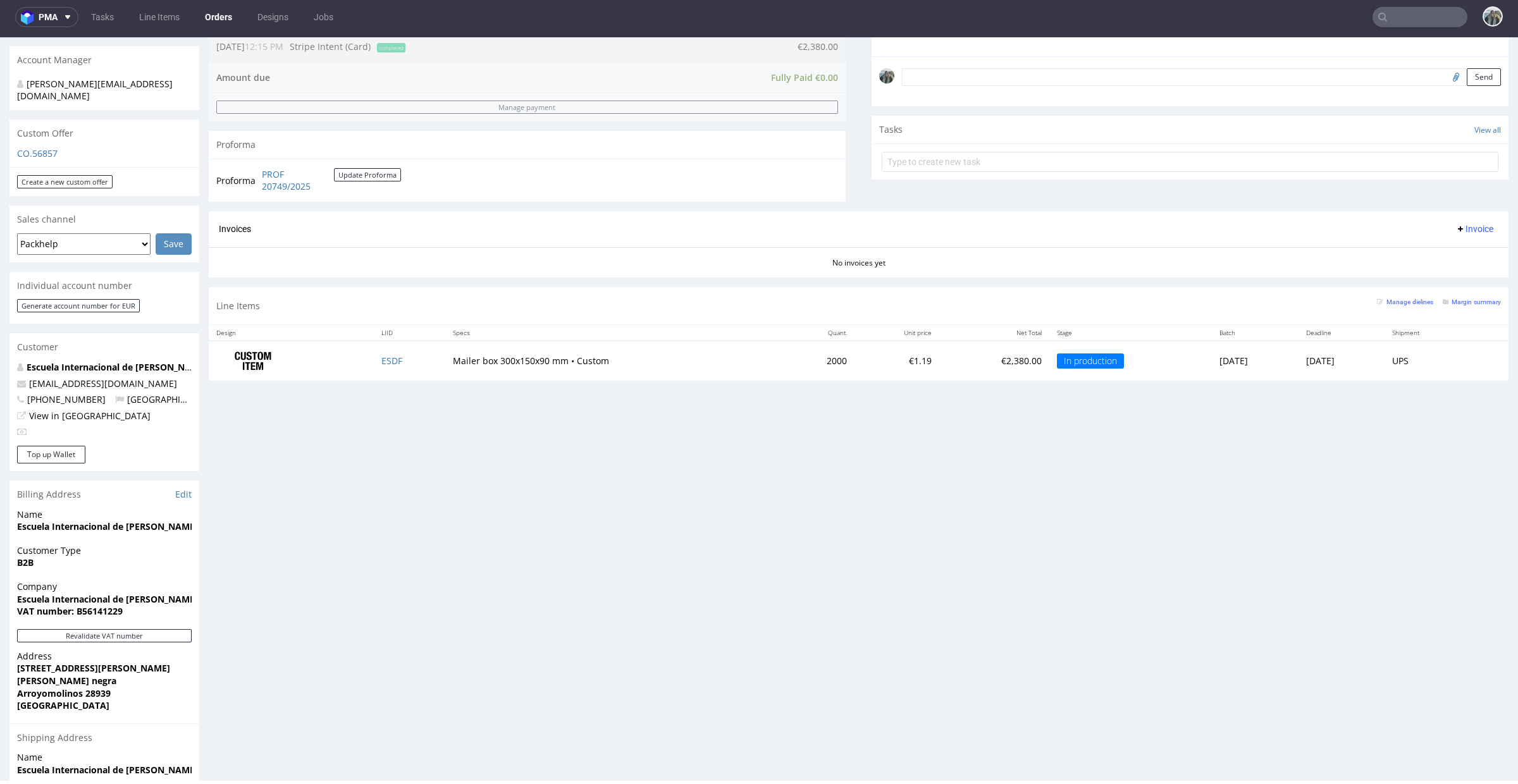
scroll to position [493, 0]
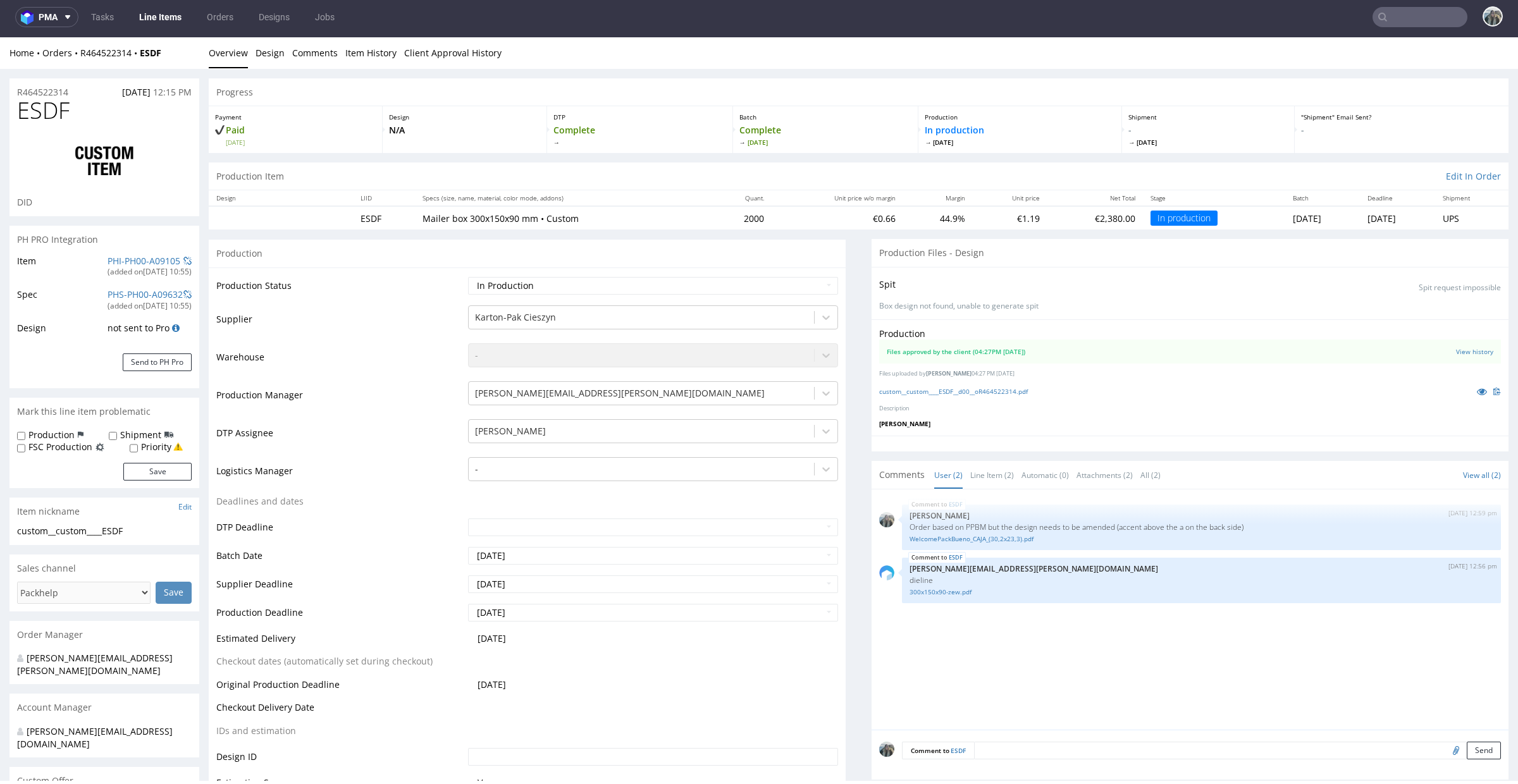
click at [120, 431] on label "Shipment" at bounding box center [141, 435] width 41 height 12
click at [117, 431] on input "Shipment" at bounding box center [113, 436] width 8 height 10
checkbox input "true"
click at [147, 469] on button "Save" at bounding box center [157, 471] width 69 height 18
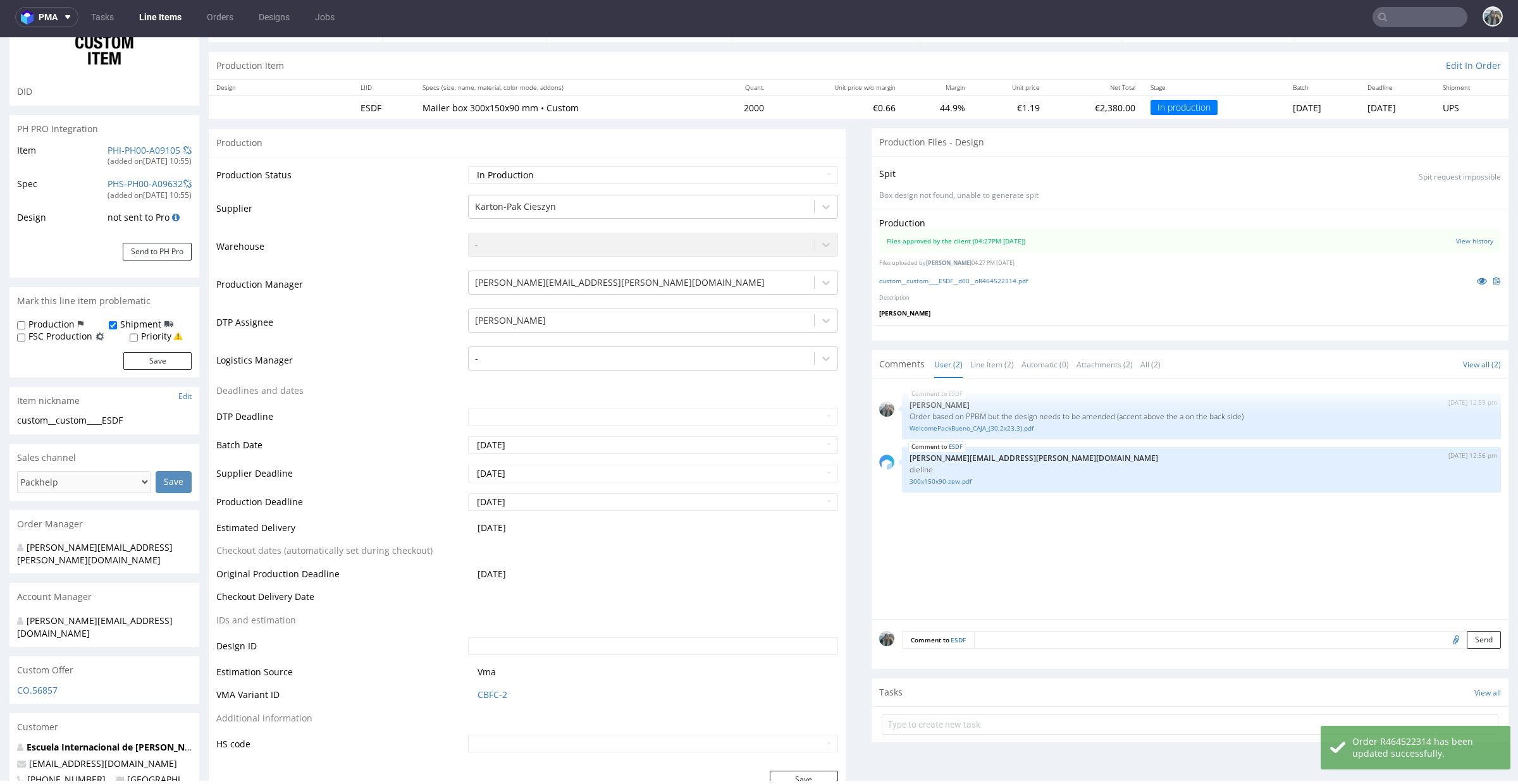
scroll to position [131, 0]
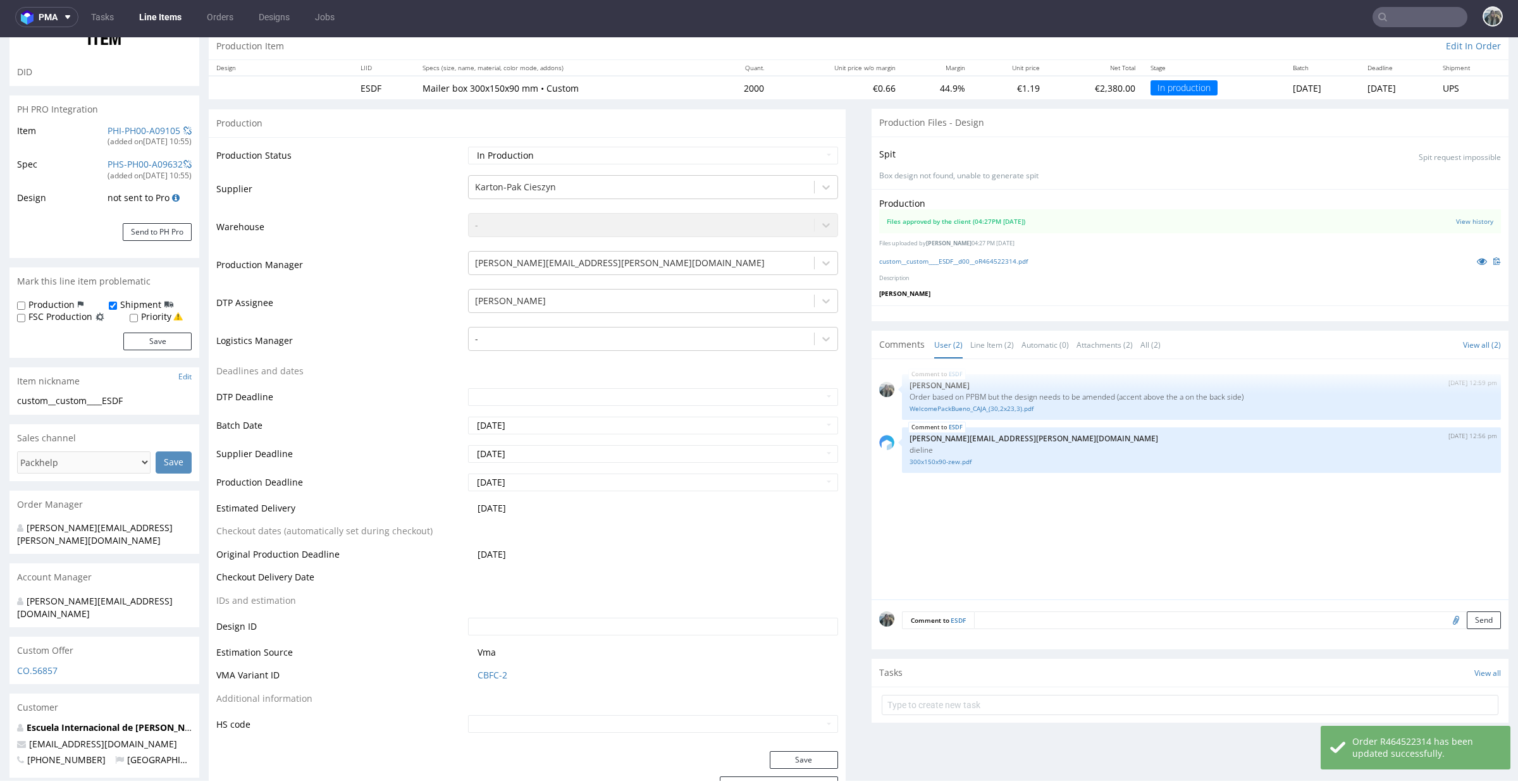
click at [1014, 607] on div "Comment to ESDF Send" at bounding box center [1190, 624] width 637 height 51
click at [1014, 614] on textarea at bounding box center [1237, 620] width 527 height 18
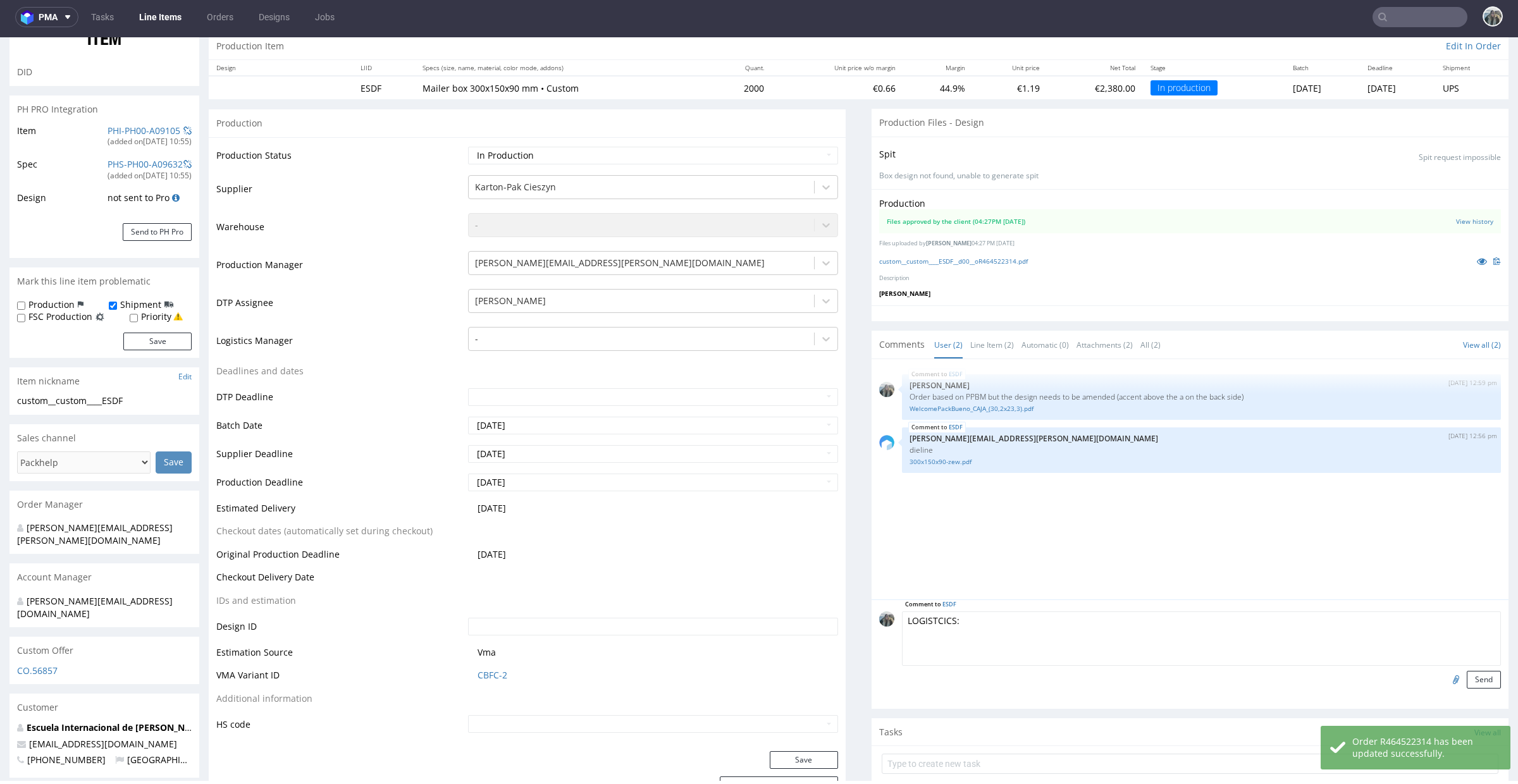
click at [916, 623] on textarea "LOGISTCICS:" at bounding box center [1201, 638] width 599 height 54
click at [92, 721] on link "Escuela Internacional de Péndulo Hebreo" at bounding box center [116, 727] width 181 height 12
click at [1010, 623] on textarea "LOGISTICS:" at bounding box center [1201, 638] width 599 height 54
drag, startPoint x: 953, startPoint y: 621, endPoint x: 1164, endPoint y: 620, distance: 211.0
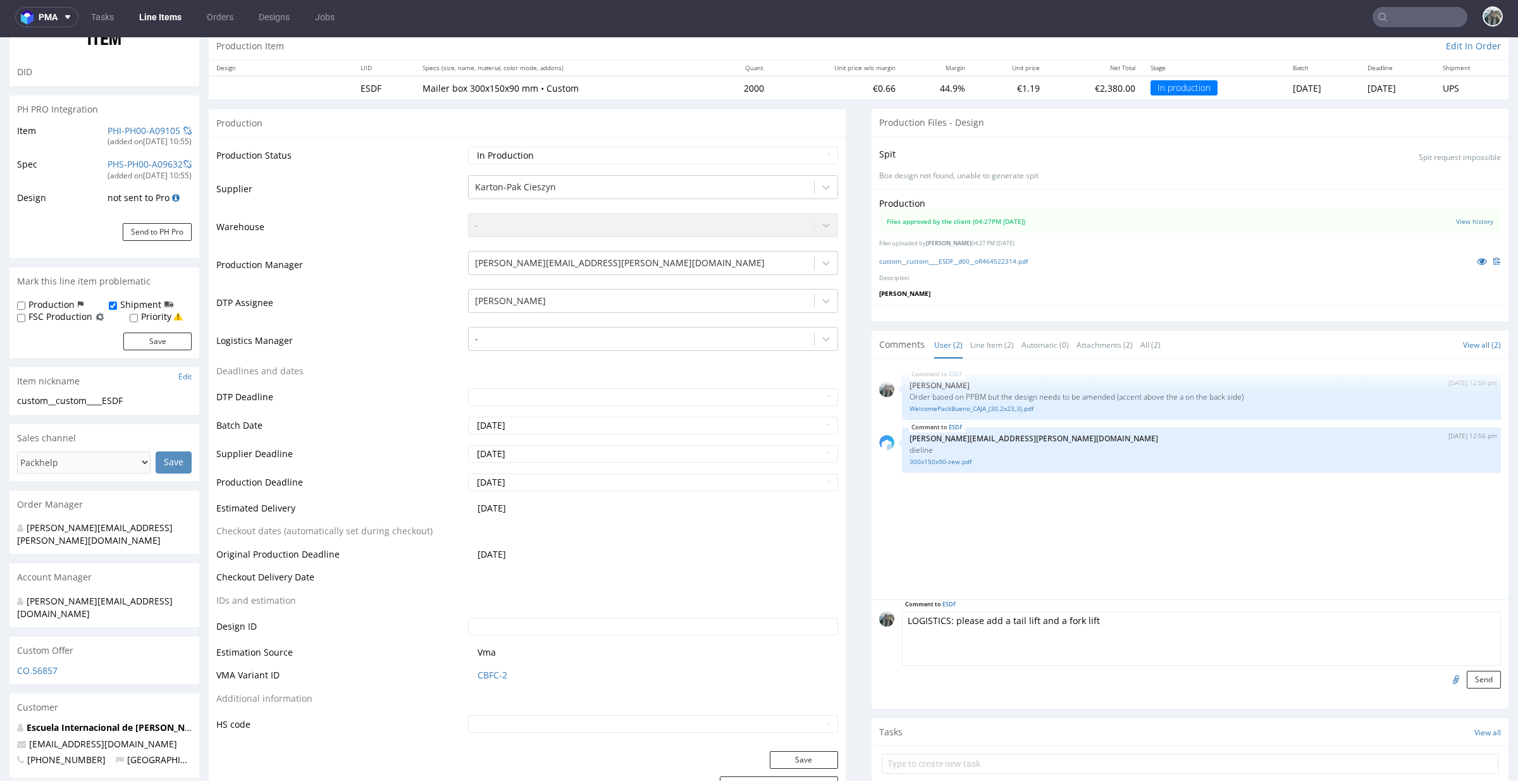
click at [1161, 621] on textarea "LOGISTICS: please add a tail lift and a fork lift" at bounding box center [1201, 638] width 599 height 54
paste textarea "it's a school and they need a forklift and tailift, opening hours 8-17"
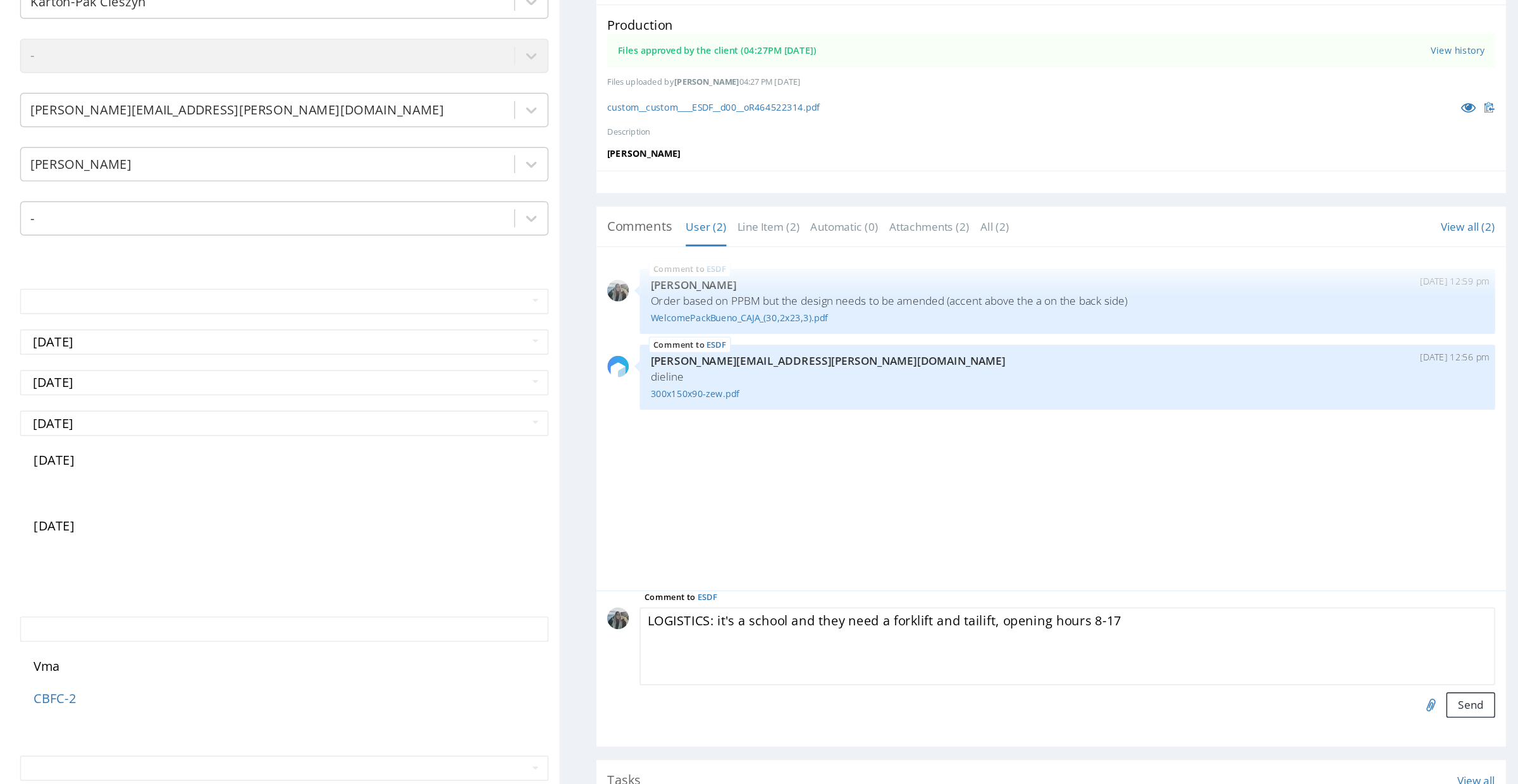
scroll to position [0, 0]
type textarea "LOGISTICS: it's a school and they need a forklift and tailift, opening hours 8-…"
click at [818, 423] on button "Send" at bounding box center [835, 430] width 34 height 18
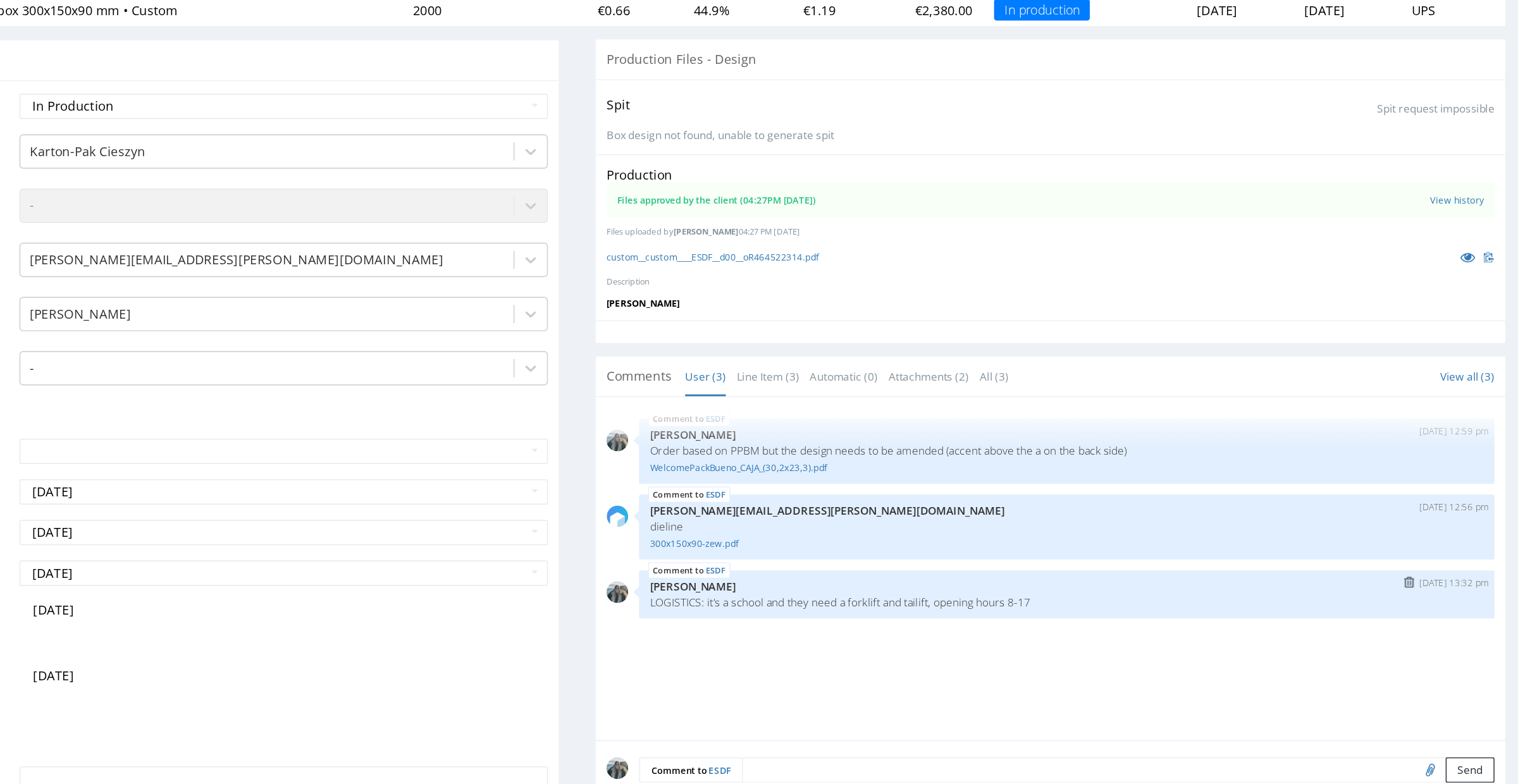
scroll to position [83, 0]
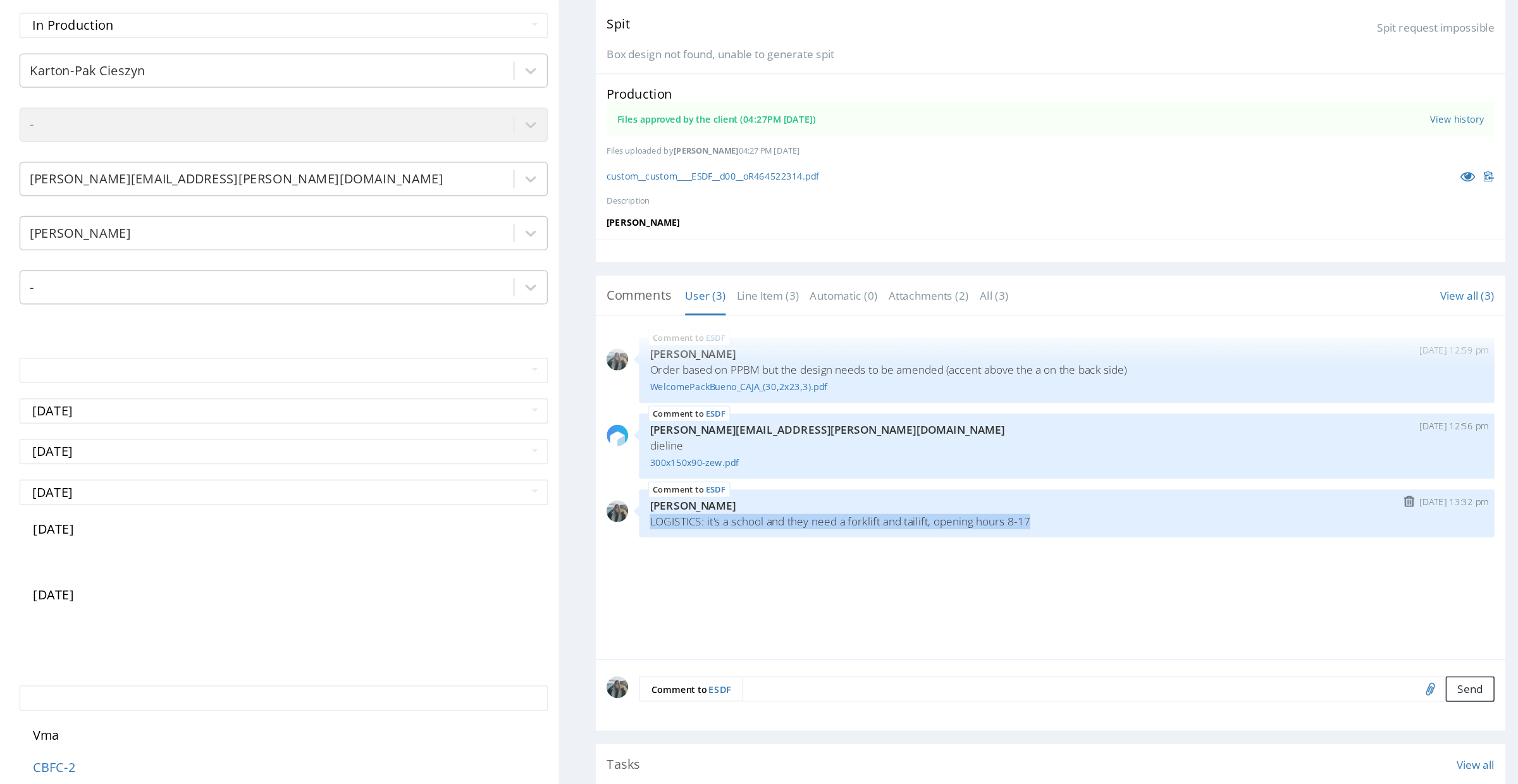
drag, startPoint x: 255, startPoint y: 309, endPoint x: 253, endPoint y: 302, distance: 7.3
click at [253, 302] on div "ESDF 26th Sep 25 | 13:32 pm Zeniuk Magdalena LOGISTICS: it's a school and they …" at bounding box center [552, 297] width 599 height 34
copy p "LOGISTICS: it's a school and they need a forklift and tailift, opening hours 8-…"
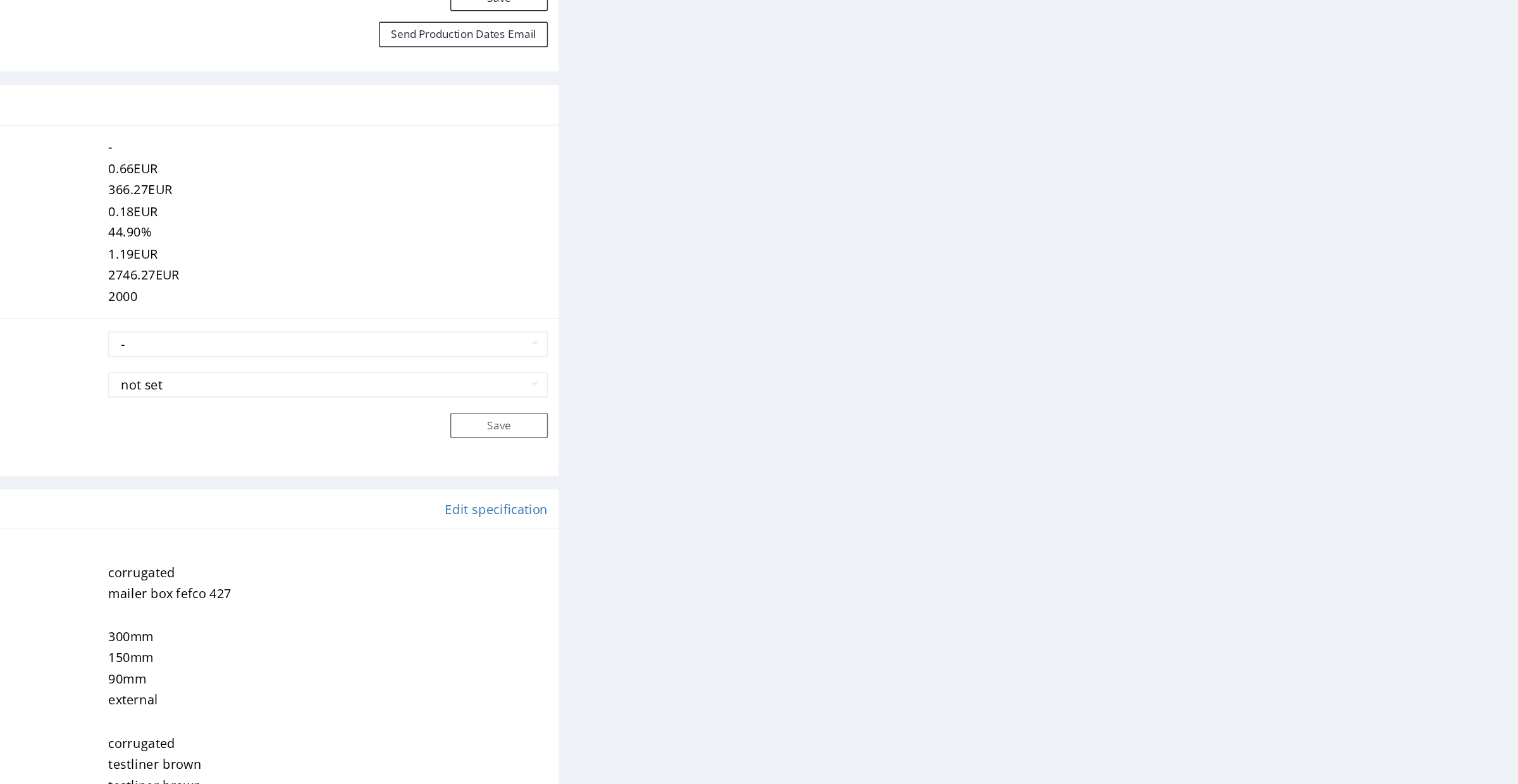
scroll to position [0, 0]
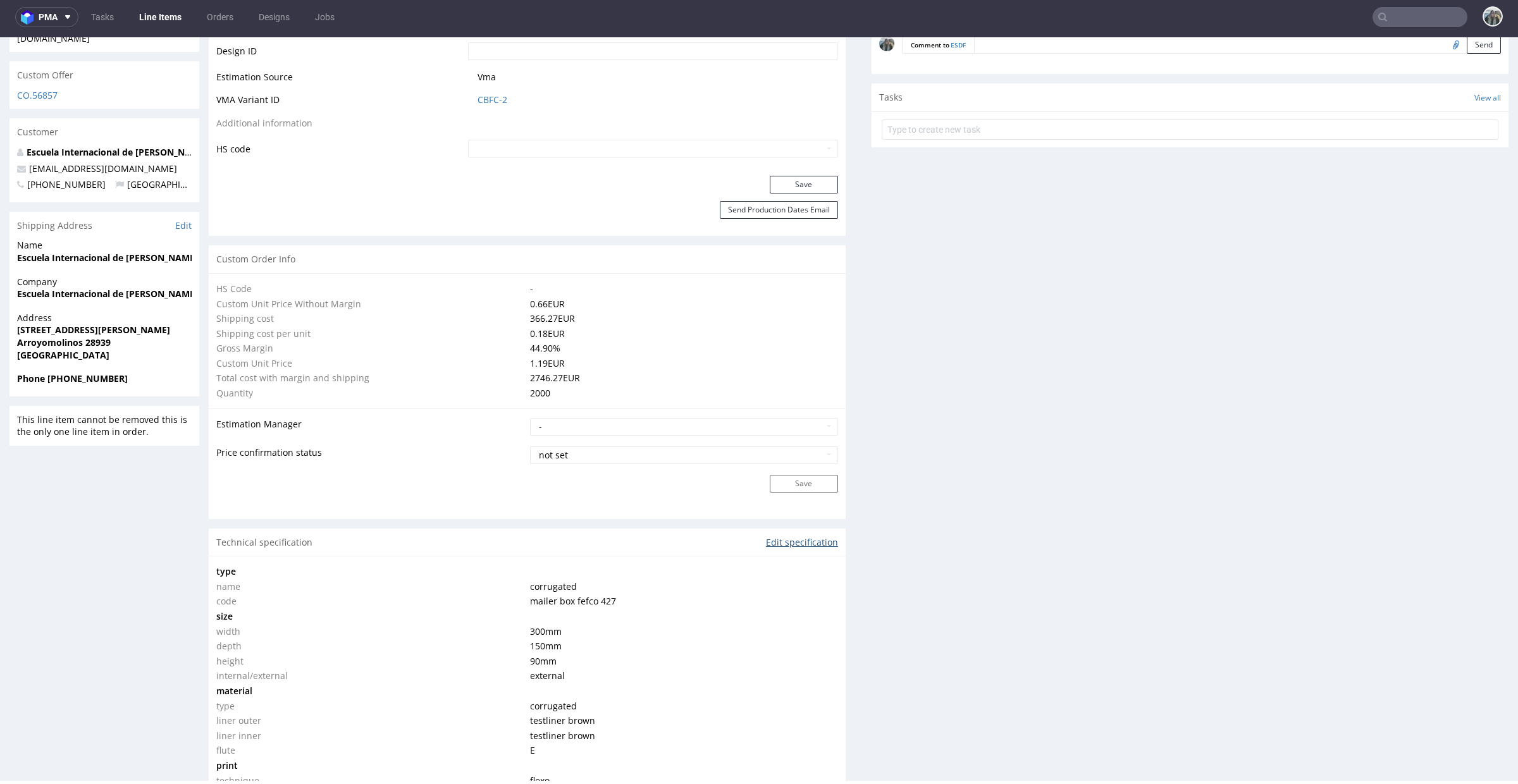
click at [797, 546] on link "Edit specification" at bounding box center [802, 542] width 72 height 12
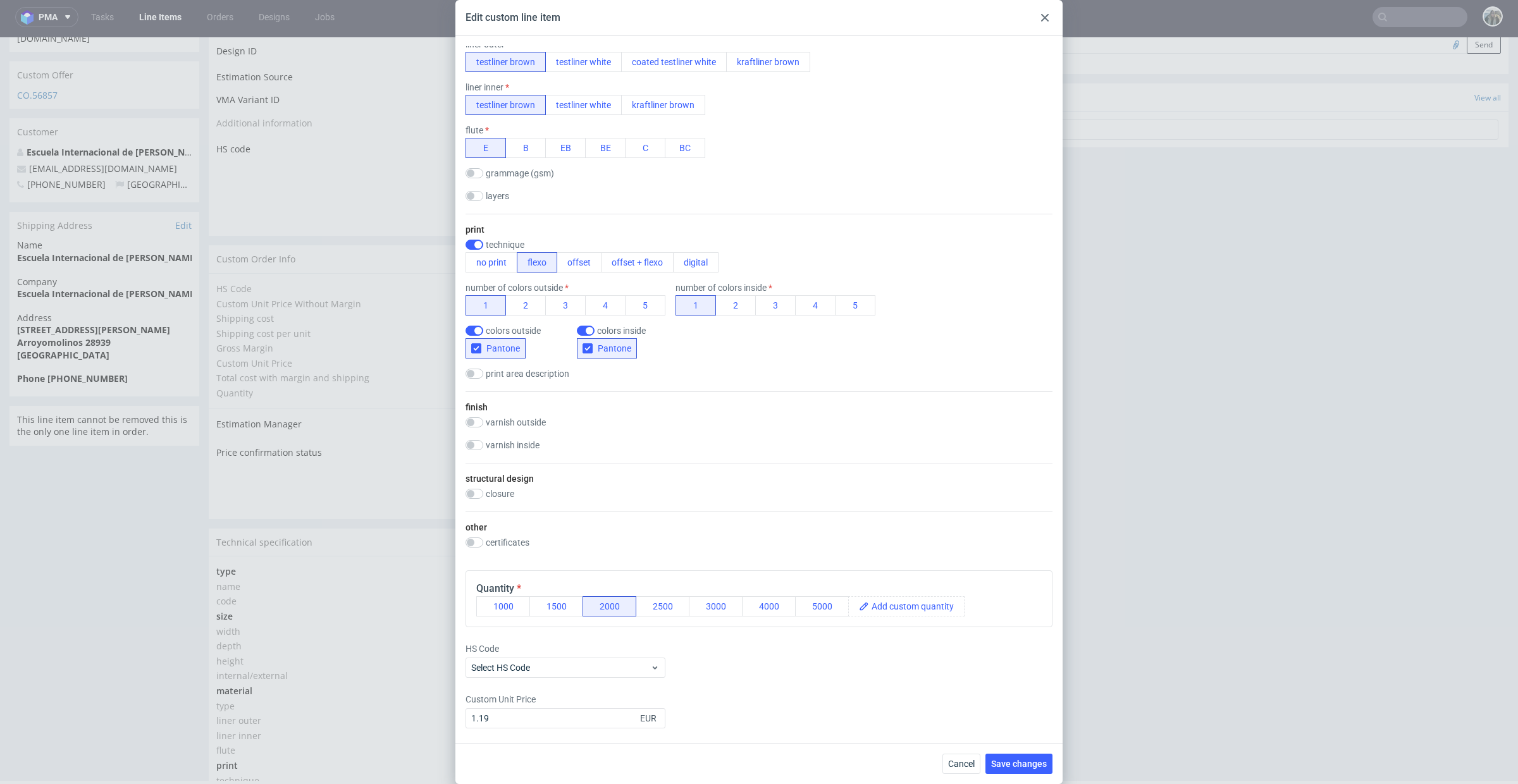
scroll to position [326, 0]
click at [1046, 25] on div "Edit custom line item" at bounding box center [759, 18] width 607 height 36
click at [1048, 22] on div at bounding box center [1045, 18] width 15 height 15
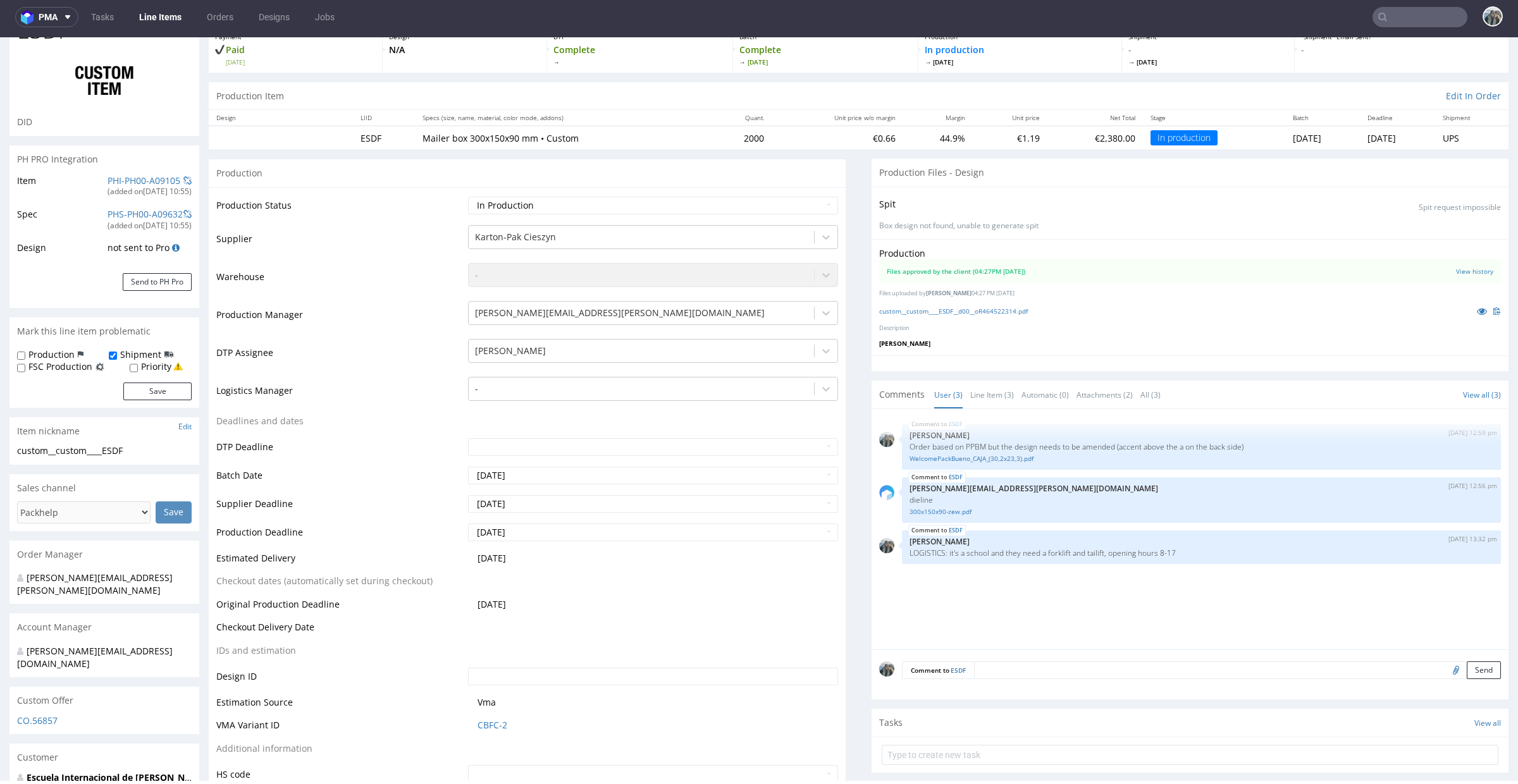
scroll to position [0, 0]
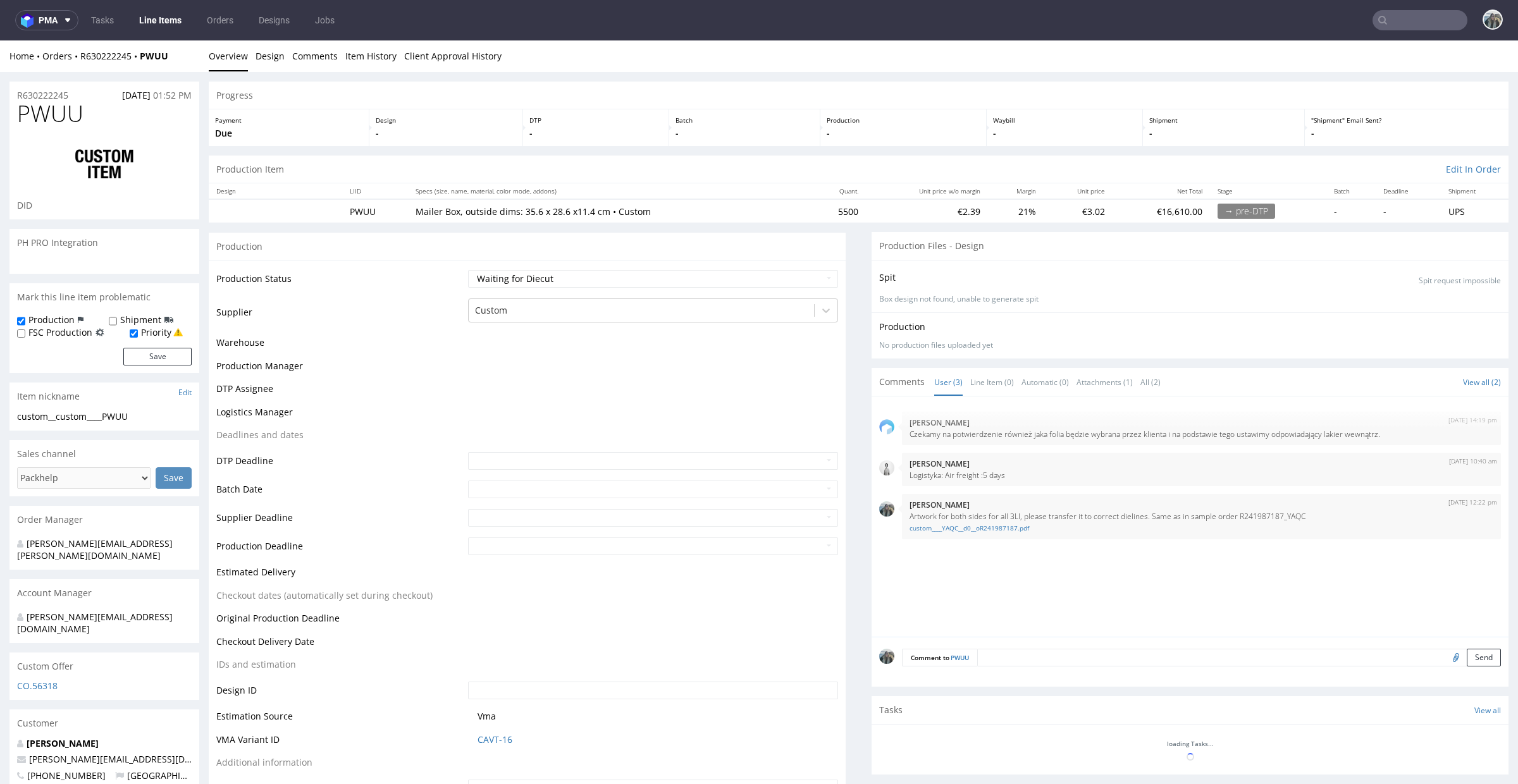
select select "in_progress"
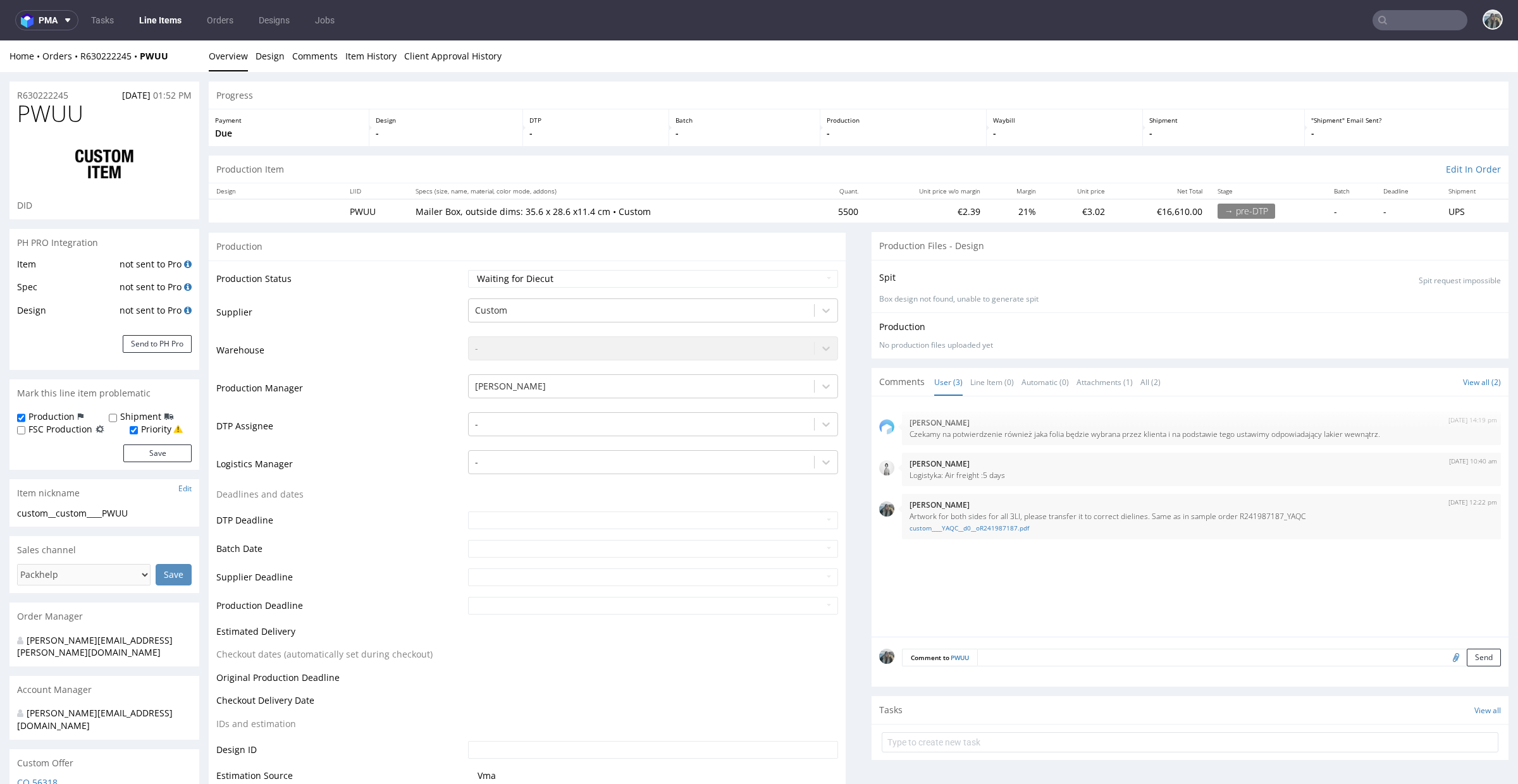
scroll to position [1031, 0]
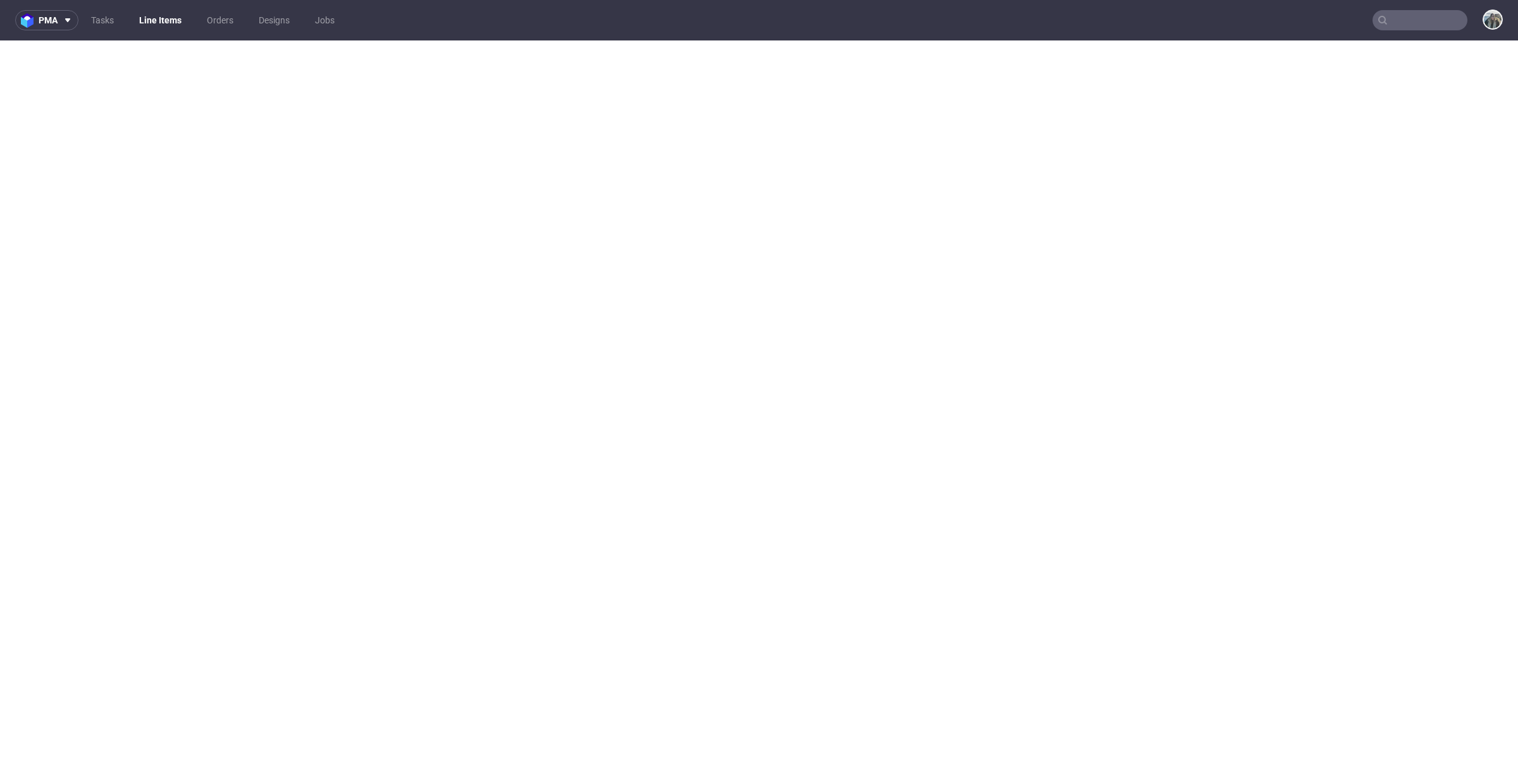
select select "in_progress"
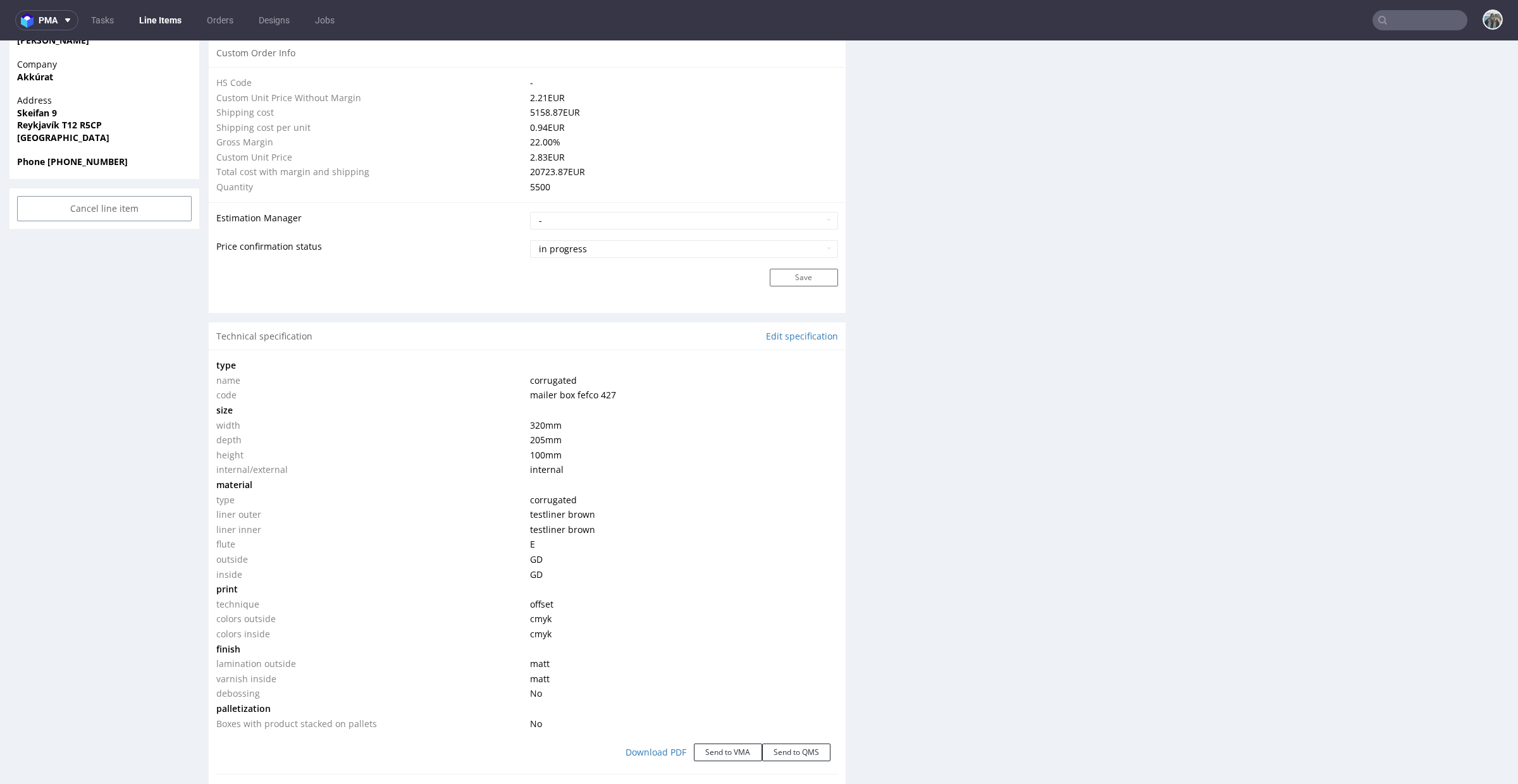
scroll to position [936, 0]
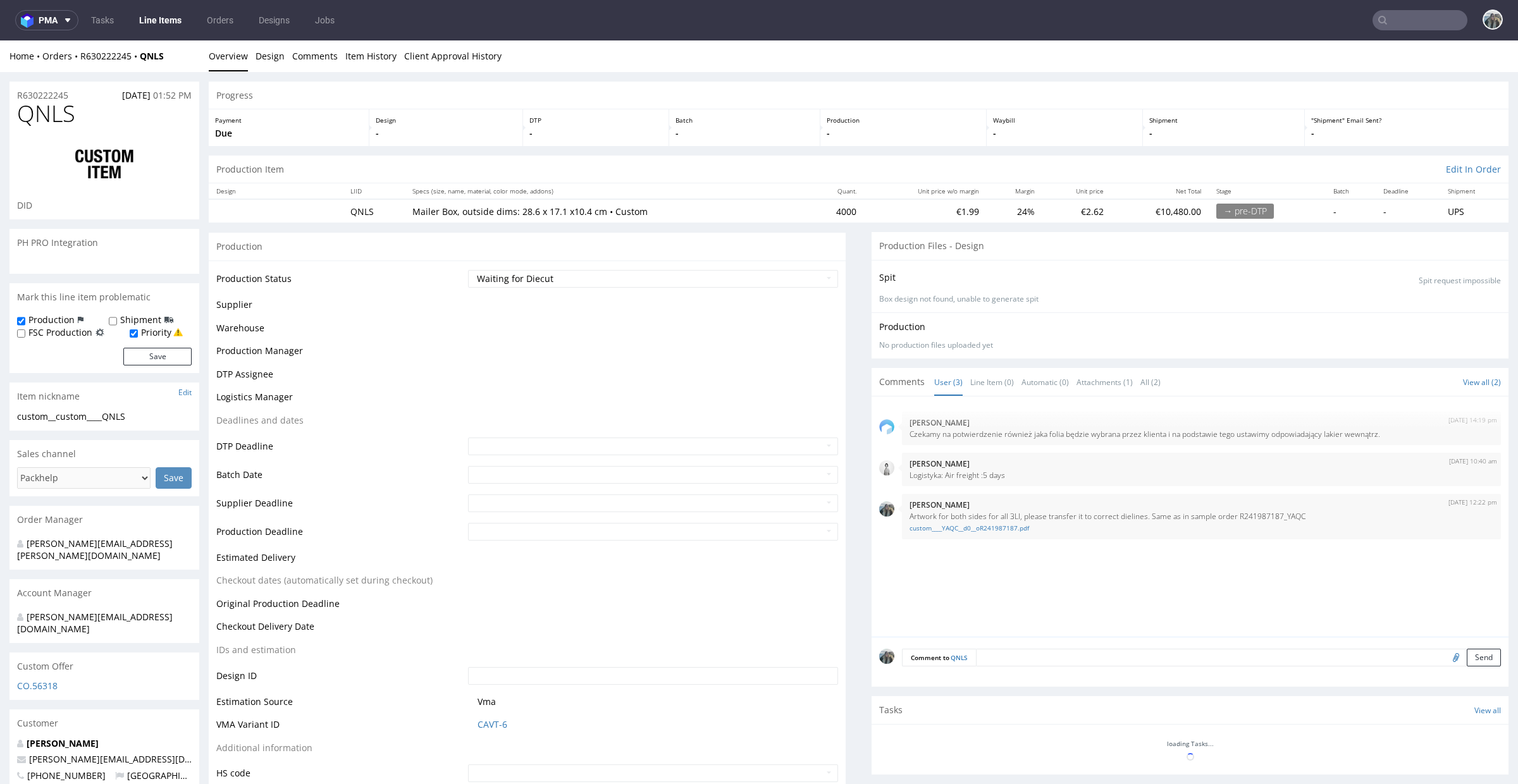
select select "in_progress"
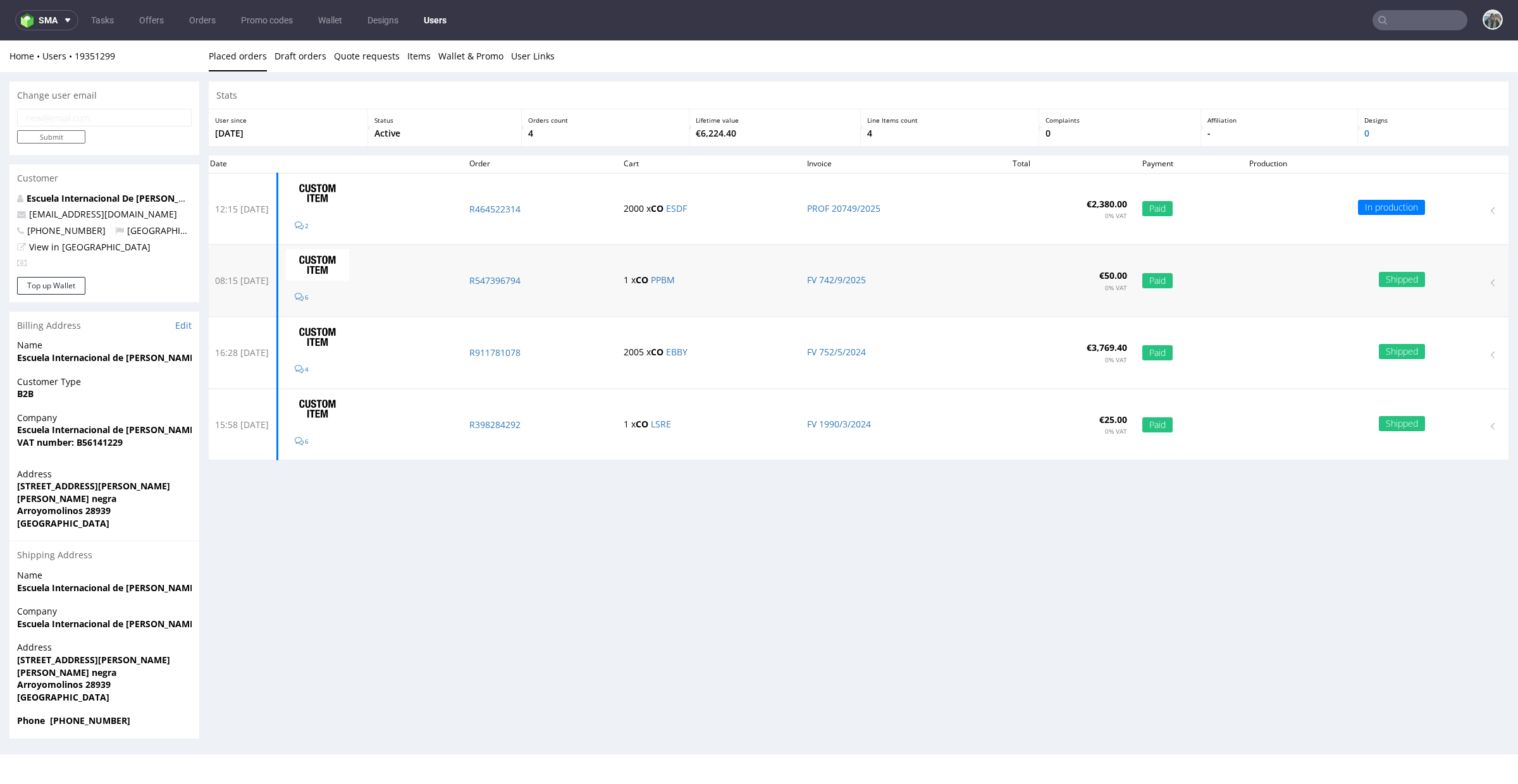
click at [523, 287] on td "R547396794" at bounding box center [539, 281] width 154 height 71
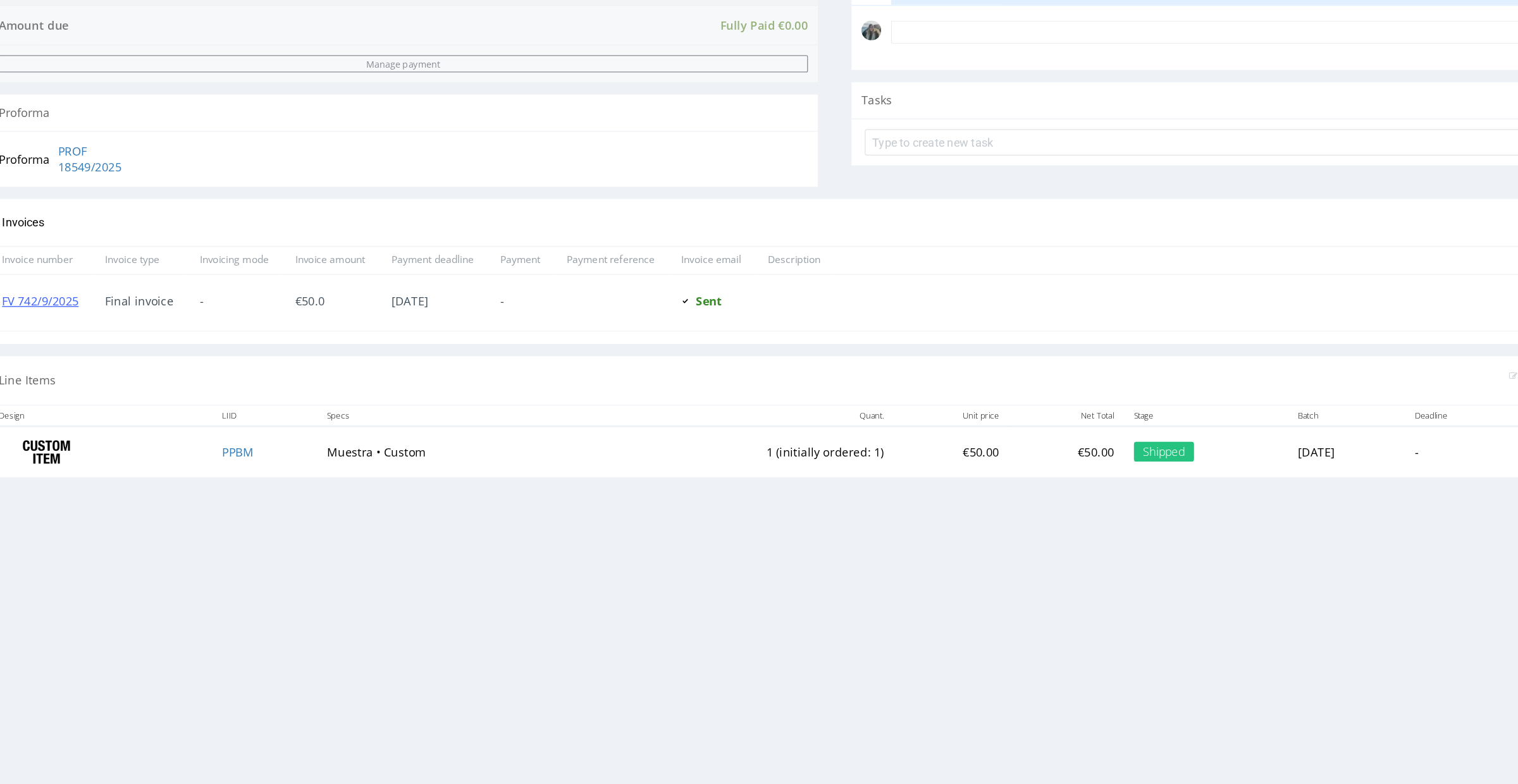
scroll to position [357, 0]
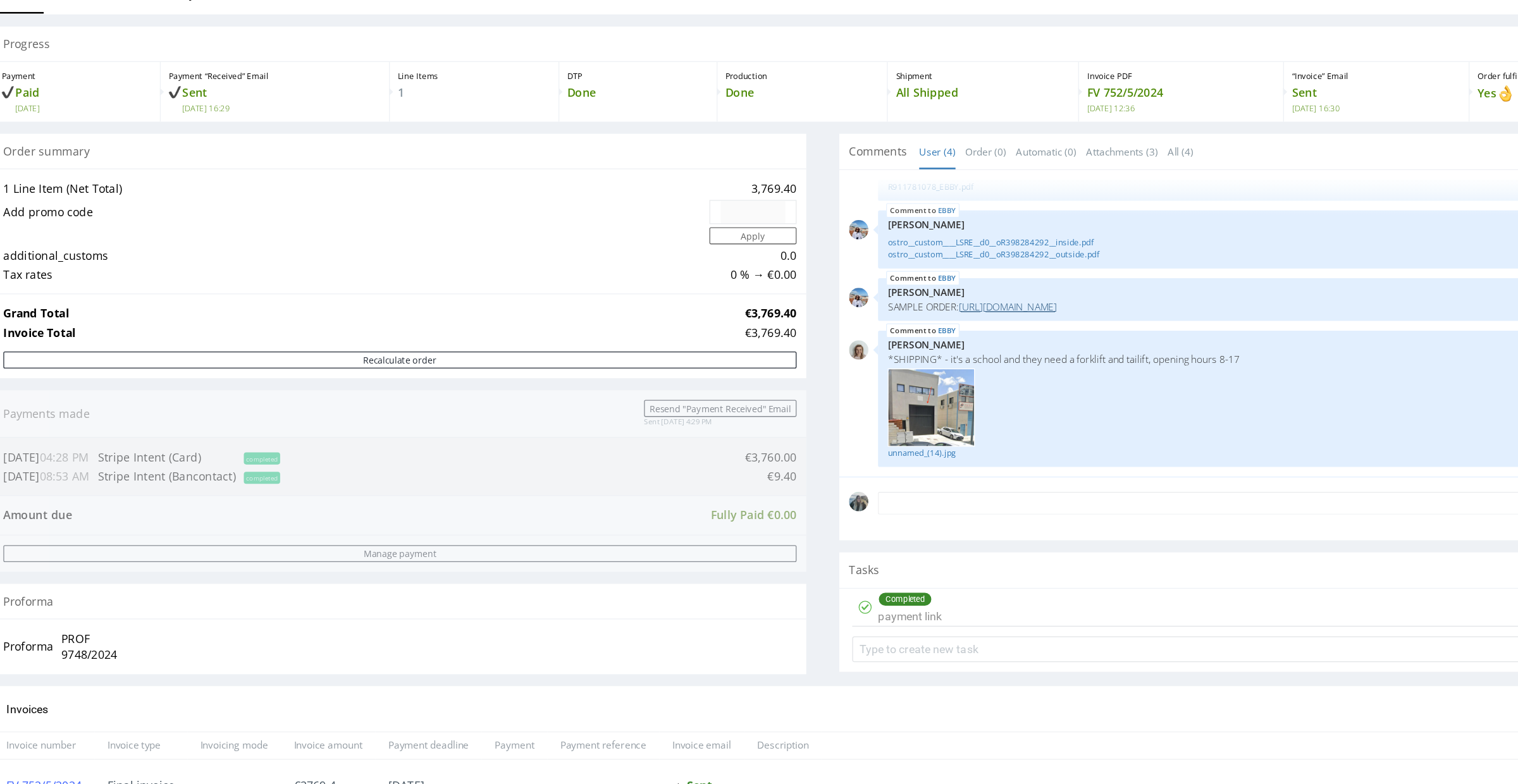
scroll to position [12, 0]
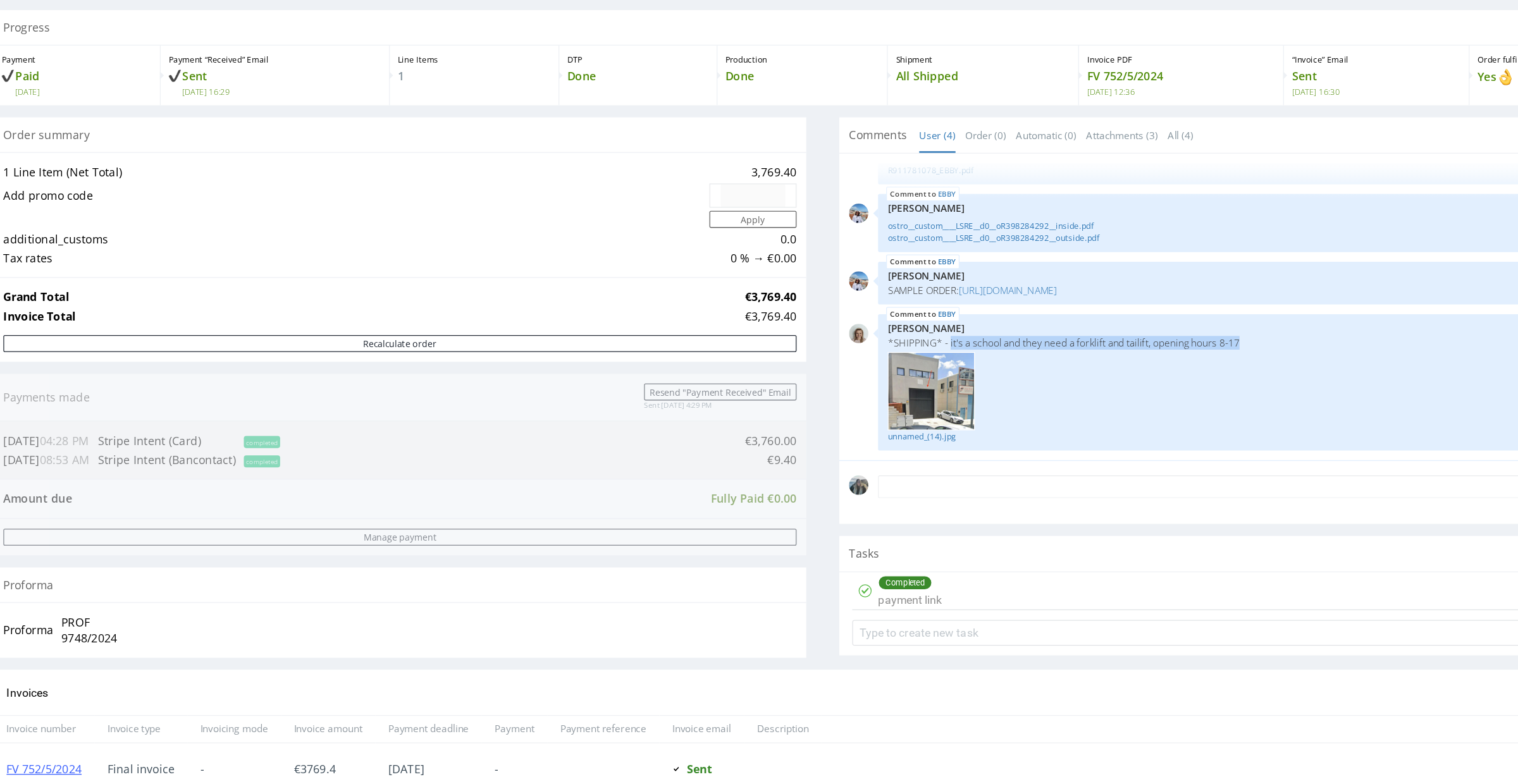
drag, startPoint x: 921, startPoint y: 264, endPoint x: 681, endPoint y: 262, distance: 240.0
click at [681, 262] on p "*SHIPPING* - it's a school and they need a forklift and tailift, opening hours …" at bounding box center [930, 263] width 584 height 9
copy p "it's a school and they need a forklift and tailift, opening hours 8-17"
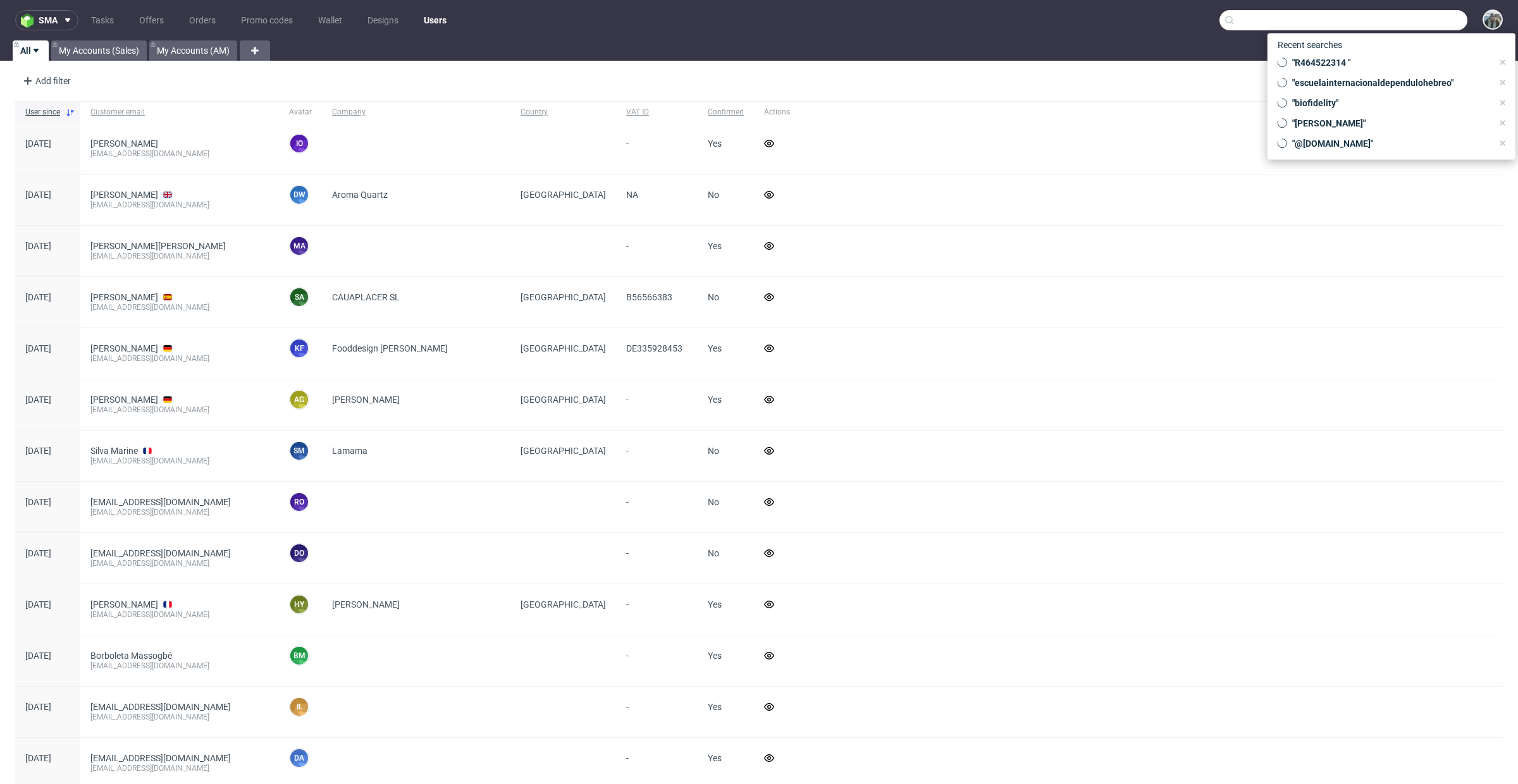
click at [1430, 11] on input "text" at bounding box center [1343, 21] width 248 height 21
paste input "R640671482"
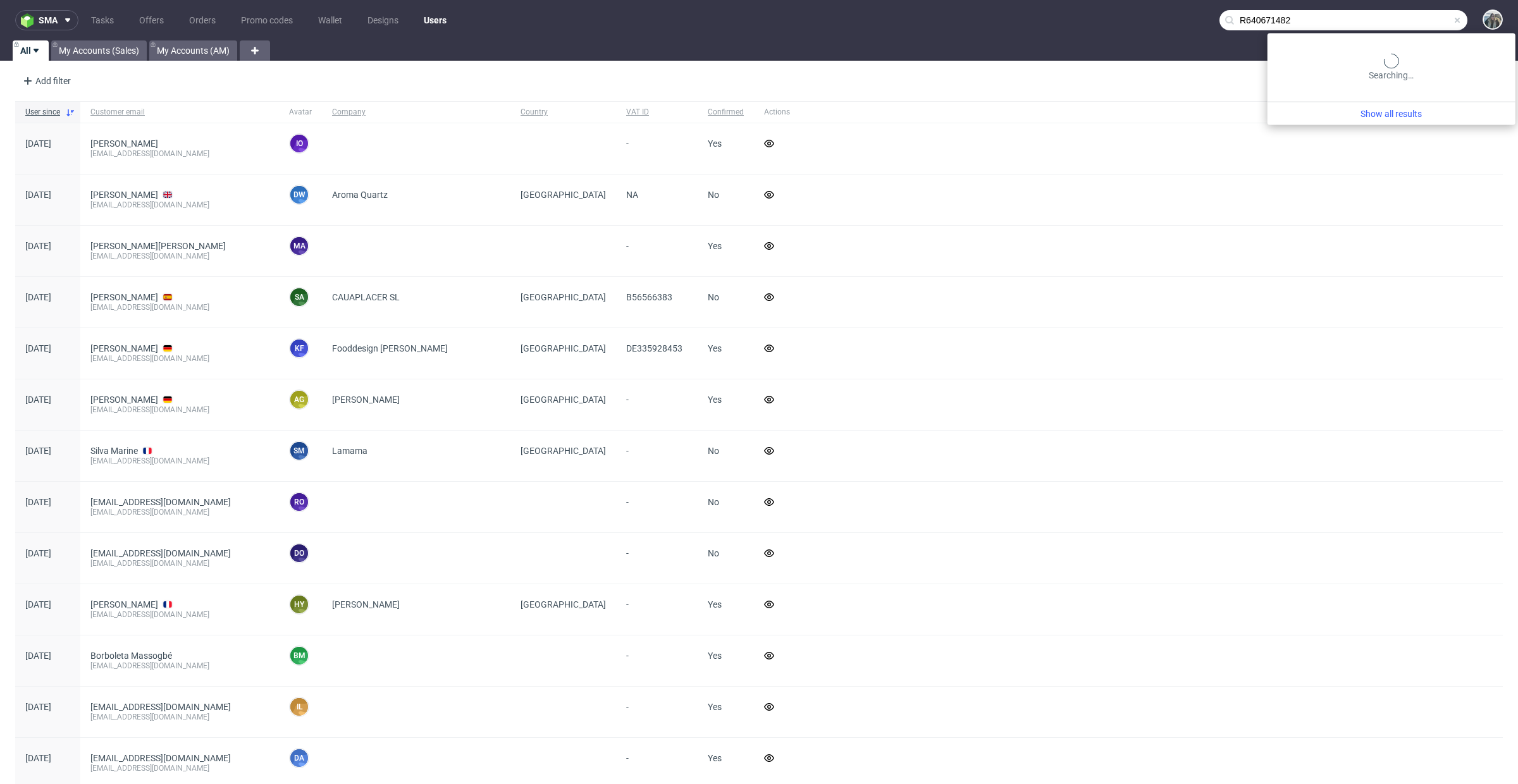
type input "R640671482"
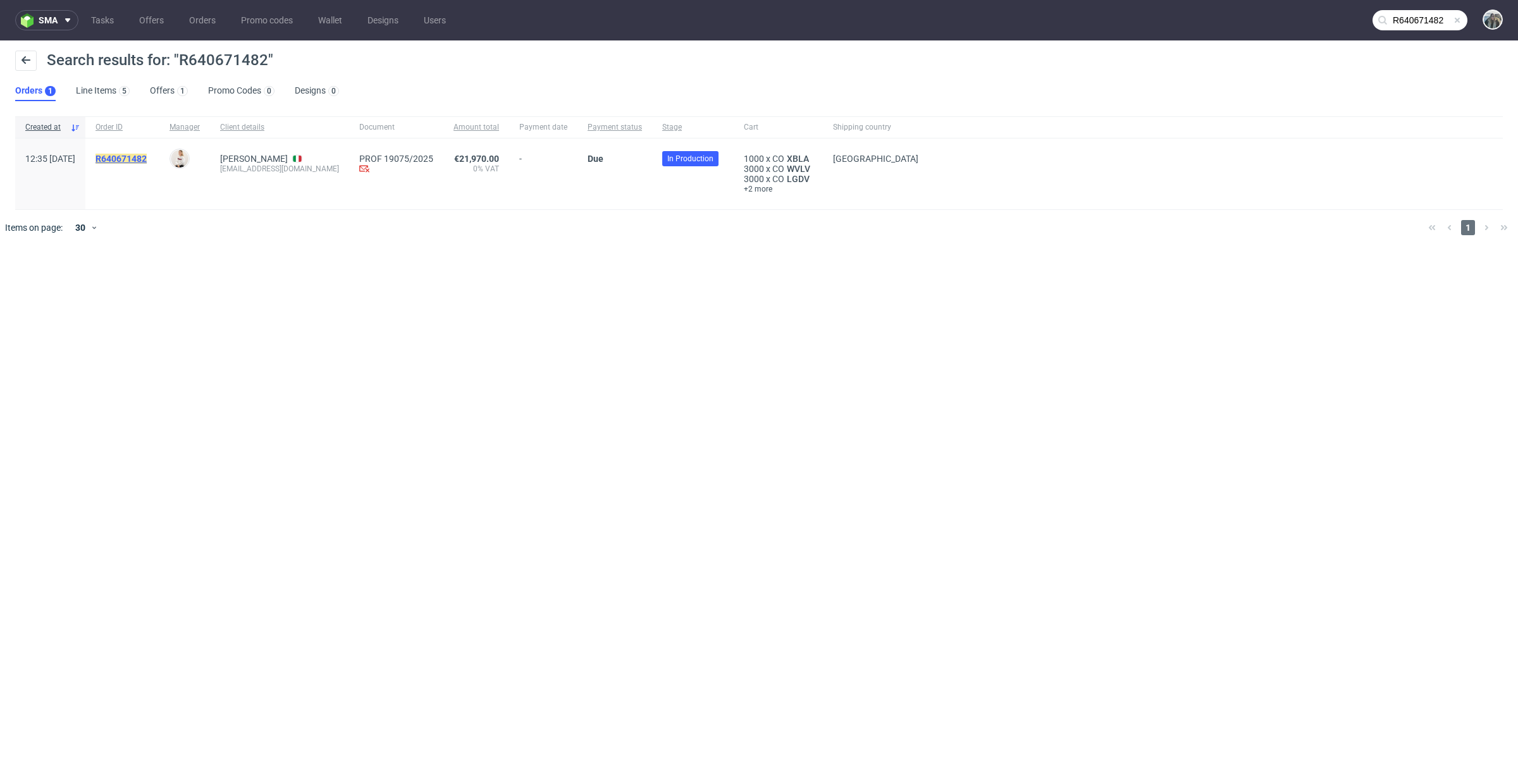
click at [147, 160] on mark "R640671482" at bounding box center [121, 159] width 52 height 10
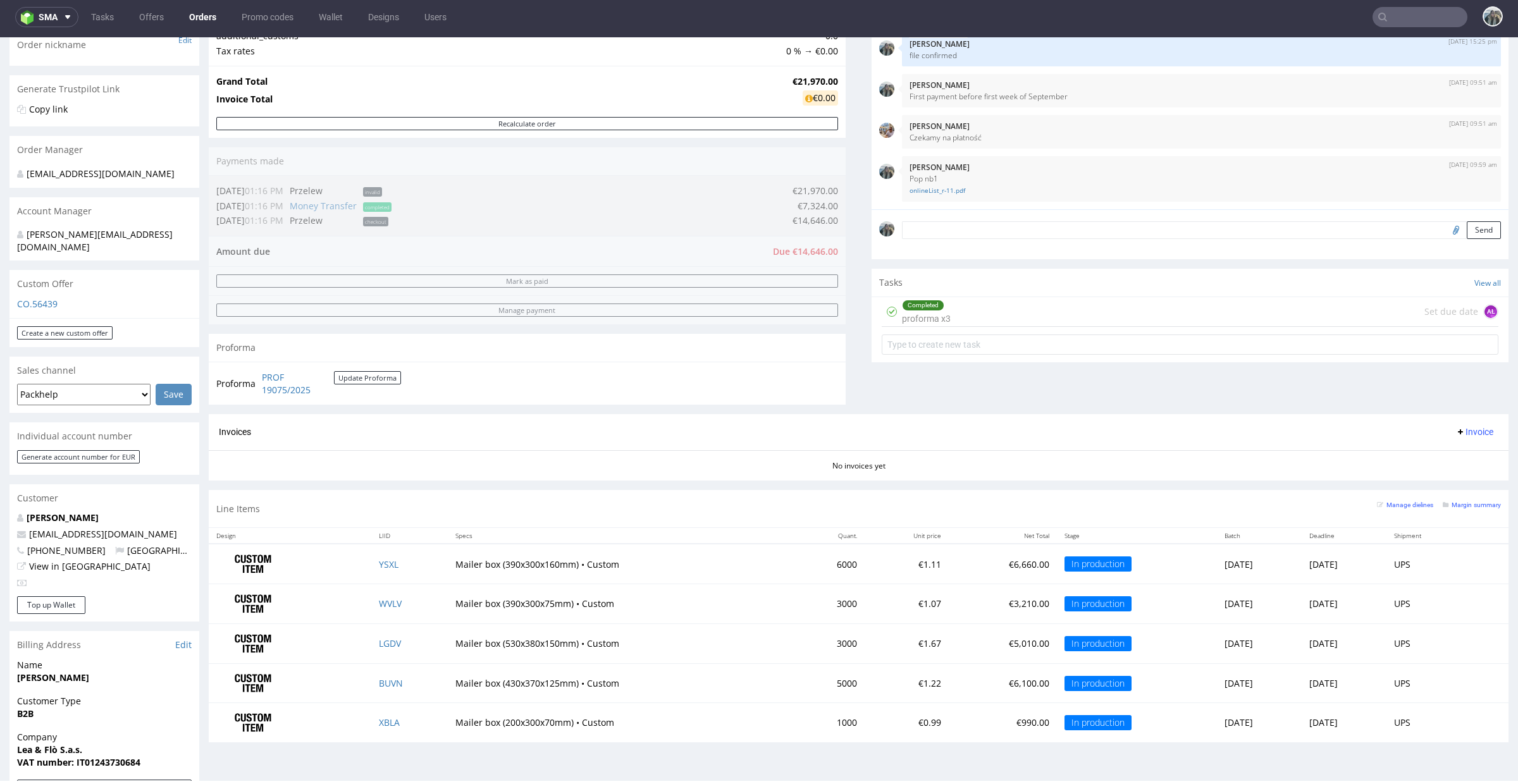
scroll to position [216, 0]
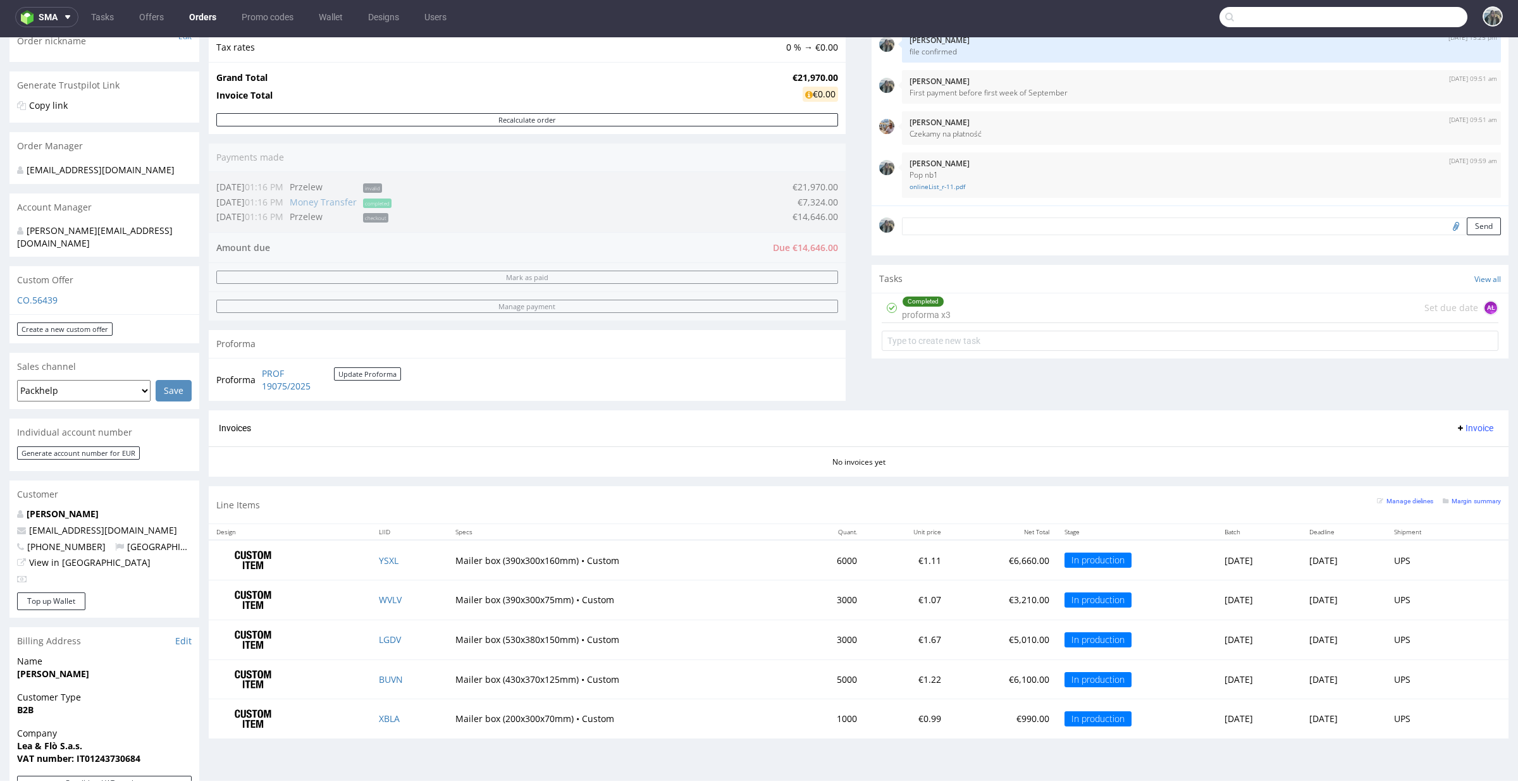
click at [1385, 19] on input "text" at bounding box center [1343, 17] width 248 height 21
paste input "R237771052"
type input "R237771052"
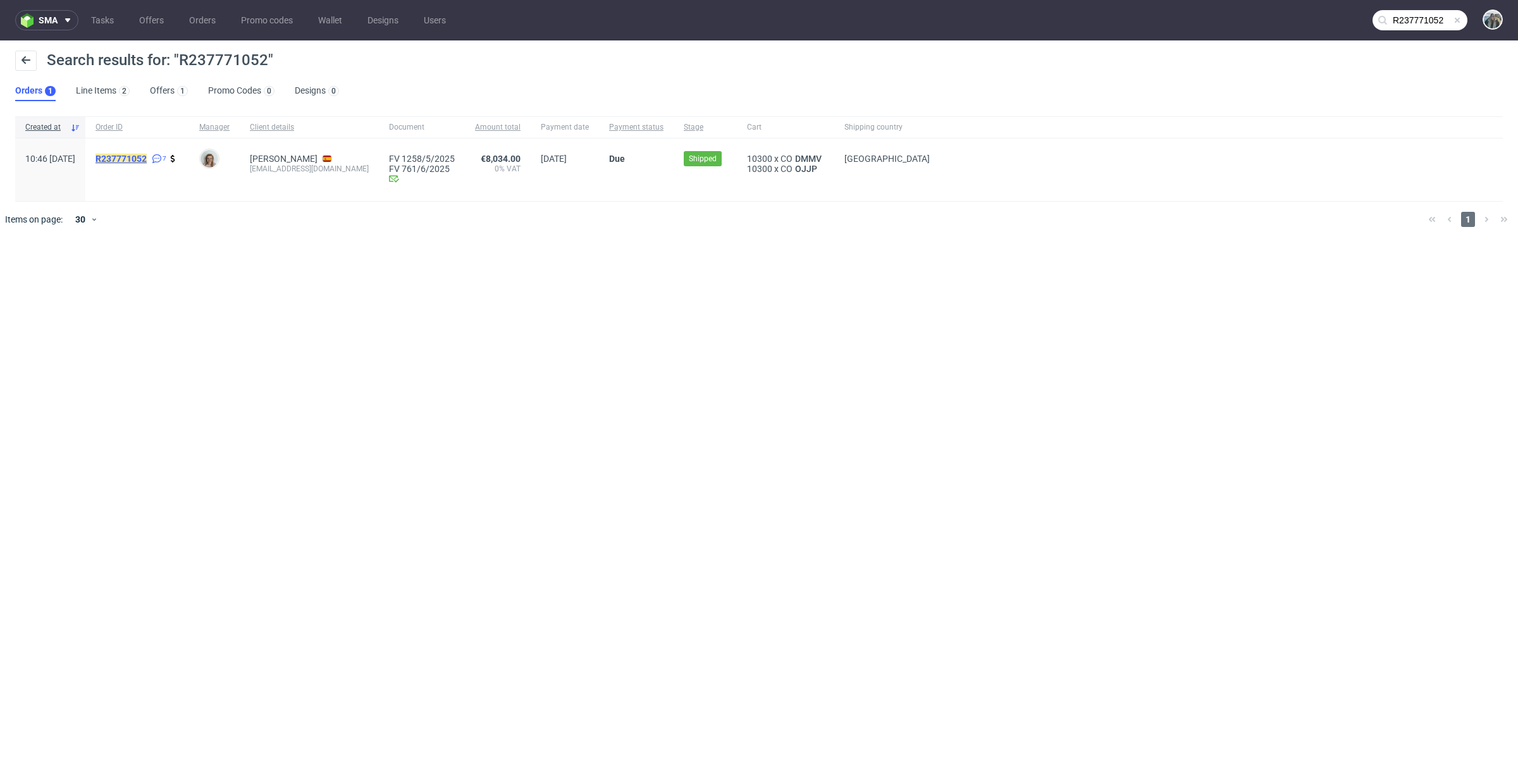
click at [147, 158] on mark "R237771052" at bounding box center [121, 159] width 52 height 10
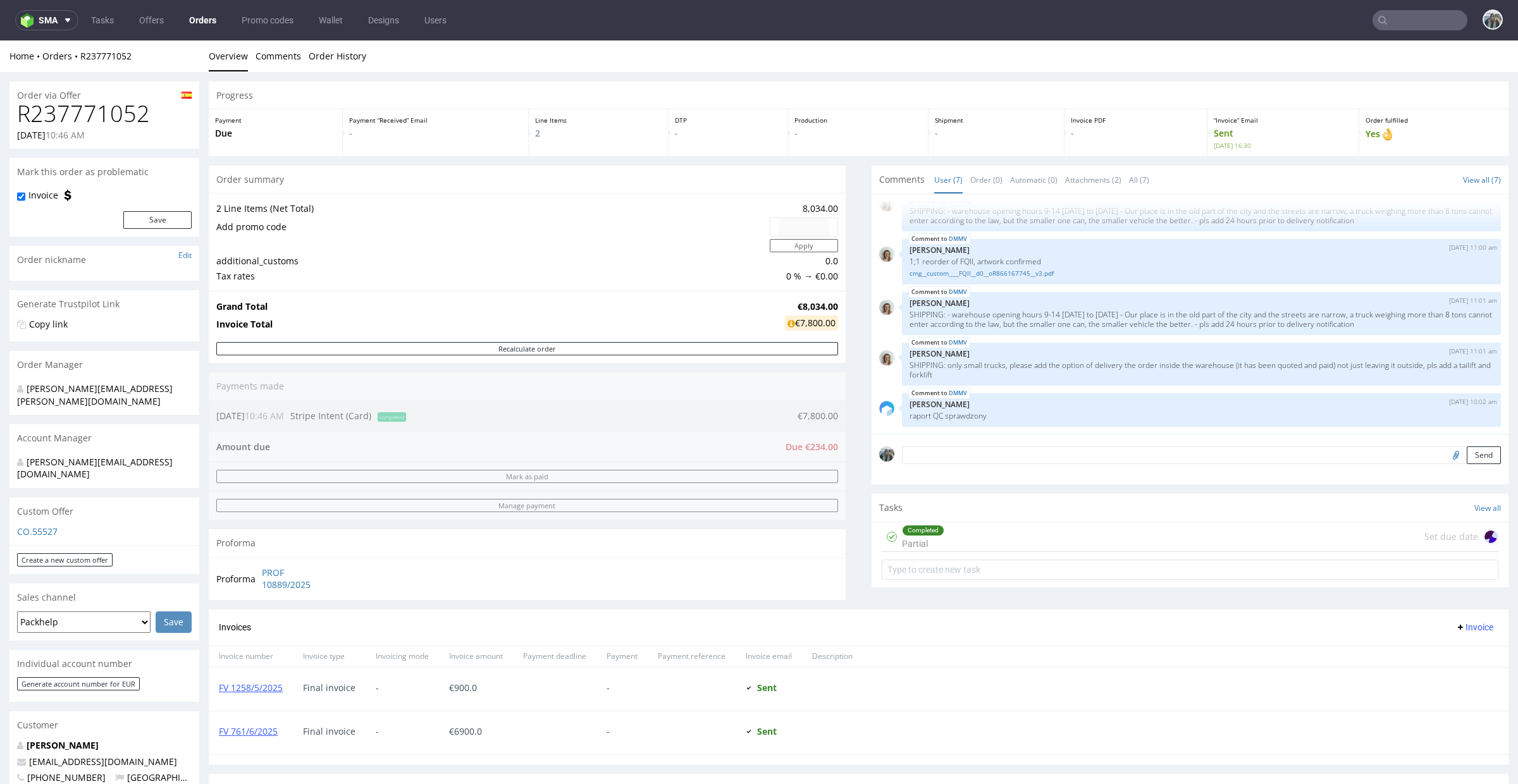
click at [1404, 19] on input "text" at bounding box center [1419, 21] width 95 height 21
paste input "R507293703"
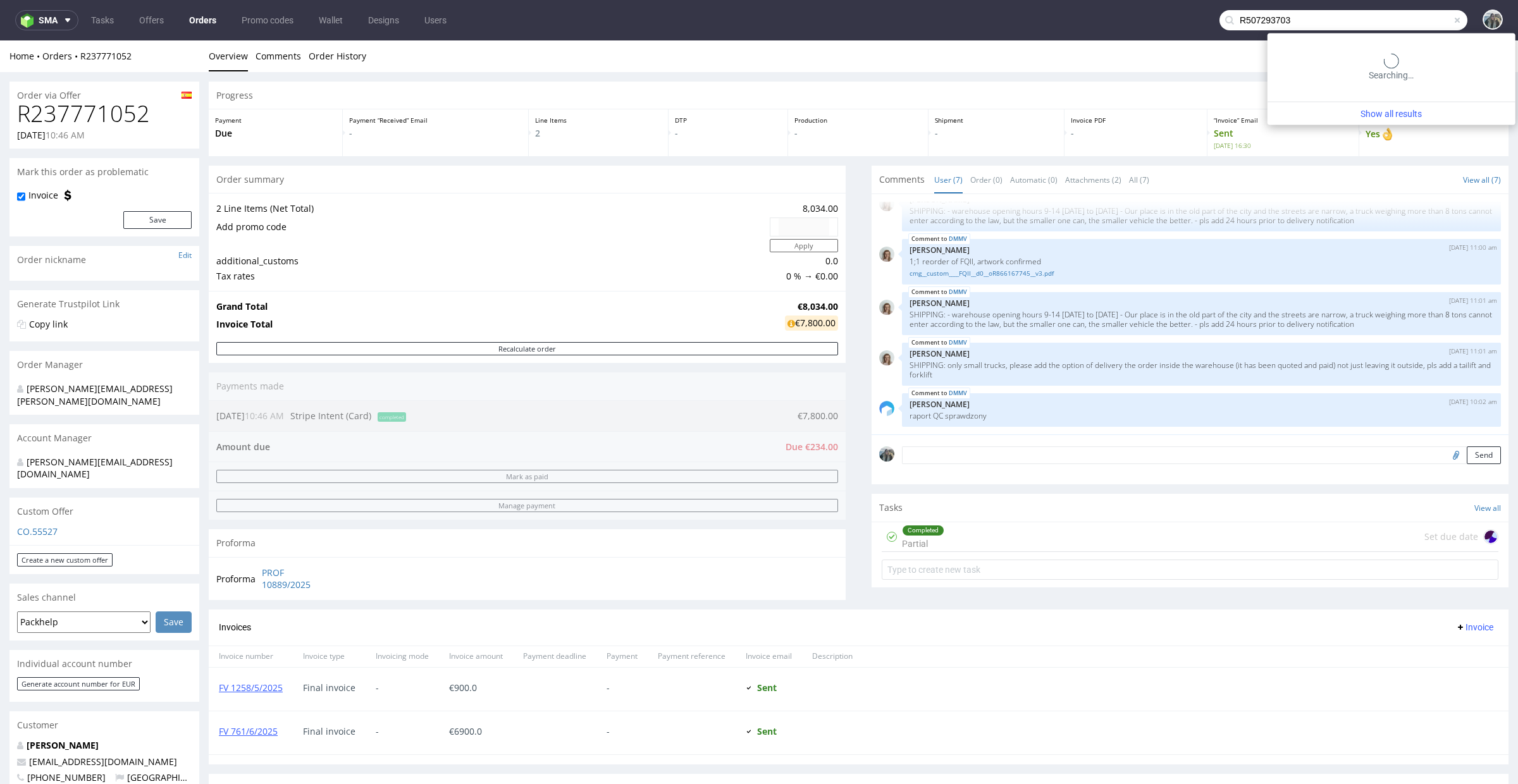
type input "R507293703"
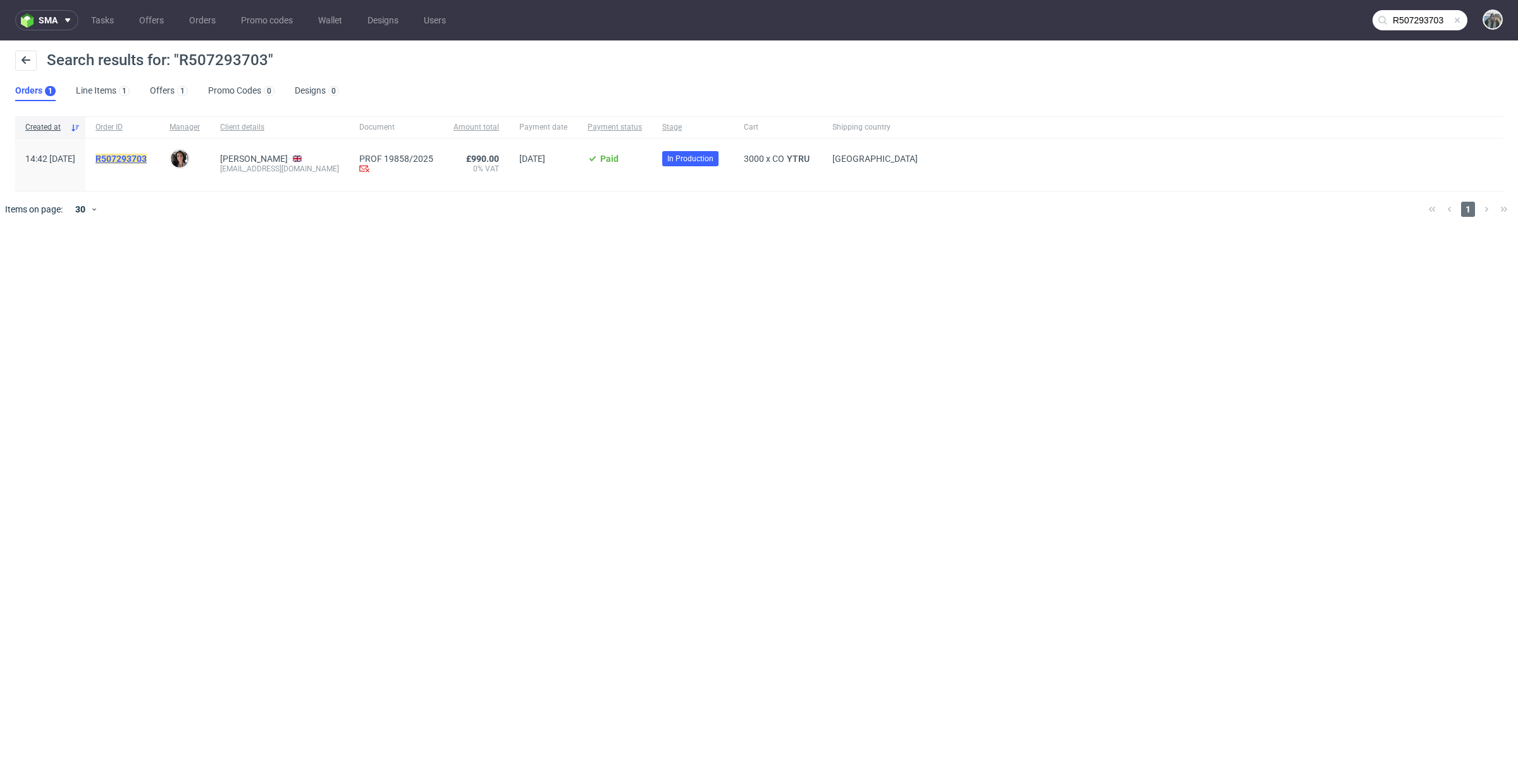
click at [147, 160] on mark "R507293703" at bounding box center [121, 159] width 52 height 10
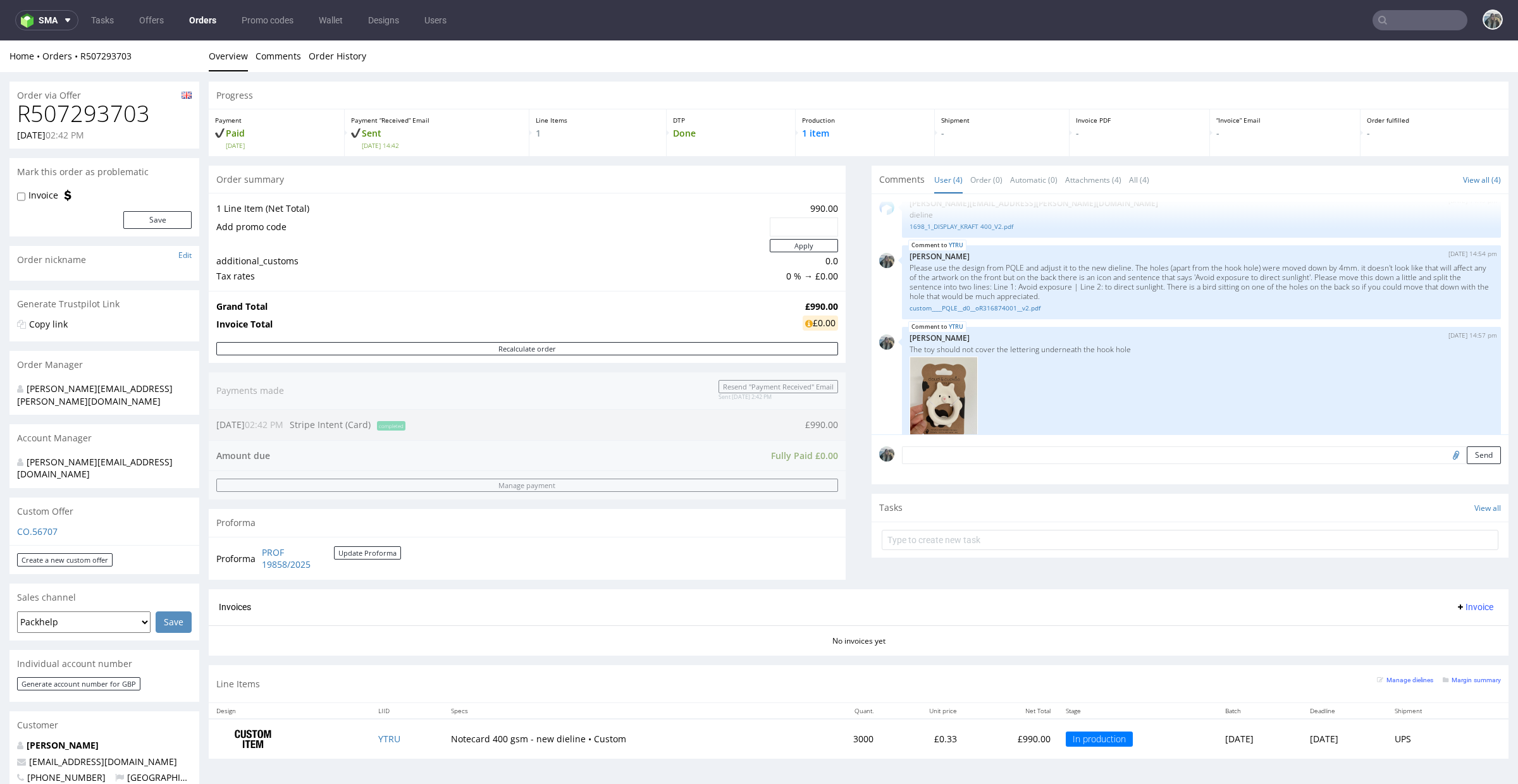
click at [112, 114] on h1 "R507293703" at bounding box center [104, 114] width 175 height 25
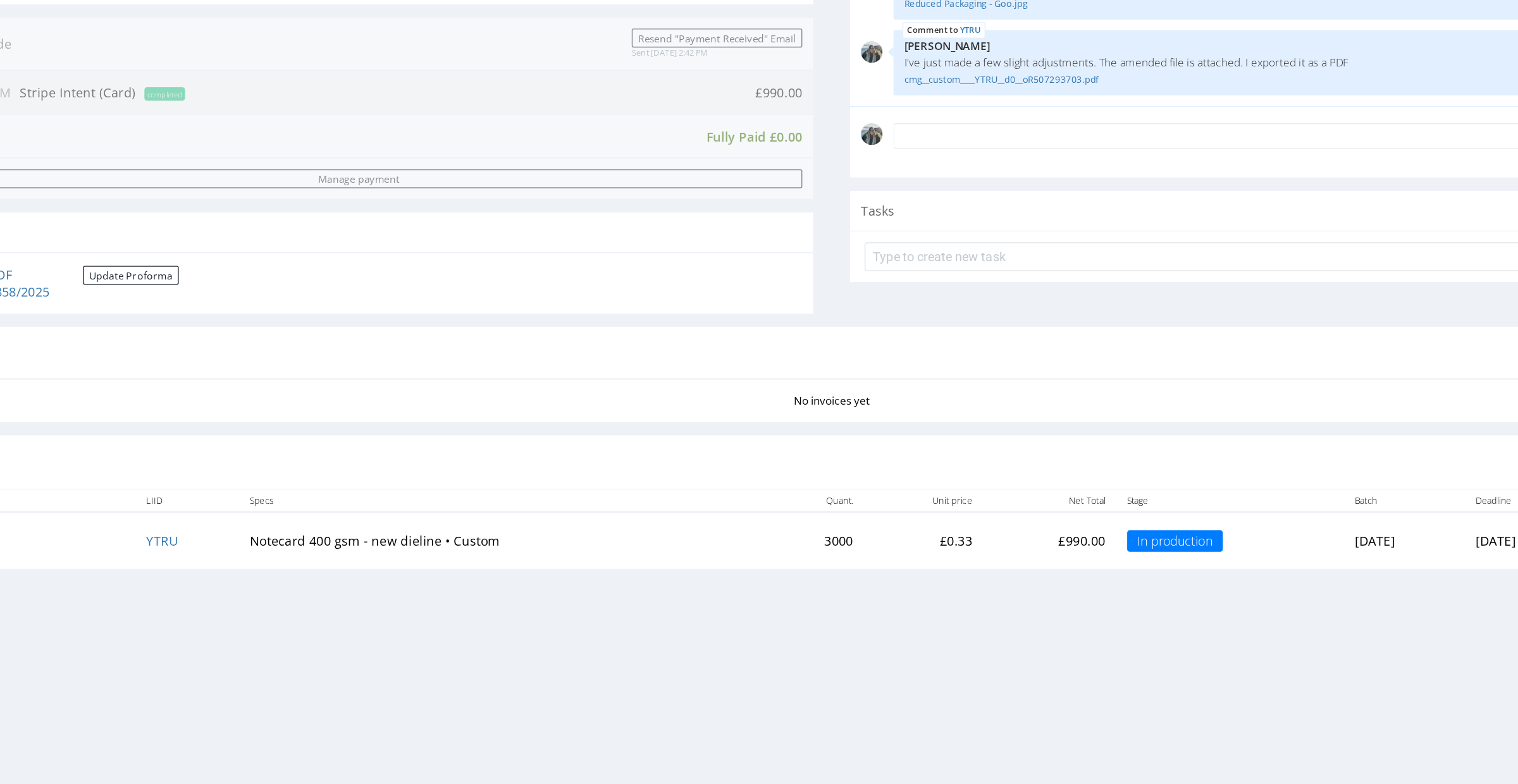
scroll to position [356, 0]
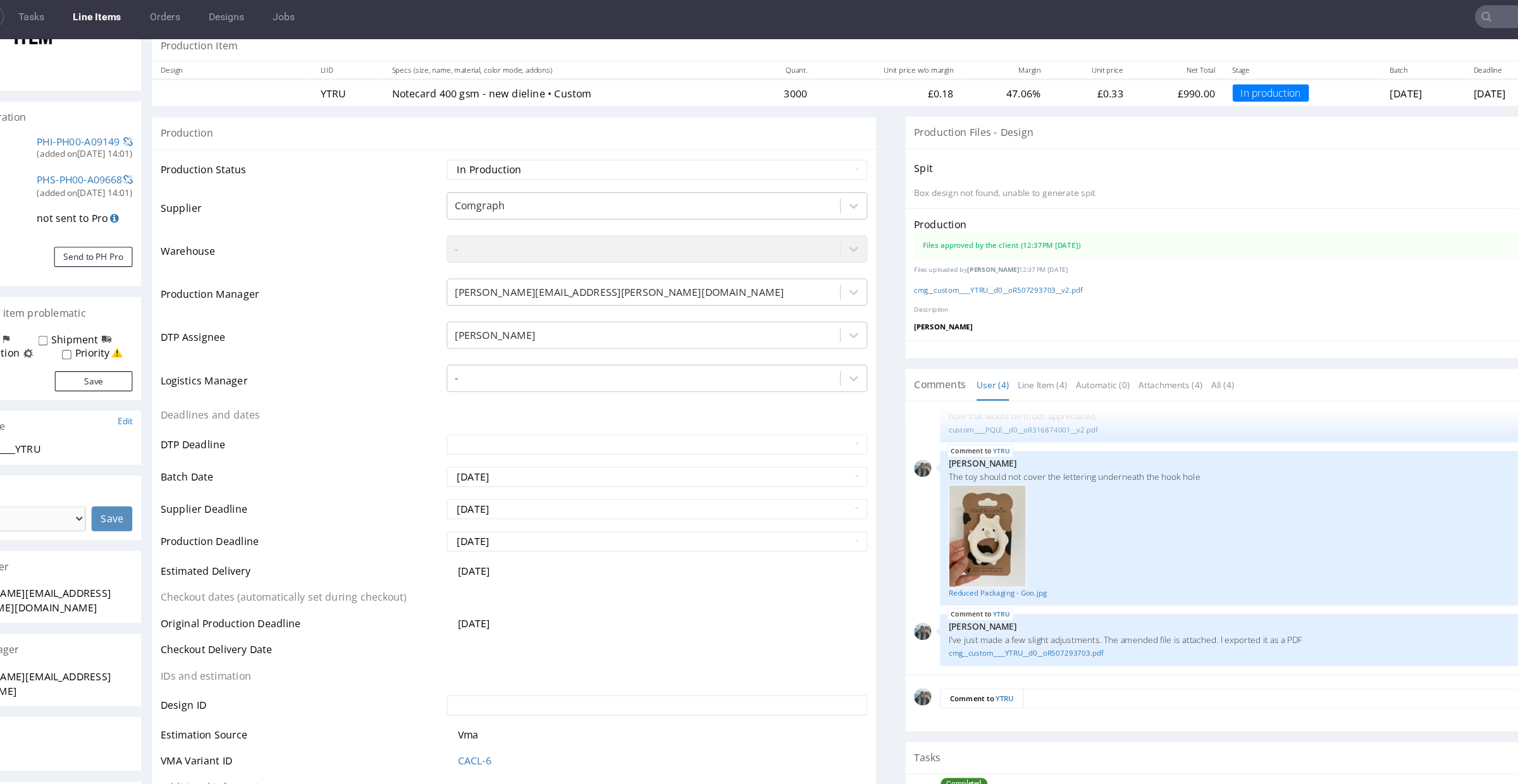
scroll to position [396, 0]
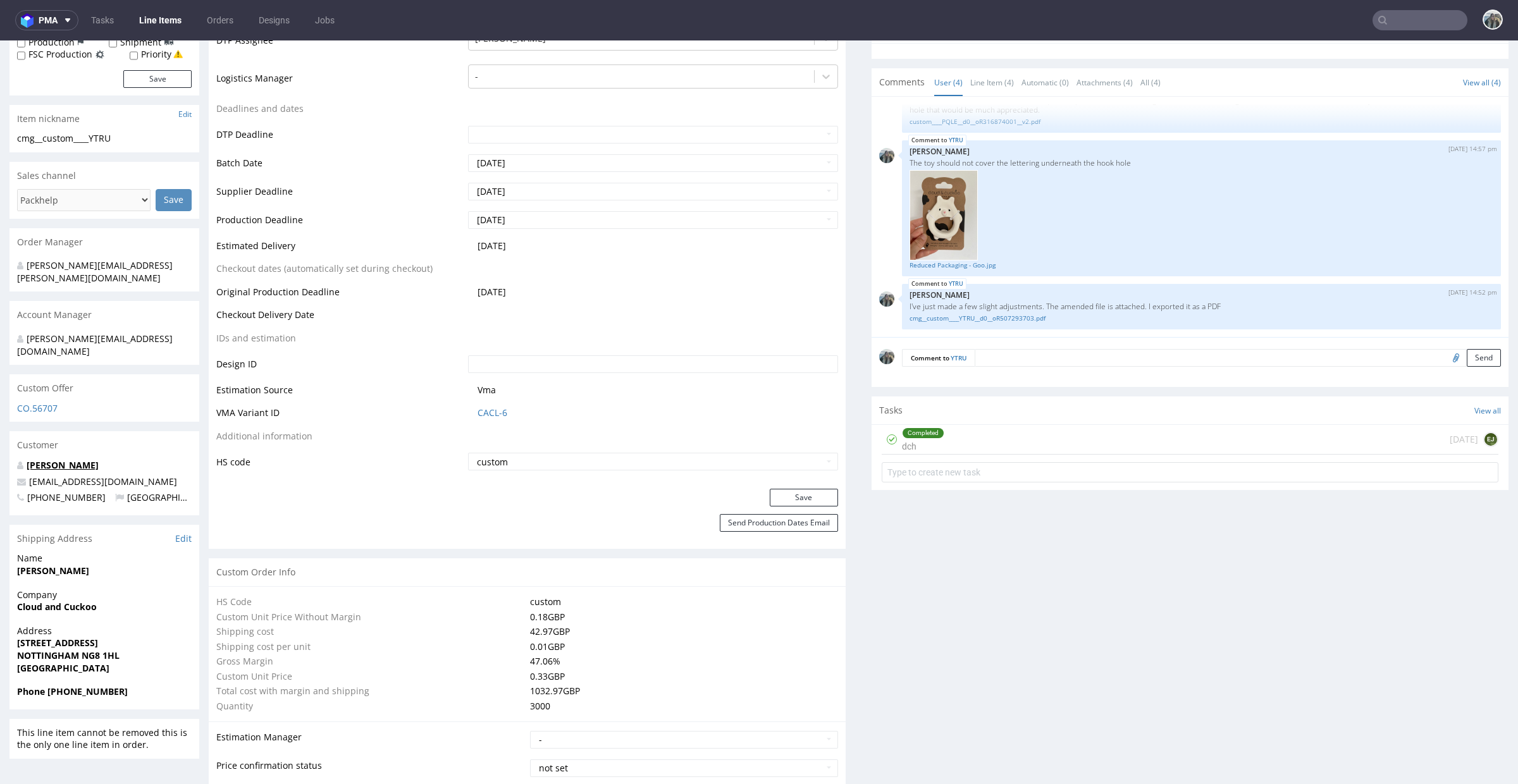
click at [48, 459] on link "Jenna Horner" at bounding box center [62, 465] width 72 height 12
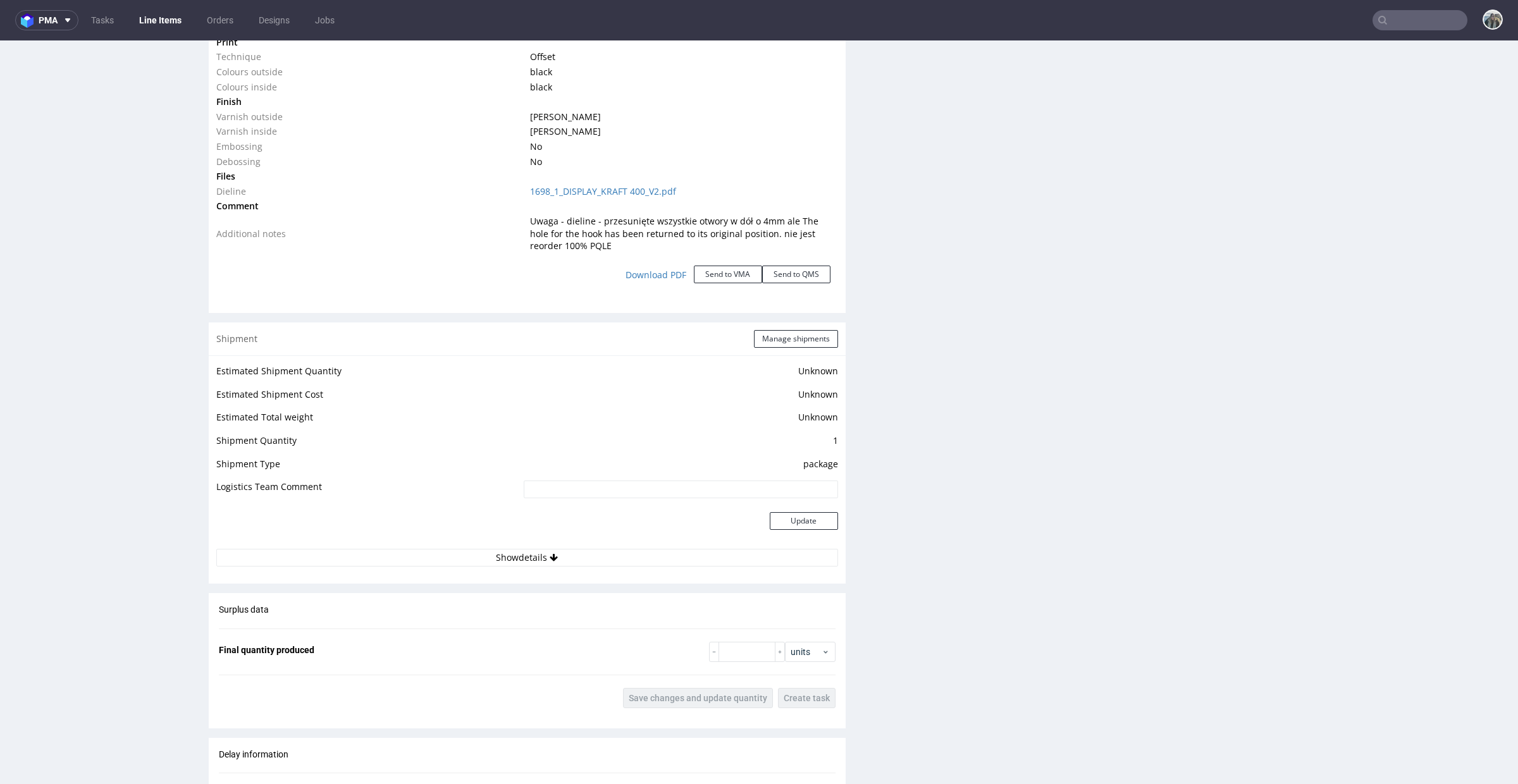
scroll to position [1407, 0]
click at [685, 546] on button "Show details" at bounding box center [527, 552] width 622 height 18
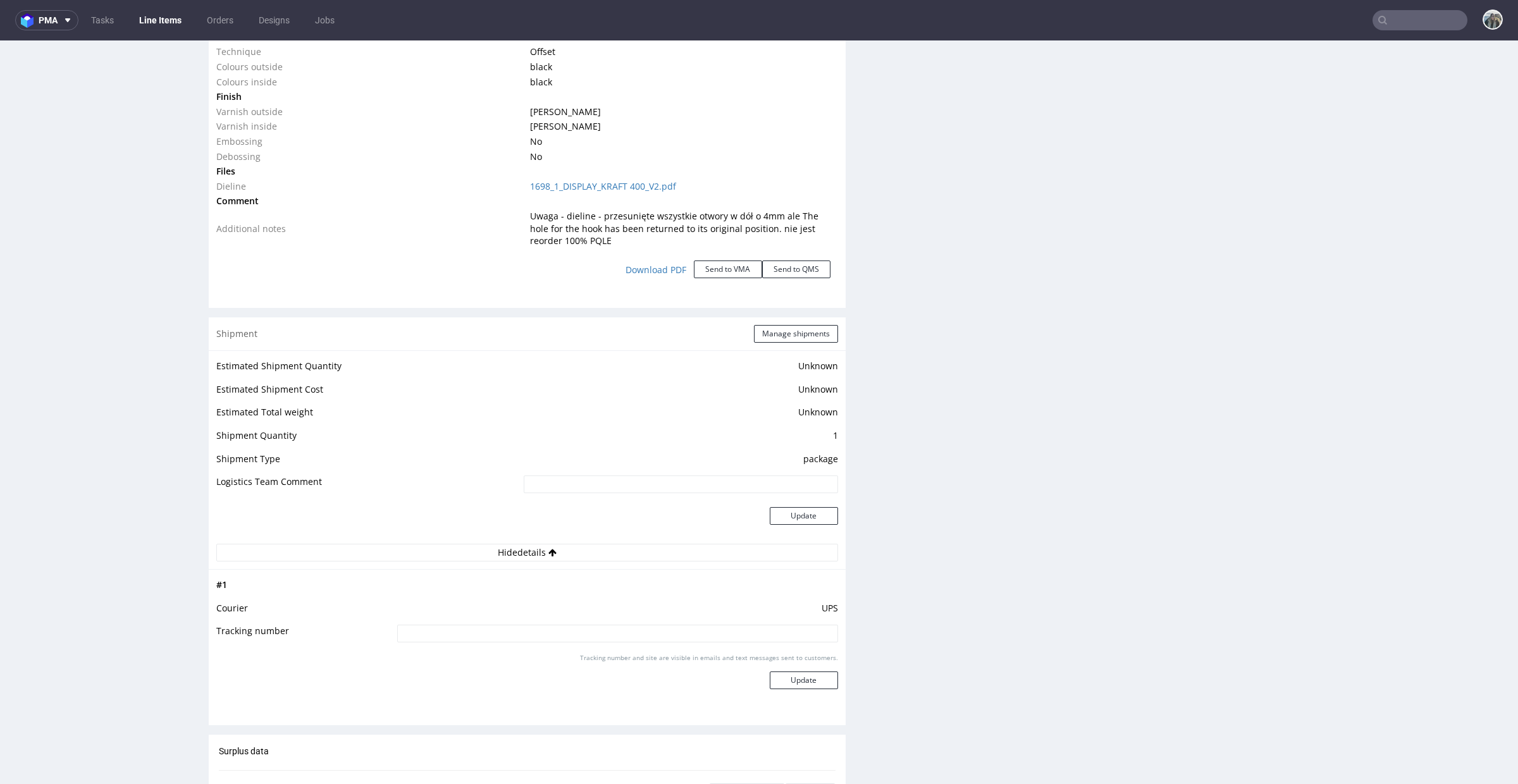
click at [1392, 19] on input "text" at bounding box center [1419, 21] width 95 height 21
paste input "R988676494"
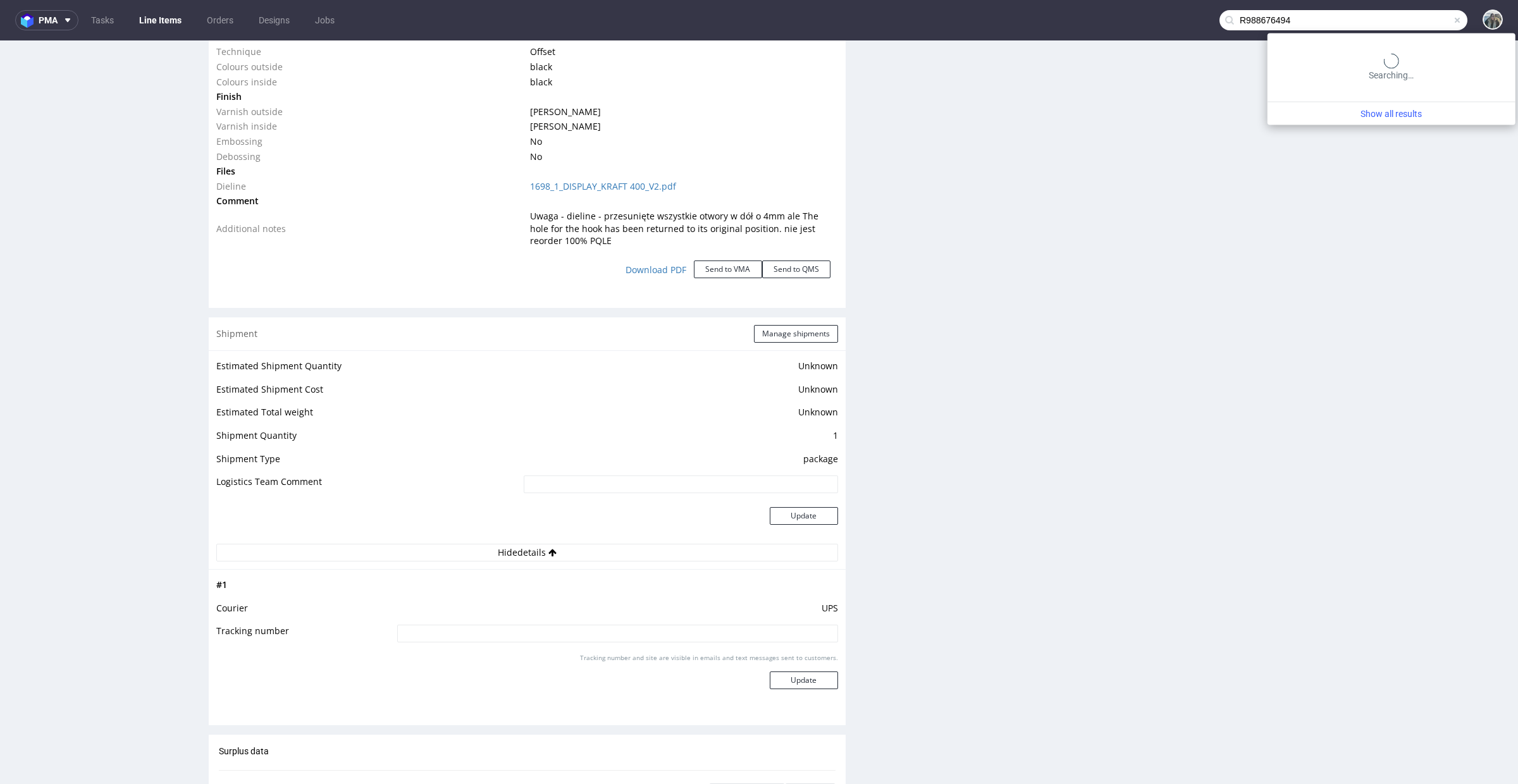
type input "R988676494"
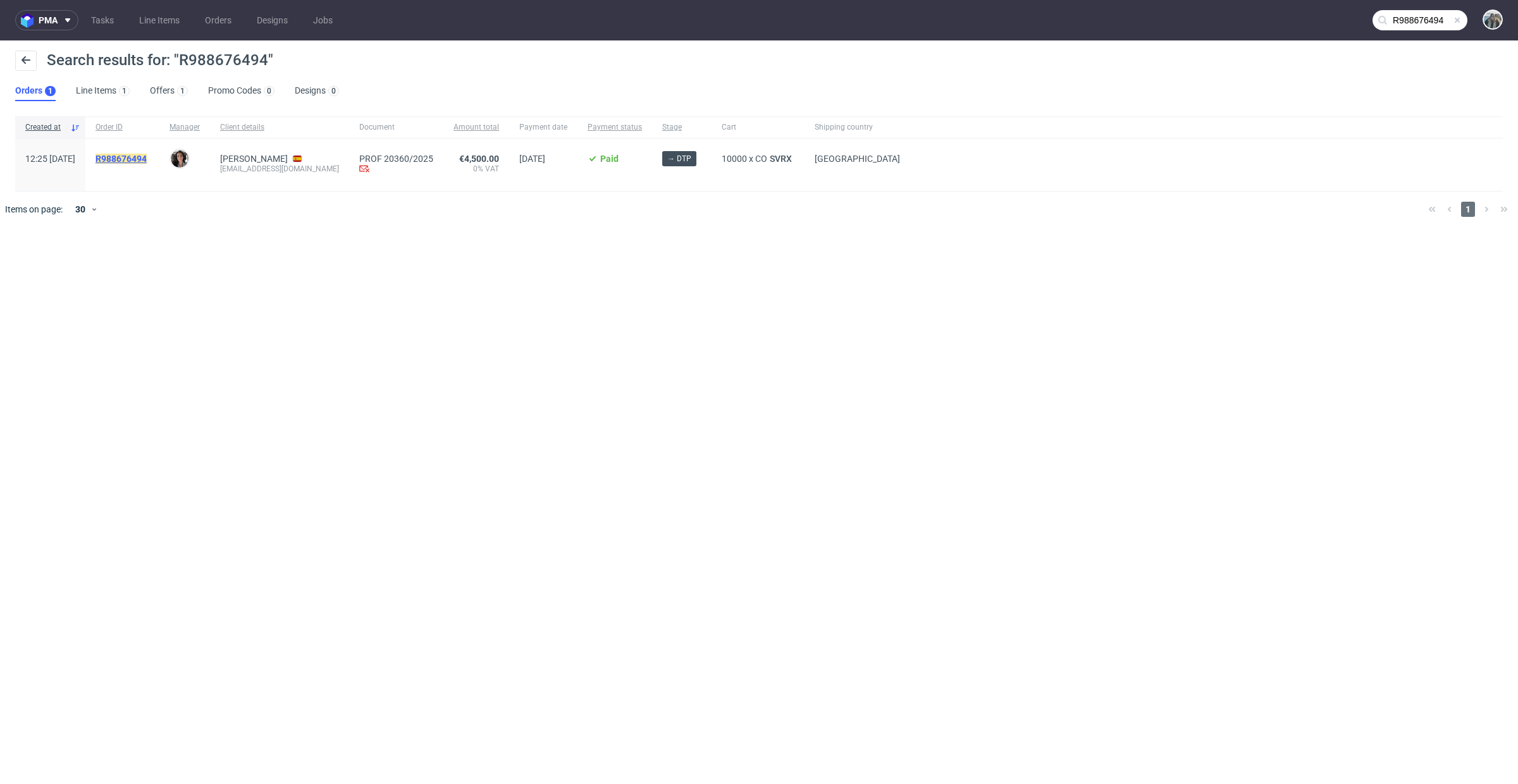
click at [147, 161] on mark "R988676494" at bounding box center [121, 159] width 52 height 10
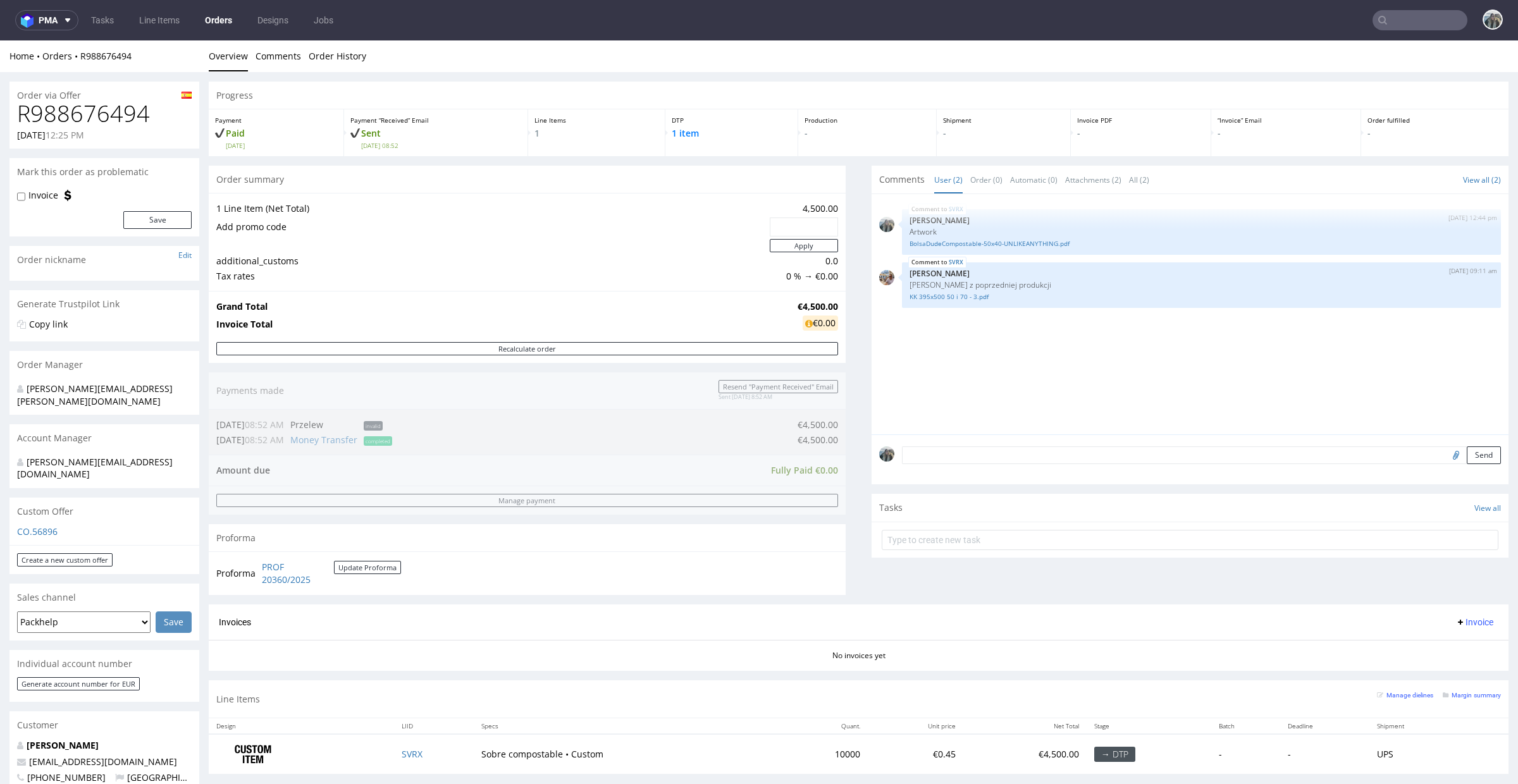
scroll to position [516, 0]
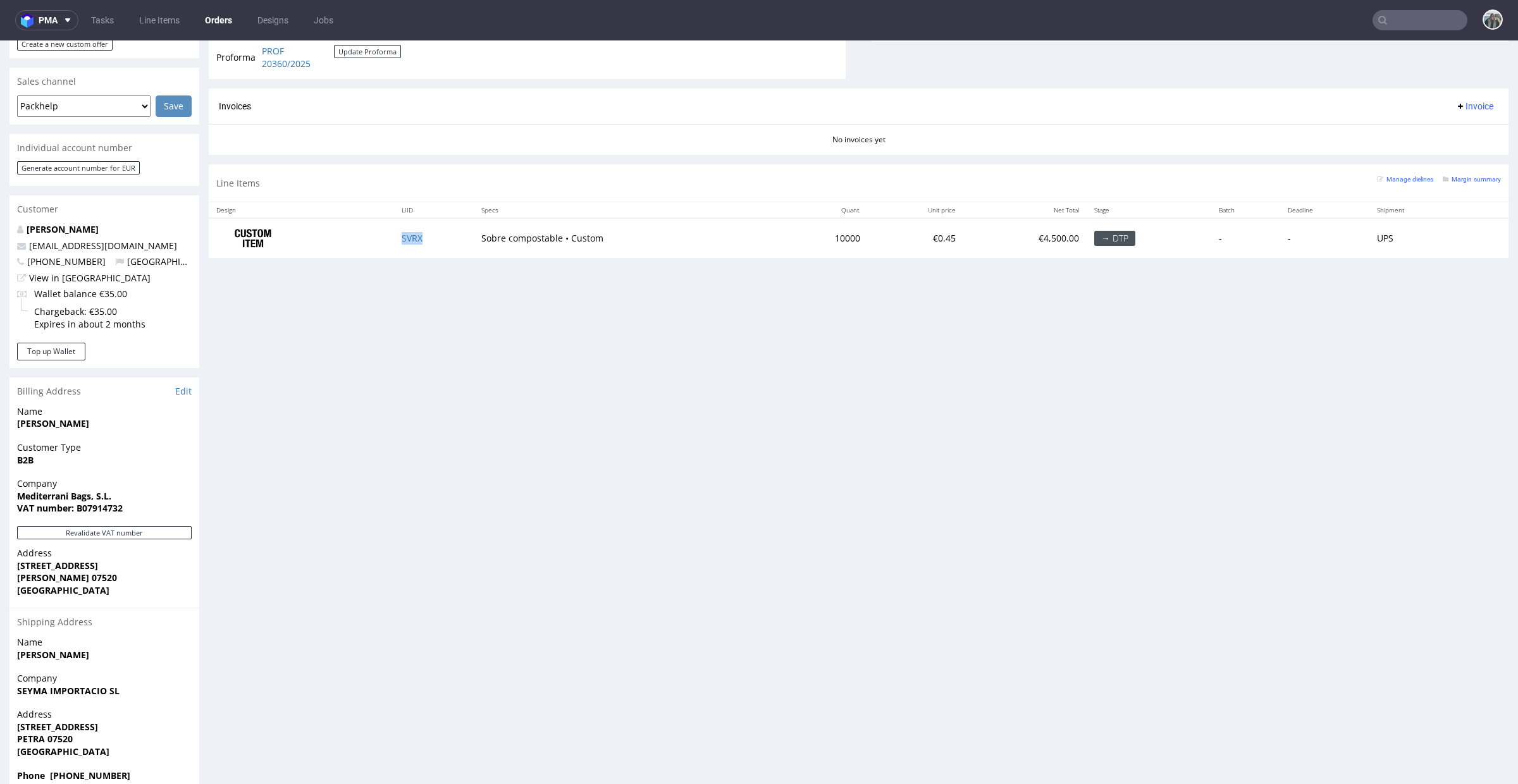
click at [437, 247] on td "SVRX" at bounding box center [434, 238] width 80 height 39
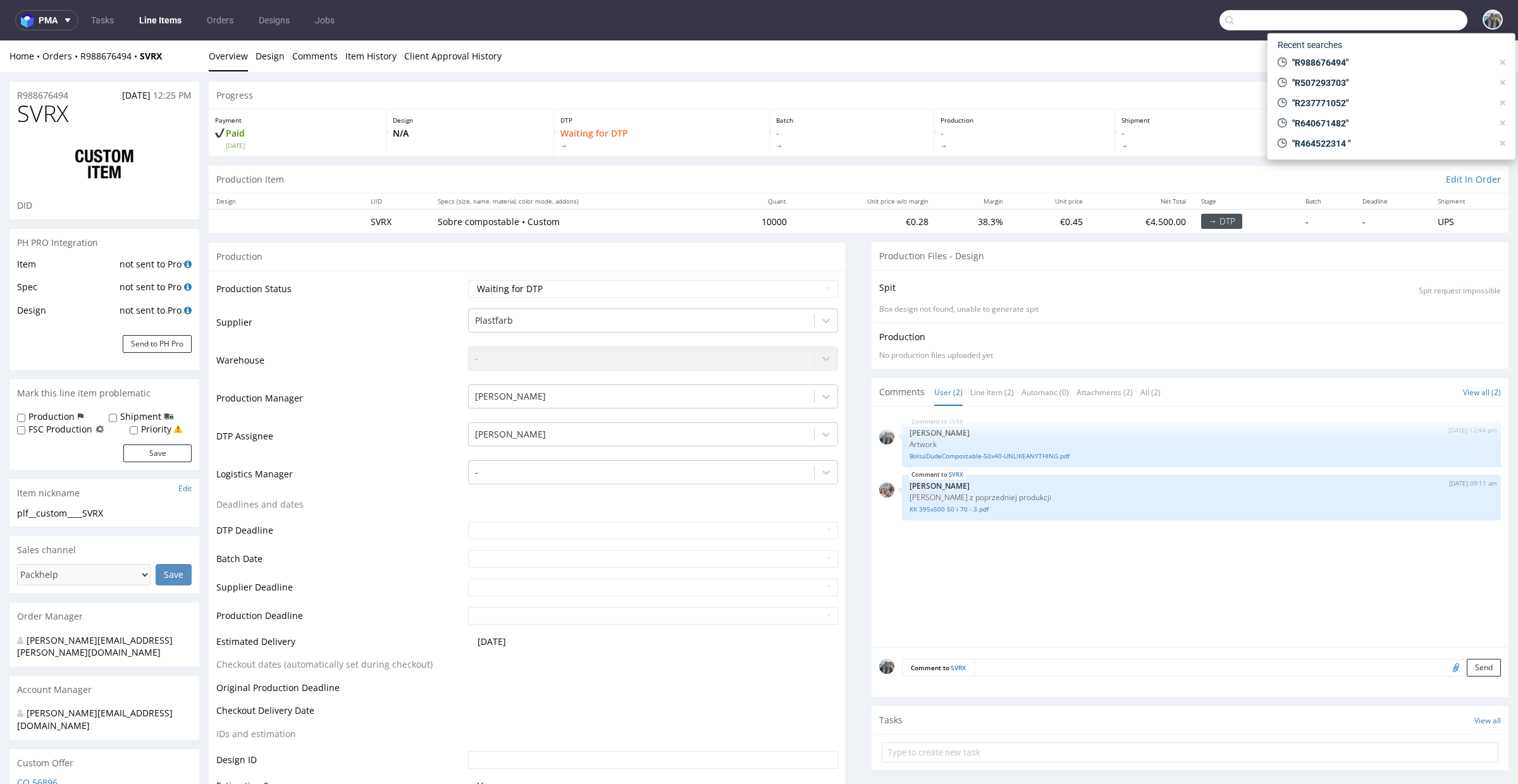
click at [1386, 23] on input "text" at bounding box center [1343, 21] width 248 height 21
paste input "R354455382"
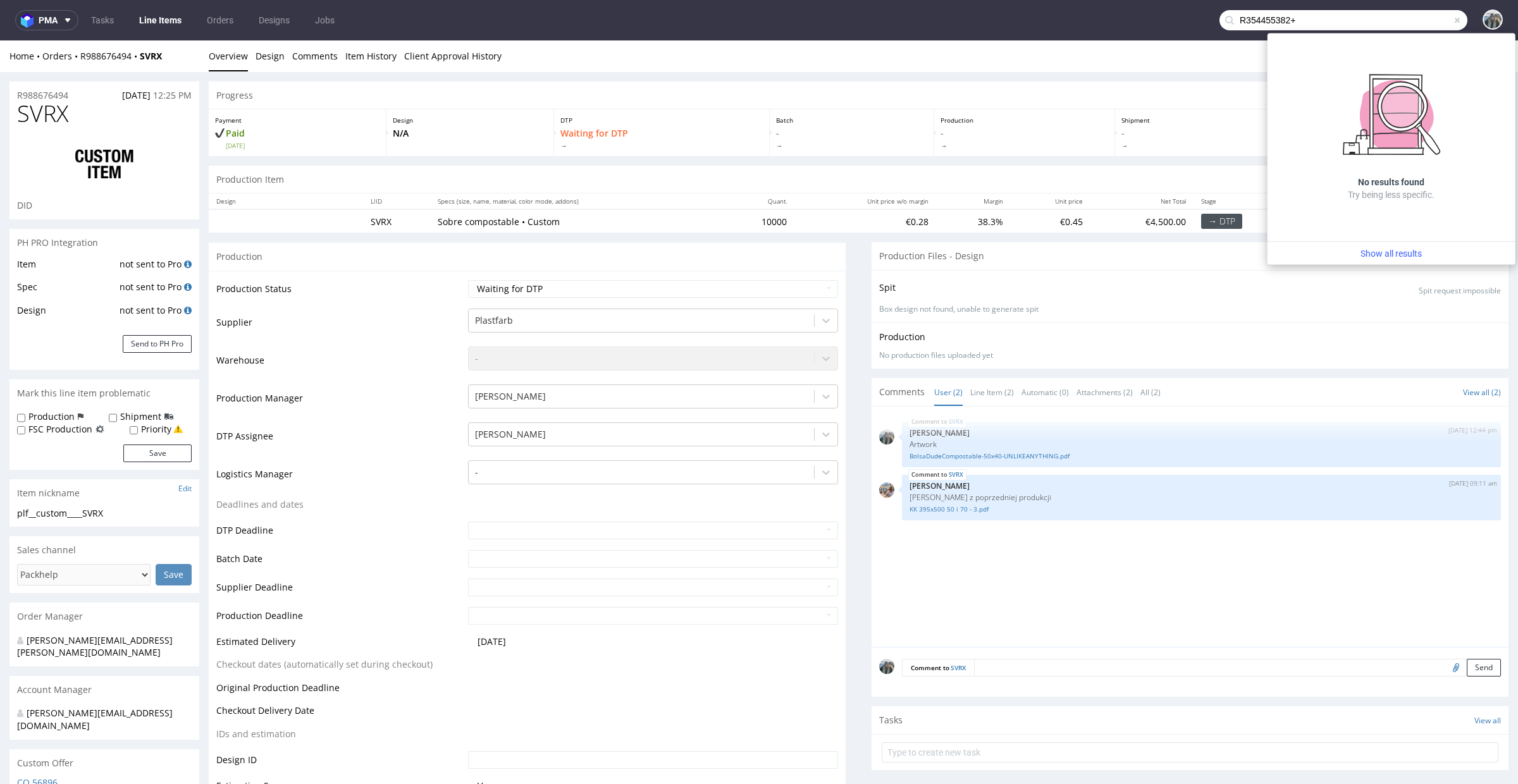
paste input "R354455382"
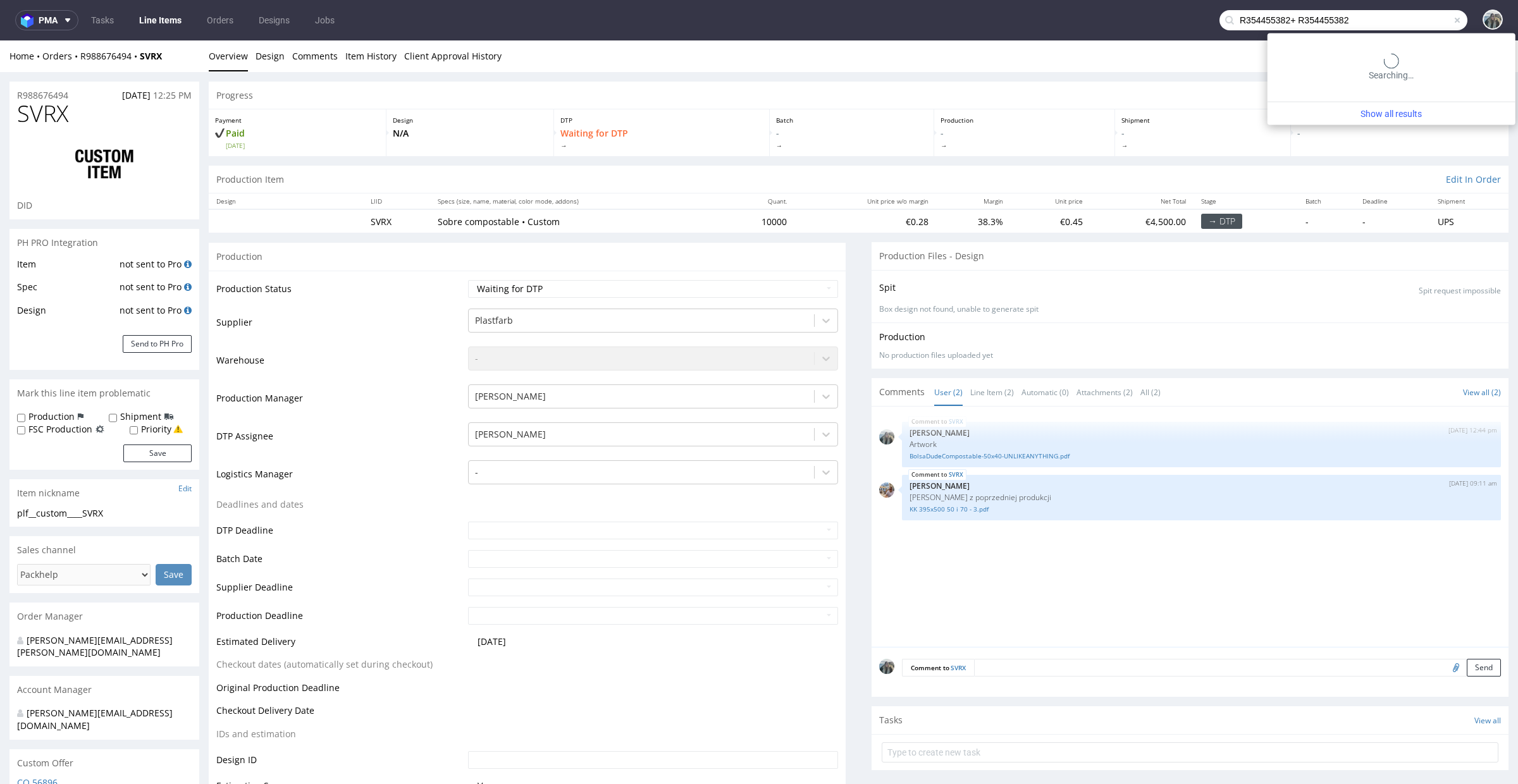
paste input "text"
type input "R354455382"
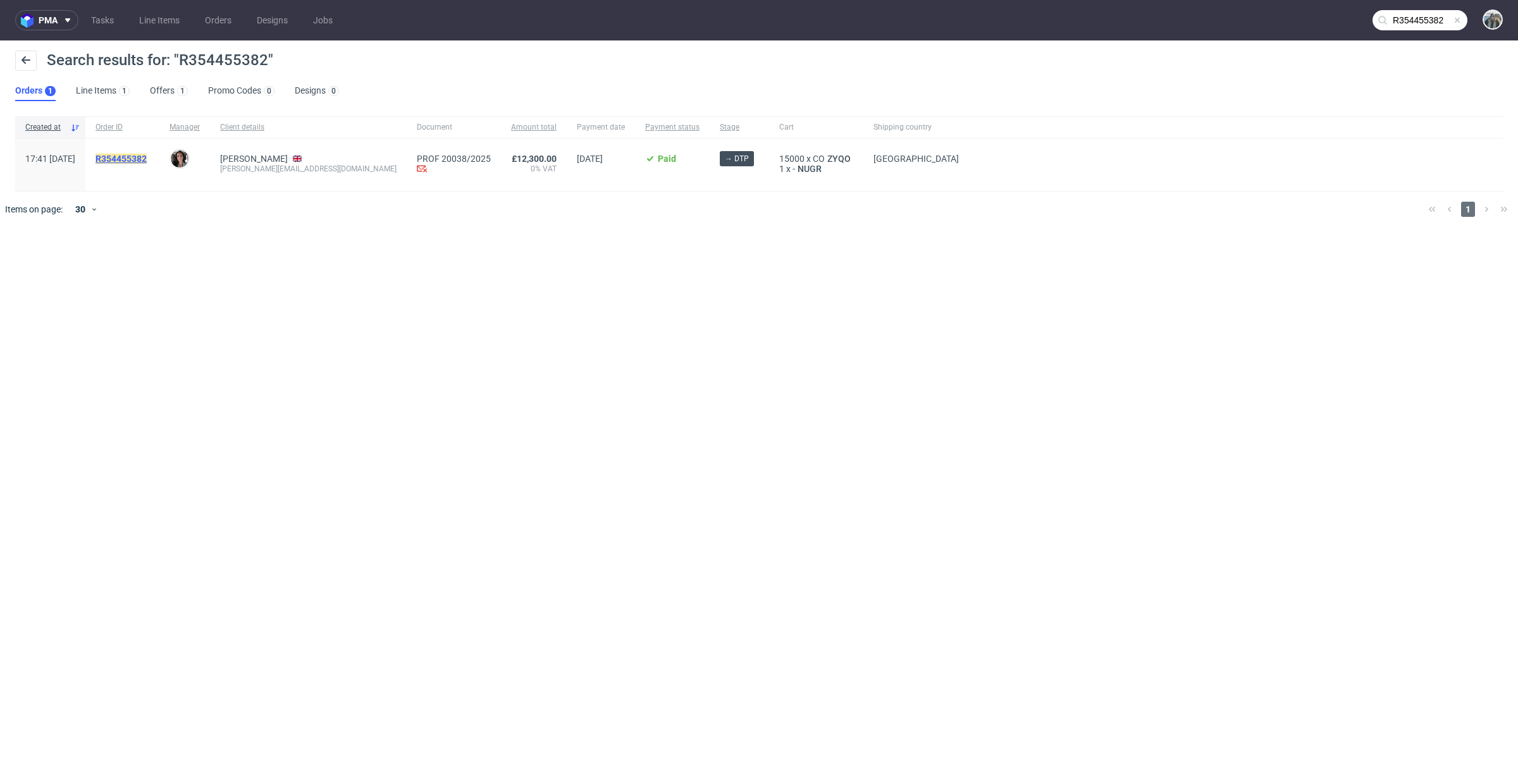
click at [147, 158] on mark "R354455382" at bounding box center [121, 159] width 52 height 10
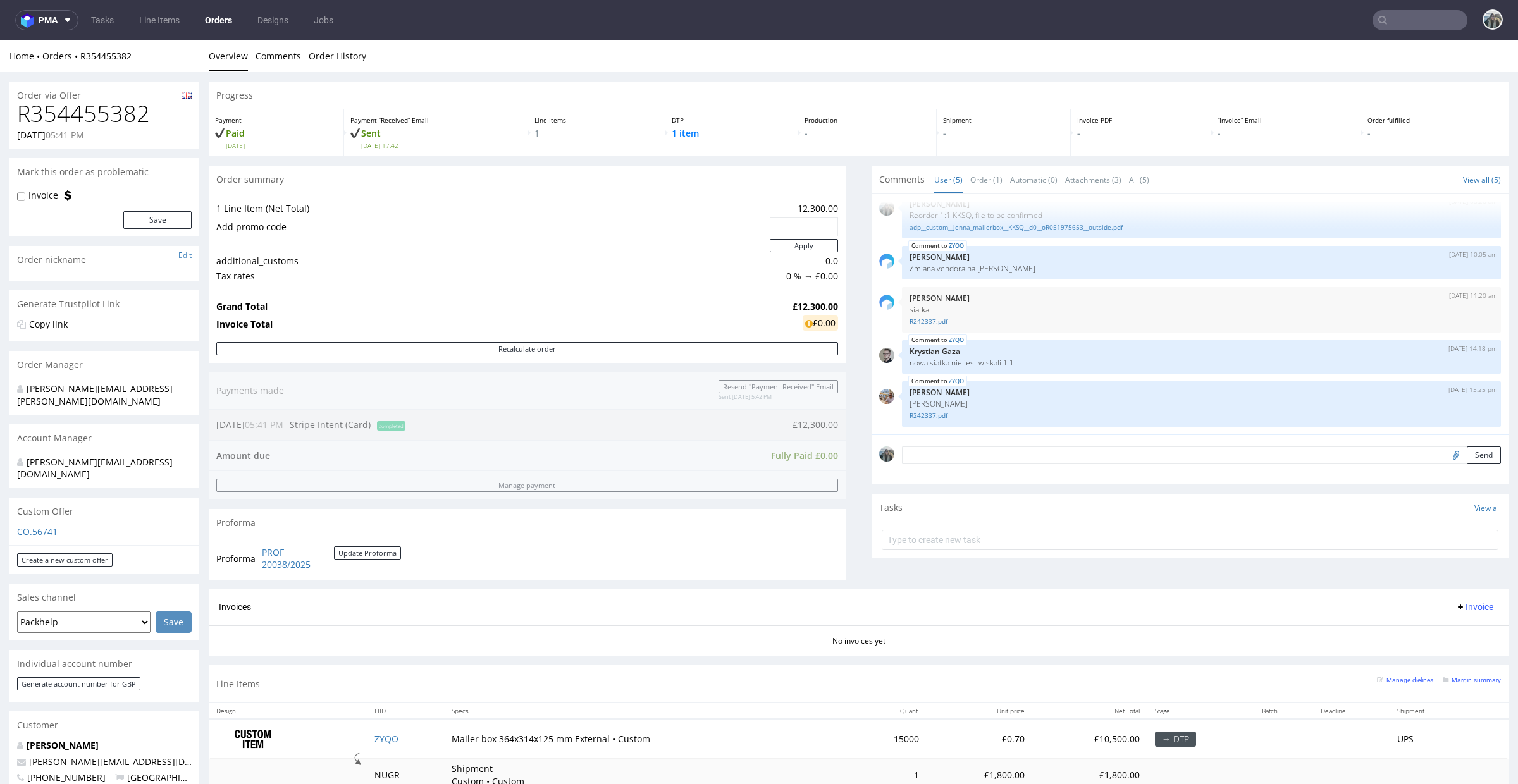
scroll to position [542, 0]
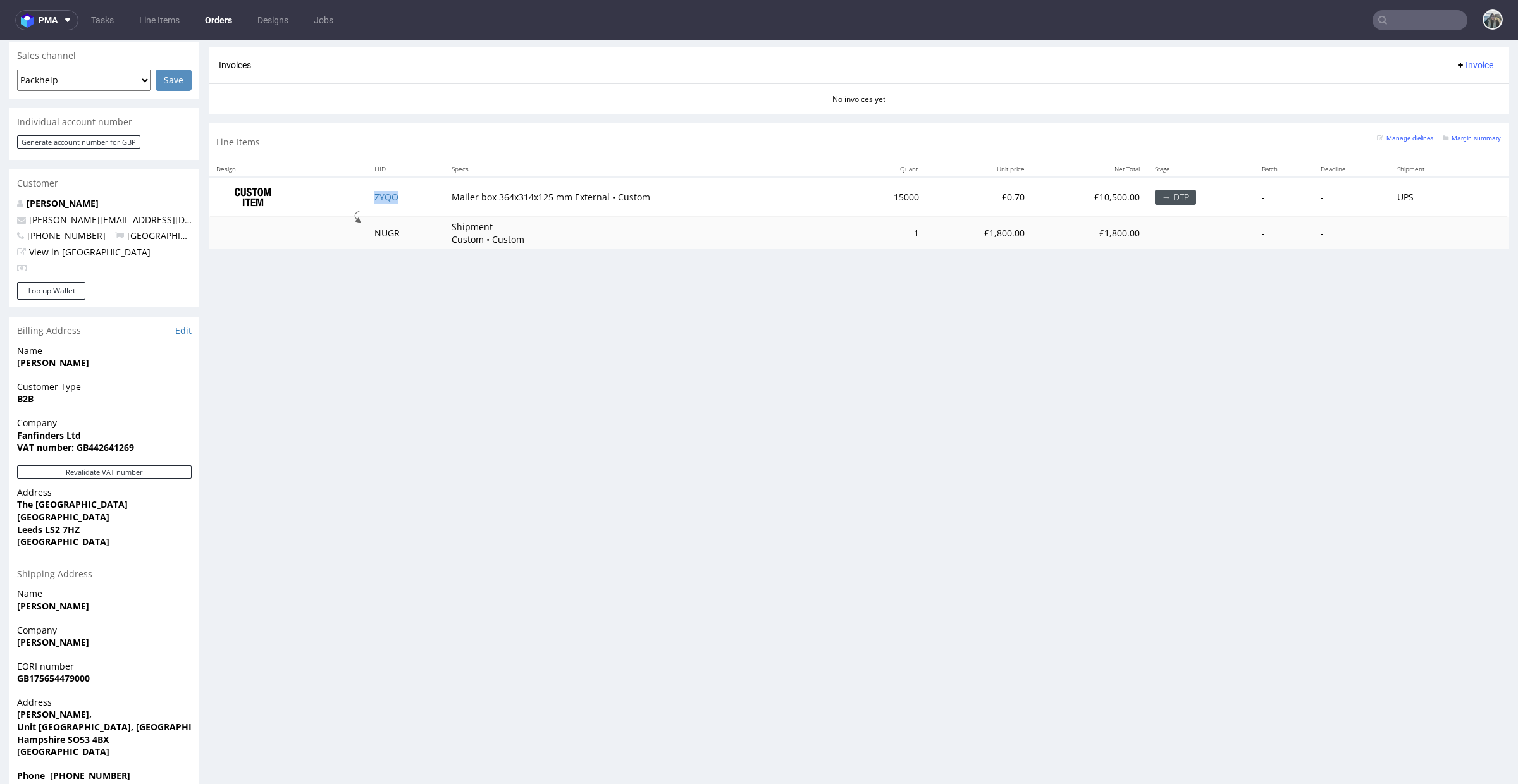
click at [405, 195] on td "ZYQO" at bounding box center [405, 197] width 76 height 39
click at [1398, 24] on input "text" at bounding box center [1419, 21] width 95 height 21
paste input "R280697494"
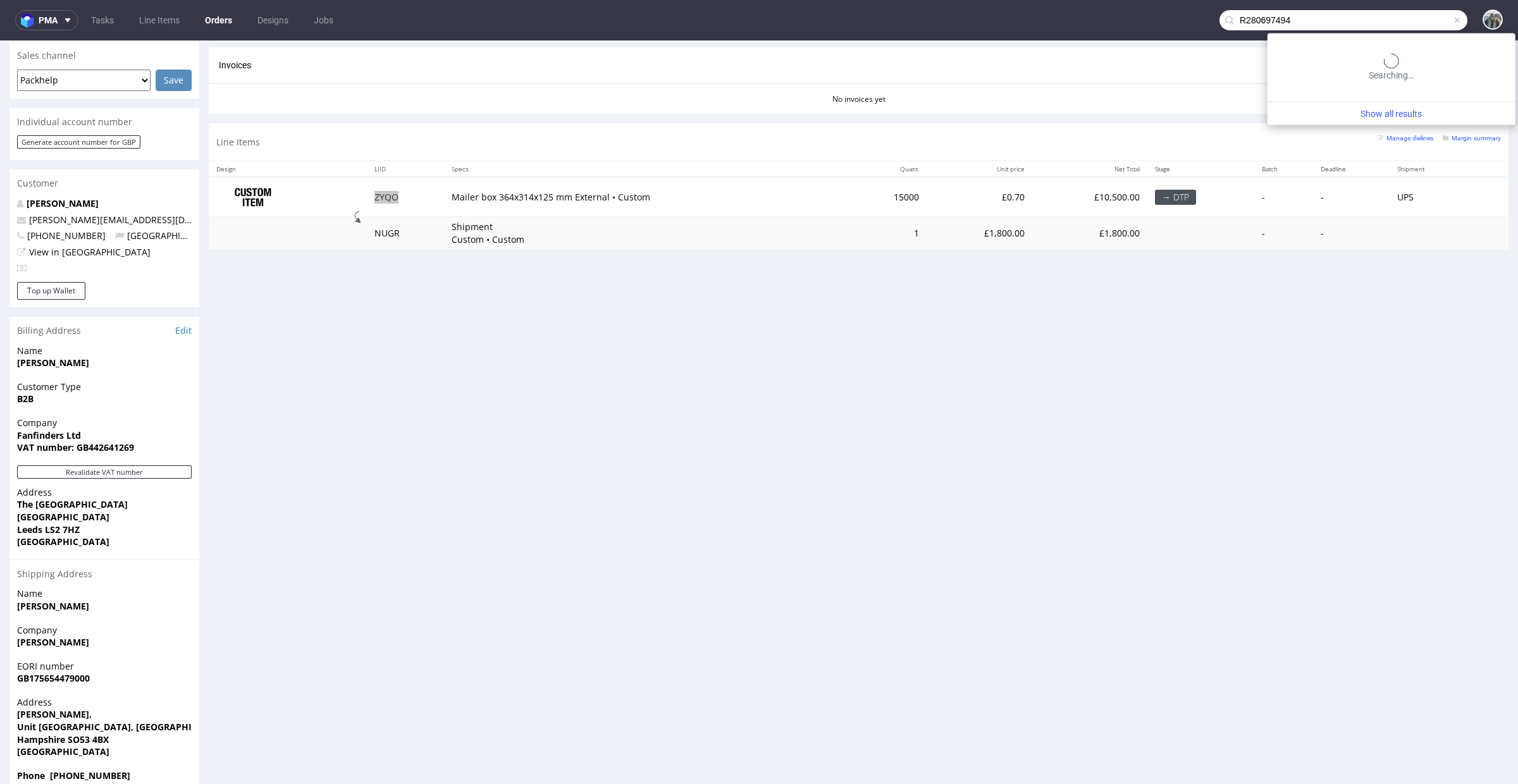
type input "R280697494"
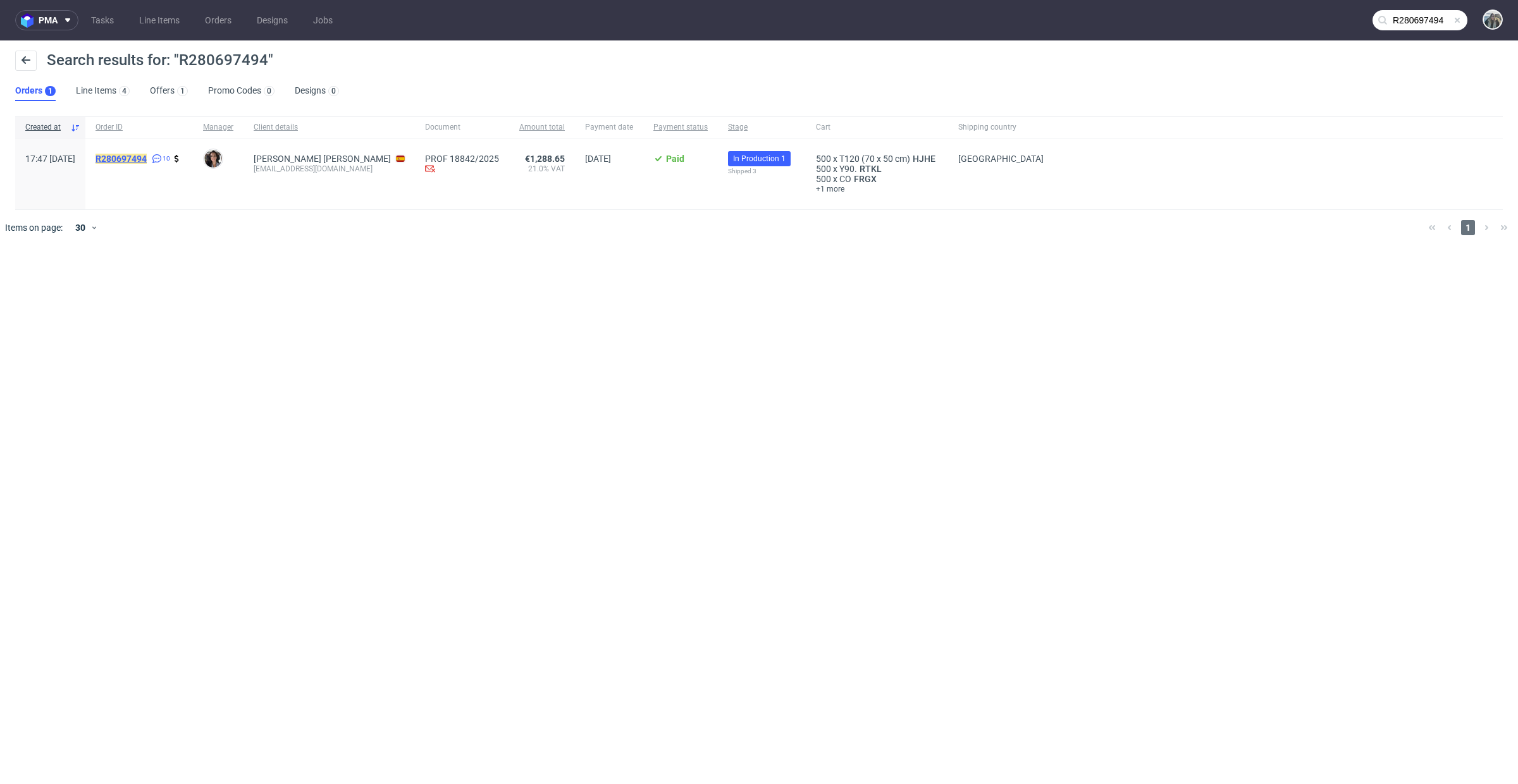
click at [147, 160] on mark "R280697494" at bounding box center [121, 159] width 52 height 10
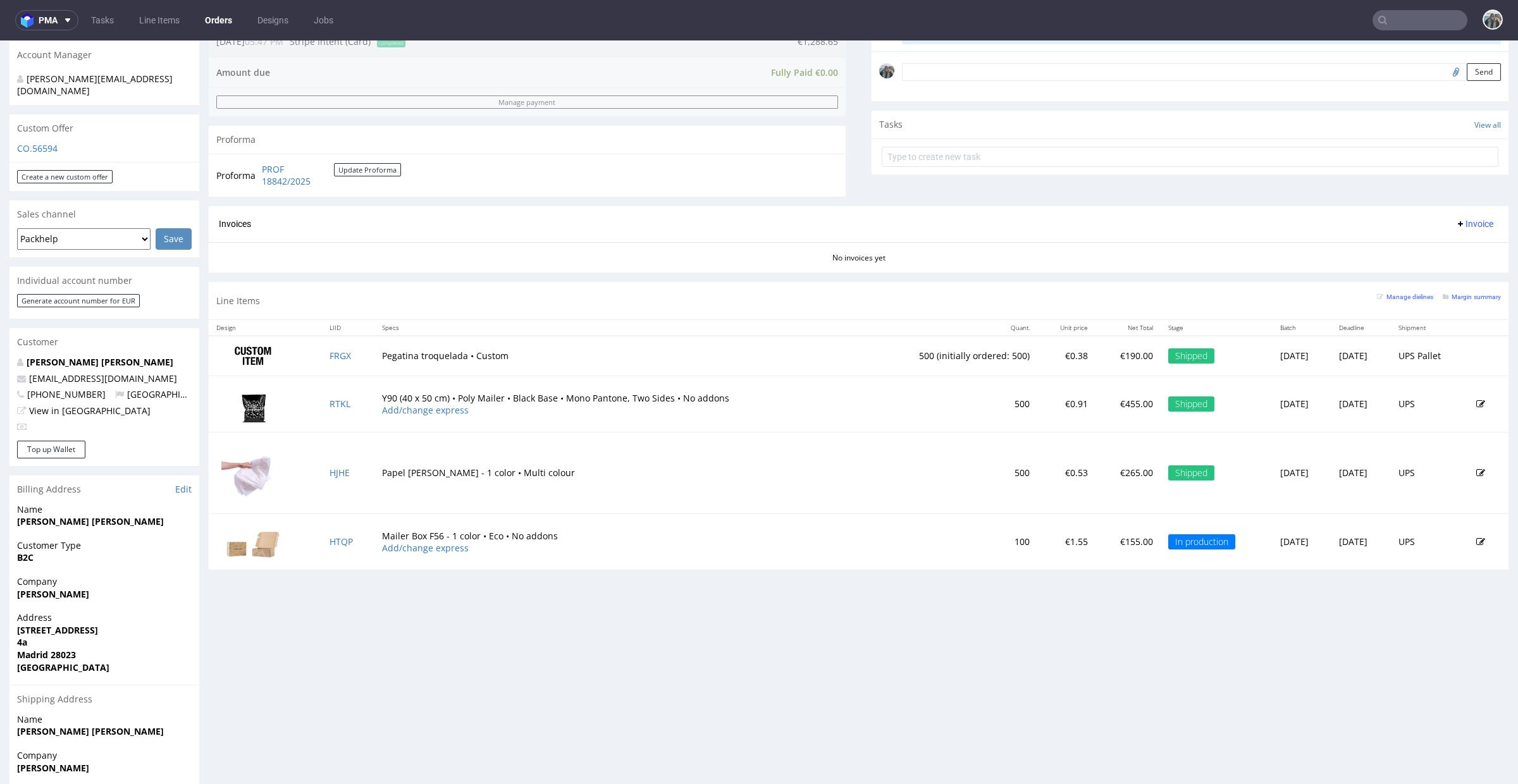
scroll to position [421, 0]
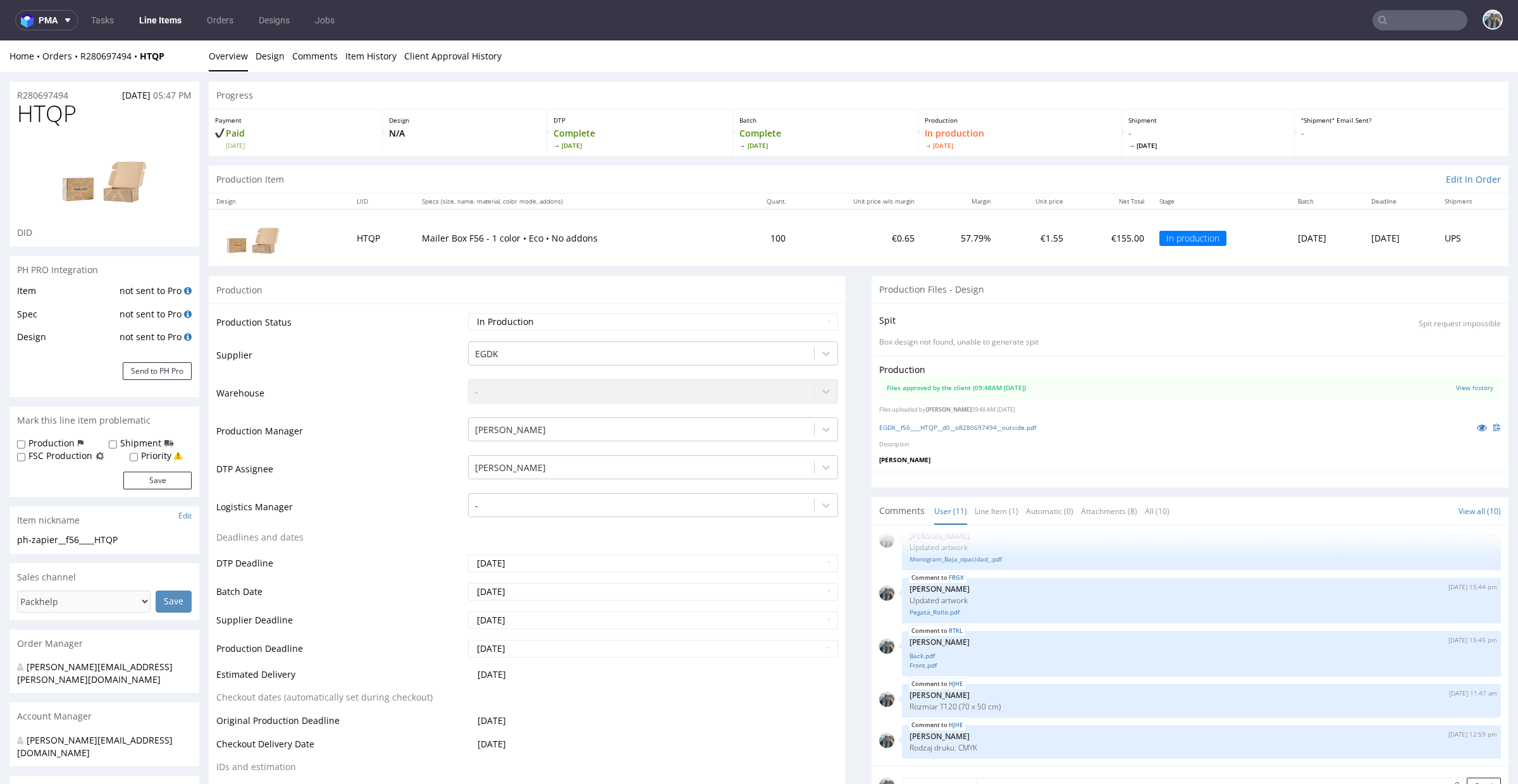
click at [67, 116] on span "HTQP" at bounding box center [46, 114] width 59 height 25
click at [66, 116] on span "HTQP" at bounding box center [46, 114] width 59 height 25
copy span "HTQP"
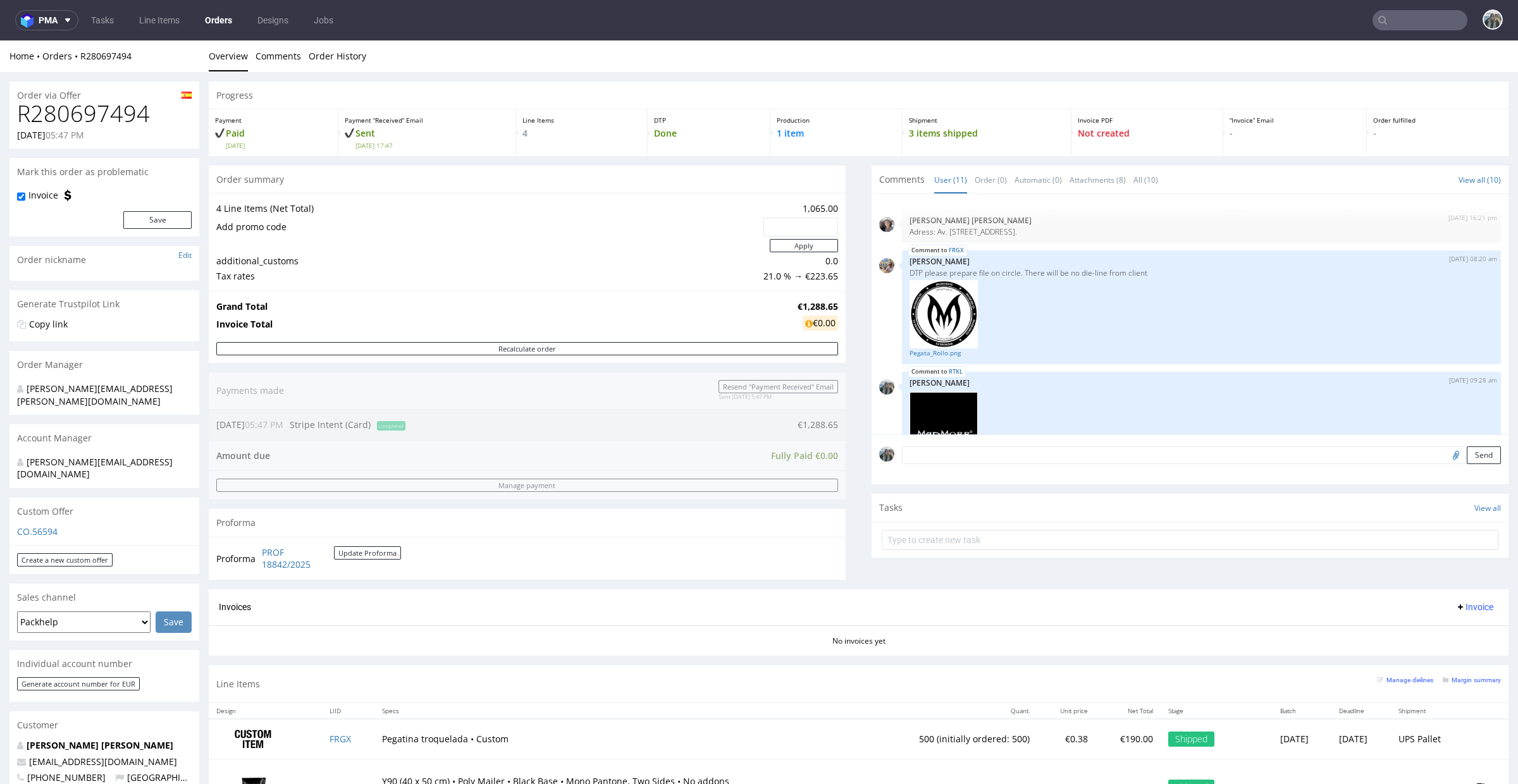
scroll to position [593, 0]
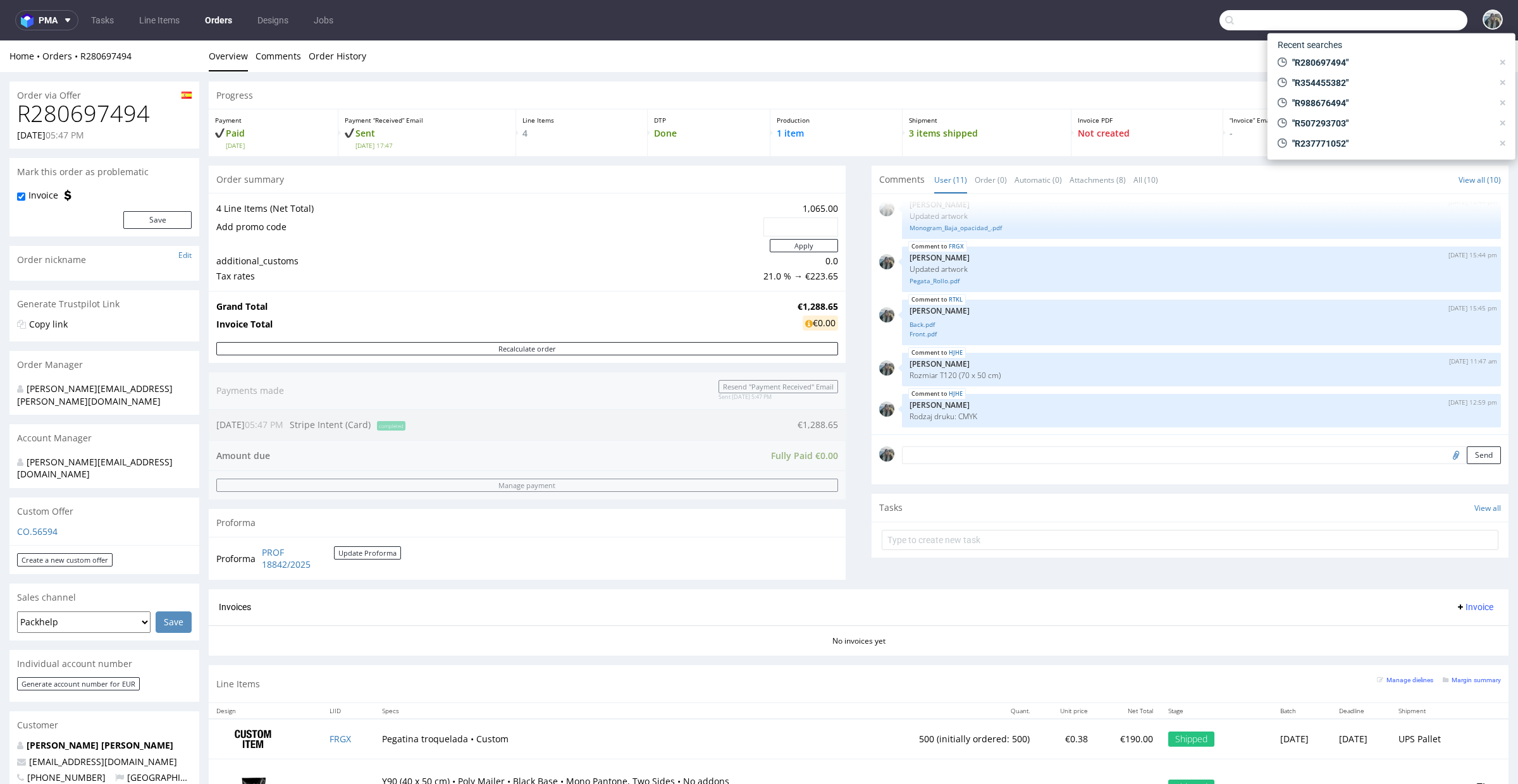
click at [1390, 16] on input "text" at bounding box center [1343, 21] width 248 height 21
paste input "R858063325"
type input "R858063325"
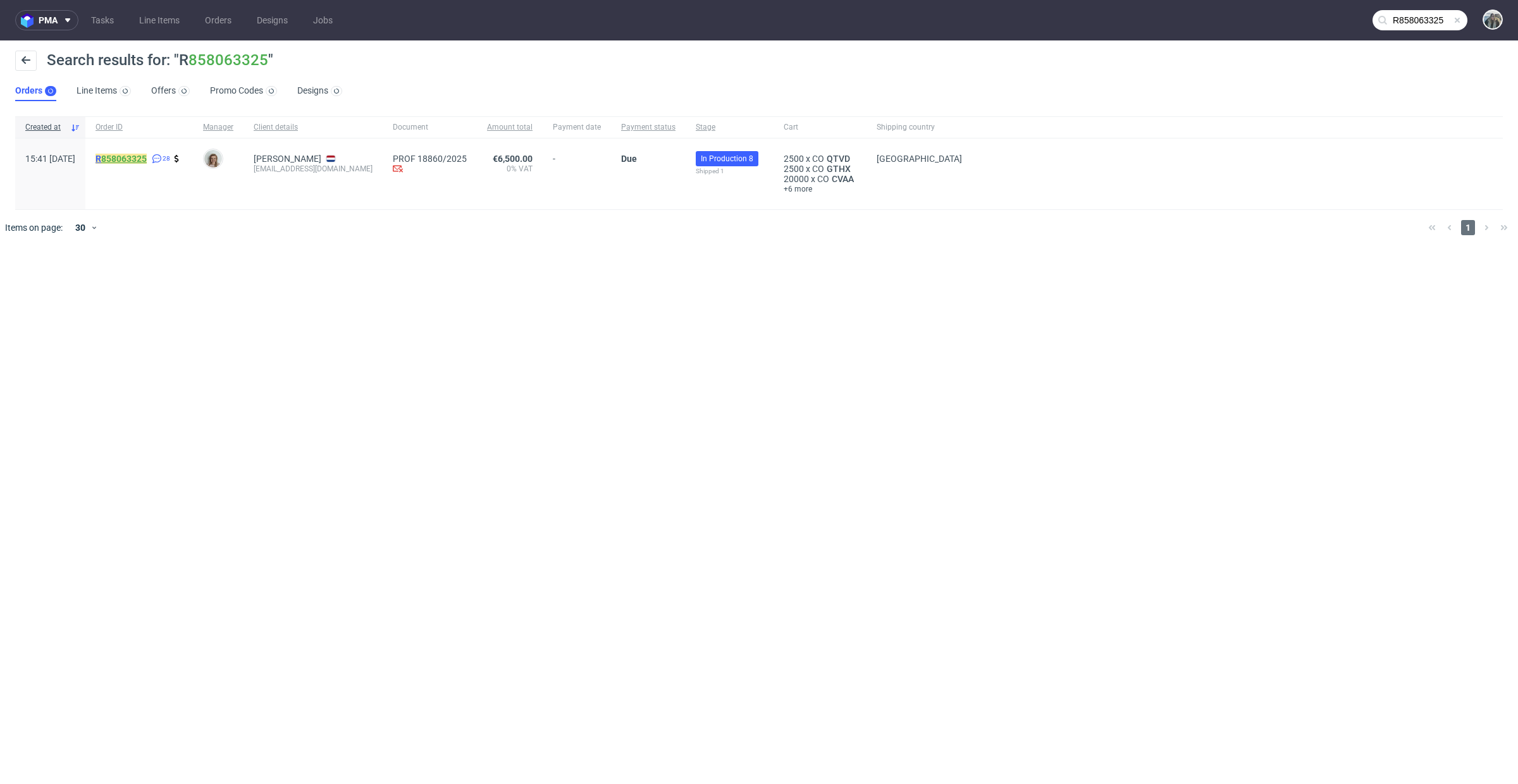
click at [145, 157] on link "858063325" at bounding box center [124, 159] width 45 height 10
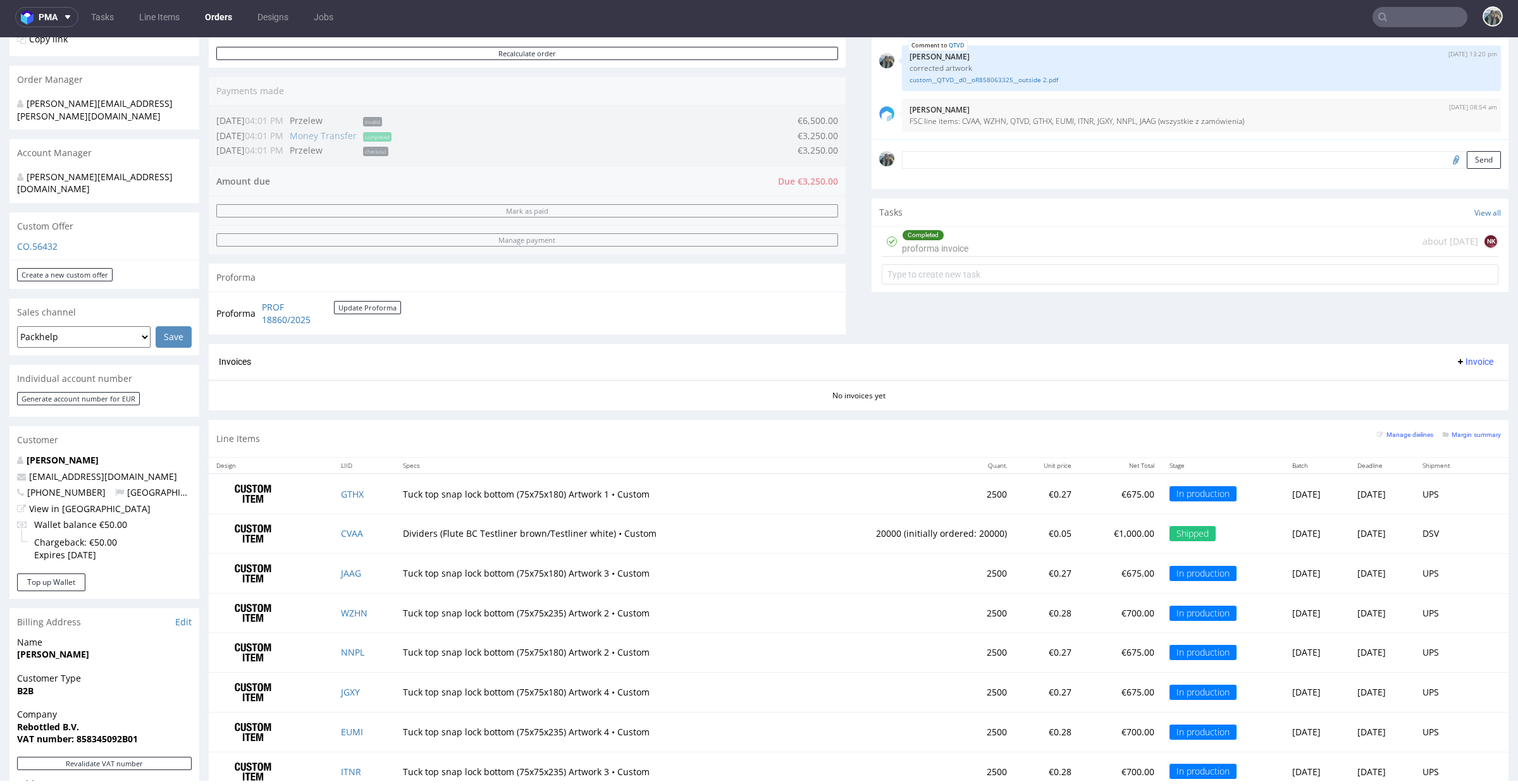
scroll to position [450, 0]
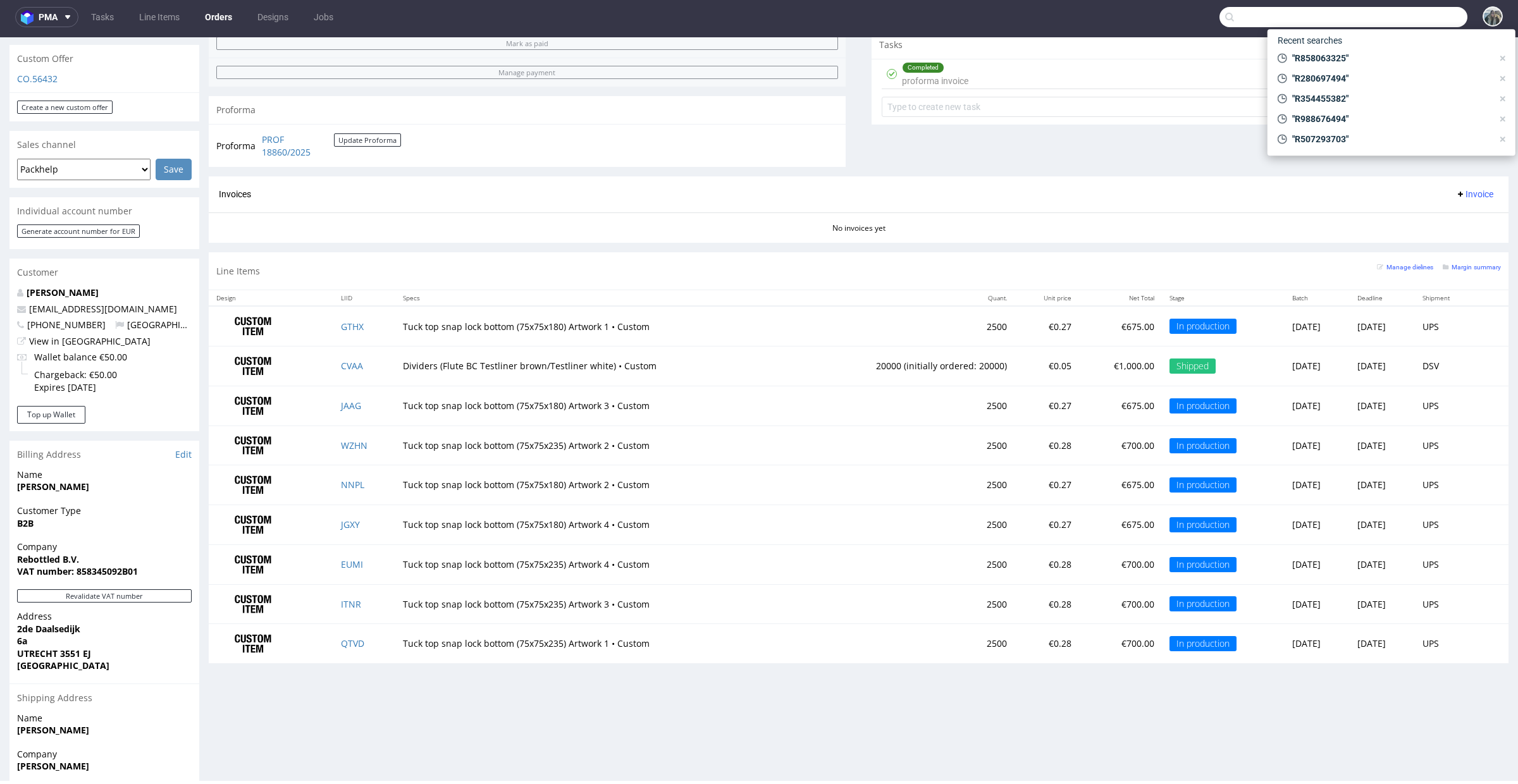
click at [1408, 11] on input "text" at bounding box center [1343, 17] width 248 height 21
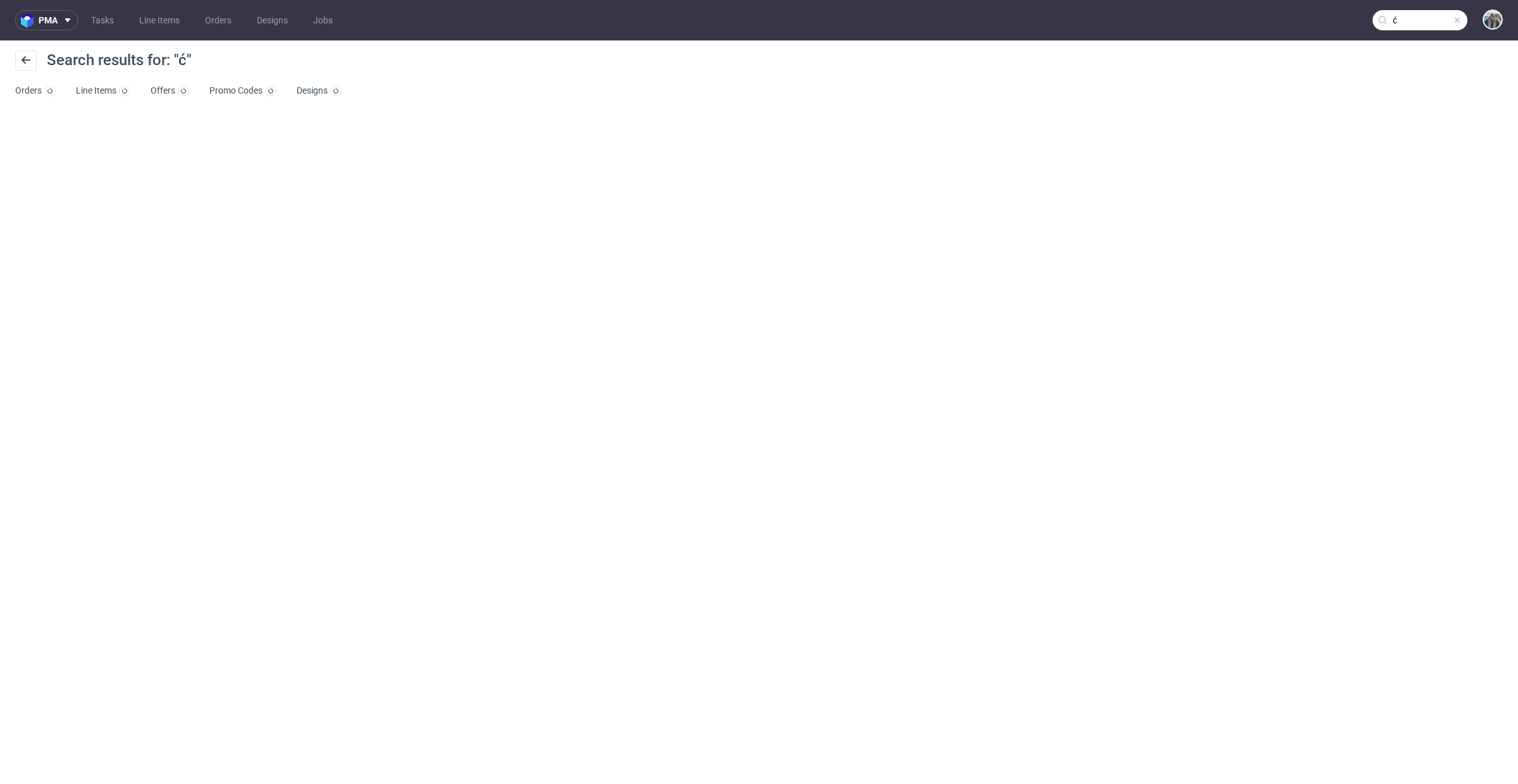
click at [1427, 19] on input "ć" at bounding box center [1419, 21] width 95 height 21
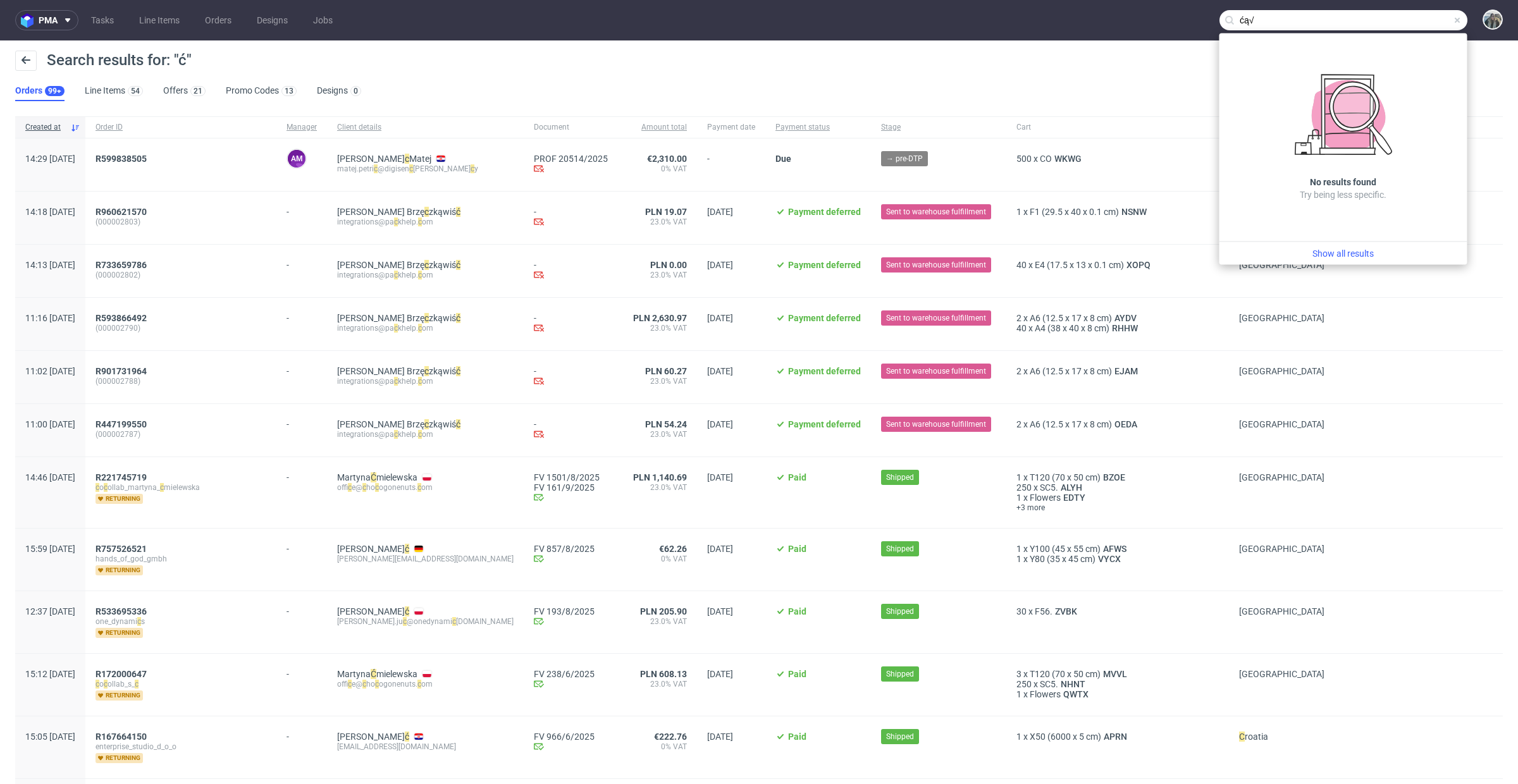
paste input "R766589641"
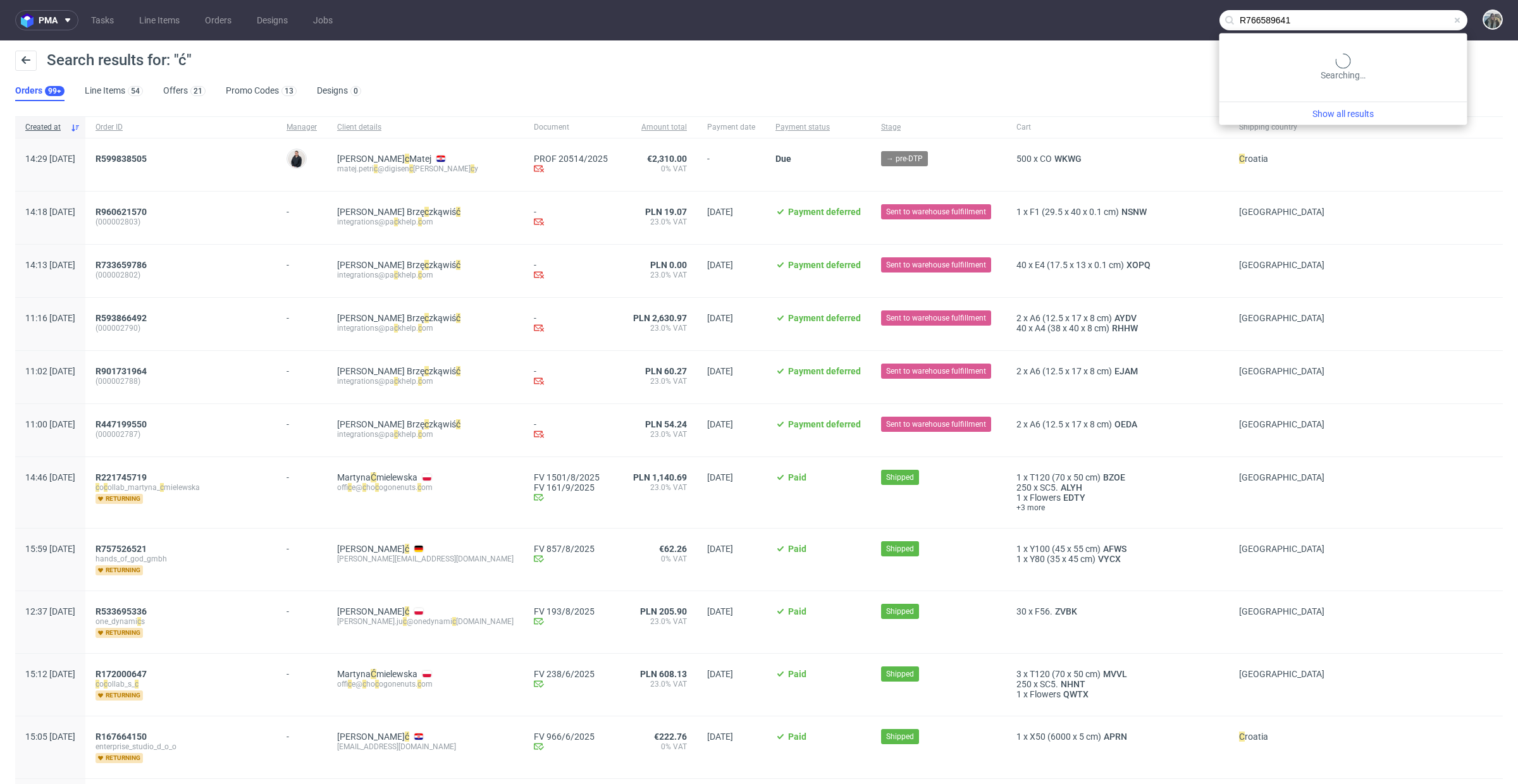
type input "R766589641"
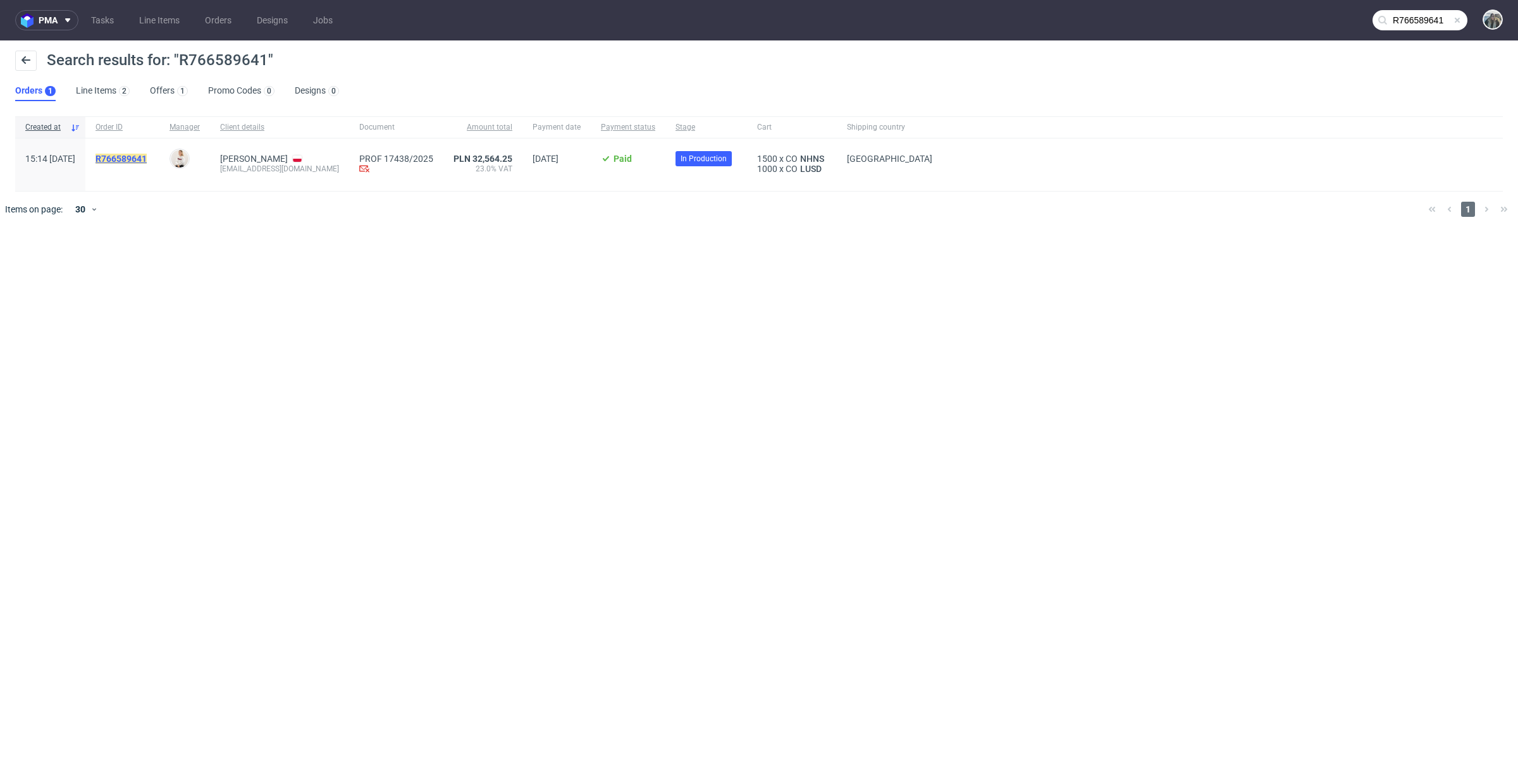
click at [147, 159] on mark "R766589641" at bounding box center [121, 159] width 52 height 10
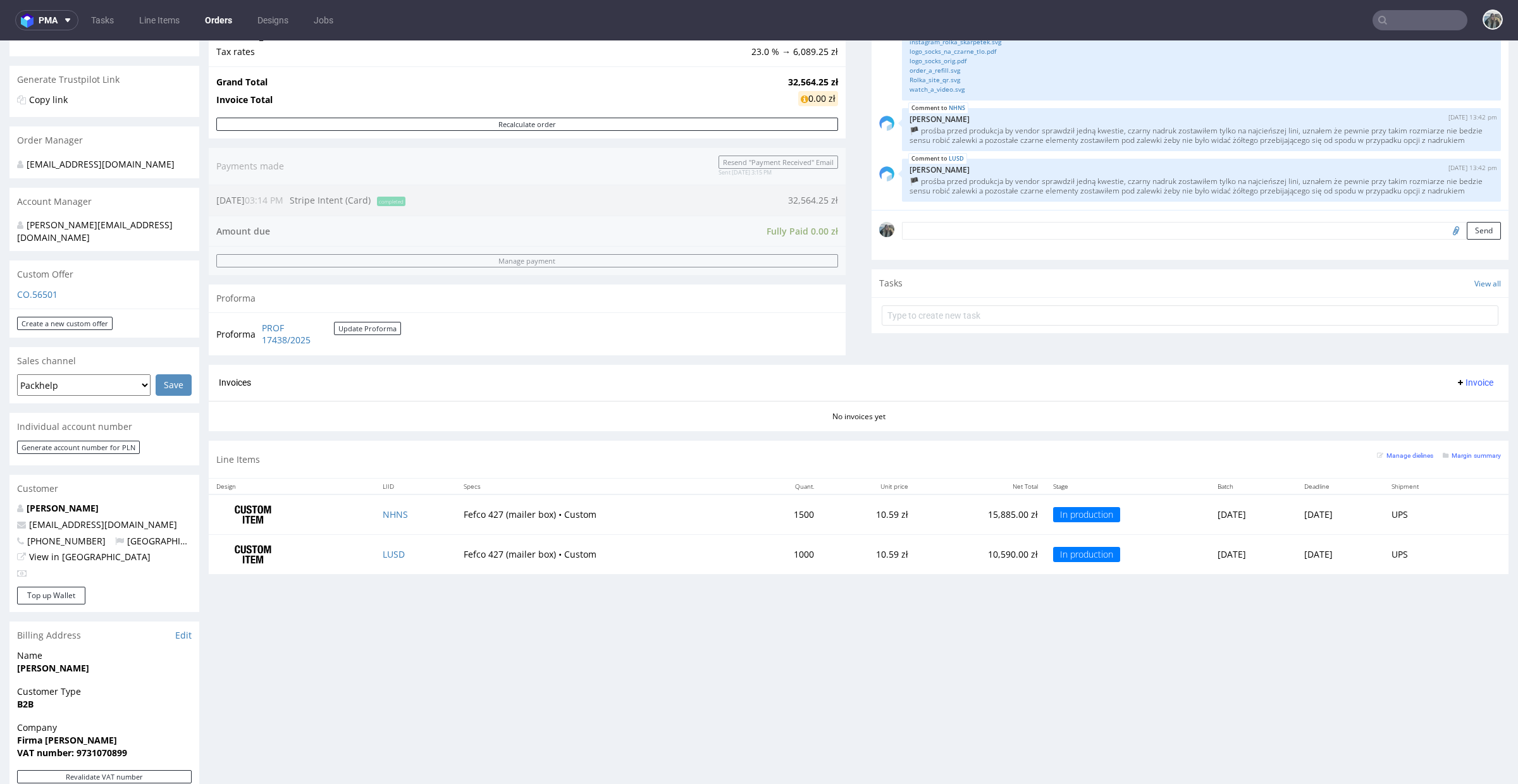
scroll to position [260, 0]
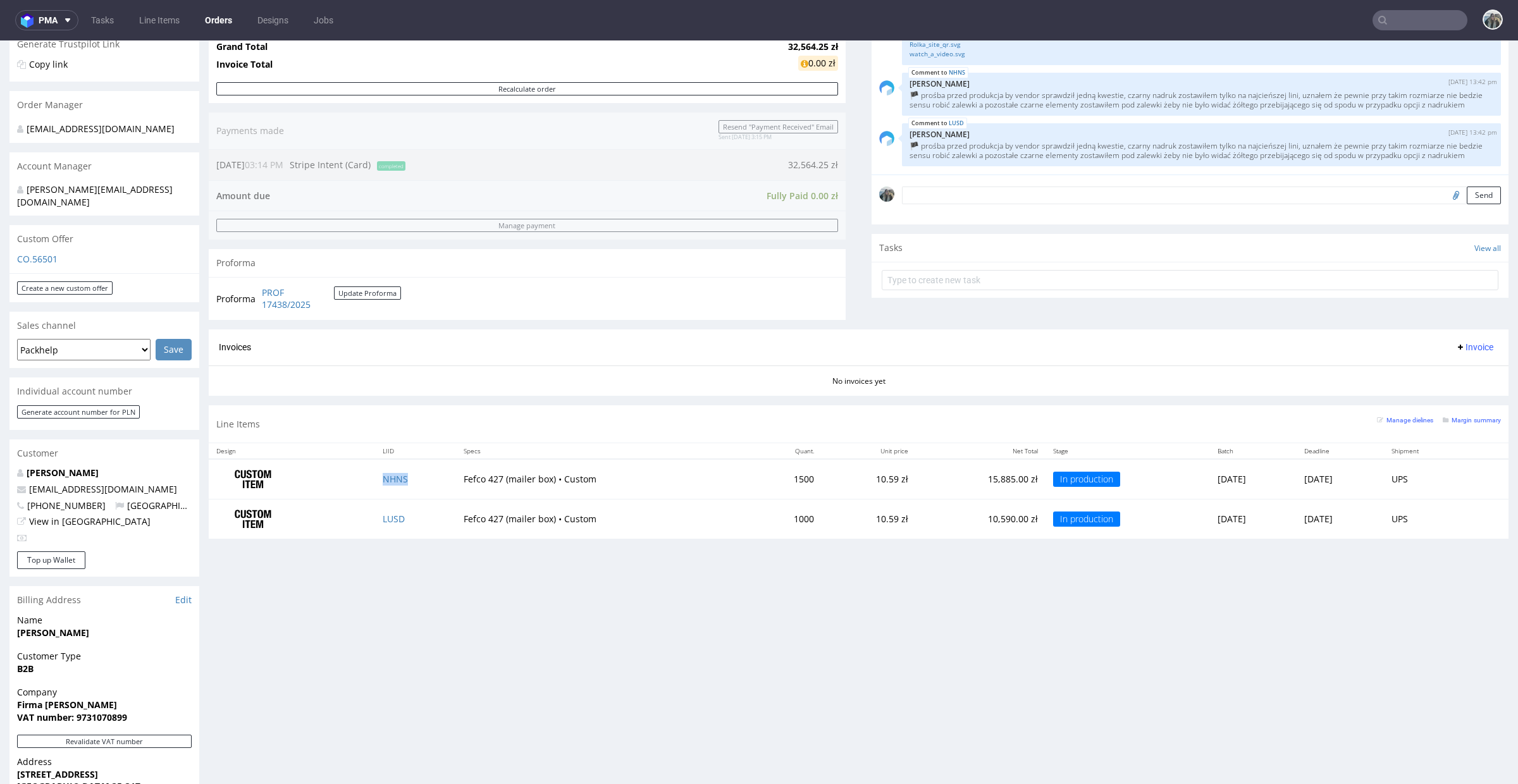
click at [417, 489] on td "NHNS" at bounding box center [415, 479] width 81 height 39
click at [1393, 23] on input "text" at bounding box center [1419, 21] width 95 height 21
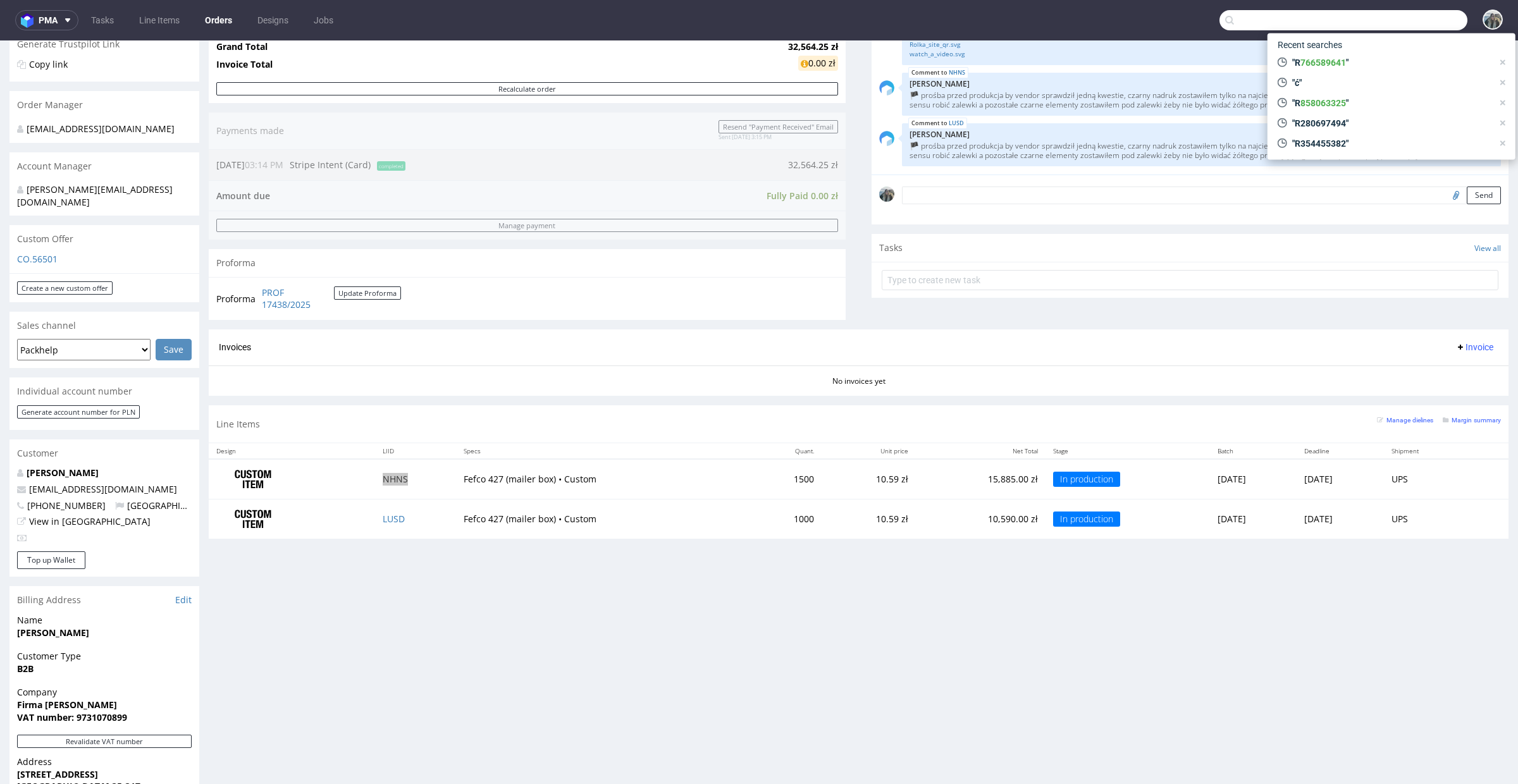
scroll to position [0, 0]
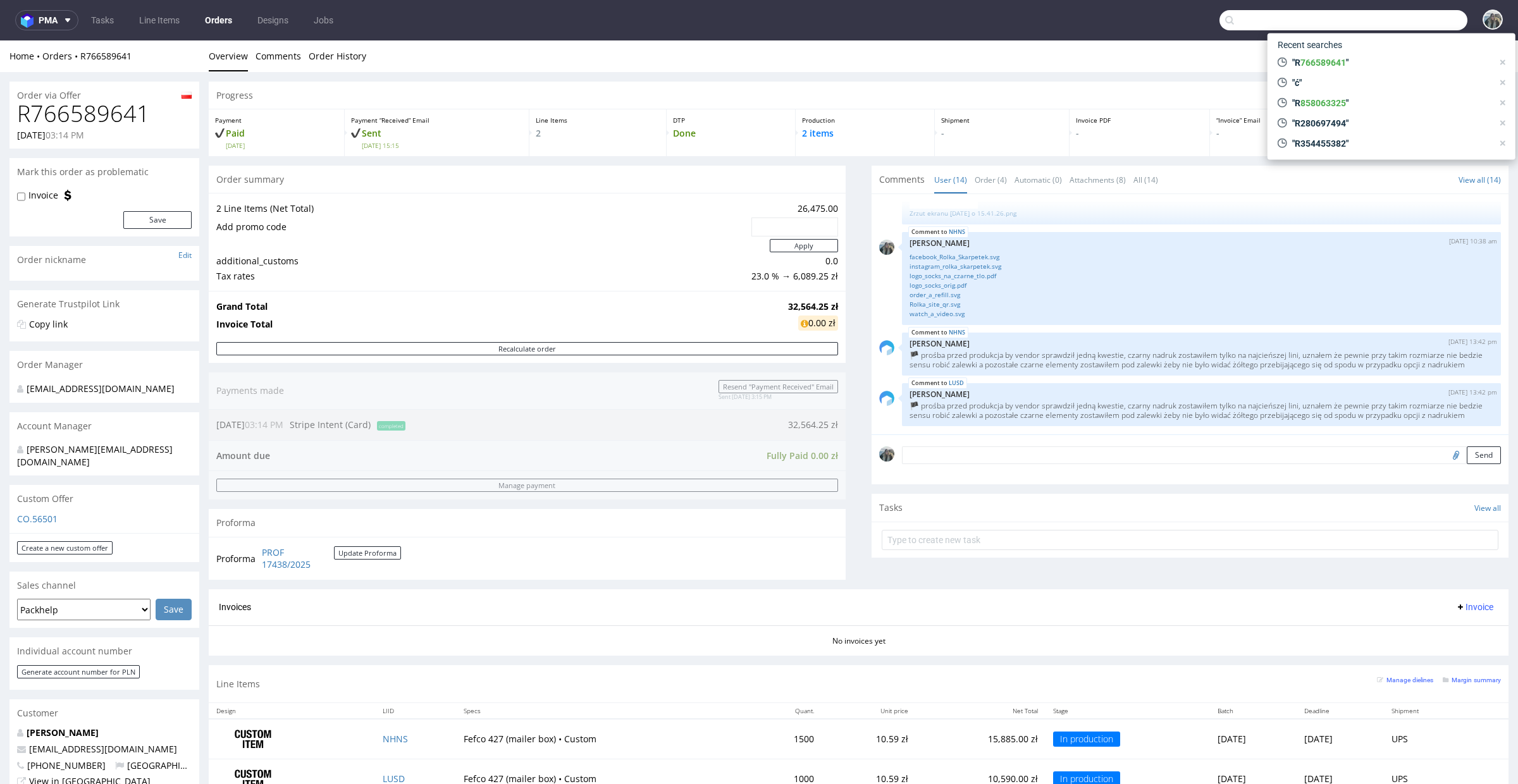
click at [118, 114] on h1 "R766589641" at bounding box center [104, 114] width 175 height 25
copy h1 "R766589641"
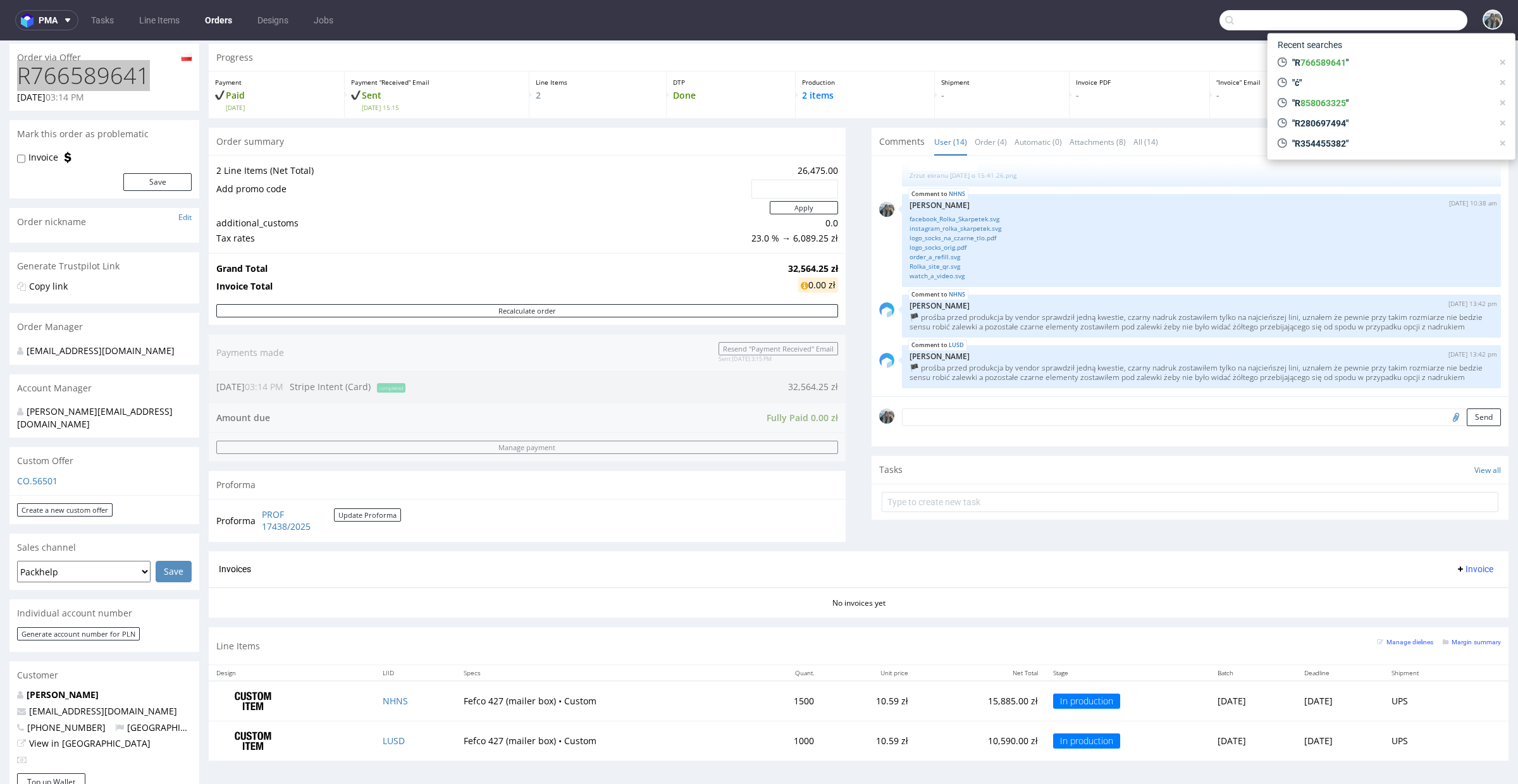
scroll to position [109, 0]
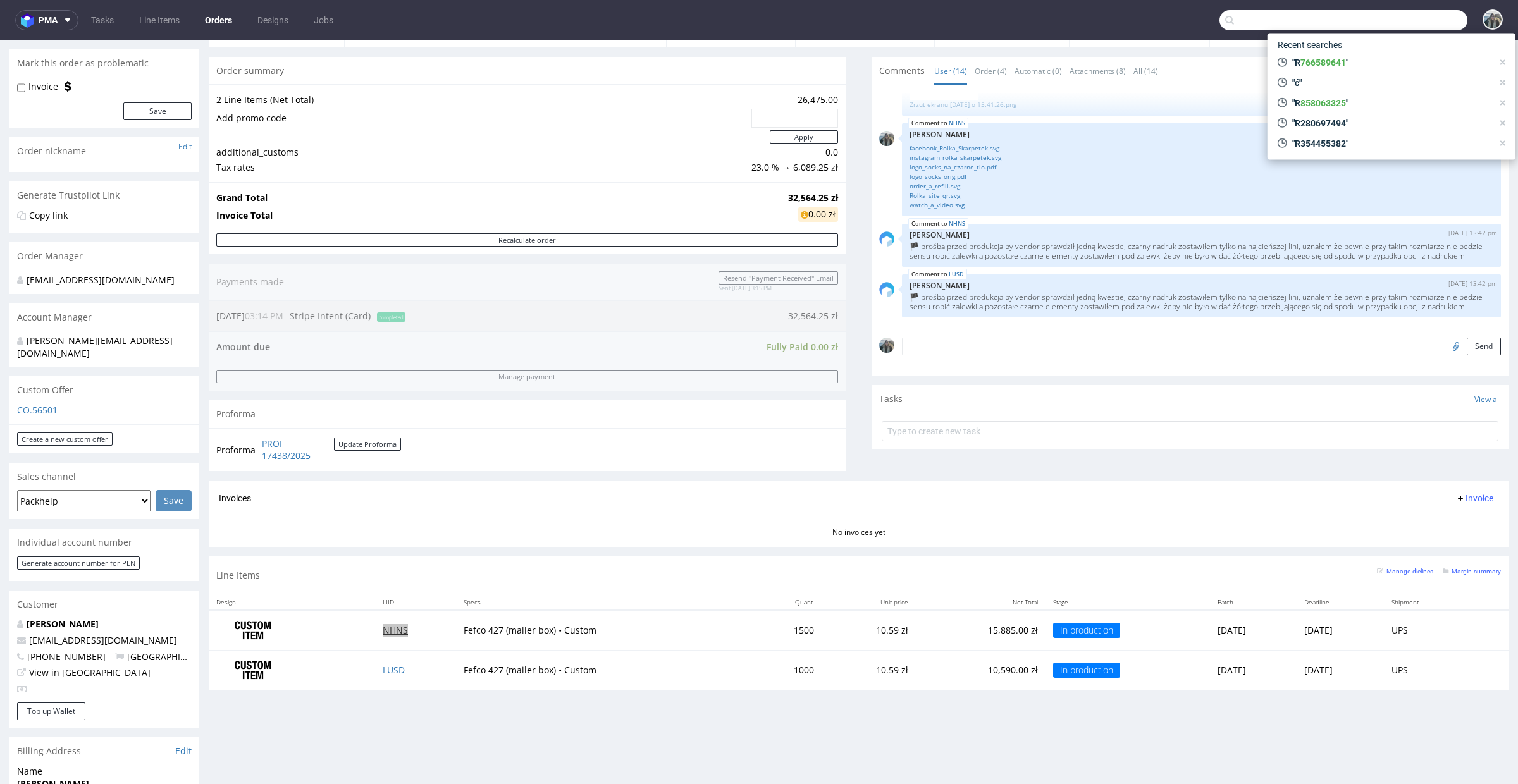
click at [386, 632] on link "NHNS" at bounding box center [395, 630] width 25 height 12
click at [386, 677] on td "LUSD" at bounding box center [415, 670] width 81 height 39
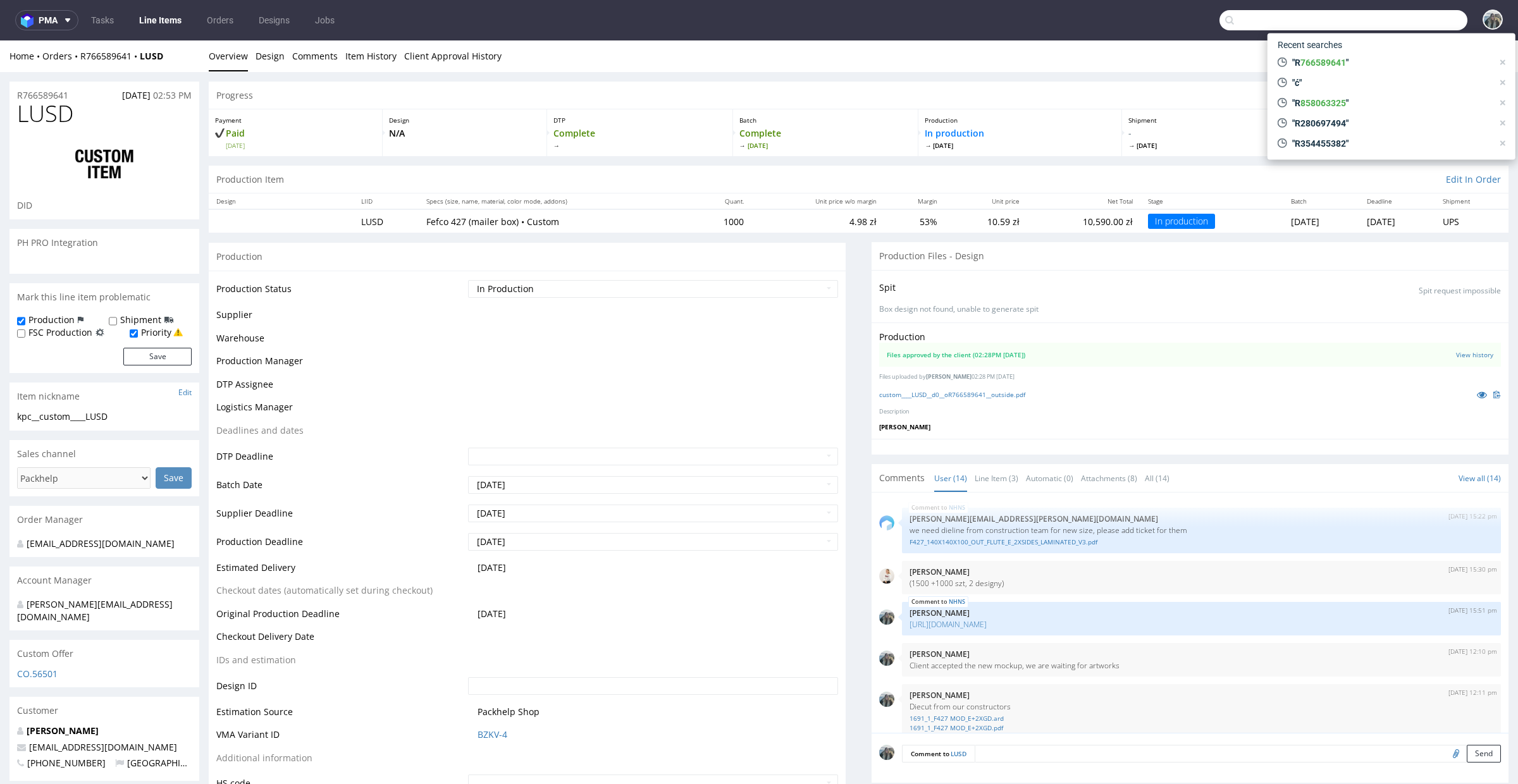
scroll to position [694, 0]
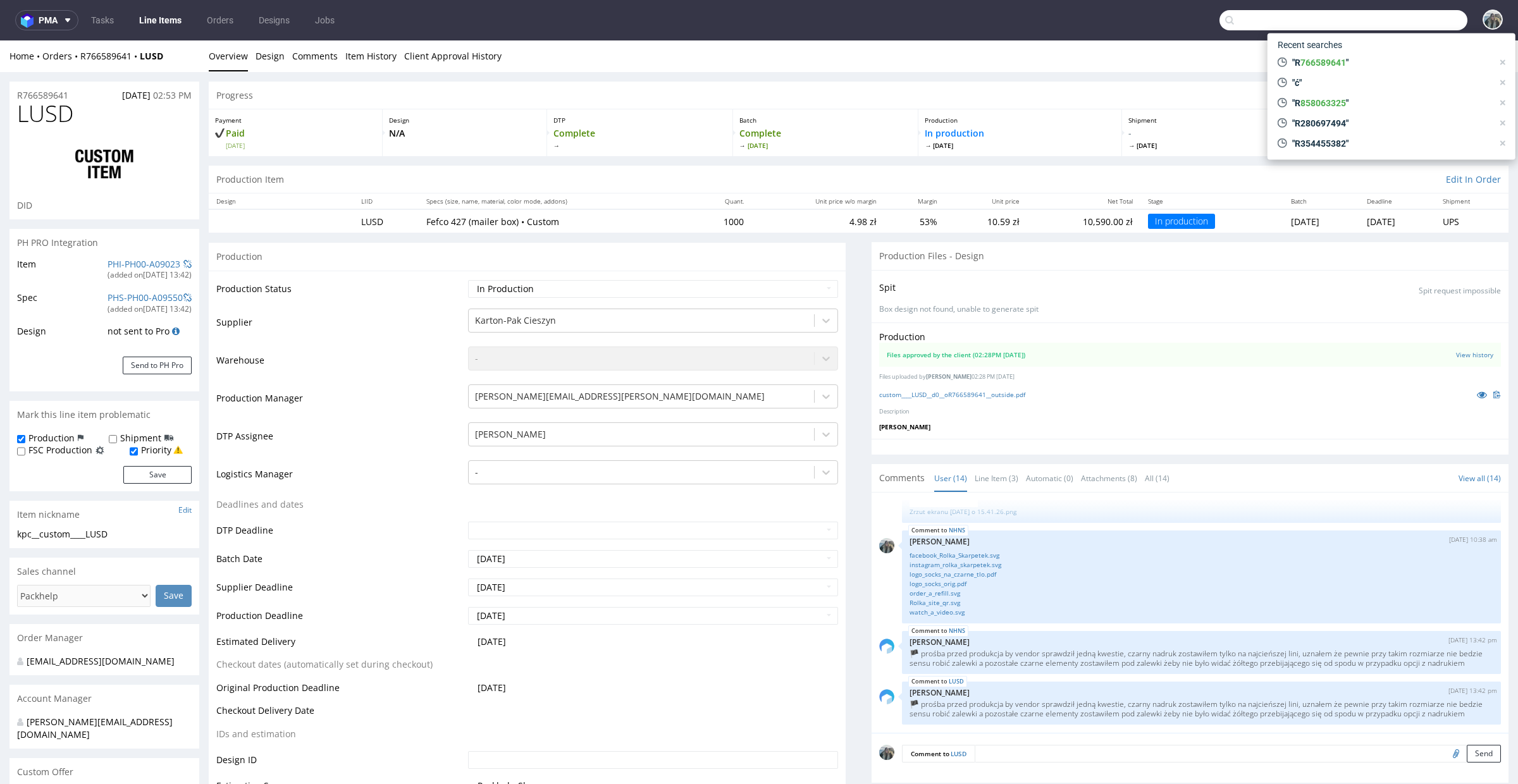
click at [54, 119] on span "LUSD" at bounding box center [45, 114] width 56 height 25
copy span "LUSD"
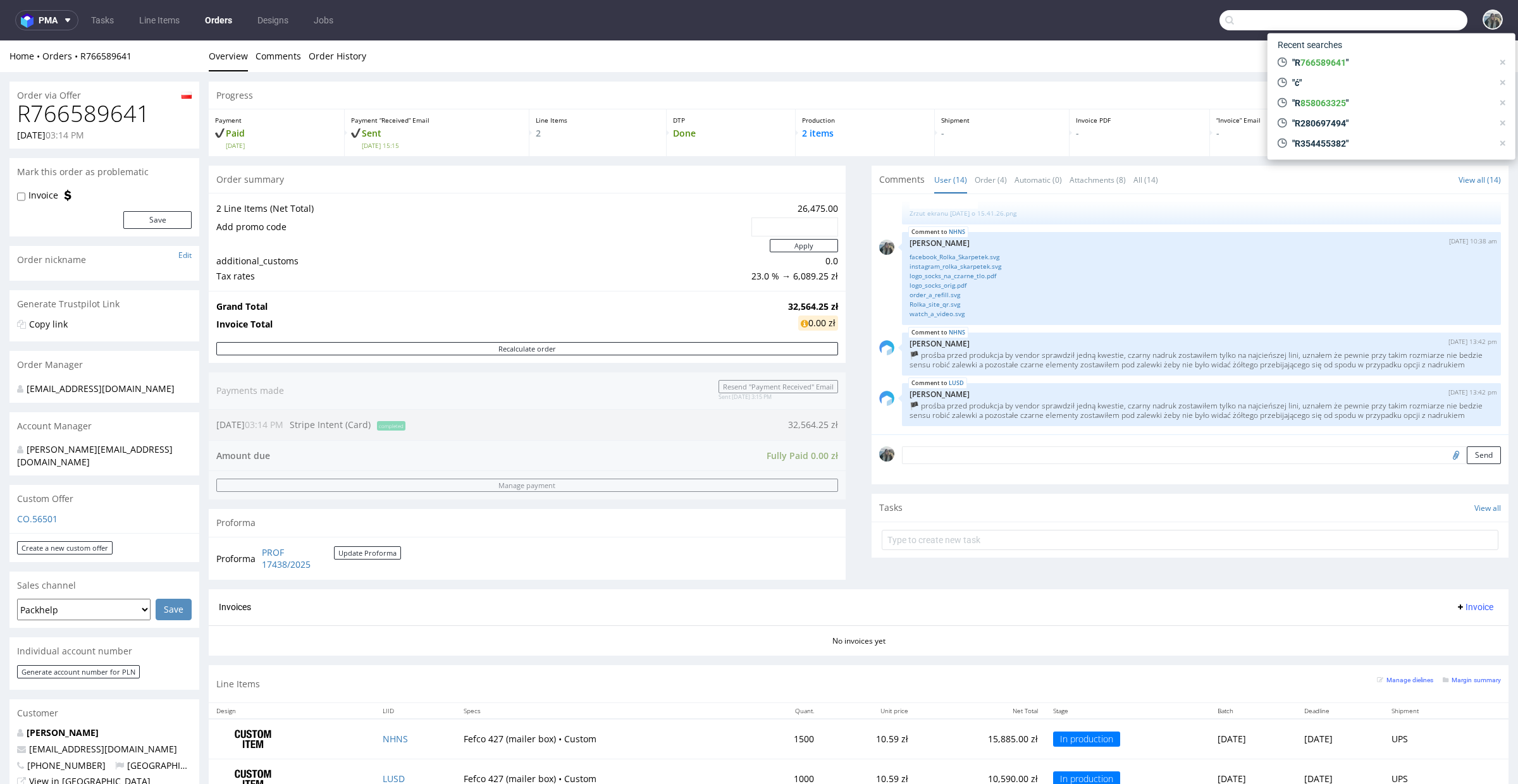
click at [100, 117] on h1 "R766589641" at bounding box center [104, 114] width 175 height 25
copy h1 "R766589641"
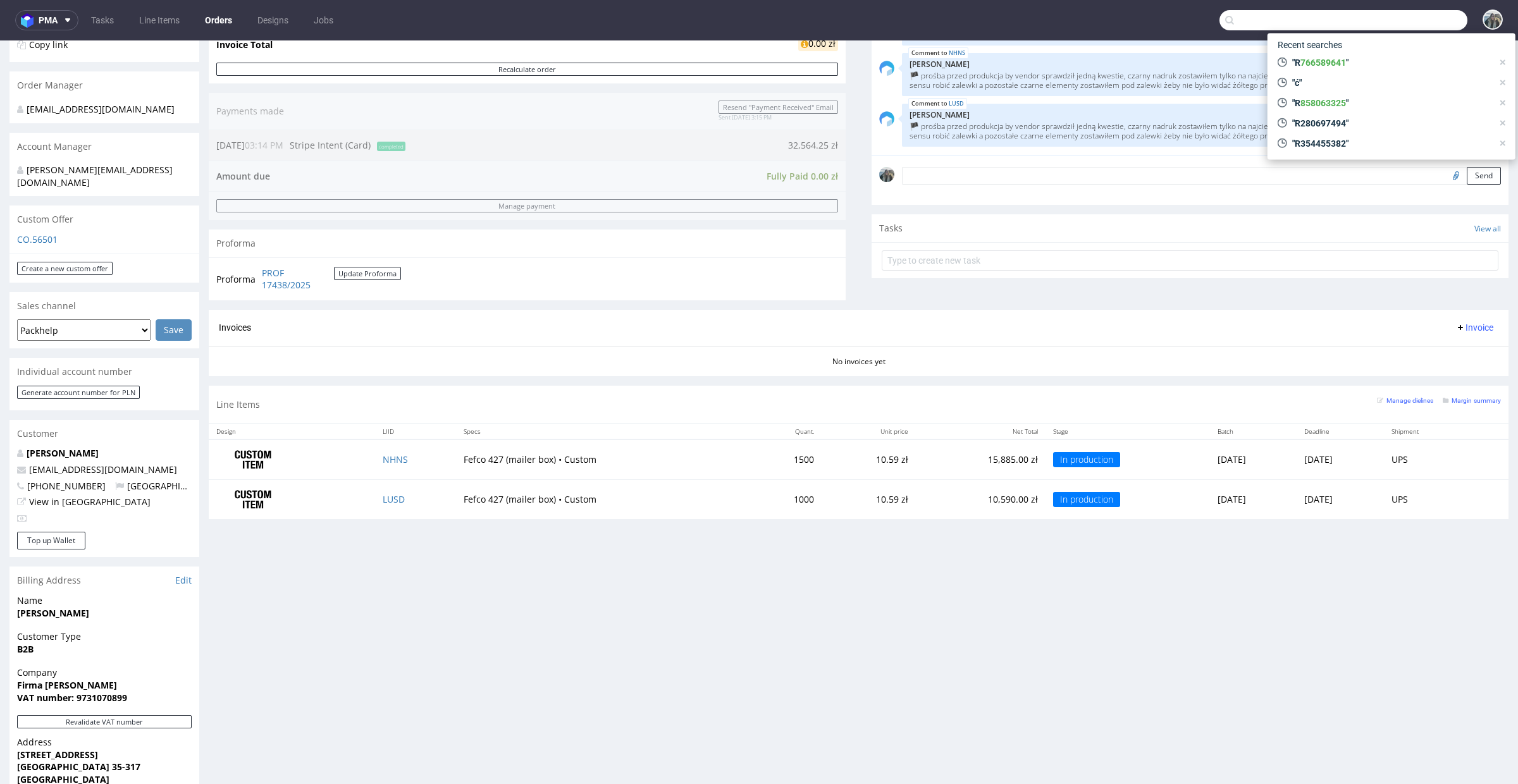
scroll to position [282, 0]
click at [382, 454] on link "NHNS" at bounding box center [395, 456] width 25 height 12
click at [382, 497] on link "LUSD" at bounding box center [394, 497] width 23 height 12
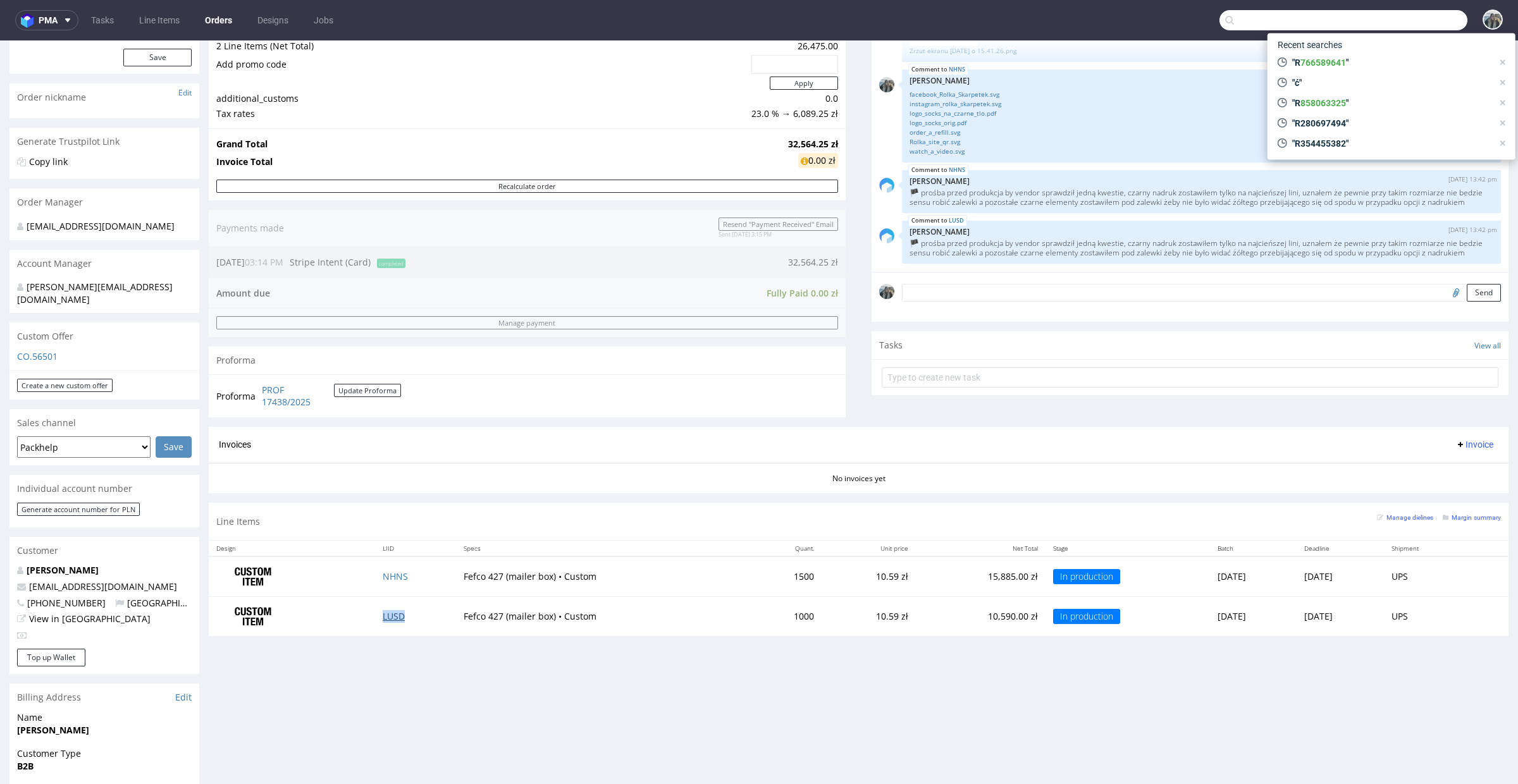
scroll to position [0, 0]
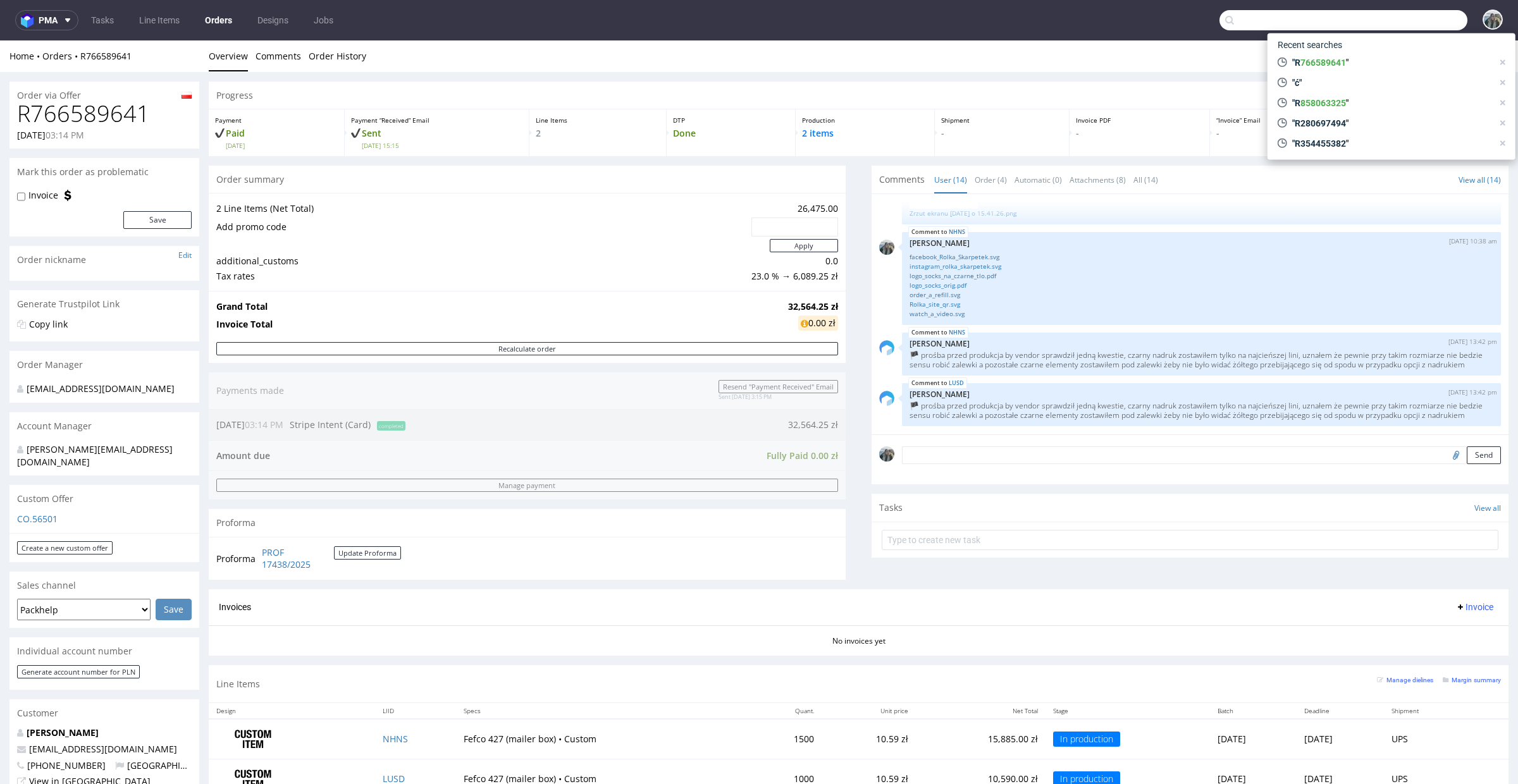
click at [94, 87] on div "Order via Offer" at bounding box center [104, 92] width 190 height 21
click at [94, 101] on h1 "R766589641" at bounding box center [104, 114] width 175 height 25
copy h1 "R766589641"
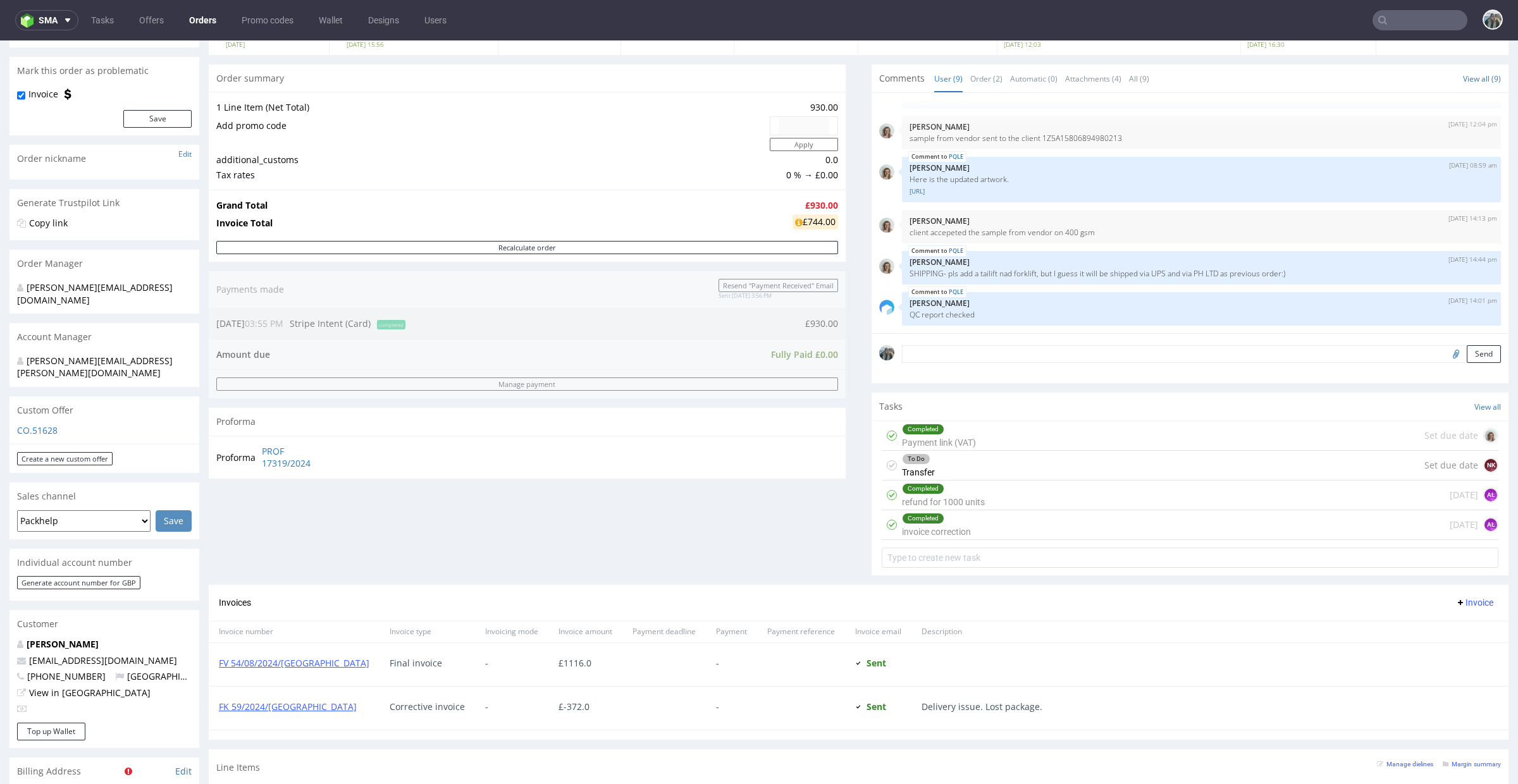
scroll to position [497, 0]
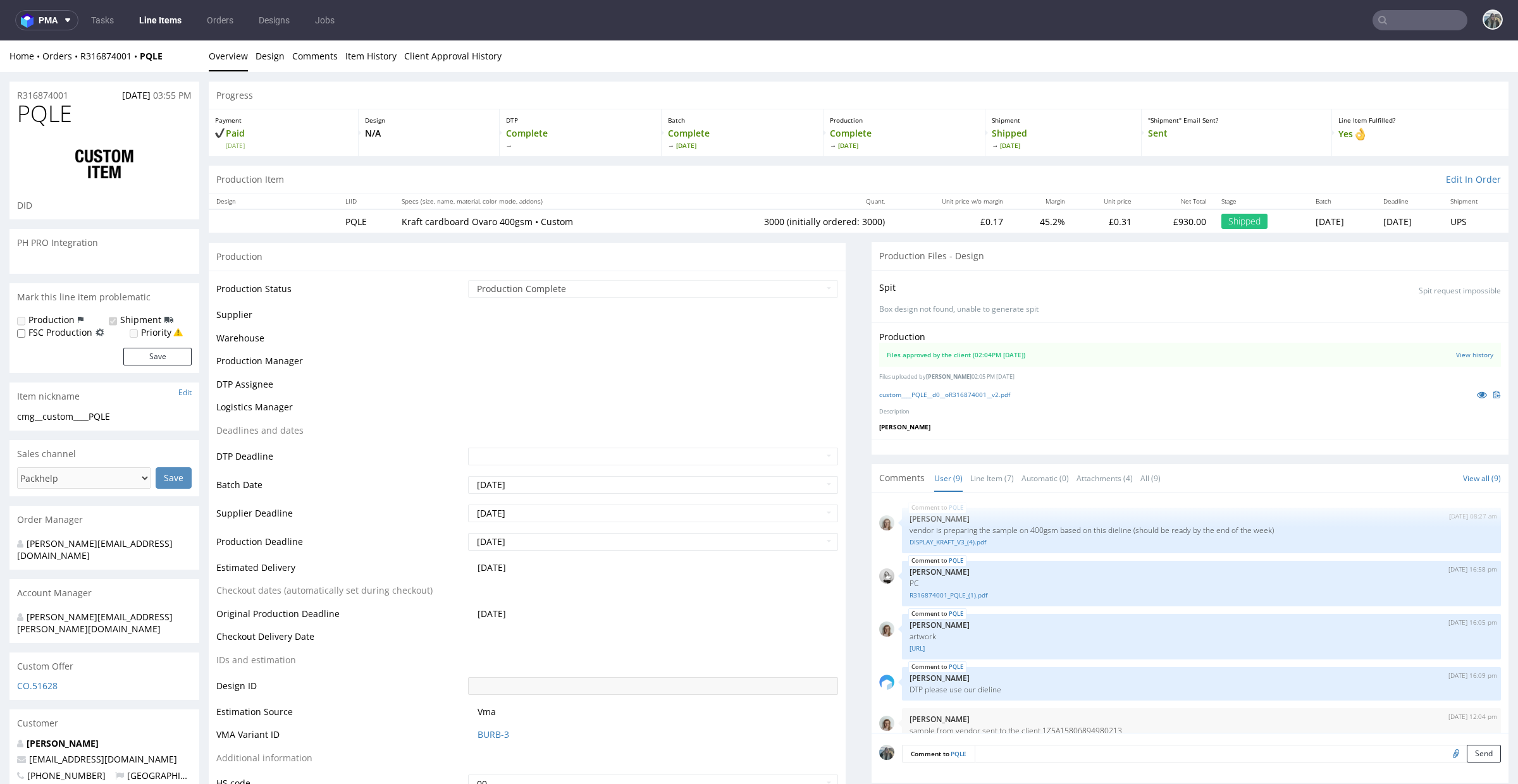
scroll to position [192, 0]
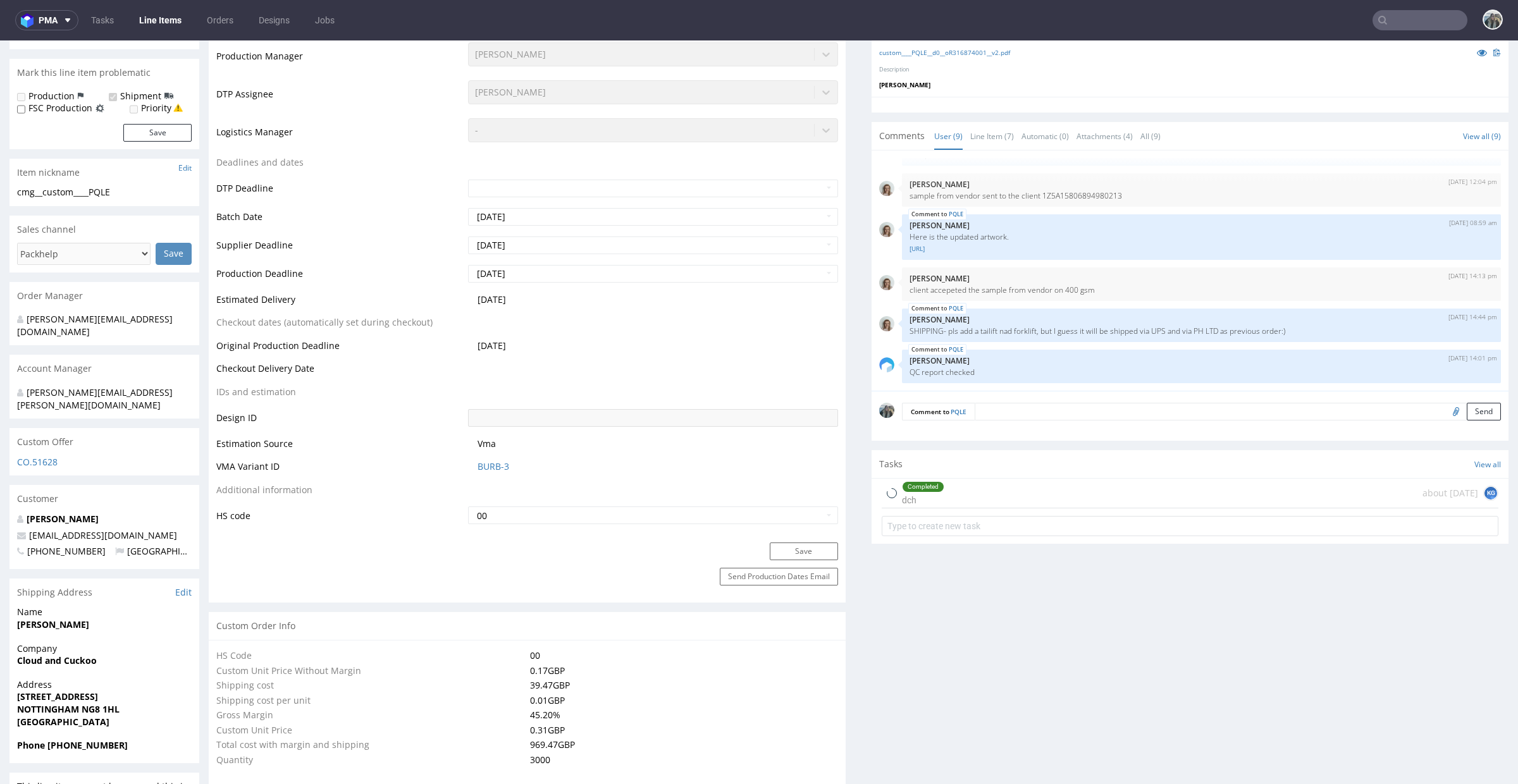
select select "in_progress"
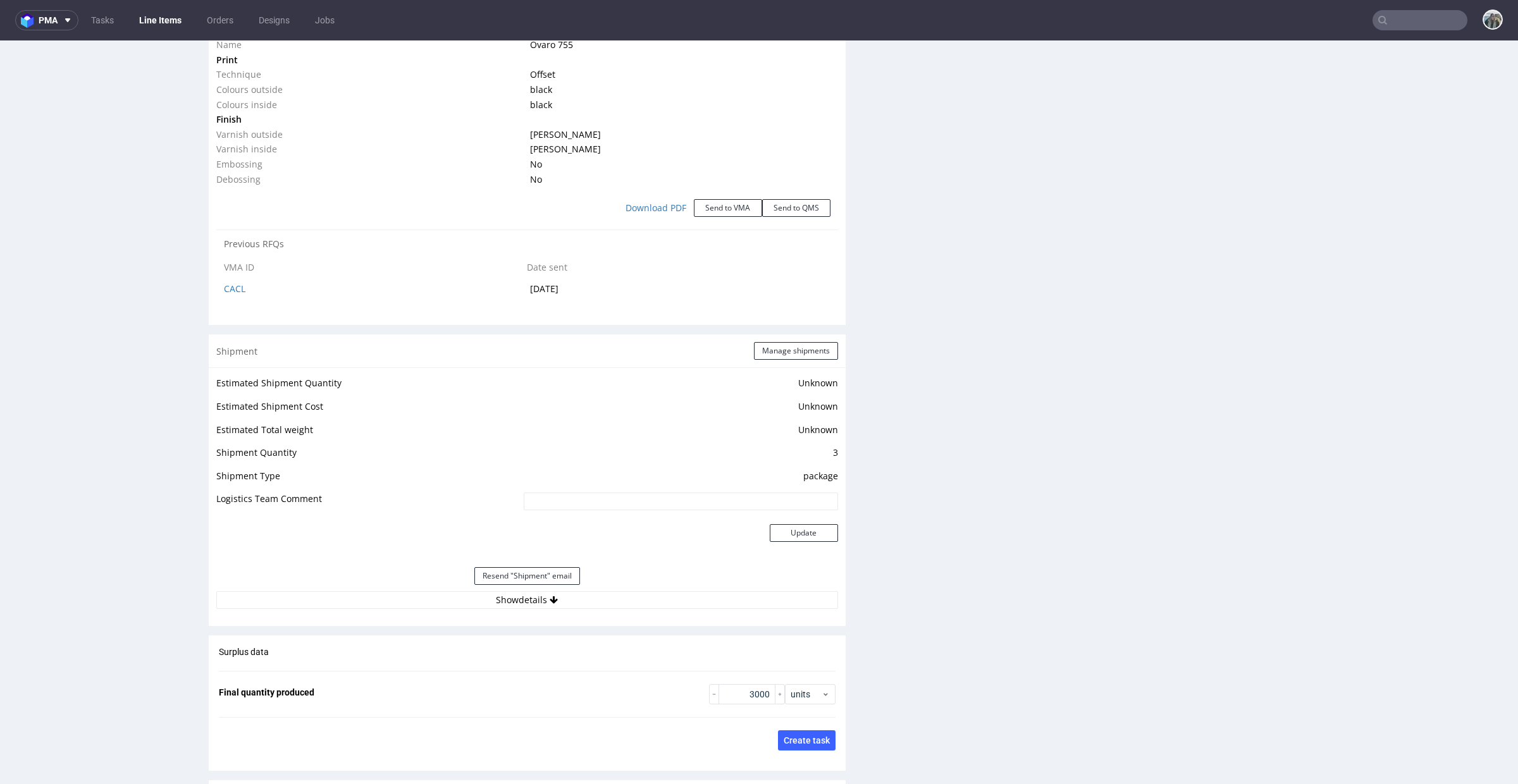
scroll to position [1622, 0]
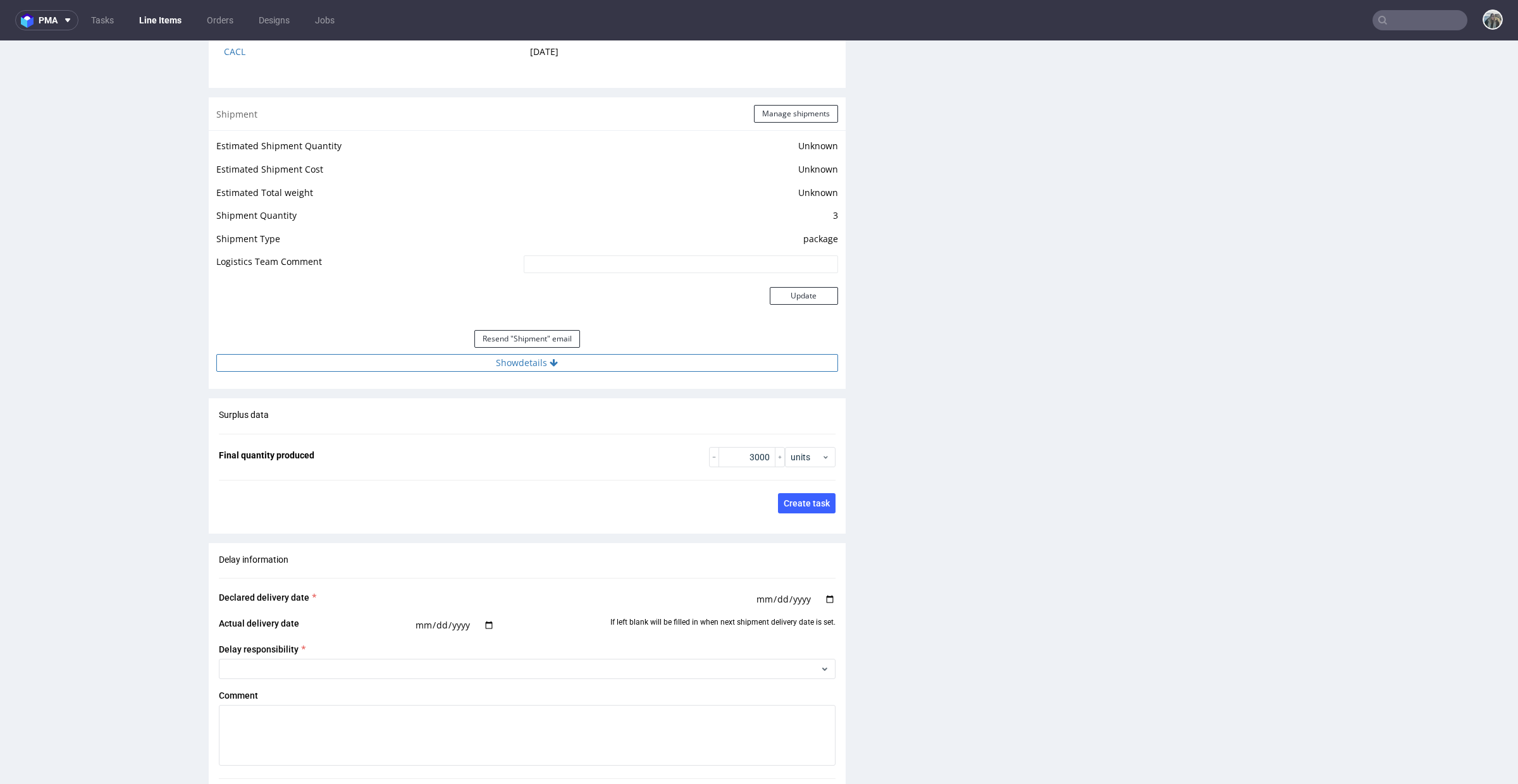
click at [465, 365] on button "Show details" at bounding box center [527, 362] width 622 height 18
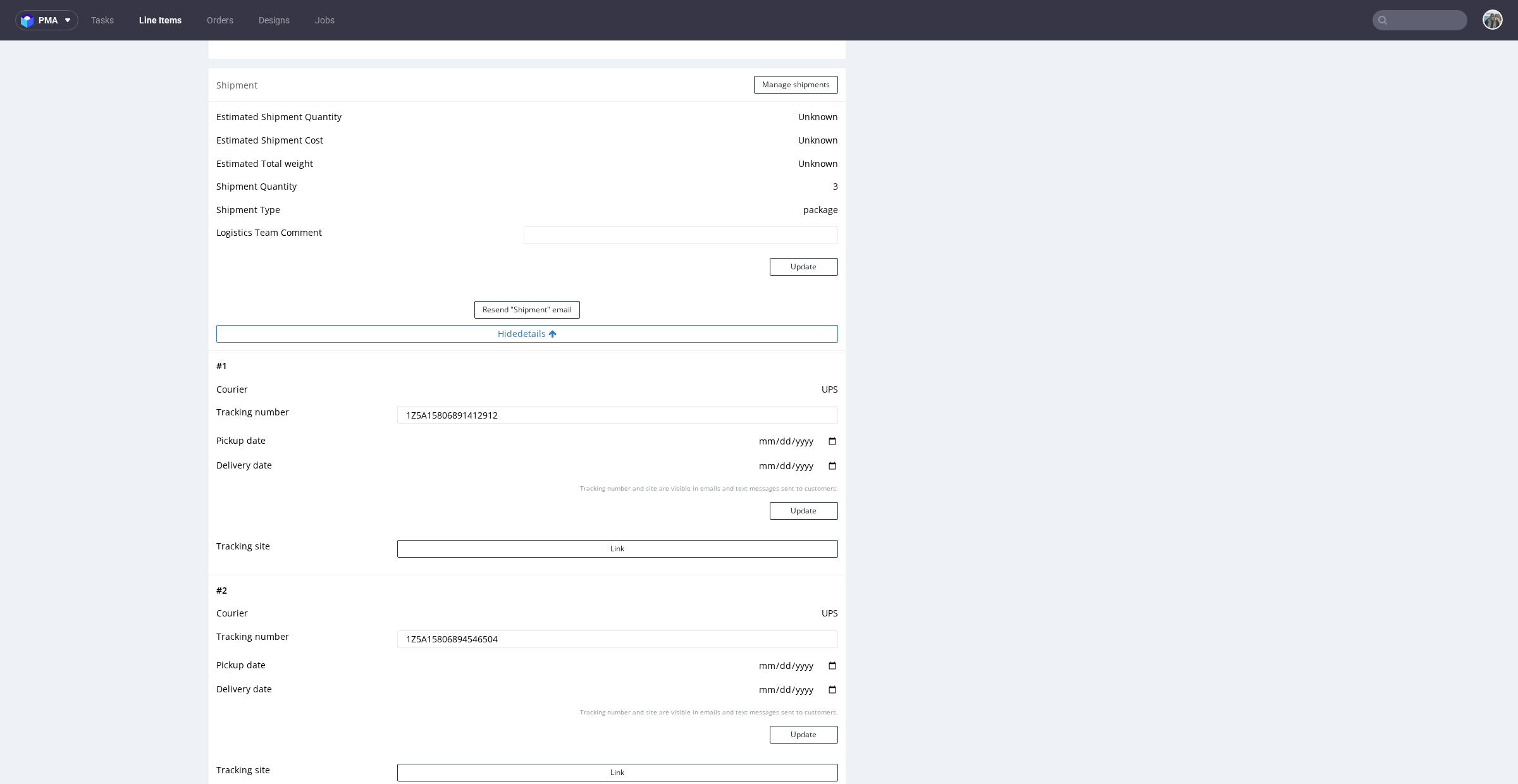
scroll to position [1654, 0]
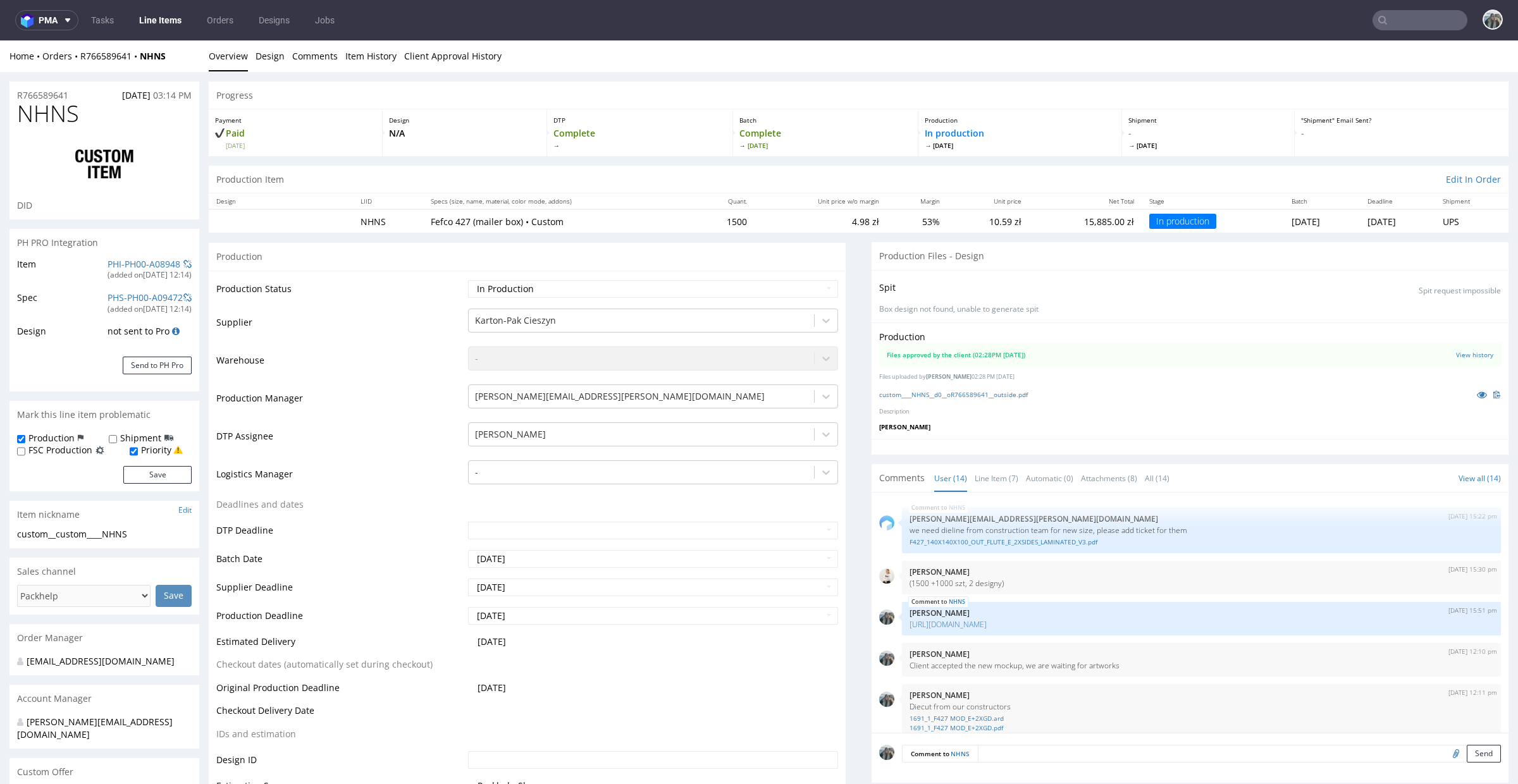
scroll to position [582, 0]
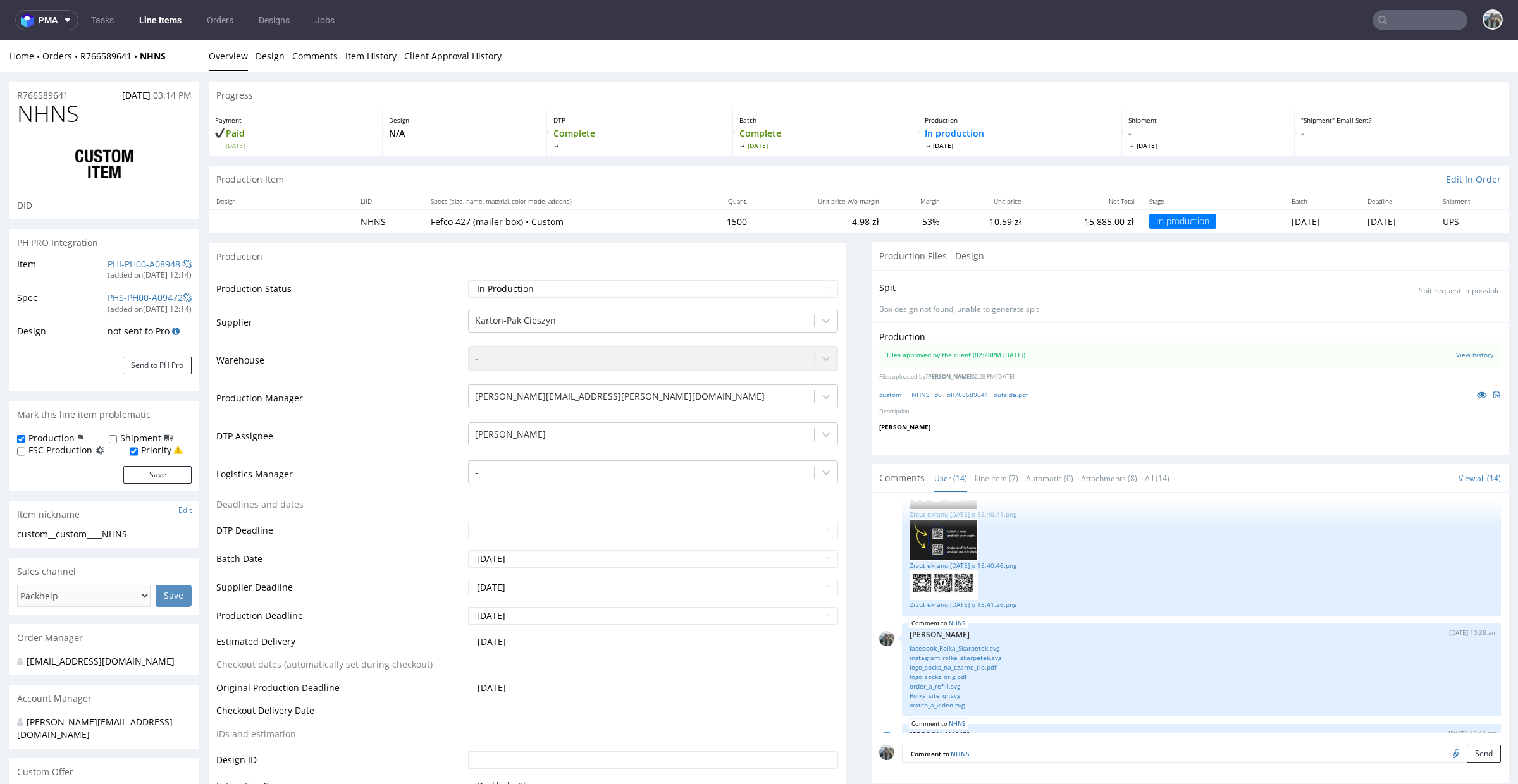
click at [34, 115] on span "NHNS" at bounding box center [48, 114] width 62 height 25
copy span "NHNS"
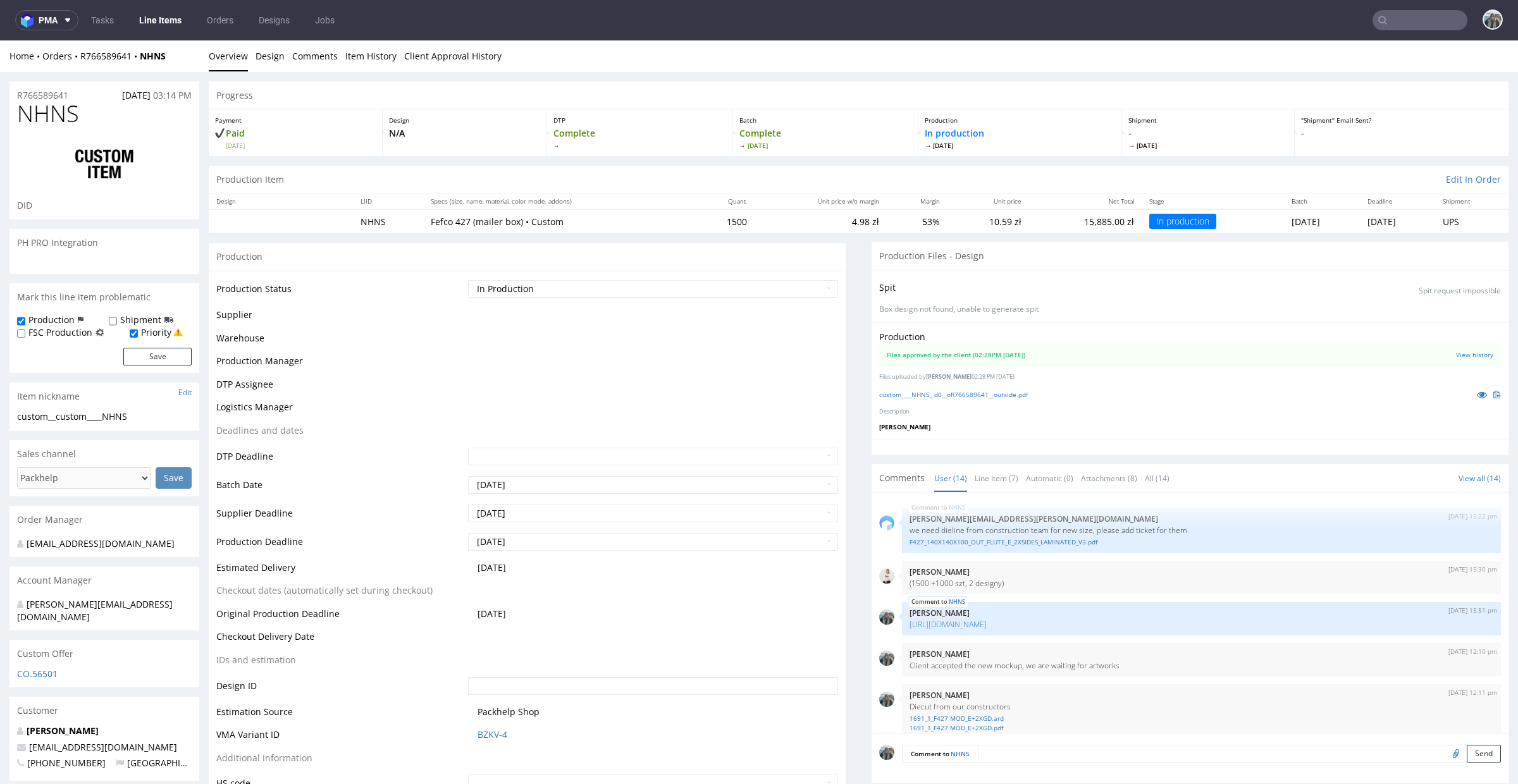
scroll to position [694, 0]
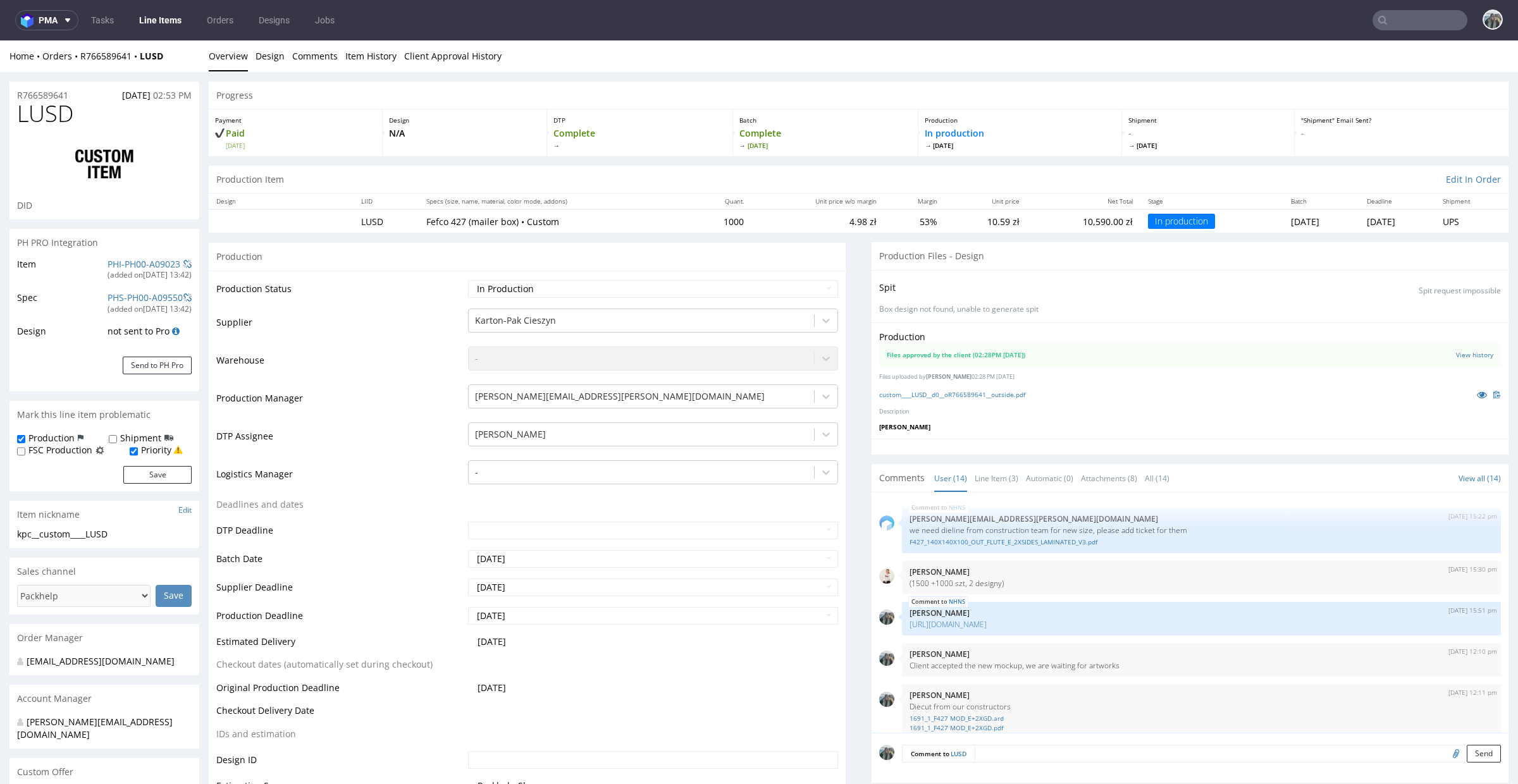
scroll to position [694, 0]
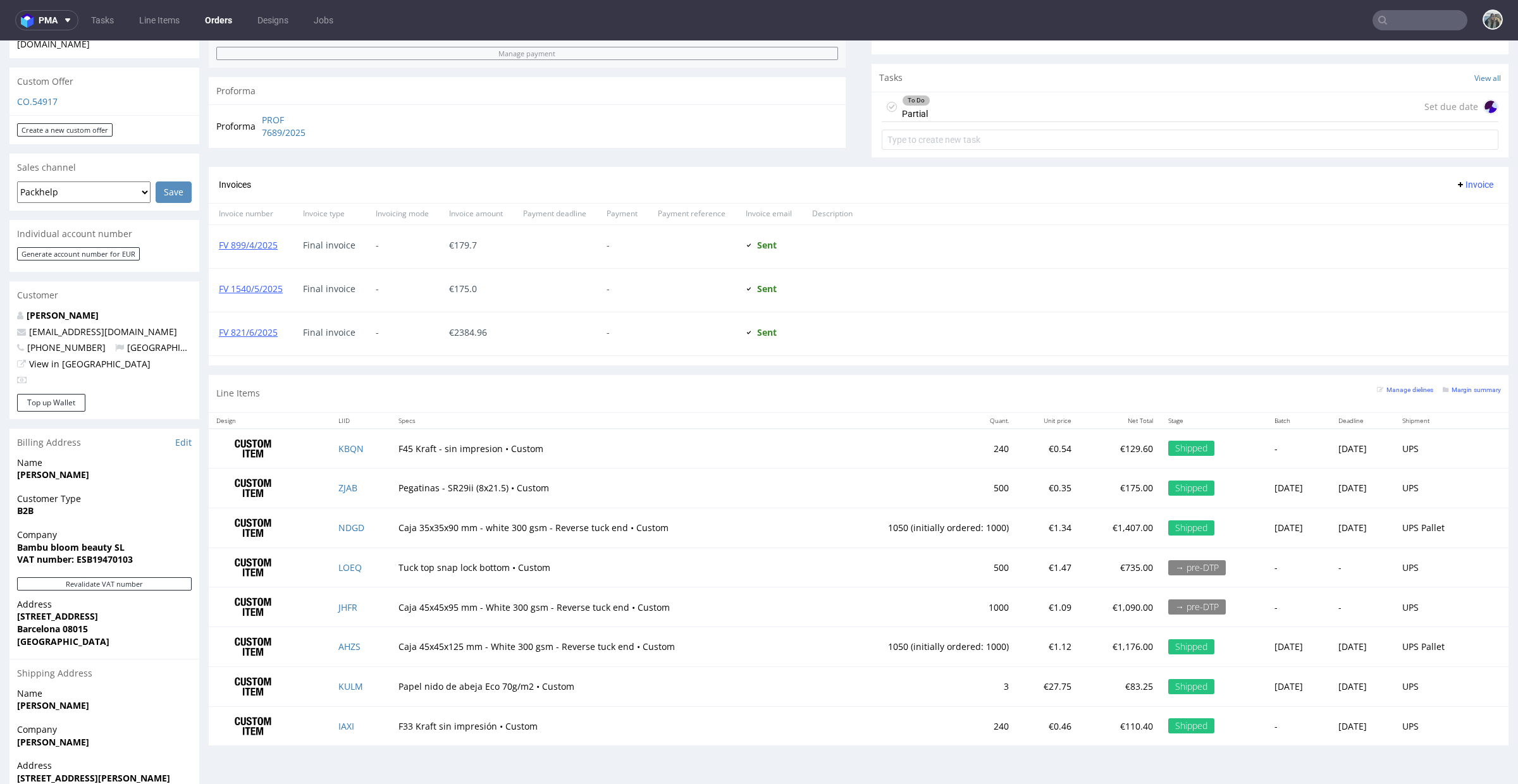
scroll to position [431, 0]
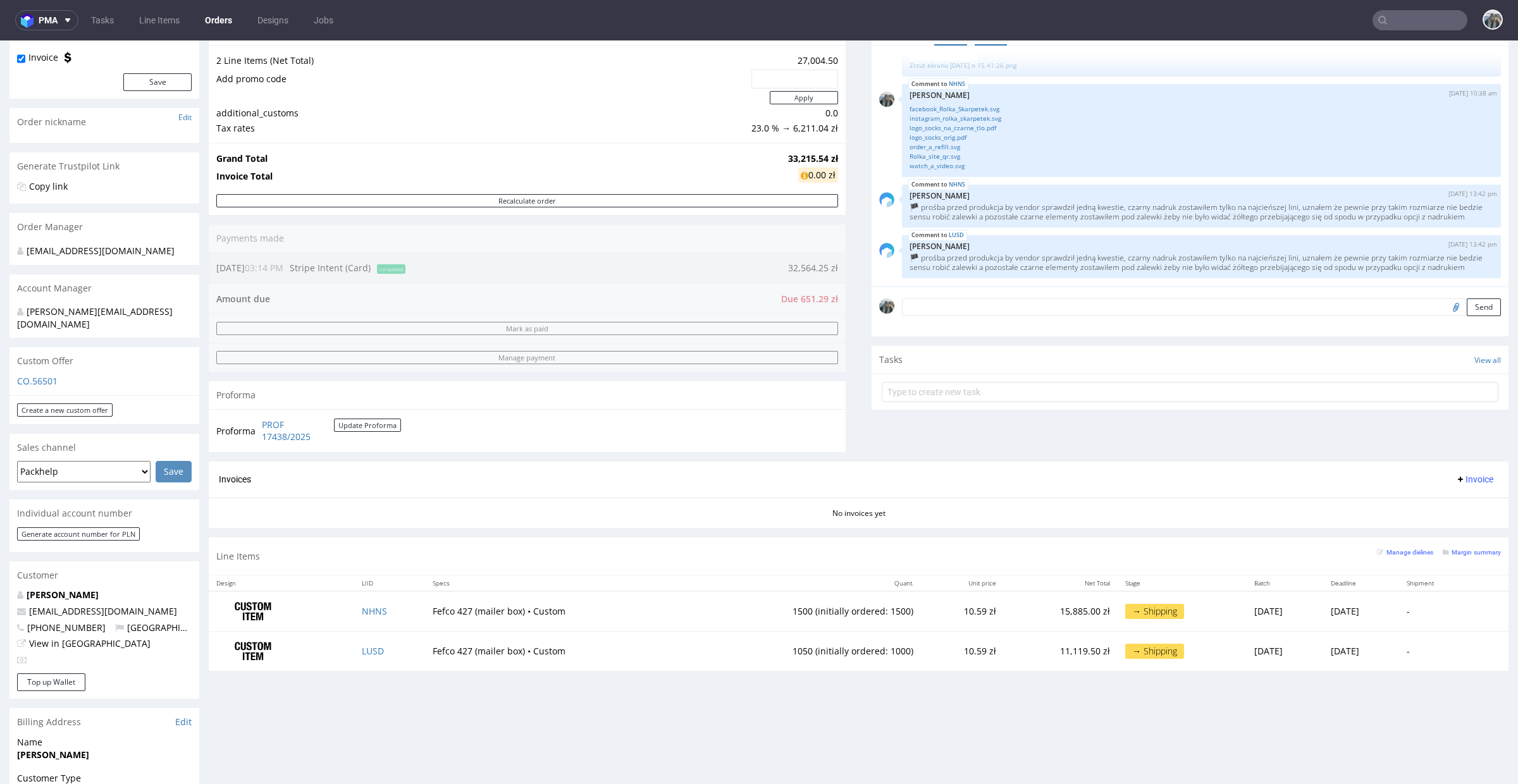
scroll to position [136, 0]
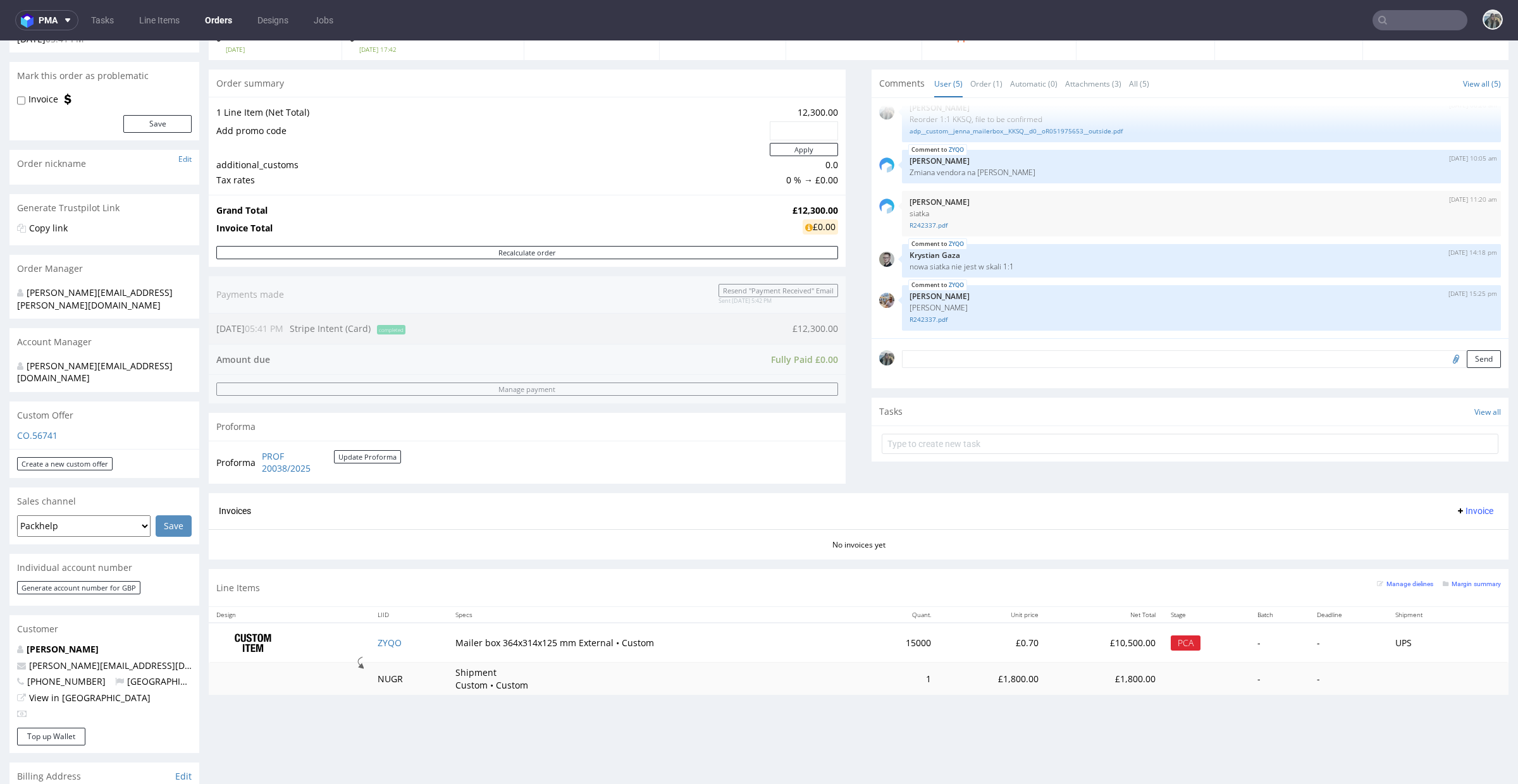
scroll to position [156, 0]
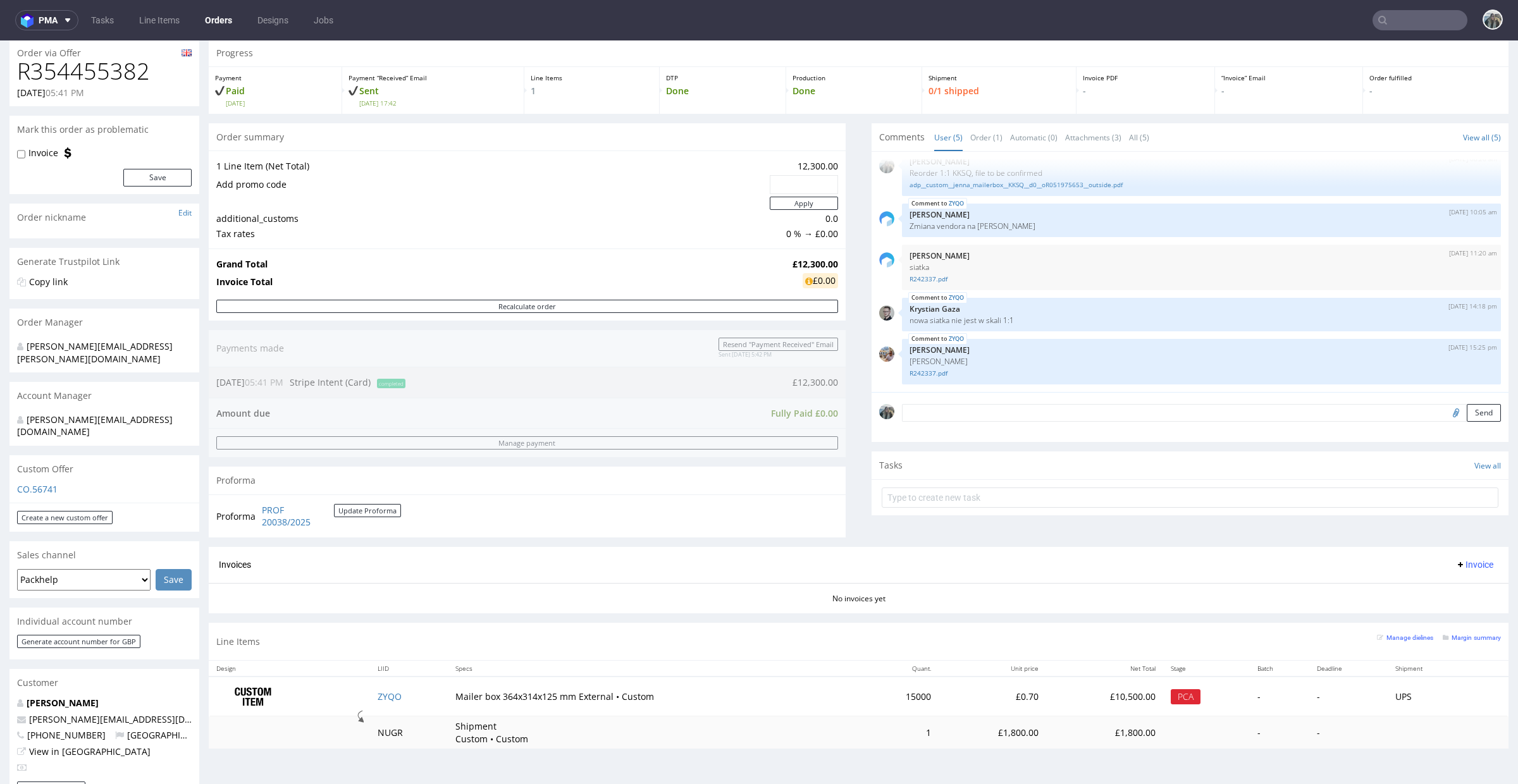
scroll to position [54, 0]
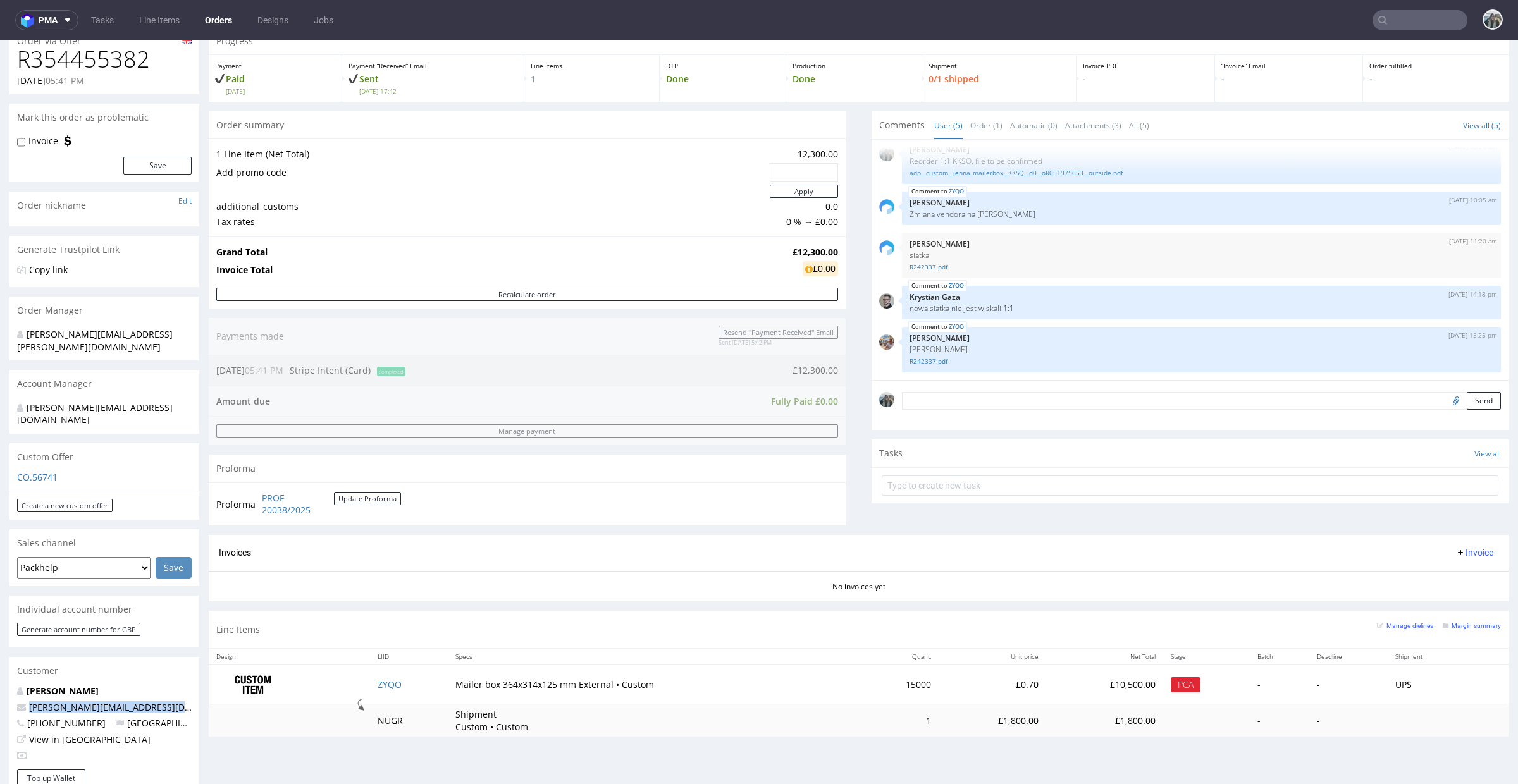
drag, startPoint x: 132, startPoint y: 690, endPoint x: 12, endPoint y: 687, distance: 120.0
click at [12, 688] on div "Jenna Blake jenna@fanfinders.com +447915046705 United Kingdom View in Hubspot" at bounding box center [104, 727] width 190 height 85
copy span "jenna@fanfinders.com"
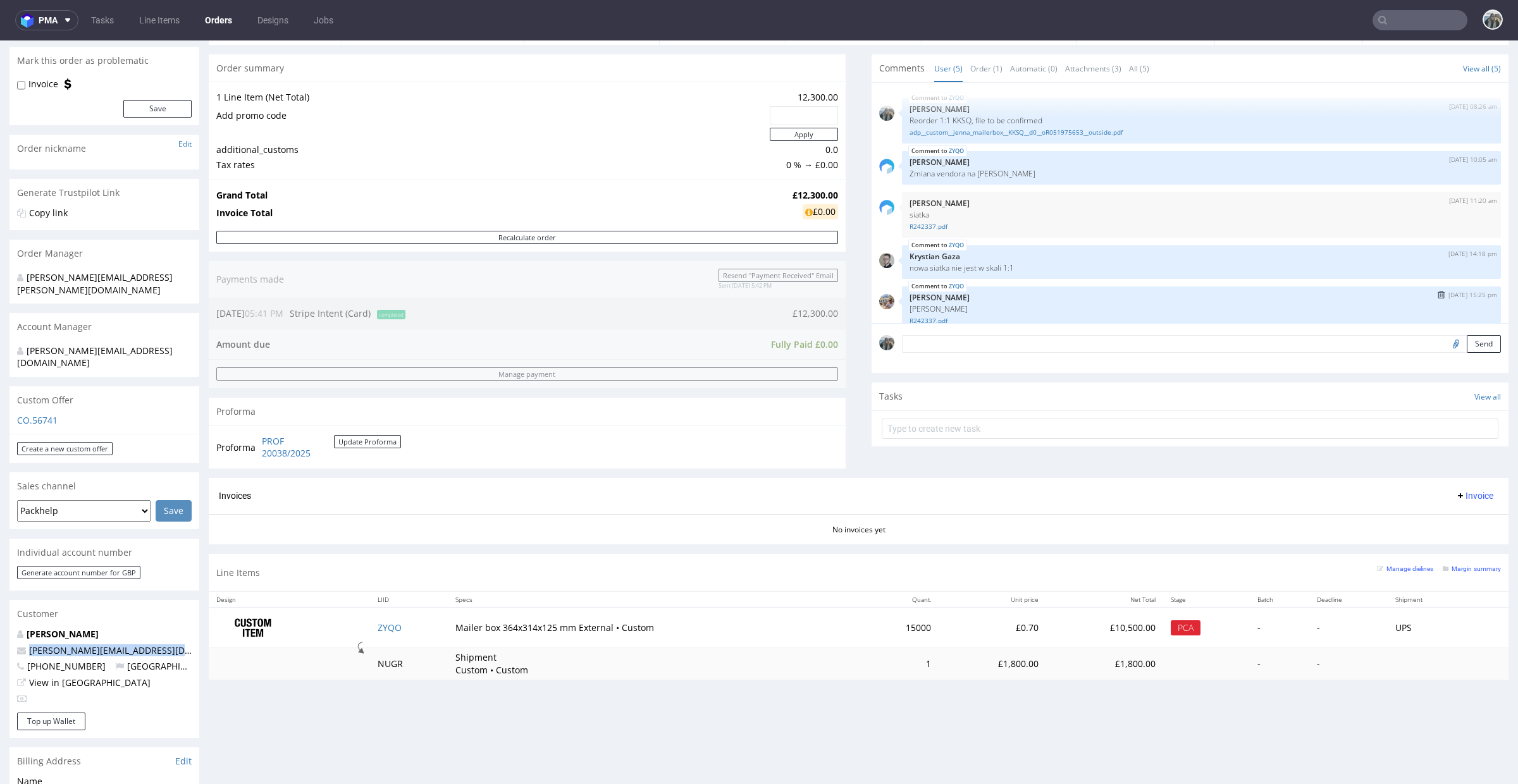
scroll to position [17, 0]
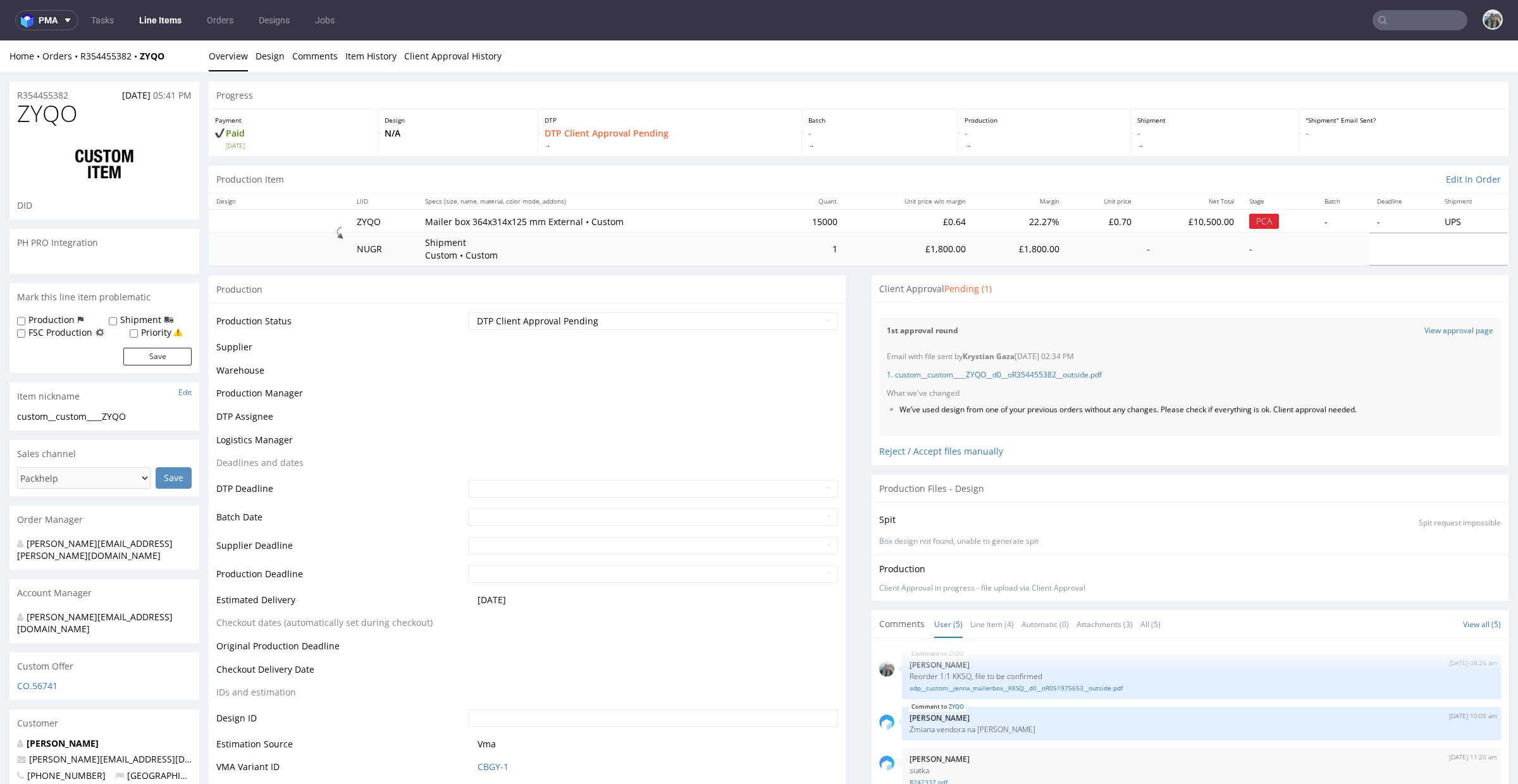
scroll to position [17, 0]
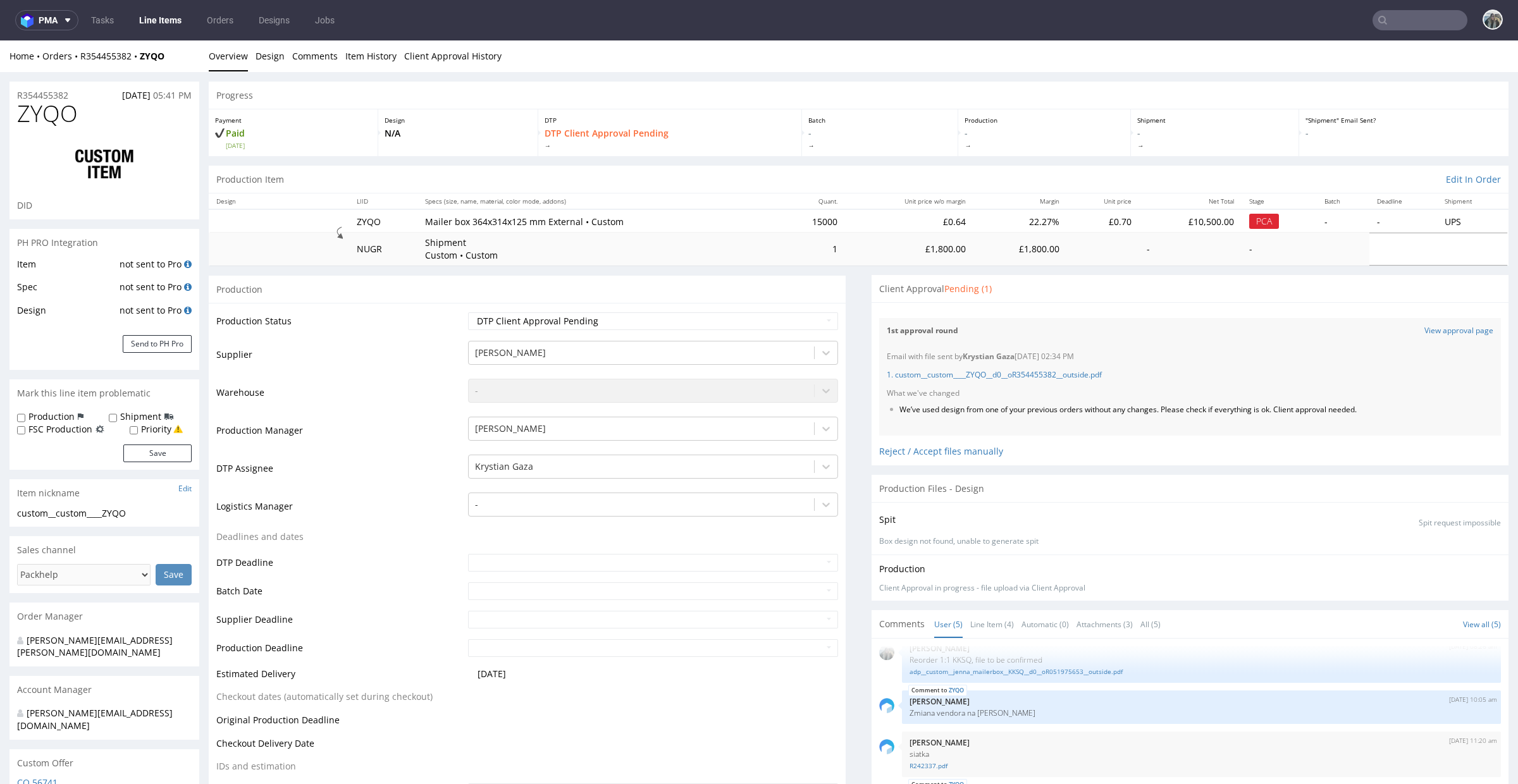
click at [1443, 336] on div "1st approval round View approval page" at bounding box center [1190, 331] width 622 height 26
click at [1425, 329] on link "View approval page" at bounding box center [1459, 331] width 69 height 10
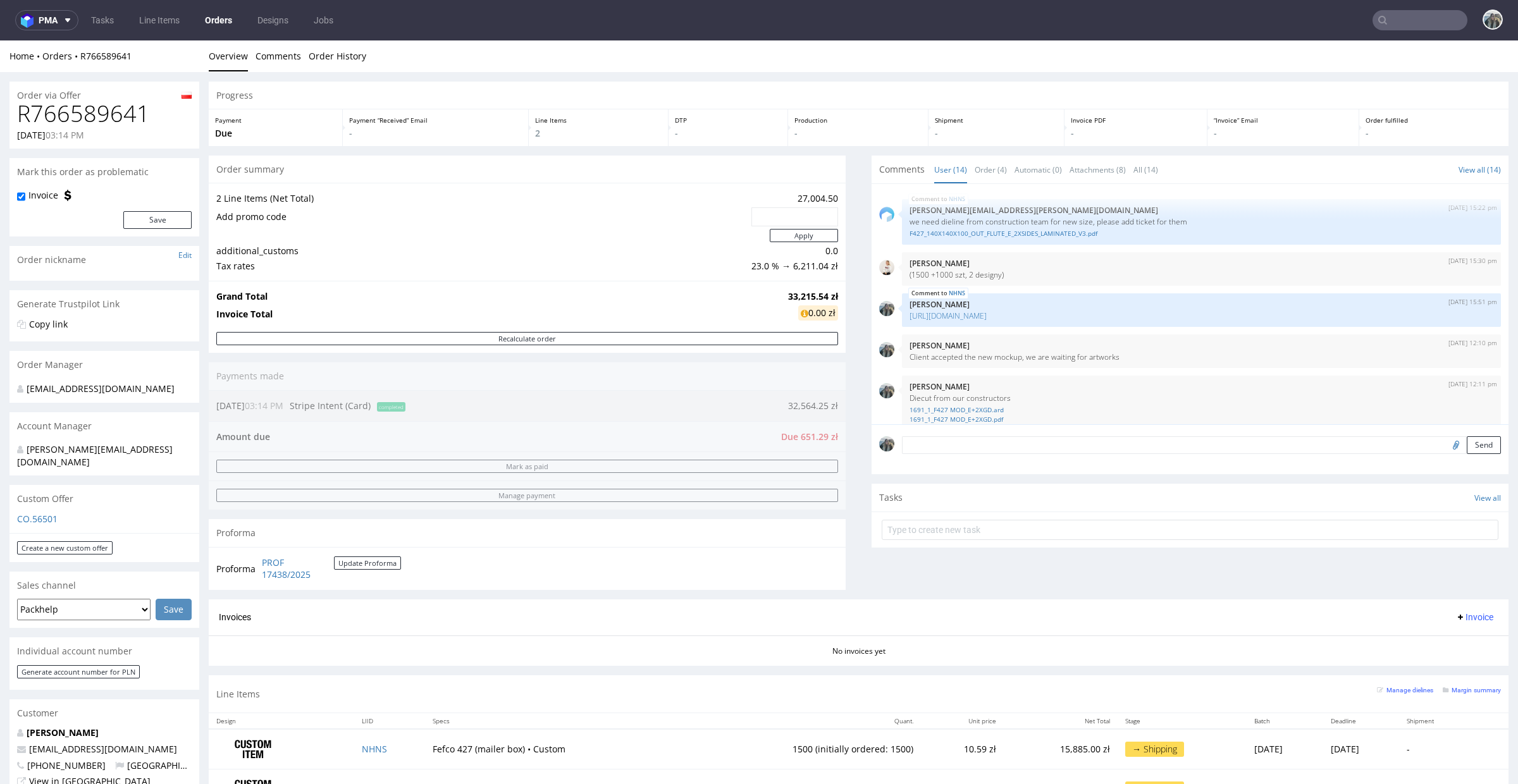
scroll to position [694, 0]
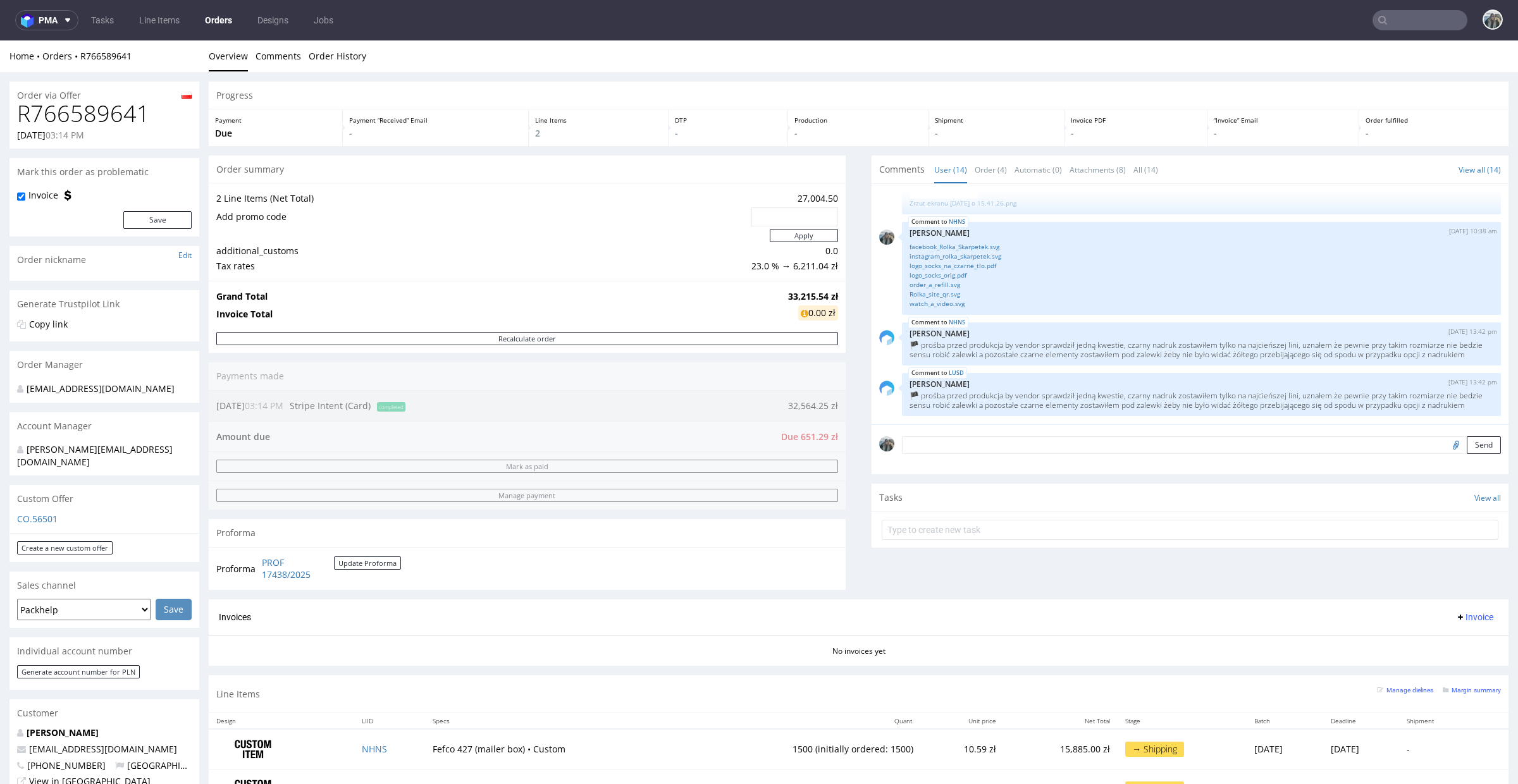
click at [126, 113] on h1 "R766589641" at bounding box center [104, 114] width 175 height 25
copy h1 "R766589641"
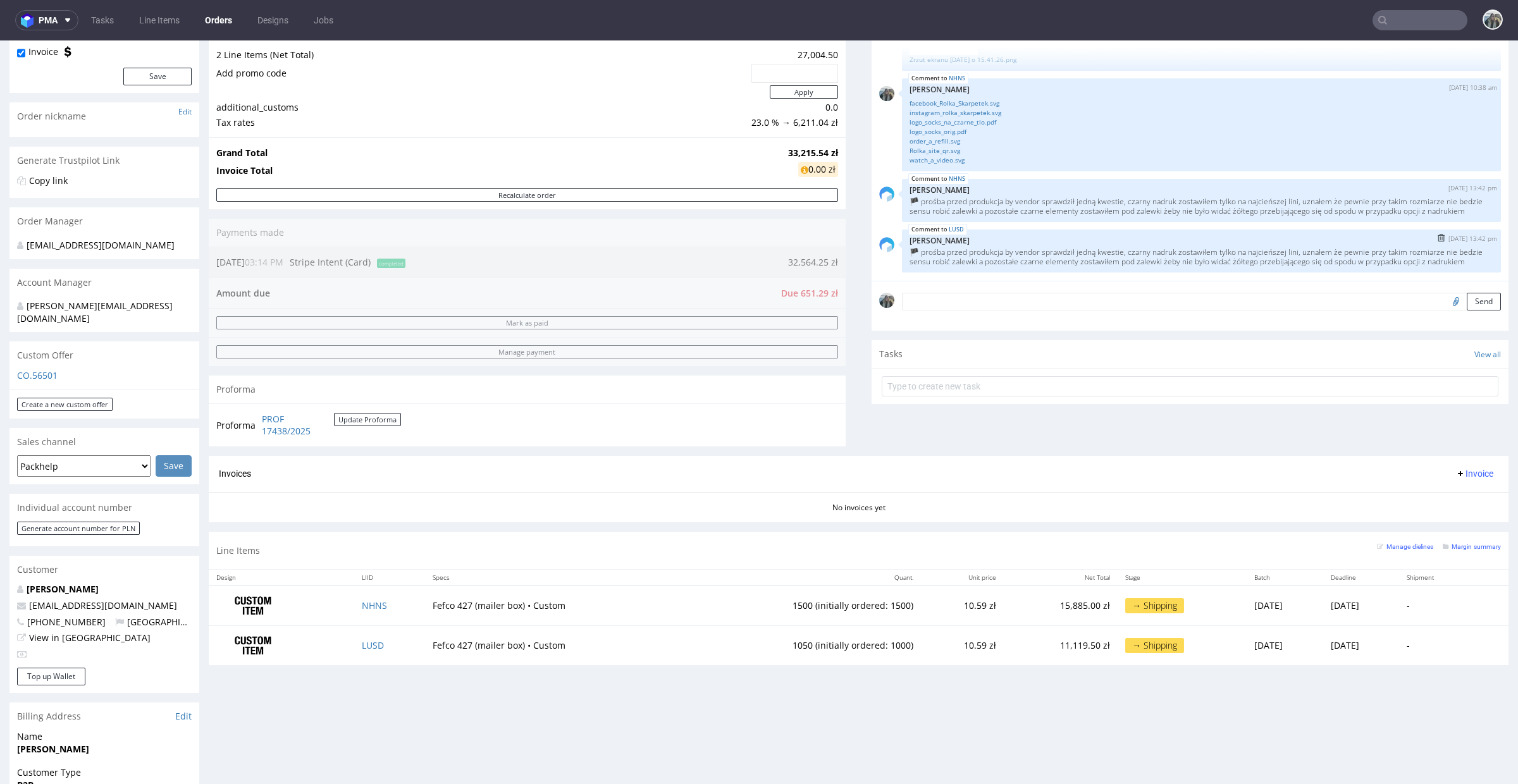
scroll to position [145, 0]
click at [367, 603] on link "NHNS" at bounding box center [374, 605] width 25 height 12
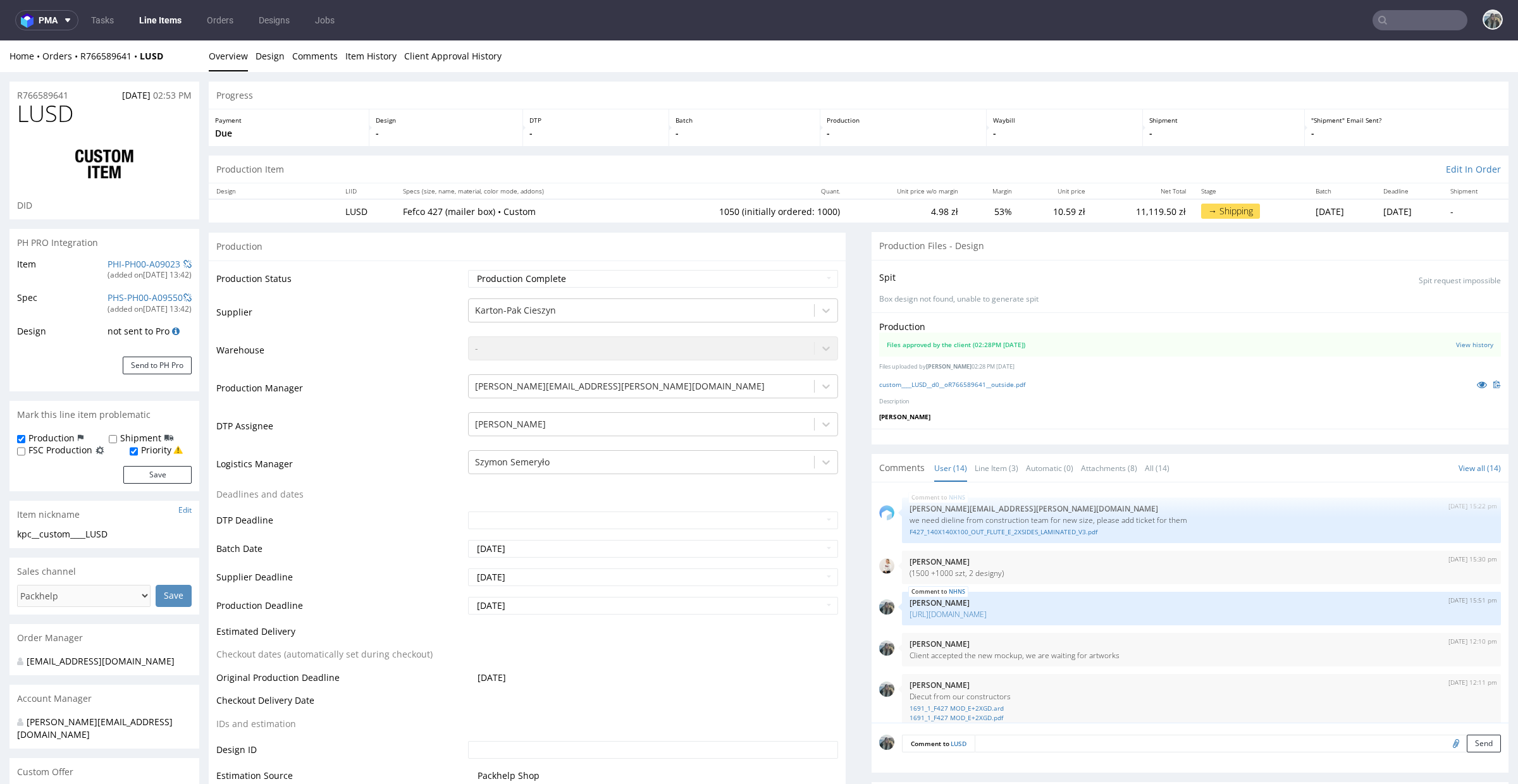
scroll to position [694, 0]
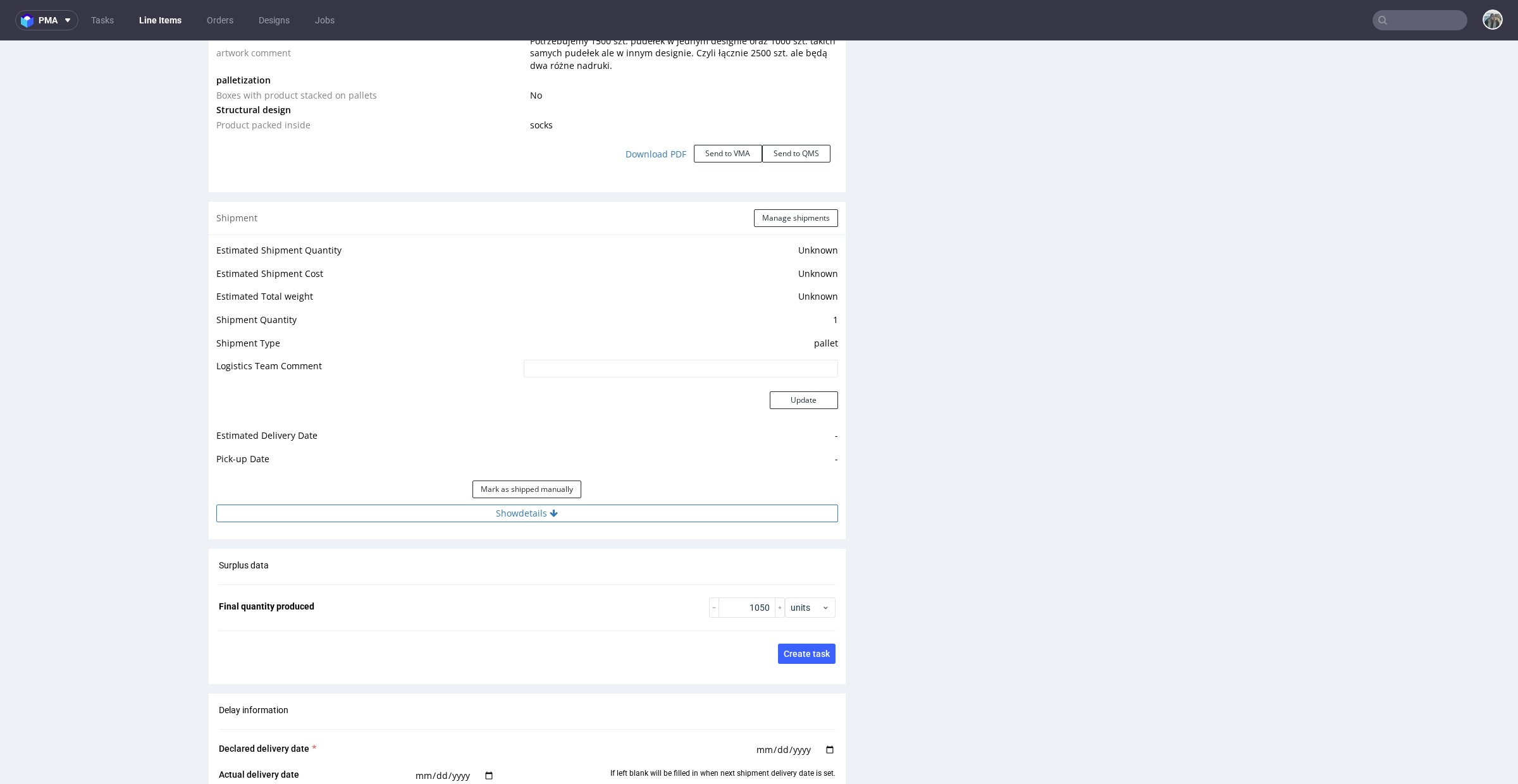
click at [572, 520] on button "Show details" at bounding box center [527, 513] width 622 height 18
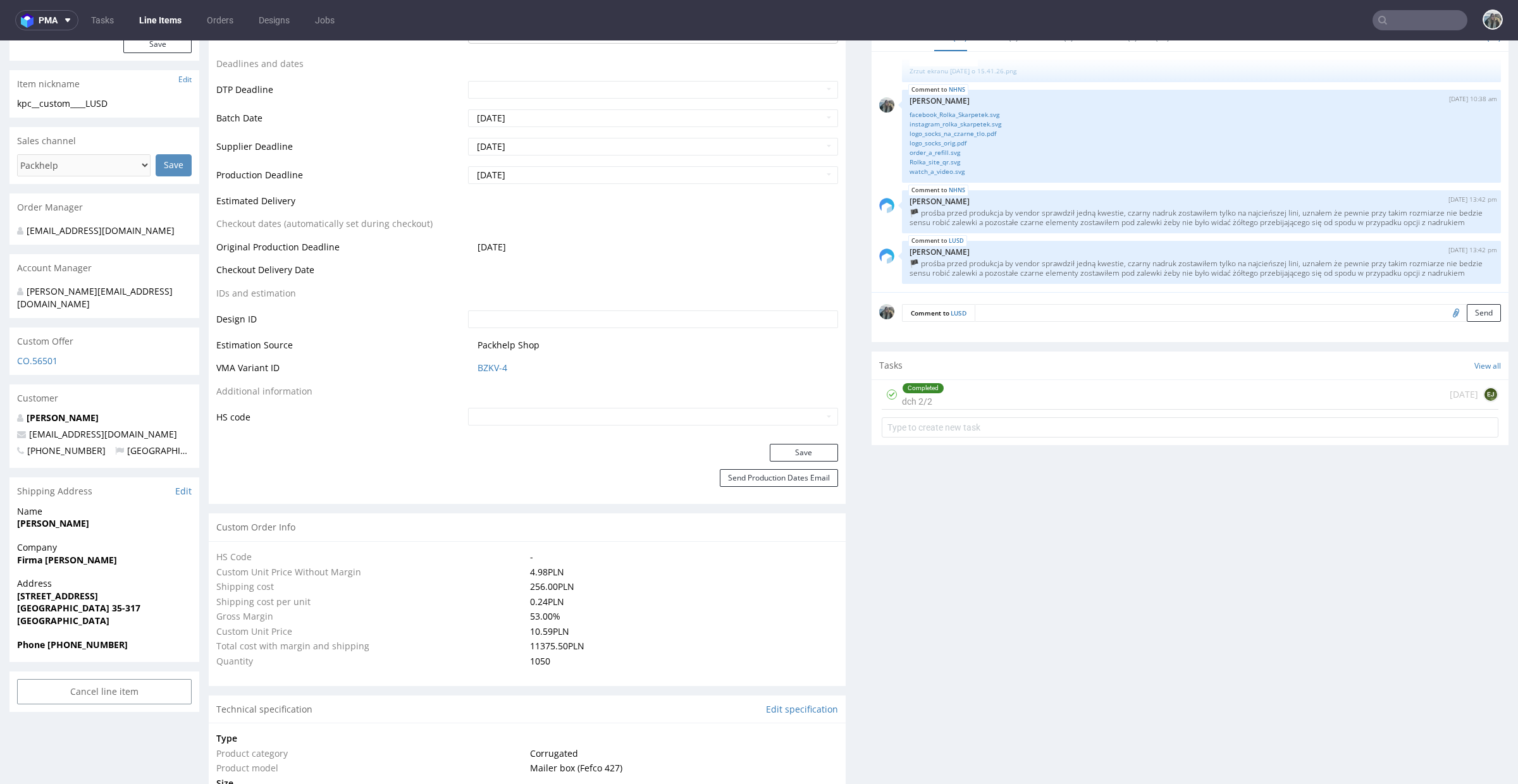
scroll to position [0, 0]
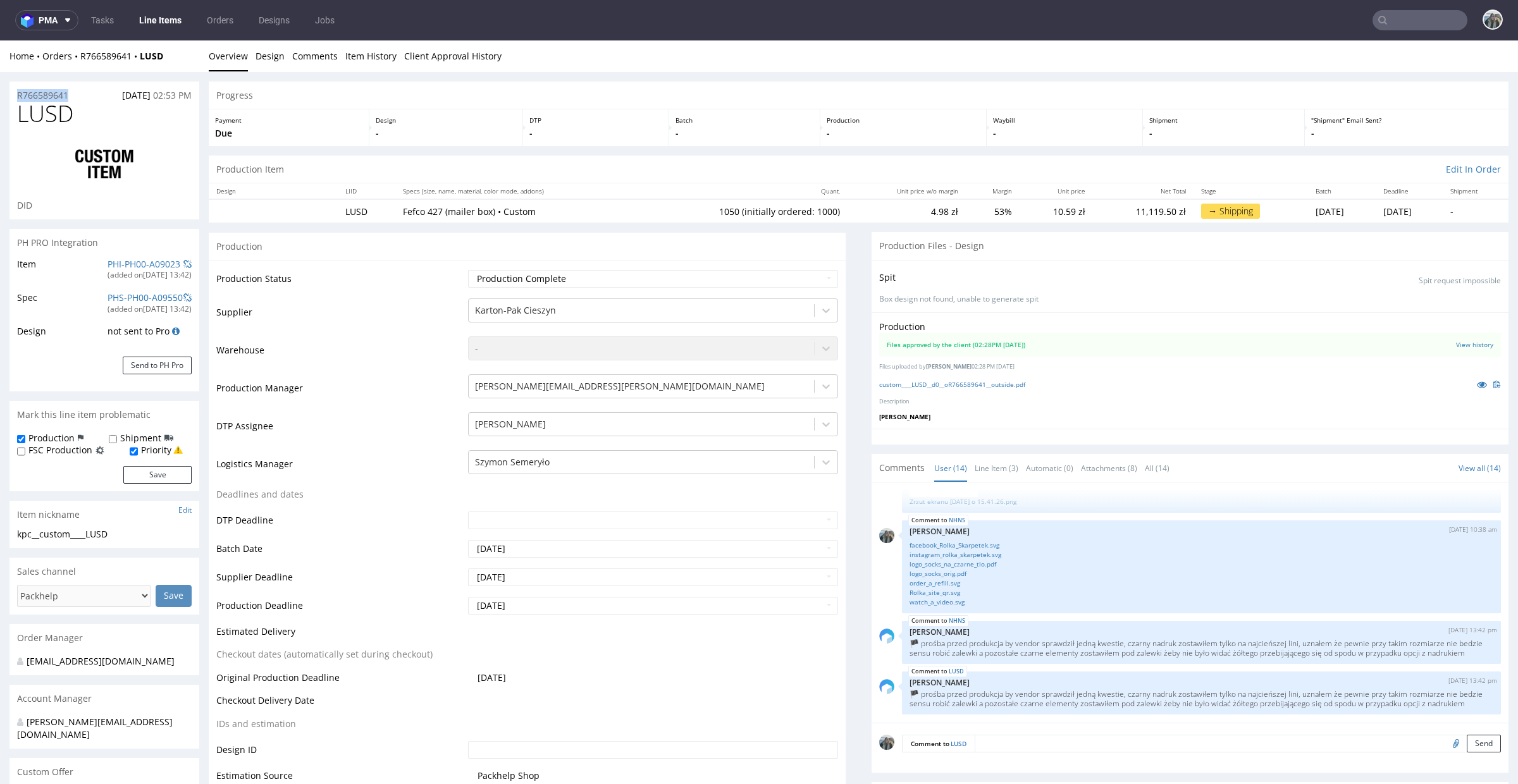
drag, startPoint x: 74, startPoint y: 99, endPoint x: 3, endPoint y: 98, distance: 71.0
copy p "R766589641"
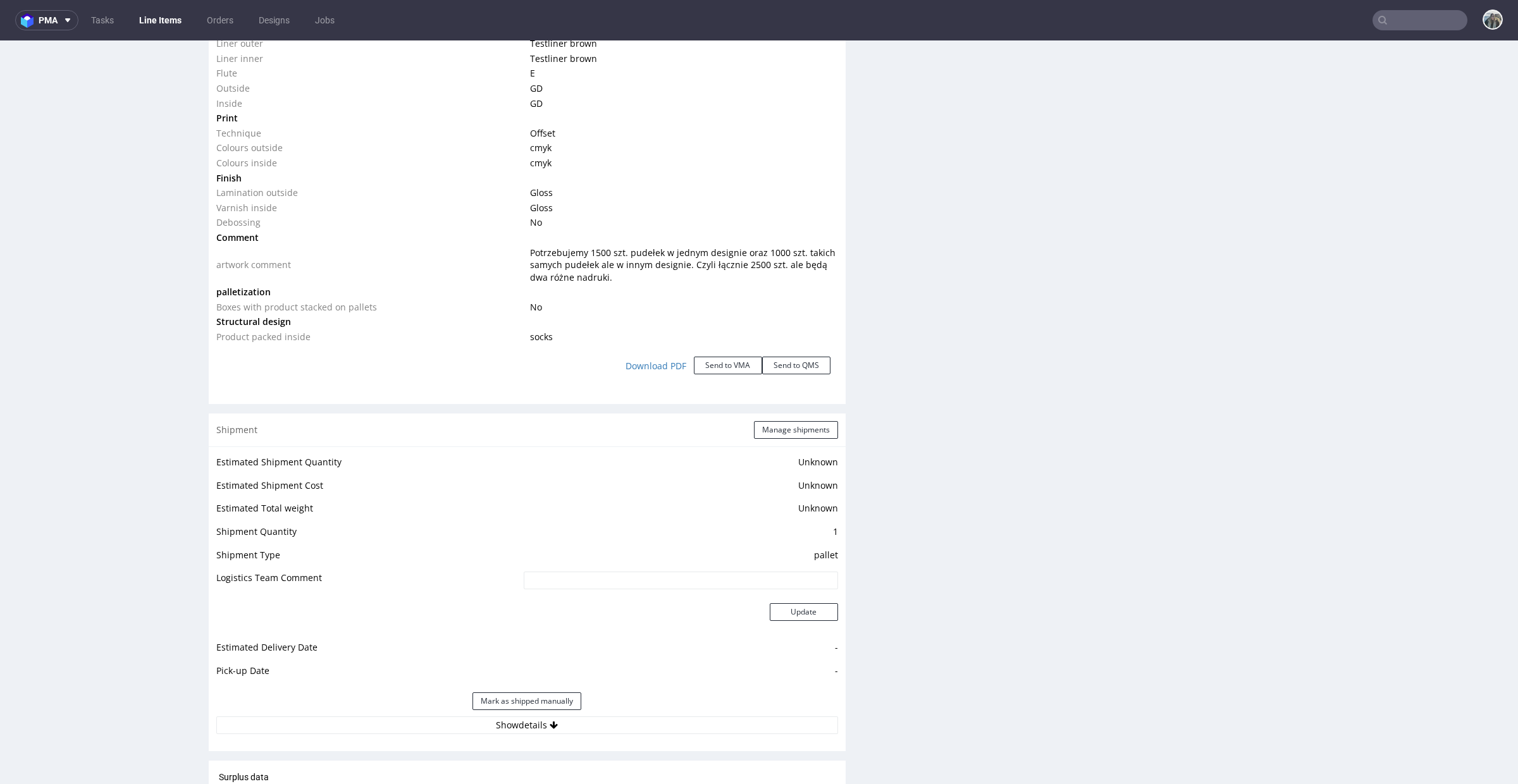
scroll to position [1575, 0]
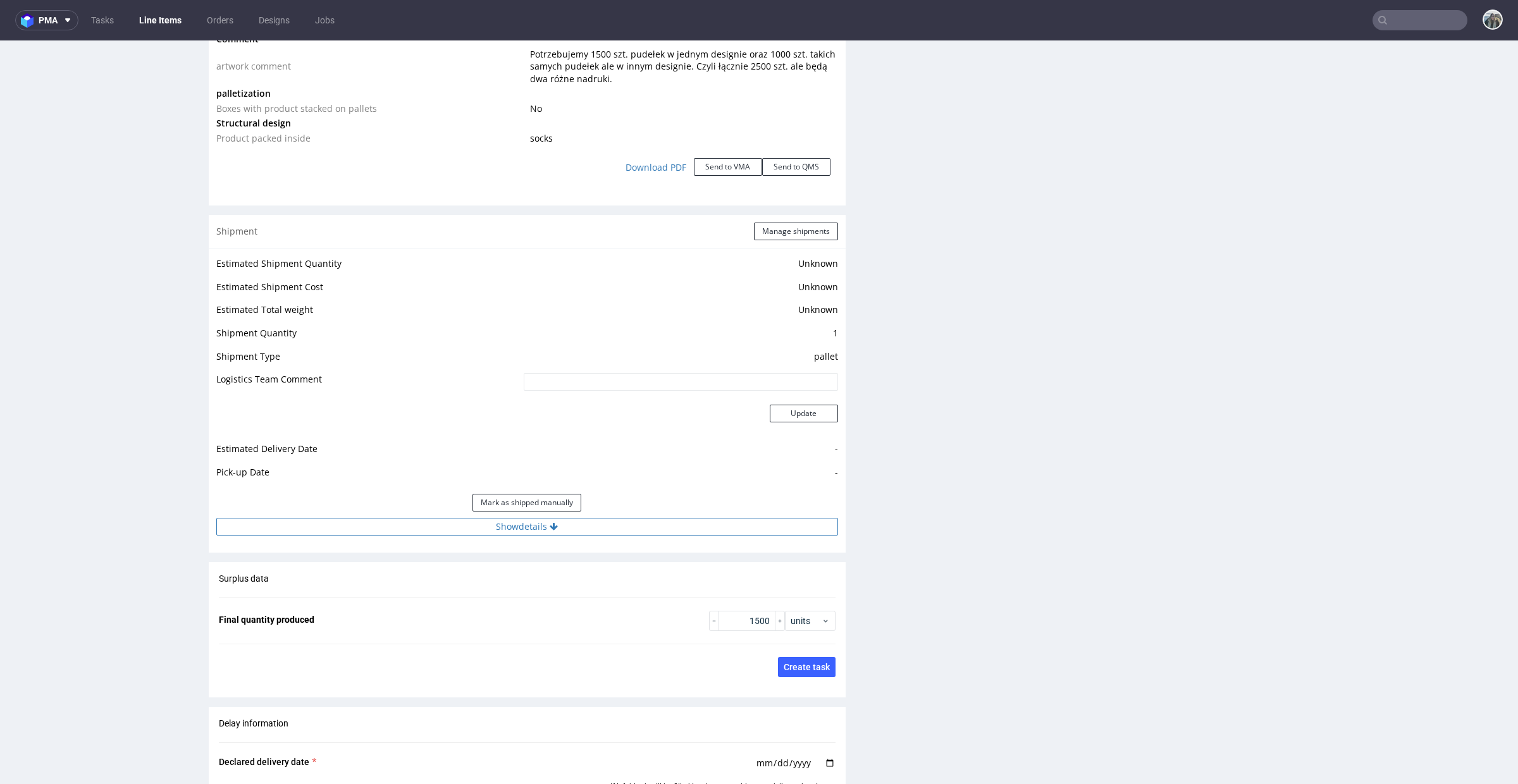
click at [615, 519] on button "Show details" at bounding box center [527, 527] width 622 height 18
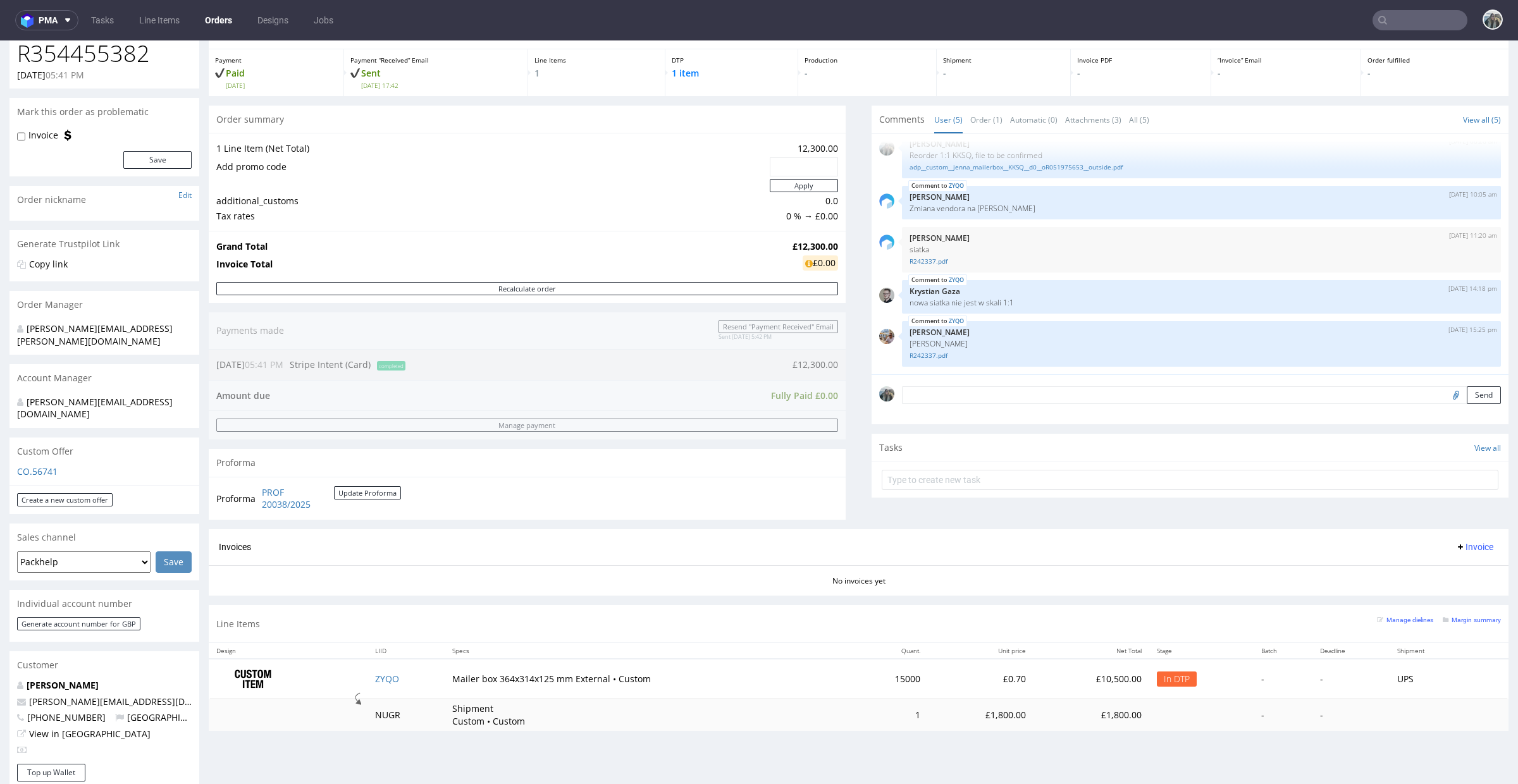
scroll to position [203, 0]
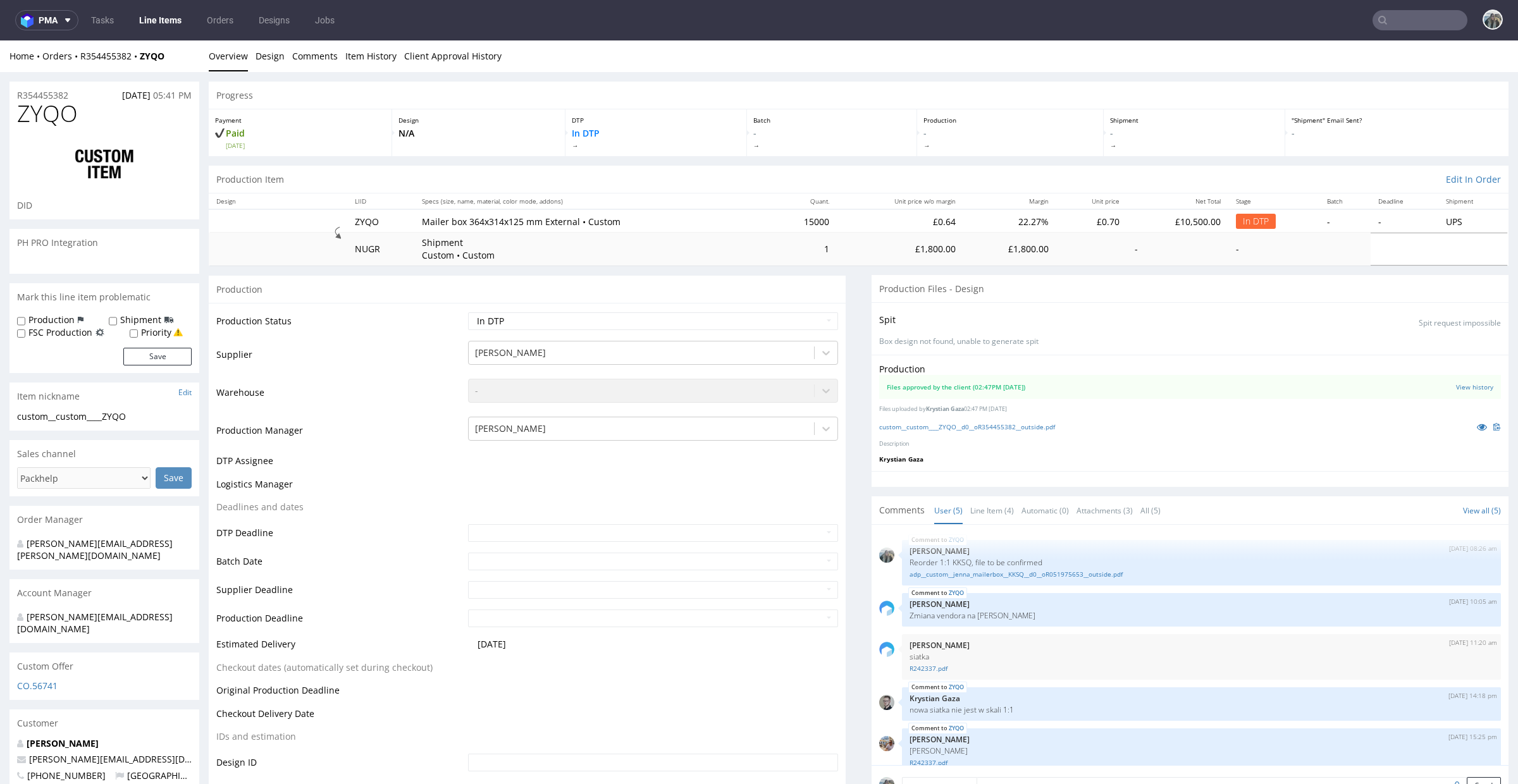
scroll to position [17, 0]
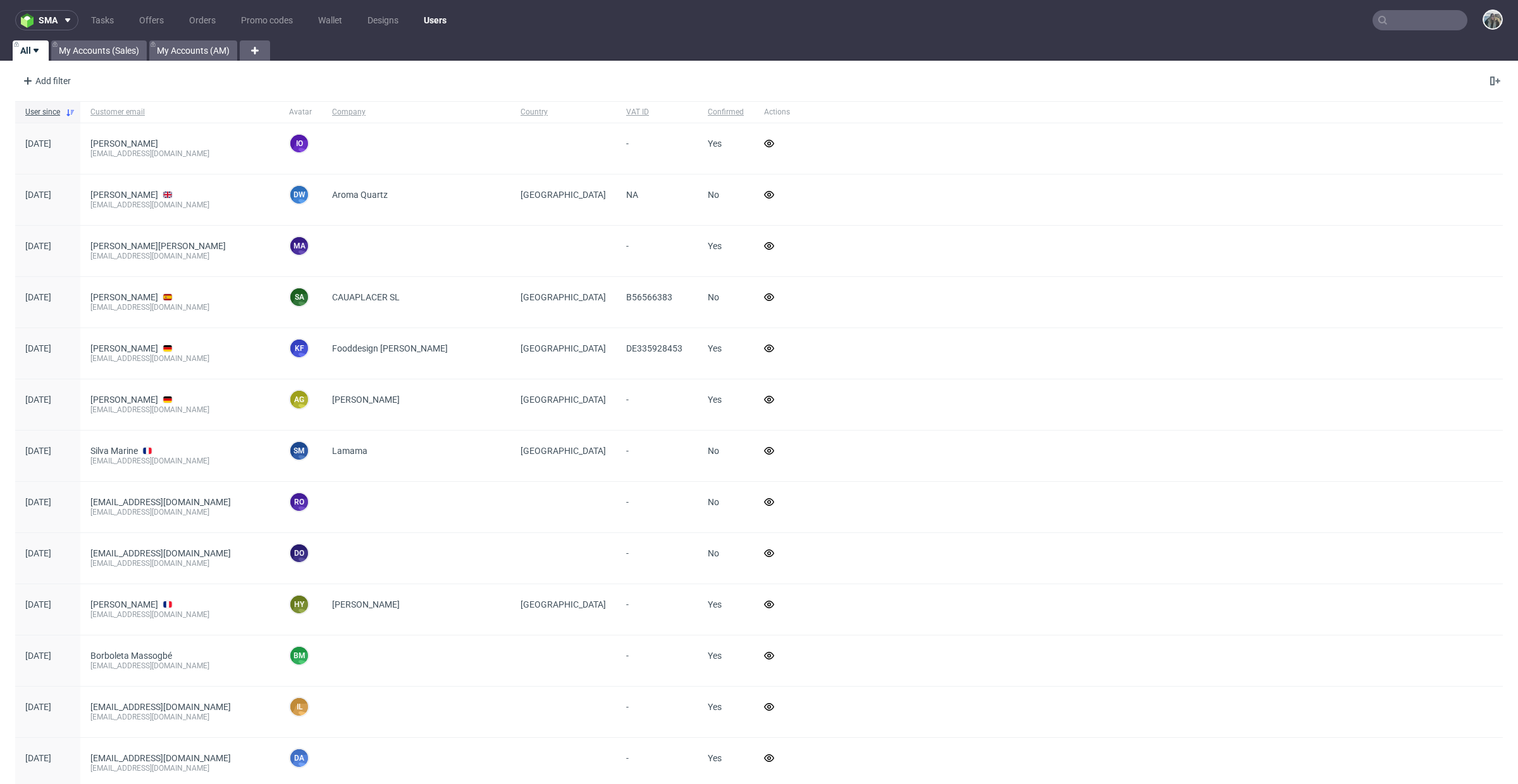
click at [1382, 36] on nav "sma Tasks Offers Orders Promo codes Wallet Designs Users" at bounding box center [759, 20] width 1518 height 40
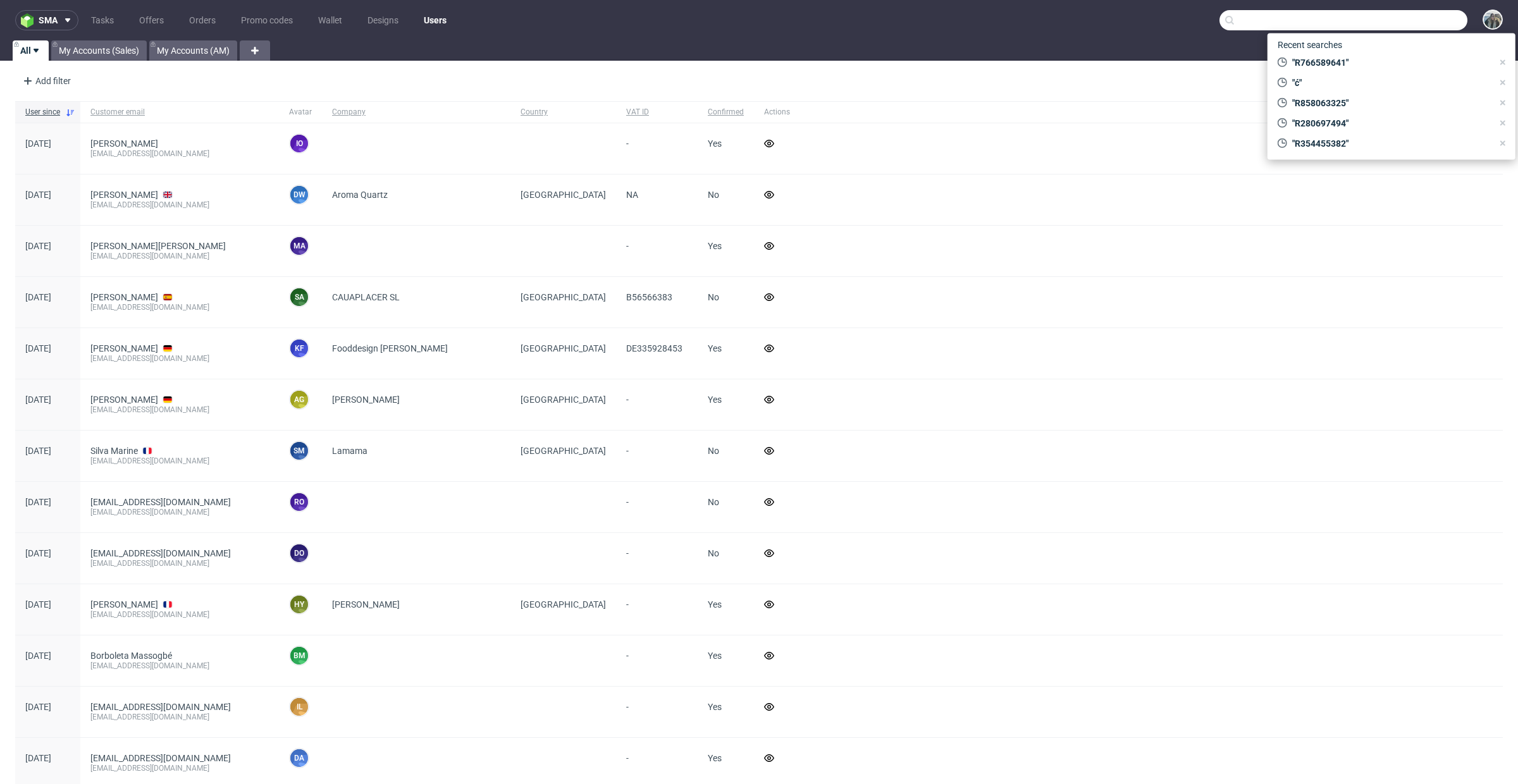
click at [1398, 24] on input "text" at bounding box center [1343, 21] width 248 height 21
paste input "cartier"
type input "cartier"
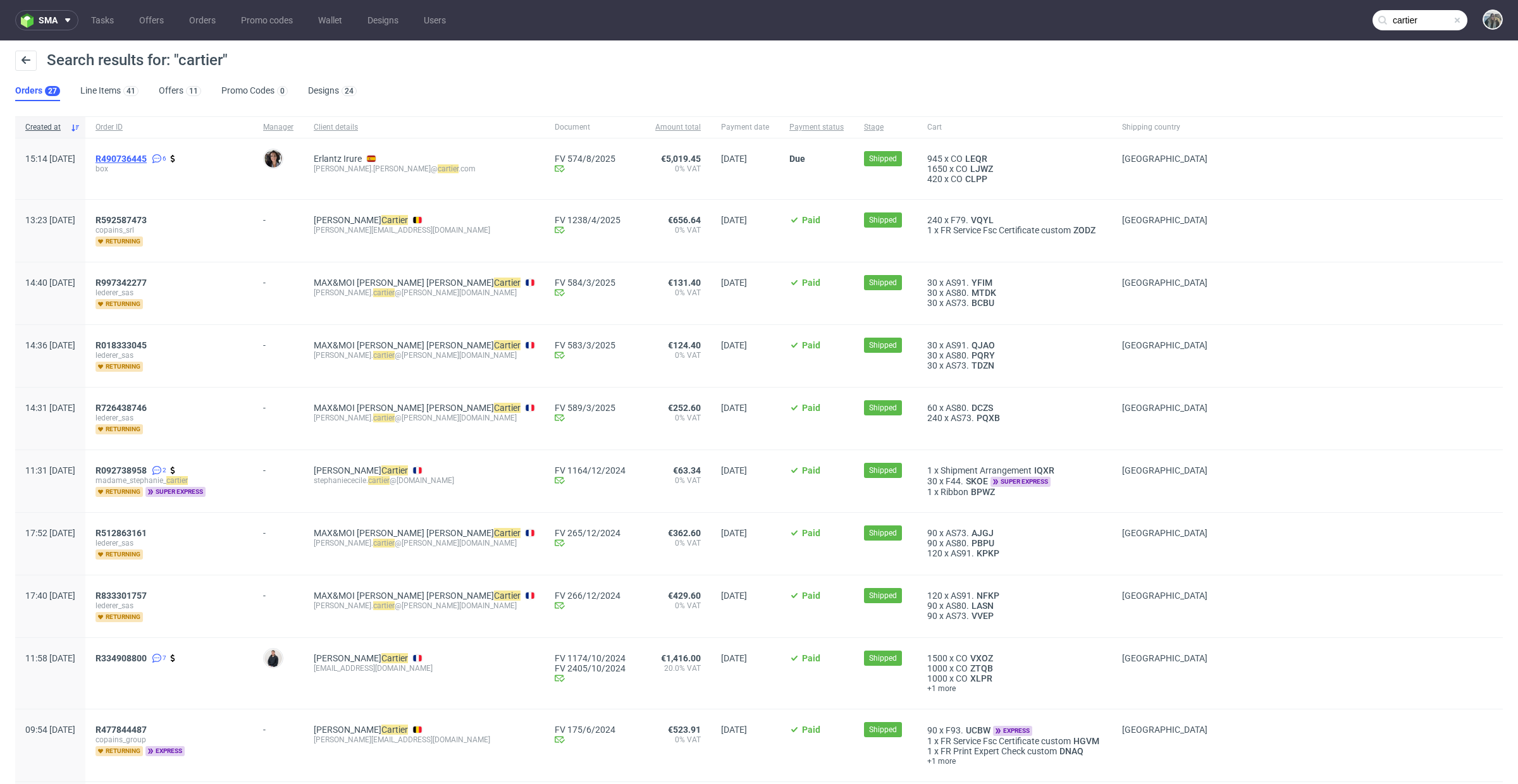
click at [147, 154] on span "R490736445" at bounding box center [121, 159] width 52 height 10
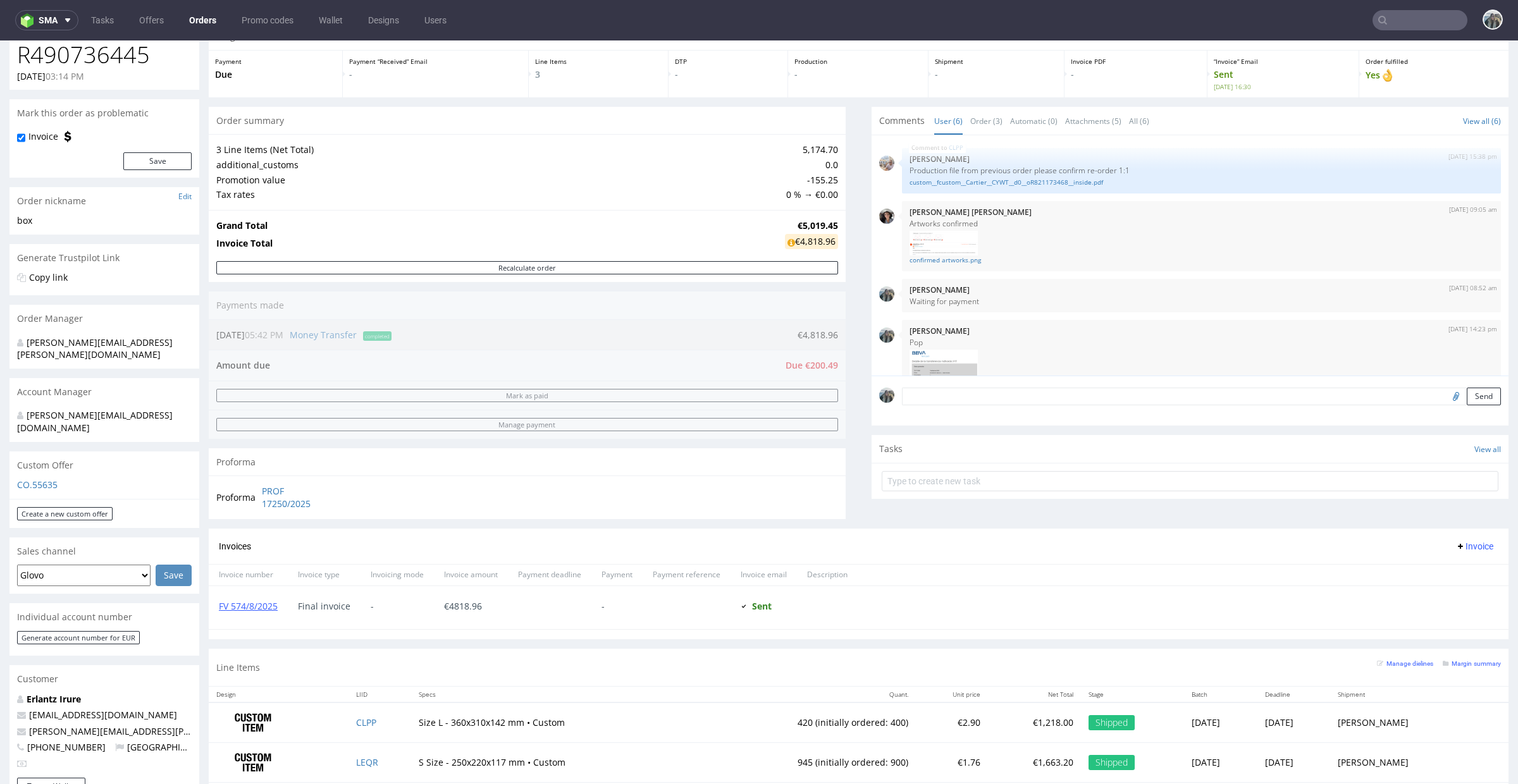
scroll to position [213, 0]
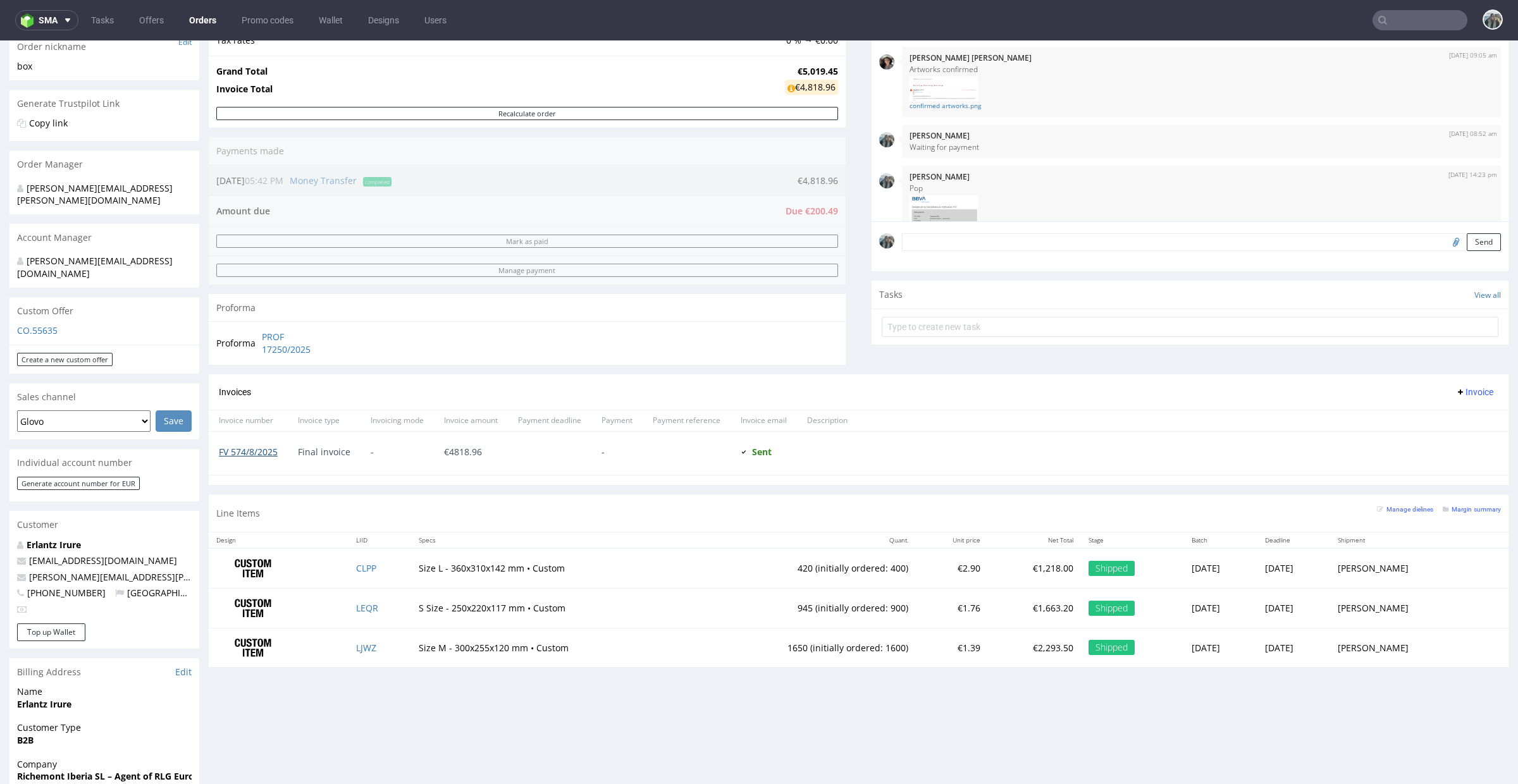
click at [249, 453] on link "FV 574/8/2025" at bounding box center [248, 452] width 59 height 12
drag, startPoint x: 143, startPoint y: 536, endPoint x: 8, endPoint y: 535, distance: 135.0
click at [9, 539] on div "Erlantz Irure erlantz.irure@cartier.com nicolas.legrand@cartier.com +34 663 134…" at bounding box center [104, 581] width 190 height 85
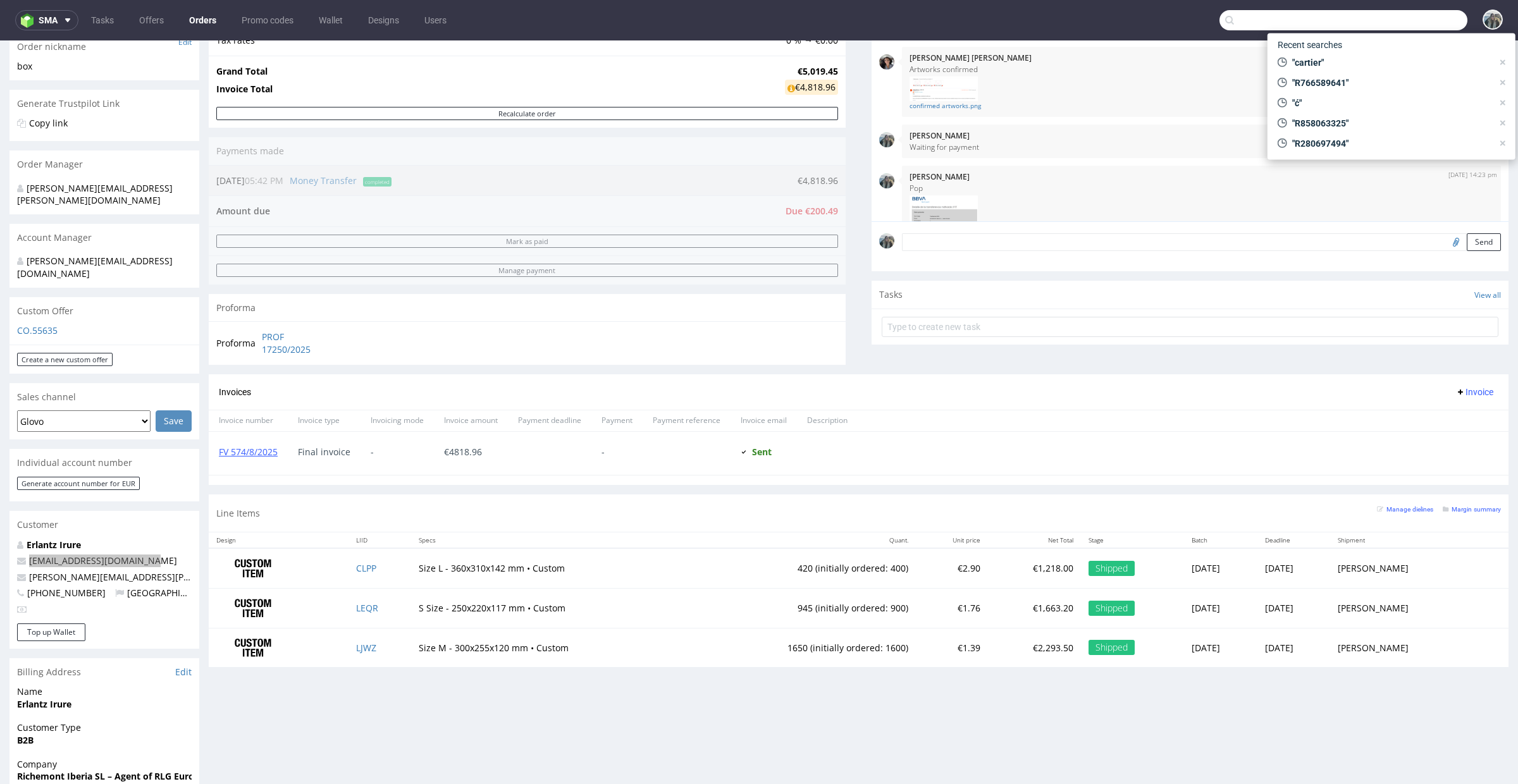
click at [1395, 22] on input "text" at bounding box center [1343, 21] width 248 height 21
paste input "zuzannaurbaniak"
type input "zuzannaurbaniak"
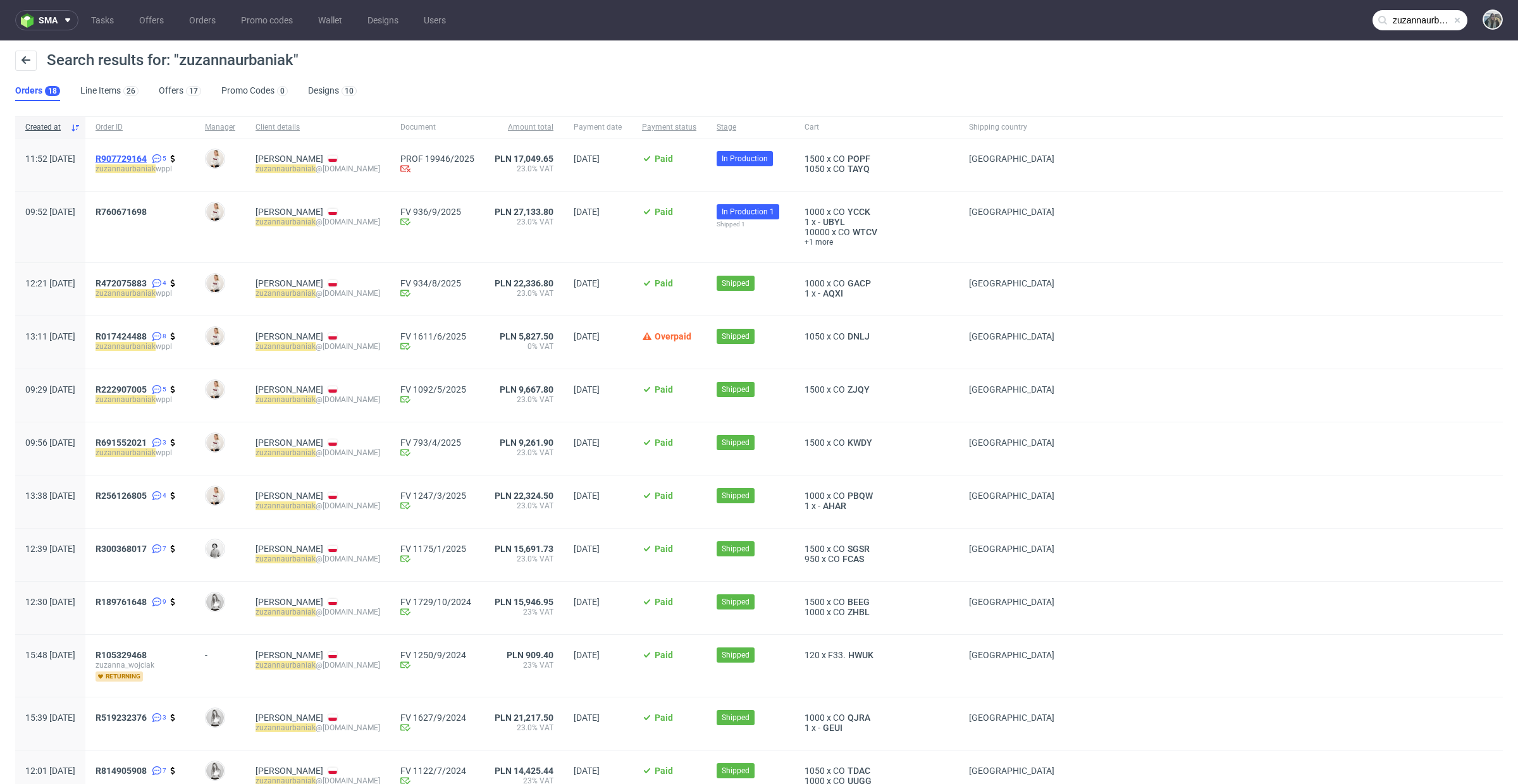
click at [147, 161] on span "R907729164" at bounding box center [121, 159] width 52 height 10
click at [149, 217] on link "R 760671698" at bounding box center [122, 211] width 54 height 10
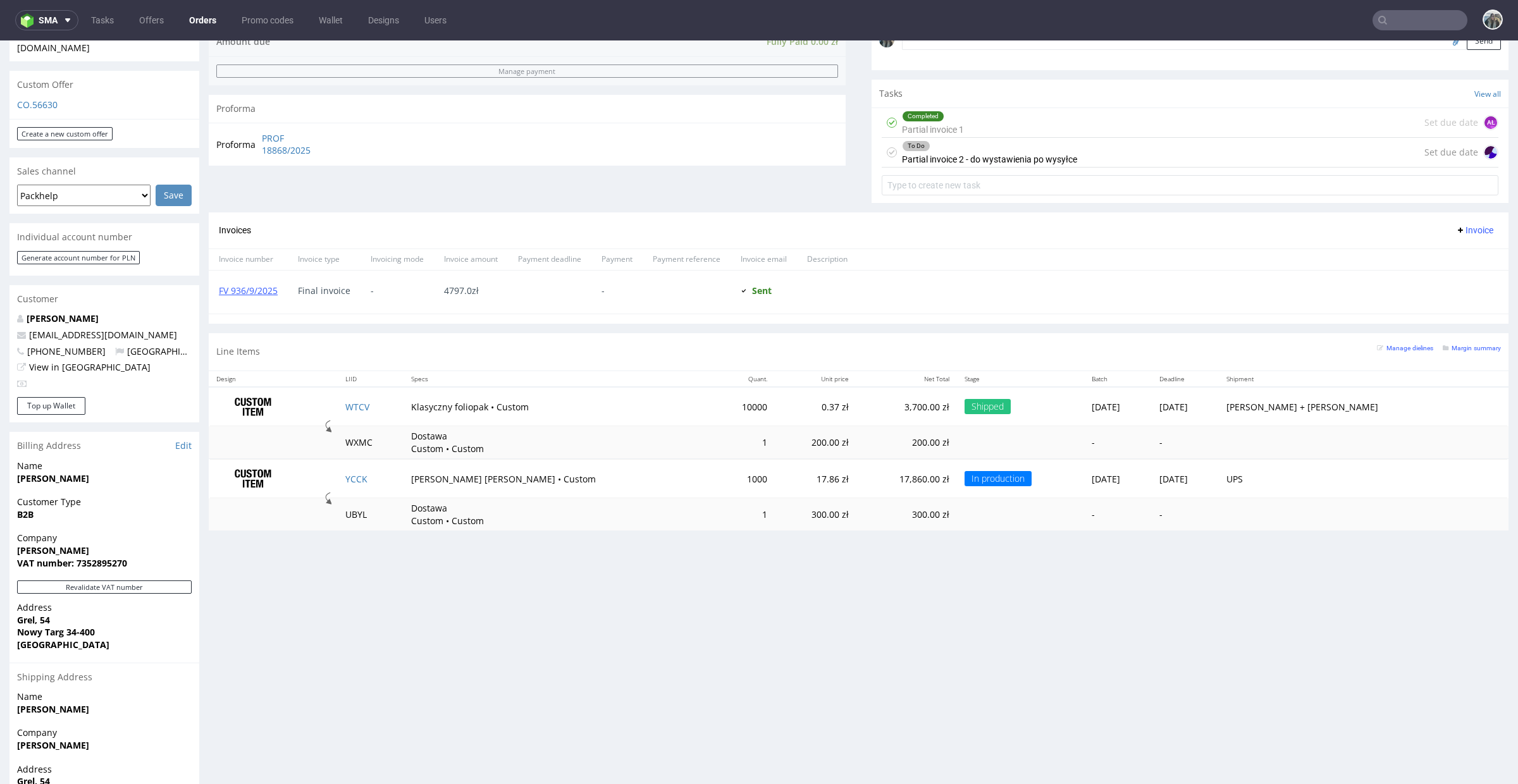
scroll to position [459, 0]
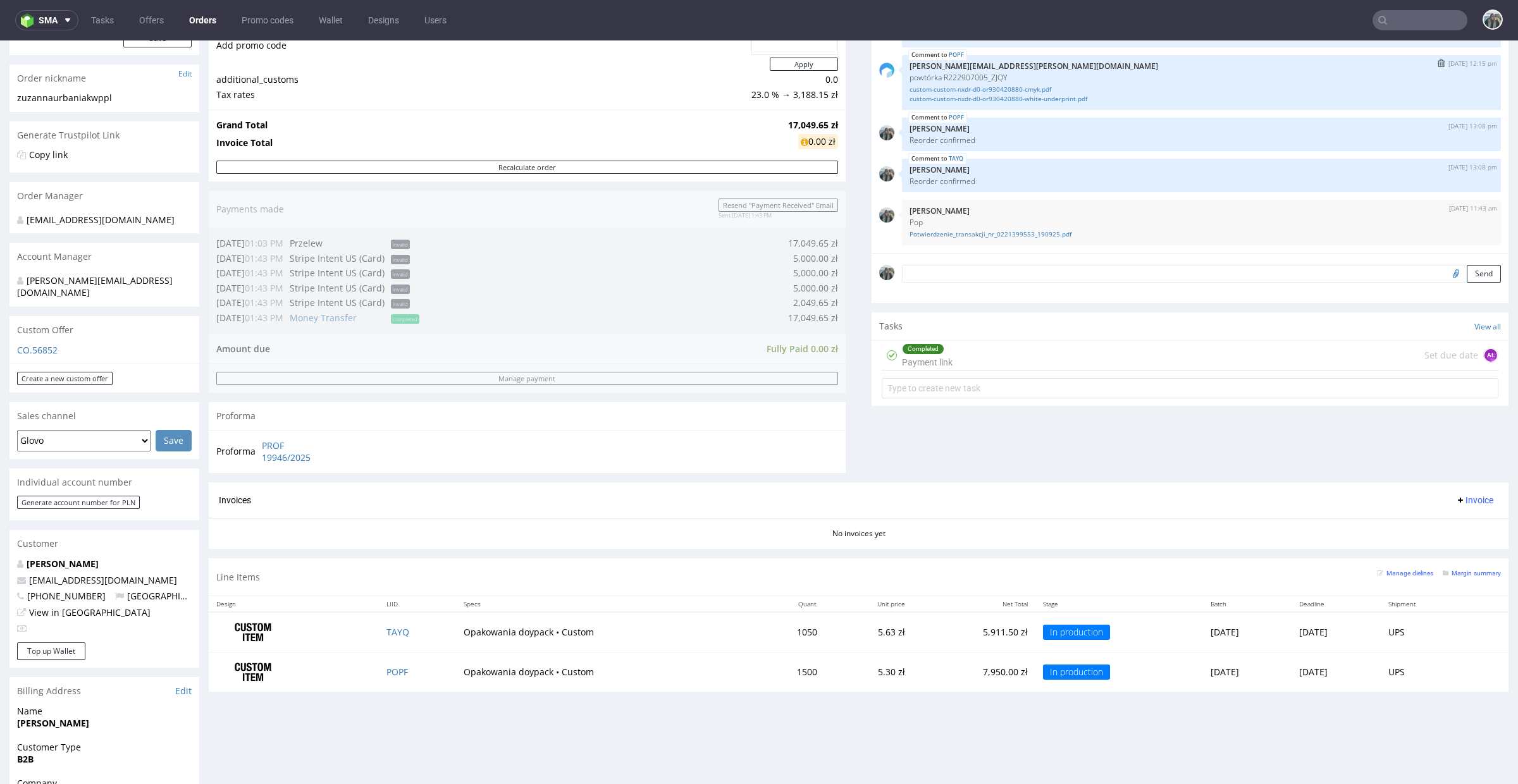
scroll to position [493, 0]
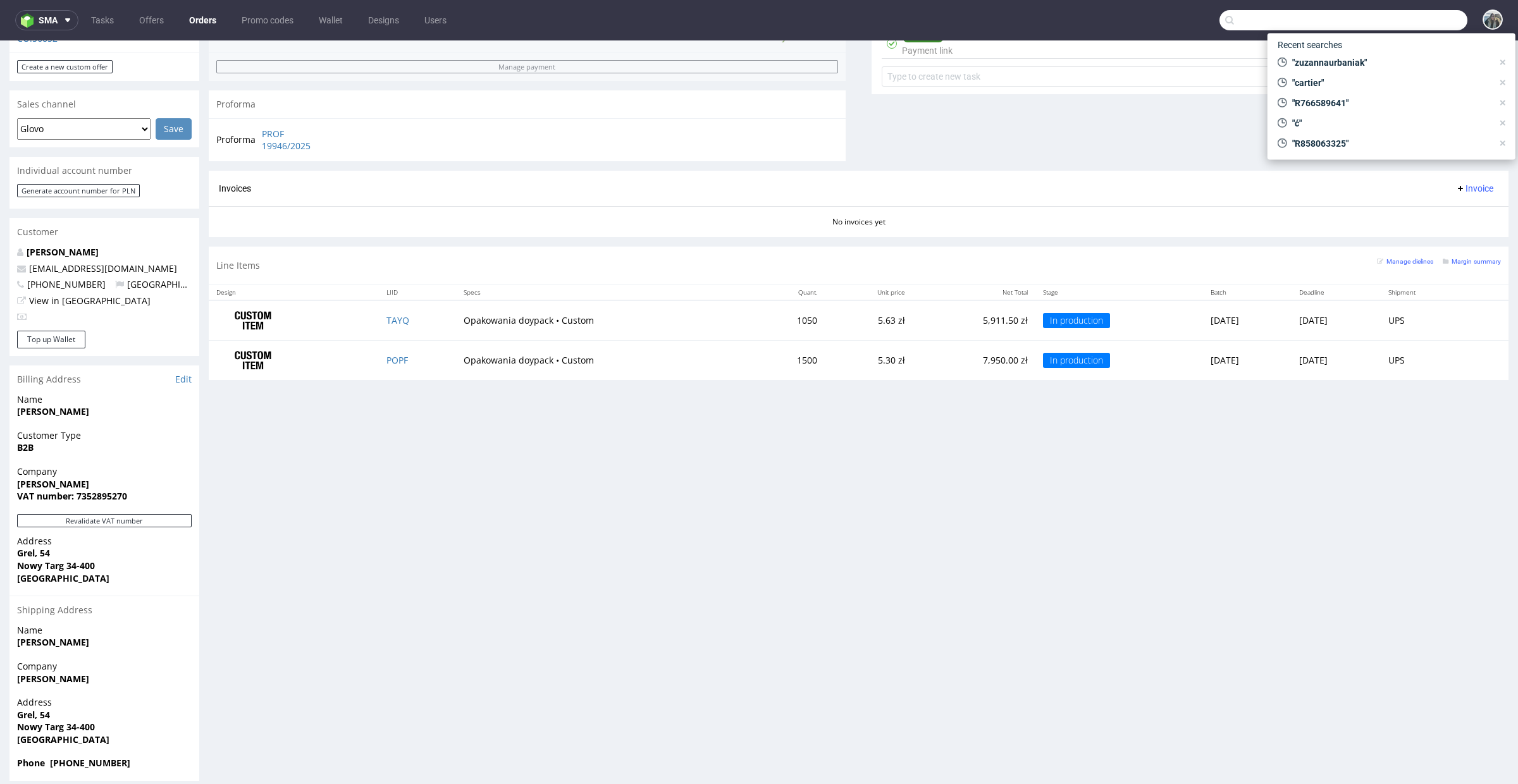
click at [1393, 16] on input "text" at bounding box center [1343, 21] width 248 height 21
paste input "Oh Sew Bootiful"
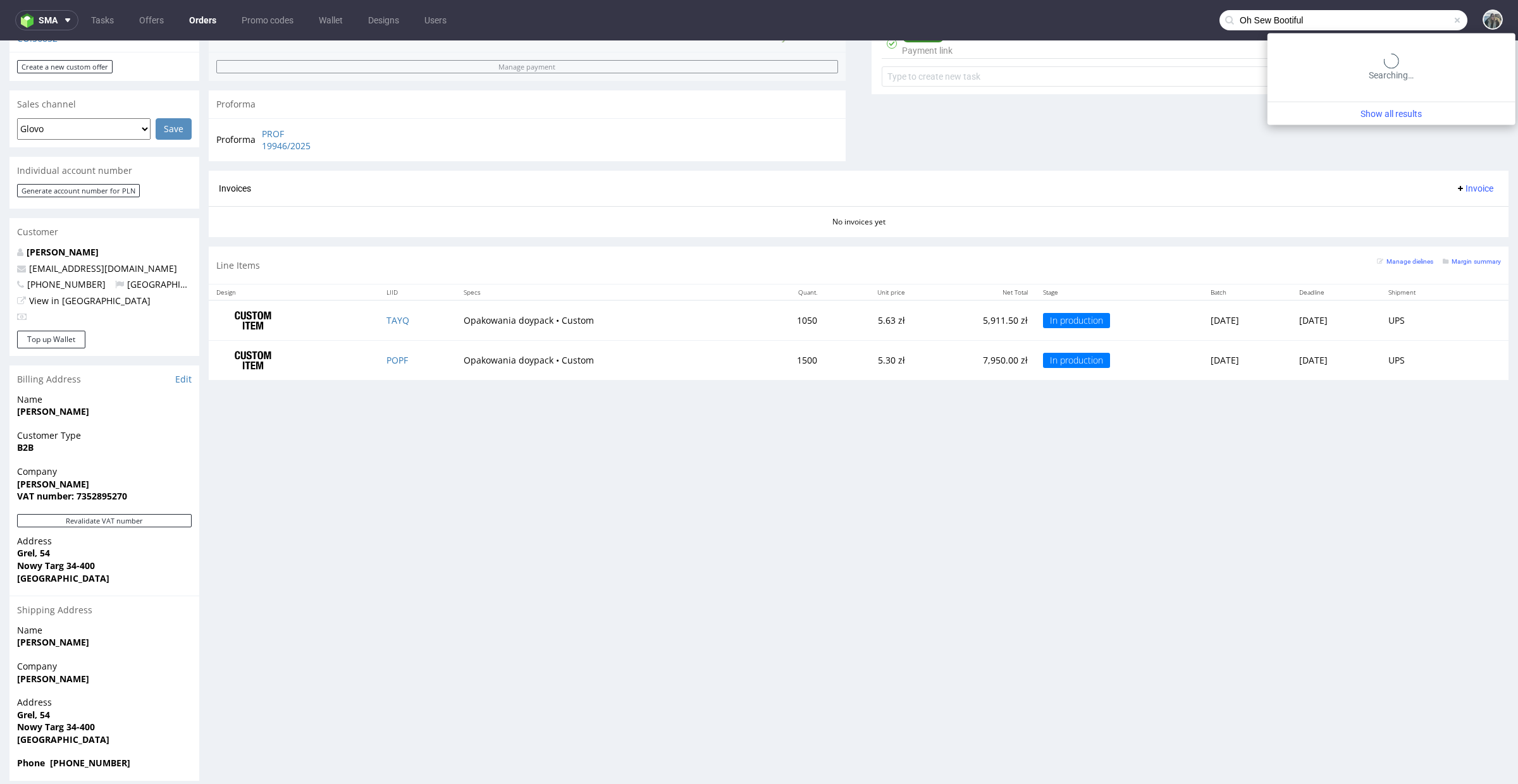
type input "Oh Sew Bootiful"
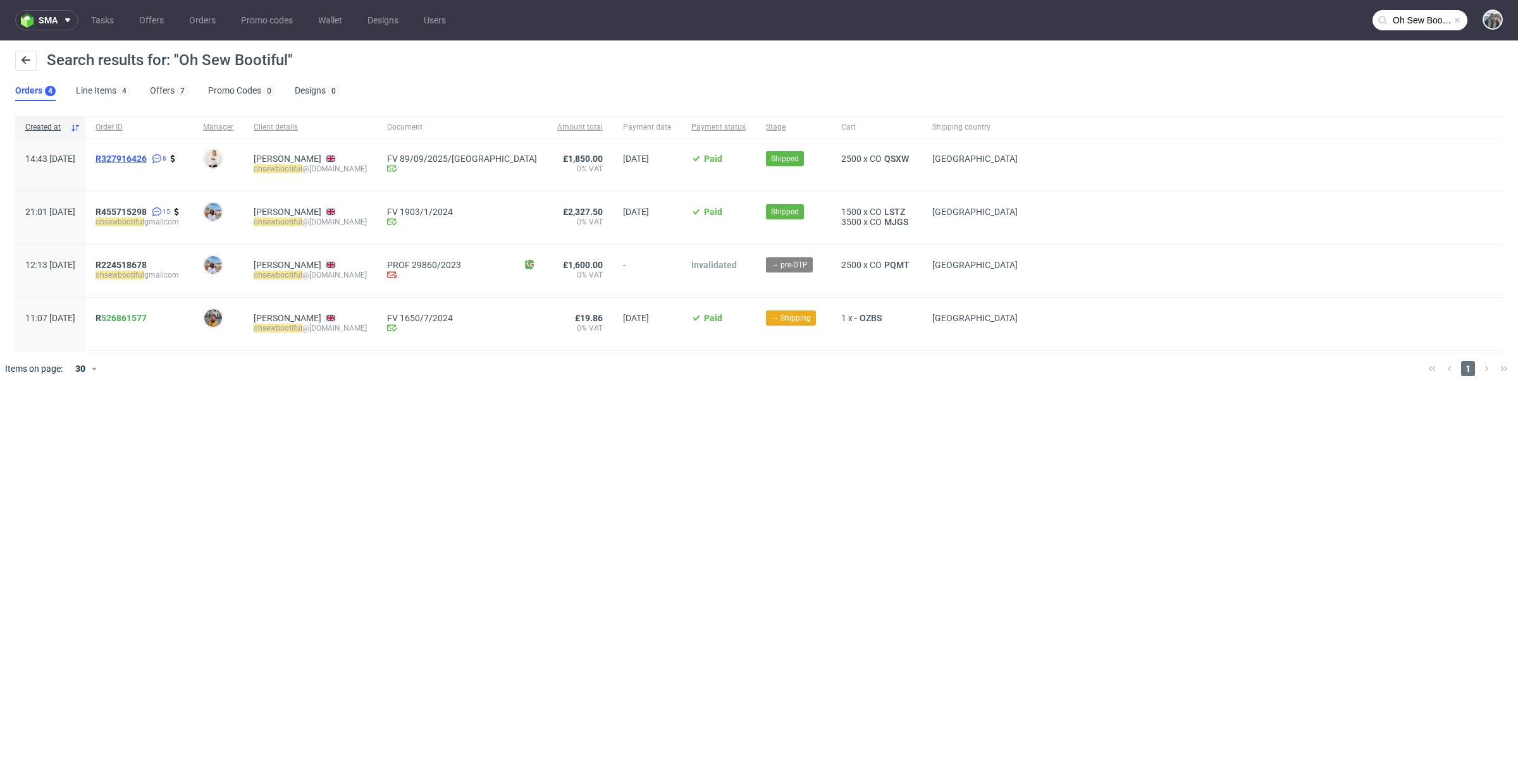
click at [141, 158] on span "R327916426" at bounding box center [121, 159] width 52 height 10
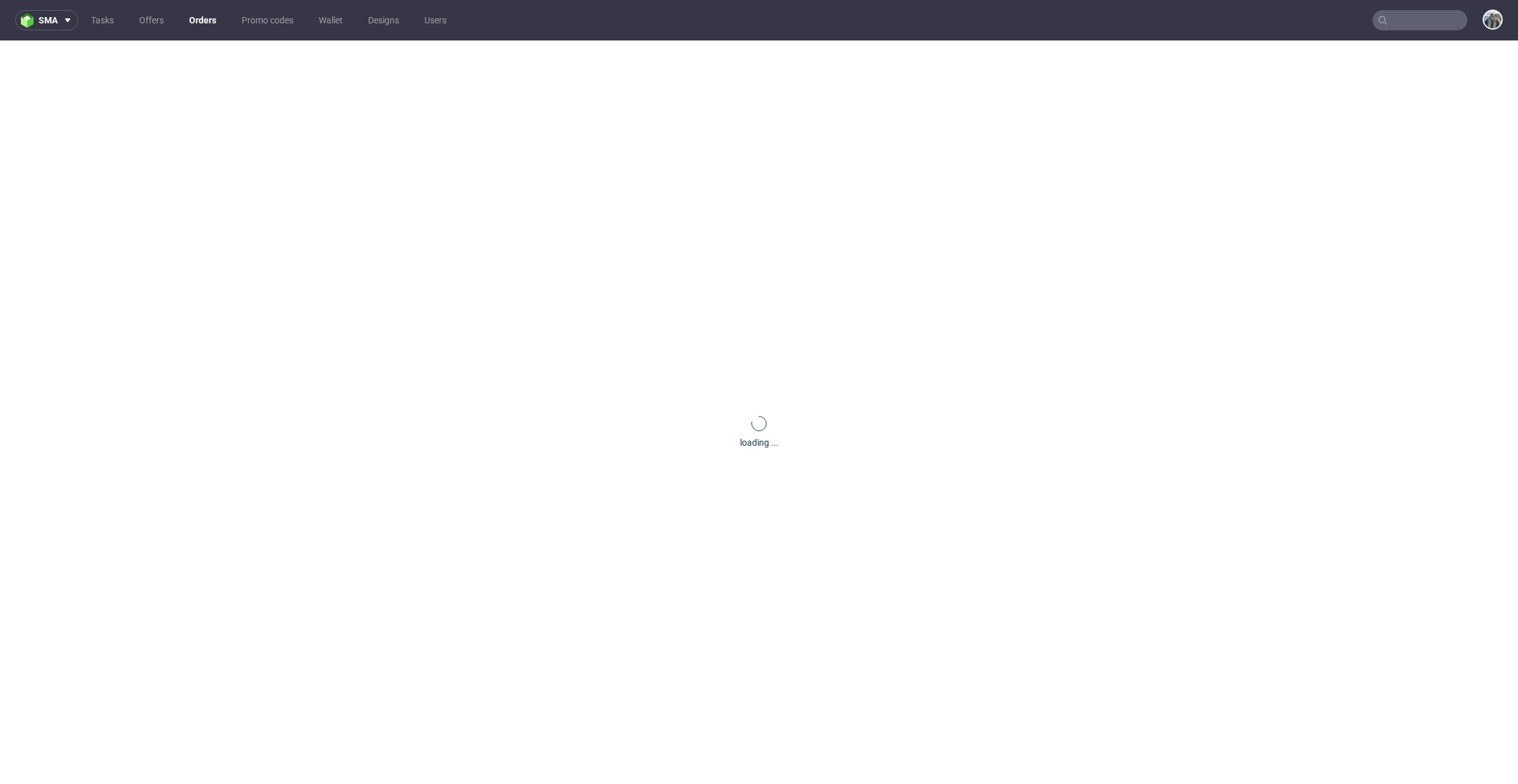
scroll to position [53, 0]
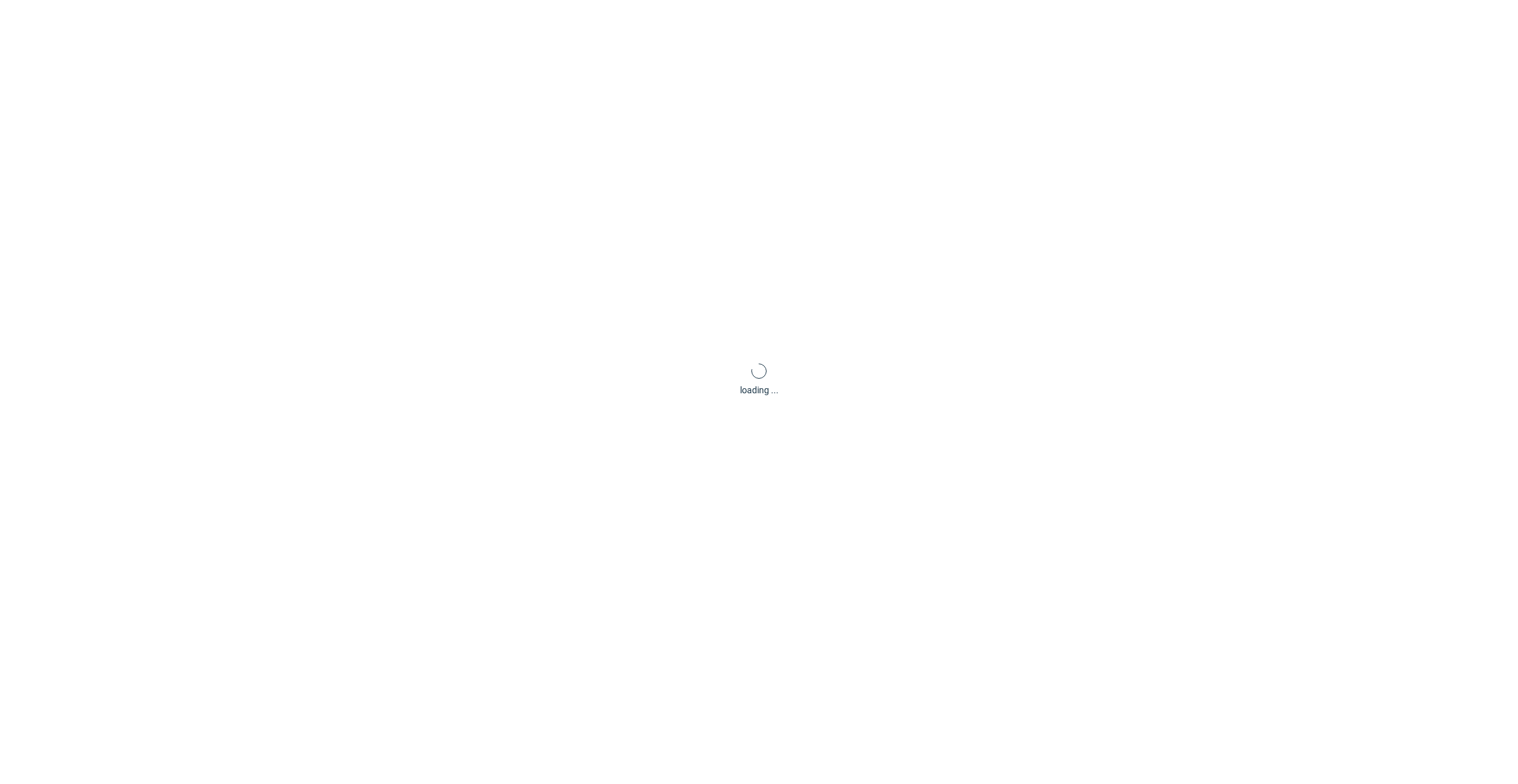
type input "Oh Sew Bootiful"
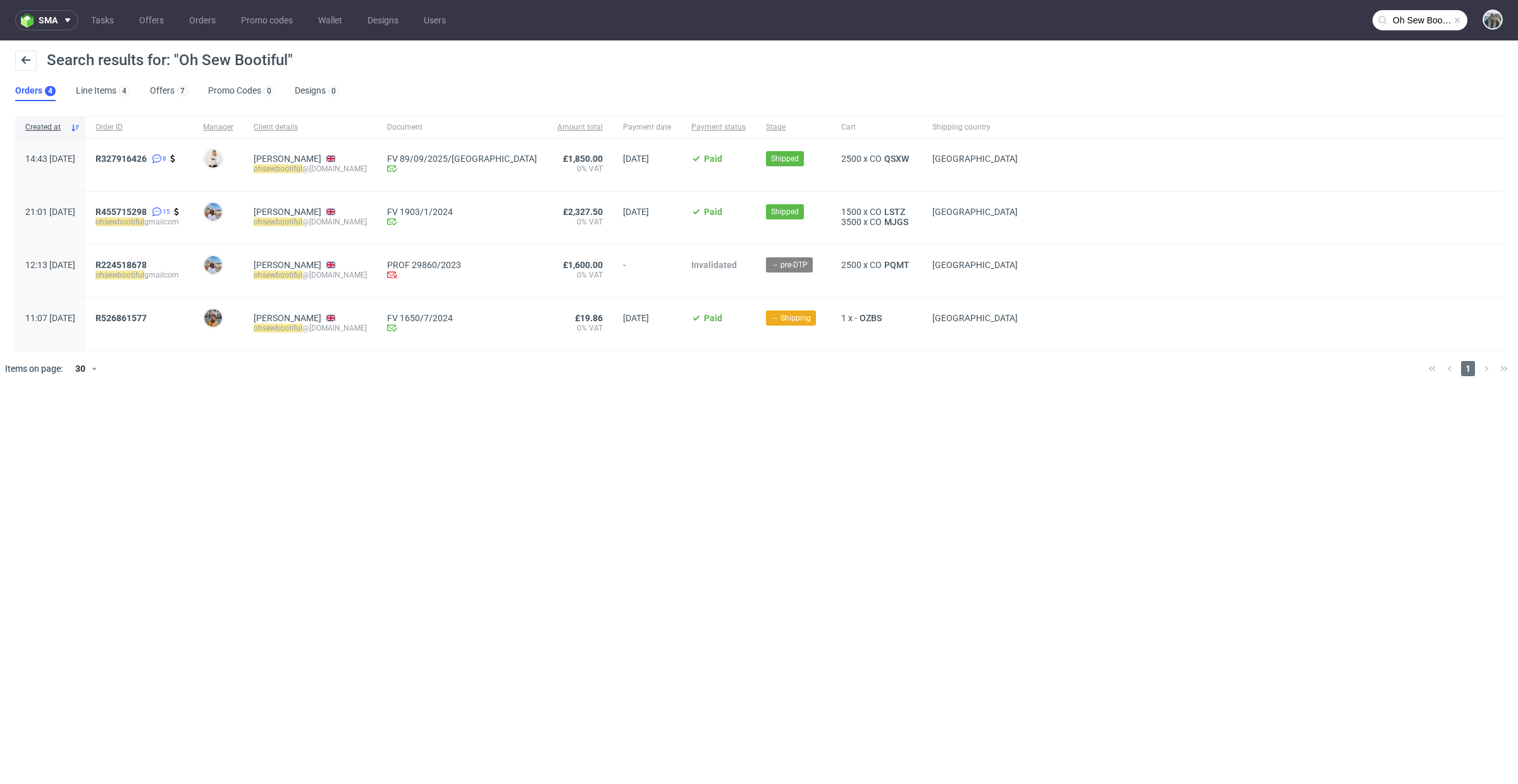
drag, startPoint x: 132, startPoint y: 176, endPoint x: 122, endPoint y: 158, distance: 20.6
click at [122, 158] on div "14:43 Mon 21.07.2025 R327916426 8 Mari Fok Gemma Hadfield oh sew bootiful @gmai…" at bounding box center [759, 164] width 1488 height 54
copy div "R327916426"
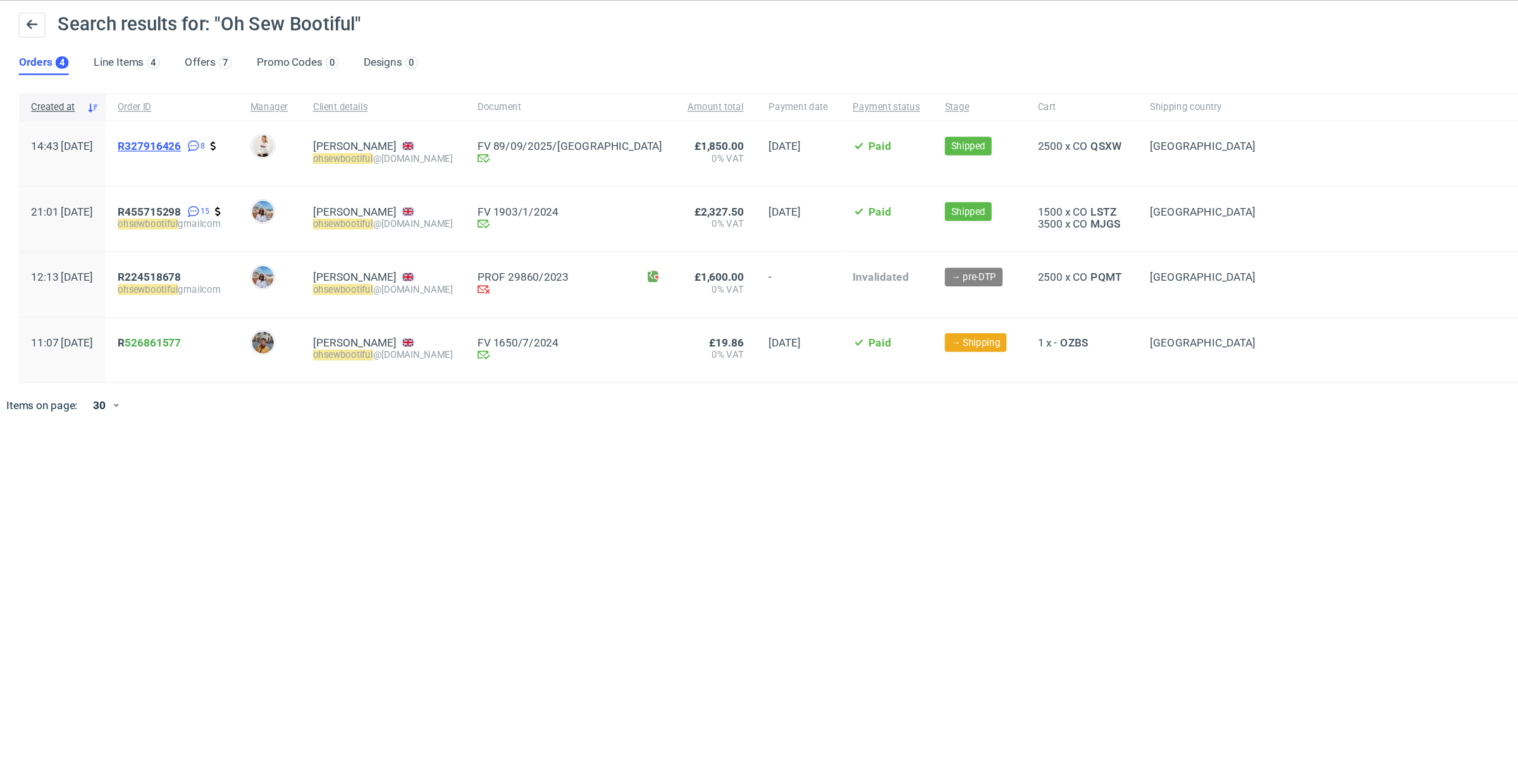
click at [147, 157] on span "R327916426" at bounding box center [121, 159] width 52 height 10
click at [145, 211] on span "R455715298" at bounding box center [121, 211] width 52 height 10
click at [147, 262] on span "R224518678" at bounding box center [121, 265] width 52 height 10
click at [147, 160] on span "R327916426" at bounding box center [121, 159] width 52 height 10
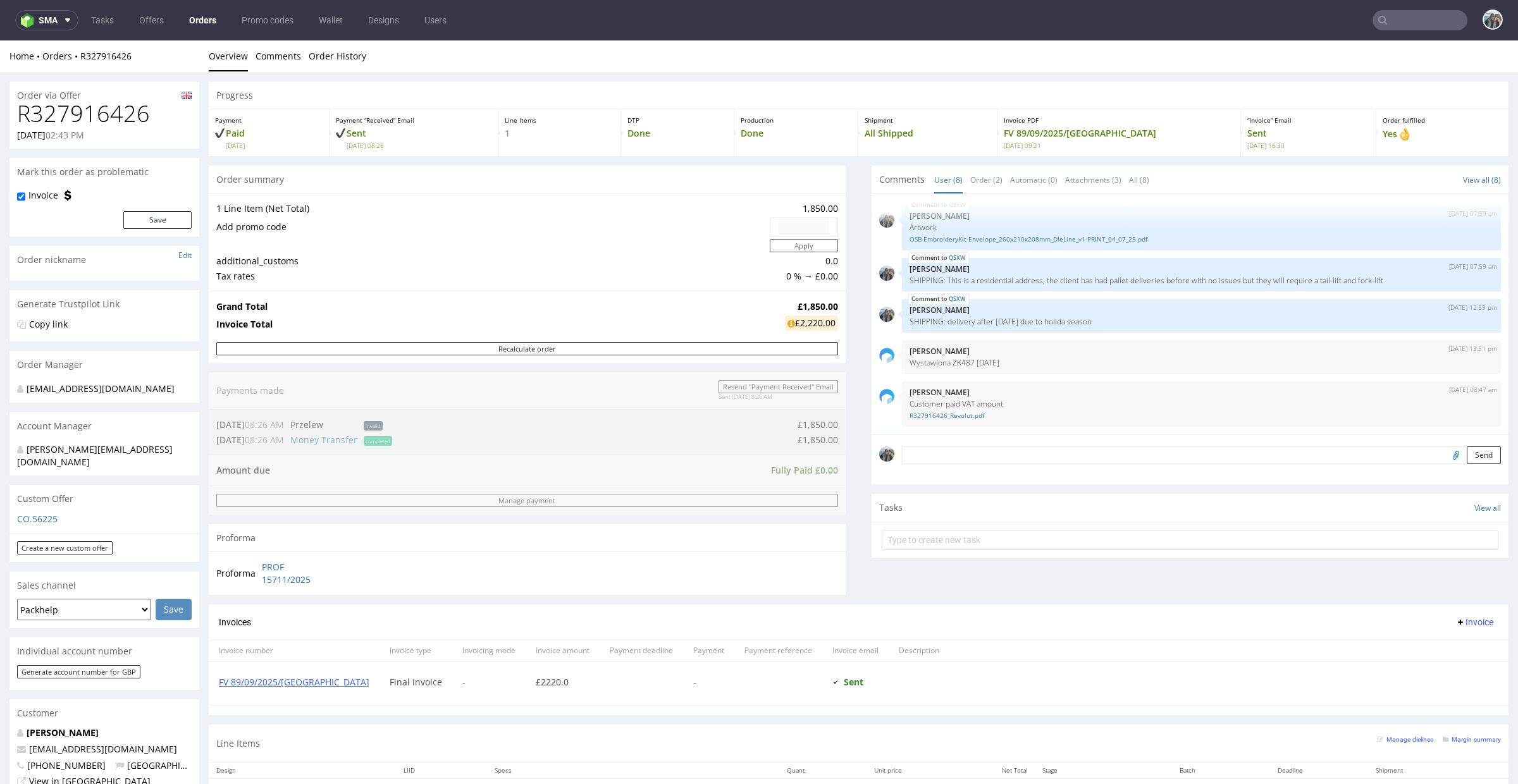
click at [1410, 13] on input "text" at bounding box center [1419, 21] width 95 height 21
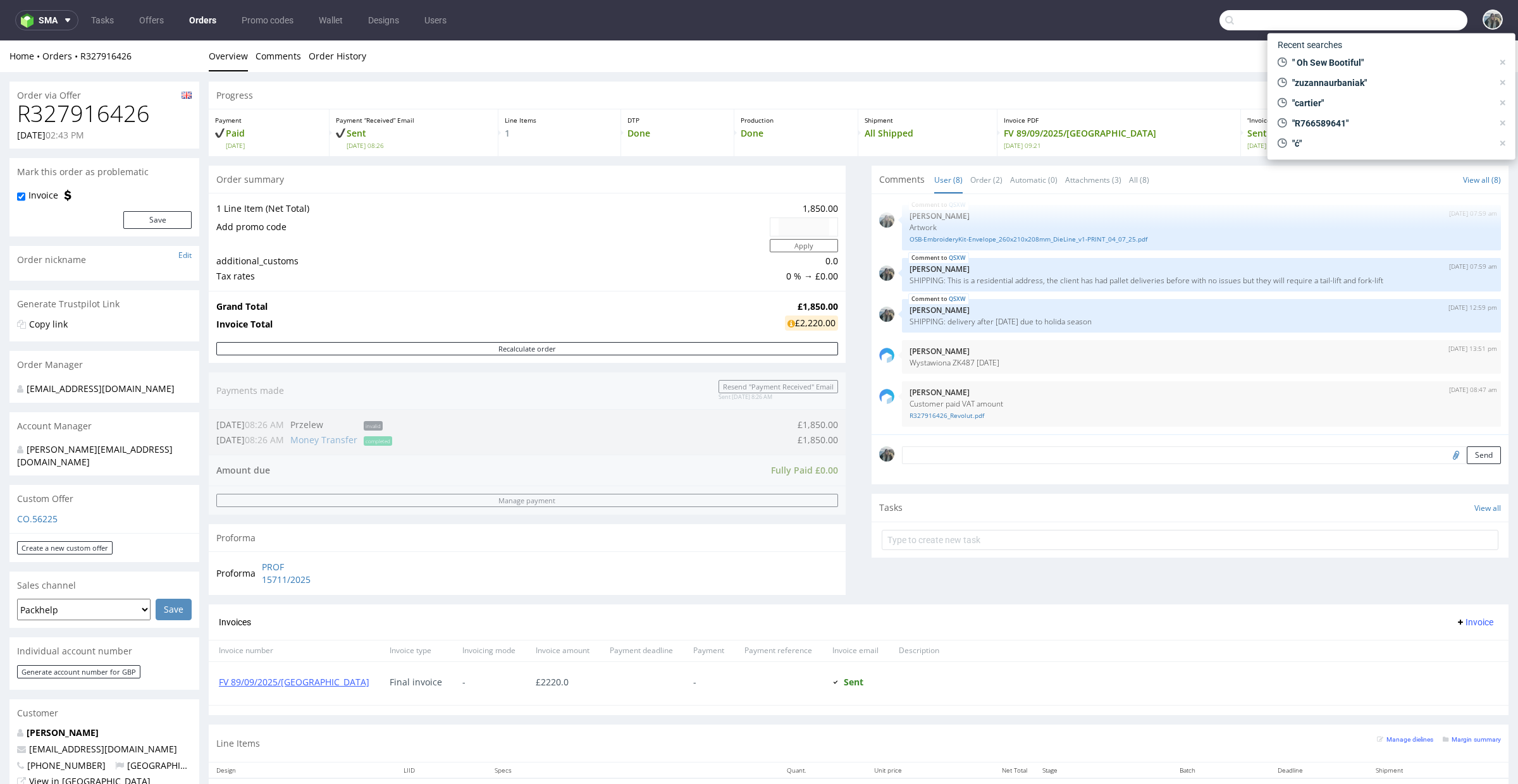
paste input "R707336450"
type input "R707336450"
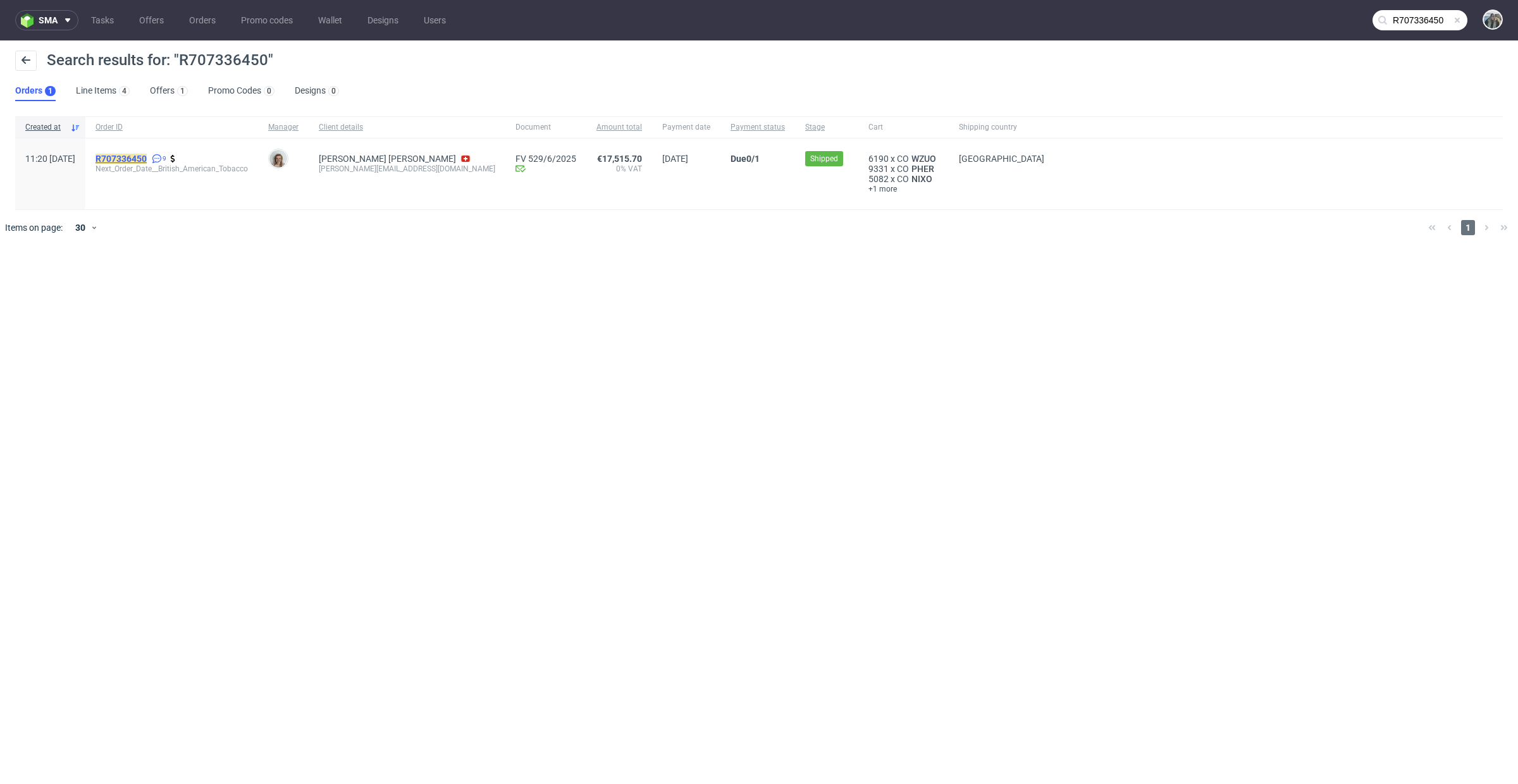
click at [147, 154] on mark "R707336450" at bounding box center [121, 159] width 52 height 10
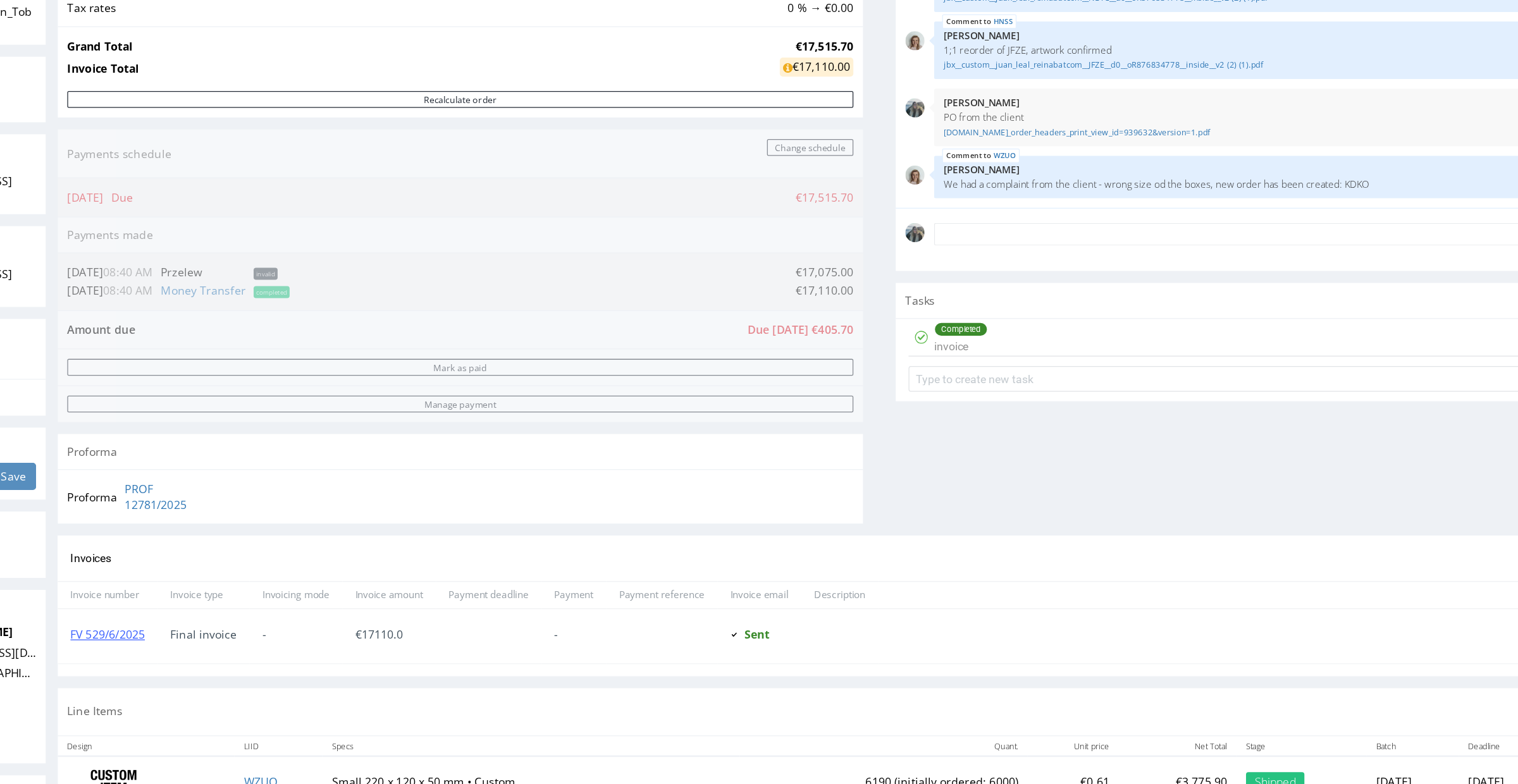
scroll to position [198, 0]
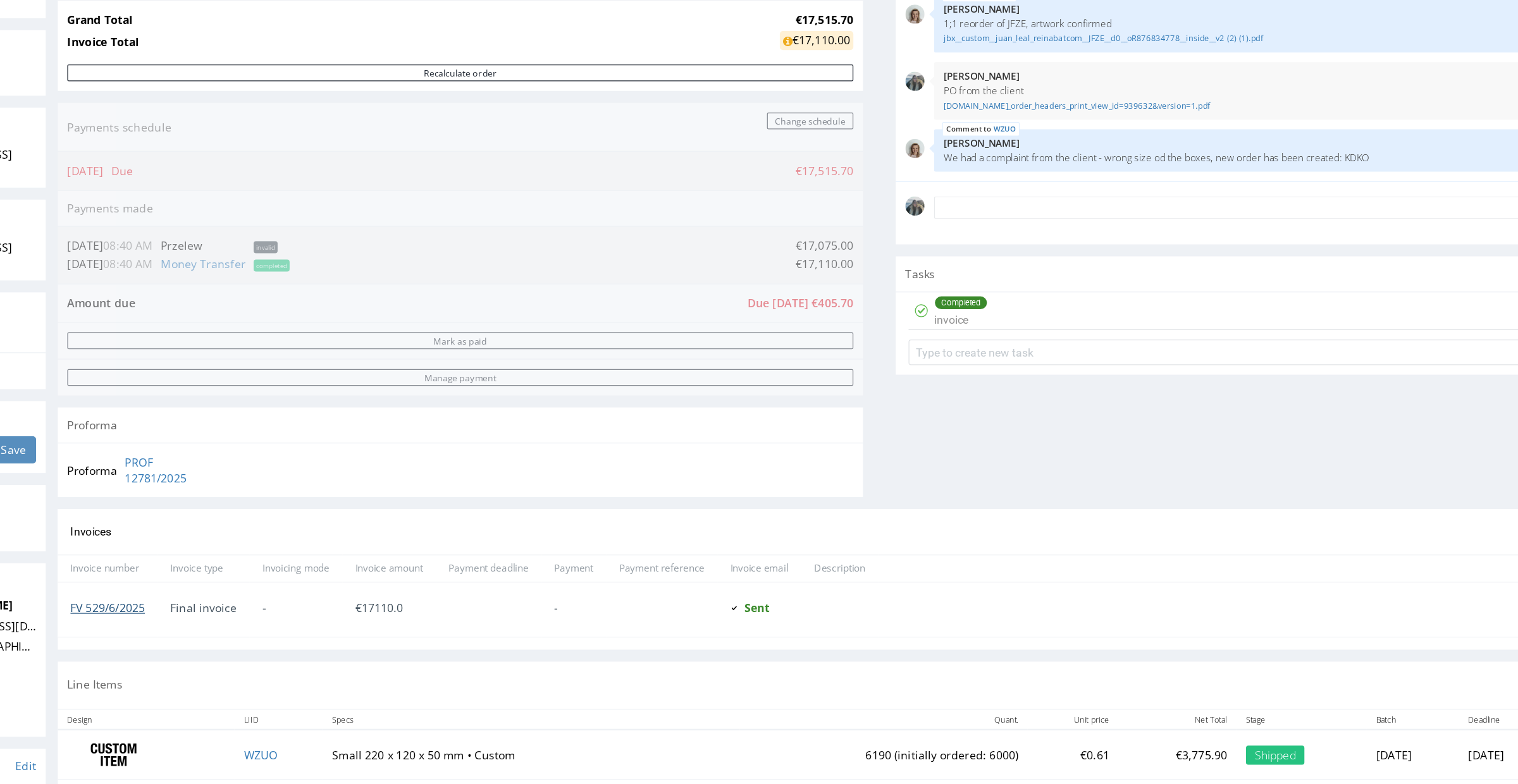
click at [36, 472] on link "FV 529/6/2025" at bounding box center [42, 467] width 59 height 12
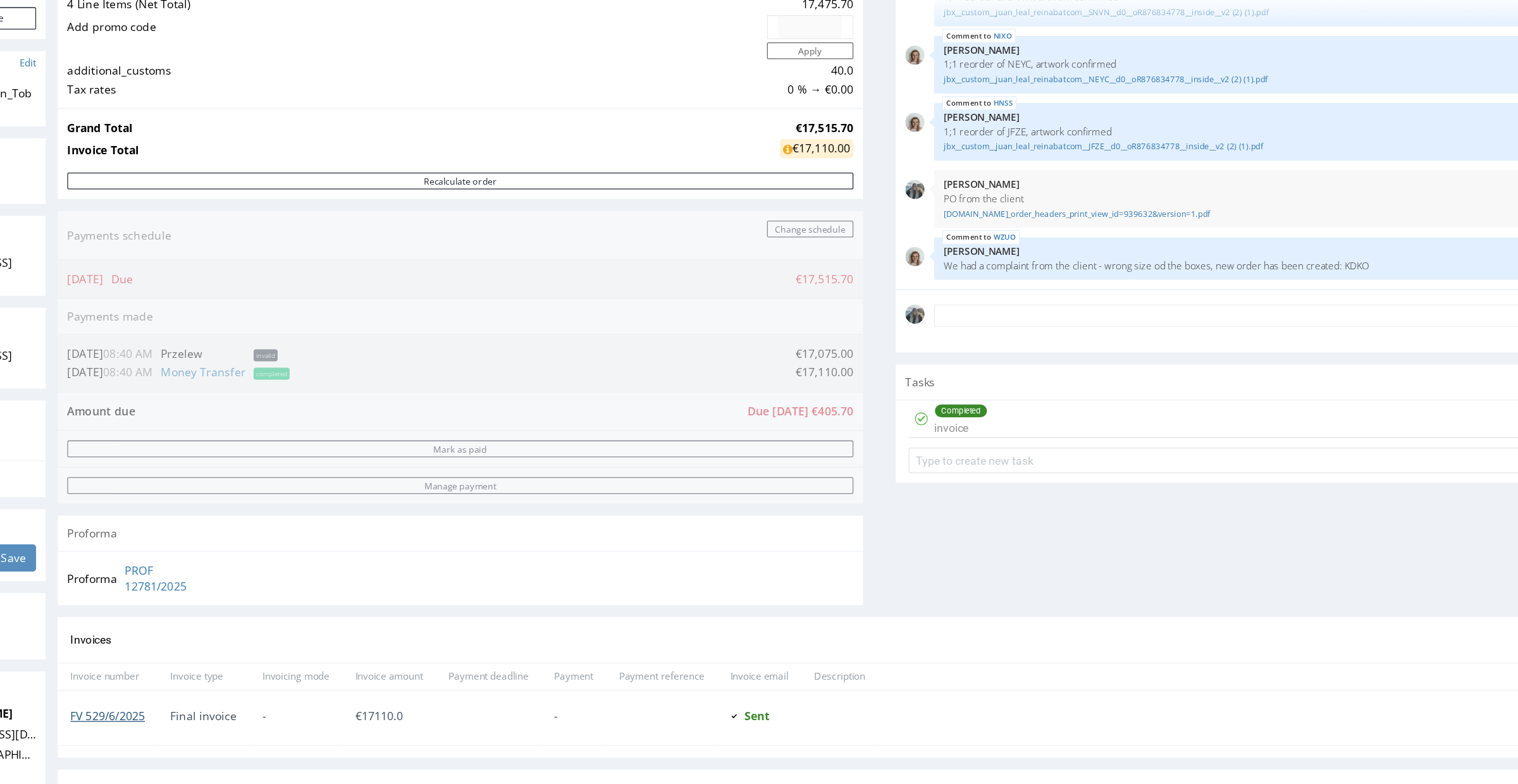
scroll to position [0, 0]
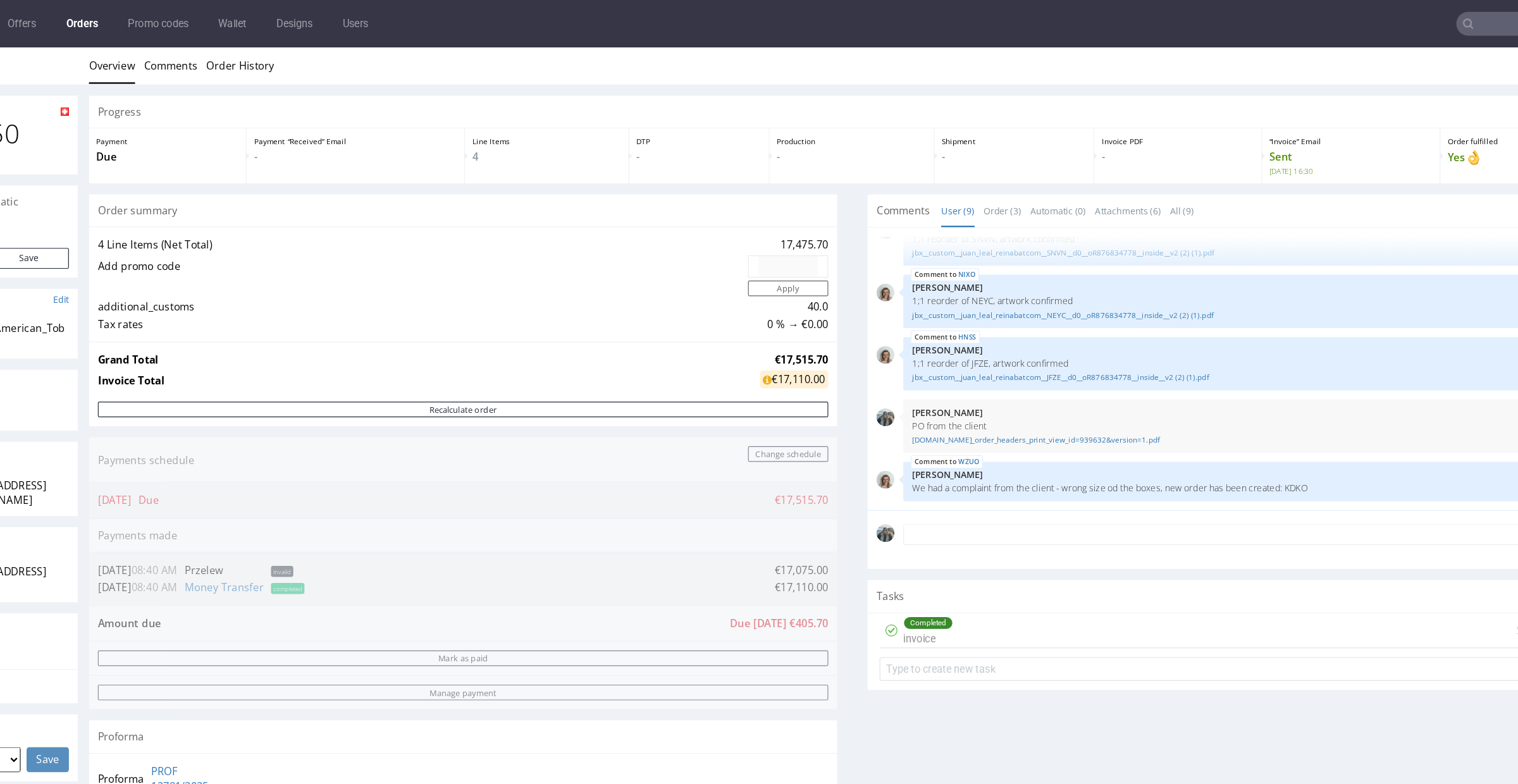
copy h1 "R707336450"
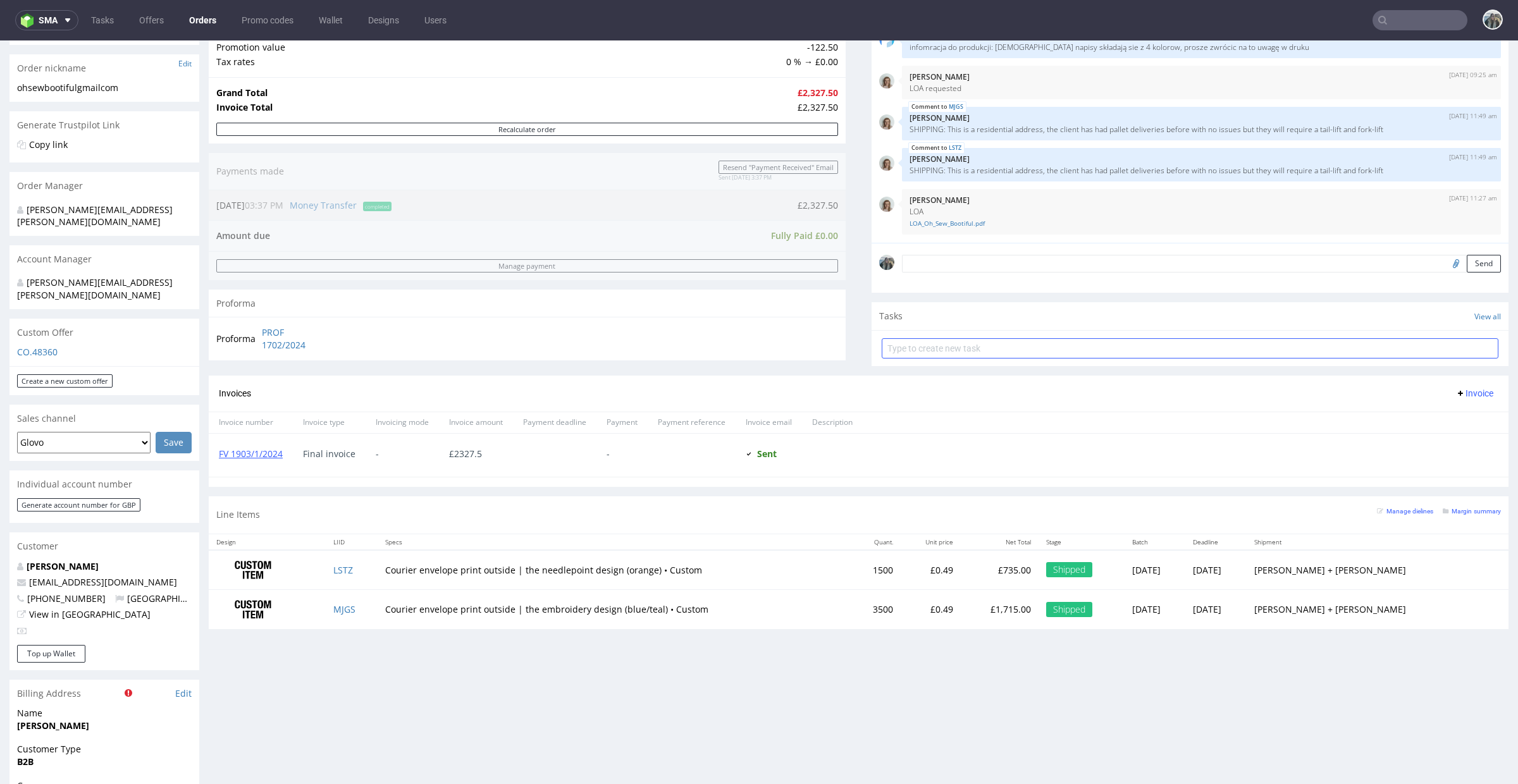
scroll to position [192, 0]
click at [353, 568] on link "LSTZ" at bounding box center [343, 568] width 20 height 12
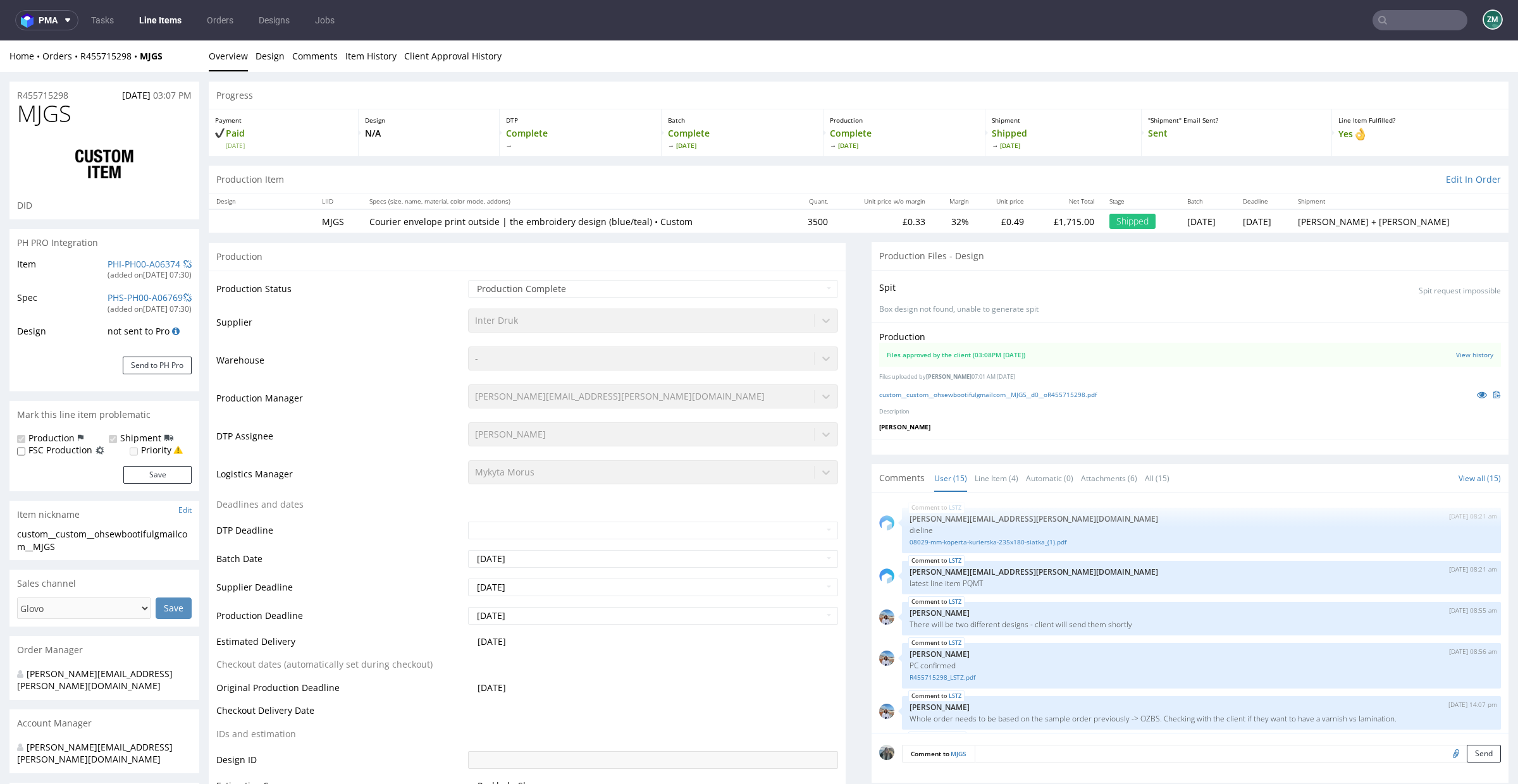
type input "3500"
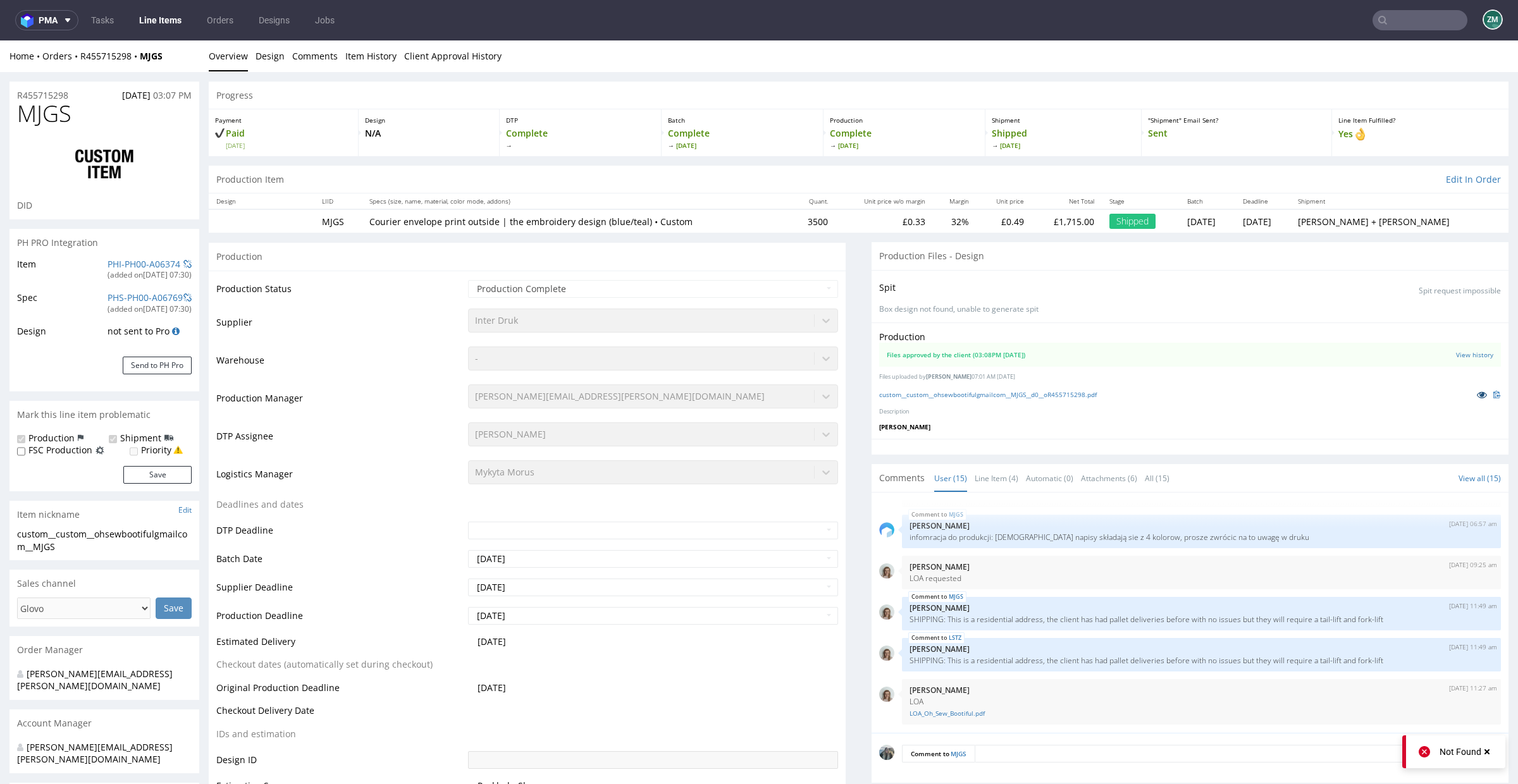
click at [1477, 392] on icon at bounding box center [1481, 394] width 10 height 8
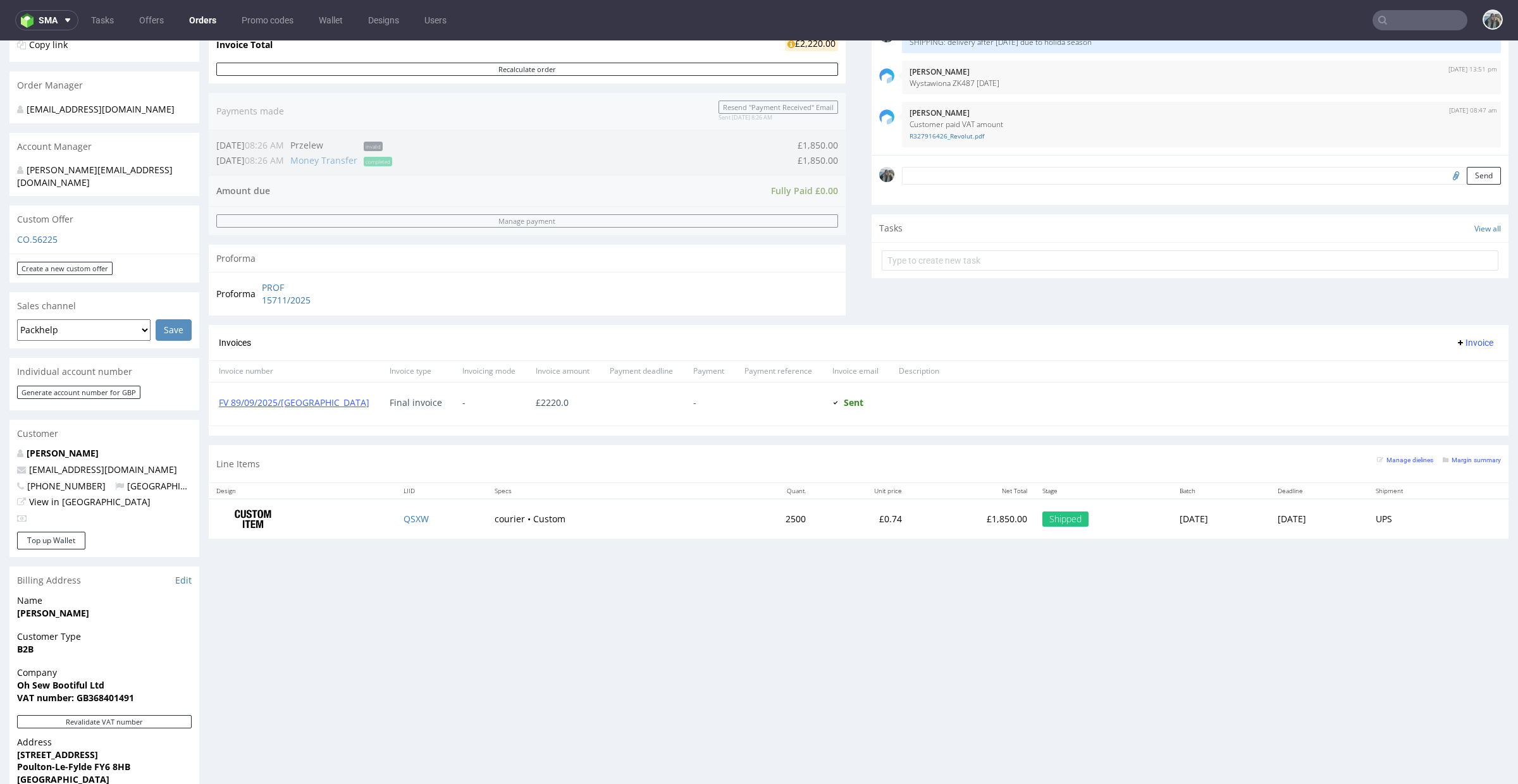
scroll to position [365, 0]
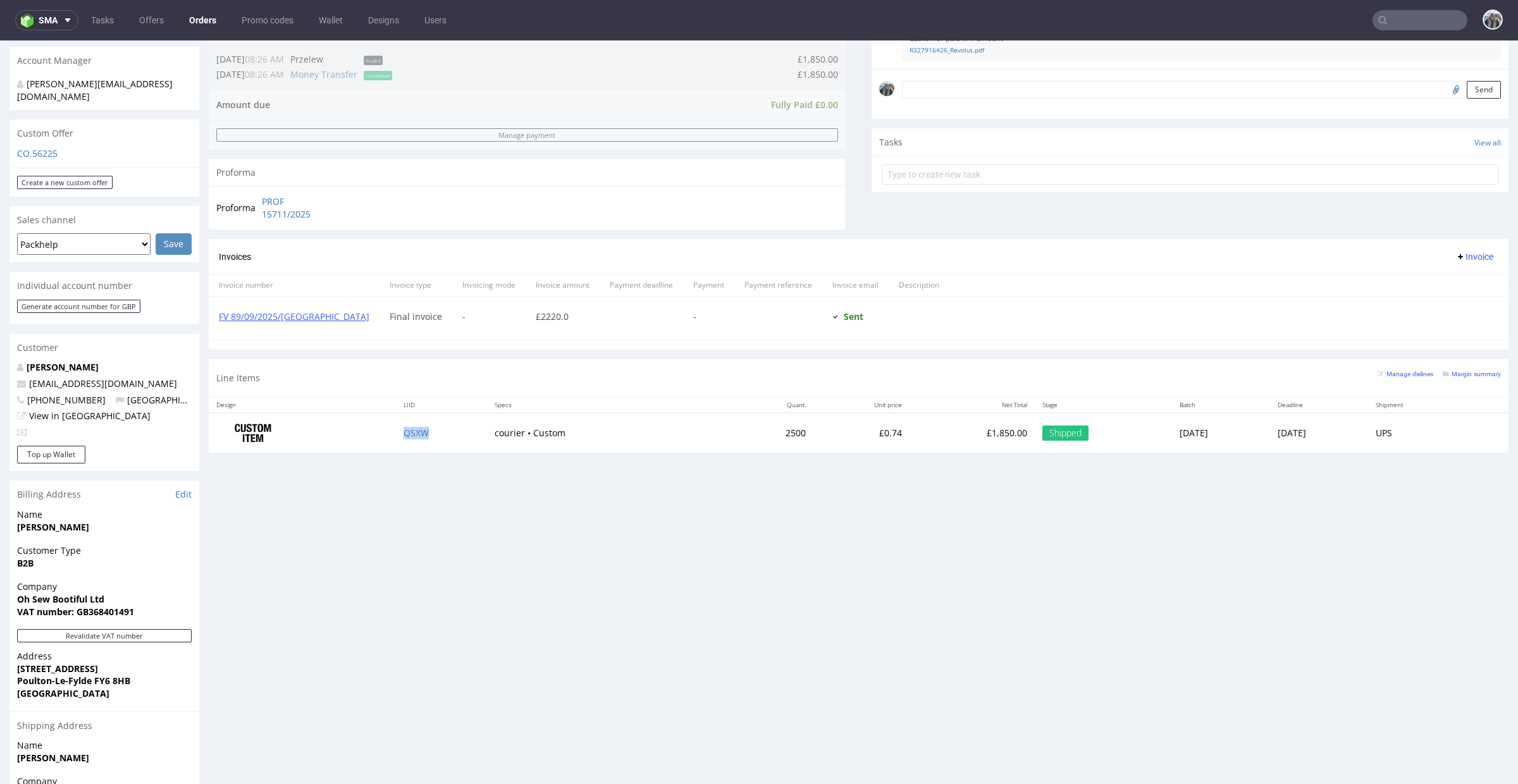
click at [396, 440] on td "QSXW" at bounding box center [441, 433] width 91 height 39
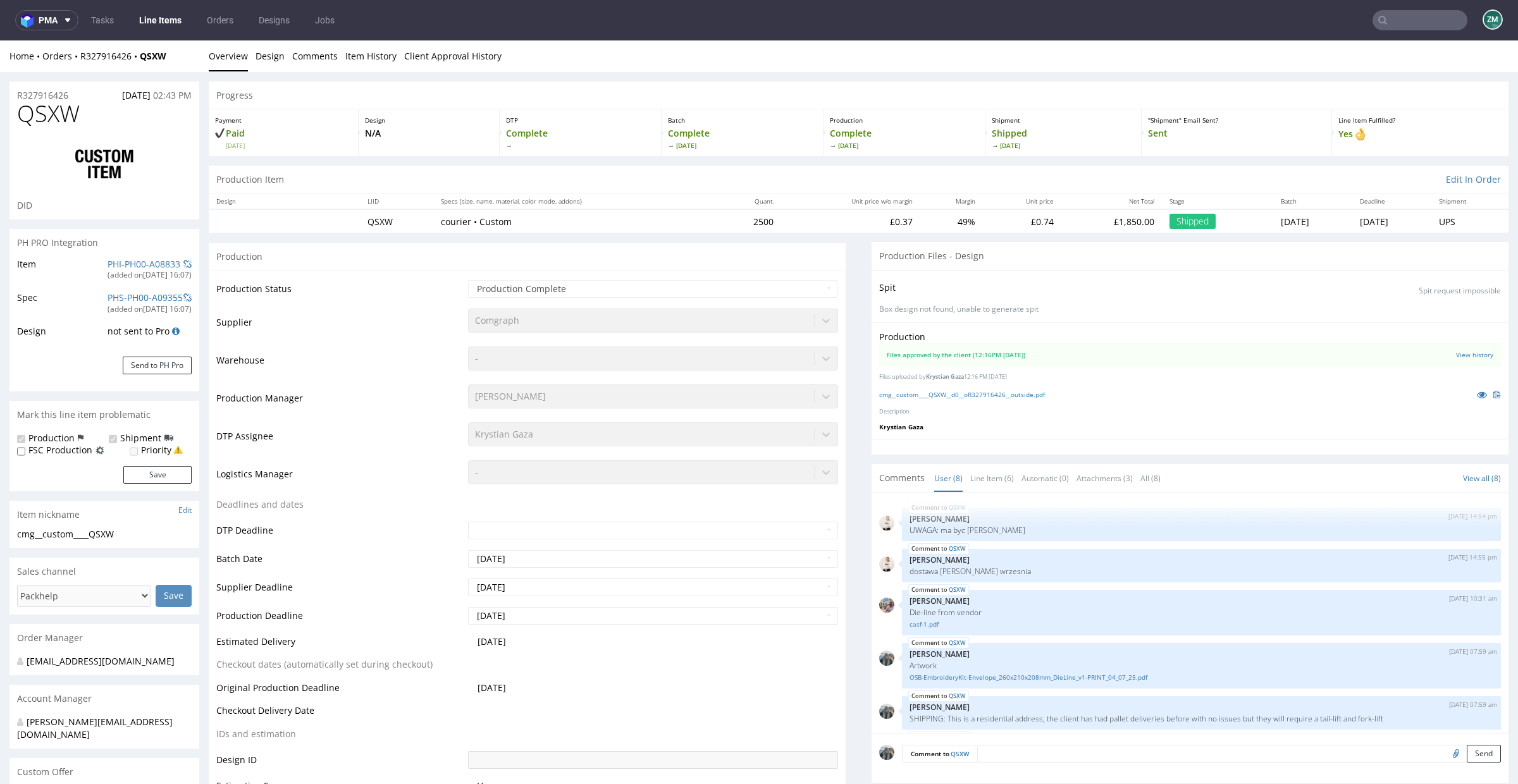
scroll to position [140, 0]
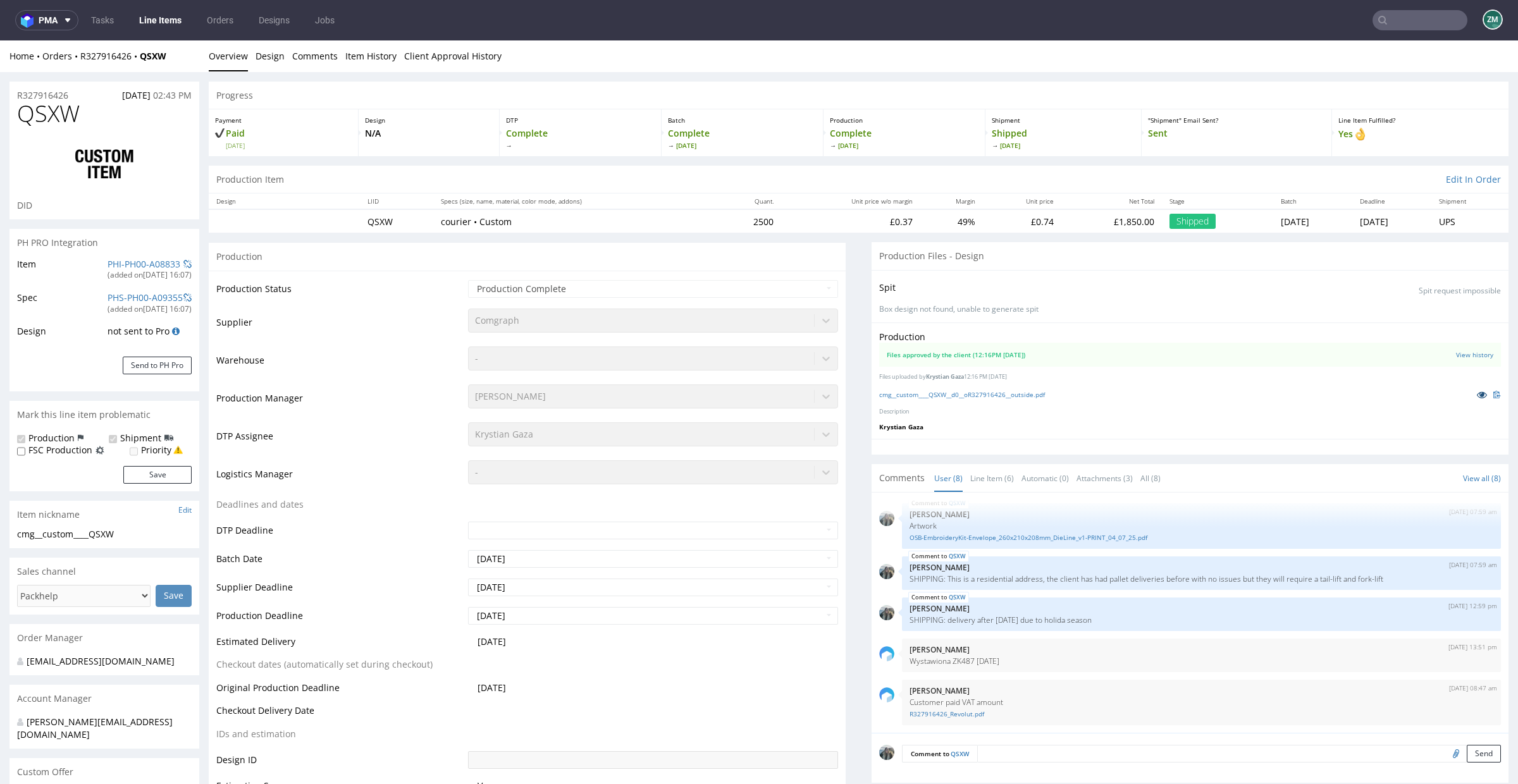
click at [1477, 394] on icon at bounding box center [1481, 394] width 10 height 8
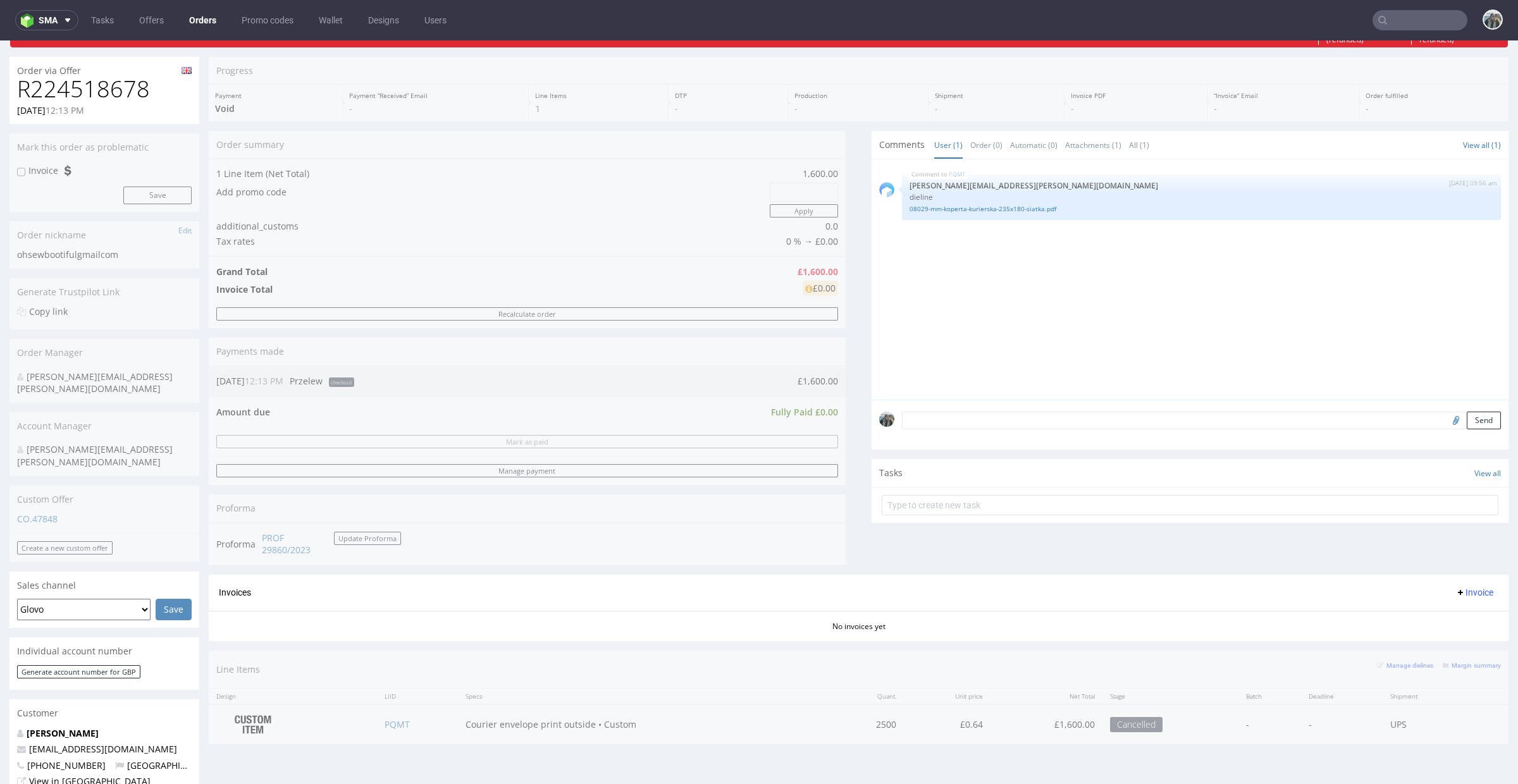
scroll to position [61, 0]
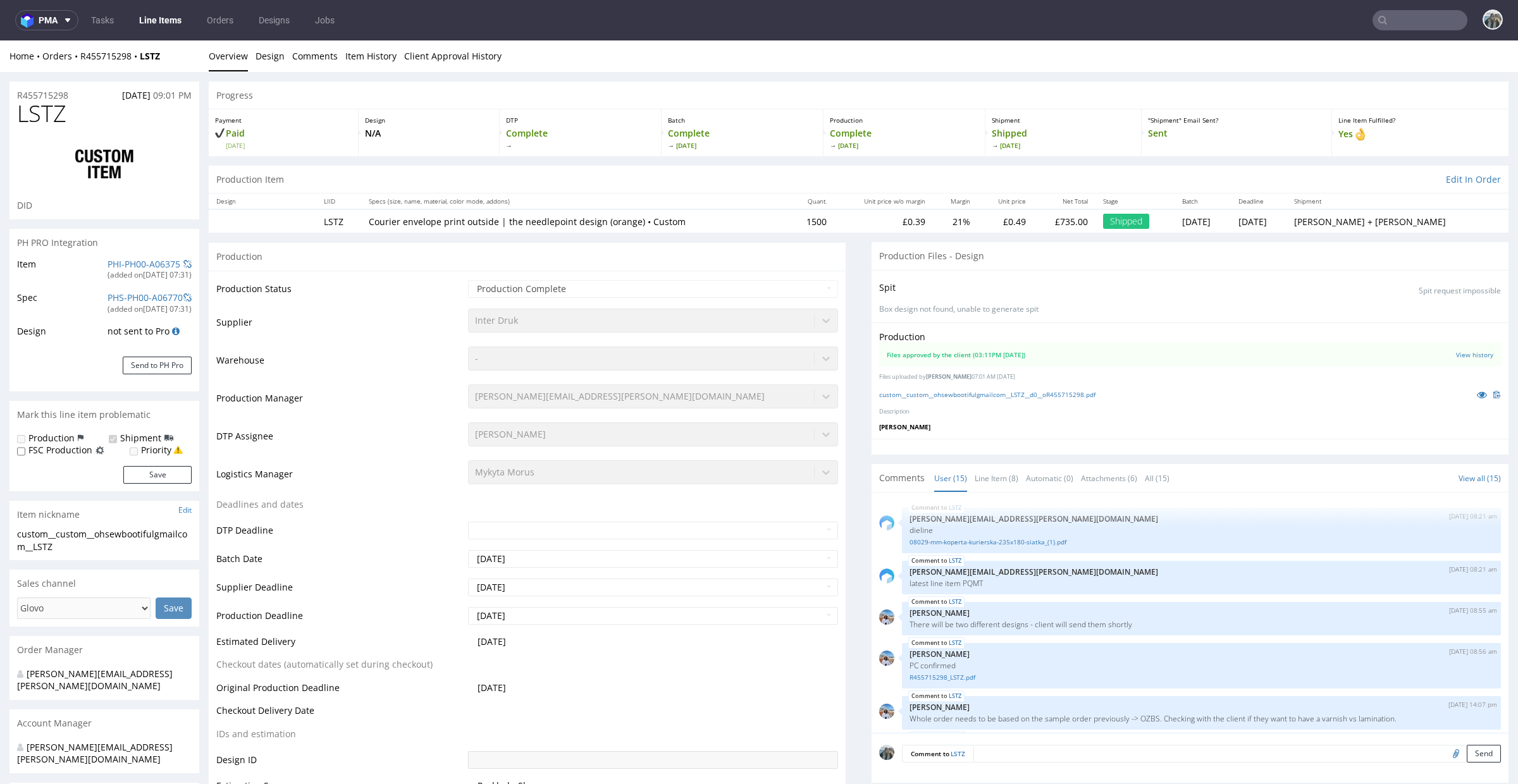
scroll to position [465, 0]
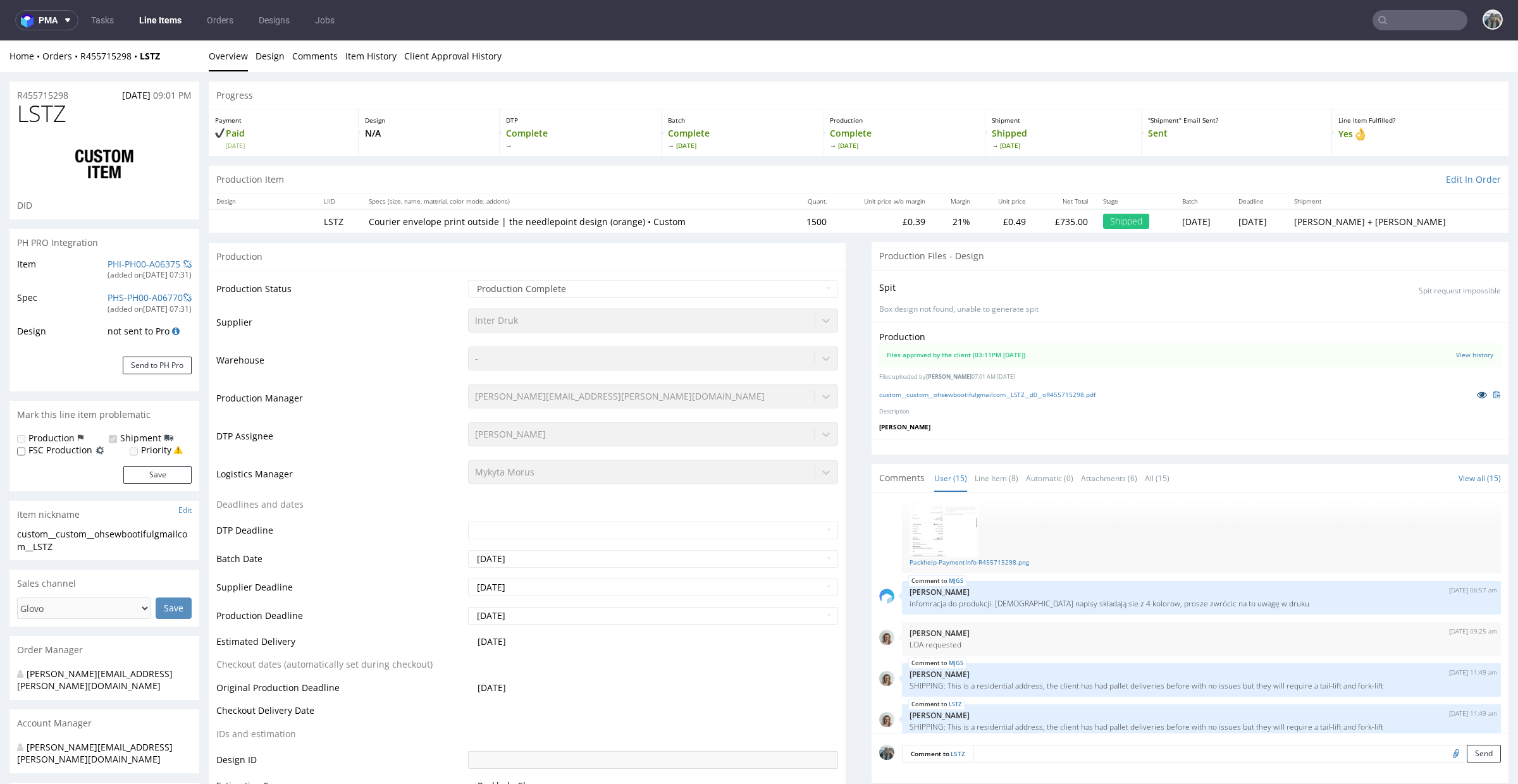
click at [1477, 394] on icon at bounding box center [1481, 394] width 10 height 8
click at [44, 101] on span "LSTZ" at bounding box center [41, 114] width 50 height 25
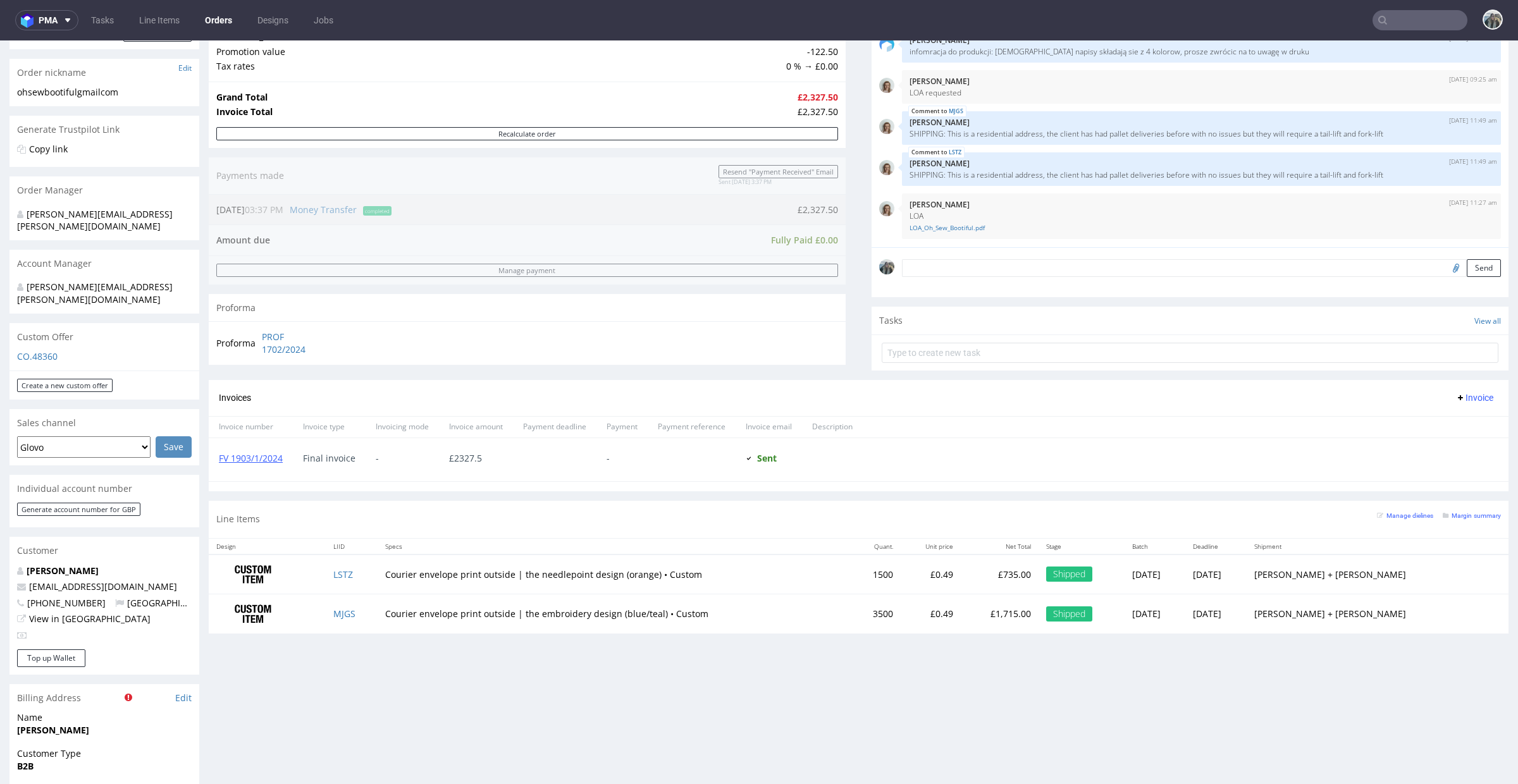
scroll to position [213, 0]
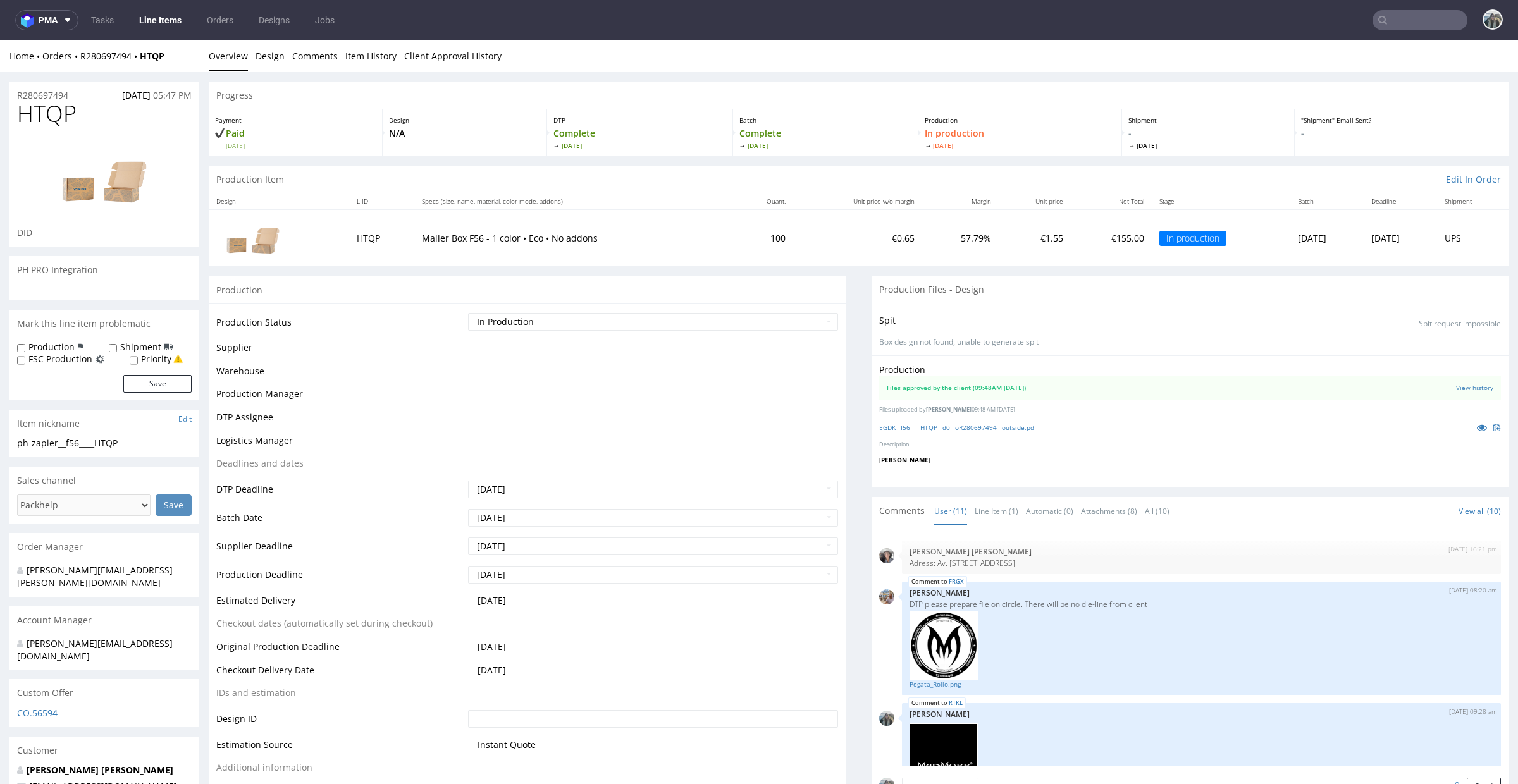
scroll to position [593, 0]
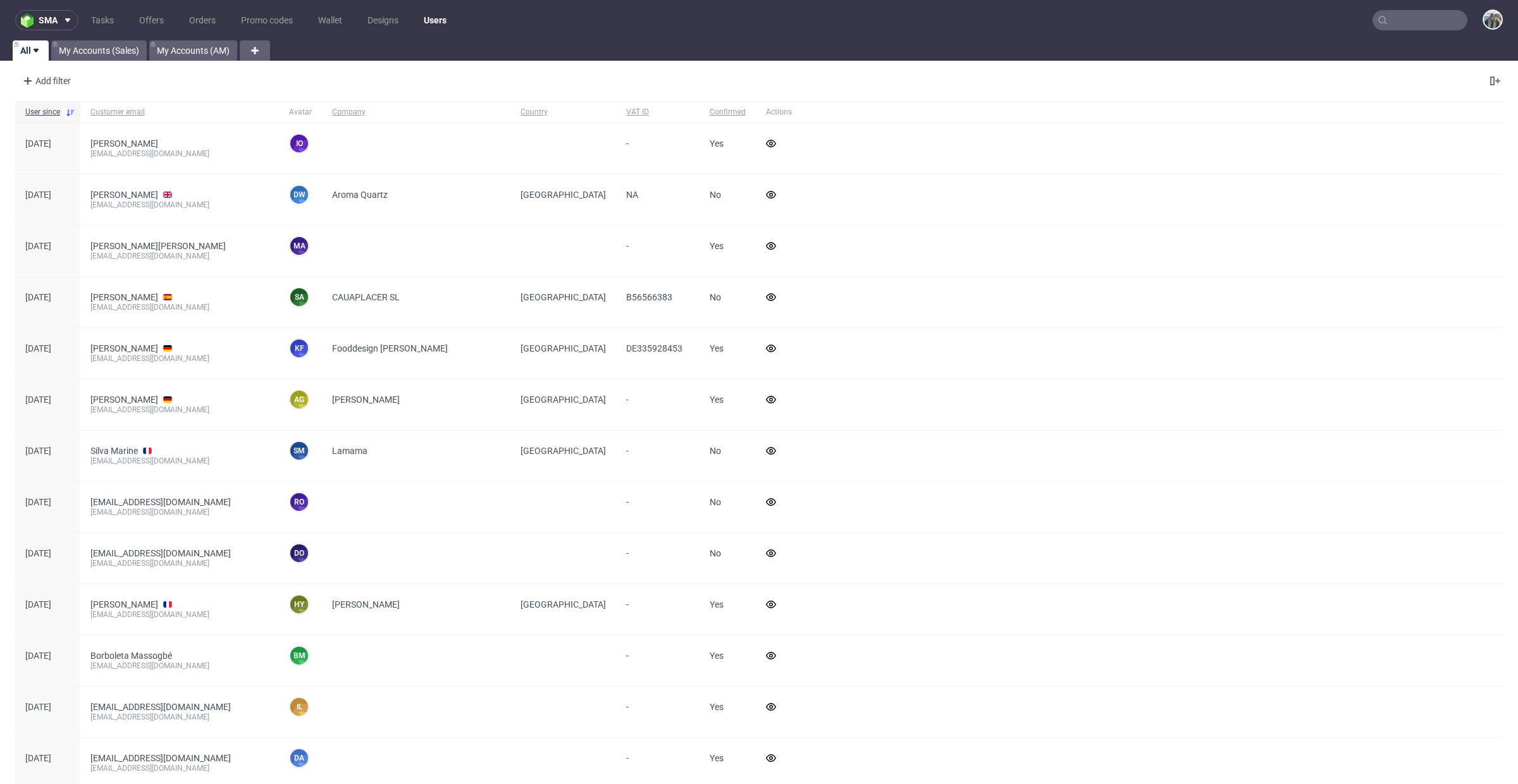
click at [1431, 24] on input "text" at bounding box center [1419, 21] width 95 height 21
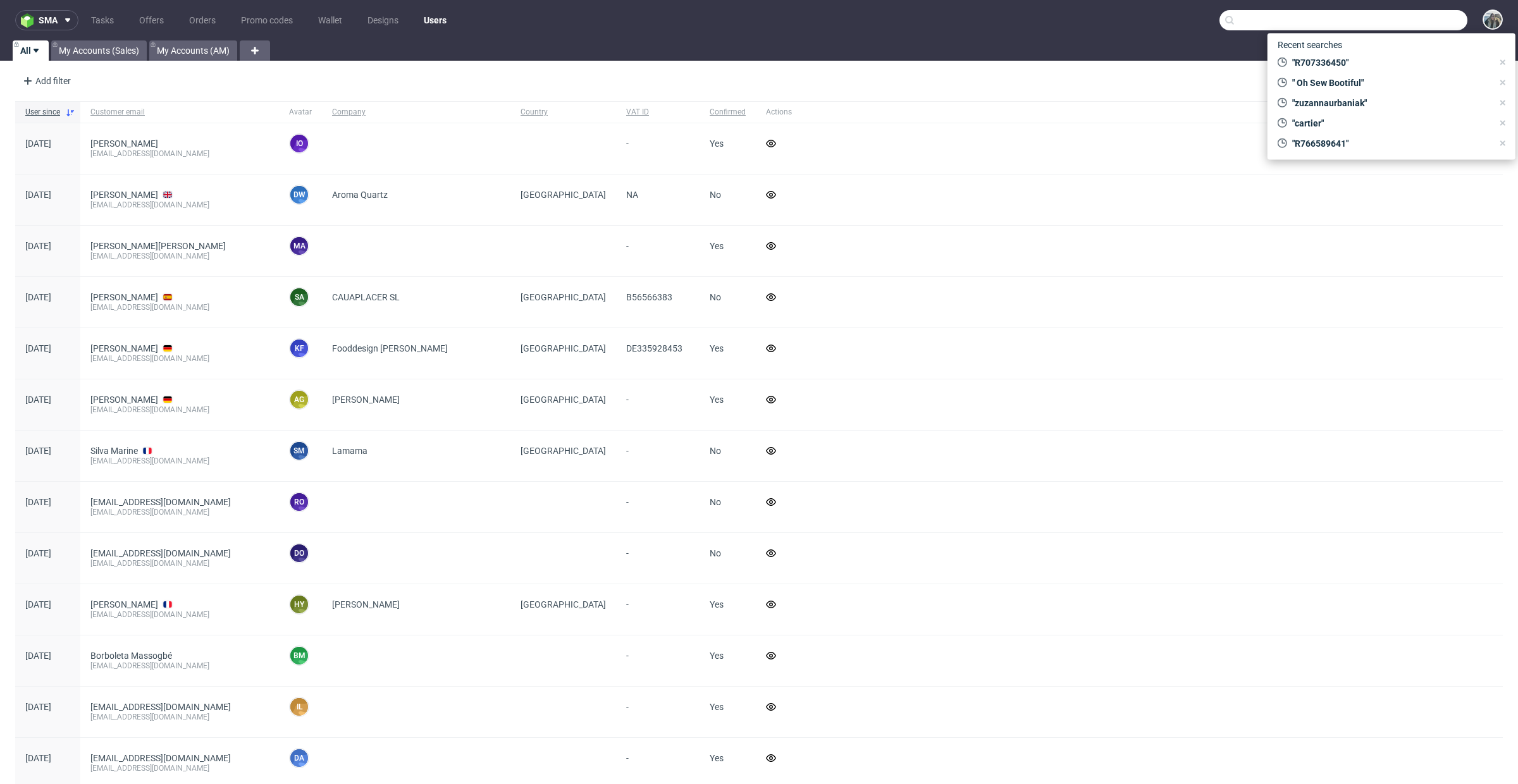
paste input "R071696560"
type input "R071696560"
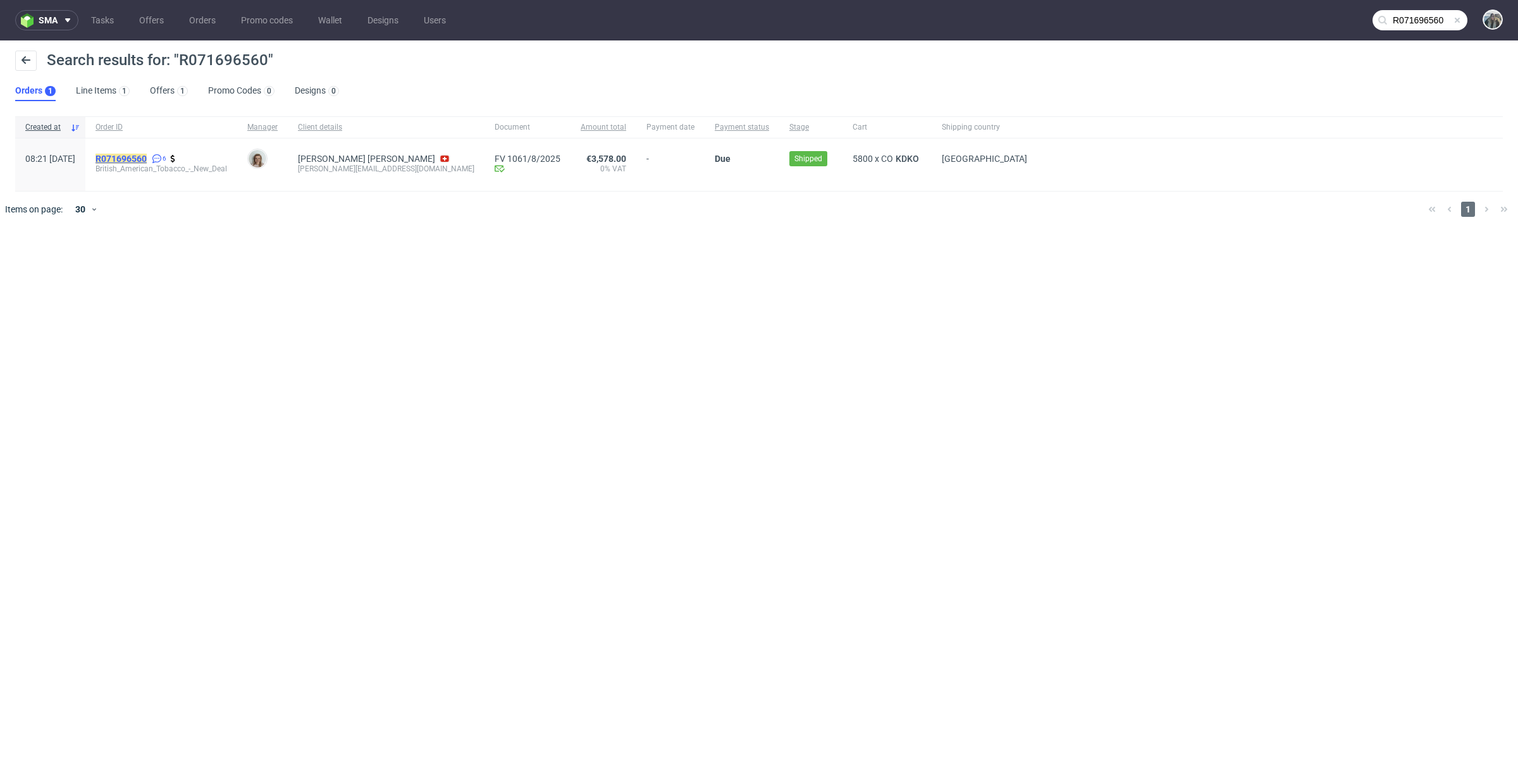
click at [167, 151] on div "R071696560 6 British_American_Tobacco_-_New_Deal" at bounding box center [162, 164] width 152 height 53
click at [147, 161] on mark "R071696560" at bounding box center [121, 159] width 52 height 10
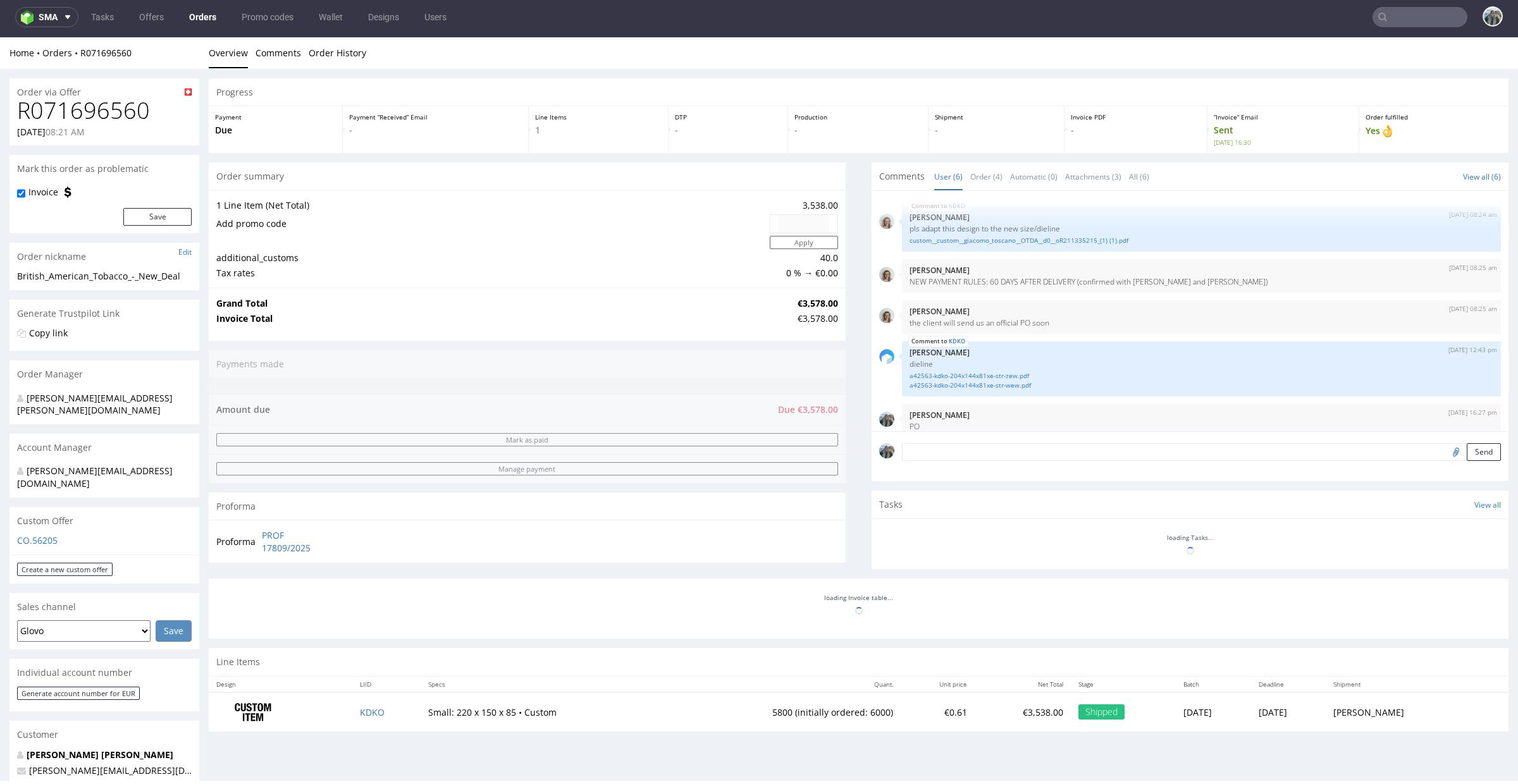
scroll to position [67, 0]
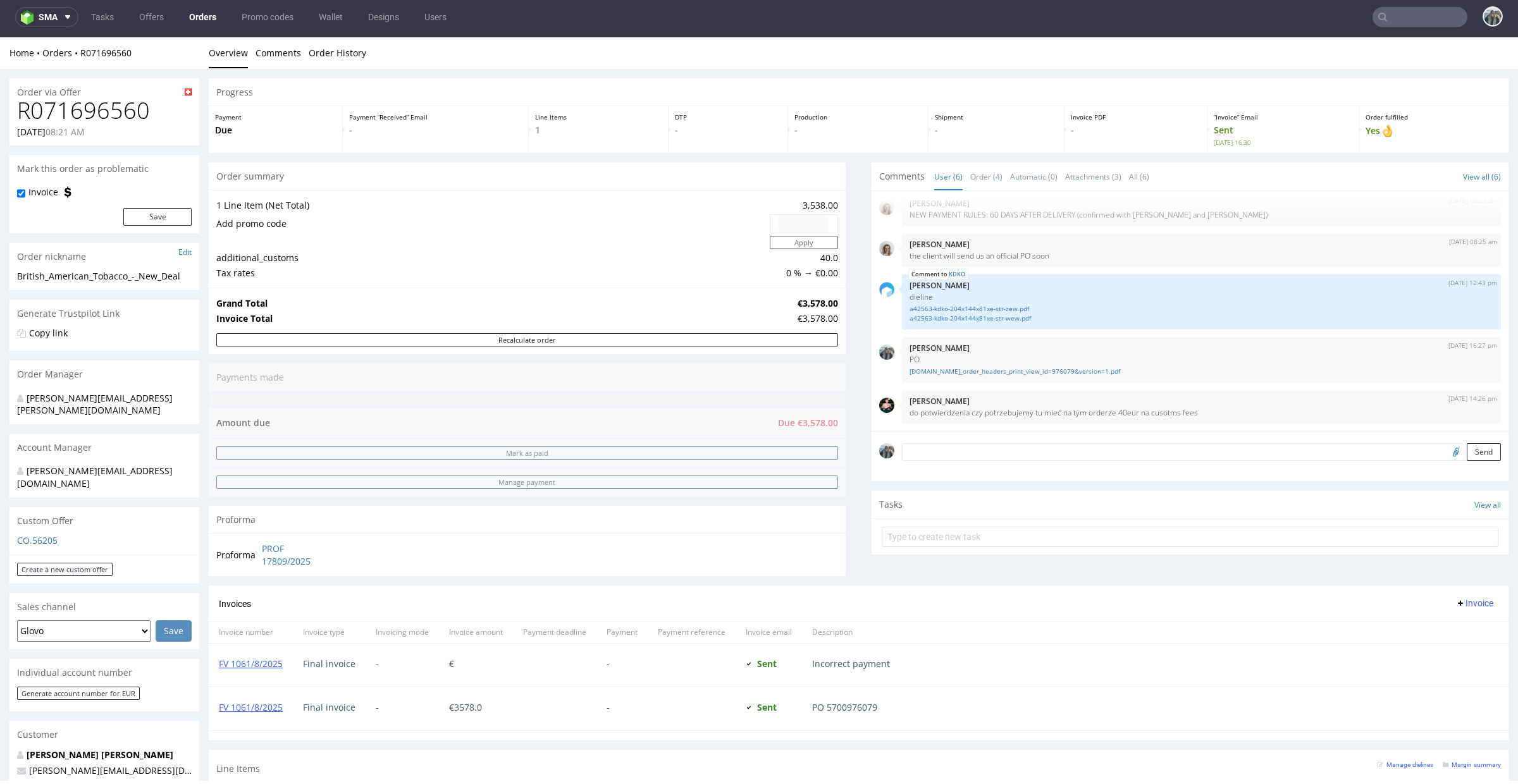
click at [1407, 20] on input "text" at bounding box center [1419, 17] width 95 height 21
paste input "R803873951"
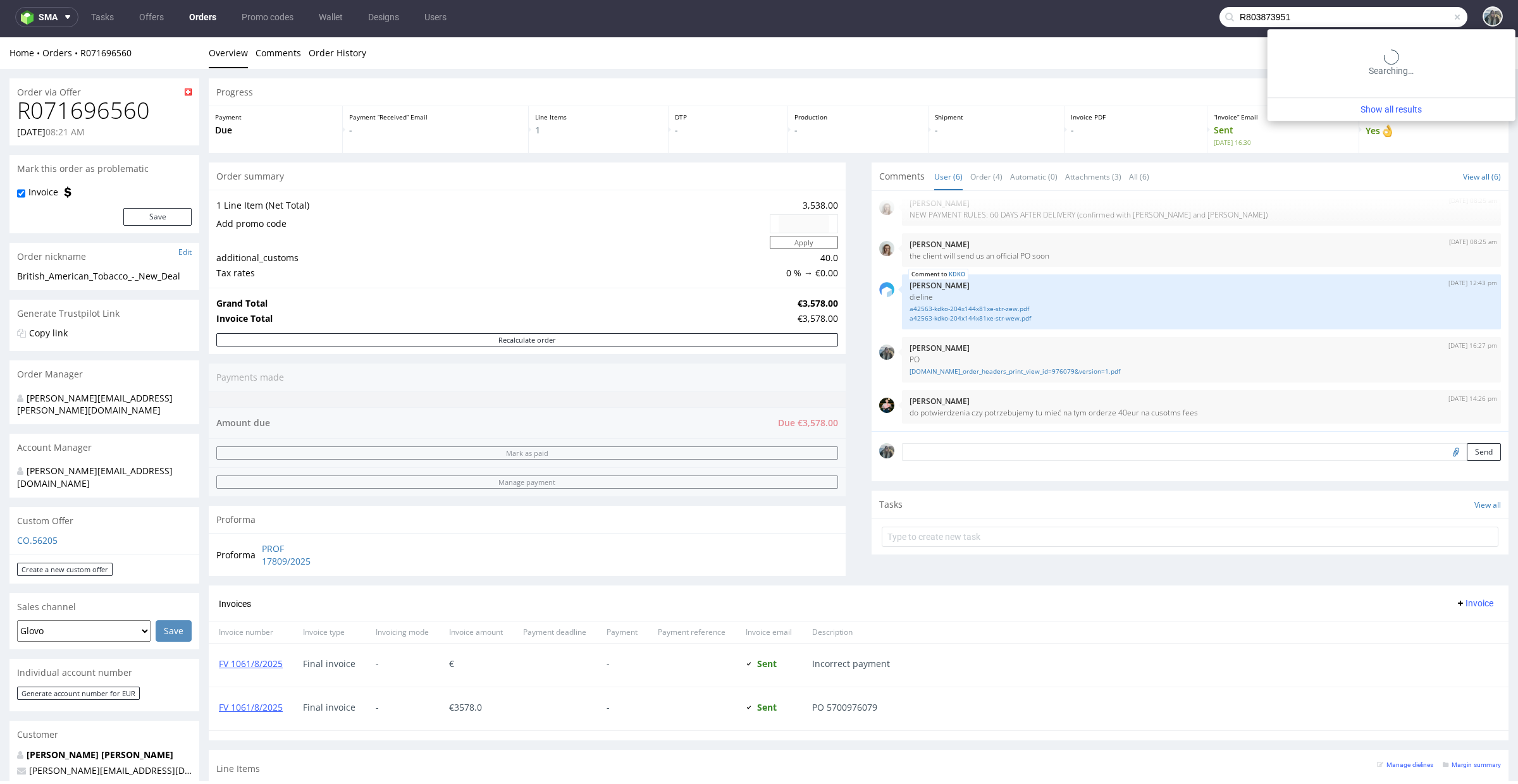
type input "R803873951"
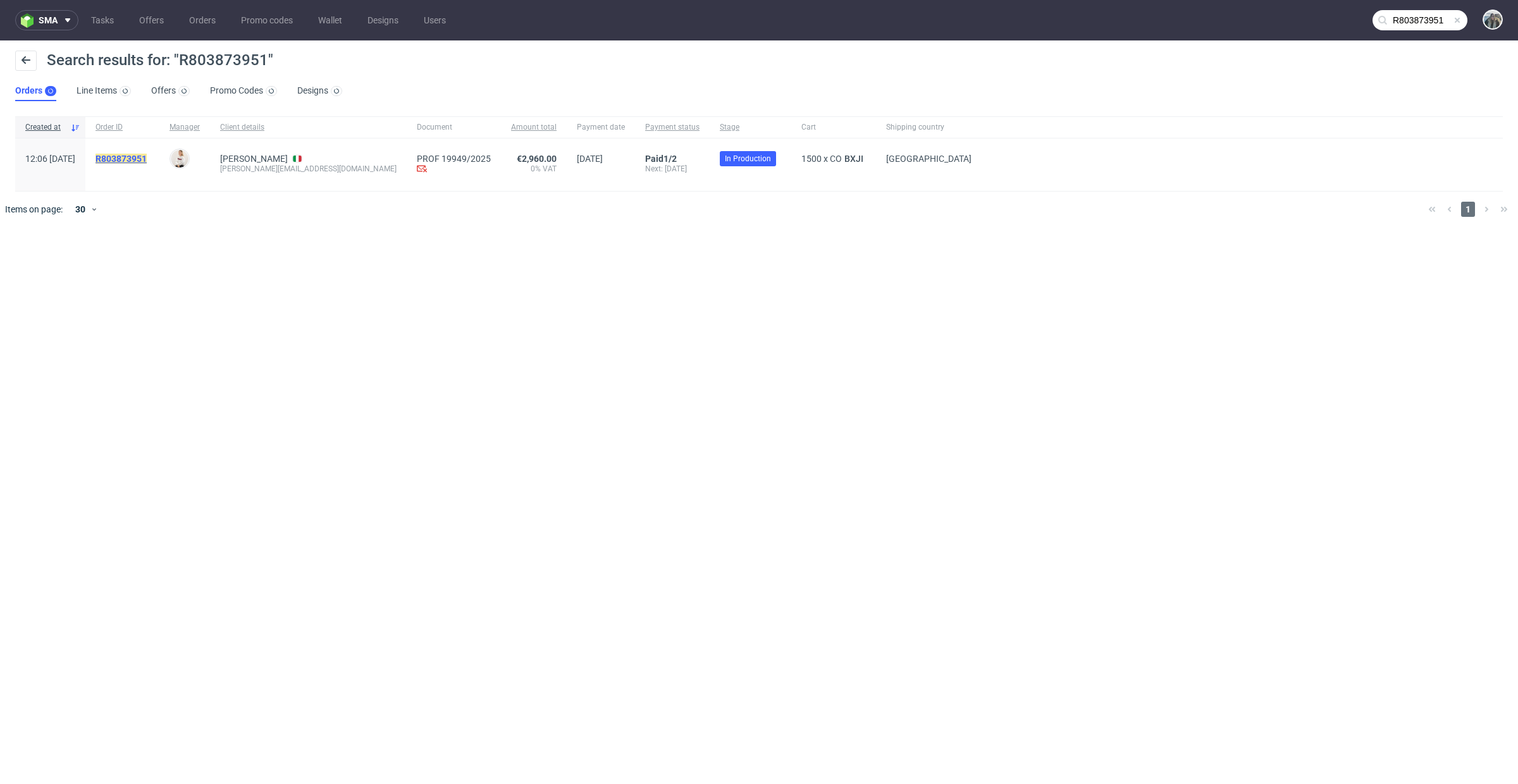
click at [147, 158] on mark "R803873951" at bounding box center [121, 159] width 52 height 10
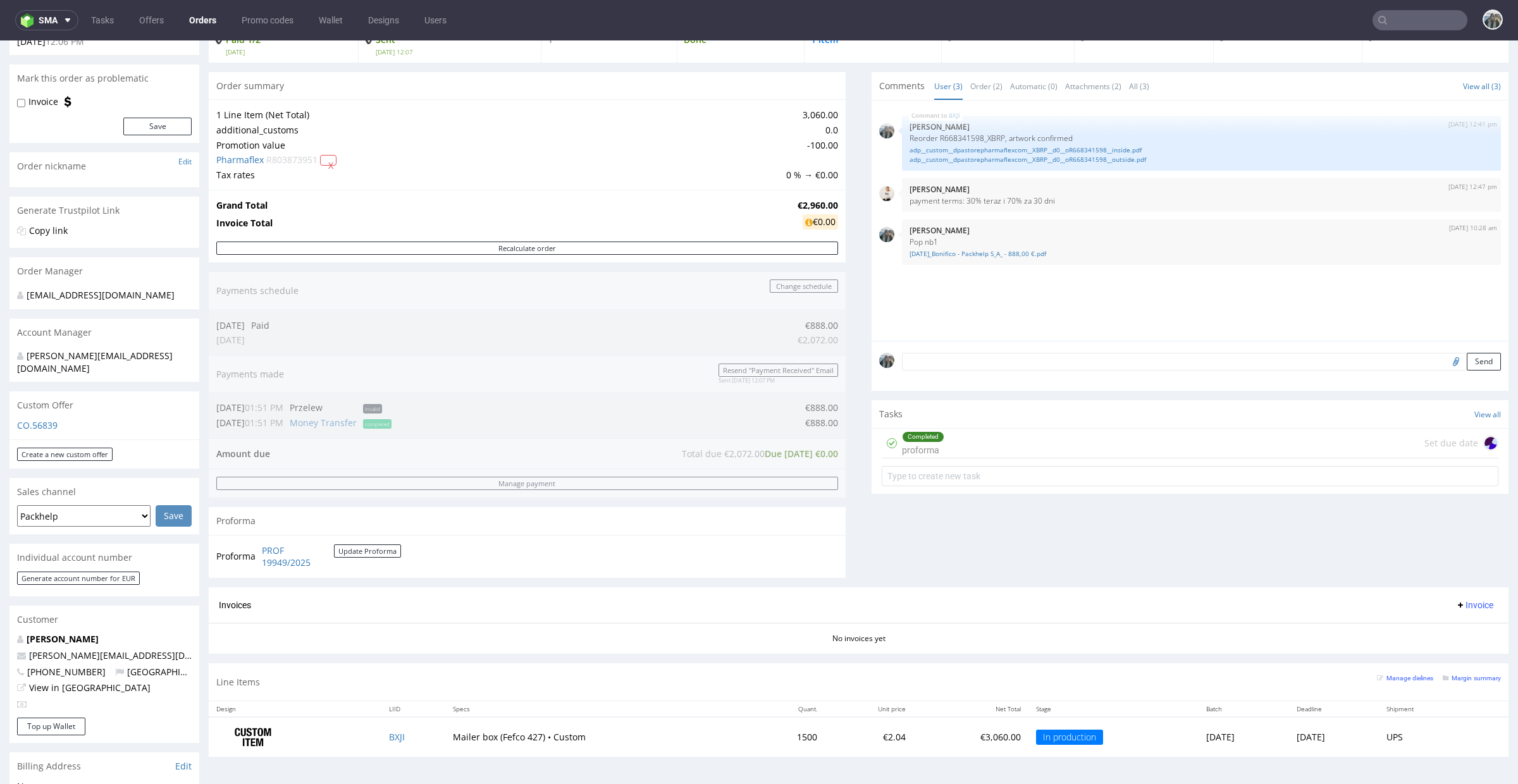
scroll to position [96, 0]
click at [1392, 19] on input "text" at bounding box center [1419, 21] width 95 height 21
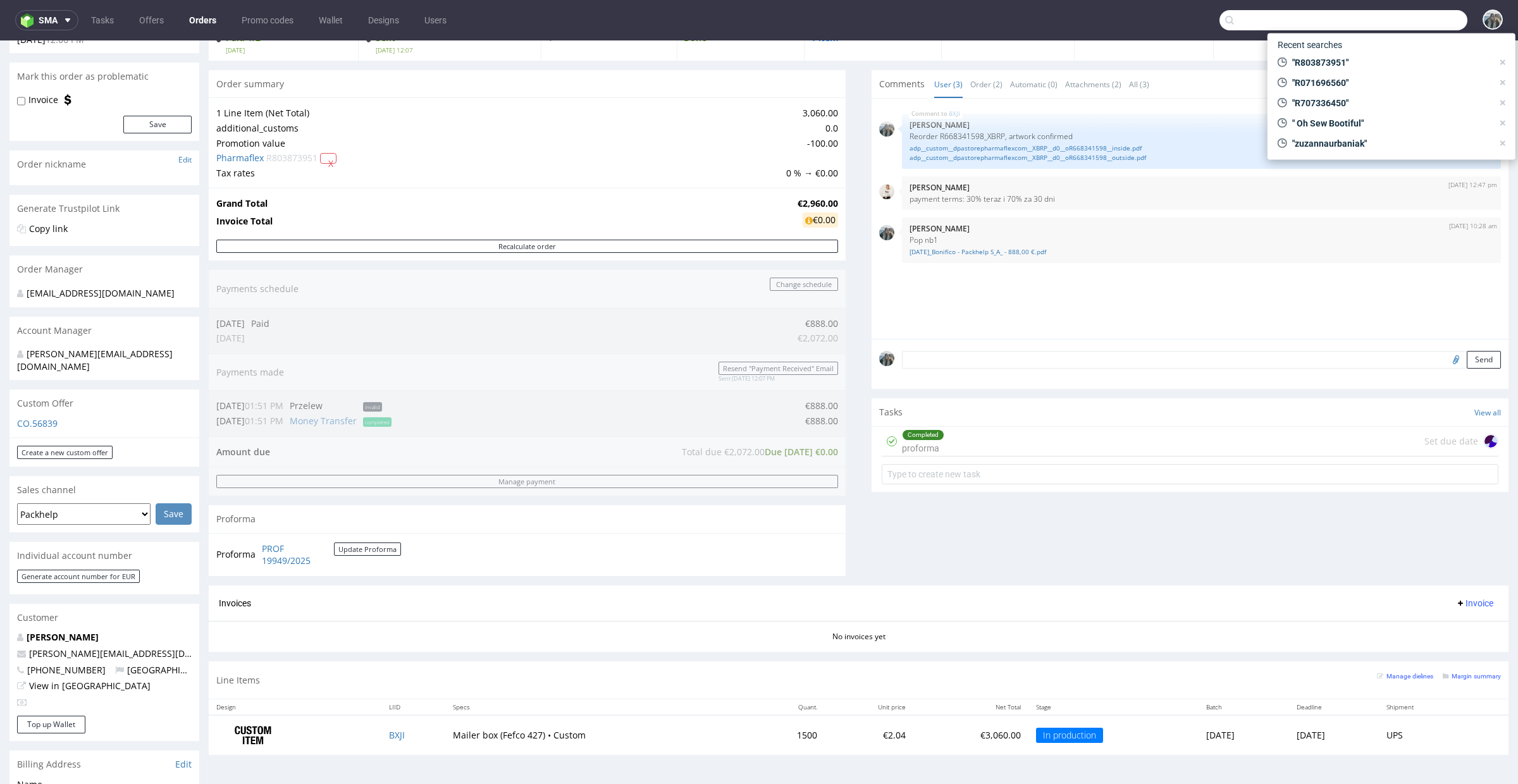
paste input "R029338420_ZKPU_PUDELKO_875"
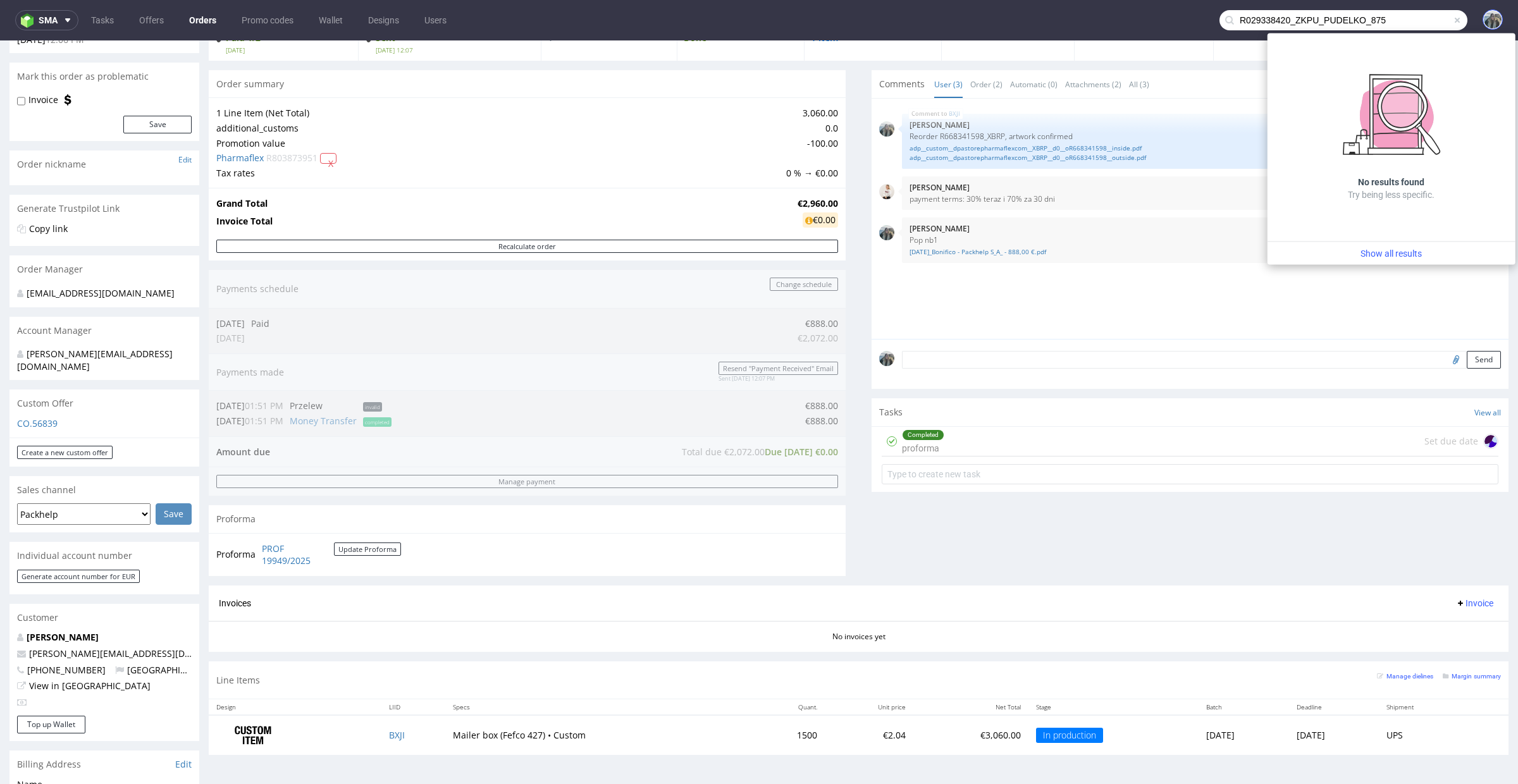
drag, startPoint x: 1278, startPoint y: 21, endPoint x: 1474, endPoint y: 19, distance: 196.0
click at [1469, 20] on div "R029338420_ZKPU_PUDELKO_875" at bounding box center [1485, 21] width 36 height 23
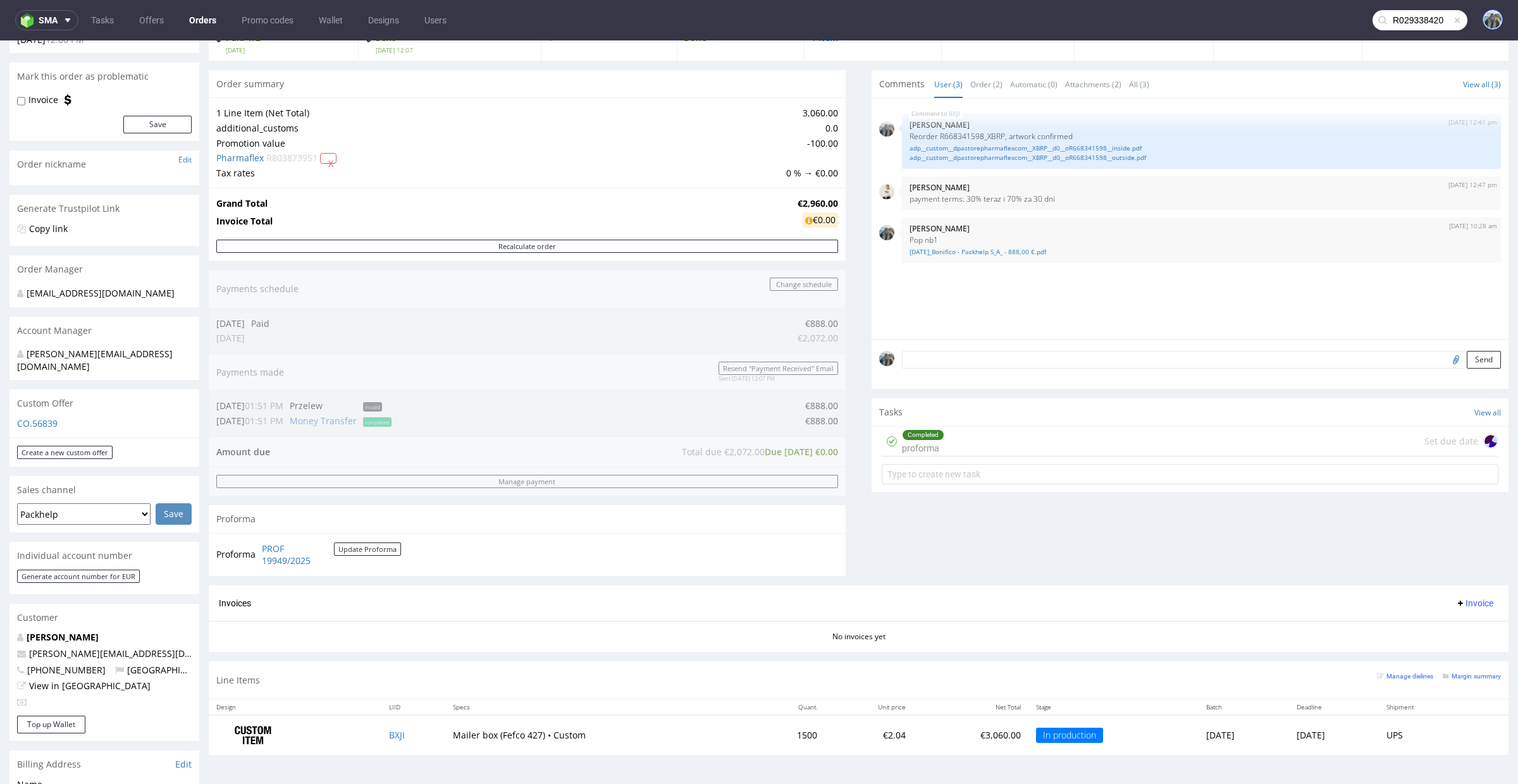
type input "R029338420"
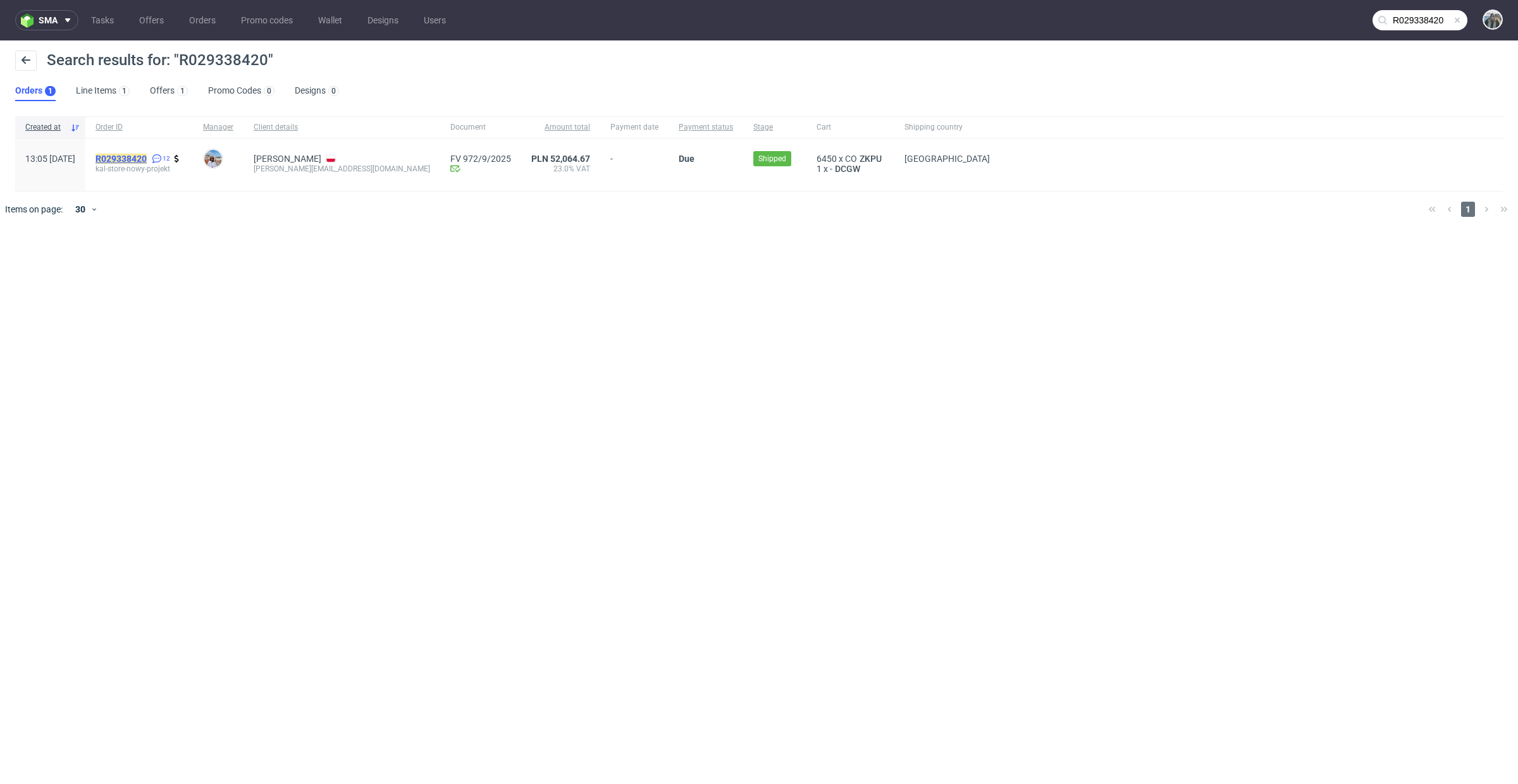
click at [147, 154] on mark "R029338420" at bounding box center [121, 159] width 52 height 10
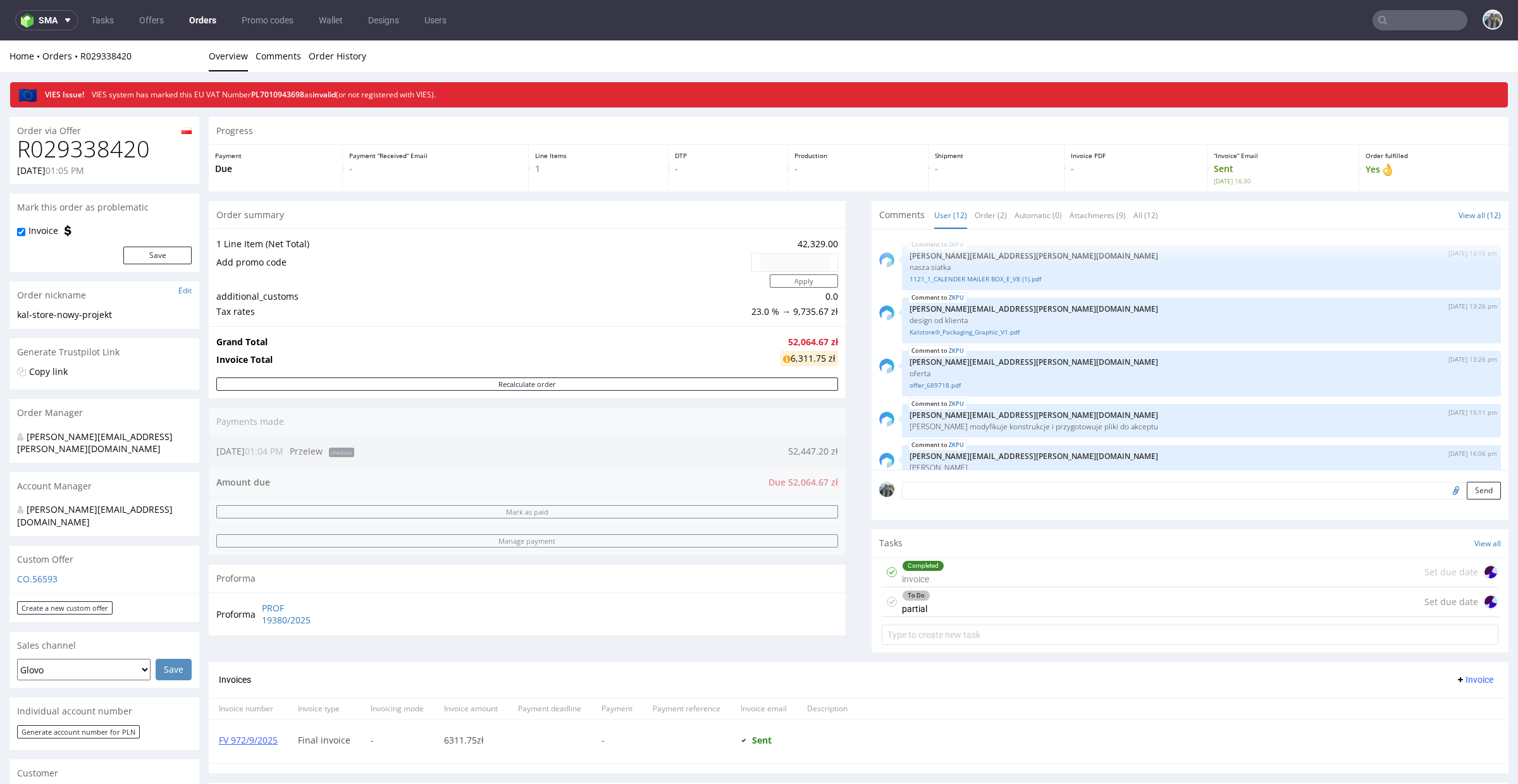
scroll to position [589, 0]
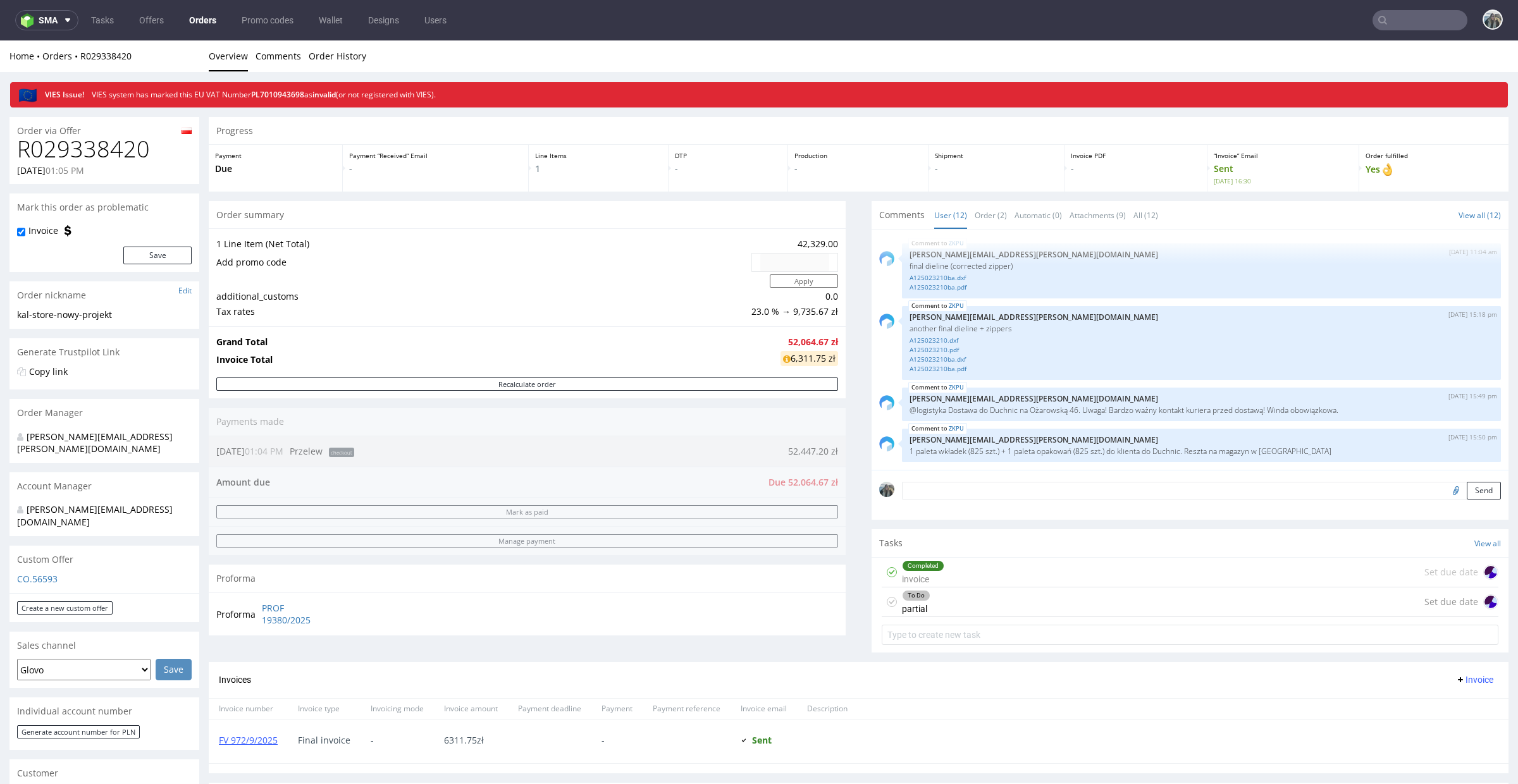
click at [1417, 24] on input "text" at bounding box center [1419, 21] width 95 height 21
paste input "R119630452"
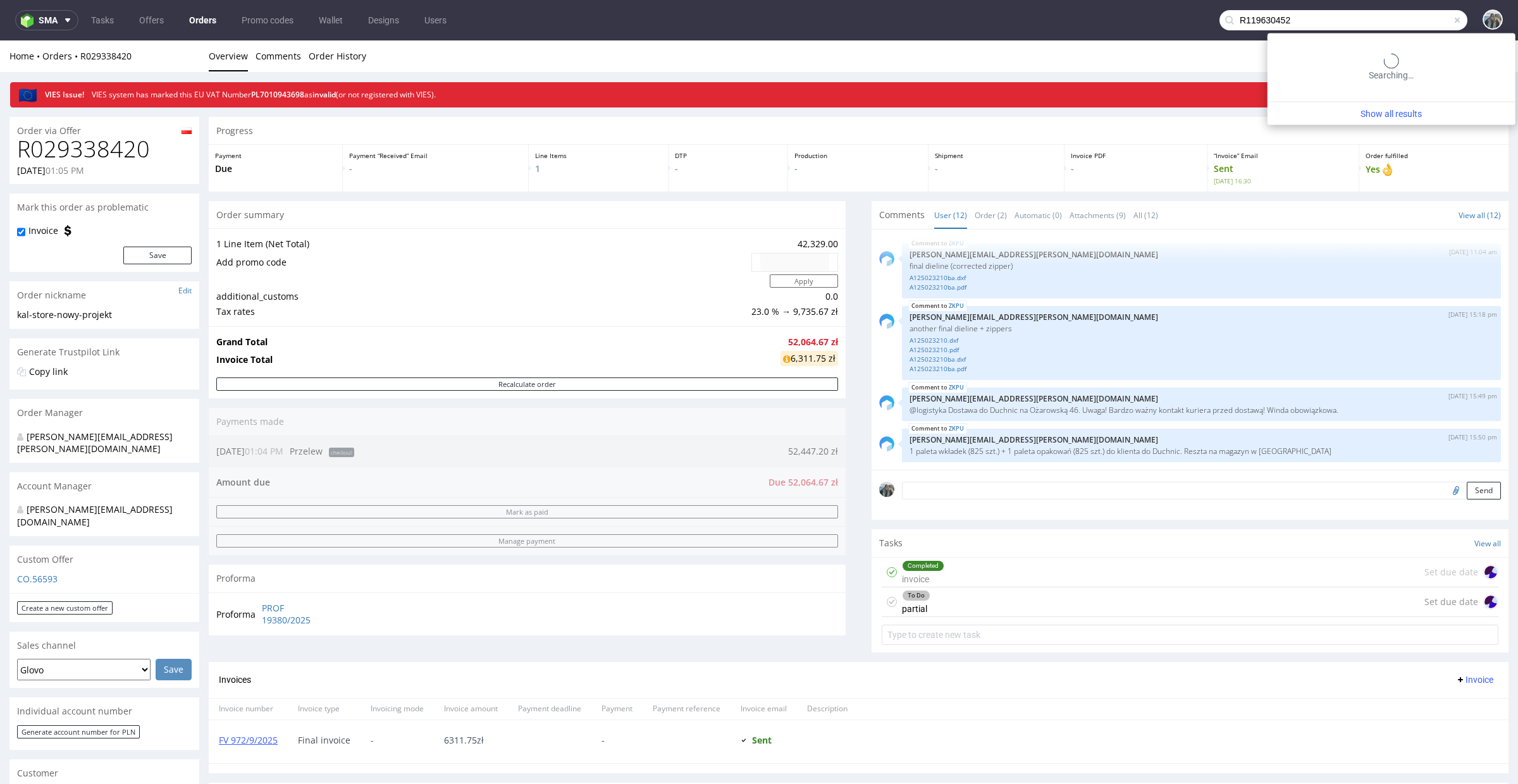
type input "R119630452"
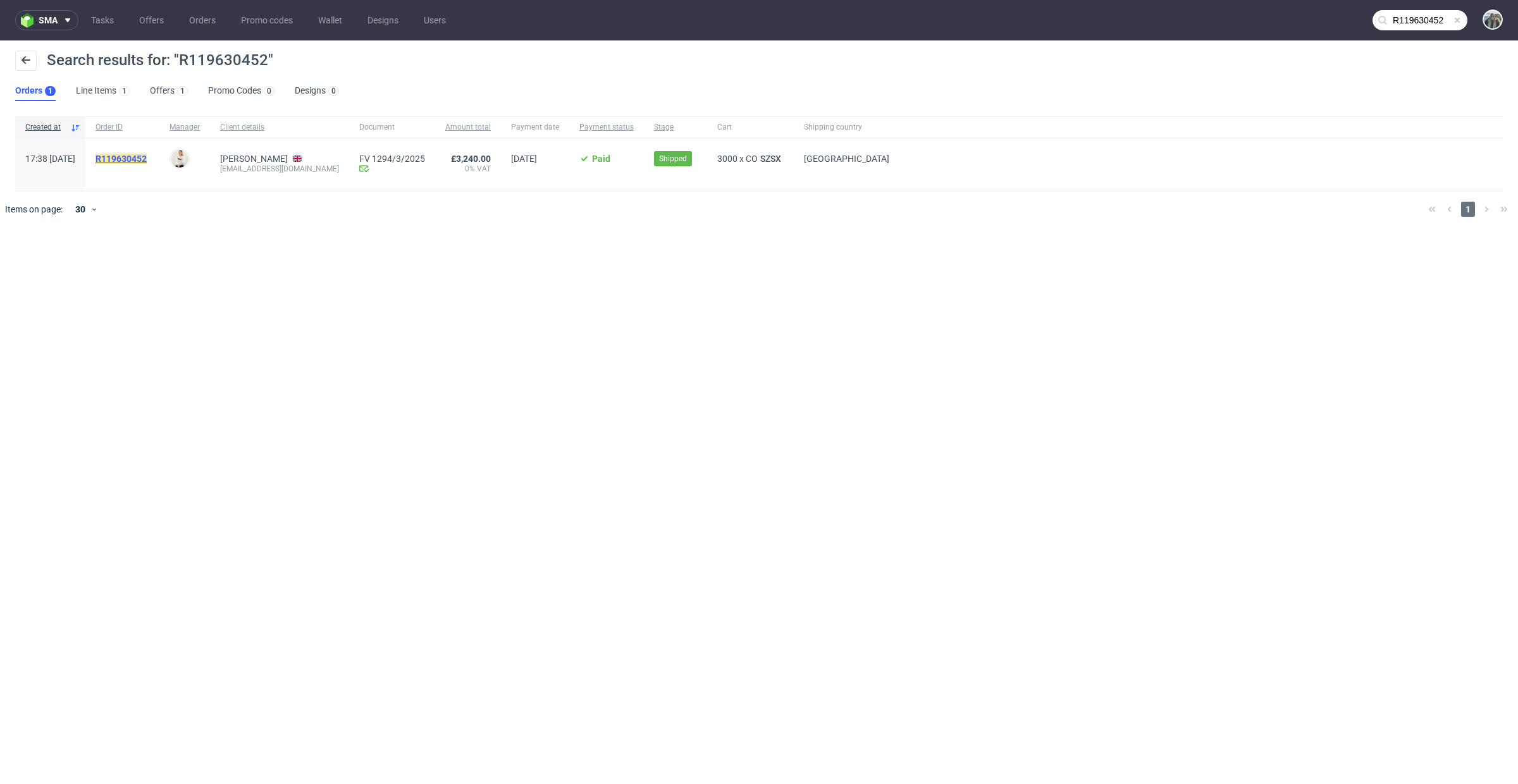
click at [147, 160] on mark "R119630452" at bounding box center [121, 159] width 52 height 10
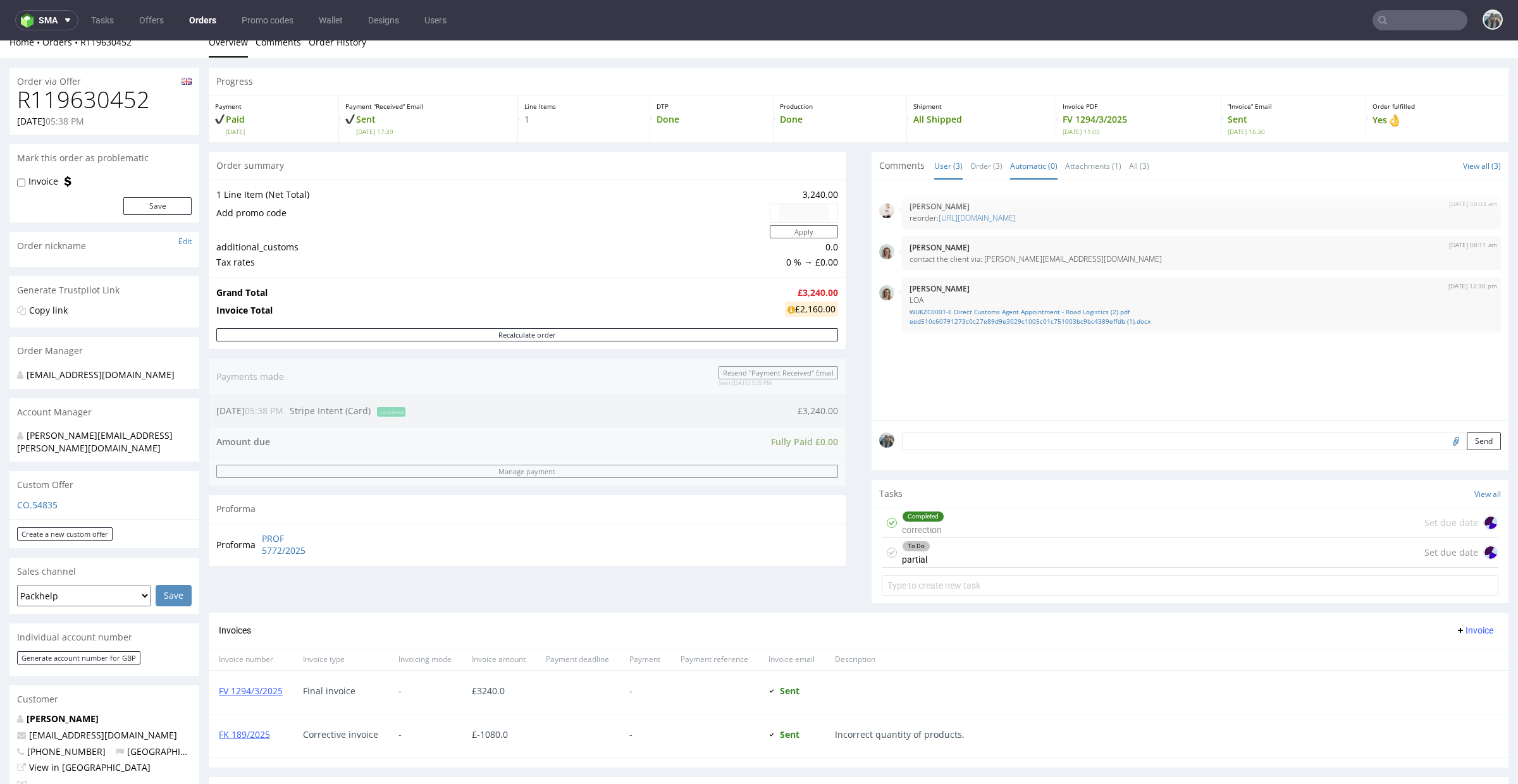
scroll to position [29, 0]
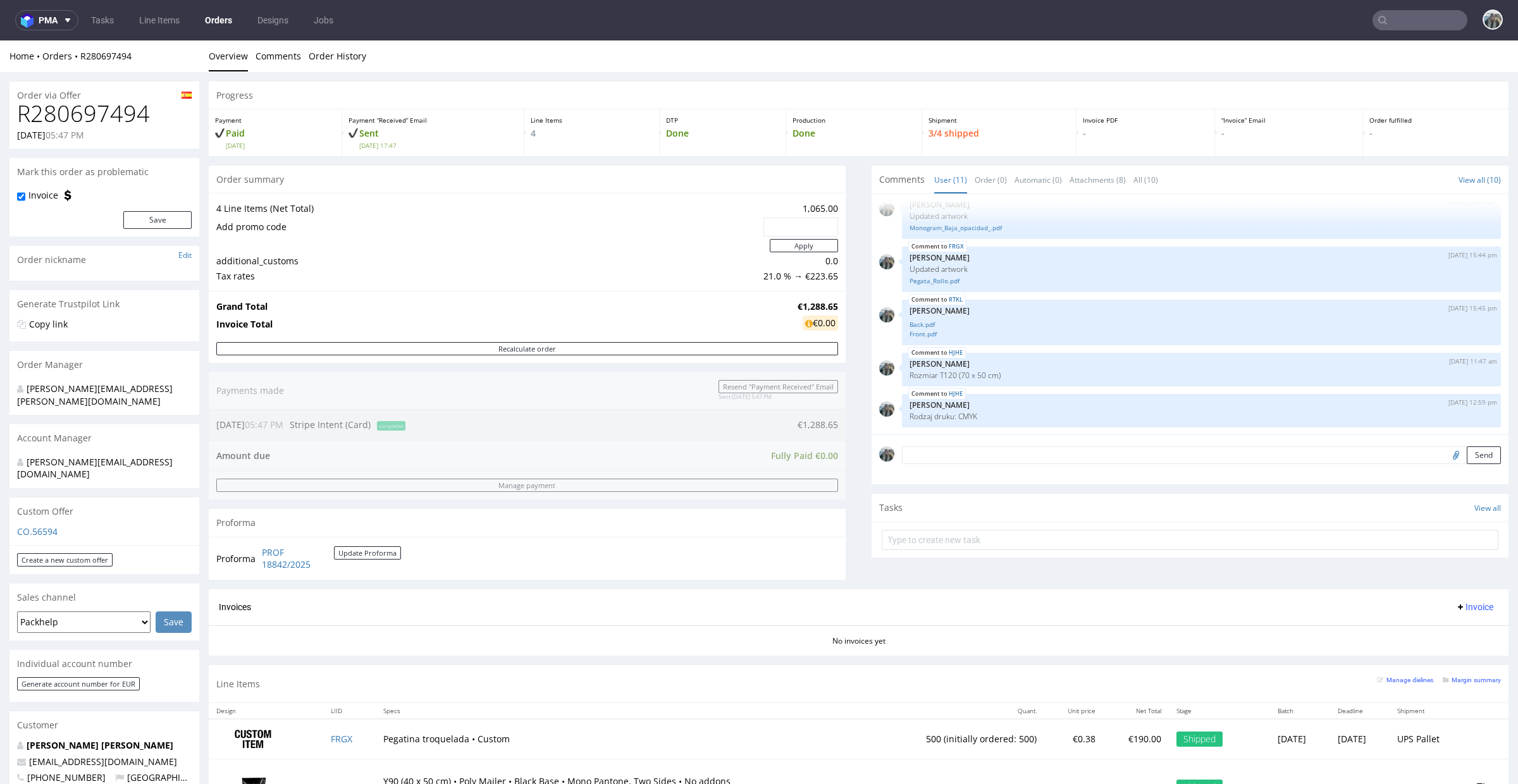
click at [101, 116] on h1 "R280697494" at bounding box center [104, 114] width 175 height 25
click at [102, 116] on h1 "R280697494" at bounding box center [104, 114] width 175 height 25
copy h1 "R280697494"
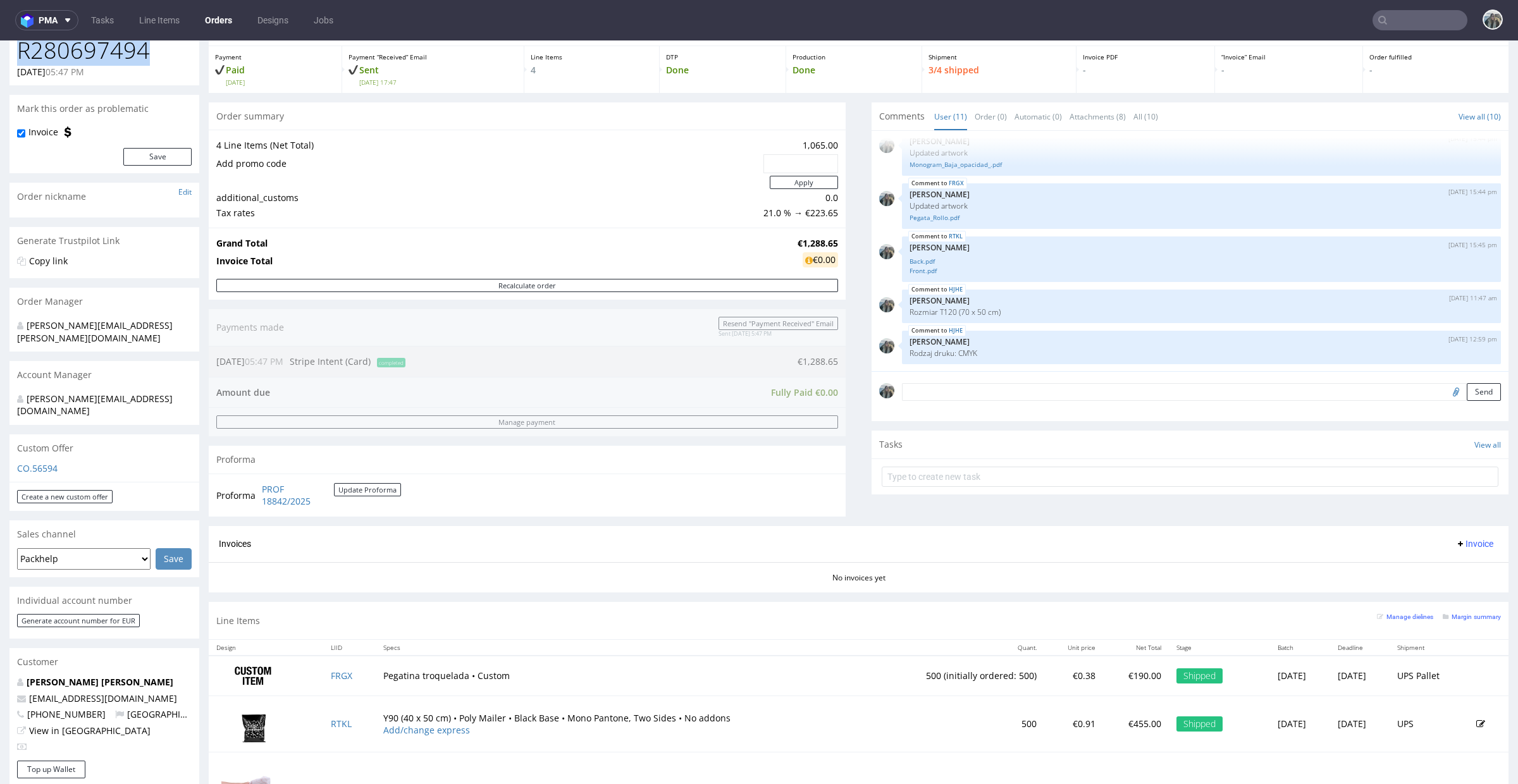
scroll to position [406, 0]
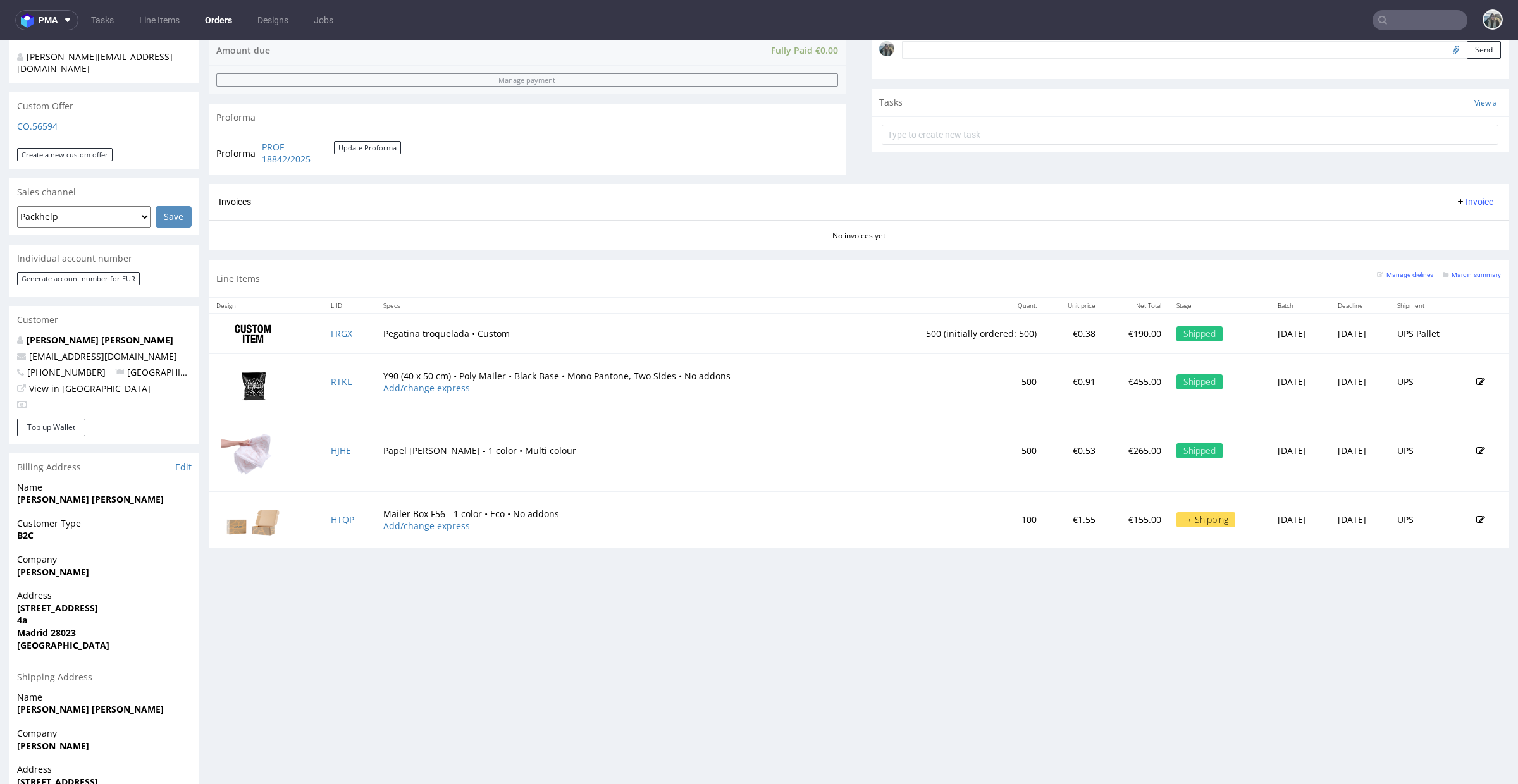
click at [329, 512] on td "HTQP" at bounding box center [349, 520] width 54 height 56
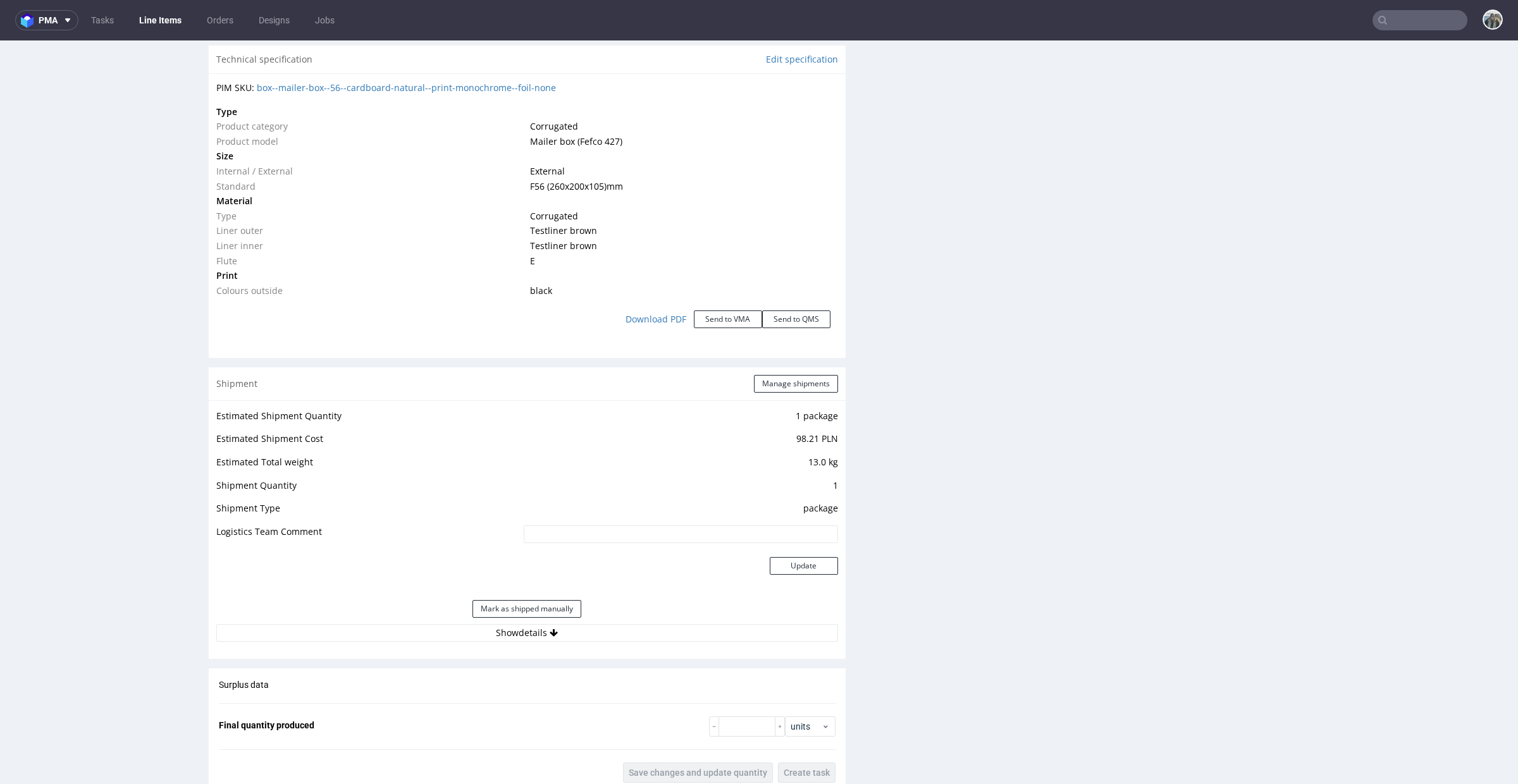
scroll to position [1627, 0]
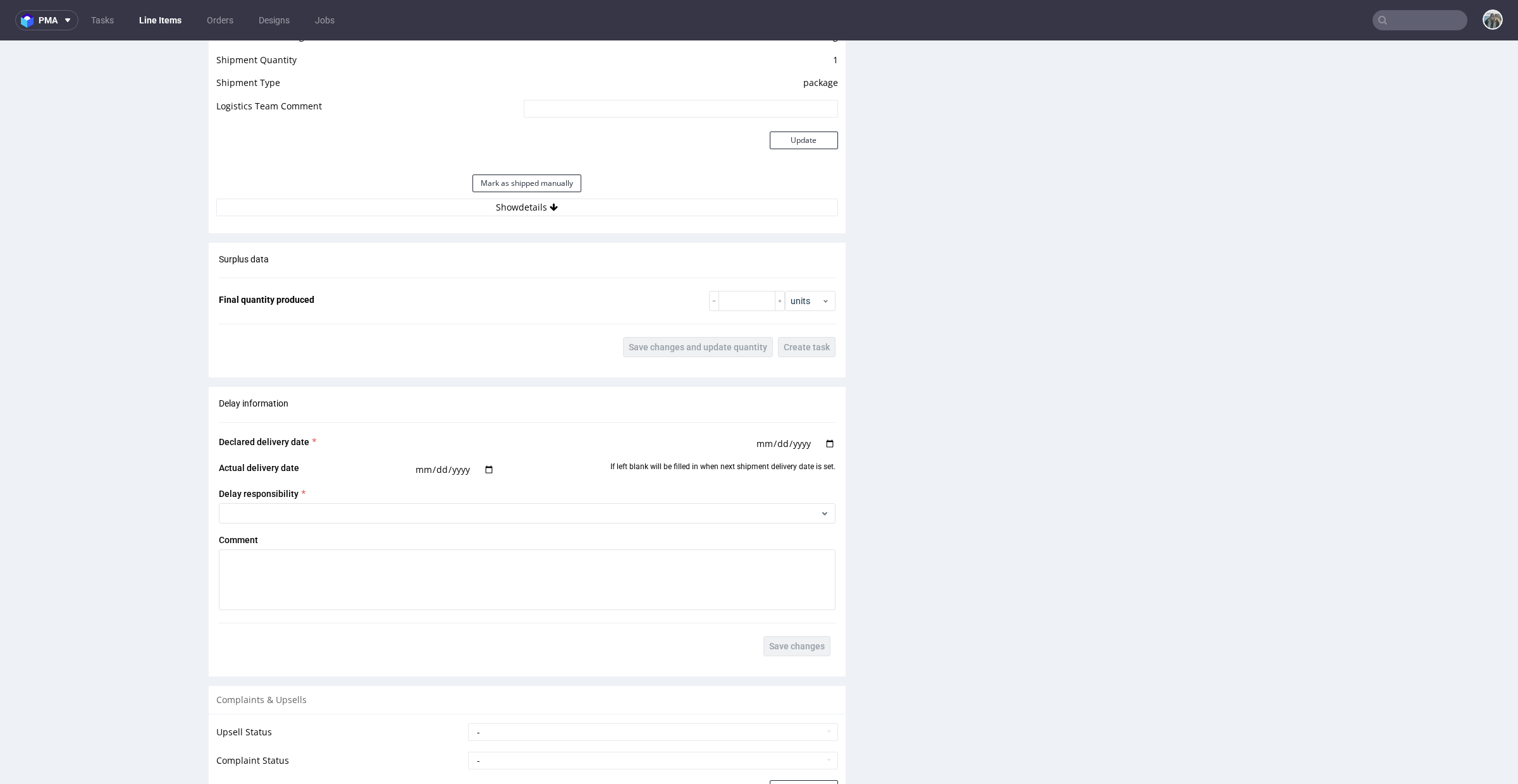
click at [539, 218] on div "Estimated Shipment Quantity 1 package Estimated Shipment Cost 98.21 PLN Estimat…" at bounding box center [527, 99] width 637 height 249
click at [545, 214] on button "Show details" at bounding box center [527, 207] width 622 height 18
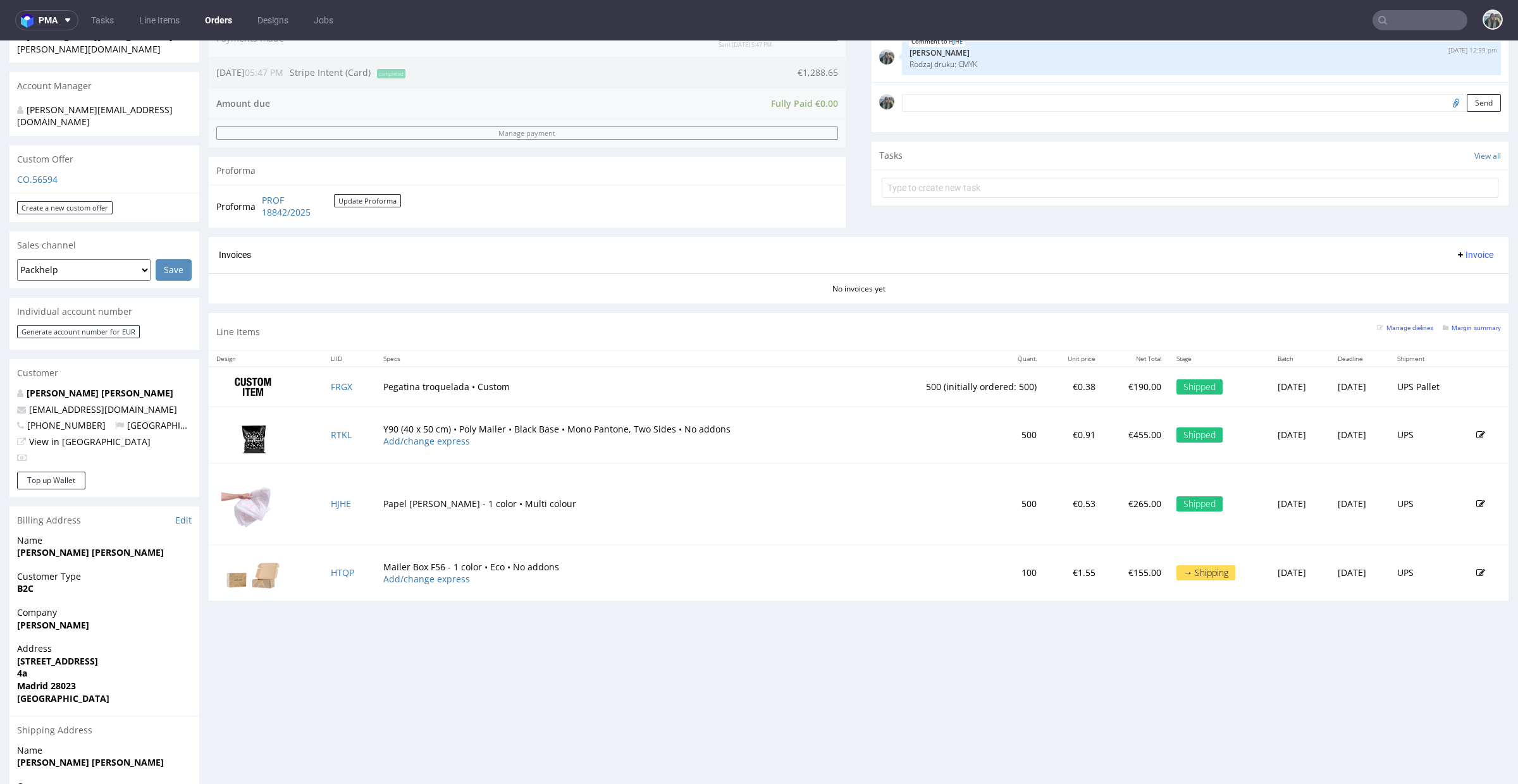
scroll to position [444, 0]
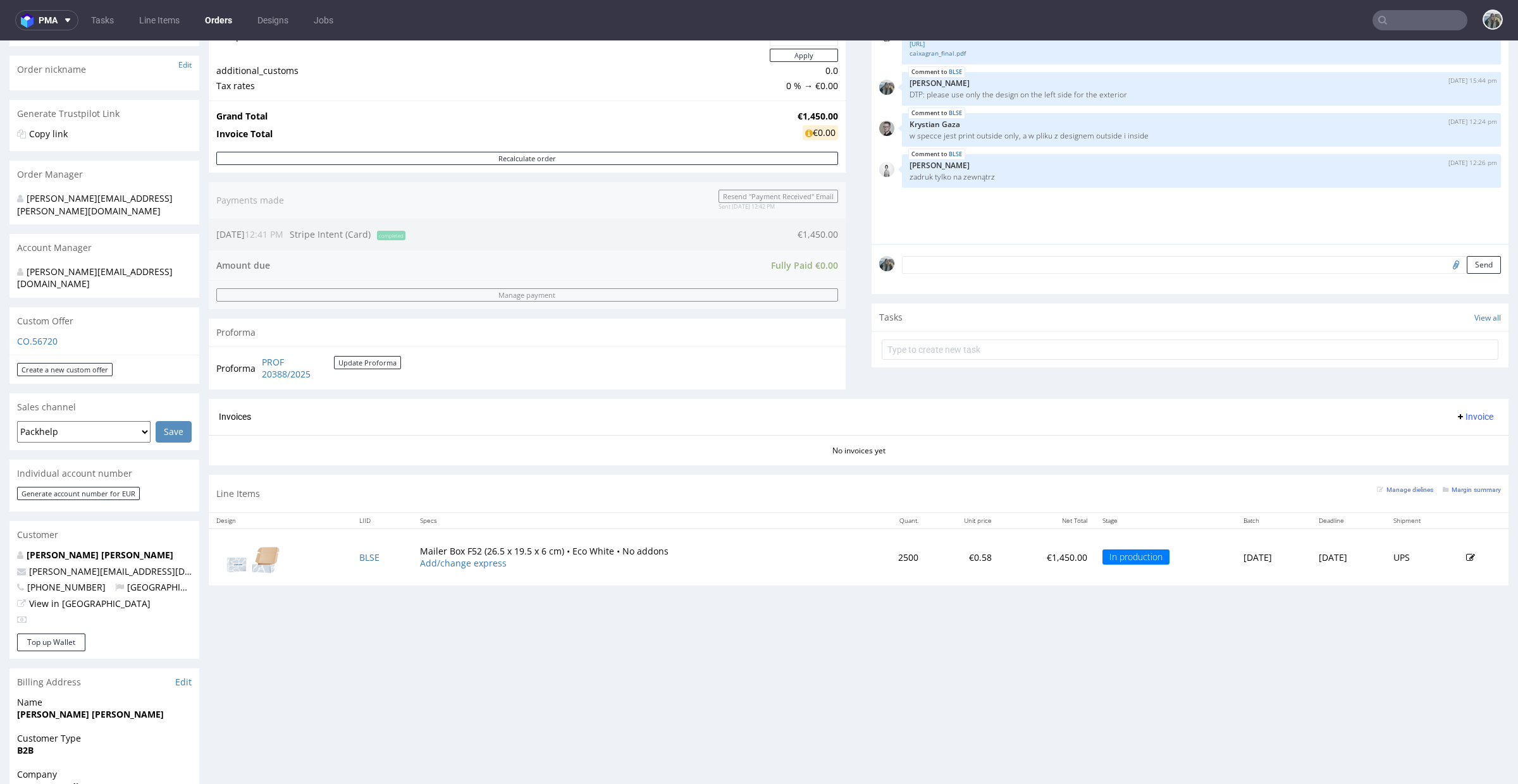
scroll to position [215, 0]
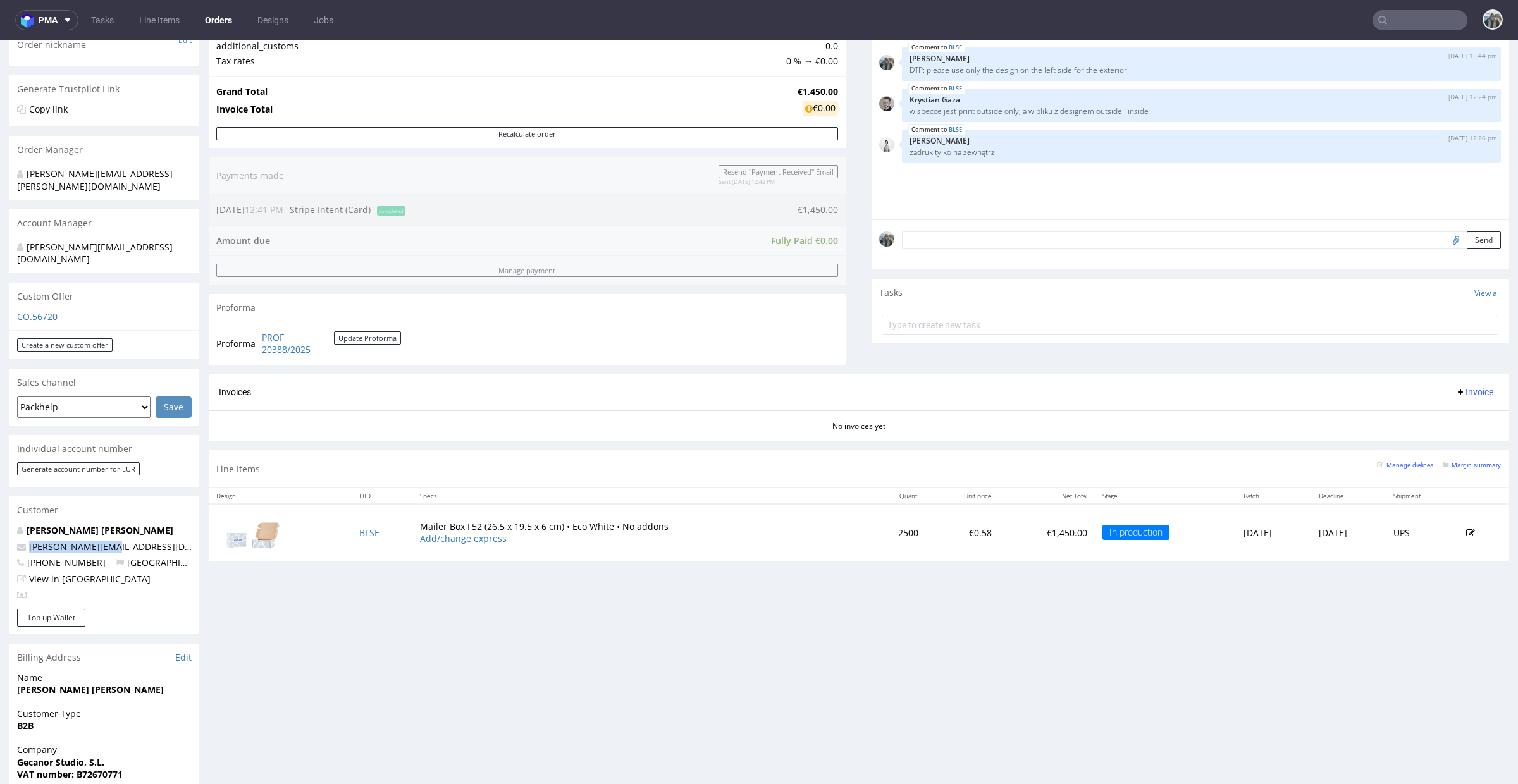
drag, startPoint x: 127, startPoint y: 519, endPoint x: 0, endPoint y: 522, distance: 127.0
click at [0, 522] on div "Order via Offer R038892667 [DATE] 12:41 PM [PERSON_NAME] this order as problema…" at bounding box center [759, 463] width 1518 height 1211
copy span "[PERSON_NAME][EMAIL_ADDRESS][DOMAIN_NAME]"
click at [86, 524] on link "[PERSON_NAME] [PERSON_NAME]" at bounding box center [100, 530] width 147 height 12
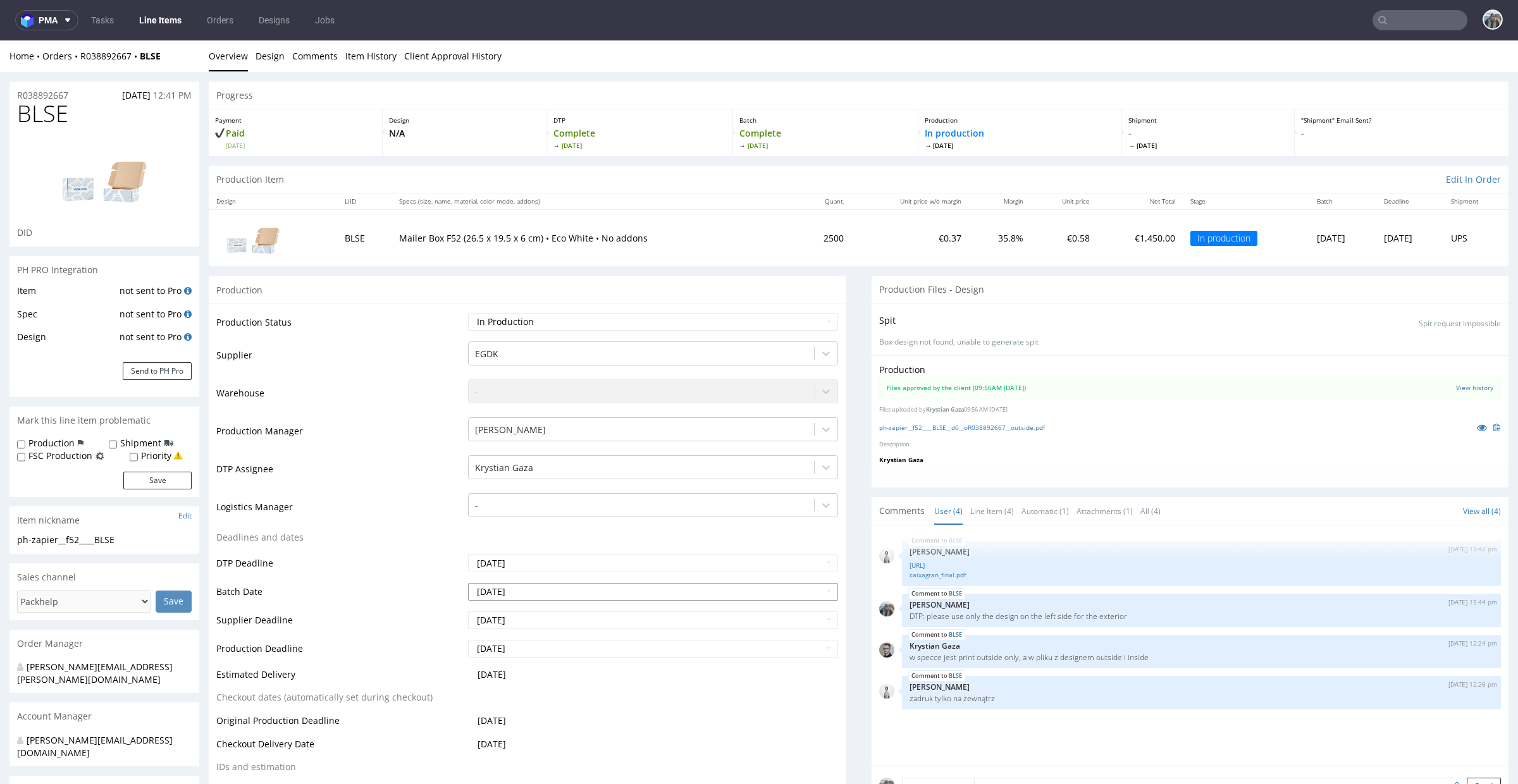
click at [548, 587] on input "[DATE]" at bounding box center [653, 592] width 370 height 18
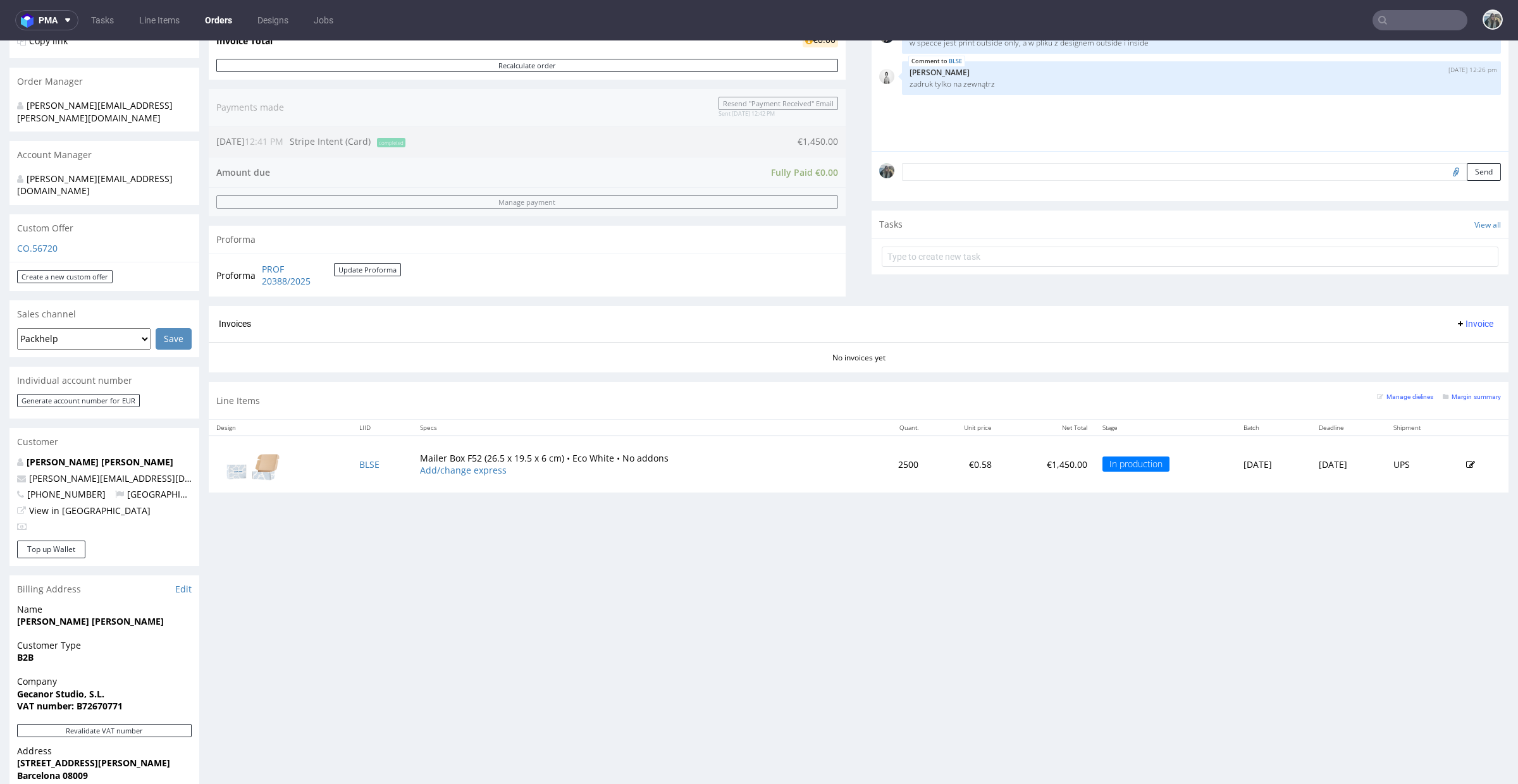
scroll to position [481, 0]
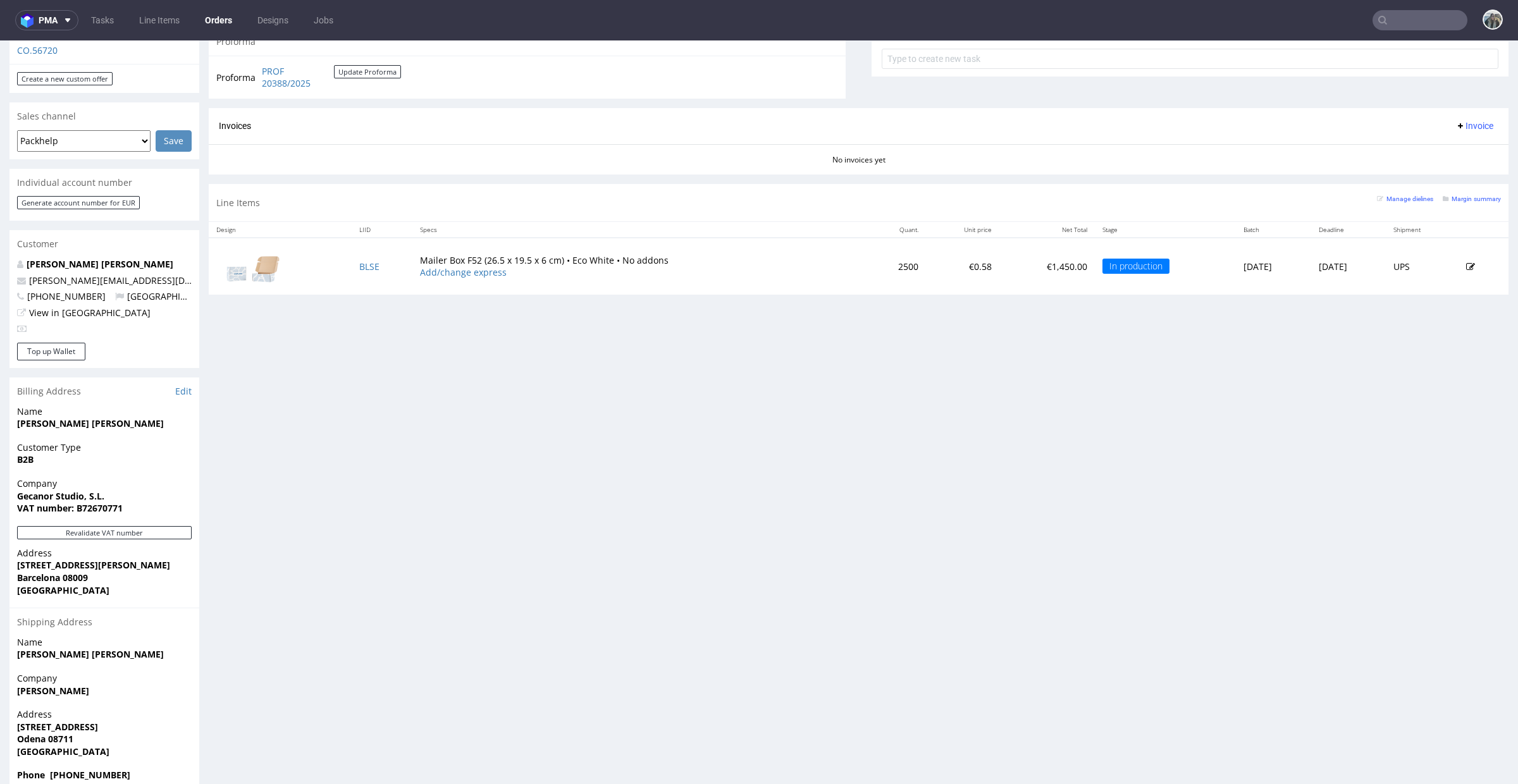
click at [278, 630] on div "Progress Payment Paid [DATE] Payment “Received” Email Sent [DATE] 12:42 Line It…" at bounding box center [859, 196] width 1300 height 1192
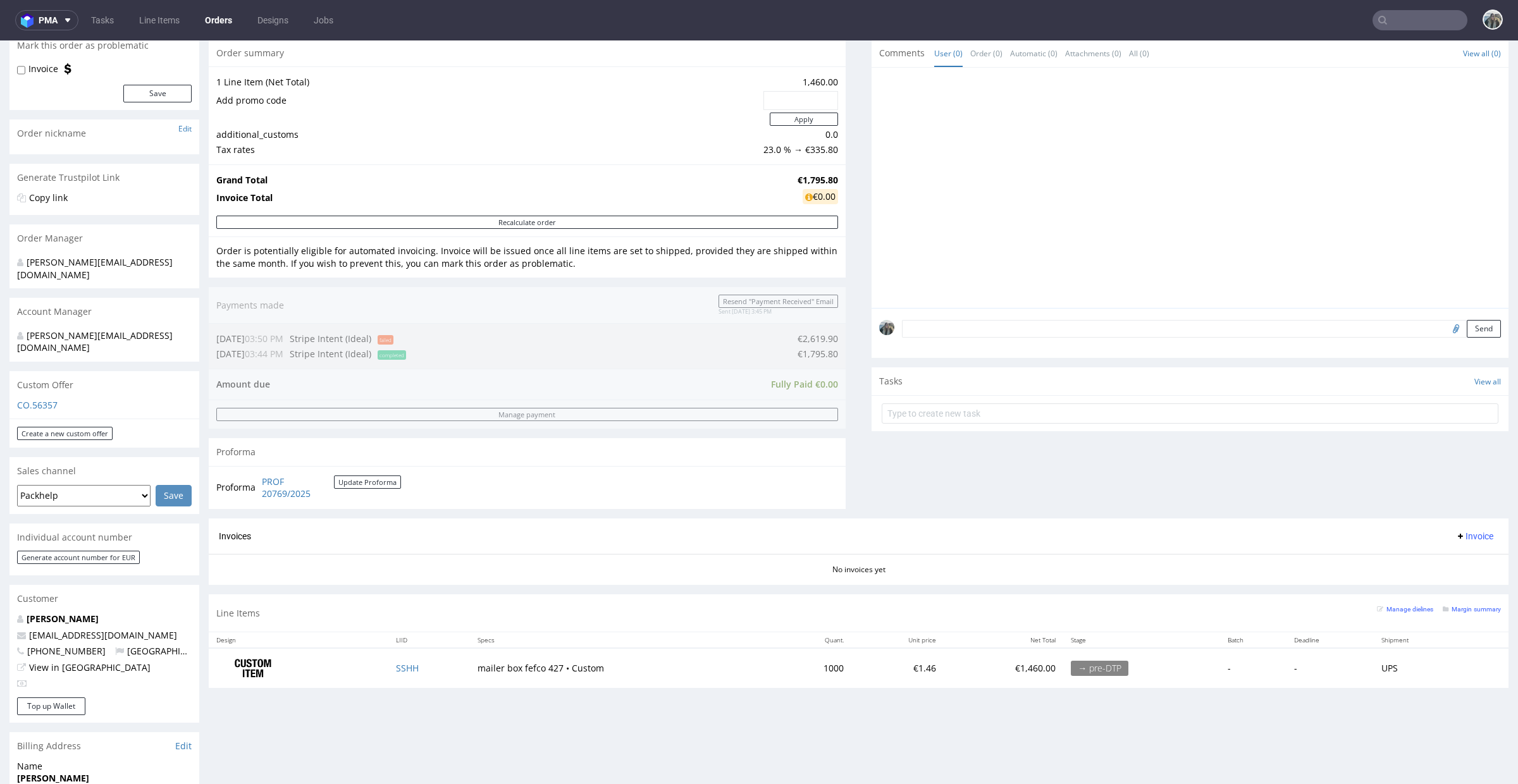
scroll to position [125, 0]
click at [57, 615] on link "[PERSON_NAME]" at bounding box center [62, 621] width 72 height 12
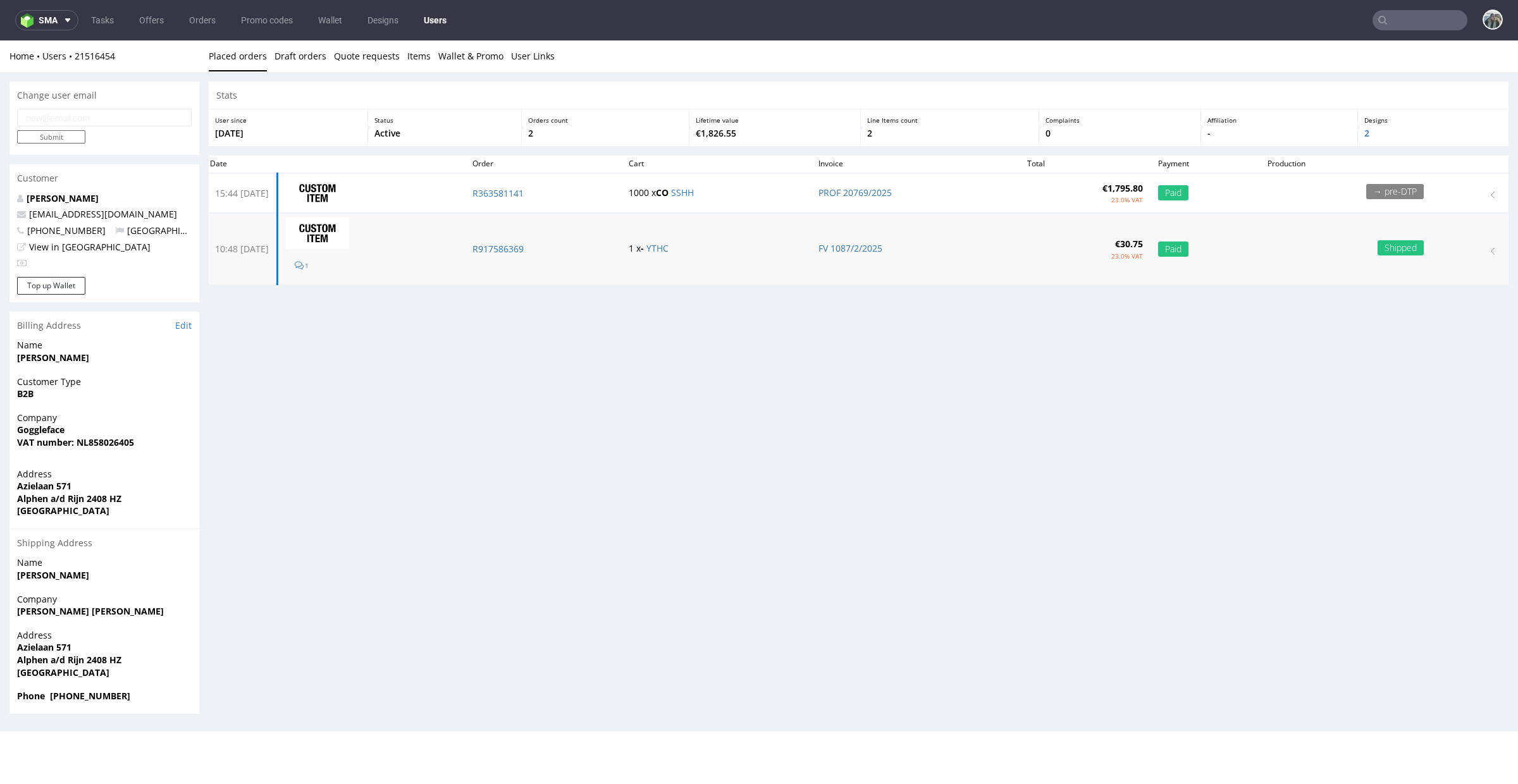
click at [530, 257] on td "R917586369" at bounding box center [543, 250] width 157 height 71
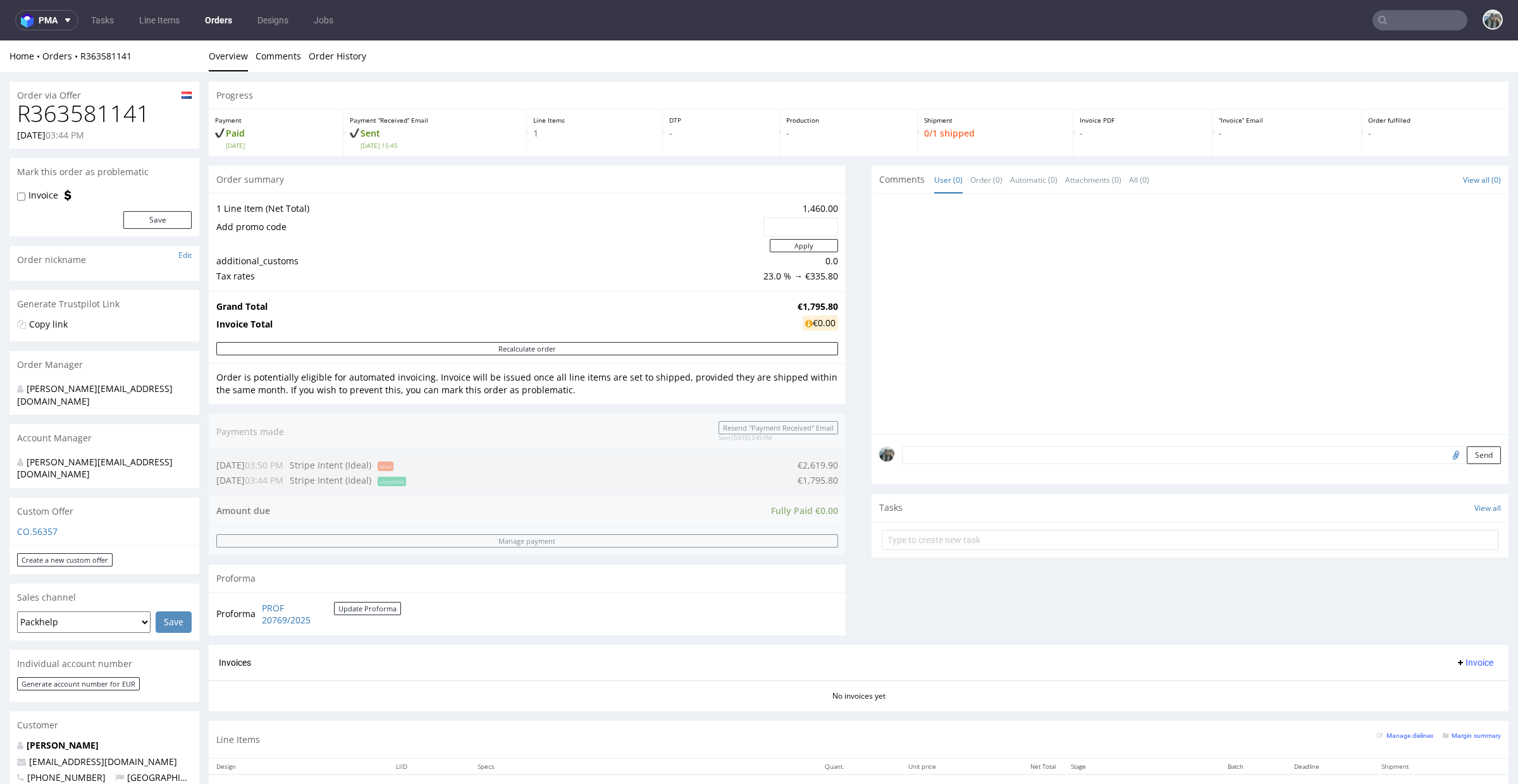
click at [79, 121] on h1 "R363581141" at bounding box center [104, 114] width 175 height 25
click at [79, 120] on h1 "R363581141" at bounding box center [104, 114] width 175 height 25
copy h1 "R363581141"
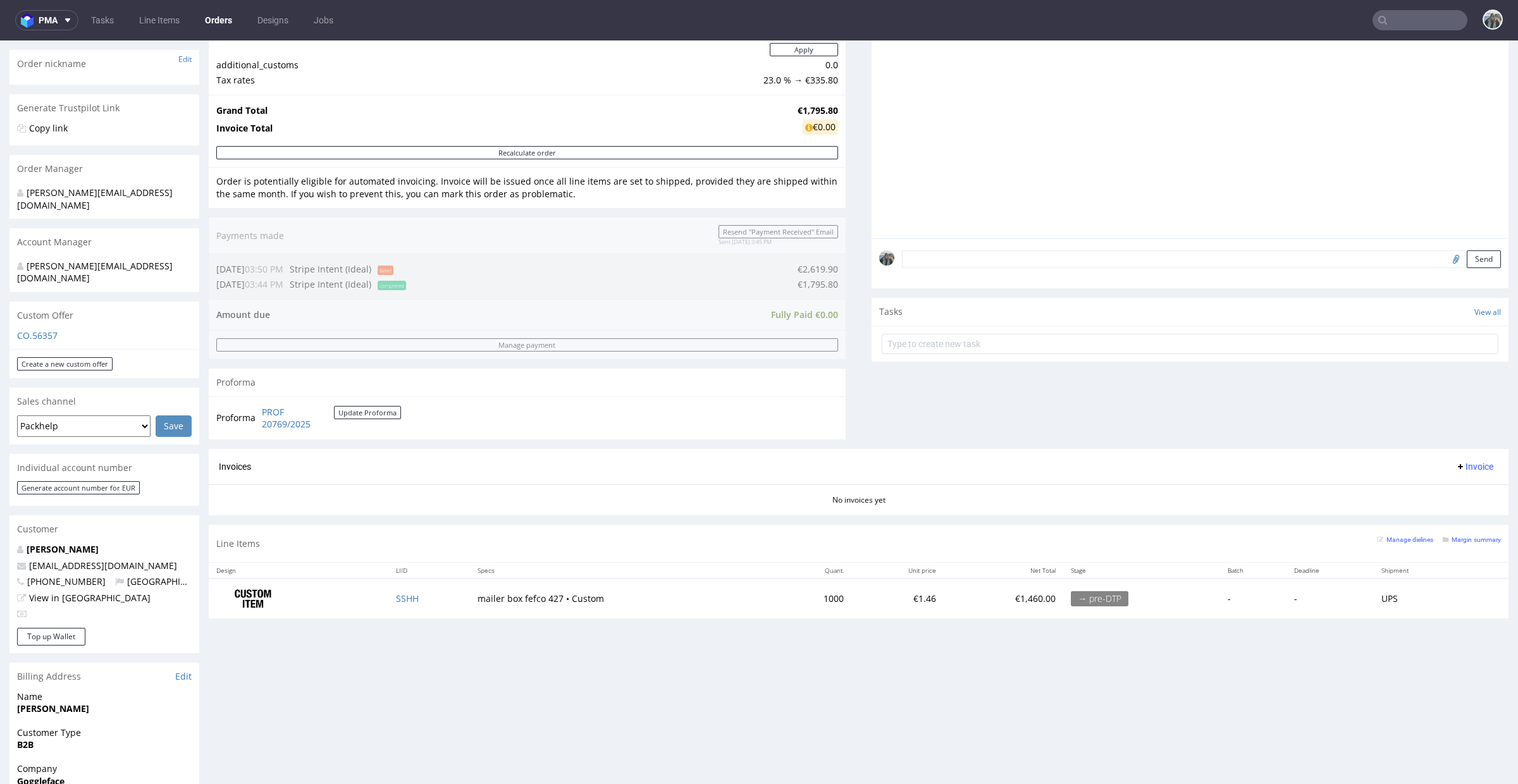
scroll to position [384, 0]
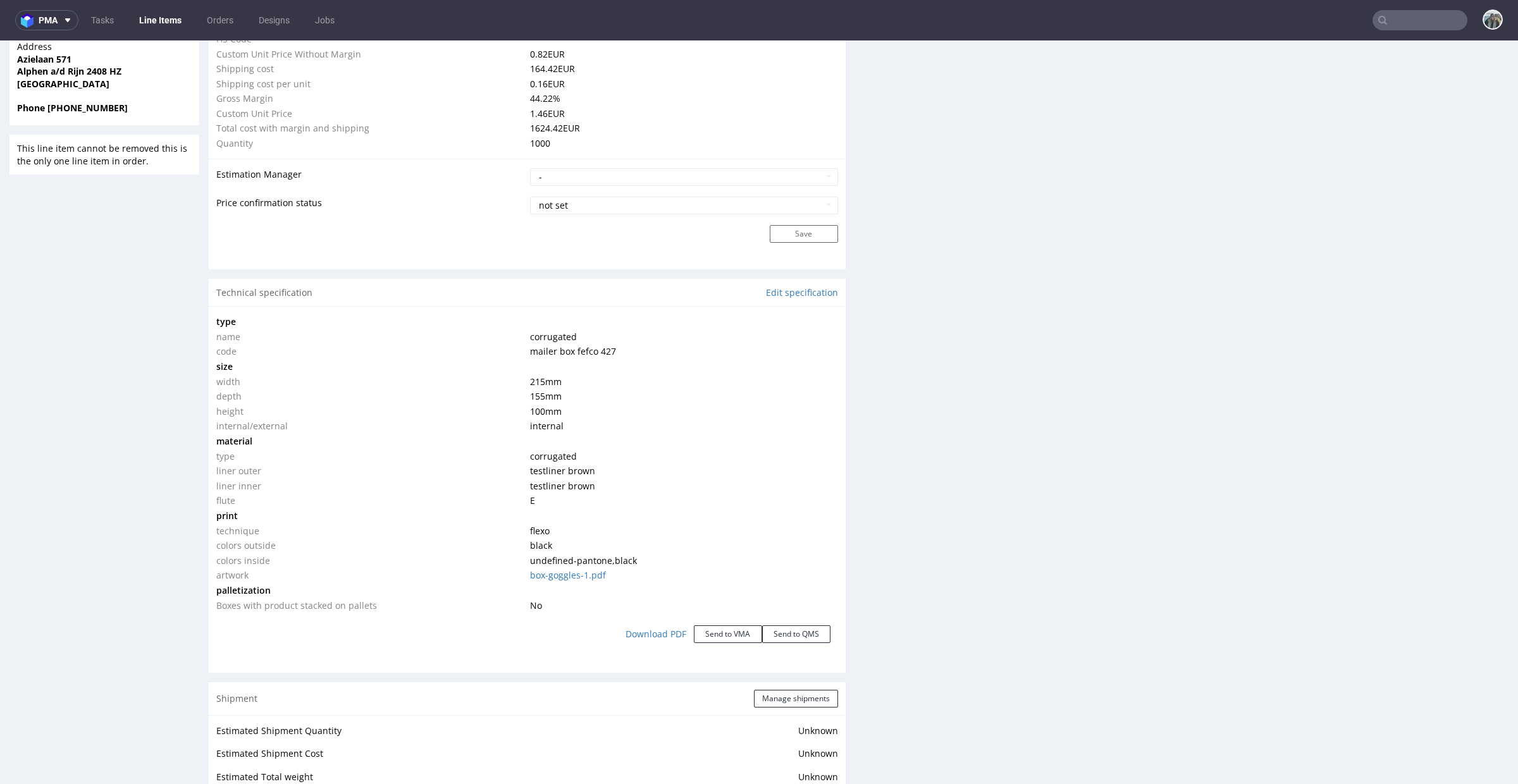
scroll to position [965, 0]
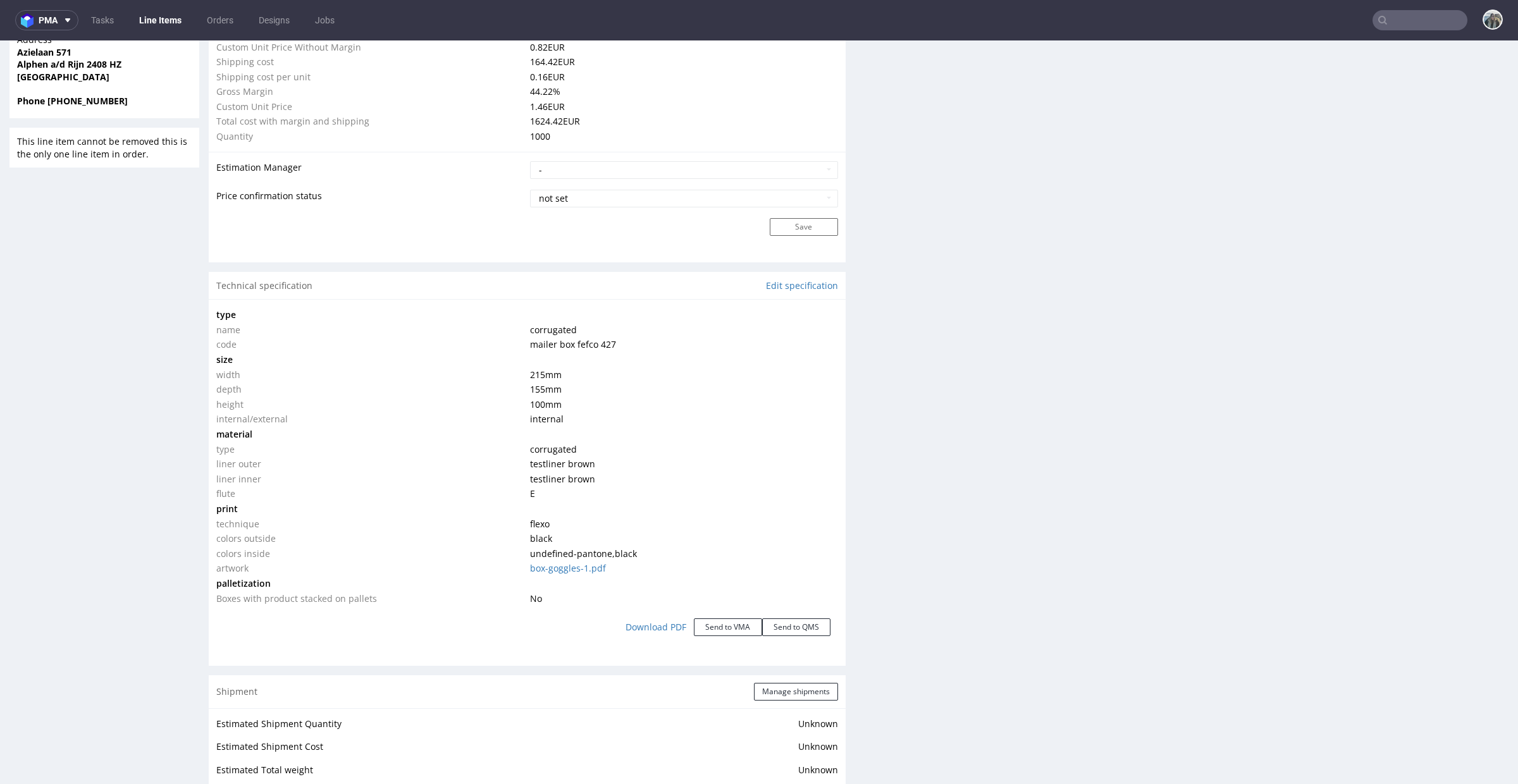
click at [537, 375] on span "215 mm" at bounding box center [546, 375] width 32 height 12
click at [533, 406] on span "100 mm" at bounding box center [546, 404] width 32 height 12
click at [532, 406] on span "100 mm" at bounding box center [546, 404] width 32 height 12
copy span "100"
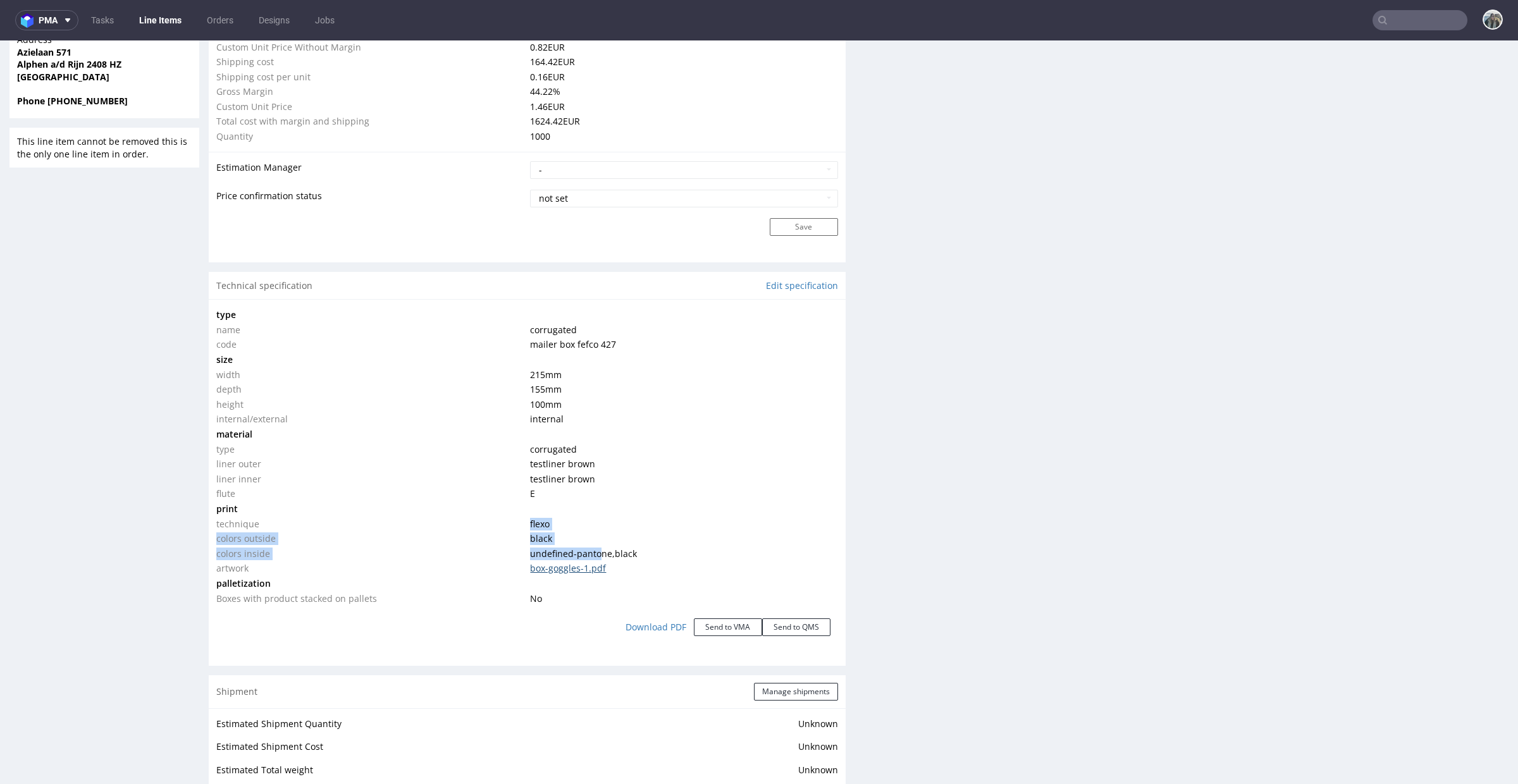
drag, startPoint x: 504, startPoint y: 518, endPoint x: 597, endPoint y: 564, distance: 103.8
click at [597, 563] on tbody "type name corrugated code mailer box fefco 427 size width 215 mm depth 155 mm h…" at bounding box center [527, 456] width 622 height 299
click at [665, 547] on td "undefined-pantone , black" at bounding box center [682, 554] width 311 height 15
drag, startPoint x: 646, startPoint y: 555, endPoint x: 496, endPoint y: 521, distance: 153.8
click at [496, 521] on tbody "type name corrugated code mailer box fefco 427 size width 215 mm depth 155 mm h…" at bounding box center [527, 456] width 622 height 299
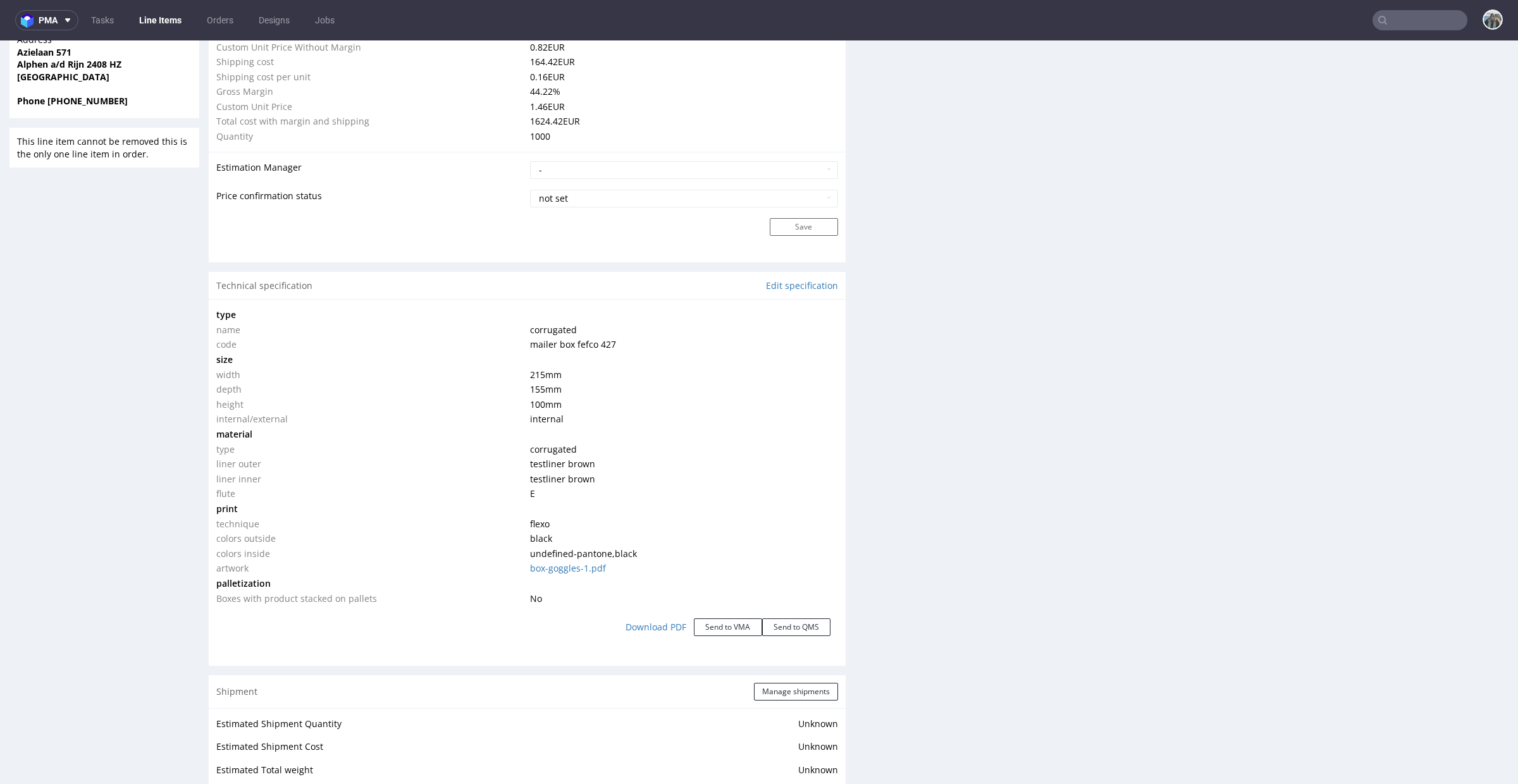
click at [534, 528] on td "flexo" at bounding box center [682, 524] width 311 height 15
drag, startPoint x: 534, startPoint y: 529, endPoint x: 652, endPoint y: 554, distance: 120.6
click at [652, 554] on tbody "type name corrugated code mailer box fefco 427 size width 215 mm depth 155 mm h…" at bounding box center [527, 456] width 622 height 299
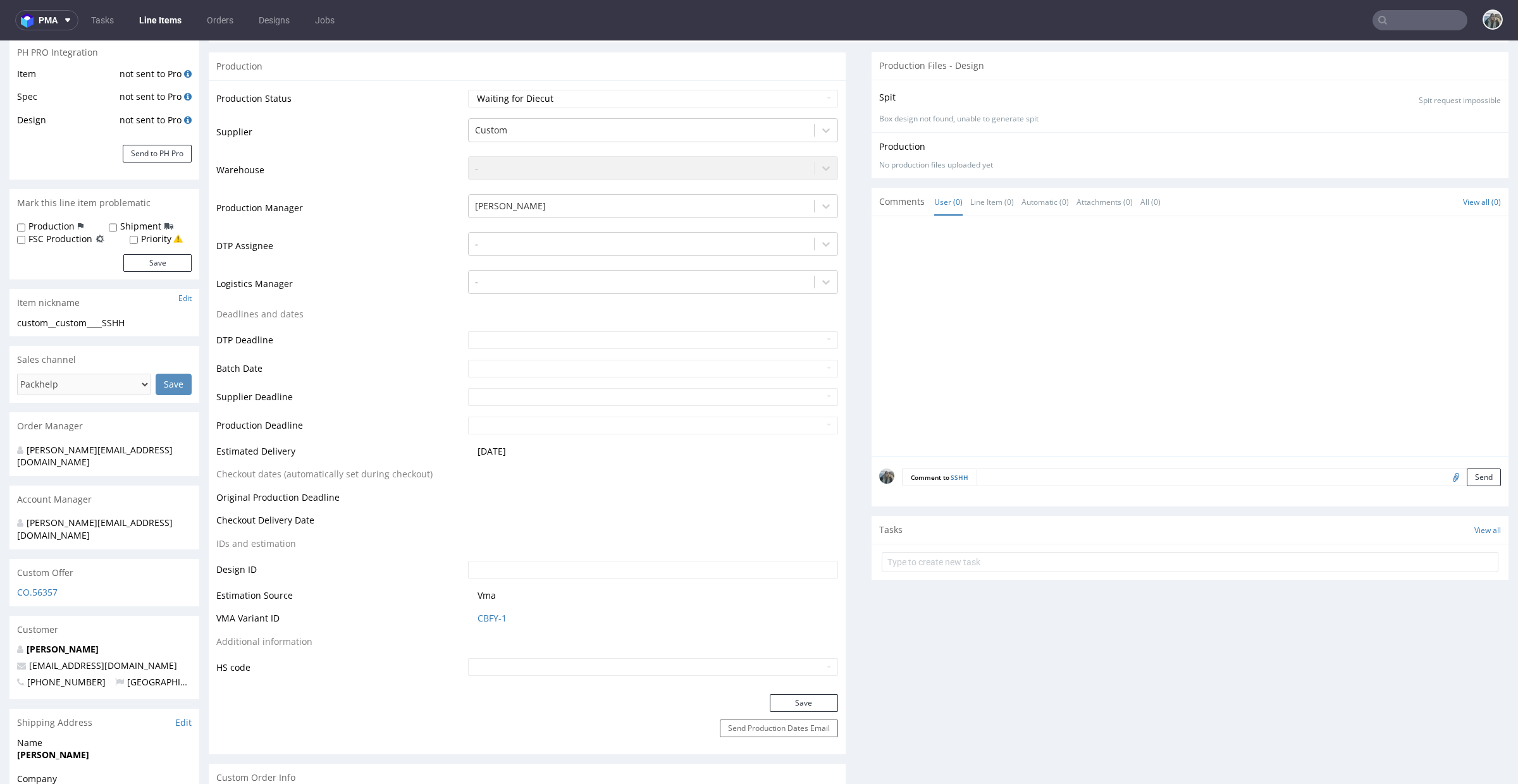
scroll to position [0, 0]
